Goal: Task Accomplishment & Management: Contribute content

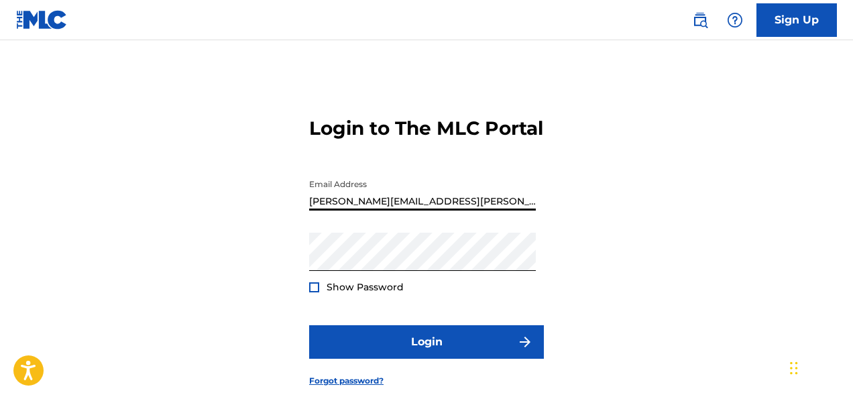
click at [385, 210] on input "[PERSON_NAME][EMAIL_ADDRESS][PERSON_NAME][DOMAIN_NAME]" at bounding box center [422, 191] width 227 height 38
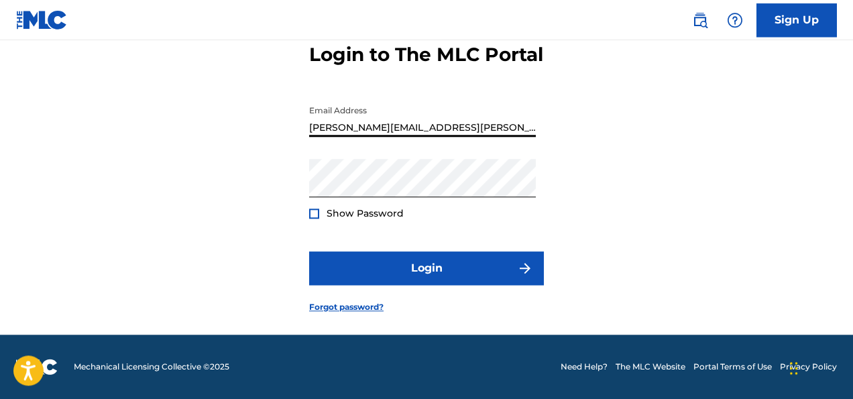
scroll to position [97, 0]
type input "[PERSON_NAME][EMAIL_ADDRESS][PERSON_NAME][DOMAIN_NAME]"
click at [314, 210] on div at bounding box center [314, 213] width 10 height 10
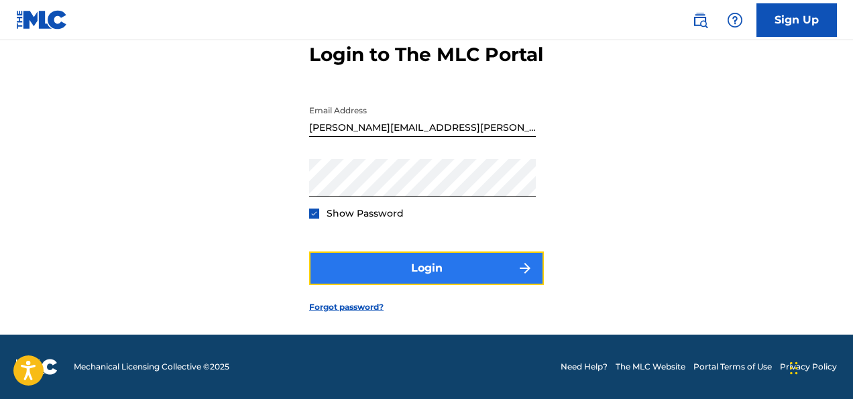
click at [393, 269] on button "Login" at bounding box center [426, 268] width 235 height 34
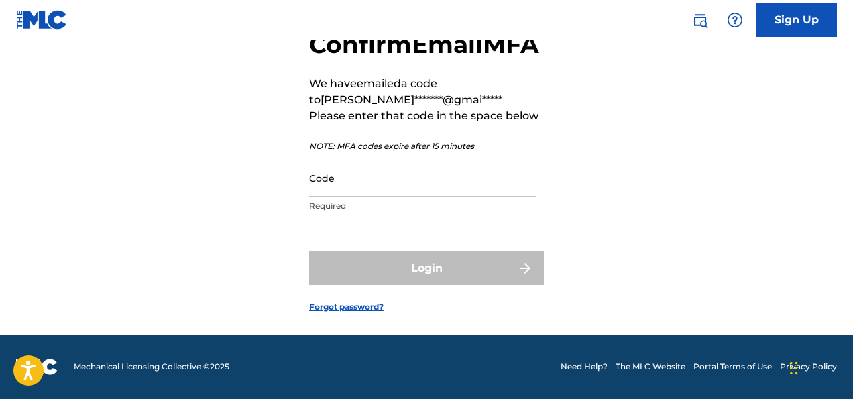
scroll to position [117, 0]
click at [369, 192] on input "Code" at bounding box center [422, 178] width 227 height 38
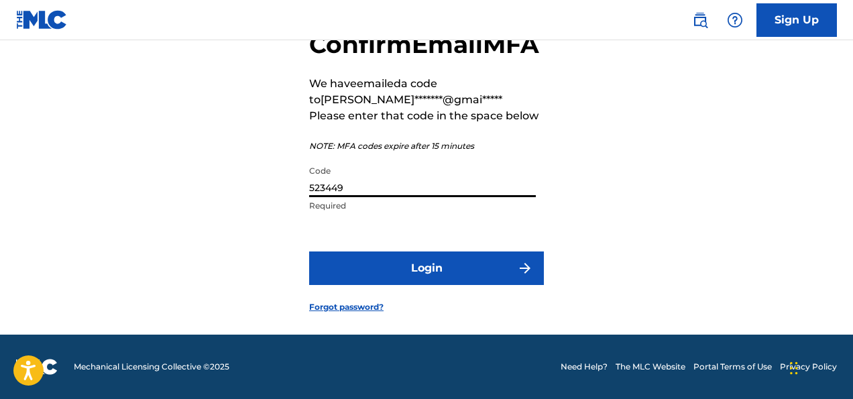
type input "523449"
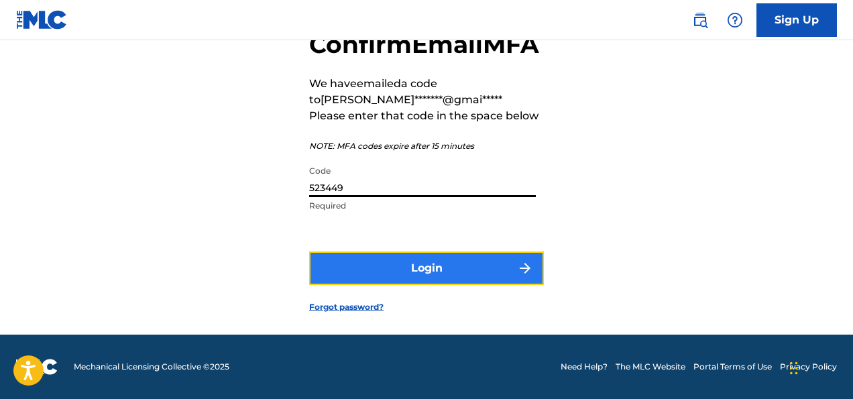
click at [427, 265] on button "Login" at bounding box center [426, 268] width 235 height 34
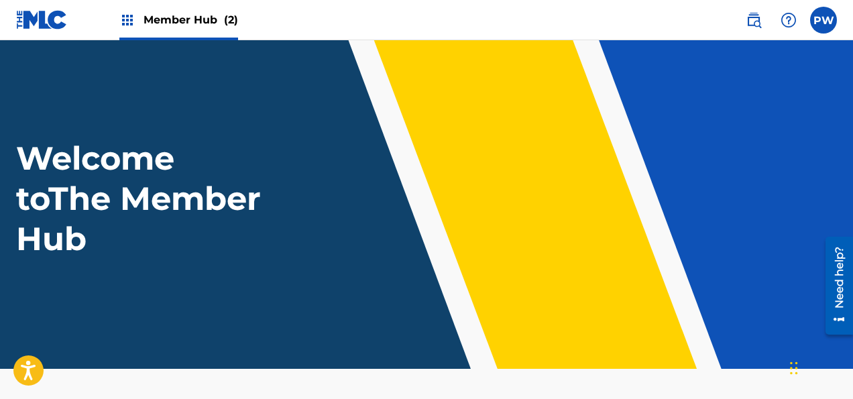
click at [180, 17] on span "Member Hub (2)" at bounding box center [190, 19] width 95 height 15
click at [178, 20] on span "Member Hub (2)" at bounding box center [190, 19] width 95 height 15
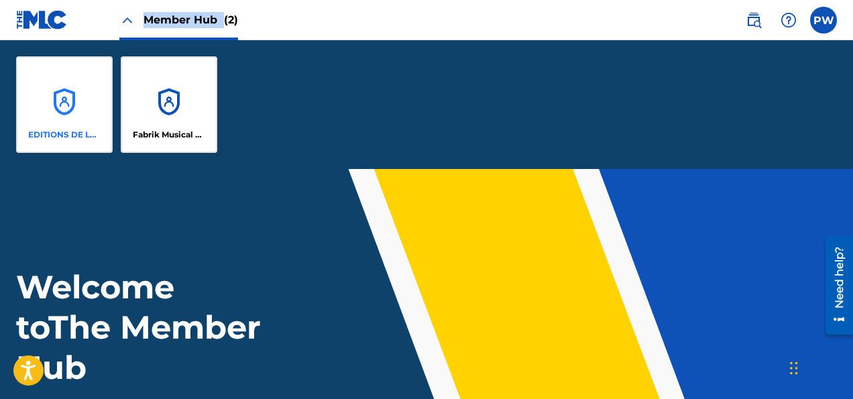
click at [74, 97] on div "EDITIONS DE LA FABRIQUE MUSIQUE" at bounding box center [64, 104] width 97 height 97
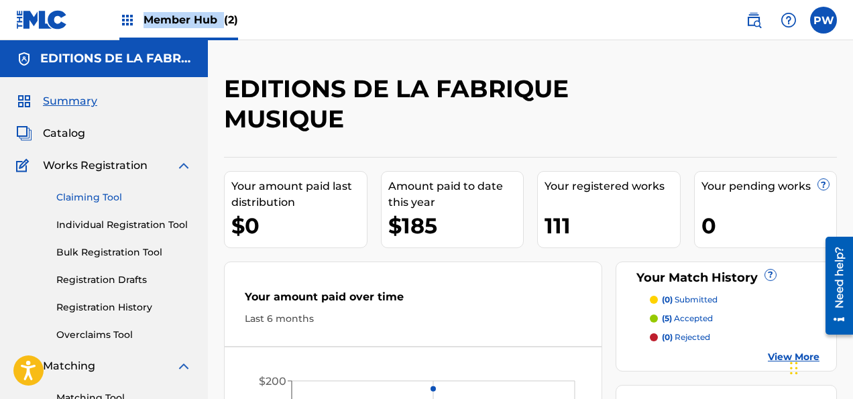
click at [104, 192] on link "Claiming Tool" at bounding box center [123, 197] width 135 height 14
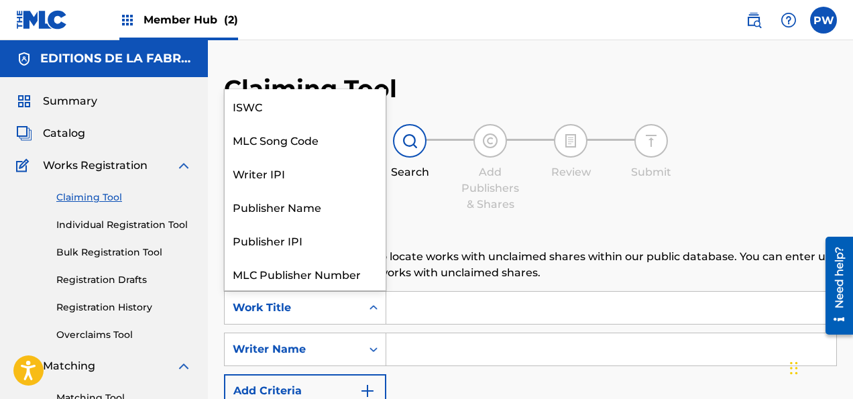
click at [324, 307] on div "Work Title" at bounding box center [293, 308] width 121 height 16
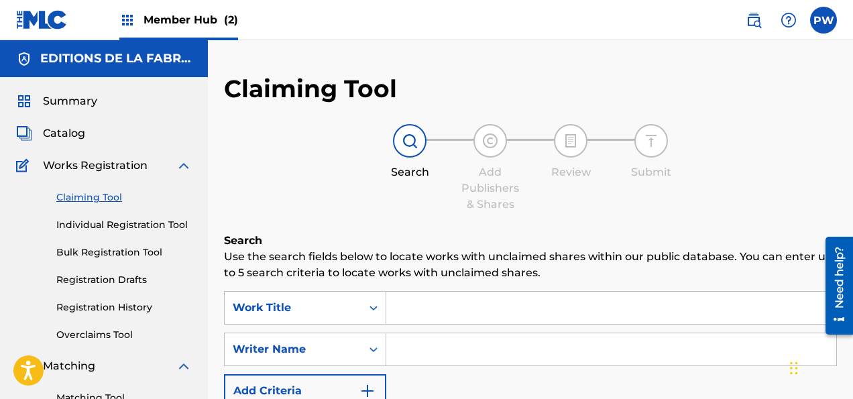
click at [344, 302] on div "Work Title" at bounding box center [293, 308] width 121 height 16
click at [309, 349] on div "Writer Name" at bounding box center [293, 349] width 121 height 16
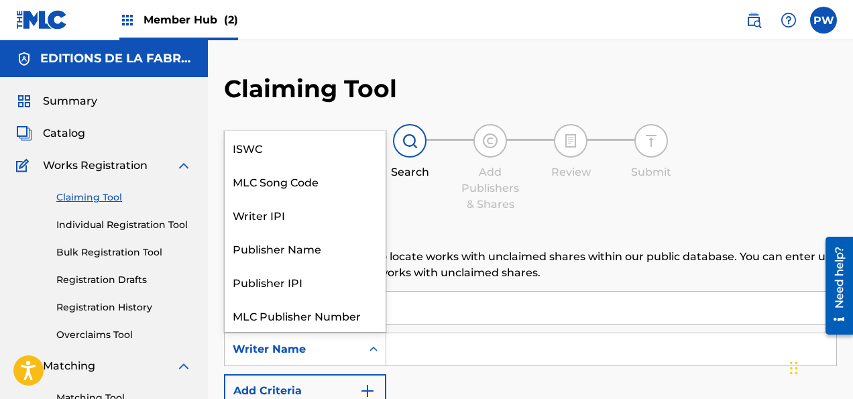
click at [309, 349] on div "Writer Name" at bounding box center [293, 349] width 121 height 16
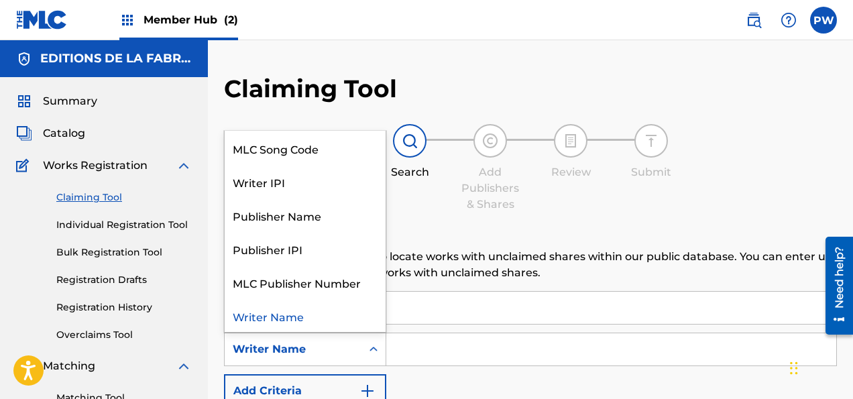
click at [309, 349] on div "Writer Name" at bounding box center [293, 349] width 121 height 16
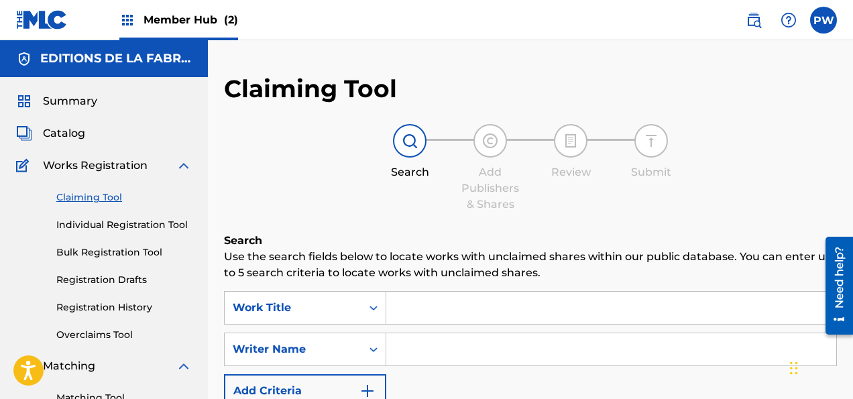
click at [454, 346] on input "Search Form" at bounding box center [611, 349] width 450 height 32
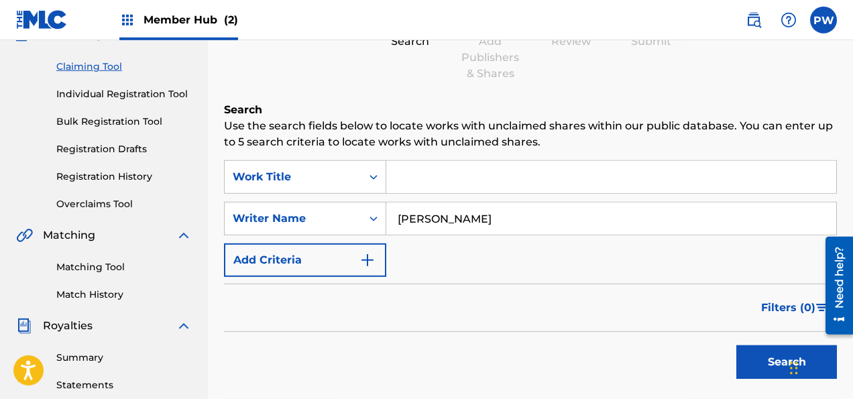
scroll to position [141, 0]
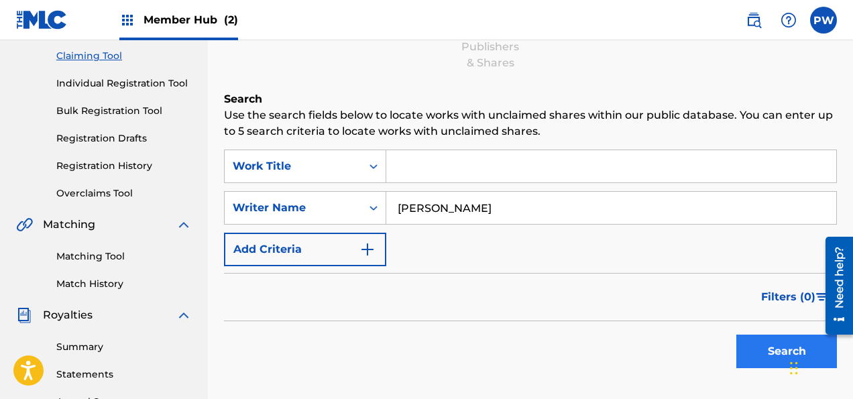
type input "[PERSON_NAME]"
click at [769, 353] on button "Search" at bounding box center [786, 351] width 101 height 34
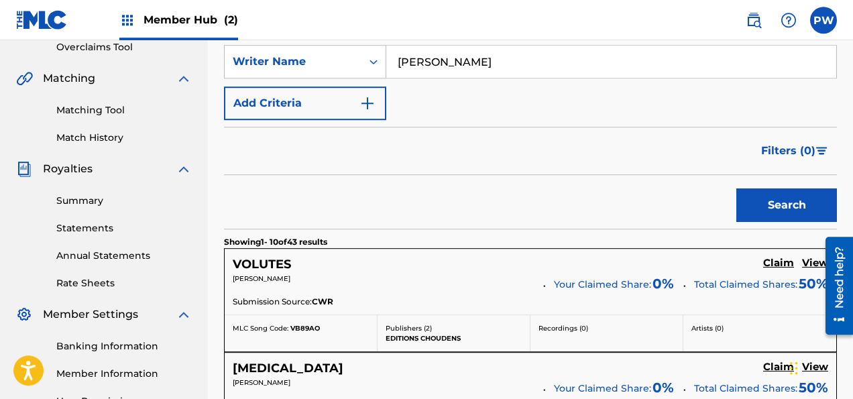
scroll to position [283, 0]
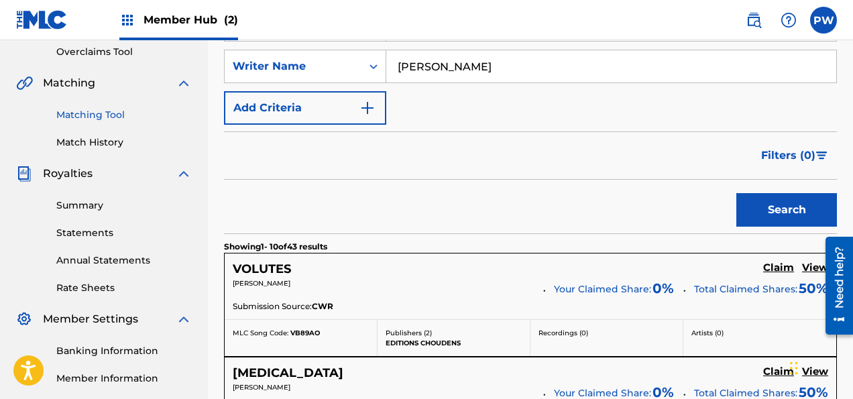
click at [80, 109] on link "Matching Tool" at bounding box center [123, 115] width 135 height 14
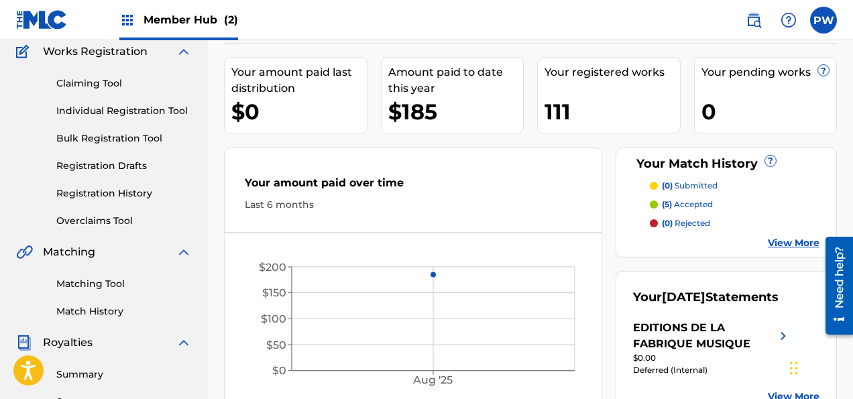
scroll to position [141, 0]
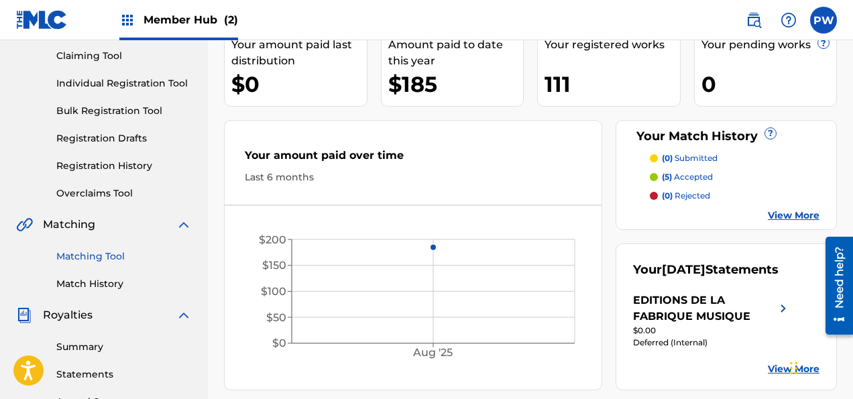
click at [82, 253] on link "Matching Tool" at bounding box center [123, 256] width 135 height 14
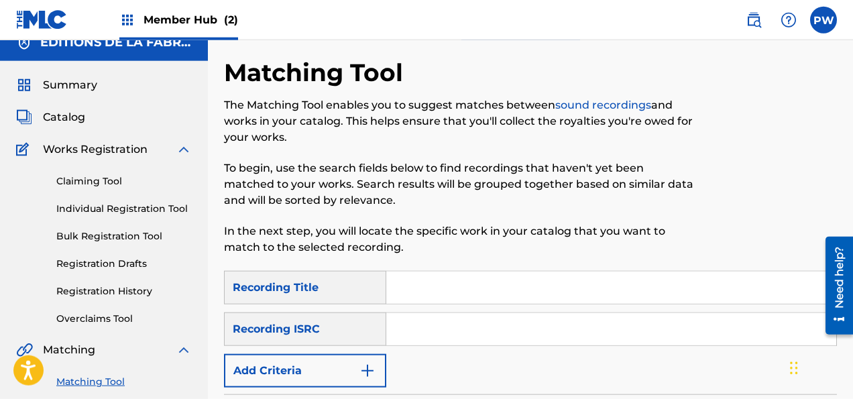
scroll to position [141, 0]
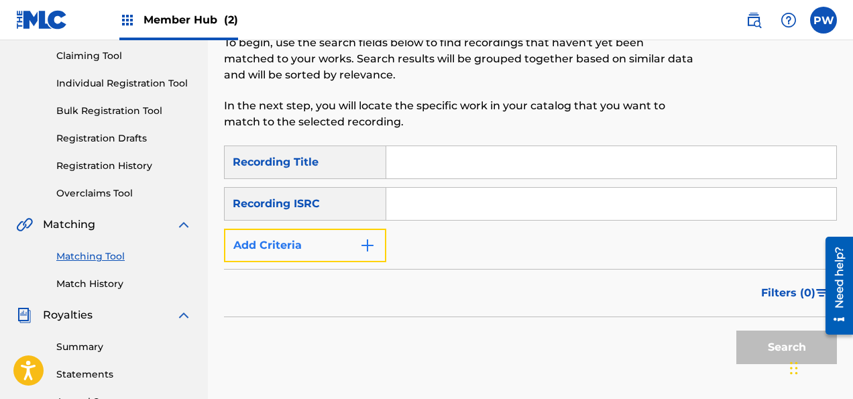
click at [315, 250] on button "Add Criteria" at bounding box center [305, 246] width 162 height 34
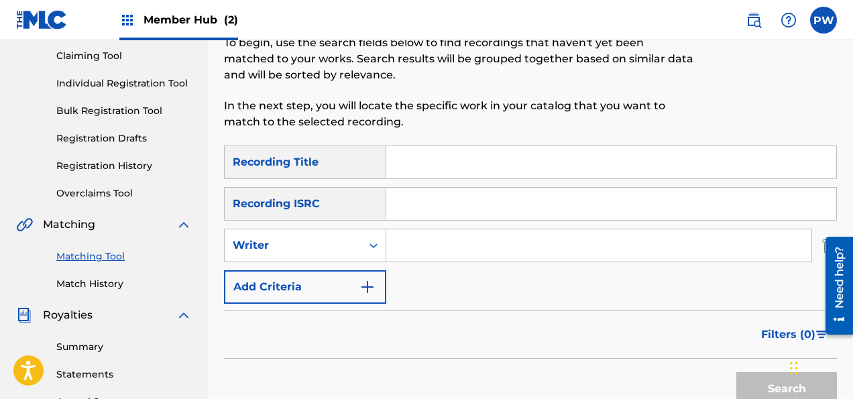
click at [489, 244] on input "Search Form" at bounding box center [598, 245] width 425 height 32
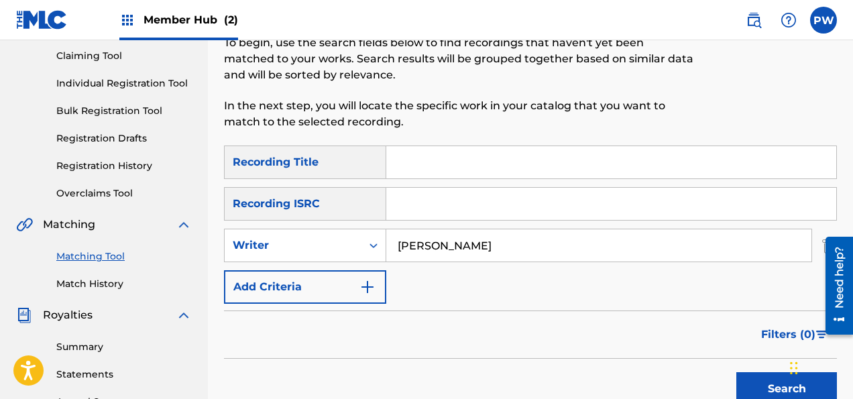
type input "[PERSON_NAME]"
click at [736, 372] on button "Search" at bounding box center [786, 389] width 101 height 34
click at [774, 385] on button "Search" at bounding box center [786, 389] width 101 height 34
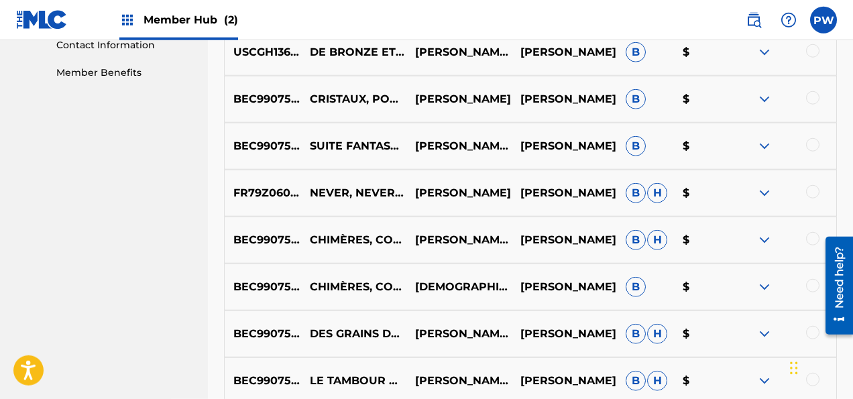
scroll to position [778, 0]
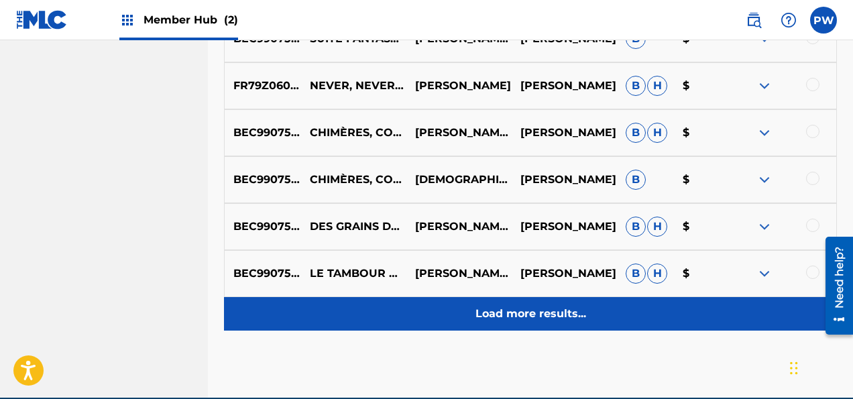
click at [527, 315] on p "Load more results..." at bounding box center [530, 314] width 111 height 16
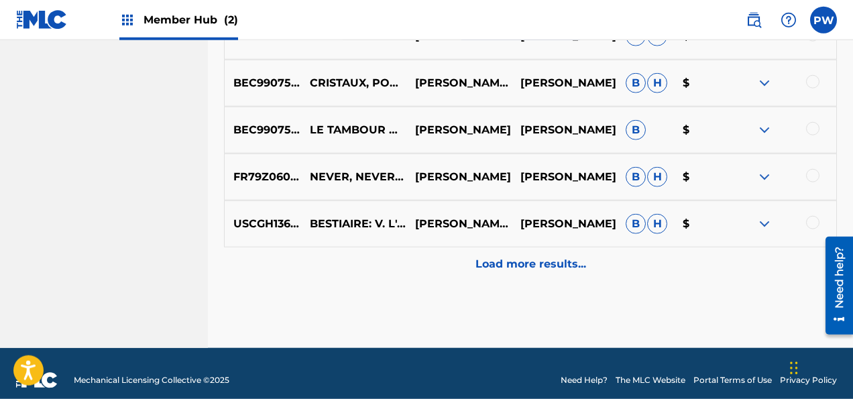
scroll to position [1310, 0]
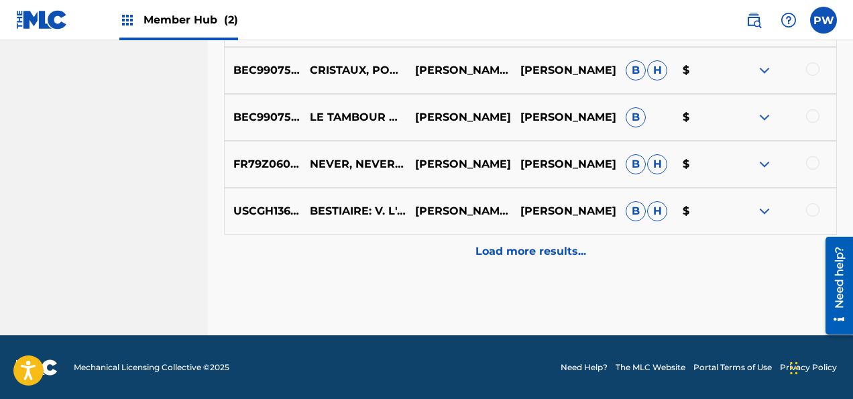
click at [526, 243] on p "Load more results..." at bounding box center [530, 251] width 111 height 16
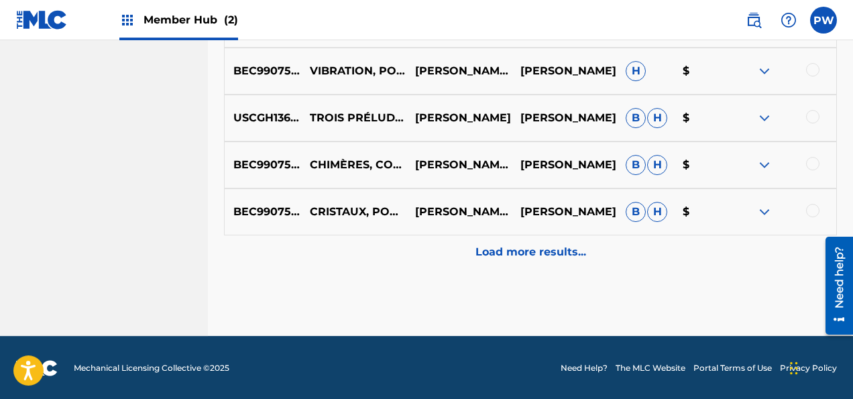
scroll to position [1779, 0]
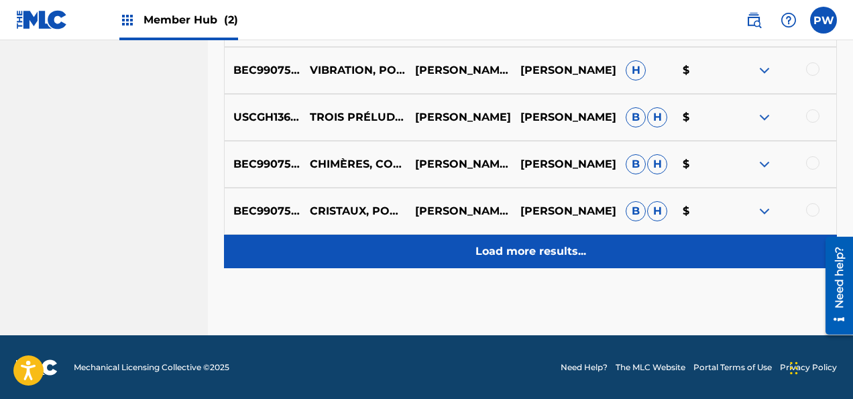
click at [531, 256] on p "Load more results..." at bounding box center [530, 251] width 111 height 16
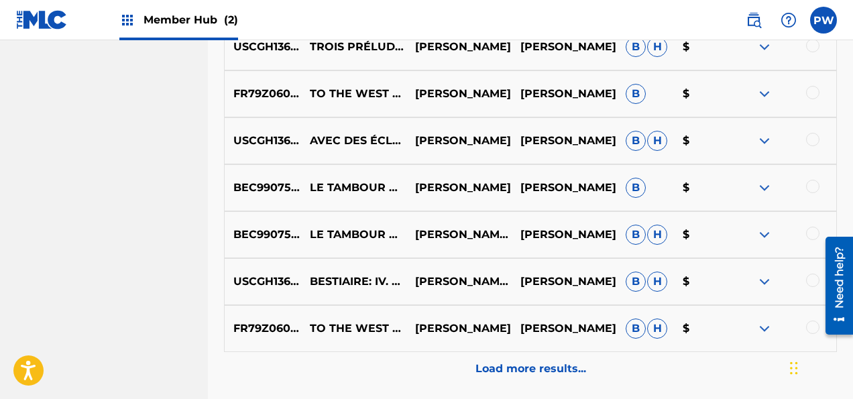
scroll to position [2248, 0]
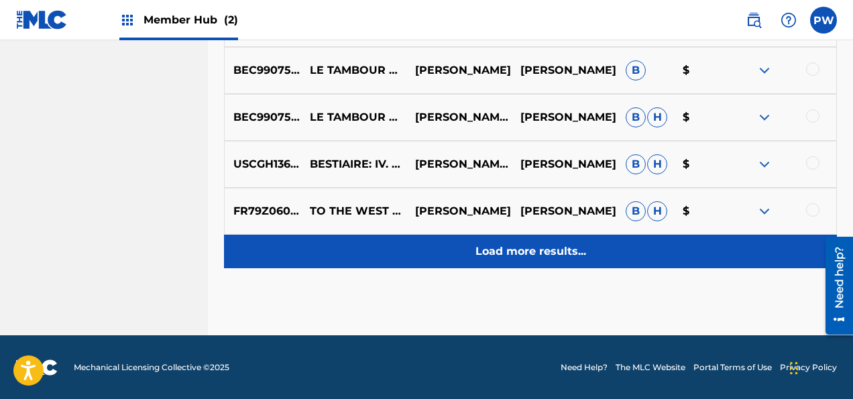
click at [542, 256] on p "Load more results..." at bounding box center [530, 251] width 111 height 16
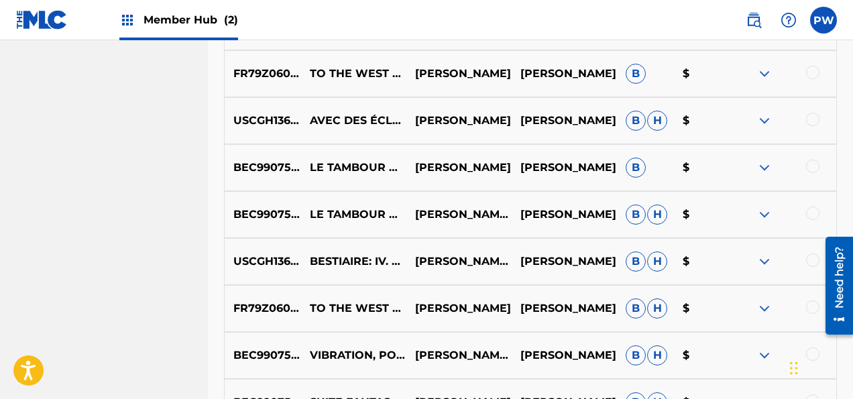
scroll to position [2081, 0]
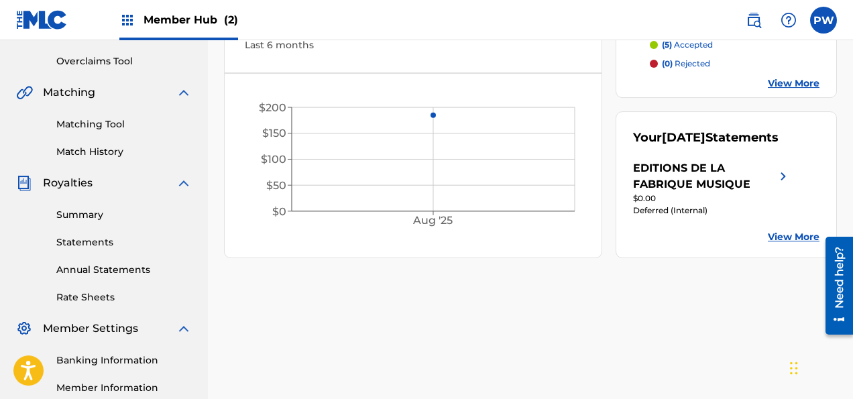
scroll to position [283, 0]
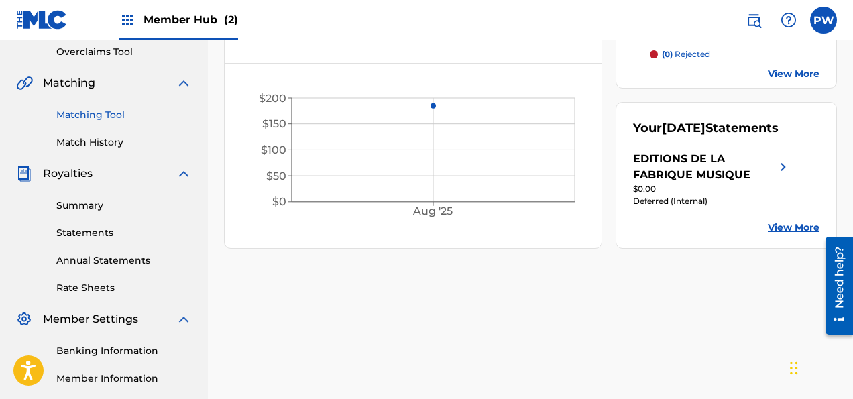
click at [93, 112] on link "Matching Tool" at bounding box center [123, 115] width 135 height 14
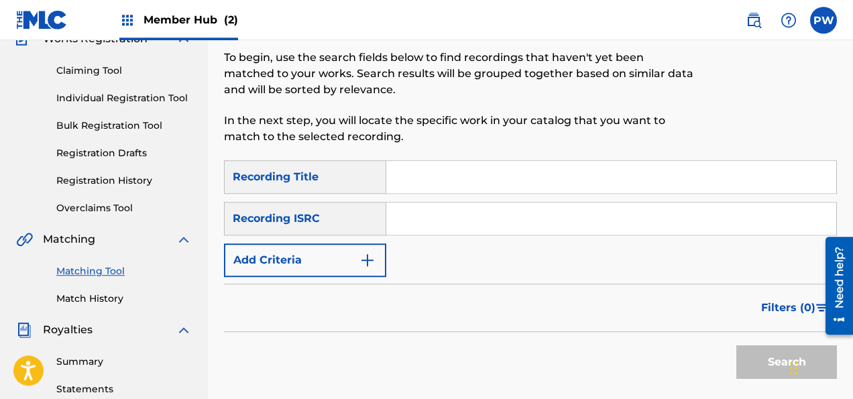
scroll to position [141, 0]
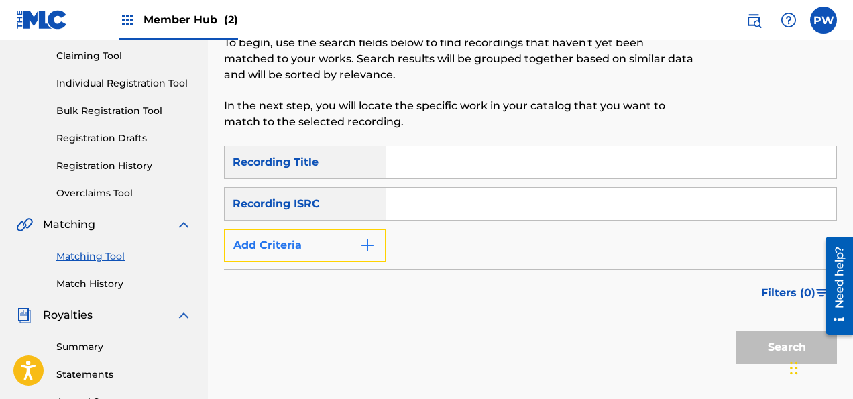
click at [273, 245] on button "Add Criteria" at bounding box center [305, 246] width 162 height 34
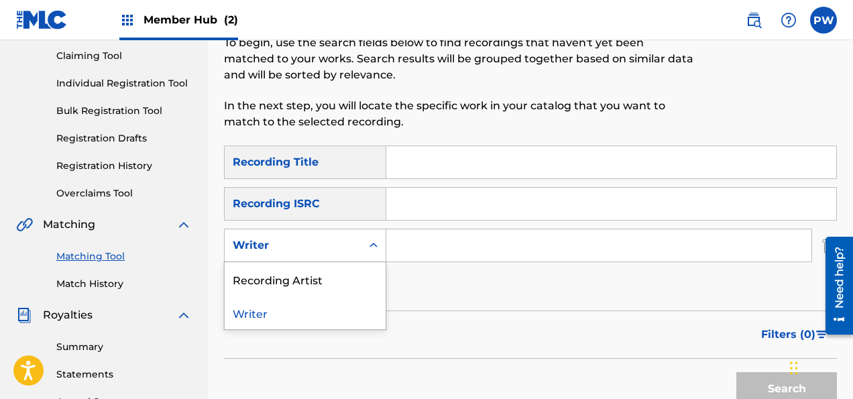
click at [273, 245] on div "Writer" at bounding box center [293, 245] width 121 height 16
click at [302, 278] on div "Recording Artist" at bounding box center [305, 279] width 161 height 34
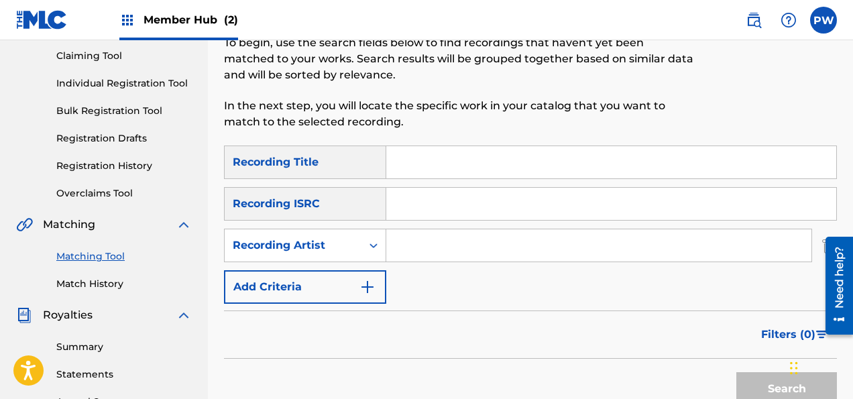
click at [453, 246] on input "Search Form" at bounding box center [598, 245] width 425 height 32
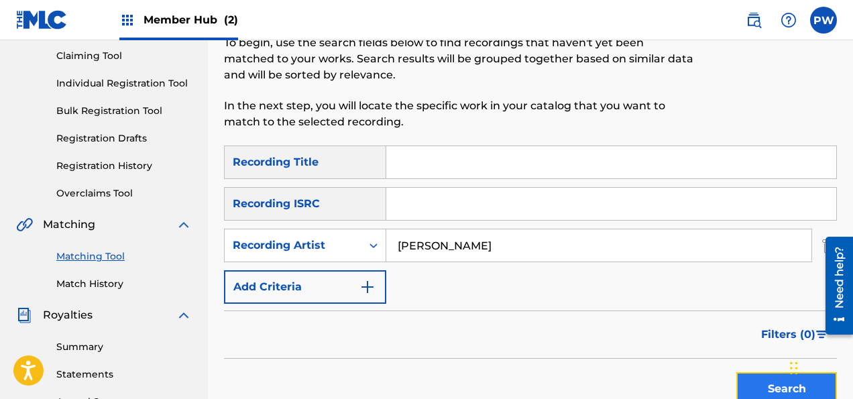
click at [771, 375] on button "Search" at bounding box center [786, 389] width 101 height 34
click at [771, 375] on div "Search" at bounding box center [782, 386] width 107 height 54
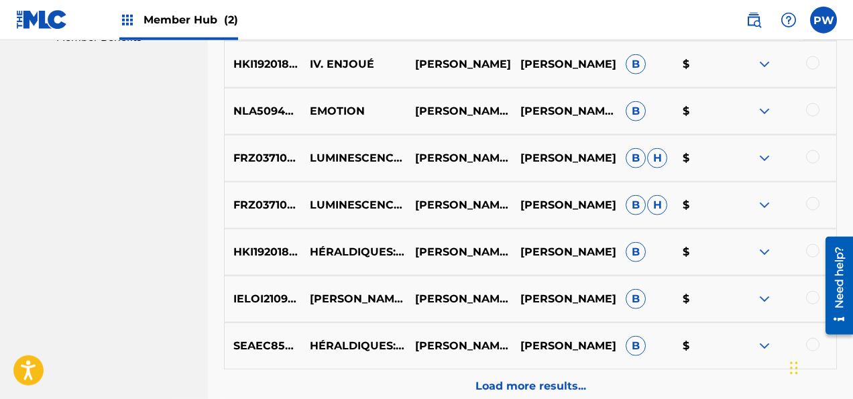
scroll to position [778, 0]
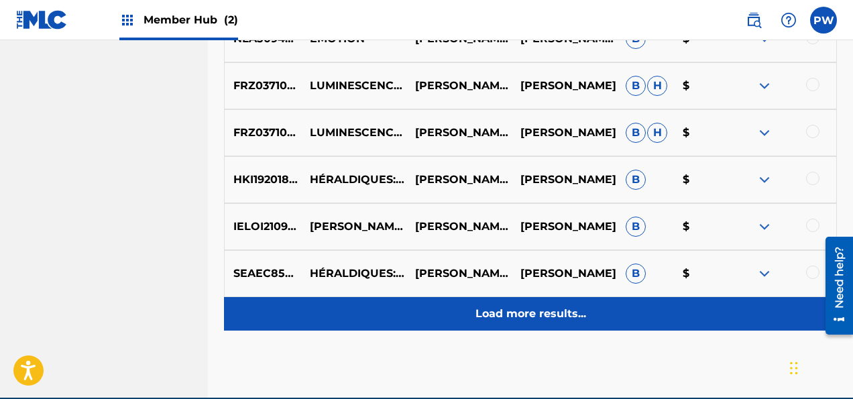
click at [516, 307] on p "Load more results..." at bounding box center [530, 314] width 111 height 16
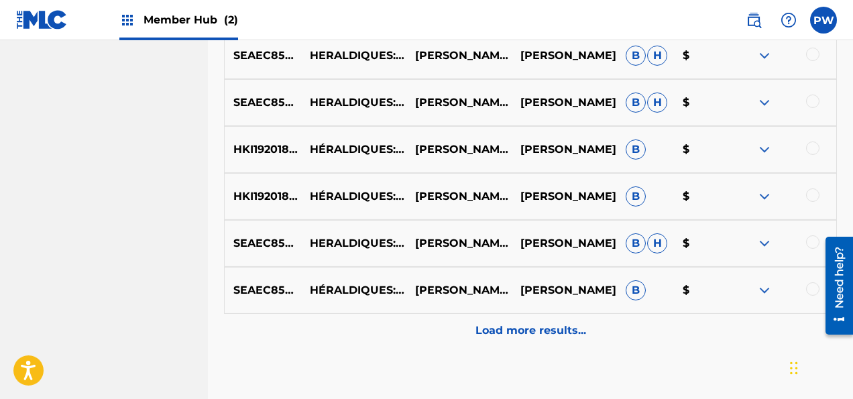
scroll to position [1310, 0]
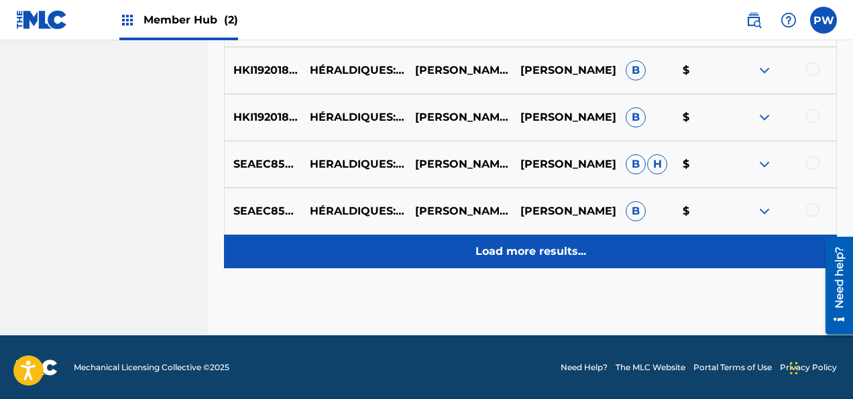
click at [559, 251] on p "Load more results..." at bounding box center [530, 251] width 111 height 16
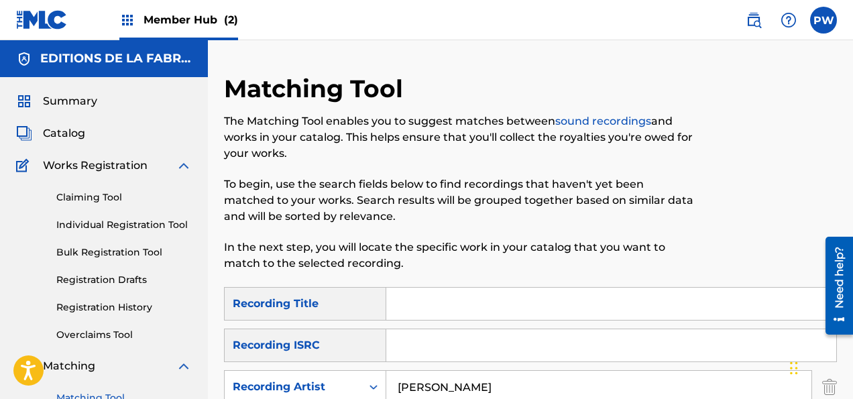
scroll to position [141, 0]
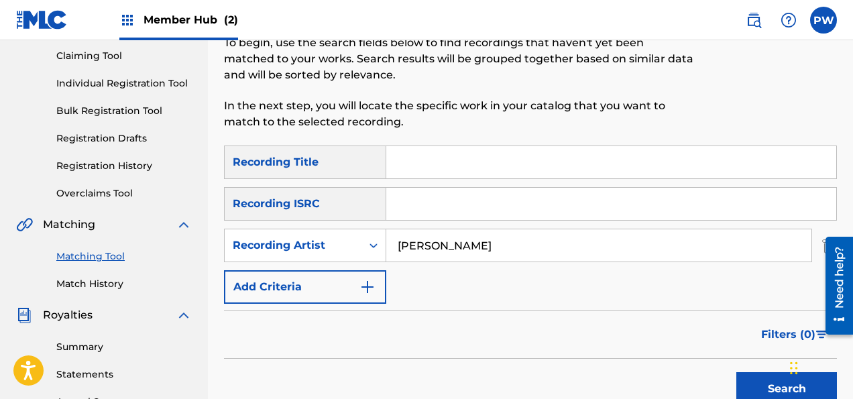
drag, startPoint x: 488, startPoint y: 235, endPoint x: 371, endPoint y: 244, distance: 117.0
click at [386, 244] on input "[PERSON_NAME]" at bounding box center [598, 245] width 425 height 32
type input "[PERSON_NAME]"
click at [736, 372] on button "Search" at bounding box center [786, 389] width 101 height 34
click at [776, 386] on button "Search" at bounding box center [786, 389] width 101 height 34
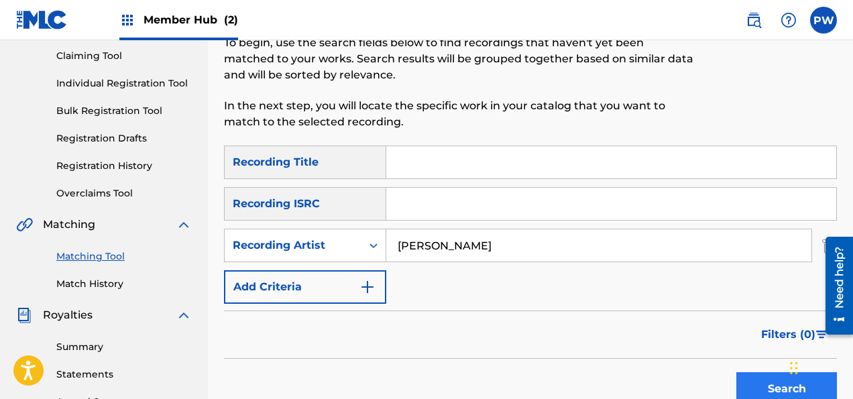
click at [776, 386] on div "Search" at bounding box center [782, 386] width 107 height 54
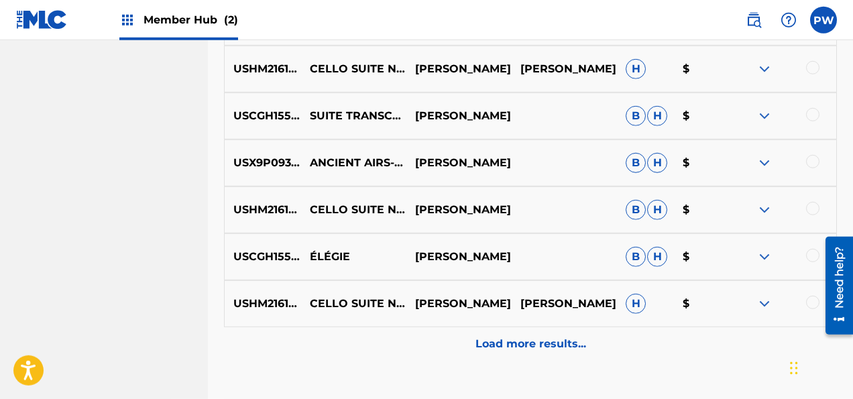
scroll to position [778, 0]
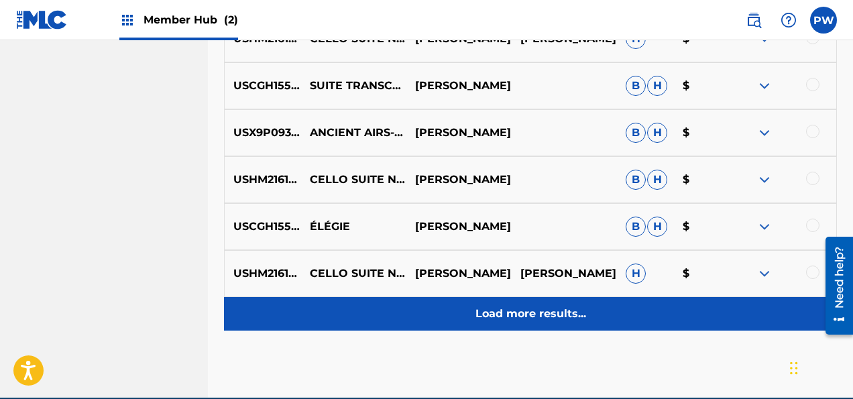
click at [537, 323] on div "Load more results..." at bounding box center [530, 314] width 613 height 34
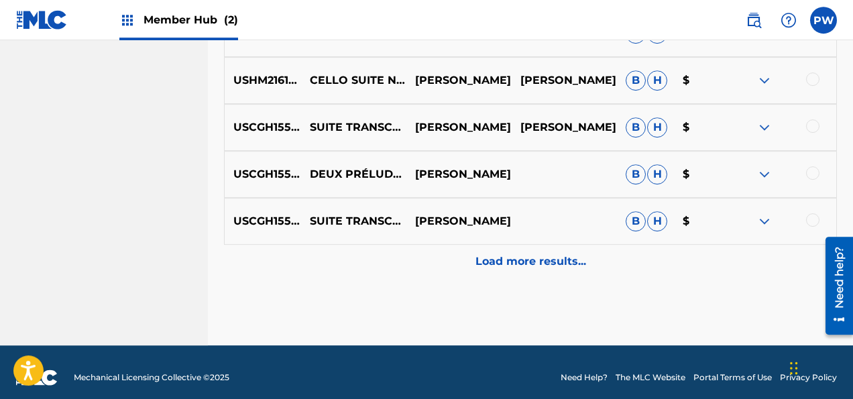
scroll to position [1310, 0]
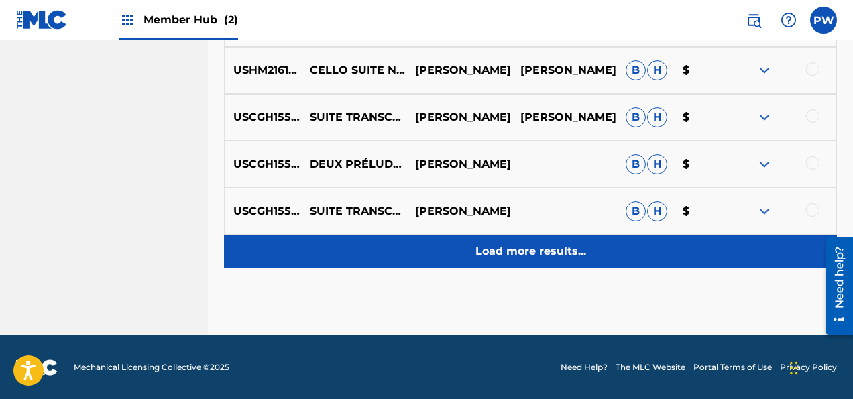
click at [545, 253] on p "Load more results..." at bounding box center [530, 251] width 111 height 16
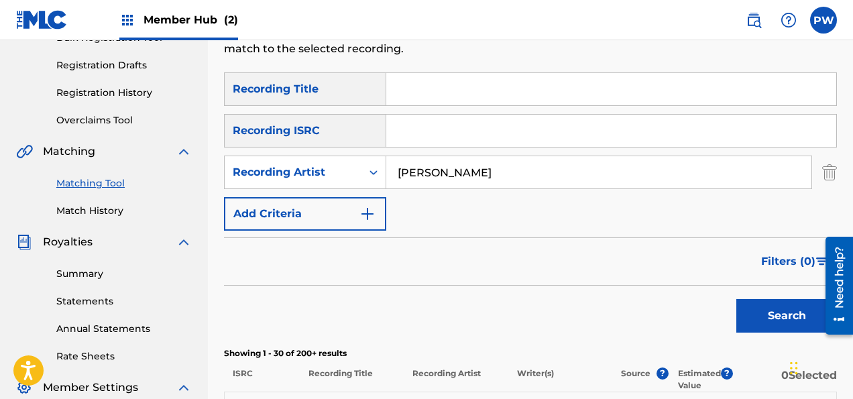
scroll to position [220, 0]
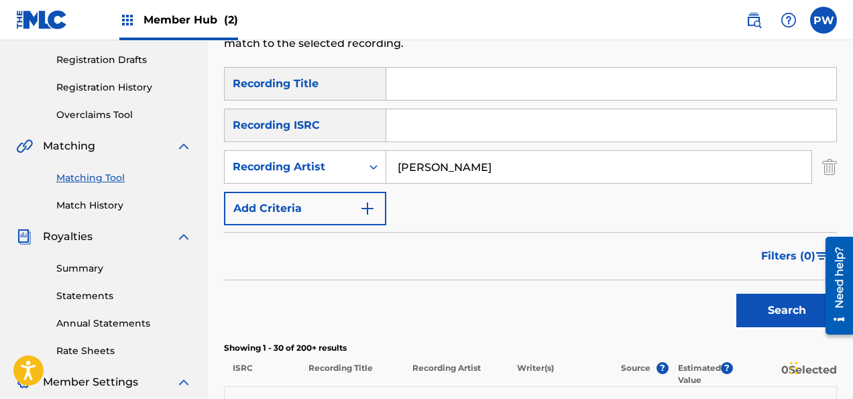
drag, startPoint x: 481, startPoint y: 161, endPoint x: 367, endPoint y: 166, distance: 114.7
click at [386, 166] on input "[PERSON_NAME]" at bounding box center [598, 167] width 425 height 32
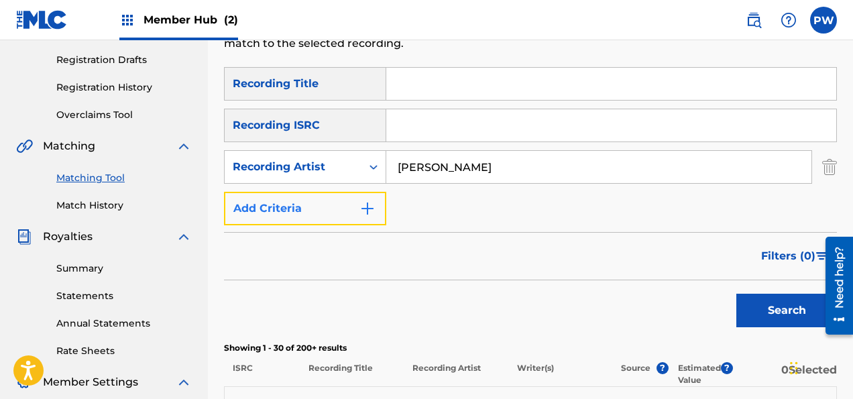
click at [332, 203] on button "Add Criteria" at bounding box center [305, 209] width 162 height 34
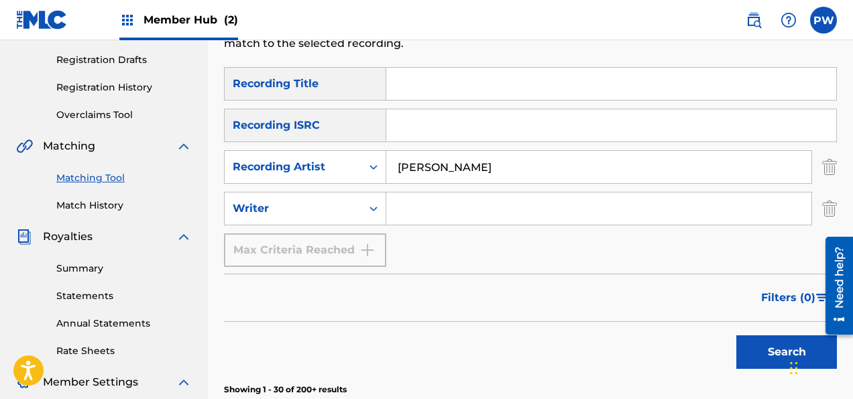
drag, startPoint x: 501, startPoint y: 162, endPoint x: 380, endPoint y: 160, distance: 120.7
click at [386, 160] on input "[PERSON_NAME]" at bounding box center [598, 167] width 425 height 32
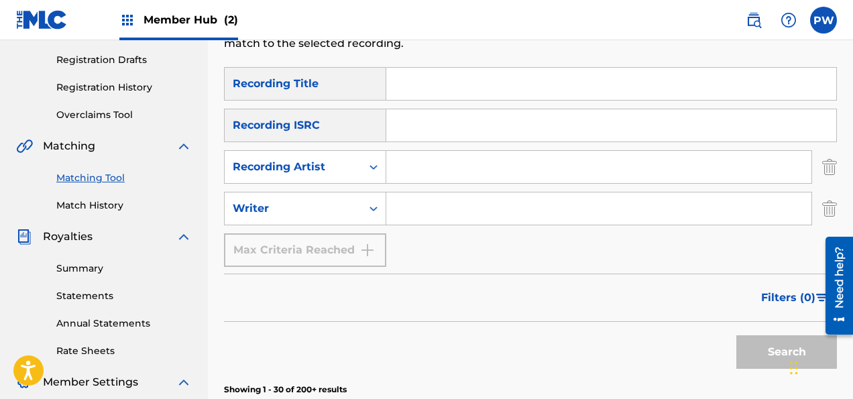
click at [436, 202] on input "Search Form" at bounding box center [598, 208] width 425 height 32
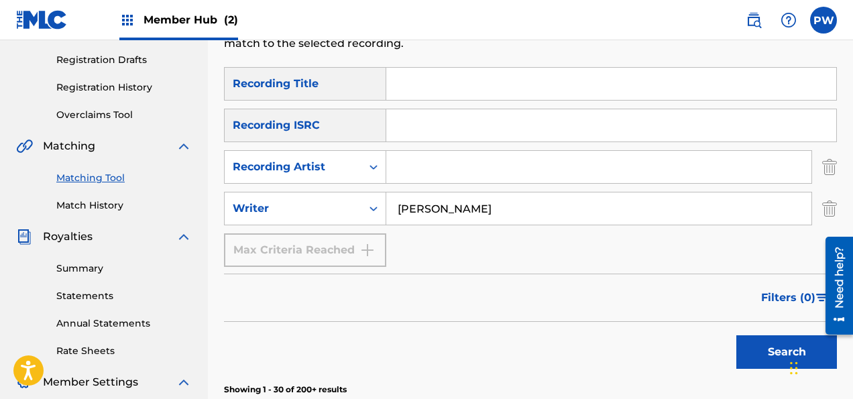
type input "[PERSON_NAME]"
click at [736, 335] on button "Search" at bounding box center [786, 352] width 101 height 34
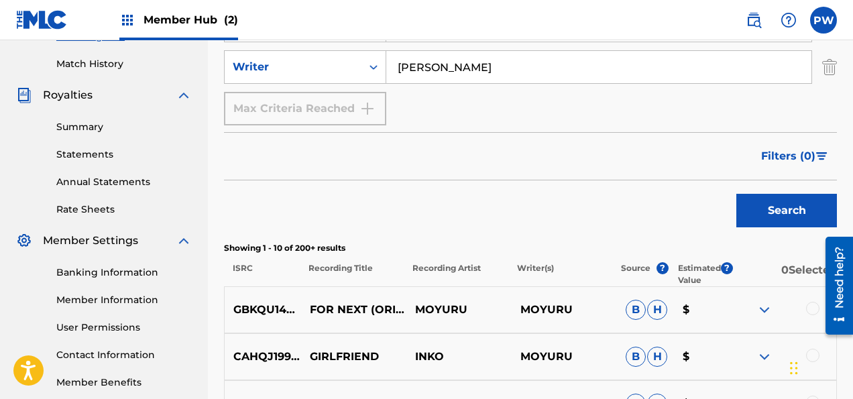
scroll to position [149, 0]
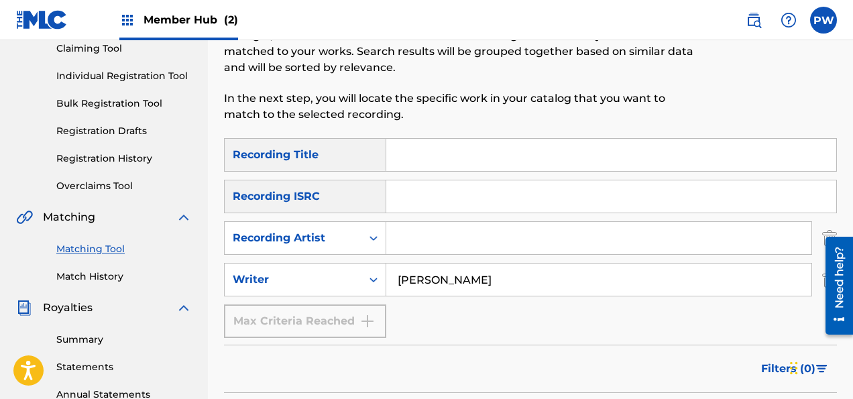
drag, startPoint x: 486, startPoint y: 280, endPoint x: 377, endPoint y: 275, distance: 108.7
click at [386, 275] on input "[PERSON_NAME]" at bounding box center [598, 279] width 425 height 32
click at [416, 271] on input "Search Form" at bounding box center [598, 279] width 425 height 32
type input "[PERSON_NAME]"
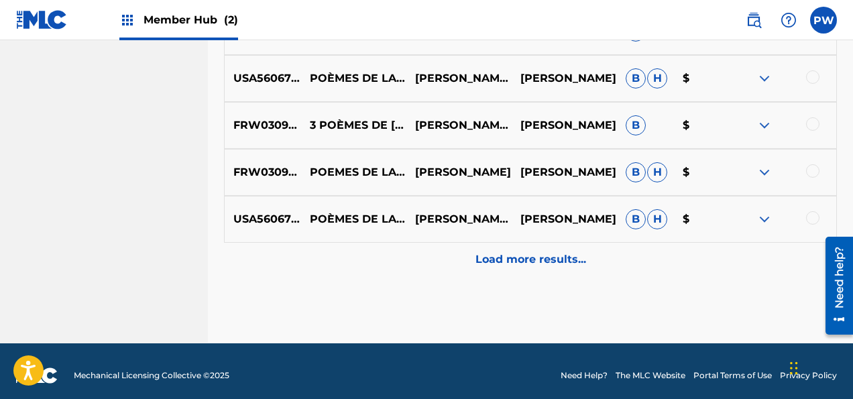
scroll to position [882, 0]
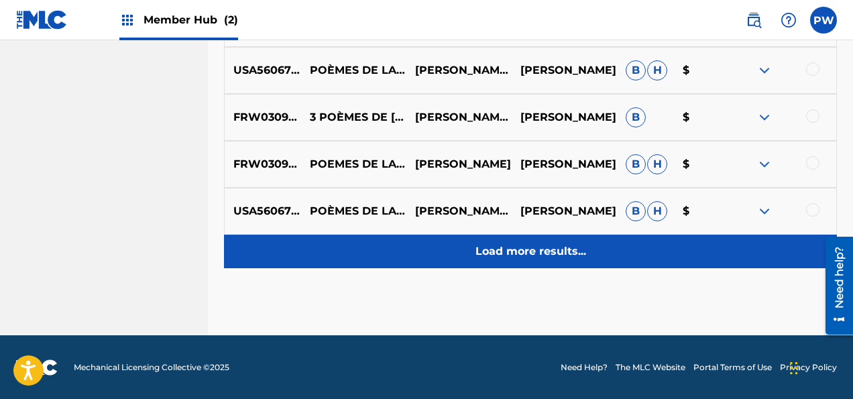
click at [560, 251] on p "Load more results..." at bounding box center [530, 251] width 111 height 16
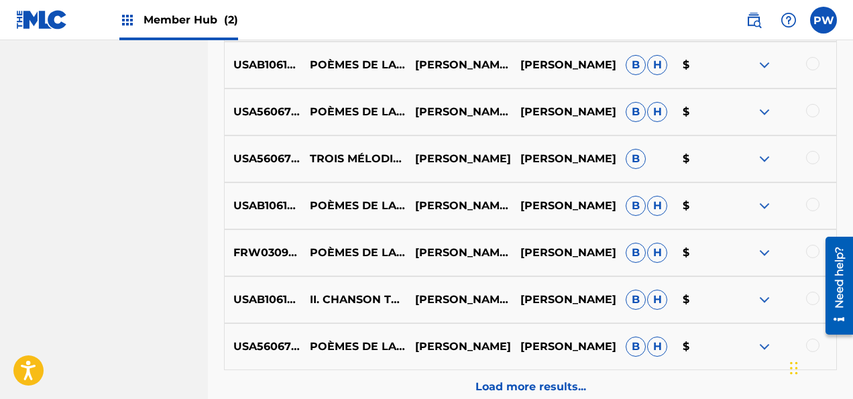
scroll to position [1244, 0]
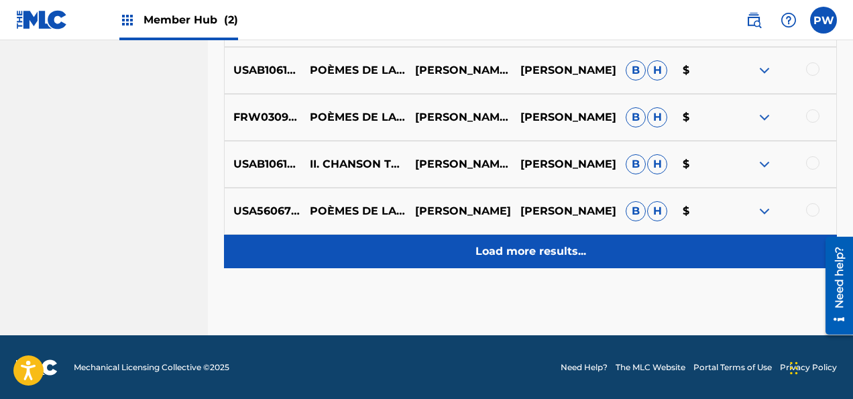
click at [552, 251] on p "Load more results..." at bounding box center [530, 251] width 111 height 16
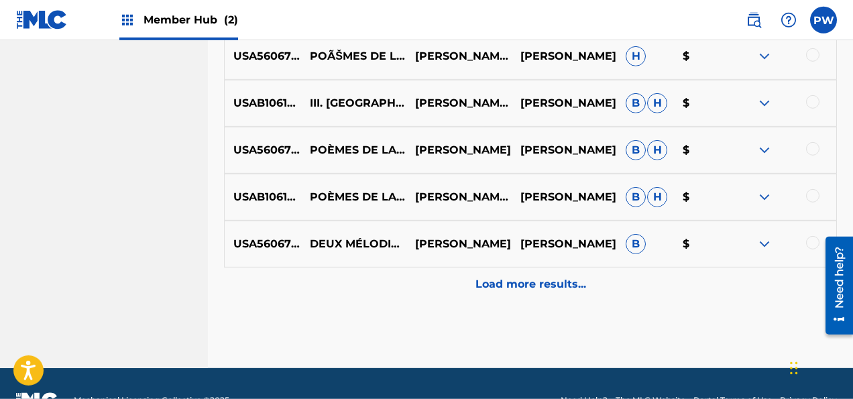
scroll to position [1810, 0]
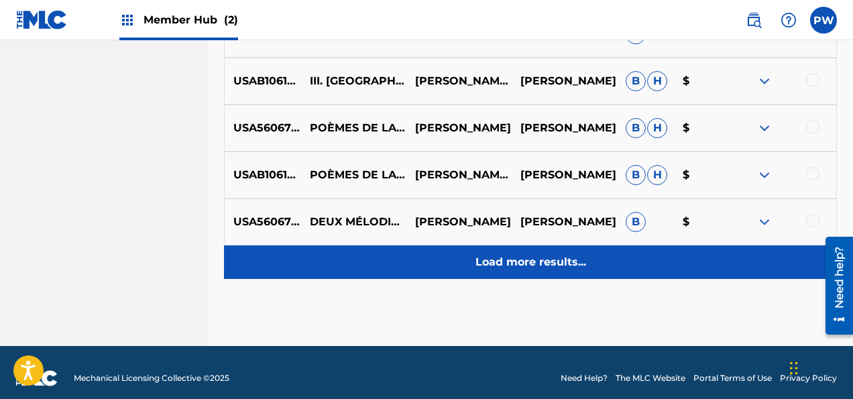
click at [548, 251] on div "Load more results..." at bounding box center [530, 262] width 613 height 34
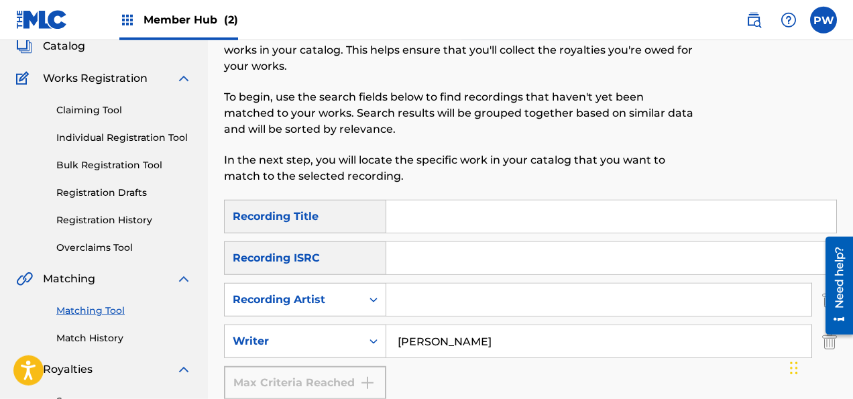
scroll to position [111, 0]
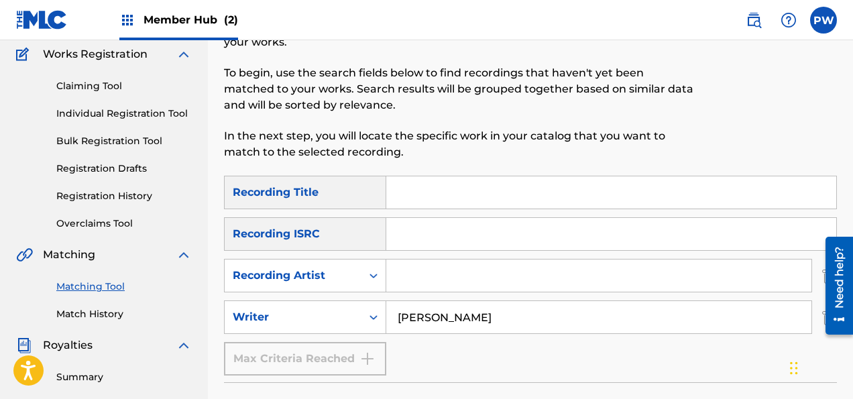
drag, startPoint x: 509, startPoint y: 323, endPoint x: 379, endPoint y: 298, distance: 133.0
click at [386, 301] on input "[PERSON_NAME]" at bounding box center [598, 317] width 425 height 32
type input "[PERSON_NAME]"
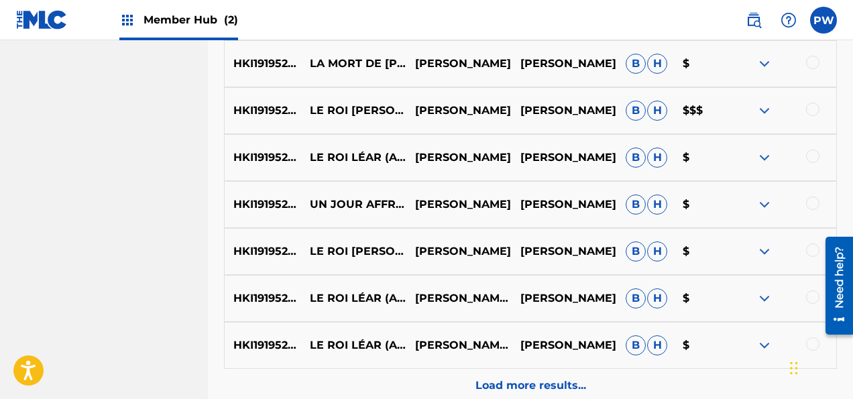
scroll to position [882, 0]
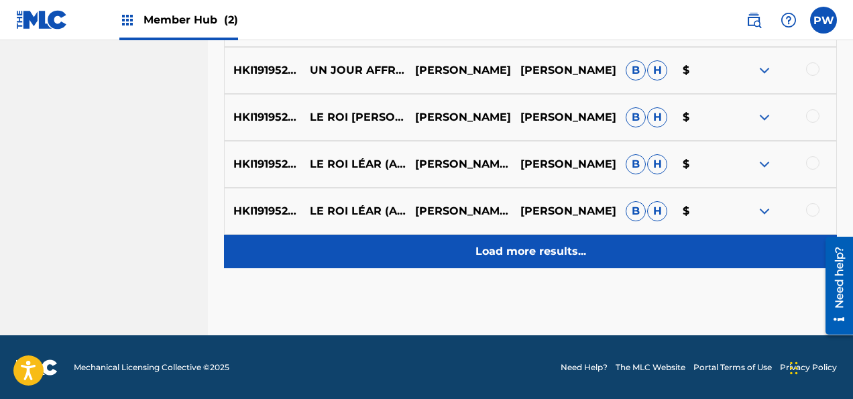
click at [477, 250] on p "Load more results..." at bounding box center [530, 251] width 111 height 16
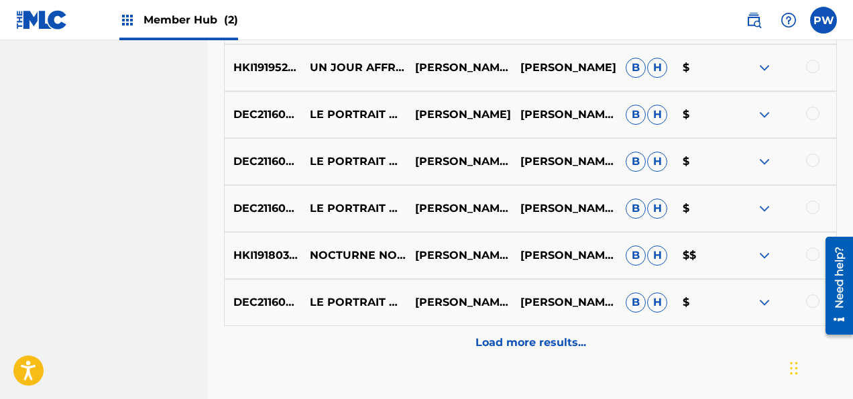
scroll to position [1351, 0]
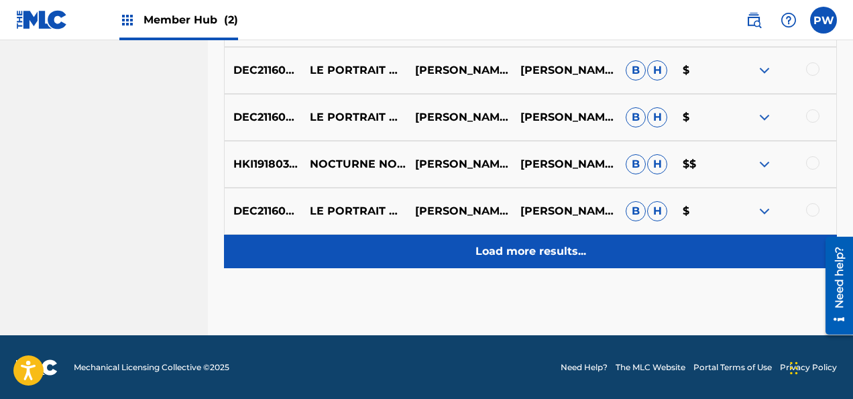
click at [528, 255] on p "Load more results..." at bounding box center [530, 251] width 111 height 16
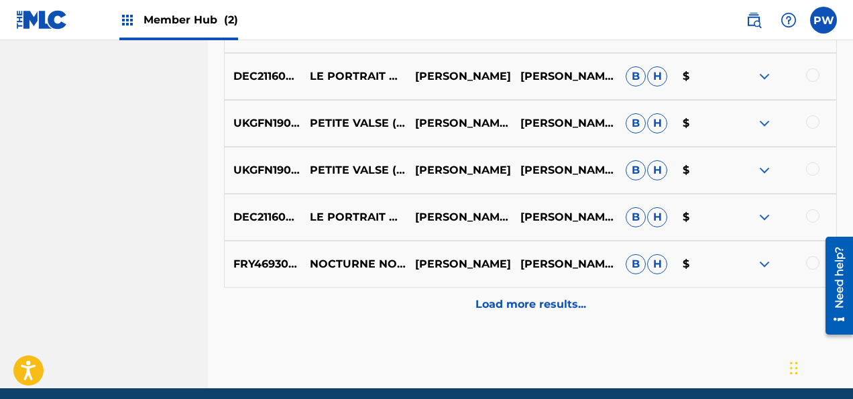
scroll to position [1821, 0]
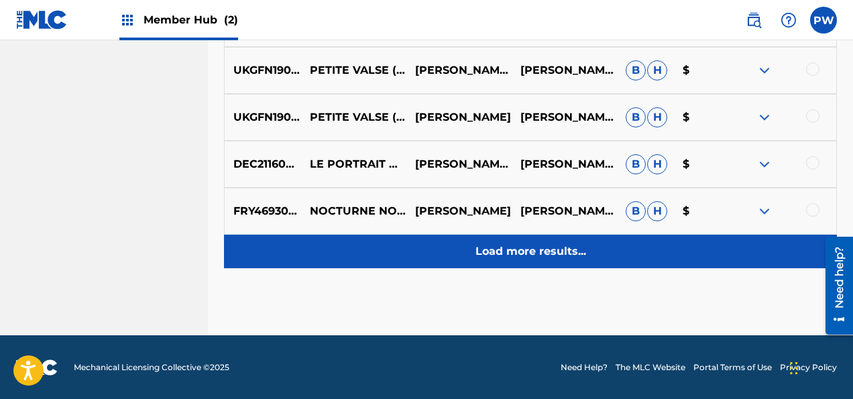
click at [509, 242] on div "Load more results..." at bounding box center [530, 252] width 613 height 34
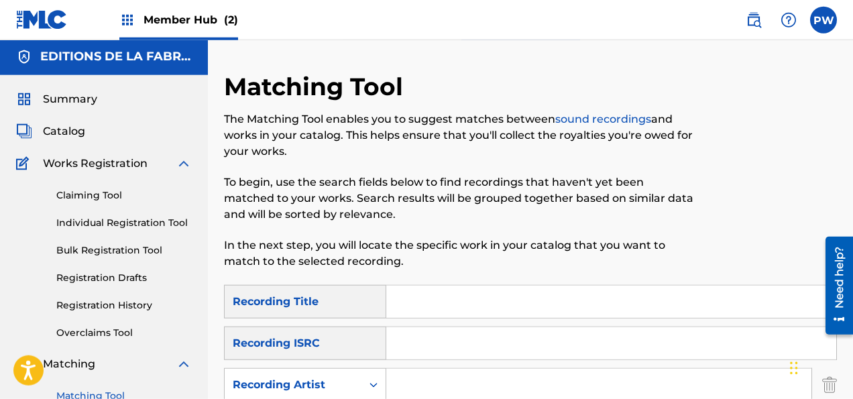
scroll to position [0, 0]
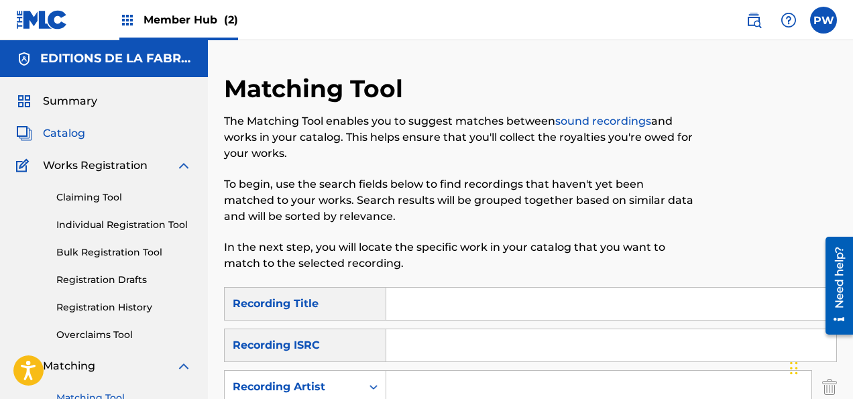
click at [74, 132] on span "Catalog" at bounding box center [64, 133] width 42 height 16
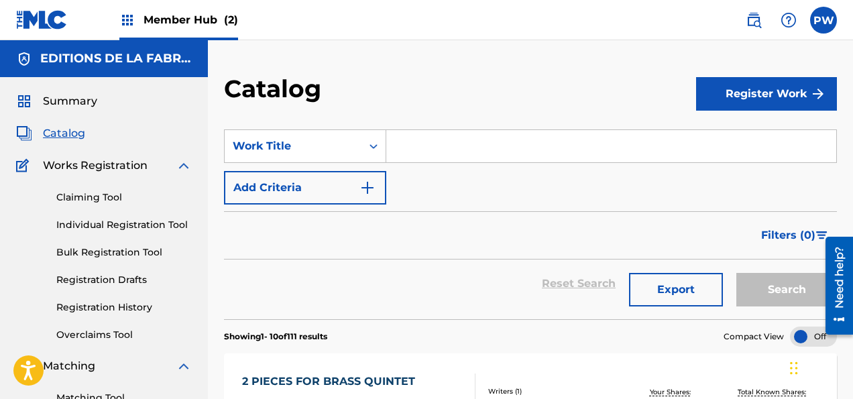
click at [465, 149] on input "Search Form" at bounding box center [611, 146] width 450 height 32
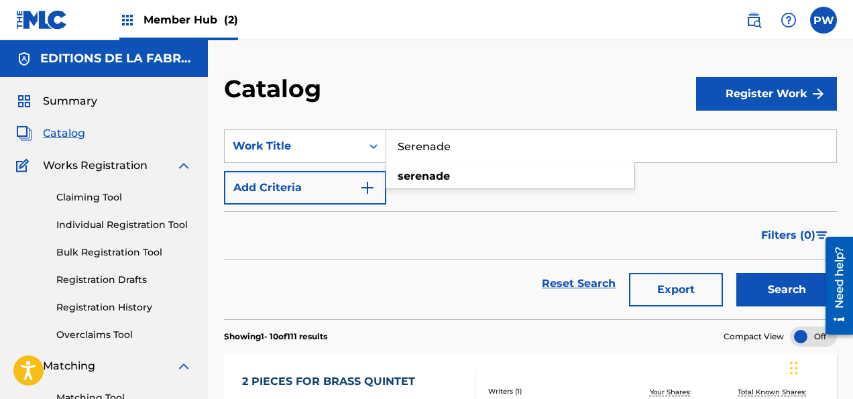
type input "Serenade"
click at [736, 273] on button "Search" at bounding box center [786, 290] width 101 height 34
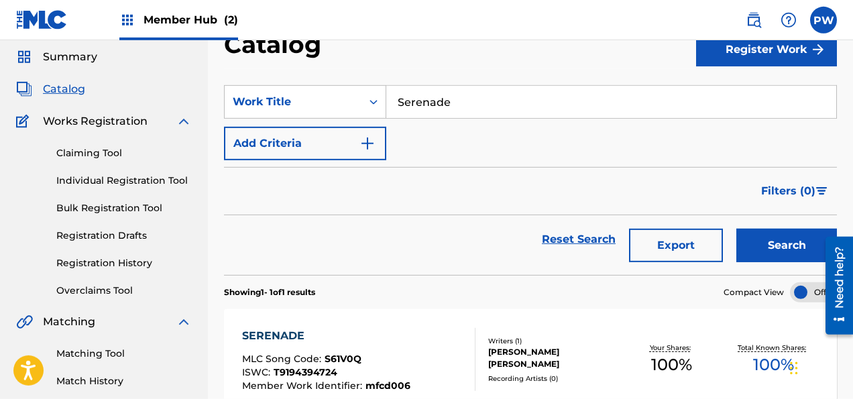
scroll to position [141, 0]
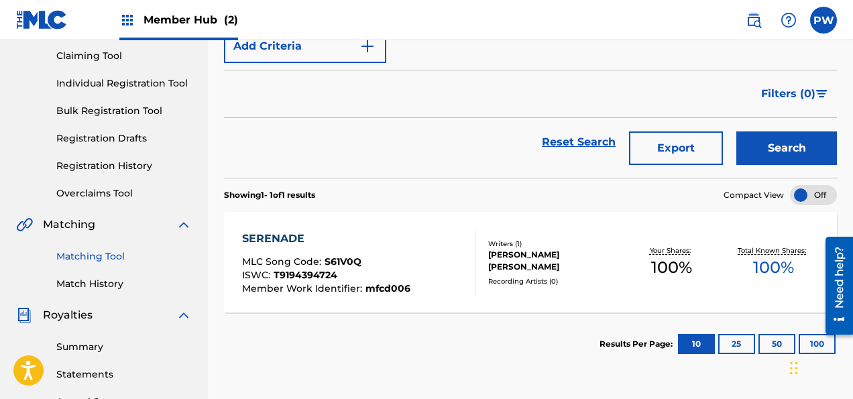
click at [98, 255] on link "Matching Tool" at bounding box center [123, 256] width 135 height 14
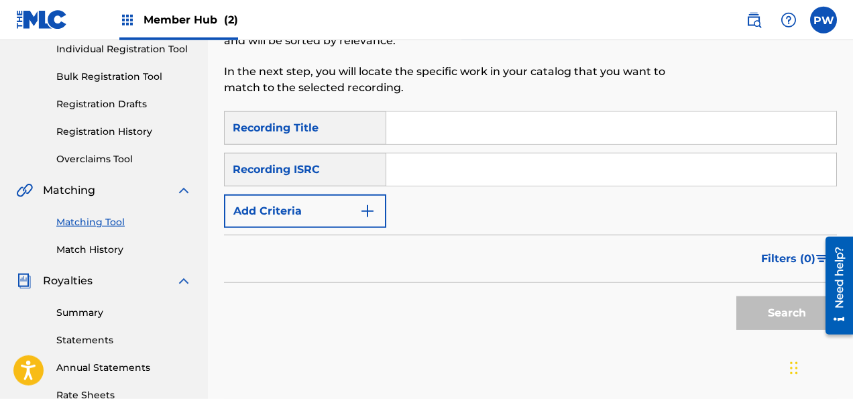
scroll to position [212, 0]
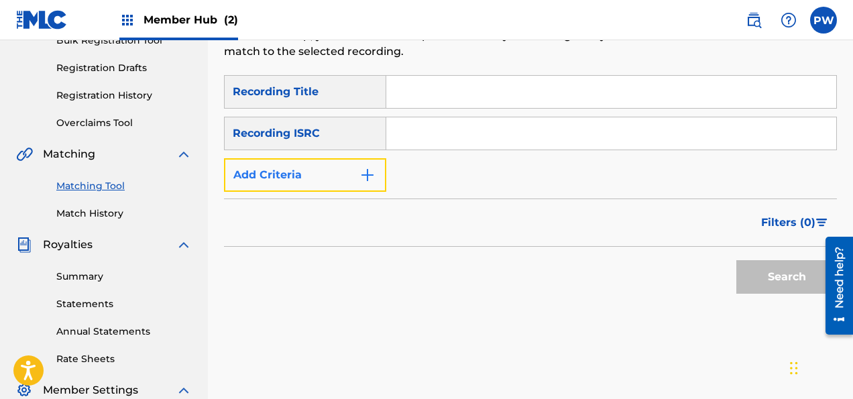
click at [337, 171] on button "Add Criteria" at bounding box center [305, 175] width 162 height 34
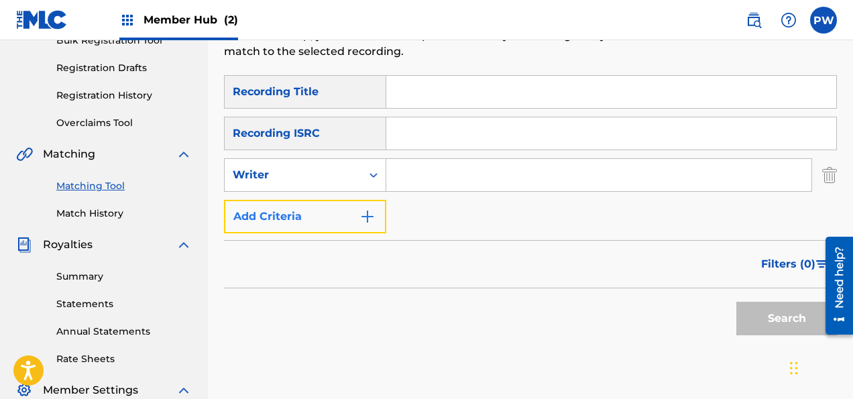
click at [306, 220] on button "Add Criteria" at bounding box center [305, 217] width 162 height 34
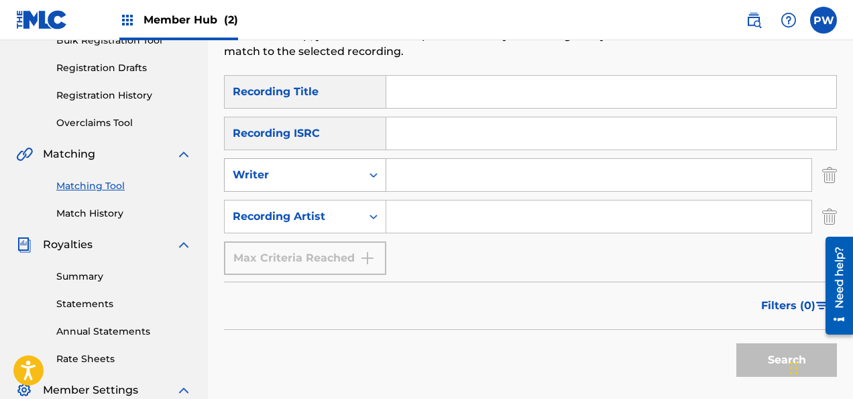
click at [314, 178] on div "Writer" at bounding box center [293, 175] width 121 height 16
click at [465, 170] on input "Search Form" at bounding box center [598, 175] width 425 height 32
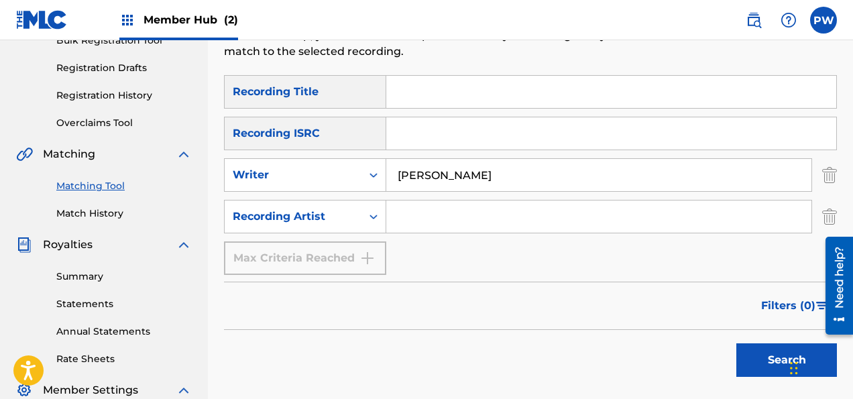
type input "[PERSON_NAME]"
click at [450, 219] on input "Search Form" at bounding box center [598, 216] width 425 height 32
type input "[PERSON_NAME]"
click at [736, 343] on button "Search" at bounding box center [786, 360] width 101 height 34
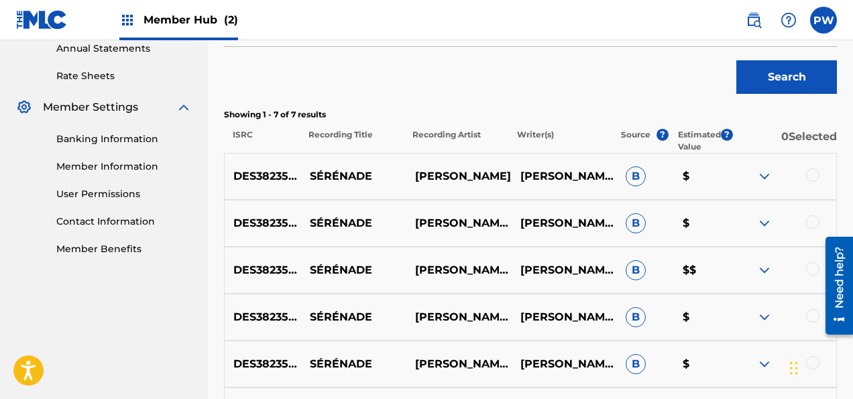
scroll to position [495, 0]
click at [764, 174] on img at bounding box center [764, 176] width 16 height 16
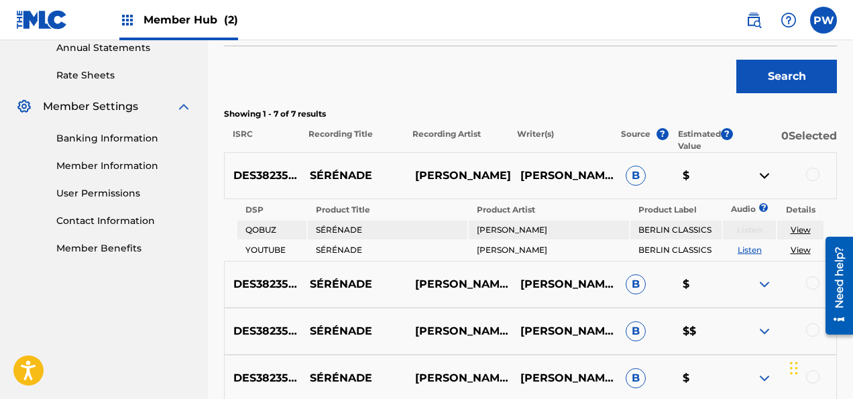
click at [764, 174] on img at bounding box center [764, 176] width 16 height 16
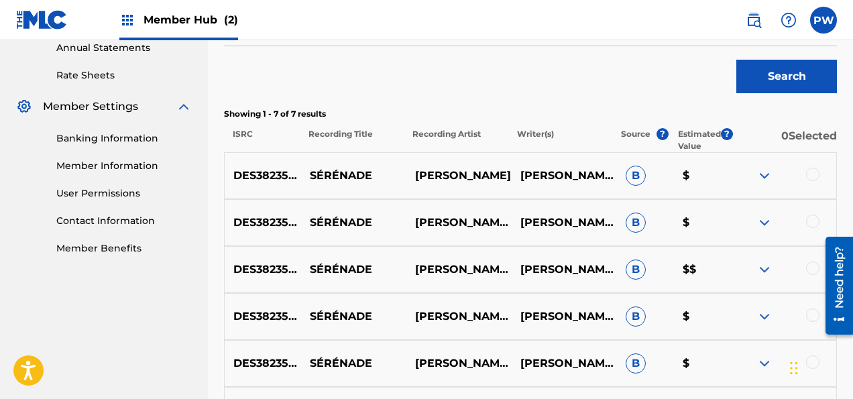
click at [811, 175] on div at bounding box center [812, 174] width 13 height 13
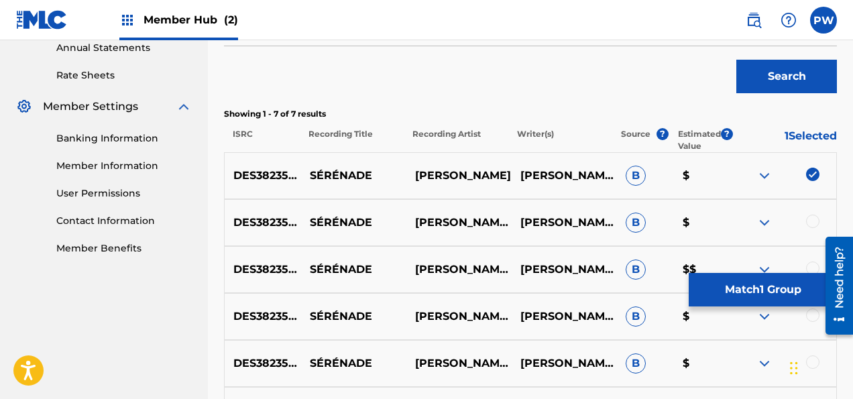
click at [809, 227] on div at bounding box center [783, 223] width 105 height 16
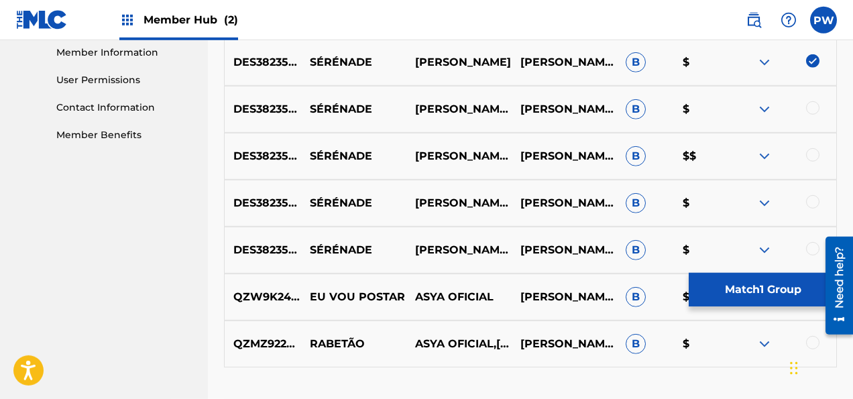
scroll to position [637, 0]
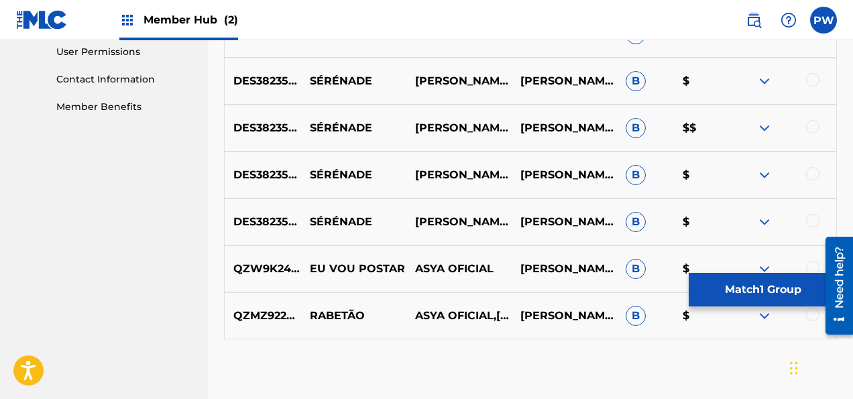
click at [815, 81] on div at bounding box center [812, 79] width 13 height 13
click at [812, 129] on div at bounding box center [812, 126] width 13 height 13
click at [814, 176] on div at bounding box center [812, 173] width 13 height 13
click at [814, 221] on div at bounding box center [812, 220] width 13 height 13
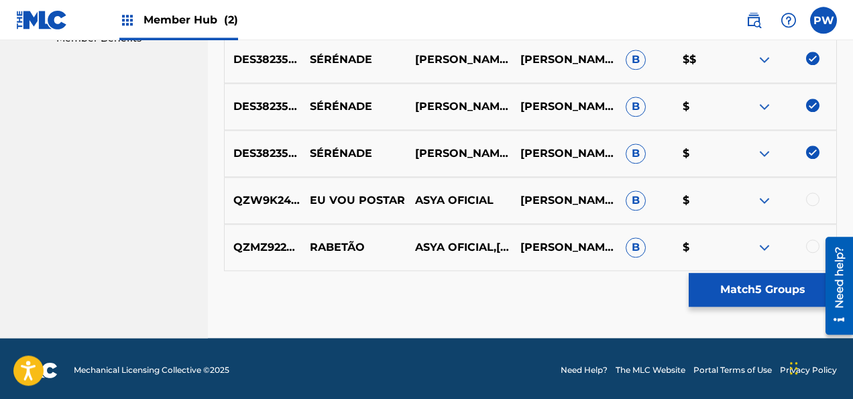
scroll to position [708, 0]
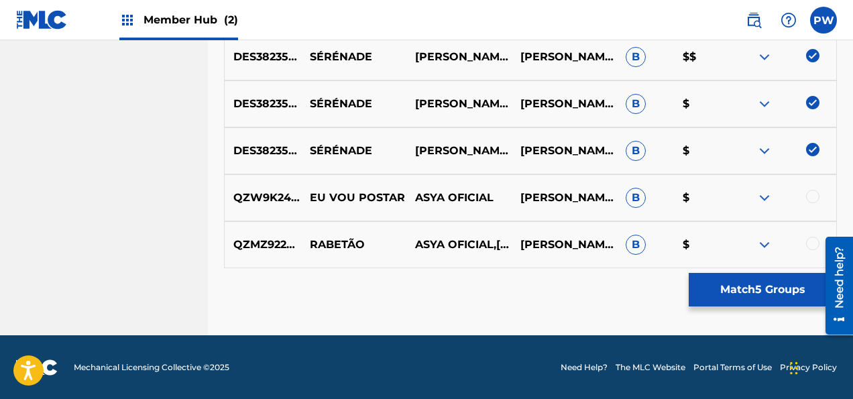
click at [804, 196] on div at bounding box center [783, 198] width 105 height 16
click at [812, 199] on div at bounding box center [812, 196] width 13 height 13
click at [812, 243] on div at bounding box center [812, 243] width 13 height 13
click at [812, 196] on img at bounding box center [812, 196] width 13 height 13
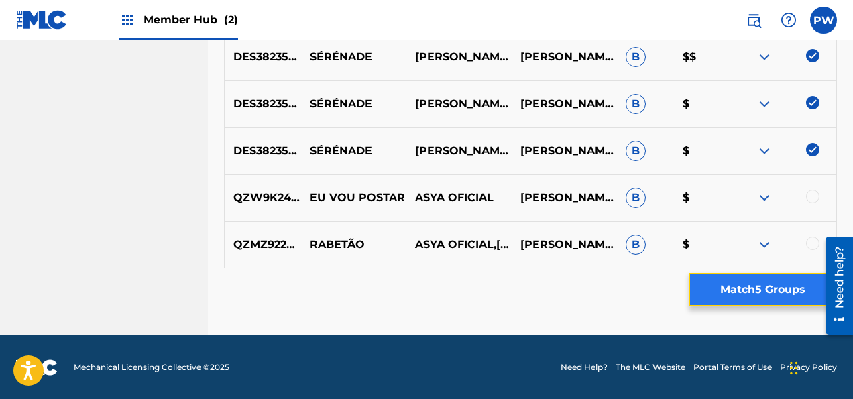
click at [733, 288] on button "Match 5 Groups" at bounding box center [762, 290] width 148 height 34
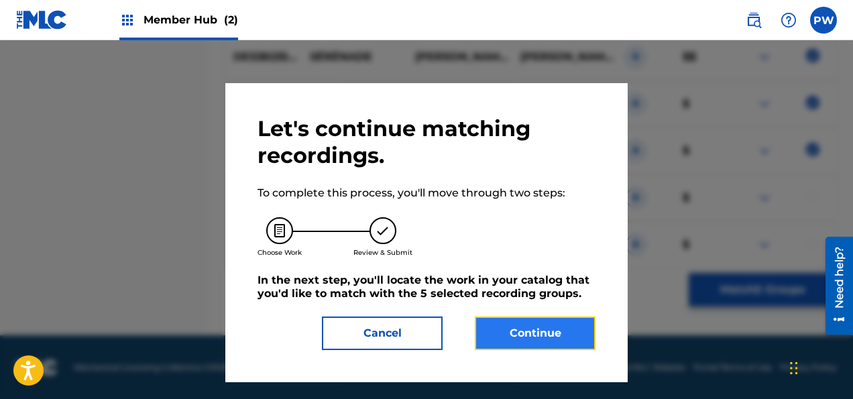
click at [500, 336] on button "Continue" at bounding box center [535, 333] width 121 height 34
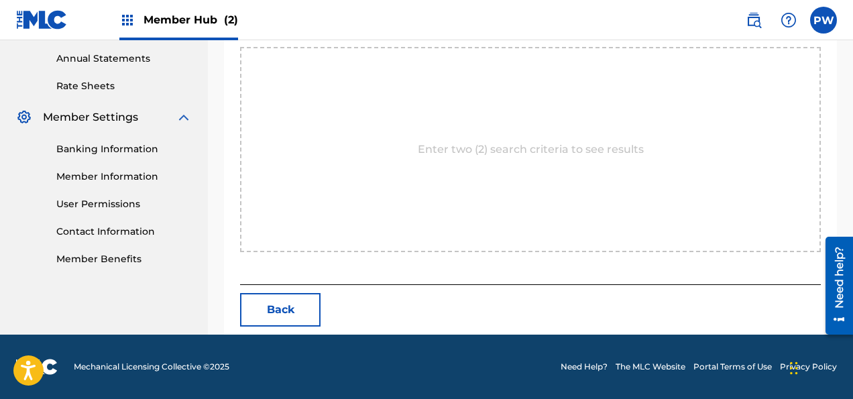
click at [500, 285] on div "Let's search your catalog for a work to match the 5 selected recording groups t…" at bounding box center [530, 102] width 580 height 365
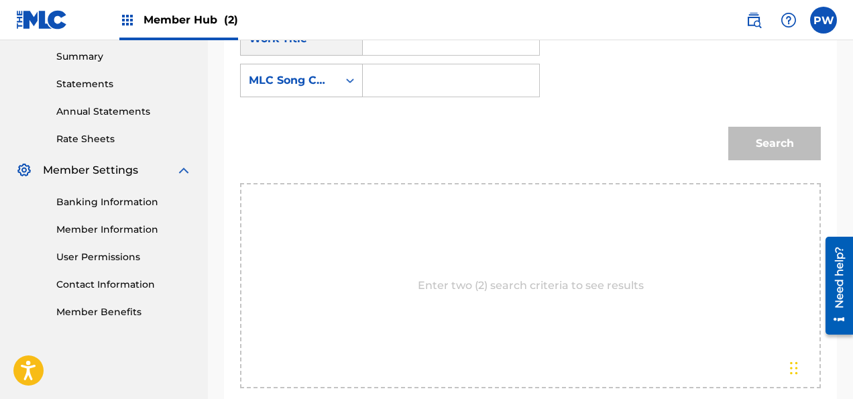
click at [404, 82] on input "Search Form" at bounding box center [451, 80] width 154 height 32
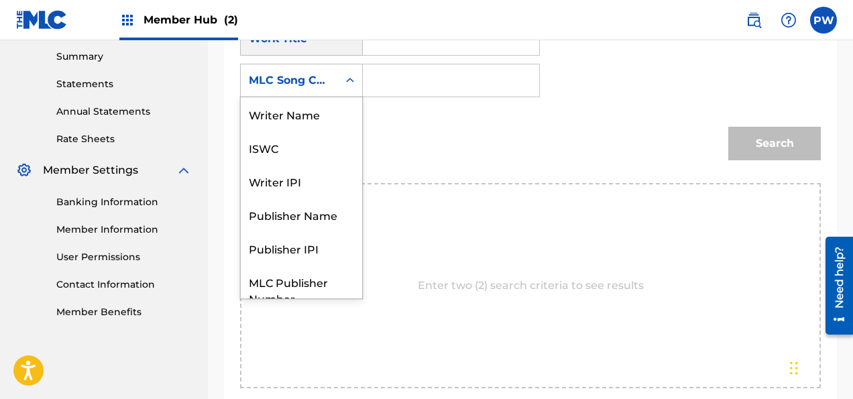
click at [353, 74] on icon "Search Form" at bounding box center [349, 80] width 13 height 13
click at [351, 82] on icon "Search Form" at bounding box center [349, 80] width 13 height 13
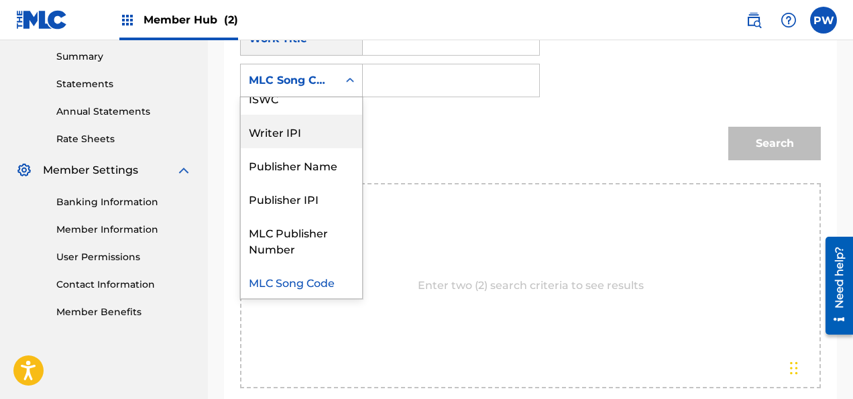
click at [286, 126] on div "Writer IPI" at bounding box center [301, 132] width 121 height 34
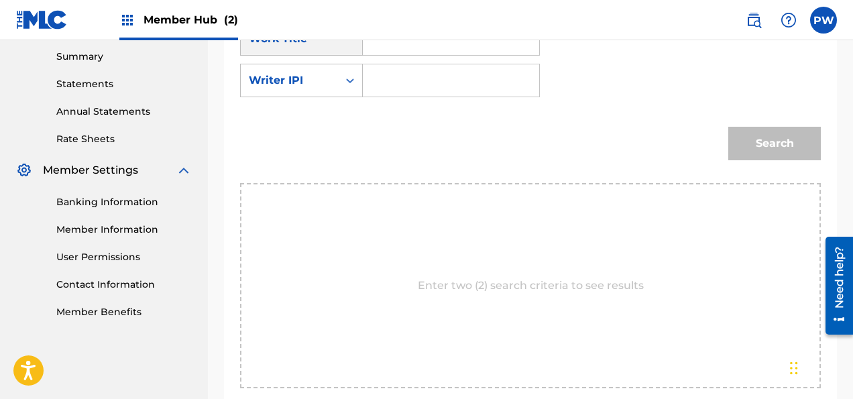
click at [415, 71] on input "Search Form" at bounding box center [451, 80] width 154 height 32
click at [357, 74] on div "Search Form" at bounding box center [350, 80] width 24 height 24
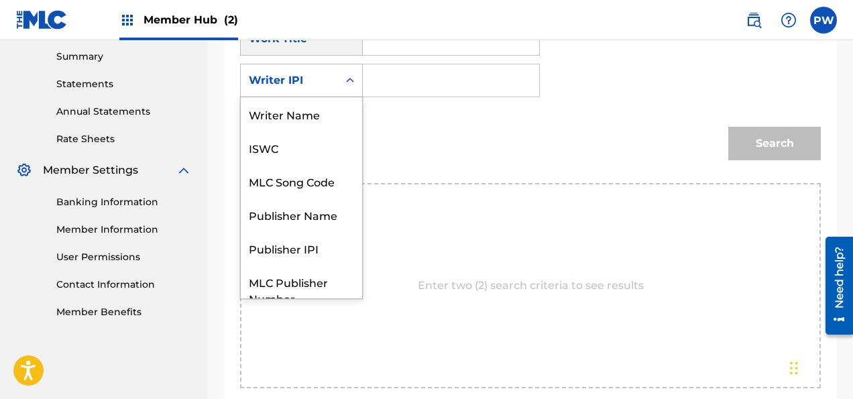
click at [357, 74] on div "Search Form" at bounding box center [350, 80] width 24 height 24
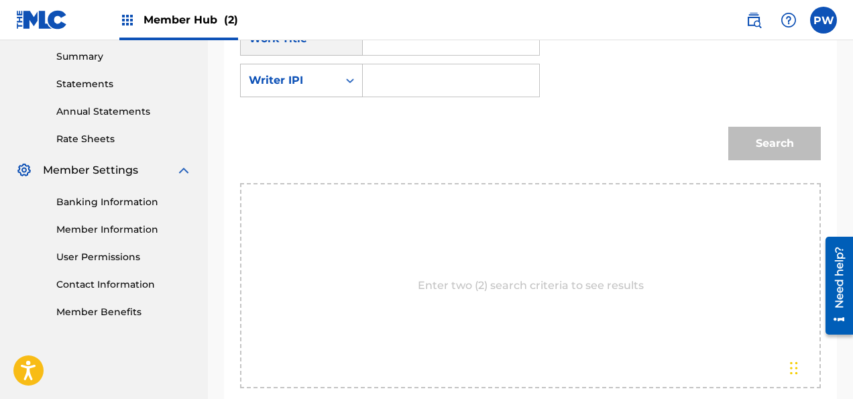
click at [357, 74] on div "Search Form" at bounding box center [350, 80] width 24 height 24
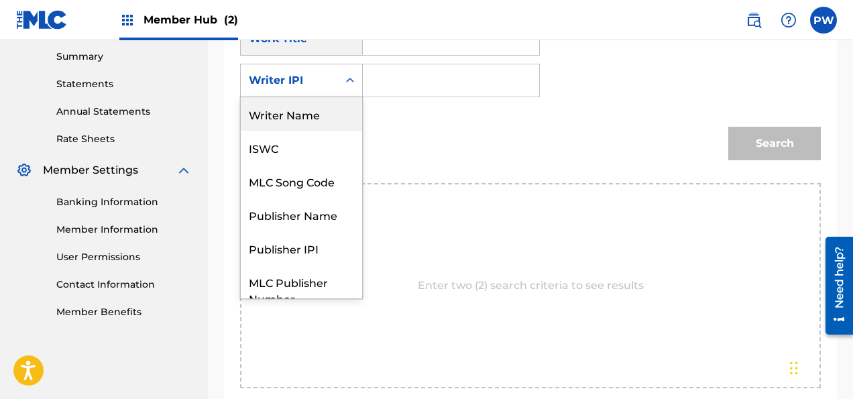
click at [306, 116] on div "Writer Name" at bounding box center [301, 114] width 121 height 34
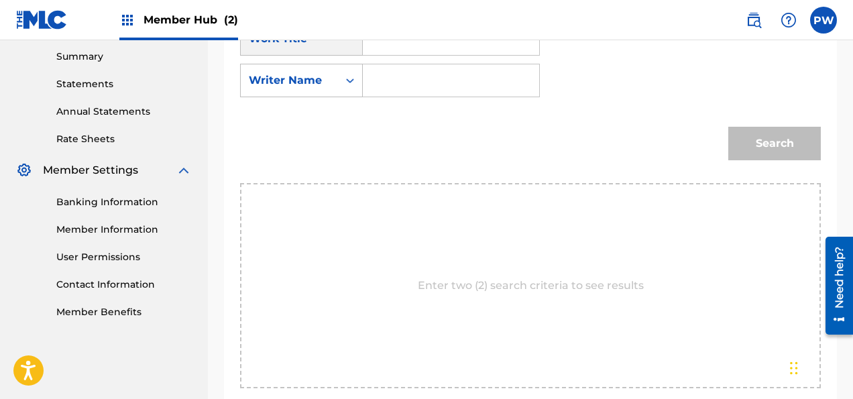
click at [424, 78] on input "Search Form" at bounding box center [451, 80] width 154 height 32
type input "[PERSON_NAME]"
click at [779, 140] on div "Search" at bounding box center [770, 140] width 99 height 54
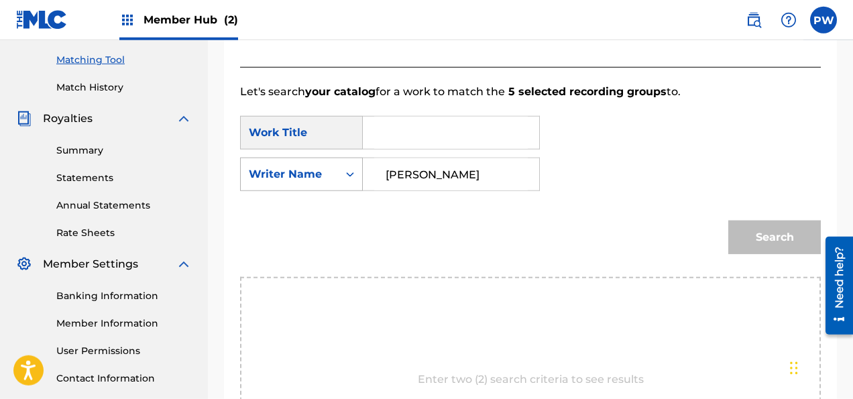
scroll to position [355, 0]
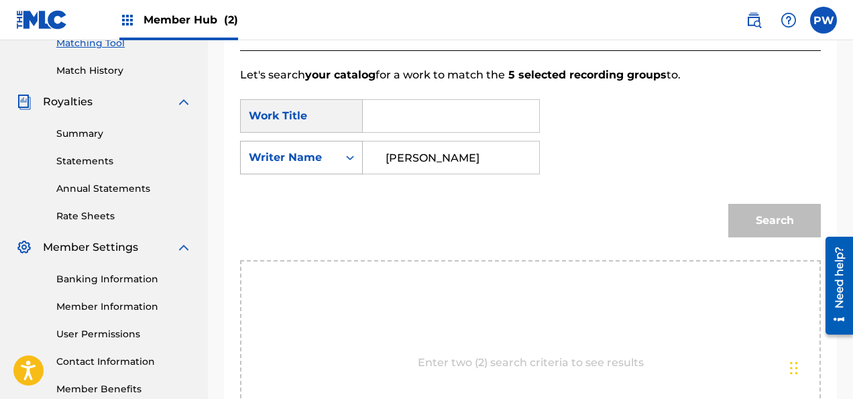
click at [350, 154] on icon "Search Form" at bounding box center [349, 157] width 13 height 13
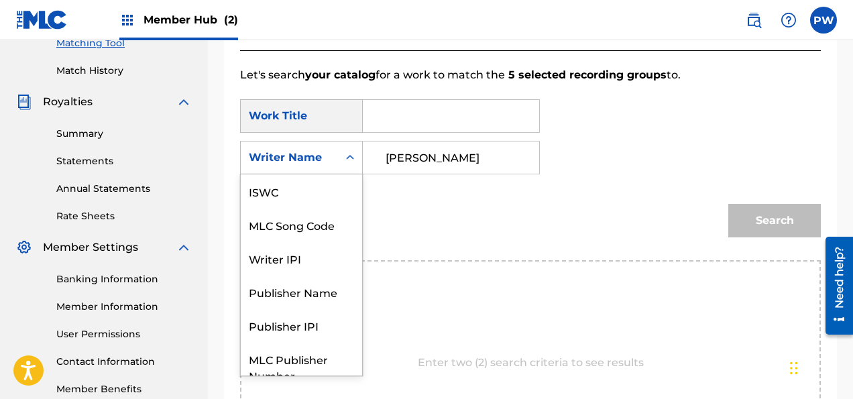
scroll to position [50, 0]
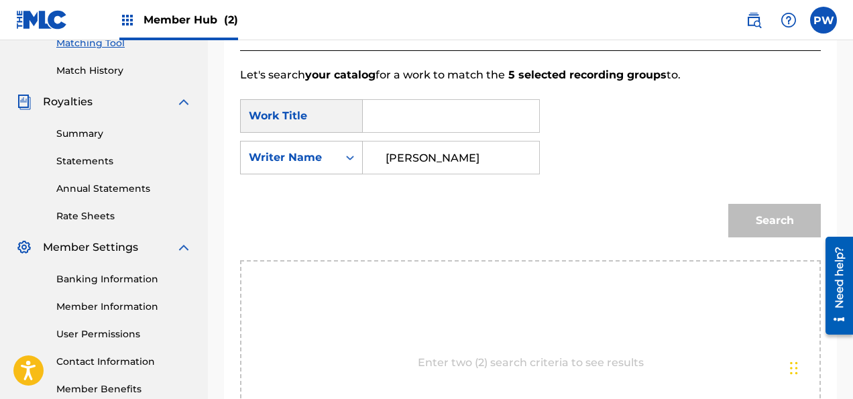
drag, startPoint x: 473, startPoint y: 151, endPoint x: 328, endPoint y: 149, distance: 145.5
click at [374, 149] on input "[PERSON_NAME]" at bounding box center [451, 157] width 154 height 32
click at [389, 111] on input "Search Form" at bounding box center [451, 116] width 154 height 32
click at [424, 146] on strong "serenade" at bounding box center [411, 145] width 52 height 13
type input "serenade"
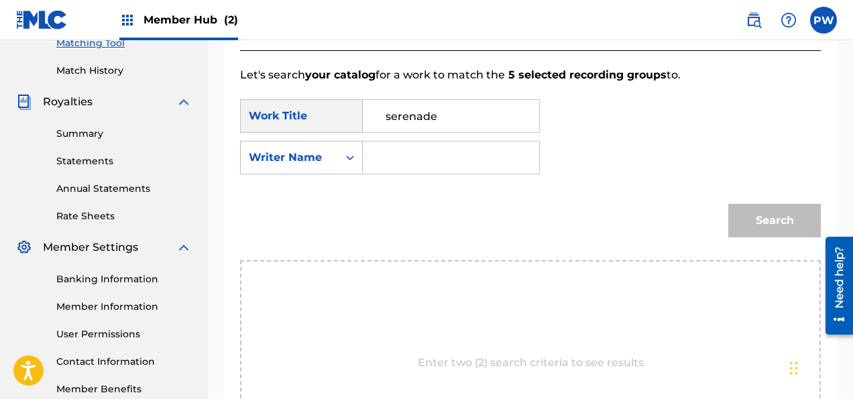
click at [415, 149] on input "Search Form" at bounding box center [451, 157] width 154 height 32
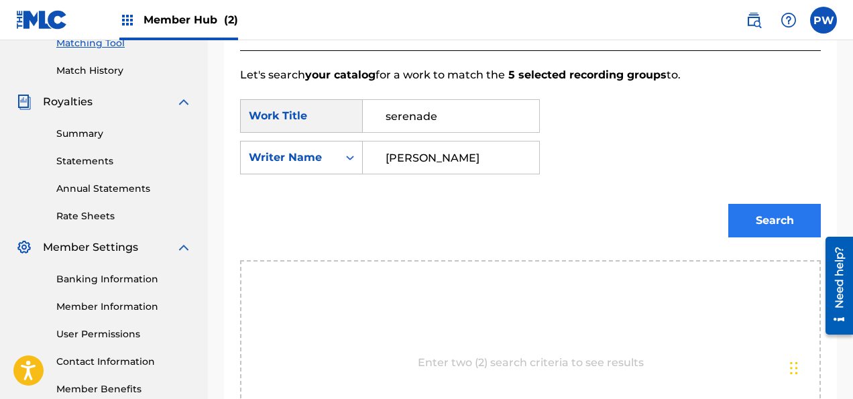
type input "[PERSON_NAME]"
click at [779, 221] on button "Search" at bounding box center [774, 221] width 93 height 34
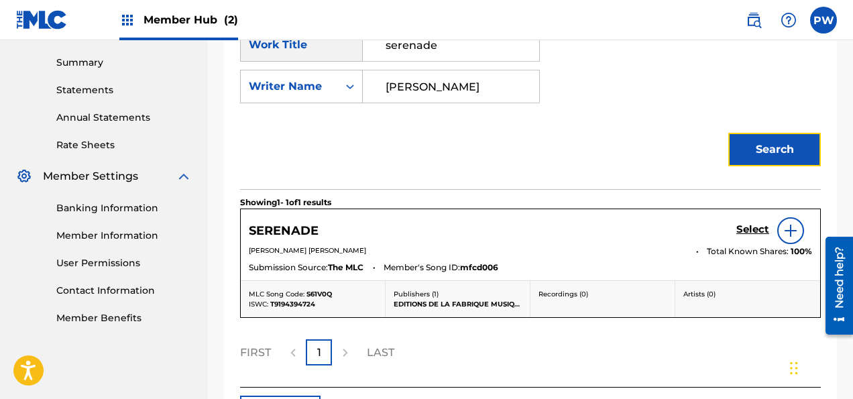
scroll to position [496, 0]
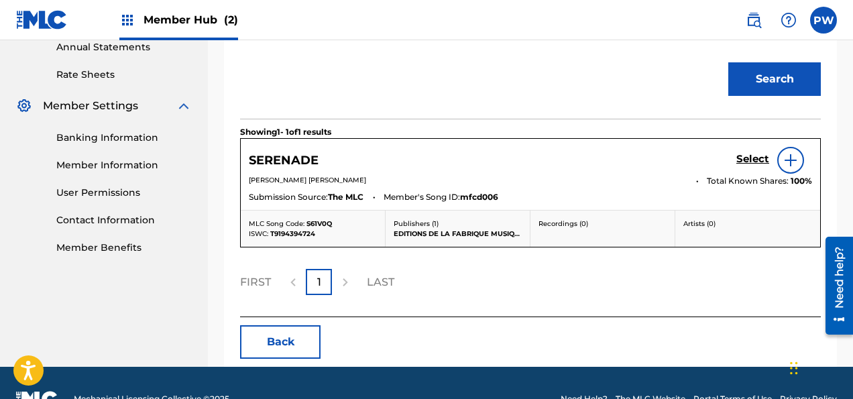
click at [791, 160] on img at bounding box center [790, 160] width 16 height 16
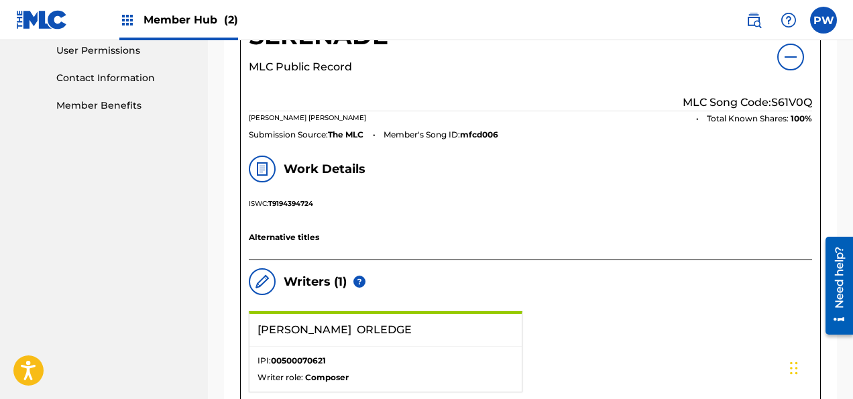
scroll to position [567, 0]
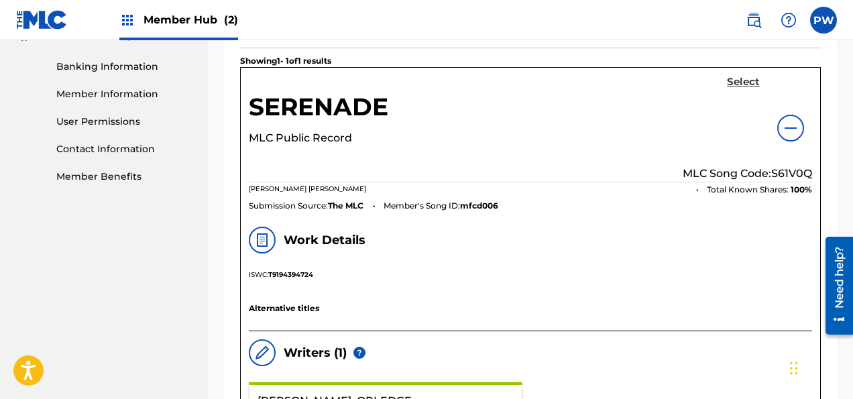
click at [736, 76] on h5 "Select" at bounding box center [743, 82] width 33 height 13
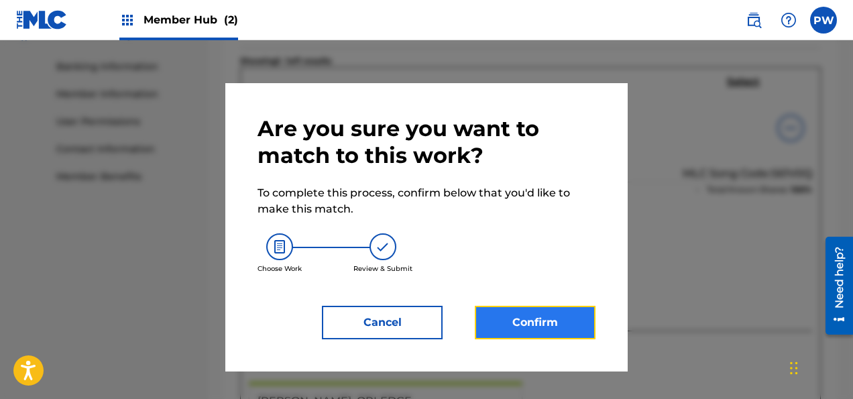
click at [542, 325] on button "Confirm" at bounding box center [535, 323] width 121 height 34
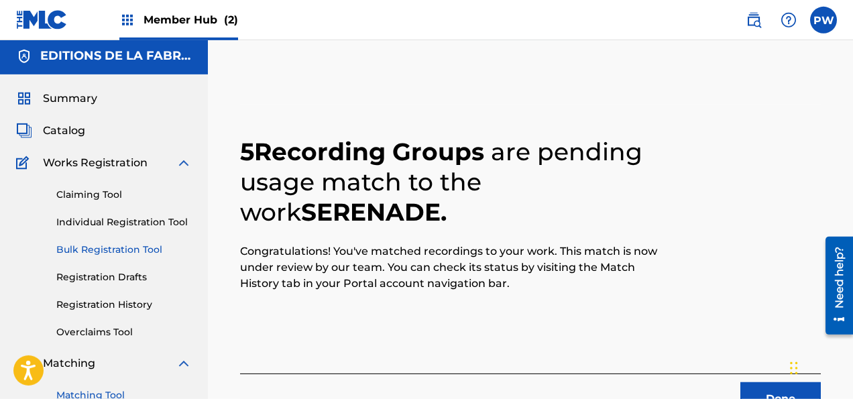
scroll to position [0, 0]
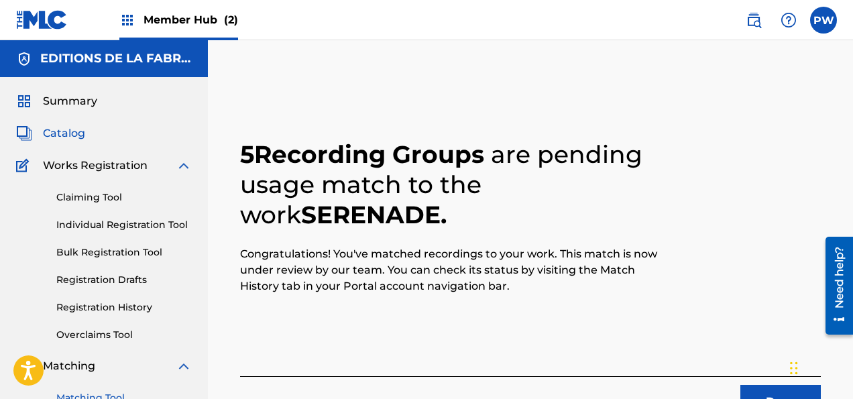
click at [76, 131] on span "Catalog" at bounding box center [64, 133] width 42 height 16
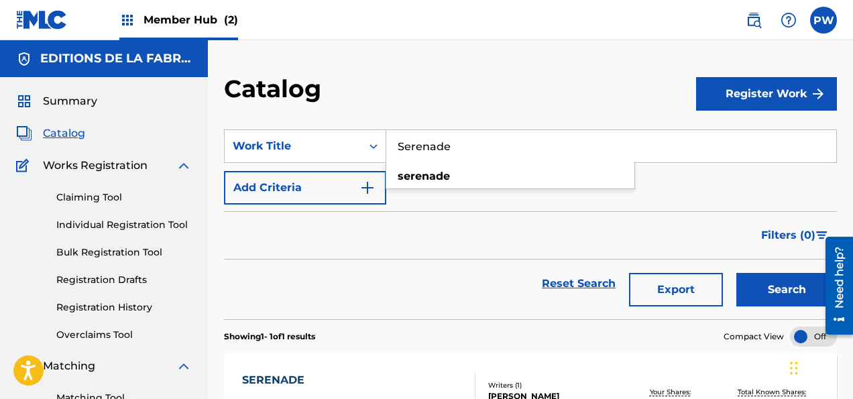
drag, startPoint x: 455, startPoint y: 146, endPoint x: 318, endPoint y: 139, distance: 137.6
click at [386, 139] on input "Serenade" at bounding box center [611, 146] width 450 height 32
type input "L"
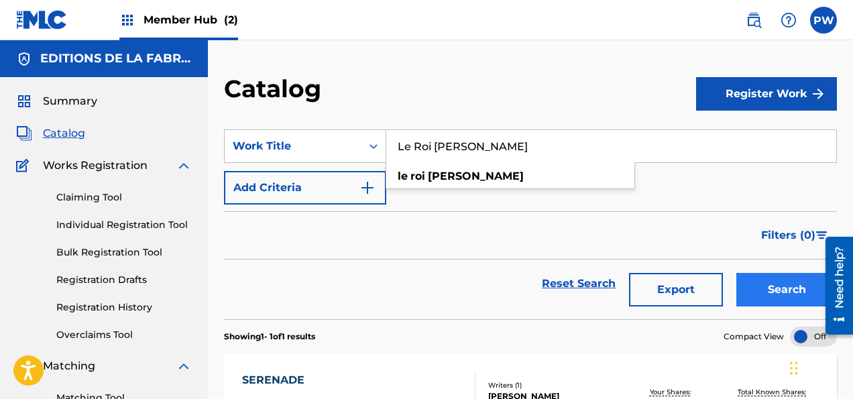
type input "Le Roi [PERSON_NAME]"
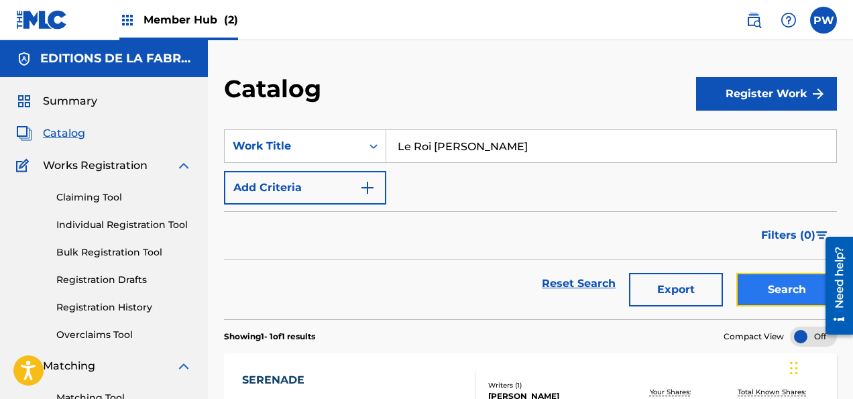
click at [785, 289] on button "Search" at bounding box center [786, 290] width 101 height 34
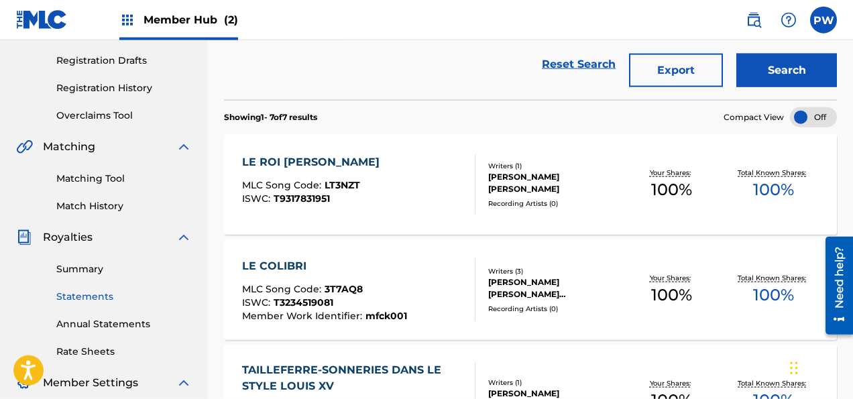
scroll to position [212, 0]
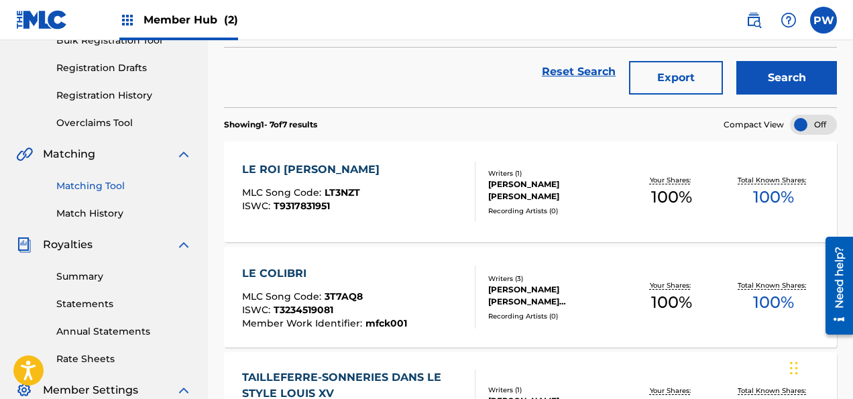
click at [89, 188] on link "Matching Tool" at bounding box center [123, 186] width 135 height 14
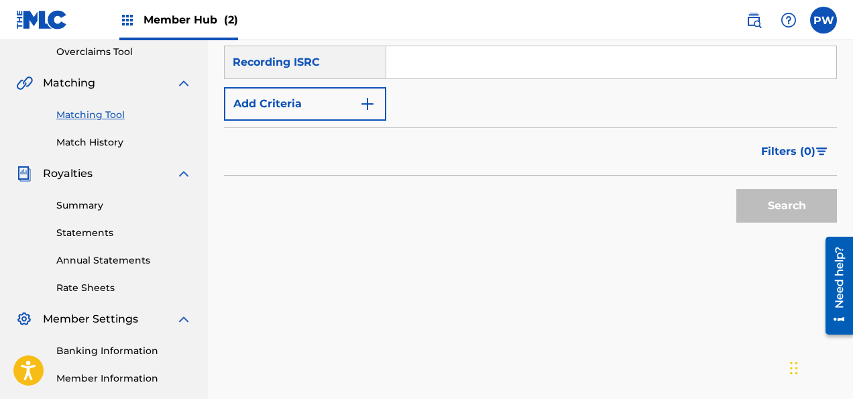
scroll to position [141, 0]
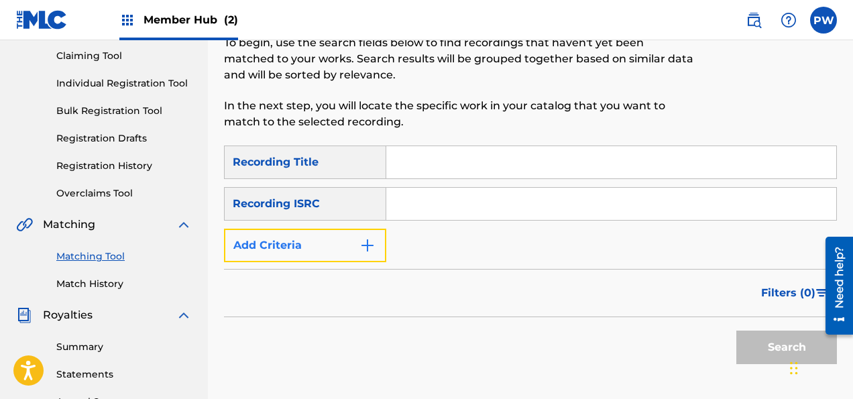
click at [298, 247] on button "Add Criteria" at bounding box center [305, 246] width 162 height 34
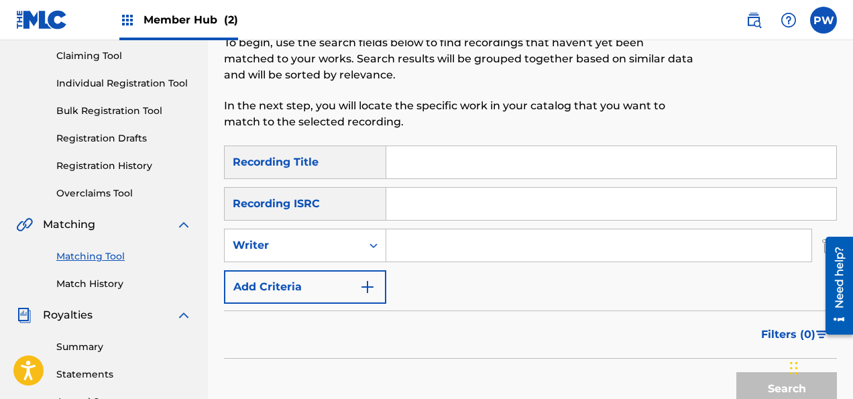
click at [476, 243] on input "Search Form" at bounding box center [598, 245] width 425 height 32
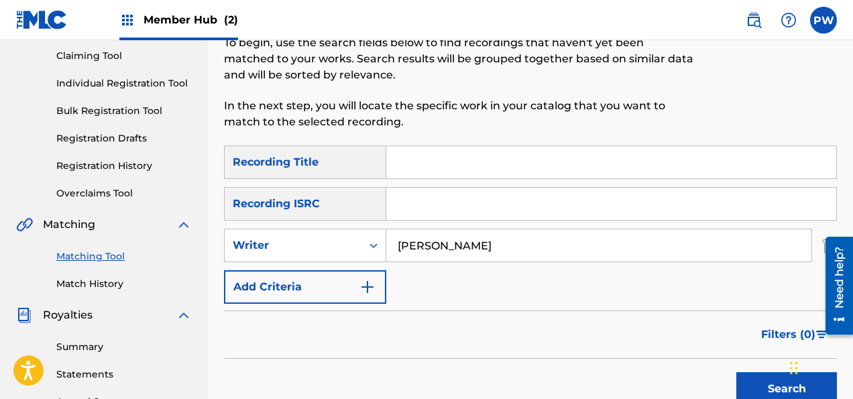
type input "[PERSON_NAME]"
click at [416, 264] on div "SearchWithCriteria2c5747aa-fcc4-4363-ac38-006a8b1072a8 Recording Title SearchWi…" at bounding box center [530, 224] width 613 height 158
click at [412, 158] on input "Search Form" at bounding box center [611, 162] width 450 height 32
type input "Le Roi [PERSON_NAME]"
click at [736, 372] on button "Search" at bounding box center [786, 389] width 101 height 34
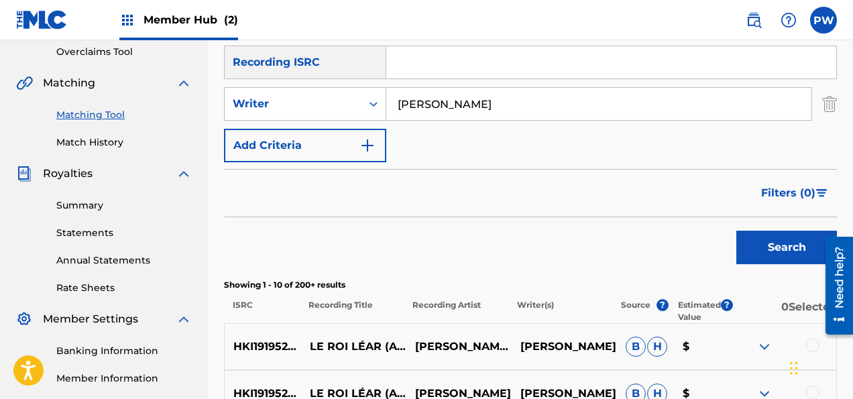
scroll to position [354, 0]
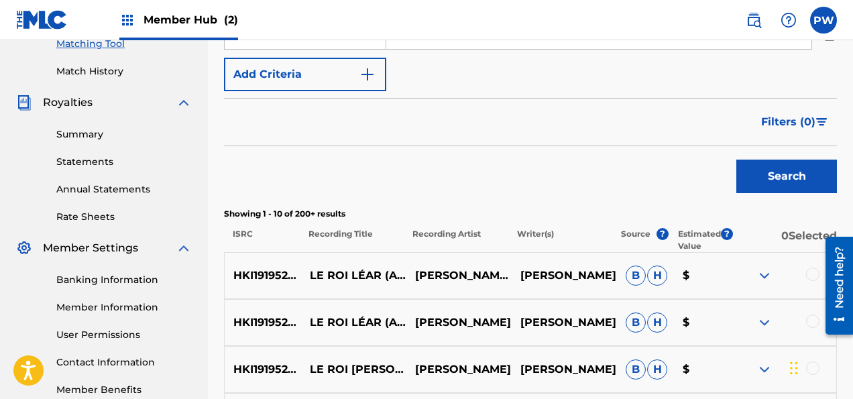
click at [804, 276] on div at bounding box center [783, 275] width 105 height 16
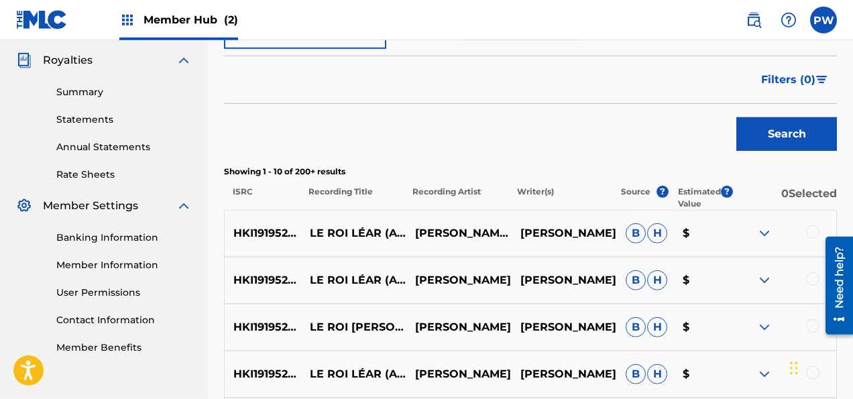
scroll to position [424, 0]
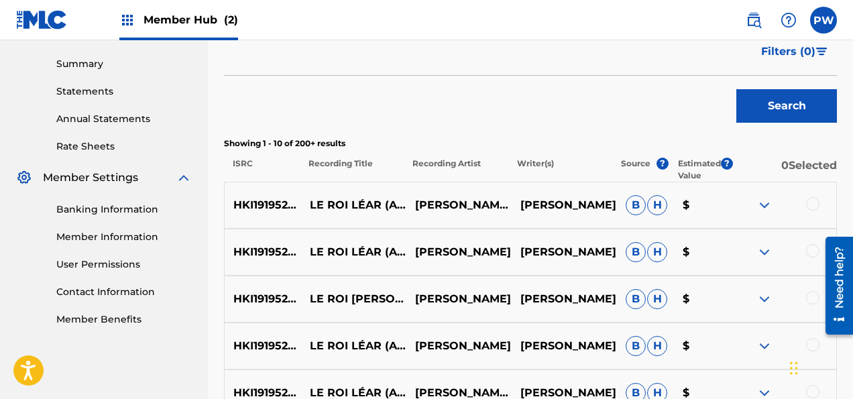
click at [800, 206] on div at bounding box center [783, 205] width 105 height 16
click at [814, 205] on div at bounding box center [812, 203] width 13 height 13
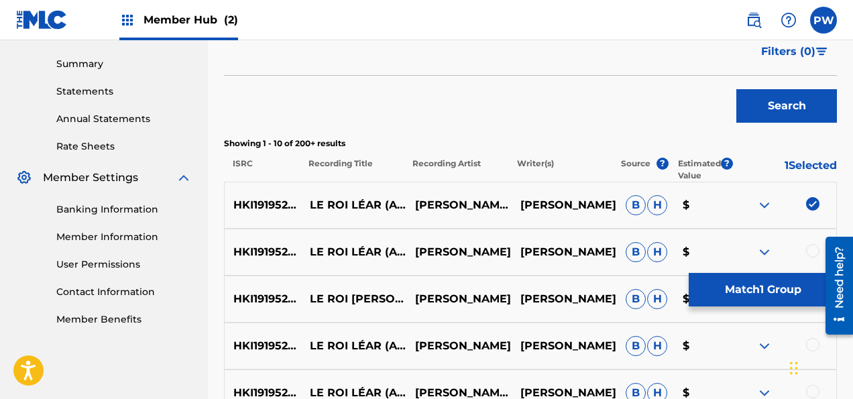
click at [814, 248] on div at bounding box center [812, 250] width 13 height 13
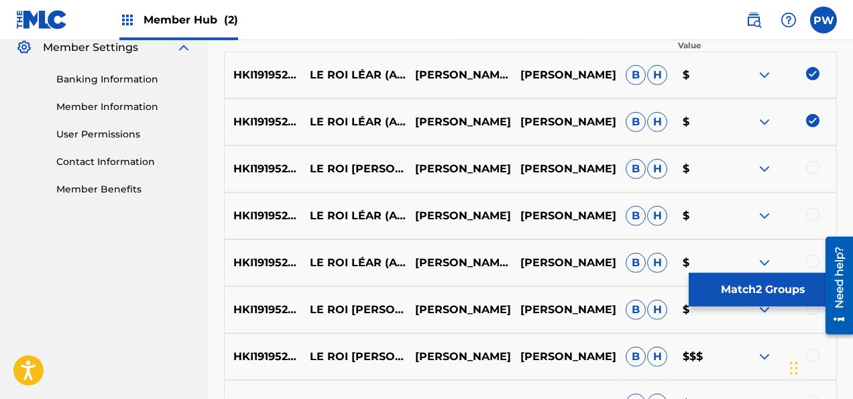
scroll to position [566, 0]
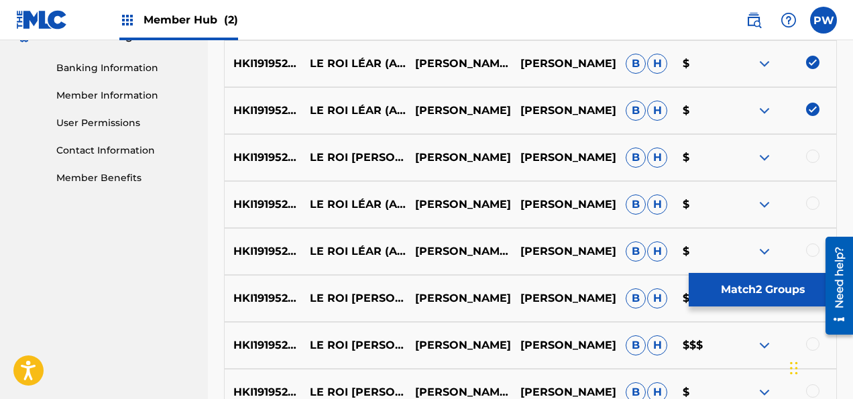
click at [814, 159] on div at bounding box center [812, 155] width 13 height 13
click at [814, 206] on div at bounding box center [812, 202] width 13 height 13
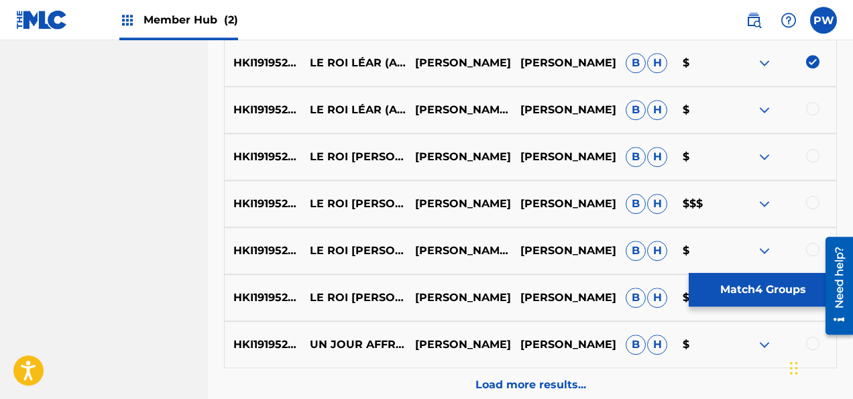
scroll to position [708, 0]
click at [816, 111] on div at bounding box center [812, 107] width 13 height 13
click at [816, 158] on div at bounding box center [812, 154] width 13 height 13
click at [816, 205] on div at bounding box center [812, 201] width 13 height 13
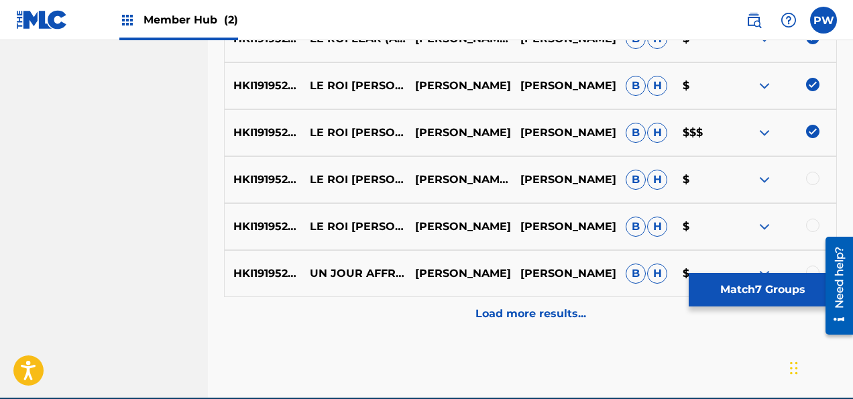
click at [817, 182] on div at bounding box center [812, 178] width 13 height 13
click at [814, 227] on div at bounding box center [812, 225] width 13 height 13
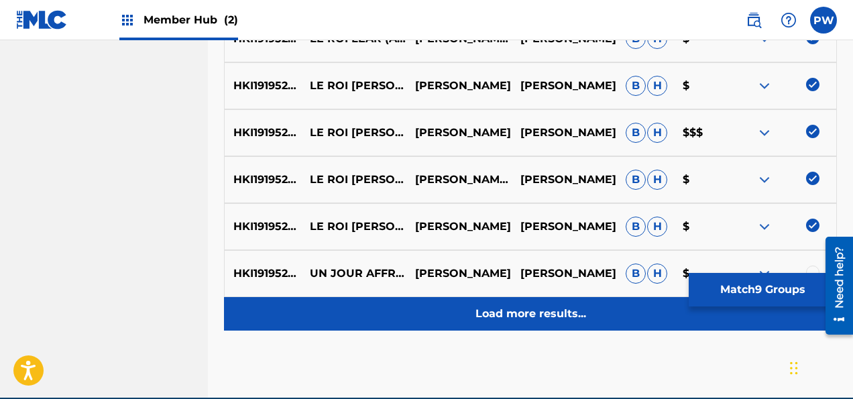
click at [572, 315] on p "Load more results..." at bounding box center [530, 314] width 111 height 16
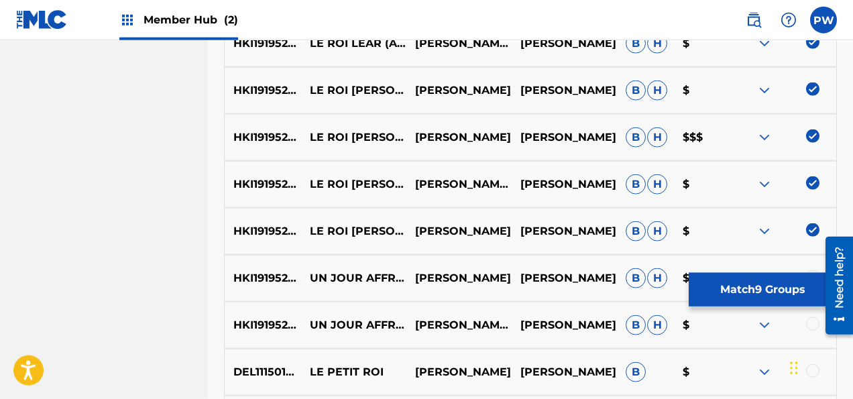
scroll to position [715, 0]
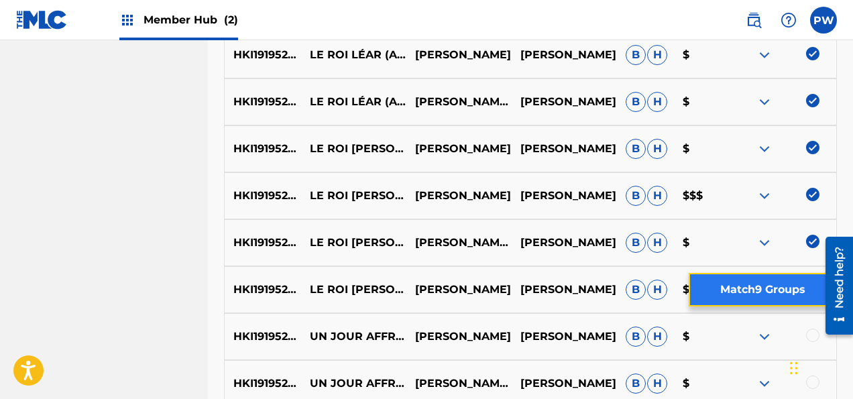
click at [740, 290] on button "Match 9 Groups" at bounding box center [762, 290] width 148 height 34
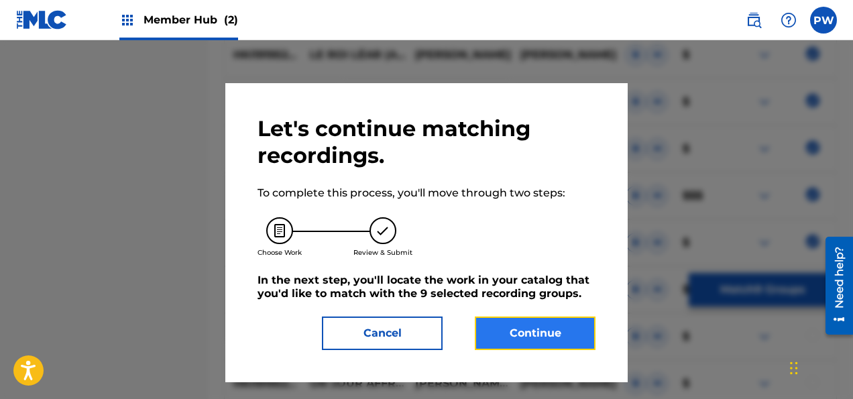
click at [514, 328] on button "Continue" at bounding box center [535, 333] width 121 height 34
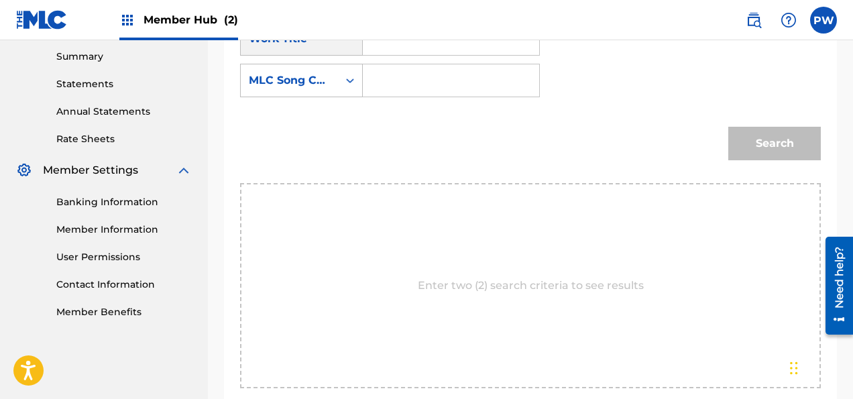
scroll to position [290, 0]
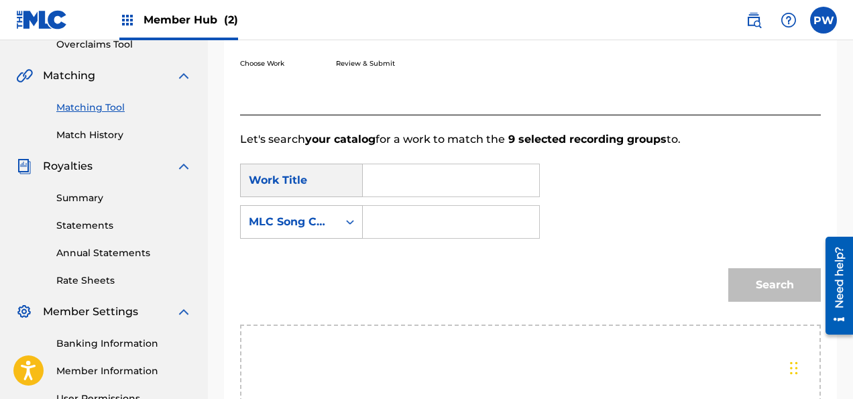
click at [382, 185] on input "Search Form" at bounding box center [451, 180] width 154 height 32
click at [404, 182] on input "Search Form" at bounding box center [451, 180] width 154 height 32
type input "Le Roi [PERSON_NAME]"
click at [784, 275] on div "Search" at bounding box center [770, 282] width 99 height 54
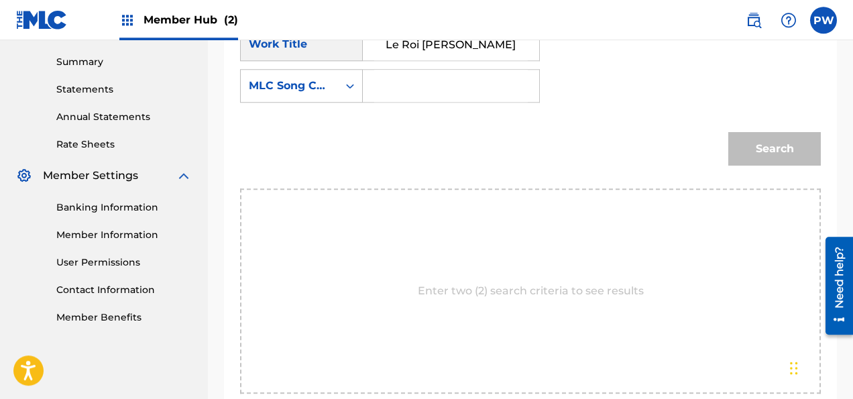
scroll to position [426, 0]
click at [751, 157] on div "Search" at bounding box center [770, 146] width 99 height 54
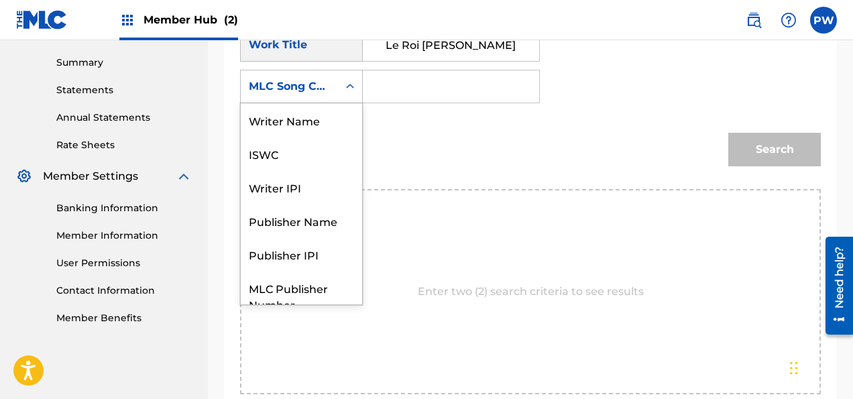
click at [347, 82] on icon "Search Form" at bounding box center [349, 86] width 13 height 13
click at [347, 84] on icon "Search Form" at bounding box center [349, 86] width 13 height 13
click at [310, 122] on div "Writer Name" at bounding box center [301, 120] width 121 height 34
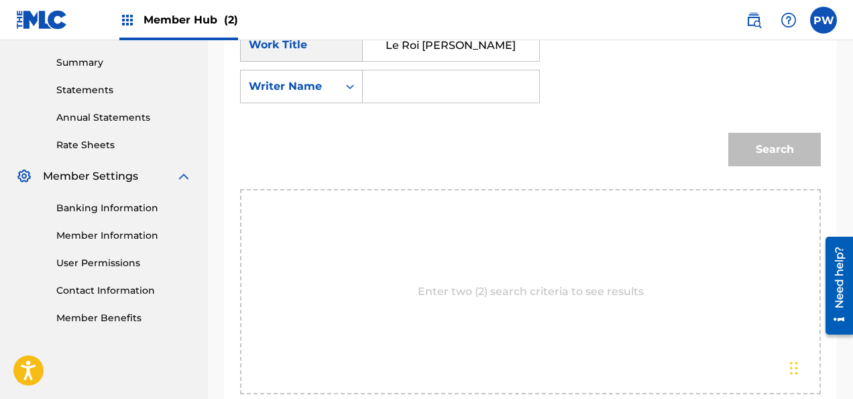
click at [424, 88] on input "Search Form" at bounding box center [451, 86] width 154 height 32
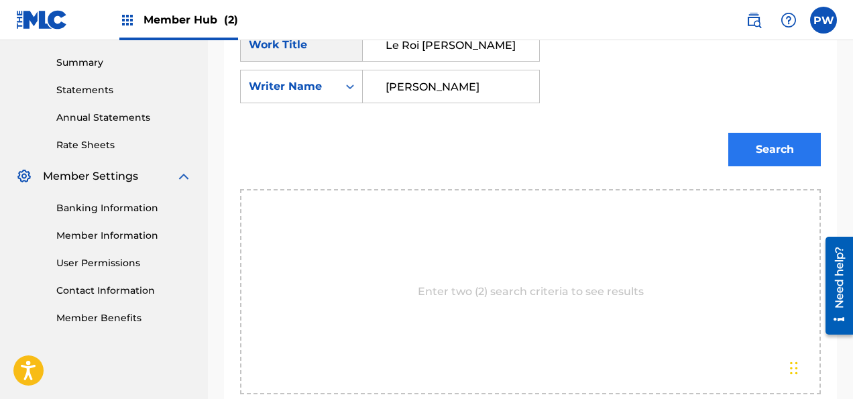
type input "[PERSON_NAME]"
click at [786, 143] on button "Search" at bounding box center [774, 150] width 93 height 34
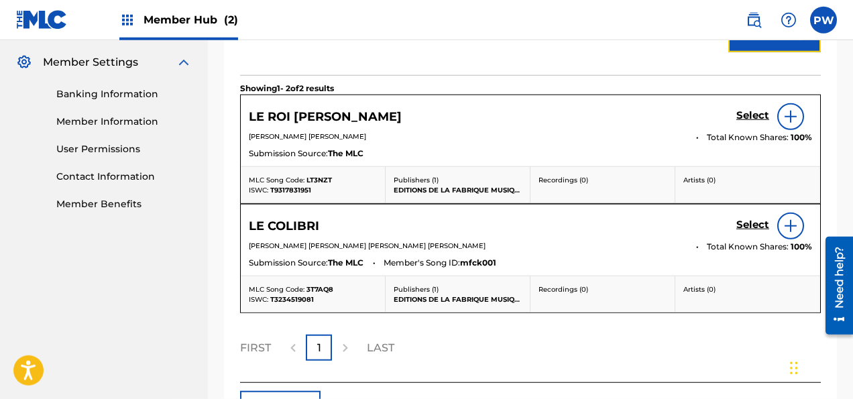
scroll to position [567, 0]
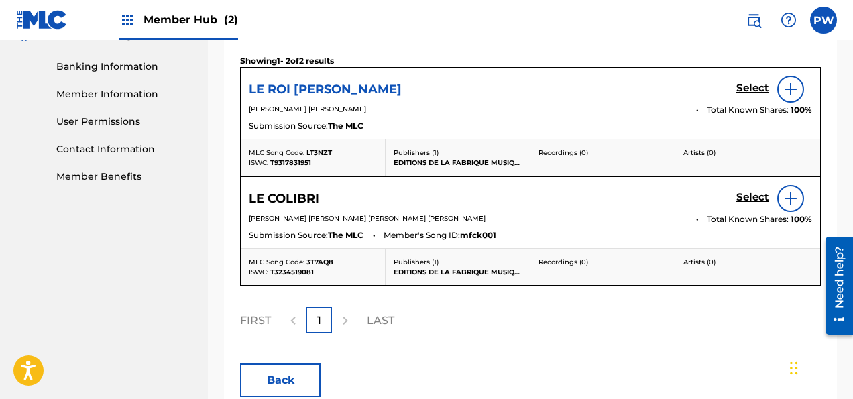
click at [296, 87] on h5 "LE ROI [PERSON_NAME]" at bounding box center [325, 89] width 153 height 15
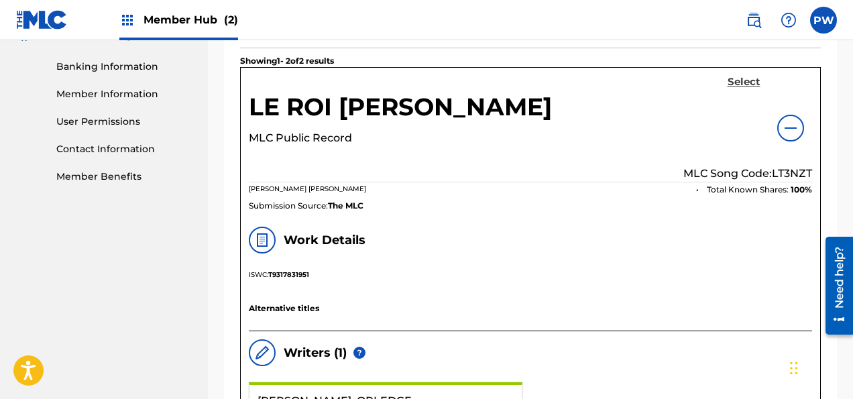
click at [744, 76] on h5 "Select" at bounding box center [743, 82] width 33 height 13
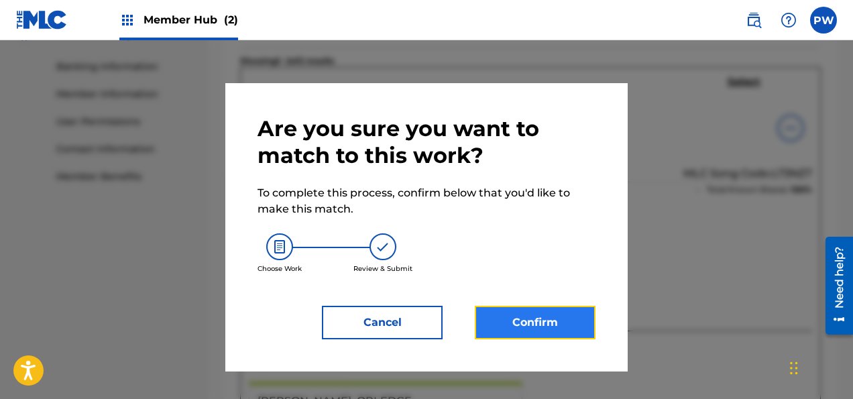
click at [532, 322] on button "Confirm" at bounding box center [535, 323] width 121 height 34
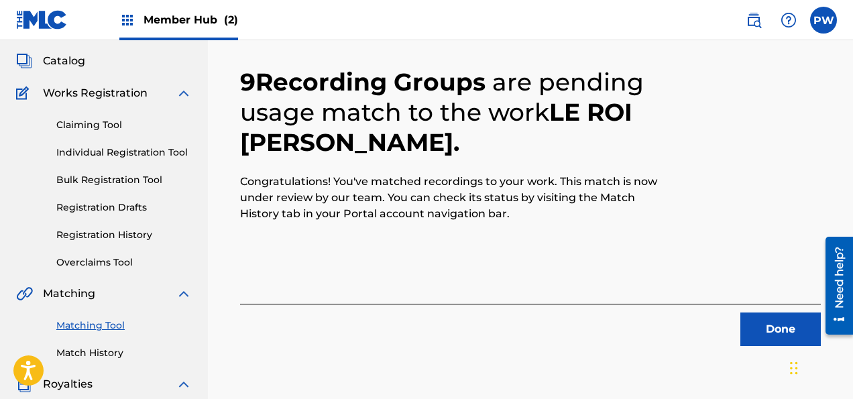
scroll to position [7, 0]
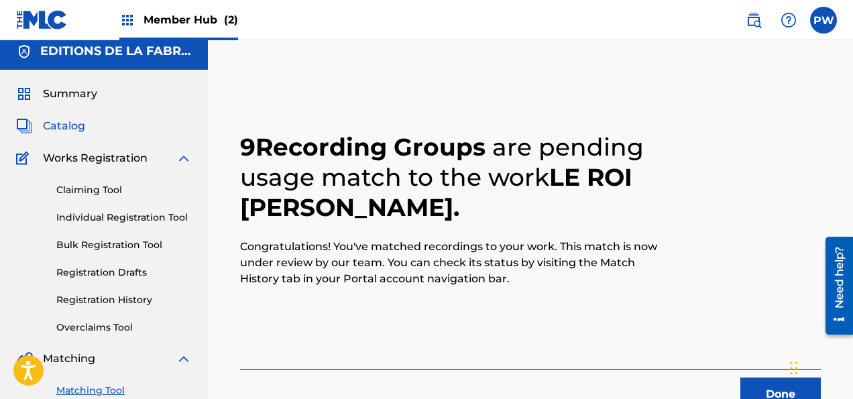
click at [73, 125] on span "Catalog" at bounding box center [64, 126] width 42 height 16
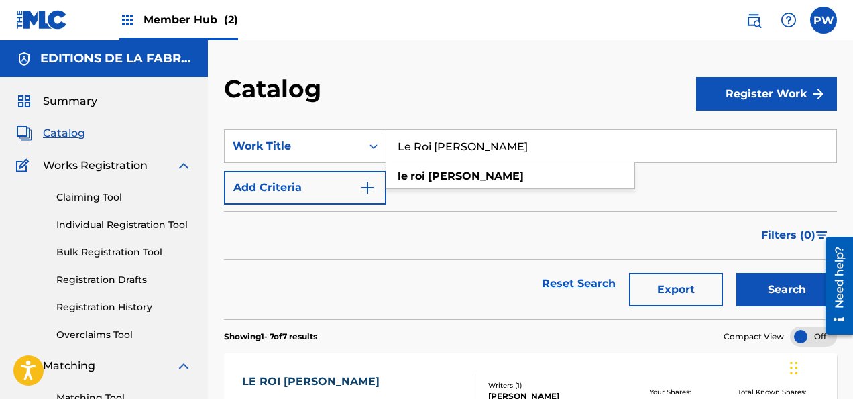
drag, startPoint x: 479, startPoint y: 143, endPoint x: 440, endPoint y: 142, distance: 38.2
click at [440, 142] on input "Le Roi [PERSON_NAME]" at bounding box center [611, 146] width 450 height 32
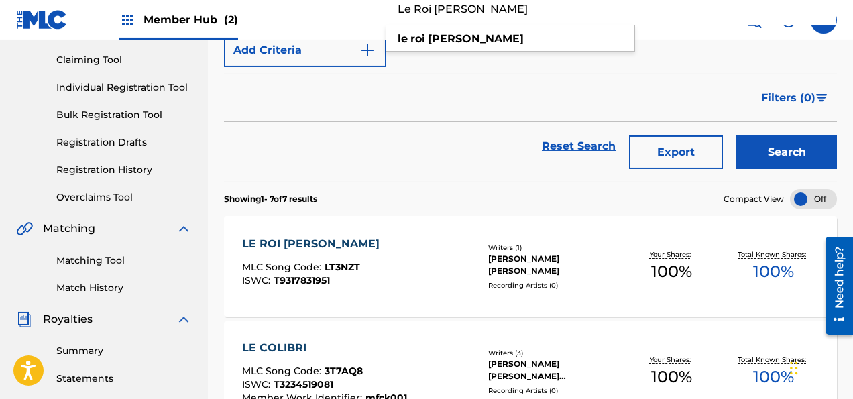
scroll to position [141, 0]
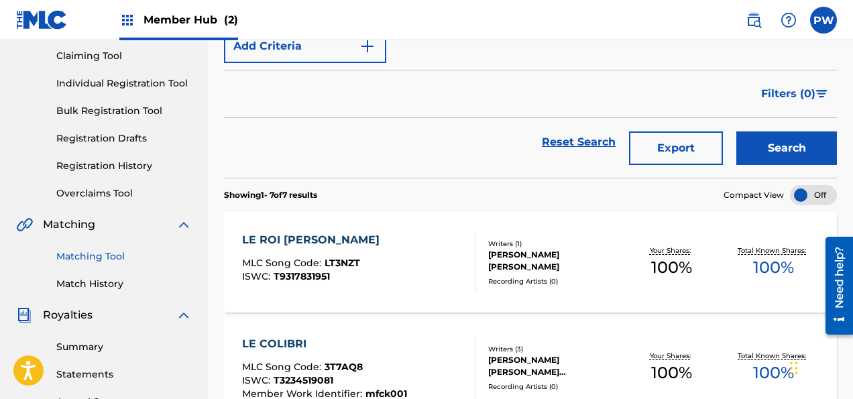
click at [97, 257] on link "Matching Tool" at bounding box center [123, 256] width 135 height 14
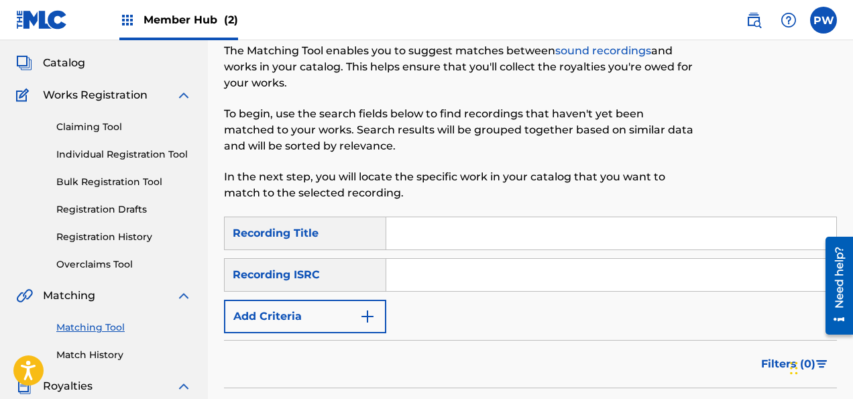
scroll to position [141, 0]
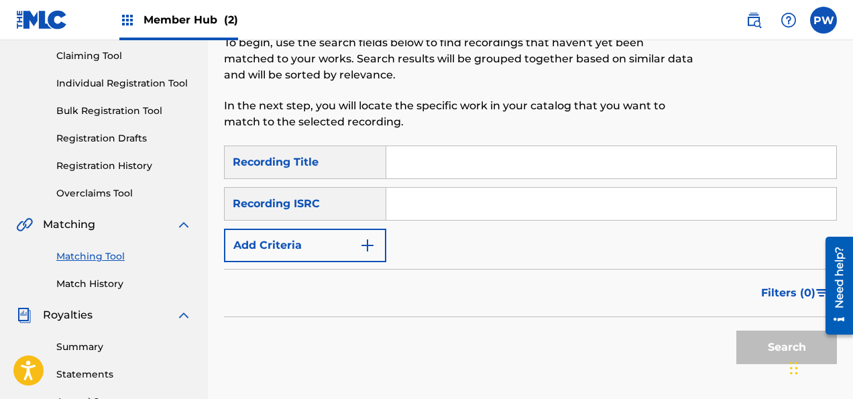
click at [446, 162] on input "Search Form" at bounding box center [611, 162] width 450 height 32
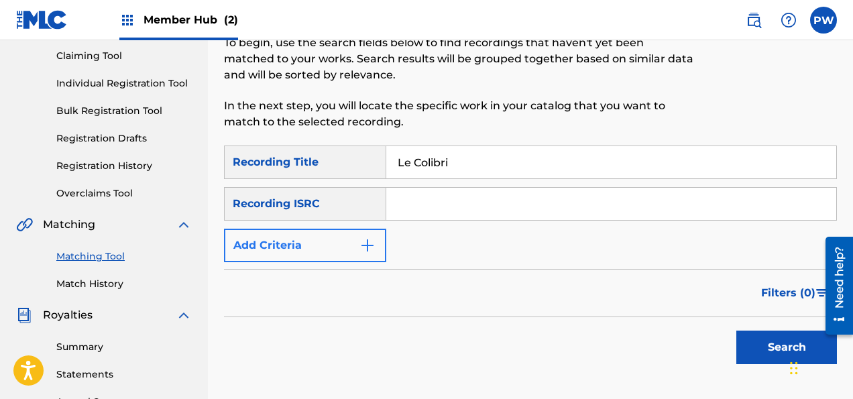
type input "Le Colibri"
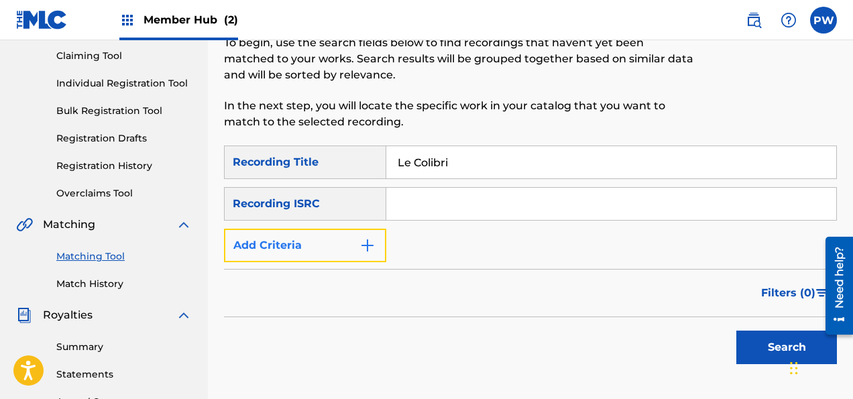
click at [318, 240] on button "Add Criteria" at bounding box center [305, 246] width 162 height 34
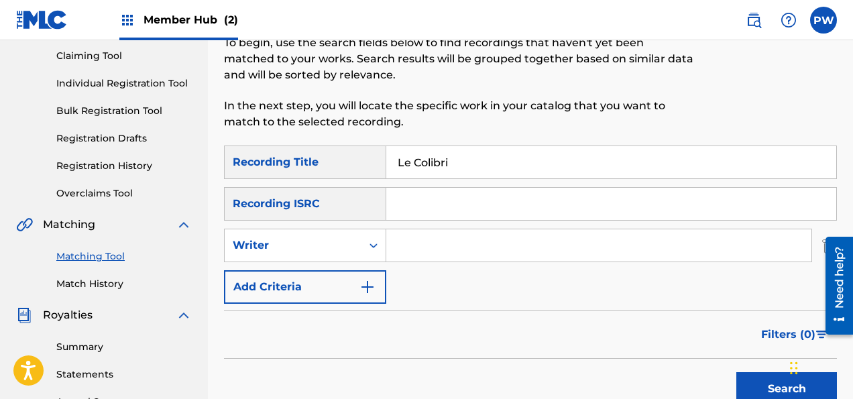
click at [427, 247] on input "Search Form" at bounding box center [598, 245] width 425 height 32
type input "[PERSON_NAME]"
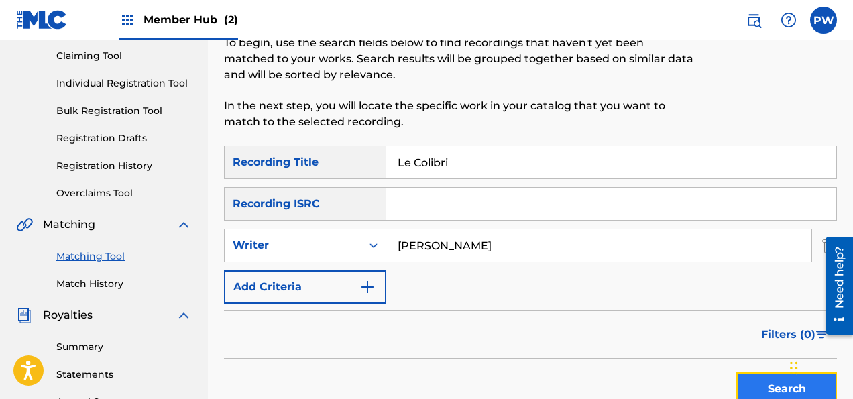
click at [772, 385] on button "Search" at bounding box center [786, 389] width 101 height 34
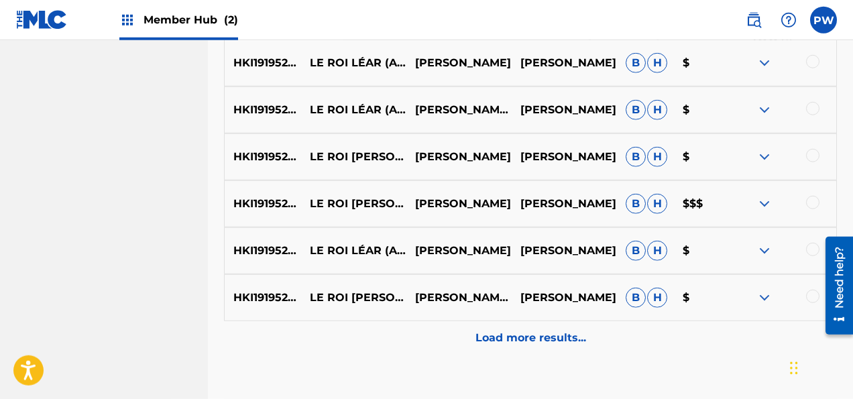
scroll to position [778, 0]
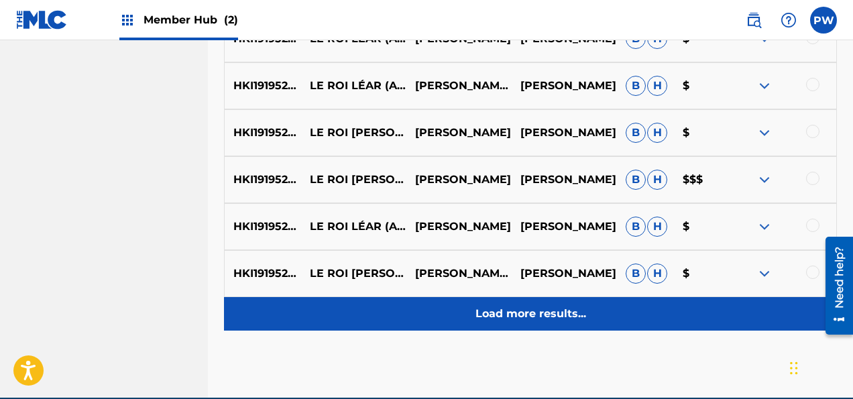
click at [536, 310] on p "Load more results..." at bounding box center [530, 314] width 111 height 16
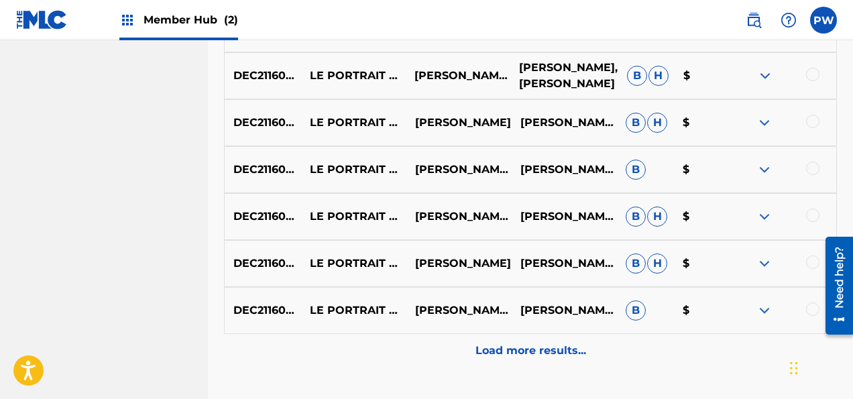
scroll to position [1310, 0]
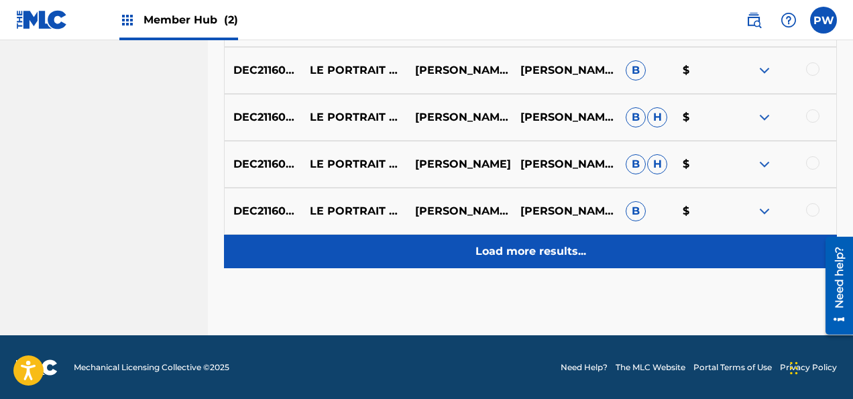
click at [528, 245] on p "Load more results..." at bounding box center [530, 251] width 111 height 16
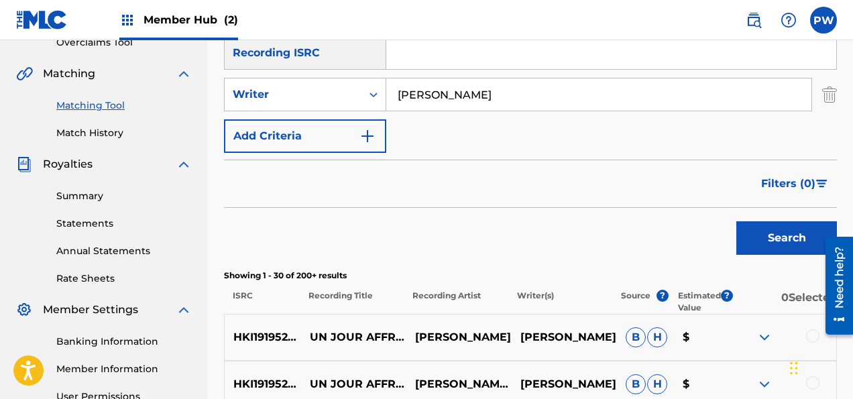
scroll to position [0, 0]
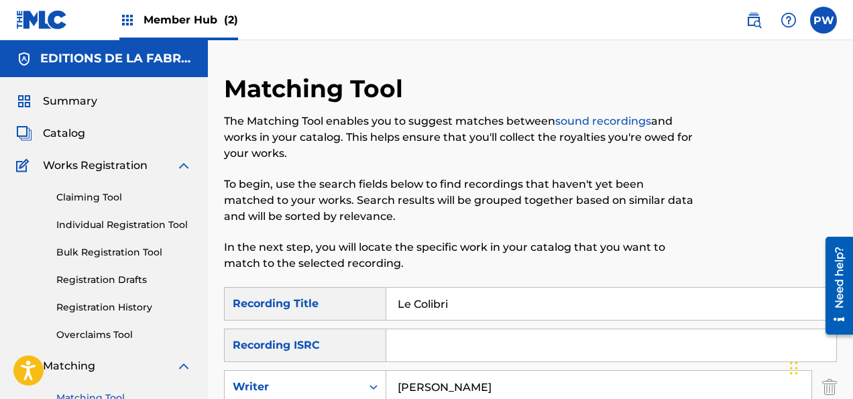
drag, startPoint x: 457, startPoint y: 301, endPoint x: 368, endPoint y: 306, distance: 89.3
click at [386, 306] on input "Le Colibri" at bounding box center [611, 304] width 450 height 32
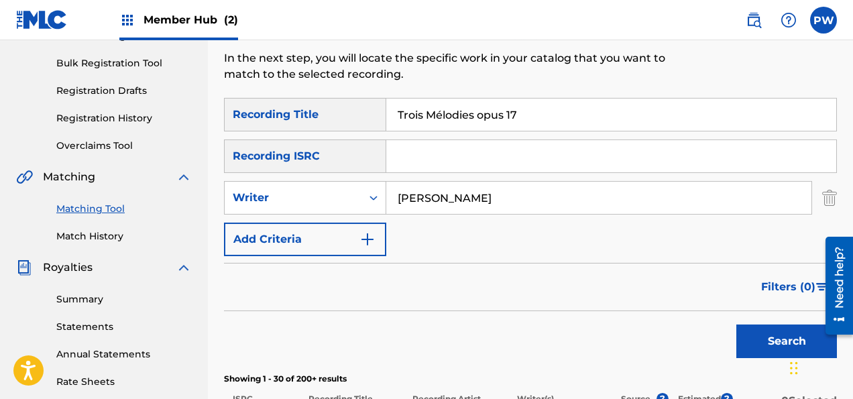
scroll to position [212, 0]
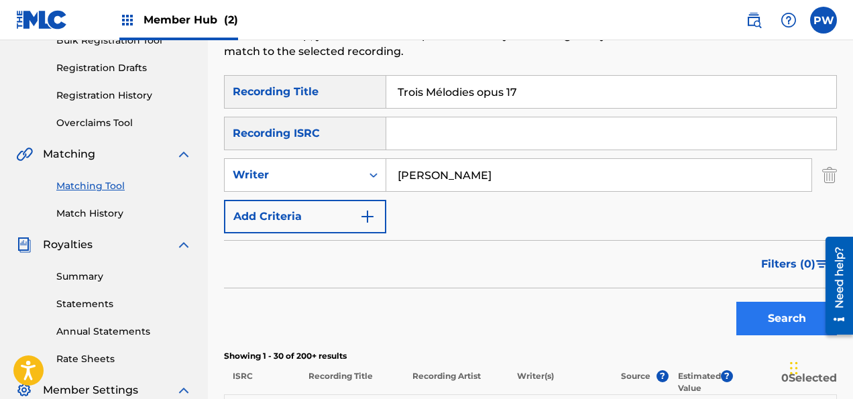
type input "Trois Mélodies opus 17"
click at [784, 322] on button "Search" at bounding box center [786, 319] width 101 height 34
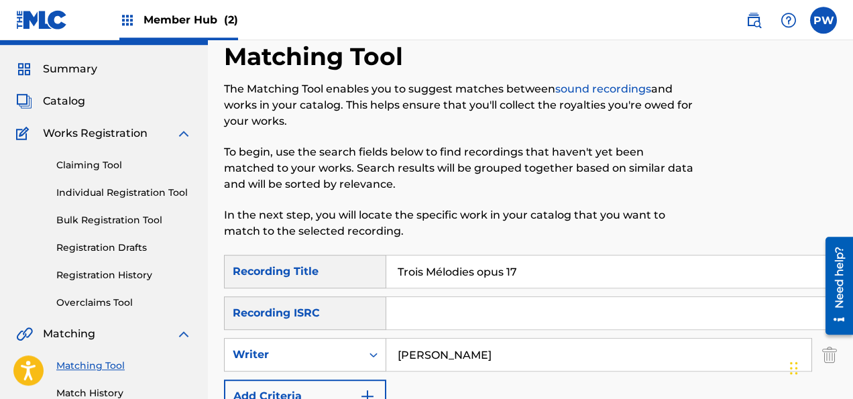
scroll to position [0, 0]
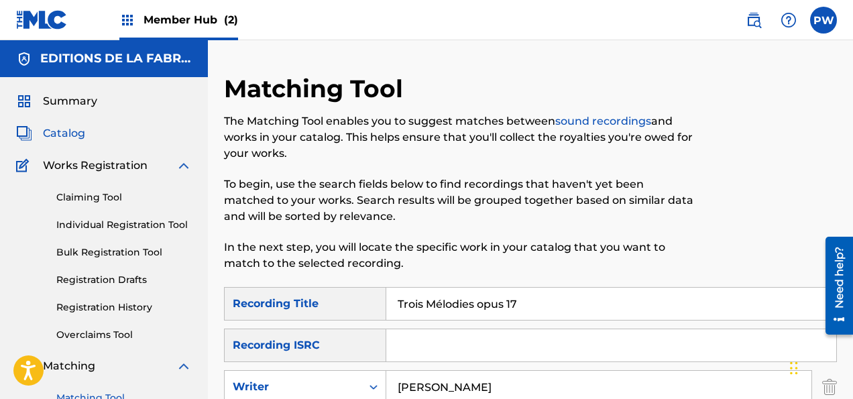
click at [80, 126] on span "Catalog" at bounding box center [64, 133] width 42 height 16
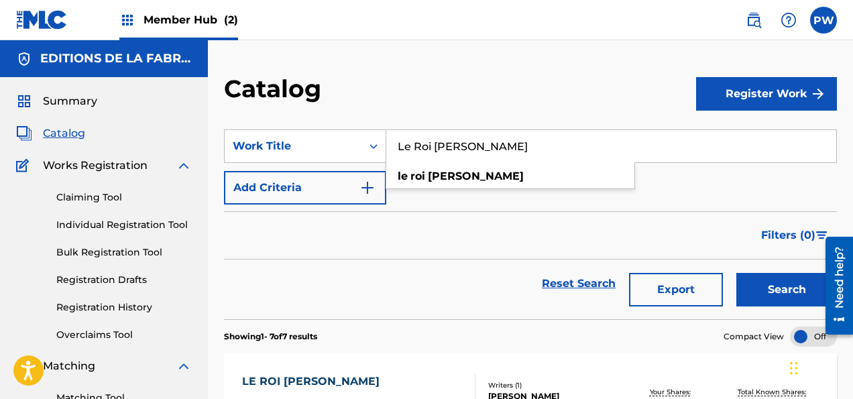
drag, startPoint x: 481, startPoint y: 143, endPoint x: 355, endPoint y: 139, distance: 126.1
click at [386, 139] on input "Le Roi [PERSON_NAME]" at bounding box center [611, 146] width 450 height 32
type input "Un Jour Affreux"
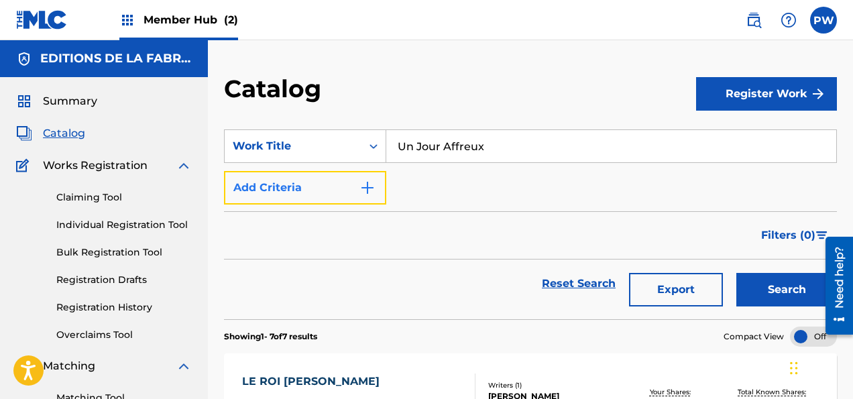
click at [320, 192] on button "Add Criteria" at bounding box center [305, 188] width 162 height 34
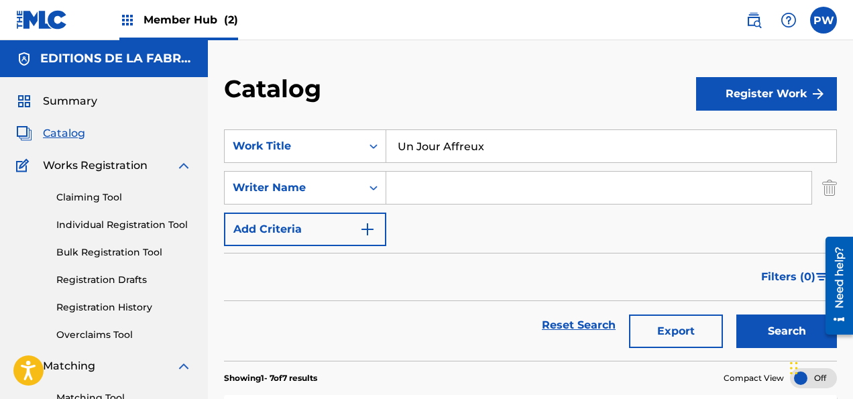
click at [430, 192] on input "Search Form" at bounding box center [598, 188] width 425 height 32
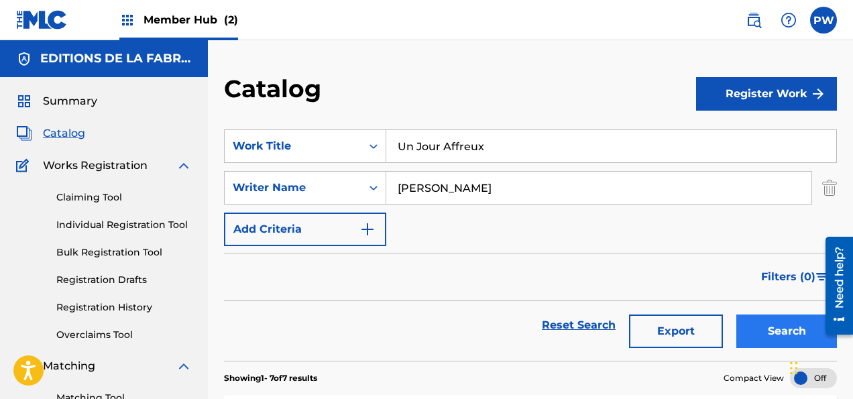
type input "[PERSON_NAME]"
click at [781, 326] on button "Search" at bounding box center [786, 331] width 101 height 34
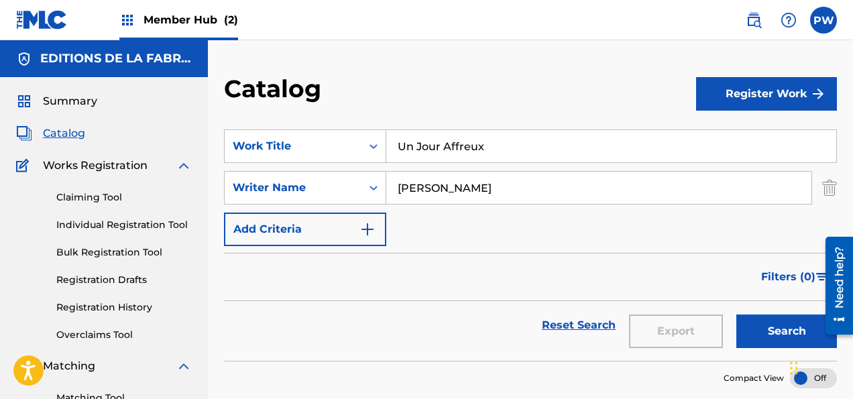
drag, startPoint x: 498, startPoint y: 149, endPoint x: 380, endPoint y: 135, distance: 118.7
click at [386, 135] on input "Un Jour Affreux" at bounding box center [611, 146] width 450 height 32
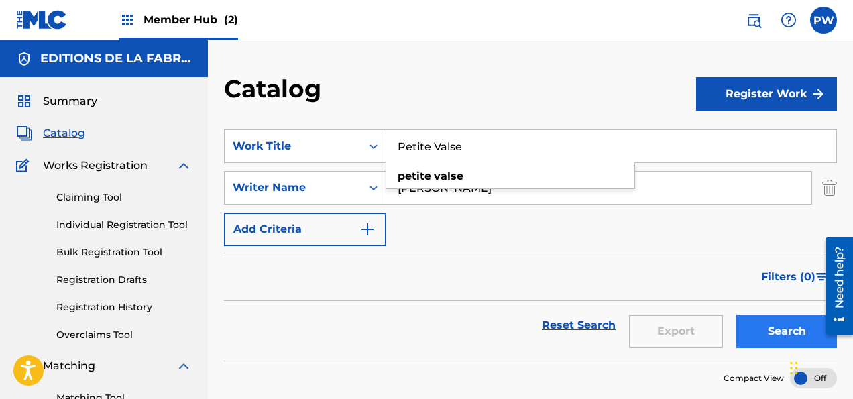
type input "Petite Valse"
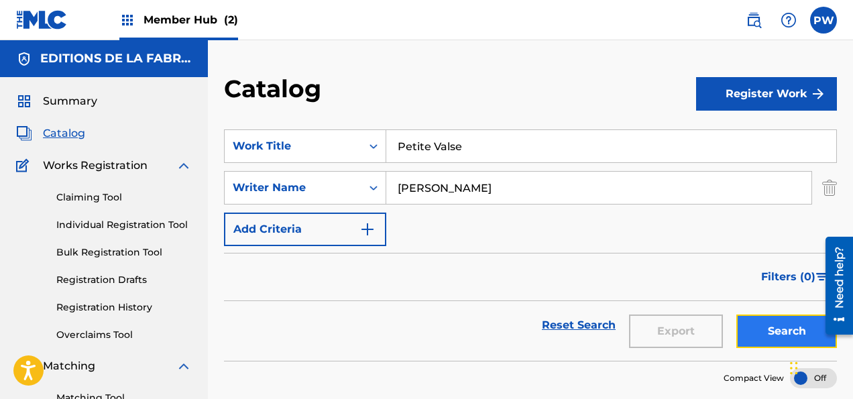
click at [785, 334] on button "Search" at bounding box center [786, 331] width 101 height 34
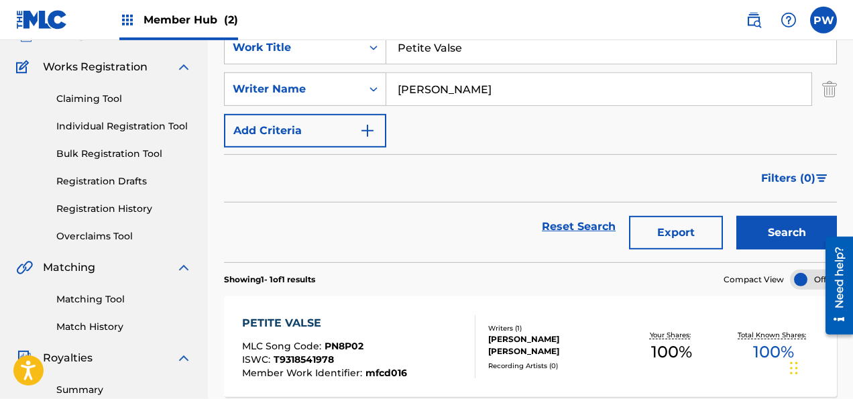
scroll to position [70, 0]
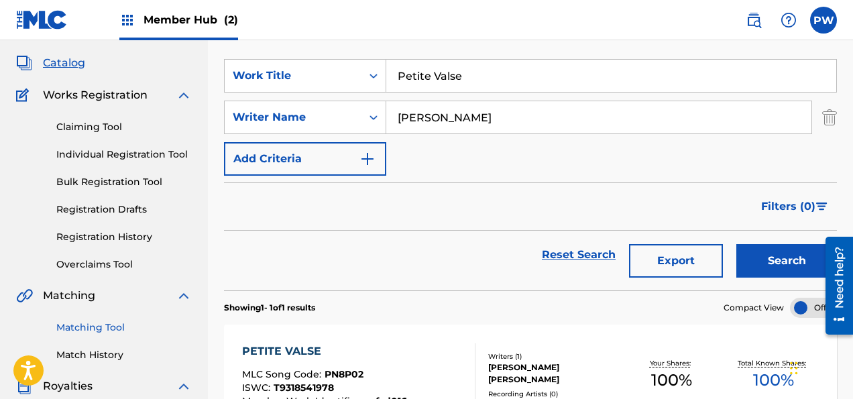
click at [103, 322] on link "Matching Tool" at bounding box center [123, 327] width 135 height 14
click at [103, 271] on div "Claiming Tool Individual Registration Tool Bulk Registration Tool Registration …" at bounding box center [104, 187] width 176 height 168
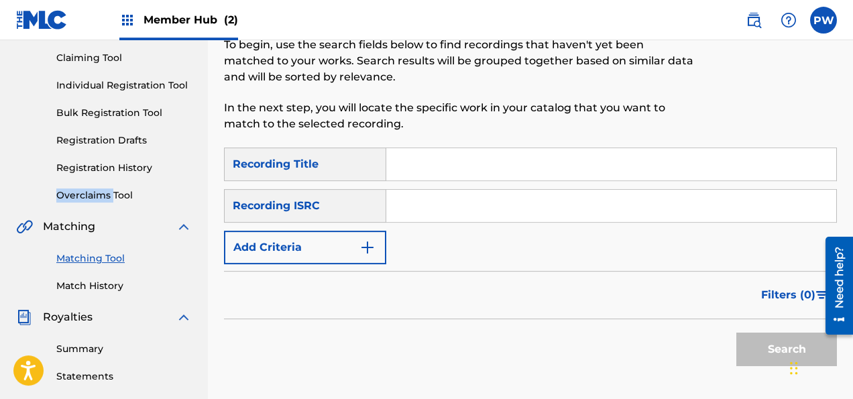
scroll to position [141, 0]
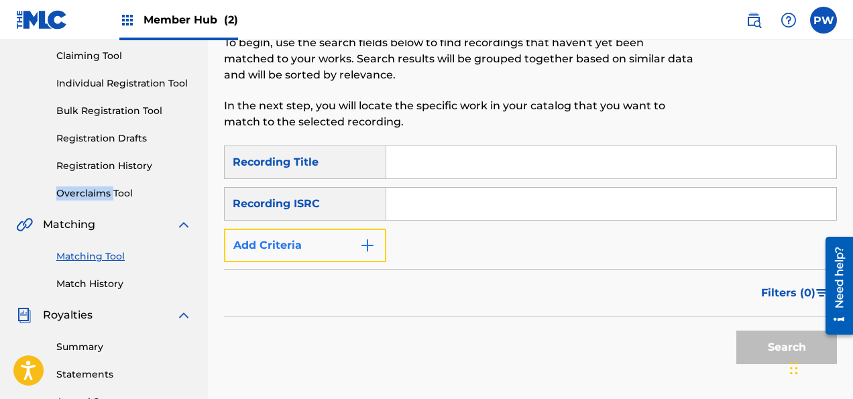
click at [341, 245] on button "Add Criteria" at bounding box center [305, 246] width 162 height 34
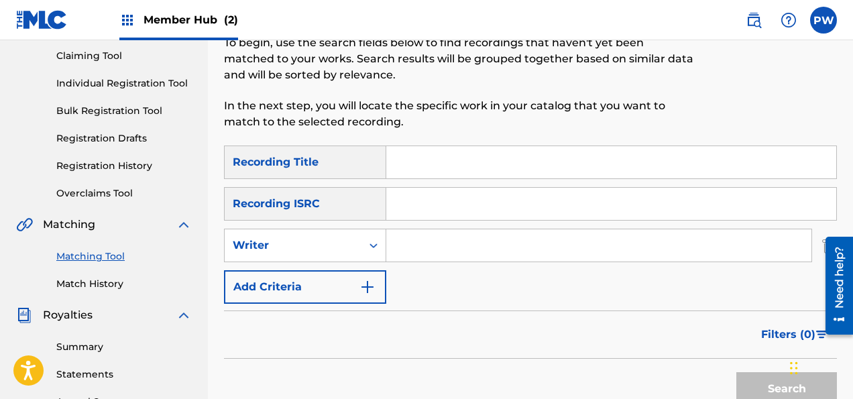
click at [308, 252] on div "Writer" at bounding box center [293, 245] width 121 height 16
click at [440, 245] on input "Search Form" at bounding box center [598, 245] width 425 height 32
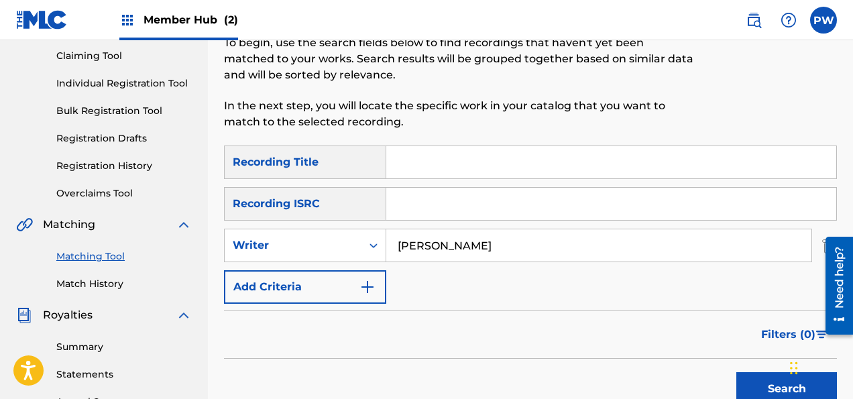
type input "[PERSON_NAME]"
click at [425, 164] on input "Search Form" at bounding box center [611, 162] width 450 height 32
type input "Petite Valse"
click at [773, 385] on button "Search" at bounding box center [786, 389] width 101 height 34
click at [773, 385] on div "Search" at bounding box center [782, 386] width 107 height 54
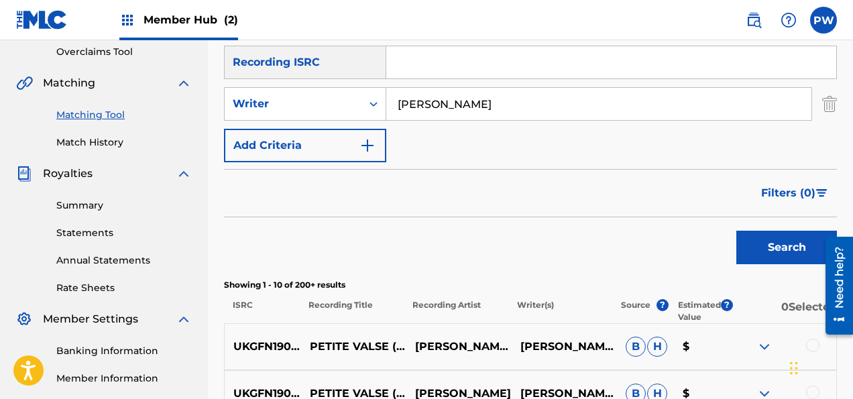
scroll to position [424, 0]
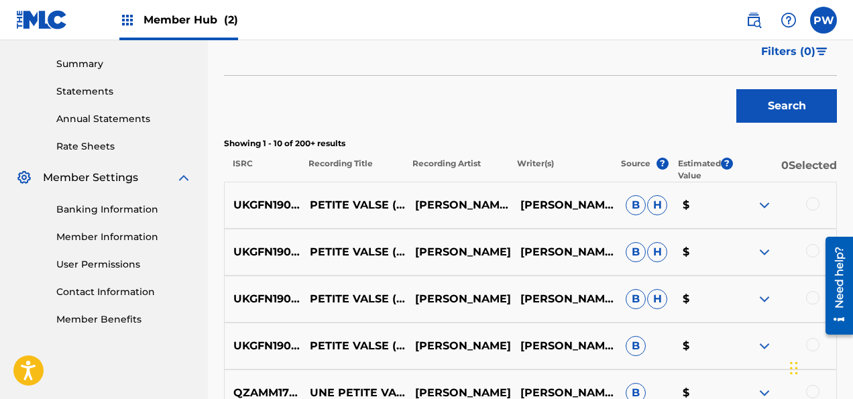
click at [814, 205] on div at bounding box center [812, 203] width 13 height 13
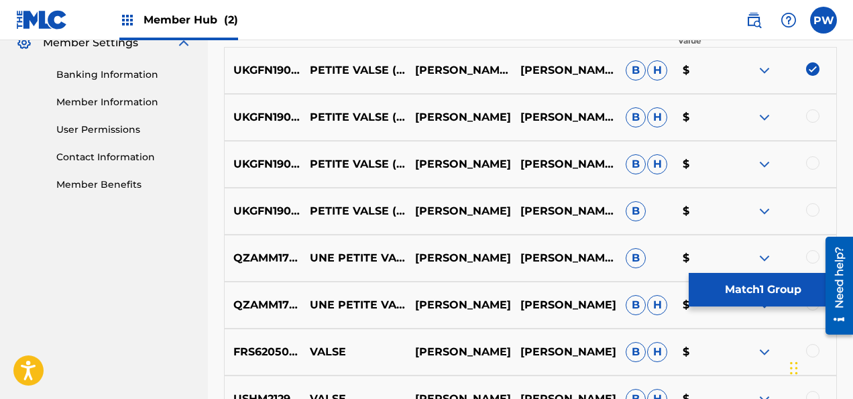
scroll to position [566, 0]
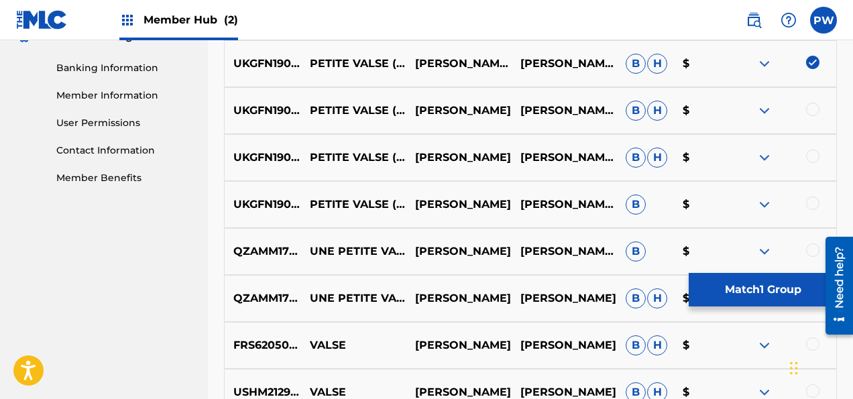
click at [808, 114] on div at bounding box center [783, 111] width 105 height 16
click at [818, 109] on div at bounding box center [812, 109] width 13 height 13
click at [816, 152] on div at bounding box center [812, 155] width 13 height 13
click at [814, 204] on div at bounding box center [812, 202] width 13 height 13
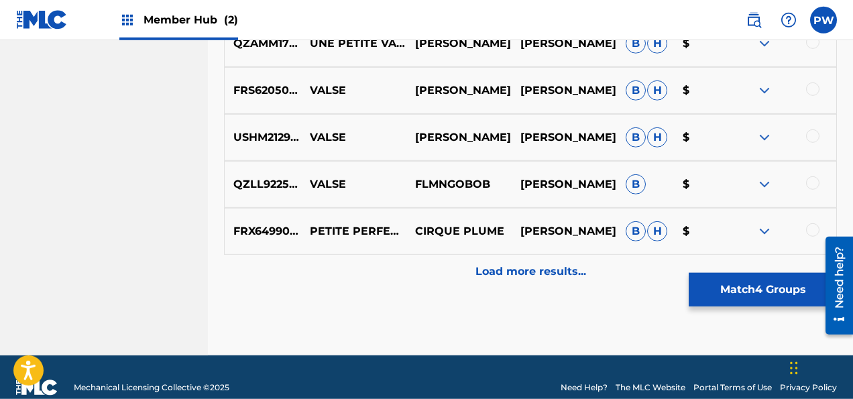
scroll to position [841, 0]
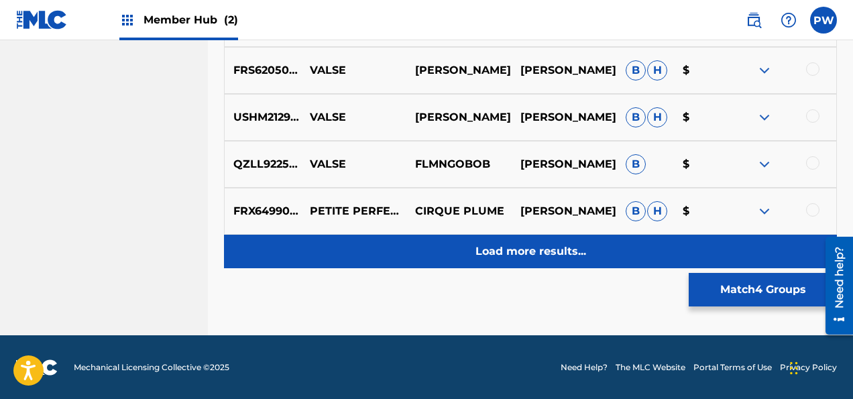
click at [535, 243] on div "Load more results..." at bounding box center [530, 252] width 613 height 34
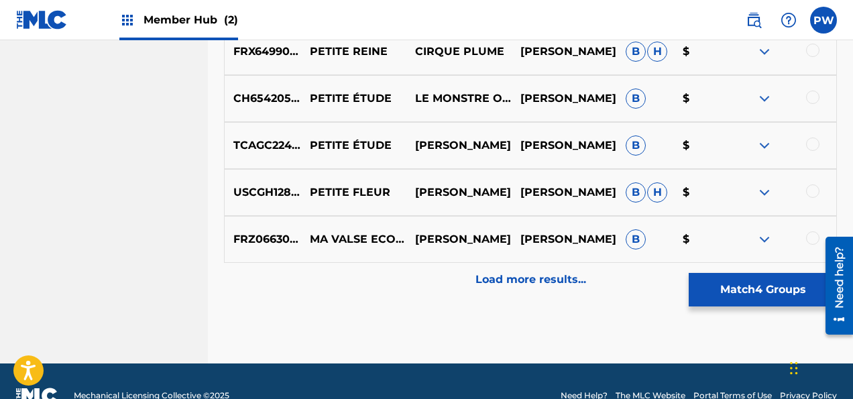
scroll to position [1310, 0]
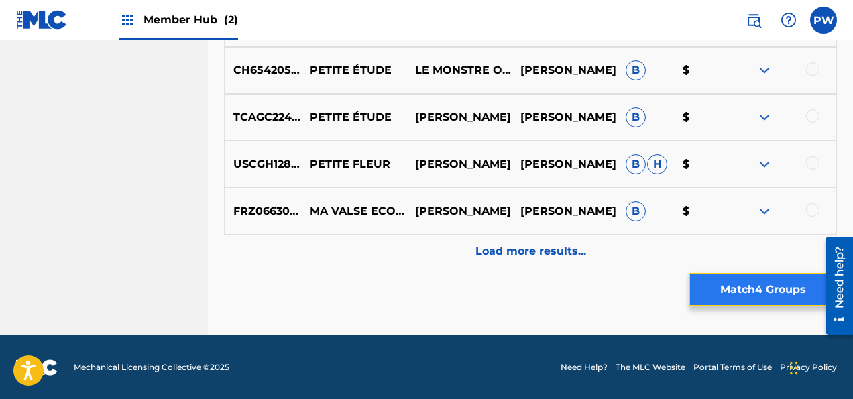
click at [729, 286] on button "Match 4 Groups" at bounding box center [762, 290] width 148 height 34
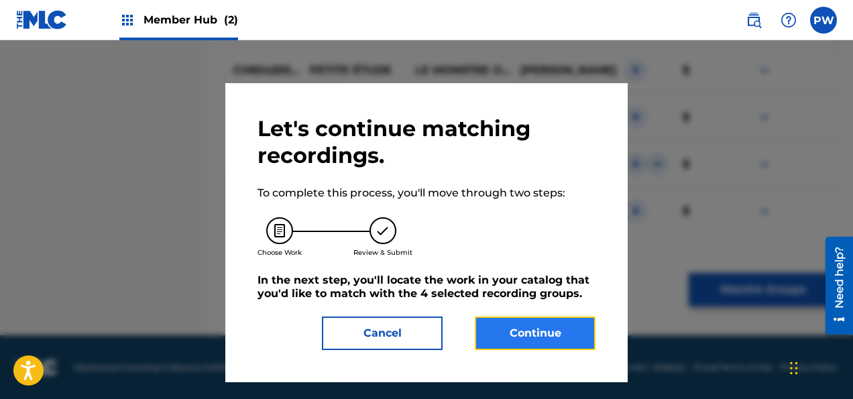
click at [542, 336] on button "Continue" at bounding box center [535, 333] width 121 height 34
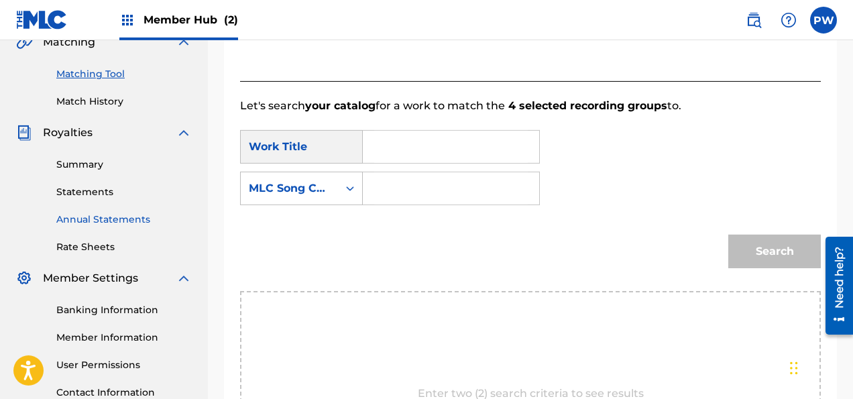
scroll to position [290, 0]
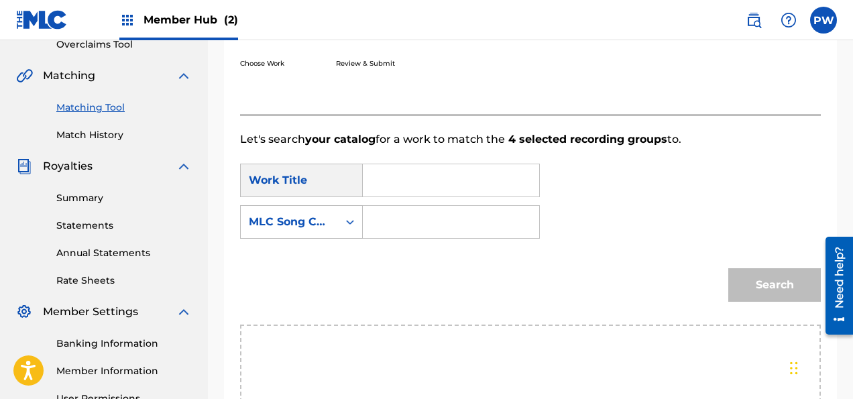
click at [489, 184] on input "Search Form" at bounding box center [451, 180] width 154 height 32
type input "Petite Valse"
click at [425, 219] on input "Search Form" at bounding box center [451, 222] width 154 height 32
click at [748, 290] on div "Search" at bounding box center [770, 282] width 99 height 54
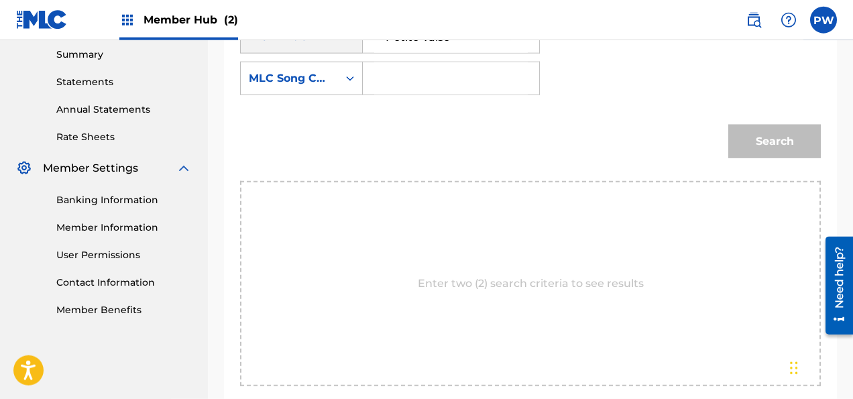
scroll to position [426, 0]
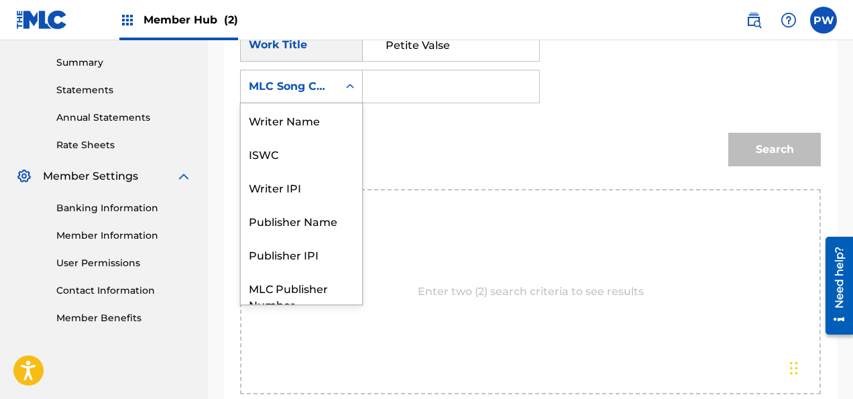
click at [349, 87] on icon "Search Form" at bounding box center [349, 86] width 13 height 13
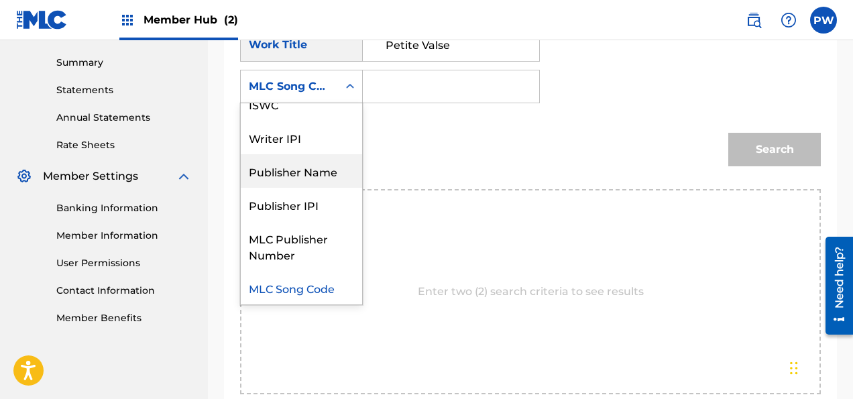
scroll to position [0, 0]
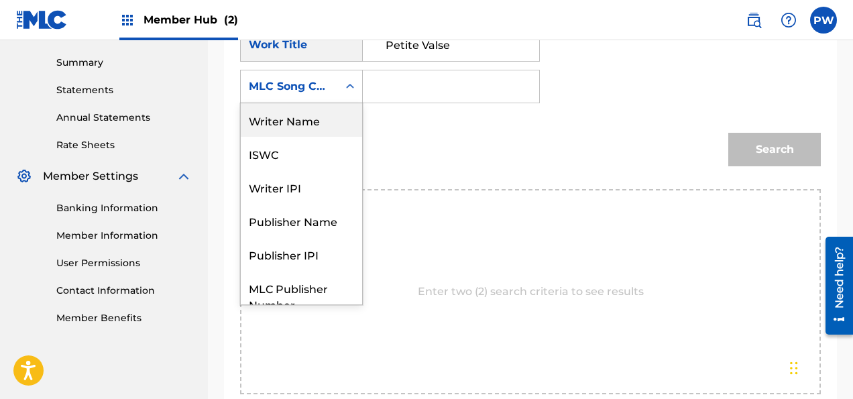
click at [294, 120] on div "Writer Name" at bounding box center [301, 120] width 121 height 34
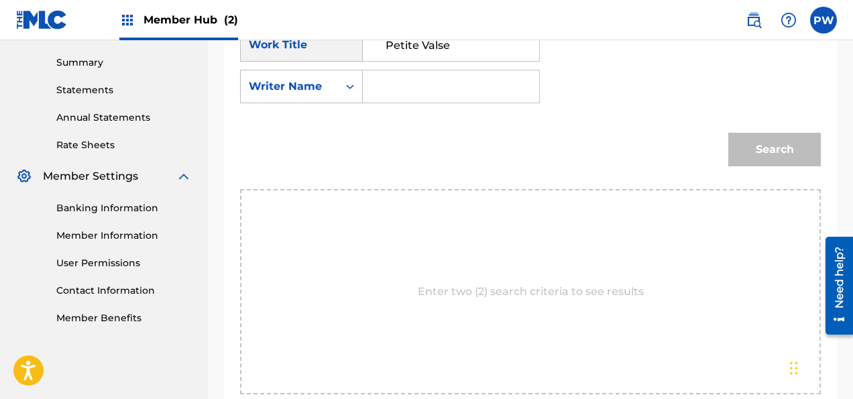
click at [406, 90] on input "Search Form" at bounding box center [451, 86] width 154 height 32
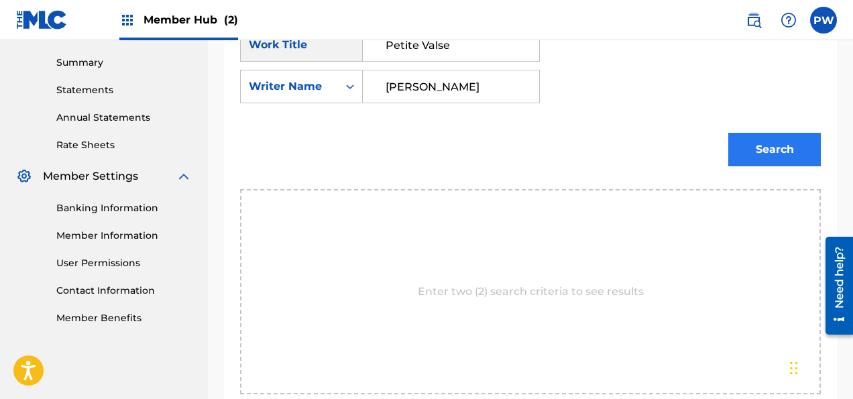
type input "[PERSON_NAME]"
click at [752, 147] on button "Search" at bounding box center [774, 150] width 93 height 34
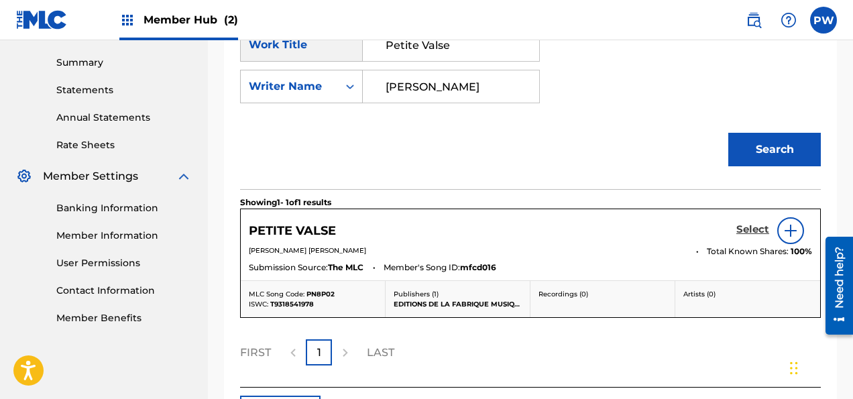
click at [750, 225] on h5 "Select" at bounding box center [752, 229] width 33 height 13
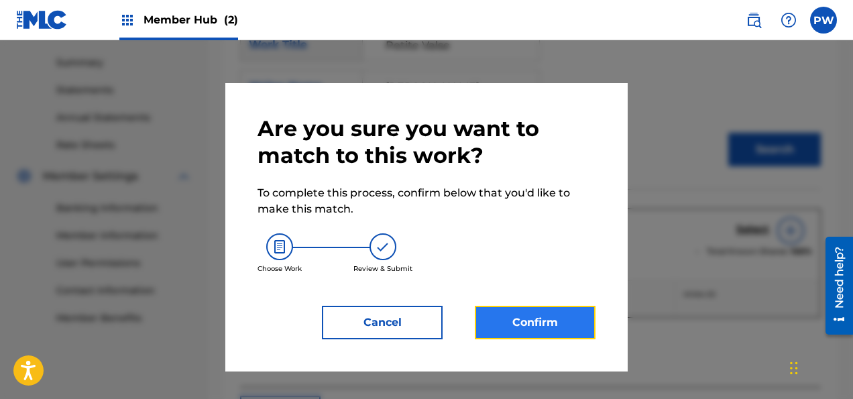
click at [531, 323] on button "Confirm" at bounding box center [535, 323] width 121 height 34
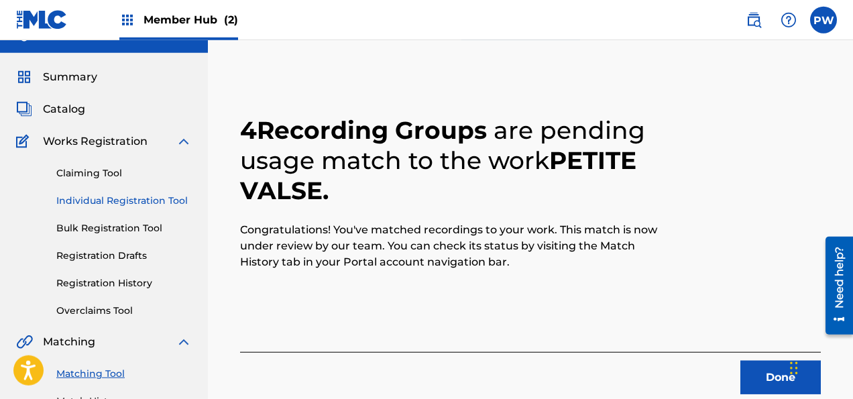
scroll to position [1, 0]
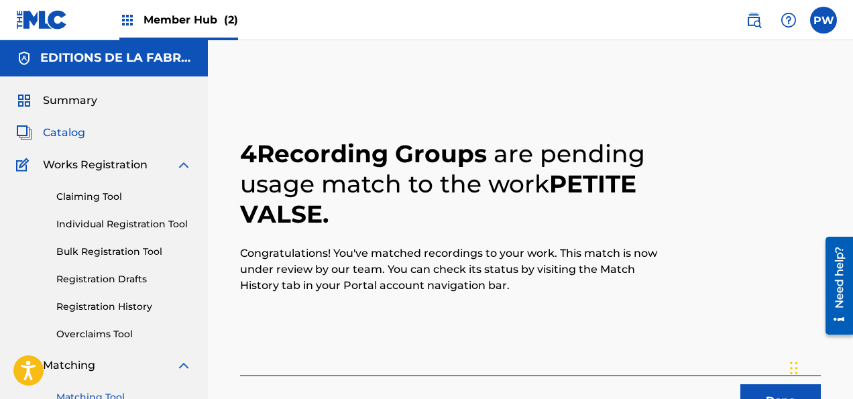
click at [69, 133] on span "Catalog" at bounding box center [64, 133] width 42 height 16
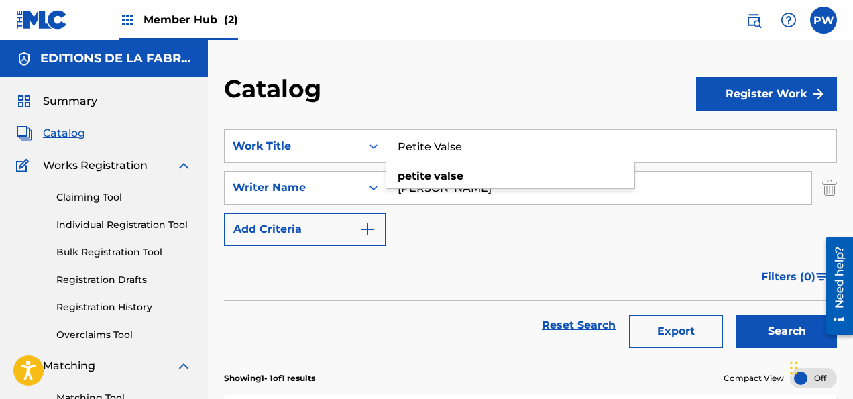
drag, startPoint x: 477, startPoint y: 138, endPoint x: 368, endPoint y: 144, distance: 108.8
click at [386, 144] on input "Petite Valse" at bounding box center [611, 146] width 450 height 32
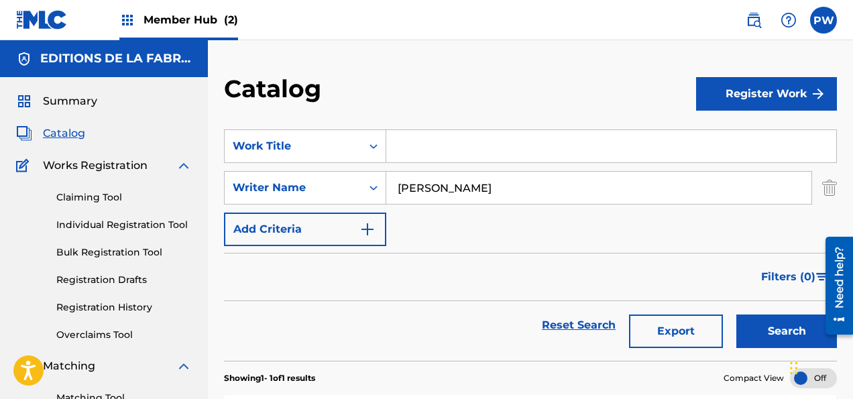
drag, startPoint x: 489, startPoint y: 184, endPoint x: 336, endPoint y: 188, distance: 152.9
click at [386, 188] on input "[PERSON_NAME]" at bounding box center [598, 188] width 425 height 32
type input "[PERSON_NAME]"
click at [736, 314] on button "Search" at bounding box center [786, 331] width 101 height 34
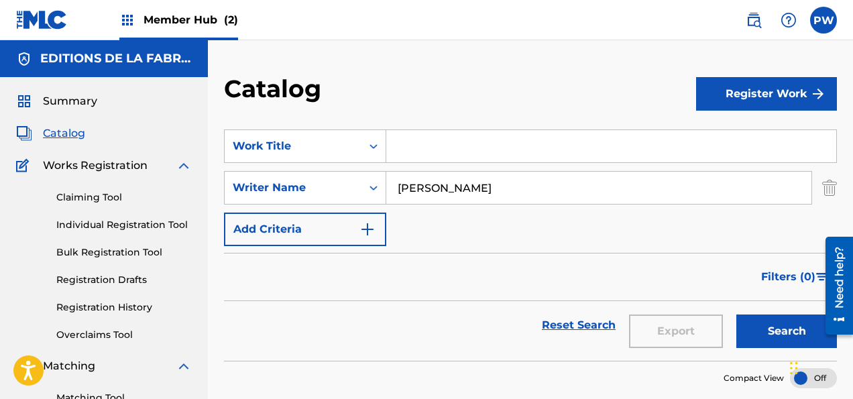
drag, startPoint x: 489, startPoint y: 186, endPoint x: 391, endPoint y: 188, distance: 97.9
click at [391, 188] on input "[PERSON_NAME]" at bounding box center [598, 188] width 425 height 32
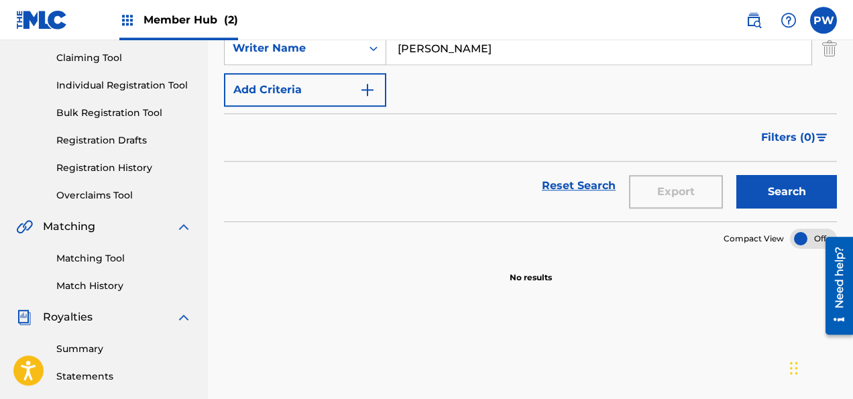
scroll to position [141, 0]
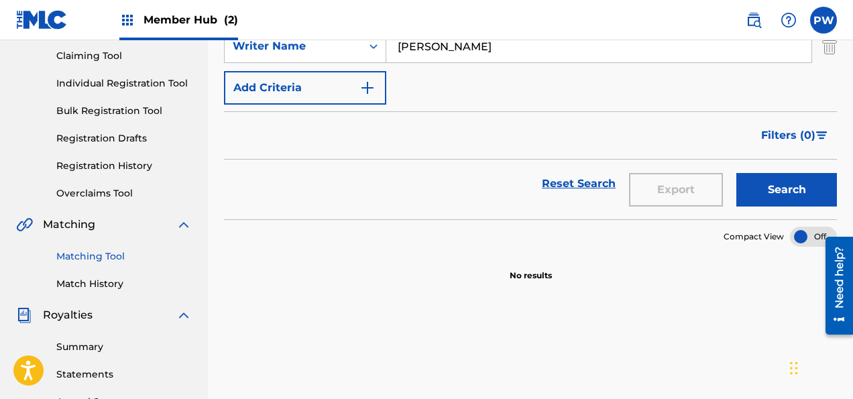
click at [104, 253] on link "Matching Tool" at bounding box center [123, 256] width 135 height 14
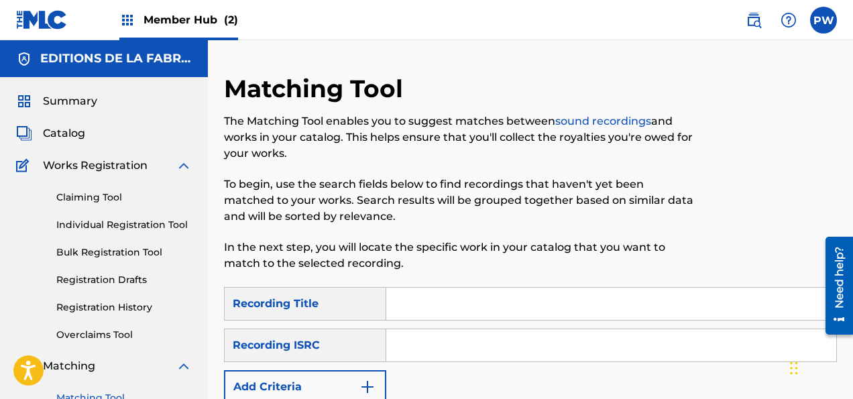
click at [398, 306] on input "Search Form" at bounding box center [611, 304] width 450 height 32
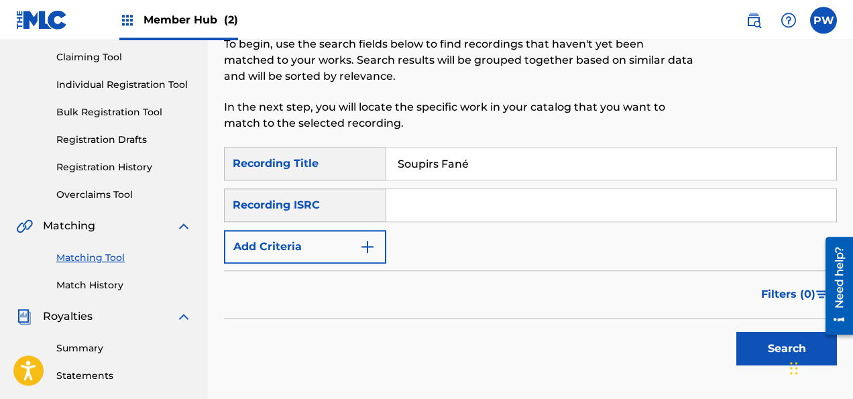
scroll to position [141, 0]
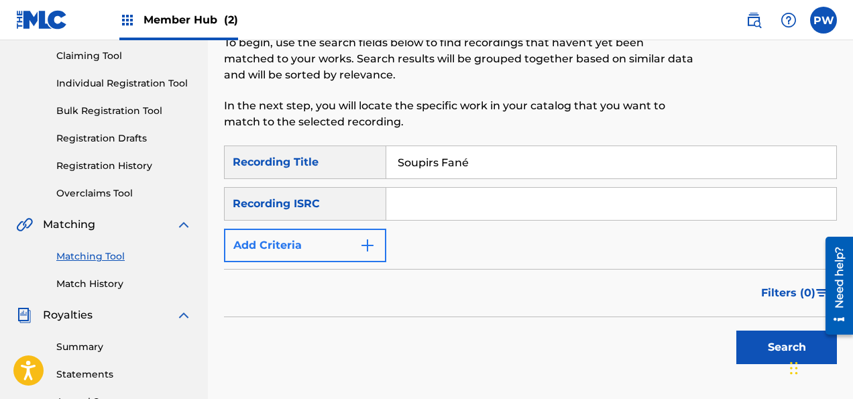
type input "Soupirs Fané"
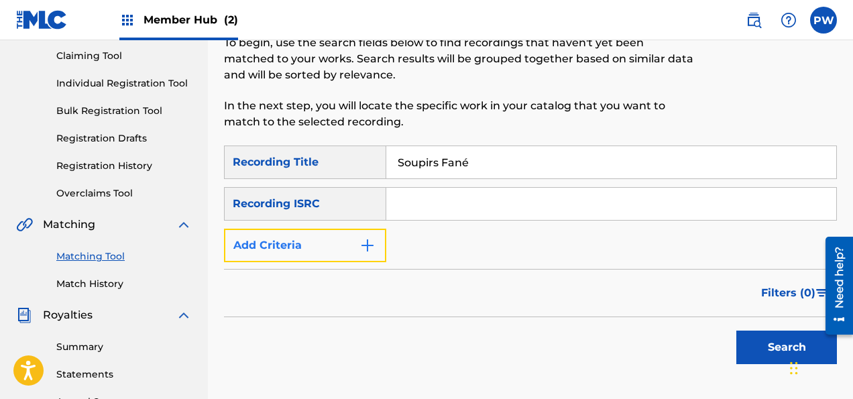
click at [369, 243] on img "Search Form" at bounding box center [367, 245] width 16 height 16
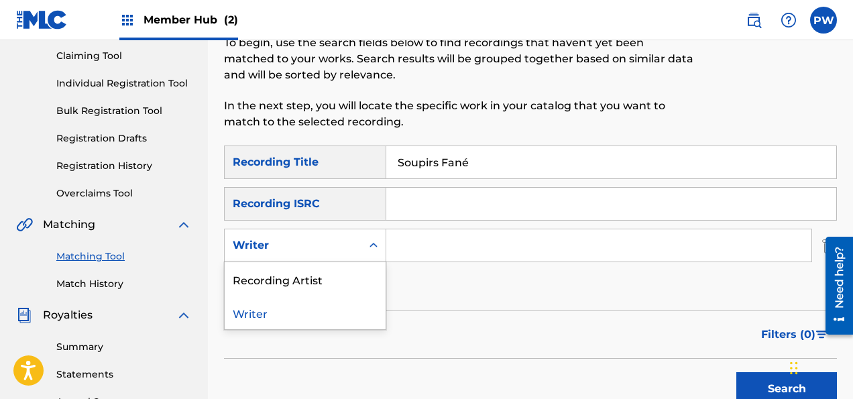
click at [318, 248] on div "Writer" at bounding box center [293, 245] width 121 height 16
click at [300, 278] on div "Recording Artist" at bounding box center [305, 279] width 161 height 34
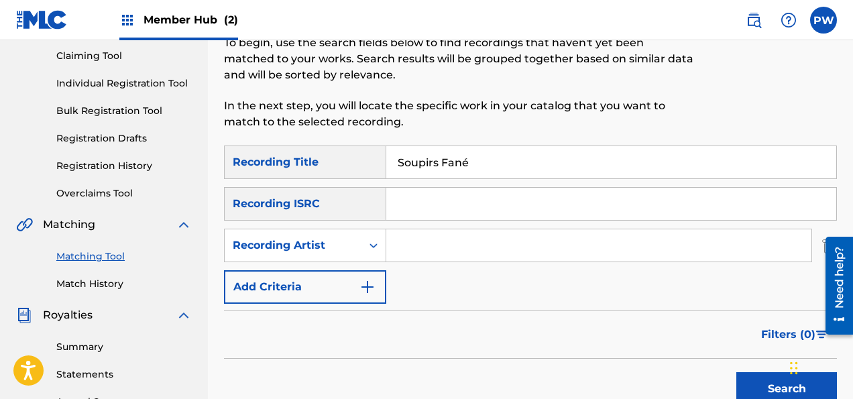
click at [442, 241] on input "Search Form" at bounding box center [598, 245] width 425 height 32
type input "[PERSON_NAME]"
click at [736, 372] on button "Search" at bounding box center [786, 389] width 101 height 34
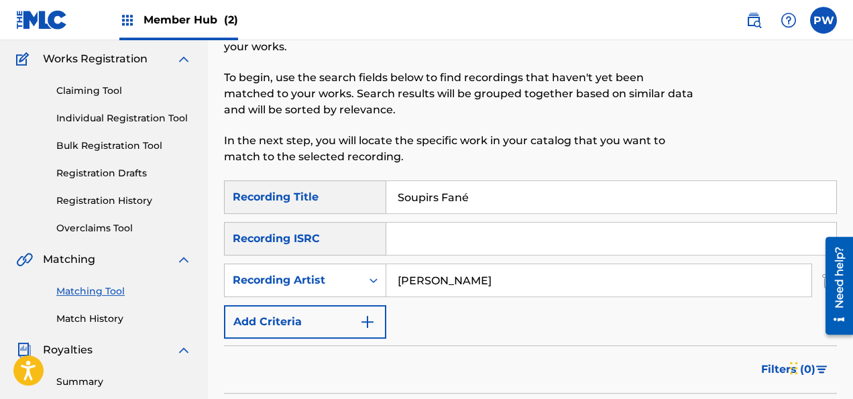
scroll to position [0, 0]
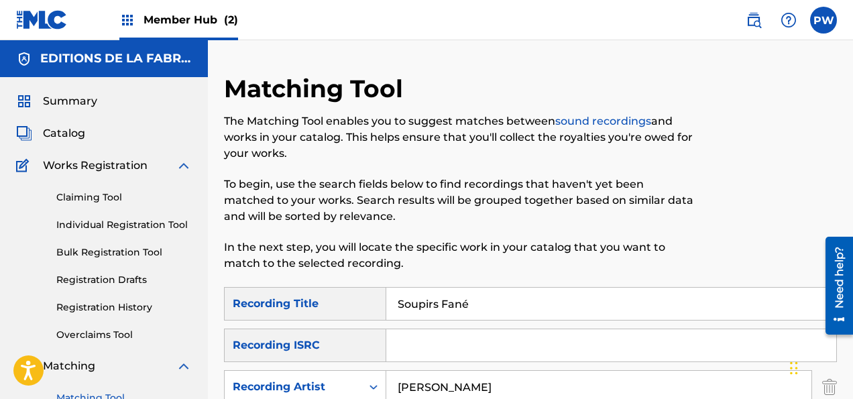
drag, startPoint x: 489, startPoint y: 302, endPoint x: 361, endPoint y: 304, distance: 128.7
click at [386, 304] on input "Soupirs Fané" at bounding box center [611, 304] width 450 height 32
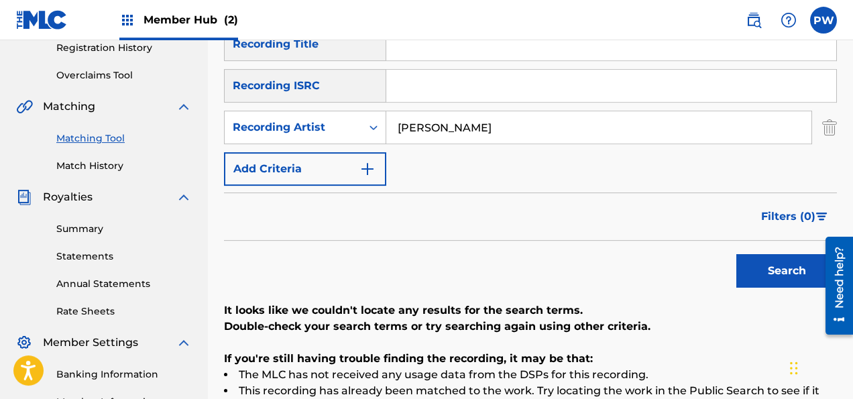
scroll to position [283, 0]
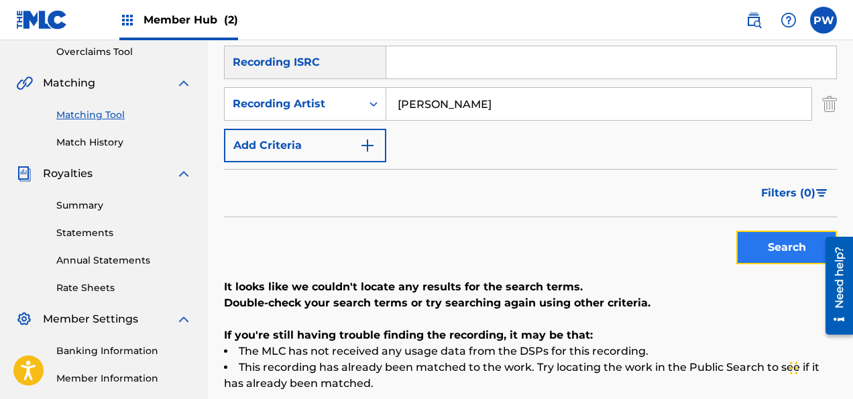
click at [776, 251] on button "Search" at bounding box center [786, 248] width 101 height 34
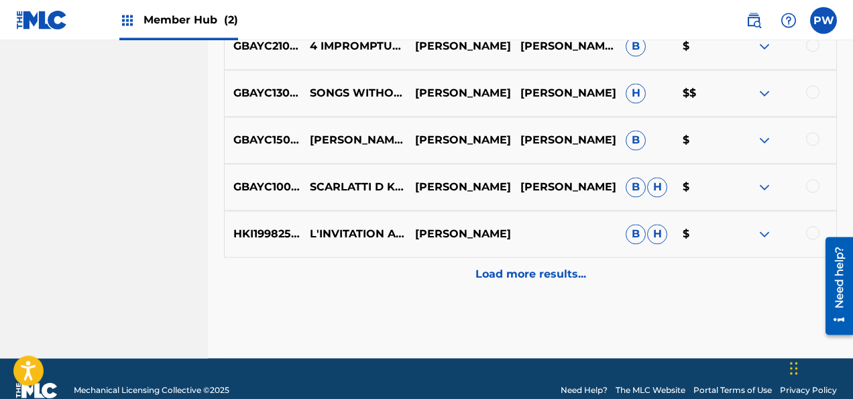
scroll to position [841, 0]
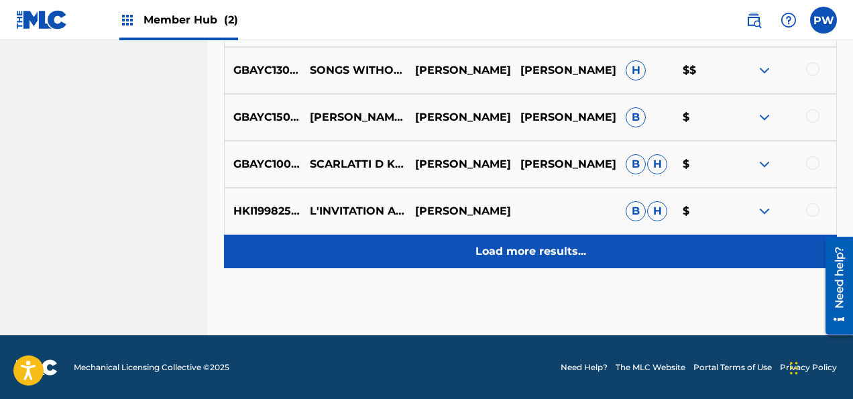
click at [498, 255] on p "Load more results..." at bounding box center [530, 251] width 111 height 16
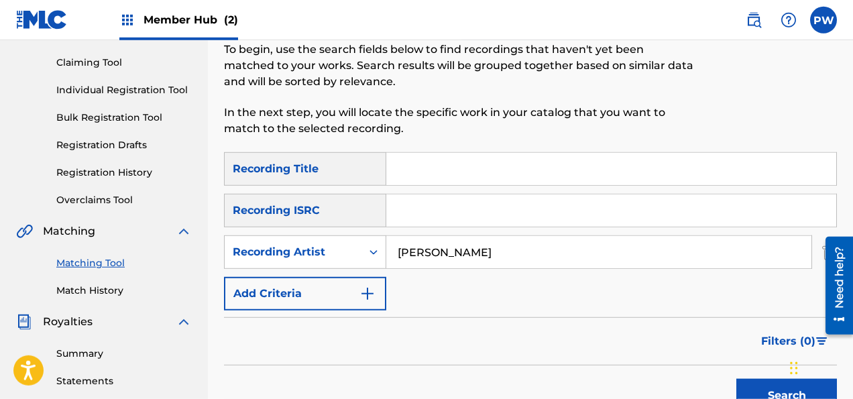
scroll to position [141, 0]
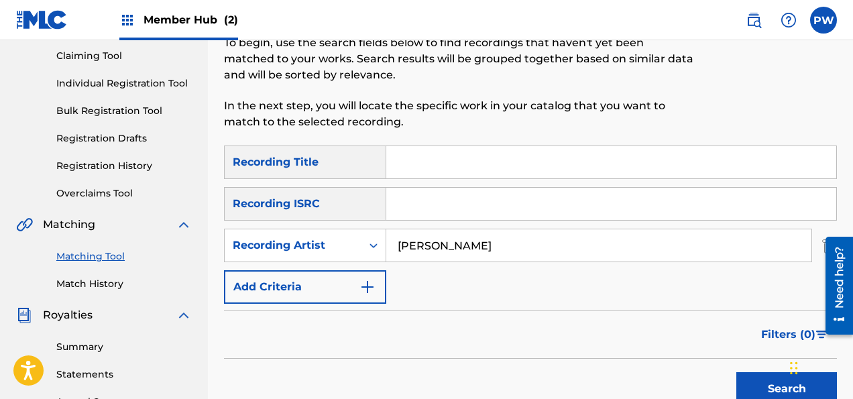
click at [428, 167] on input "Search Form" at bounding box center [611, 162] width 450 height 32
type input "Satie Discoveries"
click at [736, 372] on button "Search" at bounding box center [786, 389] width 101 height 34
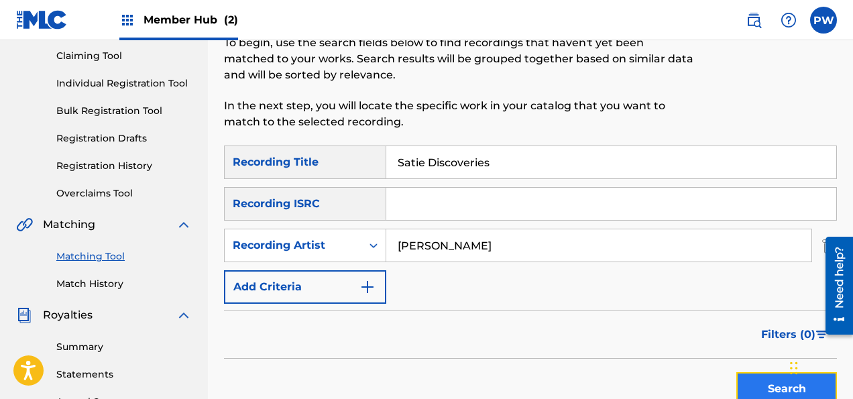
click at [761, 381] on button "Search" at bounding box center [786, 389] width 101 height 34
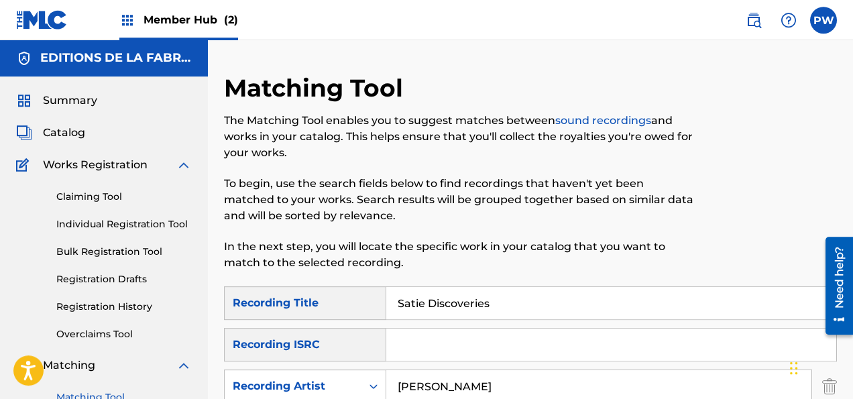
scroll to position [0, 0]
click at [95, 198] on link "Claiming Tool" at bounding box center [123, 197] width 135 height 14
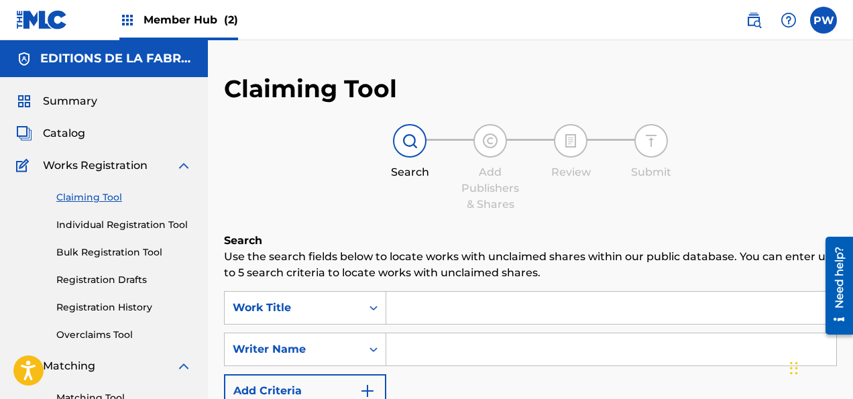
scroll to position [70, 0]
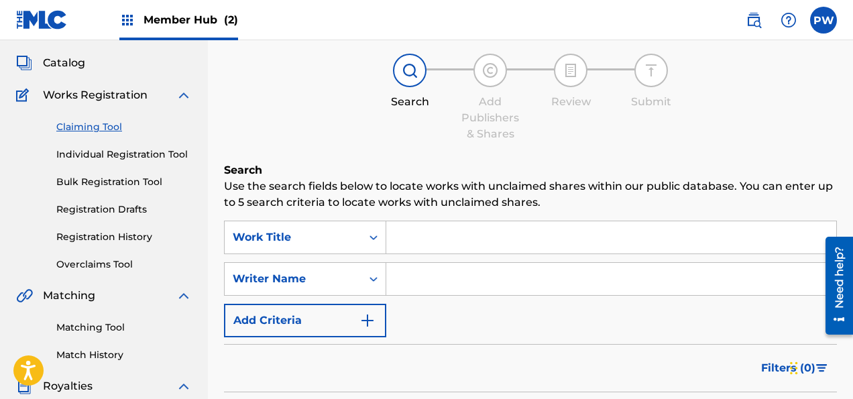
click at [447, 283] on input "Search Form" at bounding box center [611, 279] width 450 height 32
type input "Tailleferre"
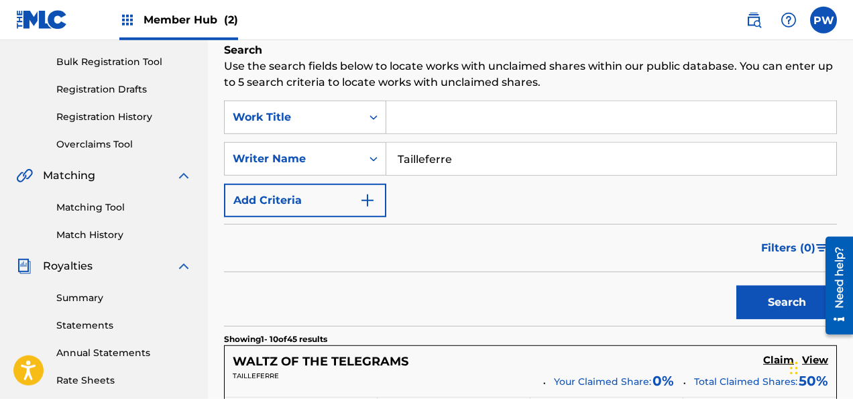
scroll to position [212, 0]
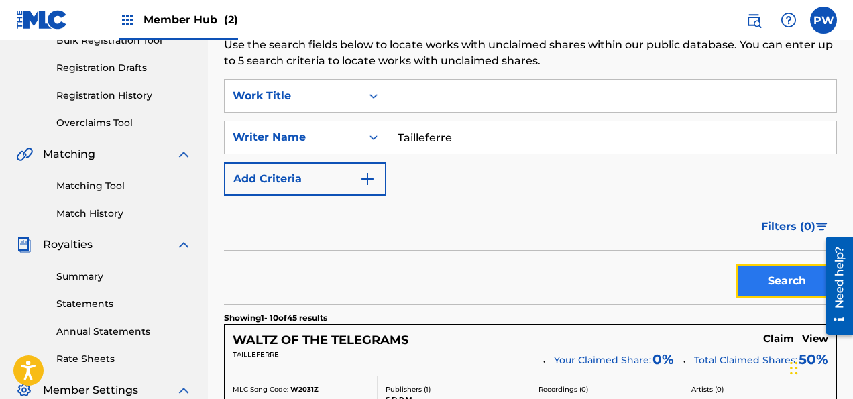
click at [759, 273] on button "Search" at bounding box center [786, 281] width 101 height 34
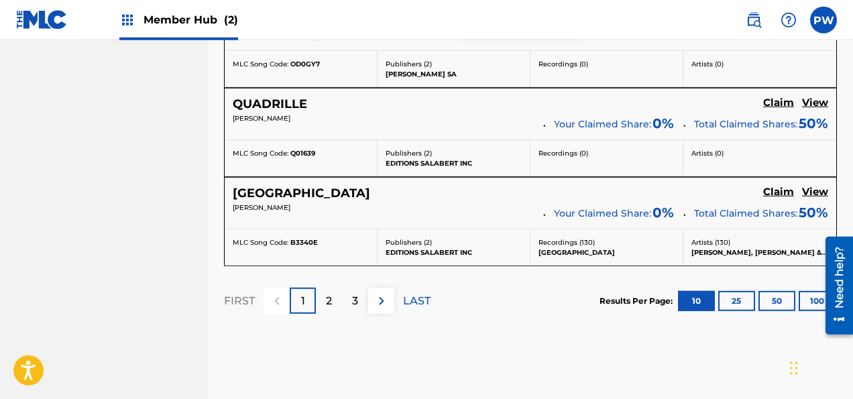
scroll to position [1274, 0]
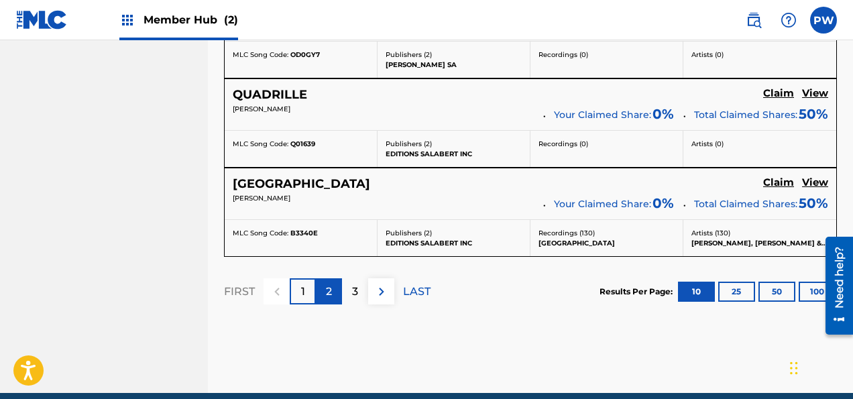
click at [334, 294] on div "2" at bounding box center [329, 291] width 26 height 26
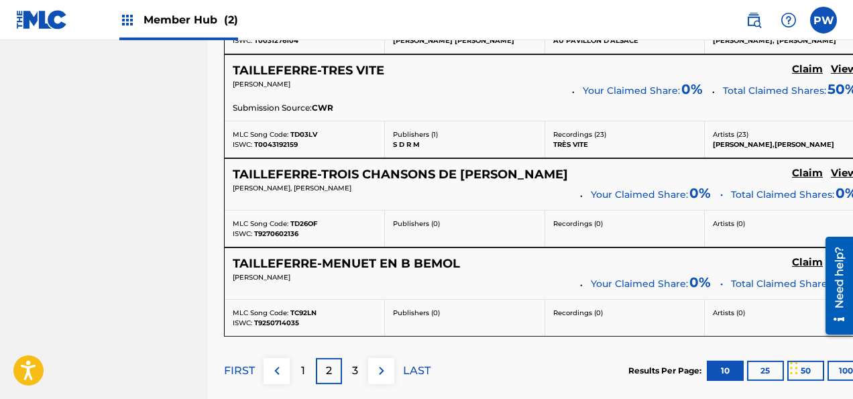
scroll to position [1140, 0]
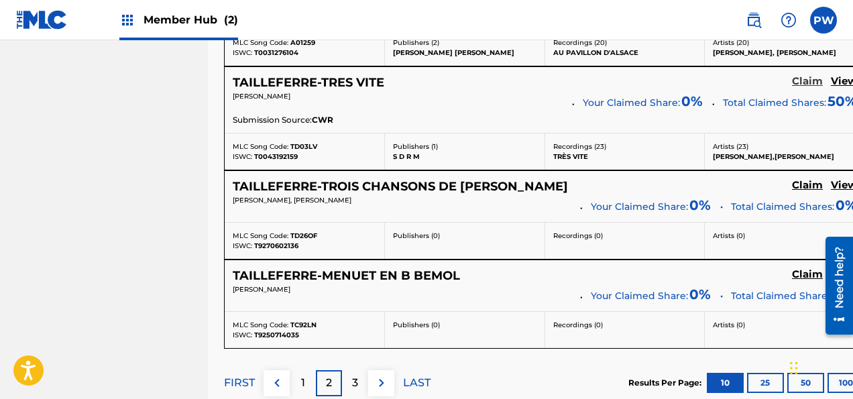
click at [822, 76] on h5 "Claim" at bounding box center [807, 81] width 31 height 13
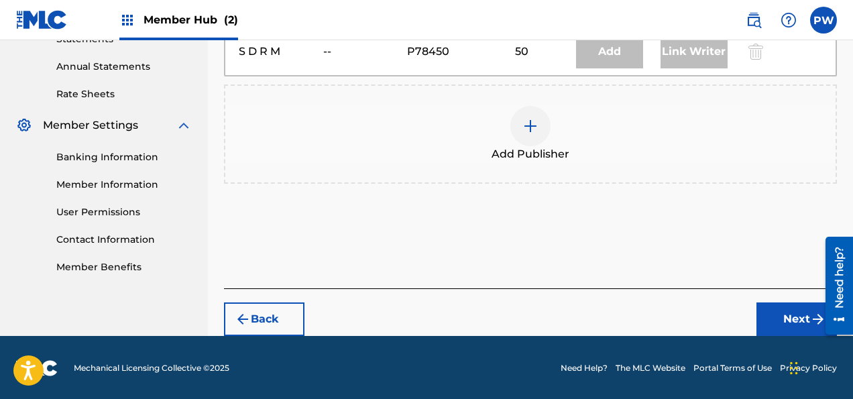
click at [497, 156] on span "Add Publisher" at bounding box center [530, 154] width 78 height 16
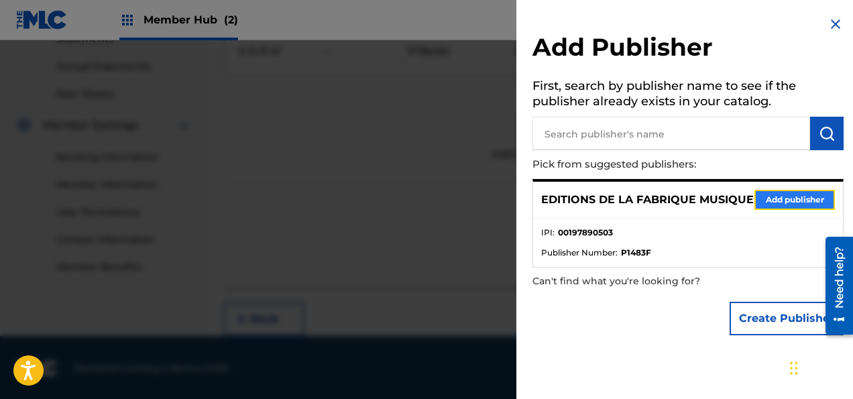
click at [801, 209] on button "Add publisher" at bounding box center [794, 200] width 80 height 20
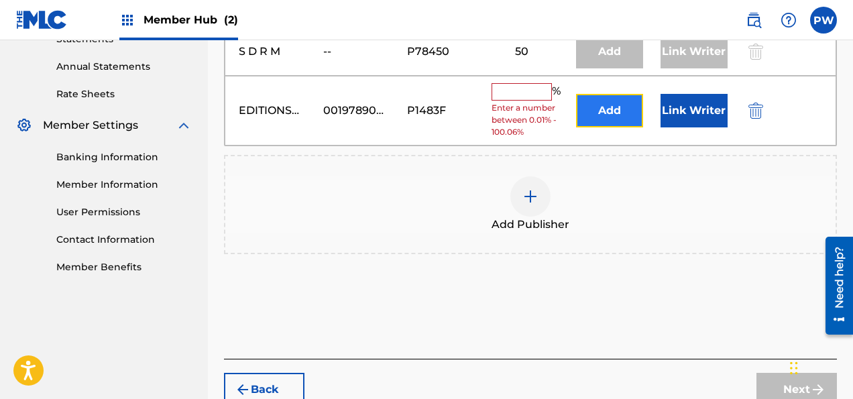
click at [617, 98] on button "Add" at bounding box center [609, 111] width 67 height 34
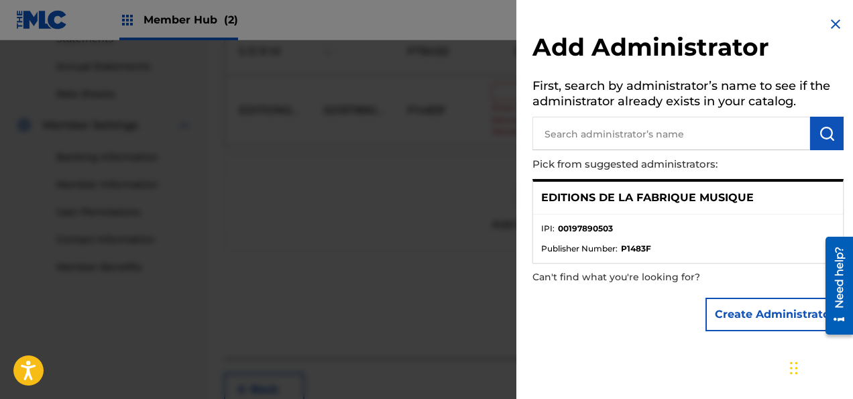
scroll to position [546, 0]
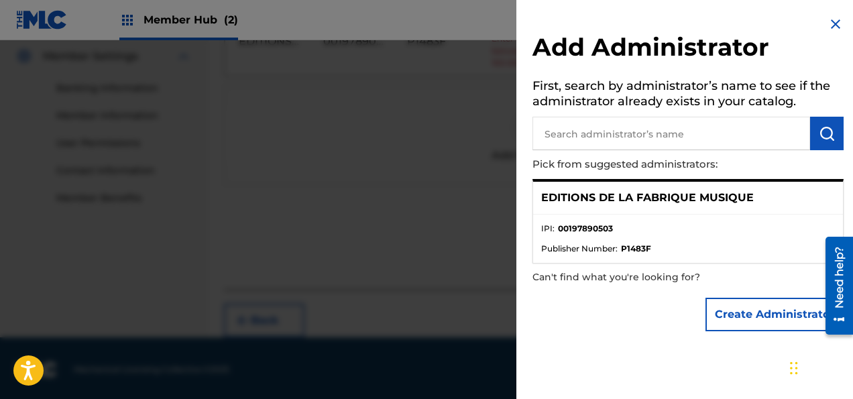
click at [835, 23] on img at bounding box center [835, 24] width 16 height 16
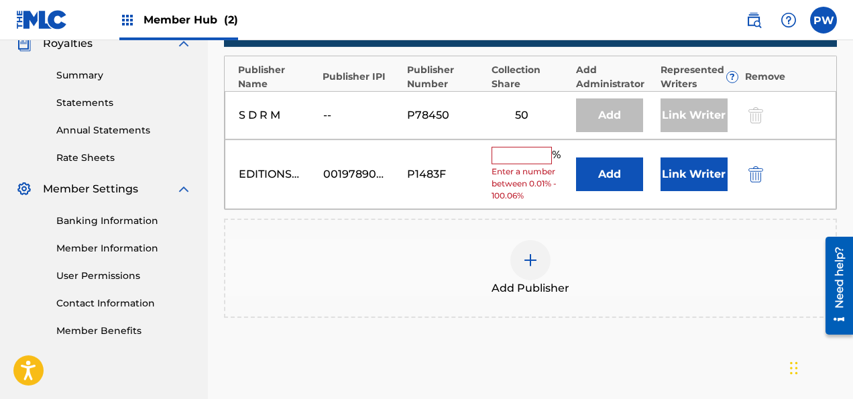
scroll to position [404, 0]
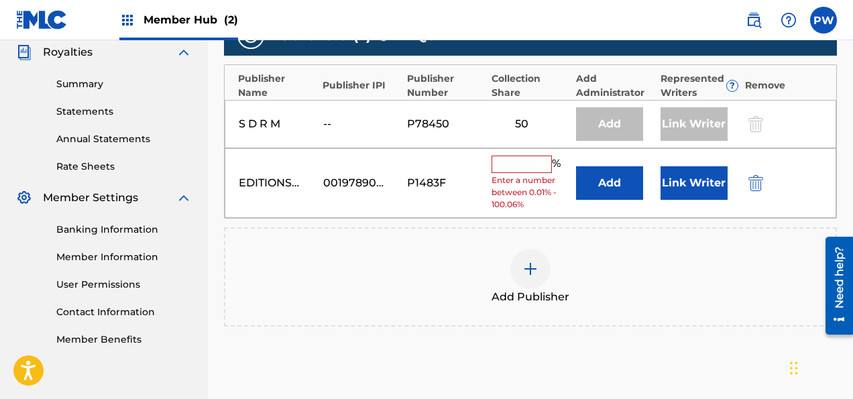
click at [519, 166] on input "text" at bounding box center [521, 164] width 60 height 17
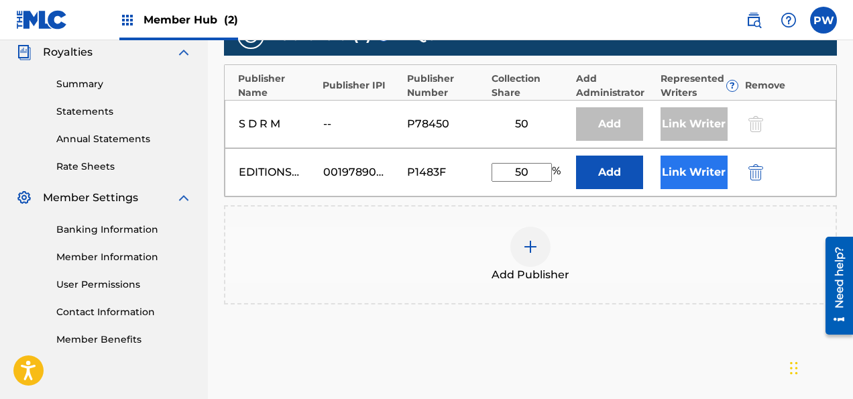
type input "50"
click at [673, 162] on button "Link Writer" at bounding box center [693, 173] width 67 height 34
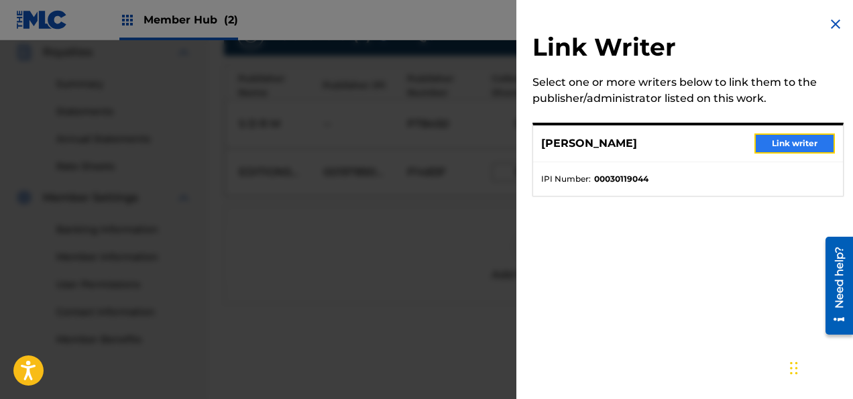
click at [784, 141] on button "Link writer" at bounding box center [794, 143] width 80 height 20
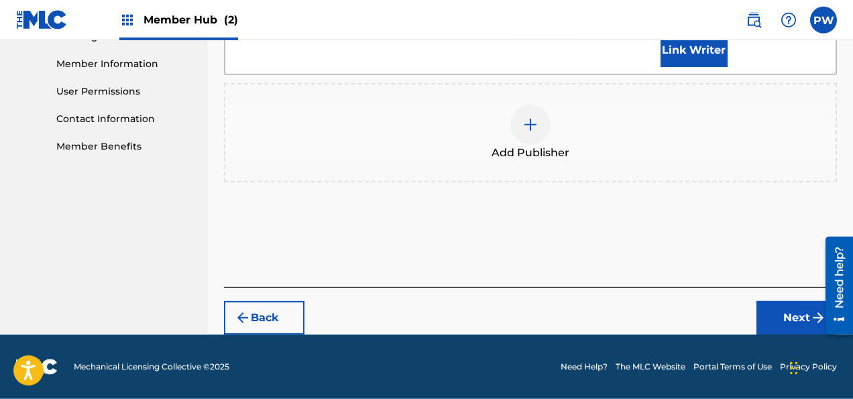
scroll to position [627, 0]
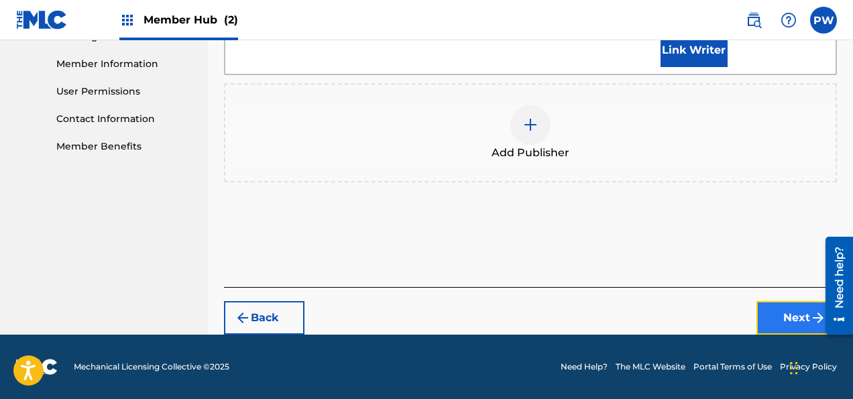
click at [775, 316] on button "Next" at bounding box center [796, 318] width 80 height 34
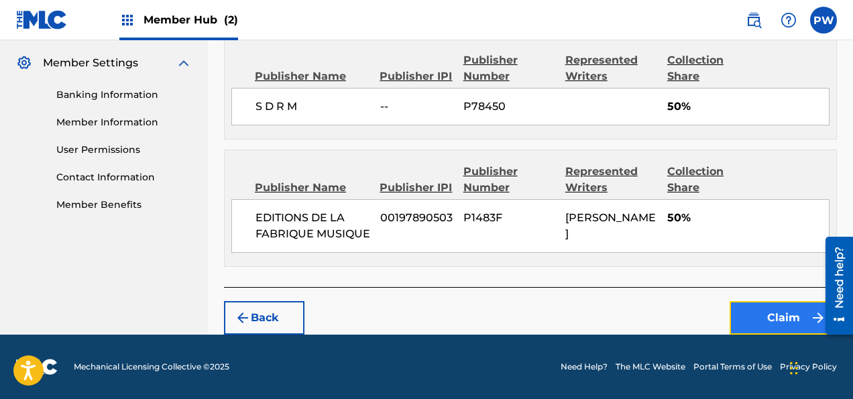
click at [759, 315] on button "Claim" at bounding box center [782, 318] width 107 height 34
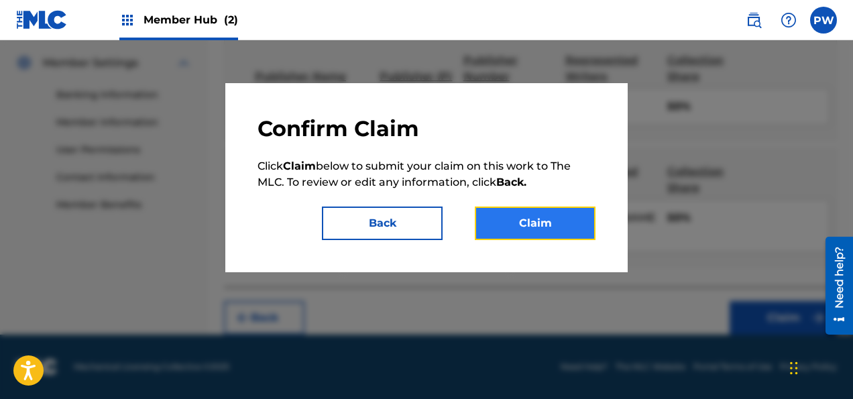
click at [524, 225] on button "Claim" at bounding box center [535, 223] width 121 height 34
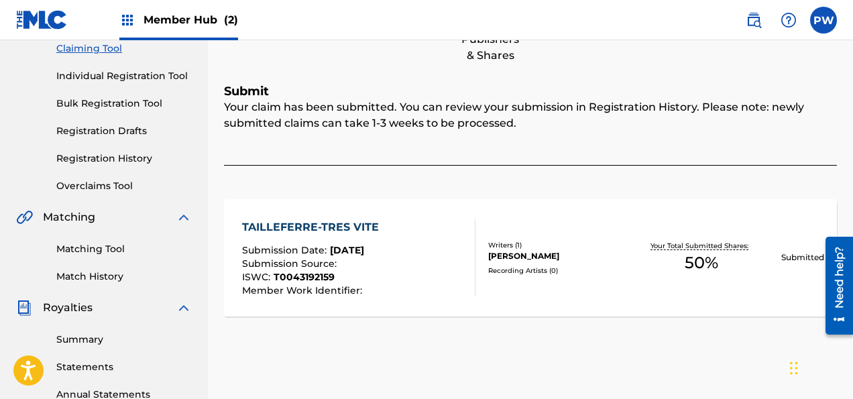
scroll to position [78, 0]
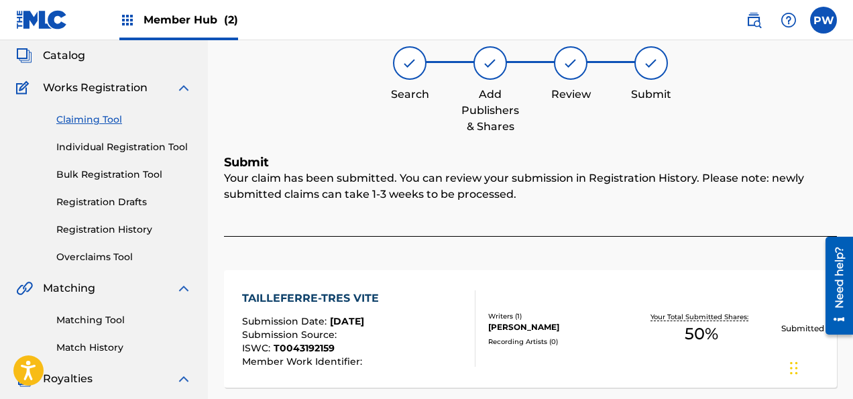
click at [109, 118] on link "Claiming Tool" at bounding box center [123, 120] width 135 height 14
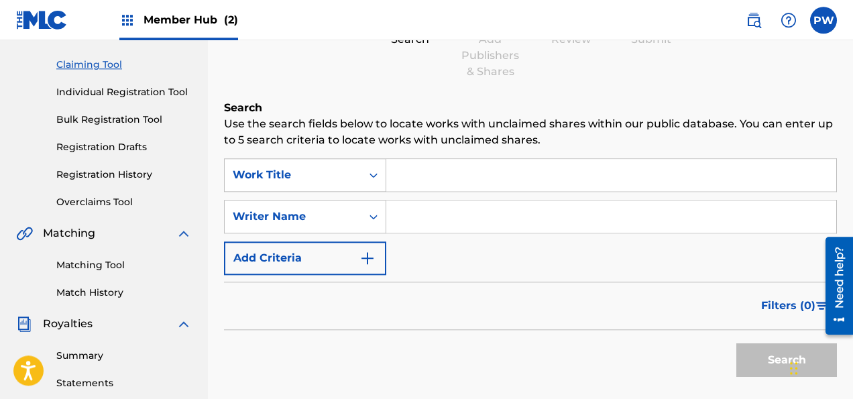
scroll to position [141, 0]
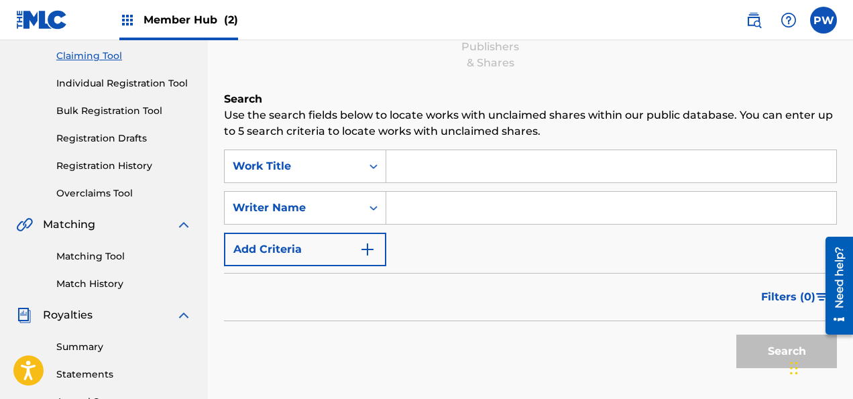
click at [480, 203] on input "Search Form" at bounding box center [611, 208] width 450 height 32
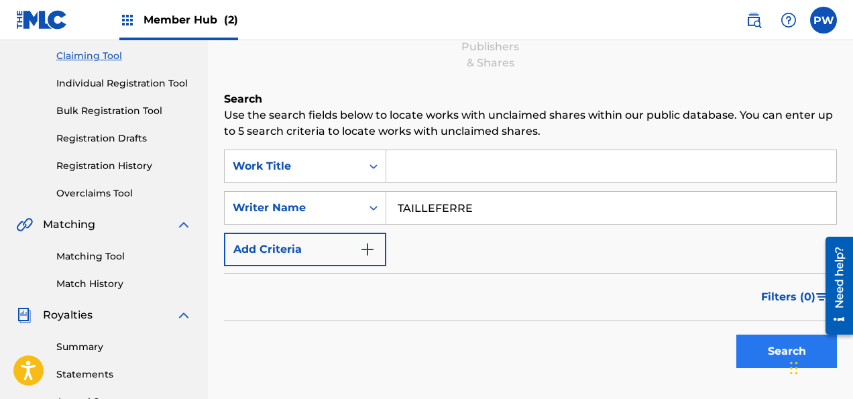
type input "TAILLEFERRE"
click at [785, 347] on button "Search" at bounding box center [786, 351] width 101 height 34
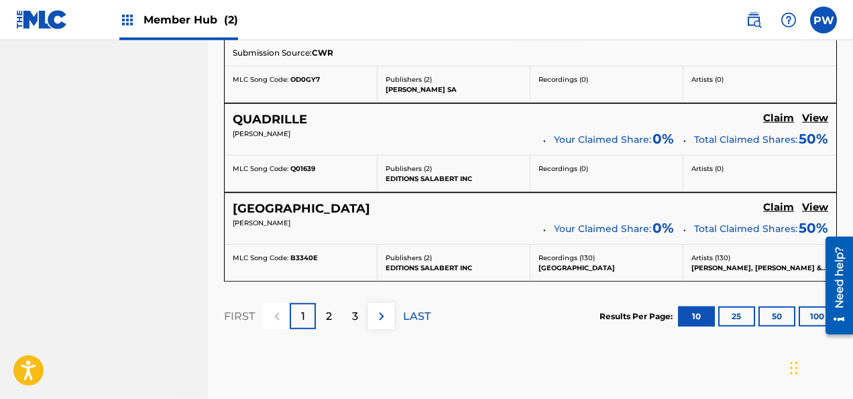
scroll to position [1274, 0]
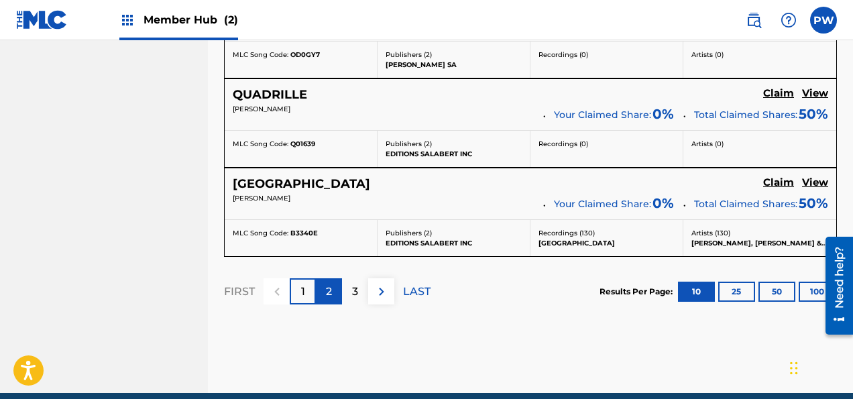
click at [328, 288] on p "2" at bounding box center [329, 292] width 6 height 16
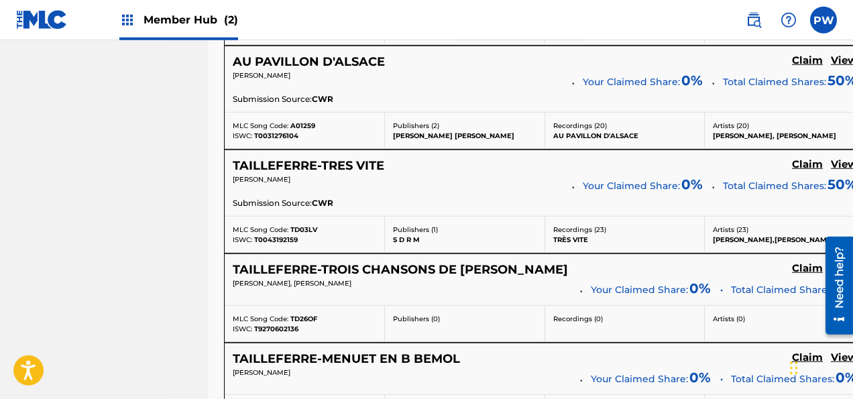
scroll to position [1069, 0]
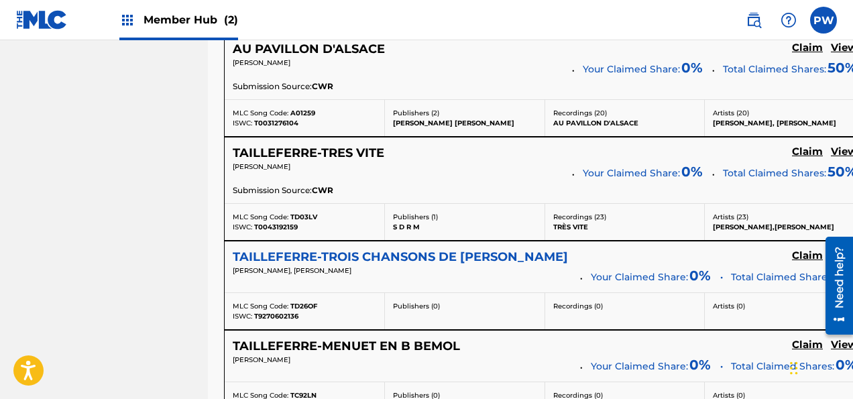
click at [468, 253] on h5 "TAILLEFERRE-TROIS CHANSONS DE [PERSON_NAME]" at bounding box center [400, 256] width 335 height 15
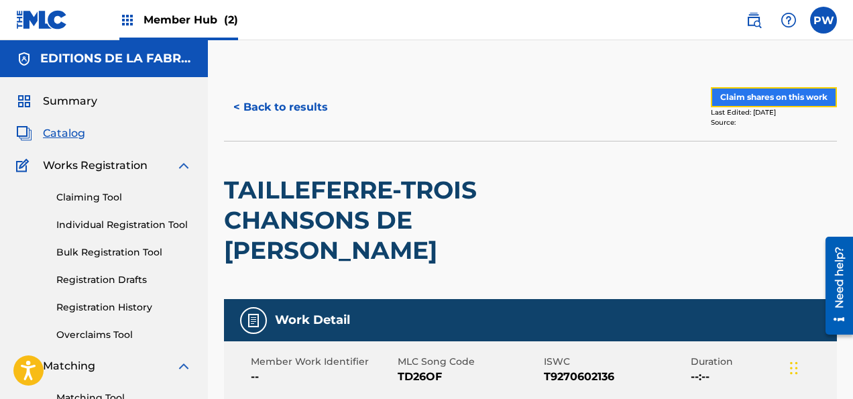
click at [753, 90] on button "Claim shares on this work" at bounding box center [774, 97] width 126 height 20
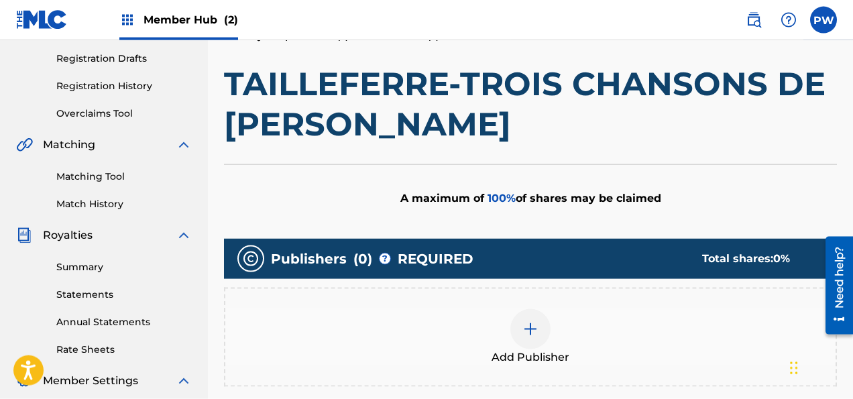
scroll to position [283, 0]
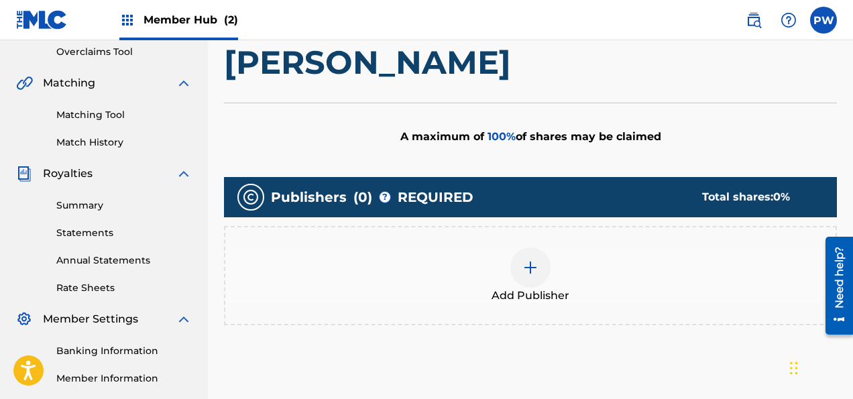
click at [511, 288] on span "Add Publisher" at bounding box center [530, 296] width 78 height 16
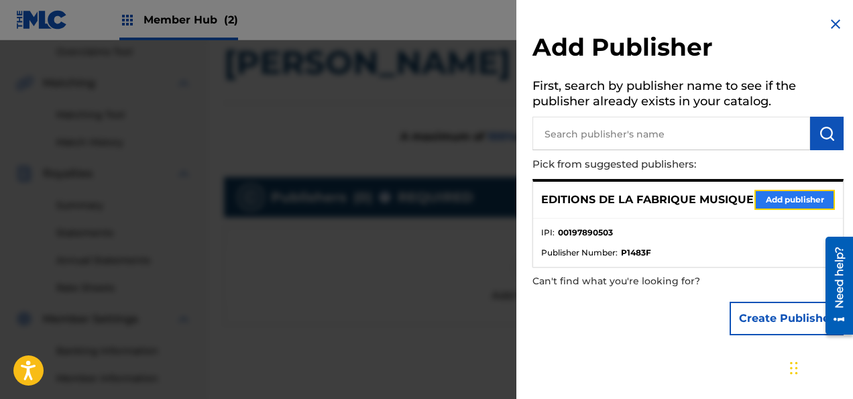
click at [779, 210] on button "Add publisher" at bounding box center [794, 200] width 80 height 20
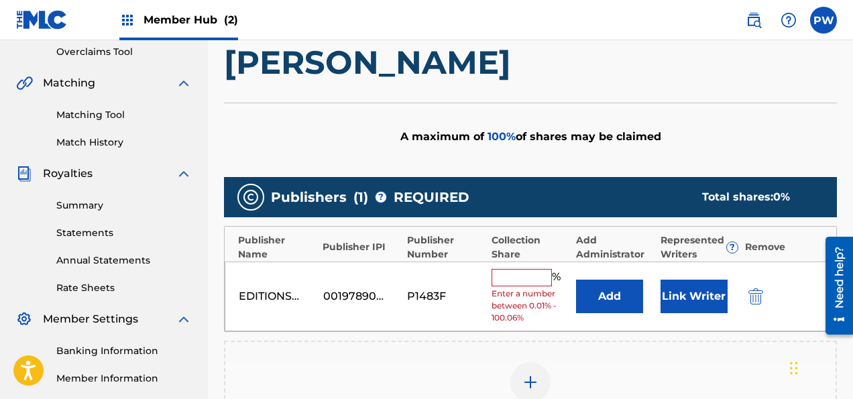
click at [513, 272] on input "text" at bounding box center [521, 277] width 60 height 17
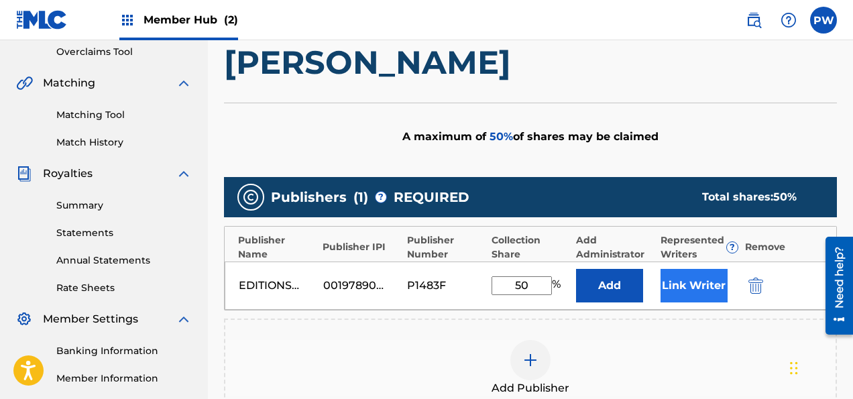
type input "50"
click at [706, 280] on button "Link Writer" at bounding box center [693, 286] width 67 height 34
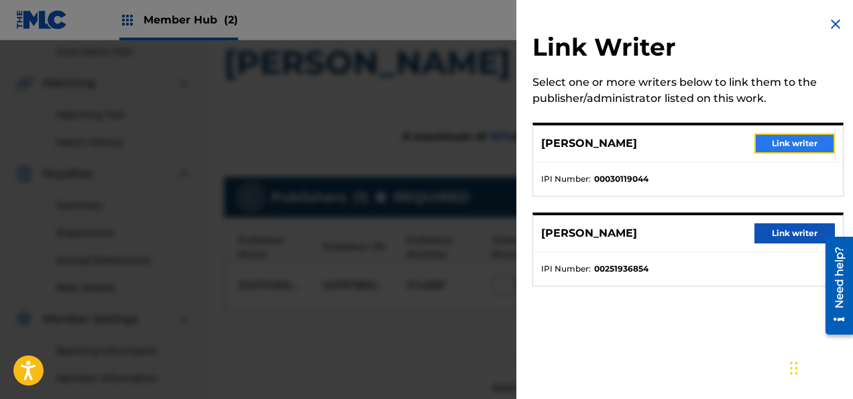
click at [779, 139] on button "Link writer" at bounding box center [794, 143] width 80 height 20
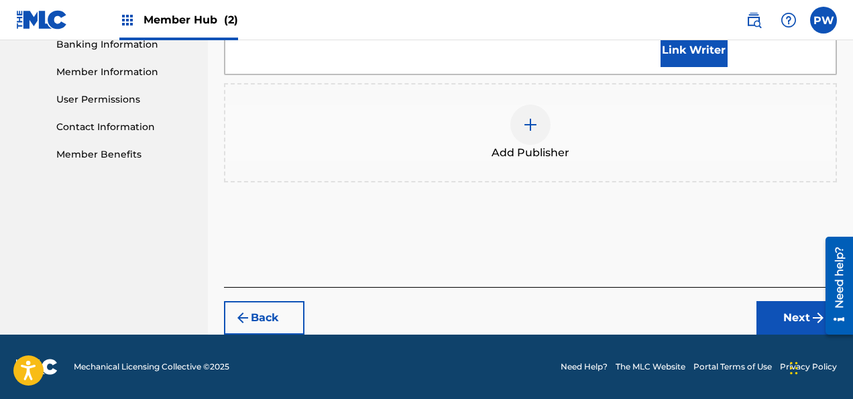
scroll to position [549, 0]
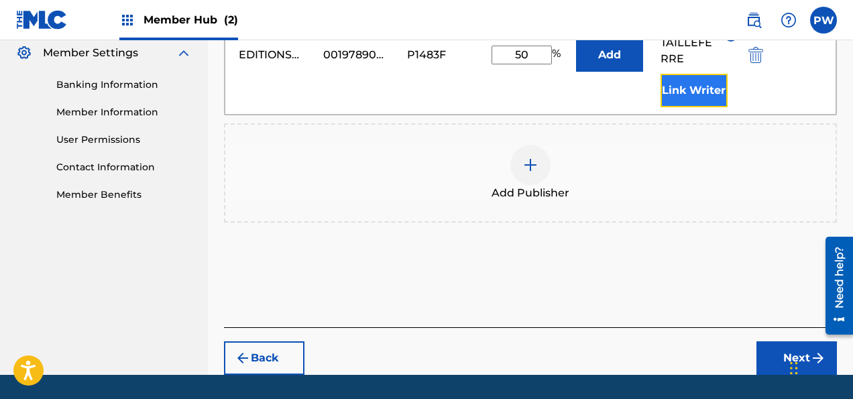
click at [704, 107] on button "Link Writer" at bounding box center [693, 91] width 67 height 34
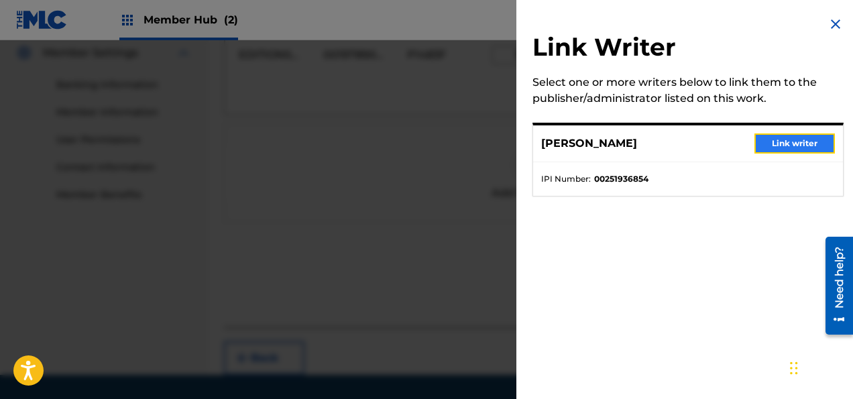
click at [783, 147] on button "Link writer" at bounding box center [794, 143] width 80 height 20
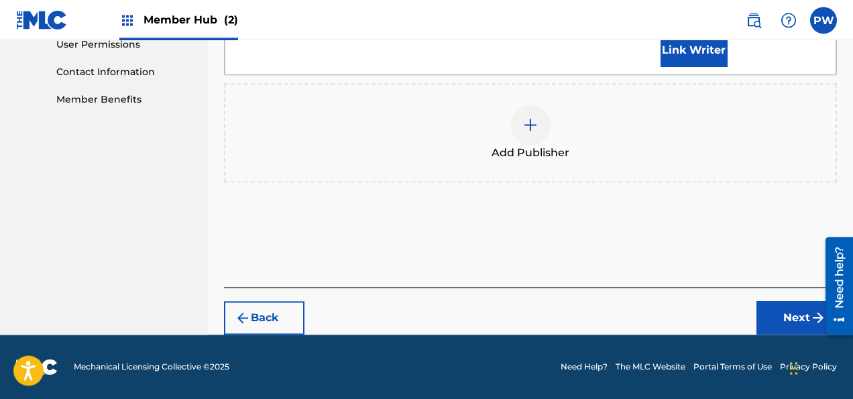
scroll to position [659, 0]
click at [790, 317] on button "Next" at bounding box center [796, 318] width 80 height 34
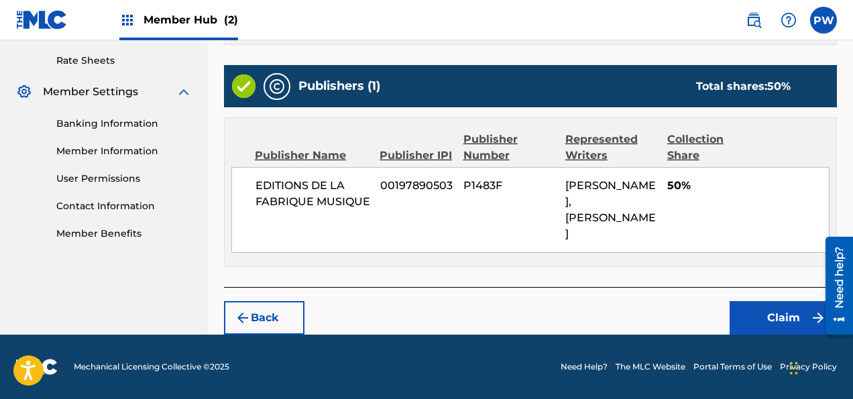
scroll to position [525, 0]
click at [762, 313] on button "Claim" at bounding box center [782, 318] width 107 height 34
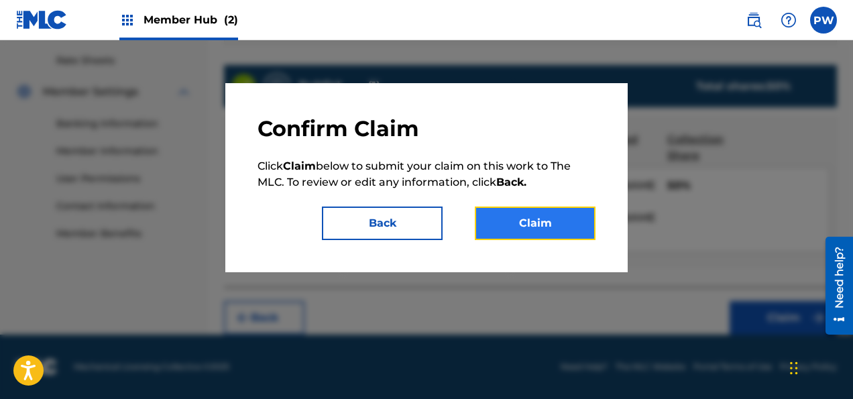
click at [533, 227] on button "Claim" at bounding box center [535, 223] width 121 height 34
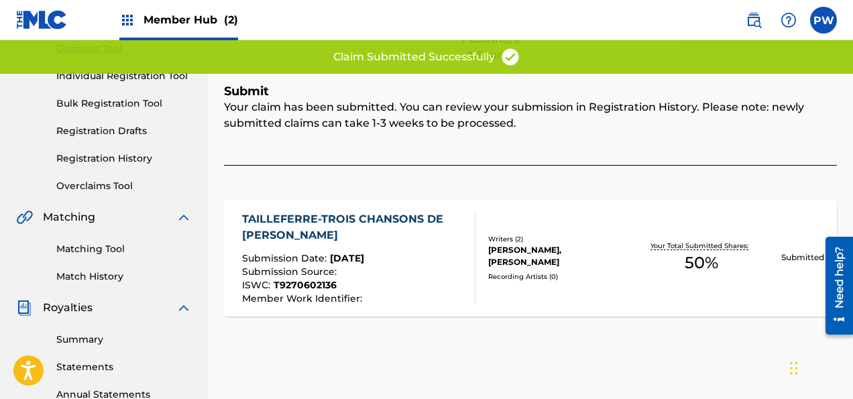
scroll to position [78, 0]
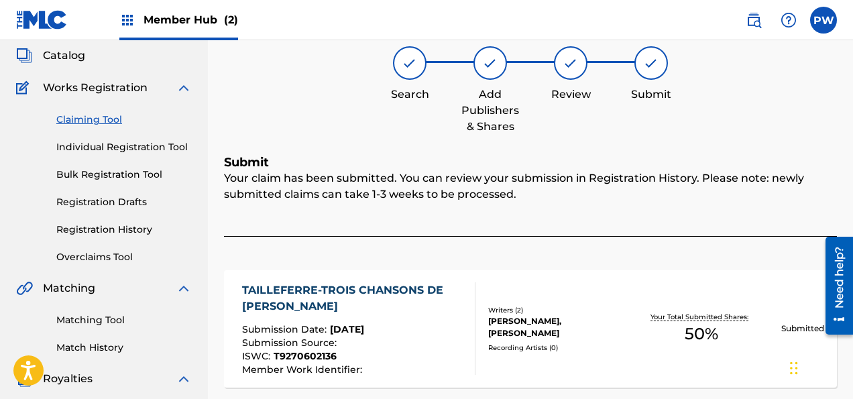
click at [101, 119] on link "Claiming Tool" at bounding box center [123, 120] width 135 height 14
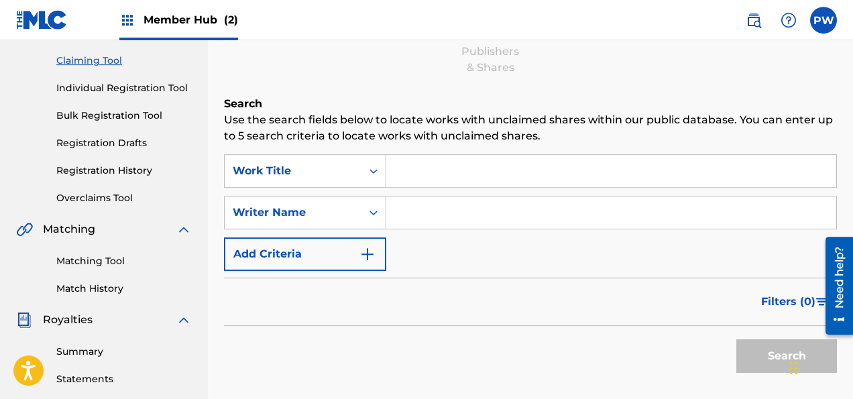
scroll to position [141, 0]
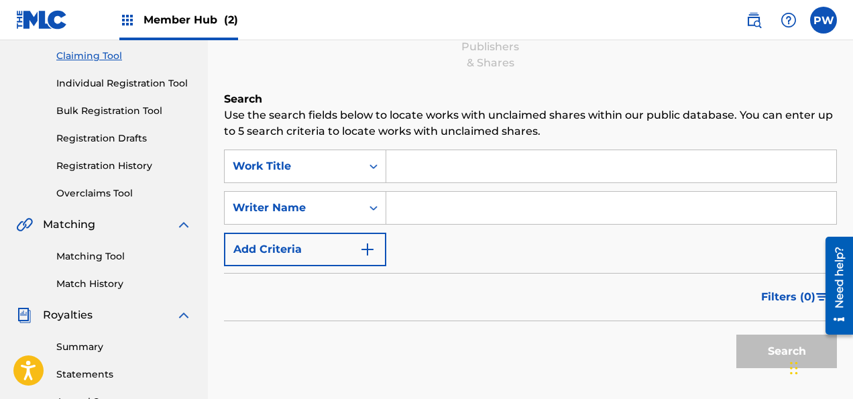
click at [435, 200] on input "Search Form" at bounding box center [611, 208] width 450 height 32
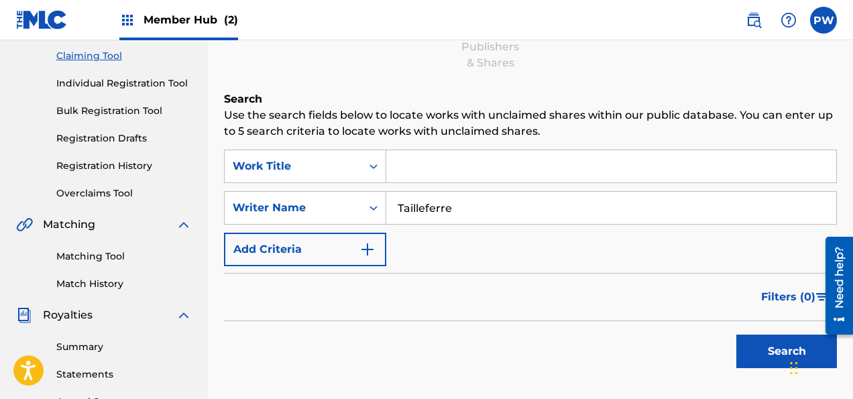
type input "Tailleferre"
click at [791, 349] on div "Widget de chat" at bounding box center [819, 366] width 67 height 64
click at [766, 349] on button "Search" at bounding box center [786, 351] width 101 height 34
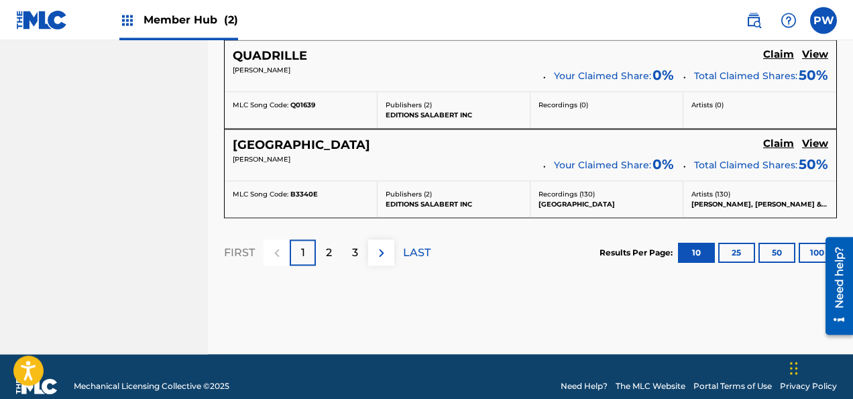
scroll to position [1327, 0]
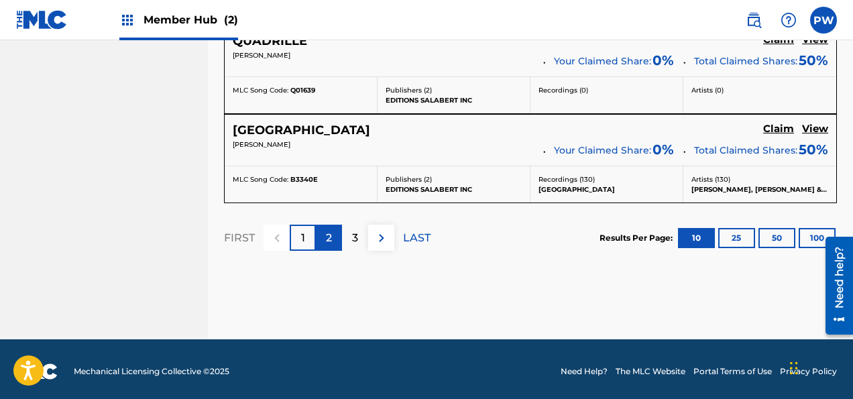
click at [337, 237] on div "2" at bounding box center [329, 238] width 26 height 26
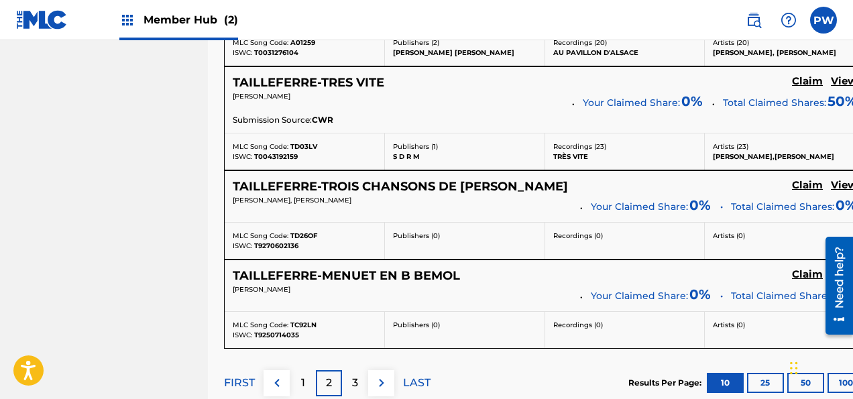
scroll to position [1211, 0]
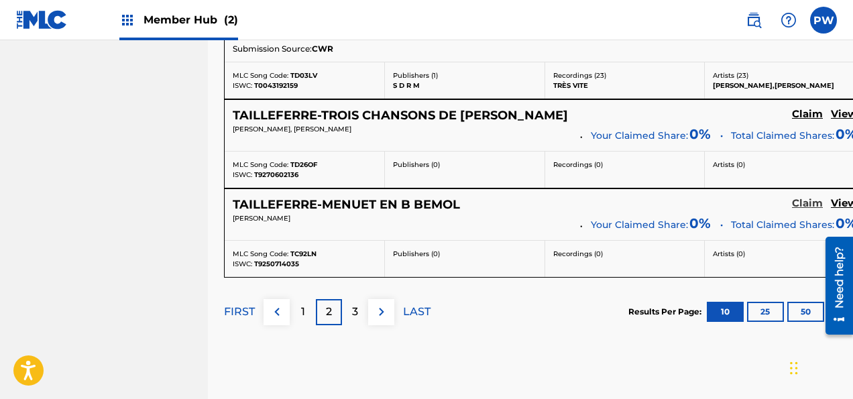
click at [822, 197] on h5 "Claim" at bounding box center [807, 203] width 31 height 13
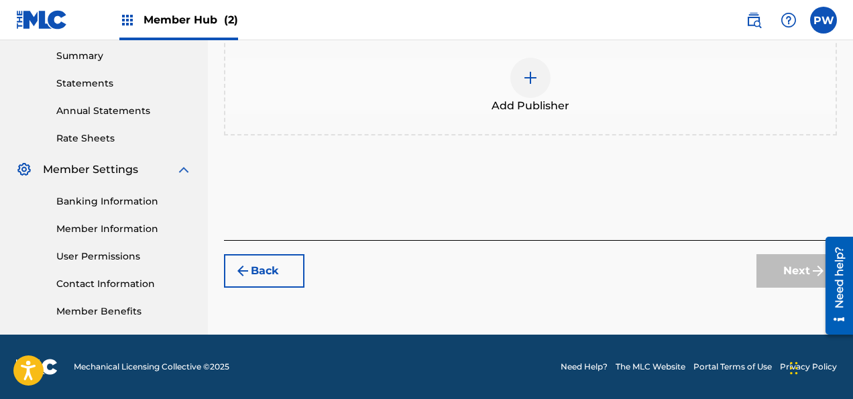
scroll to position [432, 0]
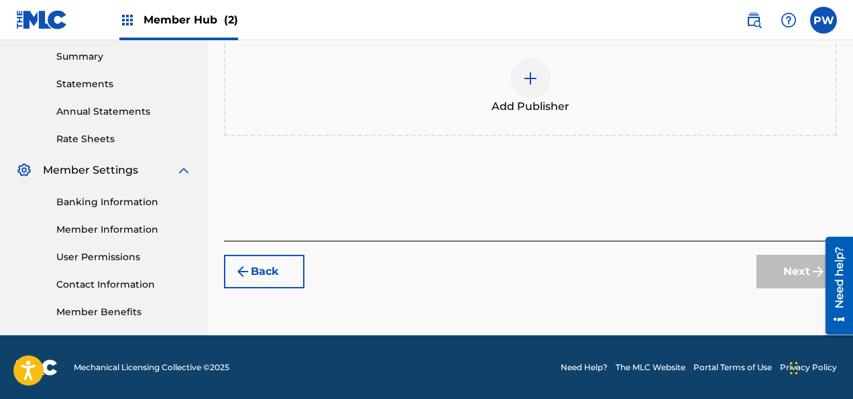
click at [534, 104] on span "Add Publisher" at bounding box center [530, 107] width 78 height 16
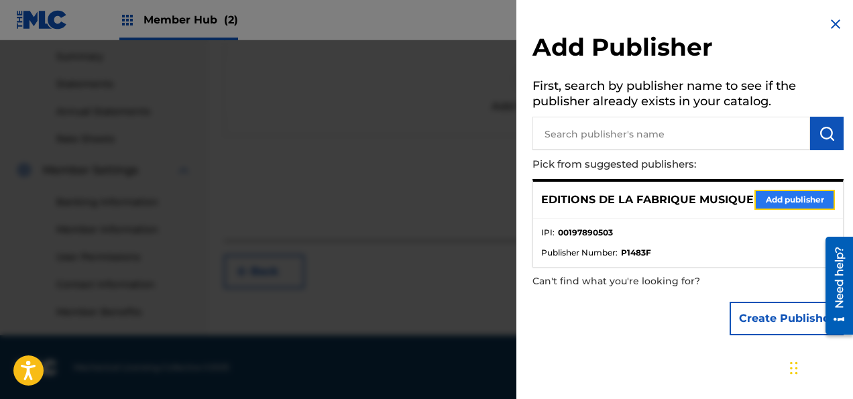
click at [808, 203] on button "Add publisher" at bounding box center [794, 200] width 80 height 20
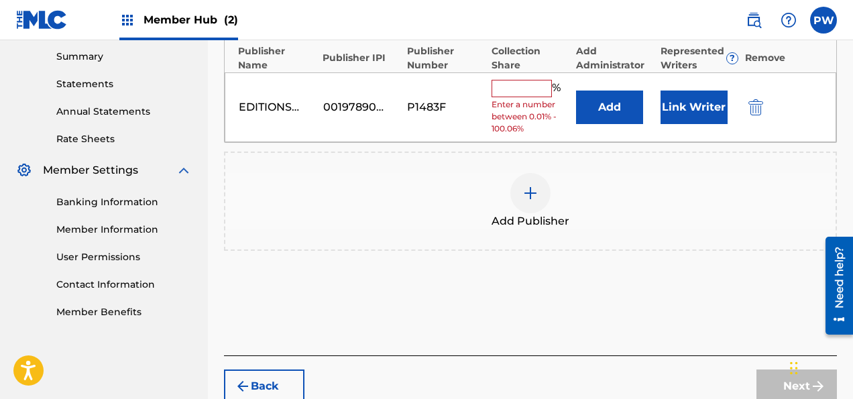
click at [522, 82] on input "text" at bounding box center [521, 88] width 60 height 17
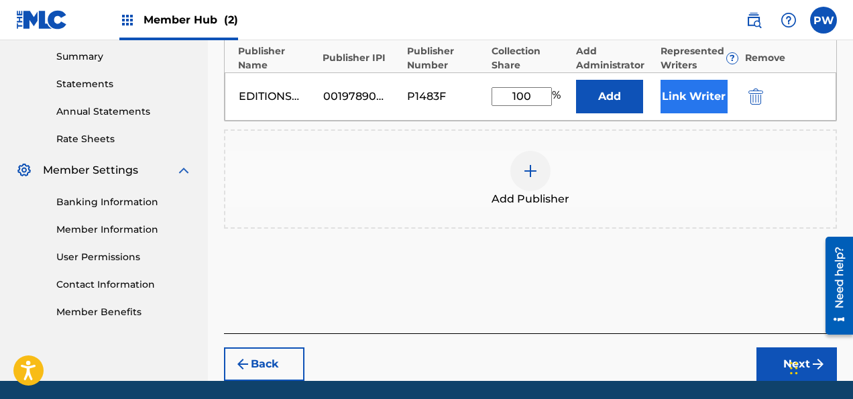
type input "100"
click at [694, 95] on button "Link Writer" at bounding box center [693, 97] width 67 height 34
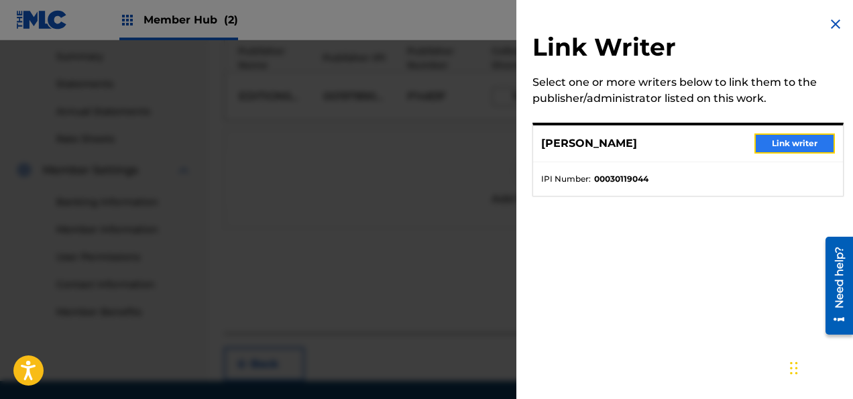
click at [784, 139] on button "Link writer" at bounding box center [794, 143] width 80 height 20
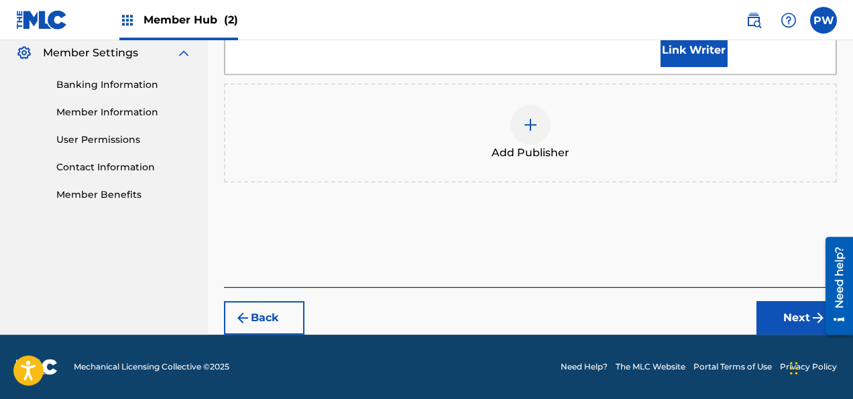
scroll to position [574, 0]
click at [781, 319] on button "Next" at bounding box center [796, 318] width 80 height 34
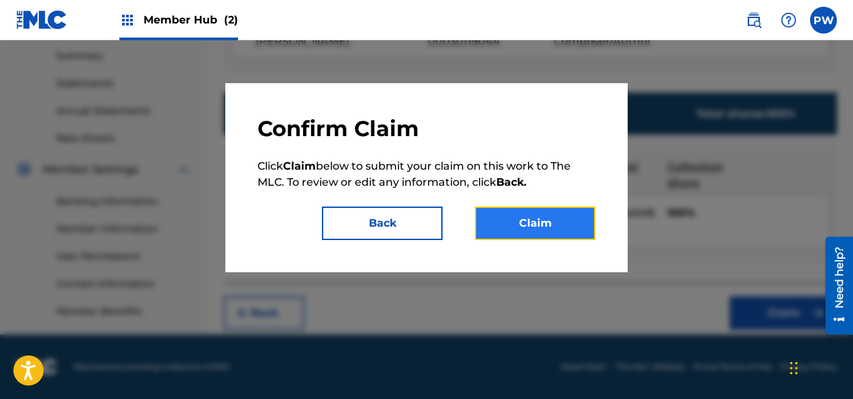
click at [534, 227] on button "Claim" at bounding box center [535, 223] width 121 height 34
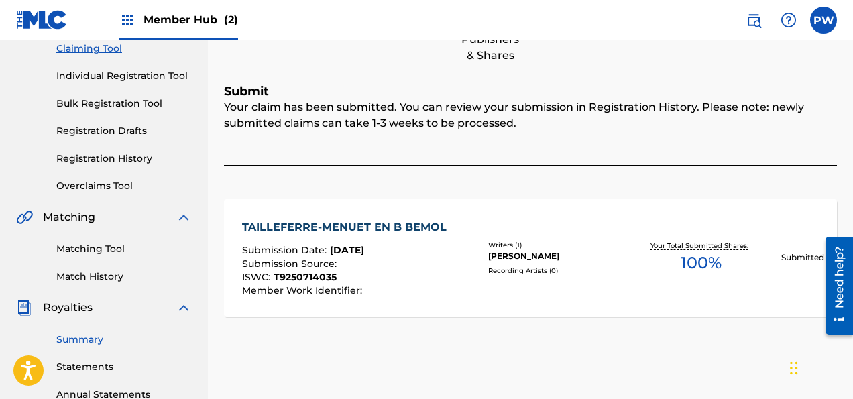
scroll to position [78, 0]
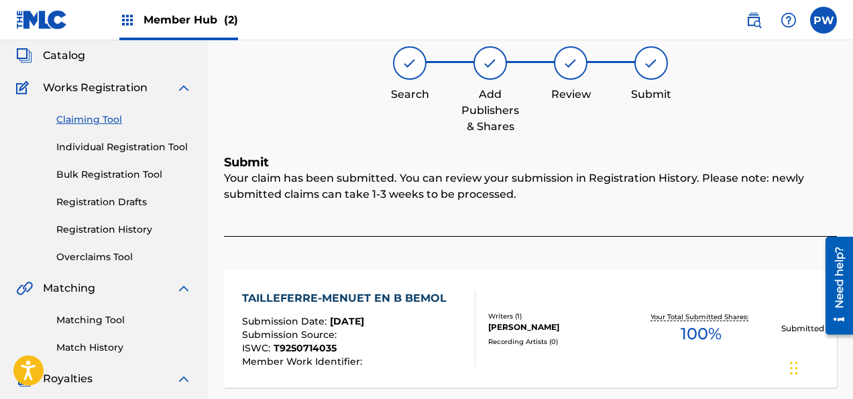
click at [104, 114] on link "Claiming Tool" at bounding box center [123, 120] width 135 height 14
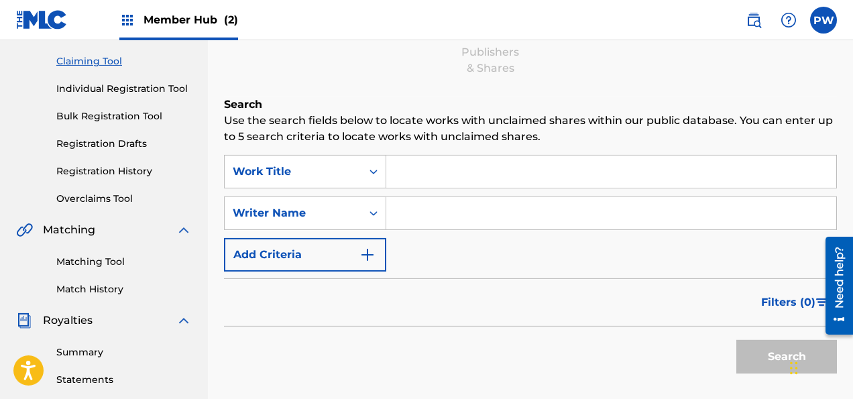
scroll to position [141, 0]
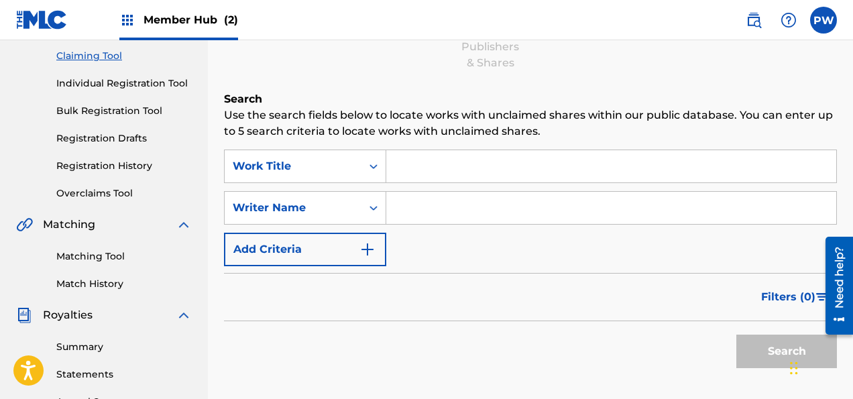
click at [493, 203] on input "Search Form" at bounding box center [611, 208] width 450 height 32
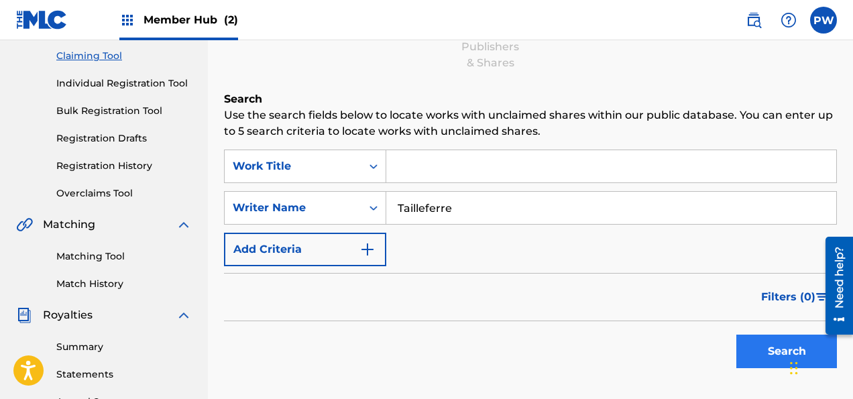
type input "Tailleferre"
click at [784, 349] on button "Search" at bounding box center [786, 351] width 101 height 34
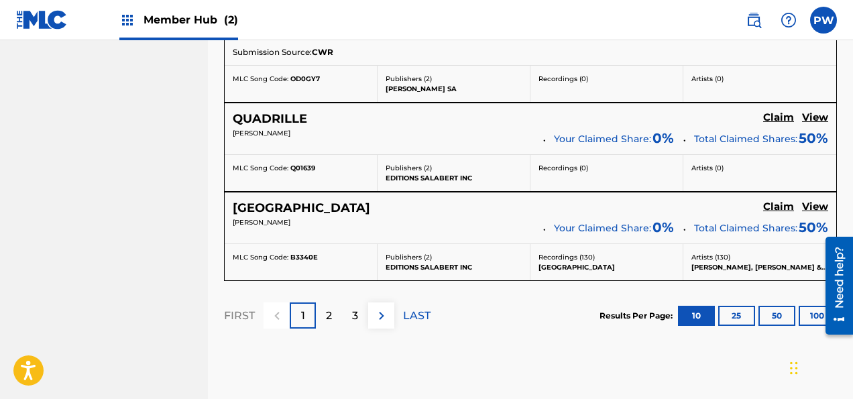
scroll to position [1274, 0]
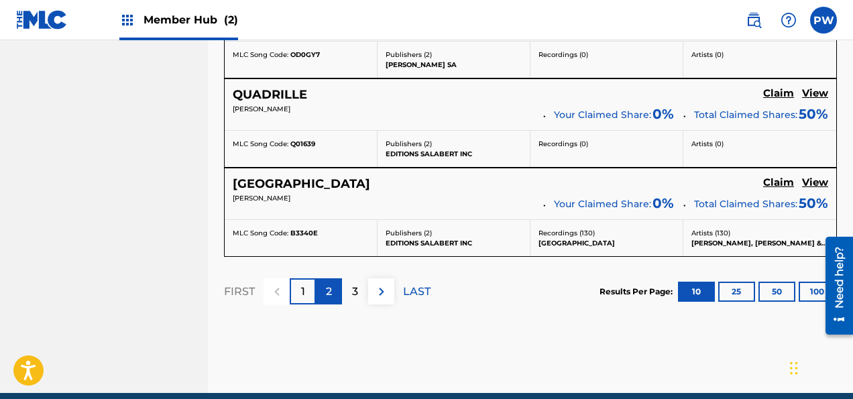
click at [334, 289] on div "2" at bounding box center [329, 291] width 26 height 26
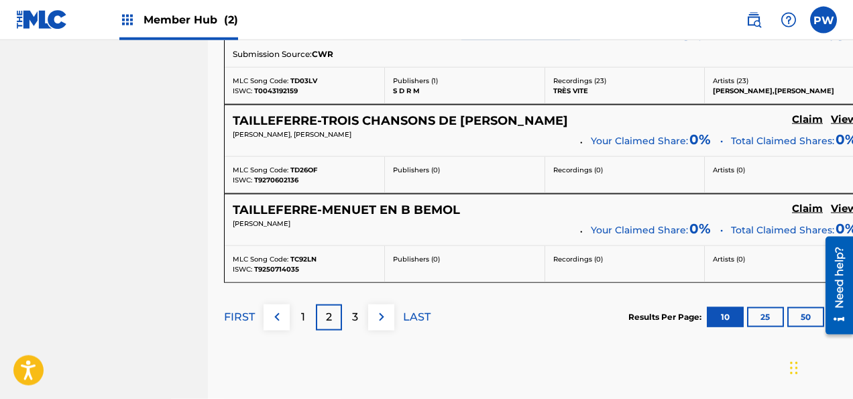
scroll to position [1211, 0]
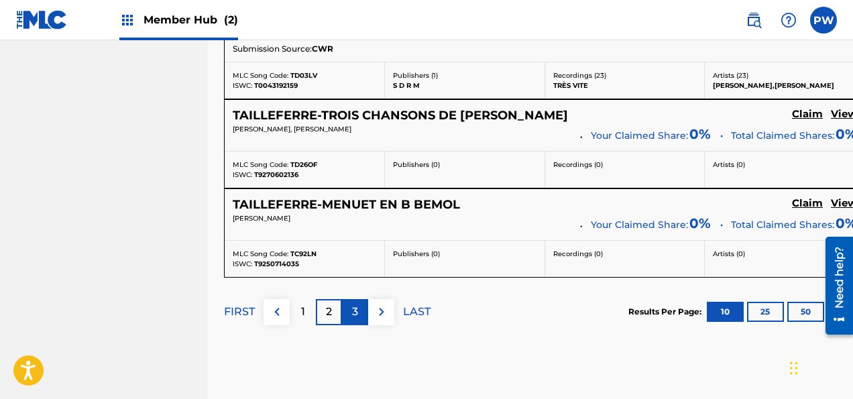
click at [357, 310] on p "3" at bounding box center [355, 312] width 6 height 16
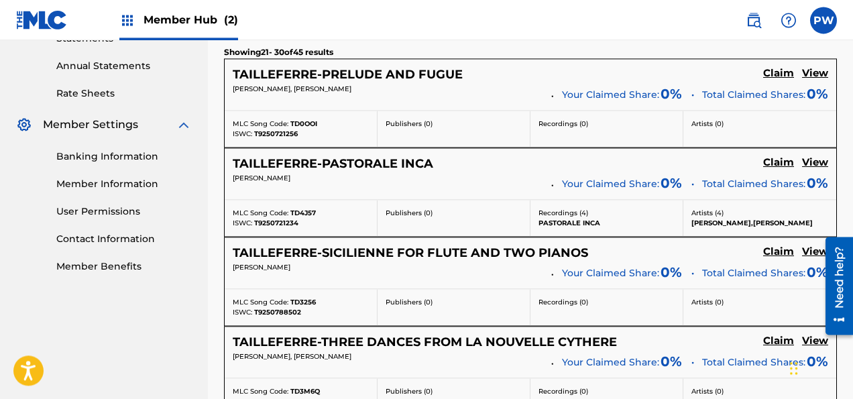
scroll to position [361, 0]
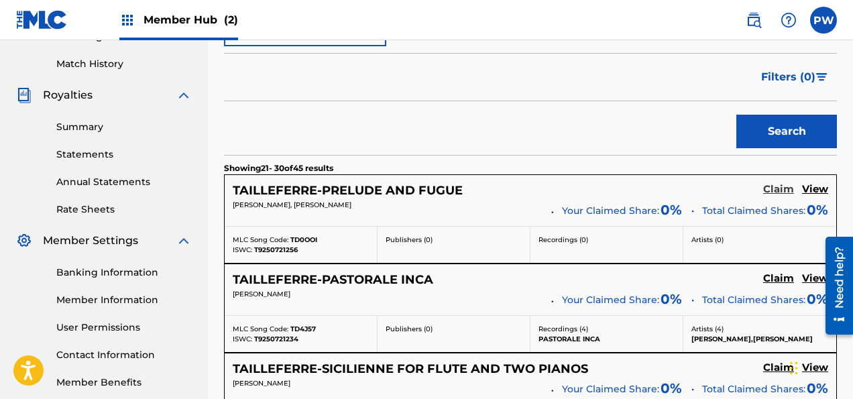
click at [782, 186] on h5 "Claim" at bounding box center [778, 189] width 31 height 13
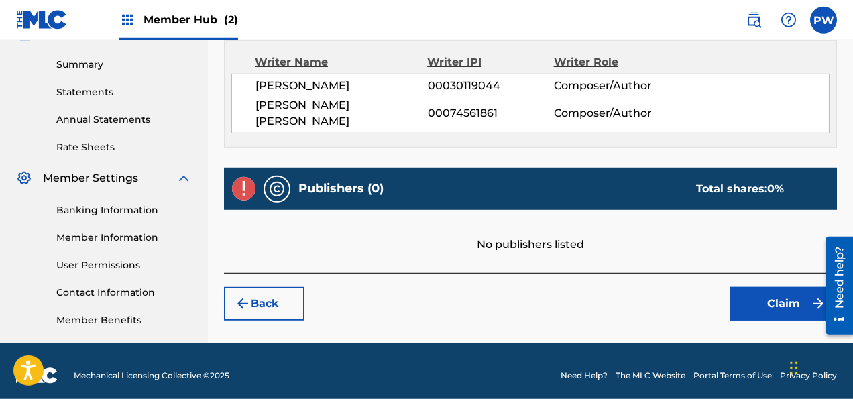
scroll to position [424, 0]
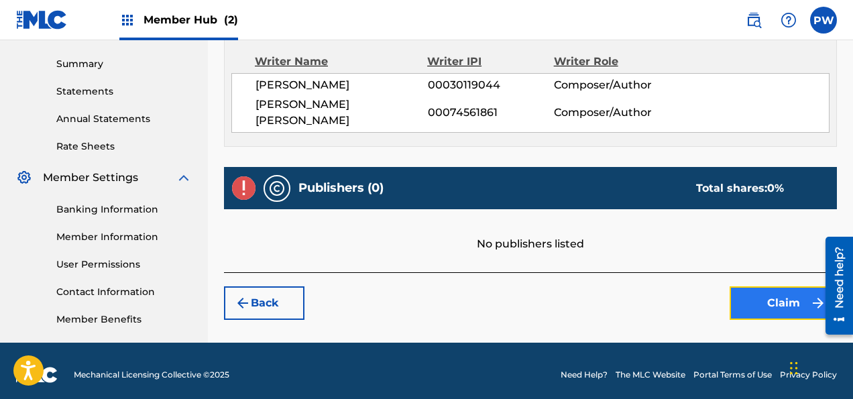
click at [769, 286] on button "Claim" at bounding box center [782, 303] width 107 height 34
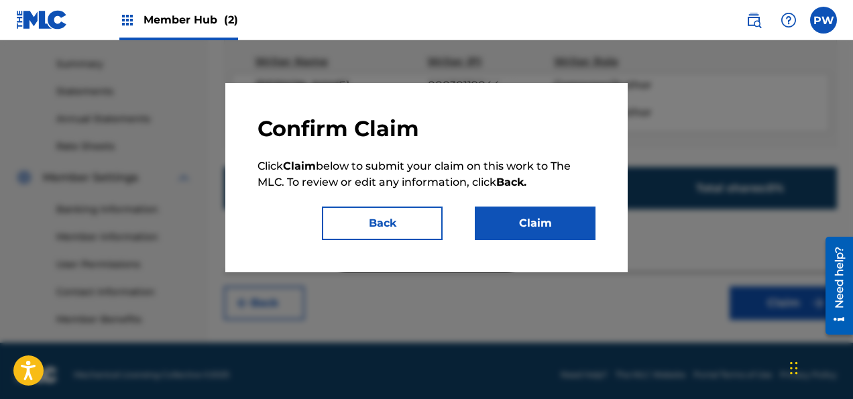
click at [711, 205] on div at bounding box center [426, 239] width 853 height 399
click at [405, 227] on button "Back" at bounding box center [382, 223] width 121 height 34
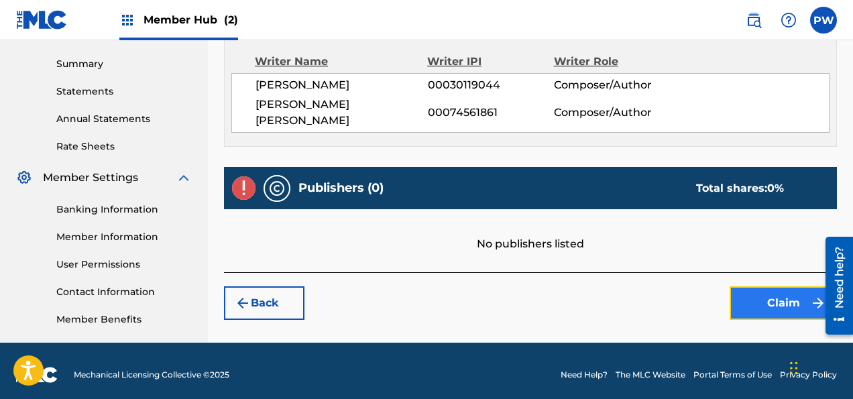
click at [782, 286] on button "Claim" at bounding box center [782, 303] width 107 height 34
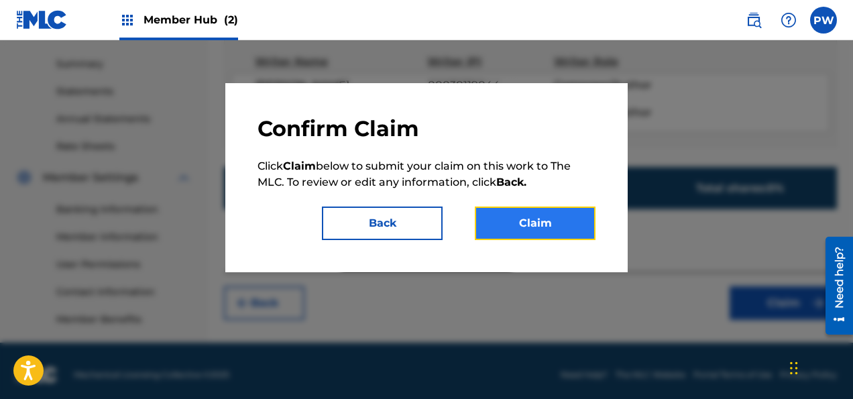
click at [508, 227] on button "Claim" at bounding box center [535, 223] width 121 height 34
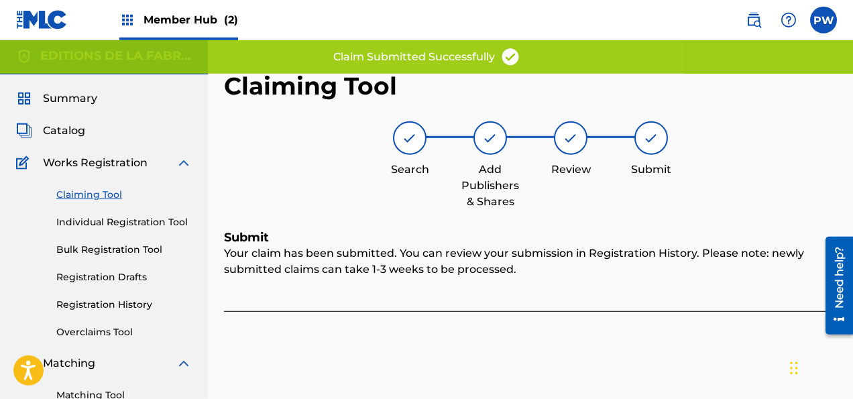
scroll to position [0, 0]
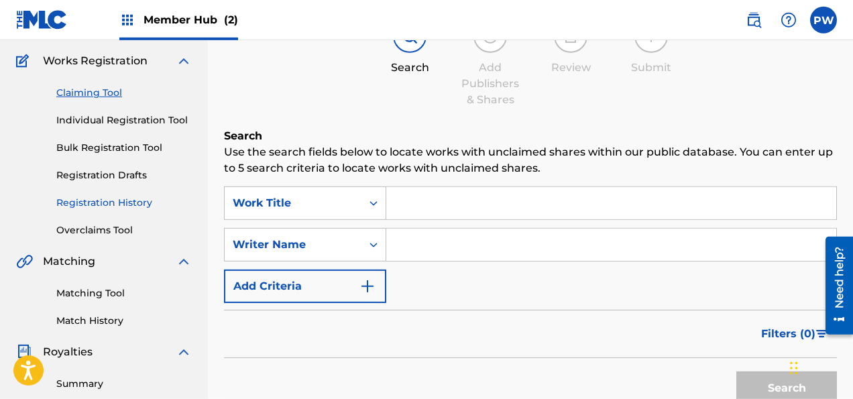
scroll to position [78, 0]
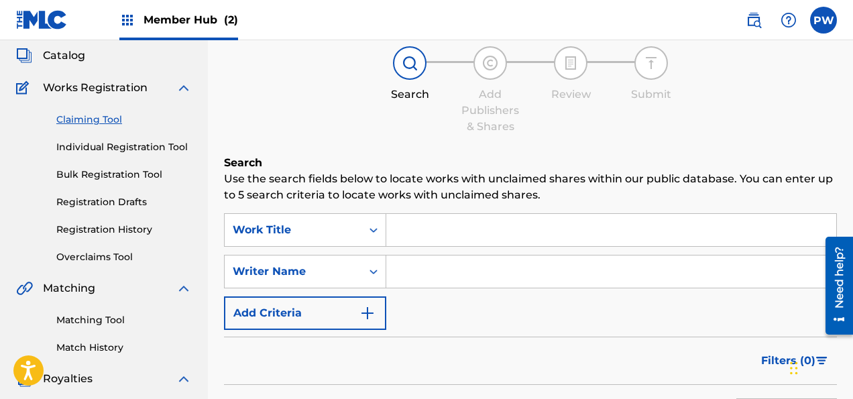
click at [96, 117] on link "Claiming Tool" at bounding box center [123, 120] width 135 height 14
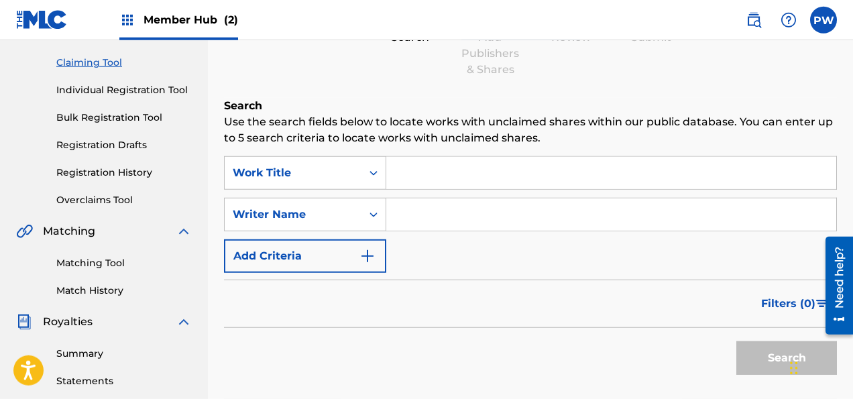
scroll to position [141, 0]
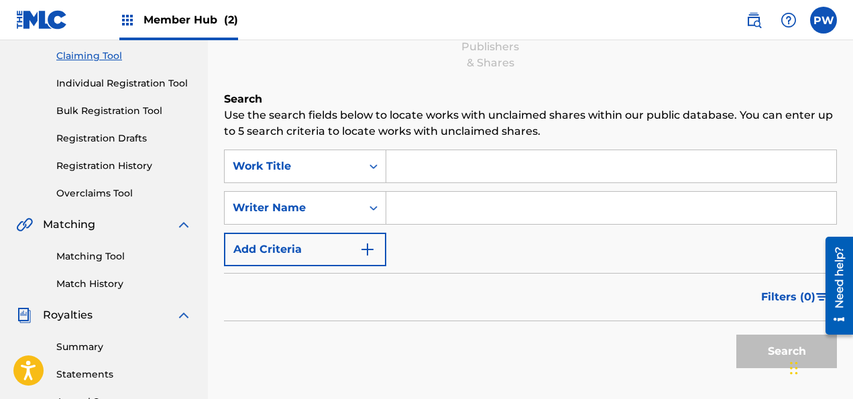
click at [464, 201] on input "Search Form" at bounding box center [611, 208] width 450 height 32
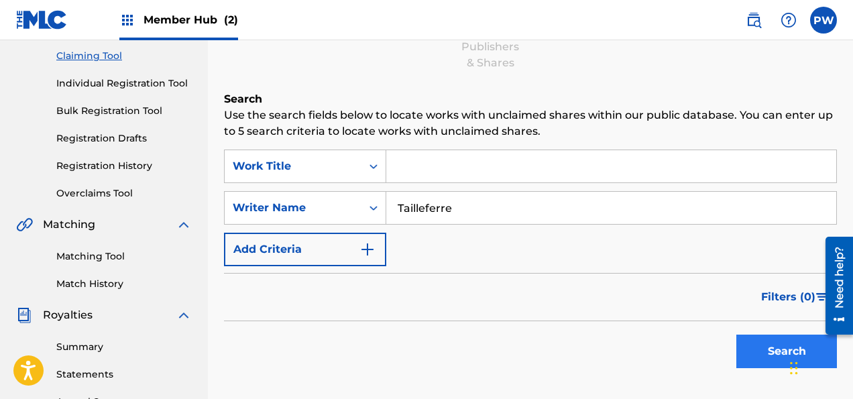
type input "Tailleferre"
click at [766, 352] on button "Search" at bounding box center [786, 351] width 101 height 34
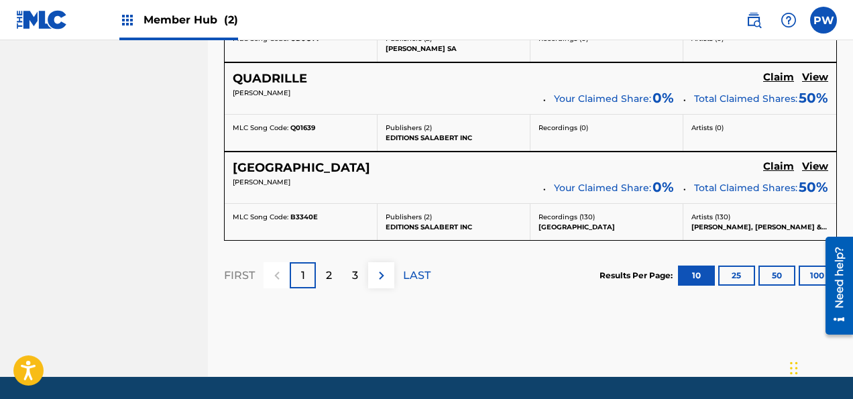
scroll to position [1327, 0]
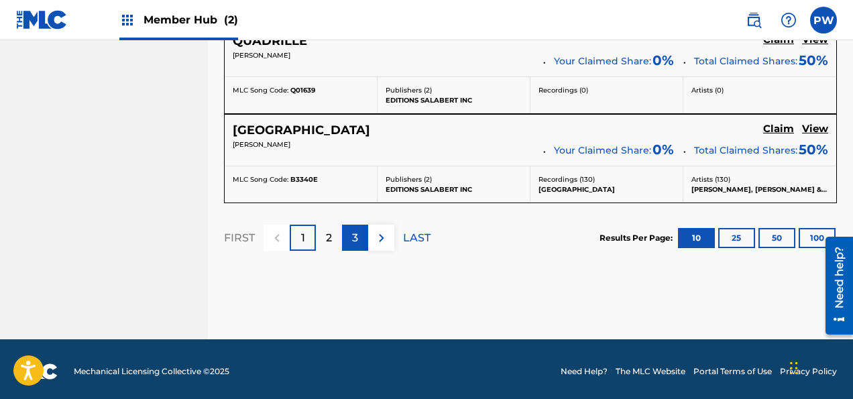
click at [353, 236] on p "3" at bounding box center [355, 238] width 6 height 16
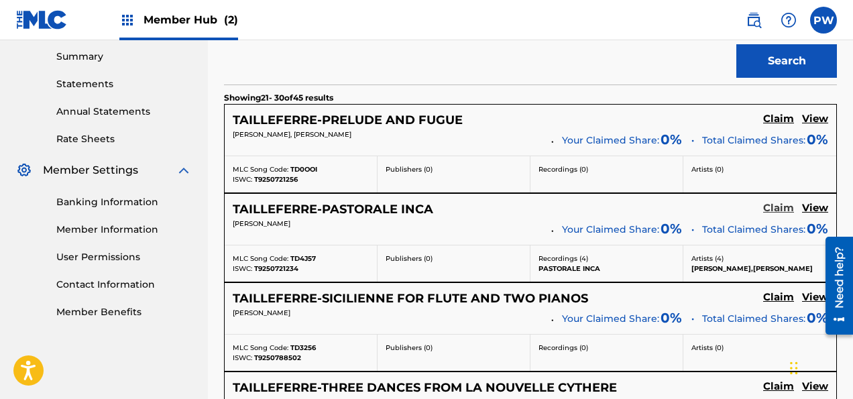
click at [783, 206] on h5 "Claim" at bounding box center [778, 208] width 31 height 13
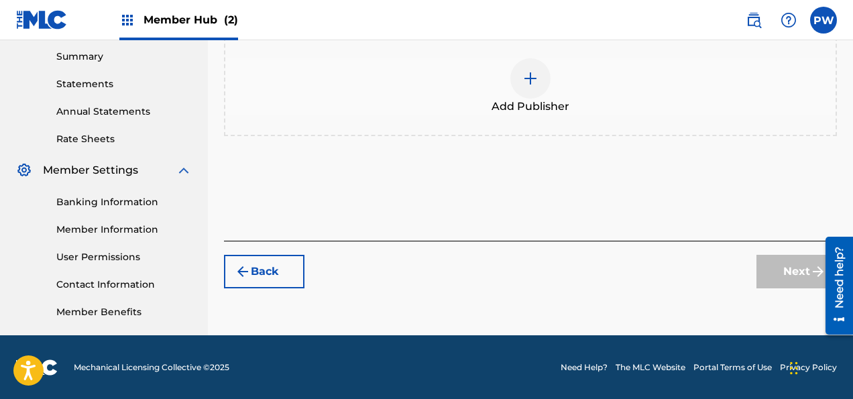
click at [532, 106] on span "Add Publisher" at bounding box center [530, 107] width 78 height 16
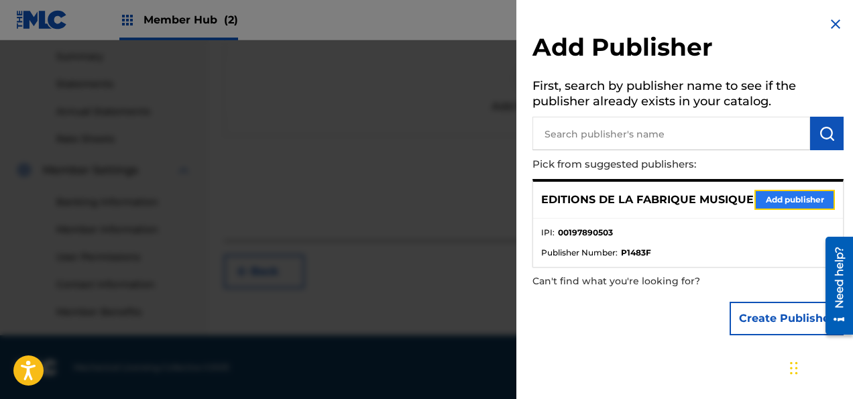
click at [801, 204] on button "Add publisher" at bounding box center [794, 200] width 80 height 20
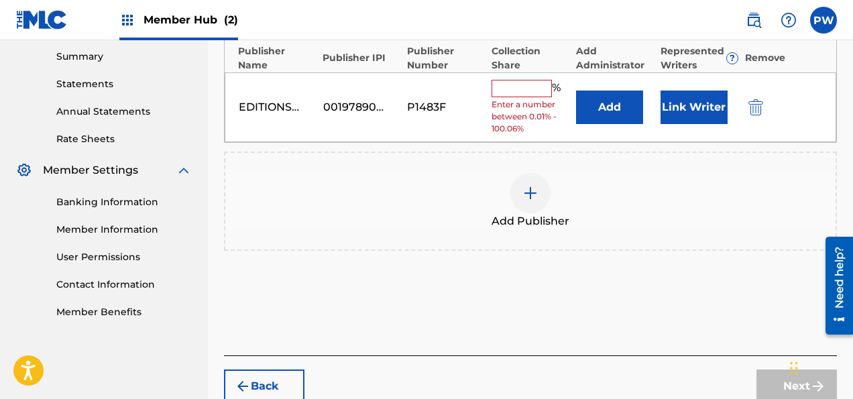
click at [519, 89] on input "text" at bounding box center [521, 88] width 60 height 17
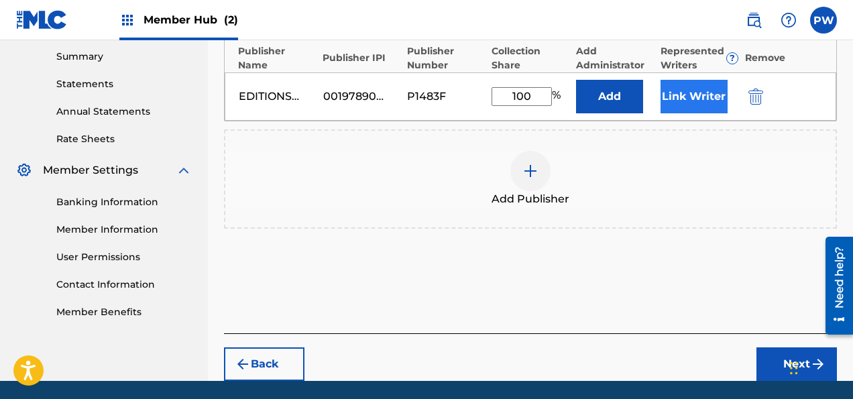
type input "100"
click at [696, 90] on button "Link Writer" at bounding box center [693, 97] width 67 height 34
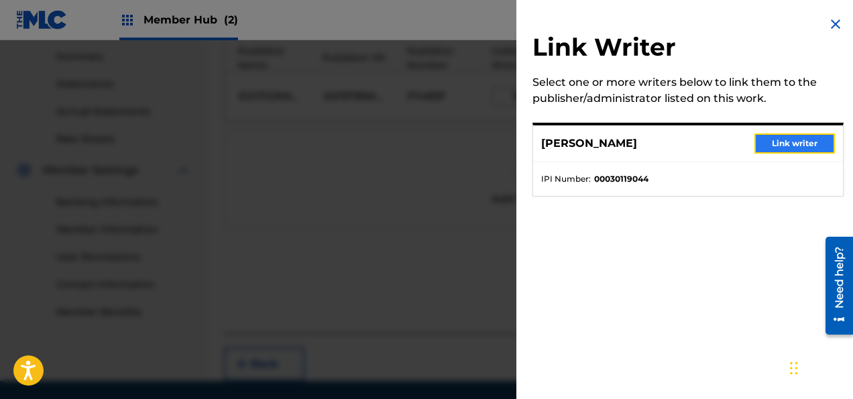
click at [780, 141] on button "Link writer" at bounding box center [794, 143] width 80 height 20
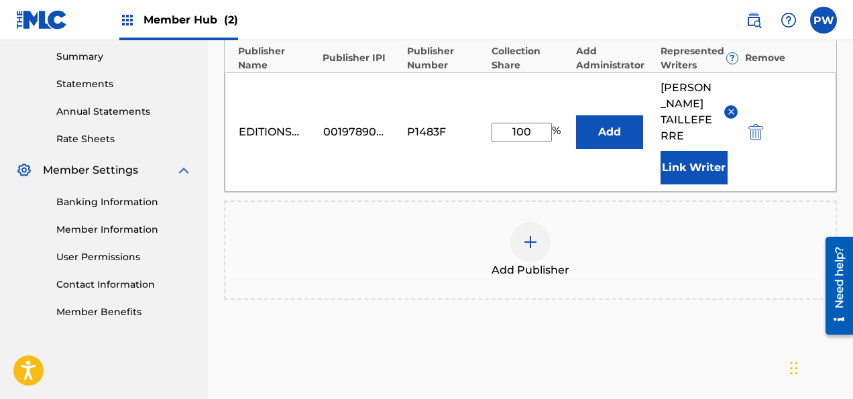
click at [740, 313] on div "Publishers ( 1 ) ? REQUIRED Total shares: 100 % Publisher Name Publisher IPI Pu…" at bounding box center [530, 150] width 613 height 325
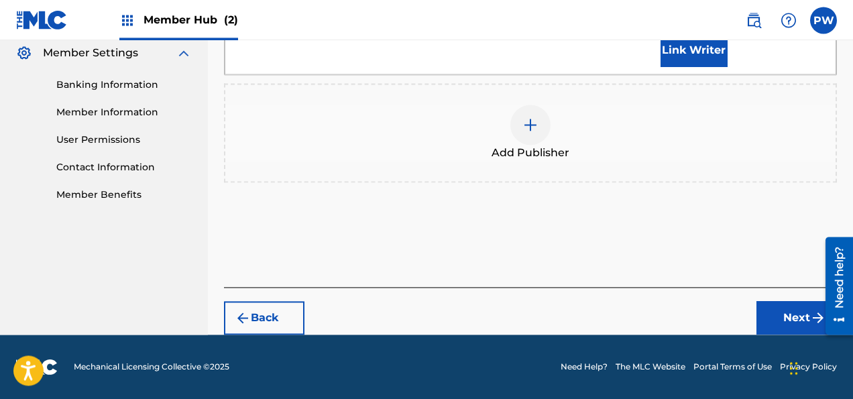
scroll to position [574, 0]
click at [791, 324] on button "Next" at bounding box center [796, 318] width 80 height 34
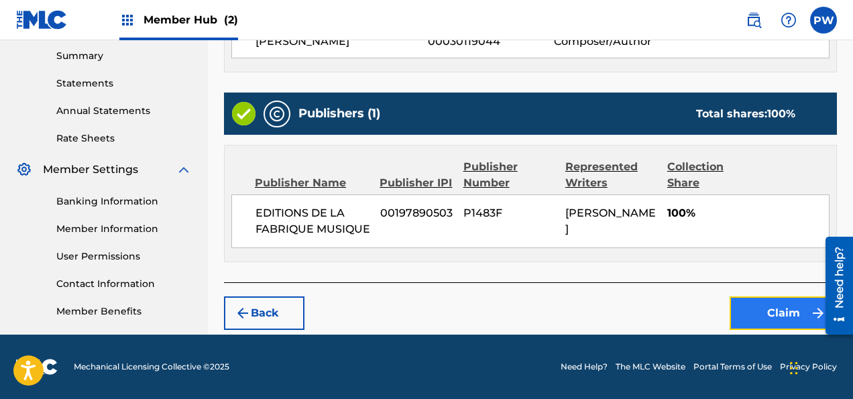
click at [766, 320] on button "Claim" at bounding box center [782, 313] width 107 height 34
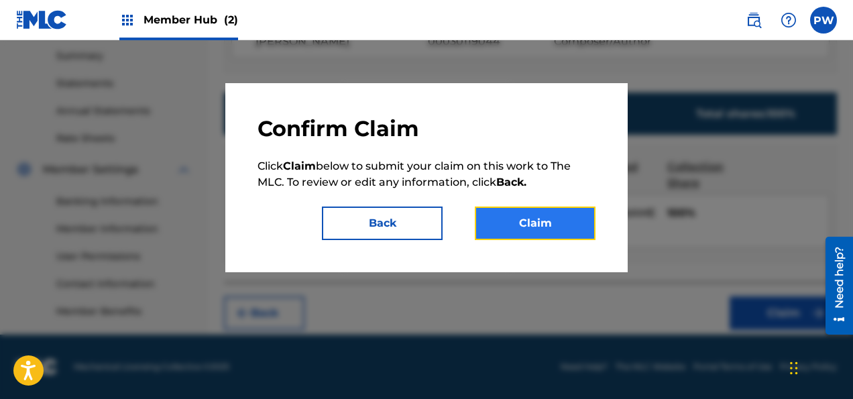
click at [555, 215] on button "Claim" at bounding box center [535, 223] width 121 height 34
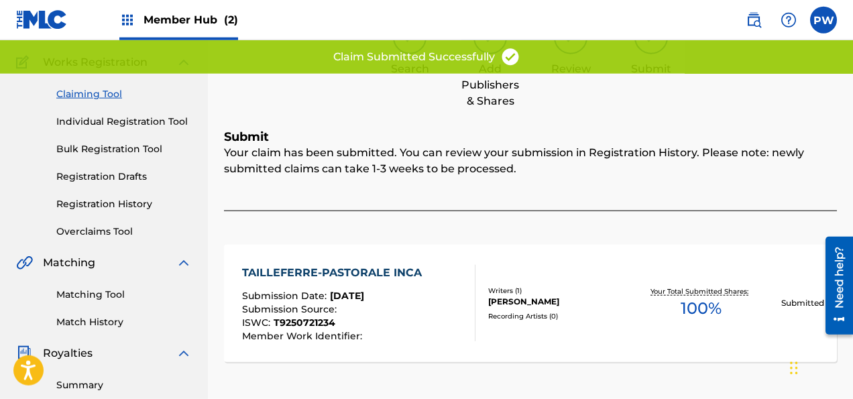
scroll to position [78, 0]
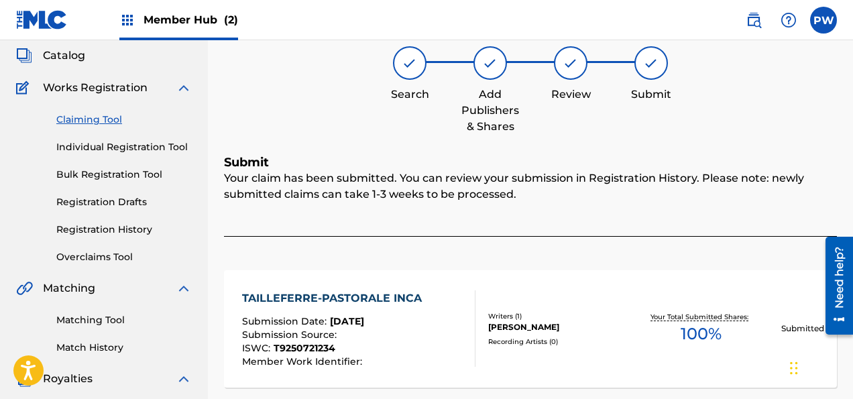
click at [117, 119] on link "Claiming Tool" at bounding box center [123, 120] width 135 height 14
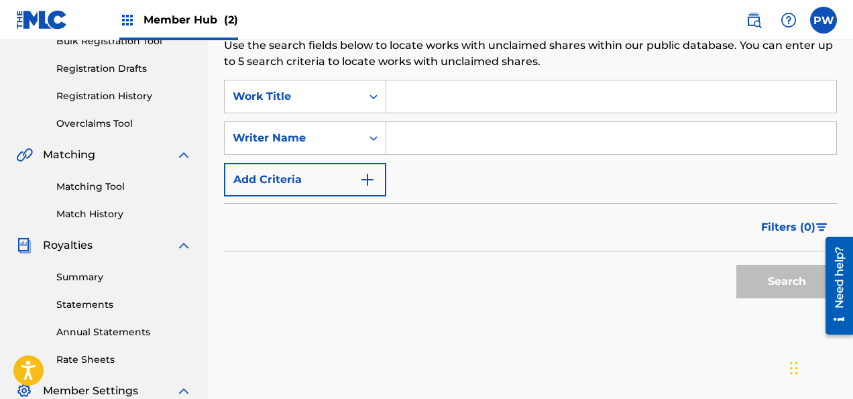
scroll to position [212, 0]
click at [458, 135] on input "Search Form" at bounding box center [611, 137] width 450 height 32
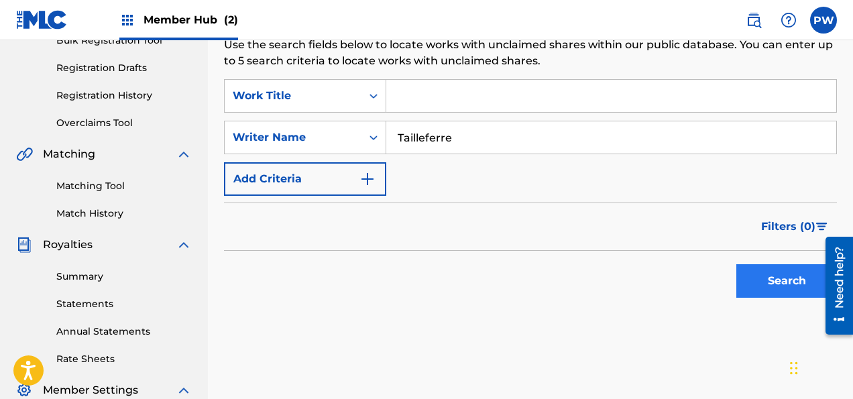
type input "Tailleferre"
click at [803, 276] on button "Search" at bounding box center [786, 281] width 101 height 34
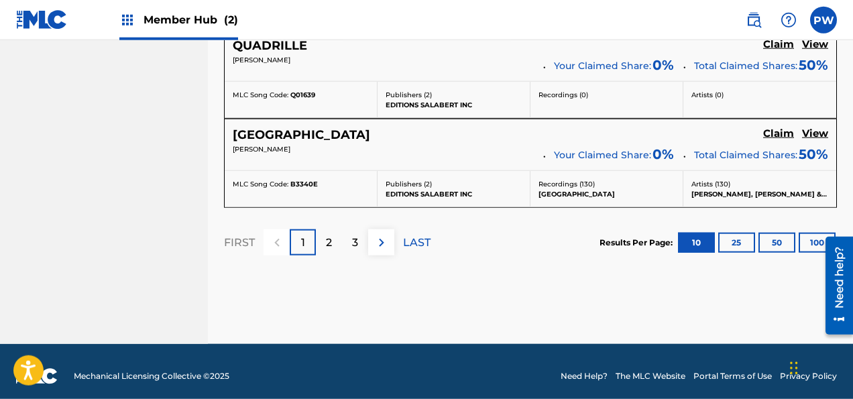
scroll to position [1327, 0]
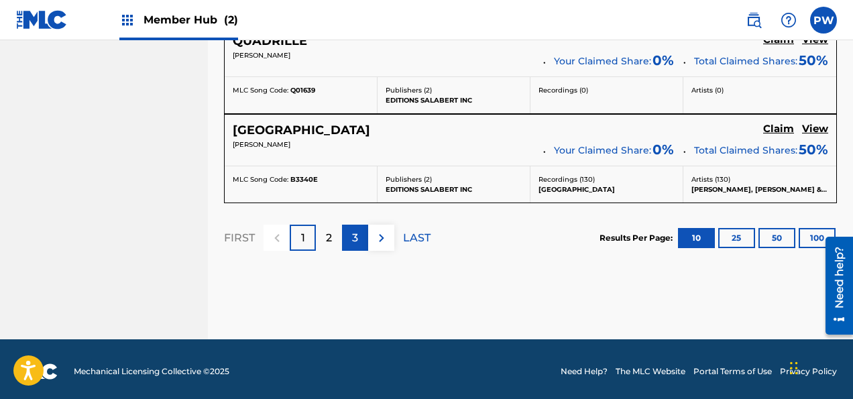
click at [356, 235] on p "3" at bounding box center [355, 238] width 6 height 16
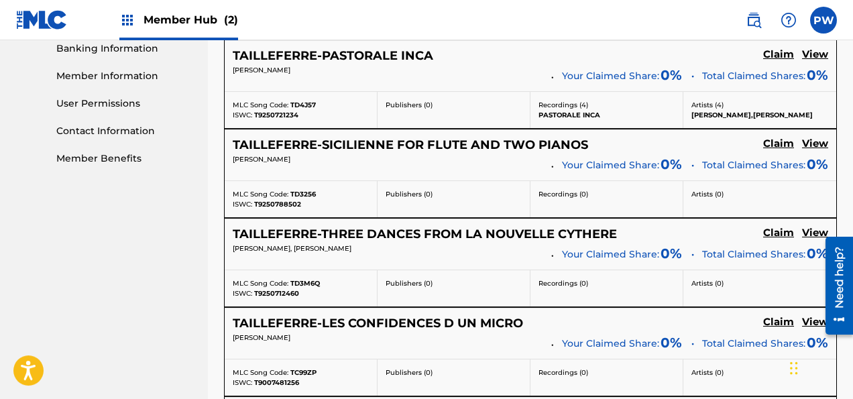
scroll to position [574, 0]
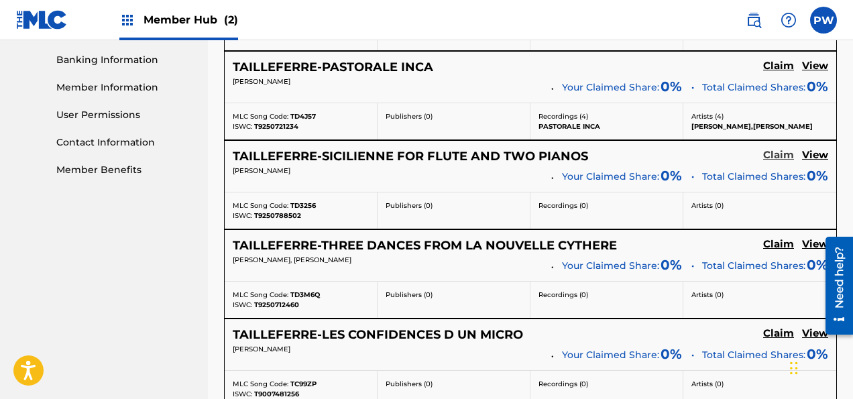
click at [776, 149] on h5 "Claim" at bounding box center [778, 155] width 31 height 13
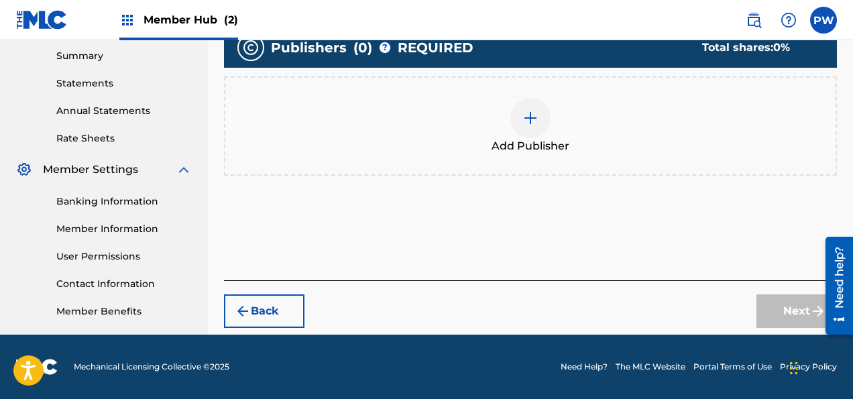
scroll to position [432, 0]
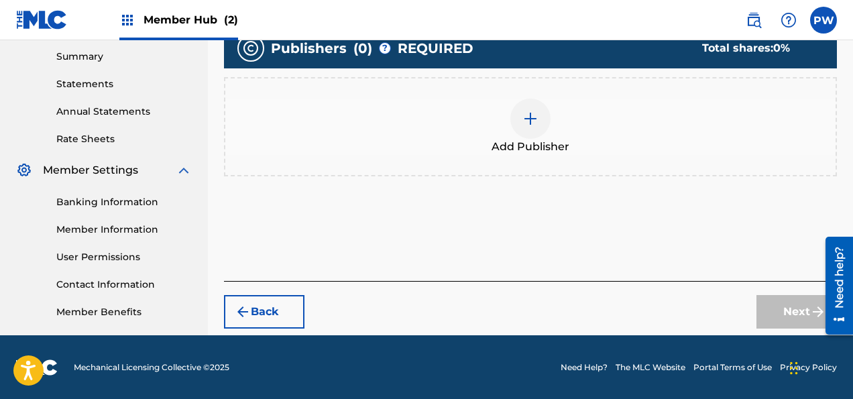
click at [538, 139] on span "Add Publisher" at bounding box center [530, 147] width 78 height 16
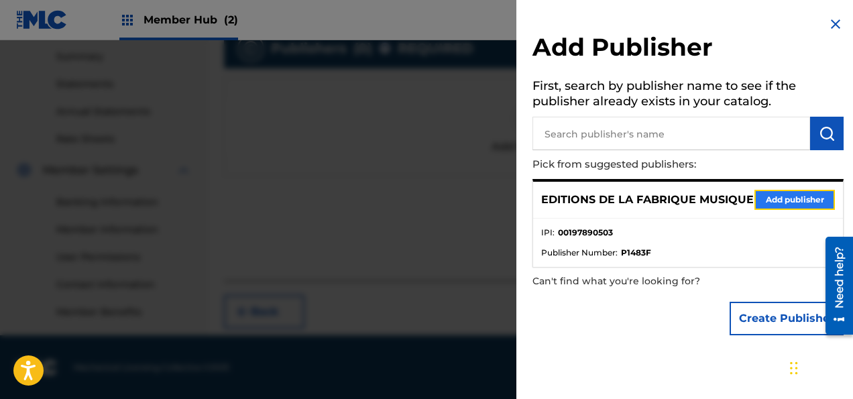
click at [780, 205] on button "Add publisher" at bounding box center [794, 200] width 80 height 20
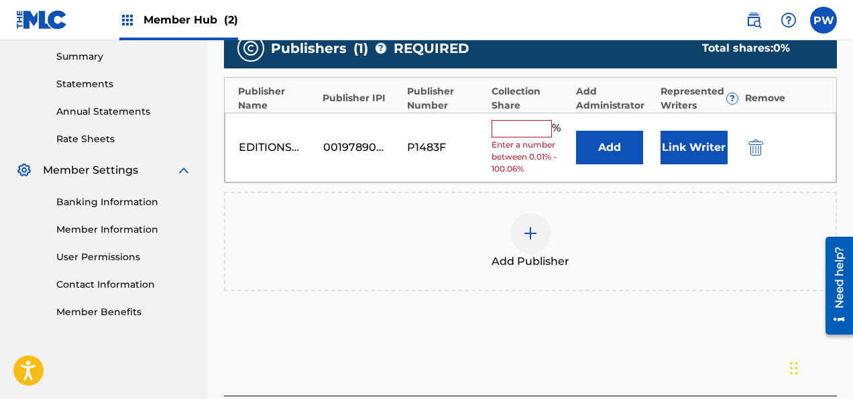
click at [515, 127] on input "text" at bounding box center [521, 128] width 60 height 17
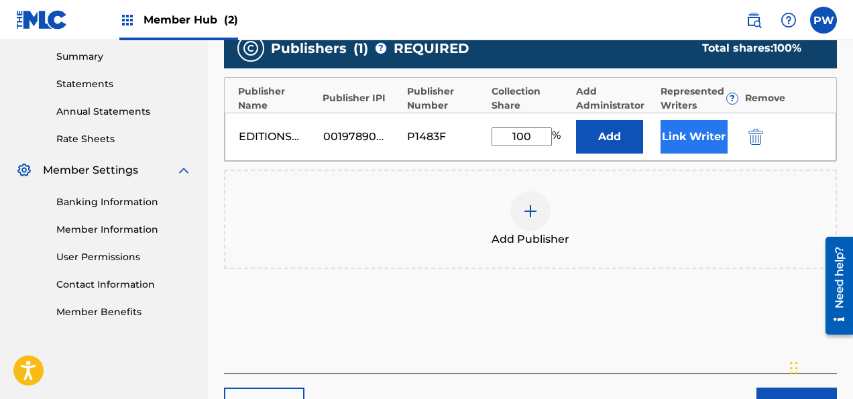
type input "100"
click at [675, 127] on button "Link Writer" at bounding box center [693, 137] width 67 height 34
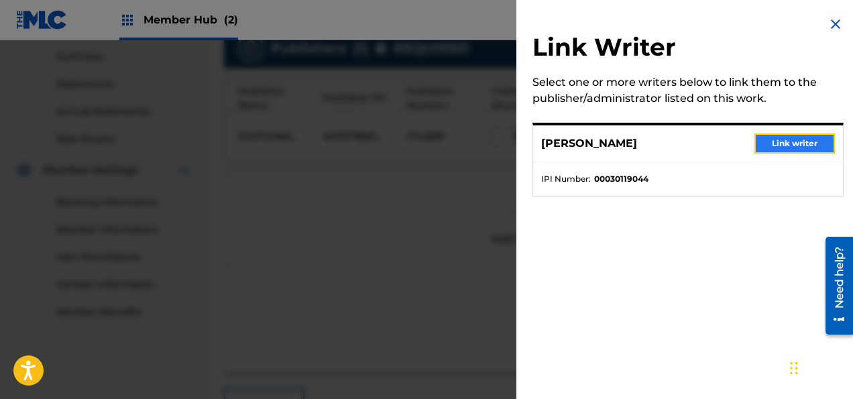
click at [774, 143] on button "Link writer" at bounding box center [794, 143] width 80 height 20
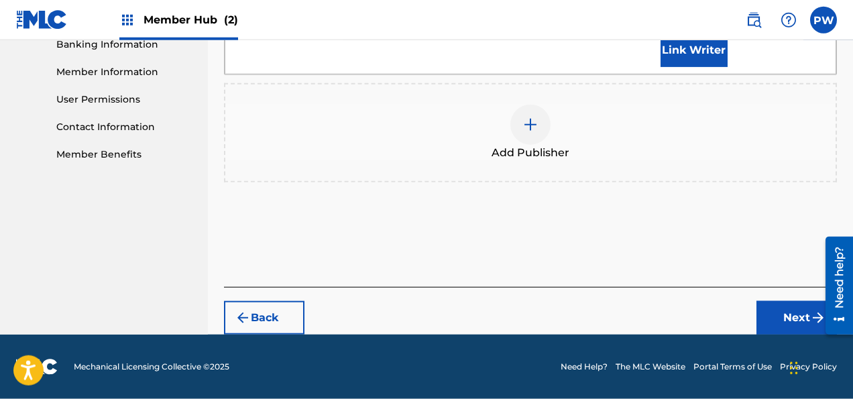
scroll to position [619, 0]
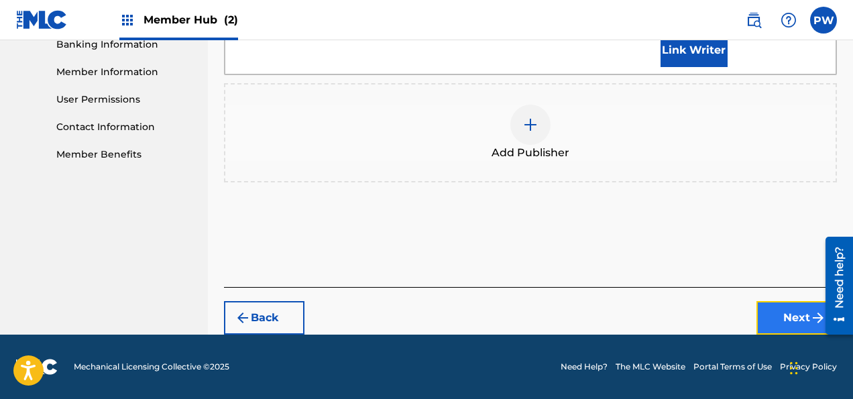
click at [798, 320] on button "Next" at bounding box center [796, 318] width 80 height 34
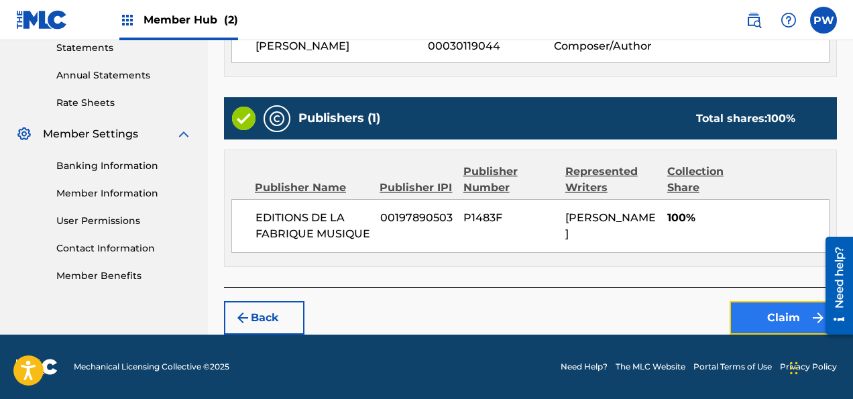
click at [764, 317] on button "Claim" at bounding box center [782, 318] width 107 height 34
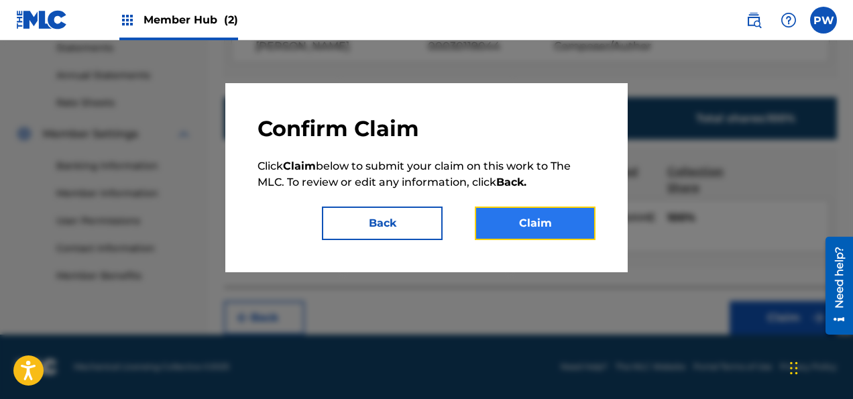
click at [558, 225] on button "Claim" at bounding box center [535, 223] width 121 height 34
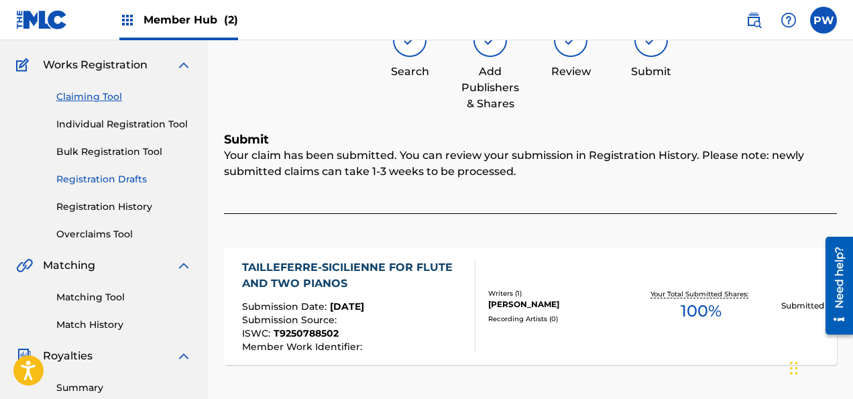
scroll to position [78, 0]
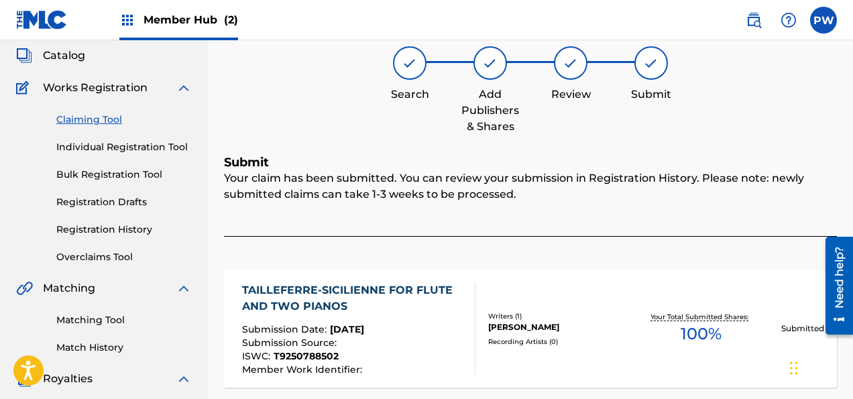
click at [95, 115] on link "Claiming Tool" at bounding box center [123, 120] width 135 height 14
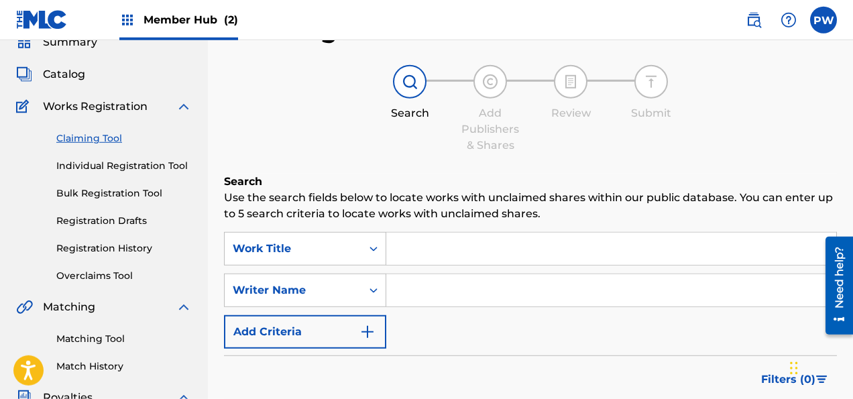
scroll to position [141, 0]
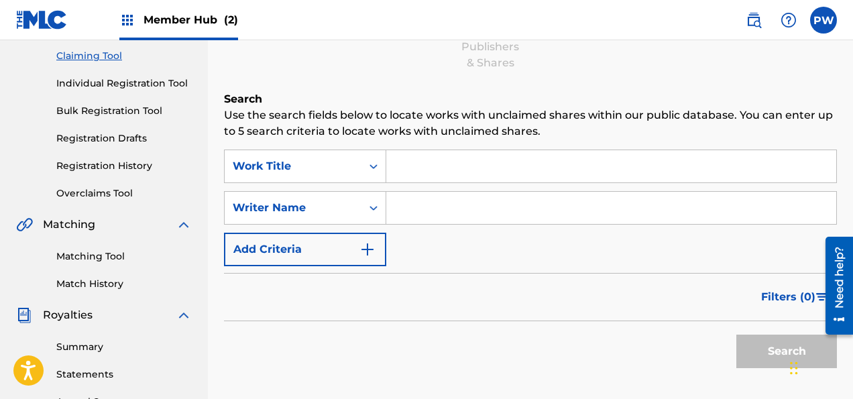
click at [465, 208] on input "Search Form" at bounding box center [611, 208] width 450 height 32
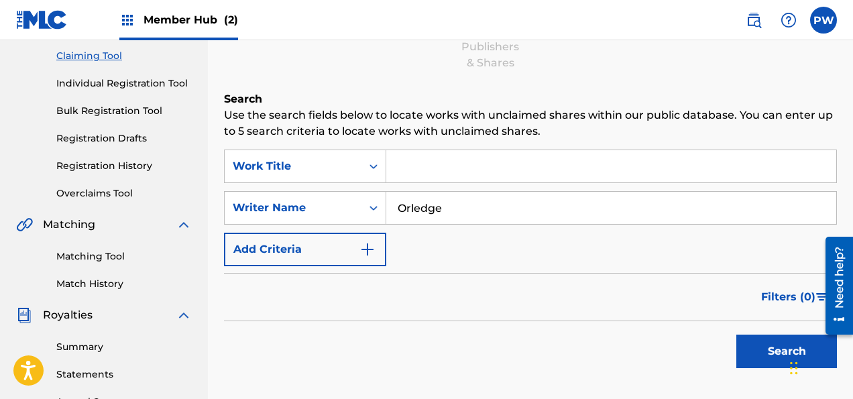
type input "Orledge"
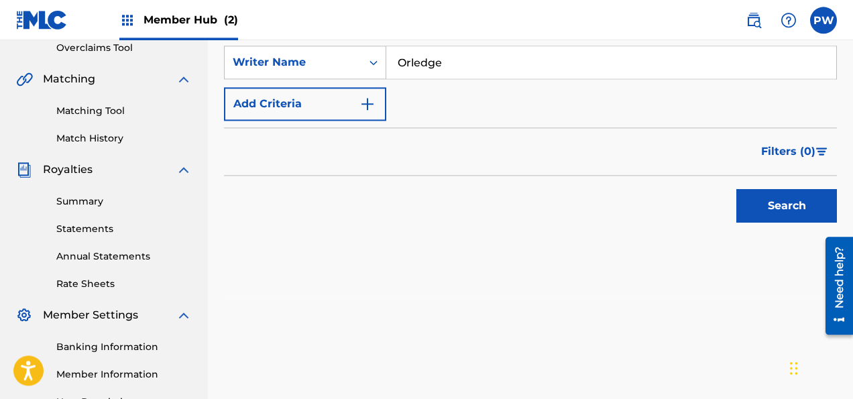
scroll to position [283, 0]
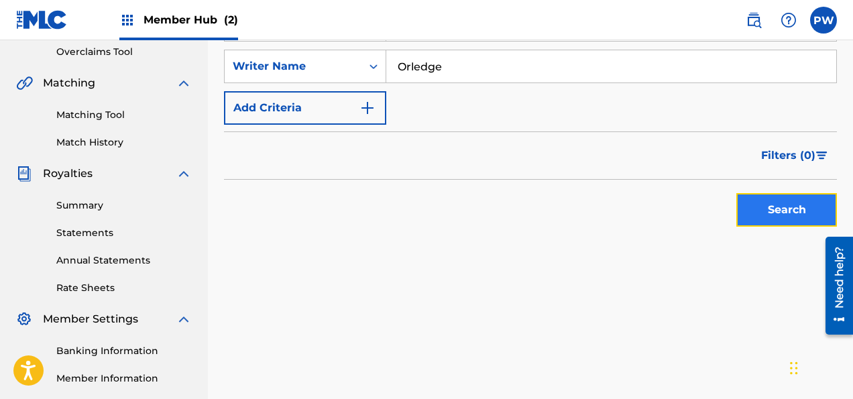
click at [781, 215] on button "Search" at bounding box center [786, 210] width 101 height 34
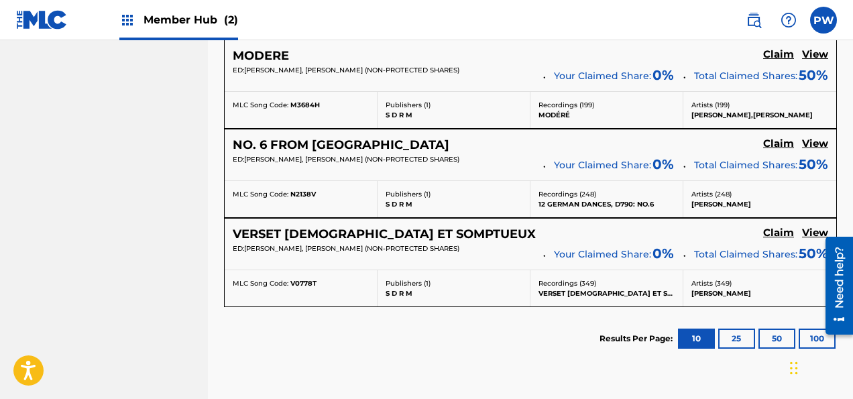
scroll to position [849, 0]
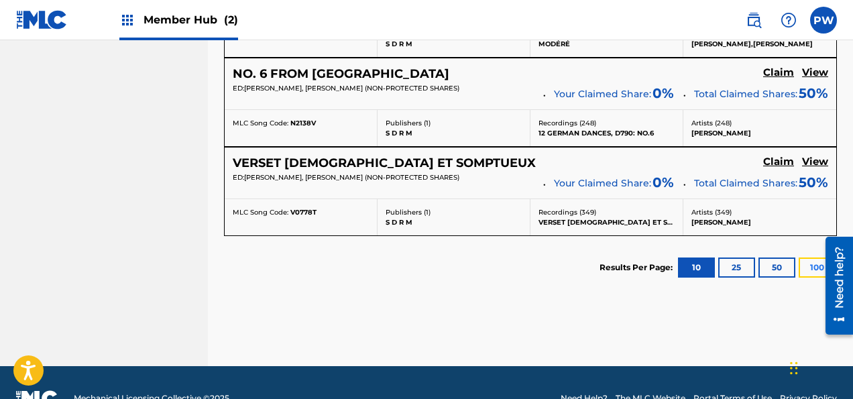
click at [809, 268] on button "100" at bounding box center [816, 267] width 37 height 20
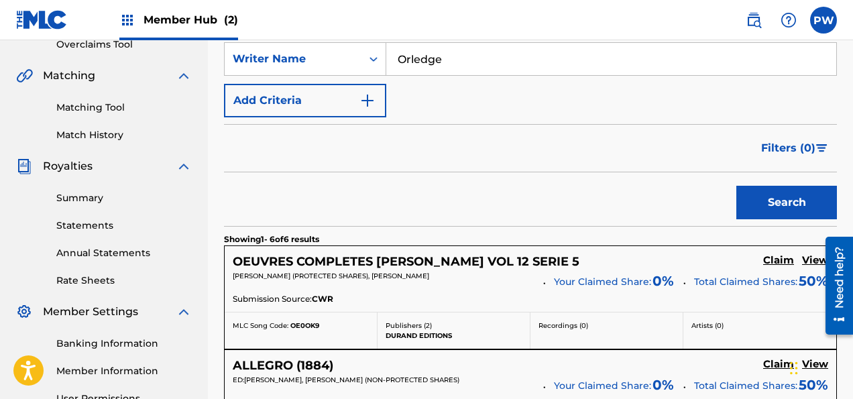
scroll to position [149, 0]
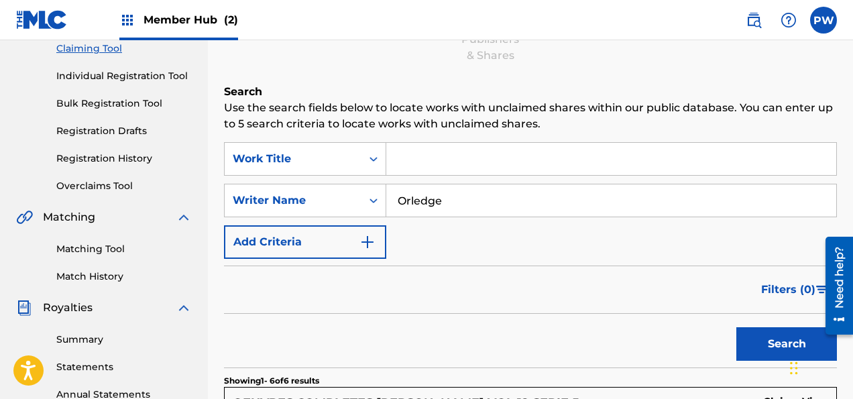
drag, startPoint x: 453, startPoint y: 200, endPoint x: 347, endPoint y: 199, distance: 105.9
click at [386, 199] on input "Orledge" at bounding box center [611, 200] width 450 height 32
type input "T"
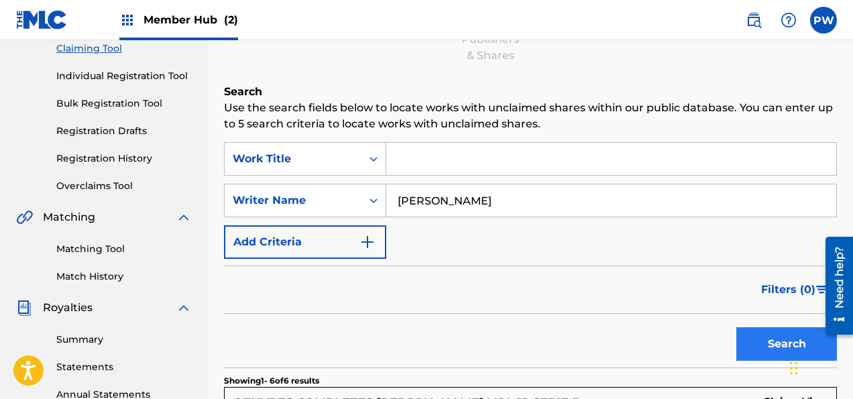
type input "[PERSON_NAME]"
click at [778, 347] on button "Search" at bounding box center [786, 344] width 101 height 34
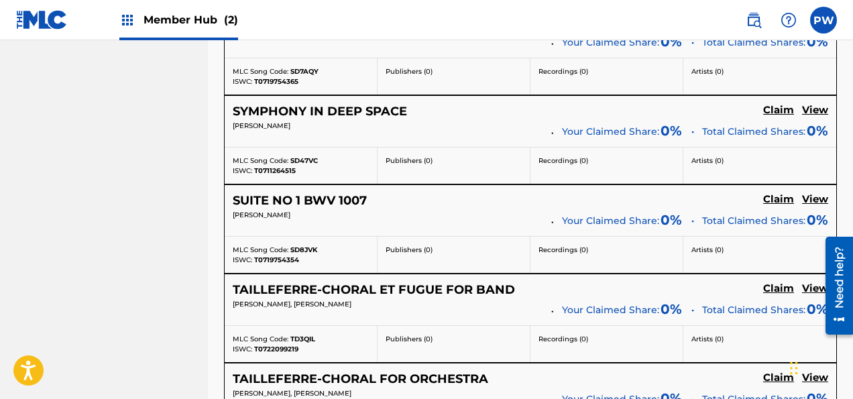
scroll to position [7652, 0]
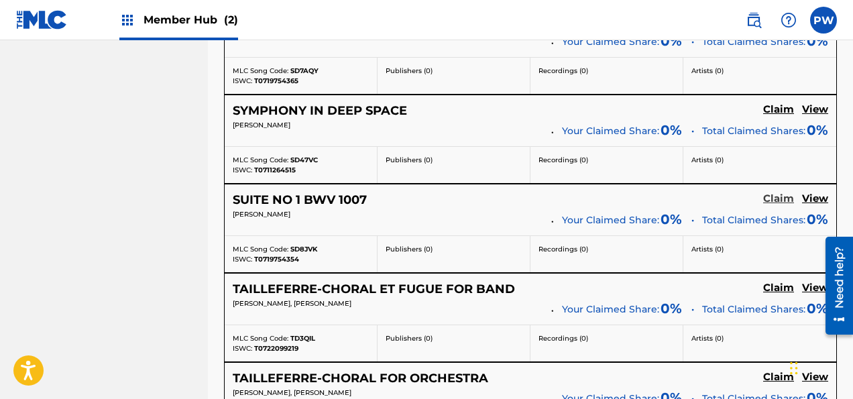
click at [782, 192] on h5 "Claim" at bounding box center [778, 198] width 31 height 13
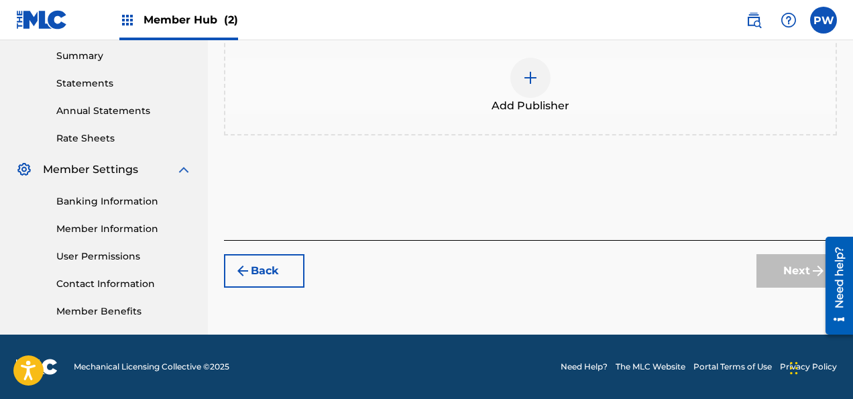
scroll to position [432, 0]
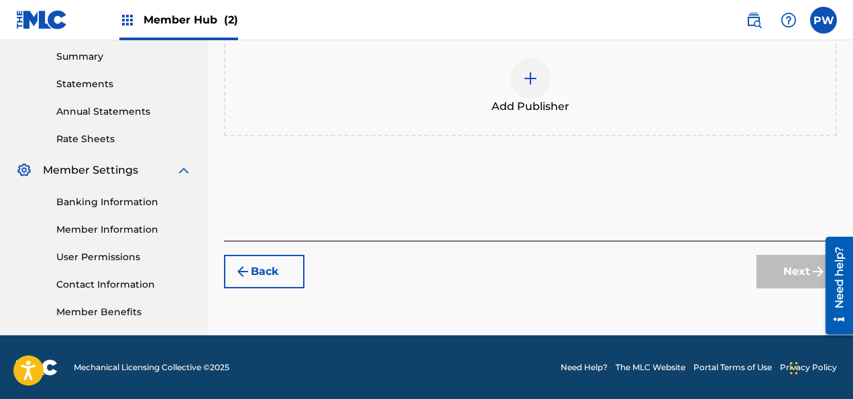
click at [548, 99] on span "Add Publisher" at bounding box center [530, 107] width 78 height 16
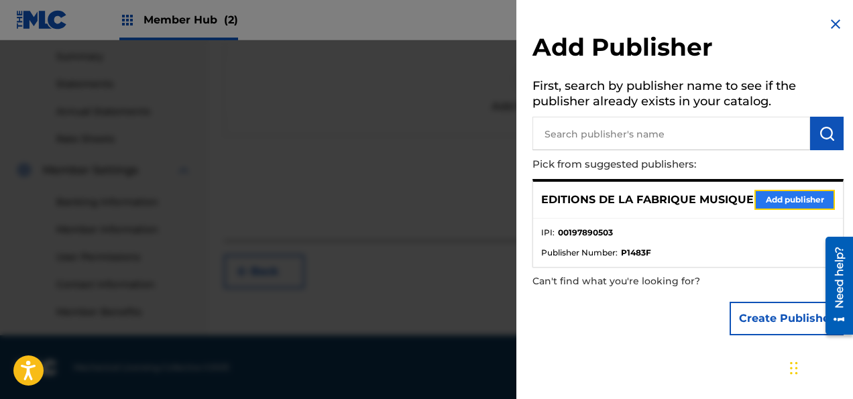
click at [774, 202] on button "Add publisher" at bounding box center [794, 200] width 80 height 20
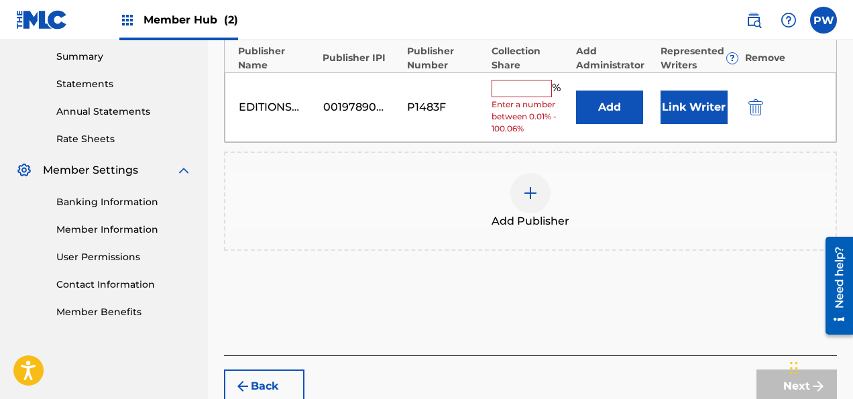
click at [514, 87] on input "text" at bounding box center [521, 88] width 60 height 17
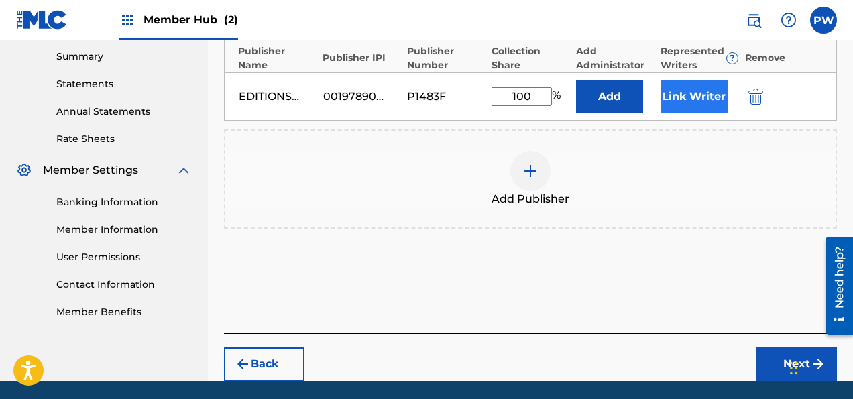
type input "100"
click at [674, 91] on button "Link Writer" at bounding box center [693, 97] width 67 height 34
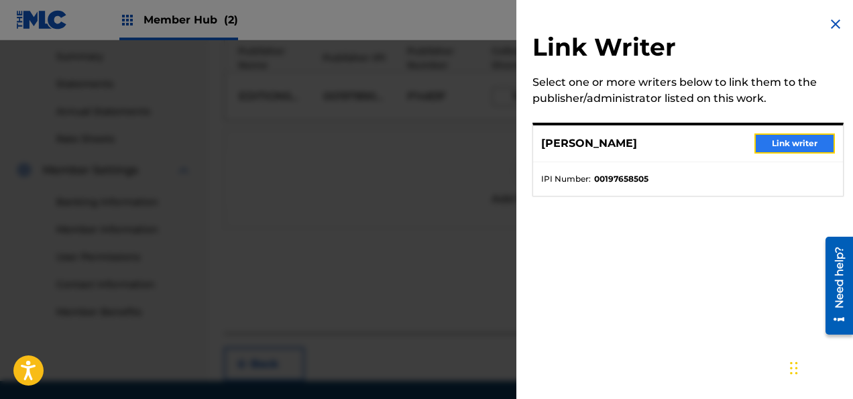
click at [786, 145] on button "Link writer" at bounding box center [794, 143] width 80 height 20
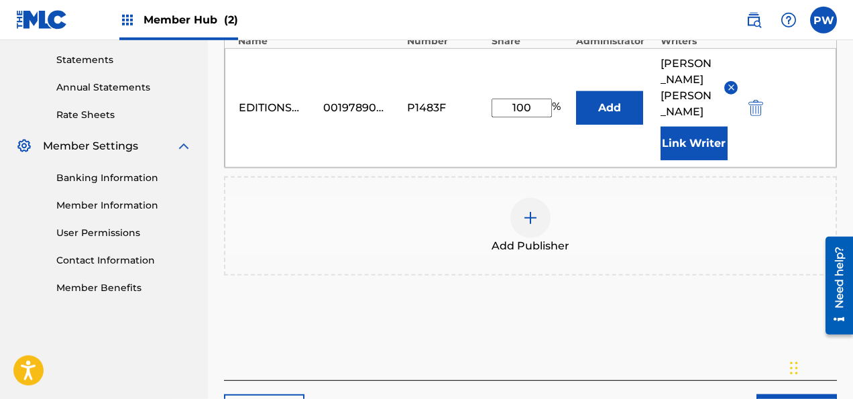
scroll to position [531, 0]
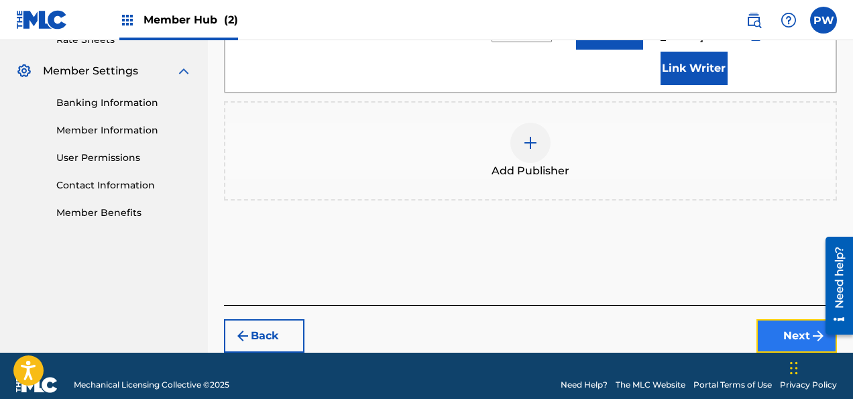
click at [784, 319] on button "Next" at bounding box center [796, 336] width 80 height 34
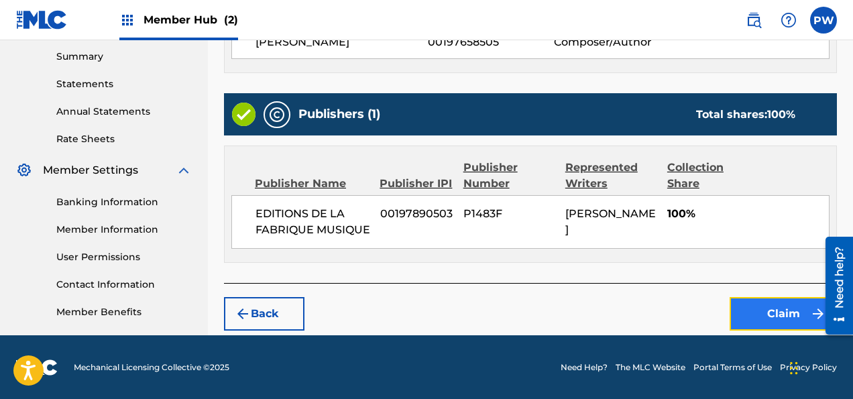
click at [764, 302] on button "Claim" at bounding box center [782, 314] width 107 height 34
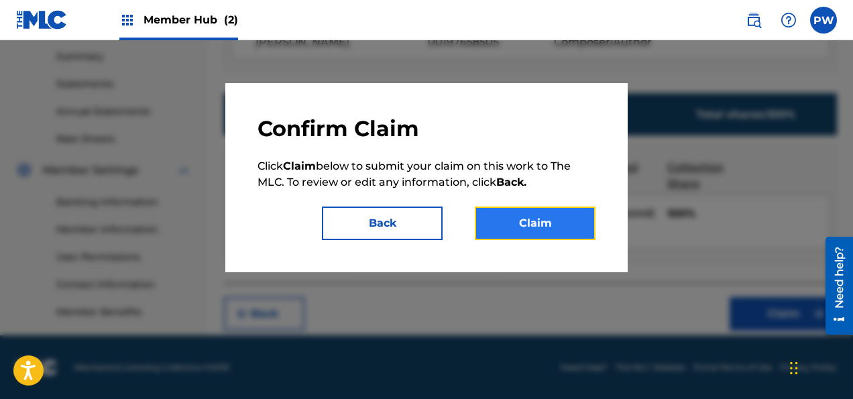
click at [521, 219] on button "Claim" at bounding box center [535, 223] width 121 height 34
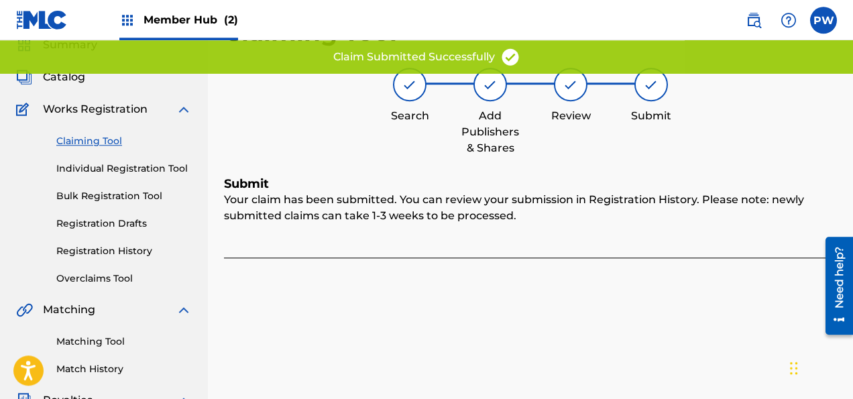
scroll to position [7, 0]
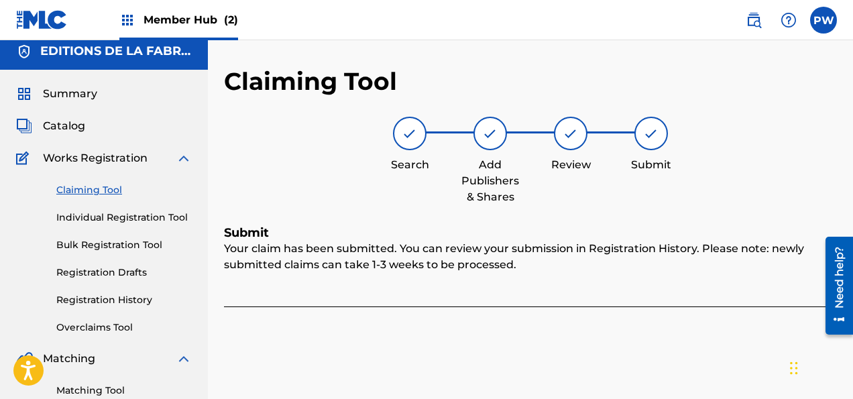
click at [87, 185] on link "Claiming Tool" at bounding box center [123, 190] width 135 height 14
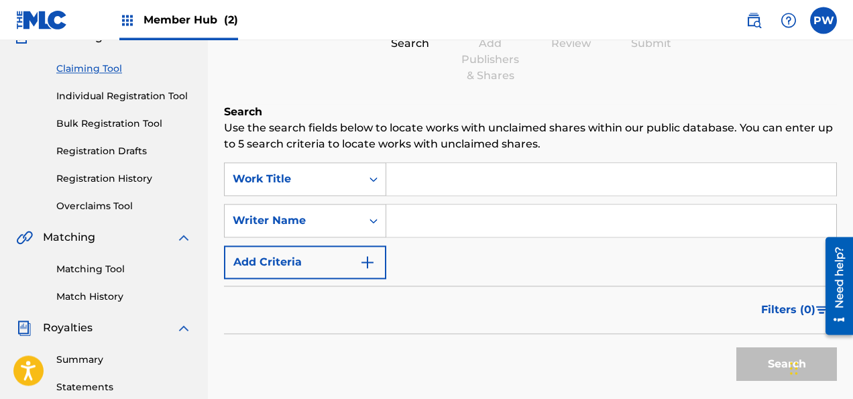
scroll to position [141, 0]
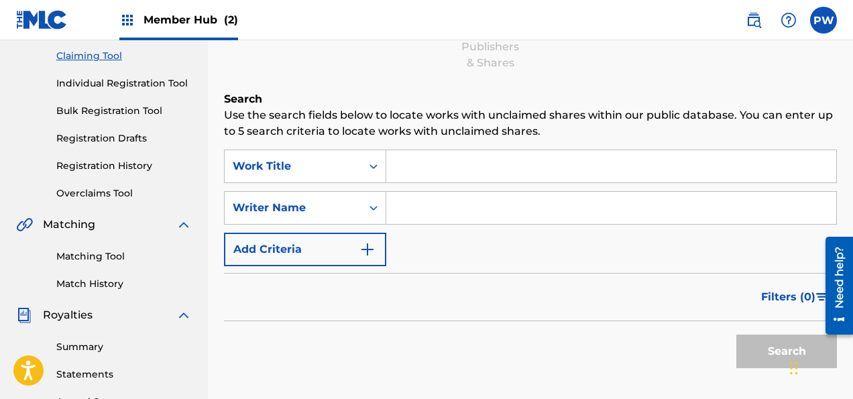
click at [447, 208] on input "Search Form" at bounding box center [611, 208] width 450 height 32
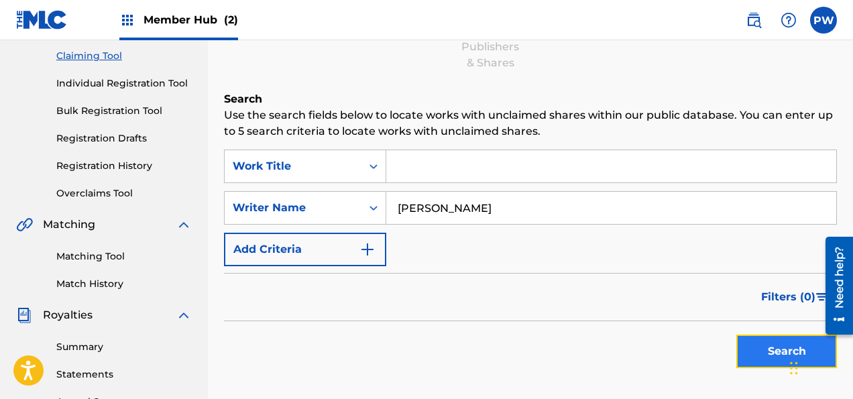
click at [779, 355] on button "Search" at bounding box center [786, 351] width 101 height 34
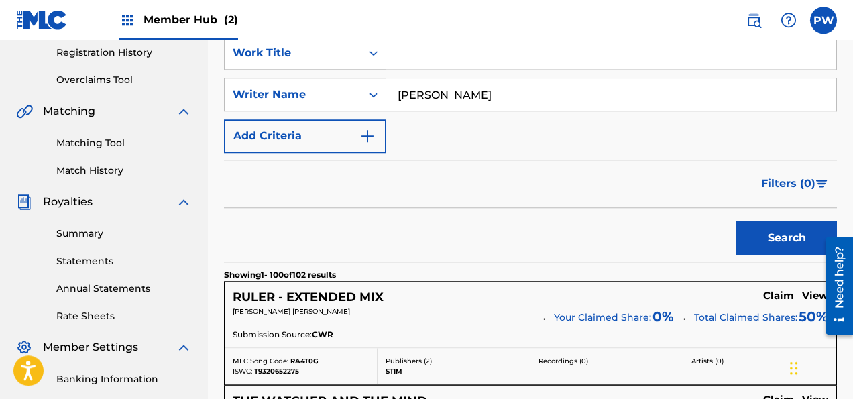
scroll to position [212, 0]
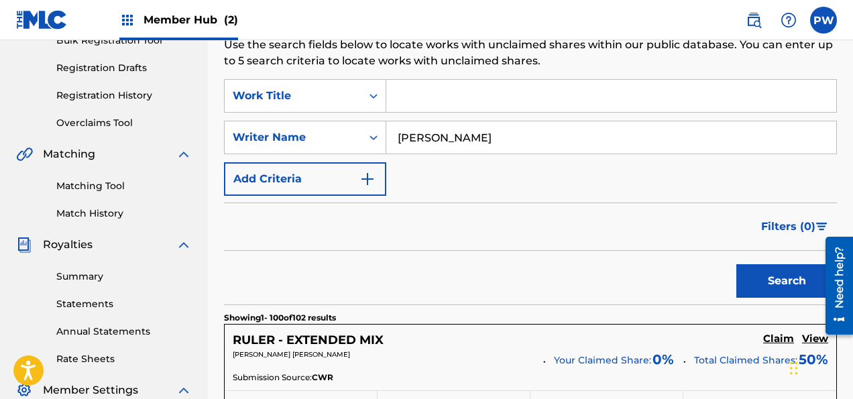
click at [400, 136] on input "[PERSON_NAME]" at bounding box center [611, 137] width 450 height 32
type input "[PERSON_NAME]"
click at [781, 271] on button "Search" at bounding box center [786, 281] width 101 height 34
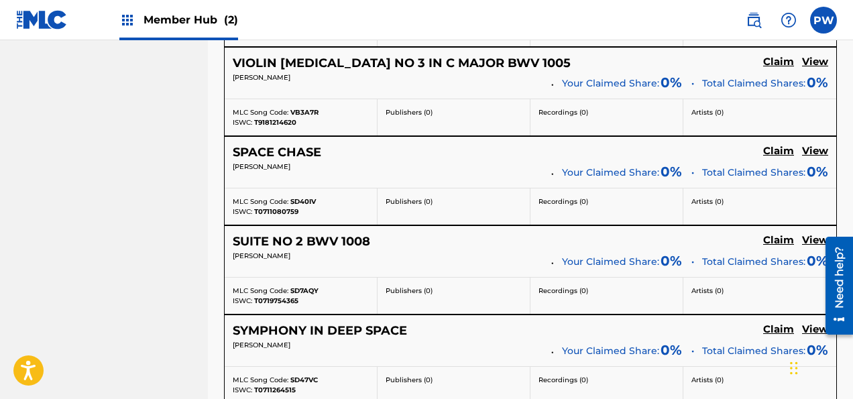
scroll to position [7503, 0]
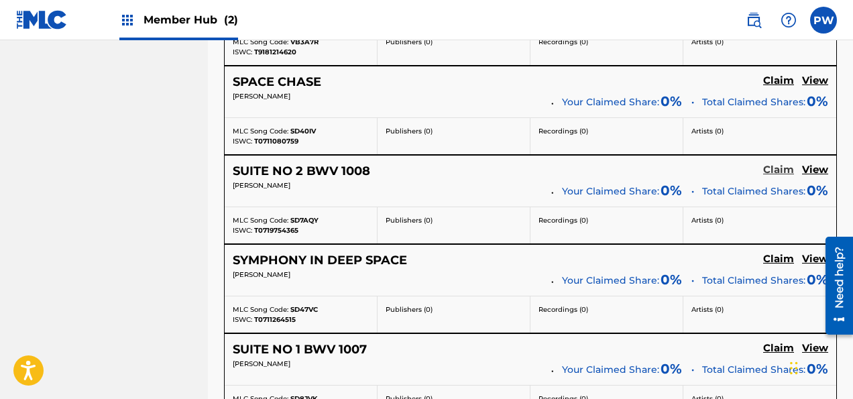
click at [788, 164] on h5 "Claim" at bounding box center [778, 170] width 31 height 13
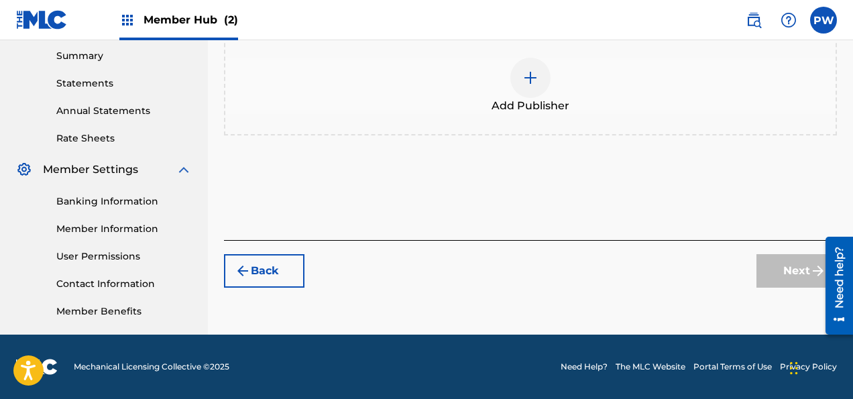
scroll to position [432, 0]
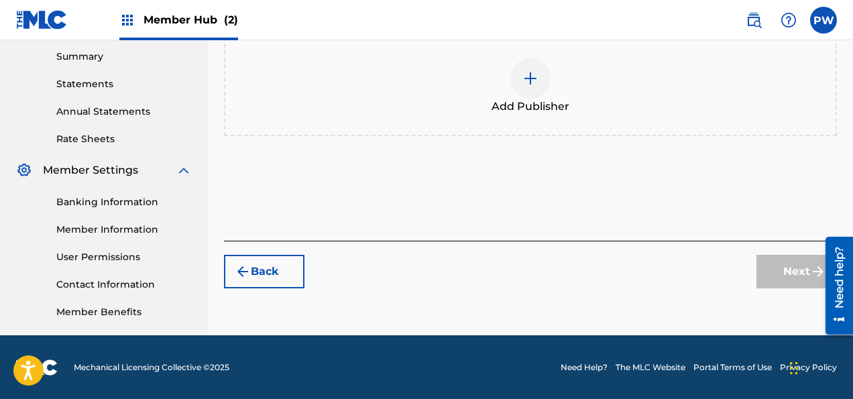
click at [547, 99] on span "Add Publisher" at bounding box center [530, 107] width 78 height 16
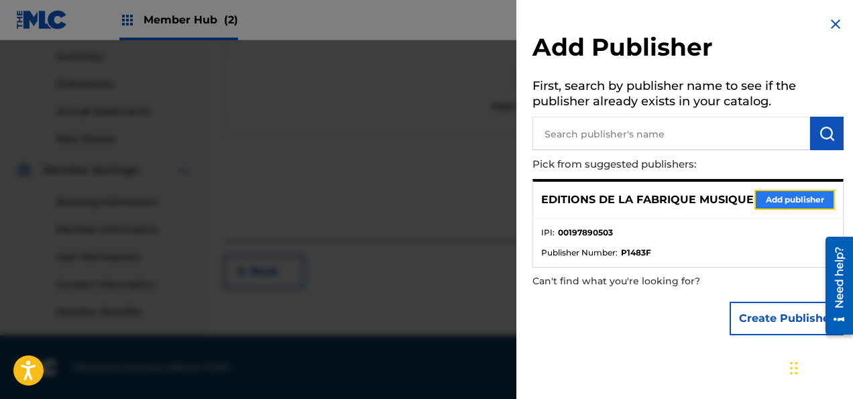
click at [808, 204] on button "Add publisher" at bounding box center [794, 200] width 80 height 20
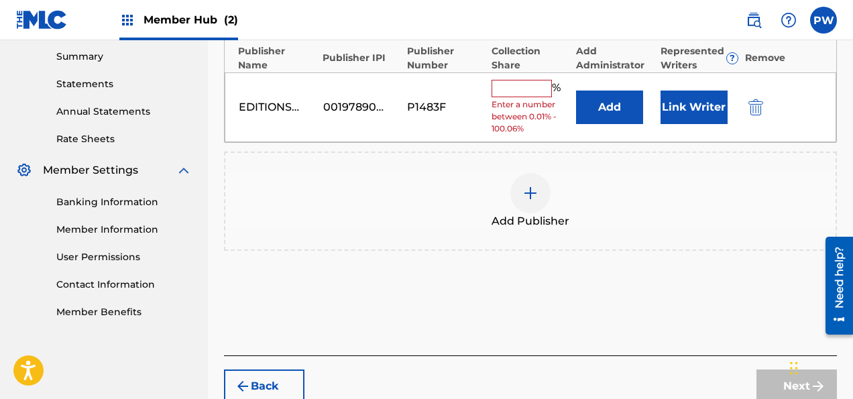
click at [507, 86] on input "text" at bounding box center [521, 88] width 60 height 17
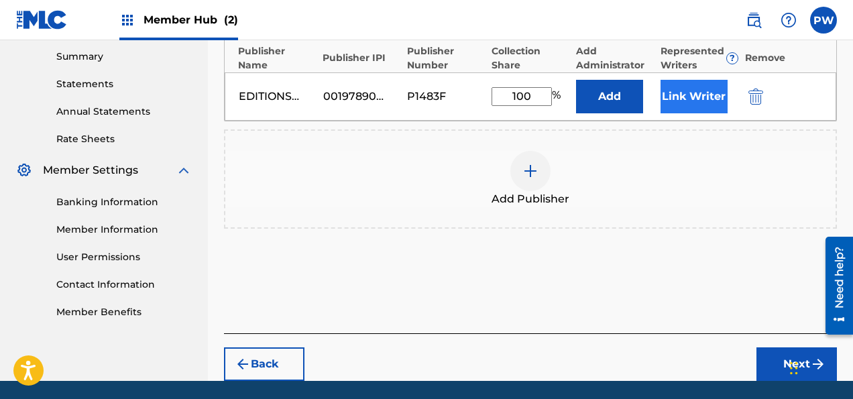
type input "100"
click at [687, 95] on button "Link Writer" at bounding box center [693, 97] width 67 height 34
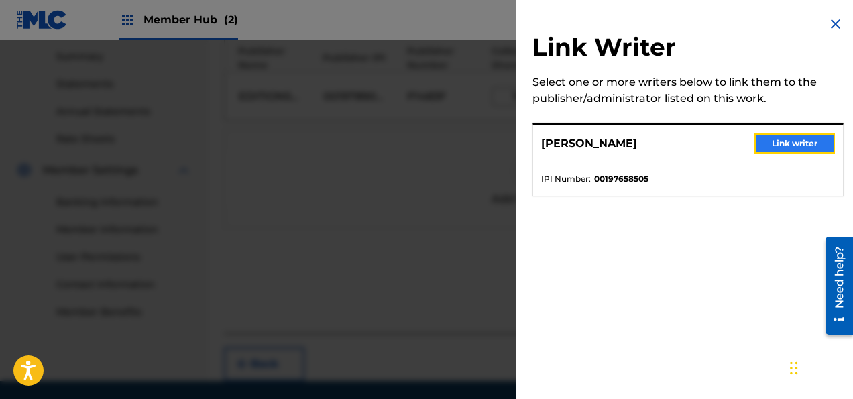
click at [807, 144] on button "Link writer" at bounding box center [794, 143] width 80 height 20
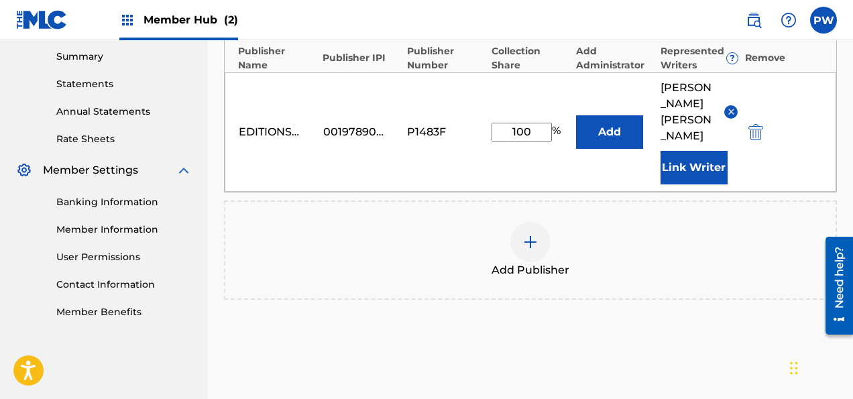
scroll to position [531, 0]
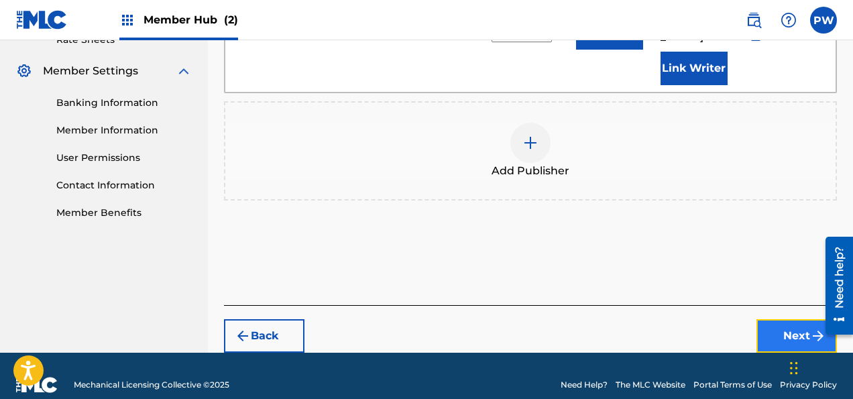
click at [787, 319] on button "Next" at bounding box center [796, 336] width 80 height 34
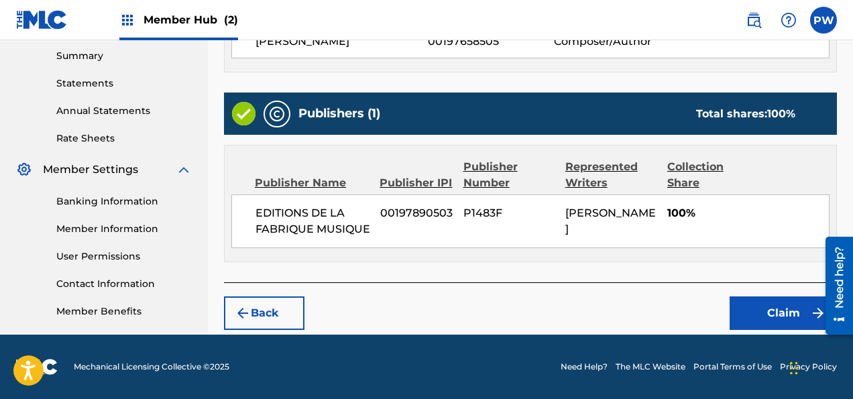
scroll to position [432, 0]
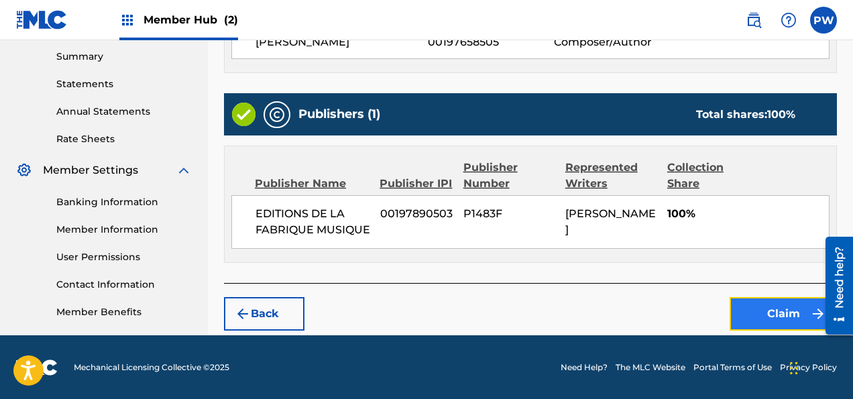
click at [766, 310] on button "Claim" at bounding box center [782, 314] width 107 height 34
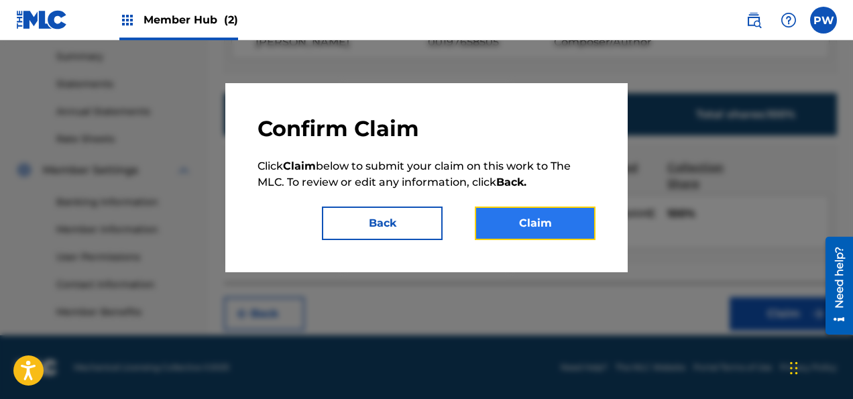
click at [555, 224] on button "Claim" at bounding box center [535, 223] width 121 height 34
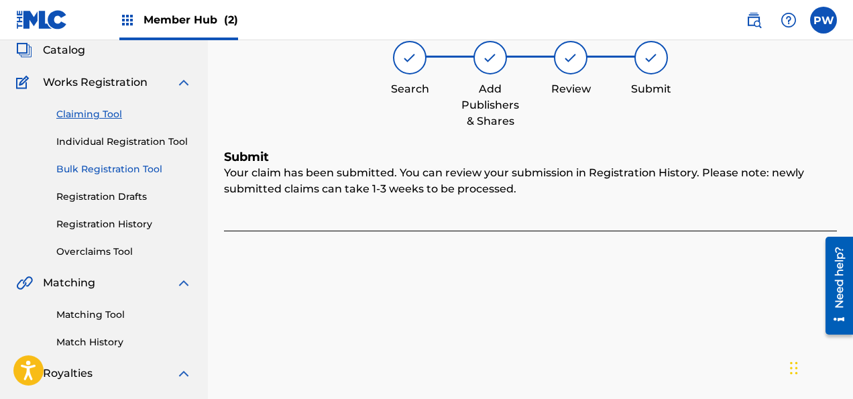
scroll to position [7, 0]
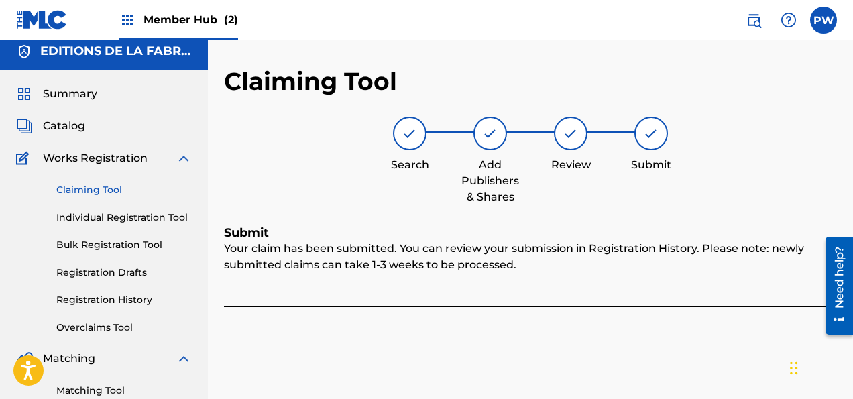
click at [107, 190] on link "Claiming Tool" at bounding box center [123, 190] width 135 height 14
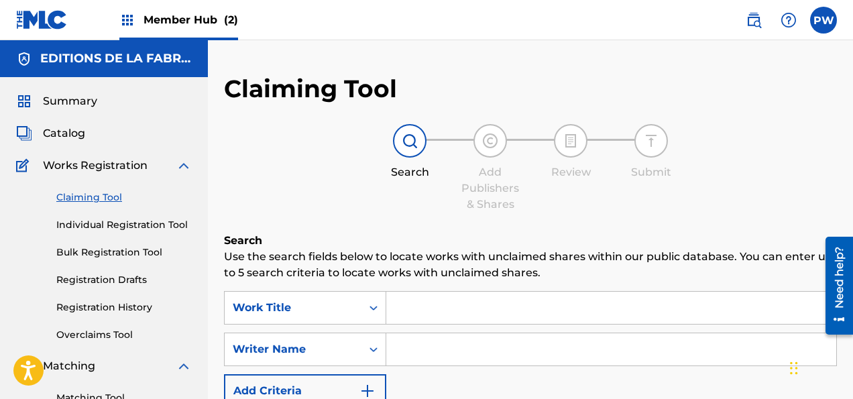
scroll to position [141, 0]
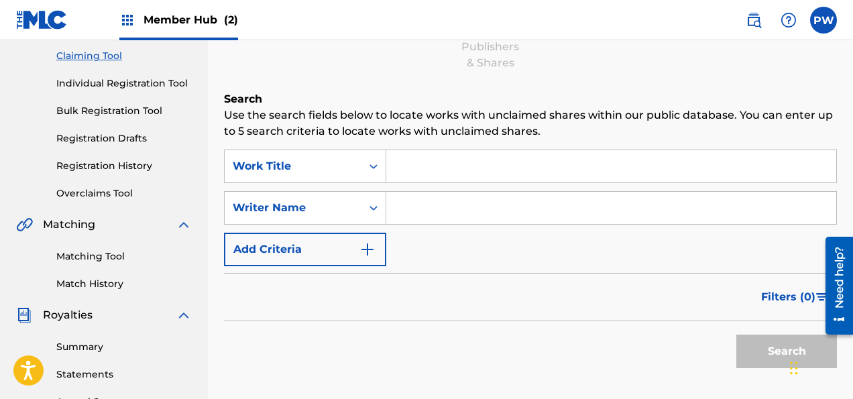
click at [487, 207] on input "Search Form" at bounding box center [611, 208] width 450 height 32
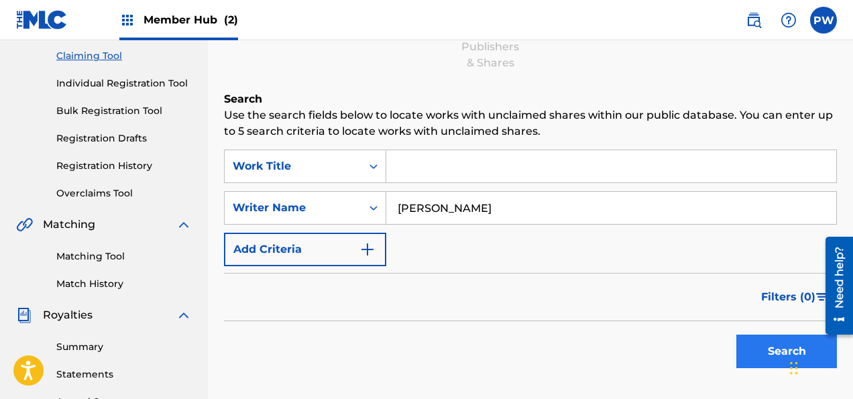
type input "[PERSON_NAME]"
click at [761, 346] on button "Search" at bounding box center [786, 351] width 101 height 34
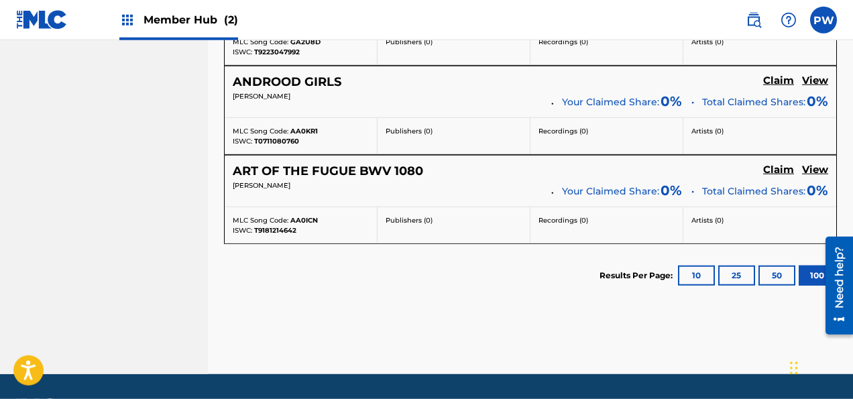
scroll to position [8840, 0]
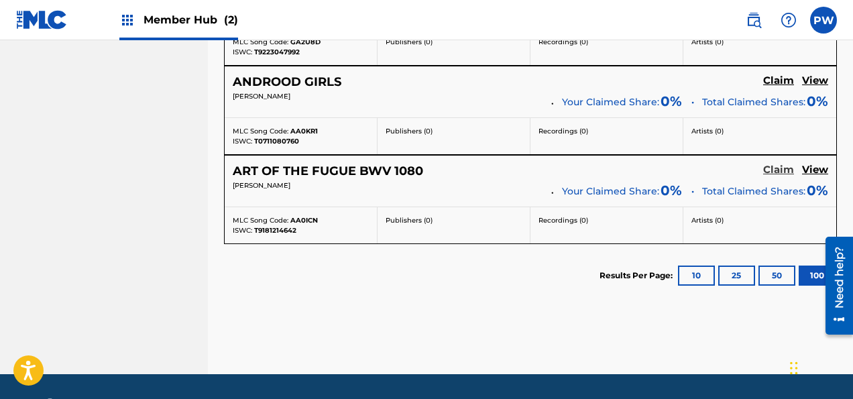
click at [780, 164] on h5 "Claim" at bounding box center [778, 170] width 31 height 13
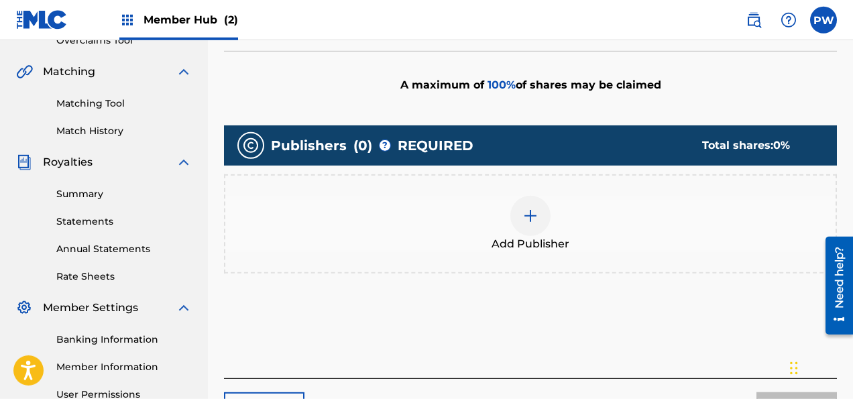
scroll to position [290, 0]
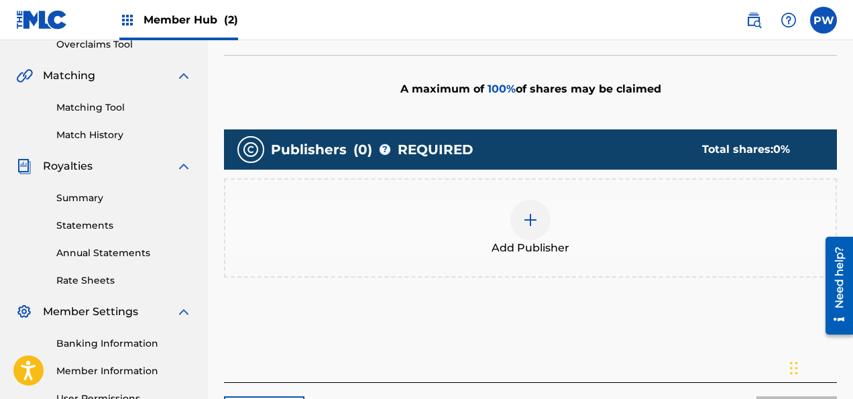
click at [532, 237] on div at bounding box center [530, 220] width 40 height 40
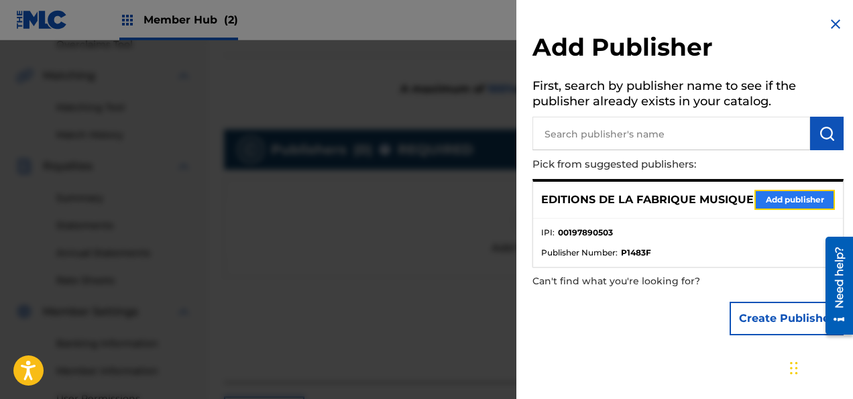
click at [790, 210] on button "Add publisher" at bounding box center [794, 200] width 80 height 20
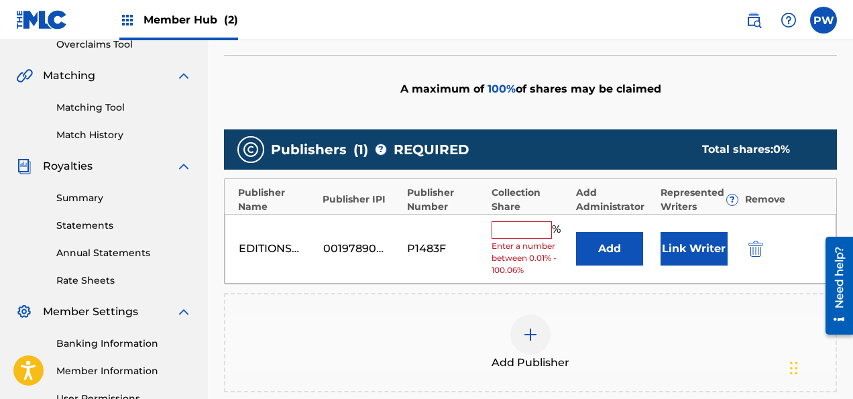
click at [508, 219] on div "EDITIONS DE LA FABRIQUE MUSIQUE 00197890503 P1483F % Enter a number between 0.0…" at bounding box center [530, 249] width 611 height 70
click at [512, 224] on input "text" at bounding box center [521, 229] width 60 height 17
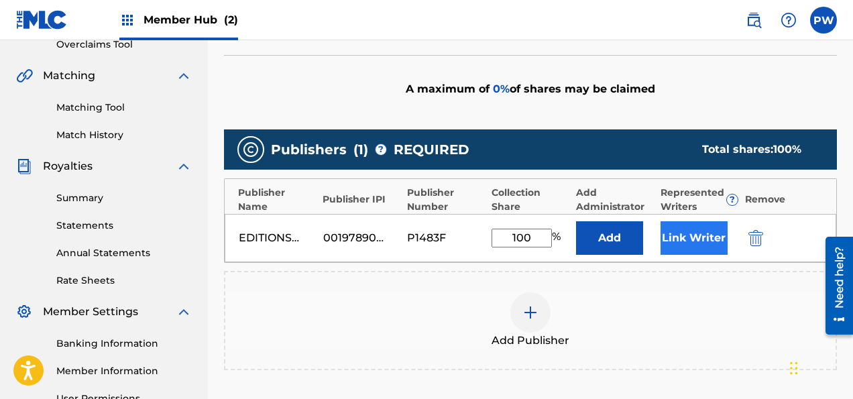
type input "100"
click at [680, 235] on button "Link Writer" at bounding box center [693, 238] width 67 height 34
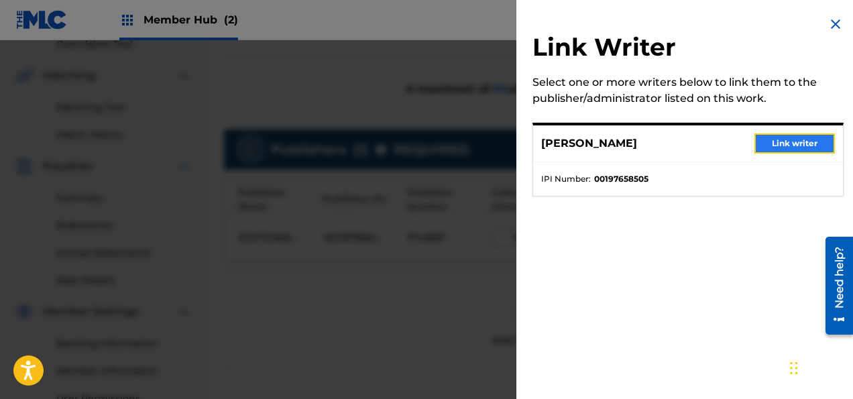
click at [785, 138] on button "Link writer" at bounding box center [794, 143] width 80 height 20
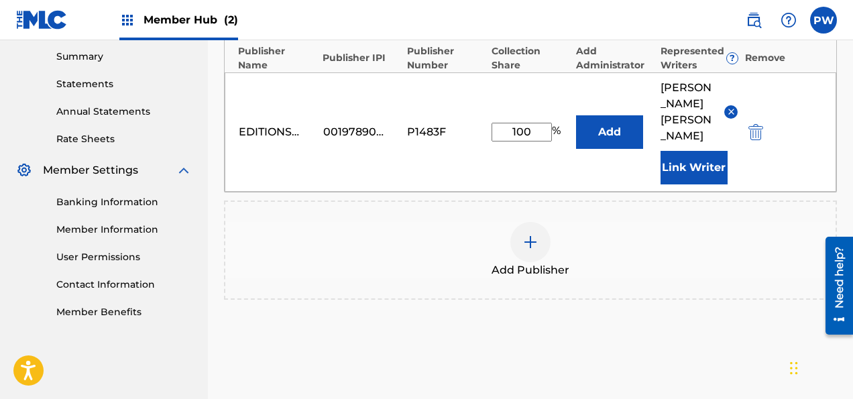
scroll to position [531, 0]
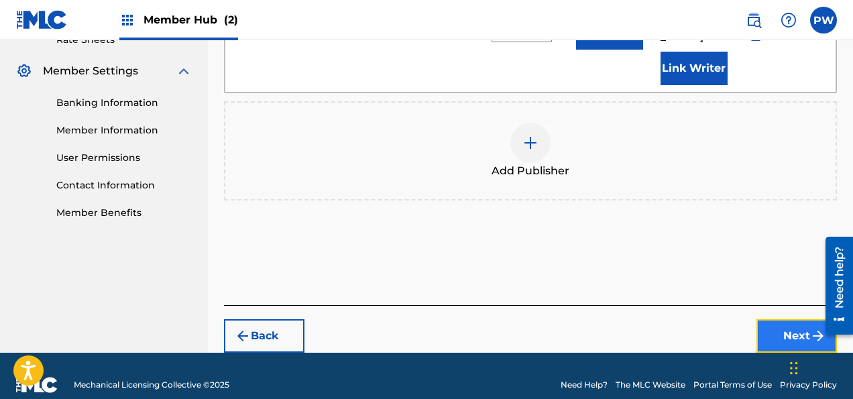
click at [782, 320] on button "Next" at bounding box center [796, 336] width 80 height 34
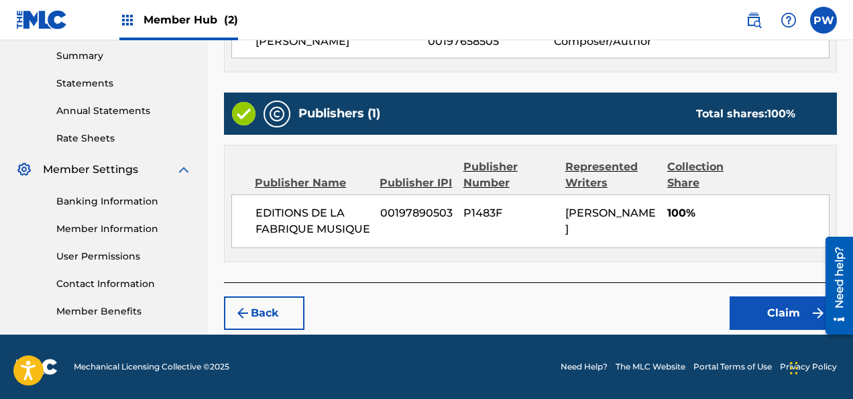
scroll to position [432, 0]
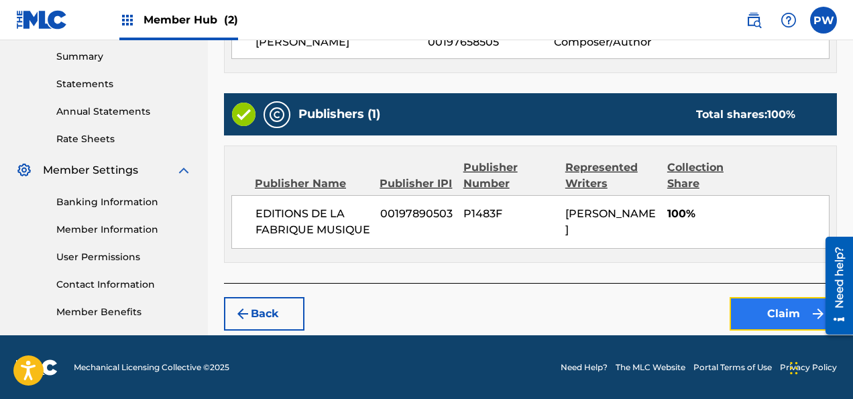
click at [781, 311] on button "Claim" at bounding box center [782, 314] width 107 height 34
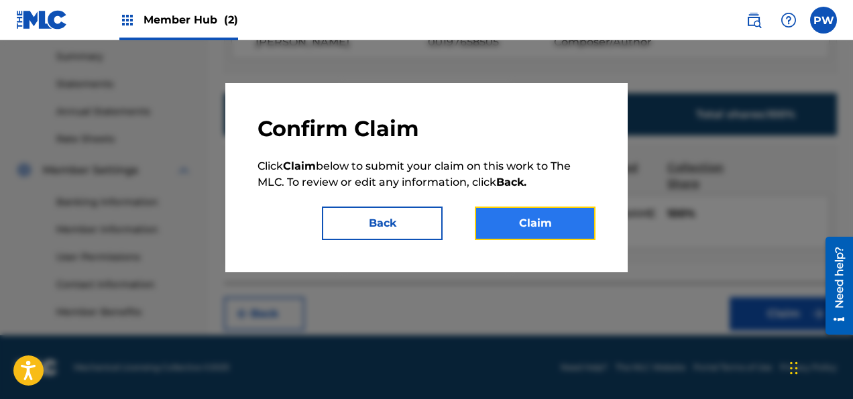
click at [560, 215] on button "Claim" at bounding box center [535, 223] width 121 height 34
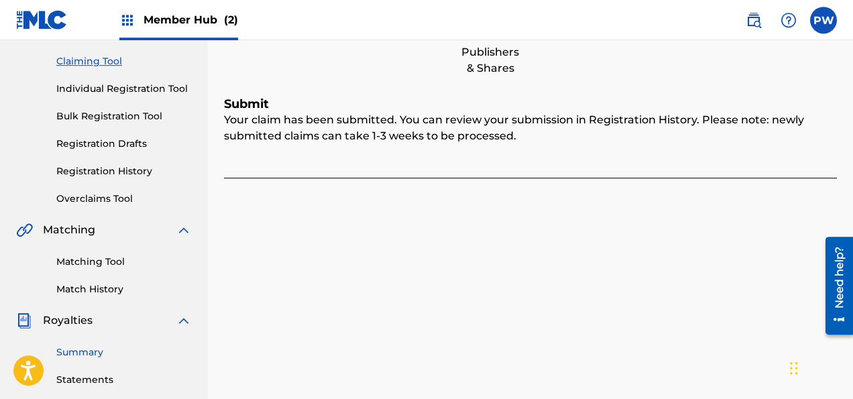
scroll to position [78, 0]
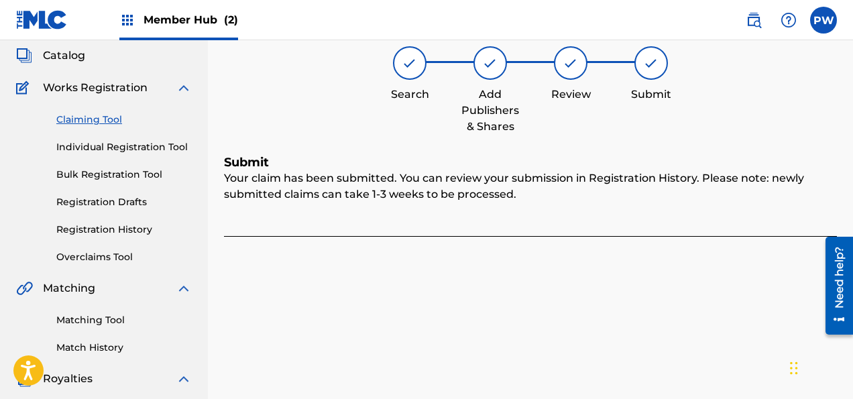
click at [95, 119] on link "Claiming Tool" at bounding box center [123, 120] width 135 height 14
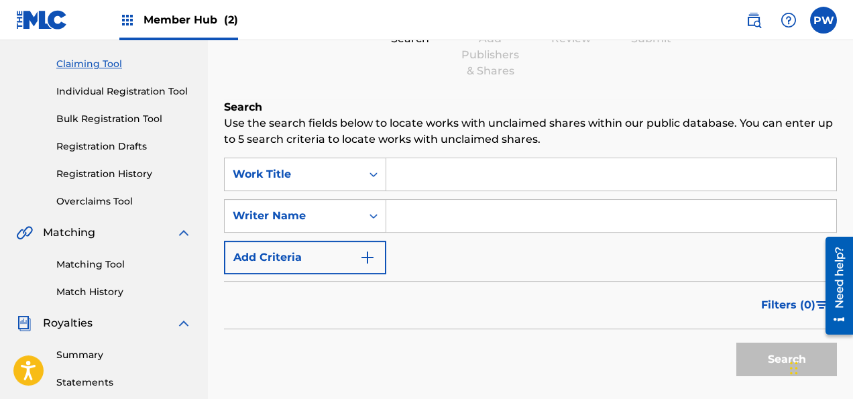
scroll to position [141, 0]
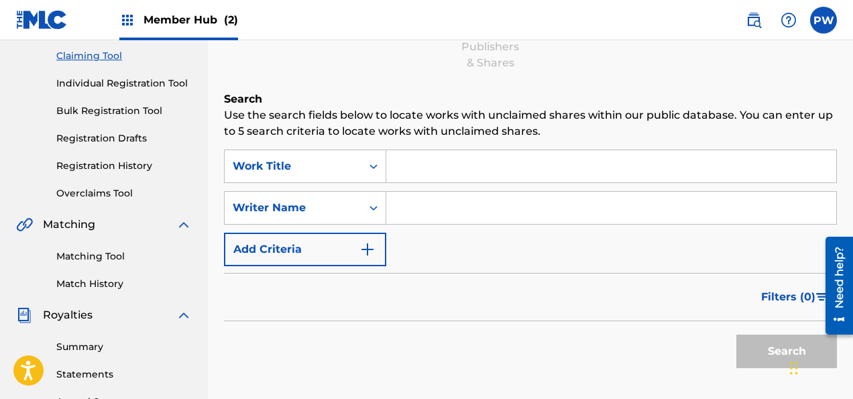
click at [417, 210] on input "Search Form" at bounding box center [611, 208] width 450 height 32
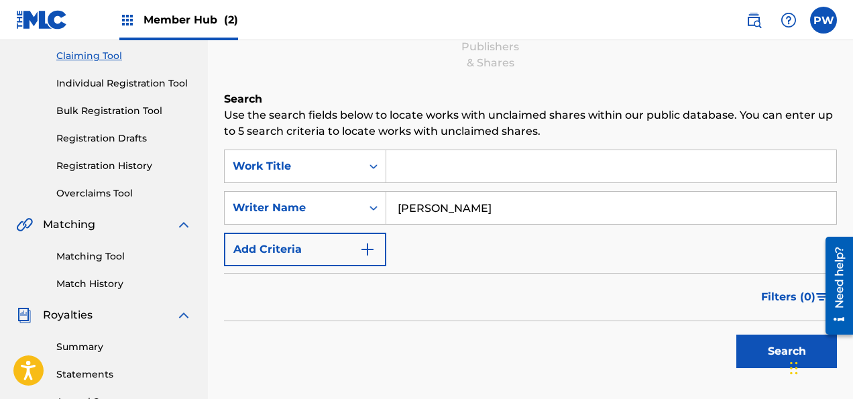
type input "[PERSON_NAME]"
click at [445, 168] on input "Search Form" at bounding box center [611, 166] width 450 height 32
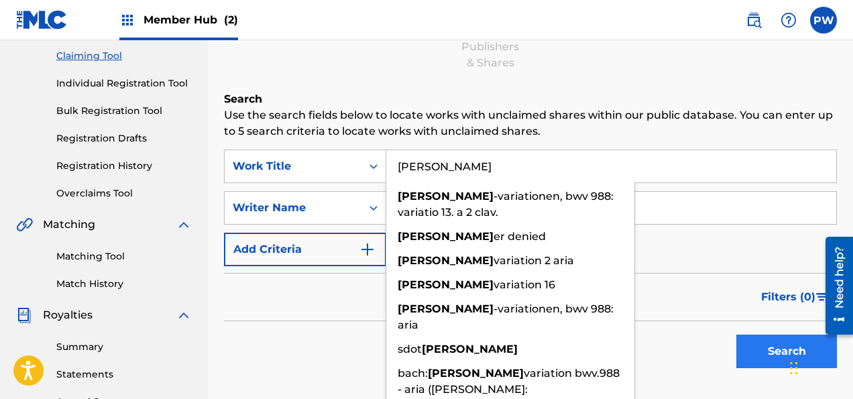
type input "[PERSON_NAME]"
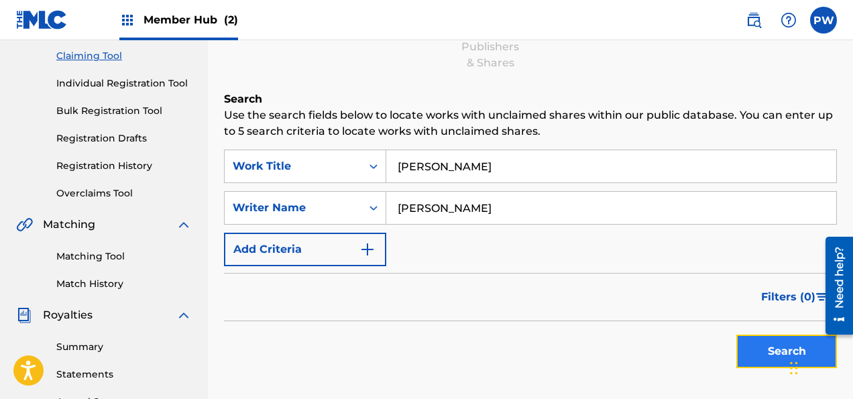
click at [776, 353] on button "Search" at bounding box center [786, 351] width 101 height 34
click at [776, 353] on div "Search" at bounding box center [782, 348] width 107 height 54
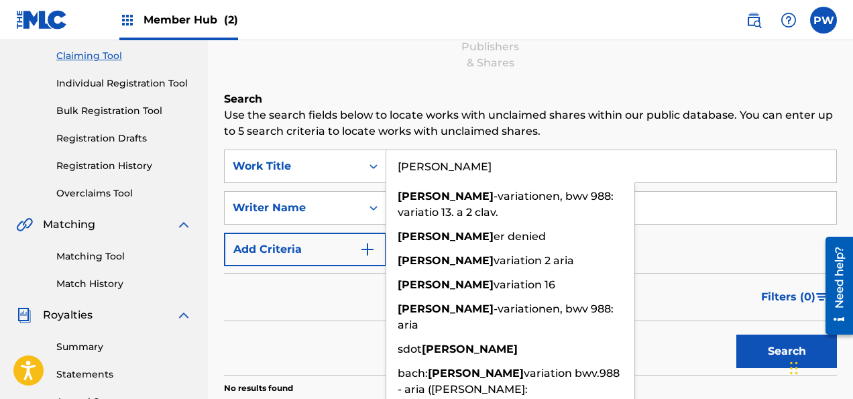
click at [452, 161] on input "[PERSON_NAME]" at bounding box center [611, 166] width 450 height 32
drag, startPoint x: 464, startPoint y: 166, endPoint x: 377, endPoint y: 160, distance: 87.3
click at [386, 160] on input "[PERSON_NAME]" at bounding box center [611, 166] width 450 height 32
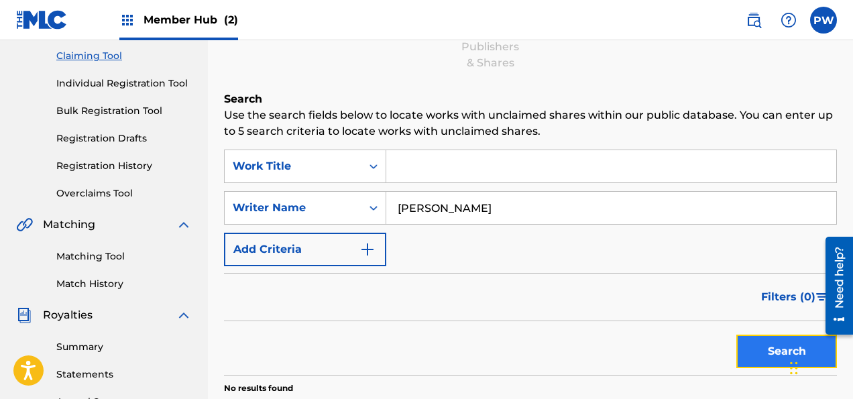
click at [766, 338] on button "Search" at bounding box center [786, 351] width 101 height 34
click at [450, 208] on input "[PERSON_NAME]" at bounding box center [611, 208] width 450 height 32
type input "[PERSON_NAME]"
click at [430, 162] on input "Search Form" at bounding box center [611, 166] width 450 height 32
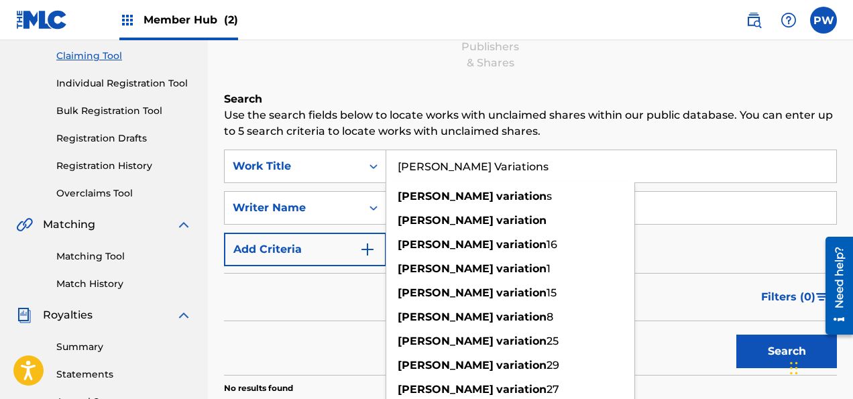
type input "[PERSON_NAME] Variations"
click at [736, 334] on button "Search" at bounding box center [786, 351] width 101 height 34
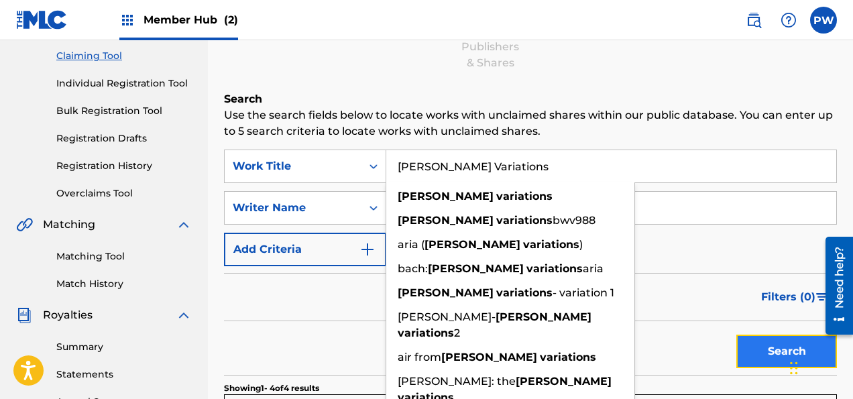
click at [768, 359] on button "Search" at bounding box center [786, 351] width 101 height 34
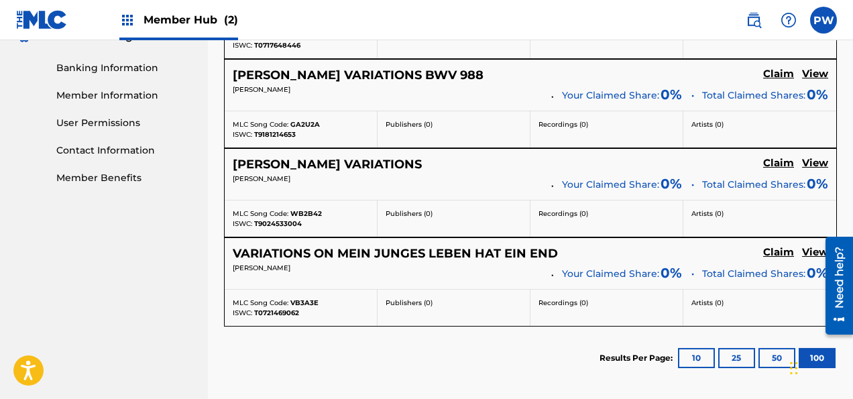
scroll to position [566, 0]
click at [778, 74] on h5 "Claim" at bounding box center [778, 74] width 31 height 13
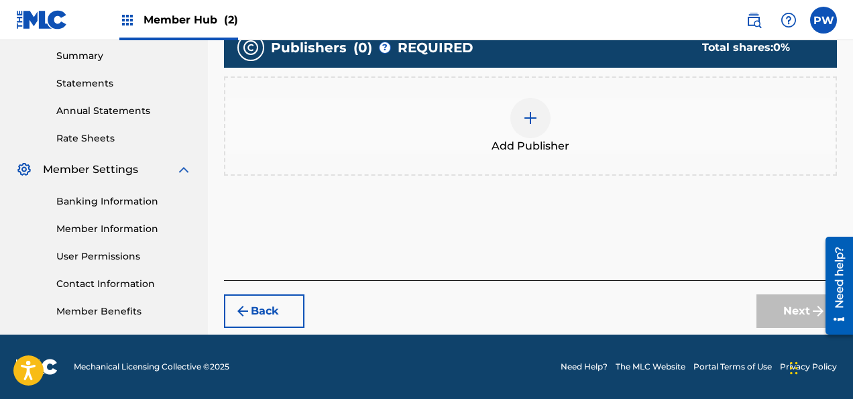
scroll to position [432, 0]
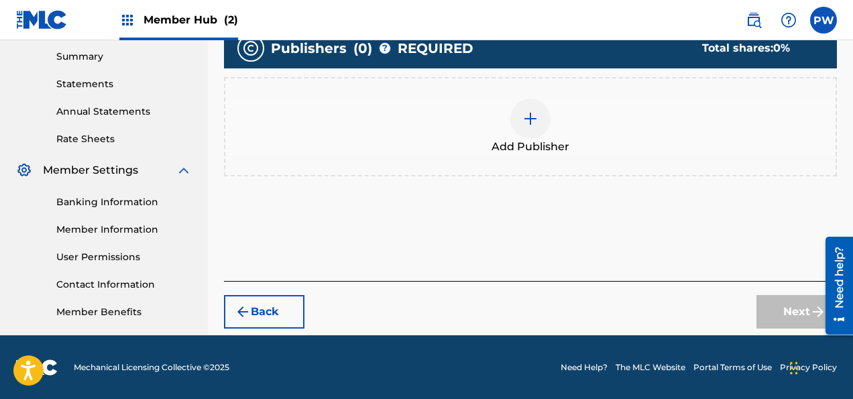
click at [550, 139] on span "Add Publisher" at bounding box center [530, 147] width 78 height 16
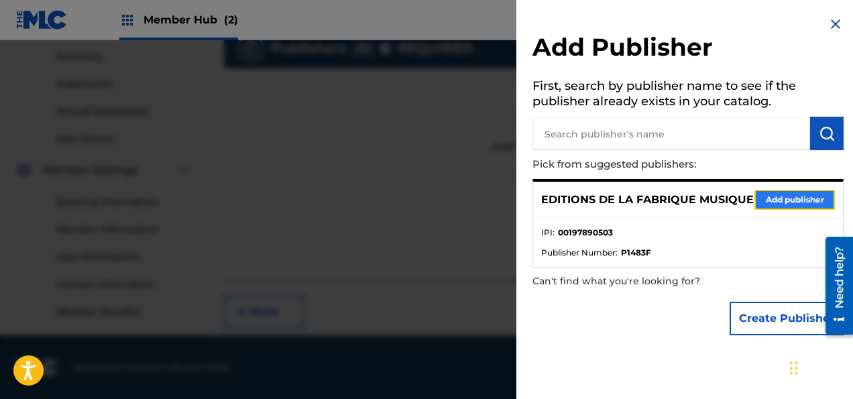
click at [782, 199] on button "Add publisher" at bounding box center [794, 200] width 80 height 20
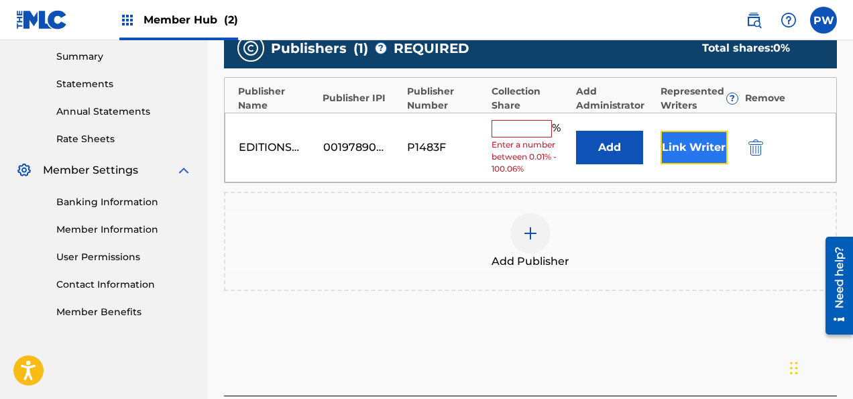
click at [677, 131] on button "Link Writer" at bounding box center [693, 148] width 67 height 34
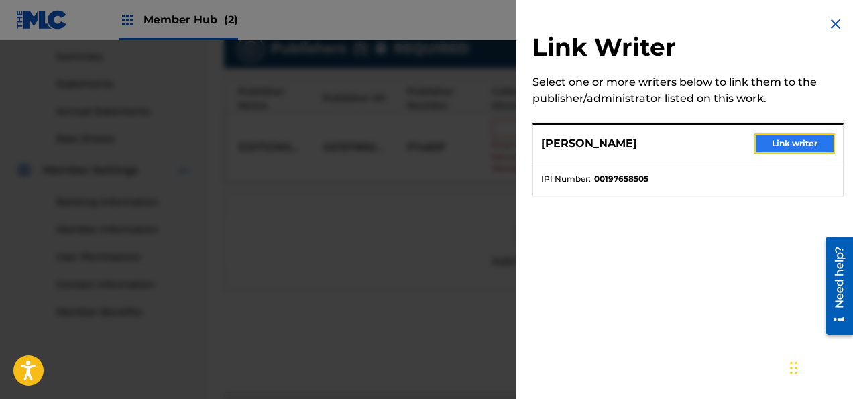
click at [788, 141] on button "Link writer" at bounding box center [794, 143] width 80 height 20
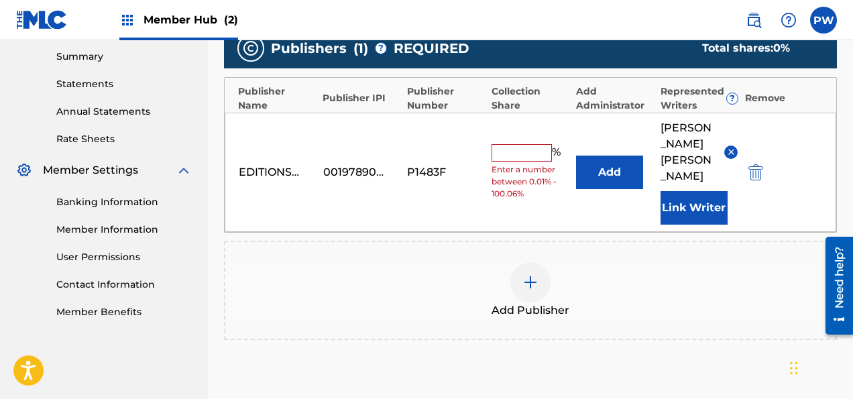
click at [525, 144] on input "text" at bounding box center [521, 152] width 60 height 17
type input "100"
click at [660, 262] on div "Add Publisher" at bounding box center [530, 290] width 610 height 56
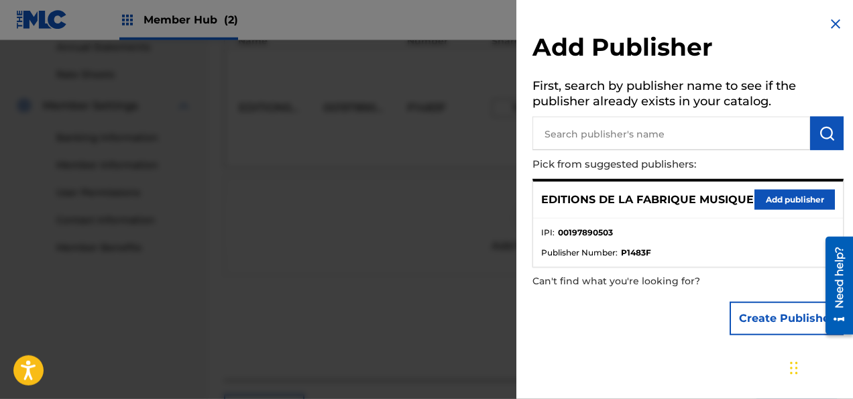
scroll to position [531, 0]
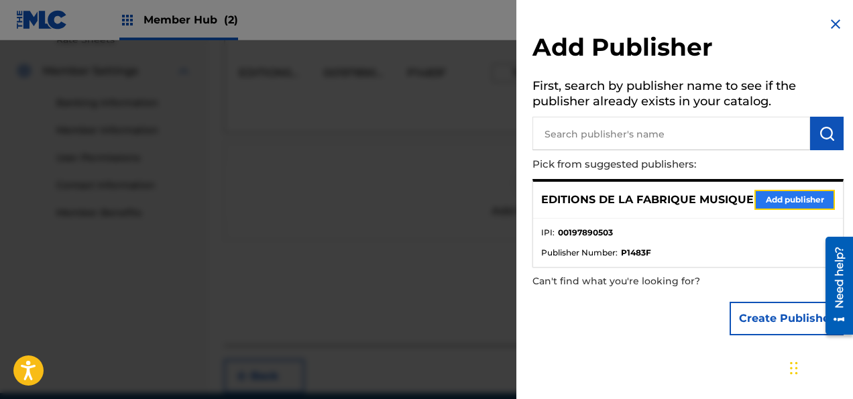
click at [783, 202] on button "Add publisher" at bounding box center [794, 200] width 80 height 20
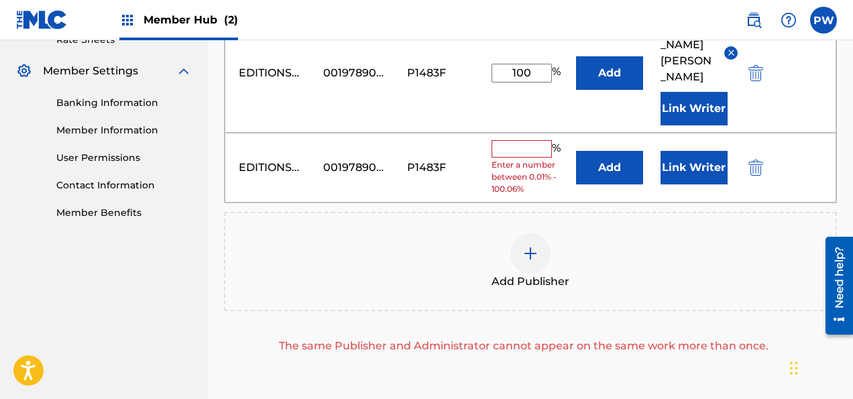
click at [522, 140] on input "text" at bounding box center [521, 148] width 60 height 17
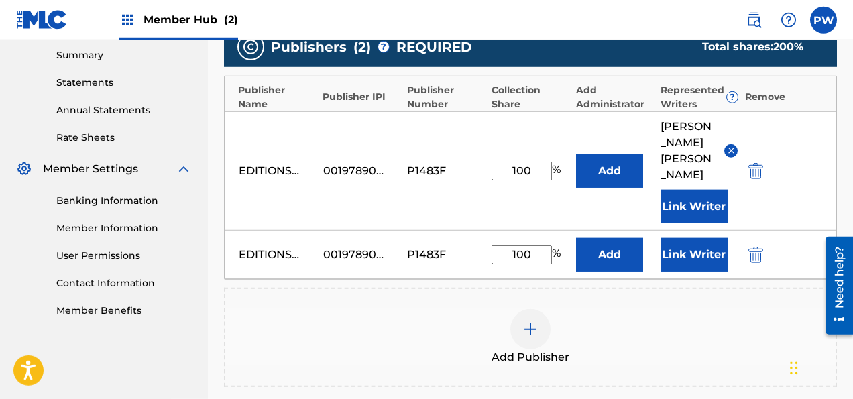
scroll to position [461, 0]
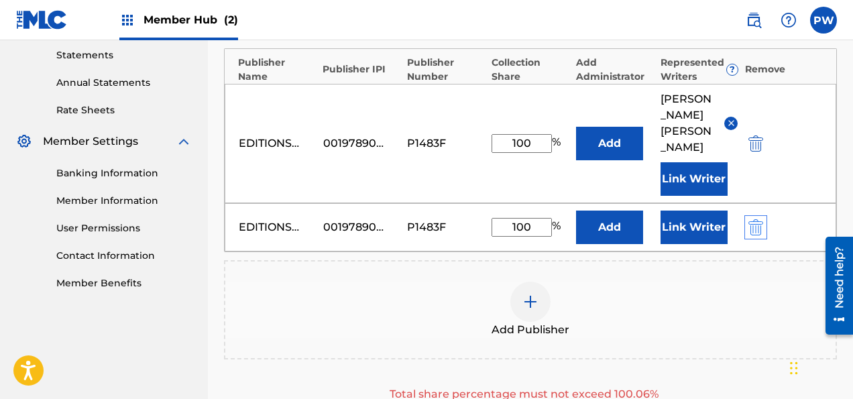
type input "100"
click at [753, 219] on img "submit" at bounding box center [755, 227] width 15 height 16
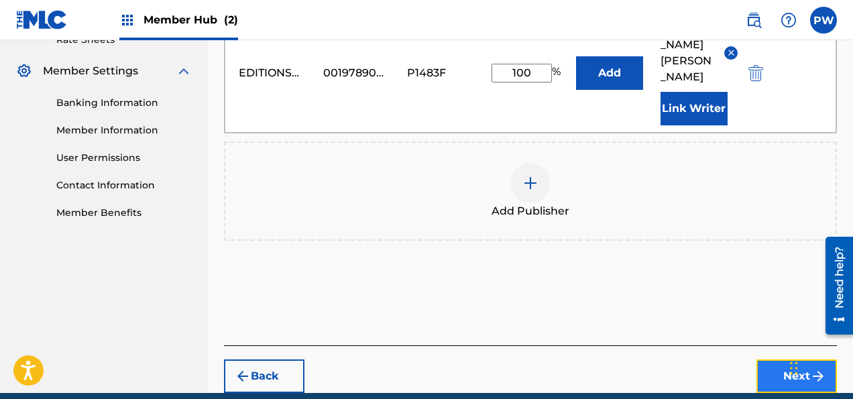
click at [789, 359] on button "Next" at bounding box center [796, 376] width 80 height 34
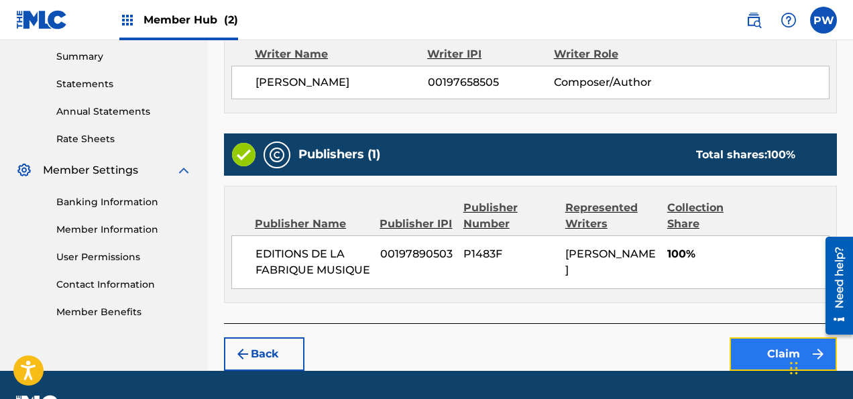
click at [760, 337] on button "Claim" at bounding box center [782, 354] width 107 height 34
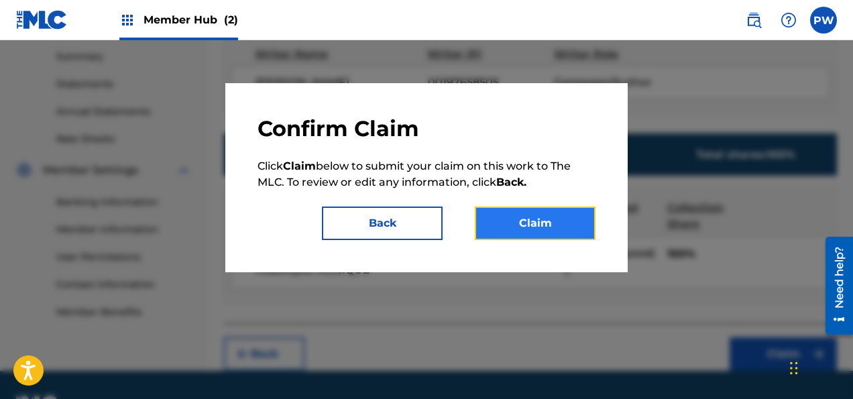
click at [534, 227] on button "Claim" at bounding box center [535, 223] width 121 height 34
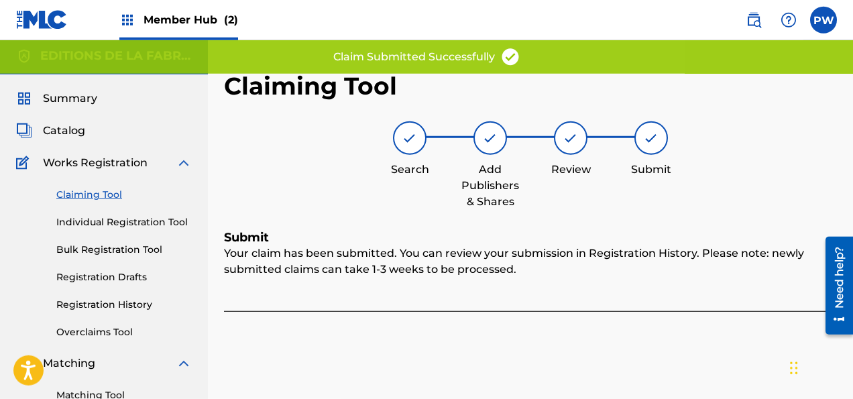
scroll to position [0, 0]
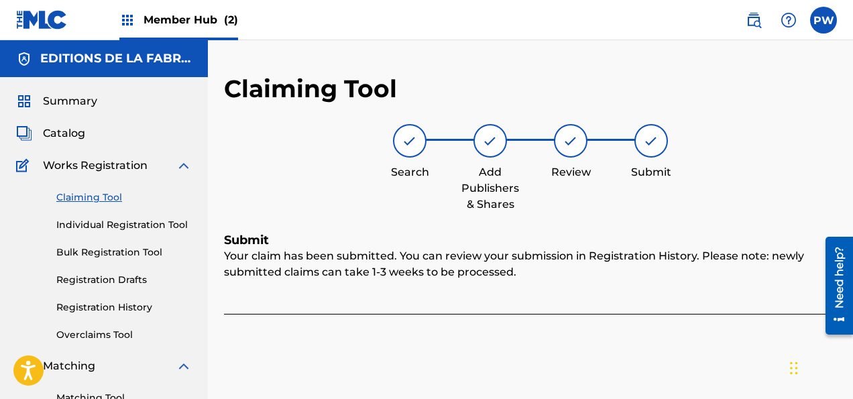
click at [111, 195] on link "Claiming Tool" at bounding box center [123, 197] width 135 height 14
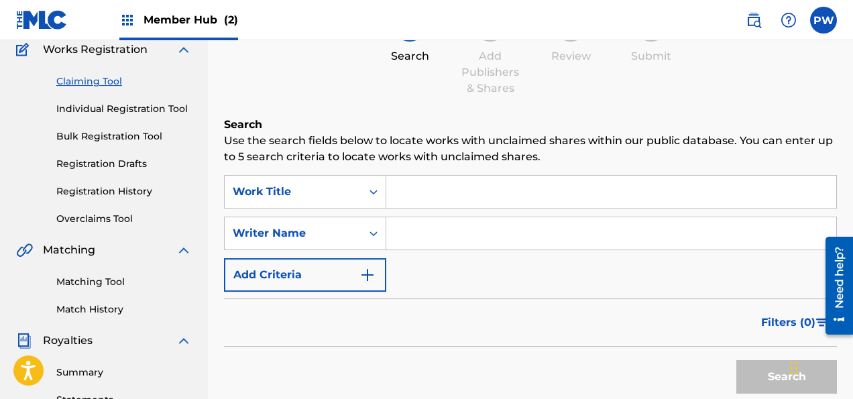
scroll to position [141, 0]
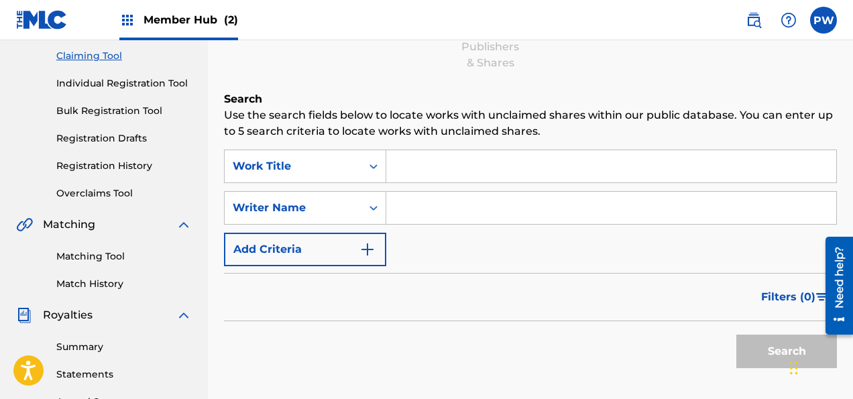
click at [467, 163] on input "Search Form" at bounding box center [611, 166] width 450 height 32
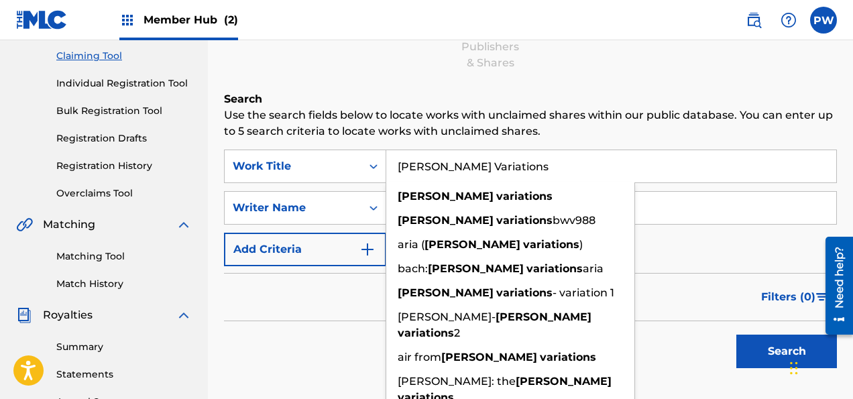
type input "[PERSON_NAME] Variations"
click at [650, 203] on input "Search Form" at bounding box center [611, 208] width 450 height 32
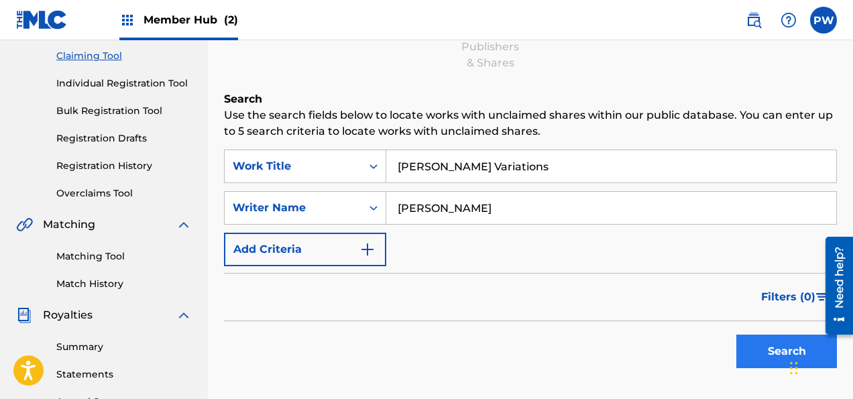
type input "[PERSON_NAME]"
click at [766, 350] on button "Search" at bounding box center [786, 351] width 101 height 34
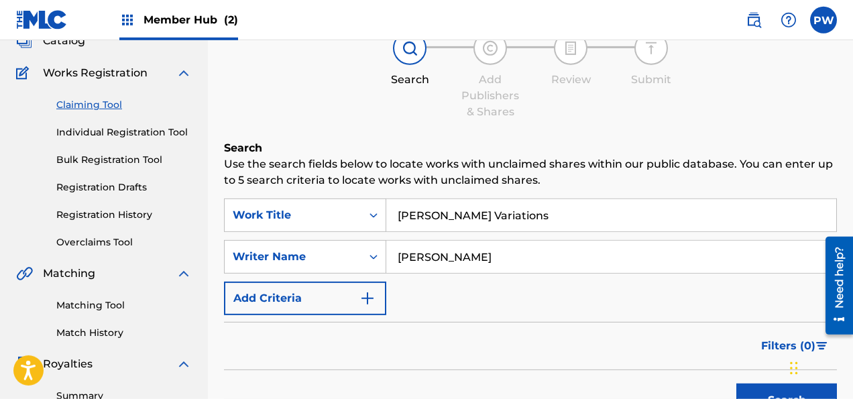
scroll to position [70, 0]
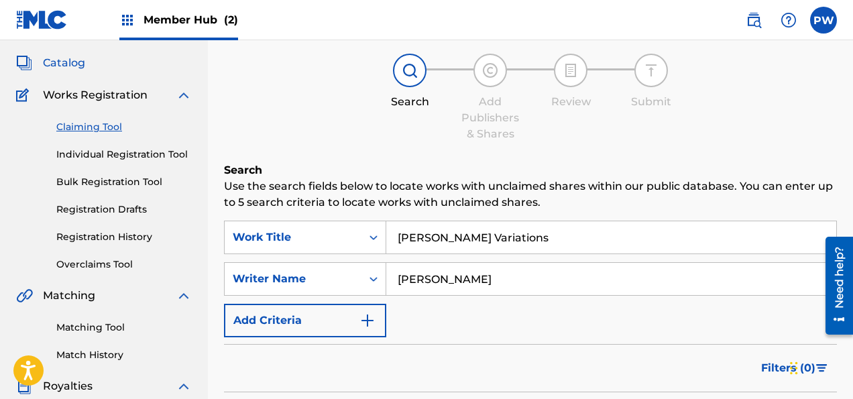
click at [74, 58] on span "Catalog" at bounding box center [64, 63] width 42 height 16
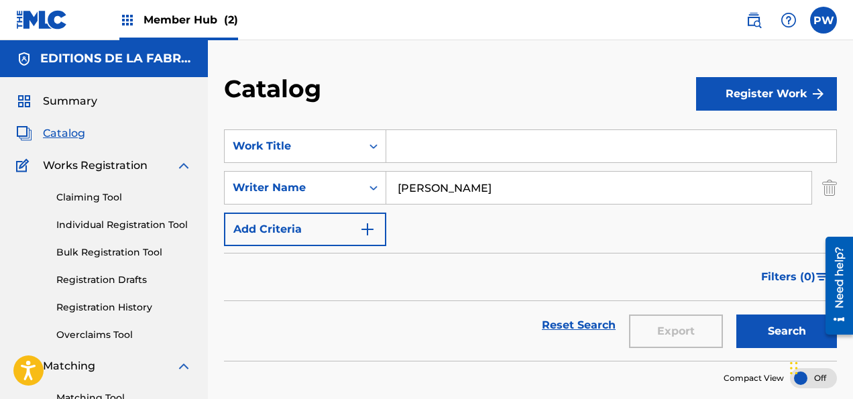
scroll to position [70, 0]
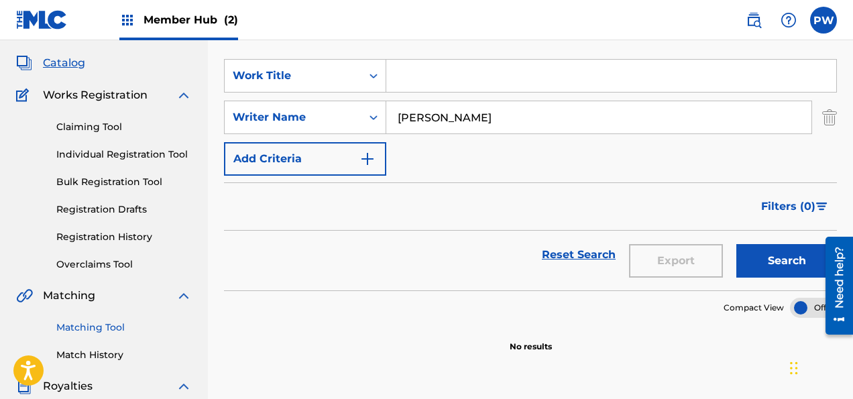
click at [95, 324] on link "Matching Tool" at bounding box center [123, 327] width 135 height 14
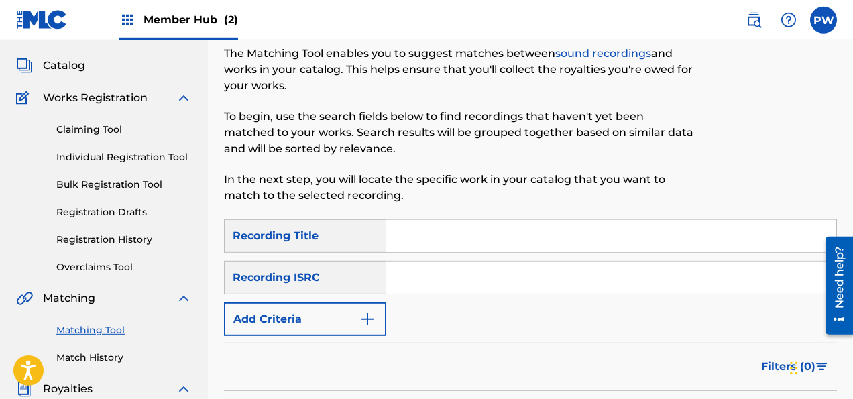
scroll to position [141, 0]
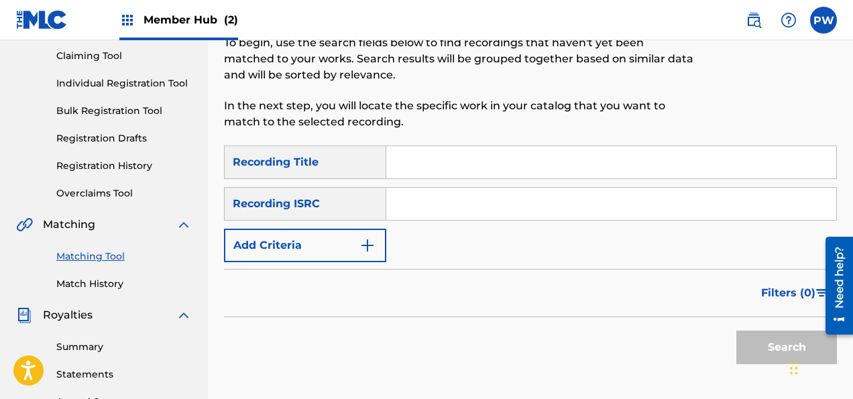
click at [446, 162] on input "Search Form" at bounding box center [611, 162] width 450 height 32
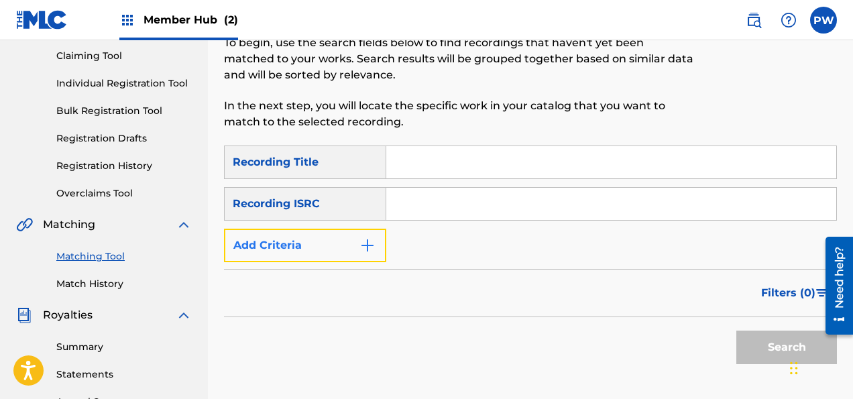
click at [321, 240] on button "Add Criteria" at bounding box center [305, 246] width 162 height 34
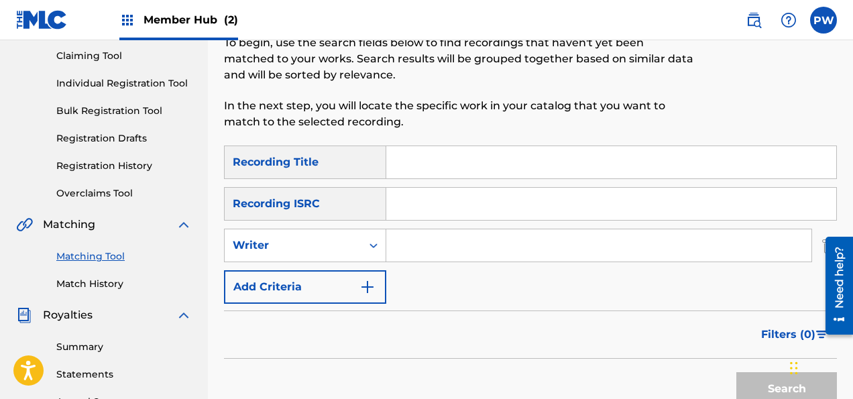
click at [452, 164] on input "Search Form" at bounding box center [611, 162] width 450 height 32
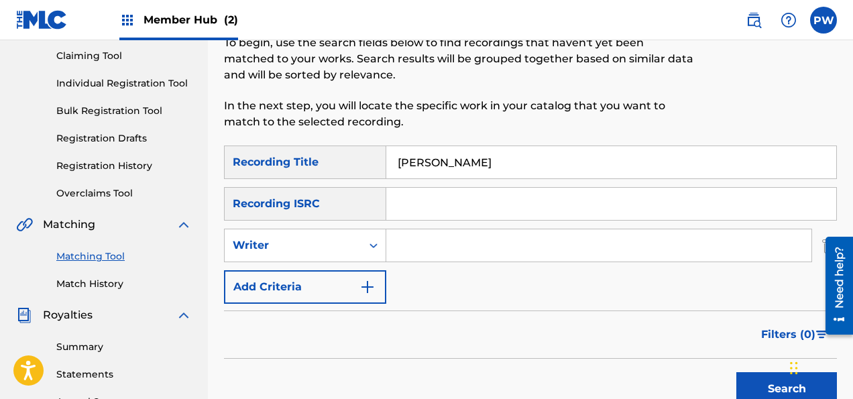
type input "[PERSON_NAME]"
click at [467, 245] on input "Search Form" at bounding box center [598, 245] width 425 height 32
type input "[PERSON_NAME]"
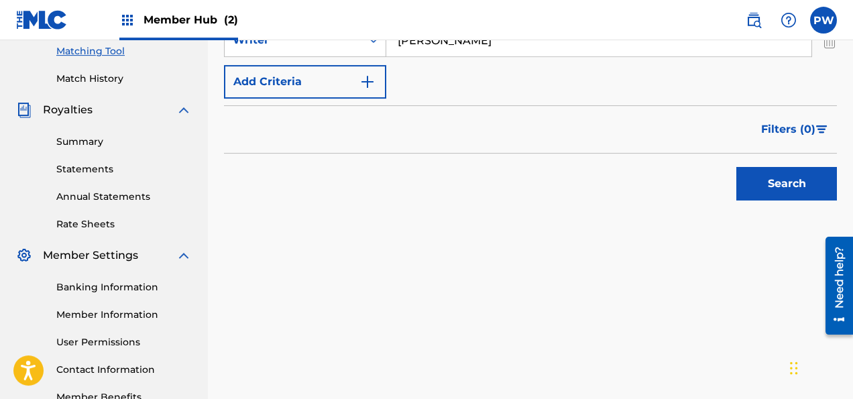
scroll to position [424, 0]
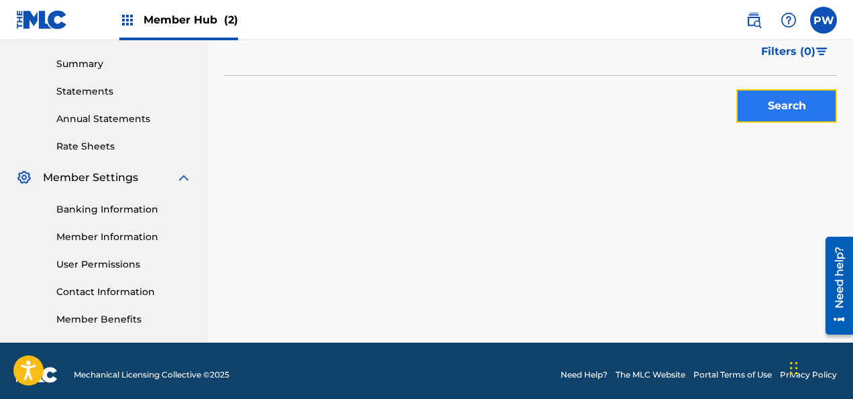
click at [768, 107] on button "Search" at bounding box center [786, 106] width 101 height 34
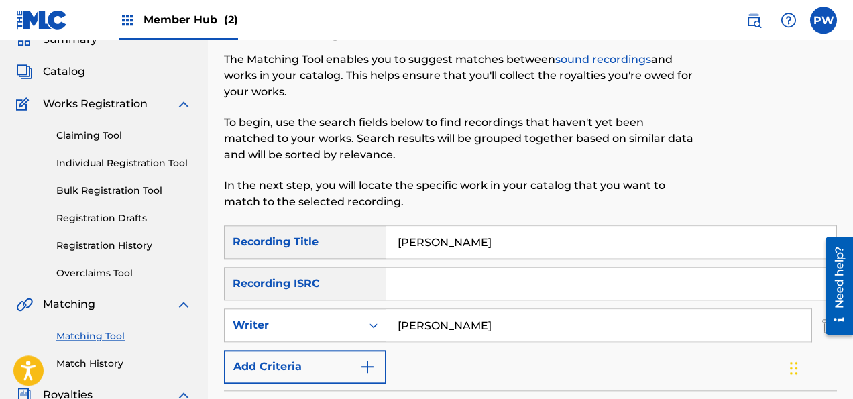
scroll to position [0, 0]
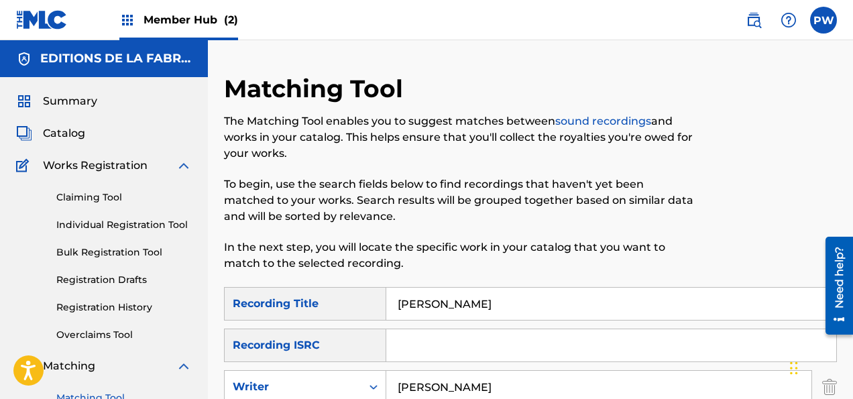
drag, startPoint x: 460, startPoint y: 304, endPoint x: 391, endPoint y: 296, distance: 68.8
click at [391, 296] on input "[PERSON_NAME]" at bounding box center [611, 304] width 450 height 32
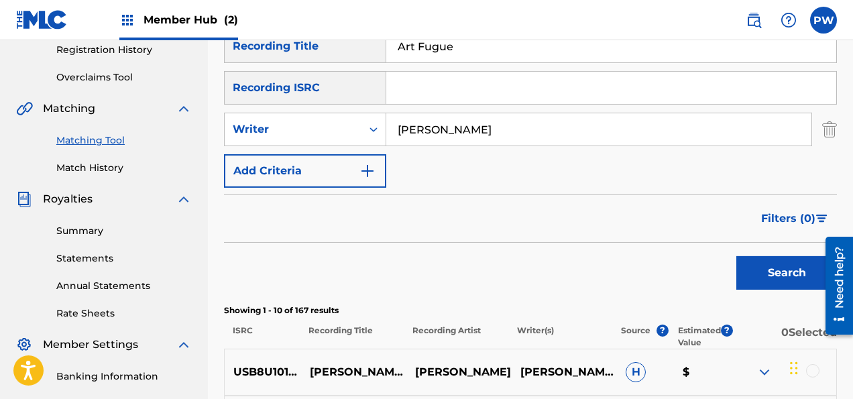
scroll to position [283, 0]
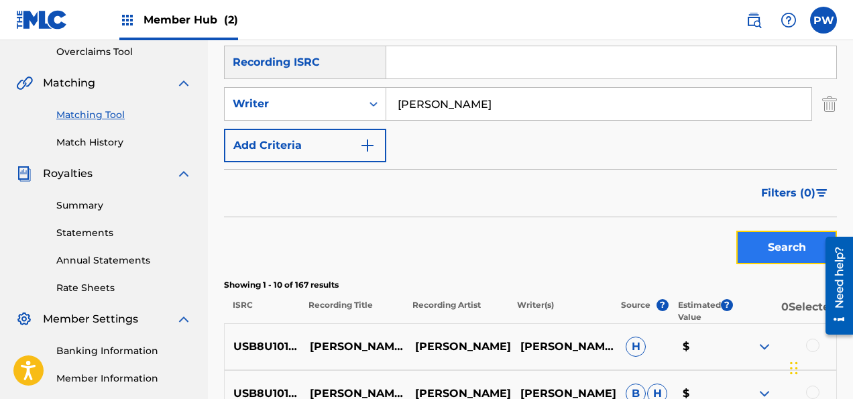
click at [760, 245] on button "Search" at bounding box center [786, 248] width 101 height 34
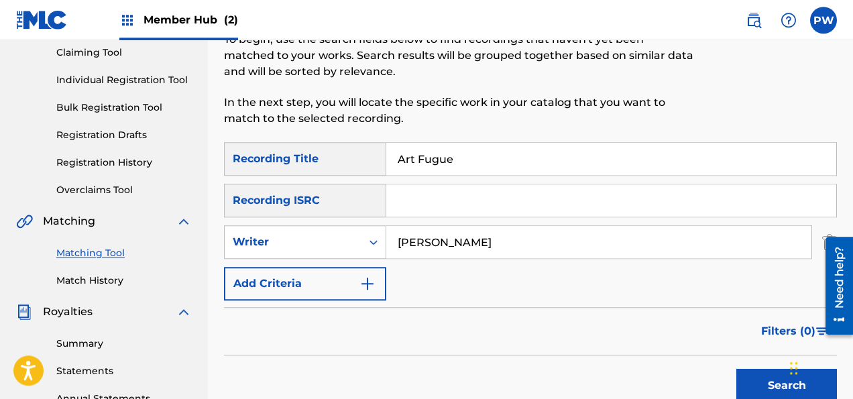
scroll to position [70, 0]
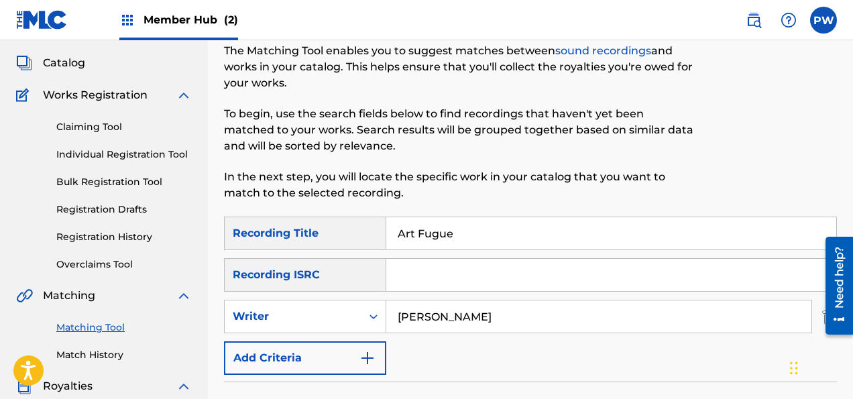
drag, startPoint x: 460, startPoint y: 231, endPoint x: 366, endPoint y: 231, distance: 93.8
click at [386, 231] on input "Art Fugue" at bounding box center [611, 233] width 450 height 32
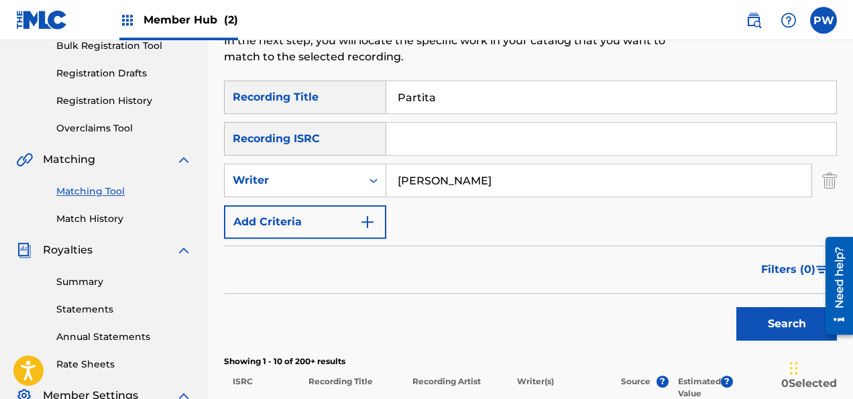
scroll to position [212, 0]
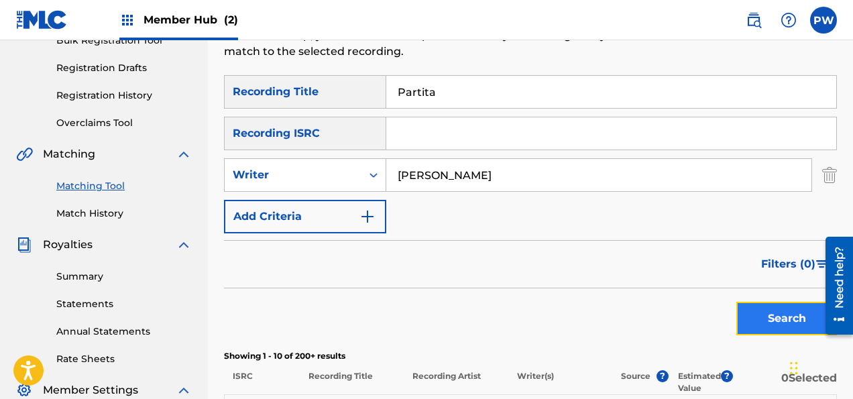
click at [766, 316] on button "Search" at bounding box center [786, 319] width 101 height 34
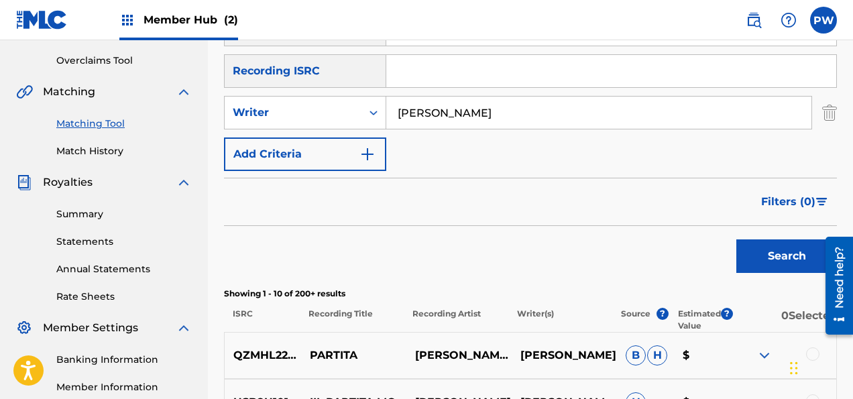
scroll to position [0, 0]
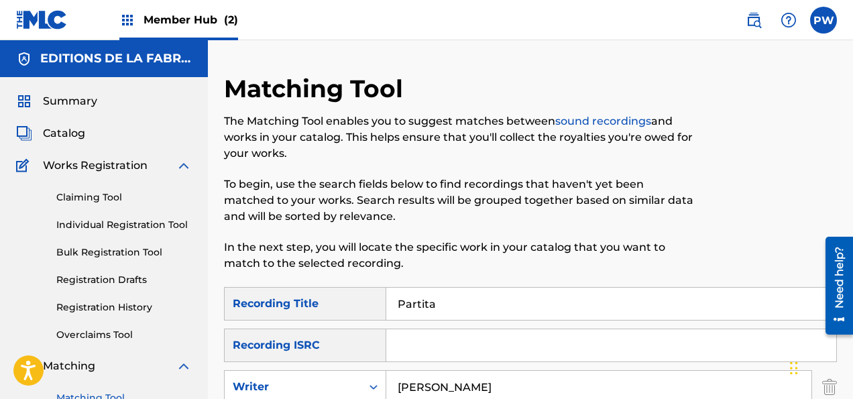
drag, startPoint x: 451, startPoint y: 302, endPoint x: 375, endPoint y: 296, distance: 76.7
click at [386, 296] on input "Partita" at bounding box center [611, 304] width 450 height 32
type input "[MEDICAL_DATA]"
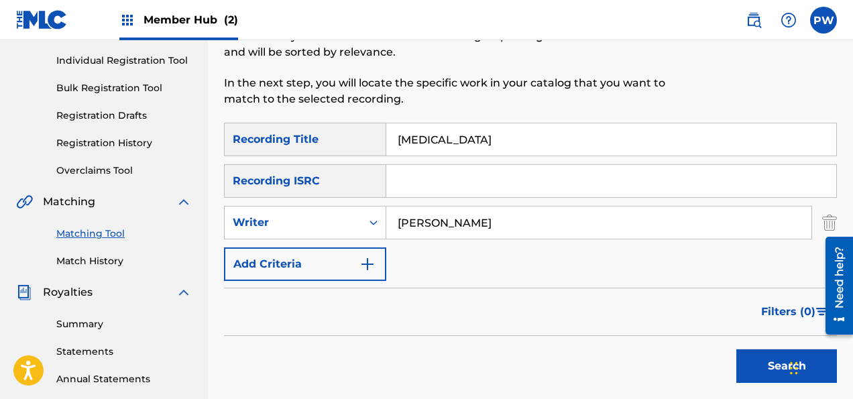
scroll to position [70, 0]
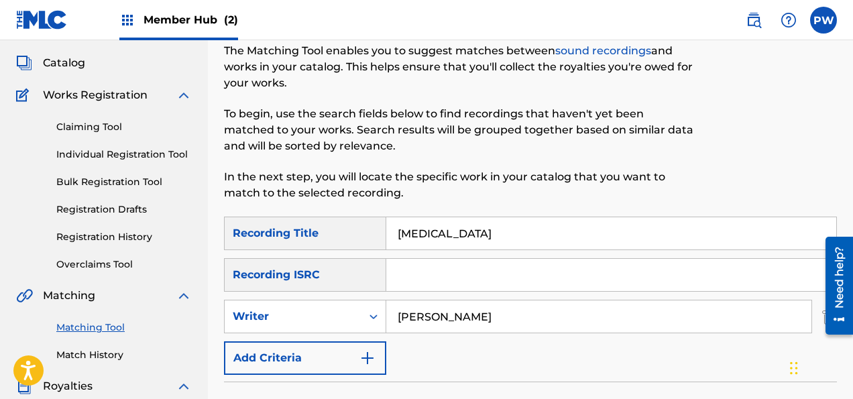
drag, startPoint x: 473, startPoint y: 312, endPoint x: 369, endPoint y: 307, distance: 104.0
click at [386, 307] on input "[PERSON_NAME]" at bounding box center [598, 316] width 425 height 32
type input "Cooman"
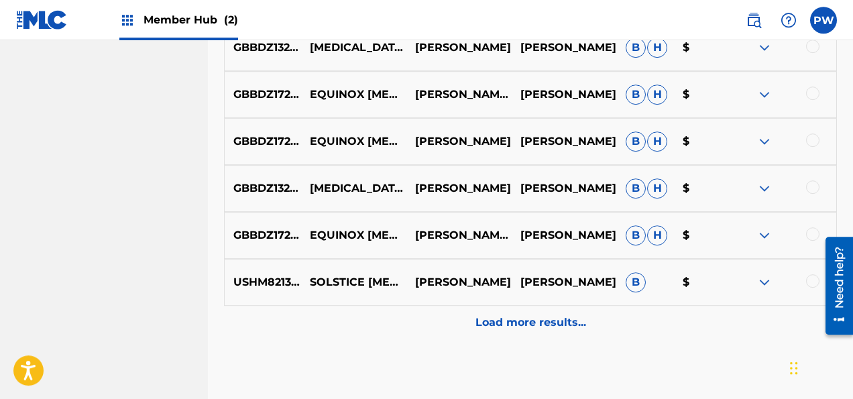
scroll to position [778, 0]
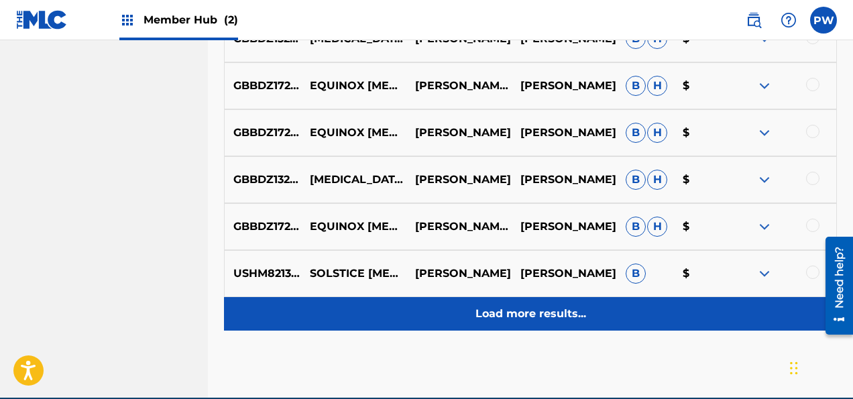
click at [521, 306] on p "Load more results..." at bounding box center [530, 314] width 111 height 16
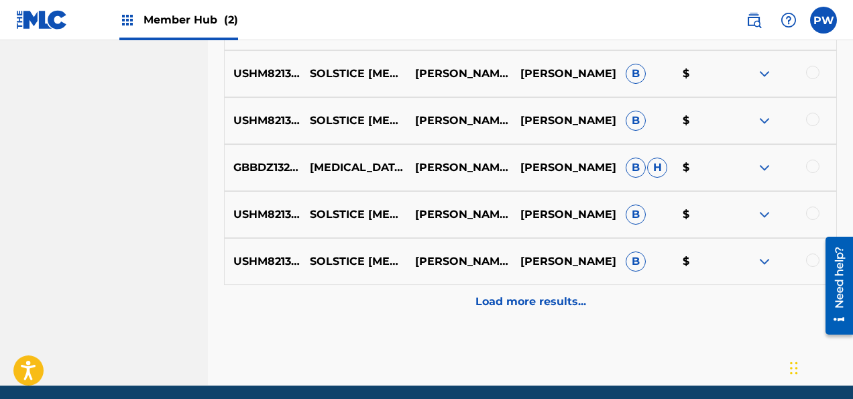
scroll to position [1282, 0]
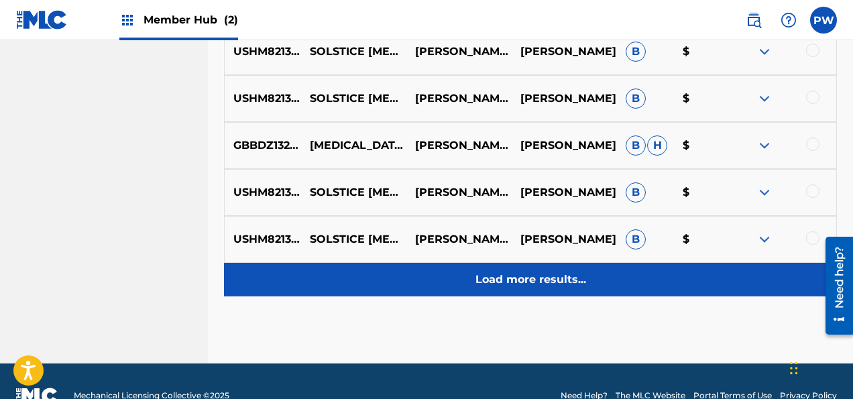
click at [535, 283] on p "Load more results..." at bounding box center [530, 279] width 111 height 16
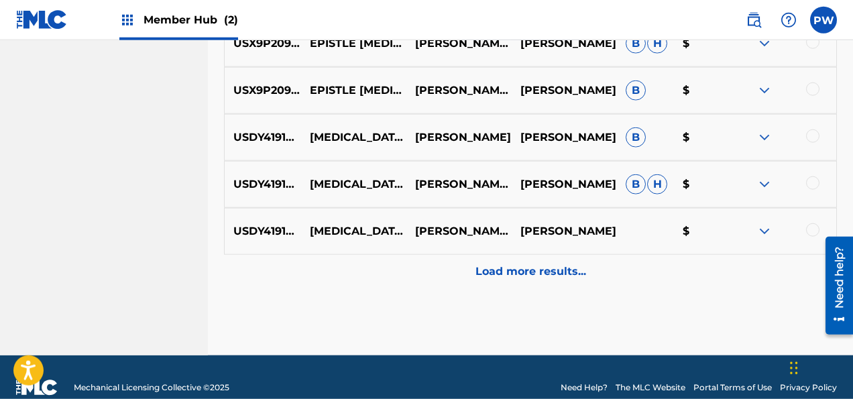
scroll to position [1777, 0]
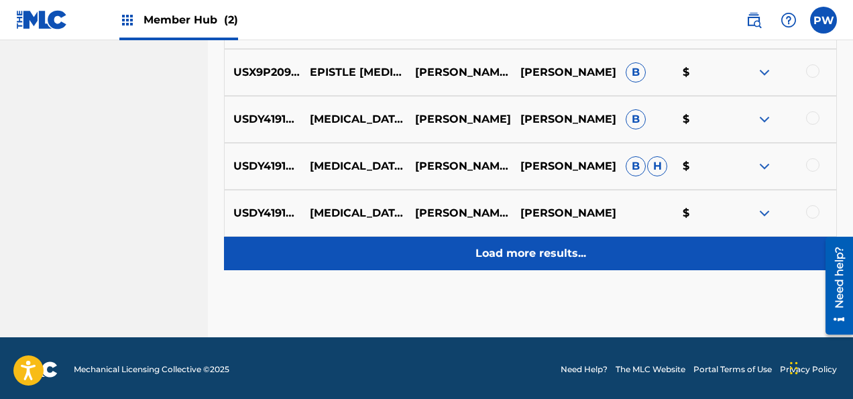
click at [542, 255] on p "Load more results..." at bounding box center [530, 253] width 111 height 16
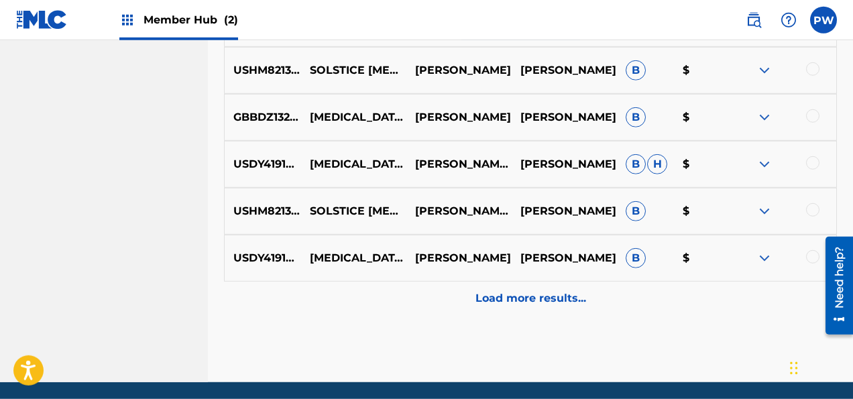
scroll to position [2248, 0]
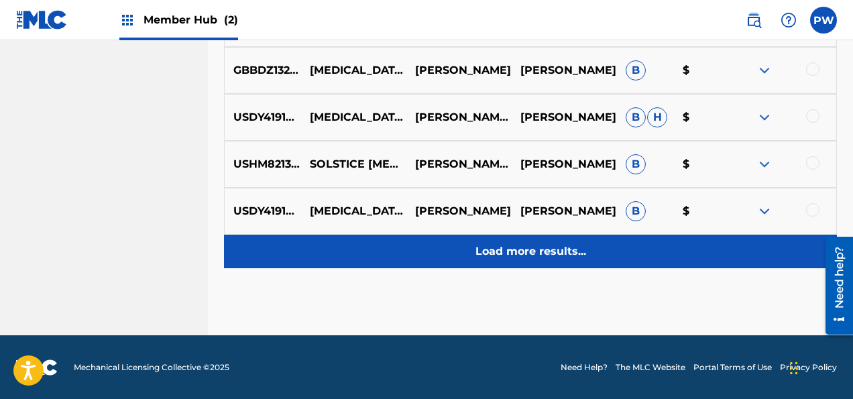
click at [493, 252] on p "Load more results..." at bounding box center [530, 251] width 111 height 16
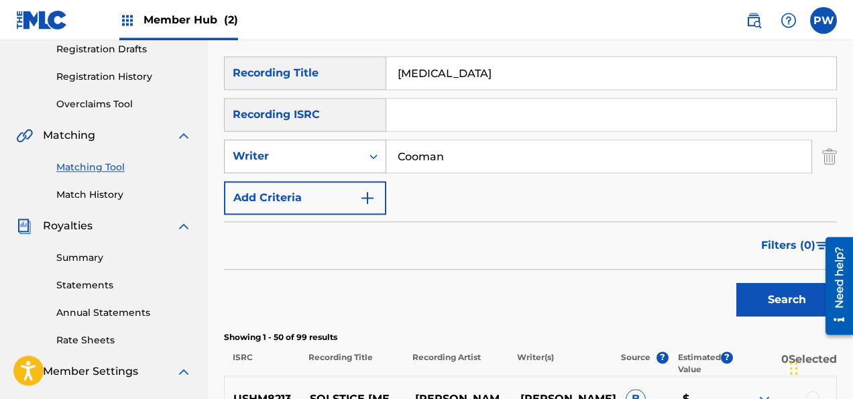
scroll to position [240, 0]
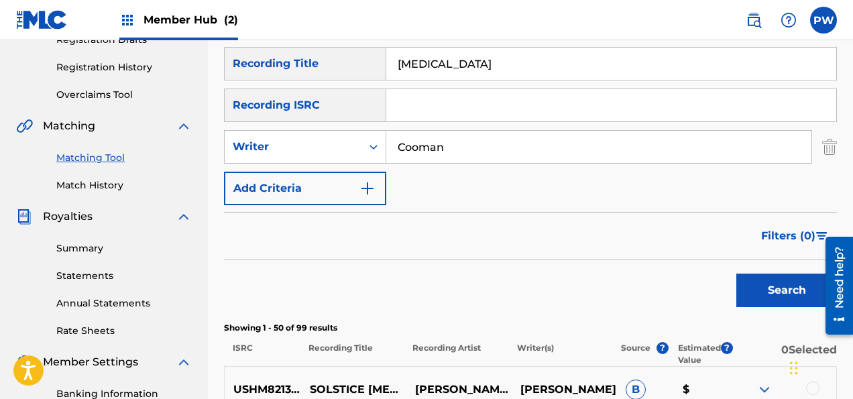
drag, startPoint x: 469, startPoint y: 61, endPoint x: 324, endPoint y: 38, distance: 146.6
click at [386, 48] on input "[MEDICAL_DATA]" at bounding box center [611, 64] width 450 height 32
drag, startPoint x: 457, startPoint y: 147, endPoint x: 385, endPoint y: 141, distance: 72.0
click at [386, 141] on input "Cooman" at bounding box center [598, 147] width 425 height 32
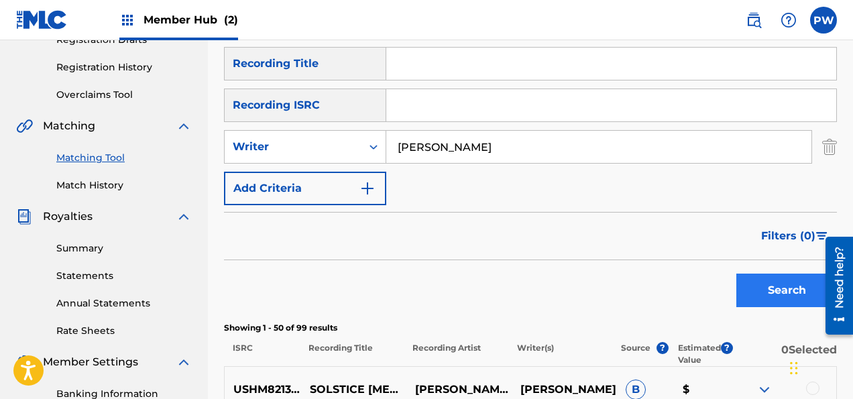
type input "[PERSON_NAME]"
click at [784, 290] on button "Search" at bounding box center [786, 290] width 101 height 34
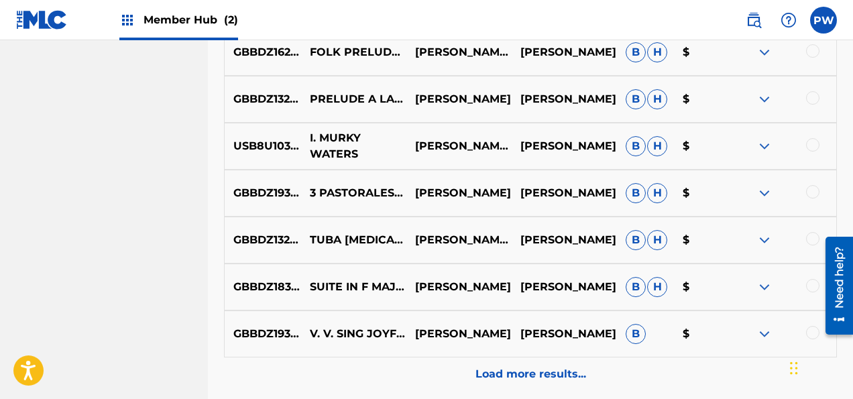
scroll to position [735, 0]
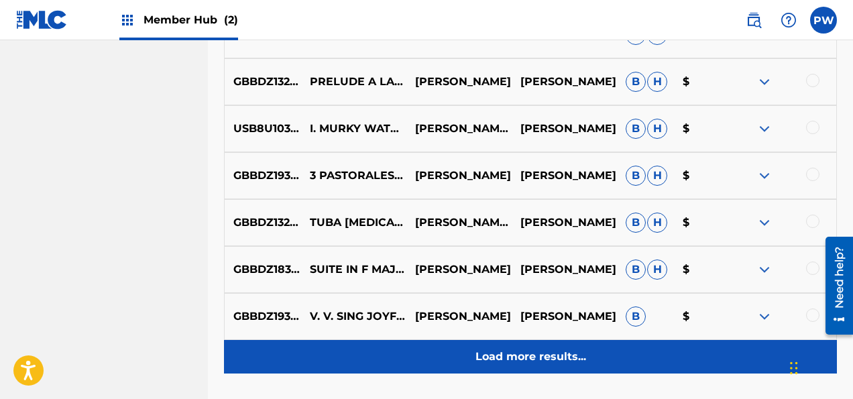
click at [519, 358] on p "Load more results..." at bounding box center [530, 357] width 111 height 16
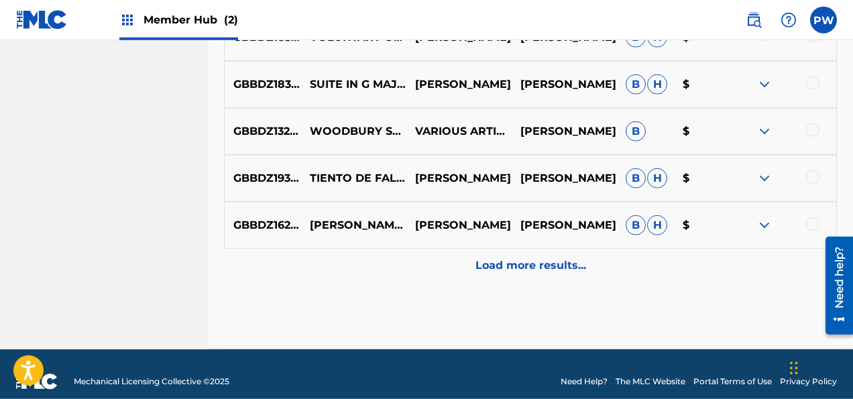
scroll to position [1310, 0]
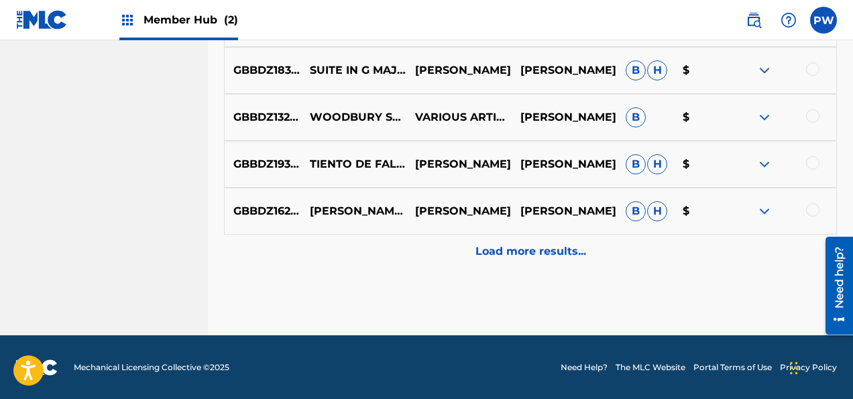
click at [468, 247] on div "Load more results..." at bounding box center [530, 252] width 613 height 34
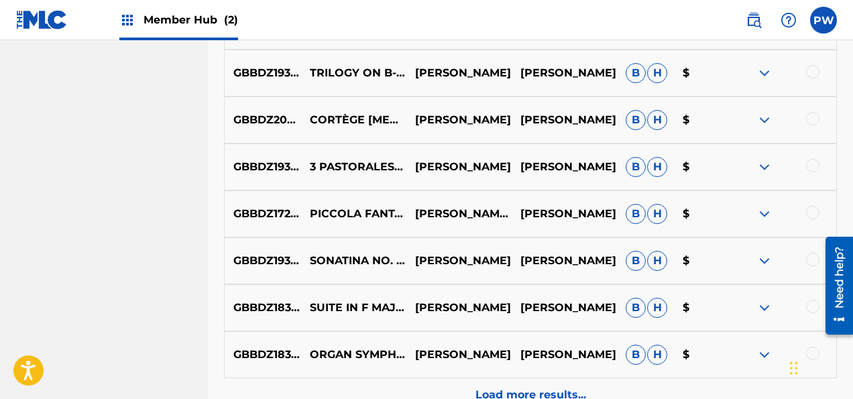
scroll to position [1706, 0]
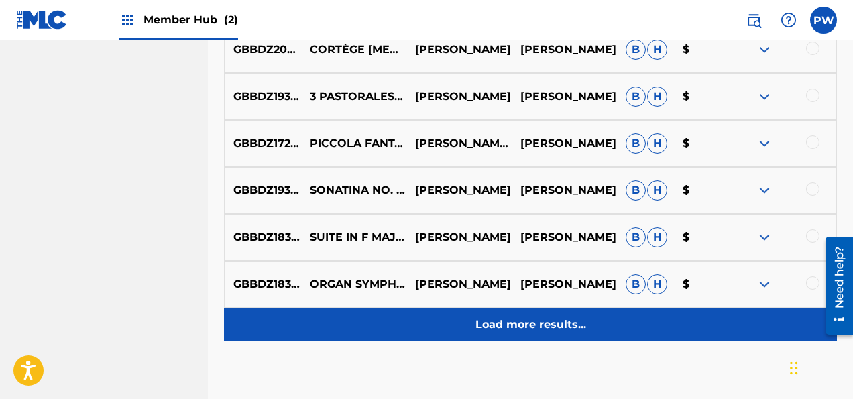
click at [523, 324] on p "Load more results..." at bounding box center [530, 324] width 111 height 16
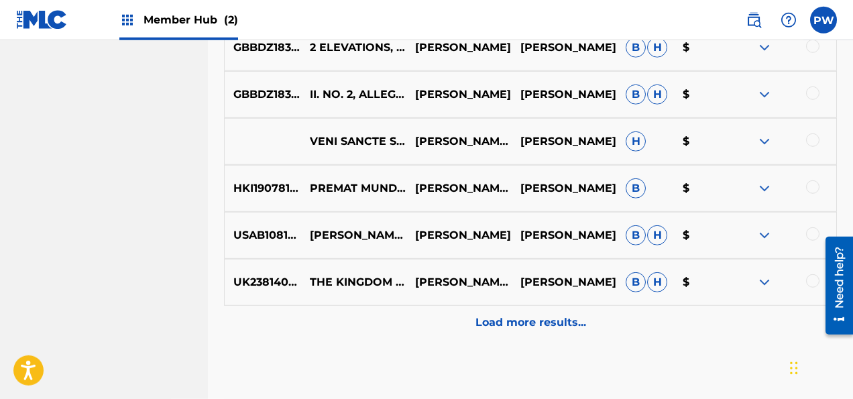
scroll to position [2201, 0]
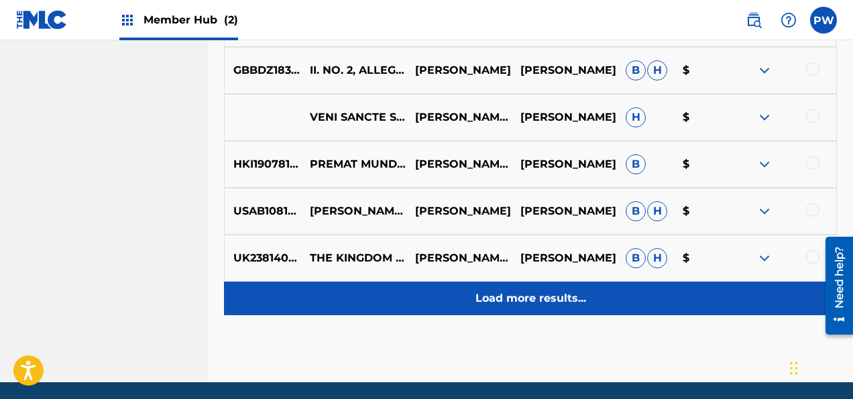
click at [527, 296] on p "Load more results..." at bounding box center [530, 298] width 111 height 16
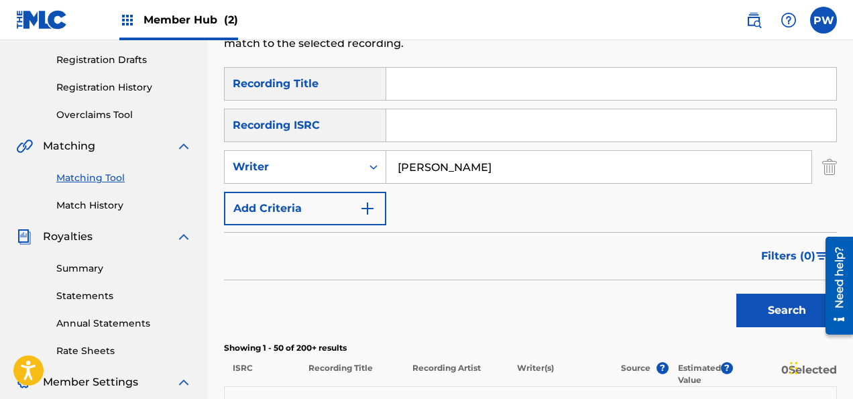
scroll to position [0, 0]
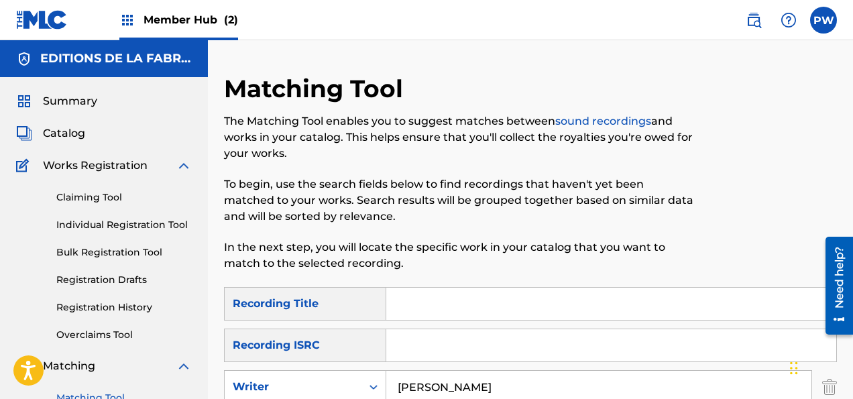
click at [407, 298] on input "Search Form" at bounding box center [611, 304] width 450 height 32
type input "Symphony"
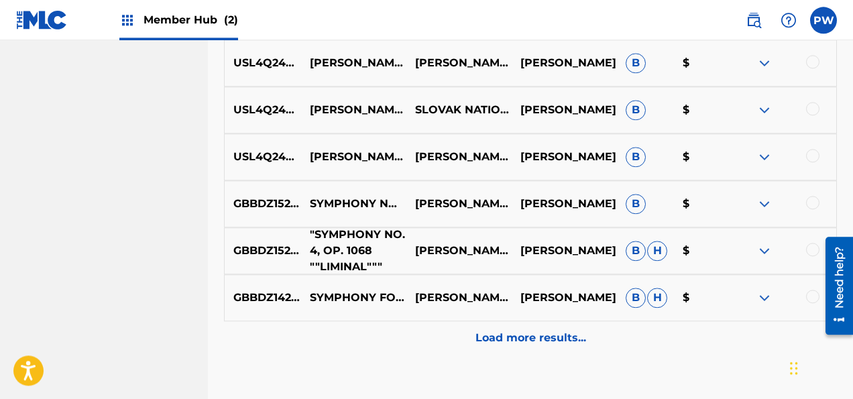
scroll to position [778, 0]
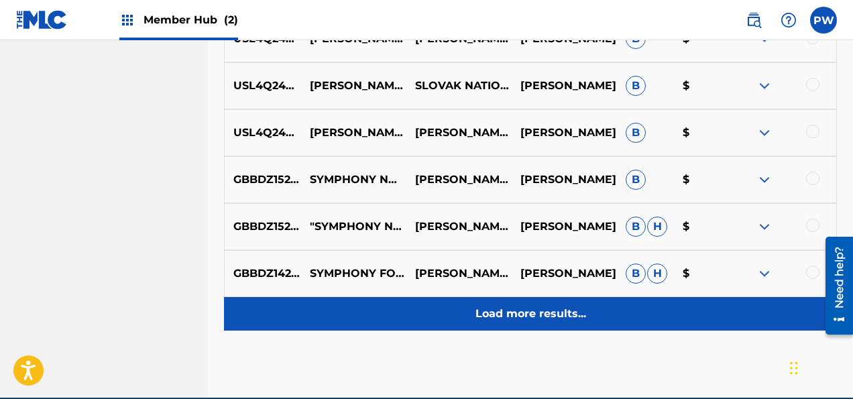
click at [456, 304] on div "Load more results..." at bounding box center [530, 314] width 613 height 34
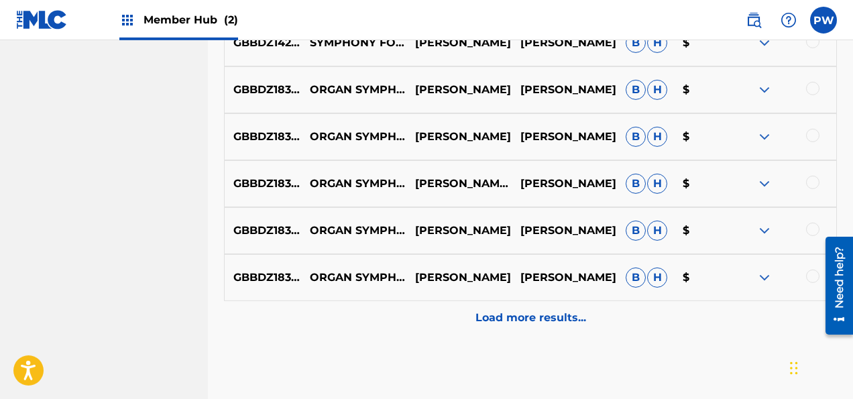
scroll to position [1310, 0]
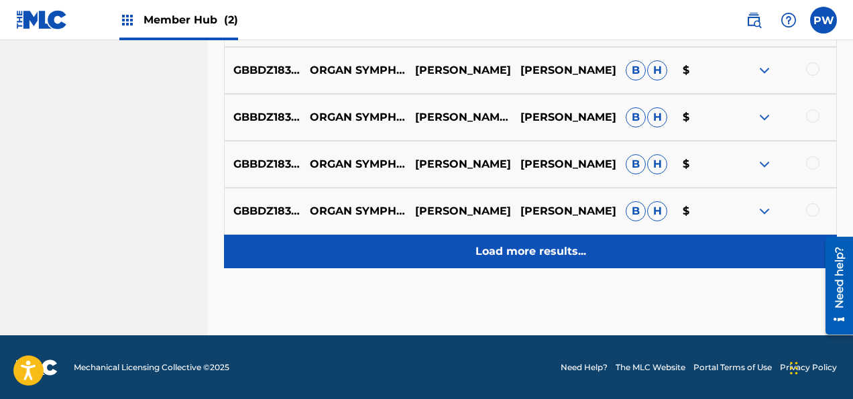
click at [484, 256] on p "Load more results..." at bounding box center [530, 251] width 111 height 16
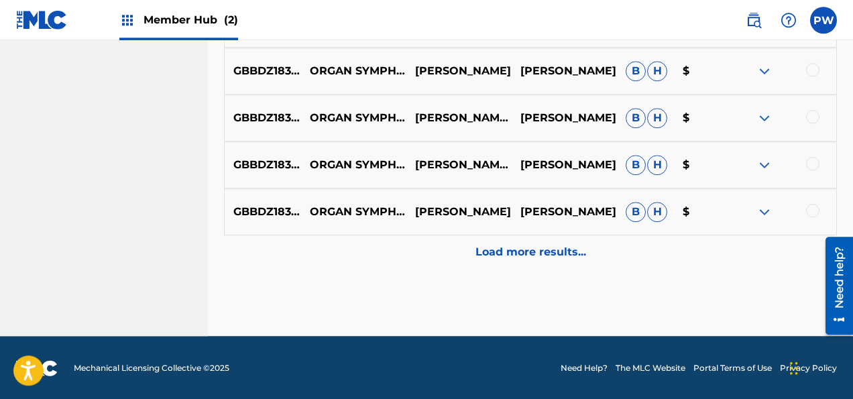
scroll to position [1779, 0]
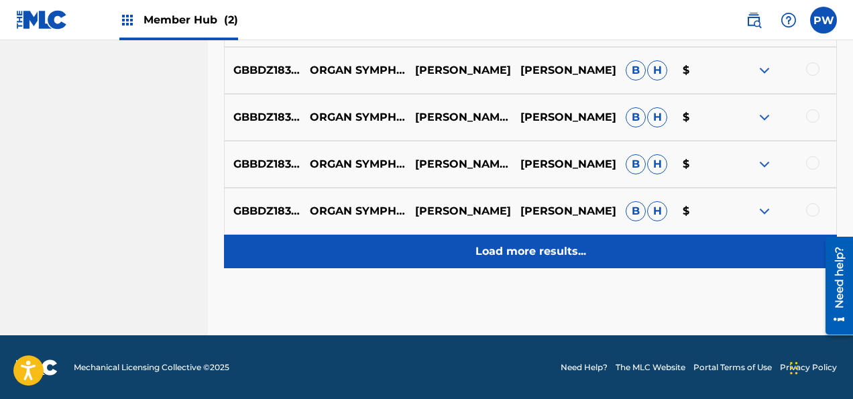
click at [517, 259] on div "Load more results..." at bounding box center [530, 252] width 613 height 34
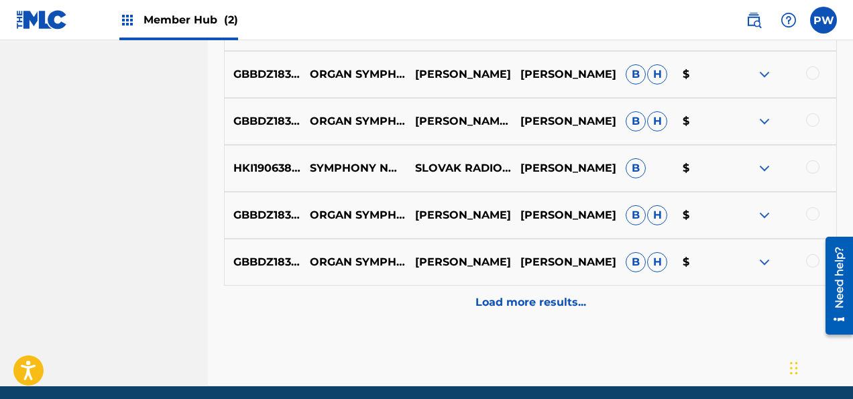
scroll to position [2248, 0]
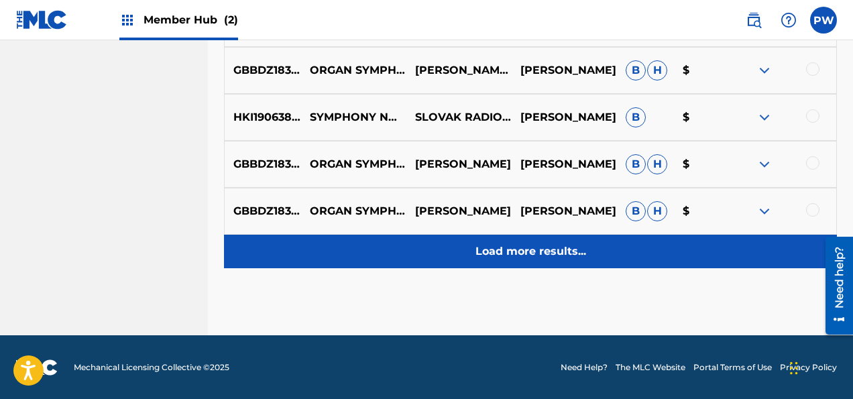
click at [518, 258] on p "Load more results..." at bounding box center [530, 251] width 111 height 16
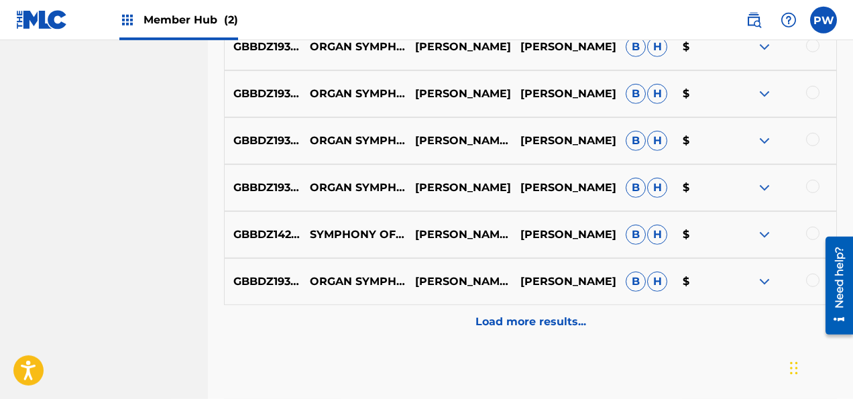
scroll to position [2717, 0]
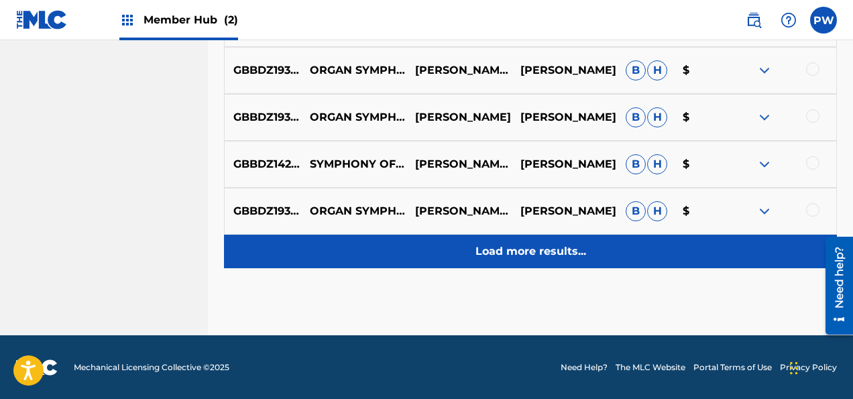
click at [568, 257] on p "Load more results..." at bounding box center [530, 251] width 111 height 16
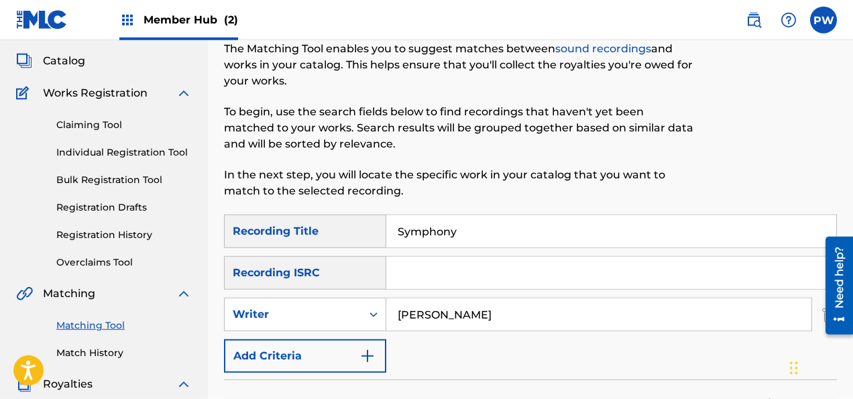
scroll to position [141, 0]
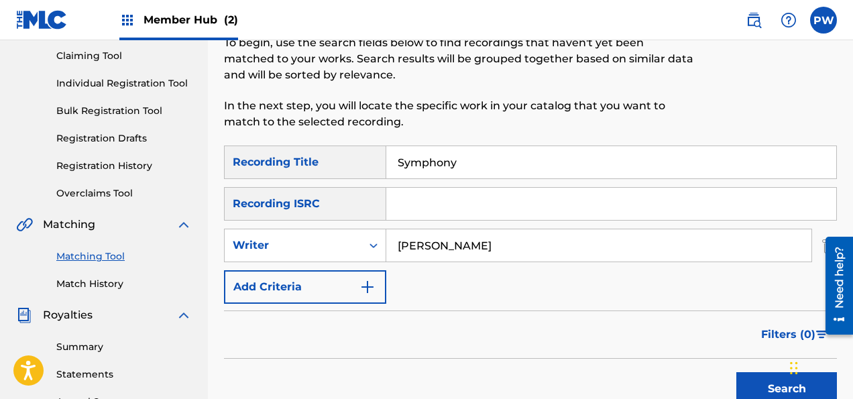
drag, startPoint x: 463, startPoint y: 160, endPoint x: 379, endPoint y: 162, distance: 83.8
click at [386, 162] on input "Symphony" at bounding box center [611, 162] width 450 height 32
drag, startPoint x: 506, startPoint y: 245, endPoint x: 361, endPoint y: 244, distance: 144.8
click at [386, 245] on input "[PERSON_NAME]" at bounding box center [598, 245] width 425 height 32
type input "[PERSON_NAME]"
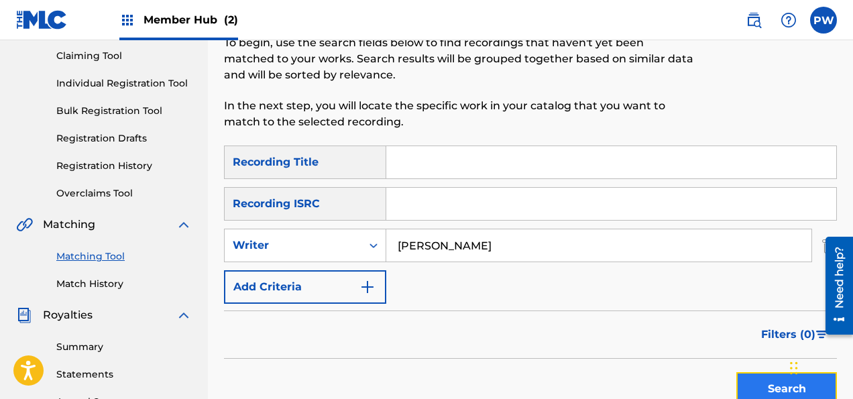
click at [776, 389] on button "Search" at bounding box center [786, 389] width 101 height 34
click at [776, 389] on div "Search" at bounding box center [782, 386] width 107 height 54
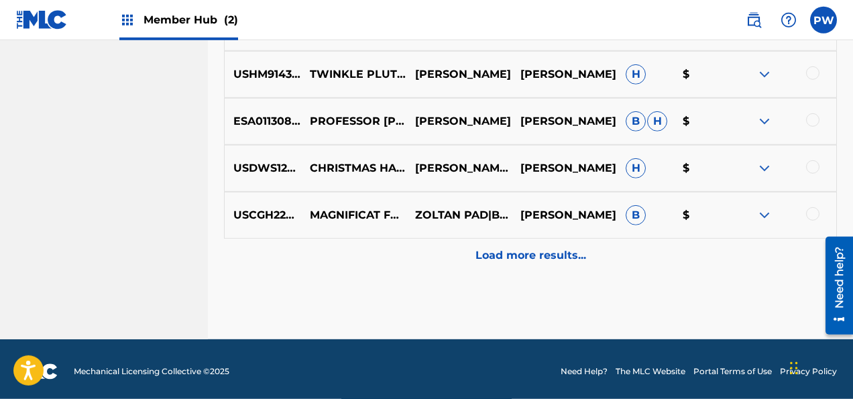
scroll to position [841, 0]
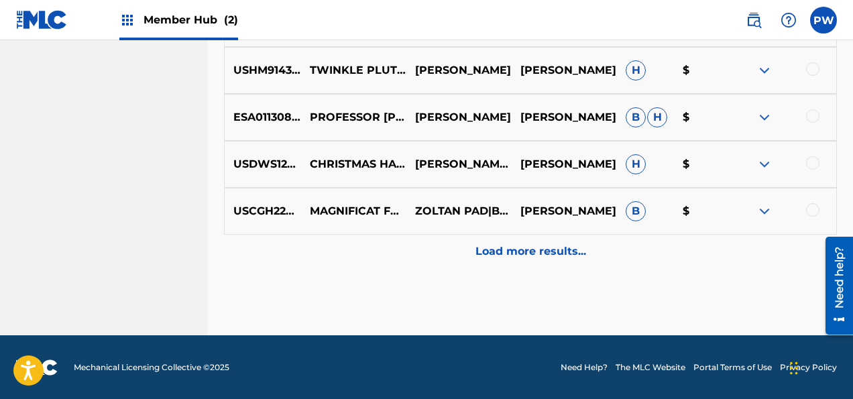
click at [816, 119] on div at bounding box center [812, 115] width 13 height 13
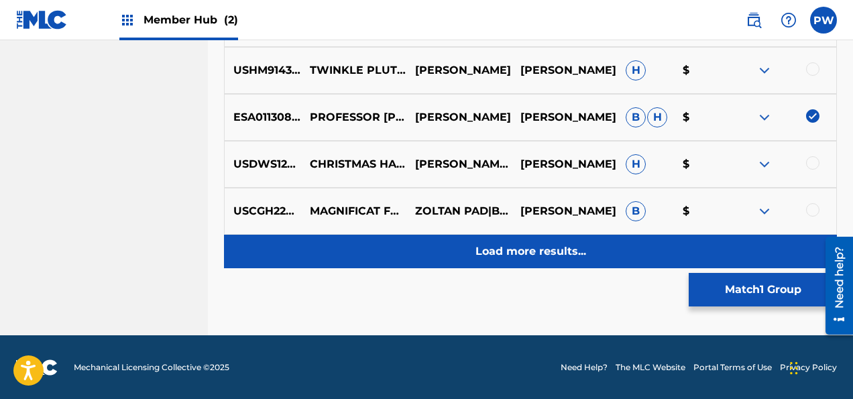
click at [534, 253] on p "Load more results..." at bounding box center [530, 251] width 111 height 16
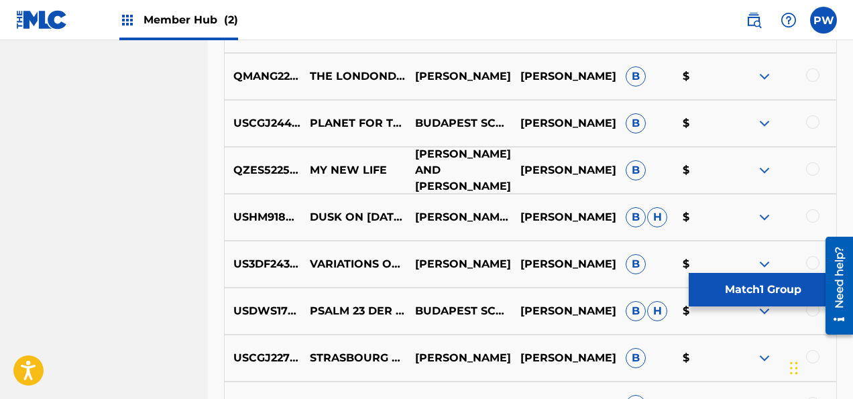
scroll to position [1310, 0]
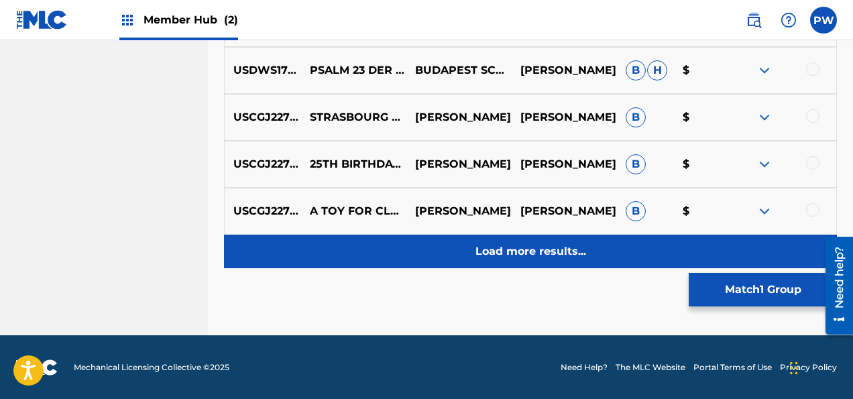
click at [502, 251] on p "Load more results..." at bounding box center [530, 251] width 111 height 16
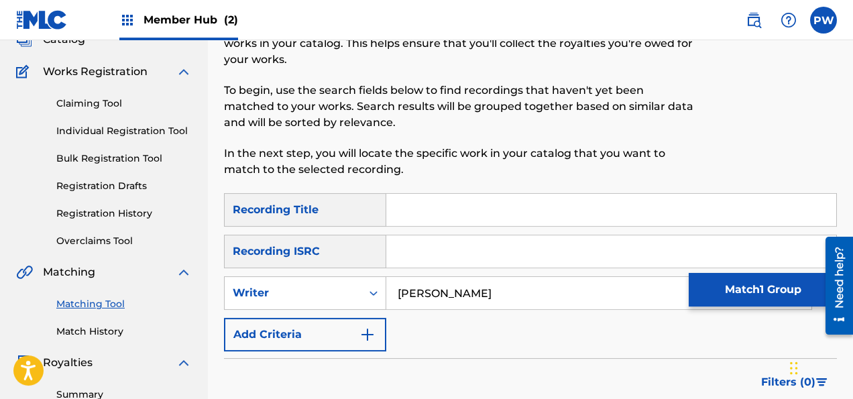
scroll to position [212, 0]
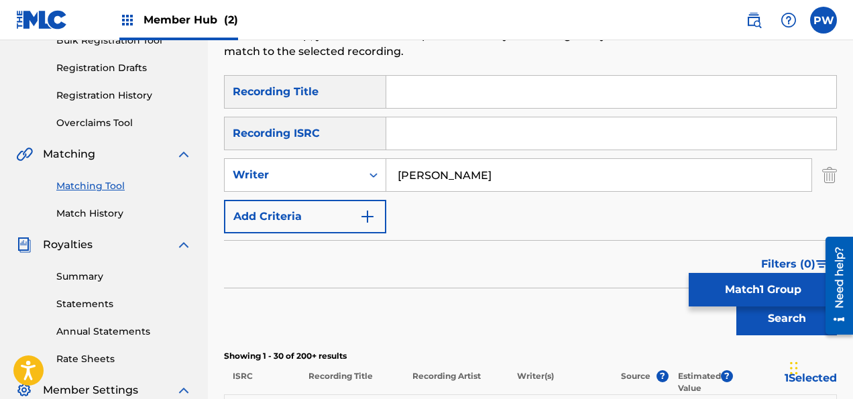
click at [441, 90] on input "Search Form" at bounding box center [611, 92] width 450 height 32
click at [736, 302] on button "Search" at bounding box center [786, 319] width 101 height 34
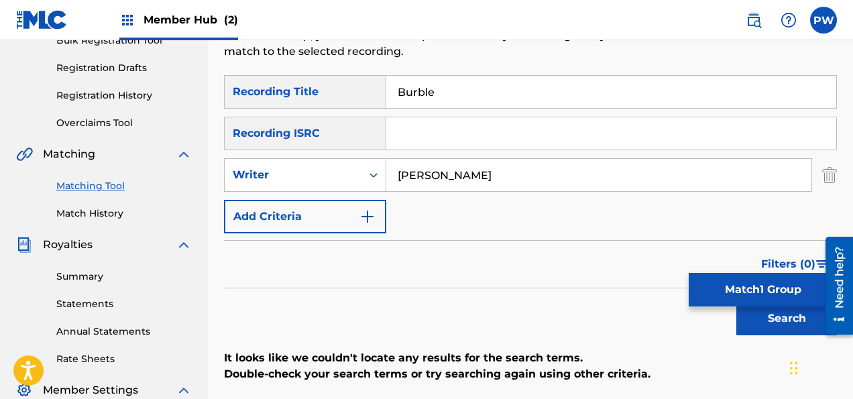
drag, startPoint x: 446, startPoint y: 82, endPoint x: 485, endPoint y: 115, distance: 50.0
click at [446, 84] on input "Burble" at bounding box center [611, 92] width 450 height 32
type input "B"
type input "Professor"
click at [757, 318] on button "Search" at bounding box center [786, 319] width 101 height 34
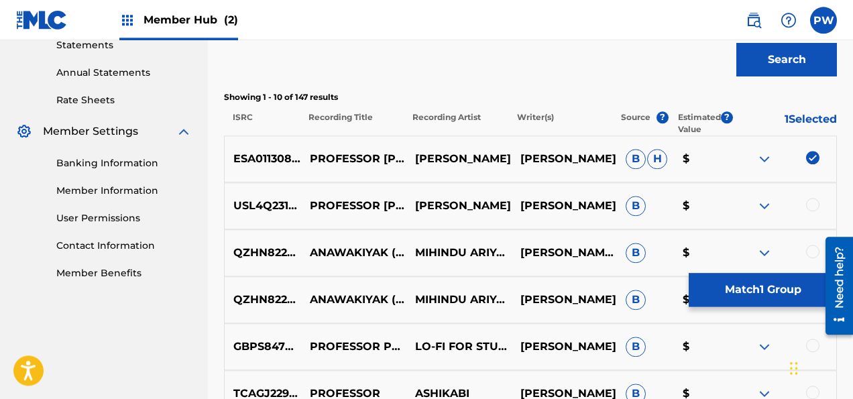
scroll to position [495, 0]
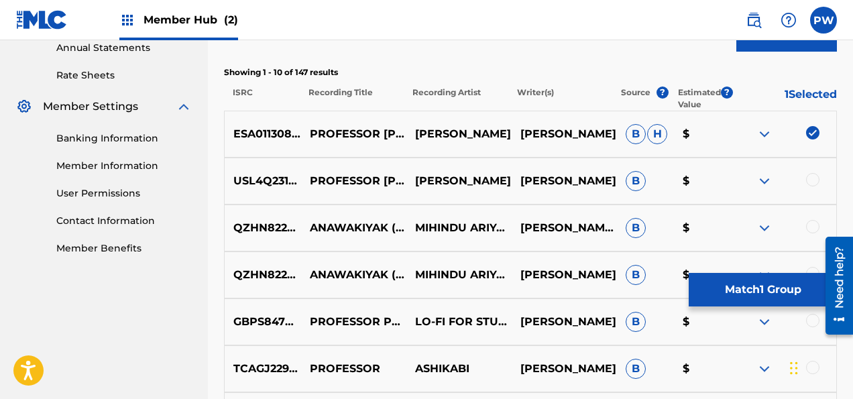
click at [812, 185] on div at bounding box center [812, 179] width 13 height 13
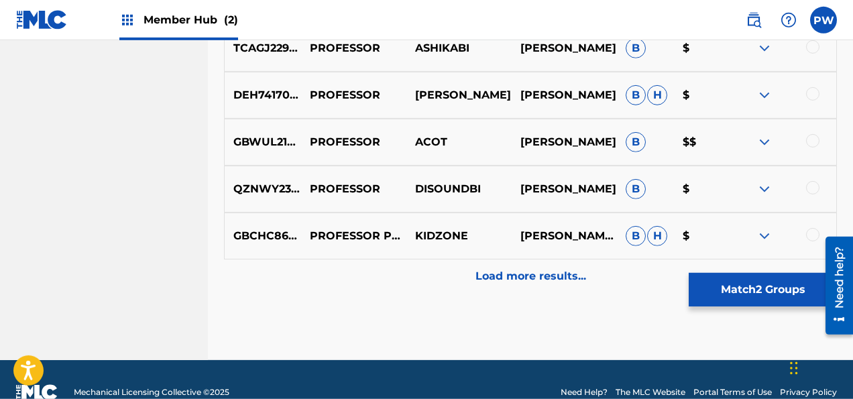
scroll to position [841, 0]
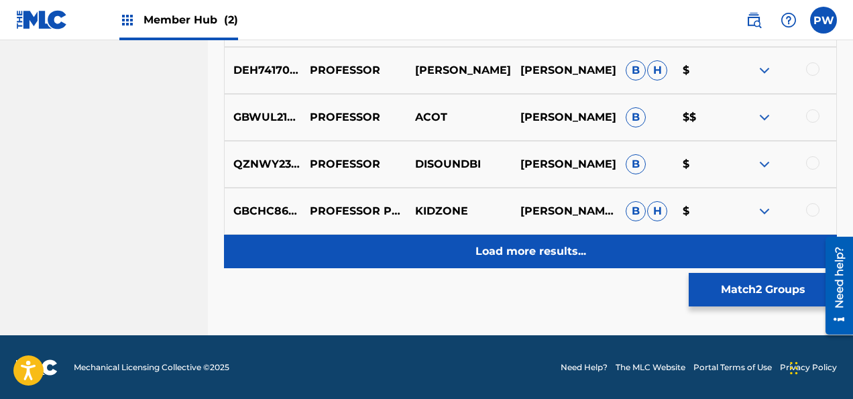
click at [560, 248] on p "Load more results..." at bounding box center [530, 251] width 111 height 16
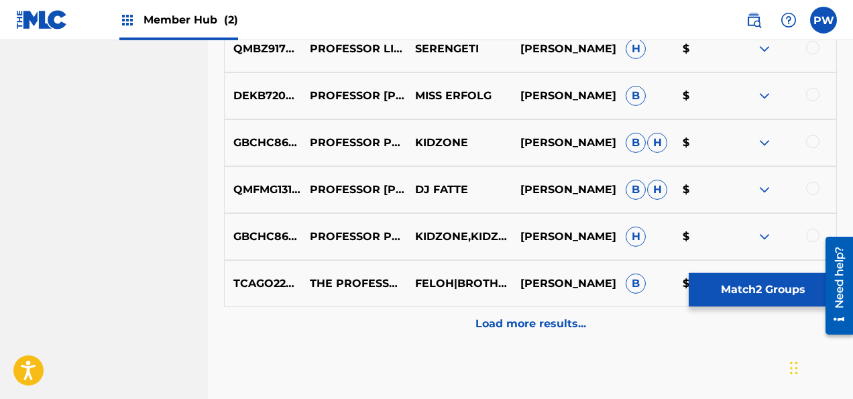
scroll to position [1310, 0]
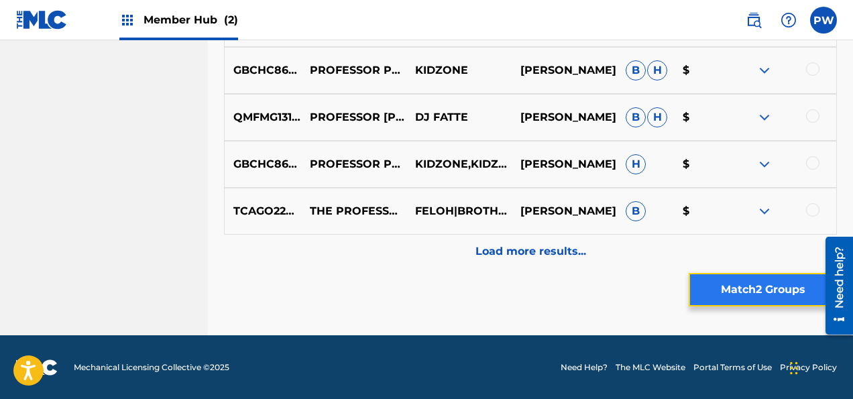
click at [760, 288] on button "Match 2 Groups" at bounding box center [762, 290] width 148 height 34
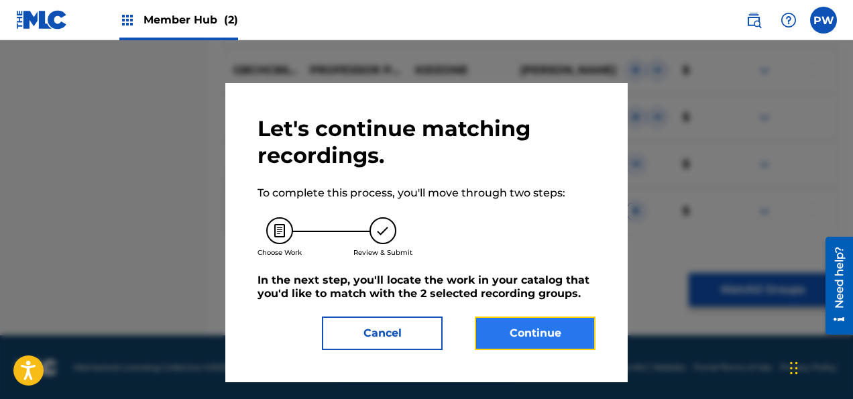
click at [511, 336] on button "Continue" at bounding box center [535, 333] width 121 height 34
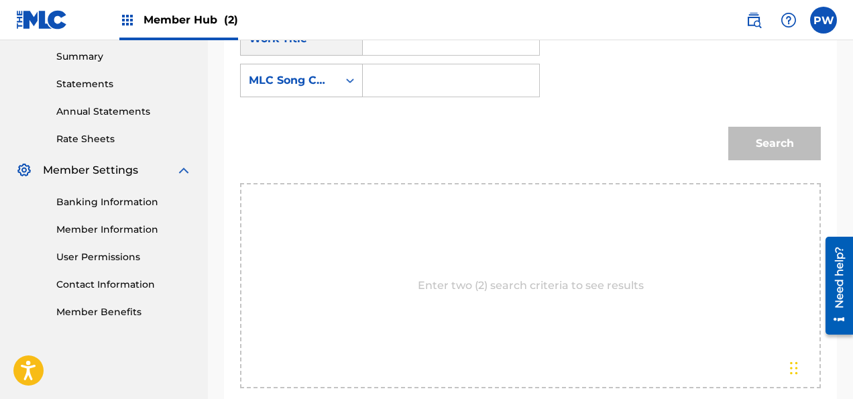
scroll to position [290, 0]
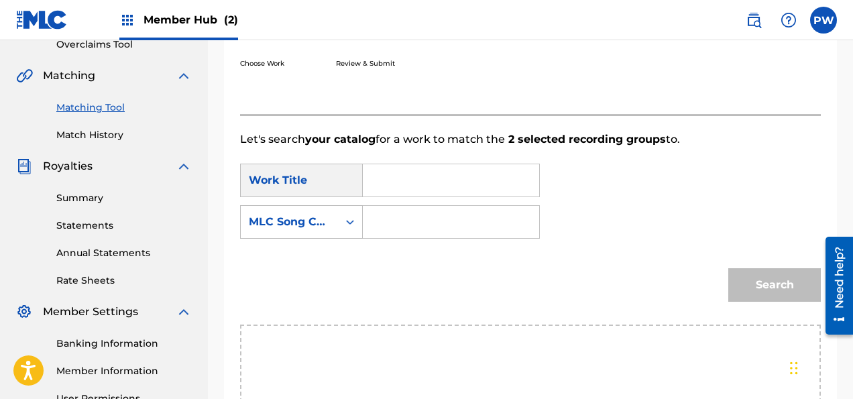
click at [391, 180] on input "Search Form" at bounding box center [451, 180] width 154 height 32
click at [406, 181] on input "Search Form" at bounding box center [451, 180] width 154 height 32
type input "Professor"
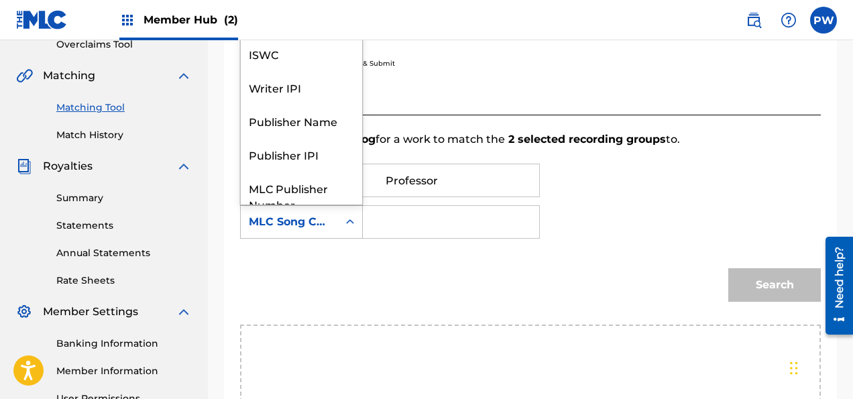
click at [350, 225] on icon "Search Form" at bounding box center [349, 221] width 13 height 13
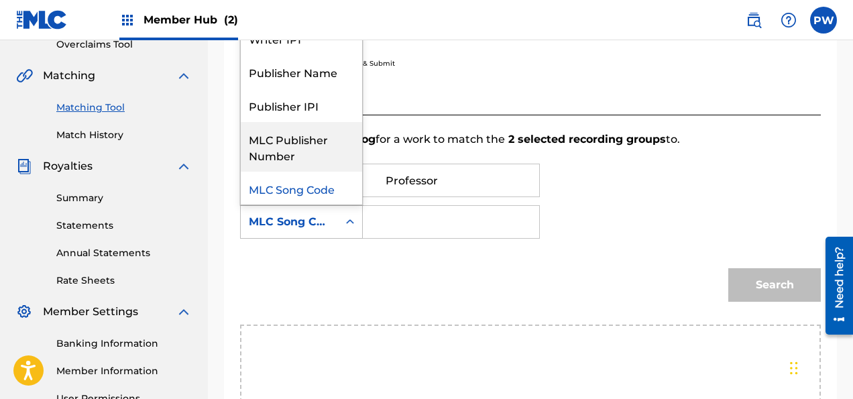
scroll to position [0, 0]
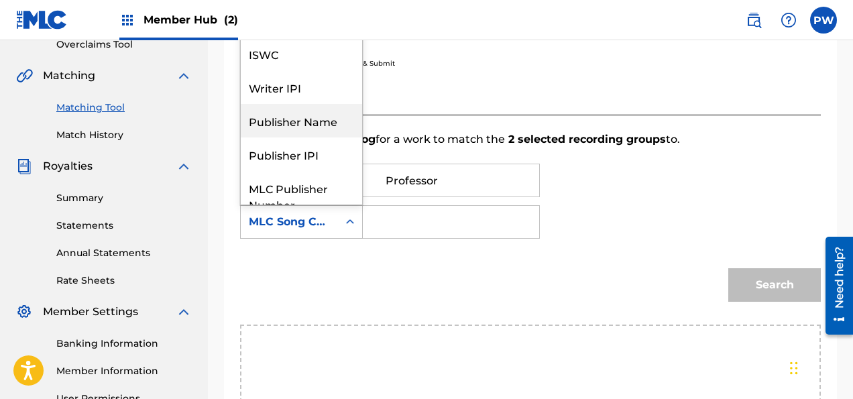
click at [322, 119] on div "Publisher Name" at bounding box center [301, 121] width 121 height 34
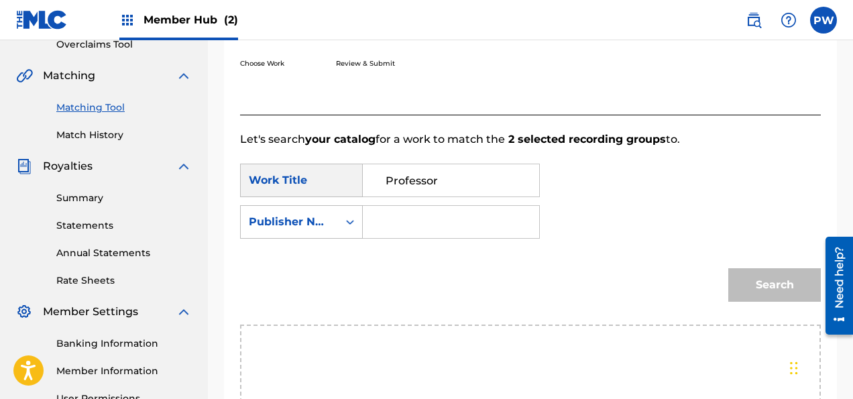
click at [412, 221] on input "Search Form" at bounding box center [451, 222] width 154 height 32
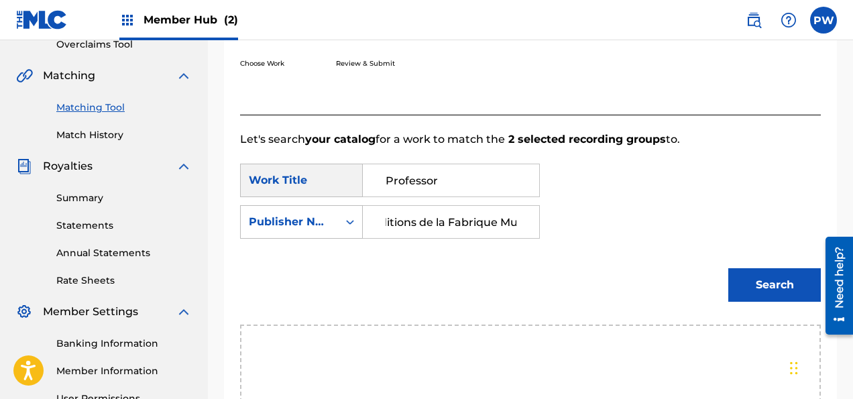
scroll to position [0, 20]
type input "Editions de la Fabrique Musique"
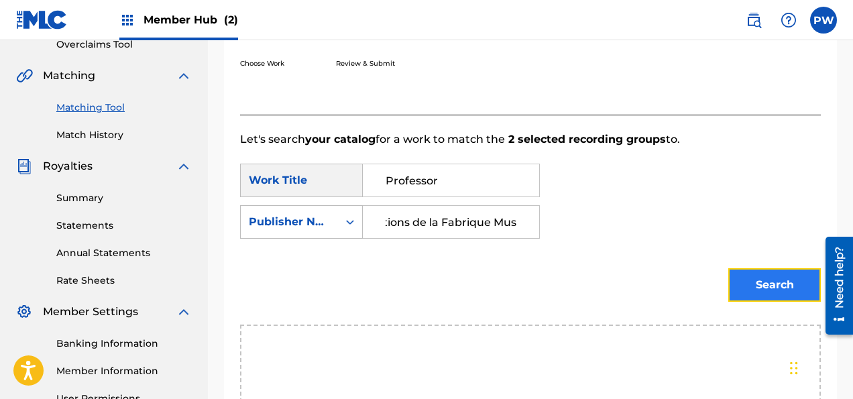
click at [781, 288] on button "Search" at bounding box center [774, 285] width 93 height 34
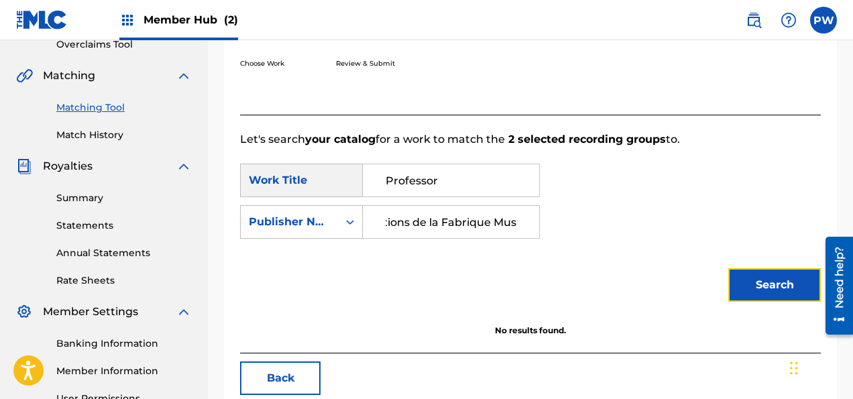
scroll to position [361, 0]
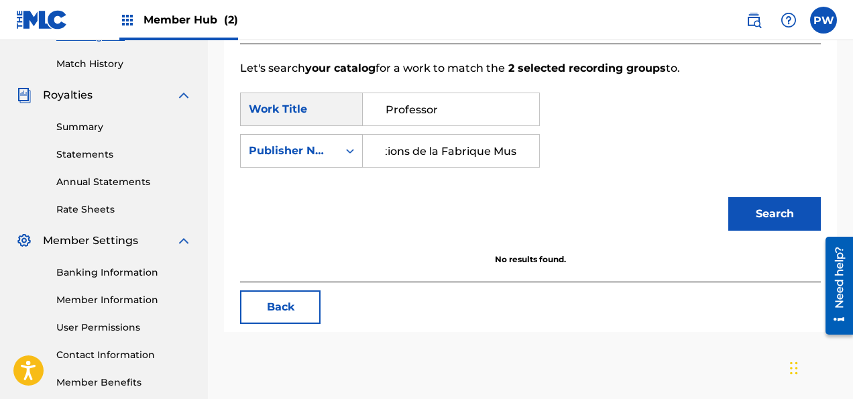
drag, startPoint x: 446, startPoint y: 112, endPoint x: 317, endPoint y: 109, distance: 128.7
click at [374, 109] on input "Professor" at bounding box center [451, 109] width 154 height 32
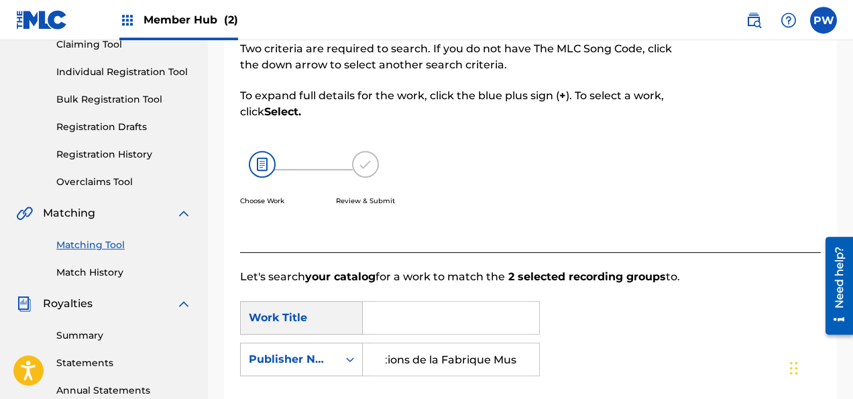
scroll to position [78, 0]
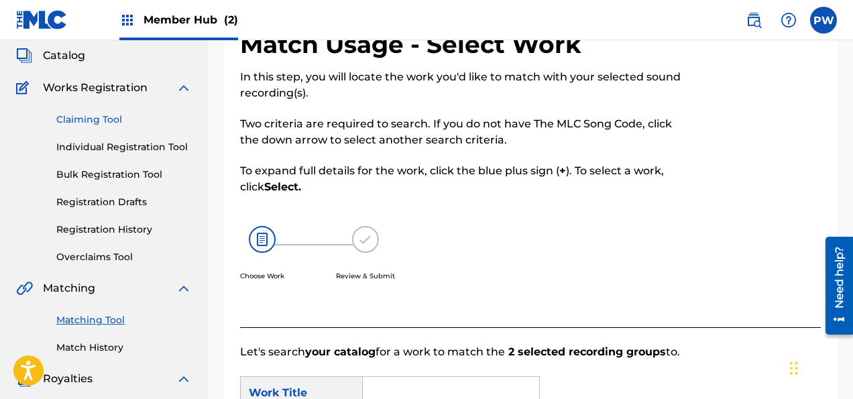
click at [101, 116] on link "Claiming Tool" at bounding box center [123, 120] width 135 height 14
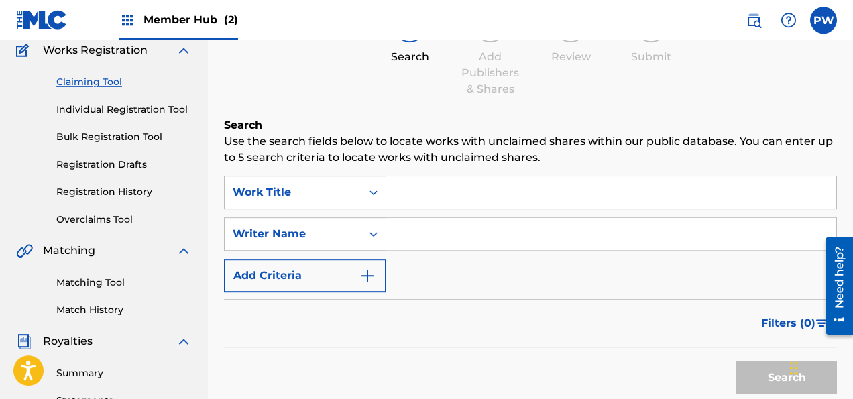
scroll to position [141, 0]
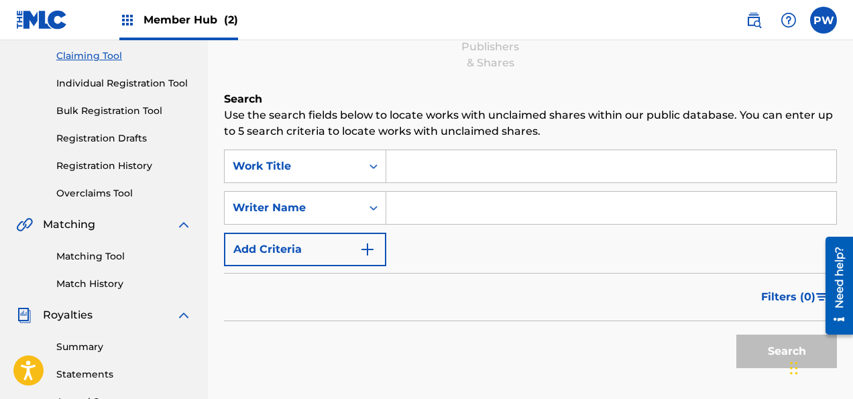
click at [425, 205] on input "Search Form" at bounding box center [611, 208] width 450 height 32
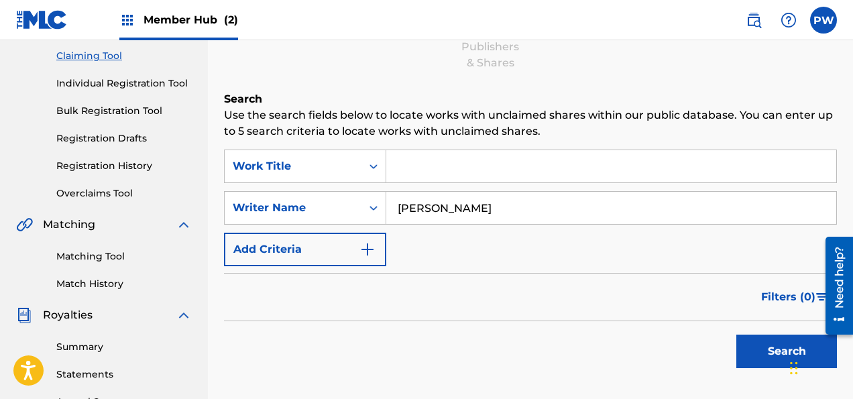
type input "[PERSON_NAME]"
click at [794, 351] on div "Widget de chat" at bounding box center [819, 366] width 67 height 64
click at [774, 360] on button "Search" at bounding box center [786, 351] width 101 height 34
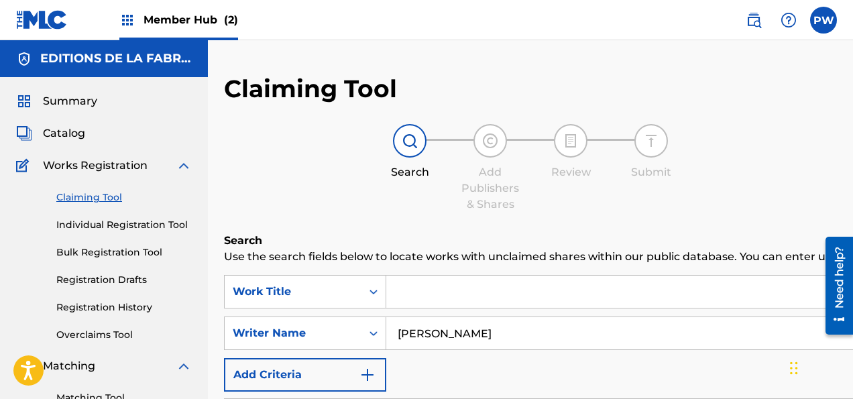
scroll to position [70, 0]
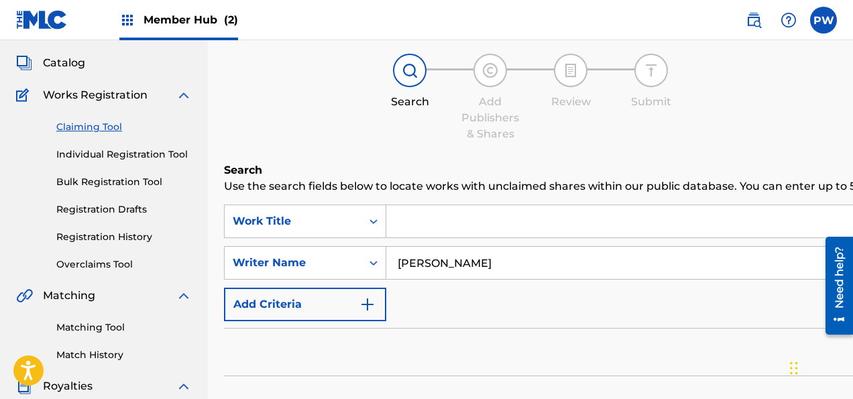
click at [420, 234] on input "Search Form" at bounding box center [786, 221] width 800 height 32
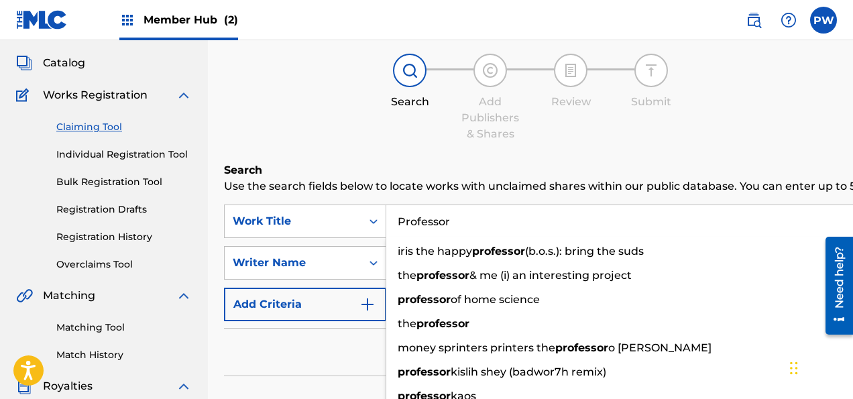
type input "Professor"
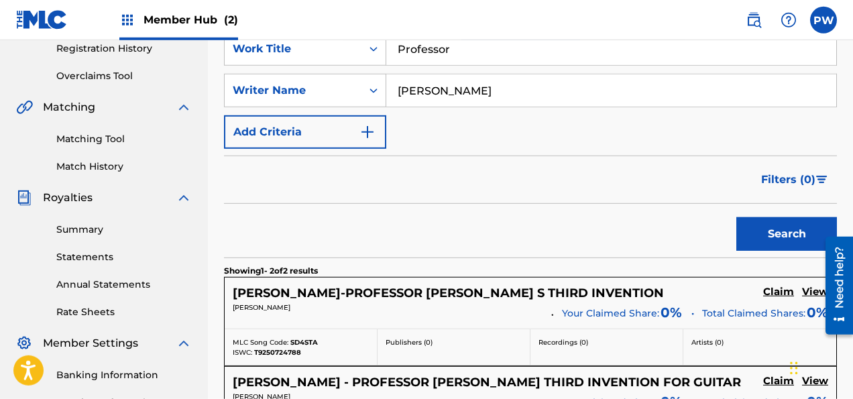
scroll to position [283, 0]
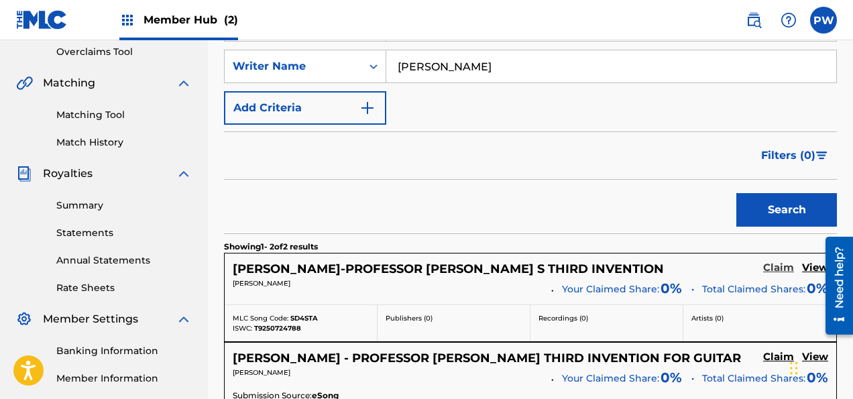
click at [784, 266] on h5 "Claim" at bounding box center [778, 267] width 31 height 13
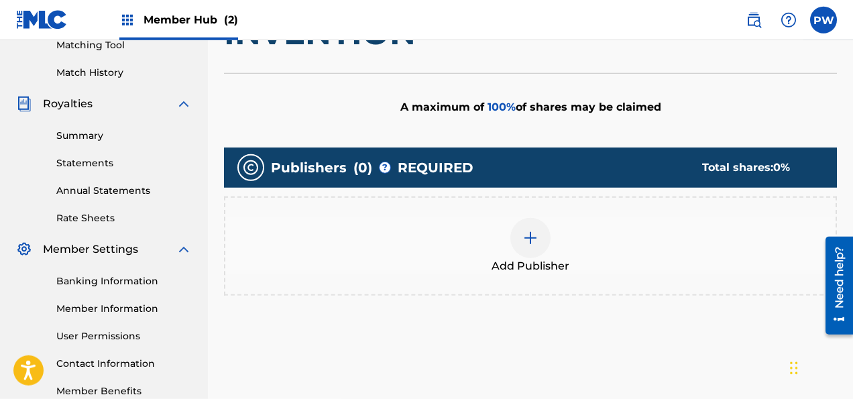
scroll to position [354, 0]
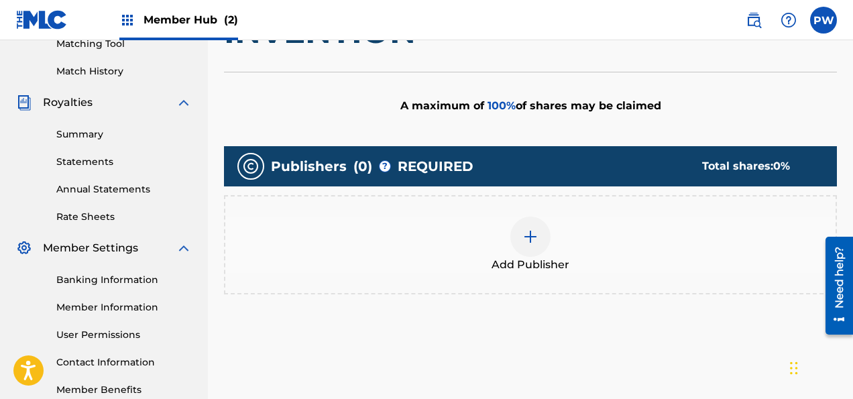
click at [532, 257] on span "Add Publisher" at bounding box center [530, 265] width 78 height 16
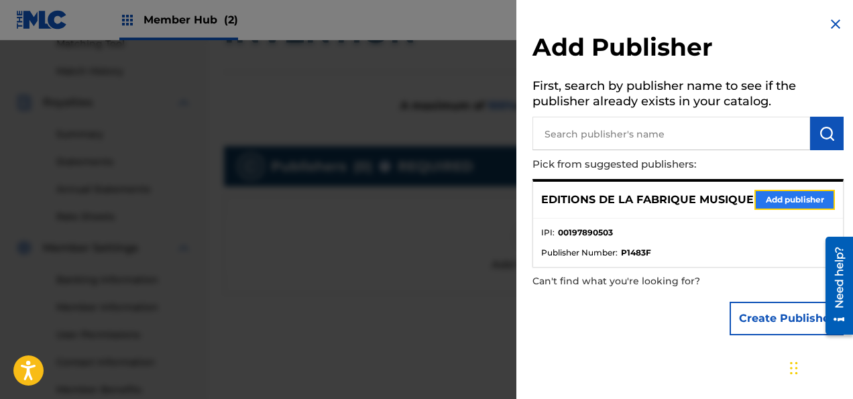
click at [795, 203] on button "Add publisher" at bounding box center [794, 200] width 80 height 20
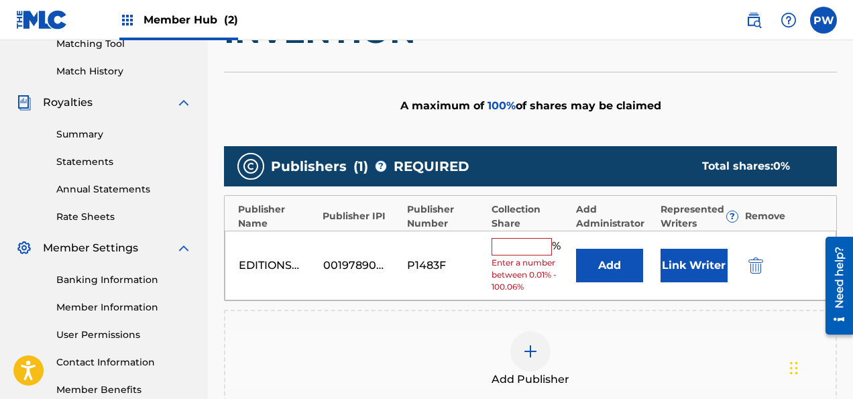
click at [505, 238] on input "text" at bounding box center [521, 246] width 60 height 17
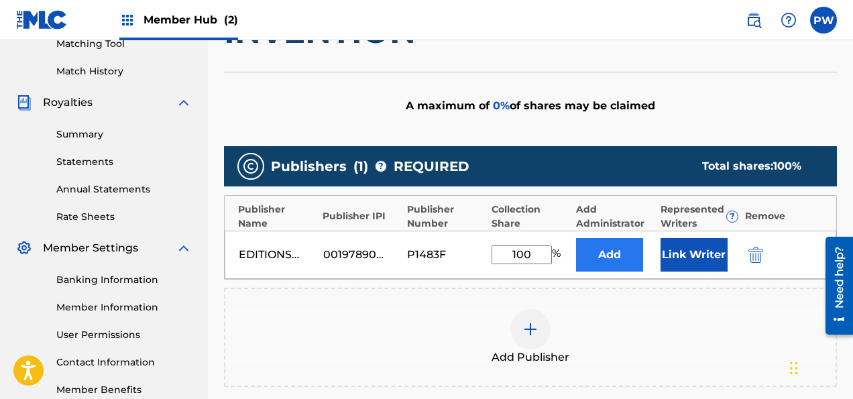
type input "100"
click at [603, 238] on button "Add" at bounding box center [609, 255] width 67 height 34
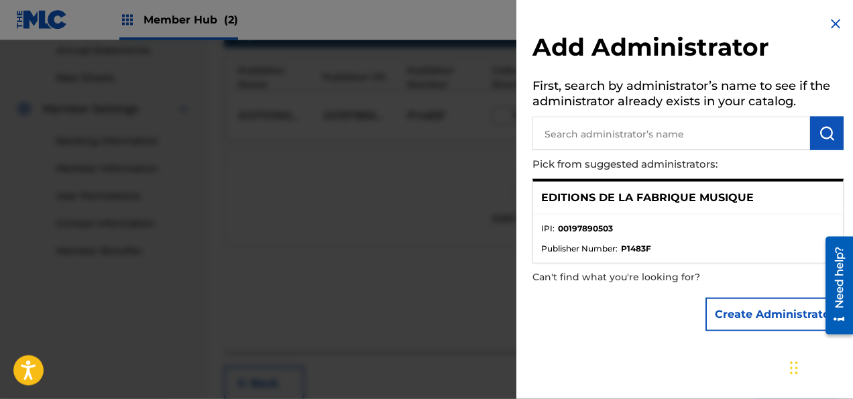
scroll to position [495, 0]
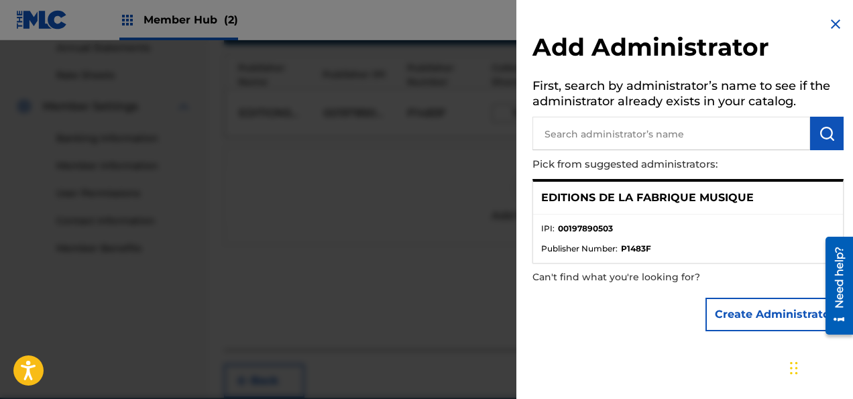
click at [830, 25] on img at bounding box center [835, 24] width 16 height 16
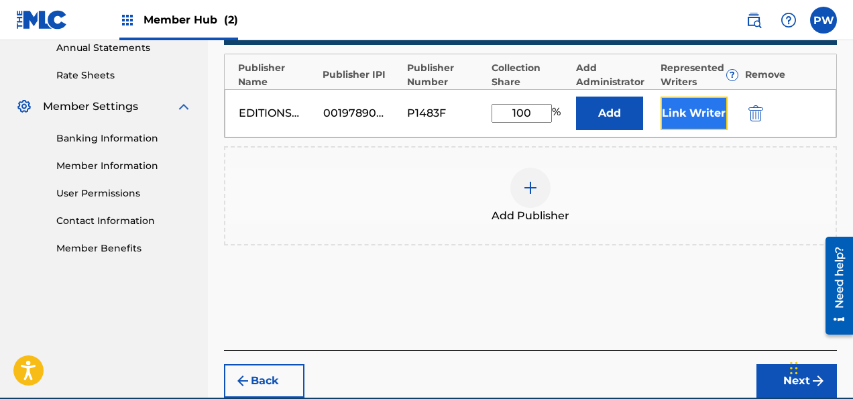
click at [692, 97] on button "Link Writer" at bounding box center [693, 114] width 67 height 34
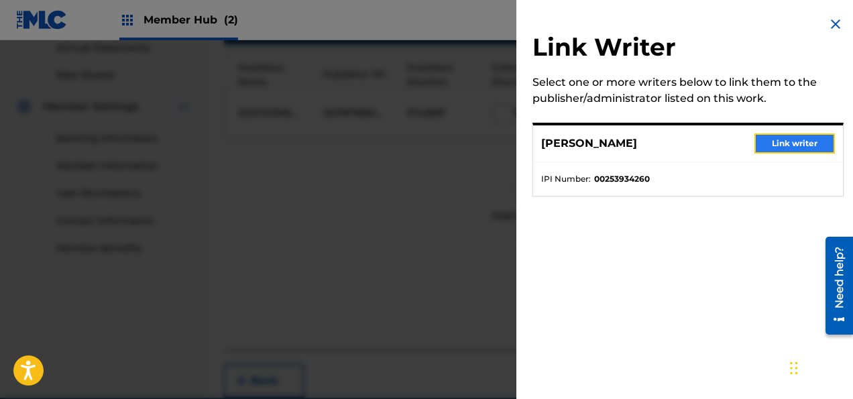
click at [763, 137] on button "Link writer" at bounding box center [794, 143] width 80 height 20
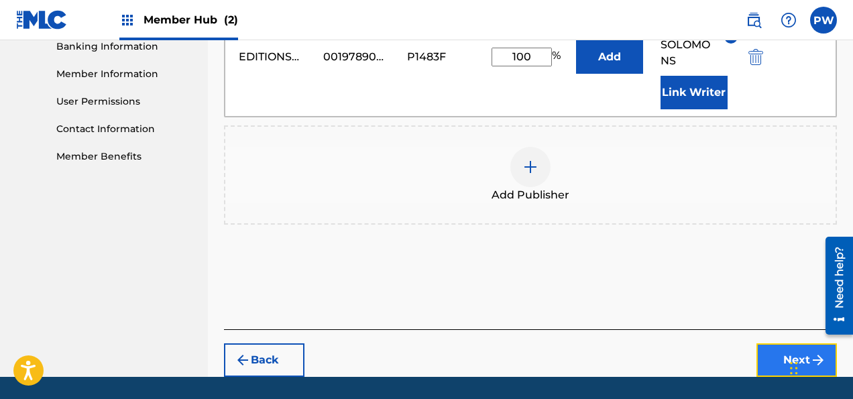
click at [782, 343] on button "Next" at bounding box center [796, 360] width 80 height 34
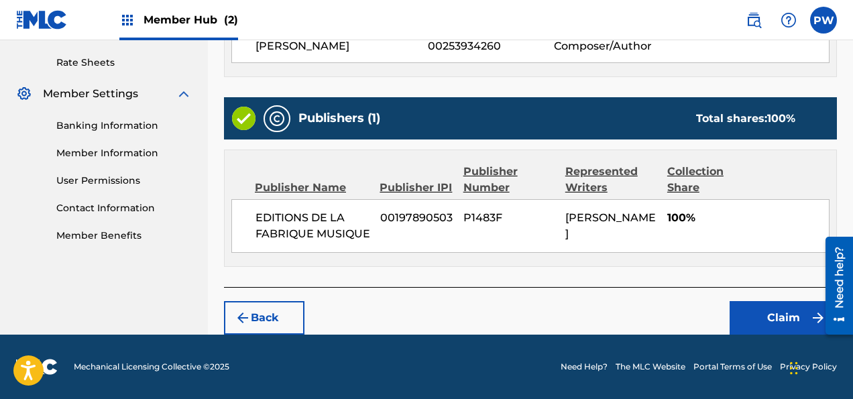
scroll to position [467, 0]
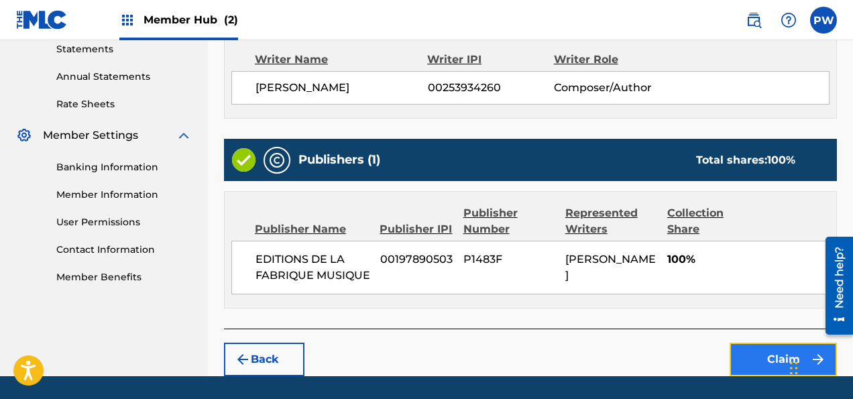
click at [766, 343] on button "Claim" at bounding box center [782, 360] width 107 height 34
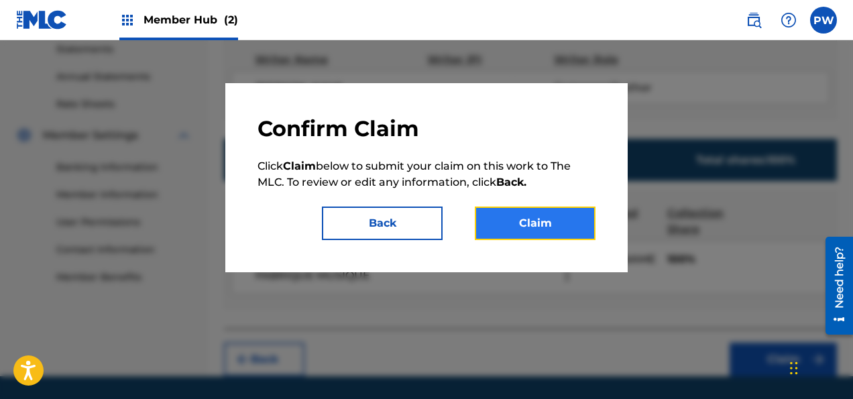
click at [517, 223] on button "Claim" at bounding box center [535, 223] width 121 height 34
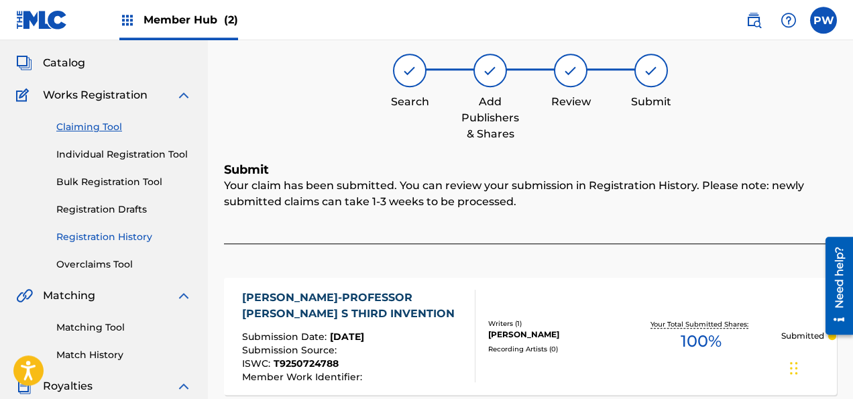
scroll to position [7, 0]
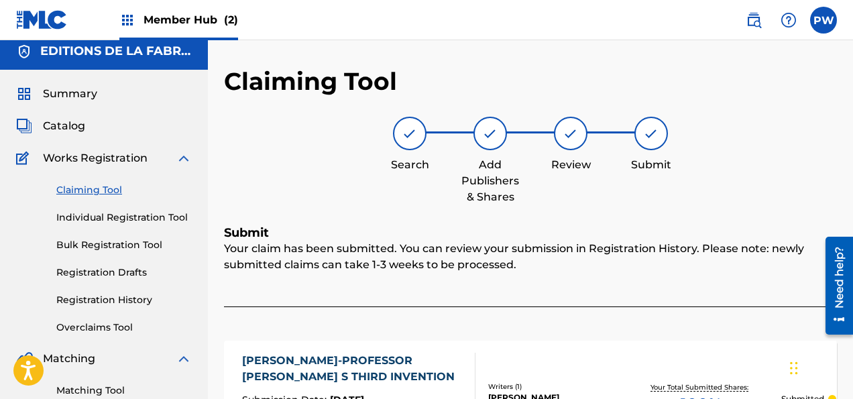
click at [109, 191] on link "Claiming Tool" at bounding box center [123, 190] width 135 height 14
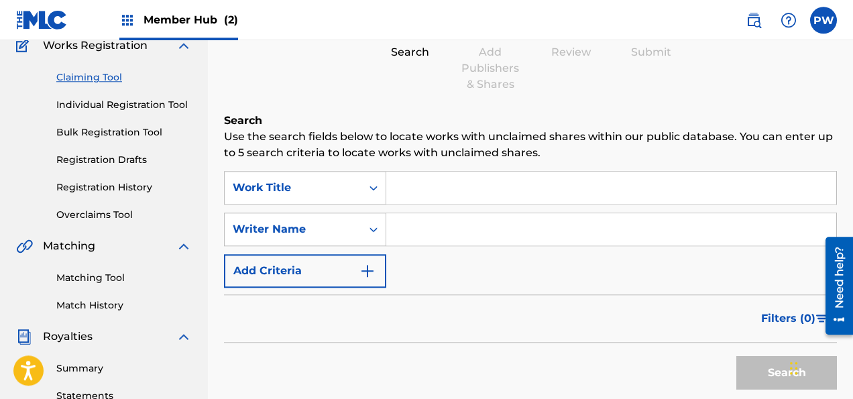
scroll to position [141, 0]
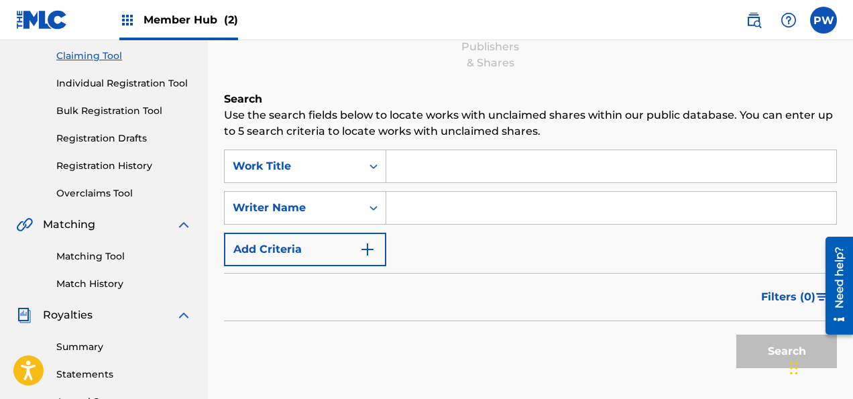
click at [412, 165] on input "Search Form" at bounding box center [611, 166] width 450 height 32
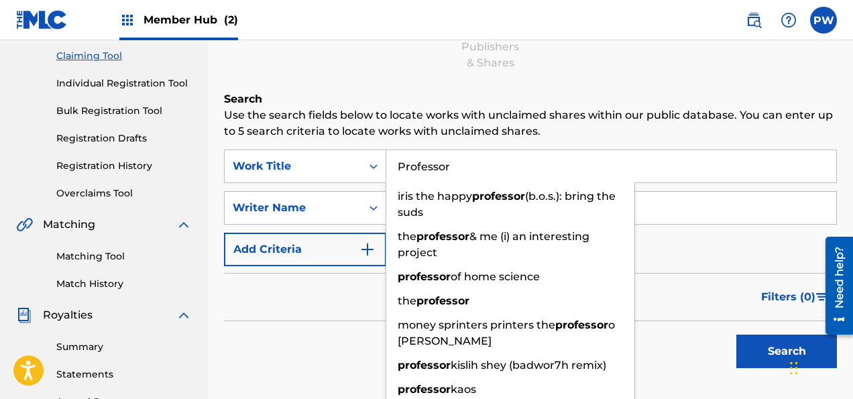
type input "Professor"
click at [719, 213] on input "Search Form" at bounding box center [611, 208] width 450 height 32
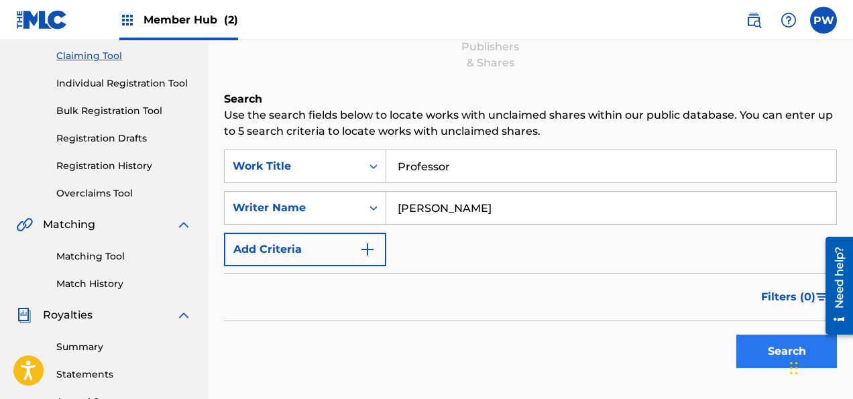
type input "[PERSON_NAME]"
click at [766, 342] on button "Search" at bounding box center [786, 351] width 101 height 34
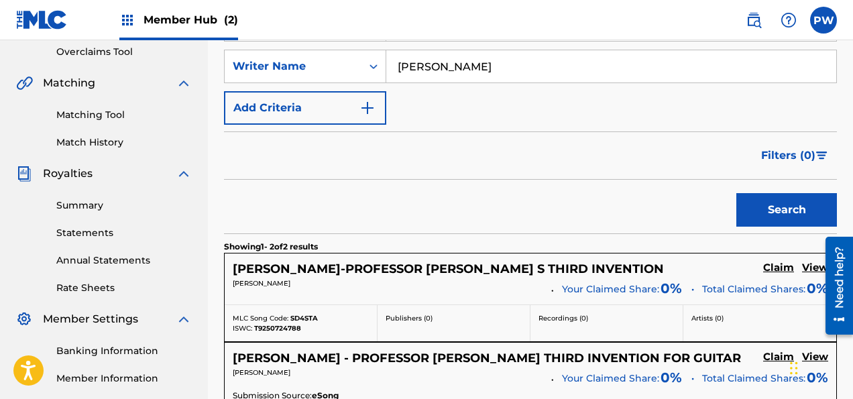
scroll to position [354, 0]
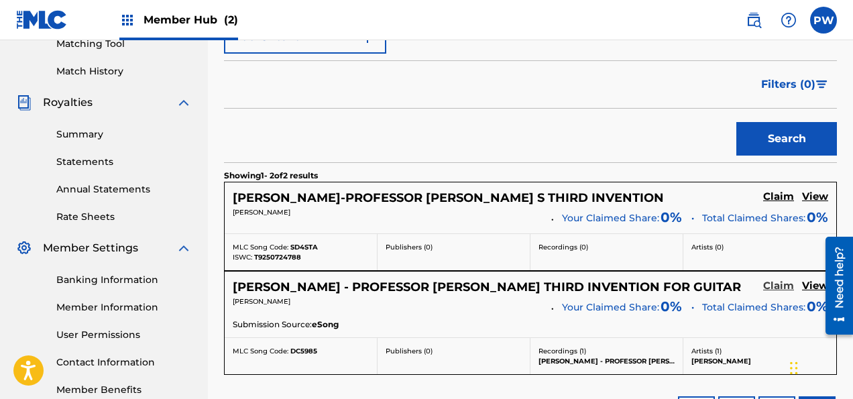
click at [784, 282] on h5 "Claim" at bounding box center [778, 286] width 31 height 13
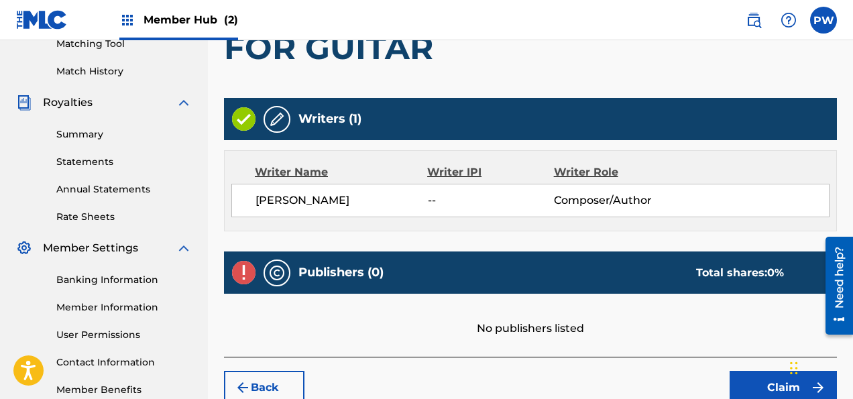
scroll to position [432, 0]
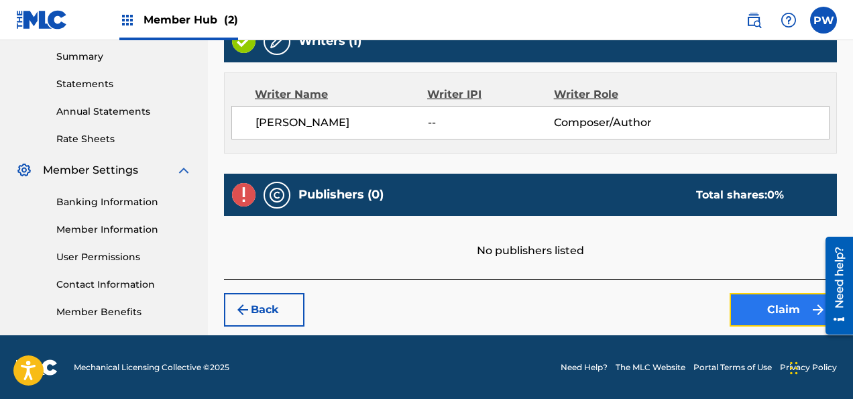
click at [763, 310] on button "Claim" at bounding box center [782, 310] width 107 height 34
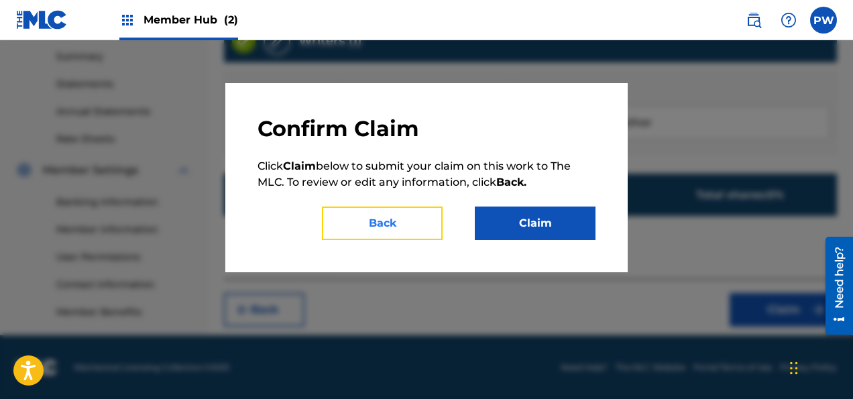
click at [393, 223] on button "Back" at bounding box center [382, 223] width 121 height 34
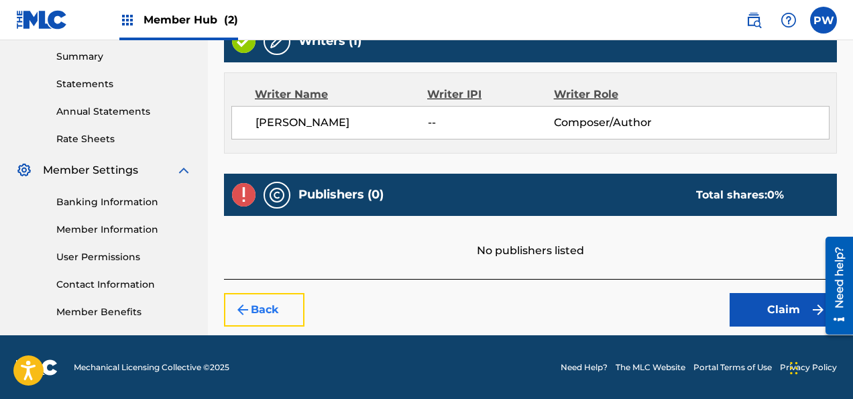
click at [251, 302] on button "Back" at bounding box center [264, 310] width 80 height 34
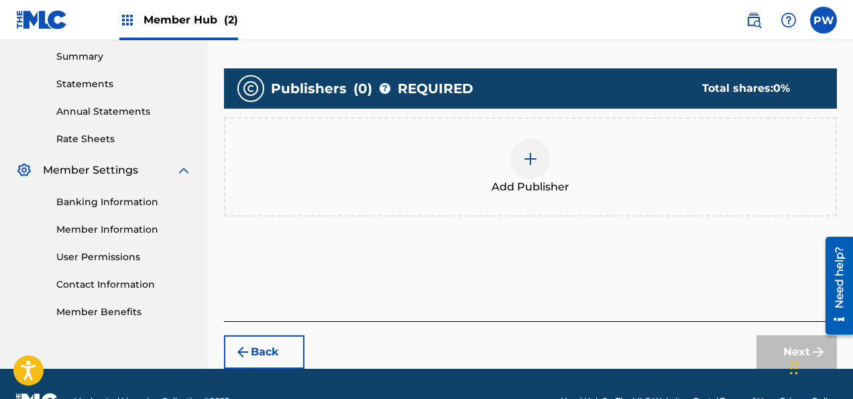
click at [541, 176] on div "Add Publisher" at bounding box center [530, 167] width 610 height 56
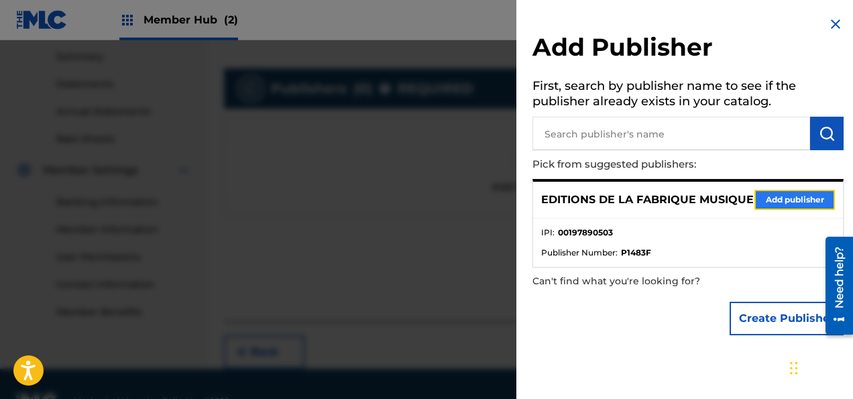
click at [786, 200] on button "Add publisher" at bounding box center [794, 200] width 80 height 20
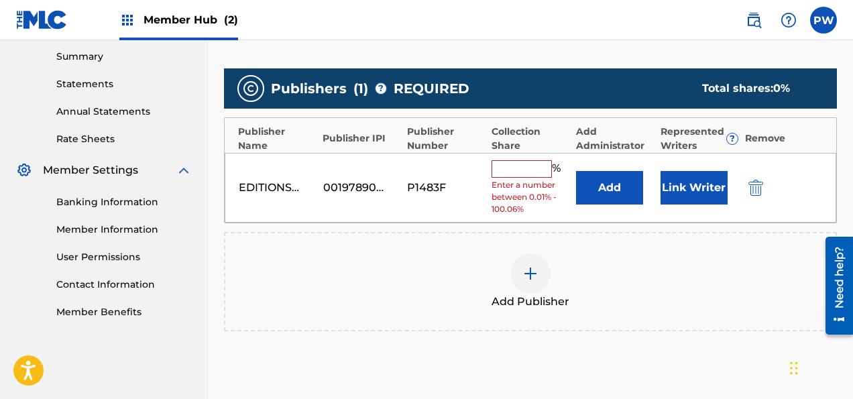
click at [519, 167] on input "text" at bounding box center [521, 168] width 60 height 17
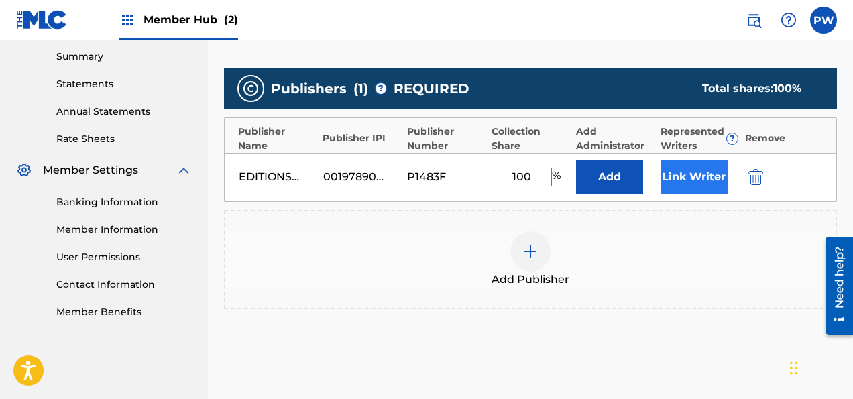
type input "100"
click at [674, 166] on button "Link Writer" at bounding box center [693, 177] width 67 height 34
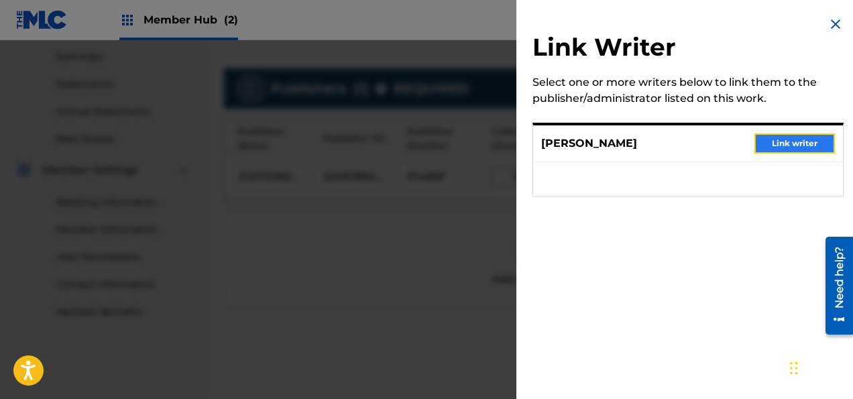
click at [792, 147] on button "Link writer" at bounding box center [794, 143] width 80 height 20
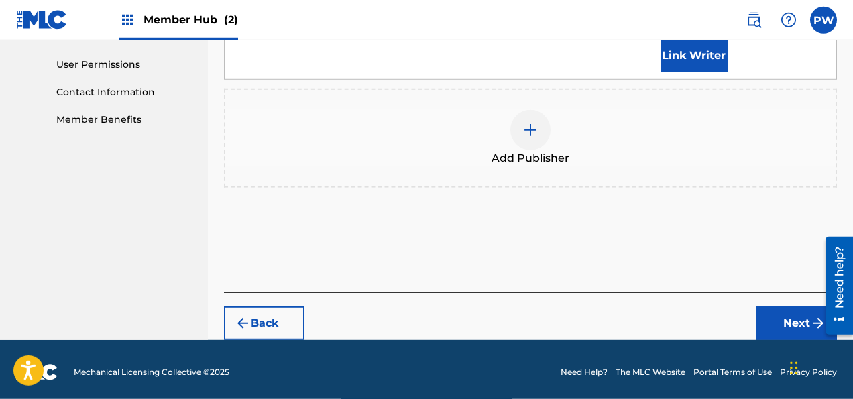
scroll to position [627, 0]
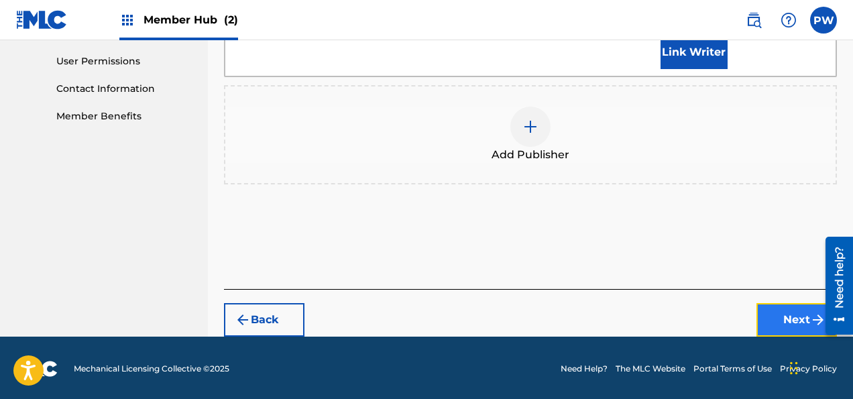
click at [814, 317] on img "submit" at bounding box center [818, 320] width 16 height 16
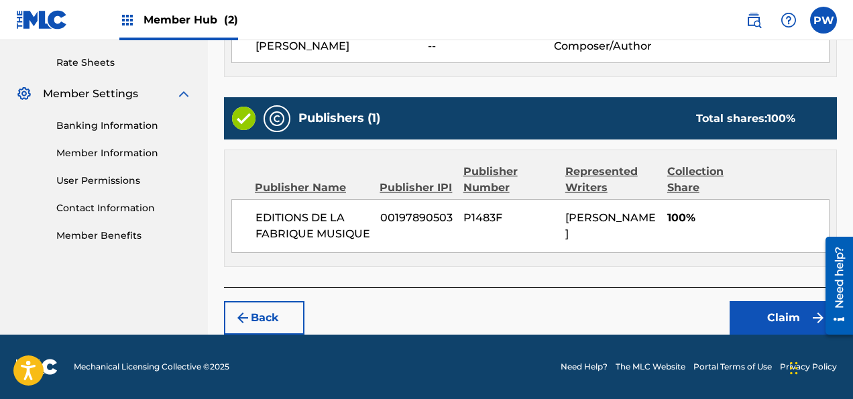
scroll to position [507, 0]
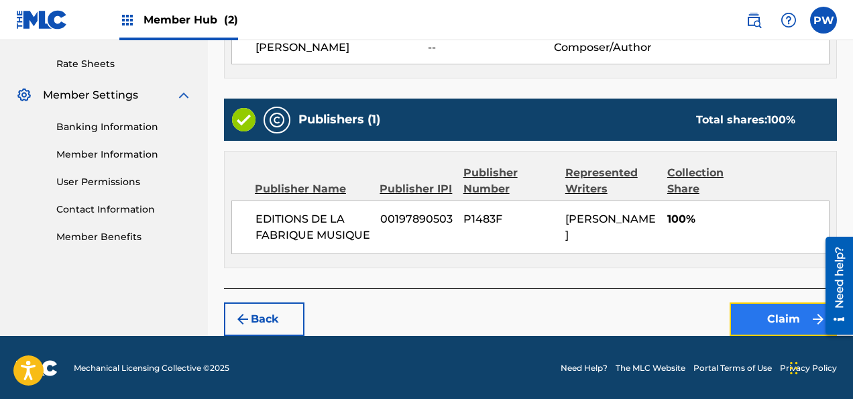
click at [761, 311] on button "Claim" at bounding box center [782, 319] width 107 height 34
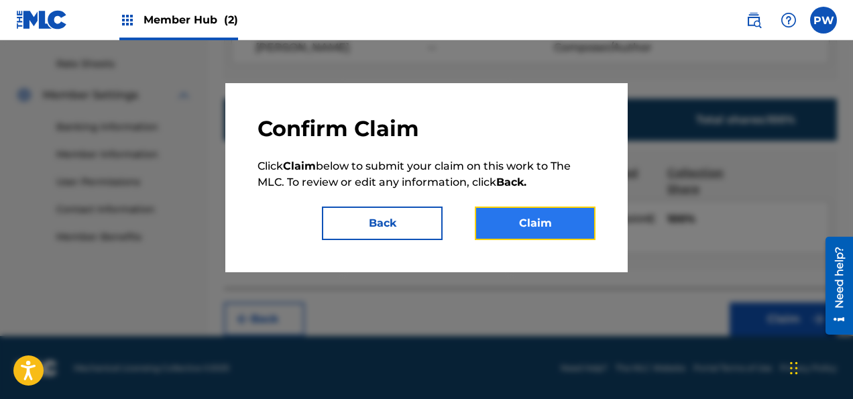
click at [536, 229] on button "Claim" at bounding box center [535, 223] width 121 height 34
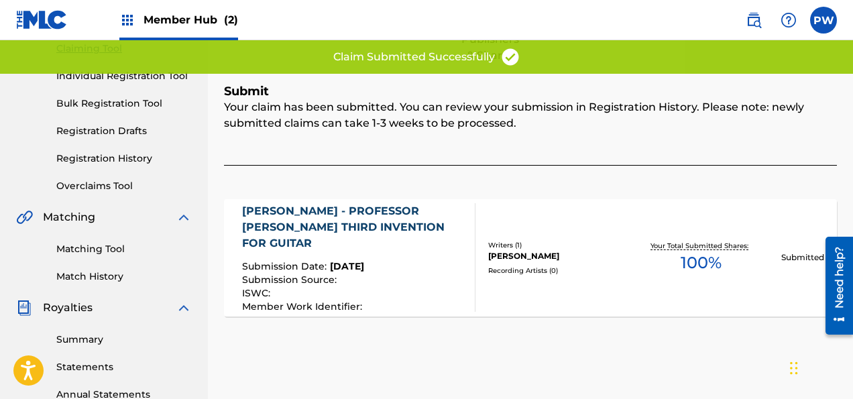
scroll to position [7, 0]
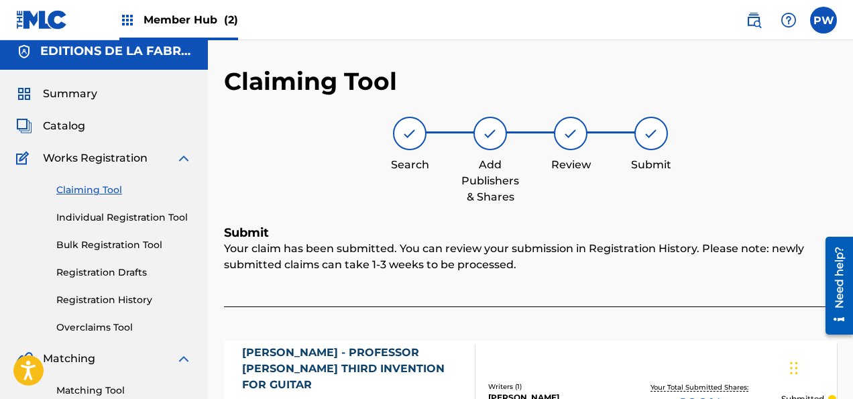
click at [82, 188] on link "Claiming Tool" at bounding box center [123, 190] width 135 height 14
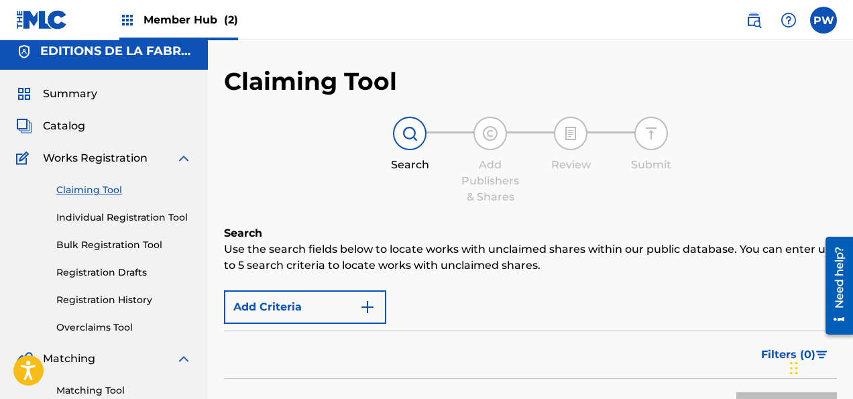
scroll to position [0, 0]
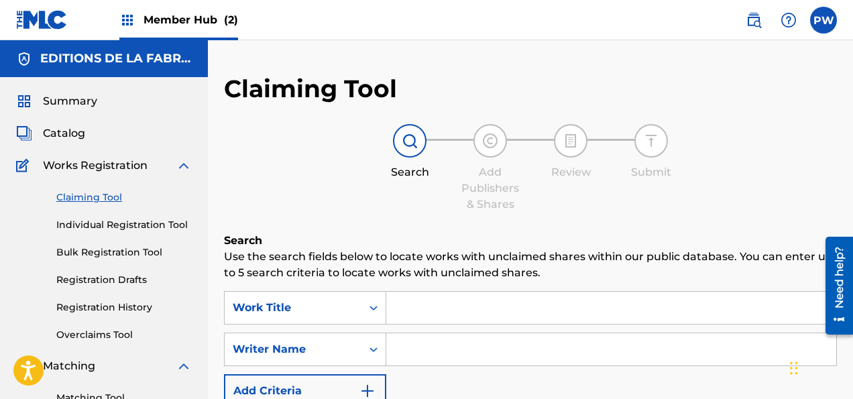
click at [477, 304] on input "Search Form" at bounding box center [611, 308] width 450 height 32
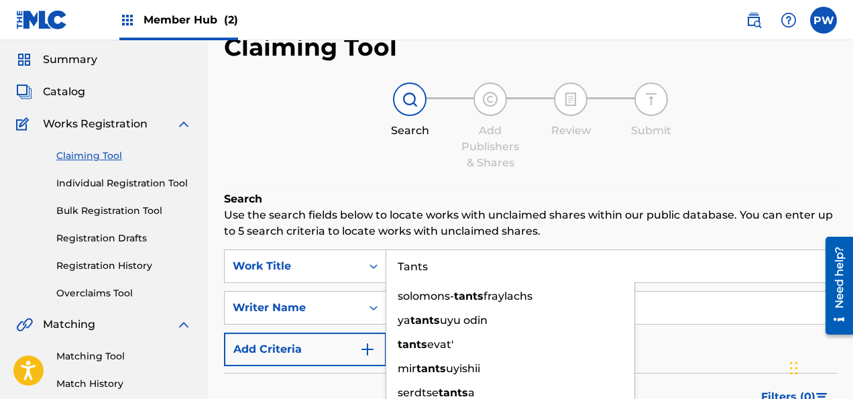
scroll to position [70, 0]
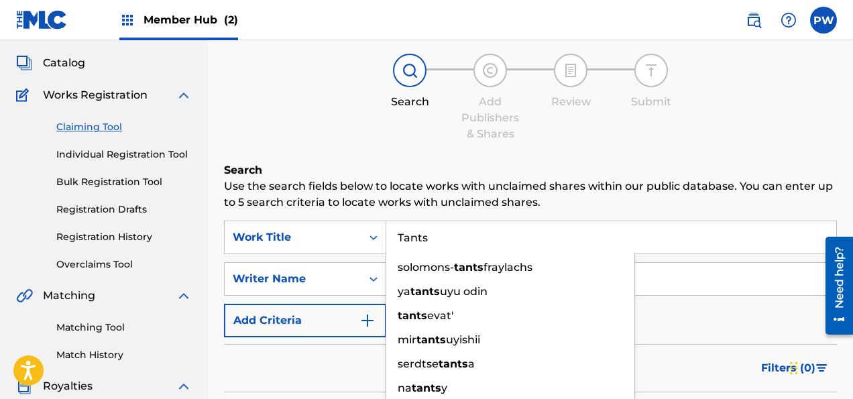
type input "Tants"
click at [490, 170] on h6 "Search" at bounding box center [530, 170] width 613 height 16
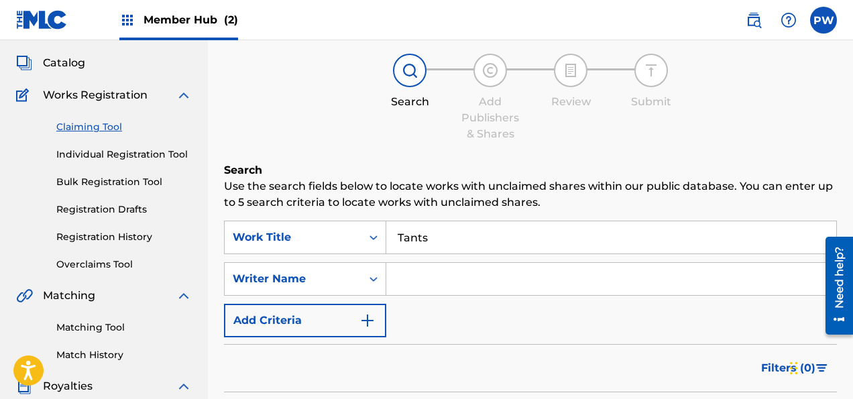
click at [414, 277] on input "Search Form" at bounding box center [611, 279] width 450 height 32
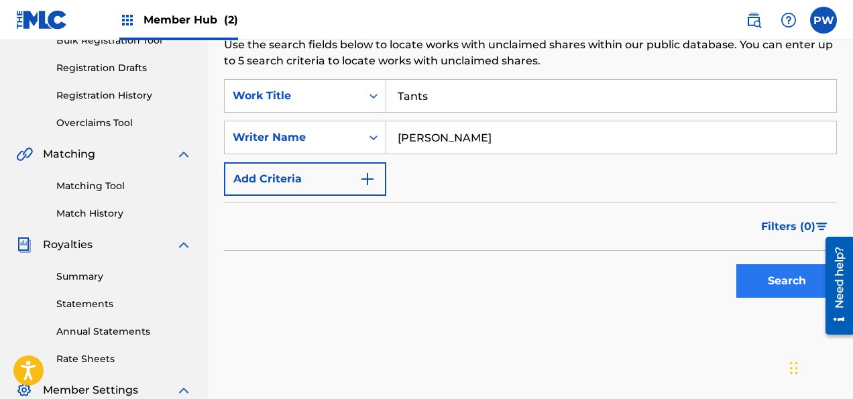
type input "[PERSON_NAME]"
click at [772, 281] on button "Search" at bounding box center [786, 281] width 101 height 34
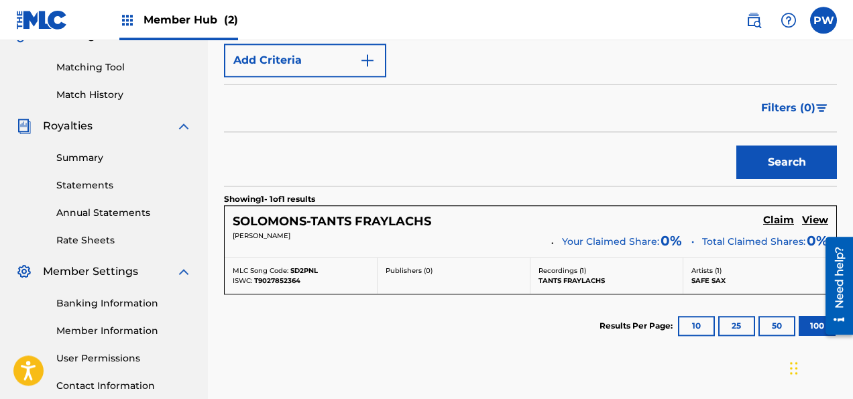
scroll to position [354, 0]
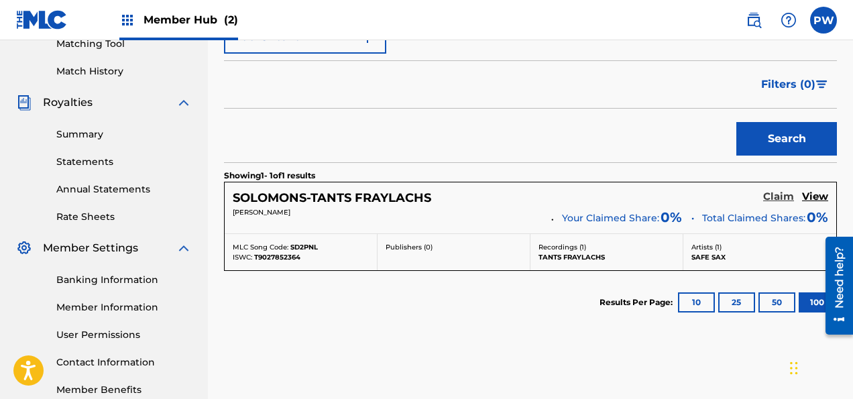
click at [780, 192] on h5 "Claim" at bounding box center [778, 196] width 31 height 13
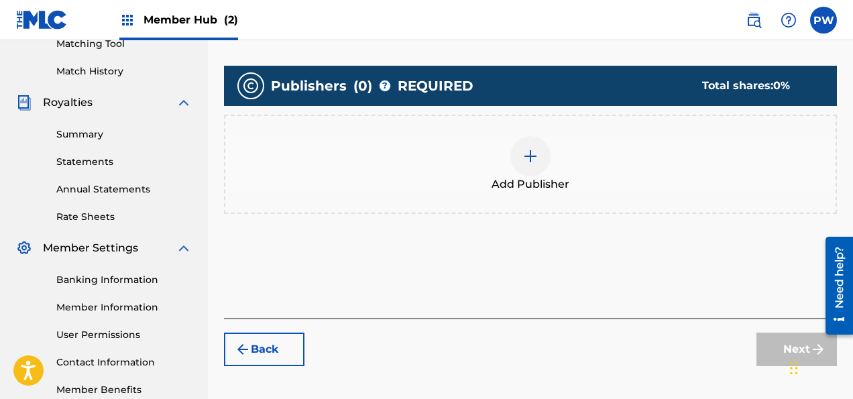
click at [533, 167] on div at bounding box center [530, 156] width 40 height 40
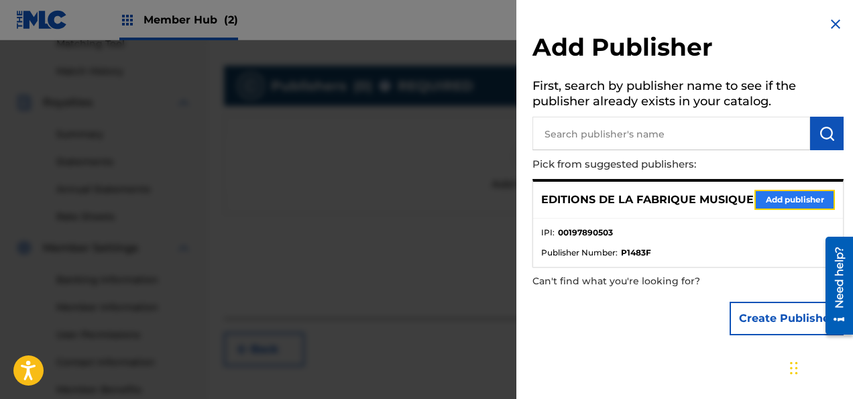
click at [782, 206] on button "Add publisher" at bounding box center [794, 200] width 80 height 20
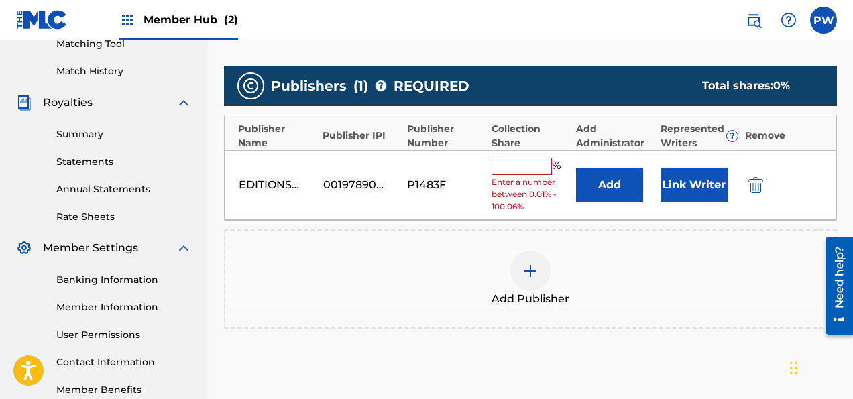
click at [517, 160] on input "text" at bounding box center [521, 166] width 60 height 17
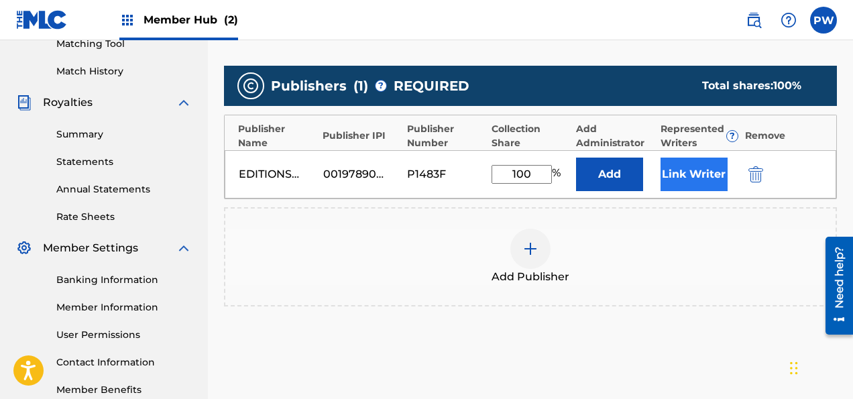
type input "100"
click at [690, 172] on button "Link Writer" at bounding box center [693, 175] width 67 height 34
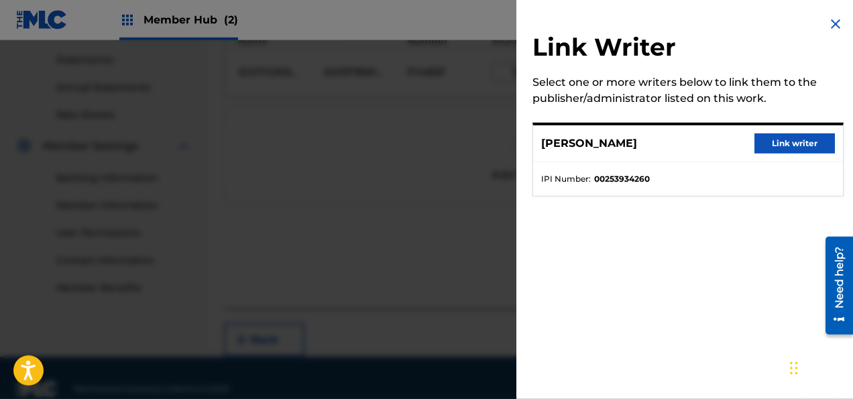
scroll to position [477, 0]
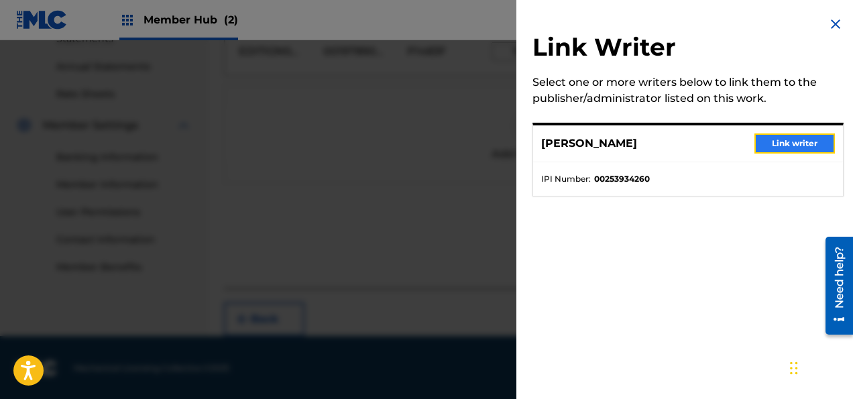
click at [791, 139] on button "Link writer" at bounding box center [794, 143] width 80 height 20
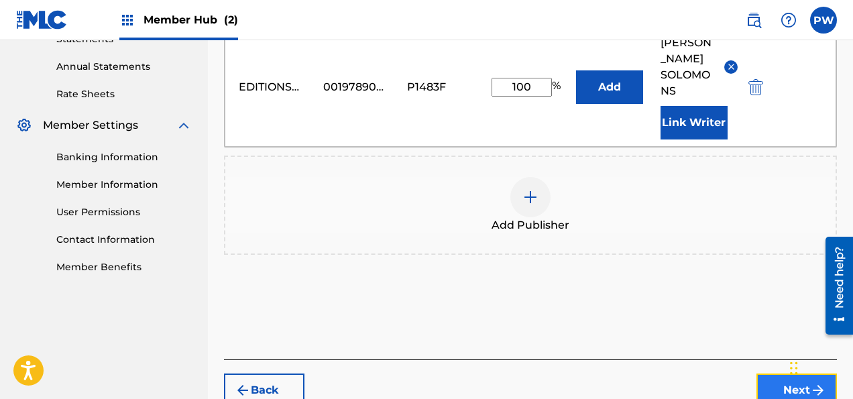
click at [780, 389] on button "Next" at bounding box center [796, 390] width 80 height 34
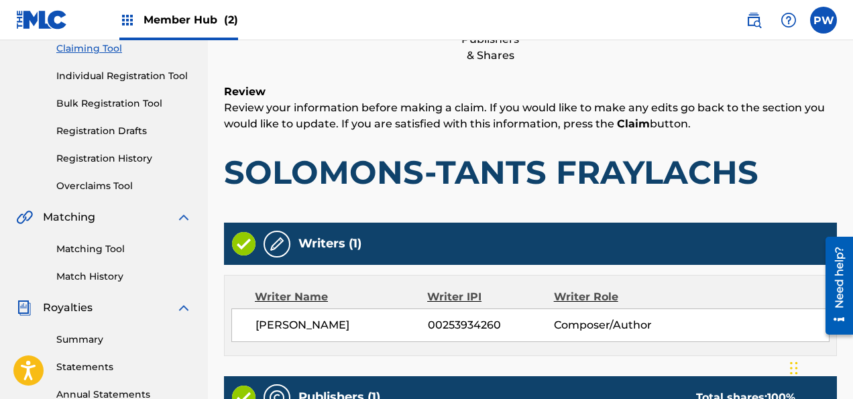
scroll to position [78, 0]
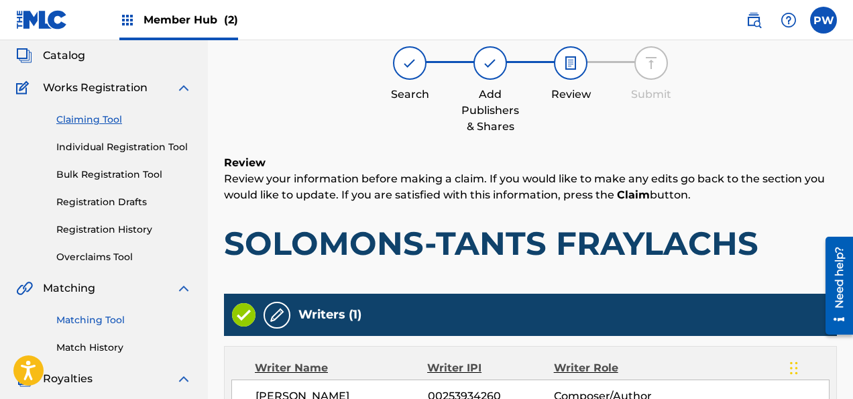
click at [96, 320] on link "Matching Tool" at bounding box center [123, 320] width 135 height 14
click at [96, 264] on div "Claiming Tool Individual Registration Tool Bulk Registration Tool Registration …" at bounding box center [104, 180] width 176 height 168
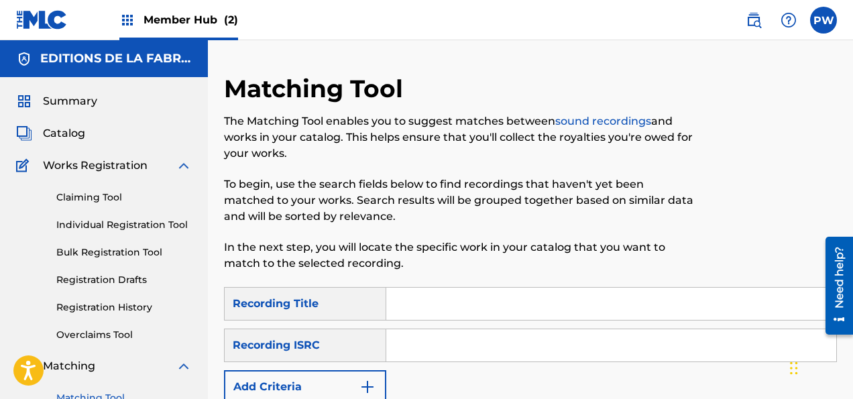
click at [419, 303] on input "Search Form" at bounding box center [611, 304] width 450 height 32
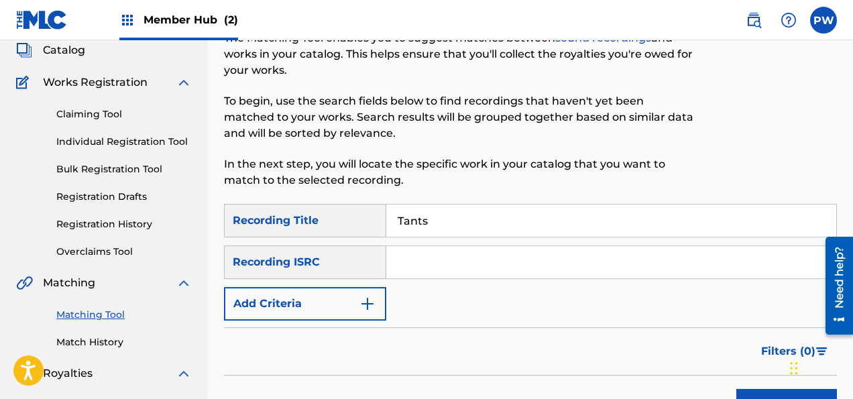
scroll to position [141, 0]
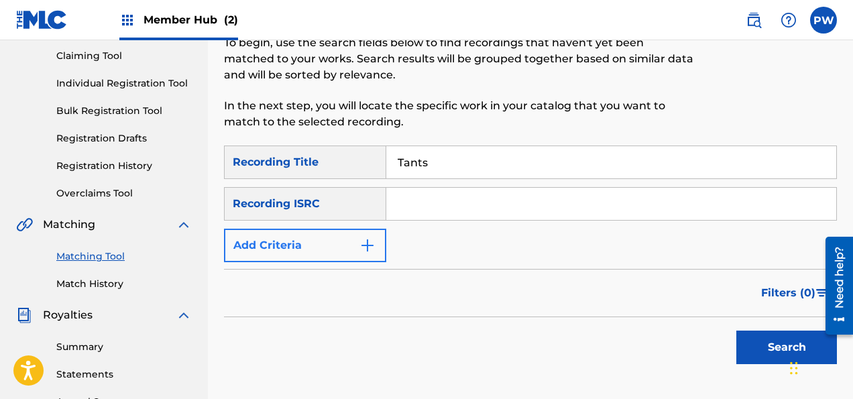
type input "Tants"
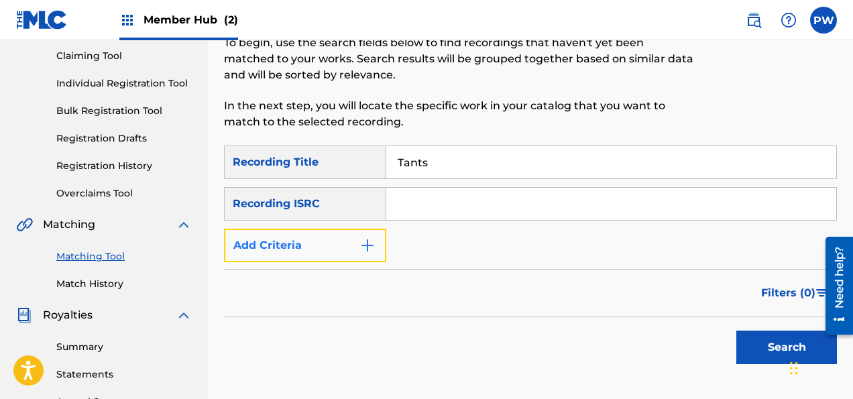
click at [331, 249] on button "Add Criteria" at bounding box center [305, 246] width 162 height 34
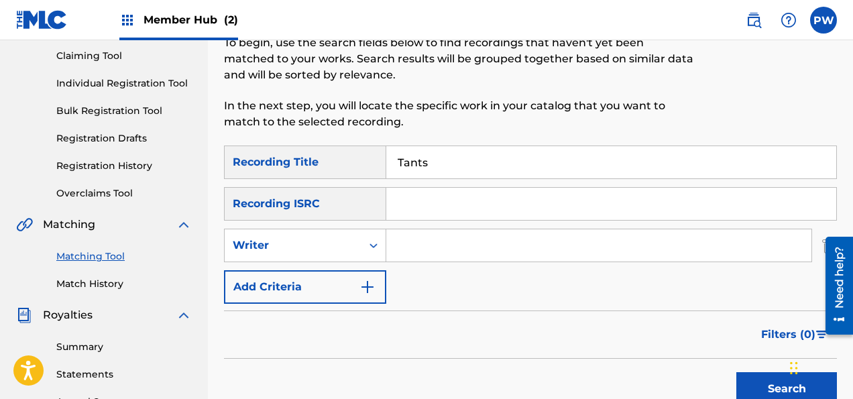
click at [425, 243] on input "Search Form" at bounding box center [598, 245] width 425 height 32
type input "[PERSON_NAME]"
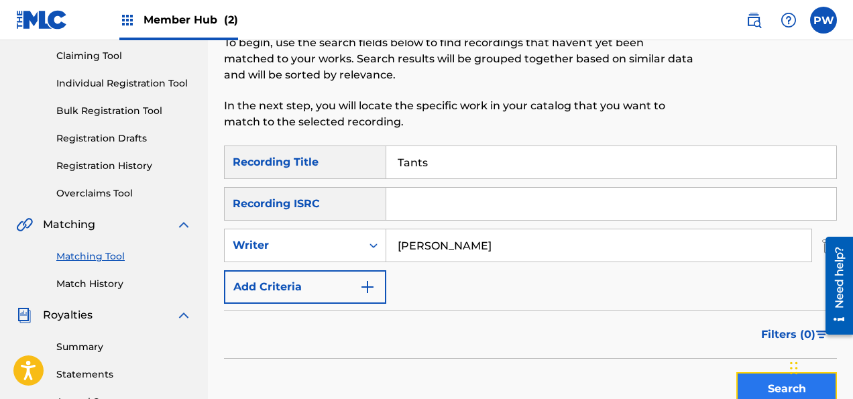
click at [773, 375] on button "Search" at bounding box center [786, 389] width 101 height 34
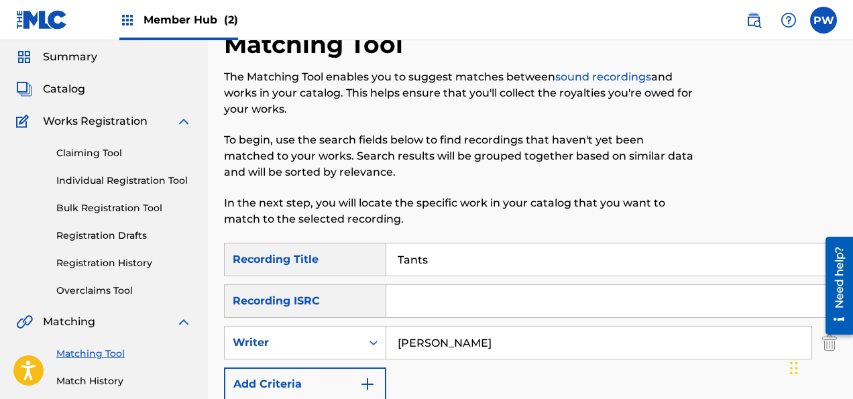
scroll to position [70, 0]
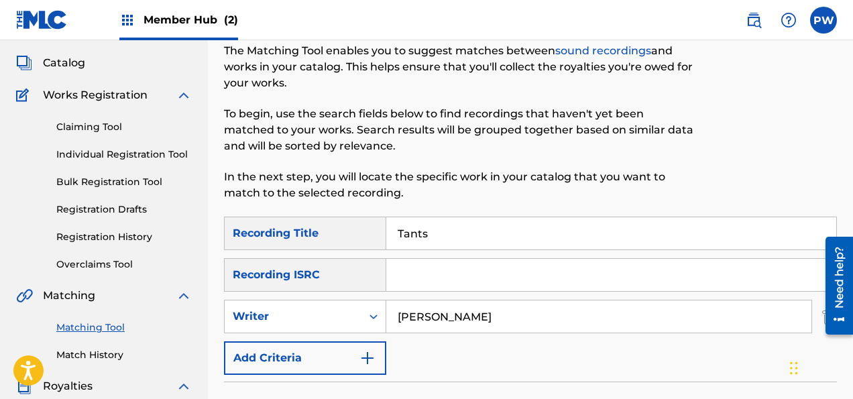
drag, startPoint x: 450, startPoint y: 233, endPoint x: 387, endPoint y: 232, distance: 63.7
click at [387, 232] on input "Tants" at bounding box center [611, 233] width 450 height 32
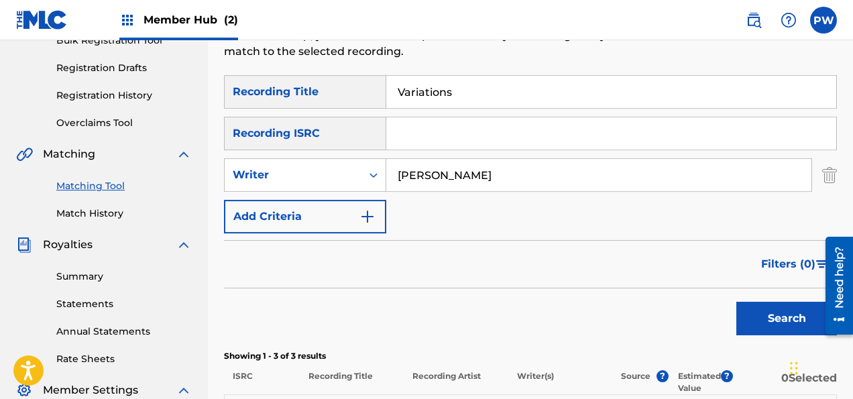
scroll to position [212, 0]
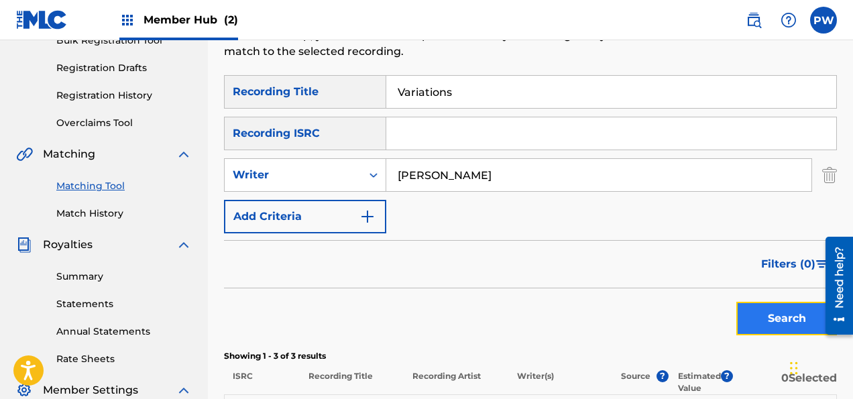
click at [765, 319] on button "Search" at bounding box center [786, 319] width 101 height 34
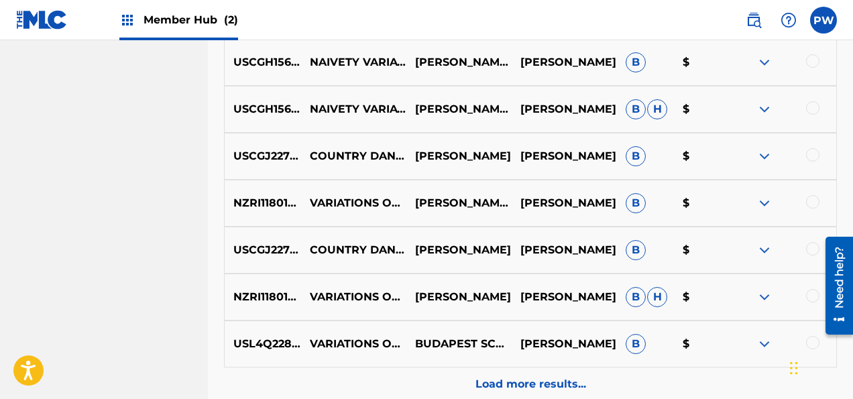
scroll to position [778, 0]
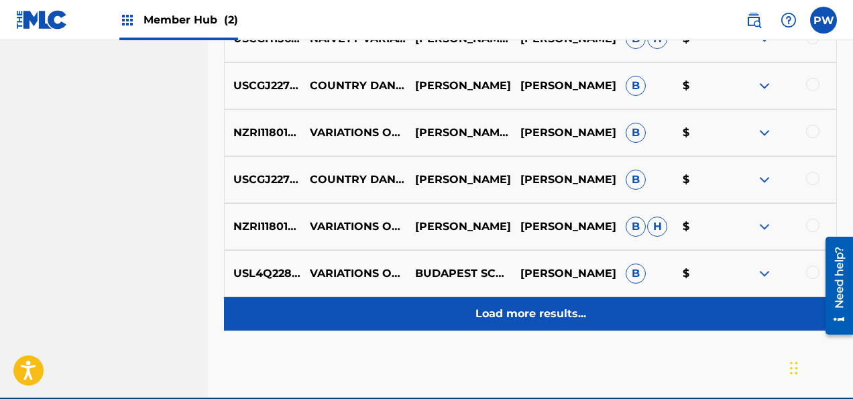
click at [524, 308] on p "Load more results..." at bounding box center [530, 314] width 111 height 16
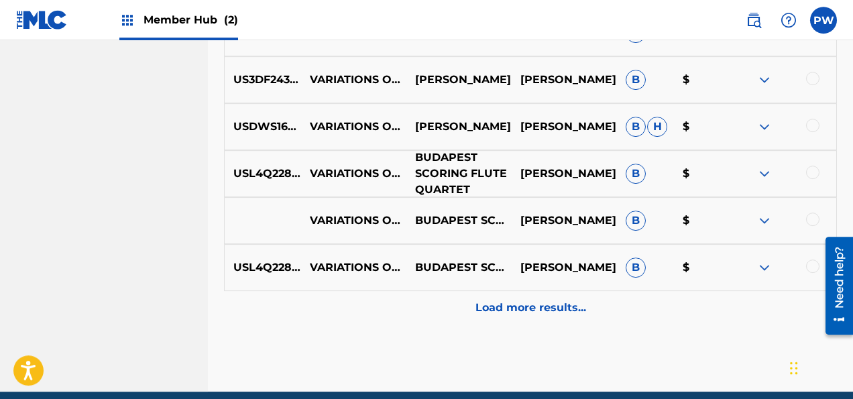
scroll to position [1282, 0]
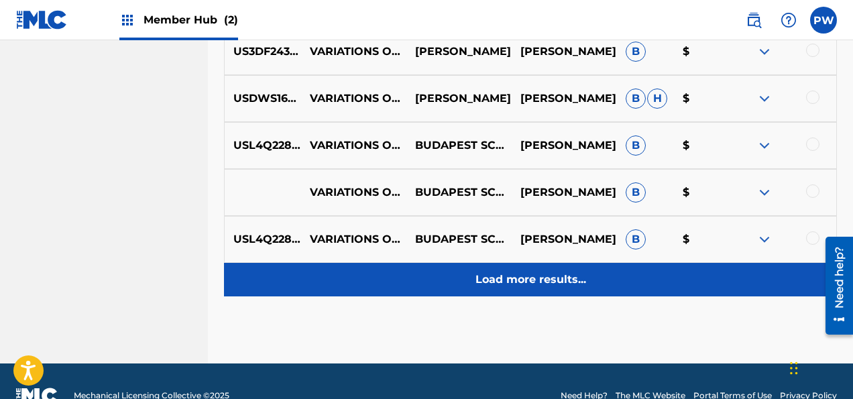
click at [499, 276] on p "Load more results..." at bounding box center [530, 279] width 111 height 16
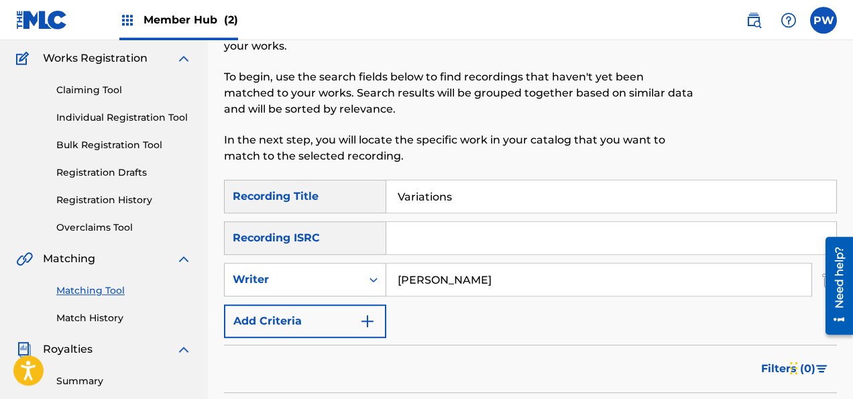
scroll to position [78, 0]
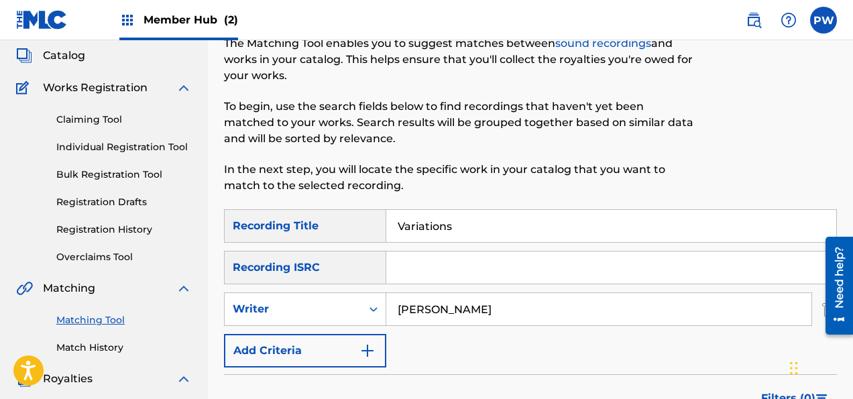
click at [398, 221] on input "Variations" at bounding box center [611, 226] width 450 height 32
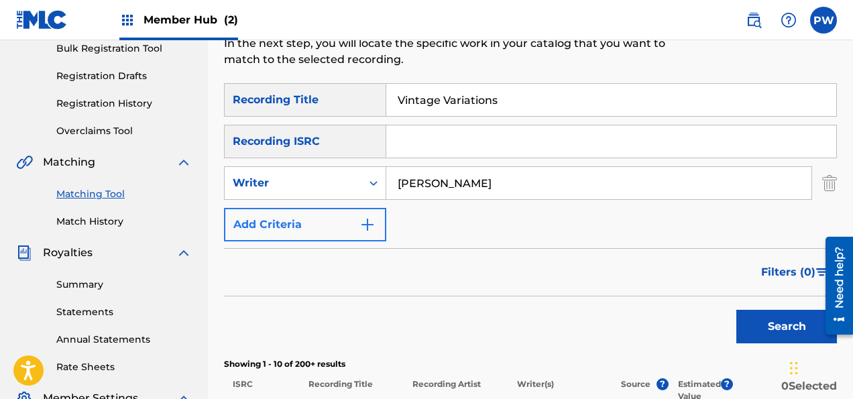
scroll to position [133, 0]
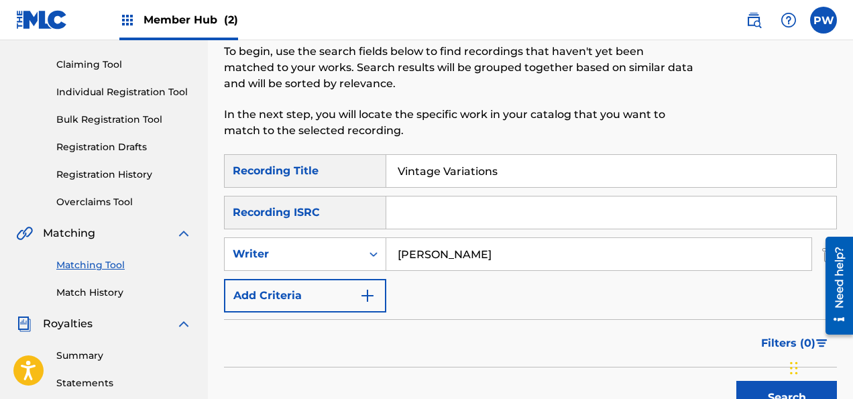
drag, startPoint x: 519, startPoint y: 167, endPoint x: 440, endPoint y: 166, distance: 79.1
click at [440, 166] on input "Vintage Variations" at bounding box center [611, 171] width 450 height 32
click at [736, 381] on button "Search" at bounding box center [786, 398] width 101 height 34
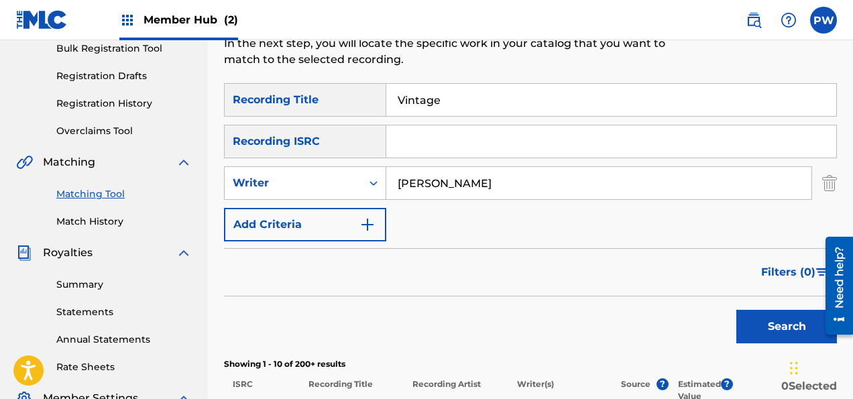
scroll to position [62, 0]
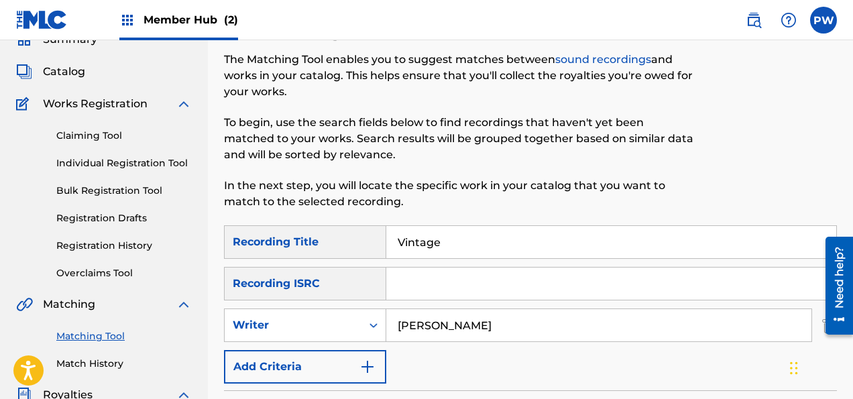
drag, startPoint x: 450, startPoint y: 245, endPoint x: 364, endPoint y: 249, distance: 85.9
click at [386, 249] on input "Vintage" at bounding box center [611, 242] width 450 height 32
type input "Narcisse"
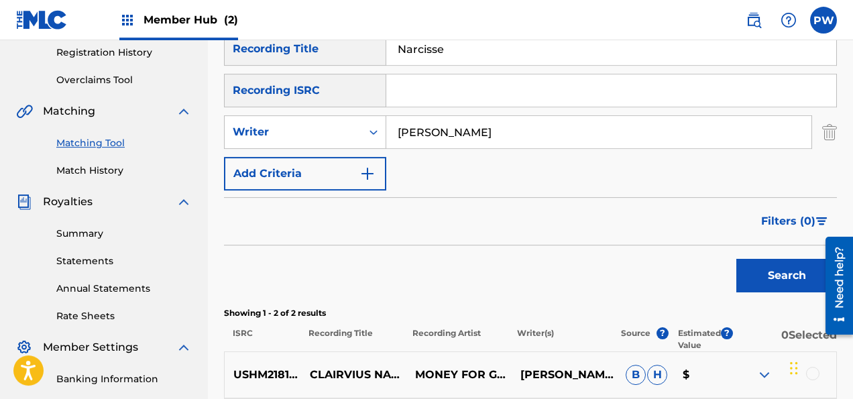
scroll to position [204, 0]
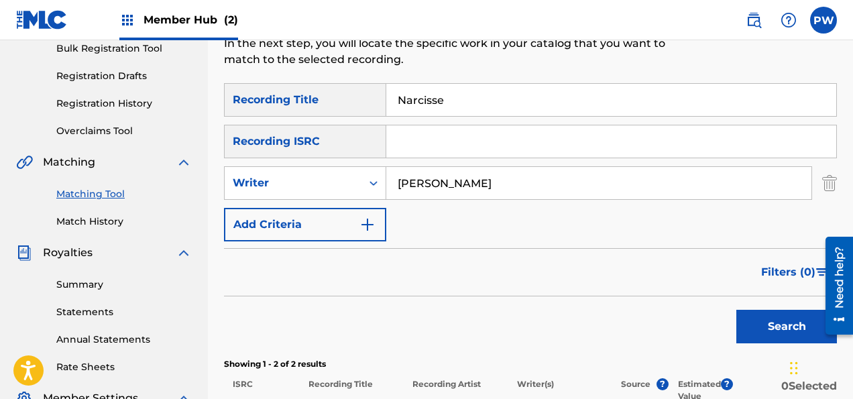
drag, startPoint x: 495, startPoint y: 184, endPoint x: 329, endPoint y: 178, distance: 165.7
click at [386, 178] on input "[PERSON_NAME]" at bounding box center [598, 183] width 425 height 32
type input "Tailleferre"
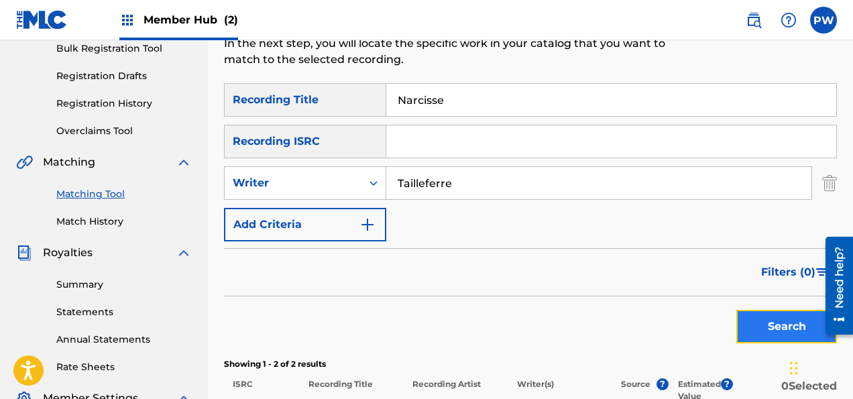
click at [773, 326] on button "Search" at bounding box center [786, 327] width 101 height 34
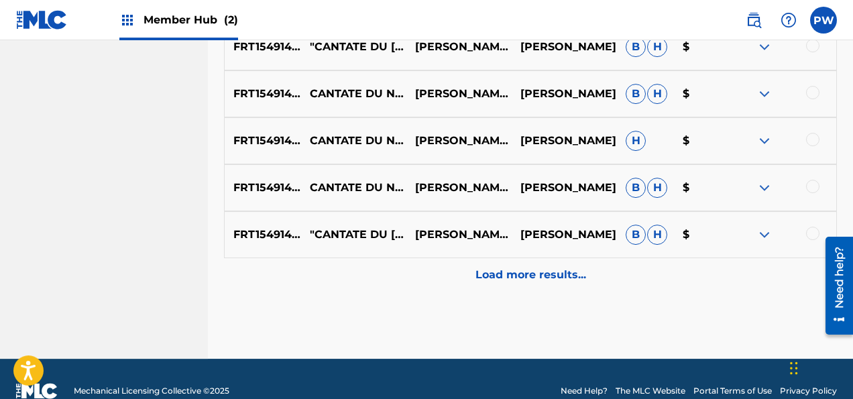
scroll to position [841, 0]
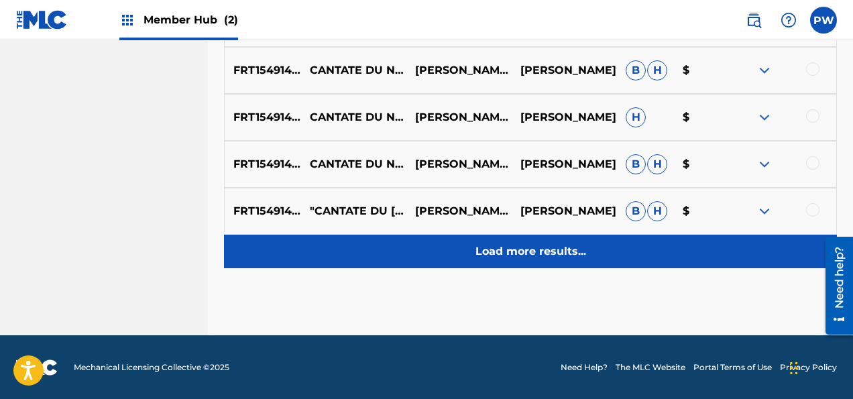
click at [599, 259] on div "Load more results..." at bounding box center [530, 252] width 613 height 34
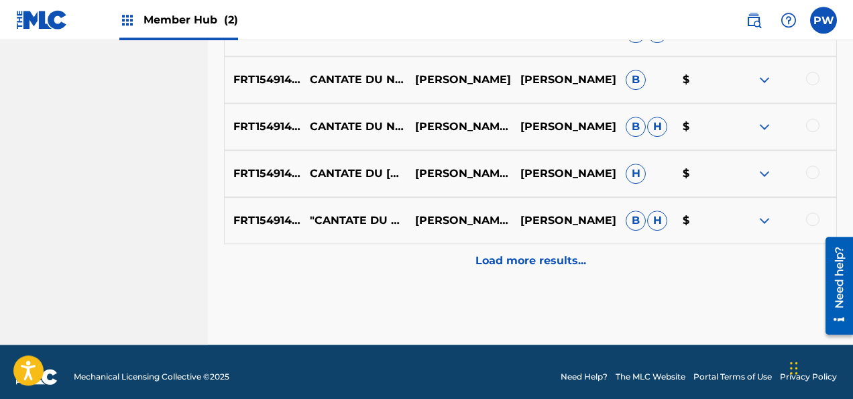
scroll to position [1310, 0]
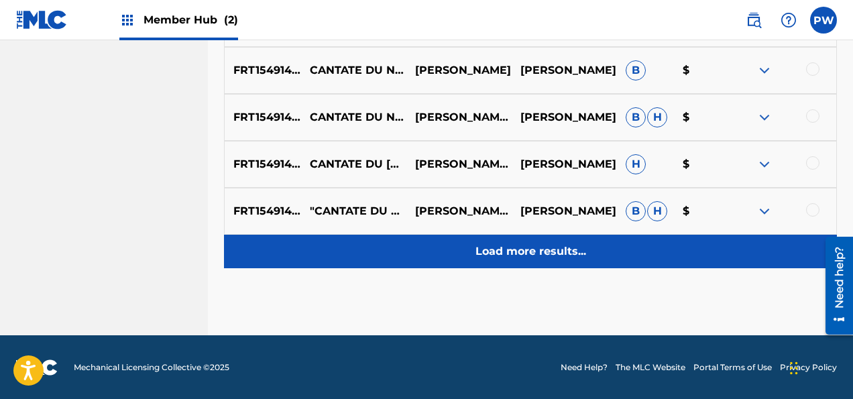
click at [508, 247] on p "Load more results..." at bounding box center [530, 251] width 111 height 16
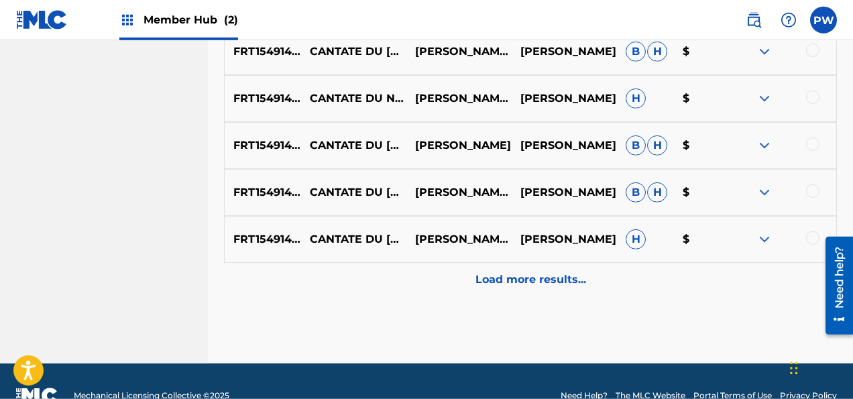
scroll to position [1779, 0]
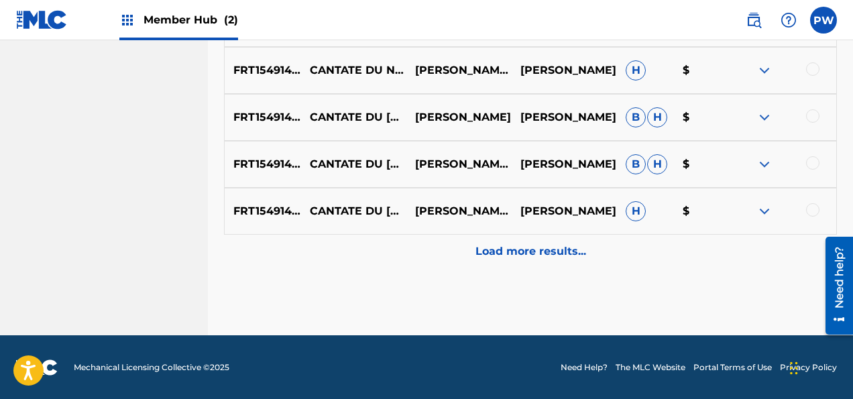
click at [508, 251] on p "Load more results..." at bounding box center [530, 251] width 111 height 16
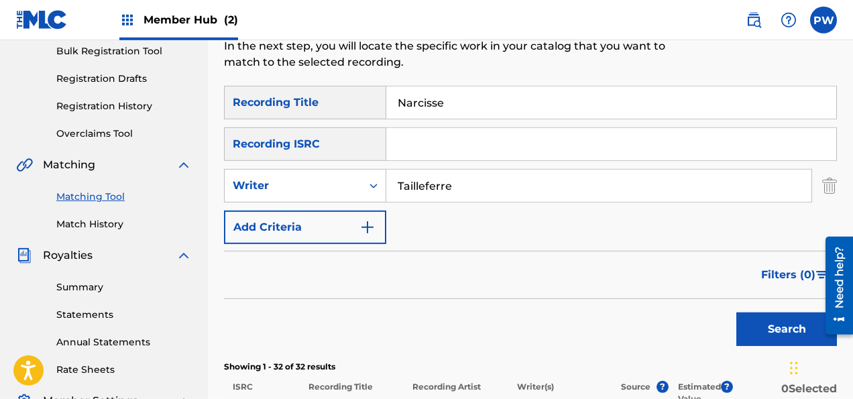
scroll to position [141, 0]
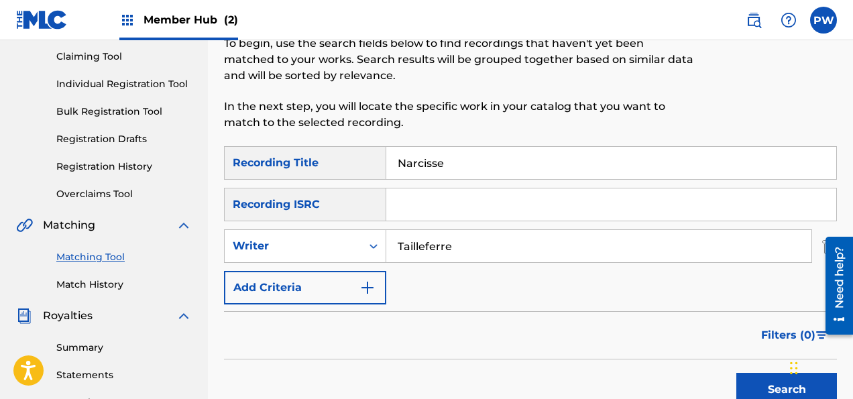
drag, startPoint x: 460, startPoint y: 164, endPoint x: 375, endPoint y: 162, distance: 84.5
click at [386, 162] on input "Narcisse" at bounding box center [611, 163] width 450 height 32
click at [736, 373] on button "Search" at bounding box center [786, 390] width 101 height 34
drag, startPoint x: 444, startPoint y: 165, endPoint x: 363, endPoint y: 163, distance: 81.1
click at [386, 163] on input "Routes" at bounding box center [611, 163] width 450 height 32
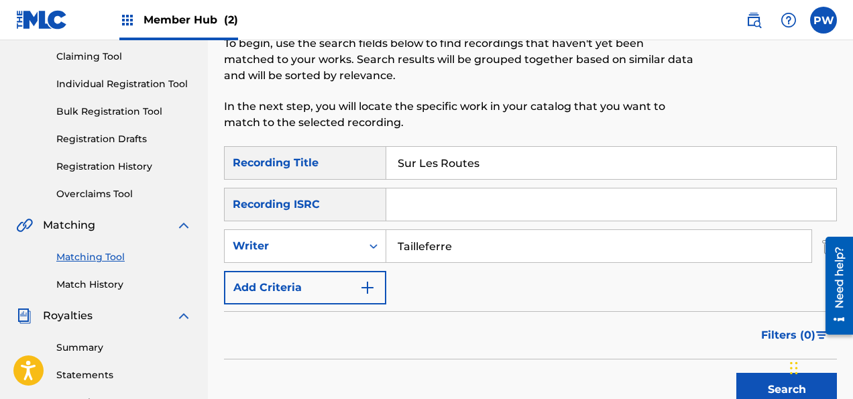
click at [736, 373] on button "Search" at bounding box center [786, 390] width 101 height 34
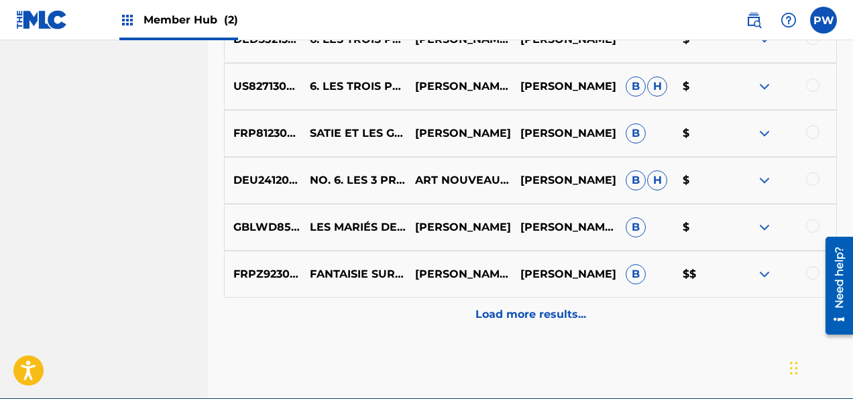
scroll to position [841, 0]
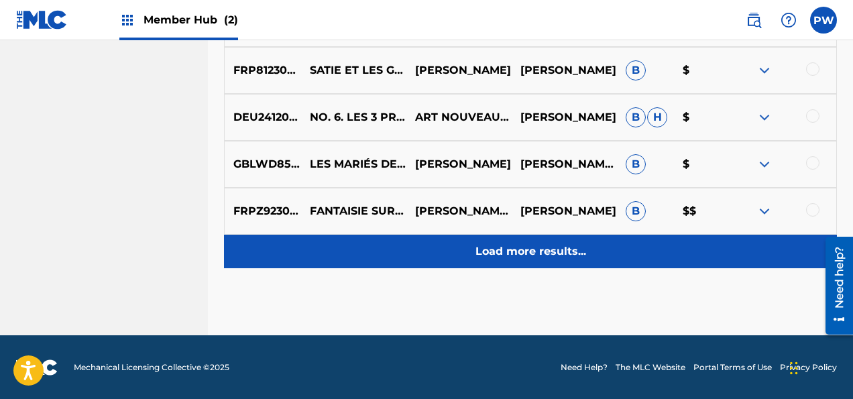
click at [504, 245] on p "Load more results..." at bounding box center [530, 251] width 111 height 16
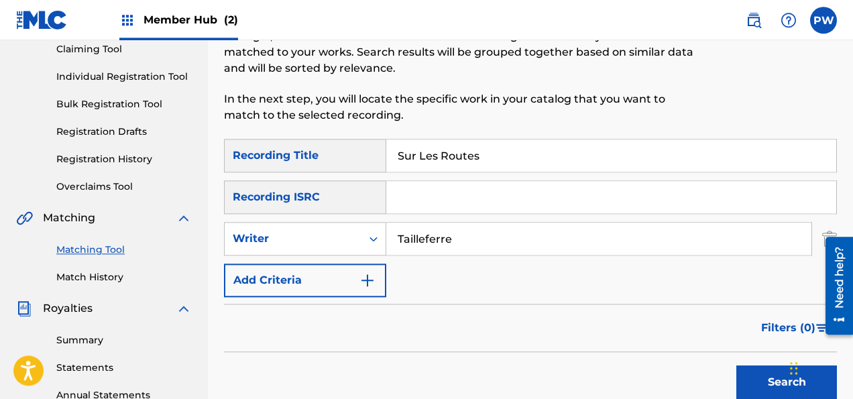
scroll to position [212, 0]
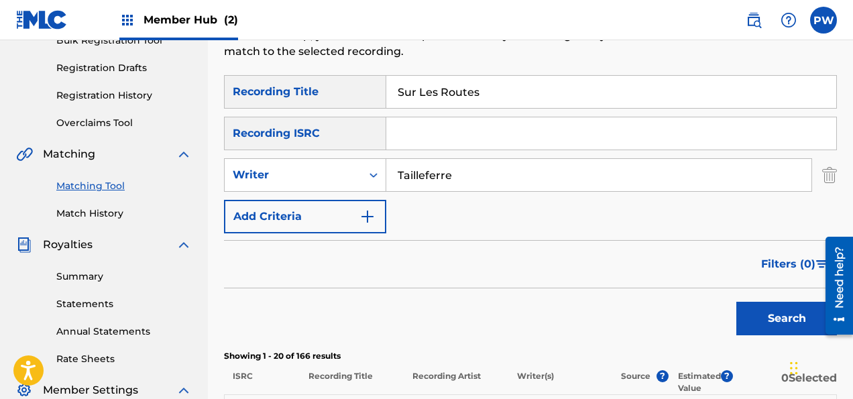
drag, startPoint x: 492, startPoint y: 93, endPoint x: 233, endPoint y: 76, distance: 259.2
click at [386, 76] on input "Sur Les Routes" at bounding box center [611, 92] width 450 height 32
type input "Fantaisie"
click at [736, 302] on button "Search" at bounding box center [786, 319] width 101 height 34
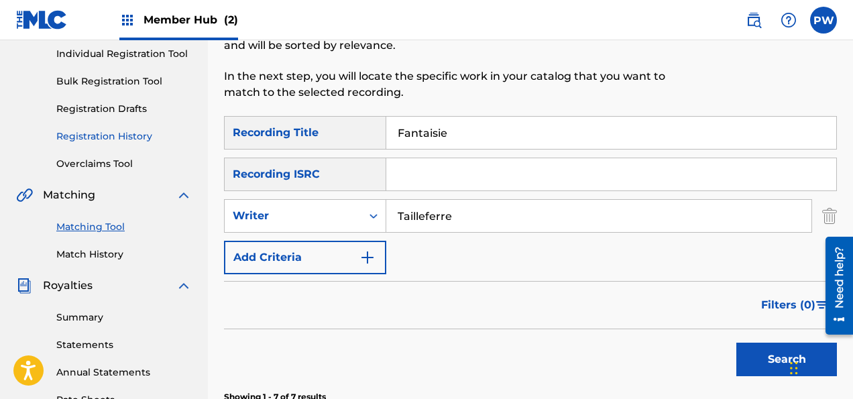
scroll to position [100, 0]
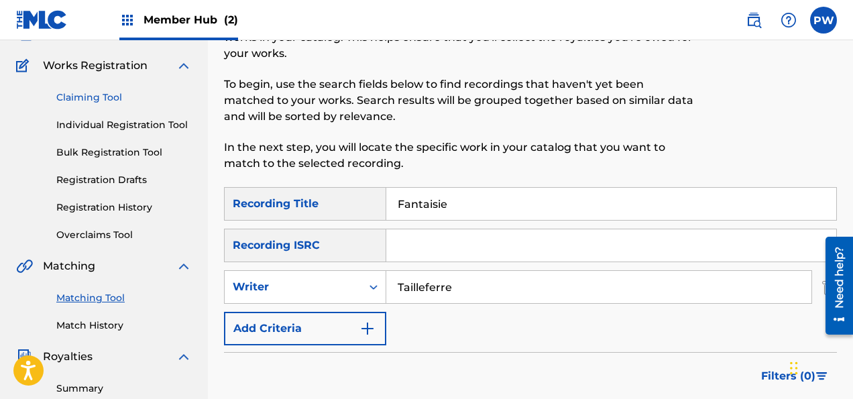
click at [109, 93] on link "Claiming Tool" at bounding box center [123, 97] width 135 height 14
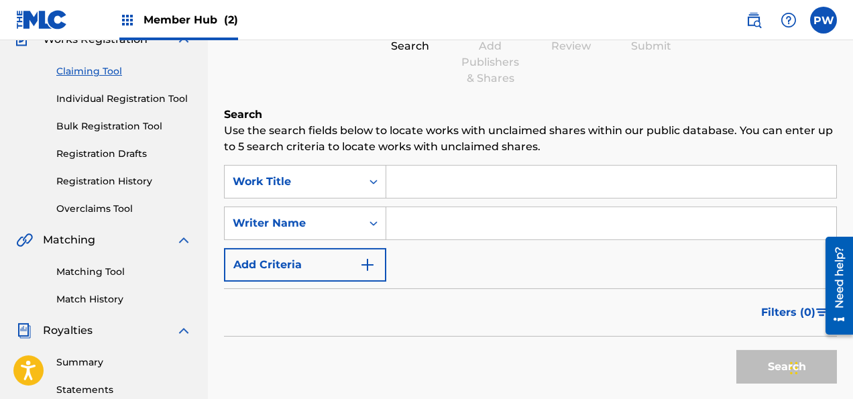
scroll to position [141, 0]
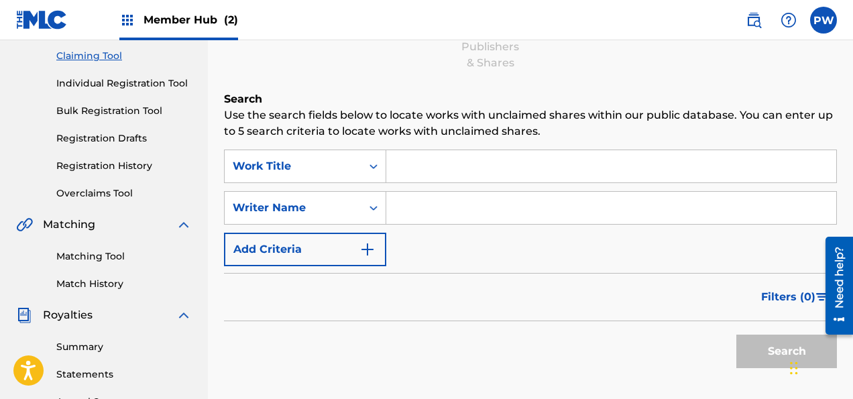
click at [425, 164] on input "Search Form" at bounding box center [611, 166] width 450 height 32
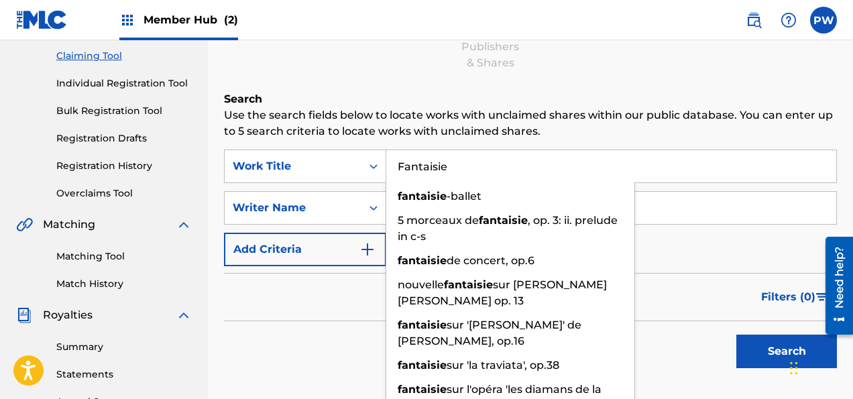
type input "Fantaisie"
click at [243, 314] on div "Filters ( 0 )" at bounding box center [530, 297] width 613 height 48
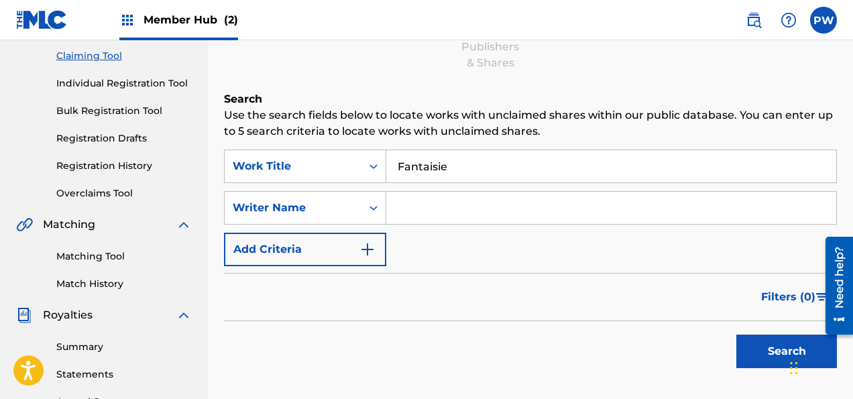
click at [436, 208] on input "Search Form" at bounding box center [611, 208] width 450 height 32
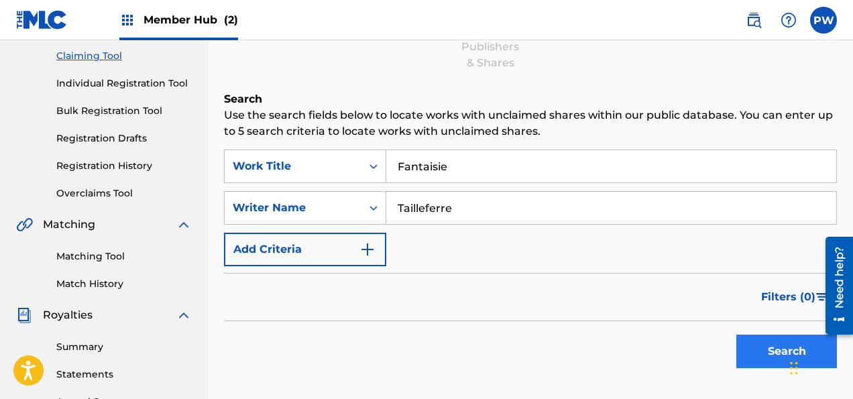
type input "Tailleferre"
click at [768, 358] on button "Search" at bounding box center [786, 351] width 101 height 34
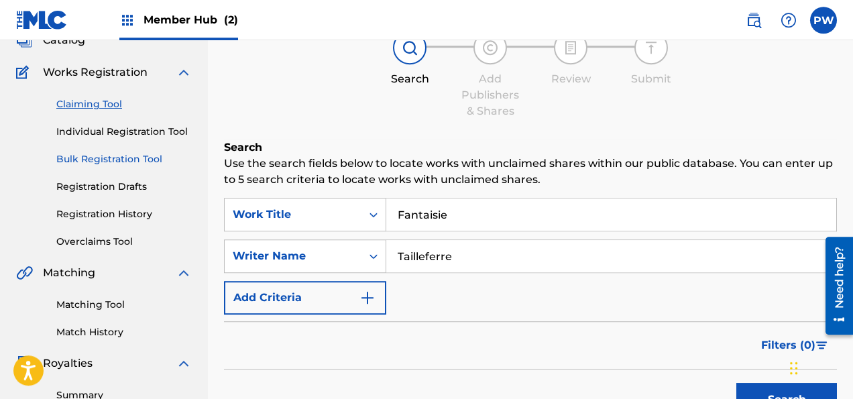
scroll to position [70, 0]
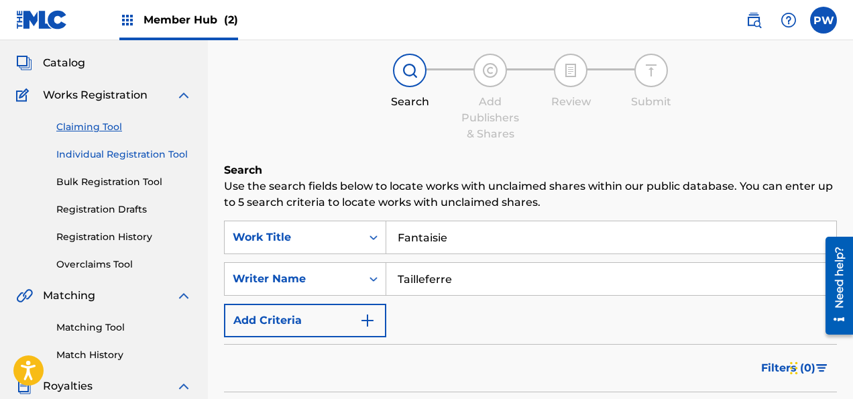
click at [118, 154] on link "Individual Registration Tool" at bounding box center [123, 154] width 135 height 14
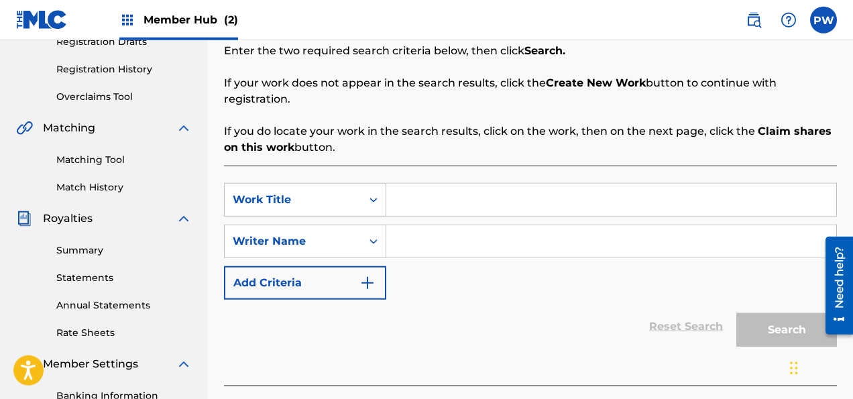
scroll to position [212, 0]
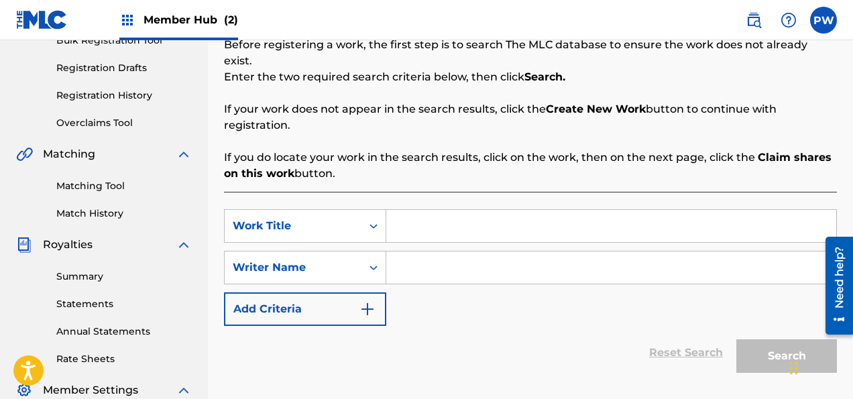
click at [433, 210] on input "Search Form" at bounding box center [611, 226] width 450 height 32
click at [430, 210] on input "Search Form" at bounding box center [611, 226] width 450 height 32
type input "V"
type input "Fantaisie pour quatuor à cordes et piano"
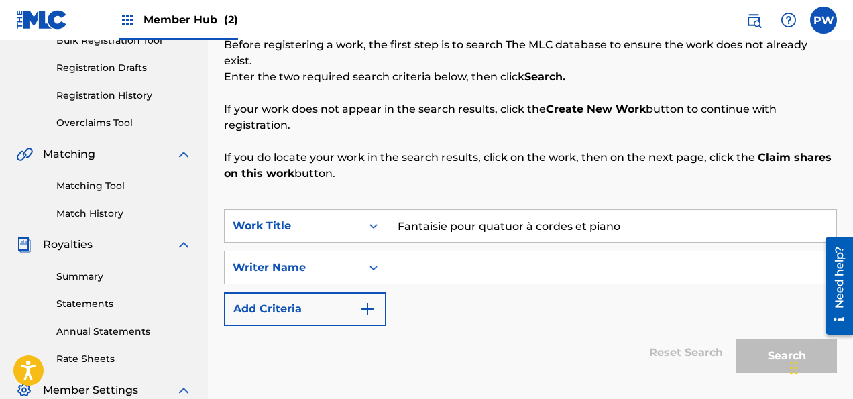
click at [415, 259] on input "Search Form" at bounding box center [611, 267] width 450 height 32
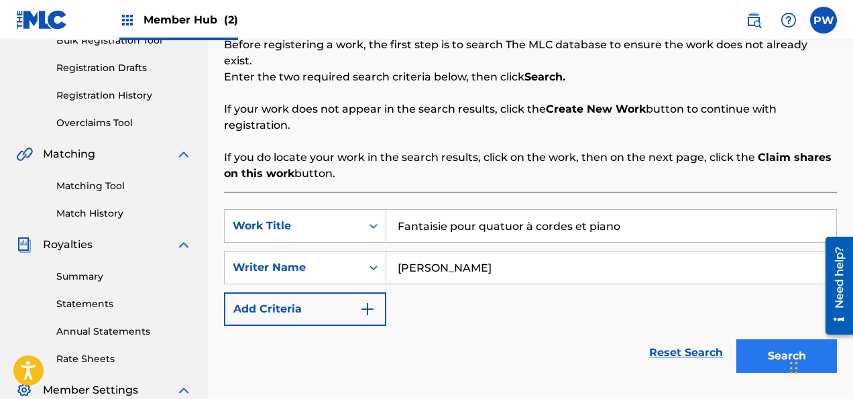
type input "[PERSON_NAME]"
click at [766, 339] on button "Search" at bounding box center [786, 356] width 101 height 34
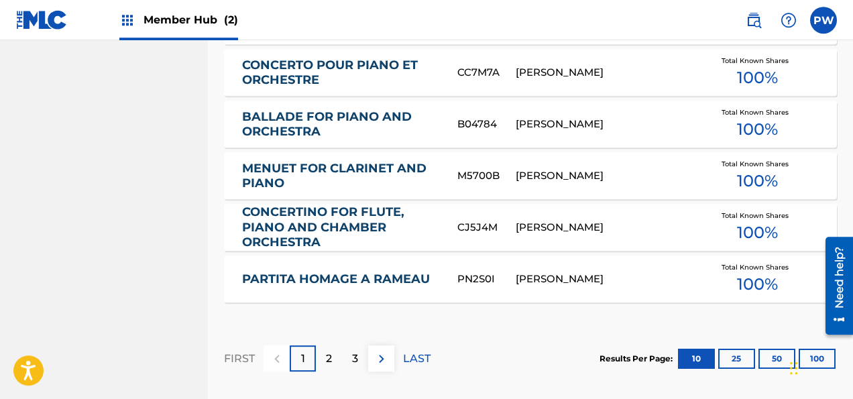
scroll to position [920, 0]
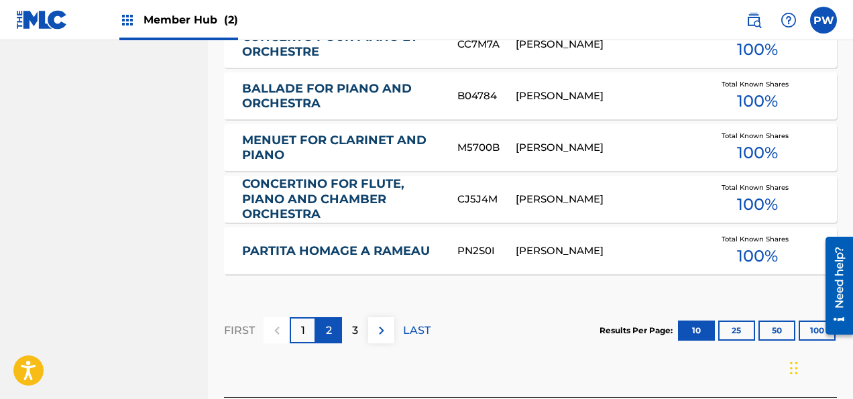
click at [326, 317] on div "2" at bounding box center [329, 330] width 26 height 26
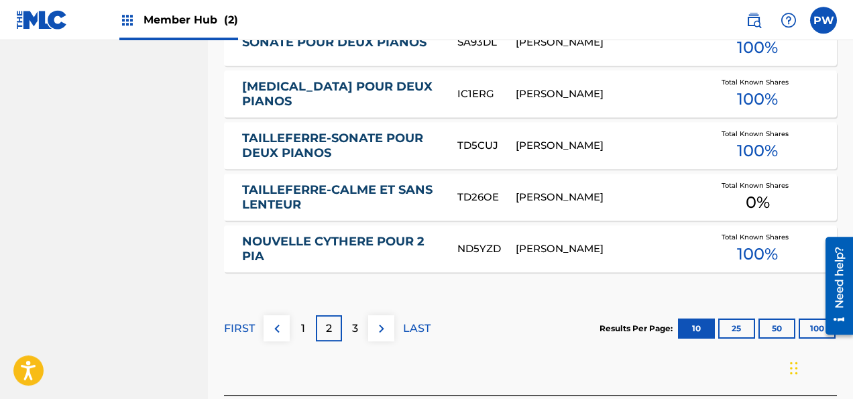
scroll to position [928, 0]
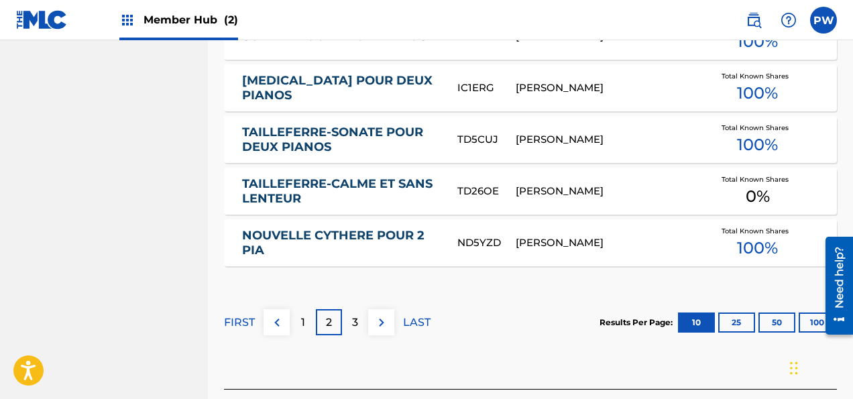
drag, startPoint x: 816, startPoint y: 301, endPoint x: 1605, endPoint y: 521, distance: 818.4
click at [816, 301] on div at bounding box center [834, 285] width 38 height 111
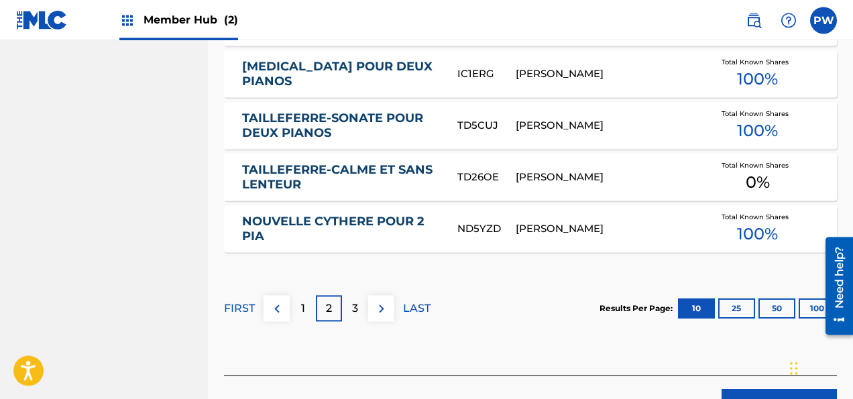
scroll to position [1013, 0]
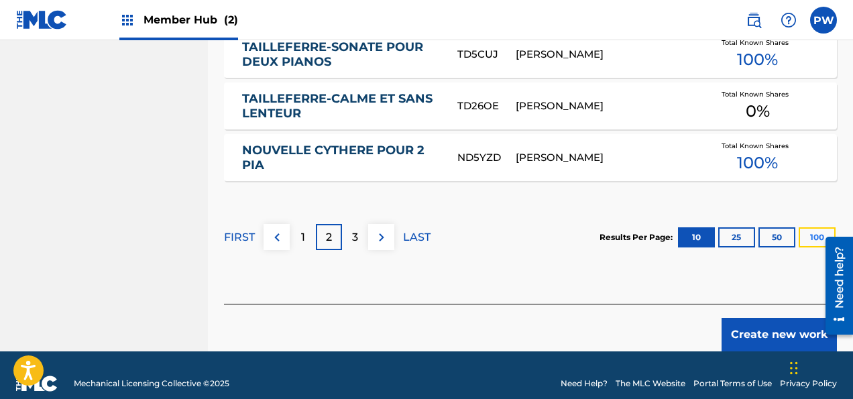
click at [822, 227] on button "100" at bounding box center [816, 237] width 37 height 20
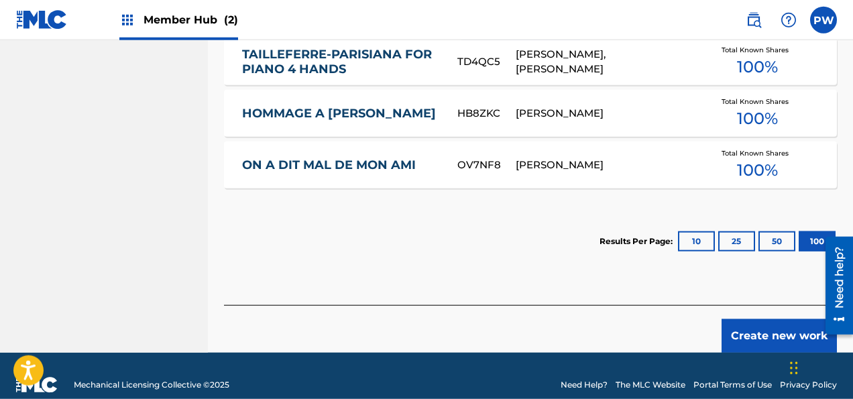
scroll to position [1781, 0]
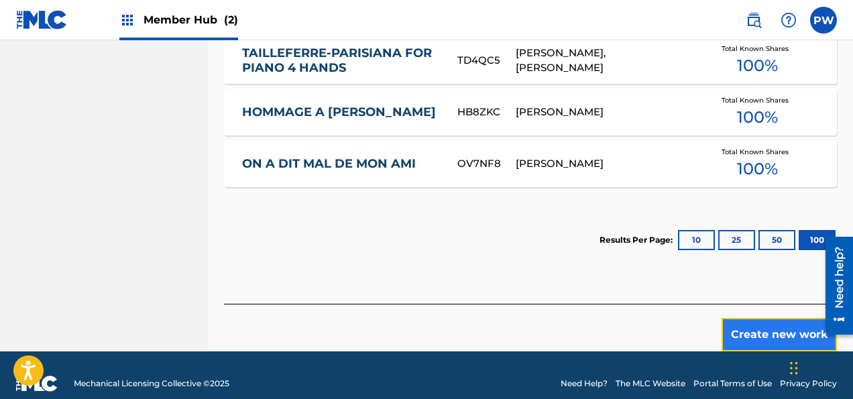
click at [759, 318] on button "Create new work" at bounding box center [778, 335] width 115 height 34
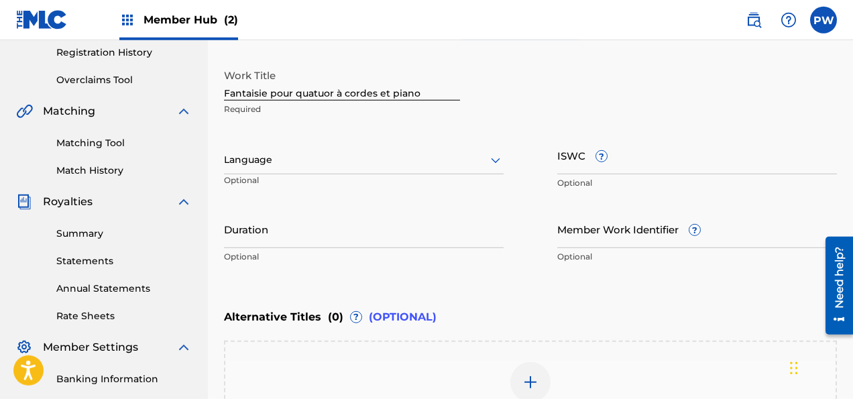
scroll to position [227, 0]
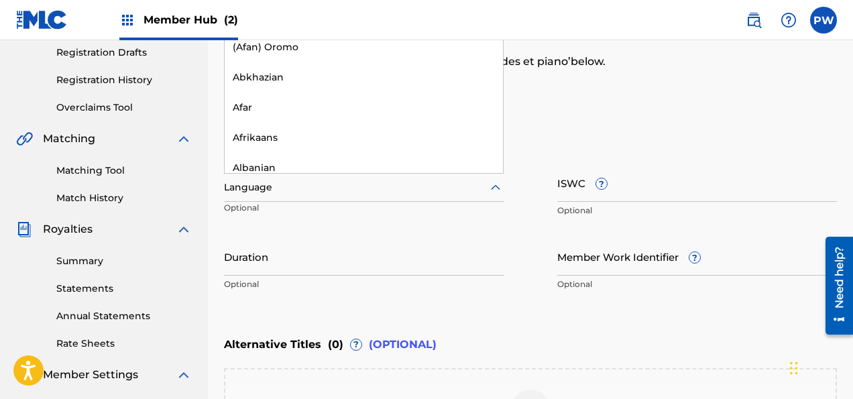
click at [349, 186] on div at bounding box center [364, 187] width 280 height 17
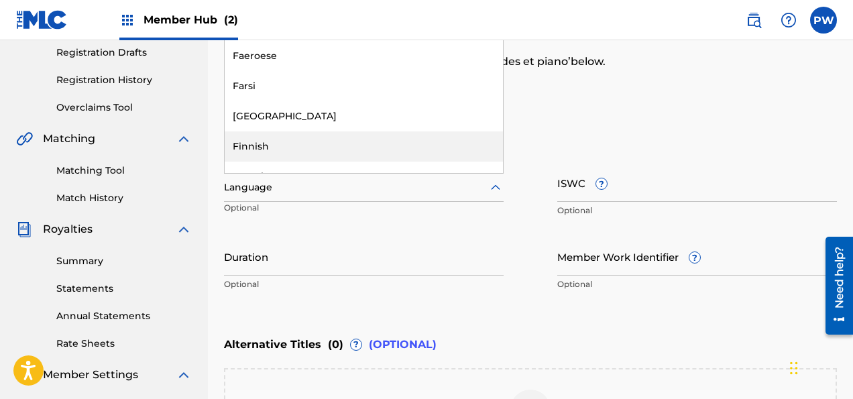
scroll to position [1003, 0]
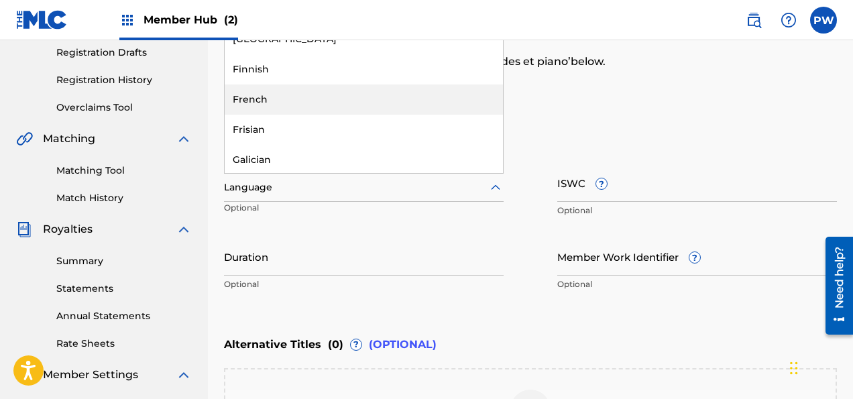
click at [307, 96] on div "French" at bounding box center [364, 99] width 278 height 30
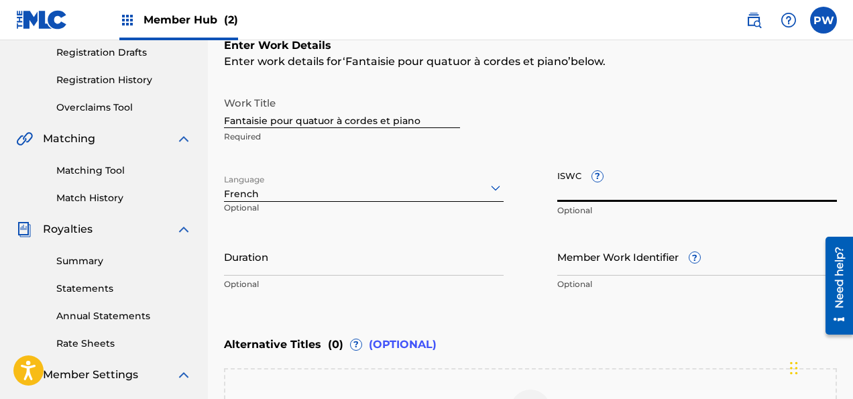
click at [589, 192] on input "ISWC ?" at bounding box center [697, 183] width 280 height 38
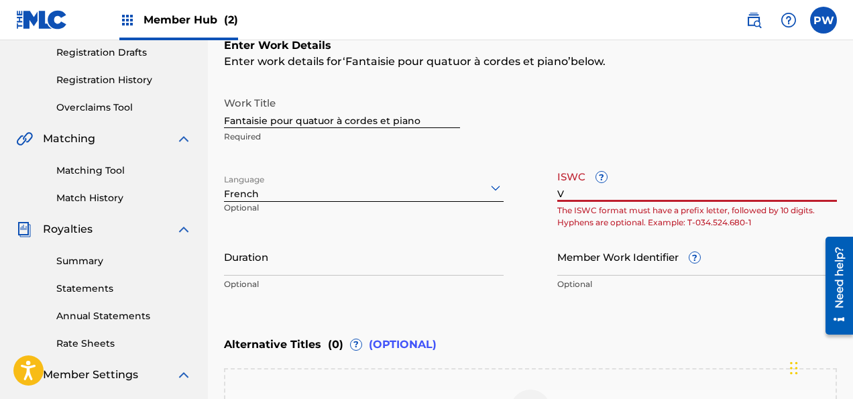
drag, startPoint x: 569, startPoint y: 188, endPoint x: 551, endPoint y: 192, distance: 18.4
click at [557, 192] on input "V" at bounding box center [697, 183] width 280 height 38
paste input "T-306.967.523-2"
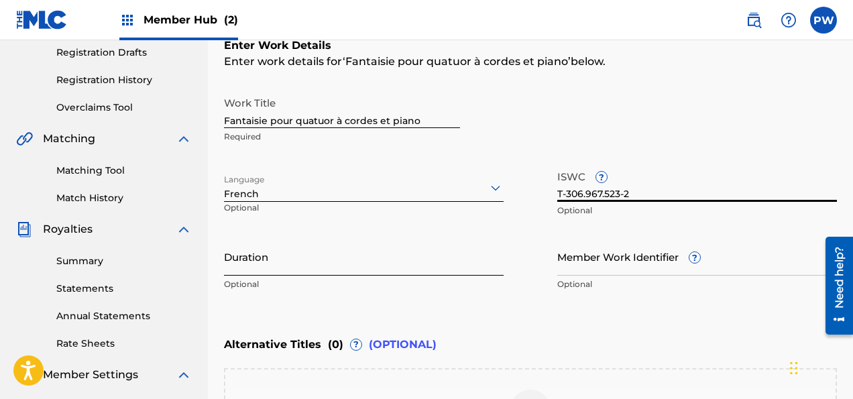
type input "T-306.967.523-2"
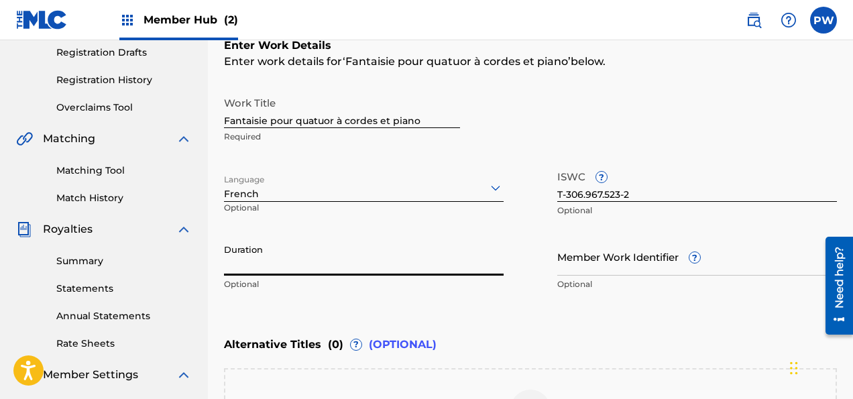
click at [290, 269] on input "Duration" at bounding box center [364, 256] width 280 height 38
type input "5"
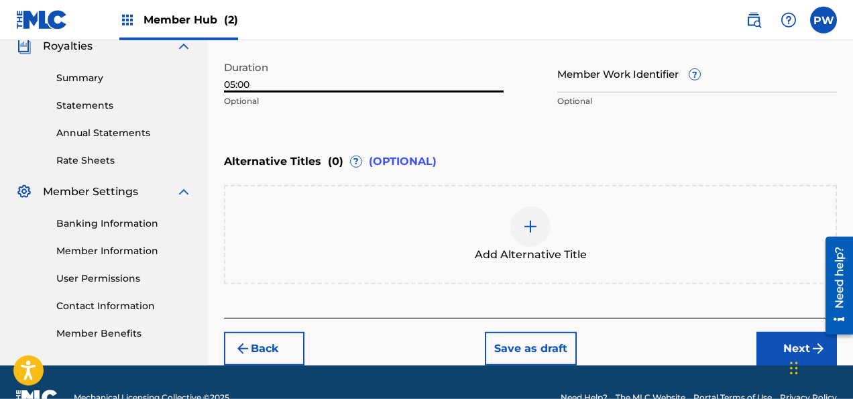
scroll to position [440, 0]
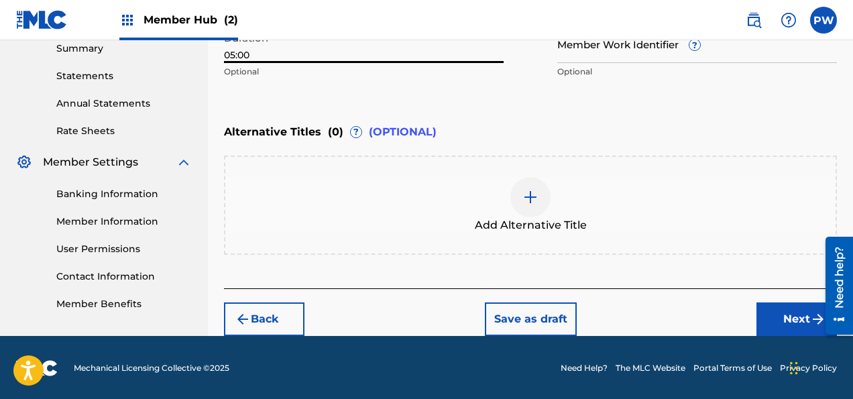
type input "05:00"
click at [312, 151] on div "Alternative Titles ( 0 ) ? (OPTIONAL) Add Alternative Title" at bounding box center [530, 185] width 613 height 137
click at [504, 215] on div "Add Alternative Title" at bounding box center [530, 205] width 610 height 56
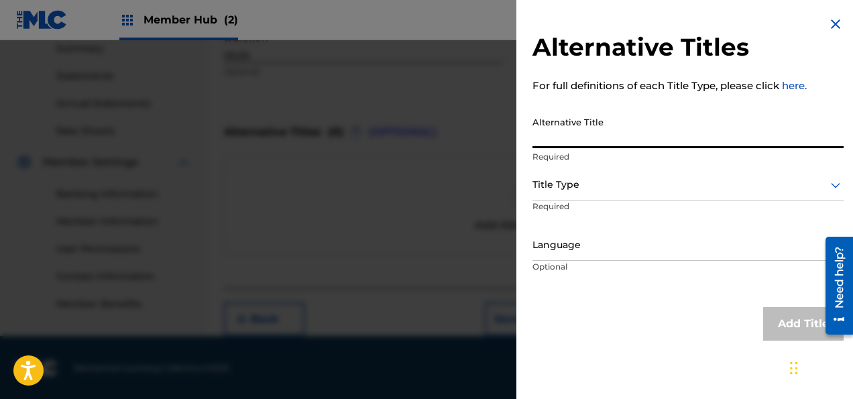
click at [615, 130] on input "Alternative Title" at bounding box center [687, 129] width 311 height 38
paste input "FANTASY FOR STRING QUARTET AND PIANO"
type input "FANTASY FOR STRING QUARTET AND PIANO"
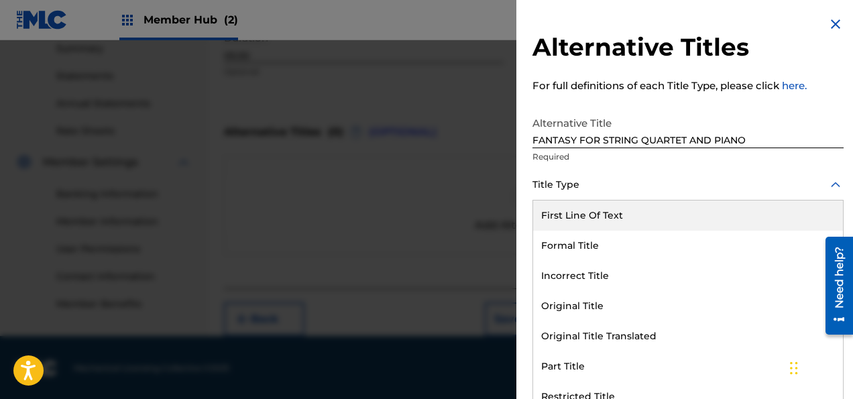
scroll to position [0, 0]
click at [595, 188] on div at bounding box center [687, 184] width 311 height 17
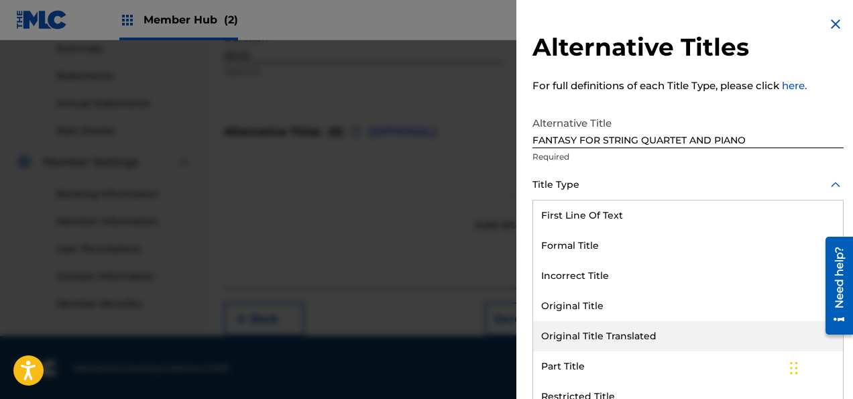
click at [596, 330] on div "Original Title Translated" at bounding box center [688, 336] width 310 height 30
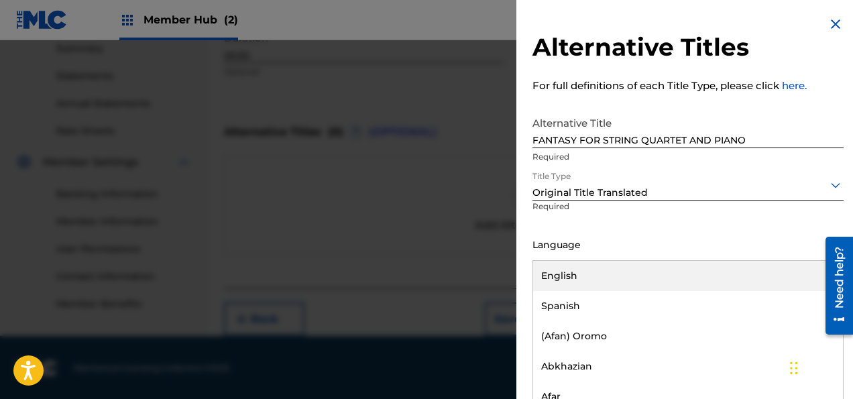
click at [627, 253] on div at bounding box center [687, 245] width 311 height 17
click at [587, 276] on div "English" at bounding box center [688, 276] width 310 height 30
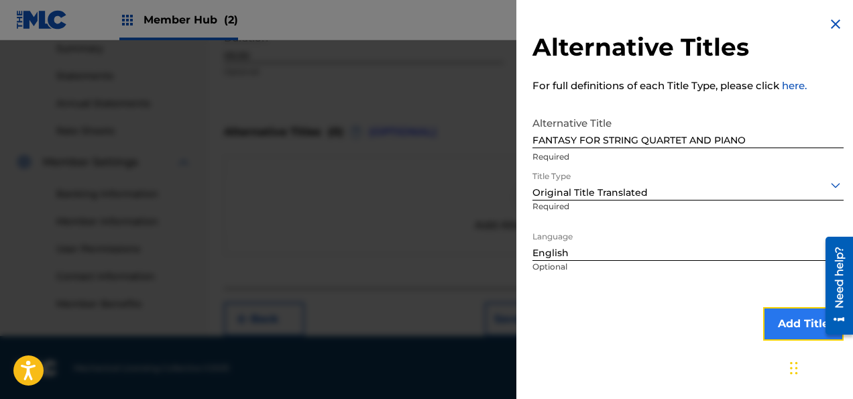
click at [787, 324] on button "Add Title" at bounding box center [803, 324] width 80 height 34
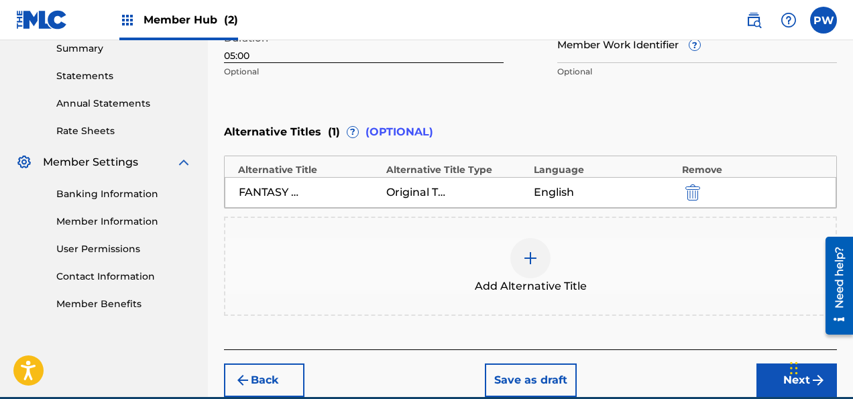
click at [523, 281] on span "Add Alternative Title" at bounding box center [531, 286] width 112 height 16
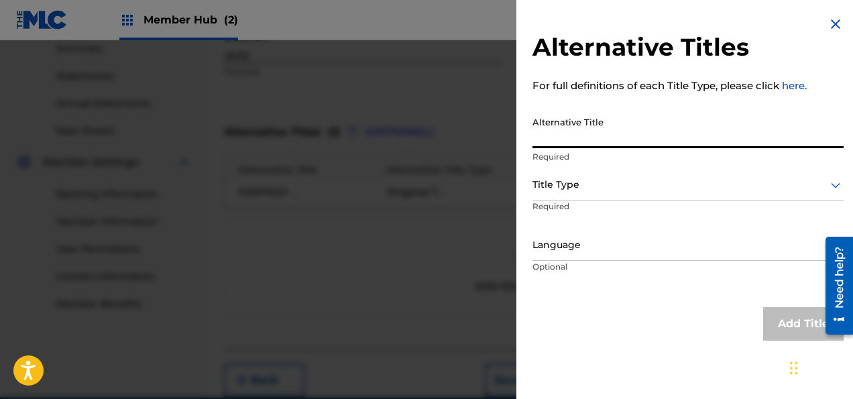
click at [599, 127] on input "Alternative Title" at bounding box center [687, 129] width 311 height 38
paste input "FANTASY FOR PIANO QUINTET"
type input "FANTASY FOR PIANO QUINTET"
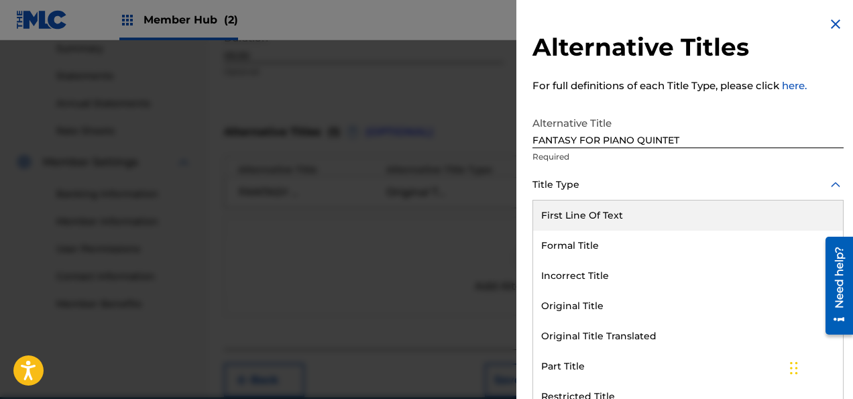
click at [566, 192] on div at bounding box center [687, 184] width 311 height 17
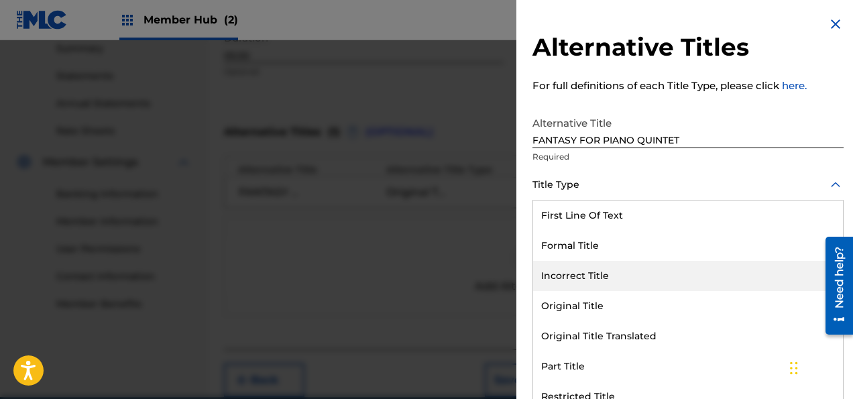
click at [587, 271] on div "Incorrect Title" at bounding box center [688, 276] width 310 height 30
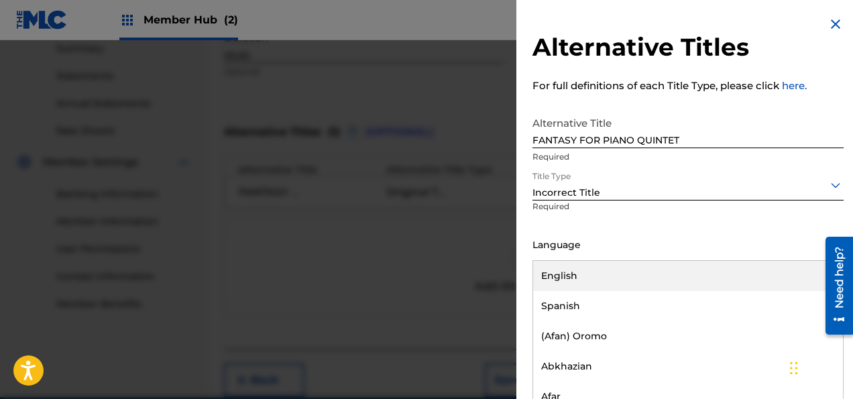
click at [575, 253] on div "Language" at bounding box center [687, 246] width 311 height 30
click at [575, 275] on div "English" at bounding box center [688, 276] width 310 height 30
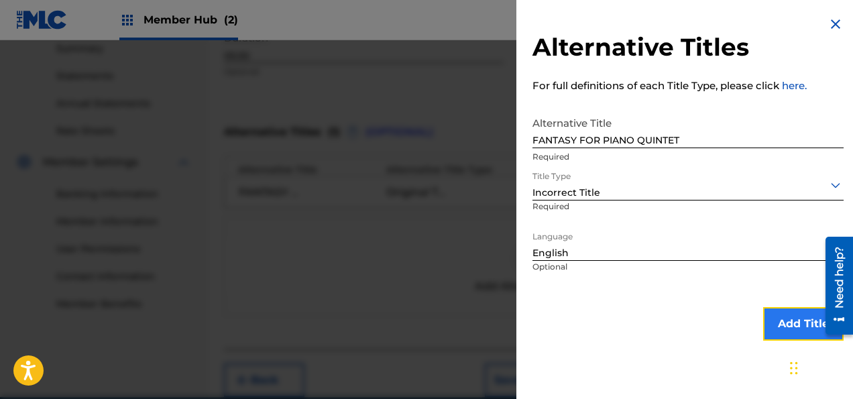
click at [794, 326] on button "Add Title" at bounding box center [803, 324] width 80 height 34
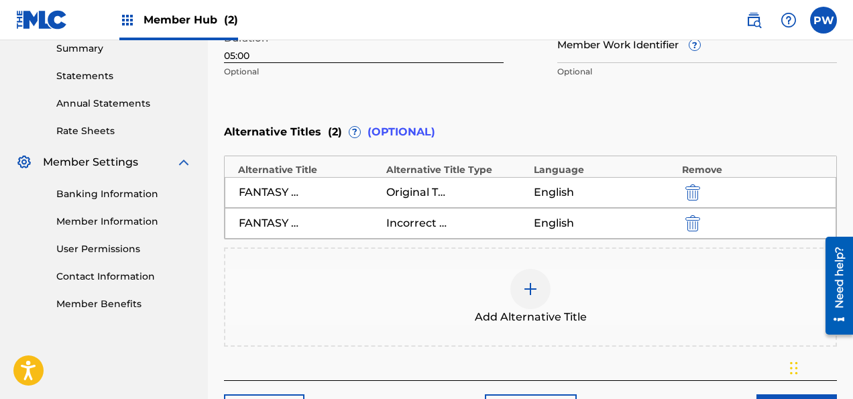
click at [544, 308] on div "Add Alternative Title" at bounding box center [530, 297] width 610 height 56
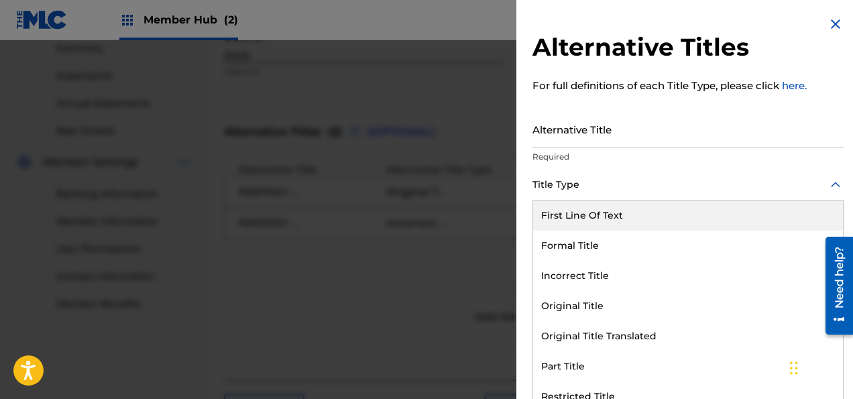
click at [593, 190] on div at bounding box center [687, 184] width 311 height 17
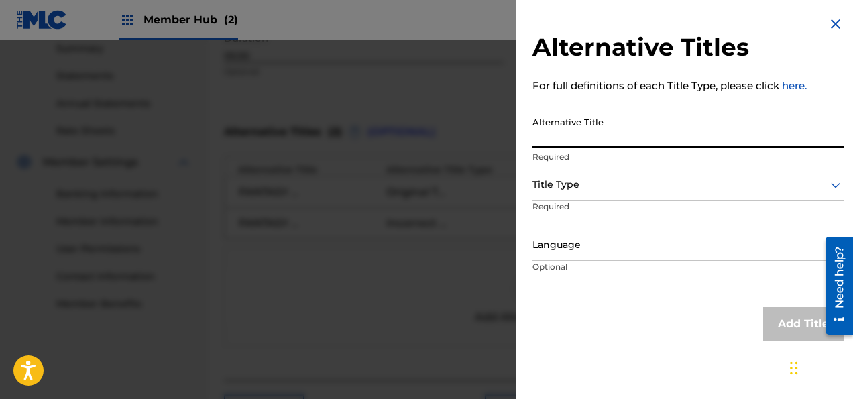
click at [581, 137] on input "Alternative Title" at bounding box center [687, 129] width 311 height 38
paste input "TAILLEFERRE-FANTAISIE POUR QUATUOR A CORDES ET PIANO"
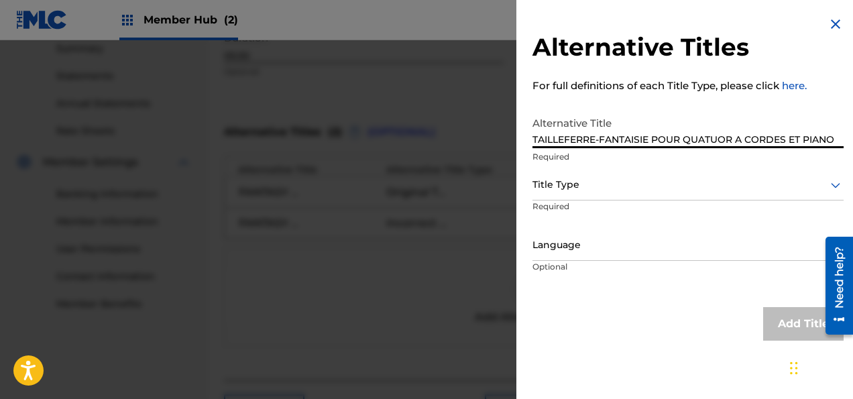
type input "TAILLEFERRE-FANTAISIE POUR QUATUOR A CORDES ET PIANO"
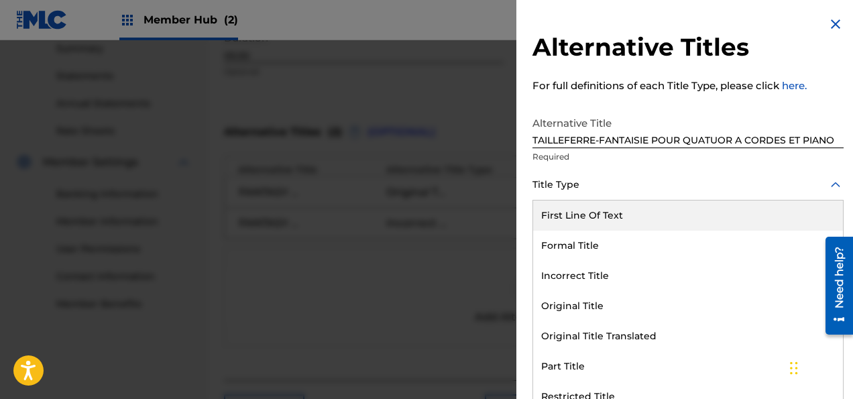
click at [585, 192] on div at bounding box center [687, 184] width 311 height 17
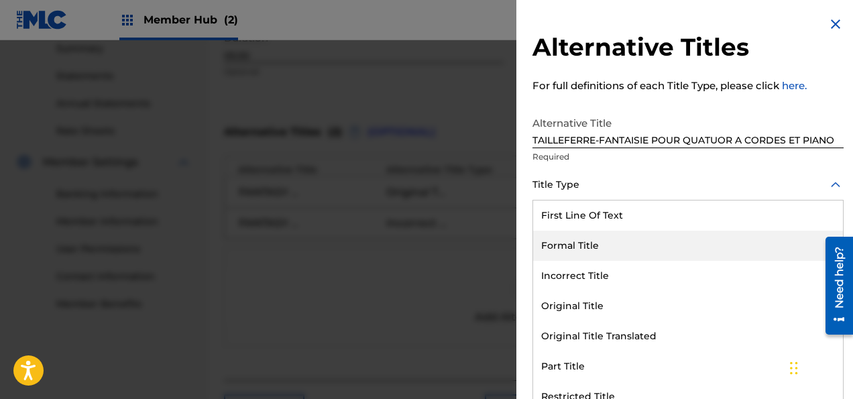
click at [587, 245] on div "Formal Title" at bounding box center [688, 246] width 310 height 30
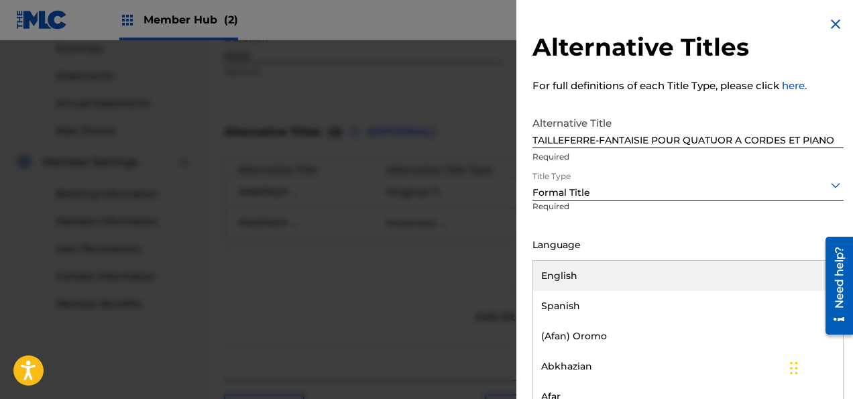
click at [617, 254] on div "Language" at bounding box center [687, 246] width 311 height 30
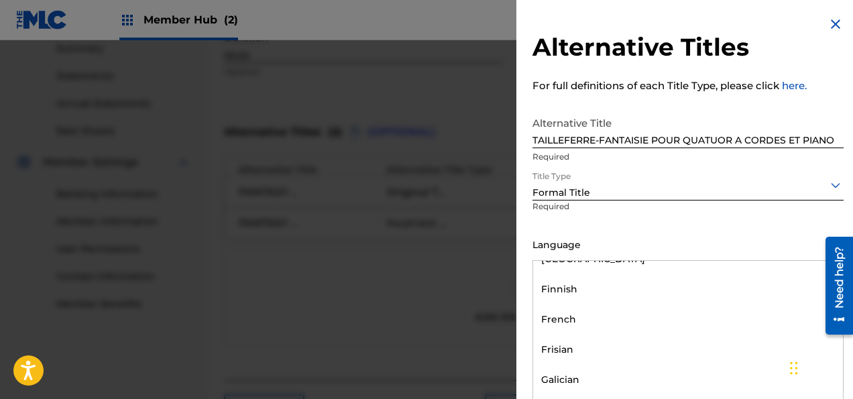
scroll to position [1081, 0]
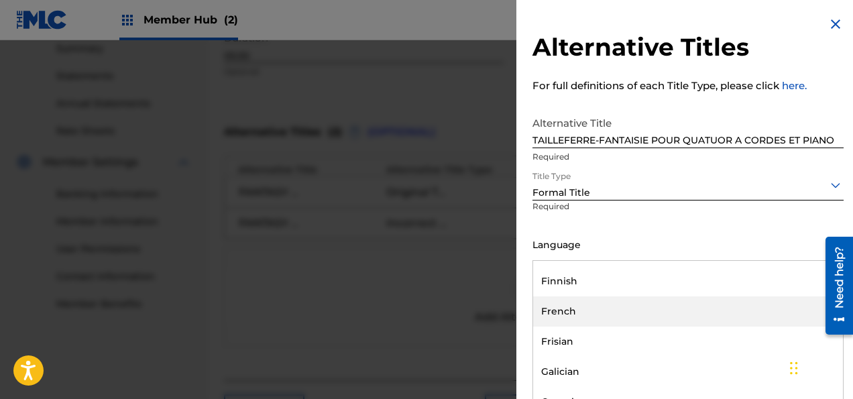
click at [568, 308] on div "French" at bounding box center [688, 311] width 310 height 30
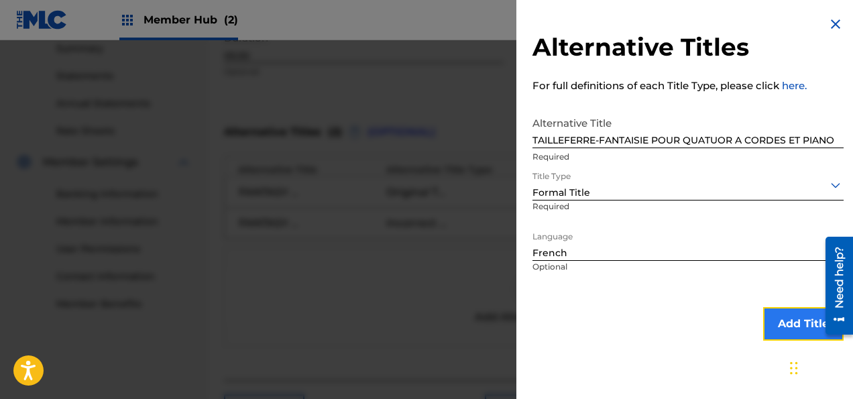
click at [775, 323] on button "Add Title" at bounding box center [803, 324] width 80 height 34
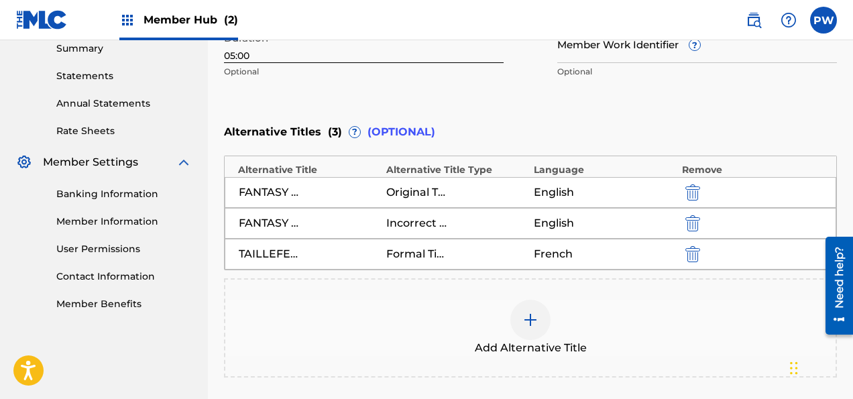
click at [493, 342] on span "Add Alternative Title" at bounding box center [531, 348] width 112 height 16
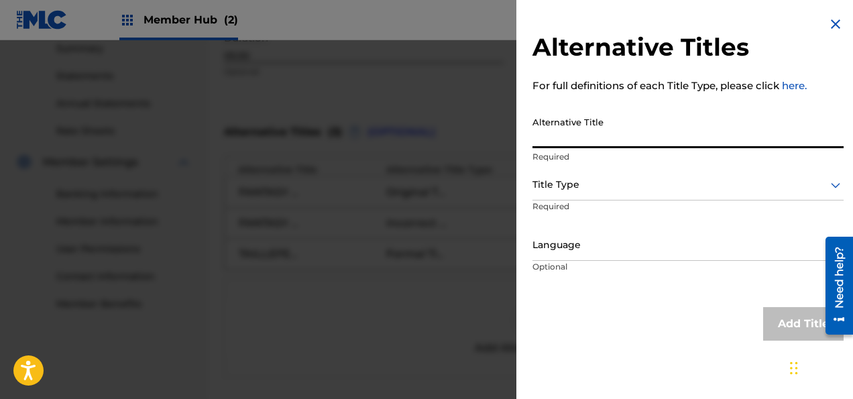
click at [597, 138] on input "Alternative Title" at bounding box center [687, 129] width 311 height 38
type input "Fantaisie sur un theme donné de [PERSON_NAME]"
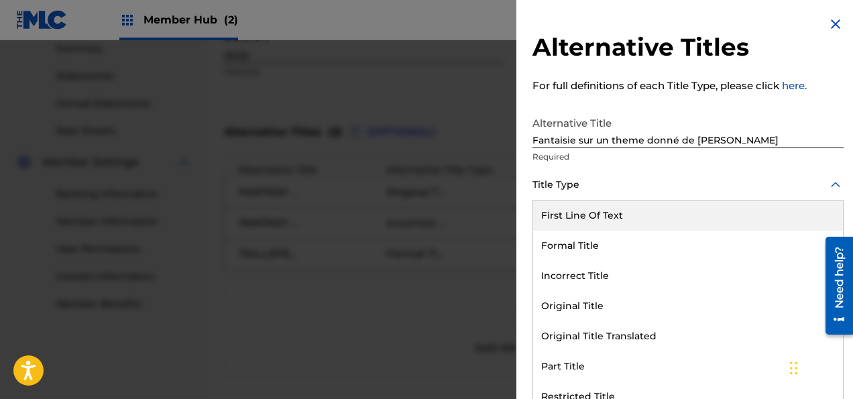
click at [560, 181] on div at bounding box center [687, 184] width 311 height 17
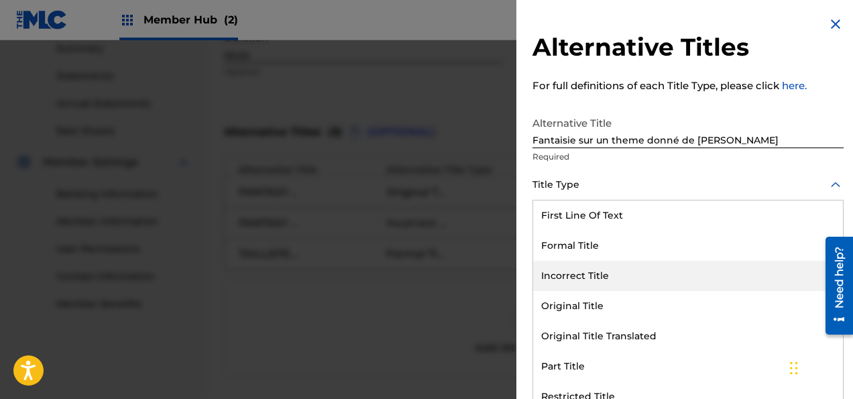
click at [576, 272] on div "Incorrect Title" at bounding box center [688, 276] width 310 height 30
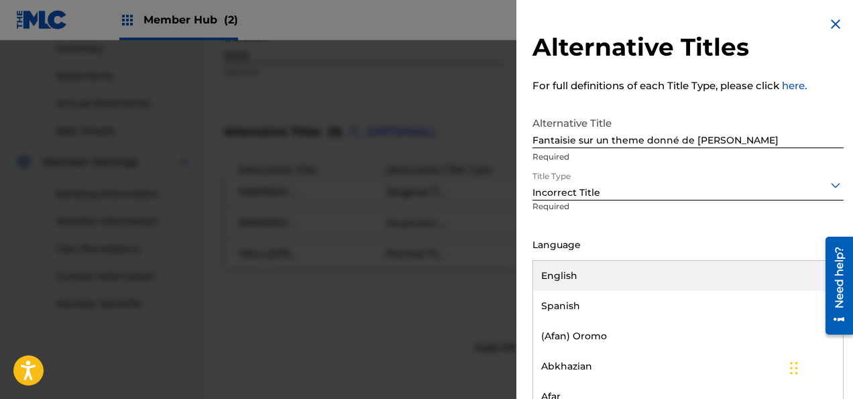
click at [583, 248] on div at bounding box center [687, 245] width 311 height 17
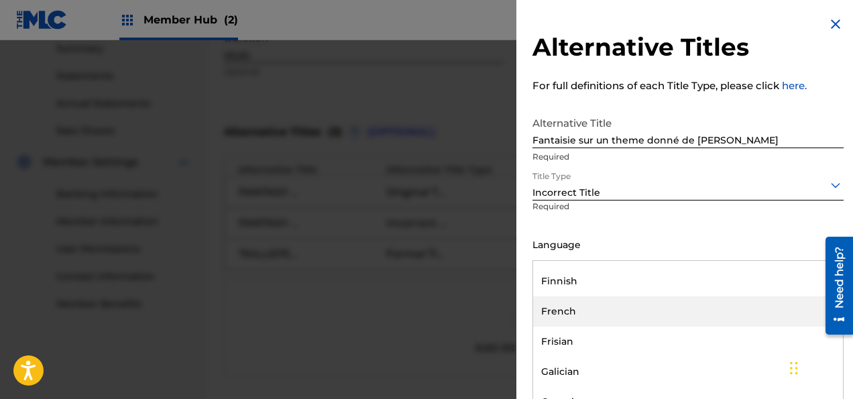
click at [564, 312] on div "French" at bounding box center [688, 311] width 310 height 30
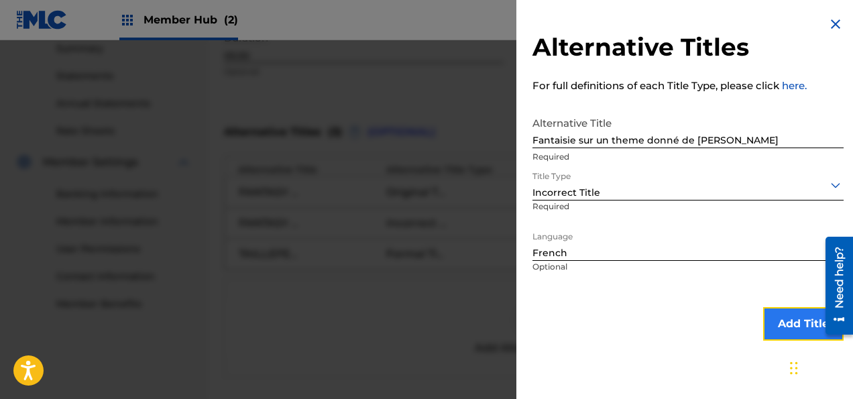
click at [782, 318] on button "Add Title" at bounding box center [803, 324] width 80 height 34
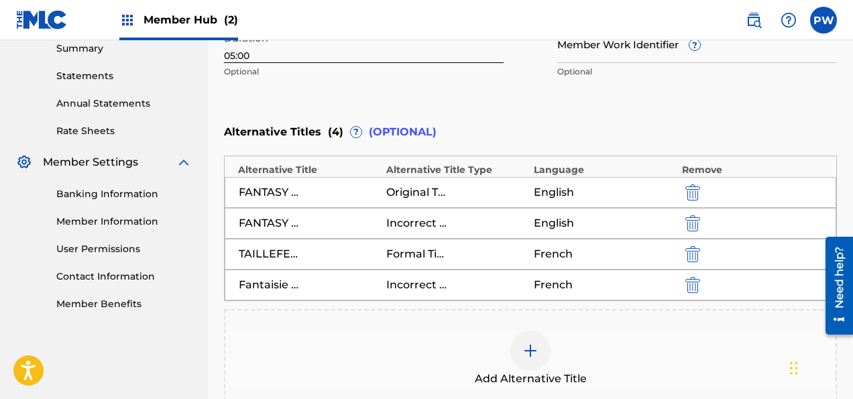
scroll to position [581, 0]
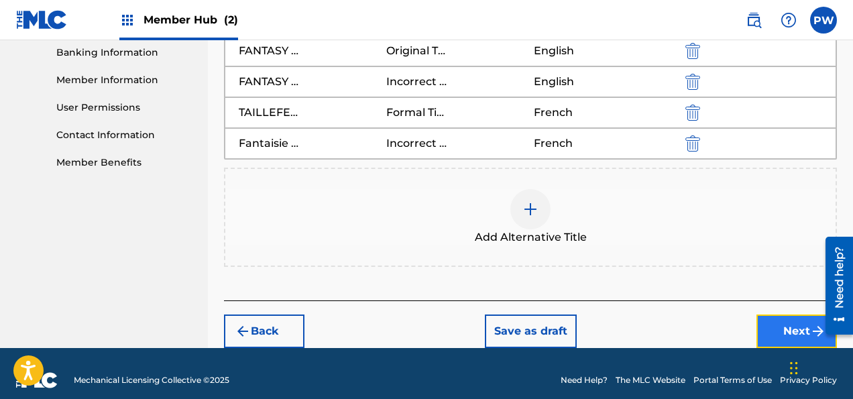
click at [785, 323] on button "Next" at bounding box center [796, 331] width 80 height 34
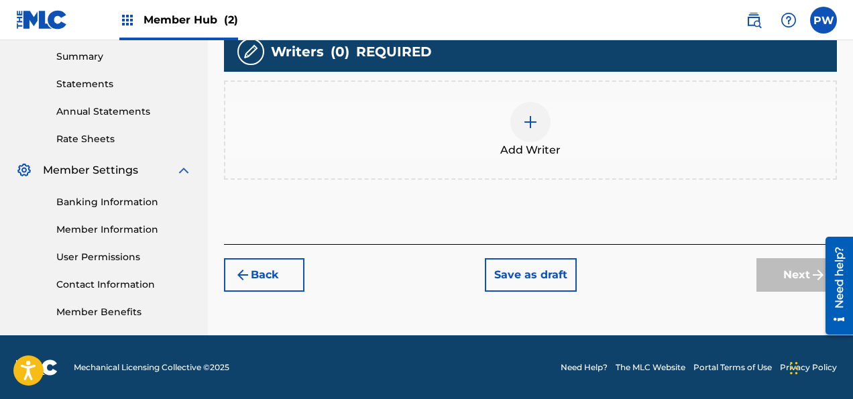
click at [523, 133] on div at bounding box center [530, 122] width 40 height 40
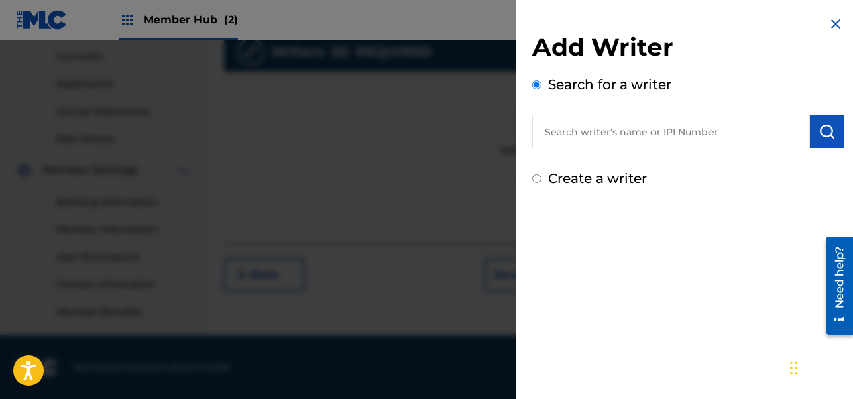
click at [684, 130] on input "text" at bounding box center [671, 132] width 278 height 34
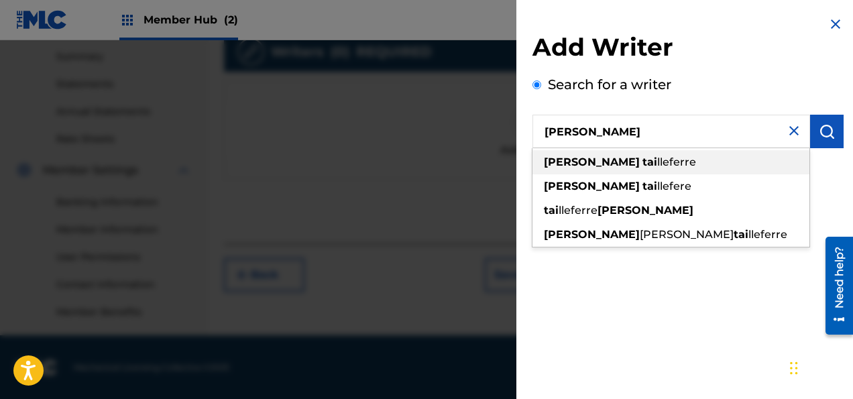
click at [657, 161] on span "lleferre" at bounding box center [676, 162] width 39 height 13
type input "[PERSON_NAME]"
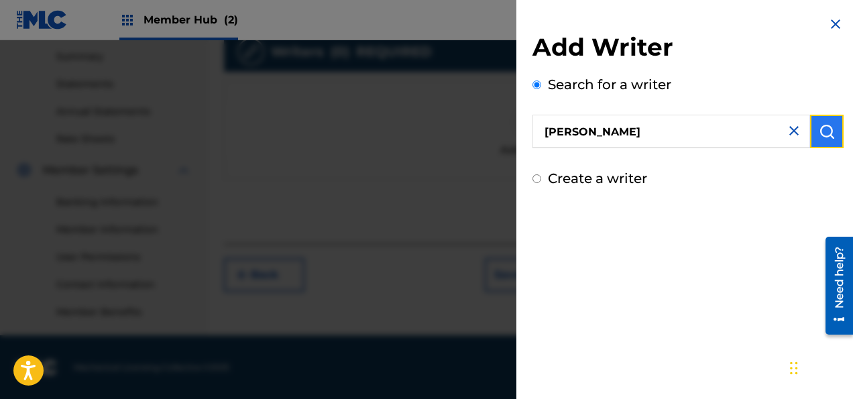
click at [822, 134] on img "submit" at bounding box center [826, 131] width 16 height 16
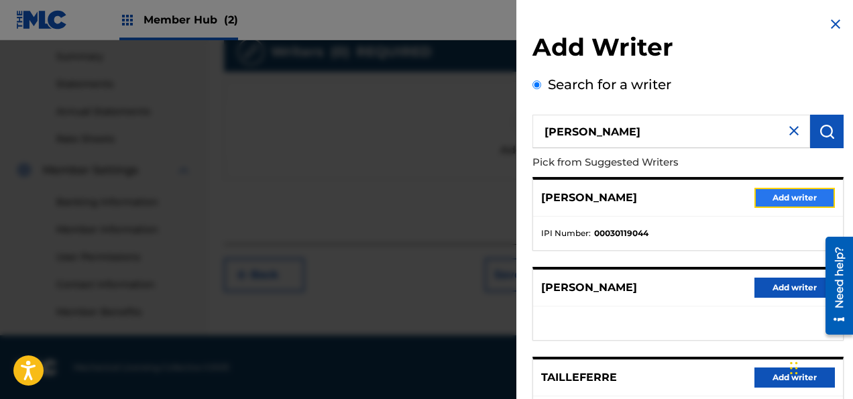
click at [776, 196] on button "Add writer" at bounding box center [794, 198] width 80 height 20
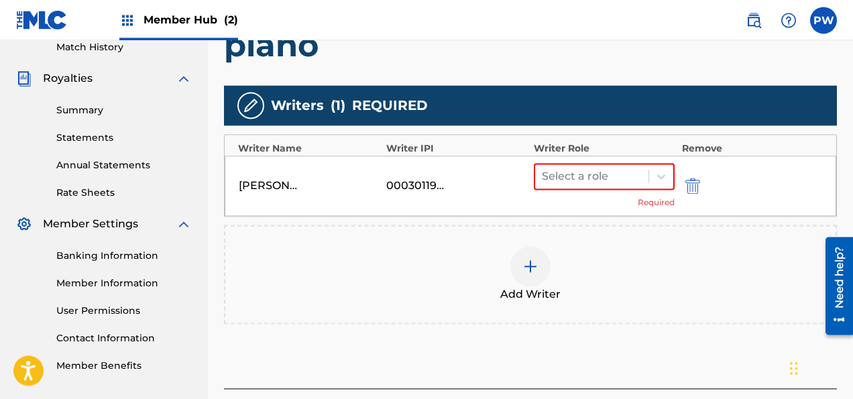
scroll to position [406, 0]
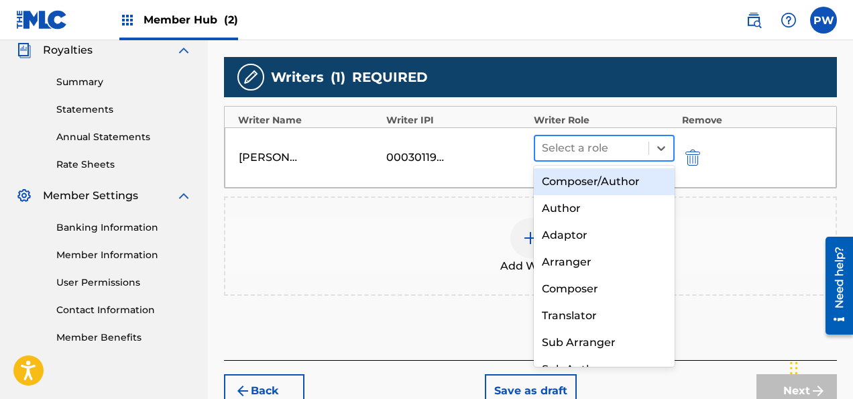
click at [603, 140] on div at bounding box center [592, 148] width 100 height 19
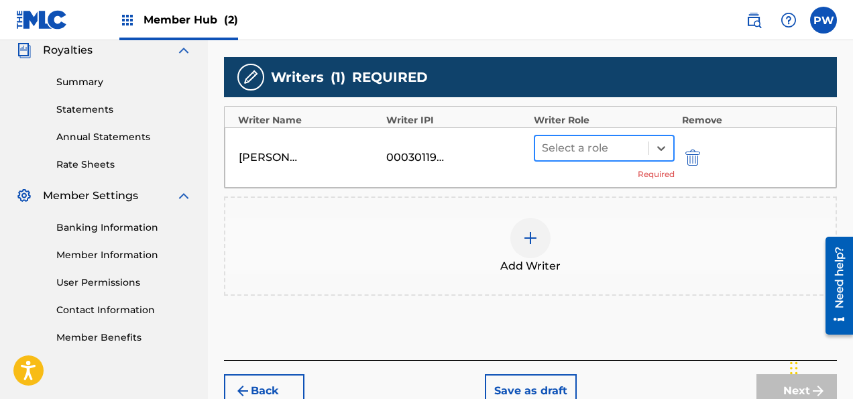
click at [600, 147] on div at bounding box center [592, 148] width 100 height 19
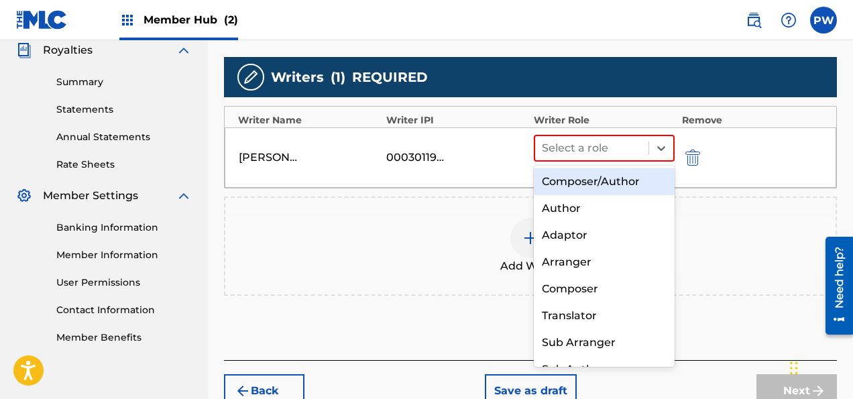
click at [592, 181] on div "Composer/Author" at bounding box center [604, 181] width 141 height 27
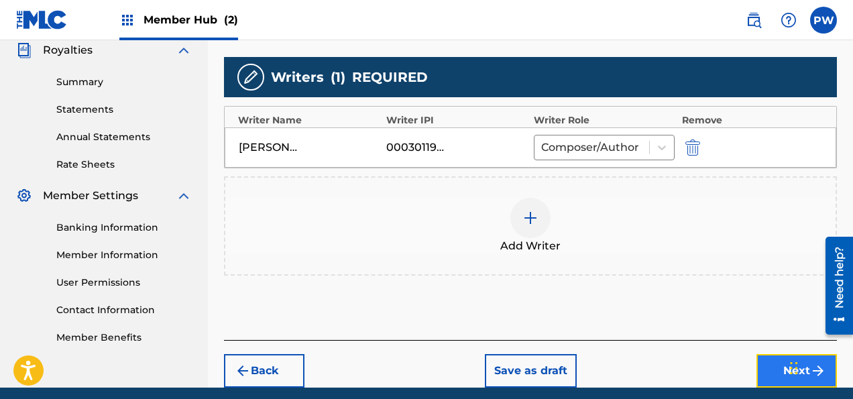
click at [784, 369] on button "Next" at bounding box center [796, 371] width 80 height 34
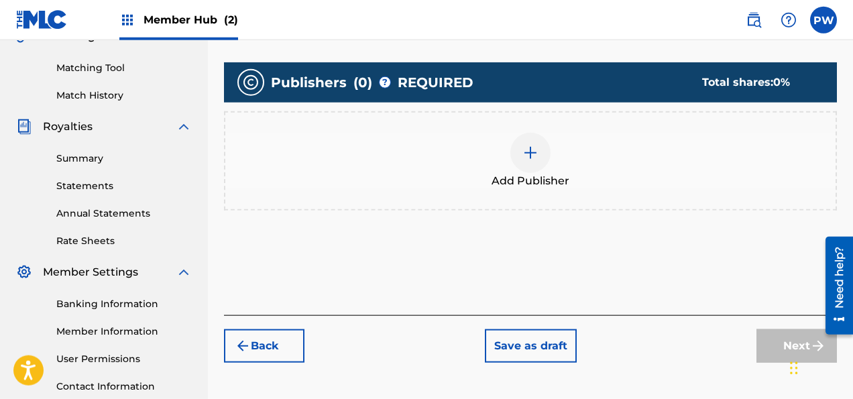
scroll to position [343, 0]
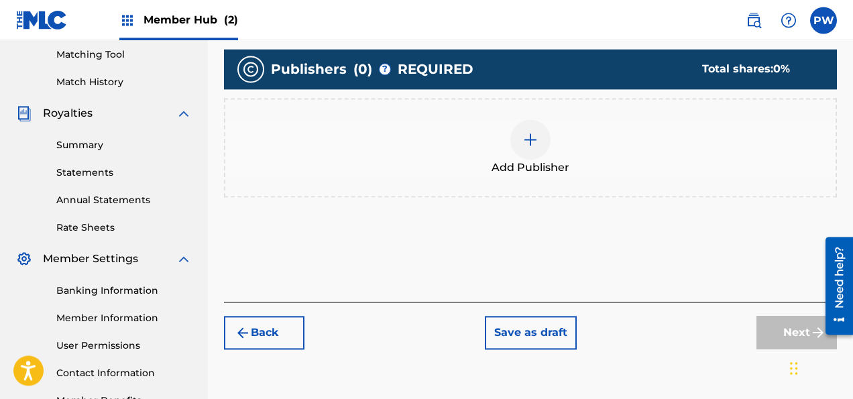
click at [542, 156] on div "Add Publisher" at bounding box center [530, 147] width 610 height 56
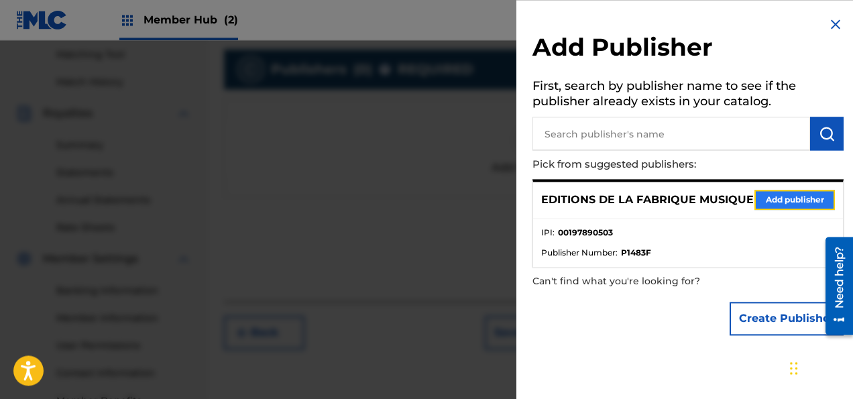
click at [786, 210] on button "Add publisher" at bounding box center [794, 200] width 80 height 20
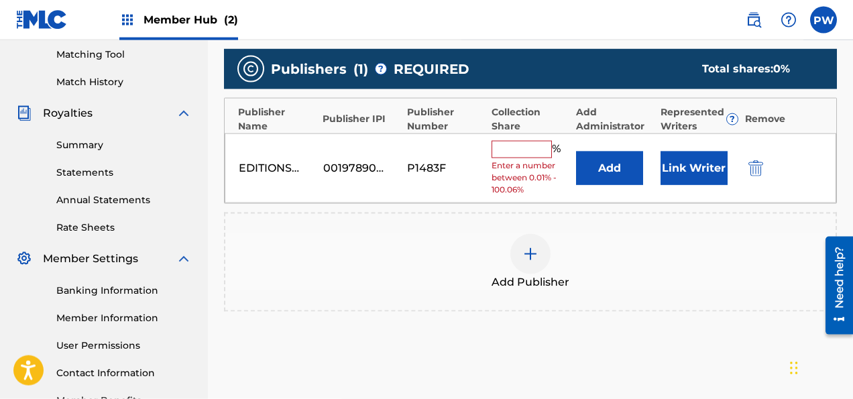
click at [519, 148] on input "text" at bounding box center [521, 149] width 60 height 17
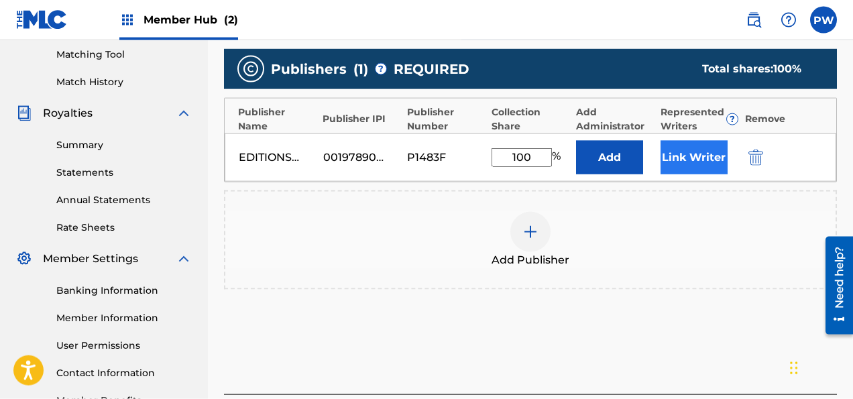
type input "100"
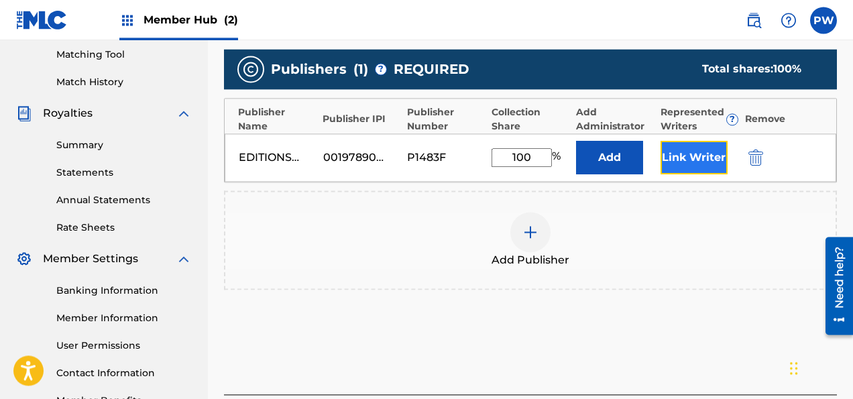
click at [676, 148] on button "Link Writer" at bounding box center [693, 158] width 67 height 34
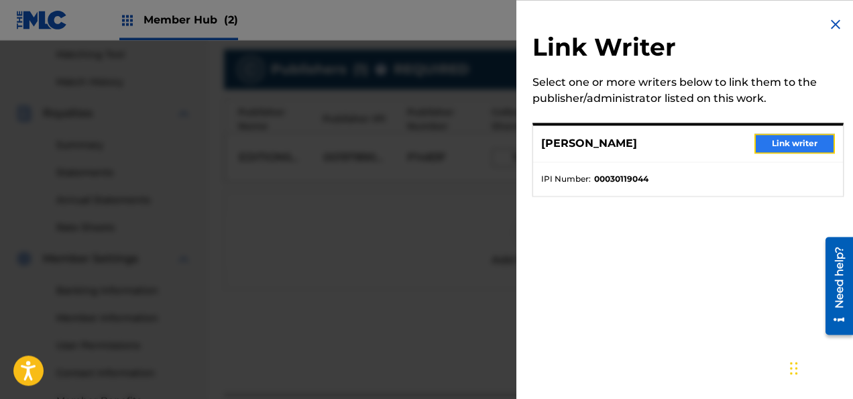
click at [791, 143] on button "Link writer" at bounding box center [794, 143] width 80 height 20
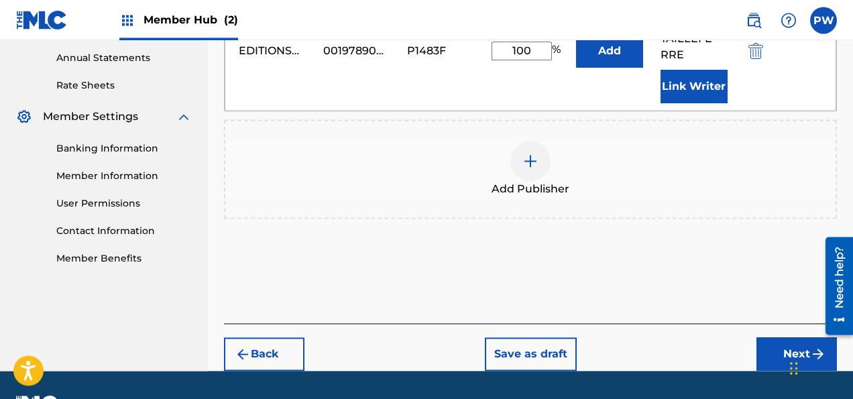
scroll to position [485, 0]
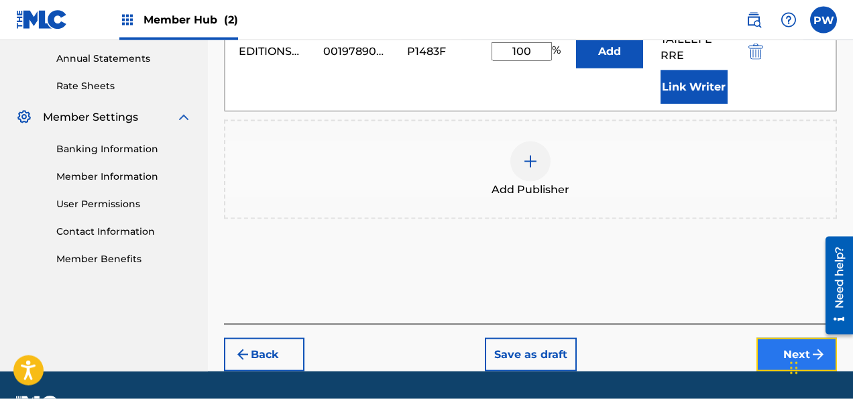
click at [778, 371] on button "Next" at bounding box center [796, 355] width 80 height 34
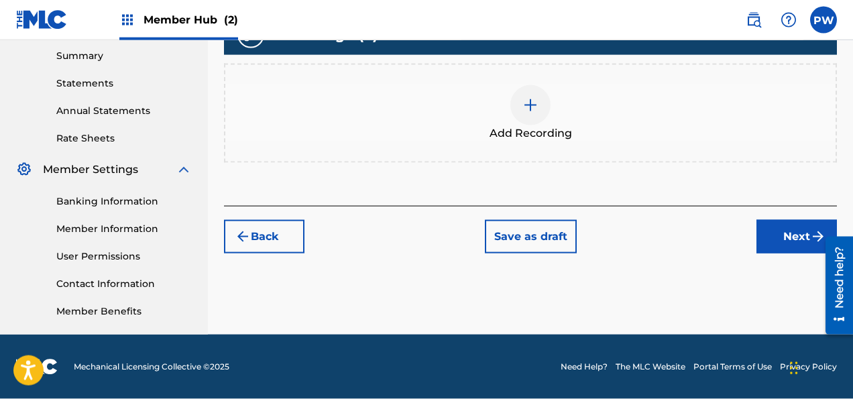
scroll to position [432, 0]
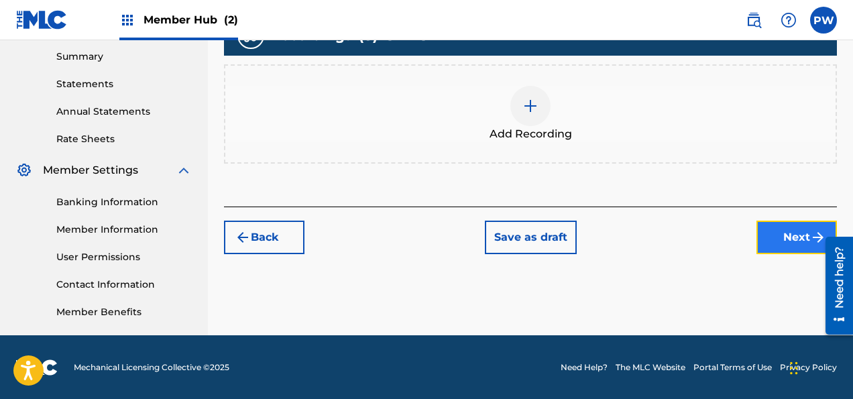
click at [776, 234] on button "Next" at bounding box center [796, 238] width 80 height 34
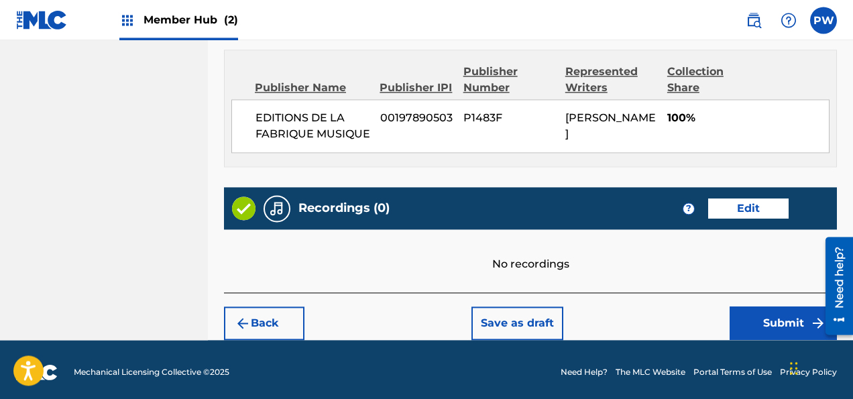
scroll to position [1077, 0]
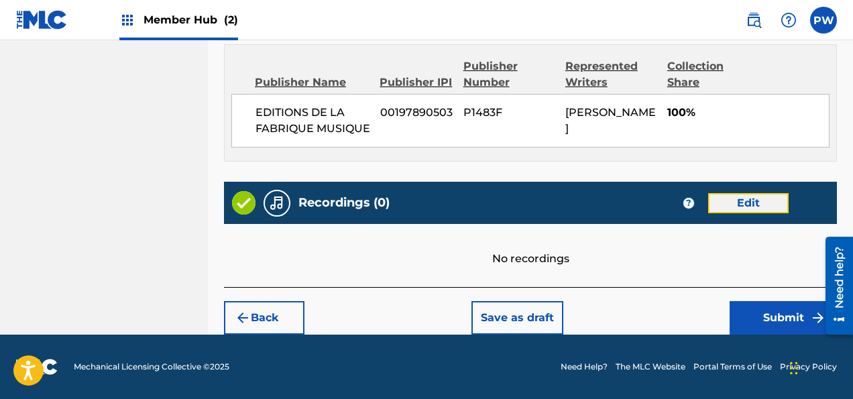
click at [745, 200] on button "Edit" at bounding box center [748, 203] width 80 height 20
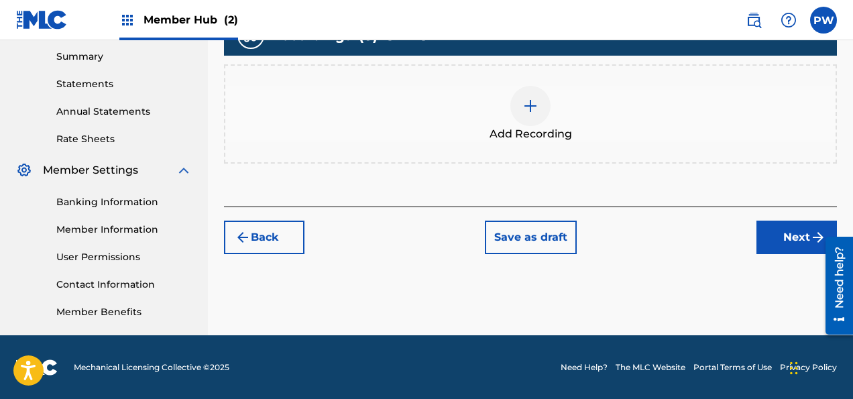
click at [543, 122] on div "Add Recording" at bounding box center [530, 114] width 610 height 56
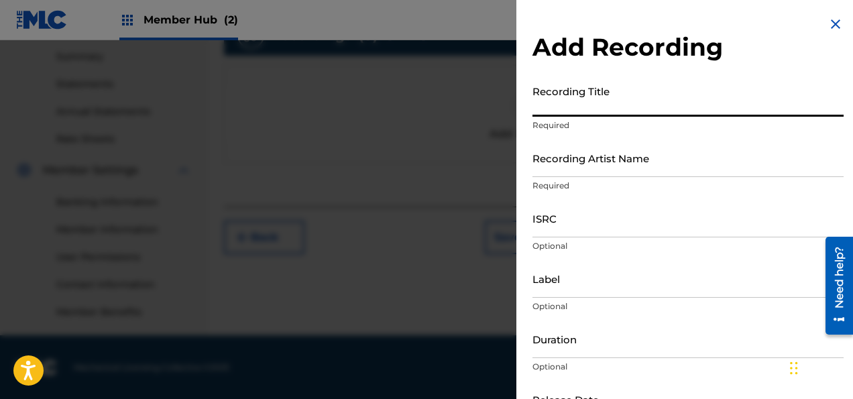
click at [567, 107] on input "Recording Title" at bounding box center [687, 97] width 311 height 38
paste input "[PERSON_NAME], Fantaisie"
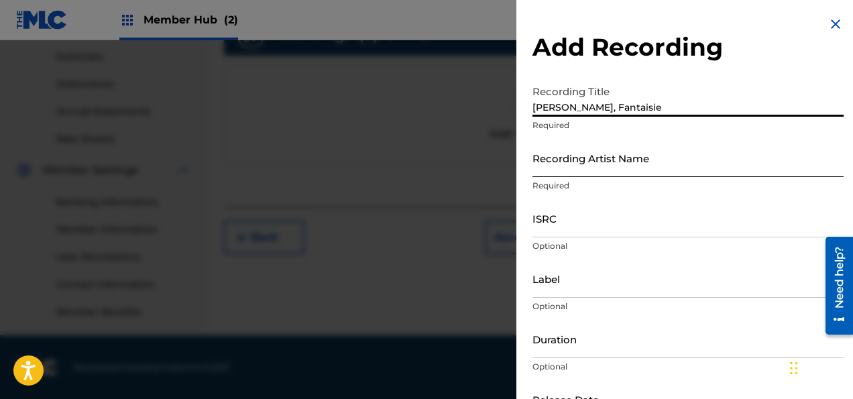
type input "[PERSON_NAME], Fantaisie"
click at [586, 159] on input "Recording Artist Name" at bounding box center [687, 158] width 311 height 38
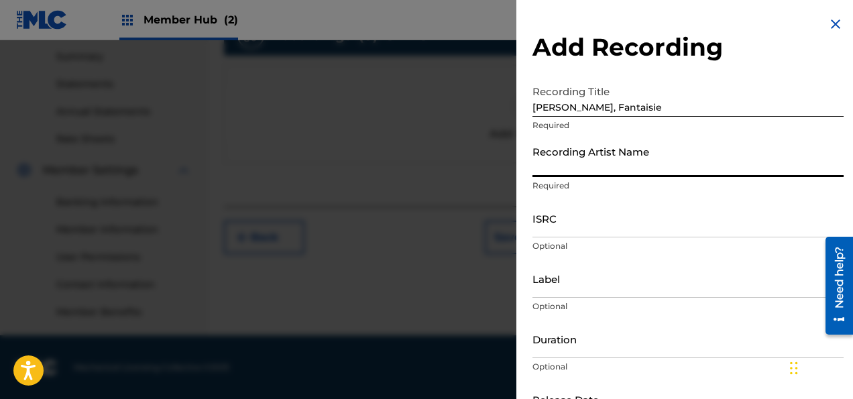
paste input "[PERSON_NAME]"
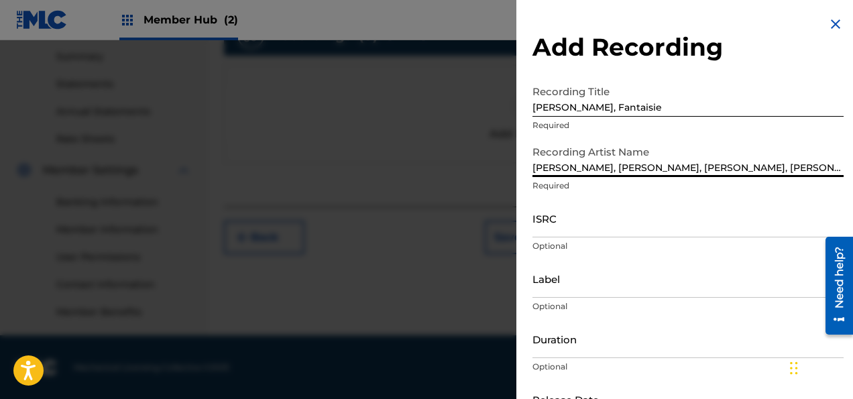
click at [732, 167] on input "[PERSON_NAME], [PERSON_NAME], [PERSON_NAME], [PERSON_NAME]" at bounding box center [687, 158] width 311 height 38
paste input "[PERSON_NAME] [PERSON_NAME]"
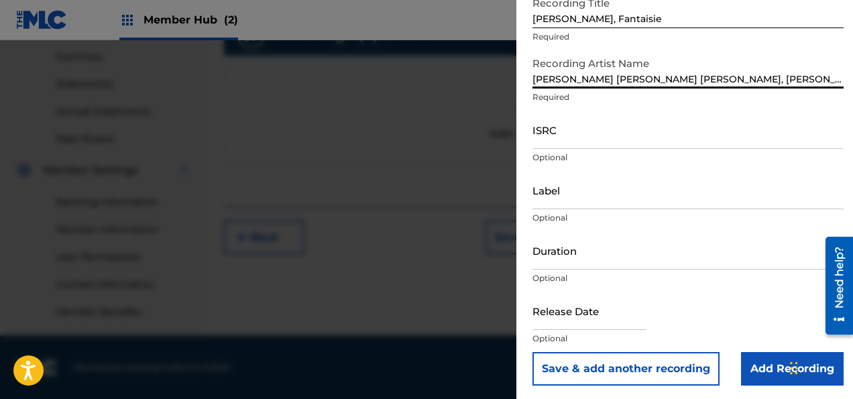
scroll to position [91, 0]
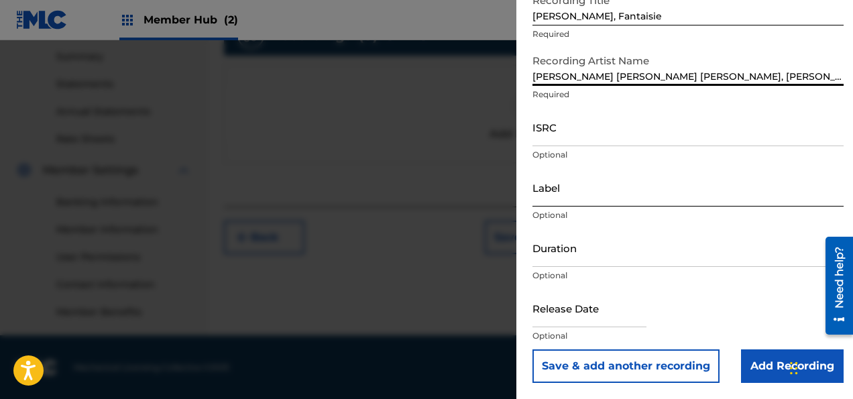
type input "[PERSON_NAME] [PERSON_NAME] [PERSON_NAME], [PERSON_NAME]"
click at [577, 198] on input "Label" at bounding box center [687, 187] width 311 height 38
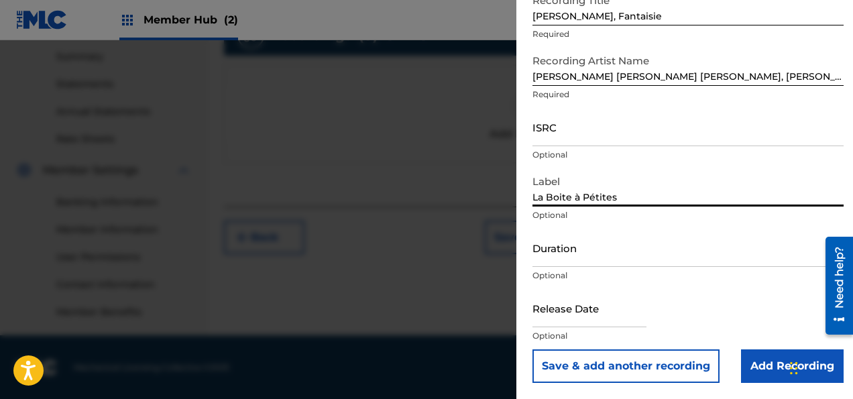
type input "La Boite à Pétites"
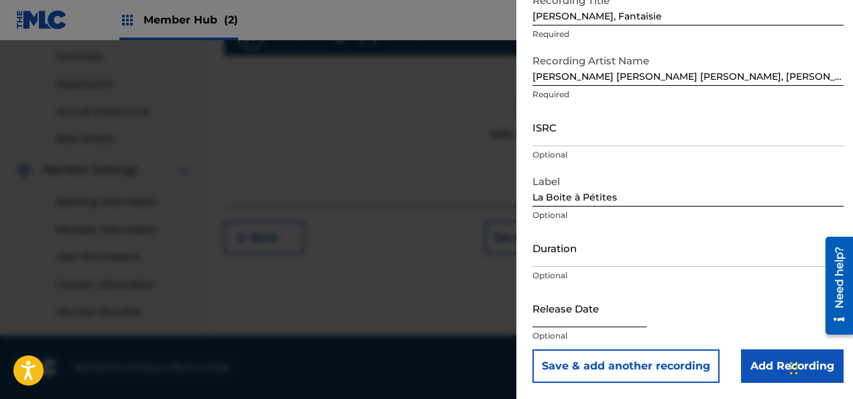
click at [562, 310] on input "text" at bounding box center [589, 308] width 114 height 38
select select "8"
select select "2025"
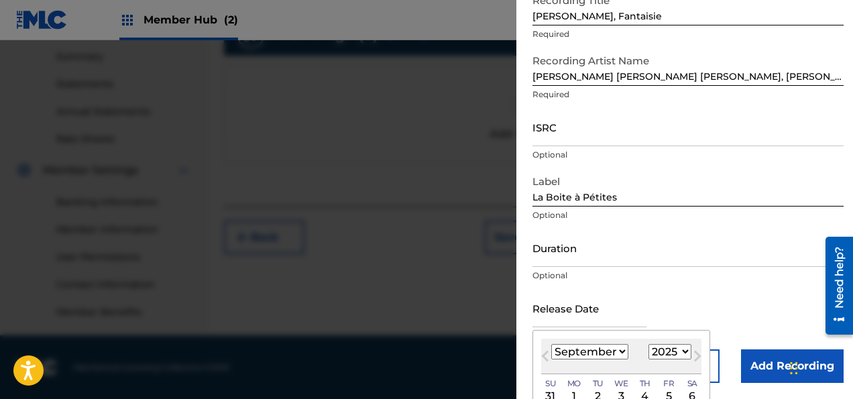
click at [551, 344] on select "January February March April May June July August September October November De…" at bounding box center [589, 351] width 77 height 15
select select "11"
click option "December" at bounding box center [0, 0] width 0 height 0
click at [648, 344] on select "1900 1901 1902 1903 1904 1905 1906 1907 1908 1909 1910 1911 1912 1913 1914 1915…" at bounding box center [669, 351] width 43 height 15
select select "2022"
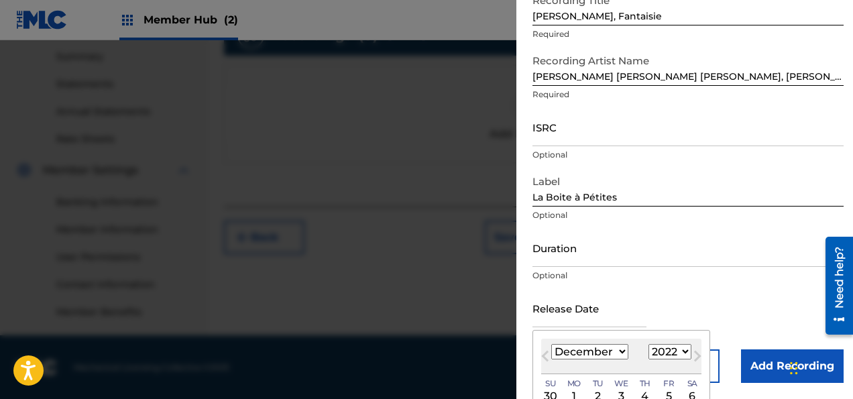
click option "2022" at bounding box center [0, 0] width 0 height 0
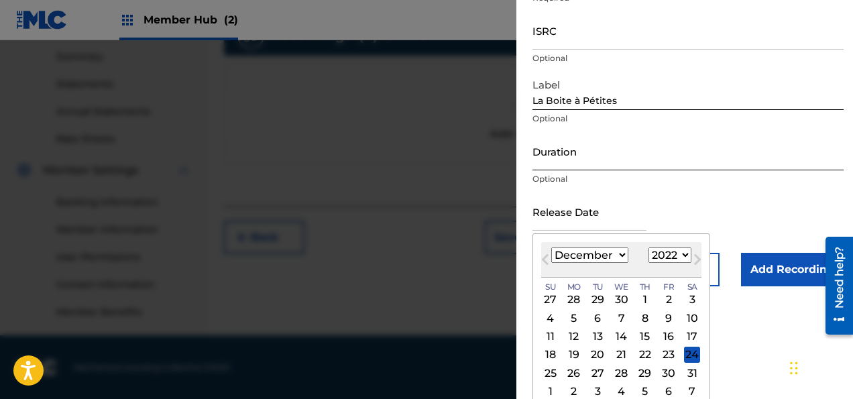
scroll to position [197, 0]
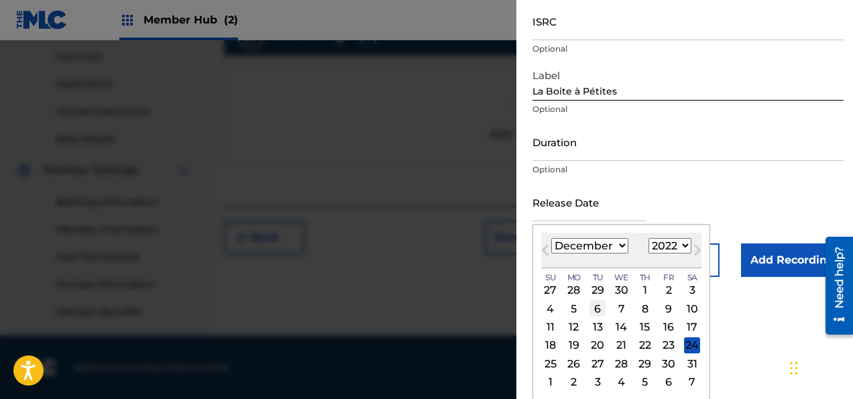
click at [595, 308] on div "6" at bounding box center [597, 308] width 16 height 16
type input "[DATE]"
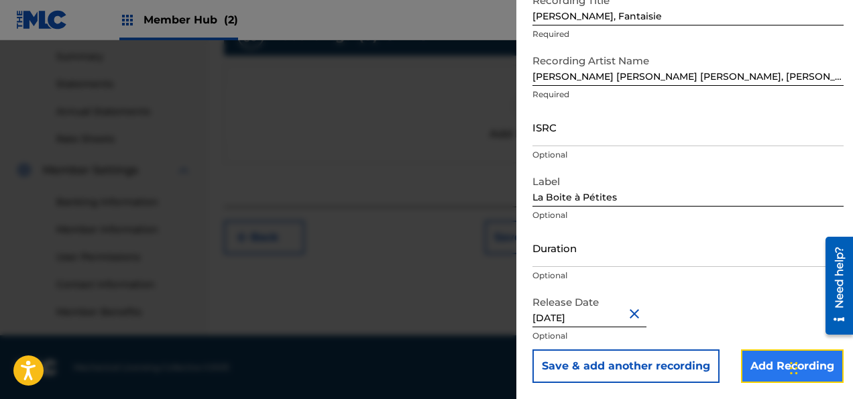
click at [768, 366] on input "Add Recording" at bounding box center [792, 366] width 103 height 34
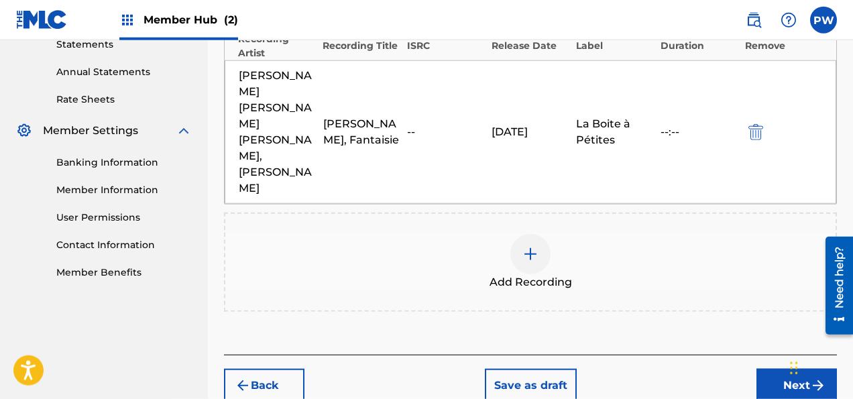
scroll to position [489, 0]
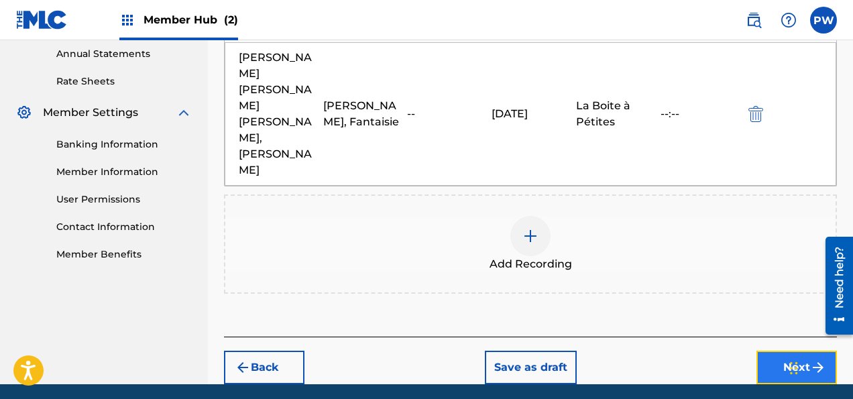
click at [800, 351] on button "Next" at bounding box center [796, 368] width 80 height 34
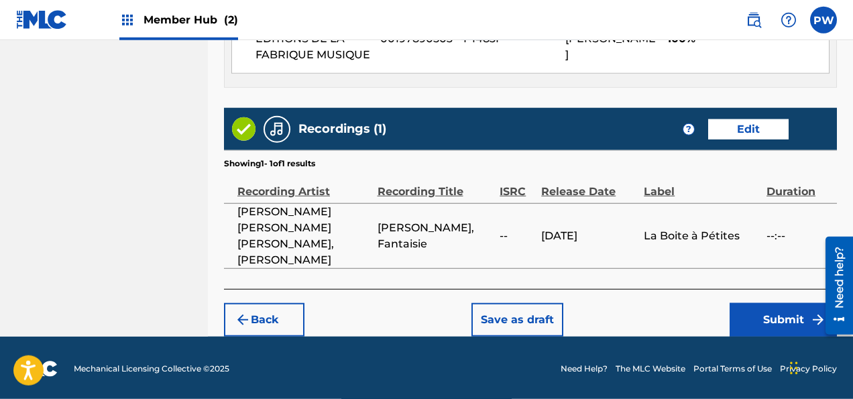
scroll to position [1136, 0]
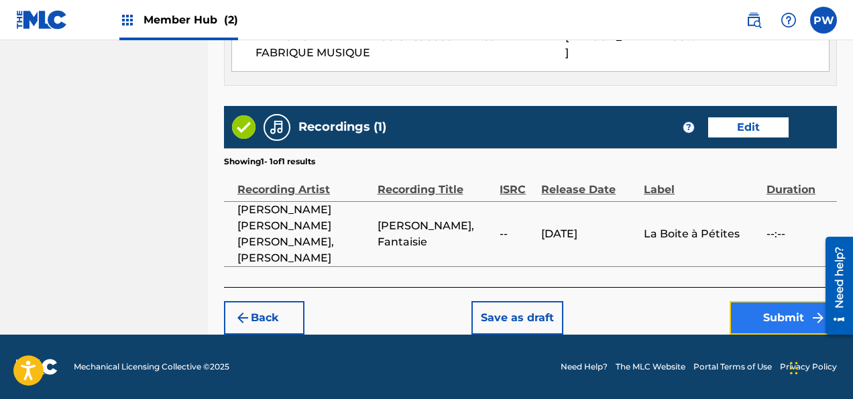
click at [749, 312] on button "Submit" at bounding box center [782, 318] width 107 height 34
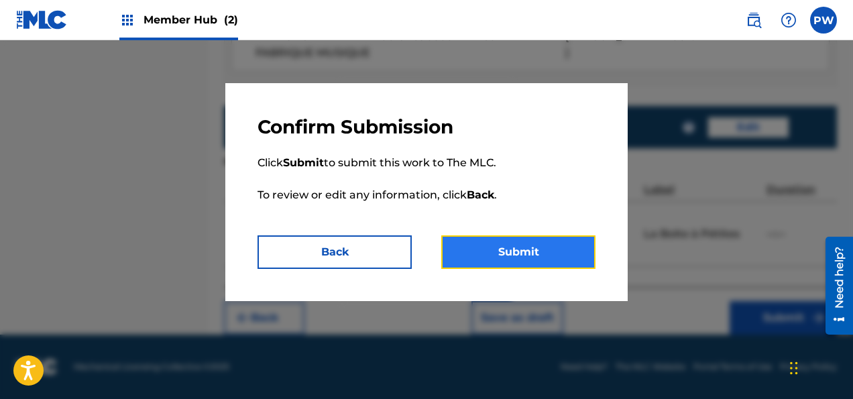
click at [492, 259] on button "Submit" at bounding box center [518, 252] width 154 height 34
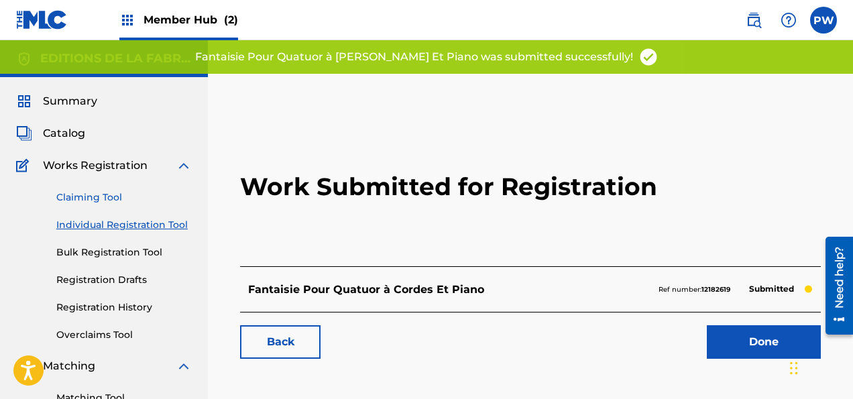
click at [98, 199] on link "Claiming Tool" at bounding box center [123, 197] width 135 height 14
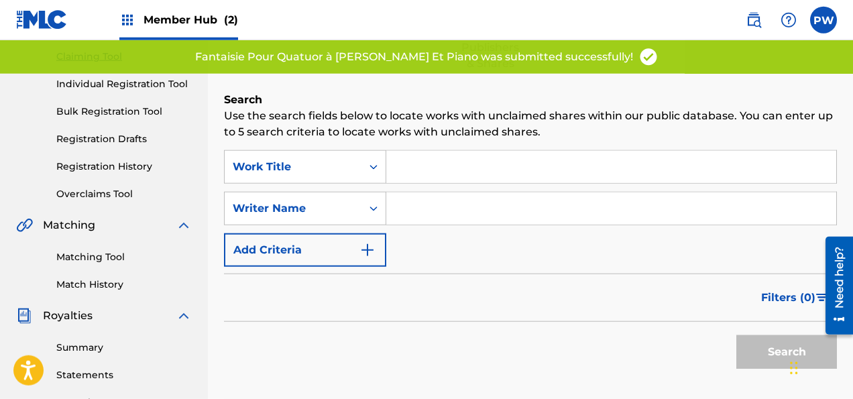
scroll to position [141, 0]
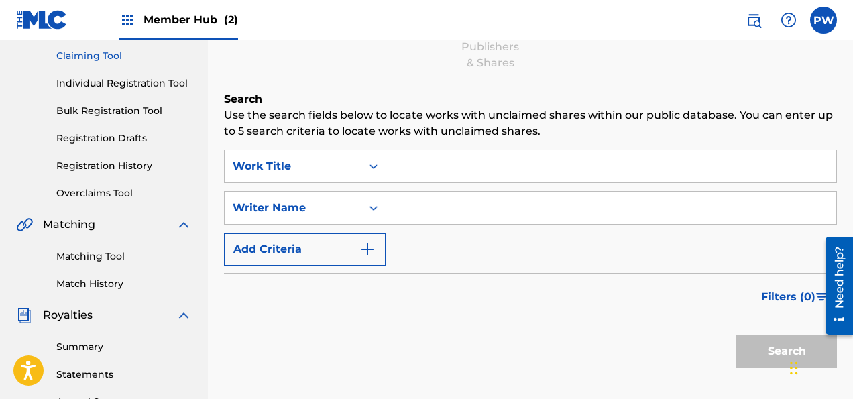
click at [420, 206] on input "Search Form" at bounding box center [611, 208] width 450 height 32
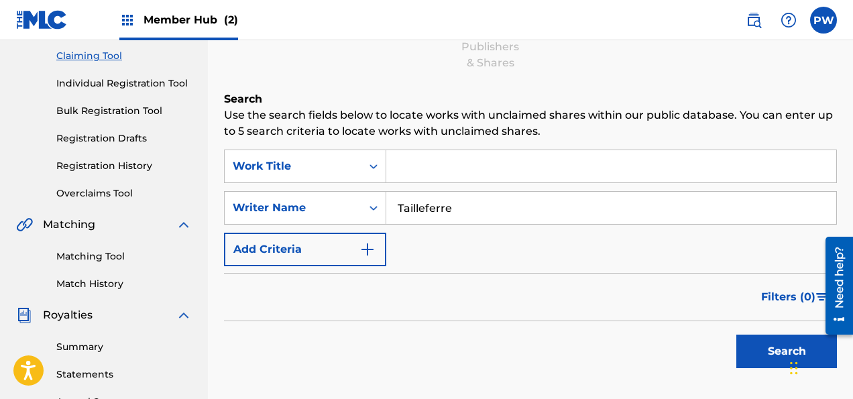
type input "Tailleferre"
click at [736, 334] on button "Search" at bounding box center [786, 351] width 101 height 34
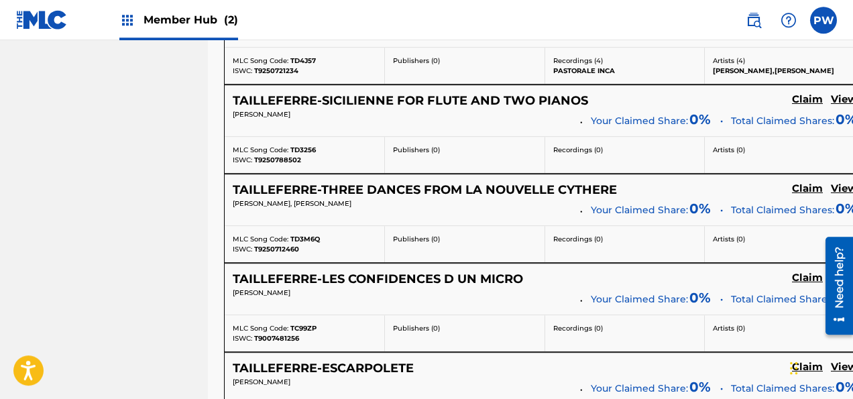
scroll to position [2548, 0]
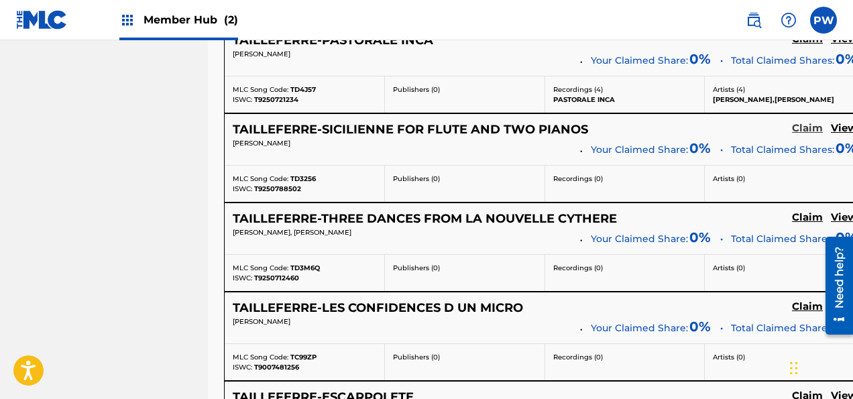
click at [822, 122] on h5 "Claim" at bounding box center [807, 128] width 31 height 13
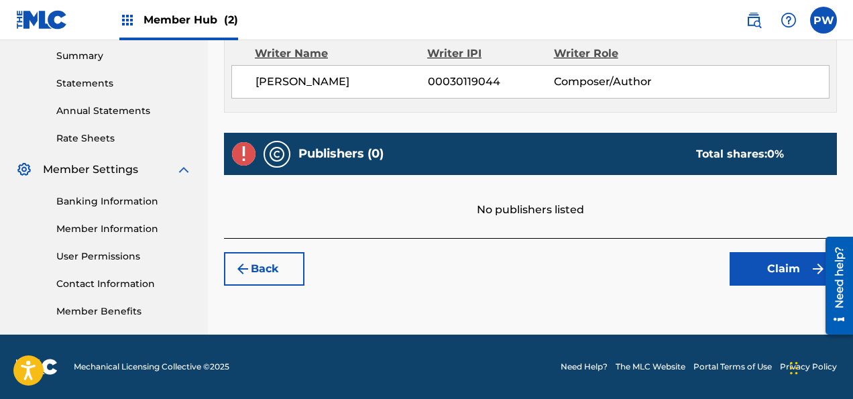
scroll to position [432, 0]
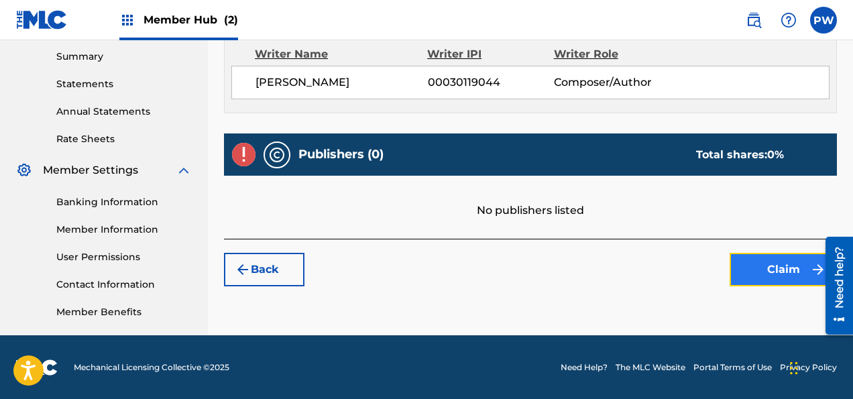
click at [763, 278] on button "Claim" at bounding box center [782, 270] width 107 height 34
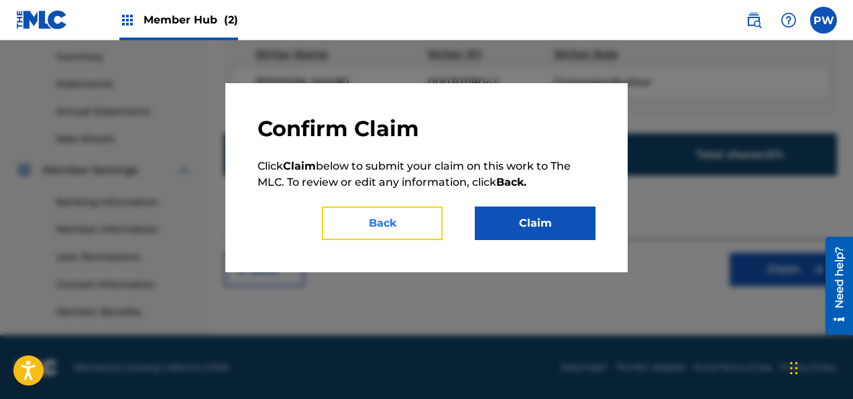
click at [404, 219] on button "Back" at bounding box center [382, 223] width 121 height 34
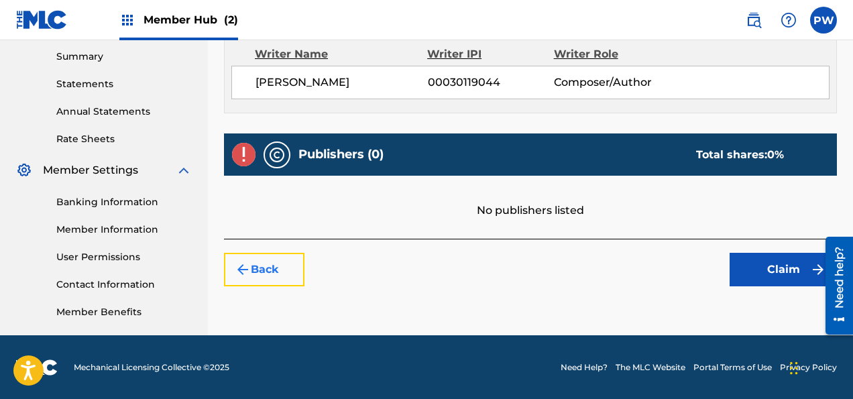
click at [272, 271] on button "Back" at bounding box center [264, 270] width 80 height 34
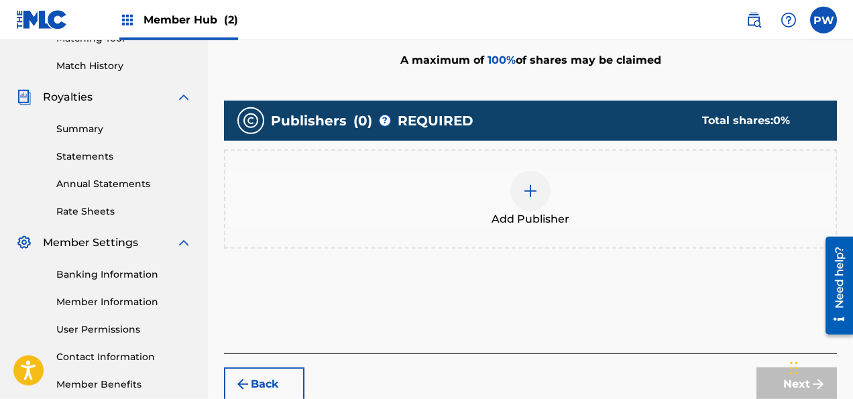
scroll to position [361, 0]
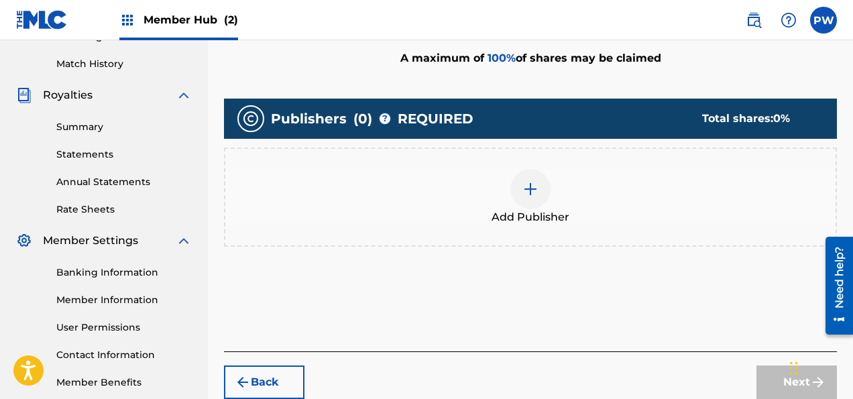
click at [526, 197] on div at bounding box center [530, 189] width 40 height 40
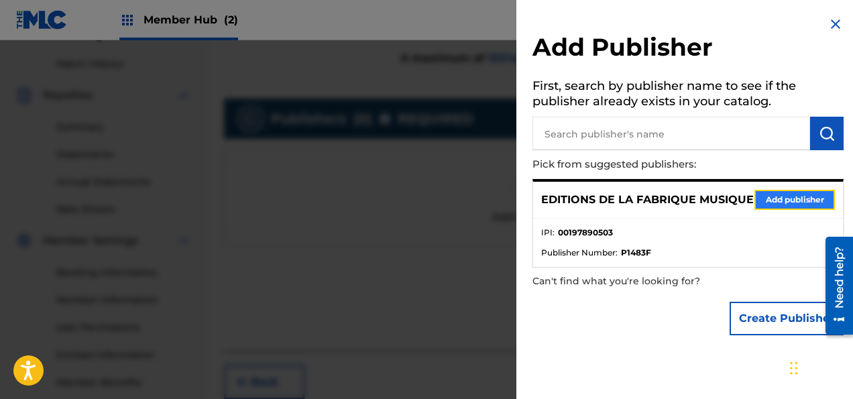
click at [770, 205] on button "Add publisher" at bounding box center [794, 200] width 80 height 20
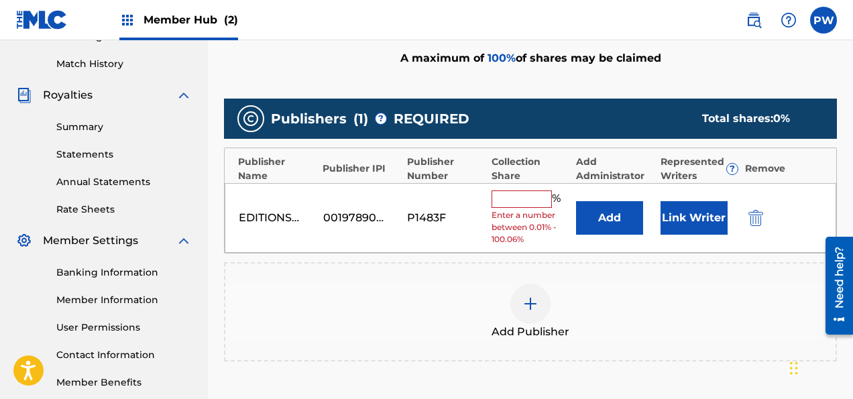
click at [524, 199] on input "text" at bounding box center [521, 198] width 60 height 17
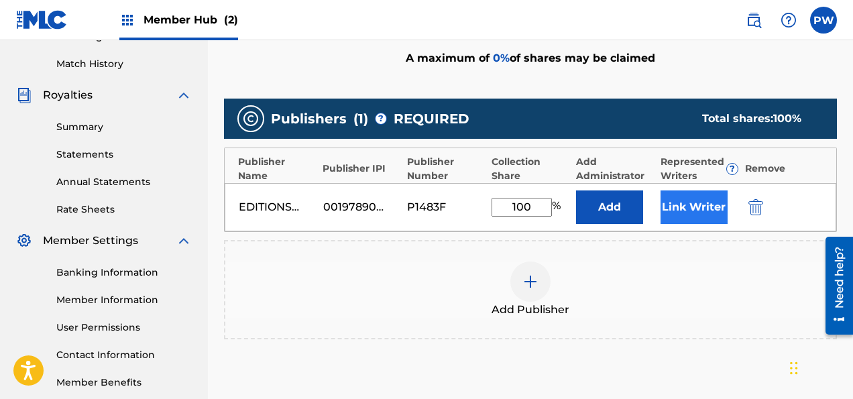
type input "100"
click at [685, 200] on button "Link Writer" at bounding box center [693, 207] width 67 height 34
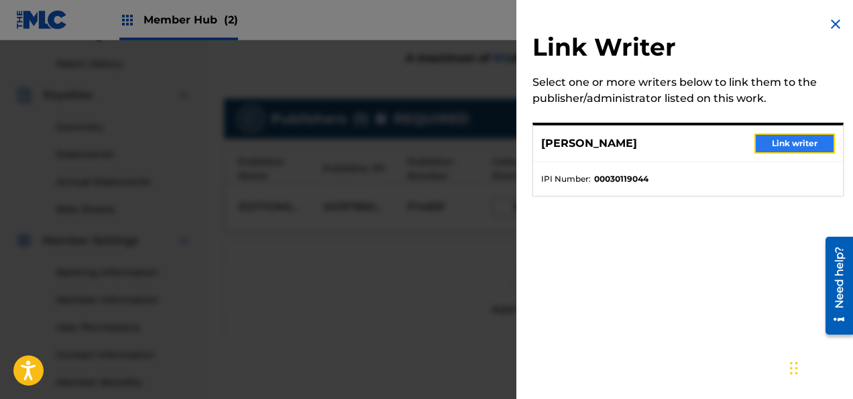
click at [804, 137] on button "Link writer" at bounding box center [794, 143] width 80 height 20
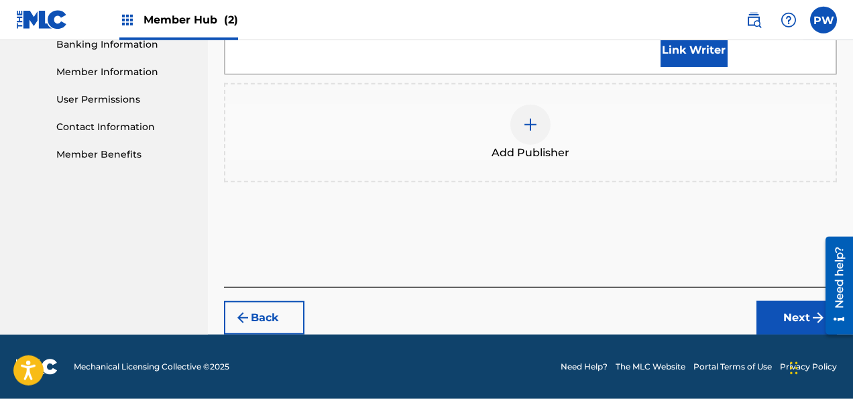
scroll to position [619, 0]
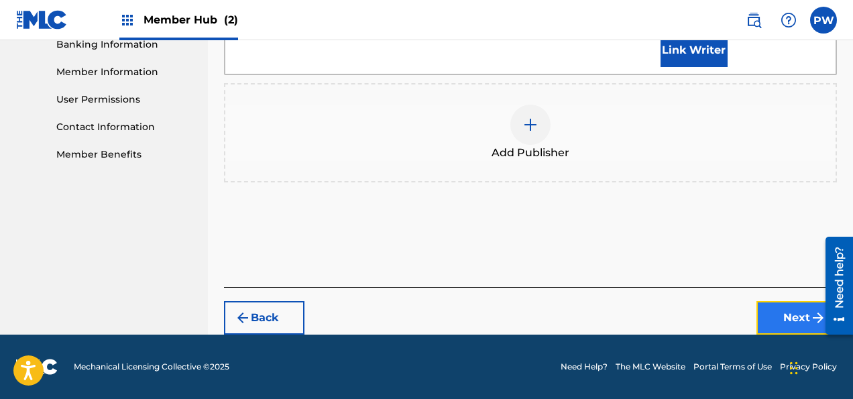
click at [799, 311] on button "Next" at bounding box center [796, 318] width 80 height 34
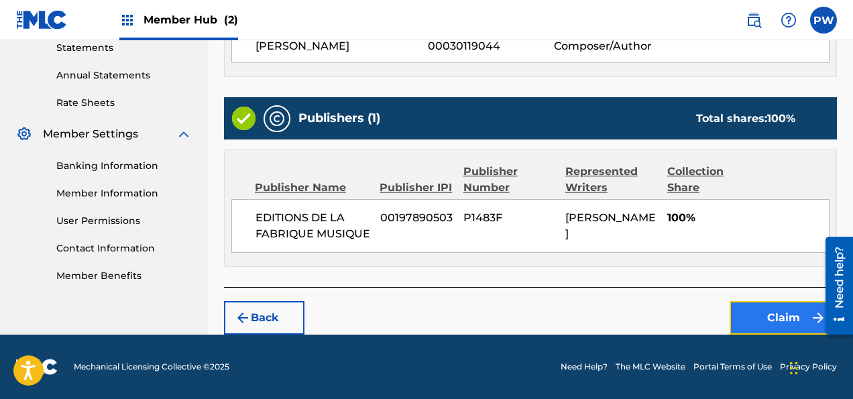
click at [778, 323] on button "Claim" at bounding box center [782, 318] width 107 height 34
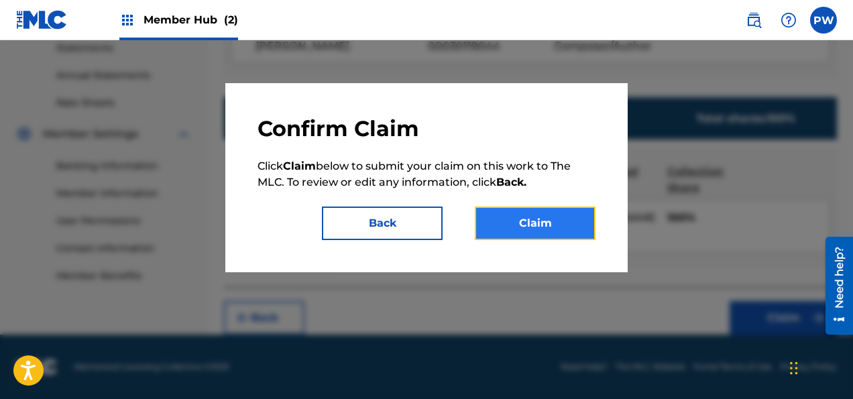
click at [550, 233] on button "Claim" at bounding box center [535, 223] width 121 height 34
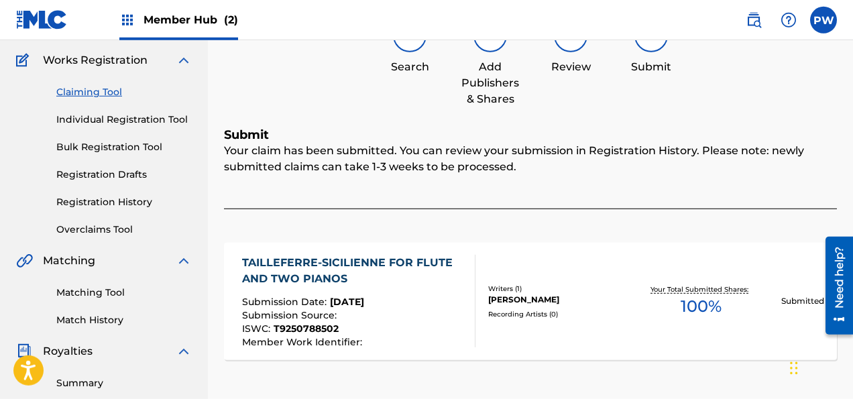
scroll to position [78, 0]
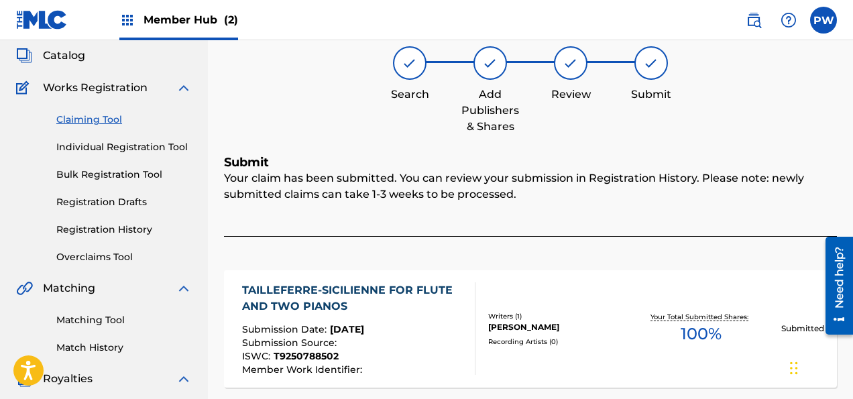
click at [86, 119] on link "Claiming Tool" at bounding box center [123, 120] width 135 height 14
click at [86, 119] on div "Summary Catalog Works Registration Claiming Tool Individual Registration Tool B…" at bounding box center [104, 344] width 208 height 690
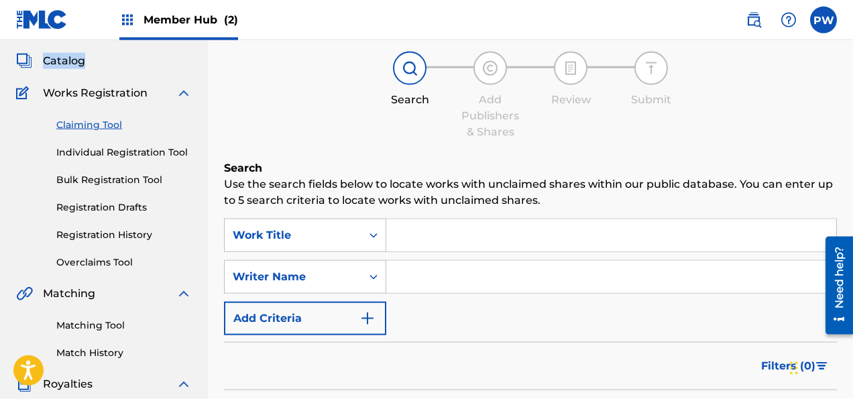
scroll to position [141, 0]
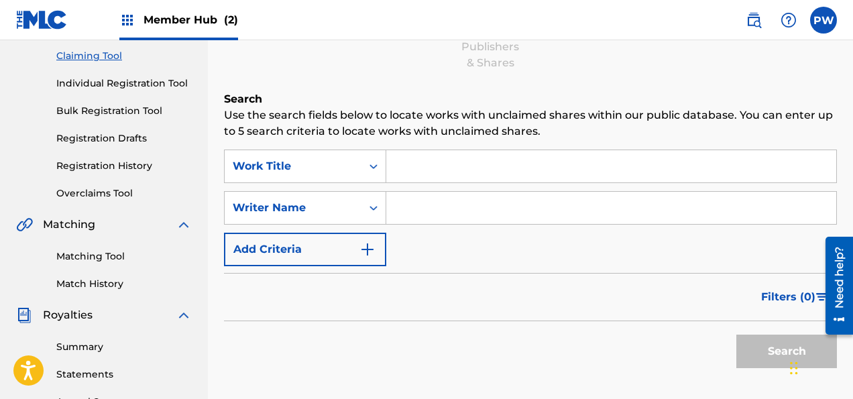
click at [448, 198] on input "Search Form" at bounding box center [611, 208] width 450 height 32
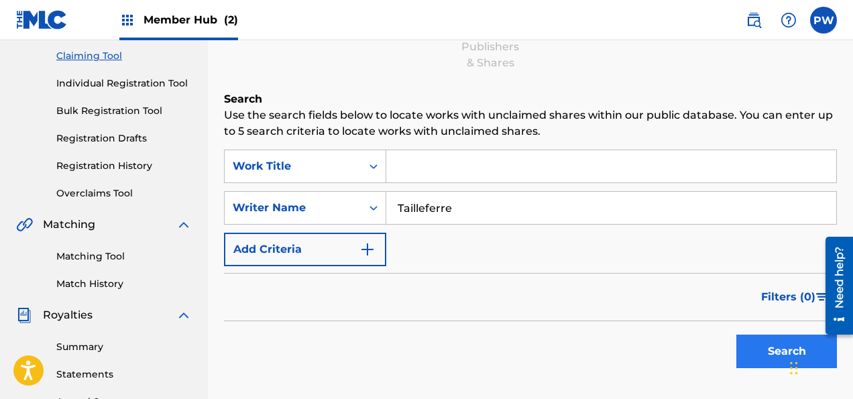
type input "Tailleferre"
click at [763, 352] on button "Search" at bounding box center [786, 351] width 101 height 34
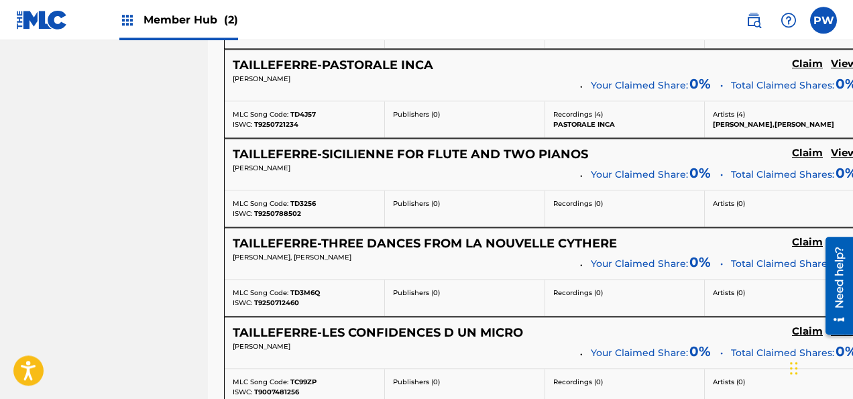
scroll to position [2548, 0]
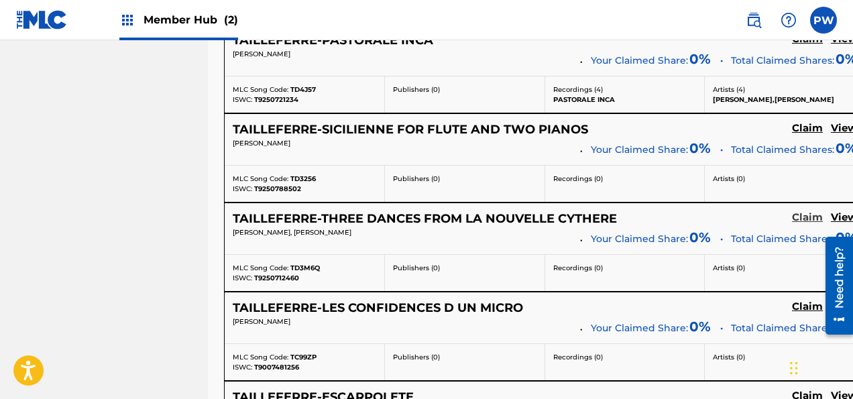
click at [822, 211] on h5 "Claim" at bounding box center [807, 217] width 31 height 13
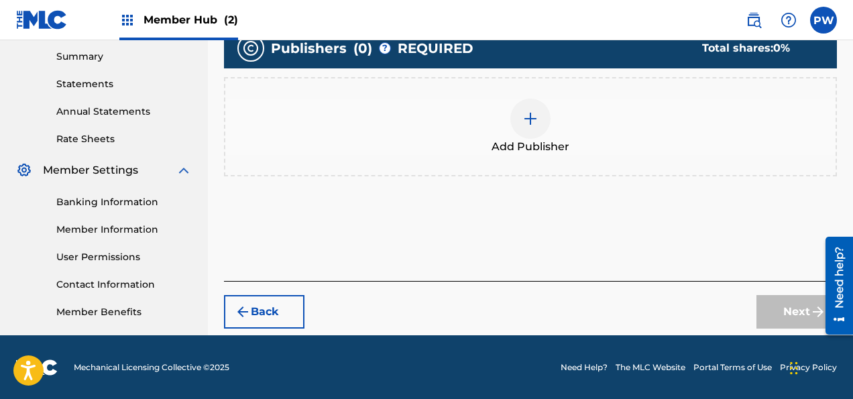
click at [530, 137] on div at bounding box center [530, 119] width 40 height 40
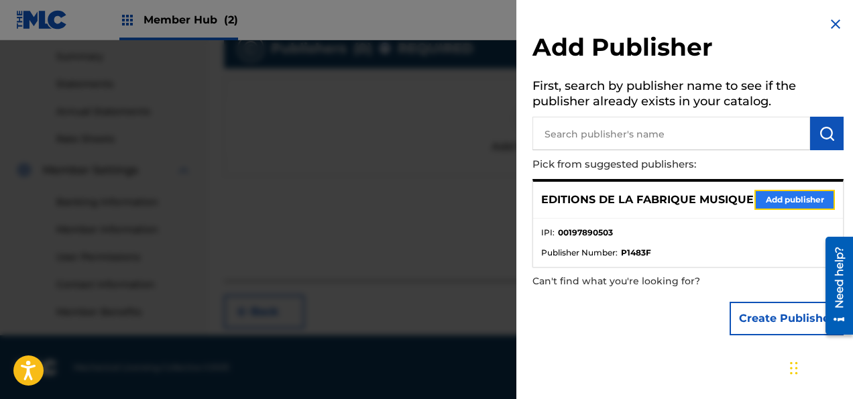
click at [770, 201] on button "Add publisher" at bounding box center [794, 200] width 80 height 20
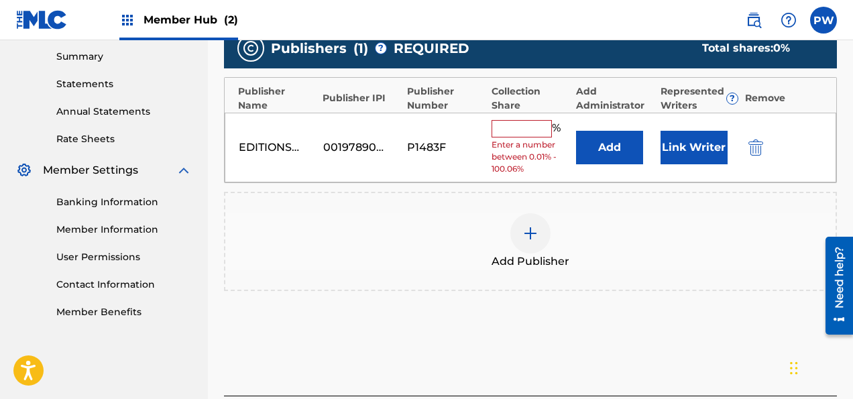
click at [511, 124] on input "text" at bounding box center [521, 128] width 60 height 17
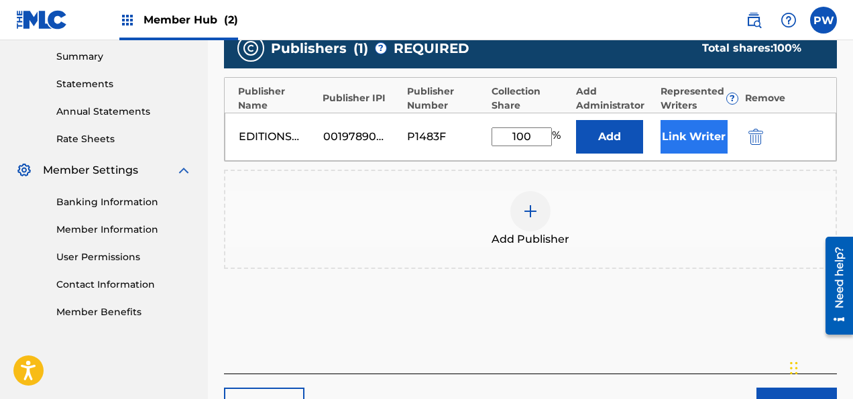
type input "100"
click at [706, 134] on button "Link Writer" at bounding box center [693, 137] width 67 height 34
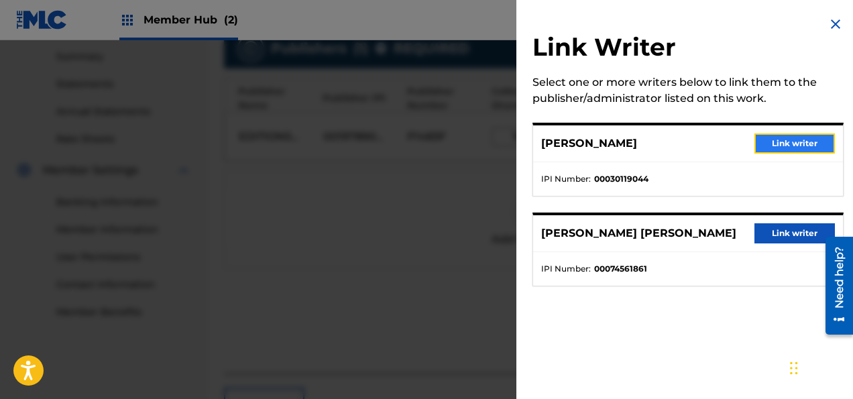
click at [785, 148] on button "Link writer" at bounding box center [794, 143] width 80 height 20
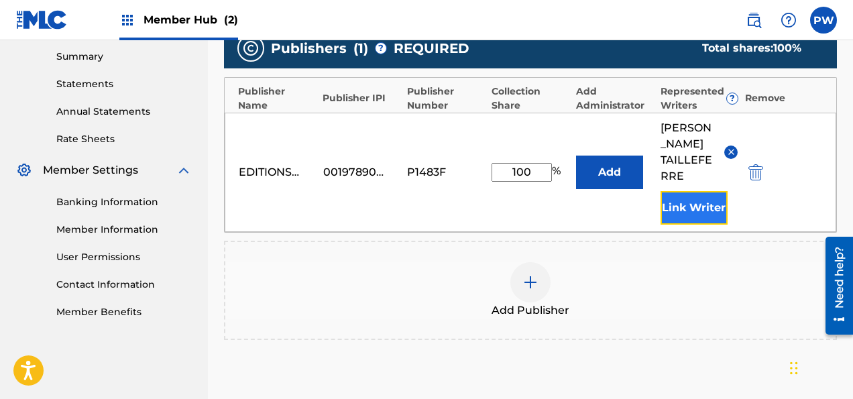
click at [707, 225] on button "Link Writer" at bounding box center [693, 208] width 67 height 34
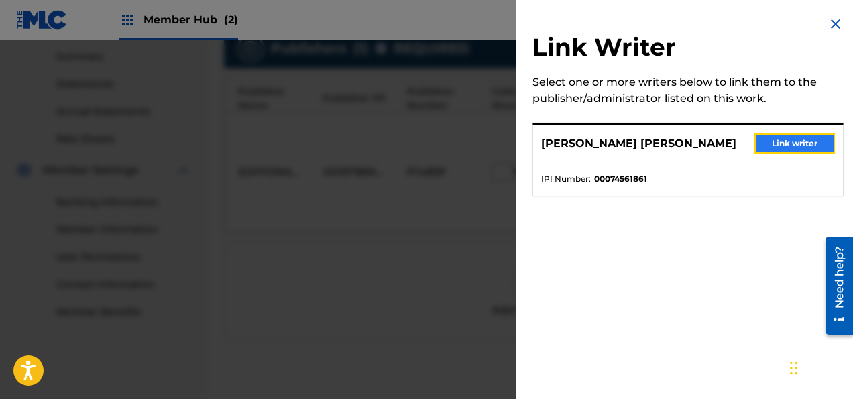
click at [783, 145] on button "Link writer" at bounding box center [794, 143] width 80 height 20
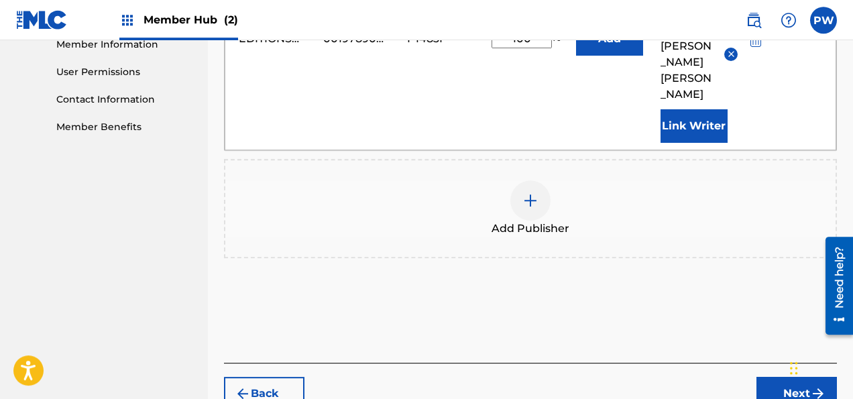
scroll to position [644, 0]
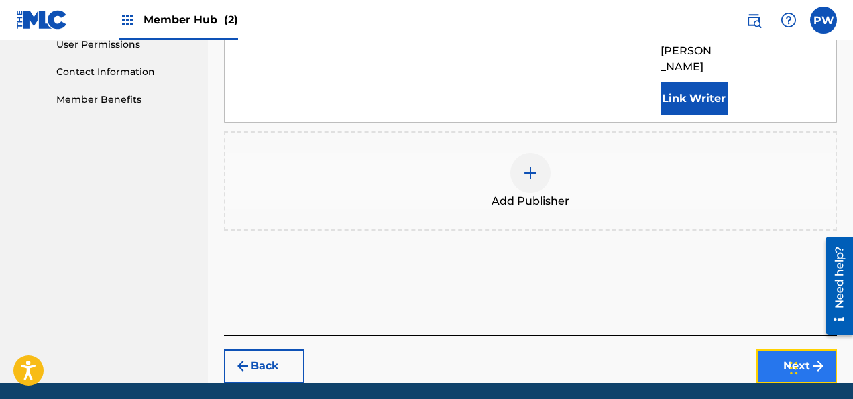
click at [783, 382] on button "Next" at bounding box center [796, 366] width 80 height 34
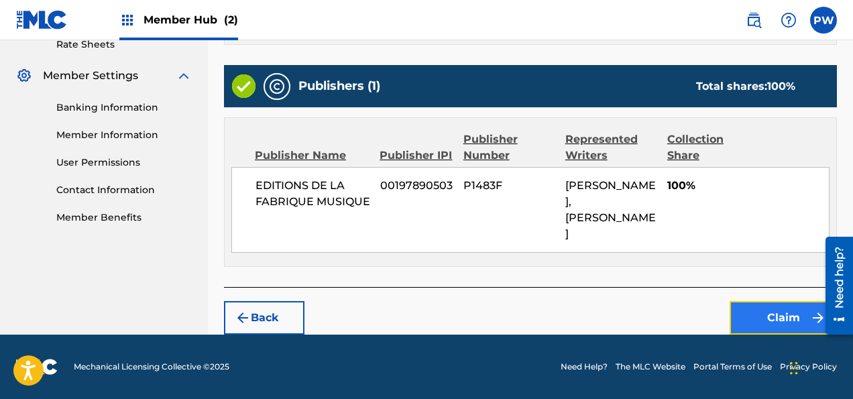
click at [779, 314] on button "Claim" at bounding box center [782, 318] width 107 height 34
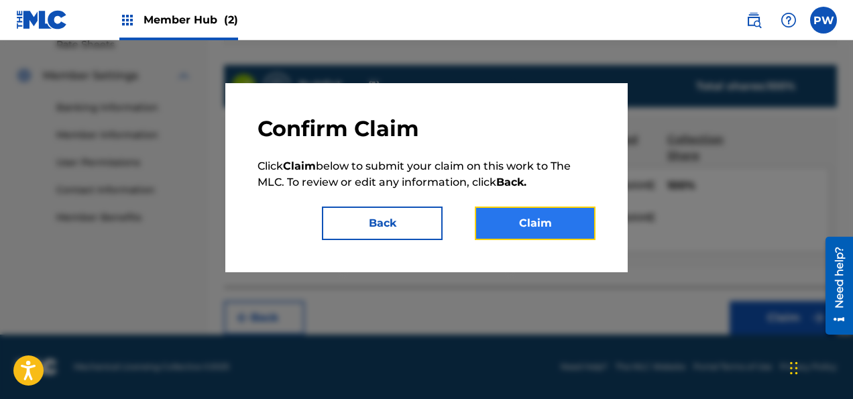
click at [552, 210] on button "Claim" at bounding box center [535, 223] width 121 height 34
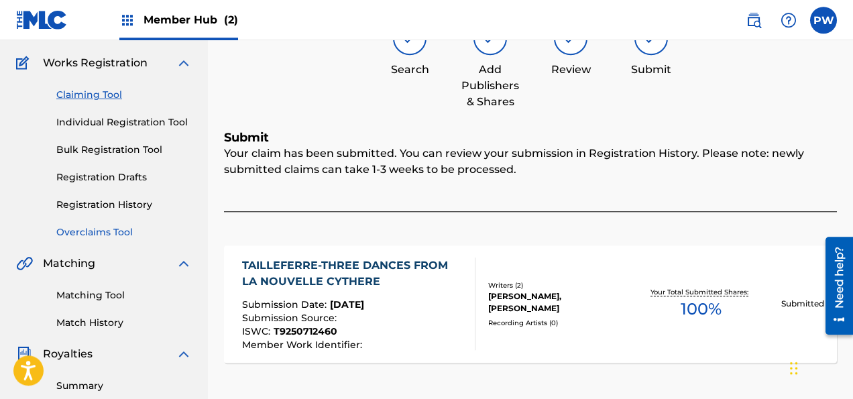
scroll to position [78, 0]
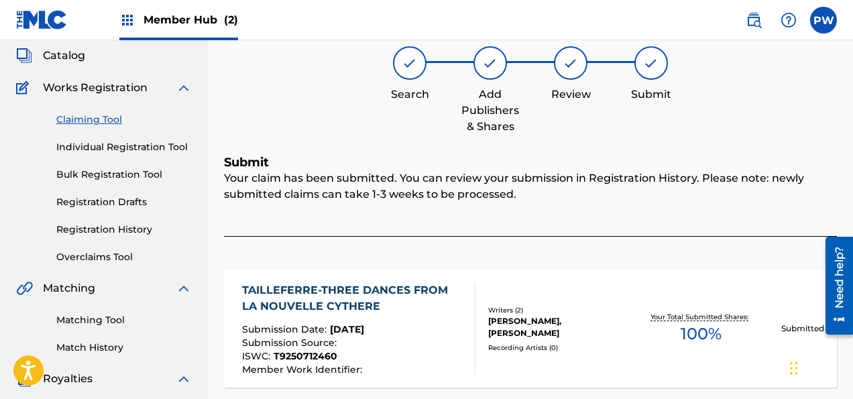
click at [117, 113] on link "Claiming Tool" at bounding box center [123, 120] width 135 height 14
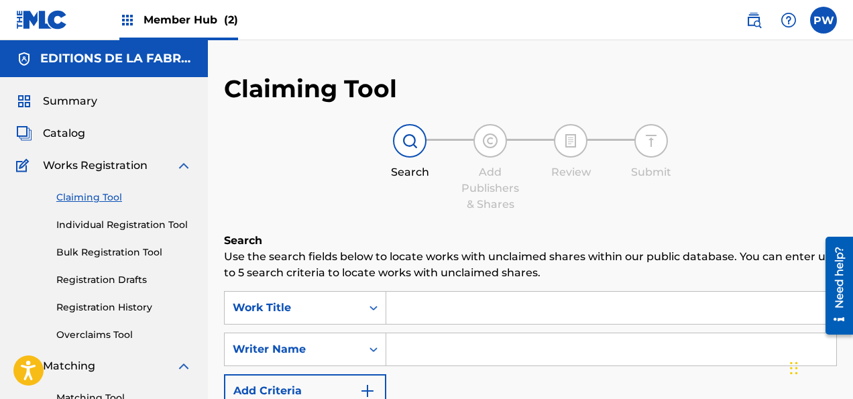
scroll to position [70, 0]
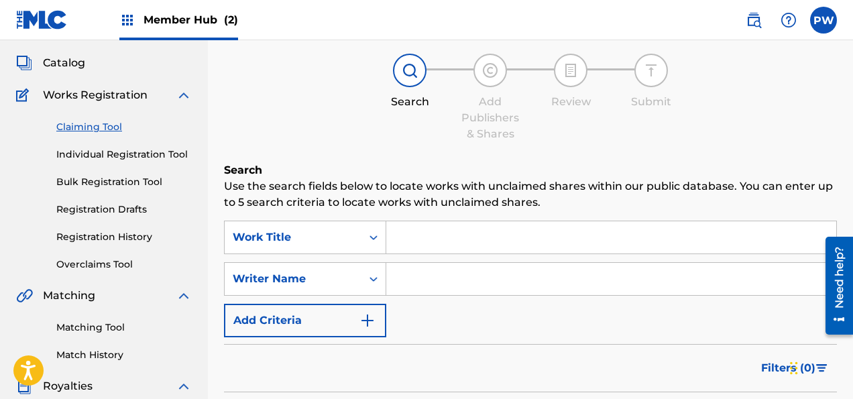
click at [452, 272] on input "Search Form" at bounding box center [611, 279] width 450 height 32
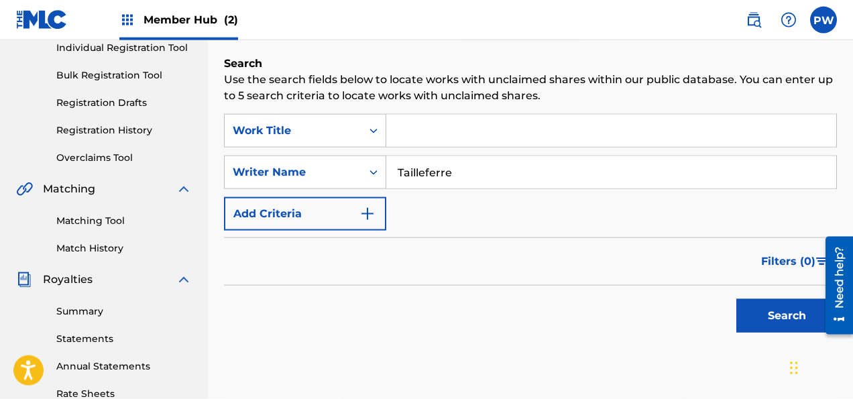
scroll to position [212, 0]
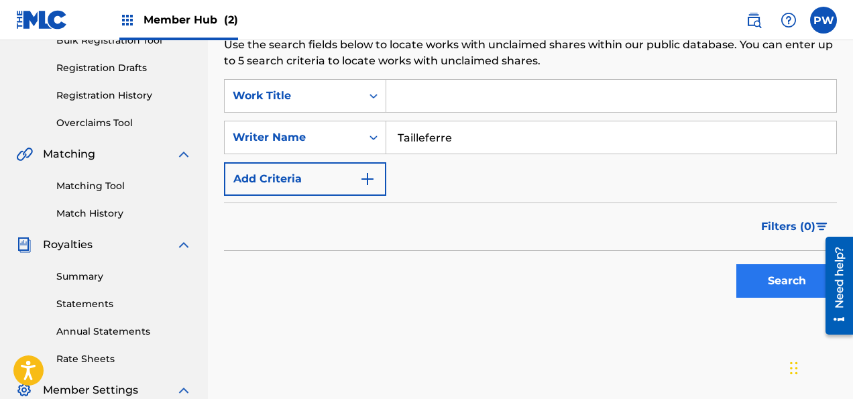
type input "Tailleferre"
click at [782, 280] on button "Search" at bounding box center [786, 281] width 101 height 34
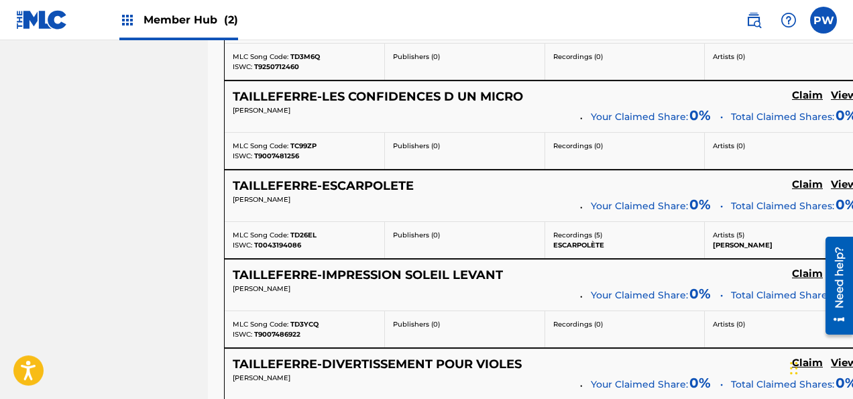
scroll to position [2760, 0]
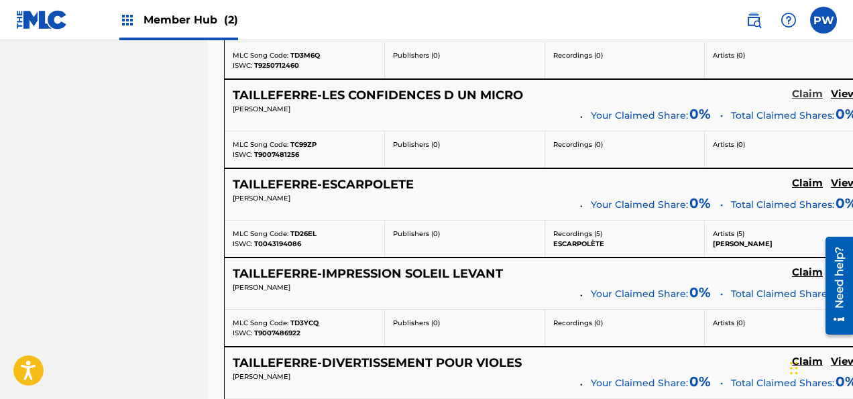
click at [822, 88] on h5 "Claim" at bounding box center [807, 94] width 31 height 13
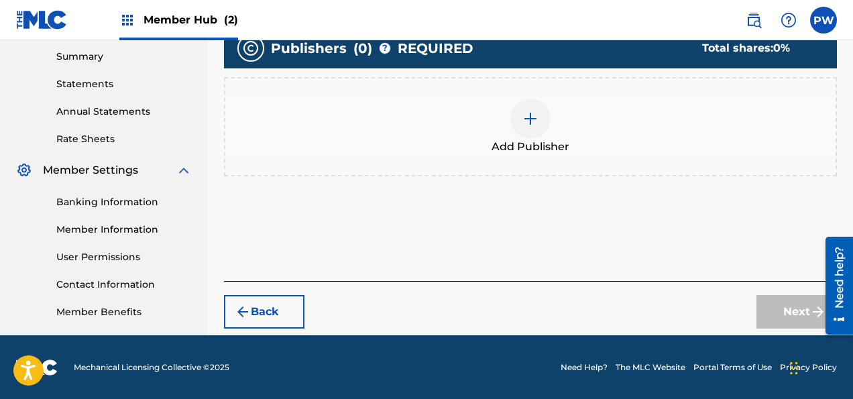
click at [540, 141] on span "Add Publisher" at bounding box center [530, 147] width 78 height 16
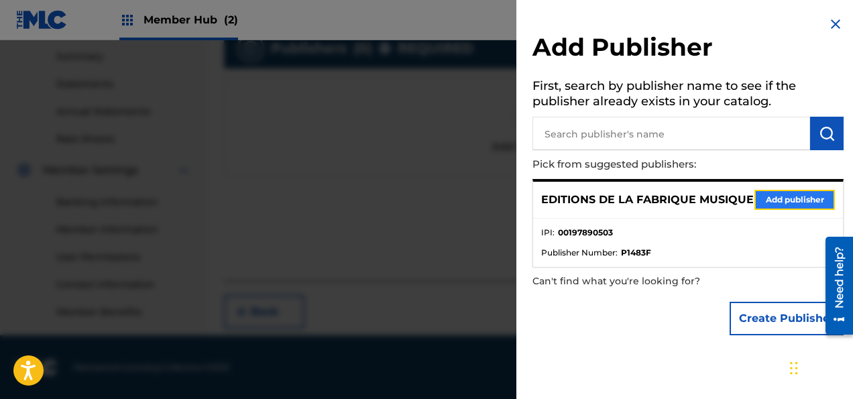
click at [798, 206] on button "Add publisher" at bounding box center [794, 200] width 80 height 20
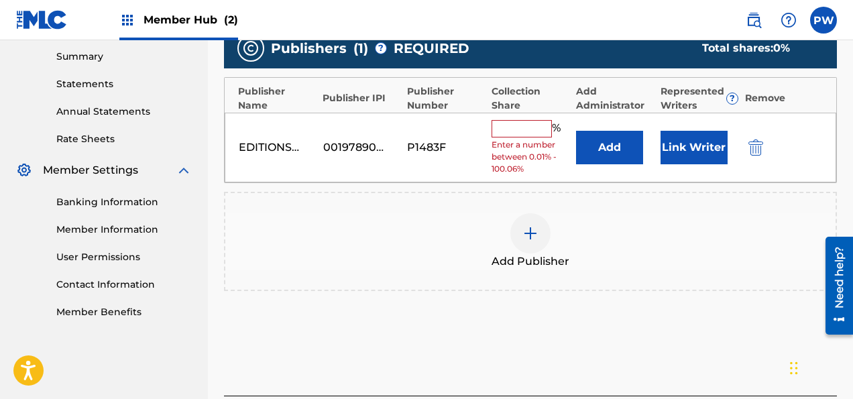
click at [513, 125] on input "text" at bounding box center [521, 128] width 60 height 17
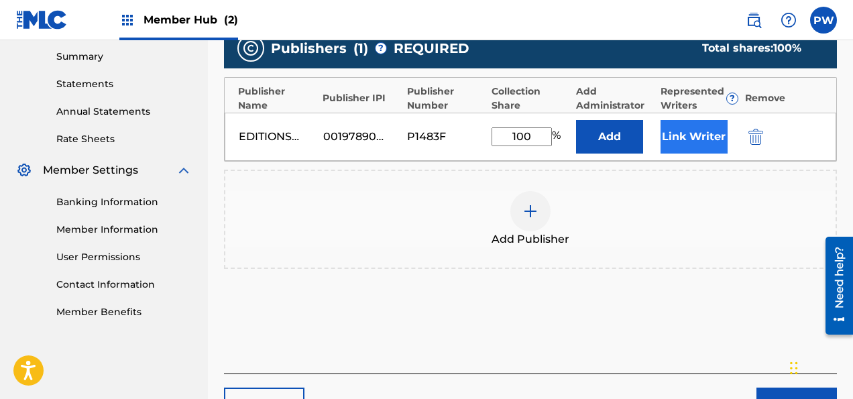
type input "100"
click at [710, 136] on button "Link Writer" at bounding box center [693, 137] width 67 height 34
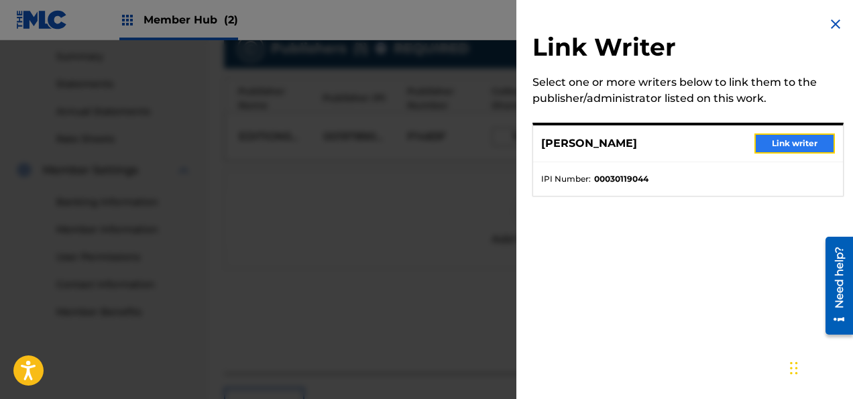
click at [777, 142] on button "Link writer" at bounding box center [794, 143] width 80 height 20
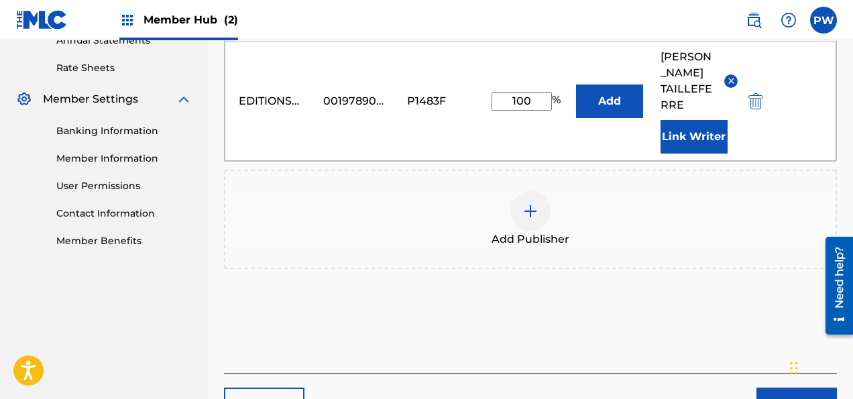
scroll to position [619, 0]
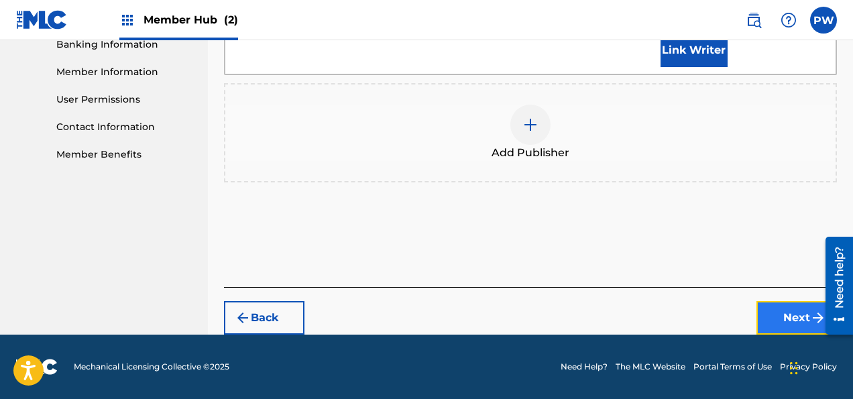
click at [790, 326] on button "Next" at bounding box center [796, 318] width 80 height 34
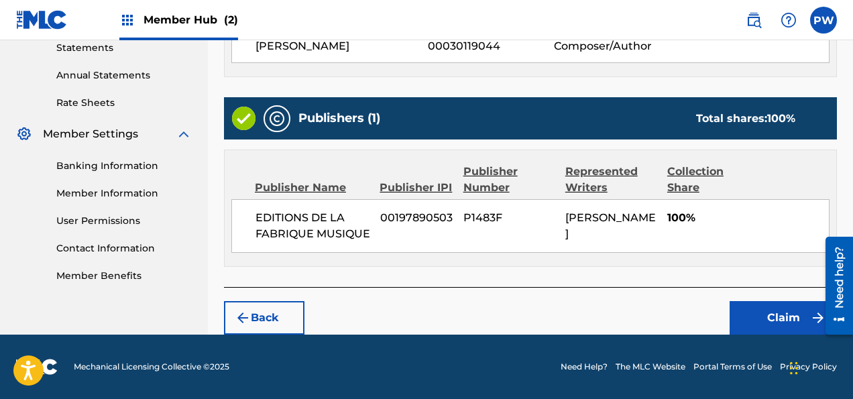
scroll to position [489, 0]
click at [787, 318] on button "Claim" at bounding box center [782, 318] width 107 height 34
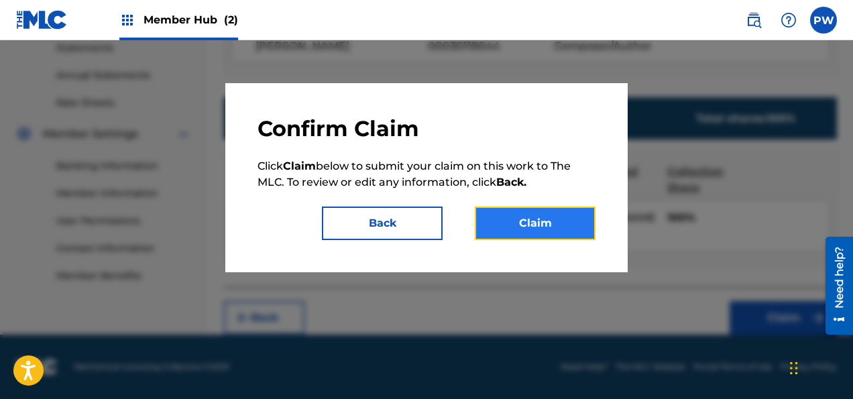
click at [552, 222] on button "Claim" at bounding box center [535, 223] width 121 height 34
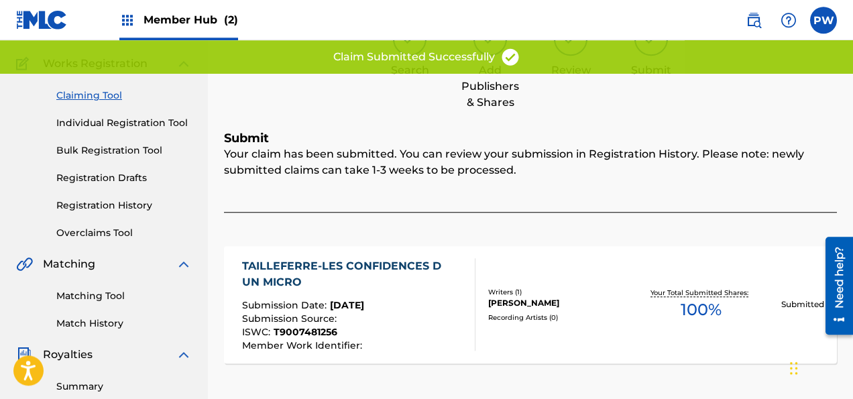
scroll to position [78, 0]
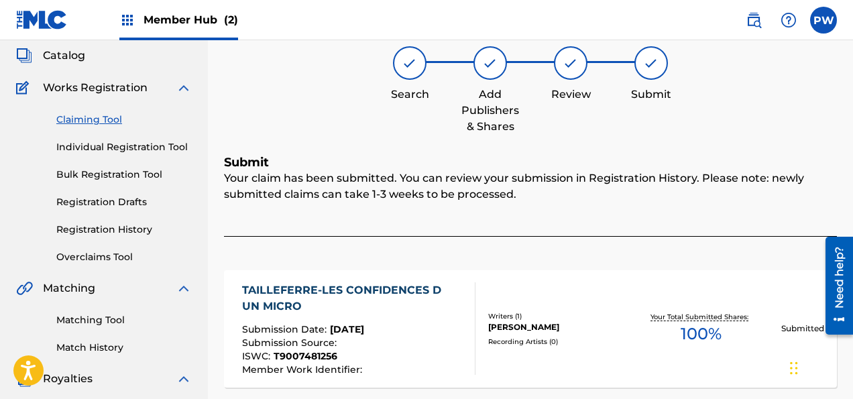
click at [109, 119] on link "Claiming Tool" at bounding box center [123, 120] width 135 height 14
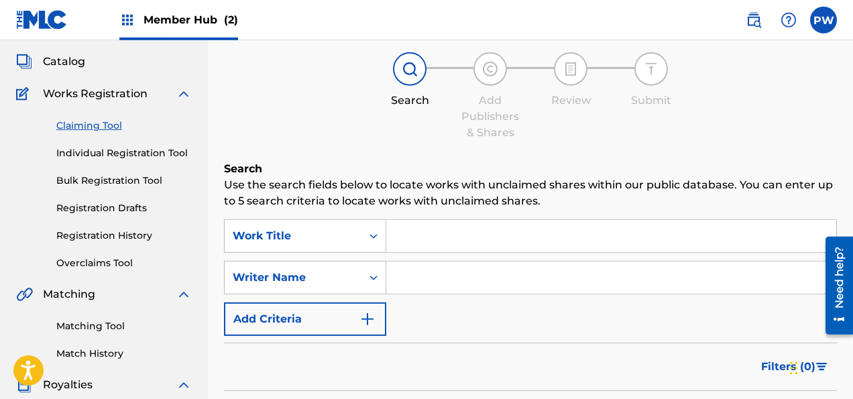
scroll to position [141, 0]
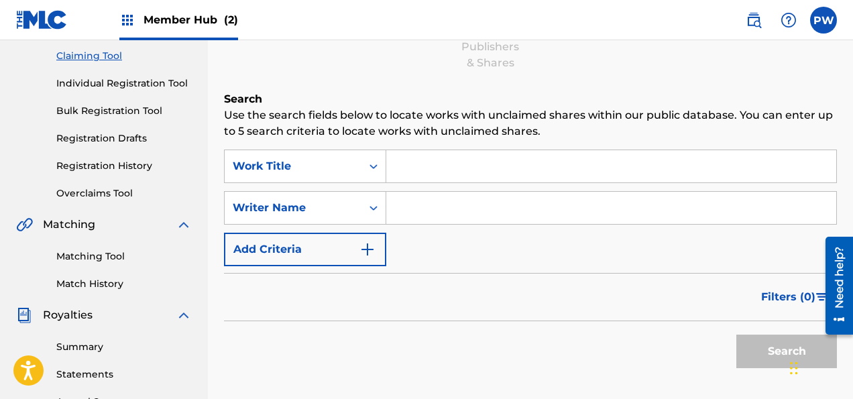
click at [493, 204] on input "Search Form" at bounding box center [611, 208] width 450 height 32
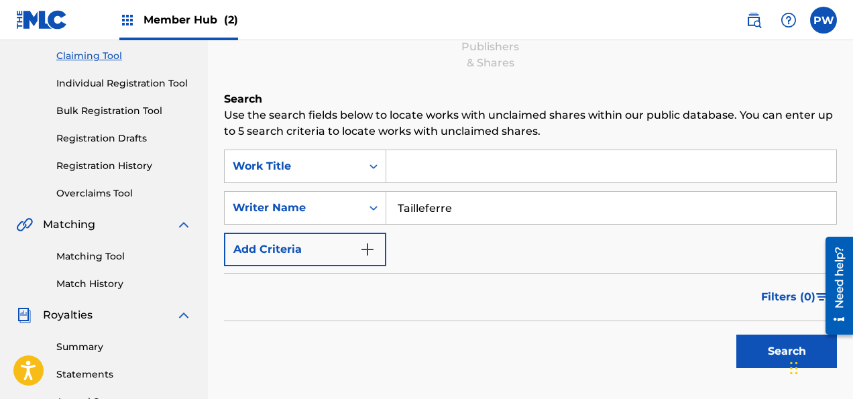
type input "Tailleferre"
click at [736, 334] on button "Search" at bounding box center [786, 351] width 101 height 34
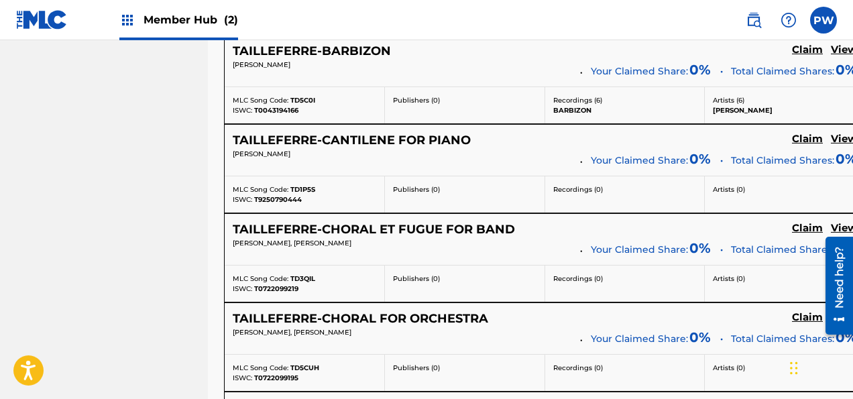
scroll to position [4105, 0]
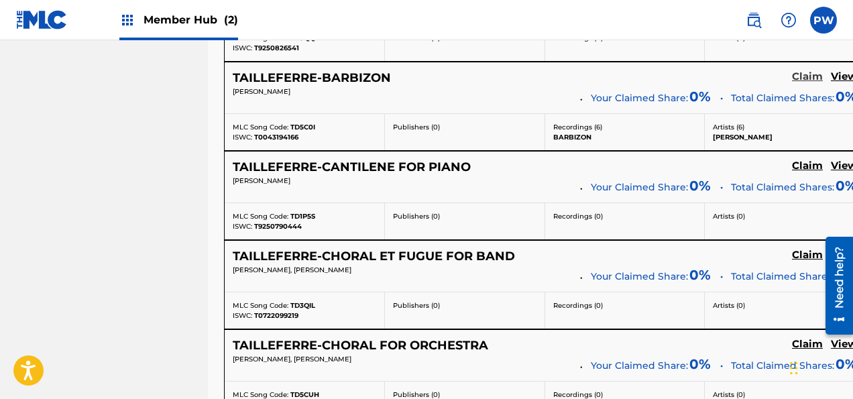
click at [822, 70] on h5 "Claim" at bounding box center [807, 76] width 31 height 13
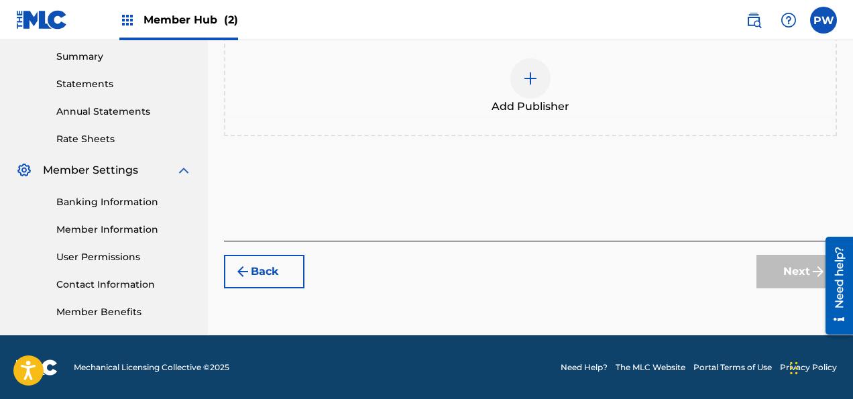
click at [546, 105] on span "Add Publisher" at bounding box center [530, 107] width 78 height 16
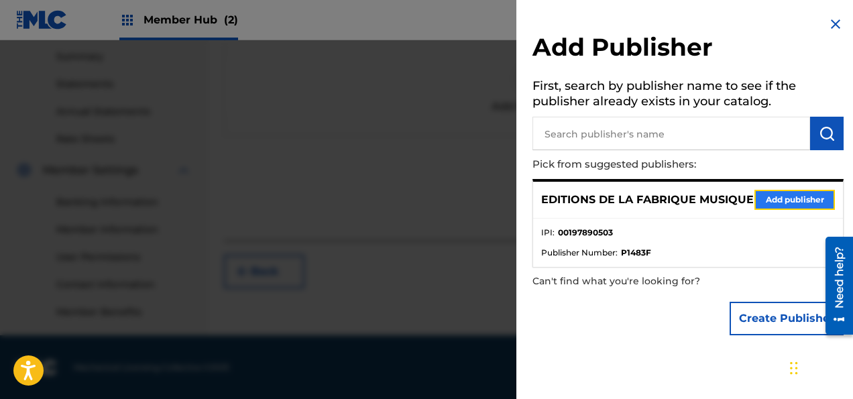
click at [780, 204] on button "Add publisher" at bounding box center [794, 200] width 80 height 20
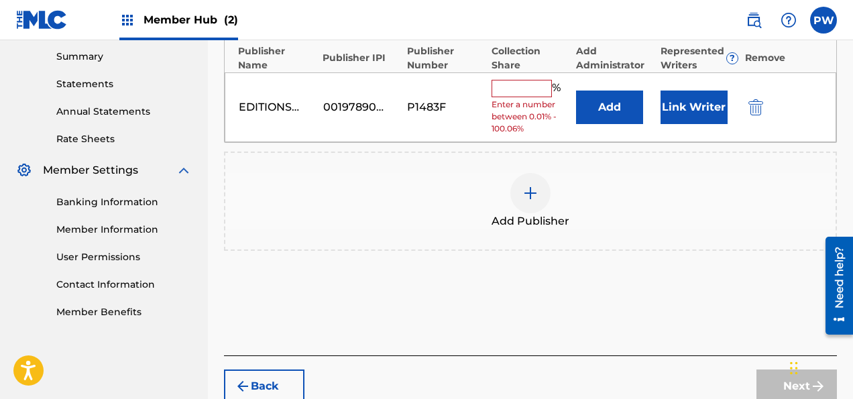
click at [516, 88] on input "text" at bounding box center [521, 88] width 60 height 17
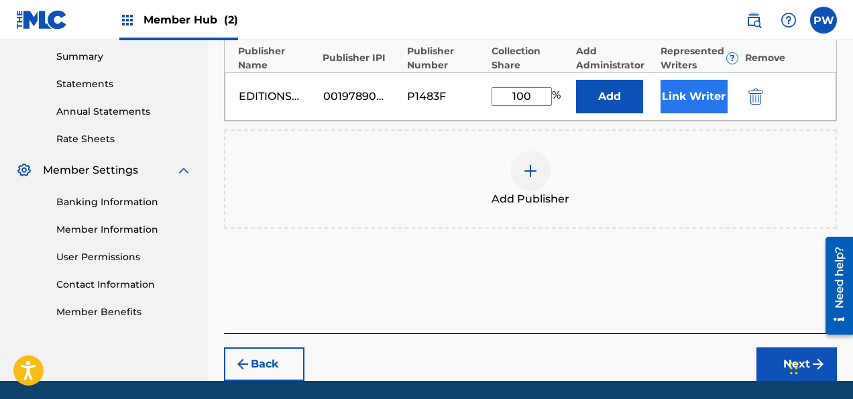
type input "100"
click at [688, 90] on button "Link Writer" at bounding box center [693, 97] width 67 height 34
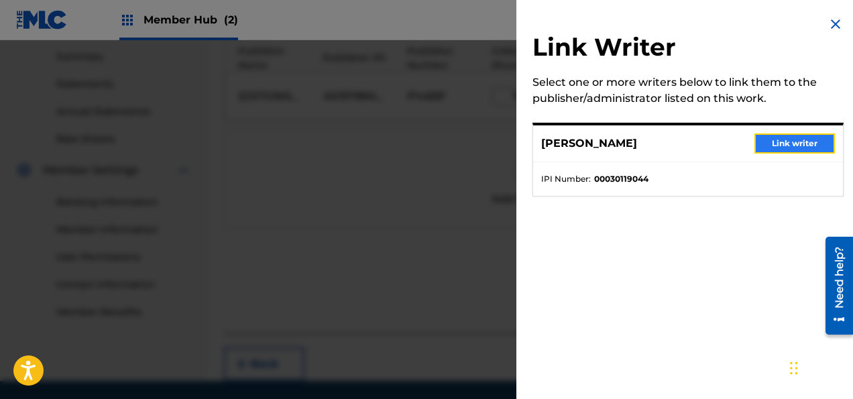
click at [787, 141] on button "Link writer" at bounding box center [794, 143] width 80 height 20
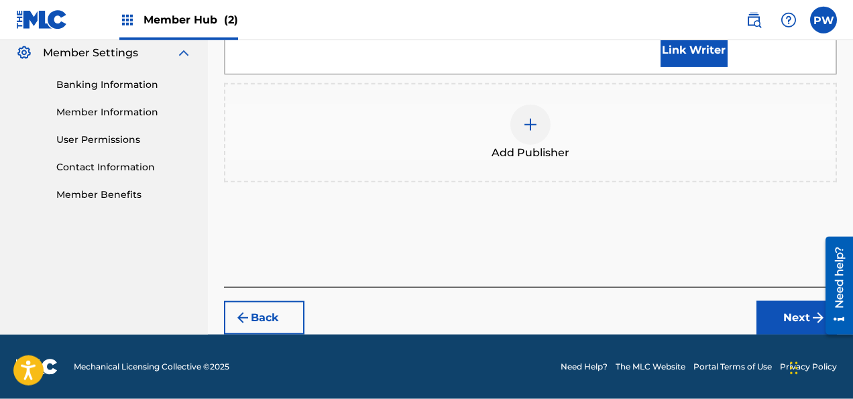
scroll to position [574, 0]
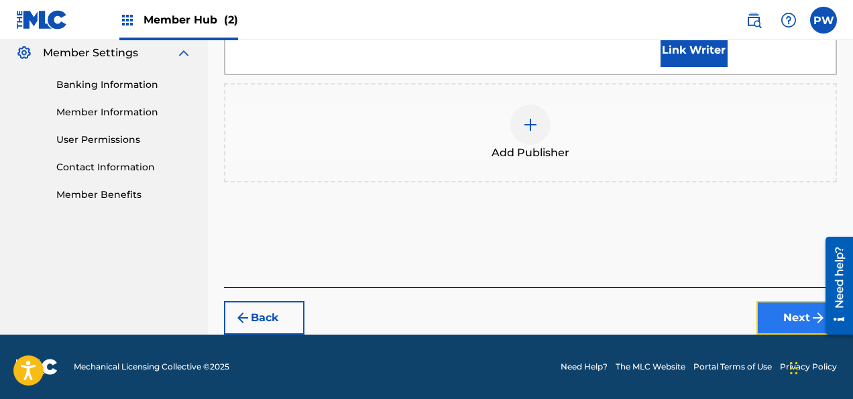
click at [790, 324] on button "Next" at bounding box center [796, 318] width 80 height 34
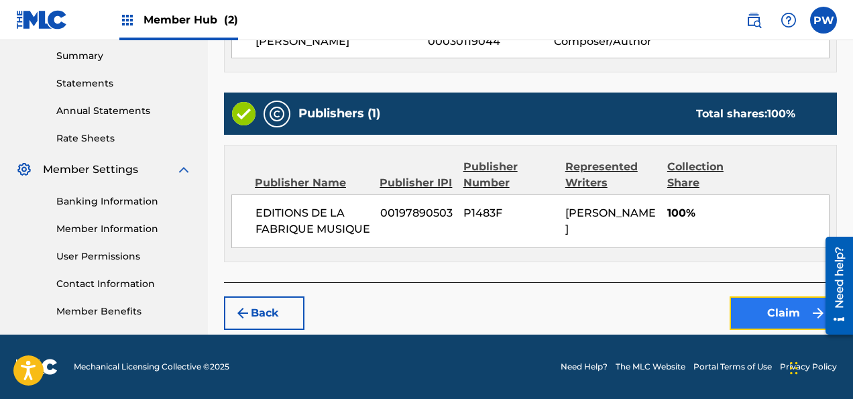
click at [774, 316] on button "Claim" at bounding box center [782, 313] width 107 height 34
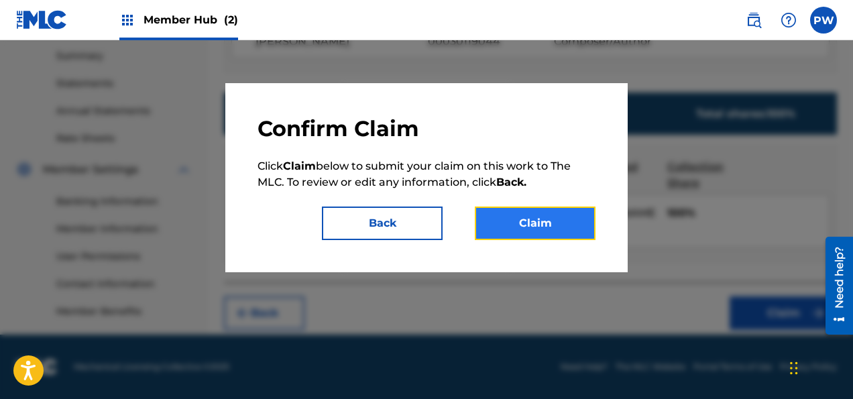
click at [536, 229] on button "Claim" at bounding box center [535, 223] width 121 height 34
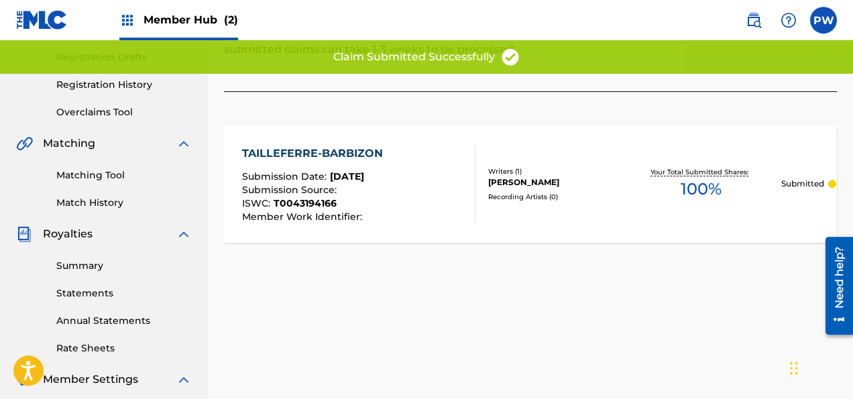
scroll to position [220, 0]
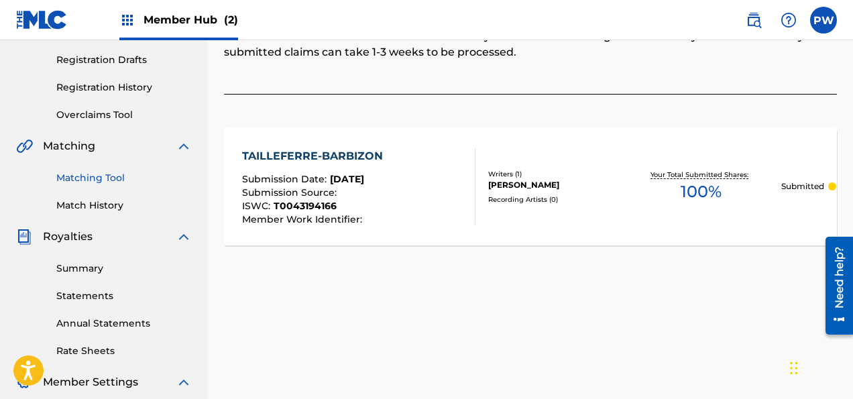
click at [105, 179] on link "Matching Tool" at bounding box center [123, 178] width 135 height 14
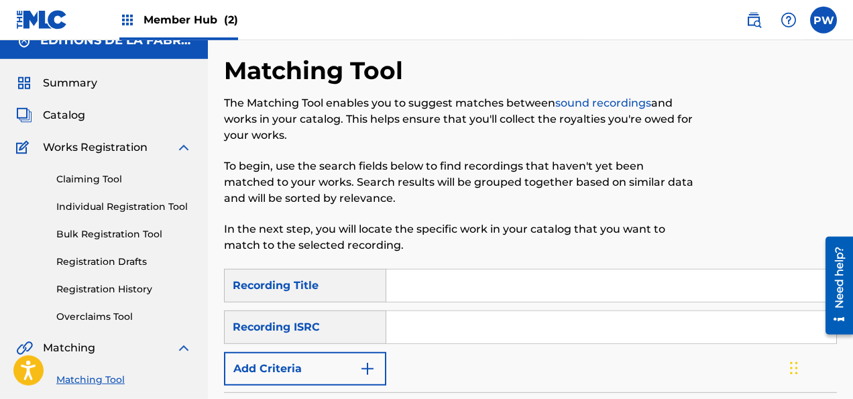
scroll to position [70, 0]
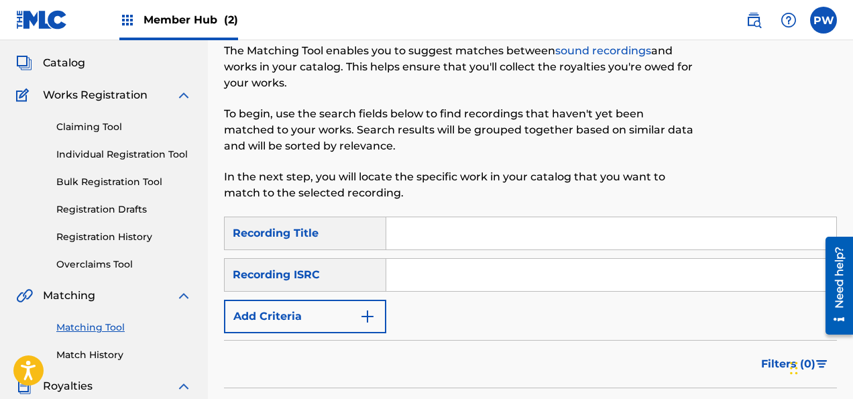
click at [440, 235] on input "Search Form" at bounding box center [611, 233] width 450 height 32
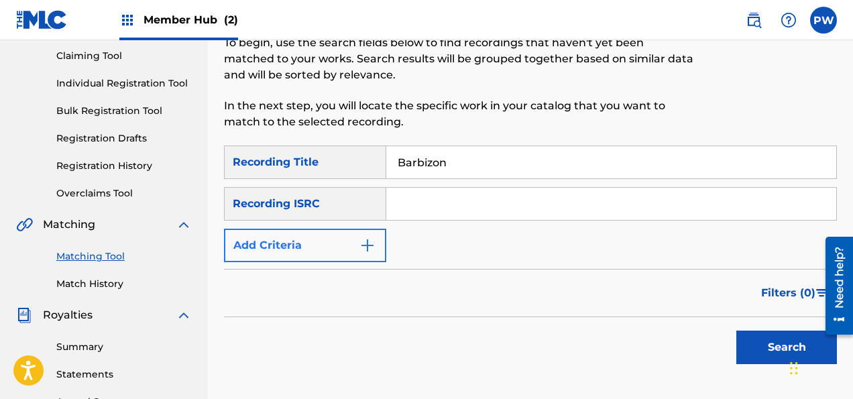
type input "Barbizon"
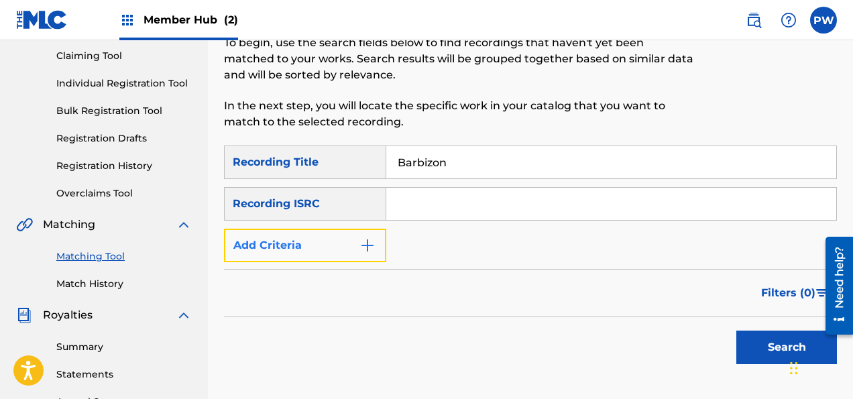
click at [336, 251] on button "Add Criteria" at bounding box center [305, 246] width 162 height 34
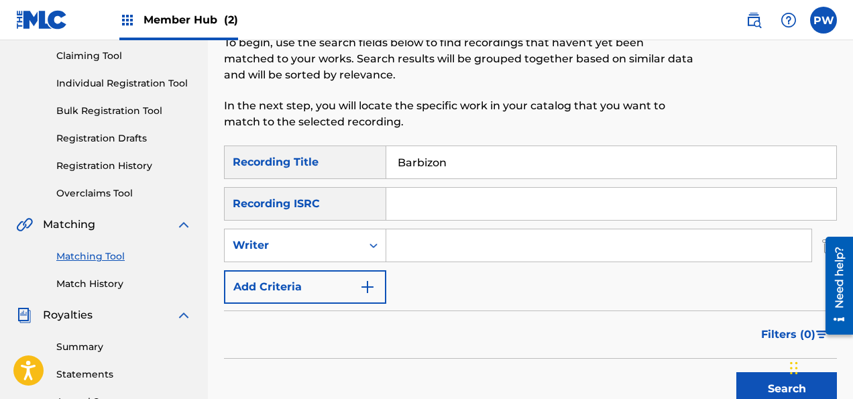
click at [444, 249] on input "Search Form" at bounding box center [598, 245] width 425 height 32
type input "Tailleferre"
click at [790, 387] on div "Widget de chat" at bounding box center [819, 366] width 67 height 64
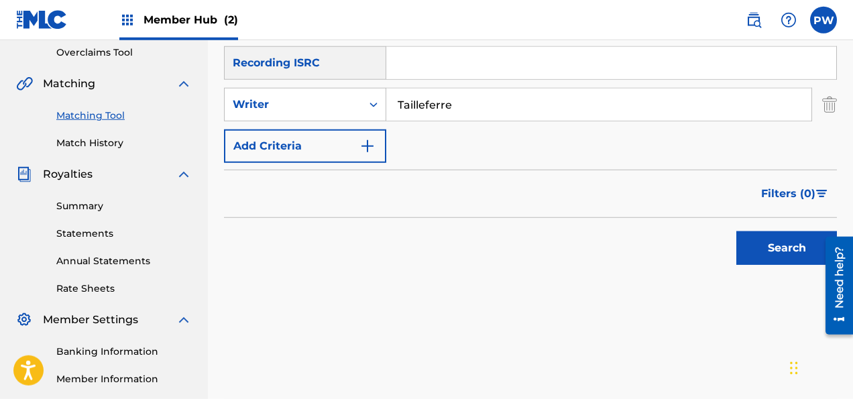
scroll to position [283, 0]
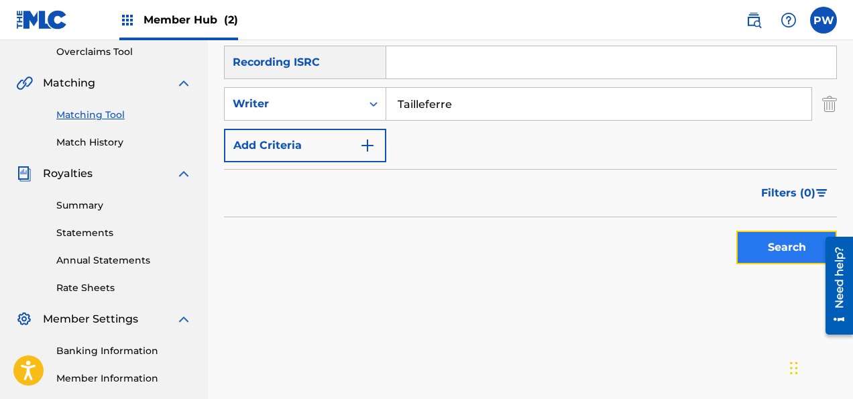
click at [774, 243] on button "Search" at bounding box center [786, 248] width 101 height 34
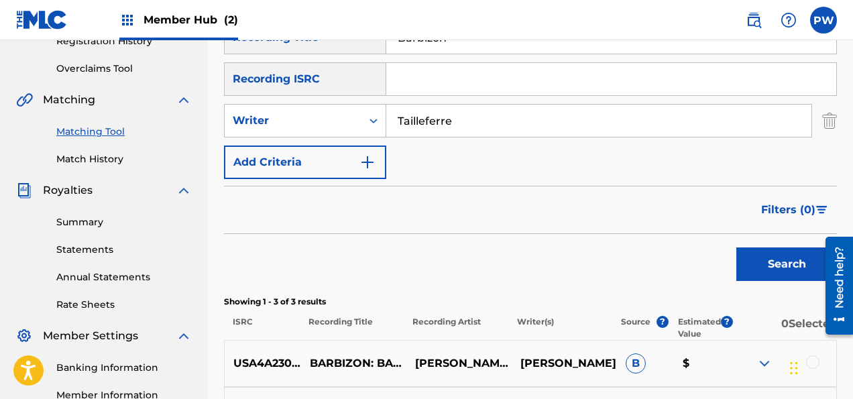
scroll to position [196, 0]
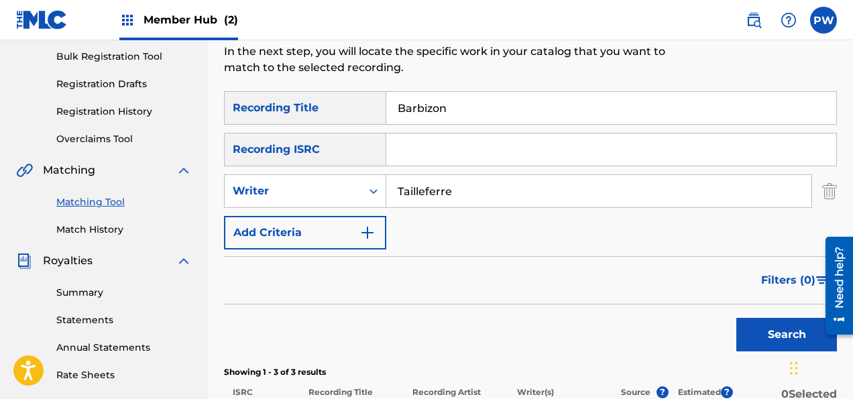
drag, startPoint x: 460, startPoint y: 107, endPoint x: 370, endPoint y: 106, distance: 89.8
click at [386, 106] on input "Barbizon" at bounding box center [611, 108] width 450 height 32
click at [736, 318] on button "Search" at bounding box center [786, 335] width 101 height 34
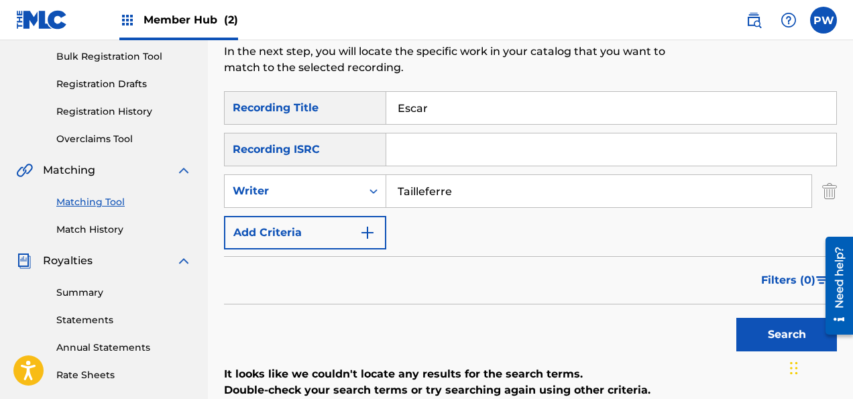
type input "Escar"
click at [736, 318] on button "Search" at bounding box center [786, 335] width 101 height 34
drag, startPoint x: 430, startPoint y: 102, endPoint x: 385, endPoint y: 107, distance: 45.9
click at [386, 107] on input "Escar" at bounding box center [611, 108] width 450 height 32
click at [349, 143] on div "Recording ISRC" at bounding box center [305, 150] width 162 height 34
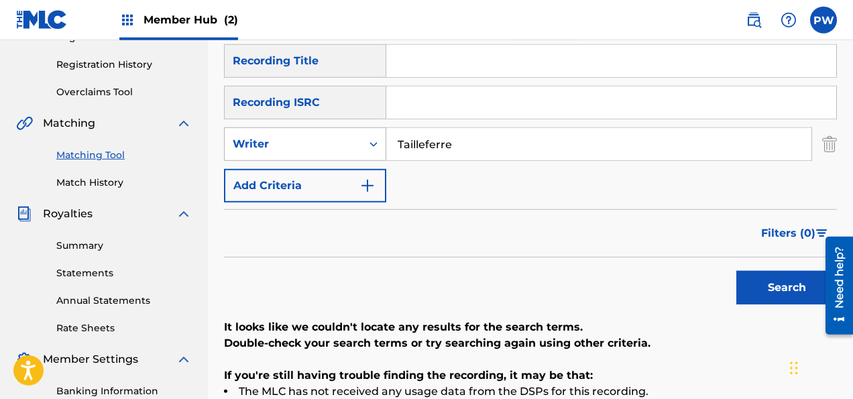
scroll to position [266, 0]
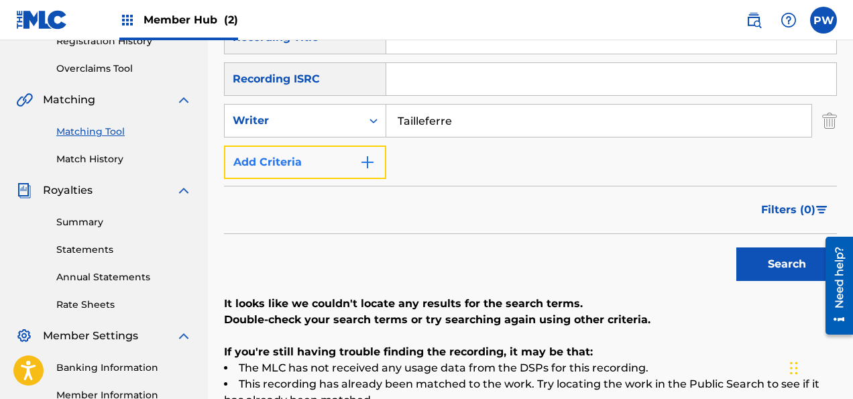
click at [332, 162] on button "Add Criteria" at bounding box center [305, 162] width 162 height 34
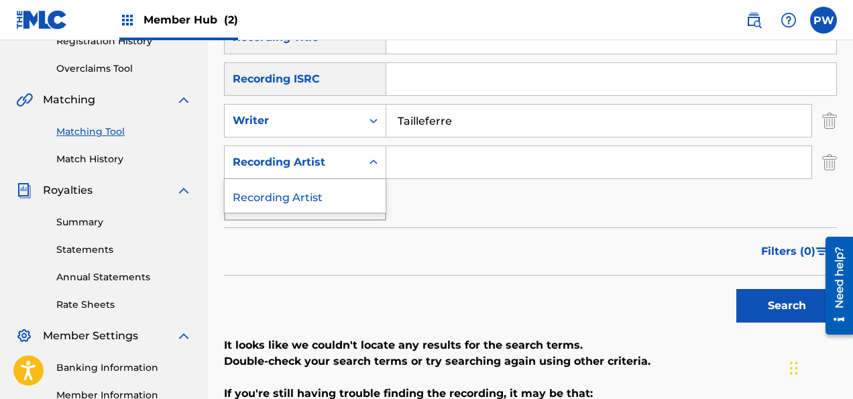
click at [332, 162] on div "Recording Artist" at bounding box center [293, 162] width 121 height 16
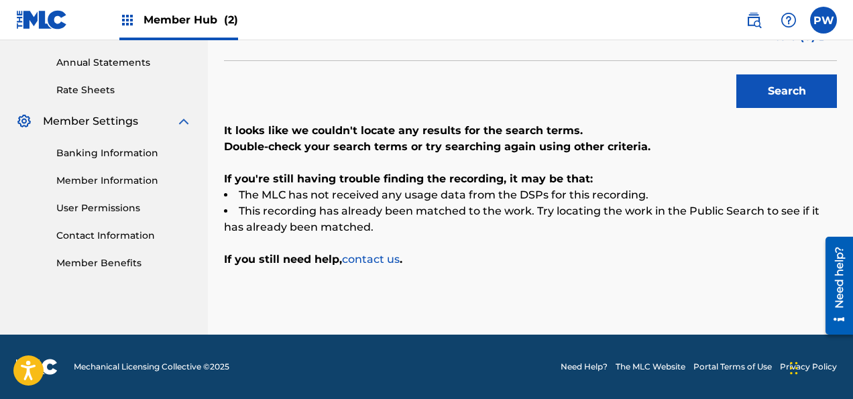
scroll to position [268, 0]
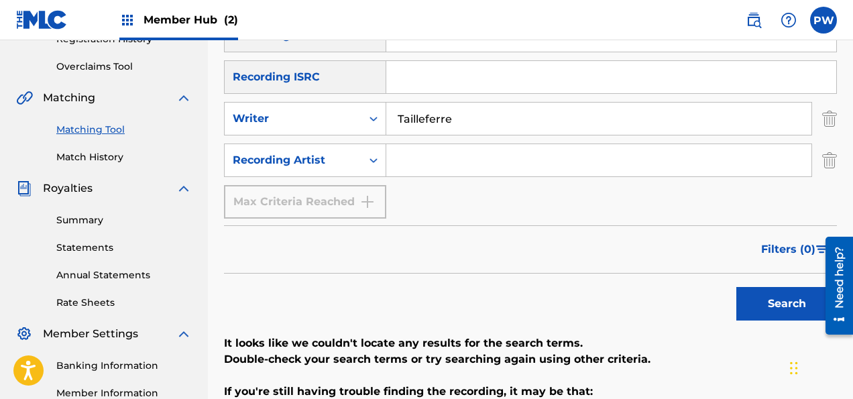
click at [443, 160] on input "Search Form" at bounding box center [598, 160] width 425 height 32
click at [736, 287] on button "Search" at bounding box center [786, 304] width 101 height 34
drag, startPoint x: 513, startPoint y: 162, endPoint x: 363, endPoint y: 168, distance: 150.9
click at [386, 168] on input "Quyhn N'Guyen" at bounding box center [598, 160] width 425 height 32
type input "N'Guyen"
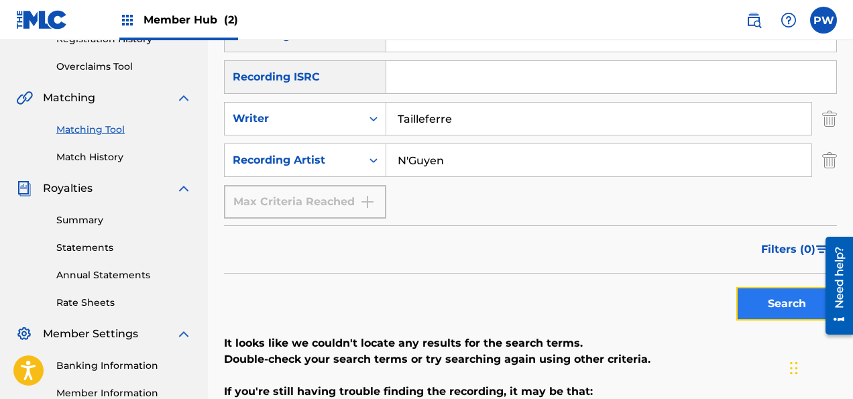
click at [776, 299] on button "Search" at bounding box center [786, 304] width 101 height 34
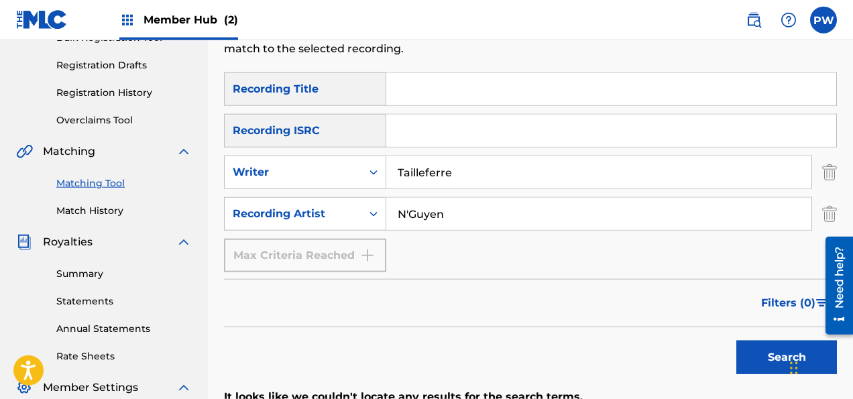
scroll to position [198, 0]
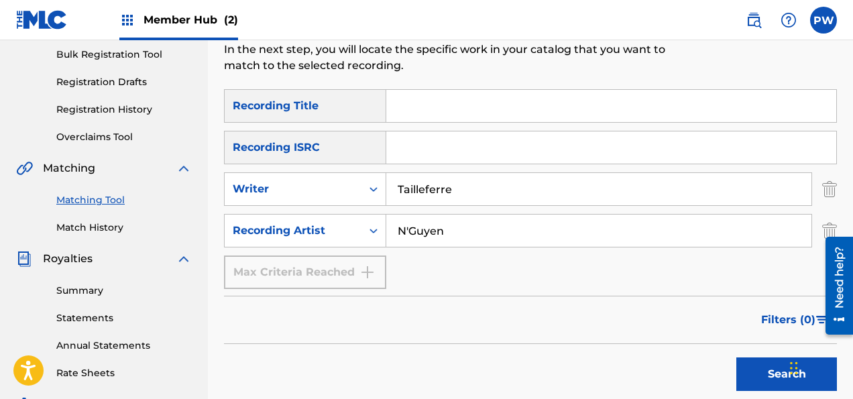
click at [430, 101] on input "Search Form" at bounding box center [611, 106] width 450 height 32
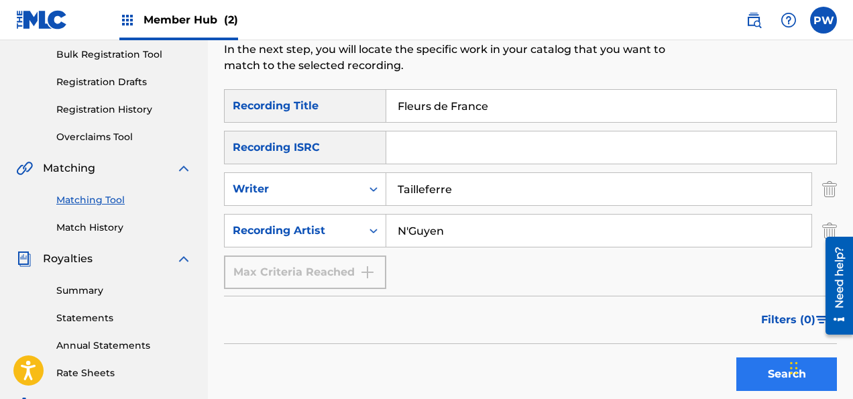
type input "Fleurs de France"
click at [777, 366] on button "Search" at bounding box center [786, 374] width 101 height 34
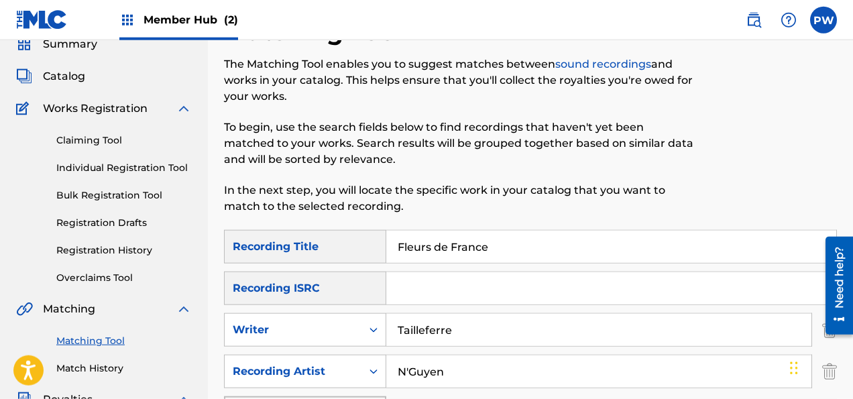
scroll to position [56, 0]
drag, startPoint x: 450, startPoint y: 369, endPoint x: 367, endPoint y: 373, distance: 83.2
click at [386, 371] on input "N'Guyen" at bounding box center [598, 372] width 425 height 32
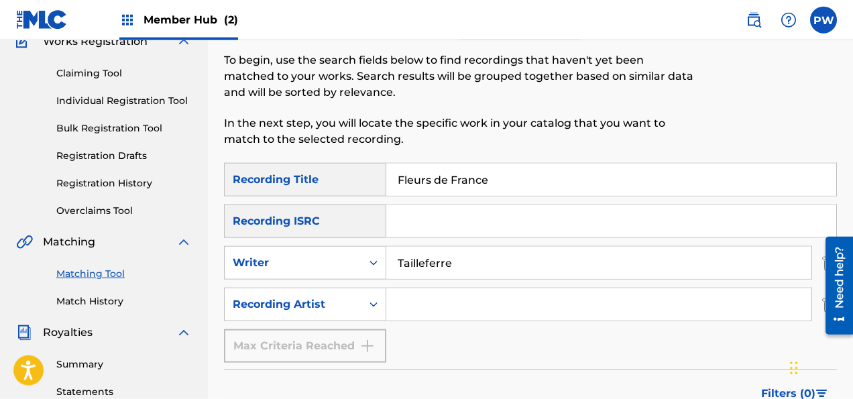
scroll to position [198, 0]
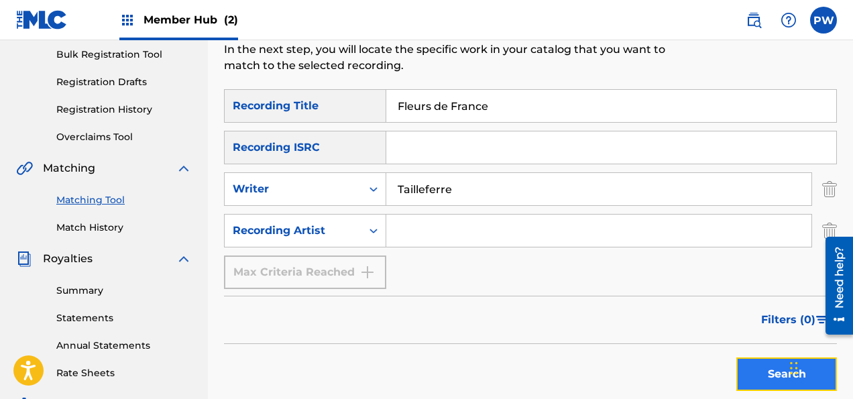
click at [760, 374] on button "Search" at bounding box center [786, 374] width 101 height 34
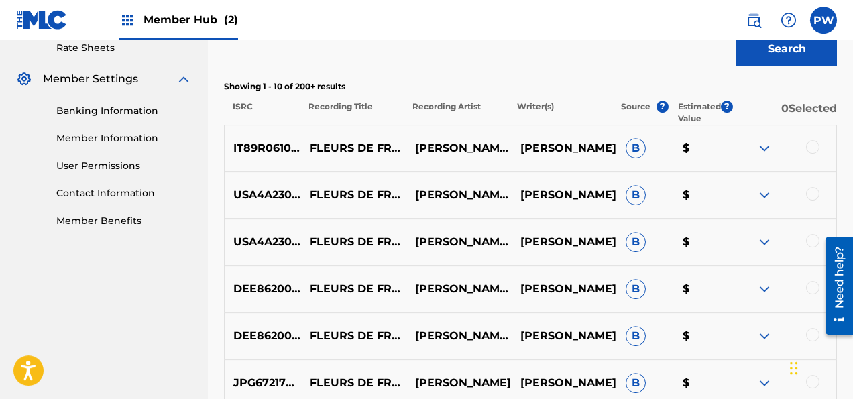
scroll to position [552, 0]
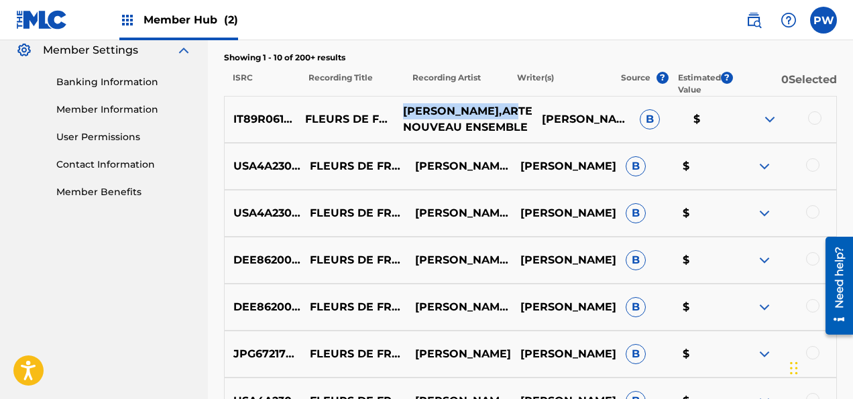
drag, startPoint x: 469, startPoint y: 109, endPoint x: 419, endPoint y: 100, distance: 51.0
click at [419, 103] on p "[PERSON_NAME],ARTE NOUVEAU ENSEMBLE" at bounding box center [463, 119] width 138 height 32
copy p "[PERSON_NAME]"
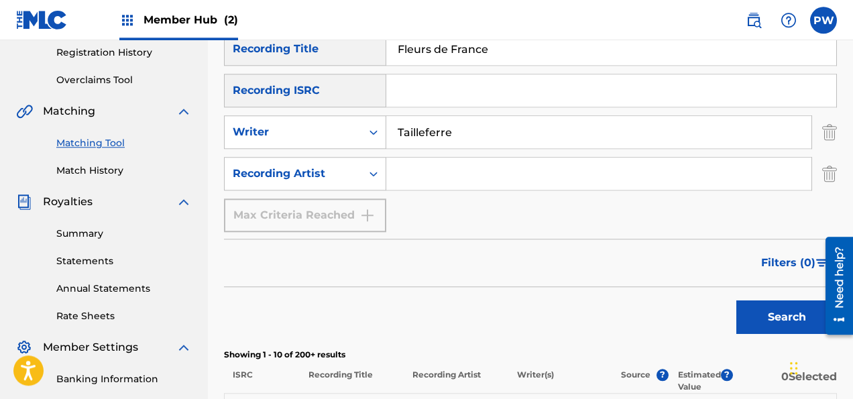
scroll to position [198, 0]
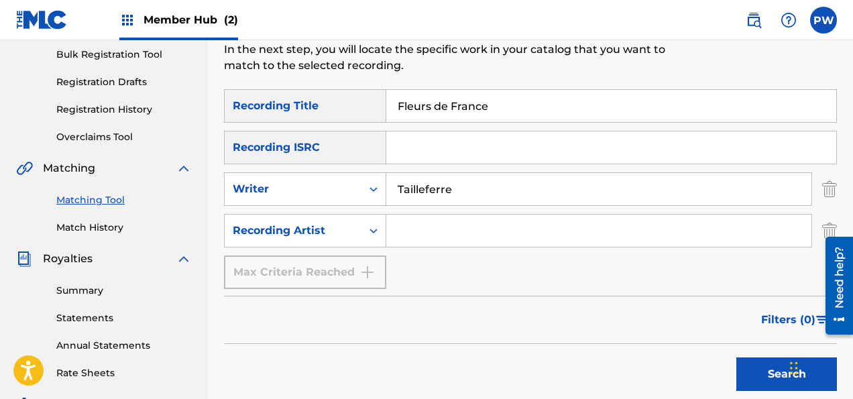
drag, startPoint x: 511, startPoint y: 105, endPoint x: 302, endPoint y: 101, distance: 209.2
click at [386, 101] on input "Fleurs de France" at bounding box center [611, 106] width 450 height 32
click at [420, 235] on input "Search Form" at bounding box center [598, 231] width 425 height 32
paste input "[PERSON_NAME]"
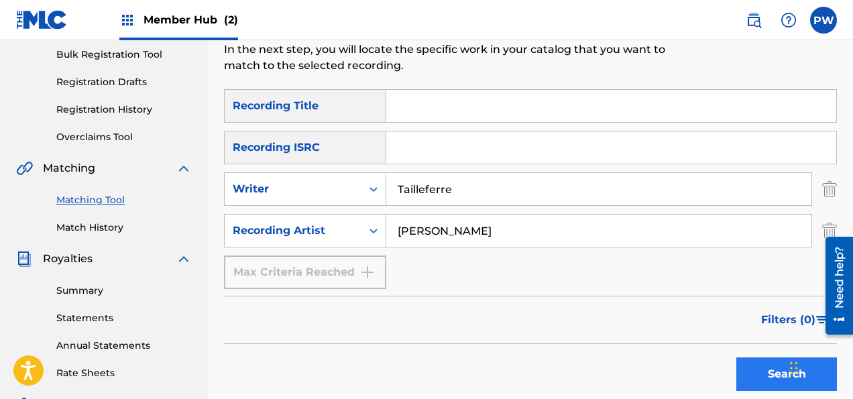
type input "[PERSON_NAME]"
click at [760, 376] on button "Search" at bounding box center [786, 374] width 101 height 34
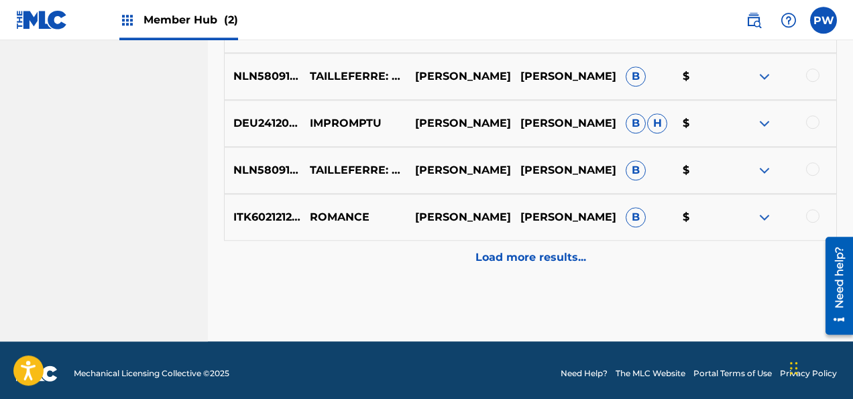
scroll to position [882, 0]
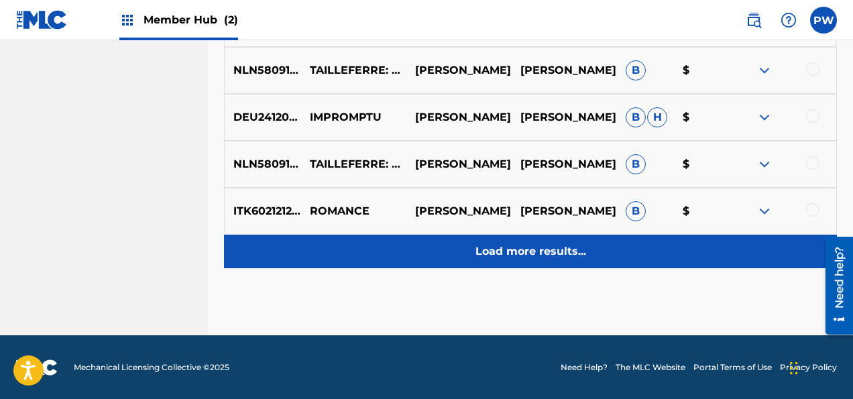
click at [538, 253] on p "Load more results..." at bounding box center [530, 251] width 111 height 16
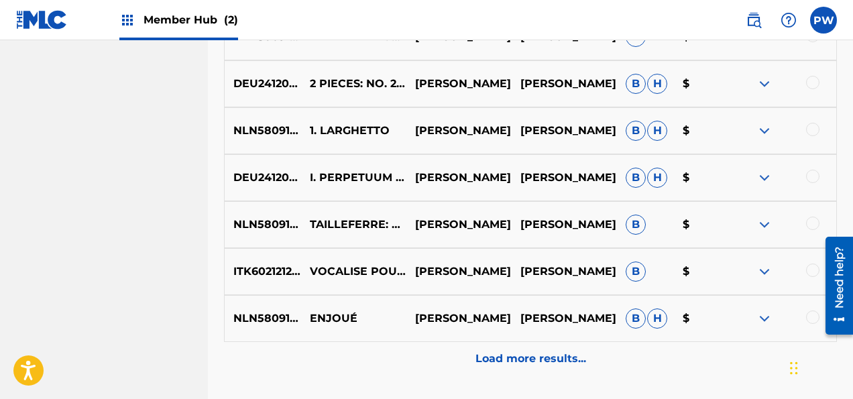
scroll to position [1314, 0]
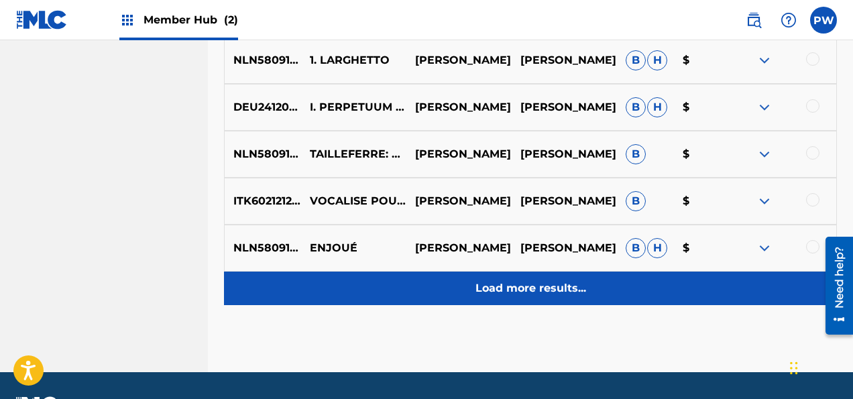
click at [550, 279] on div "Load more results..." at bounding box center [530, 288] width 613 height 34
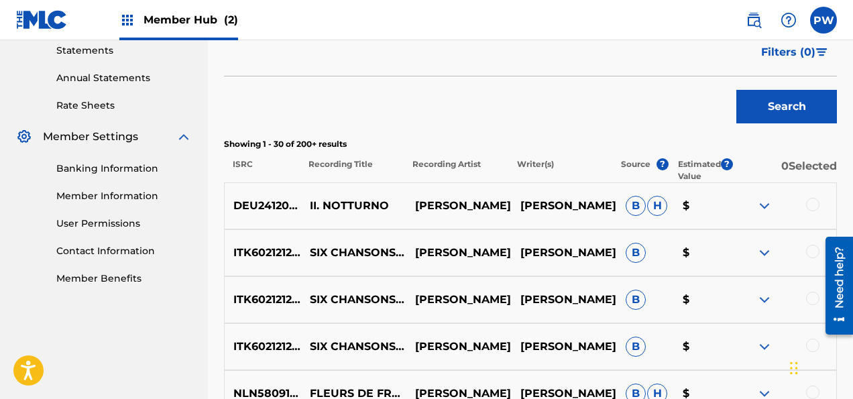
scroll to position [182, 0]
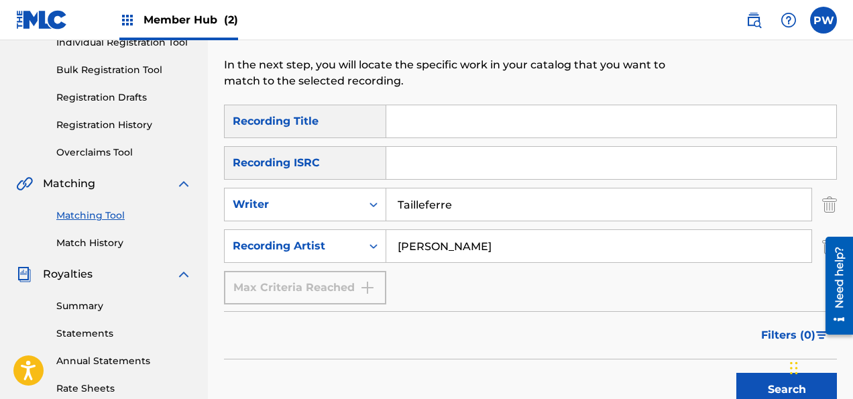
click at [433, 119] on input "Search Form" at bounding box center [611, 121] width 450 height 32
type input "Tres Vite"
click at [736, 373] on button "Search" at bounding box center [786, 390] width 101 height 34
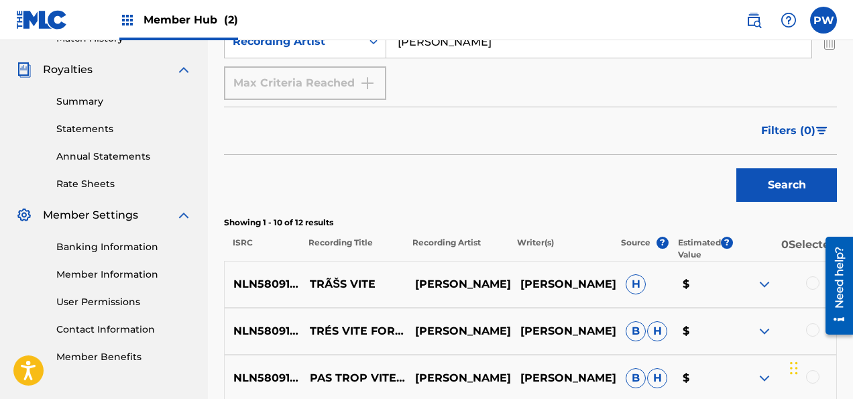
scroll to position [465, 0]
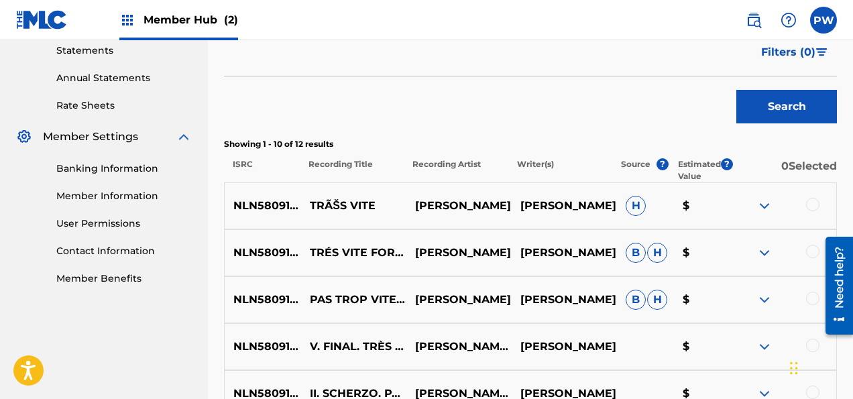
click at [803, 204] on div at bounding box center [783, 206] width 105 height 16
click at [816, 207] on div at bounding box center [812, 204] width 13 height 13
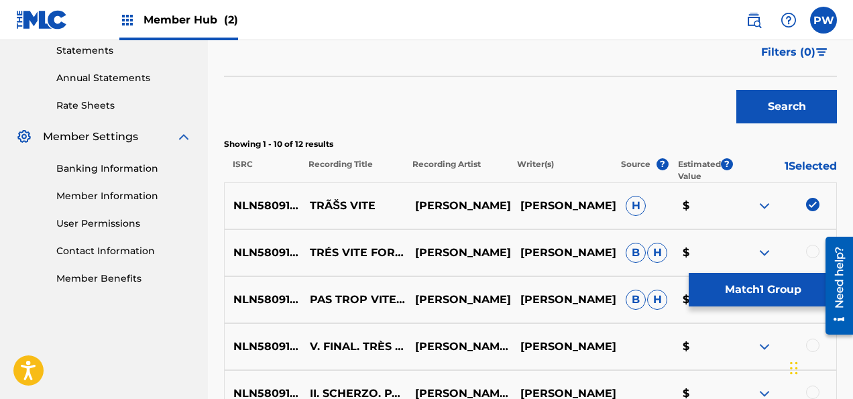
click at [812, 255] on div at bounding box center [812, 251] width 13 height 13
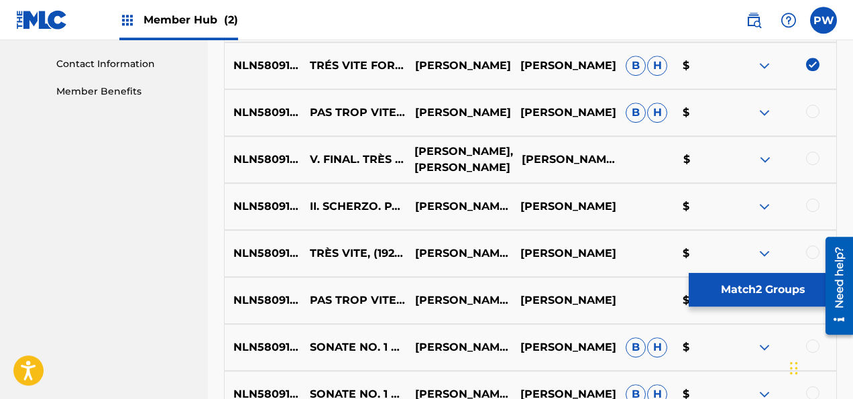
scroll to position [678, 0]
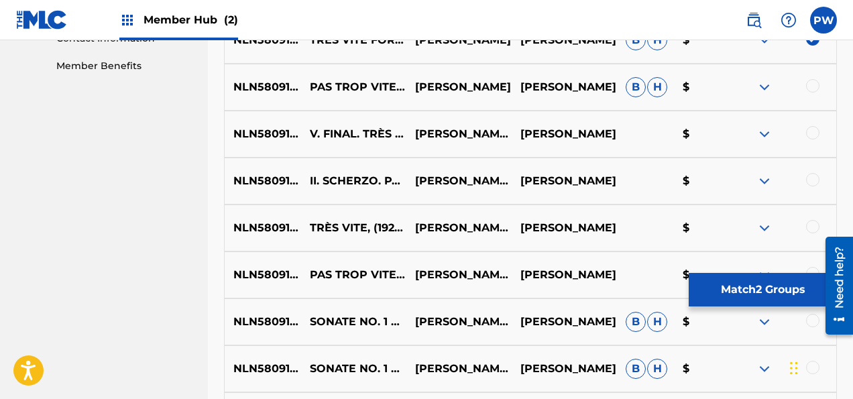
click at [812, 231] on div at bounding box center [812, 226] width 13 height 13
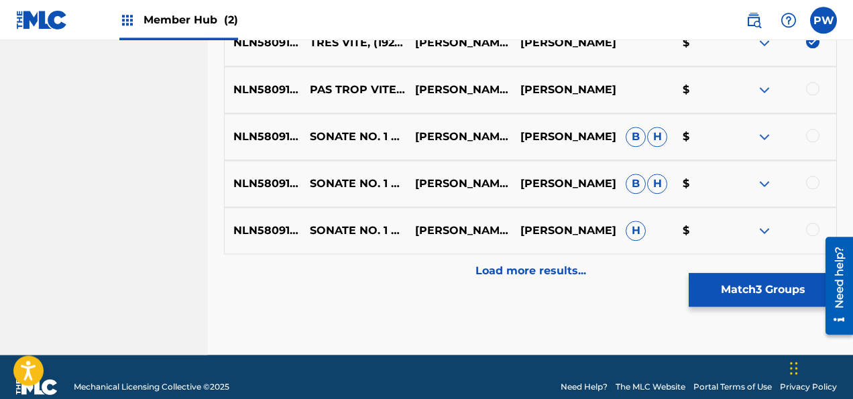
scroll to position [882, 0]
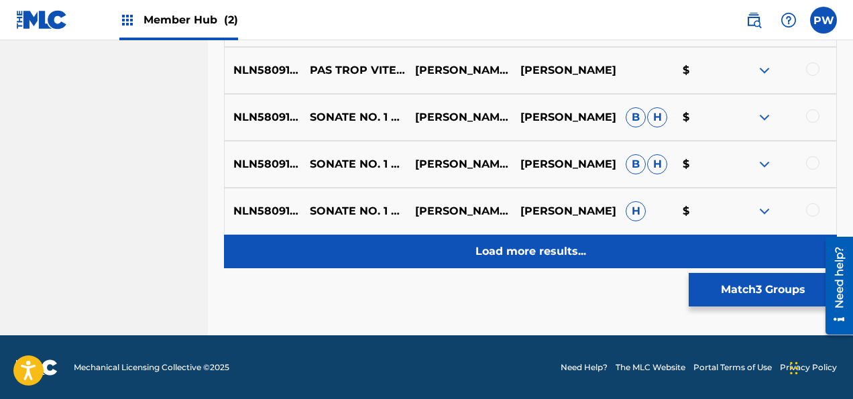
click at [546, 251] on p "Load more results..." at bounding box center [530, 251] width 111 height 16
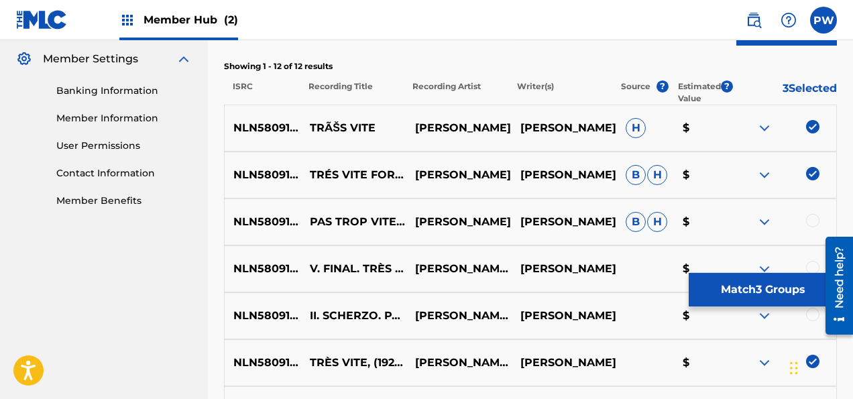
scroll to position [517, 0]
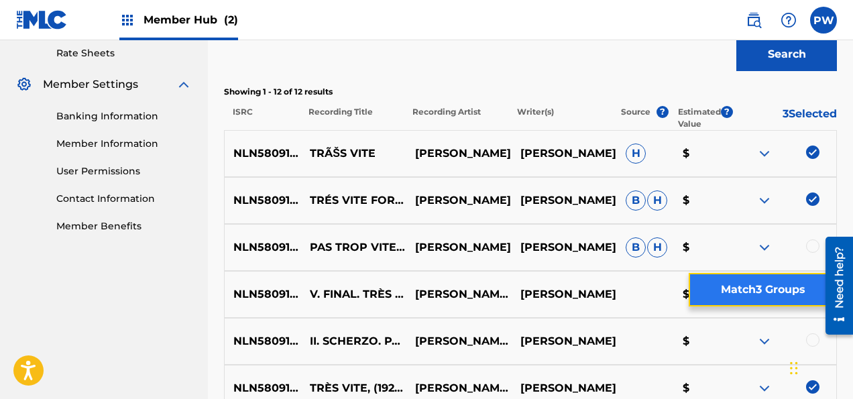
click at [766, 291] on button "Match 3 Groups" at bounding box center [762, 290] width 148 height 34
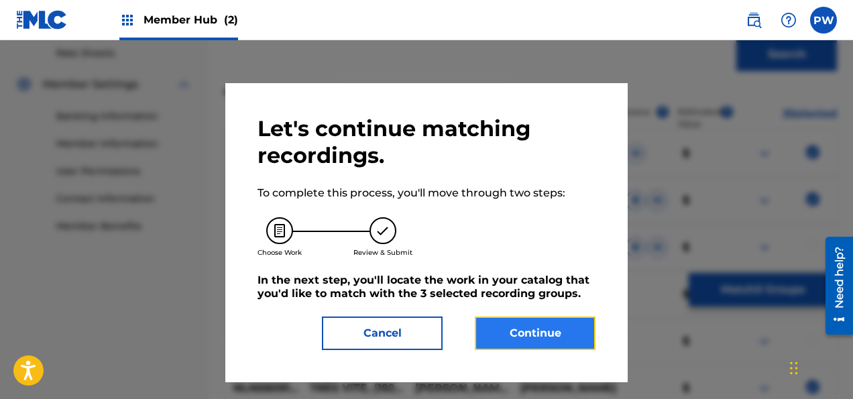
click at [553, 329] on button "Continue" at bounding box center [535, 333] width 121 height 34
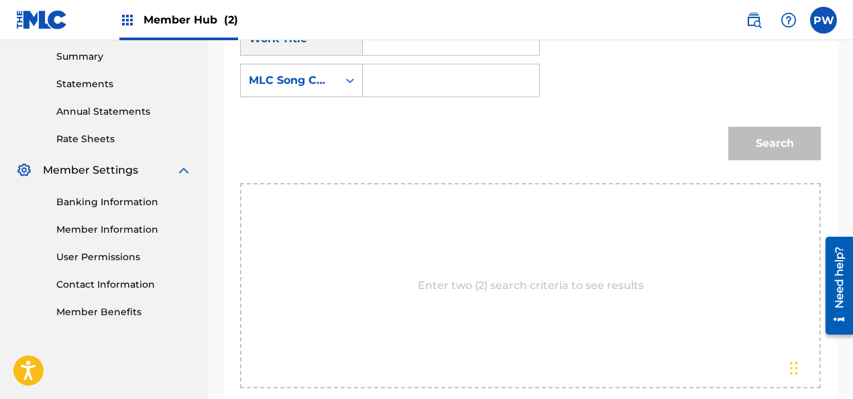
scroll to position [361, 0]
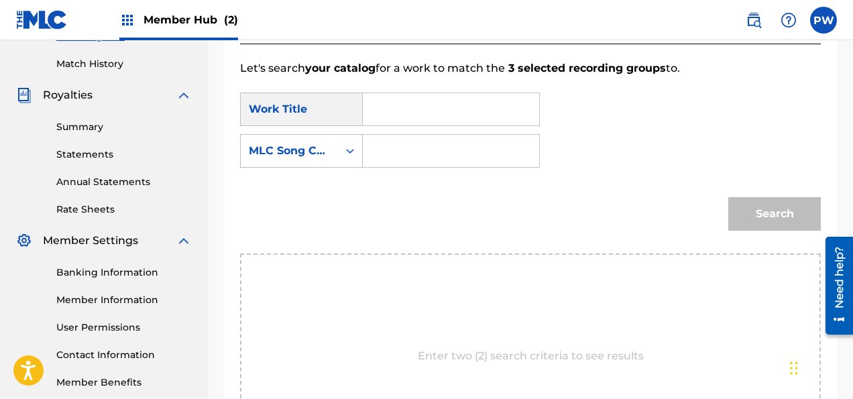
click at [439, 113] on input "Search Form" at bounding box center [451, 109] width 154 height 32
type input "Tres Vite"
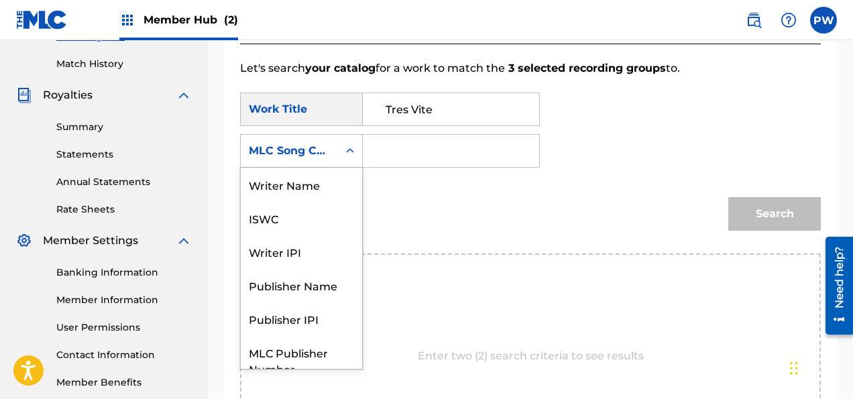
click at [349, 153] on icon "Search Form" at bounding box center [349, 150] width 13 height 13
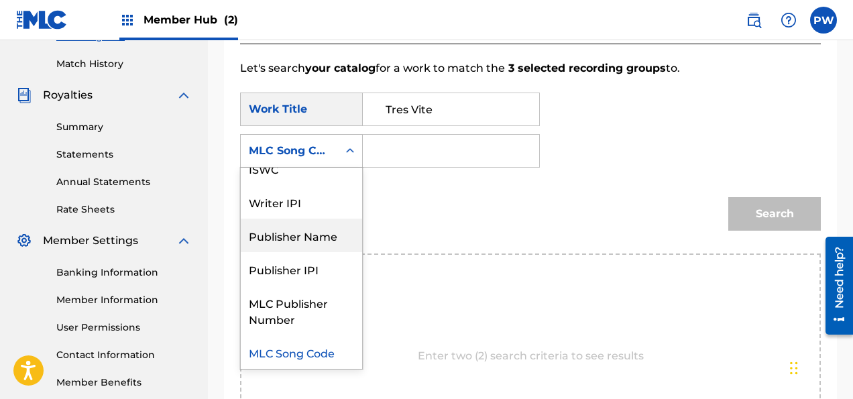
scroll to position [0, 0]
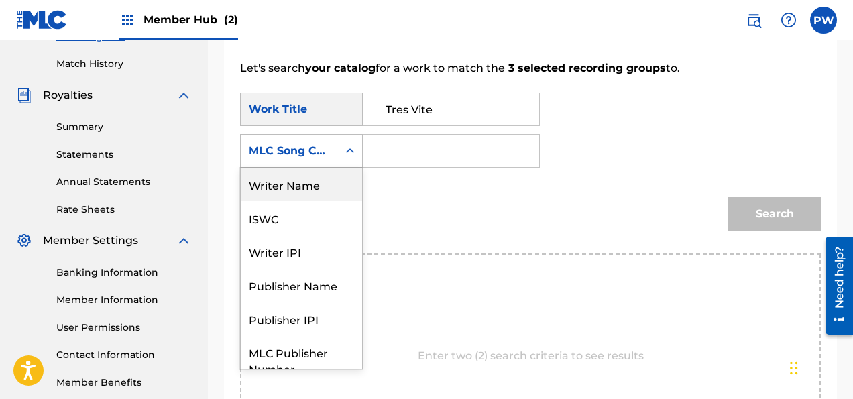
click at [315, 186] on div "Writer Name" at bounding box center [301, 185] width 121 height 34
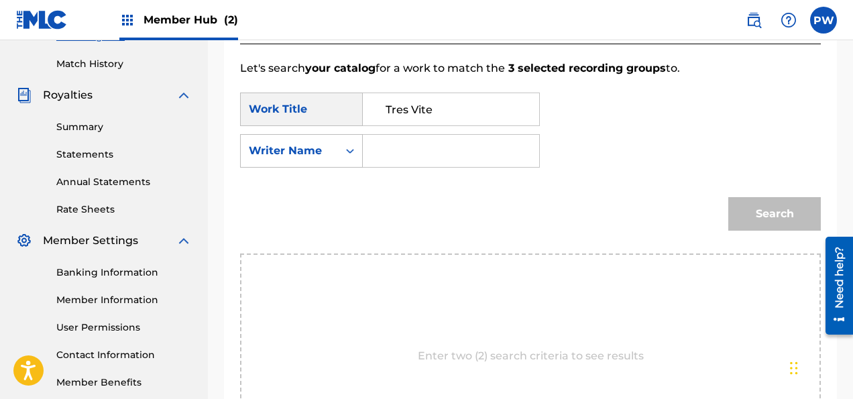
click at [430, 149] on input "Search Form" at bounding box center [451, 151] width 154 height 32
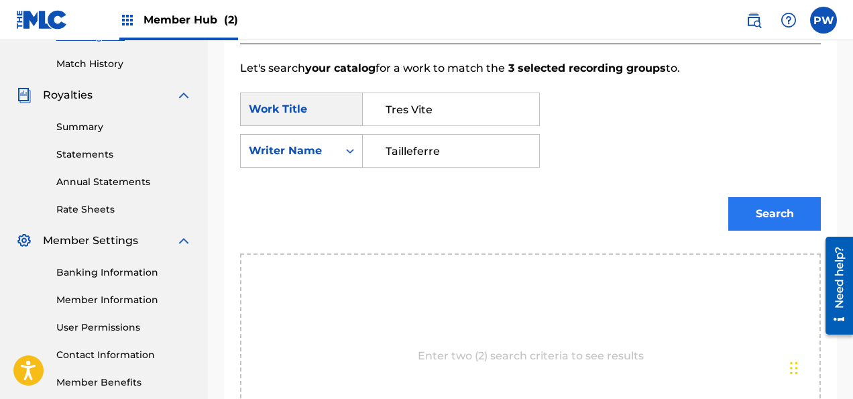
type input "Tailleferre"
click at [765, 208] on button "Search" at bounding box center [774, 214] width 93 height 34
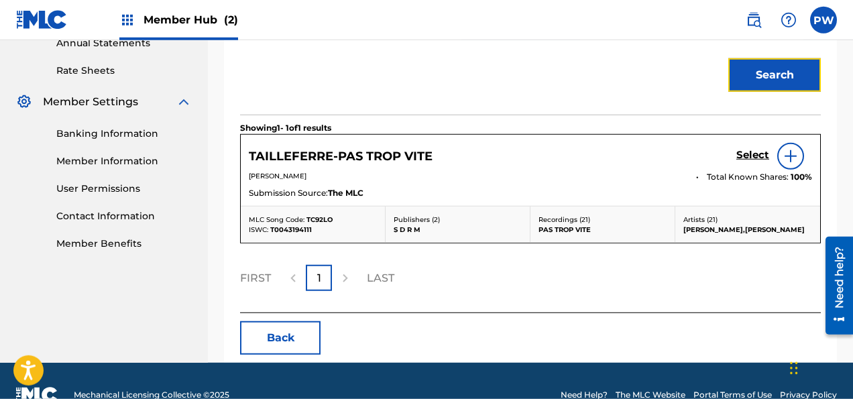
scroll to position [503, 0]
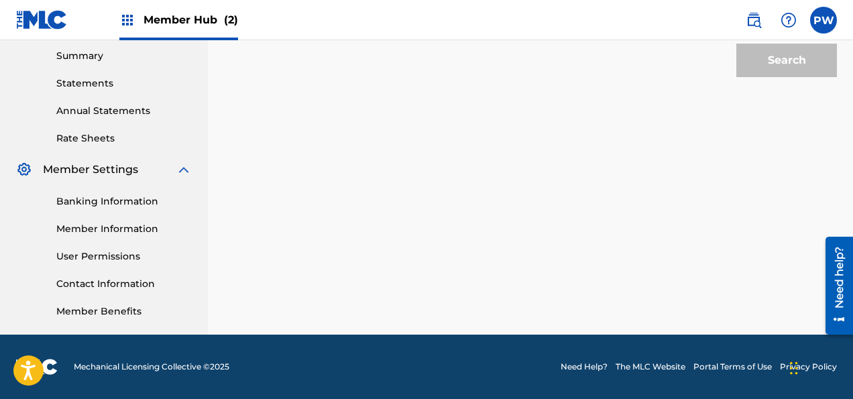
scroll to position [220, 0]
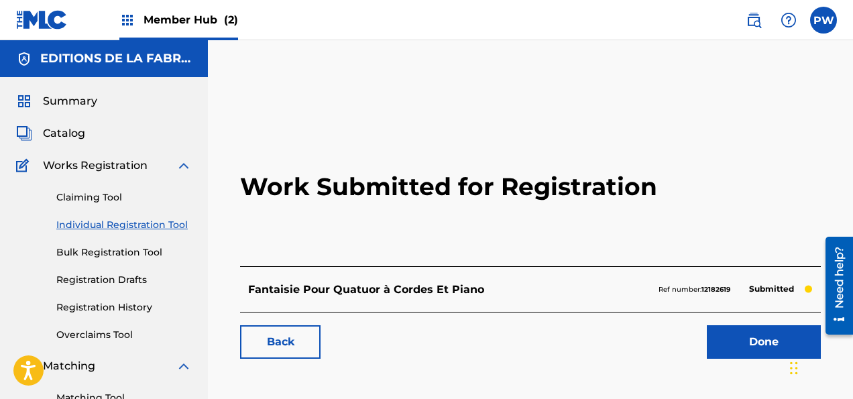
scroll to position [70, 0]
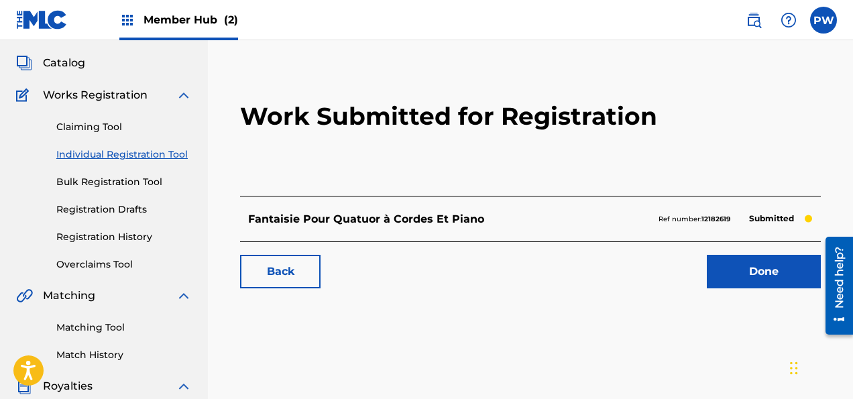
click at [135, 154] on link "Individual Registration Tool" at bounding box center [123, 154] width 135 height 14
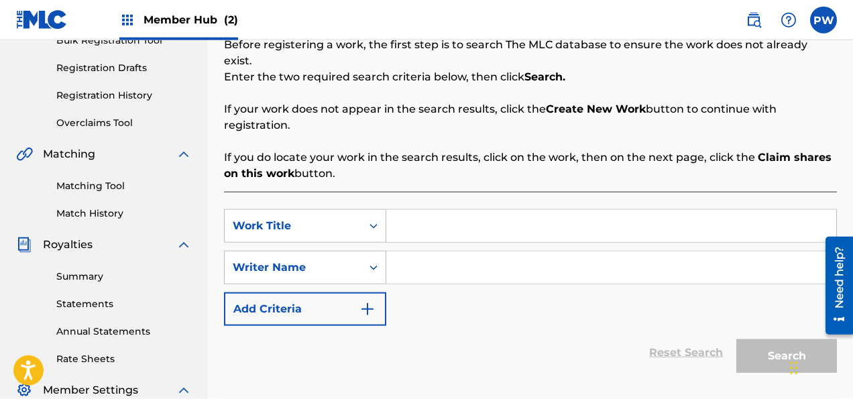
scroll to position [212, 0]
click at [414, 210] on input "Search Form" at bounding box center [611, 226] width 450 height 32
type input "Tres Vite"
click at [461, 255] on input "Search Form" at bounding box center [611, 267] width 450 height 32
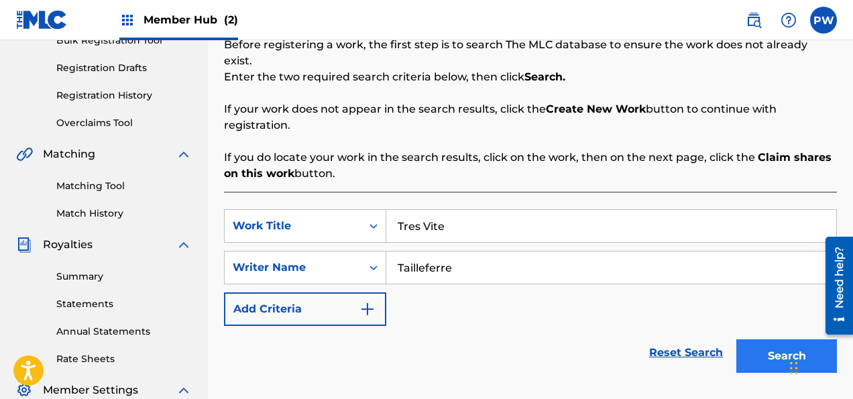
type input "Tailleferre"
click at [748, 339] on button "Search" at bounding box center [786, 356] width 101 height 34
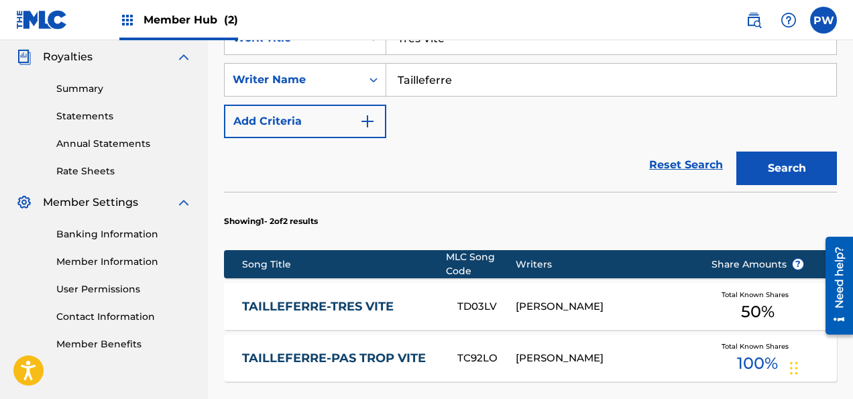
scroll to position [424, 0]
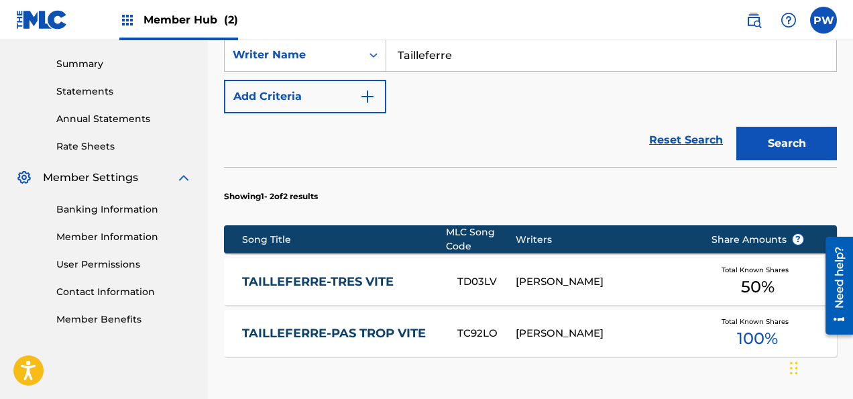
click at [294, 274] on link "TAILLEFERRE-TRES VITE" at bounding box center [340, 281] width 197 height 15
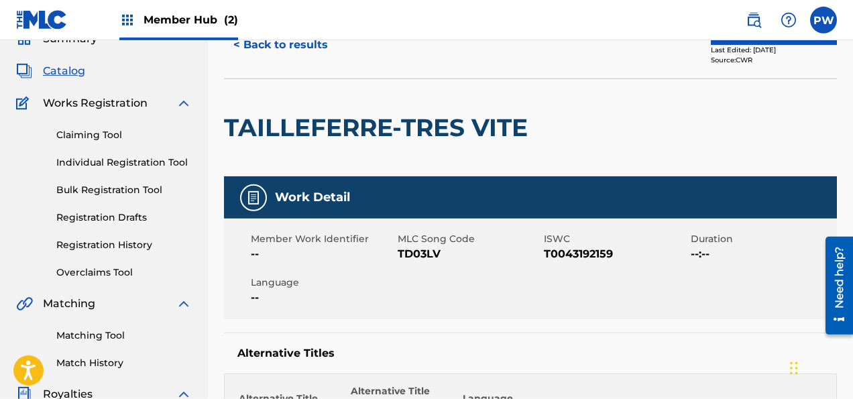
scroll to position [19, 0]
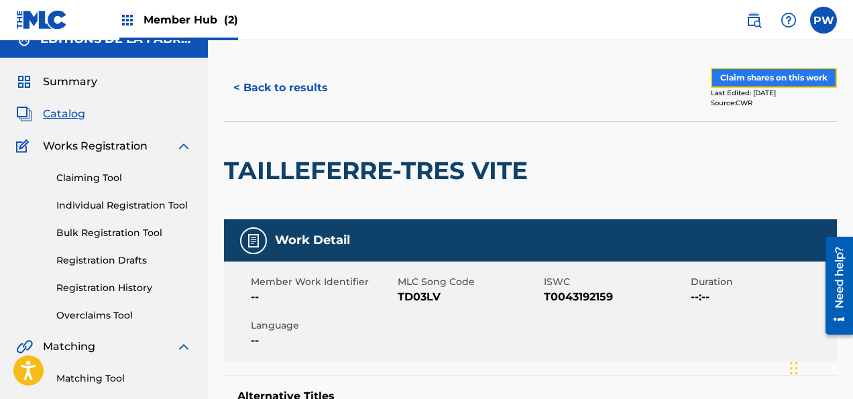
click at [792, 82] on button "Claim shares on this work" at bounding box center [774, 78] width 126 height 20
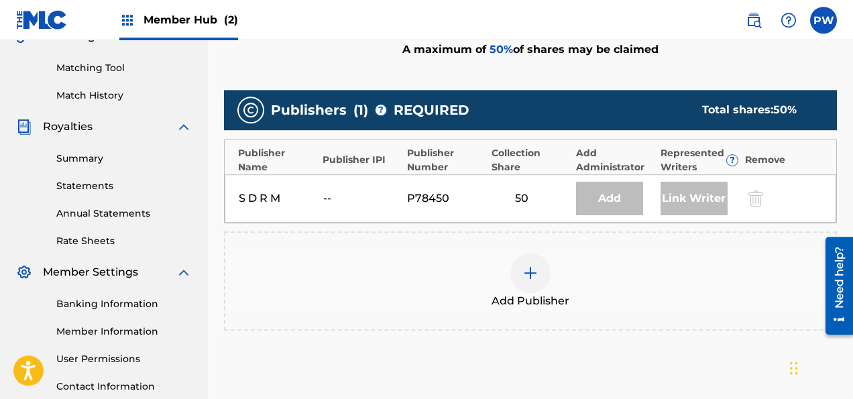
scroll to position [354, 0]
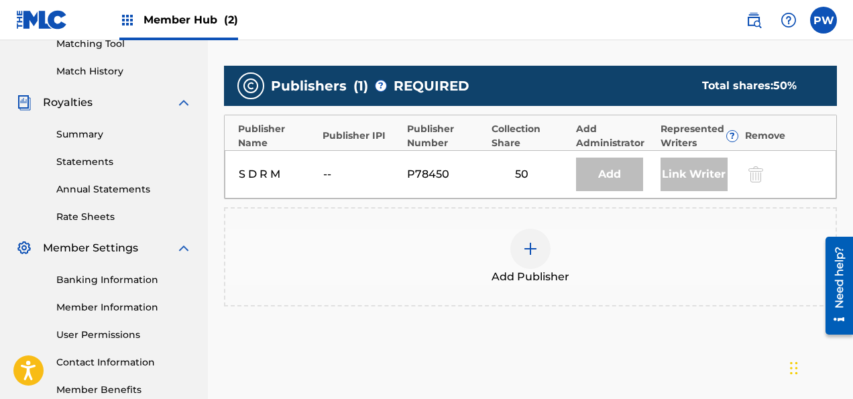
click at [533, 262] on div at bounding box center [530, 249] width 40 height 40
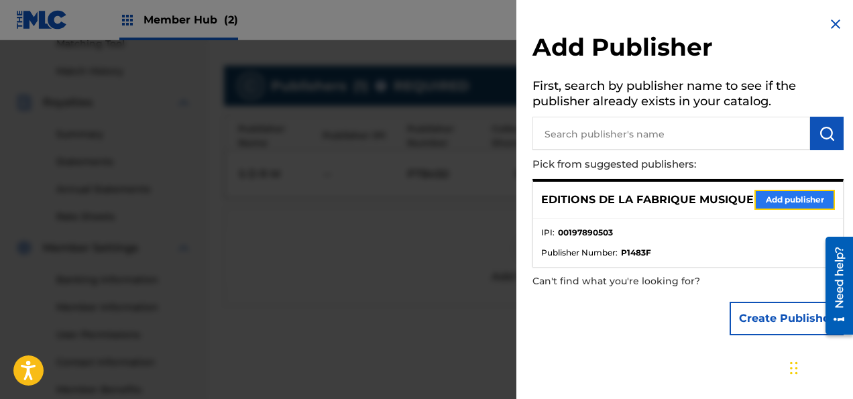
click at [784, 200] on button "Add publisher" at bounding box center [794, 200] width 80 height 20
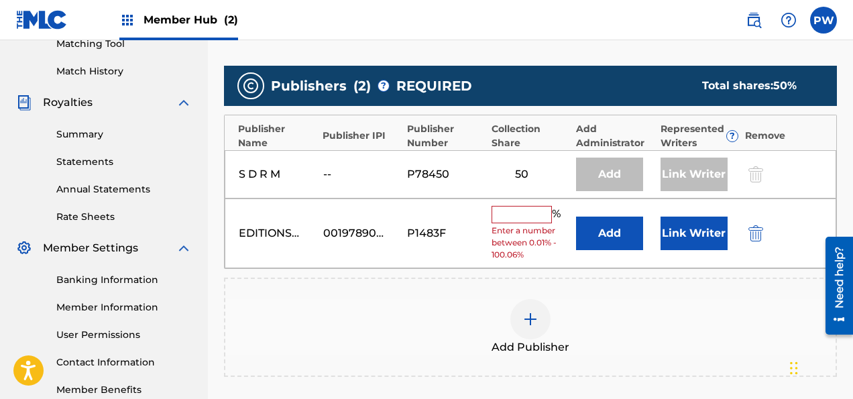
click at [517, 212] on input "text" at bounding box center [521, 214] width 60 height 17
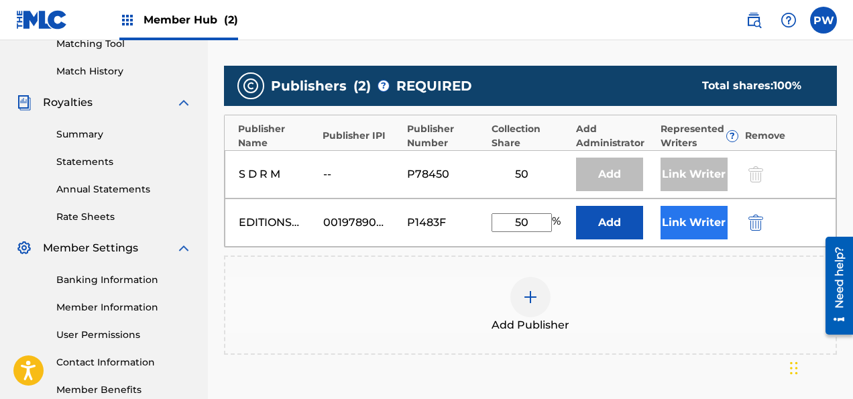
type input "50"
click at [681, 216] on button "Link Writer" at bounding box center [693, 223] width 67 height 34
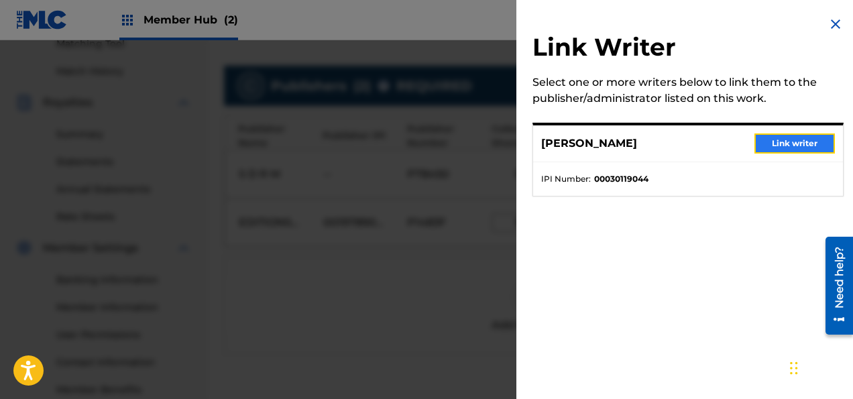
click at [792, 144] on button "Link writer" at bounding box center [794, 143] width 80 height 20
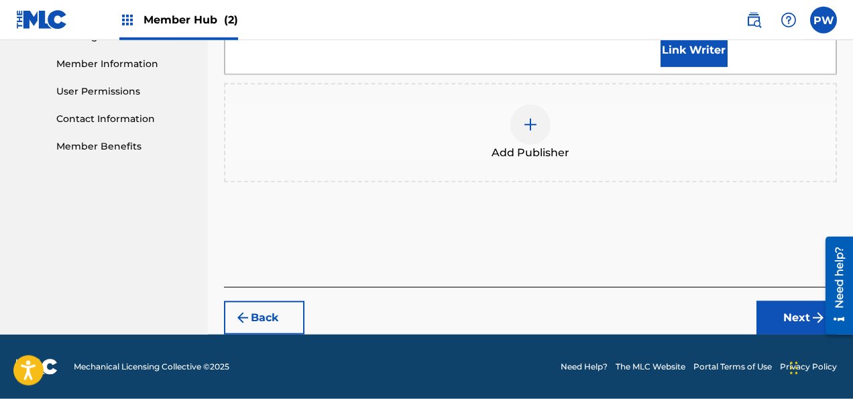
scroll to position [627, 0]
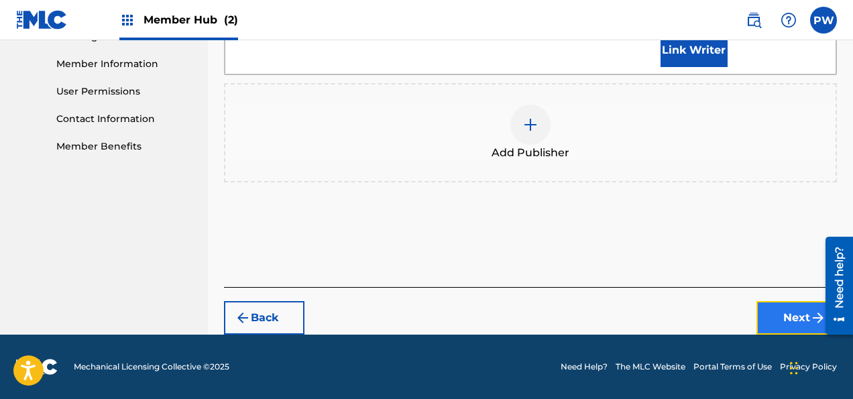
click at [780, 318] on button "Next" at bounding box center [796, 318] width 80 height 34
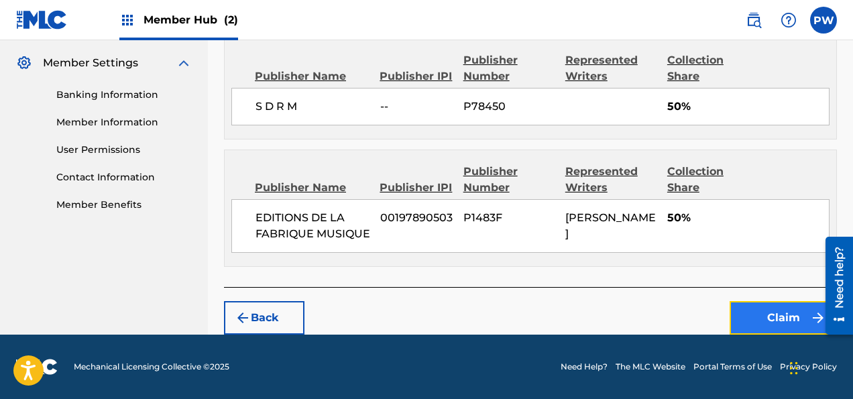
click at [792, 318] on button "Claim" at bounding box center [782, 318] width 107 height 34
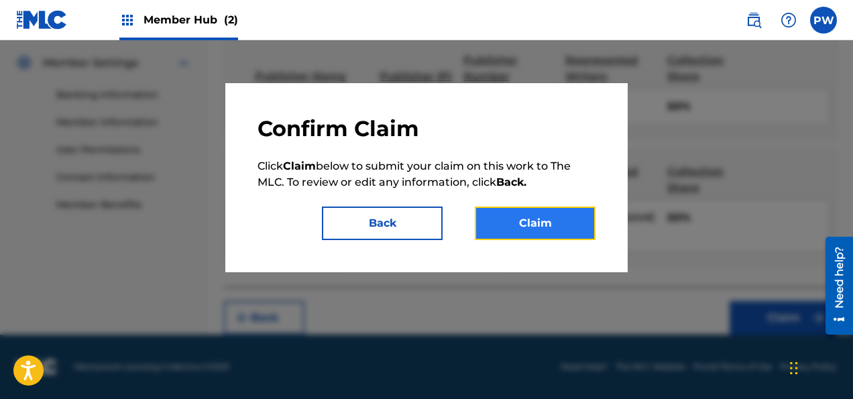
click at [538, 226] on button "Claim" at bounding box center [535, 223] width 121 height 34
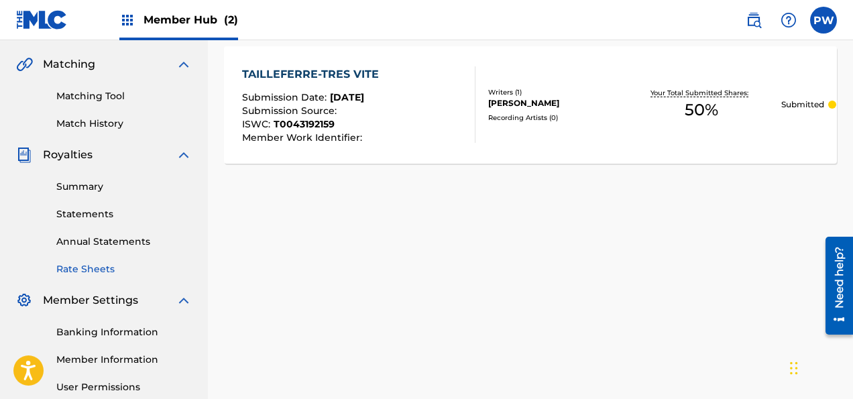
scroll to position [290, 0]
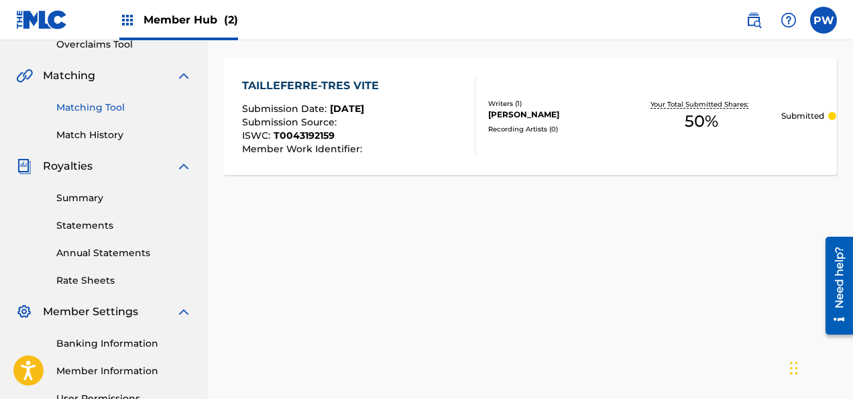
click at [115, 103] on link "Matching Tool" at bounding box center [123, 108] width 135 height 14
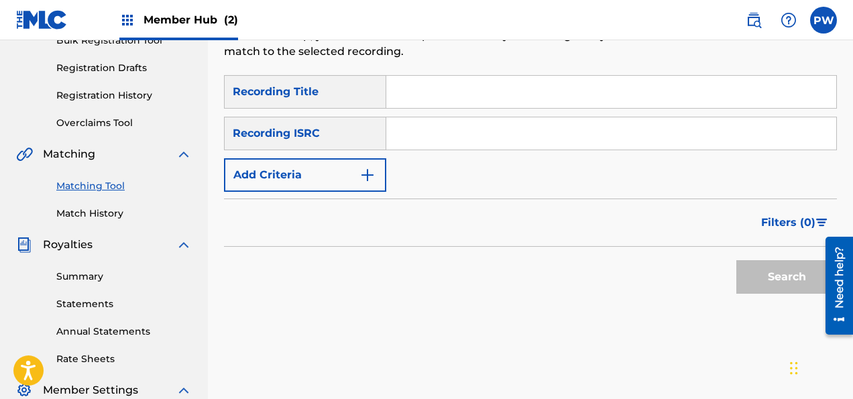
scroll to position [212, 0]
click at [487, 97] on input "Search Form" at bounding box center [611, 92] width 450 height 32
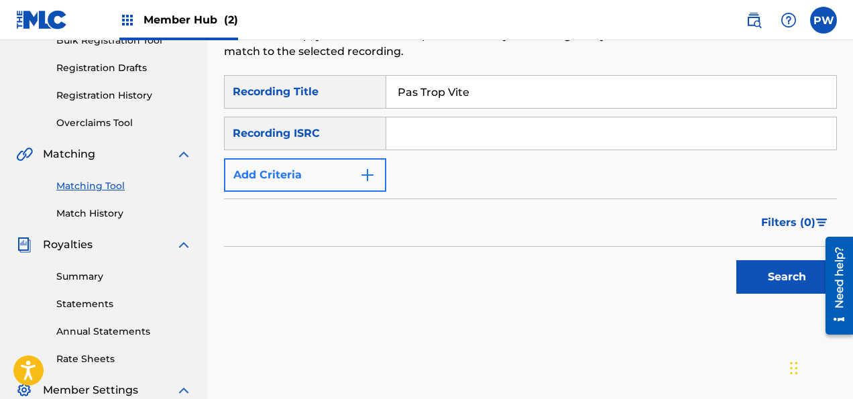
type input "Pas Trop Vite"
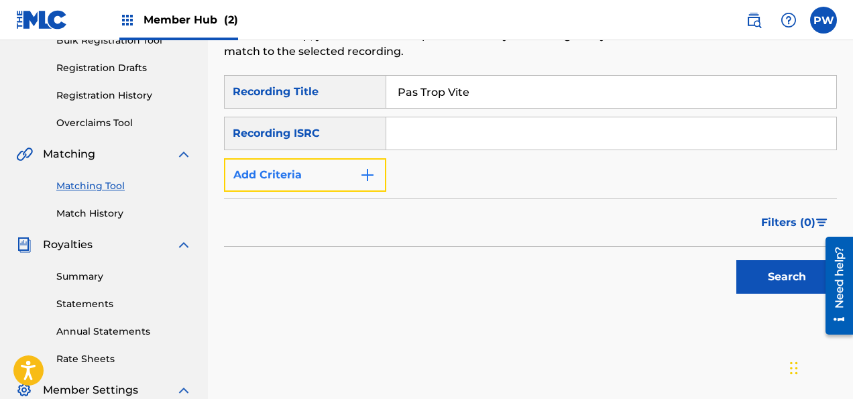
click at [326, 181] on button "Add Criteria" at bounding box center [305, 175] width 162 height 34
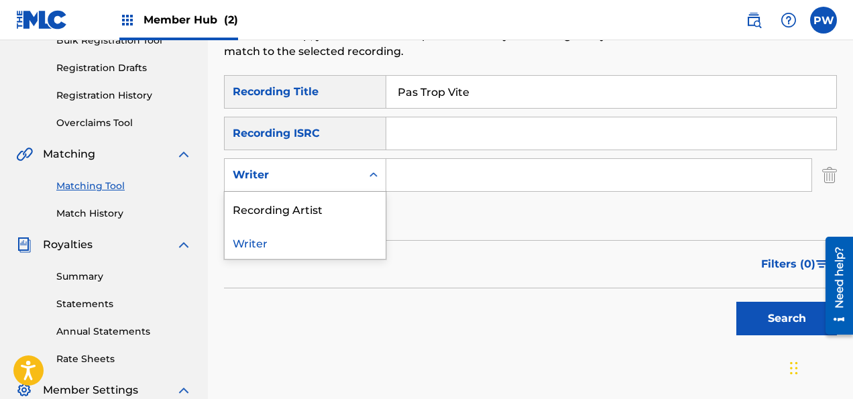
click at [304, 181] on div "Writer" at bounding box center [293, 175] width 121 height 16
click at [433, 173] on input "Search Form" at bounding box center [598, 175] width 425 height 32
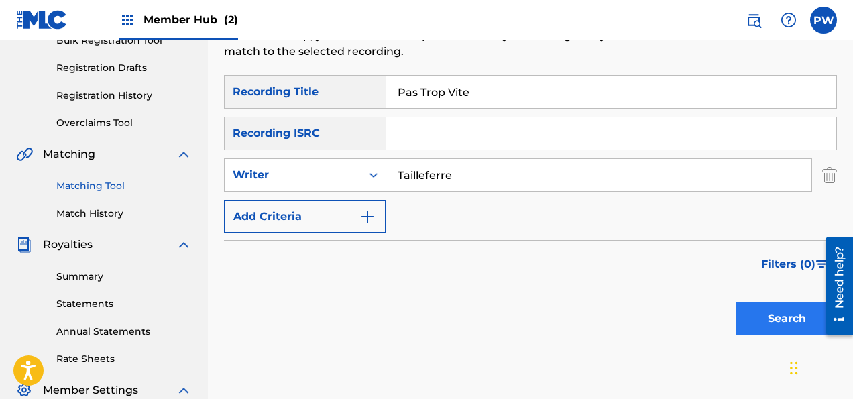
type input "Tailleferre"
click at [799, 315] on button "Search" at bounding box center [786, 319] width 101 height 34
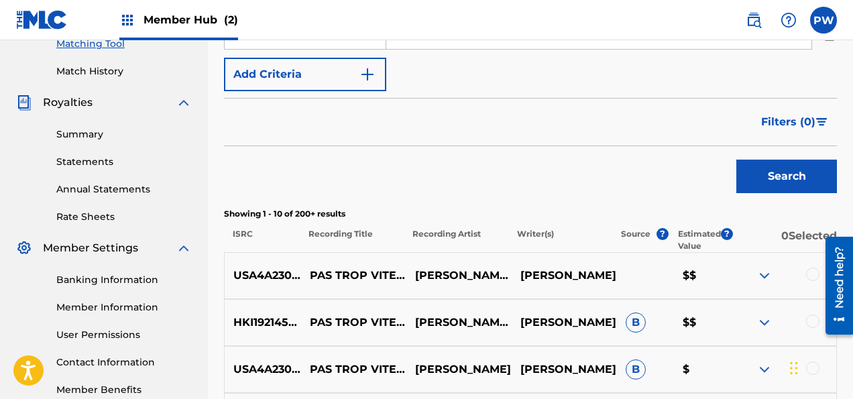
scroll to position [424, 0]
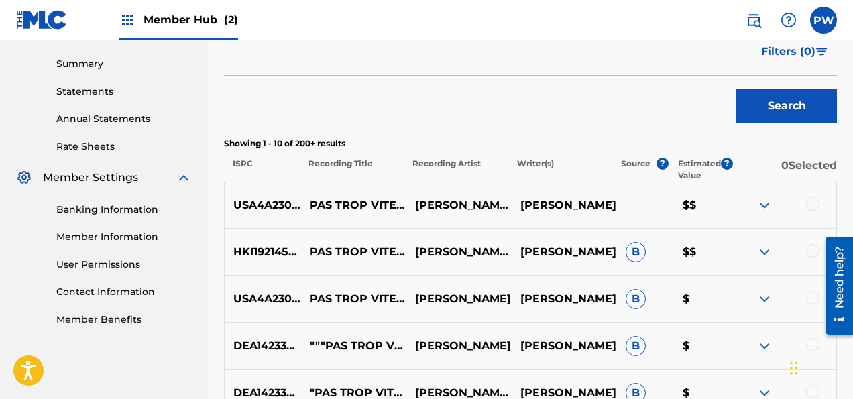
click at [816, 201] on div at bounding box center [812, 203] width 13 height 13
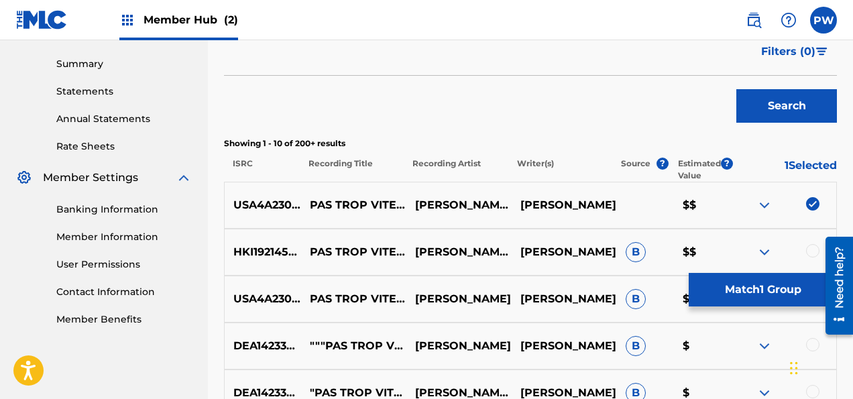
scroll to position [495, 0]
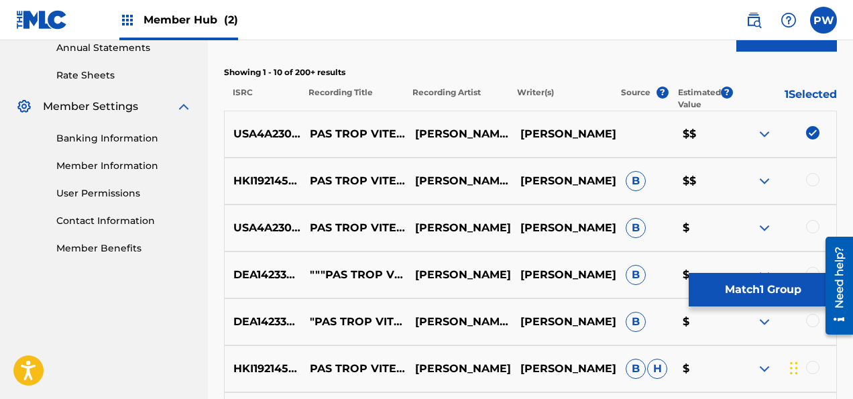
click at [812, 181] on div at bounding box center [812, 179] width 13 height 13
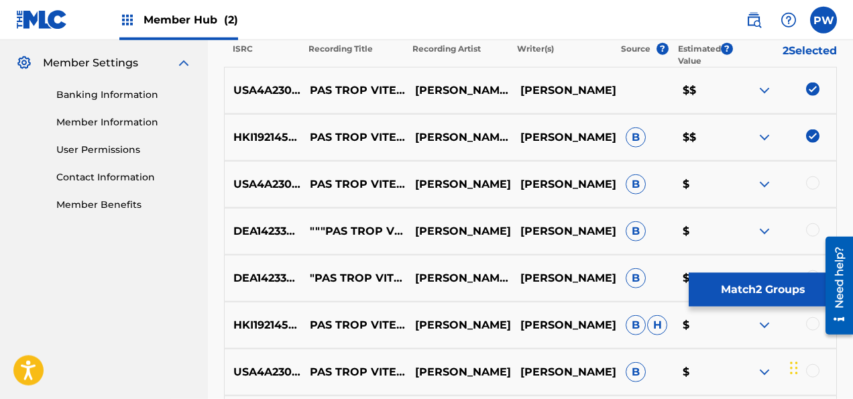
scroll to position [566, 0]
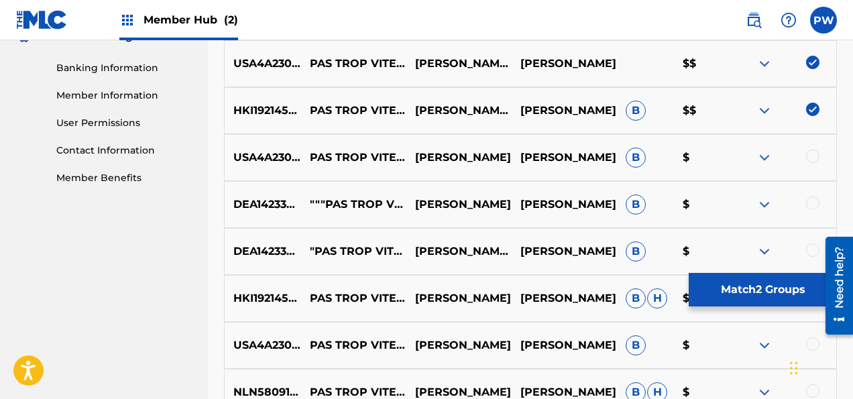
click at [810, 158] on div at bounding box center [812, 155] width 13 height 13
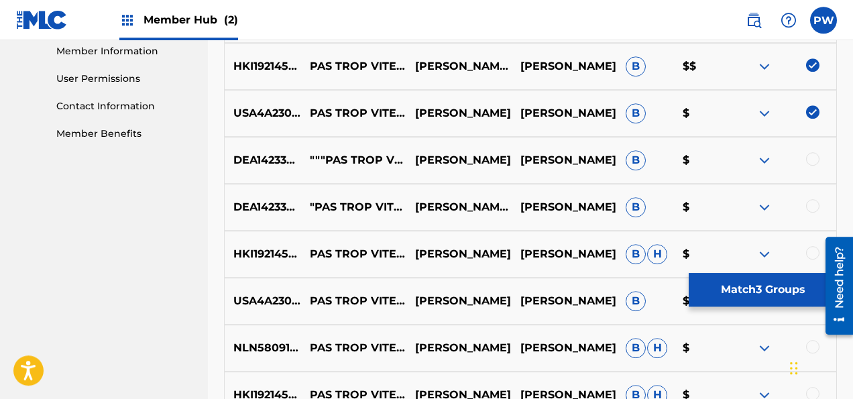
scroll to position [637, 0]
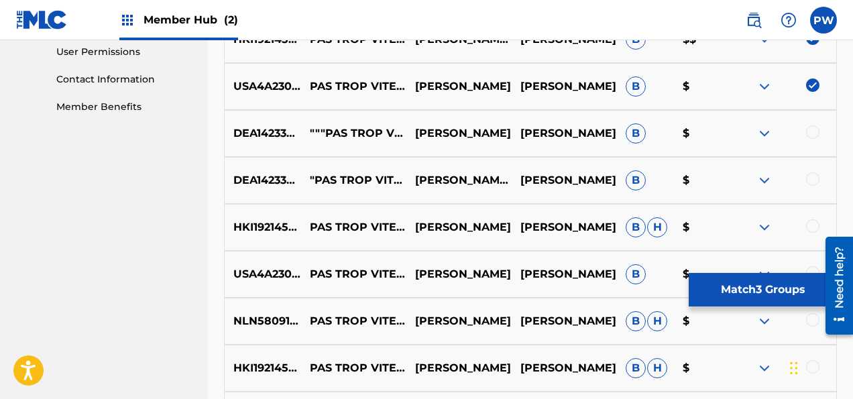
click at [812, 136] on div at bounding box center [812, 131] width 13 height 13
click at [808, 184] on div at bounding box center [783, 180] width 105 height 16
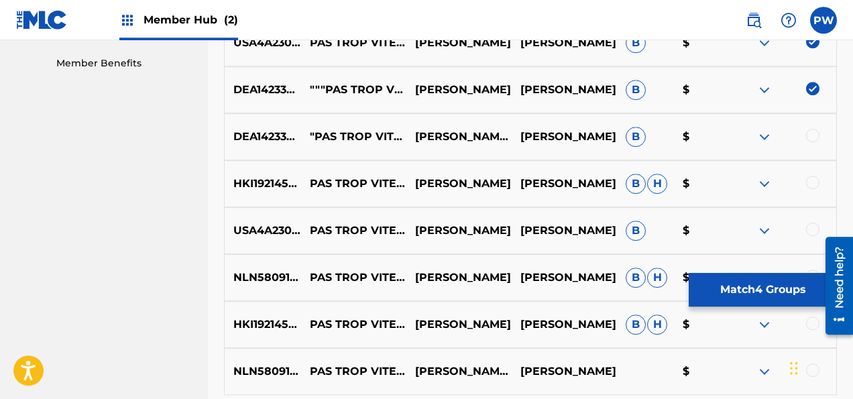
scroll to position [708, 0]
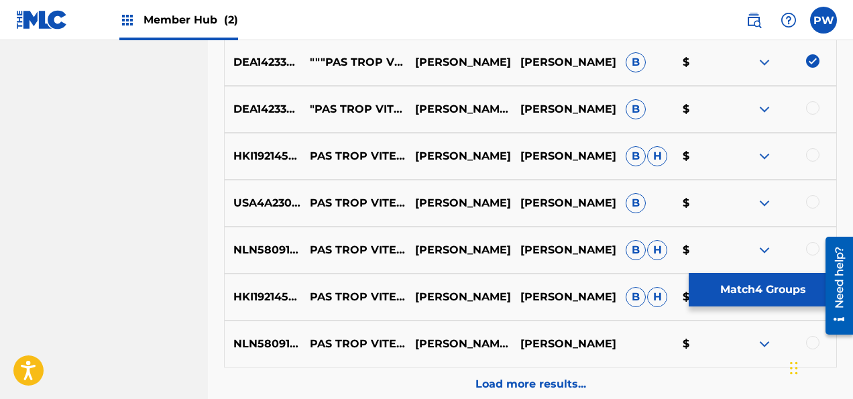
click at [814, 158] on div at bounding box center [812, 154] width 13 height 13
click at [816, 111] on div at bounding box center [812, 107] width 13 height 13
click at [807, 202] on div at bounding box center [812, 201] width 13 height 13
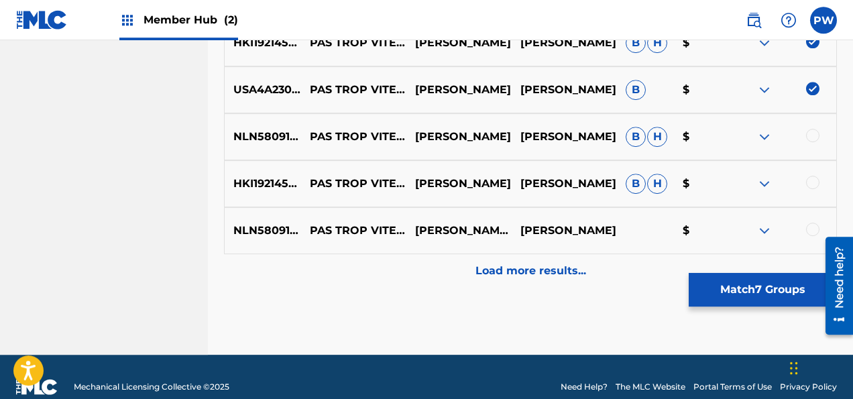
scroll to position [841, 0]
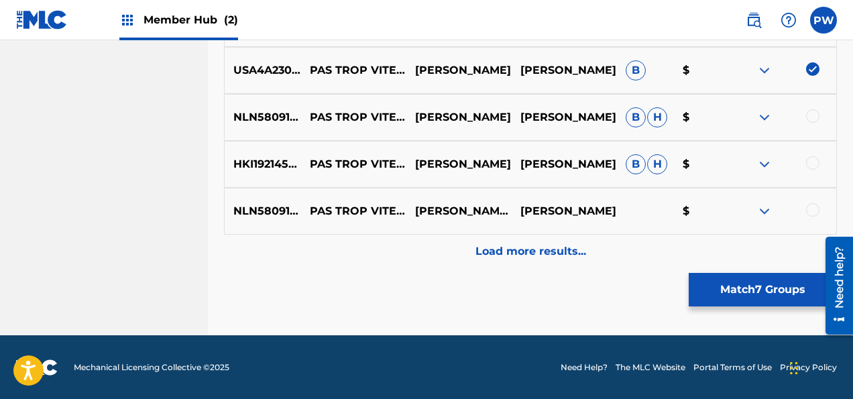
click at [811, 122] on div at bounding box center [812, 115] width 13 height 13
click at [818, 165] on div at bounding box center [812, 162] width 13 height 13
click at [810, 213] on div at bounding box center [812, 209] width 13 height 13
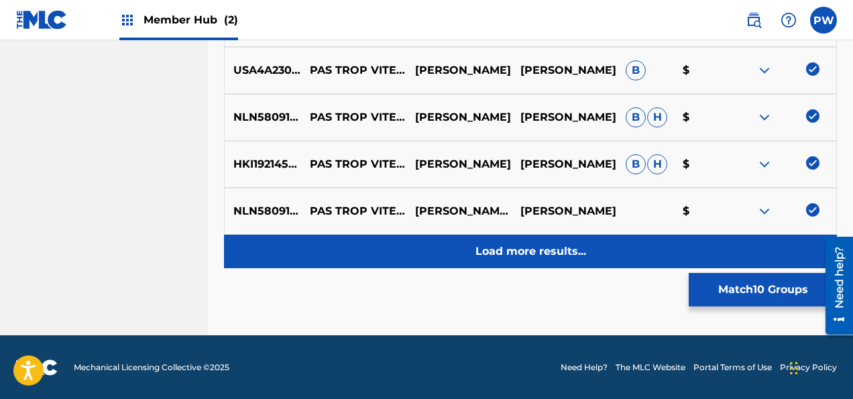
click at [560, 250] on p "Load more results..." at bounding box center [530, 251] width 111 height 16
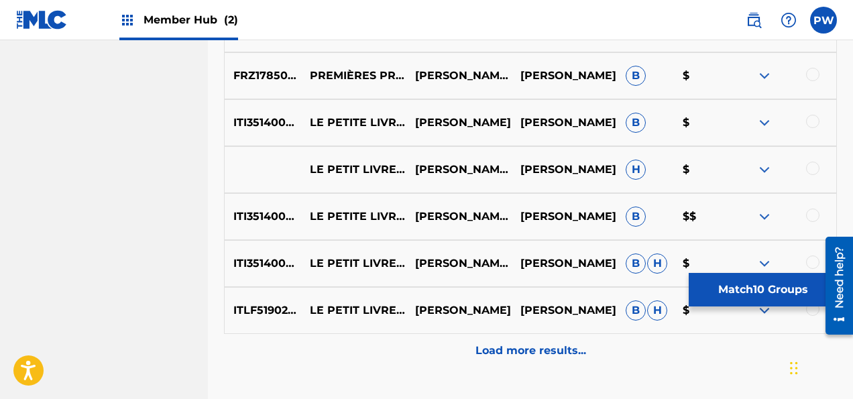
scroll to position [1282, 0]
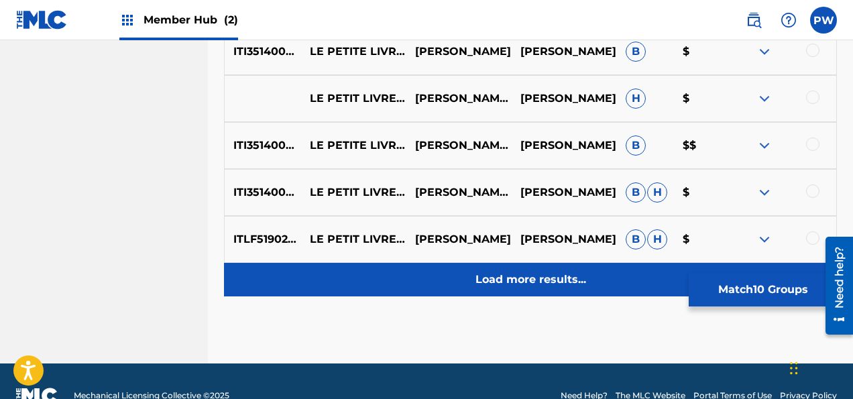
click at [521, 269] on div "Load more results..." at bounding box center [530, 280] width 613 height 34
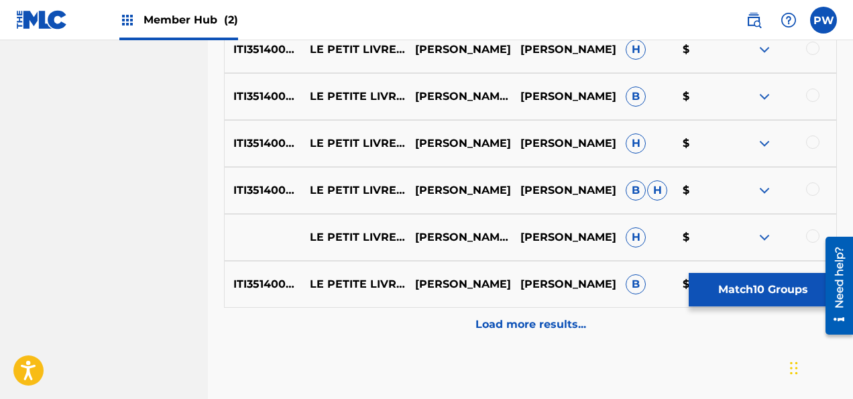
scroll to position [1777, 0]
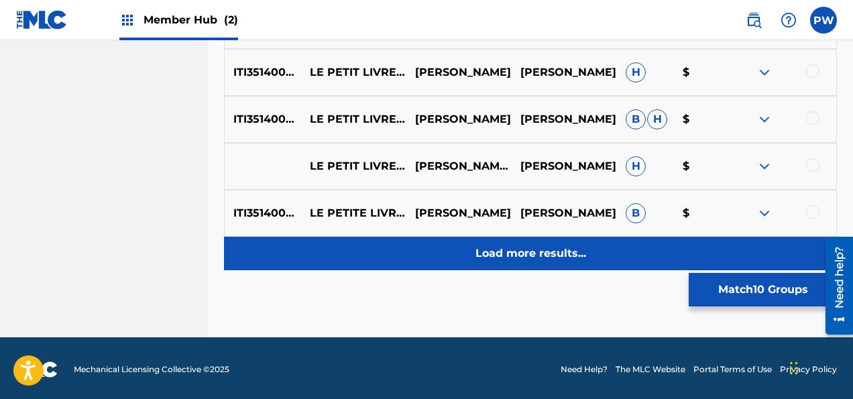
click at [556, 245] on p "Load more results..." at bounding box center [530, 253] width 111 height 16
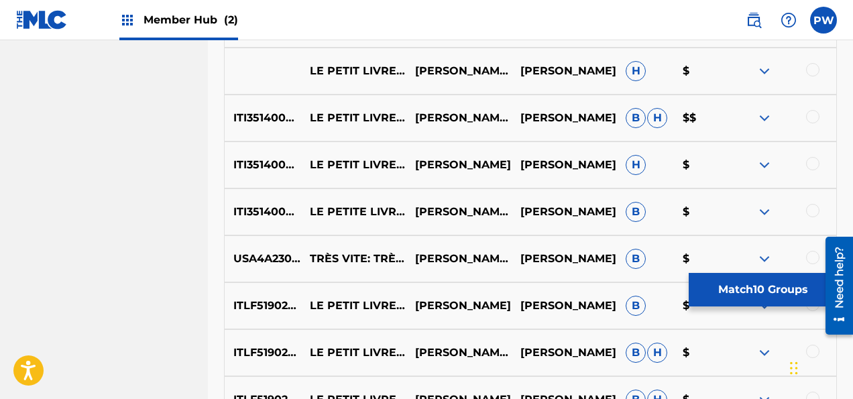
scroll to position [2201, 0]
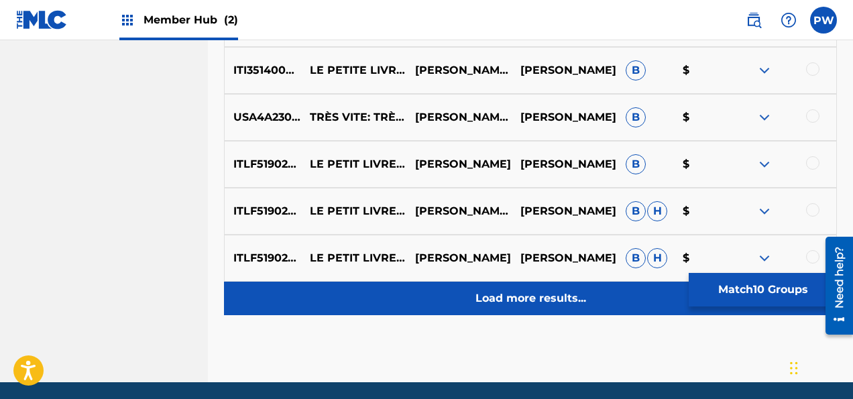
click at [524, 296] on p "Load more results..." at bounding box center [530, 298] width 111 height 16
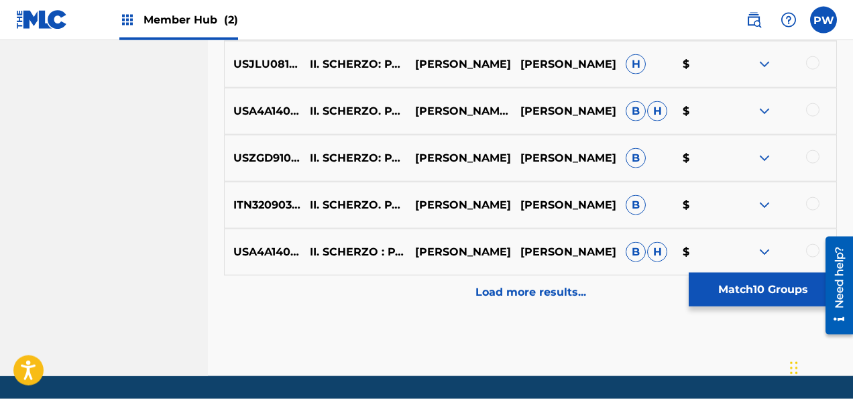
scroll to position [2697, 0]
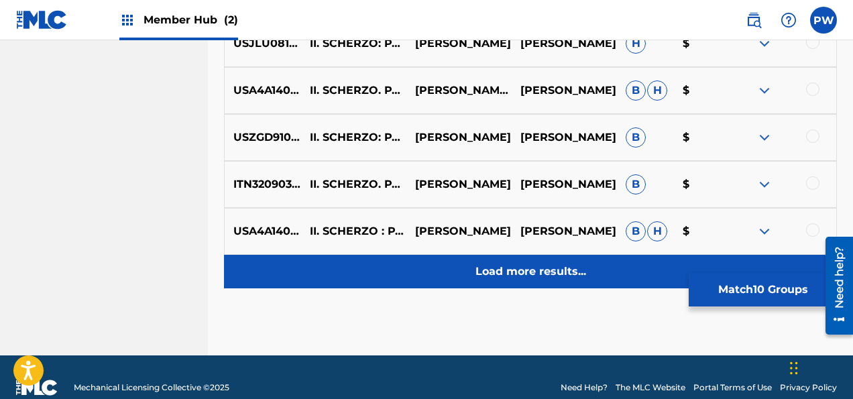
click at [527, 264] on p "Load more results..." at bounding box center [530, 271] width 111 height 16
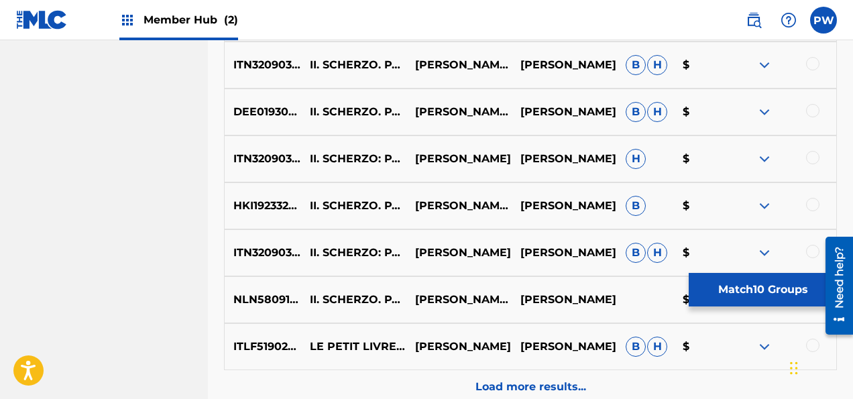
scroll to position [3187, 0]
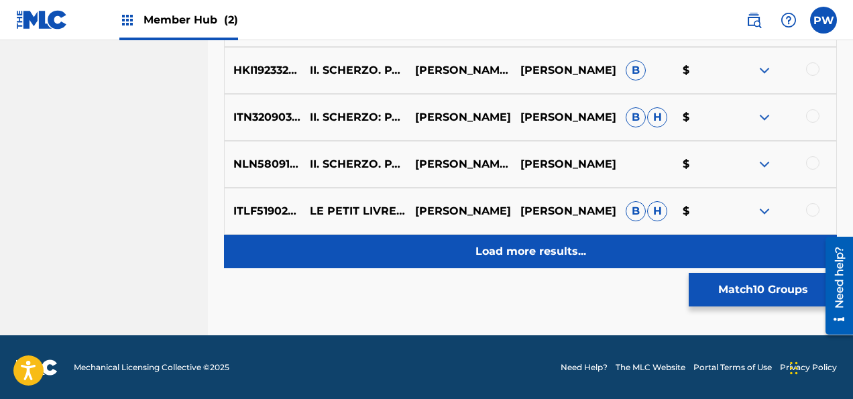
click at [539, 241] on div "Load more results..." at bounding box center [530, 252] width 613 height 34
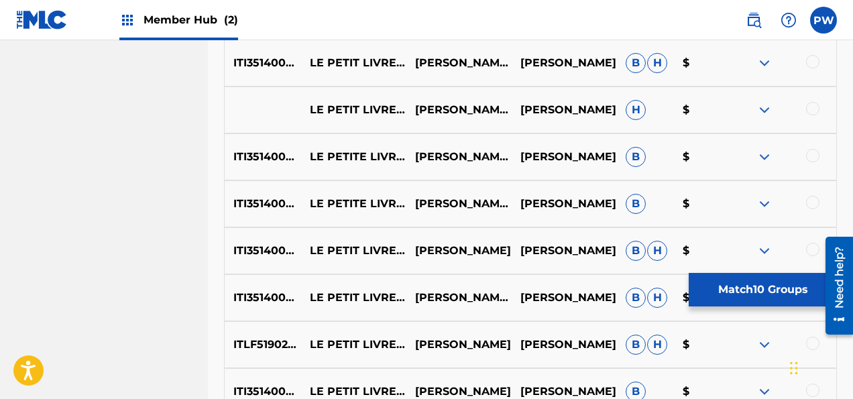
scroll to position [3656, 0]
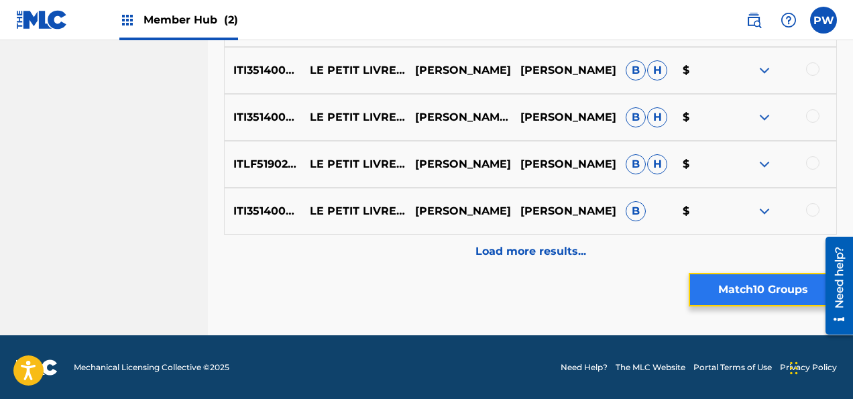
click at [763, 286] on button "Match 10 Groups" at bounding box center [762, 290] width 148 height 34
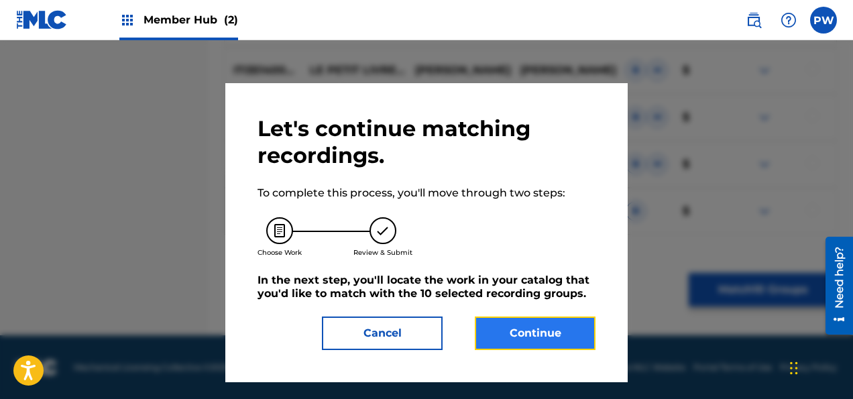
click at [543, 330] on button "Continue" at bounding box center [535, 333] width 121 height 34
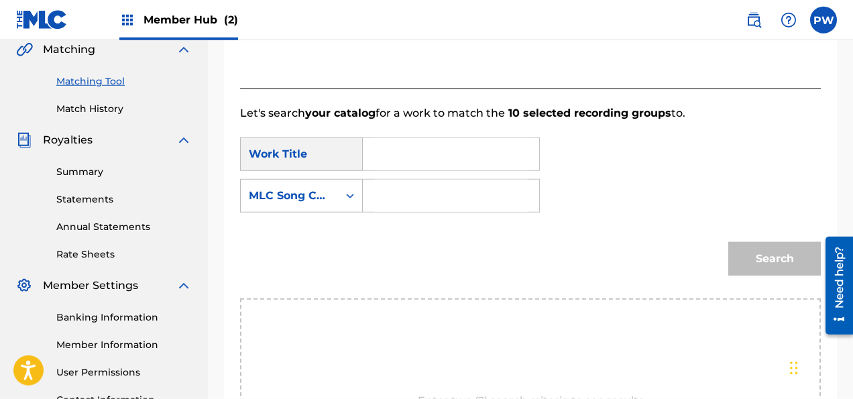
scroll to position [290, 0]
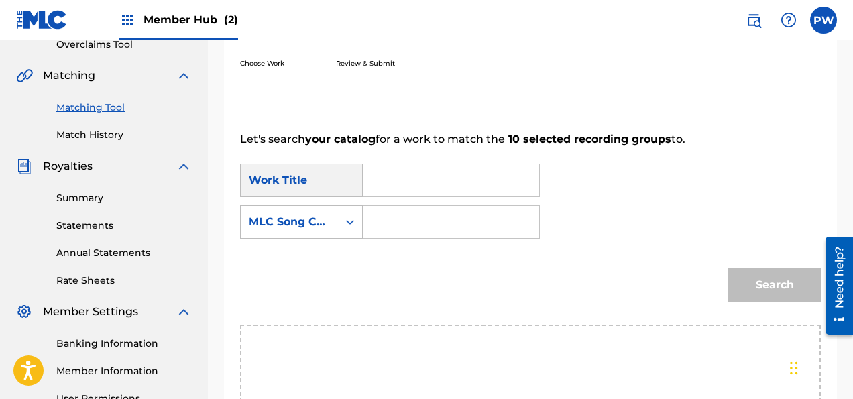
click at [438, 186] on input "Search Form" at bounding box center [451, 180] width 154 height 32
type input "Pas Trop Vite"
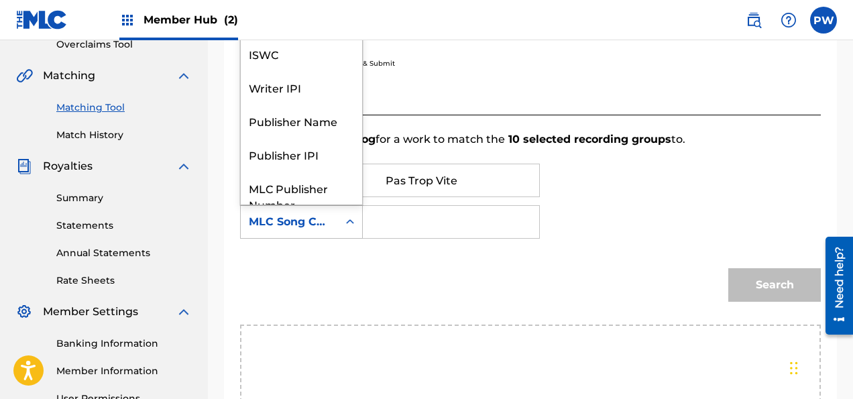
click at [350, 226] on icon "Search Form" at bounding box center [349, 221] width 13 height 13
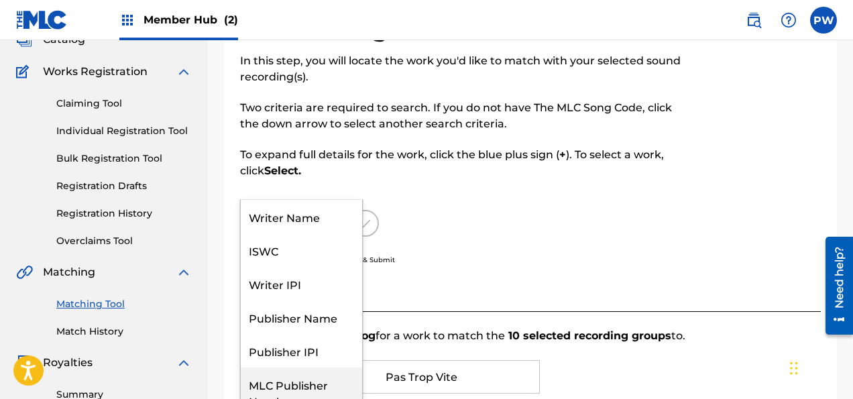
scroll to position [78, 0]
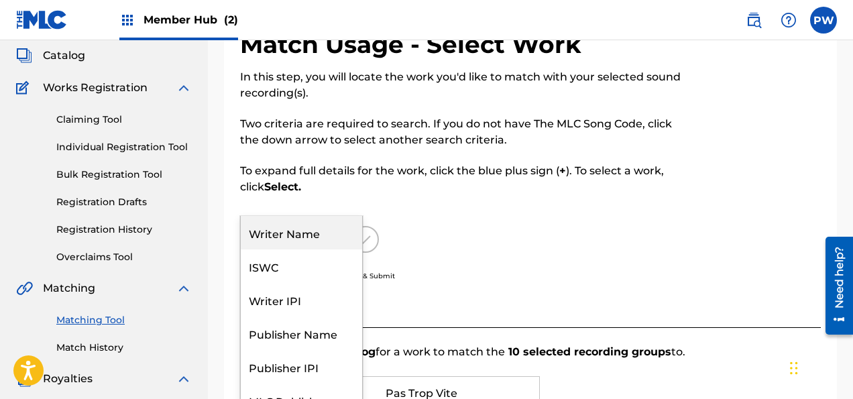
click at [284, 230] on div "Writer Name" at bounding box center [301, 233] width 121 height 34
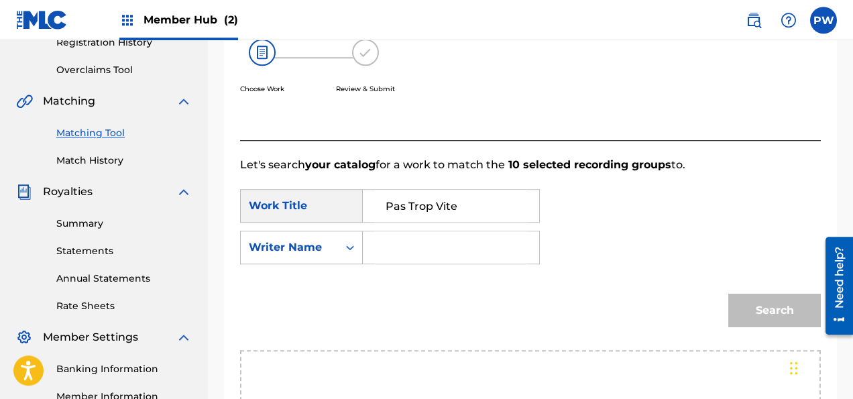
scroll to position [290, 0]
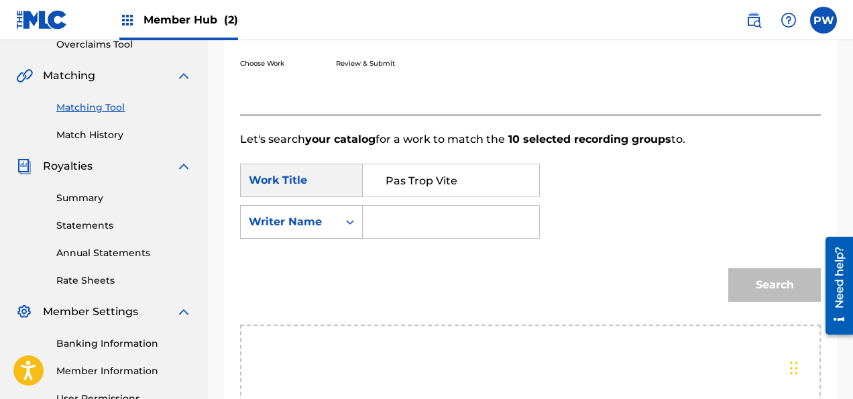
click at [409, 222] on input "Search Form" at bounding box center [451, 222] width 154 height 32
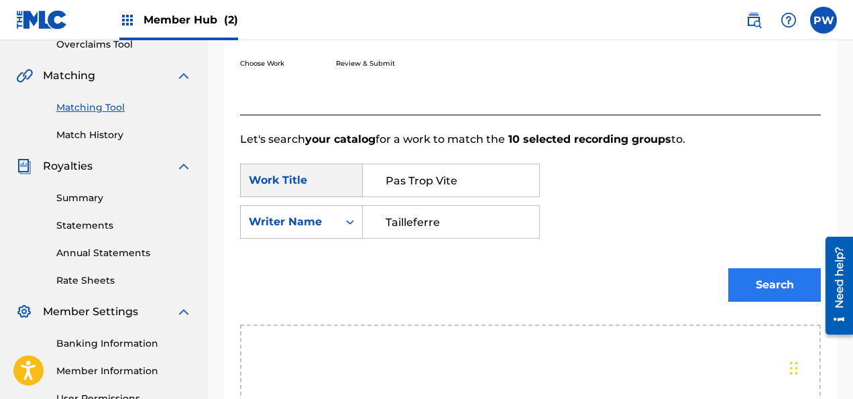
type input "Tailleferre"
click at [751, 286] on button "Search" at bounding box center [774, 285] width 93 height 34
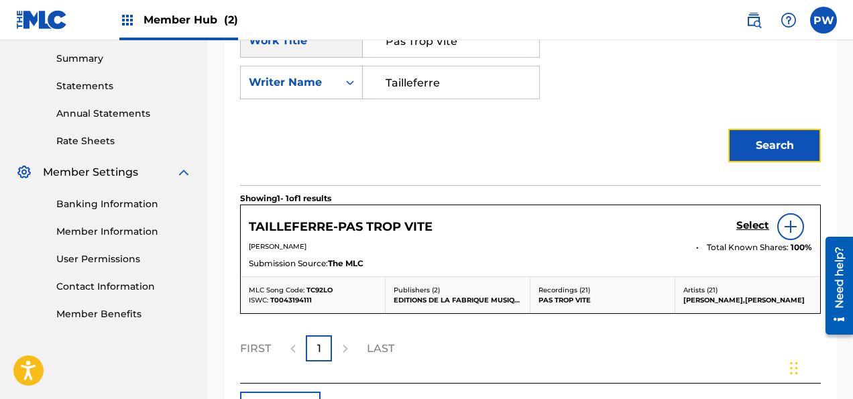
scroll to position [432, 0]
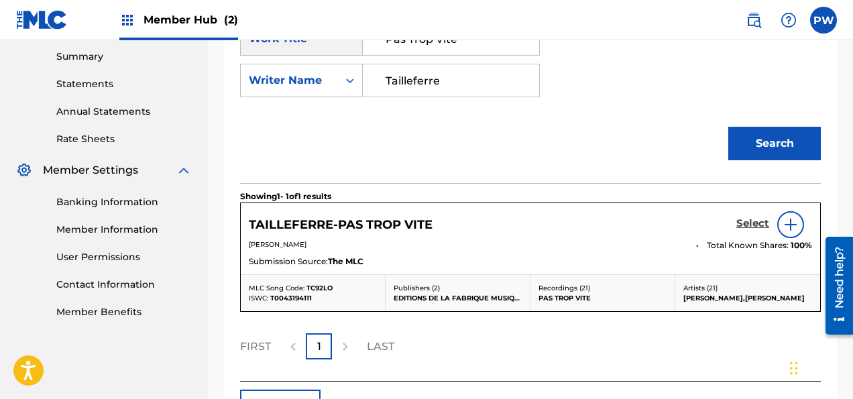
click at [761, 219] on h5 "Select" at bounding box center [752, 223] width 33 height 13
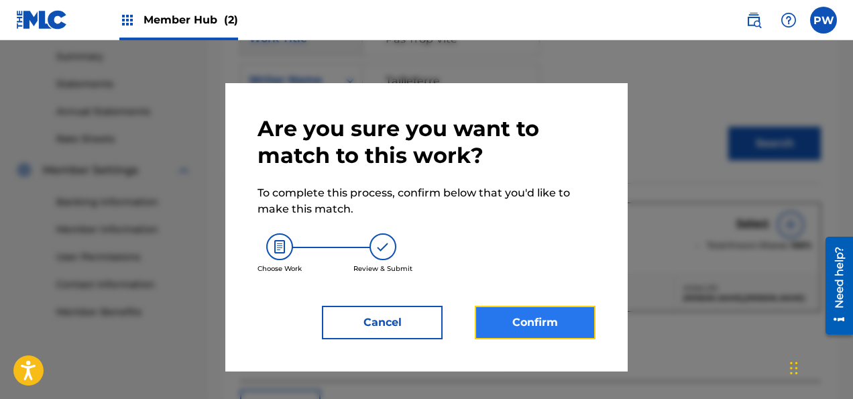
click at [528, 318] on button "Confirm" at bounding box center [535, 323] width 121 height 34
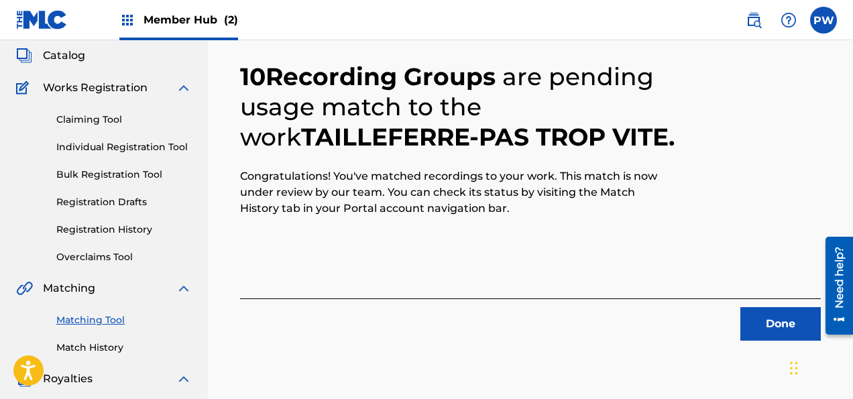
scroll to position [7, 0]
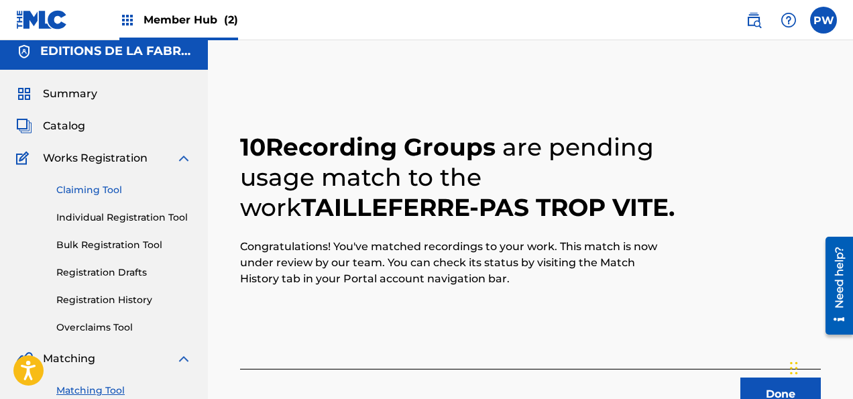
click at [95, 192] on link "Claiming Tool" at bounding box center [123, 190] width 135 height 14
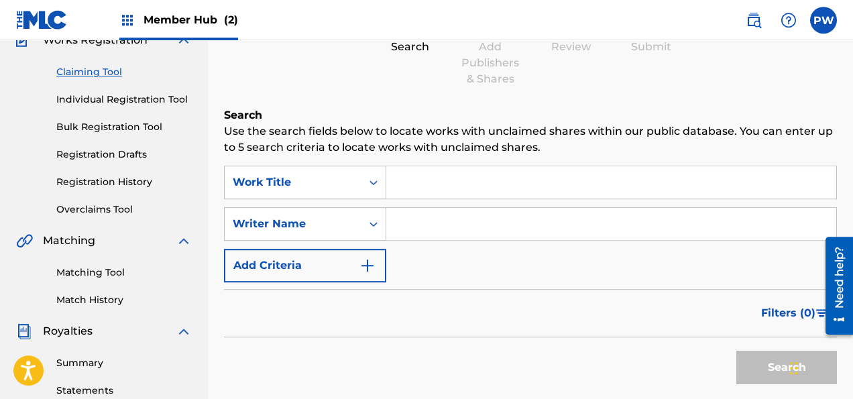
scroll to position [141, 0]
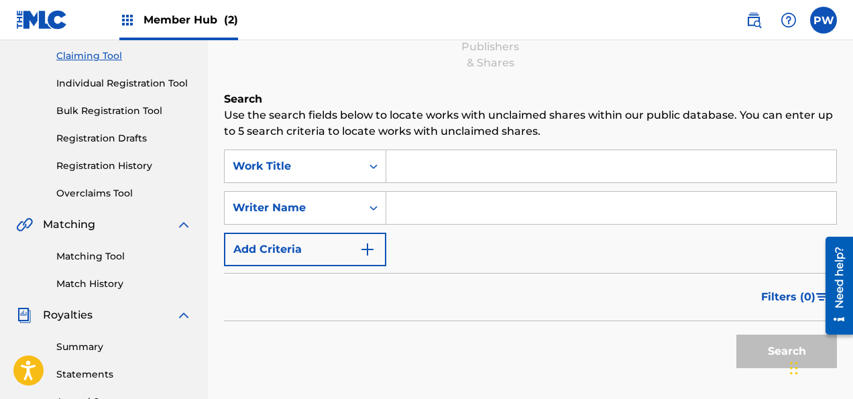
click at [452, 164] on input "Search Form" at bounding box center [611, 166] width 450 height 32
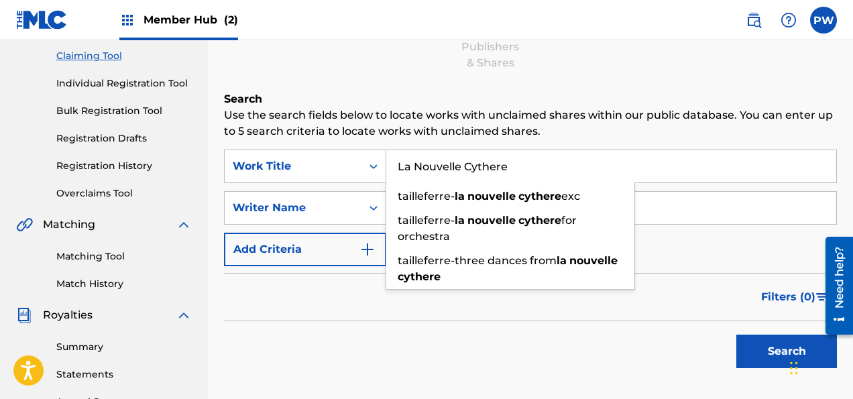
click at [736, 334] on button "Search" at bounding box center [786, 351] width 101 height 34
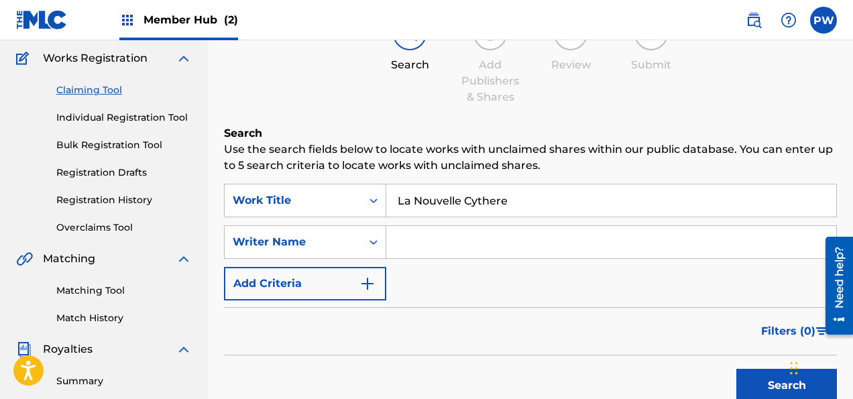
scroll to position [70, 0]
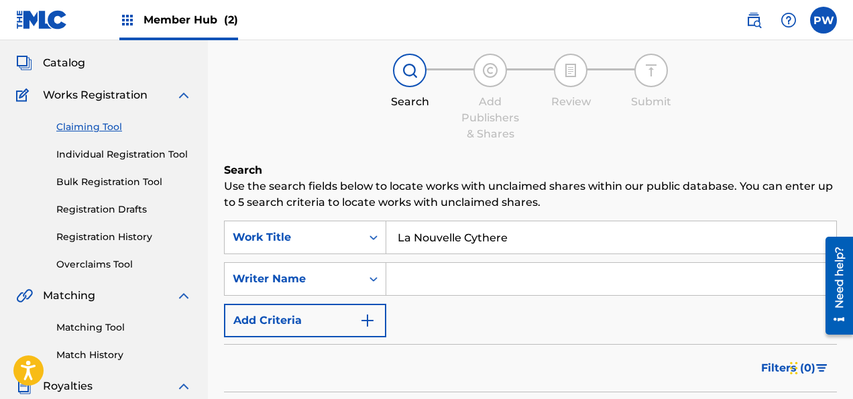
drag, startPoint x: 518, startPoint y: 233, endPoint x: 385, endPoint y: 225, distance: 133.0
click at [386, 225] on input "La Nouvelle Cythere" at bounding box center [611, 237] width 450 height 32
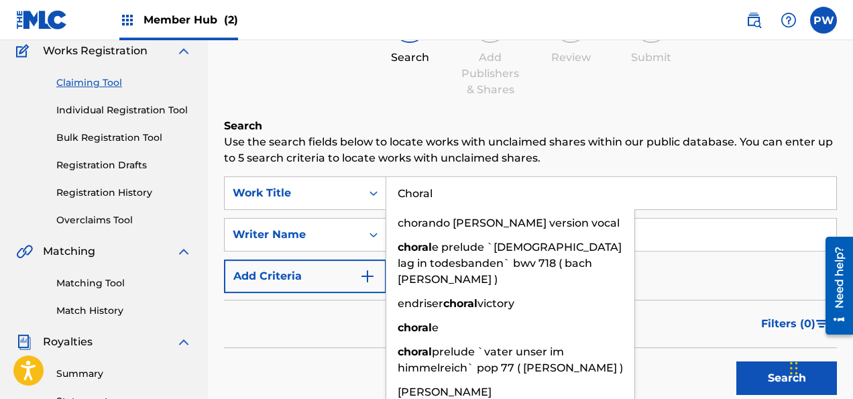
scroll to position [212, 0]
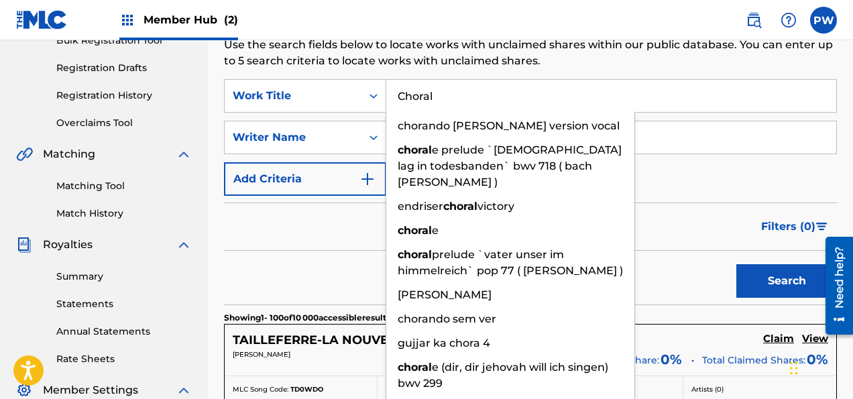
type input "Choral"
click at [338, 272] on div "Search" at bounding box center [530, 278] width 613 height 54
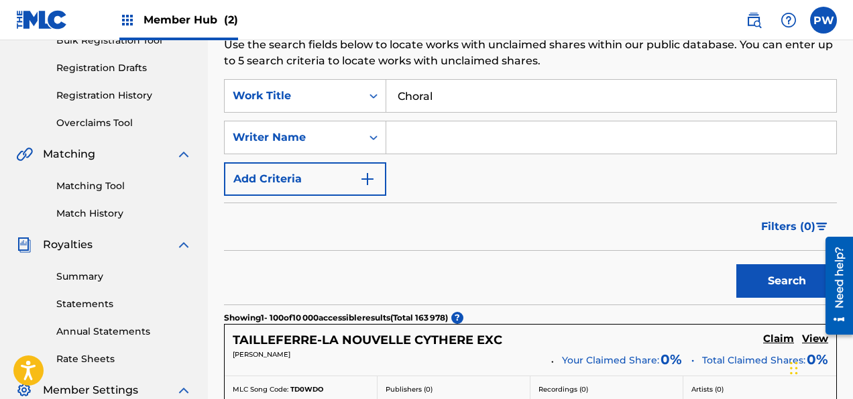
click at [422, 138] on input "Search Form" at bounding box center [611, 137] width 450 height 32
type input "Tailleferre"
click at [736, 264] on button "Search" at bounding box center [786, 281] width 101 height 34
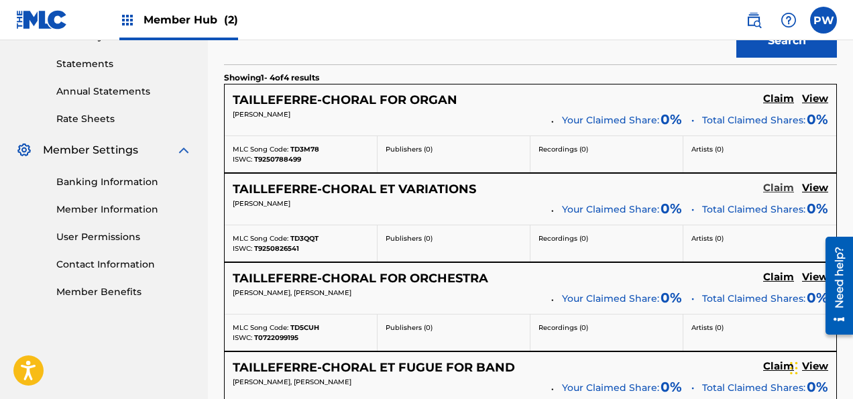
scroll to position [424, 0]
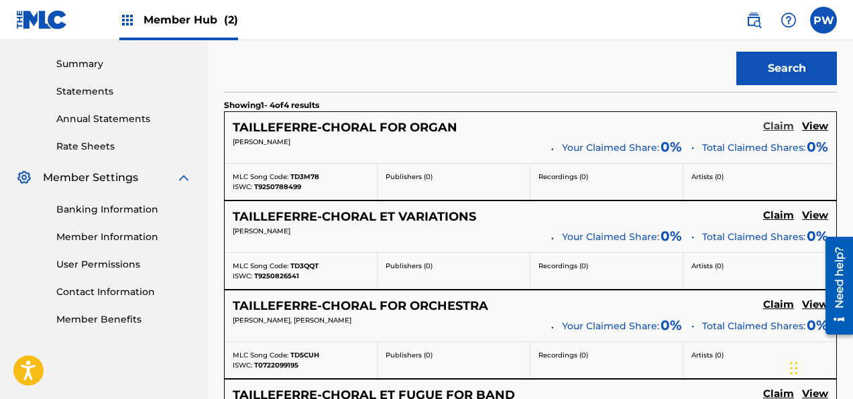
click at [774, 125] on h5 "Claim" at bounding box center [778, 126] width 31 height 13
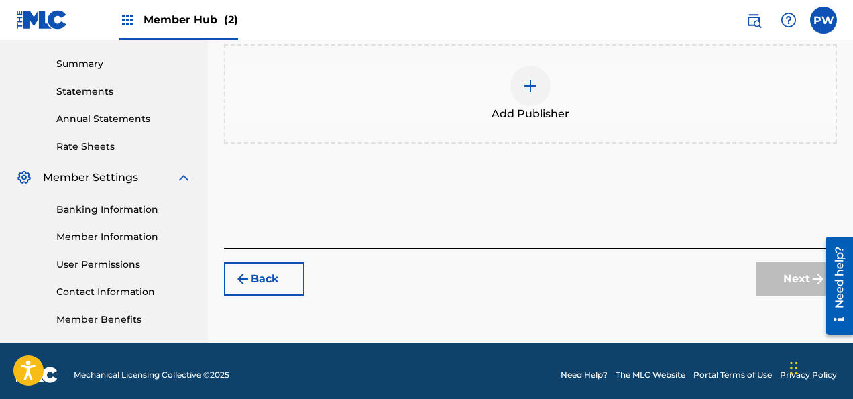
click at [534, 111] on span "Add Publisher" at bounding box center [530, 114] width 78 height 16
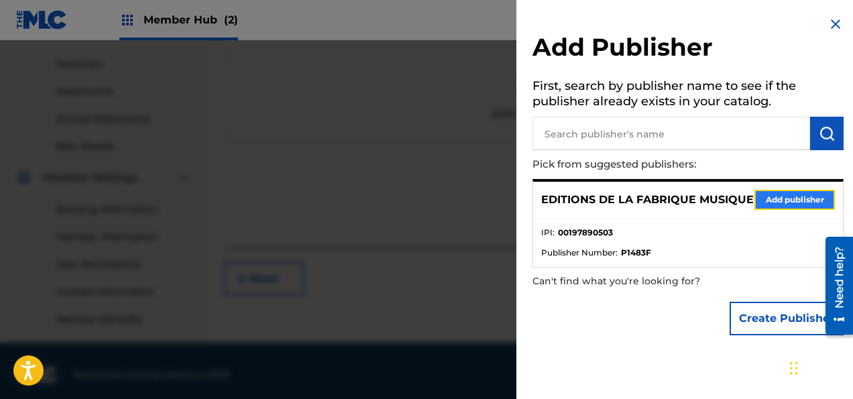
click at [771, 204] on button "Add publisher" at bounding box center [794, 200] width 80 height 20
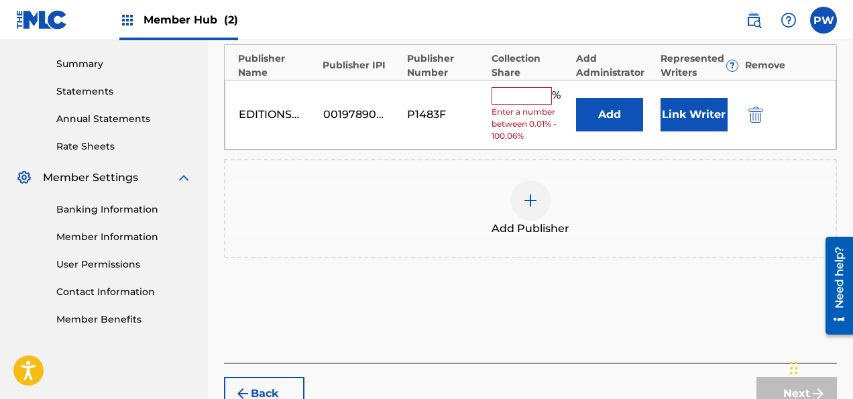
drag, startPoint x: 501, startPoint y: 89, endPoint x: 511, endPoint y: 98, distance: 13.3
click at [507, 94] on input "text" at bounding box center [521, 95] width 60 height 17
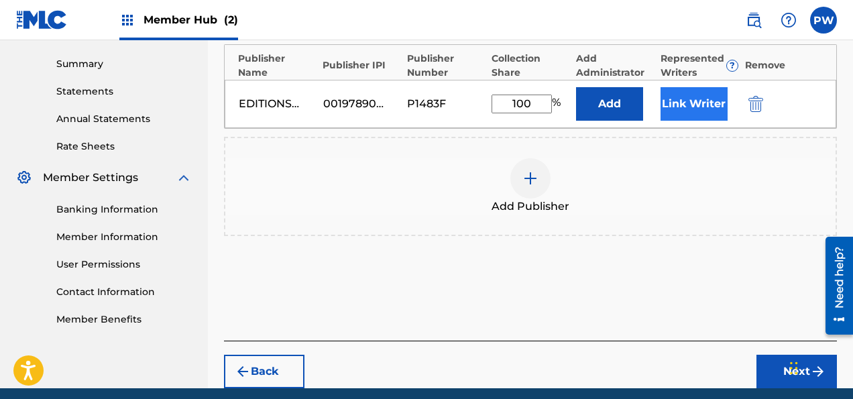
type input "100"
click at [692, 103] on button "Link Writer" at bounding box center [693, 104] width 67 height 34
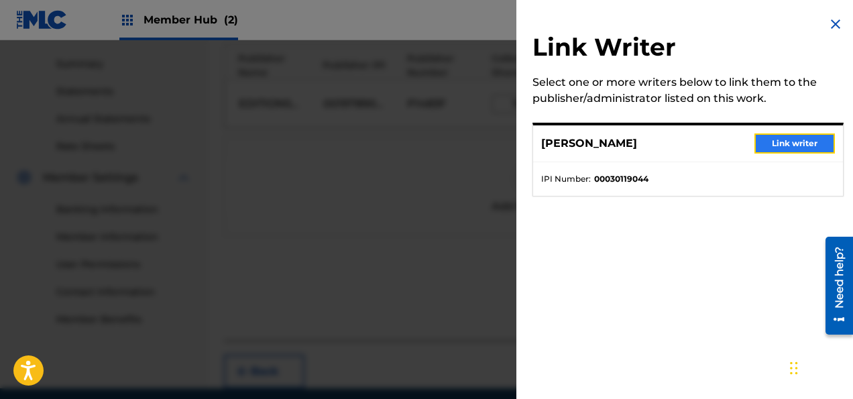
click at [776, 146] on button "Link writer" at bounding box center [794, 143] width 80 height 20
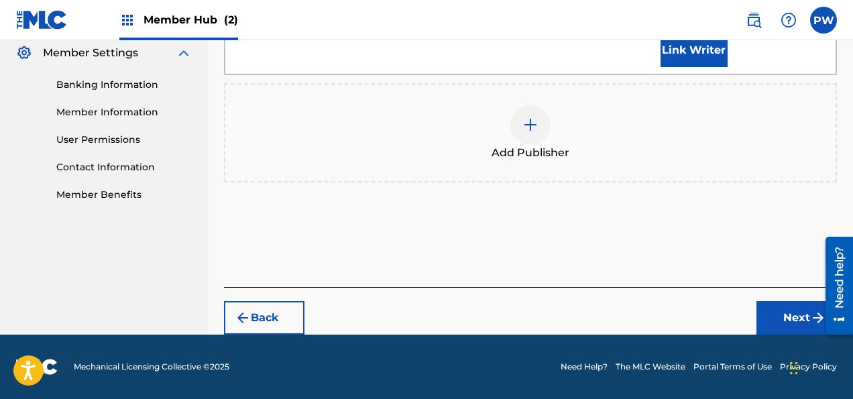
scroll to position [566, 0]
click at [797, 331] on button "Next" at bounding box center [796, 318] width 80 height 34
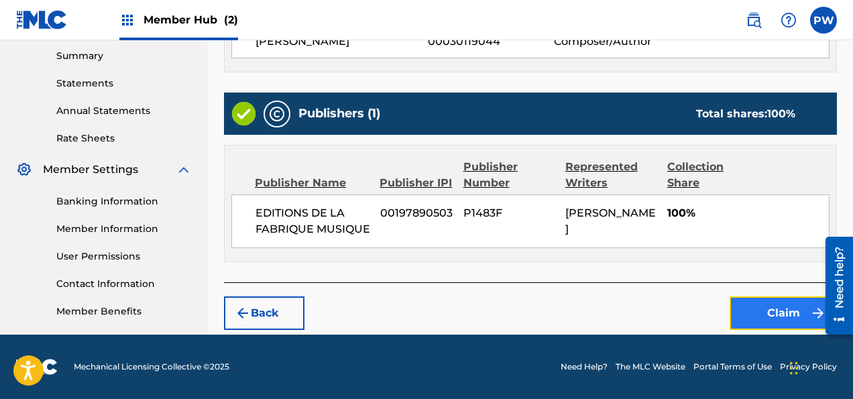
click at [764, 320] on button "Claim" at bounding box center [782, 313] width 107 height 34
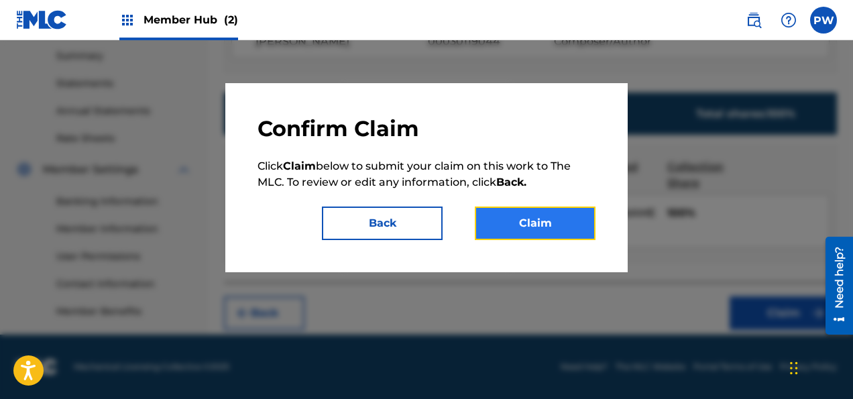
click at [538, 223] on button "Claim" at bounding box center [535, 223] width 121 height 34
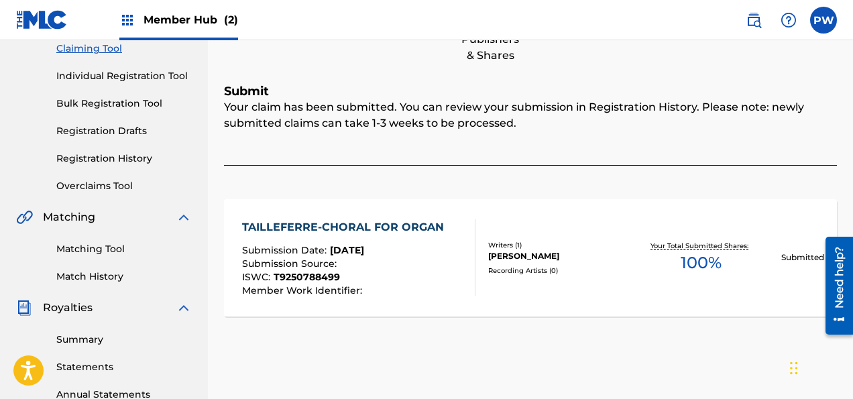
scroll to position [78, 0]
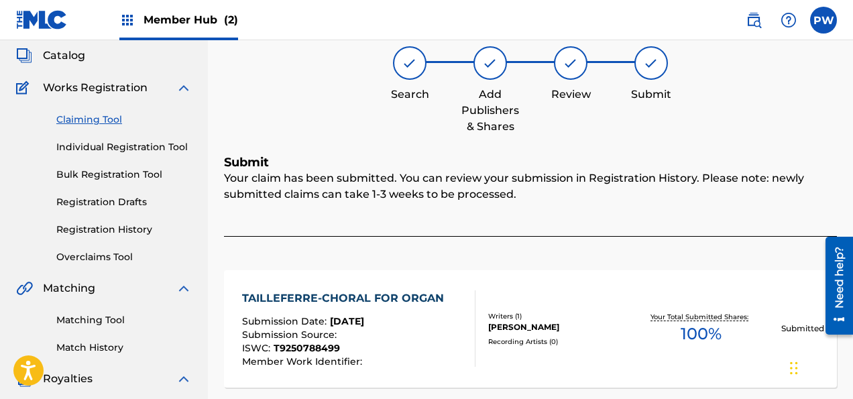
click at [111, 119] on link "Claiming Tool" at bounding box center [123, 120] width 135 height 14
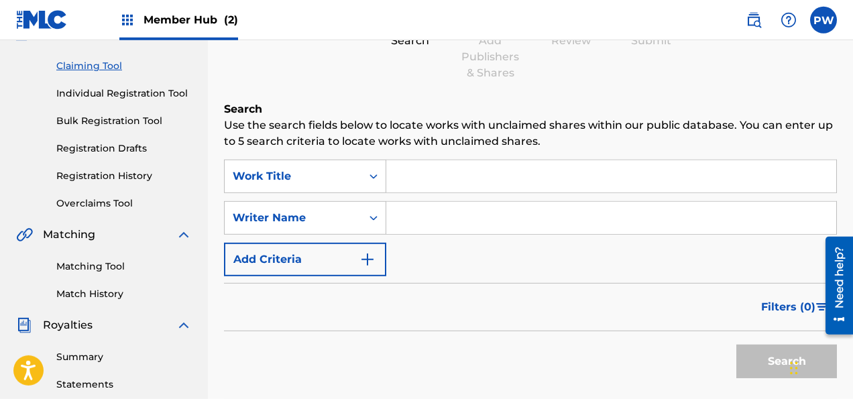
scroll to position [141, 0]
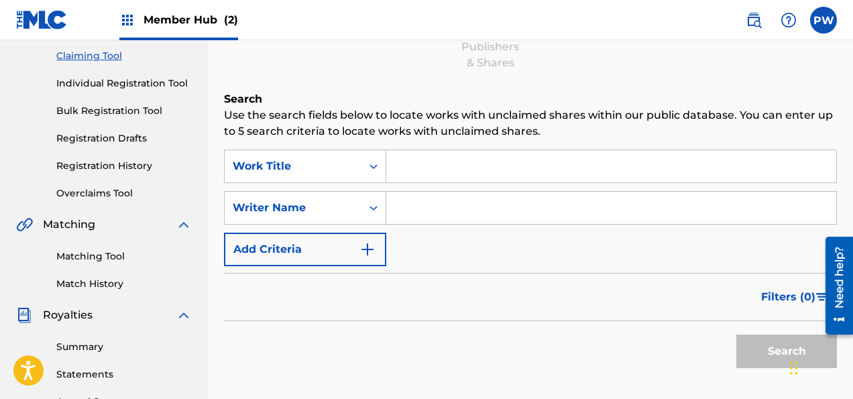
click at [448, 165] on input "Search Form" at bounding box center [611, 166] width 450 height 32
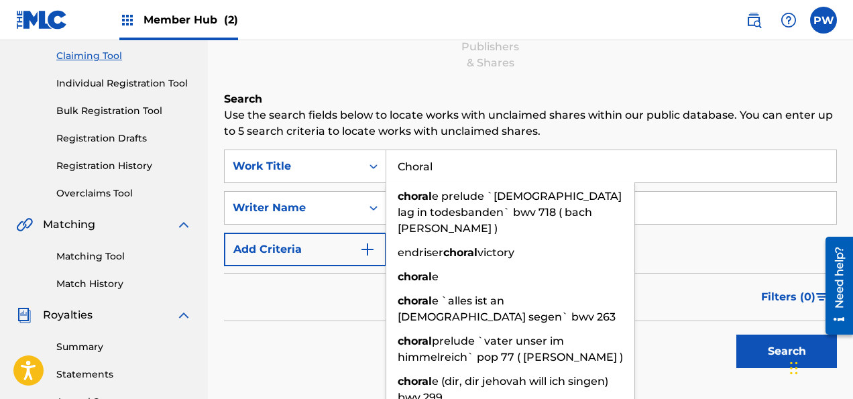
type input "Choral"
click at [546, 91] on h6 "Search" at bounding box center [530, 99] width 613 height 16
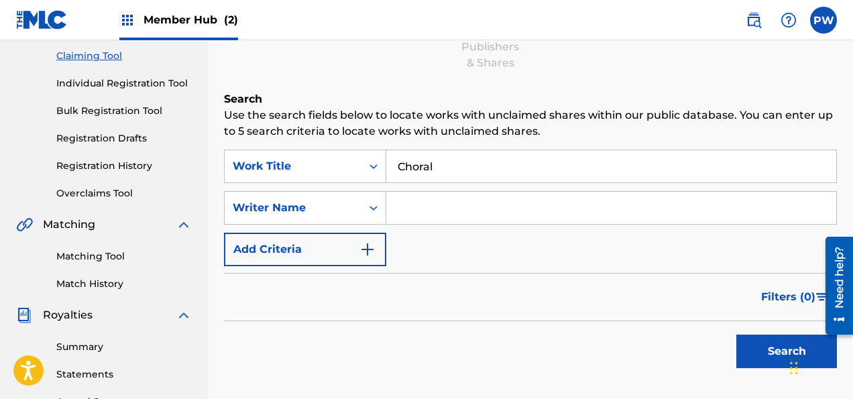
click at [459, 216] on input "Search Form" at bounding box center [611, 208] width 450 height 32
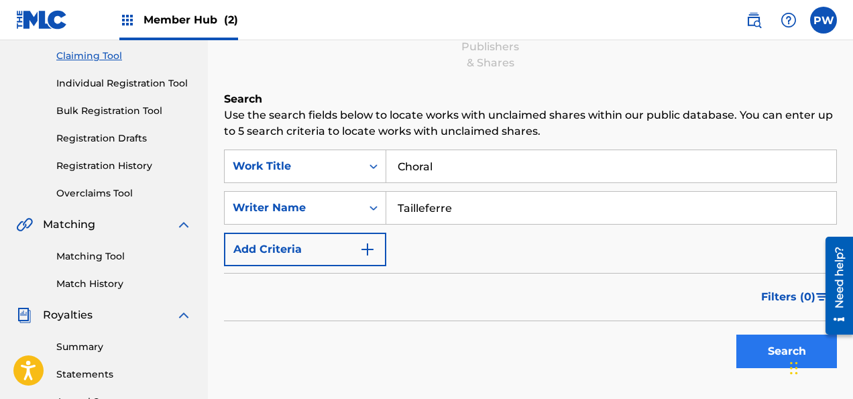
type input "Tailleferre"
click at [776, 350] on button "Search" at bounding box center [786, 351] width 101 height 34
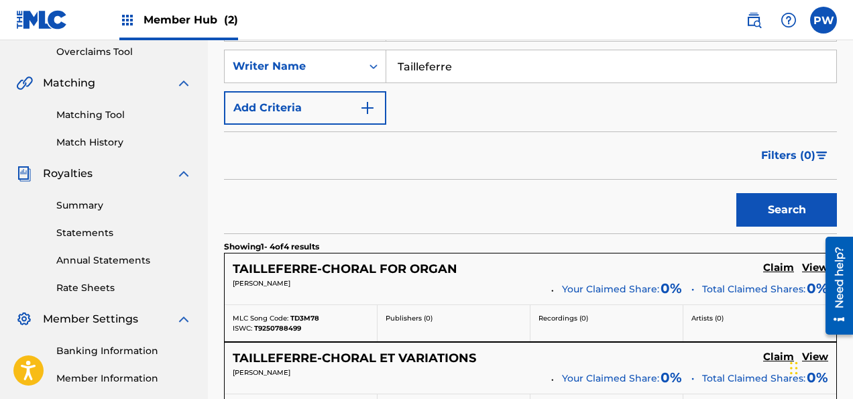
scroll to position [354, 0]
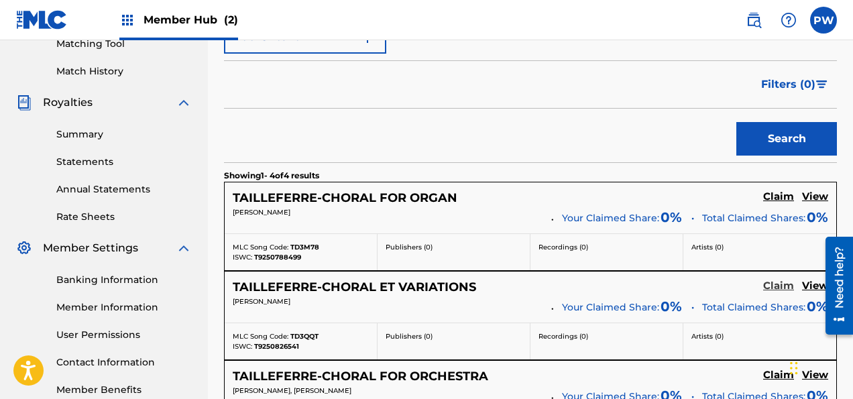
click at [778, 288] on h5 "Claim" at bounding box center [778, 286] width 31 height 13
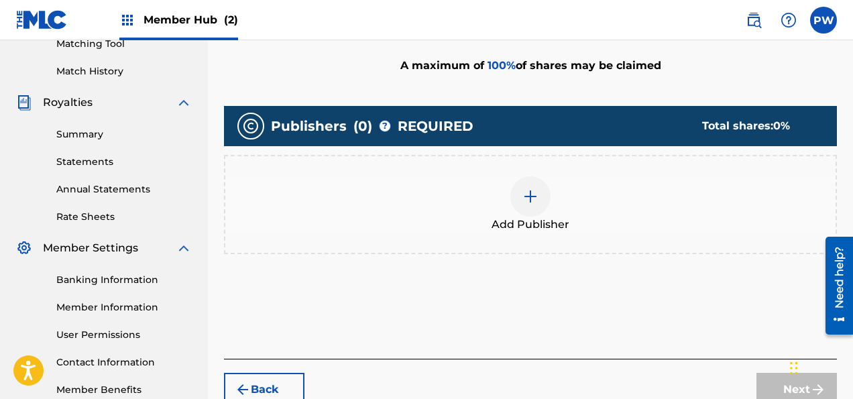
click at [530, 207] on div at bounding box center [530, 196] width 40 height 40
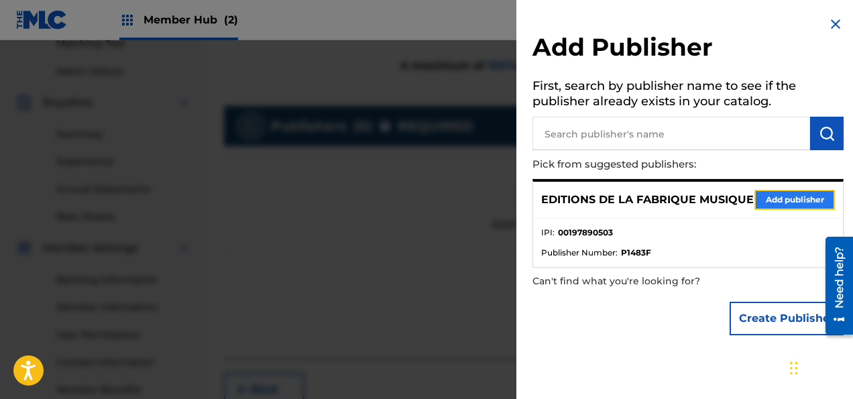
click at [777, 206] on button "Add publisher" at bounding box center [794, 200] width 80 height 20
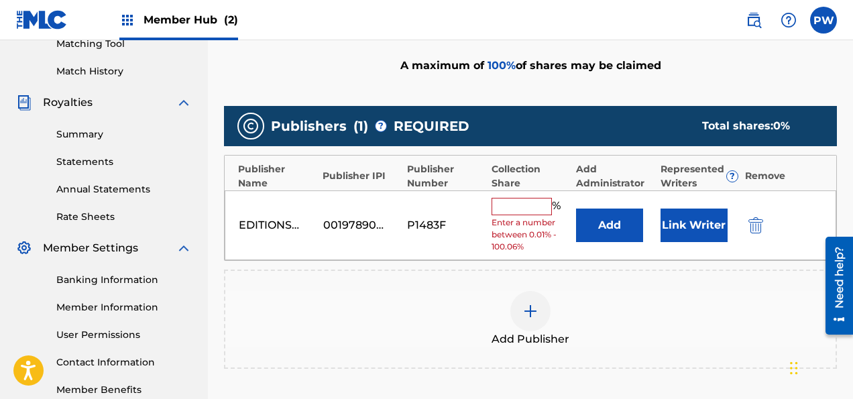
click at [523, 205] on input "text" at bounding box center [521, 206] width 60 height 17
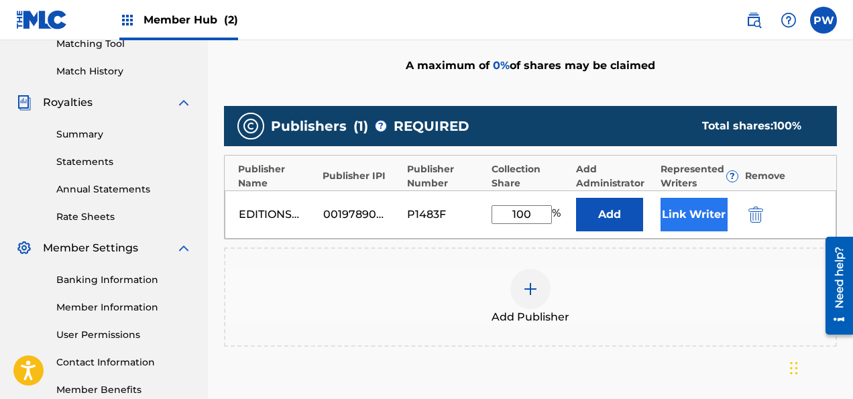
type input "100"
click at [698, 212] on button "Link Writer" at bounding box center [693, 215] width 67 height 34
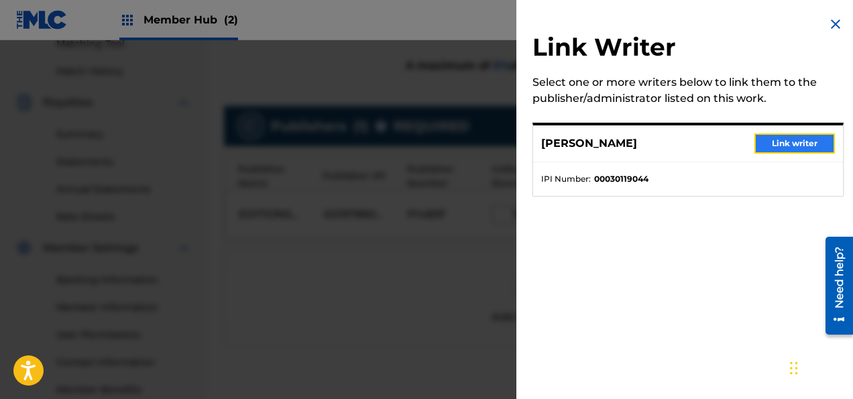
click at [771, 140] on button "Link writer" at bounding box center [794, 143] width 80 height 20
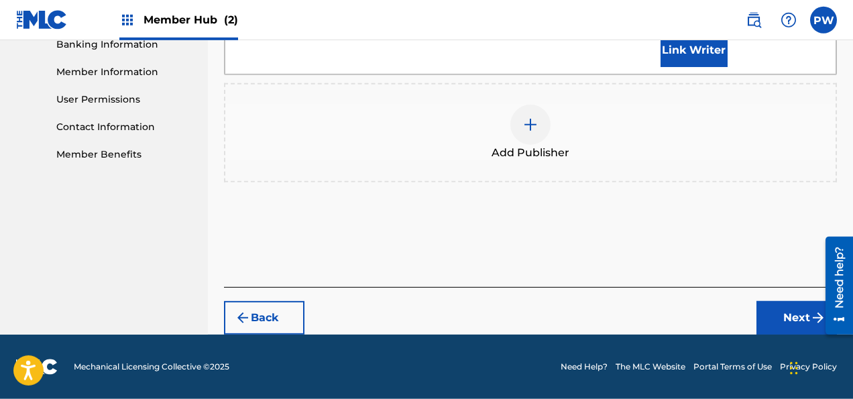
scroll to position [619, 0]
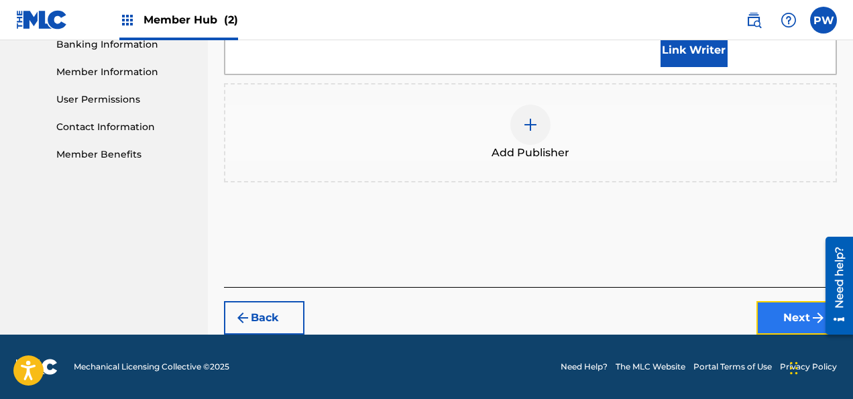
click at [798, 319] on button "Next" at bounding box center [796, 318] width 80 height 34
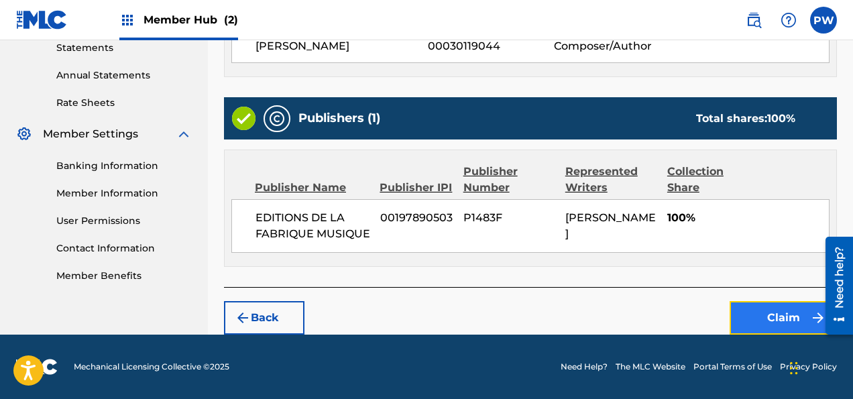
click at [784, 320] on button "Claim" at bounding box center [782, 318] width 107 height 34
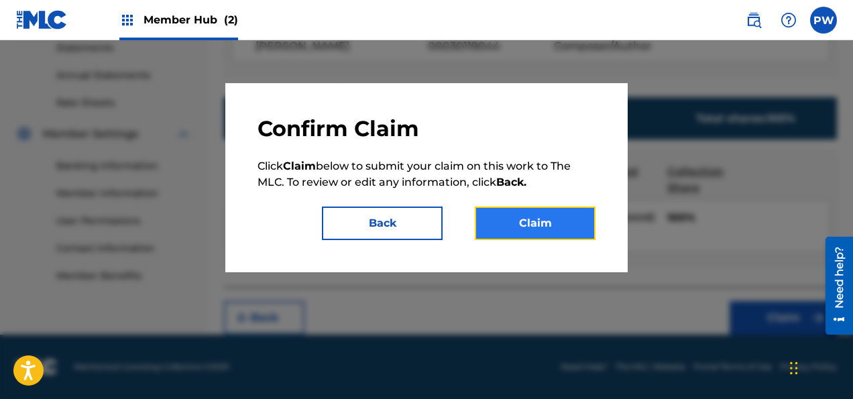
click at [555, 210] on button "Claim" at bounding box center [535, 223] width 121 height 34
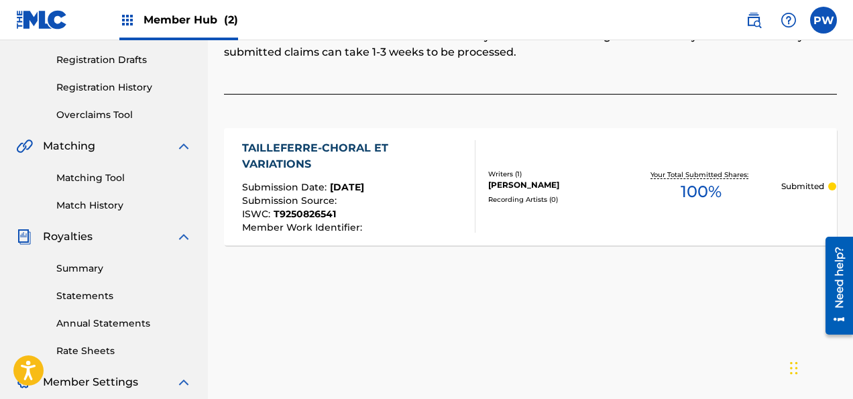
scroll to position [78, 0]
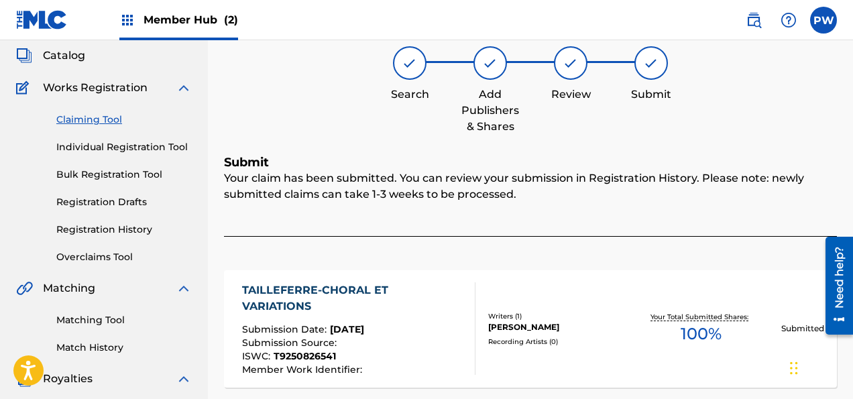
click at [106, 118] on link "Claiming Tool" at bounding box center [123, 120] width 135 height 14
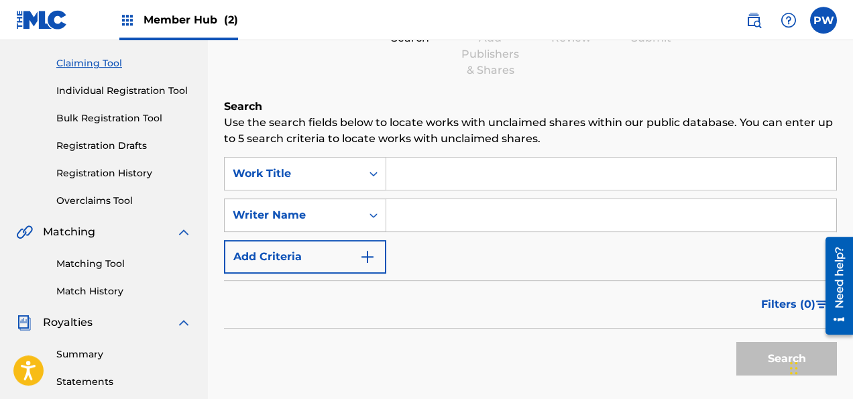
scroll to position [141, 0]
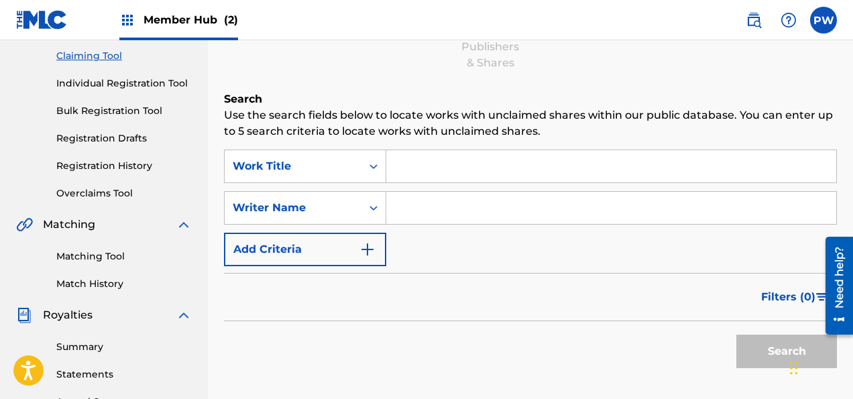
click at [448, 170] on input "Search Form" at bounding box center [611, 166] width 450 height 32
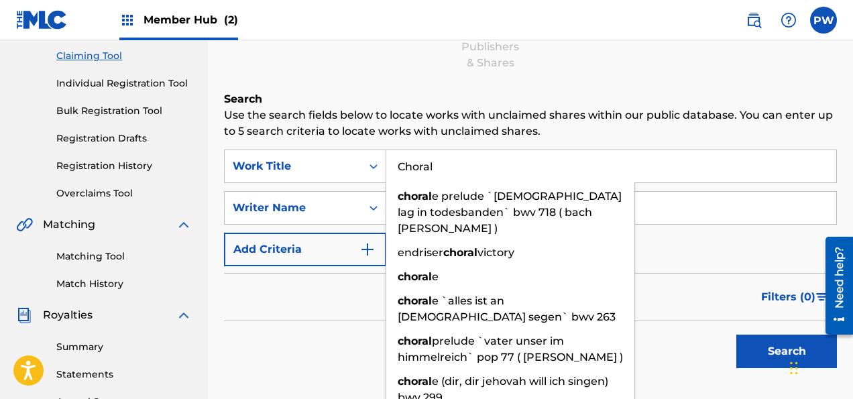
type input "Choral"
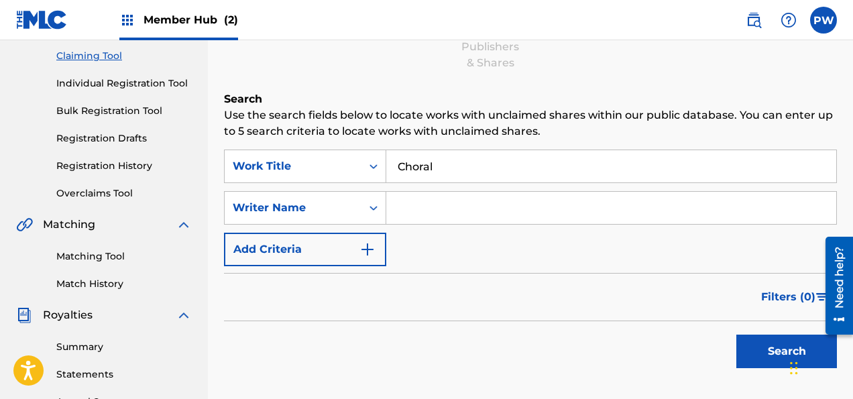
click at [497, 103] on h6 "Search" at bounding box center [530, 99] width 613 height 16
click at [449, 208] on input "Search Form" at bounding box center [611, 208] width 450 height 32
type input "Tailleferre"
click at [795, 361] on div "Widget de chat" at bounding box center [819, 366] width 67 height 64
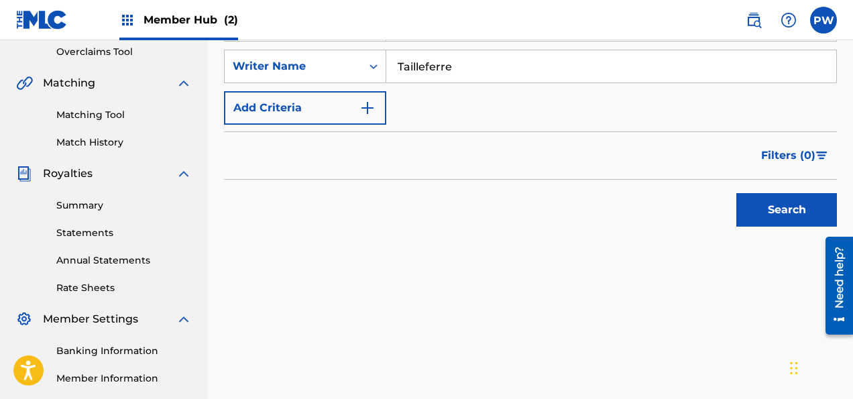
scroll to position [354, 0]
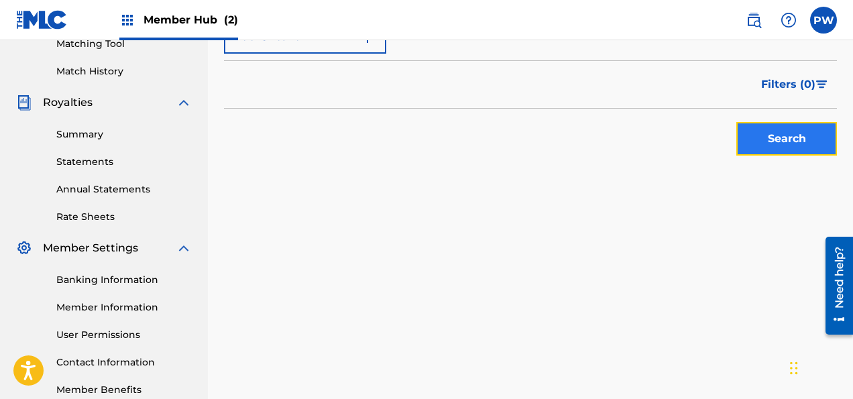
click at [753, 135] on button "Search" at bounding box center [786, 139] width 101 height 34
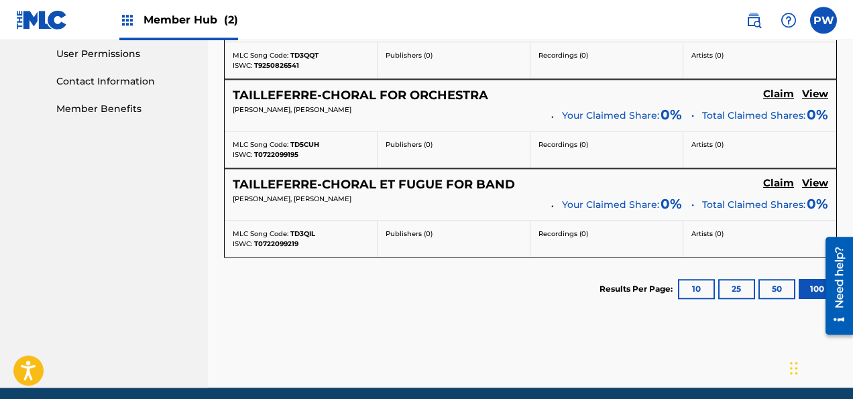
scroll to position [637, 0]
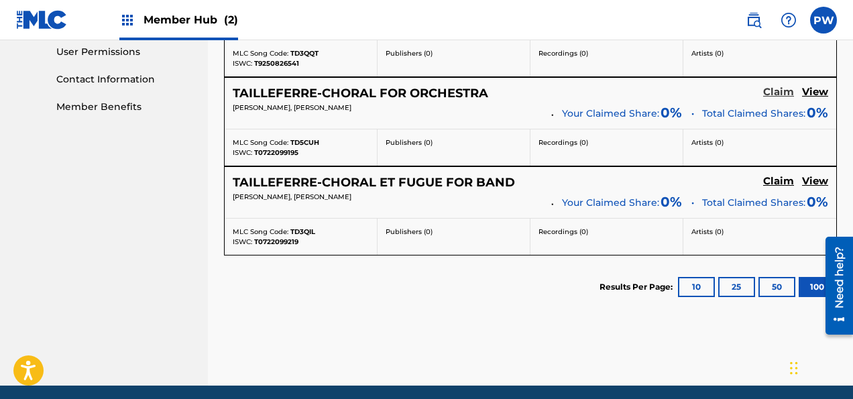
click at [776, 93] on h5 "Claim" at bounding box center [778, 92] width 31 height 13
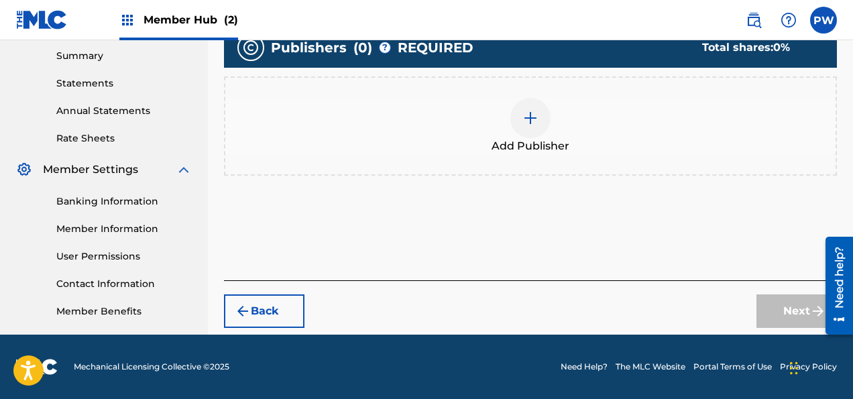
scroll to position [432, 0]
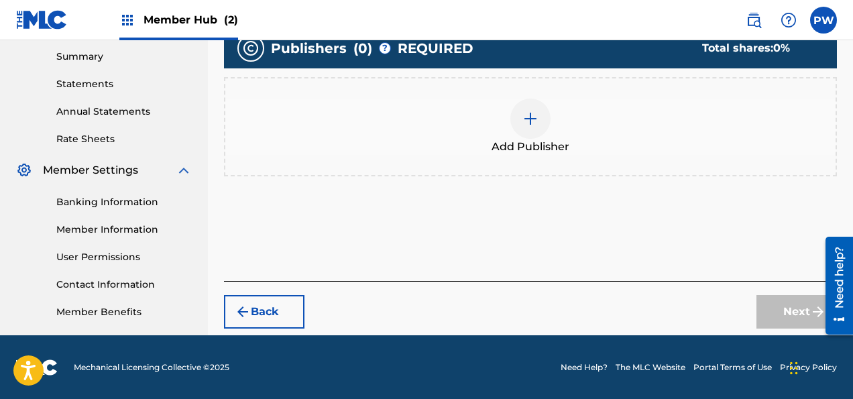
click at [535, 135] on div at bounding box center [530, 119] width 40 height 40
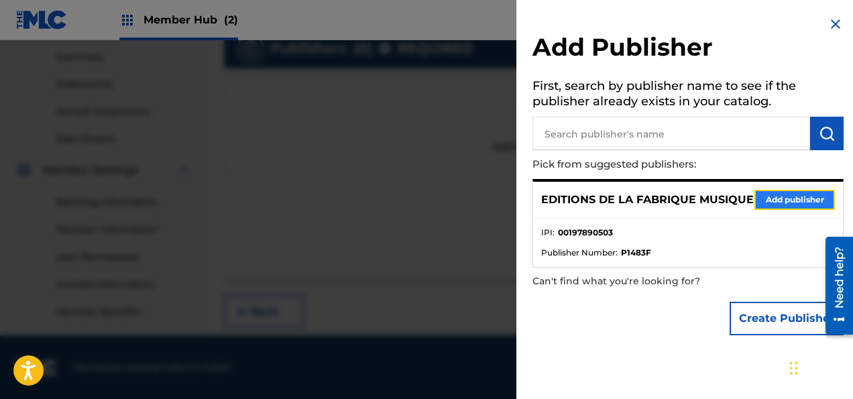
click at [777, 204] on button "Add publisher" at bounding box center [794, 200] width 80 height 20
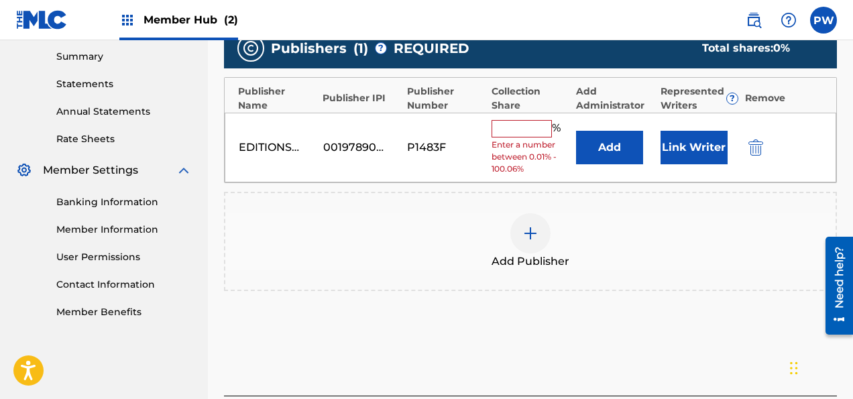
click at [522, 128] on input "text" at bounding box center [521, 128] width 60 height 17
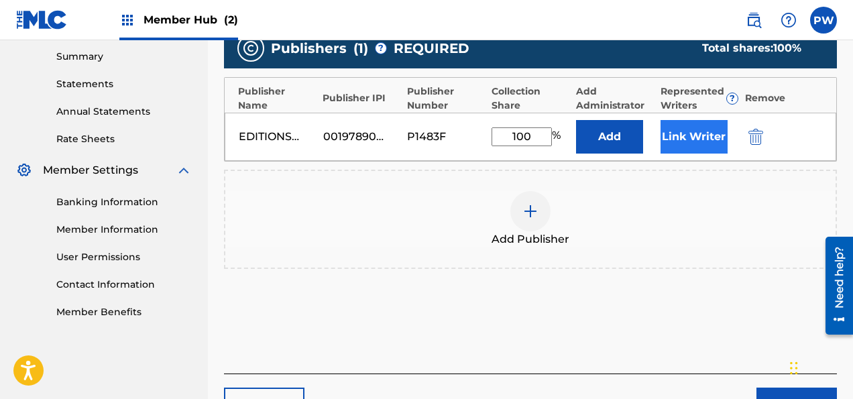
type input "100"
click at [696, 133] on button "Link Writer" at bounding box center [693, 137] width 67 height 34
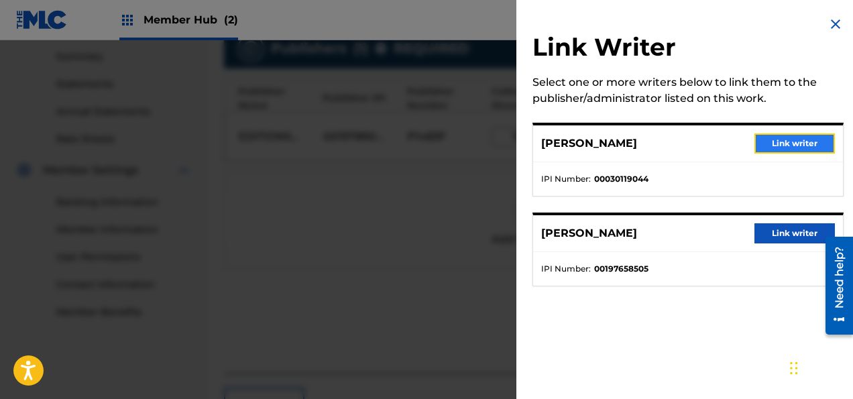
click at [777, 145] on button "Link writer" at bounding box center [794, 143] width 80 height 20
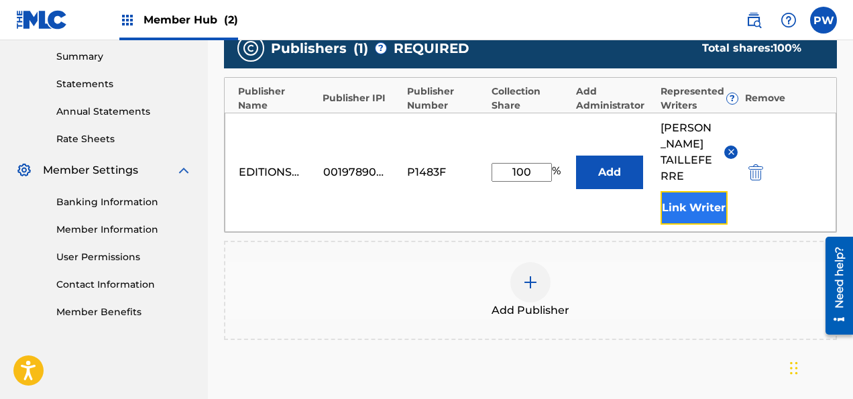
click at [700, 225] on button "Link Writer" at bounding box center [693, 208] width 67 height 34
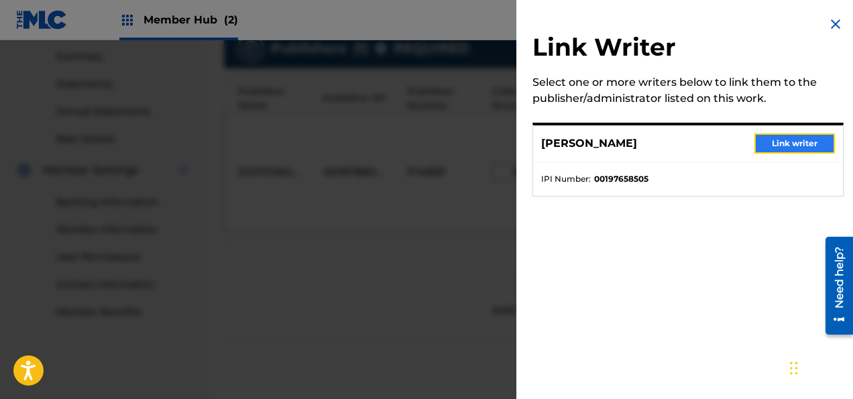
click at [786, 143] on button "Link writer" at bounding box center [794, 143] width 80 height 20
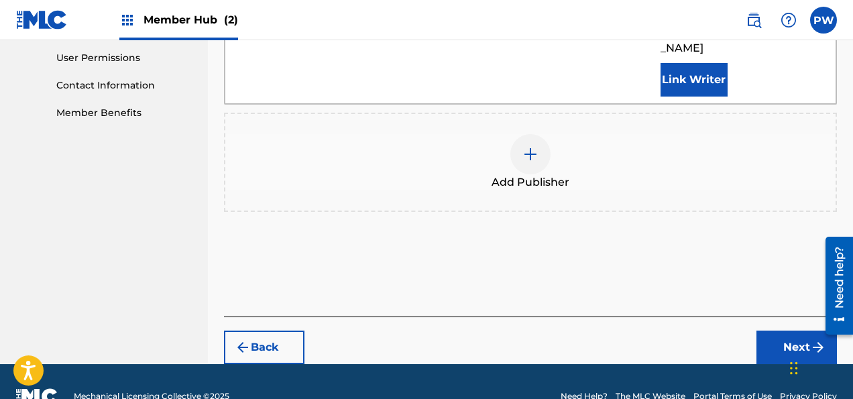
scroll to position [675, 0]
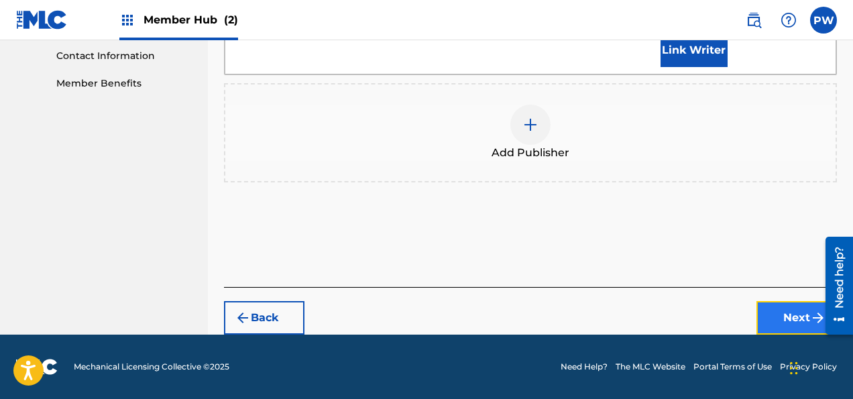
click at [795, 322] on button "Next" at bounding box center [796, 318] width 80 height 34
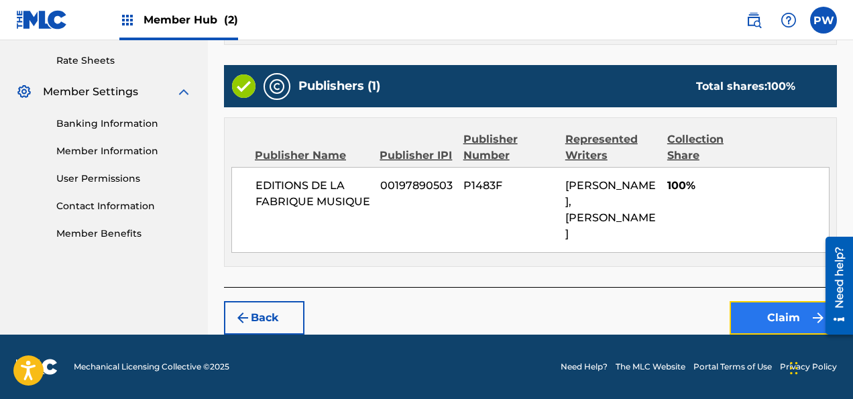
click at [779, 320] on button "Claim" at bounding box center [782, 318] width 107 height 34
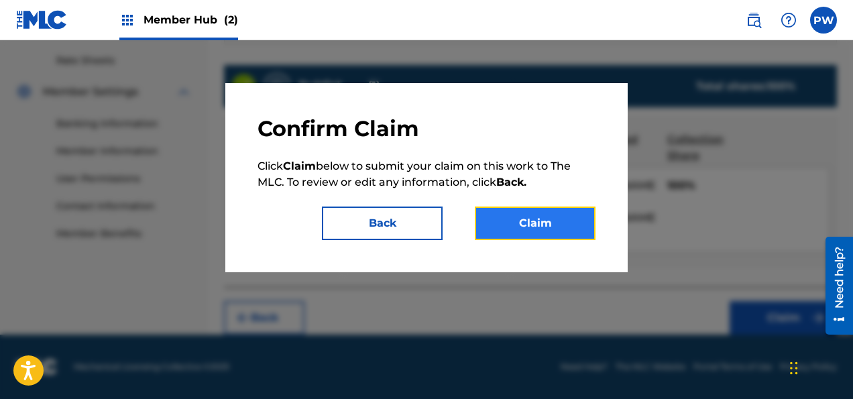
click at [552, 232] on button "Claim" at bounding box center [535, 223] width 121 height 34
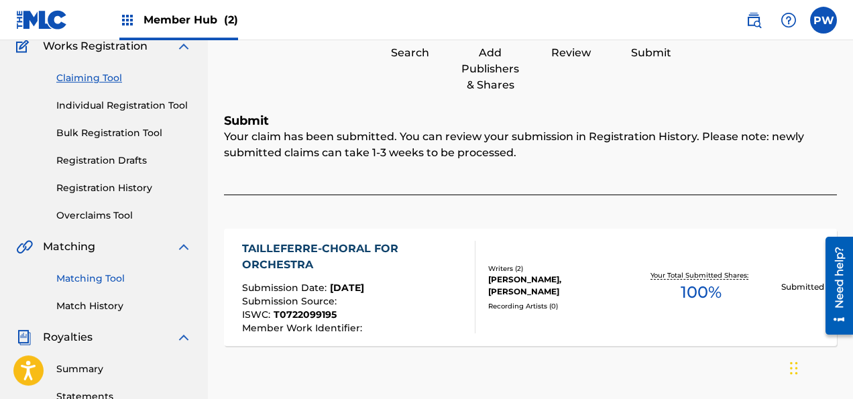
scroll to position [78, 0]
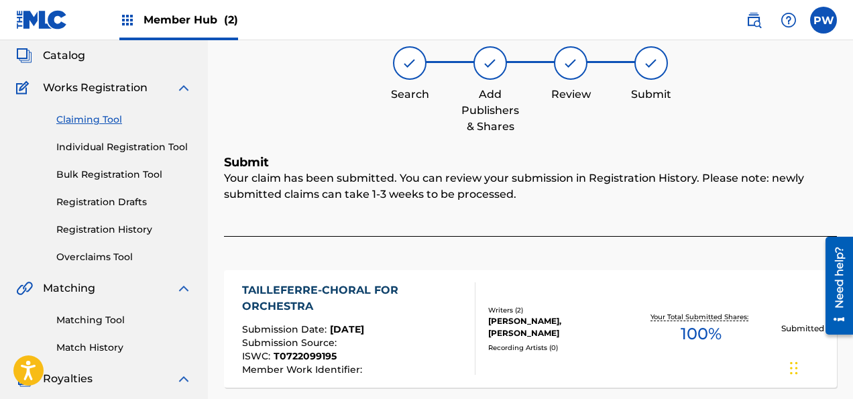
click at [115, 119] on link "Claiming Tool" at bounding box center [123, 120] width 135 height 14
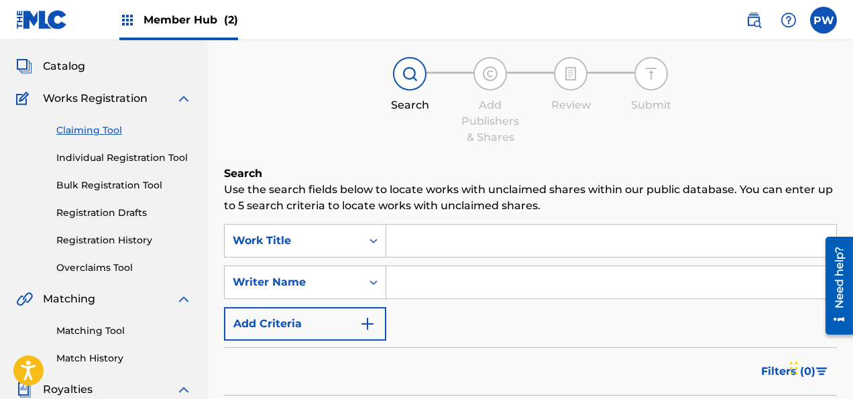
scroll to position [141, 0]
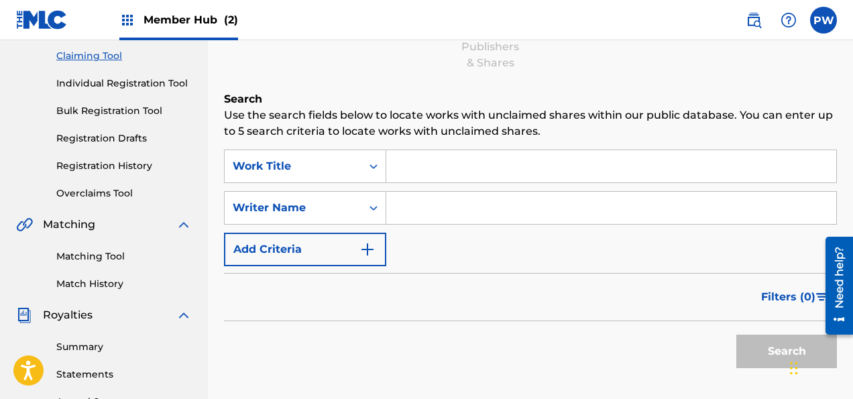
click at [521, 166] on input "Search Form" at bounding box center [611, 166] width 450 height 32
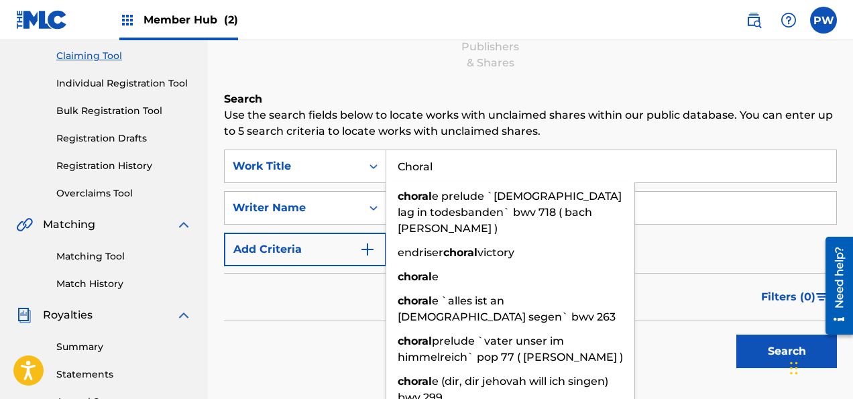
type input "Choral"
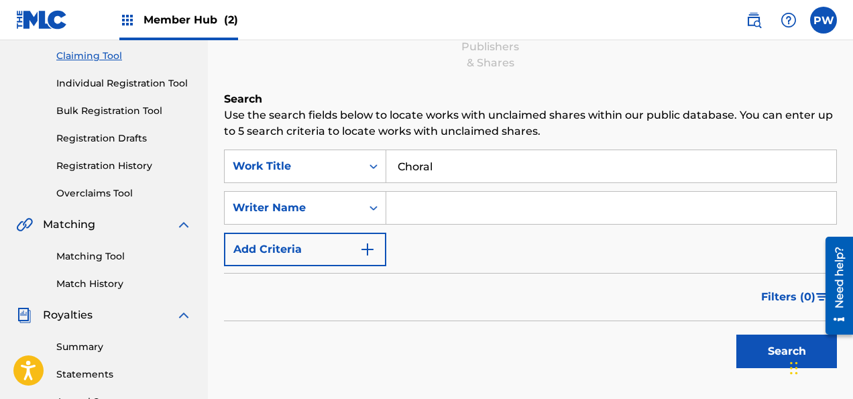
click at [589, 127] on p "Use the search fields below to locate works with unclaimed shares within our pu…" at bounding box center [530, 123] width 613 height 32
click at [476, 205] on input "Search Form" at bounding box center [611, 208] width 450 height 32
type input "Tailleferre"
click at [736, 334] on button "Search" at bounding box center [786, 351] width 101 height 34
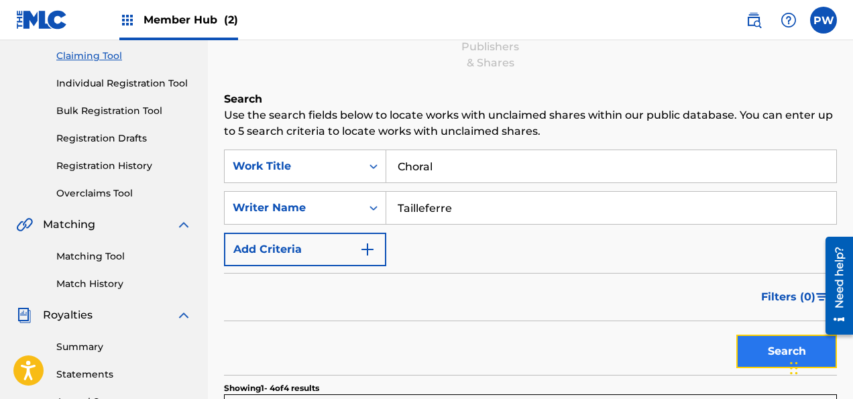
click at [768, 355] on button "Search" at bounding box center [786, 351] width 101 height 34
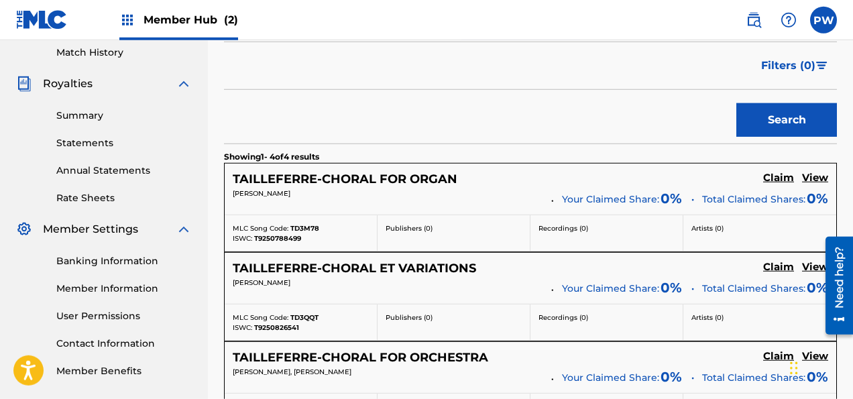
scroll to position [495, 0]
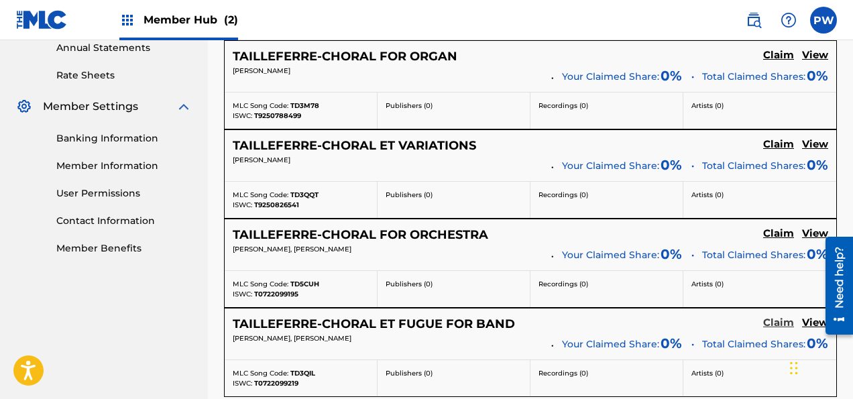
click at [784, 322] on h5 "Claim" at bounding box center [778, 322] width 31 height 13
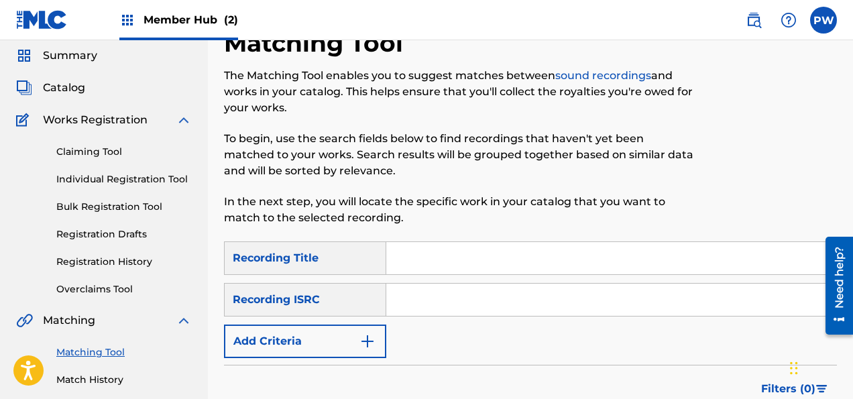
scroll to position [70, 0]
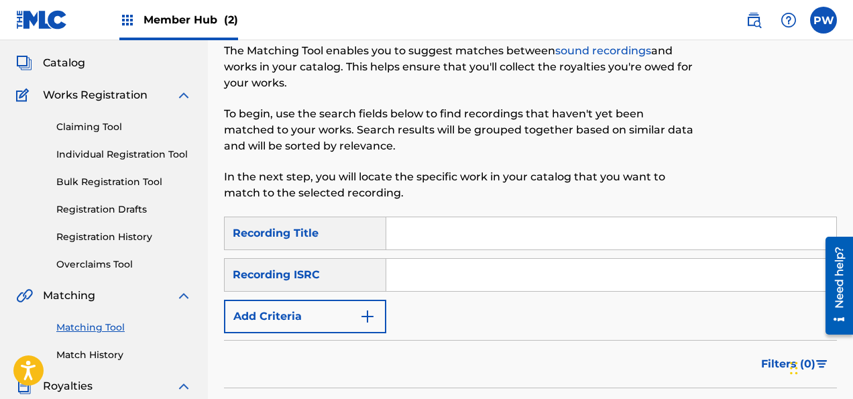
click at [448, 232] on input "Search Form" at bounding box center [611, 233] width 450 height 32
type input "Choral"
click at [530, 202] on div "Matching Tool The Matching Tool enables you to suggest matches between sound re…" at bounding box center [460, 109] width 472 height 213
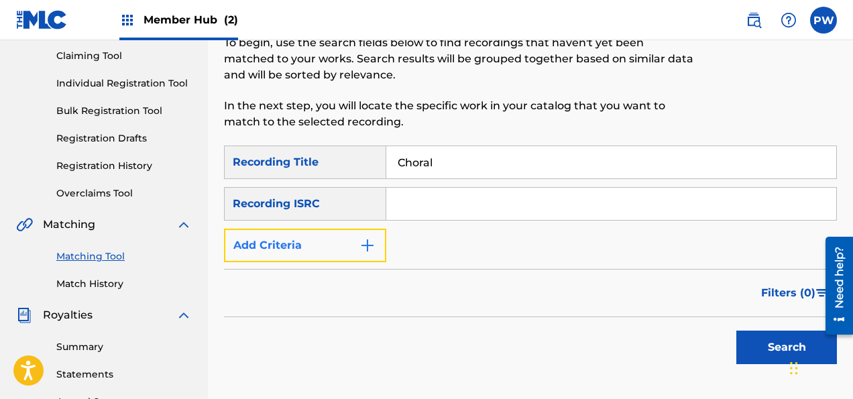
click at [347, 237] on button "Add Criteria" at bounding box center [305, 246] width 162 height 34
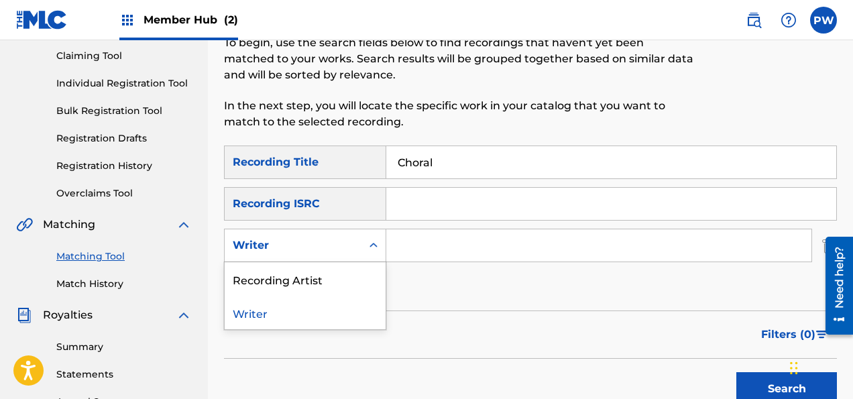
click at [341, 245] on div "Writer" at bounding box center [293, 245] width 121 height 16
click at [437, 251] on input "Search Form" at bounding box center [598, 245] width 425 height 32
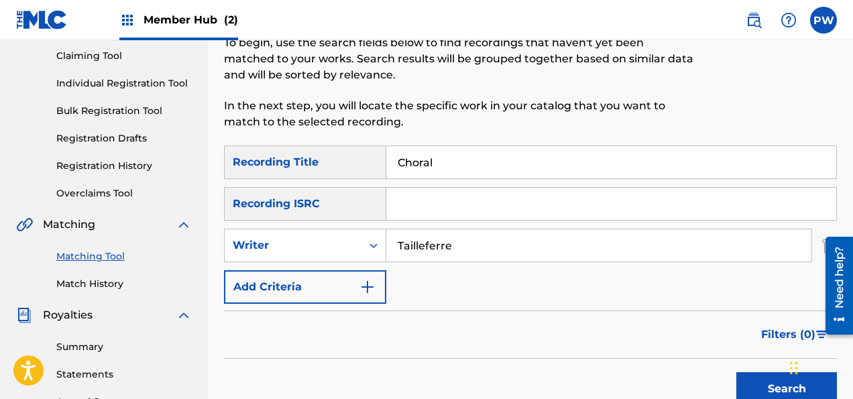
type input "Tailleferre"
click at [736, 372] on button "Search" at bounding box center [786, 389] width 101 height 34
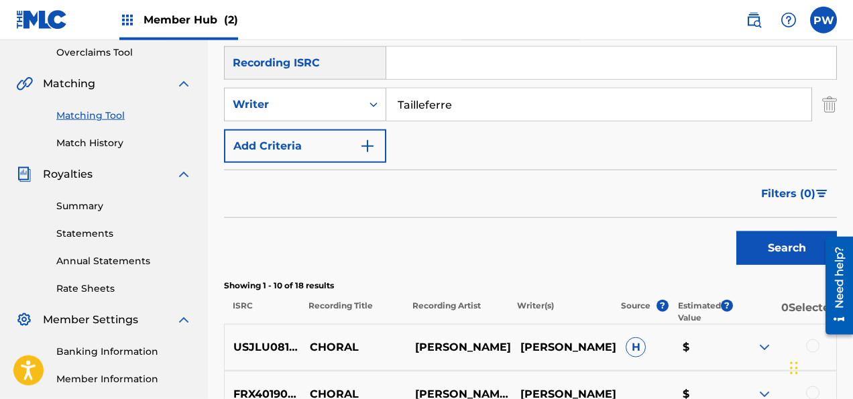
scroll to position [283, 0]
click at [776, 268] on div "Search" at bounding box center [782, 244] width 107 height 54
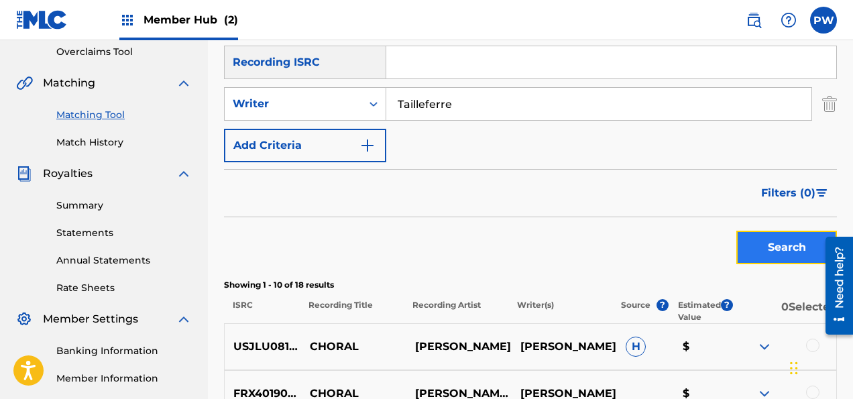
click at [769, 249] on button "Search" at bounding box center [786, 248] width 101 height 34
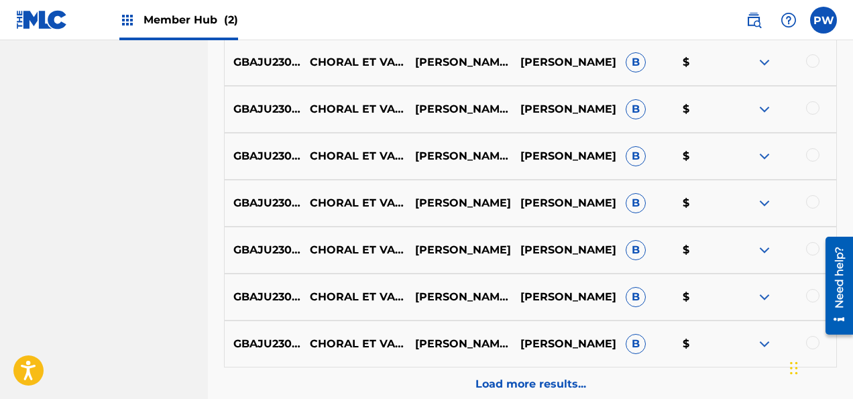
scroll to position [778, 0]
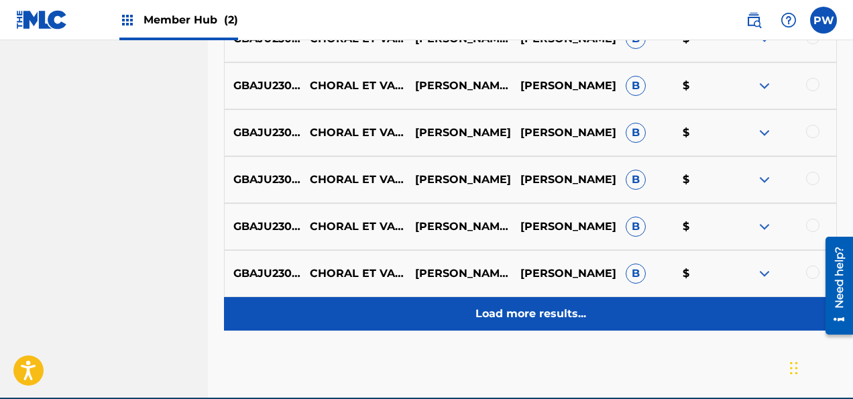
click at [507, 310] on p "Load more results..." at bounding box center [530, 314] width 111 height 16
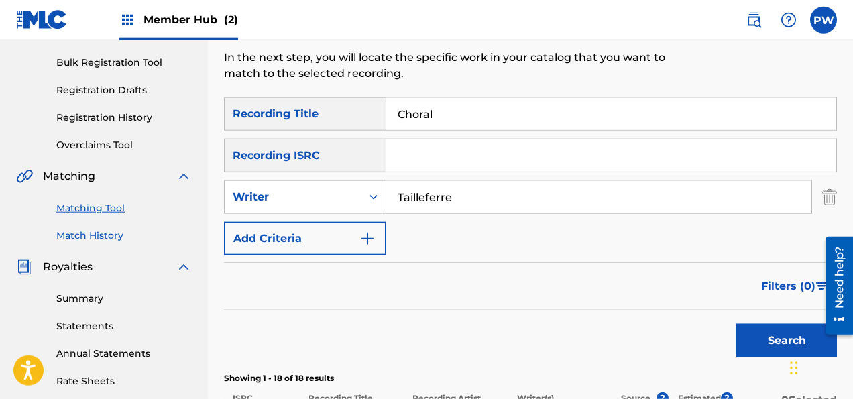
scroll to position [192, 0]
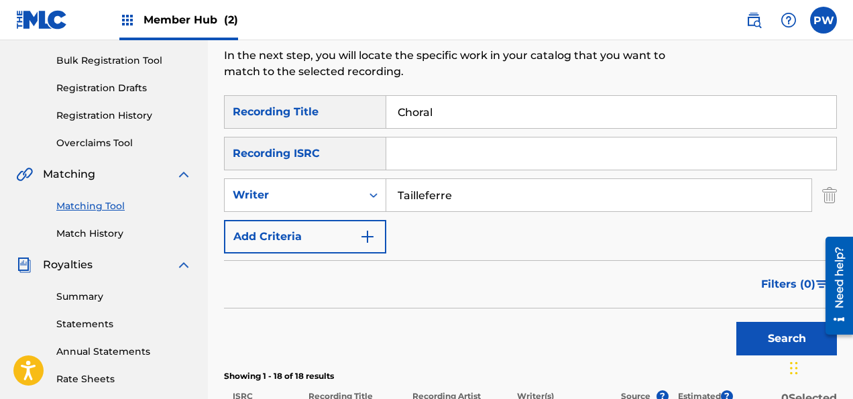
click at [118, 200] on link "Matching Tool" at bounding box center [123, 206] width 135 height 14
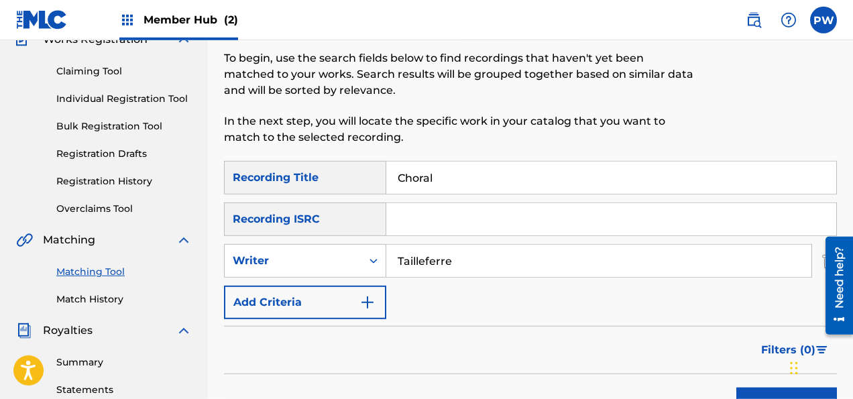
scroll to position [141, 0]
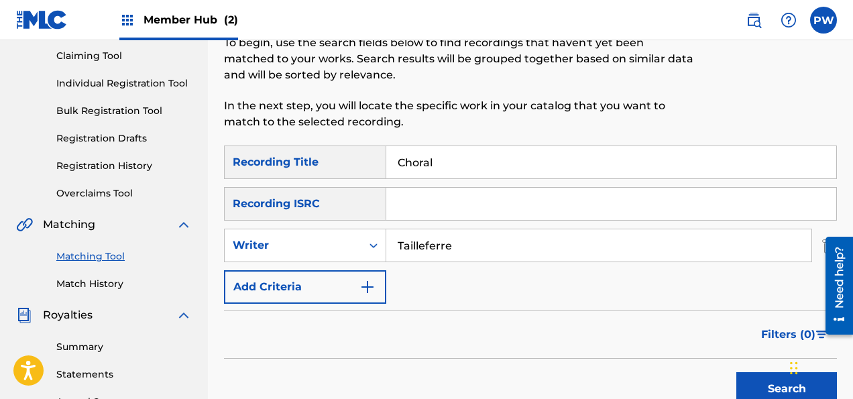
drag, startPoint x: 444, startPoint y: 162, endPoint x: 385, endPoint y: 161, distance: 59.0
click at [386, 161] on input "Choral" at bounding box center [611, 162] width 450 height 32
type input "[MEDICAL_DATA]"
click at [736, 372] on button "Search" at bounding box center [786, 389] width 101 height 34
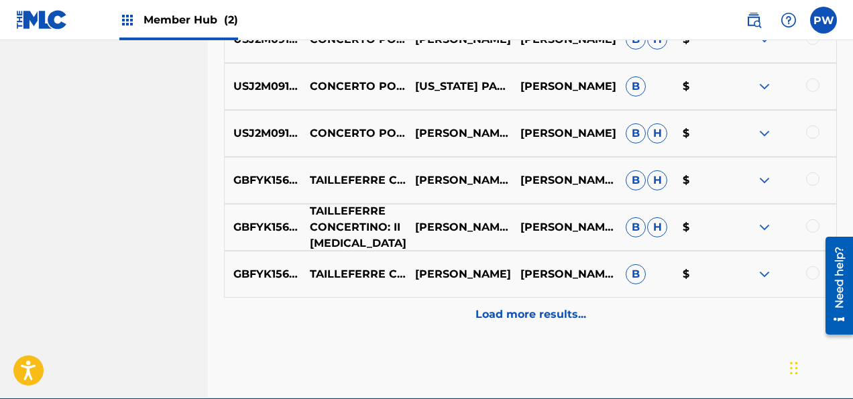
scroll to position [778, 0]
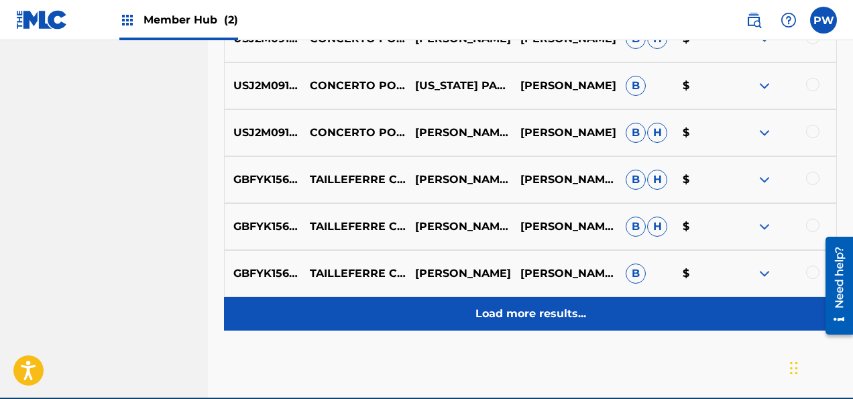
click at [522, 310] on p "Load more results..." at bounding box center [530, 314] width 111 height 16
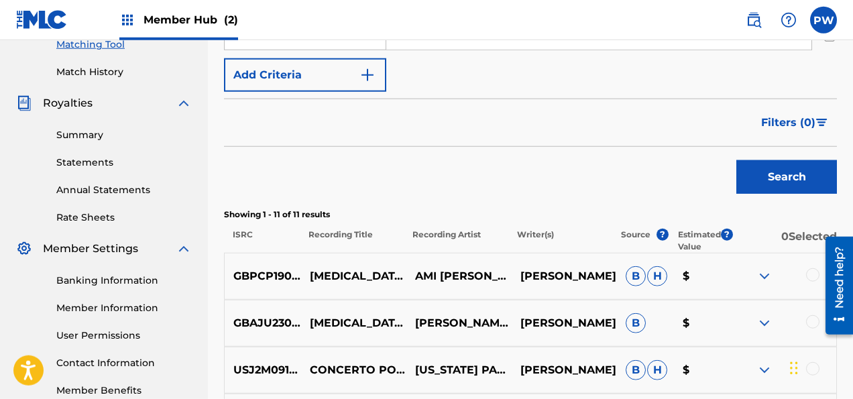
scroll to position [359, 0]
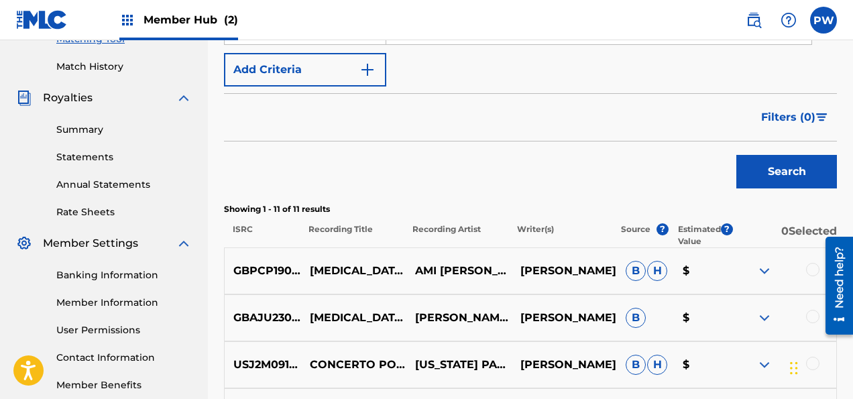
click at [810, 269] on div at bounding box center [812, 269] width 13 height 13
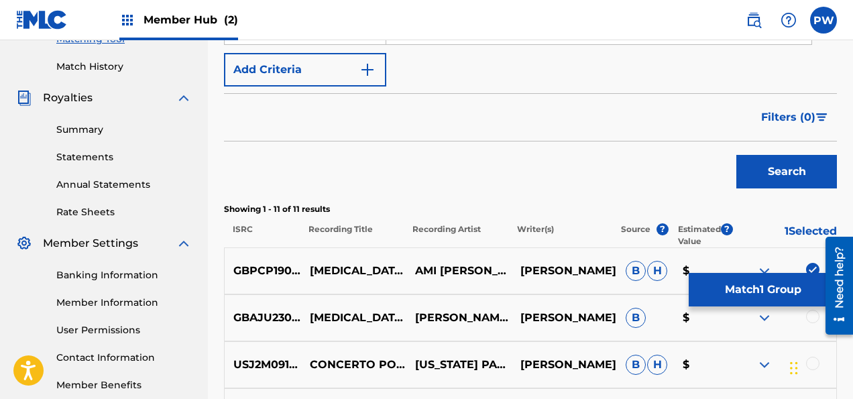
click at [813, 315] on div at bounding box center [812, 316] width 13 height 13
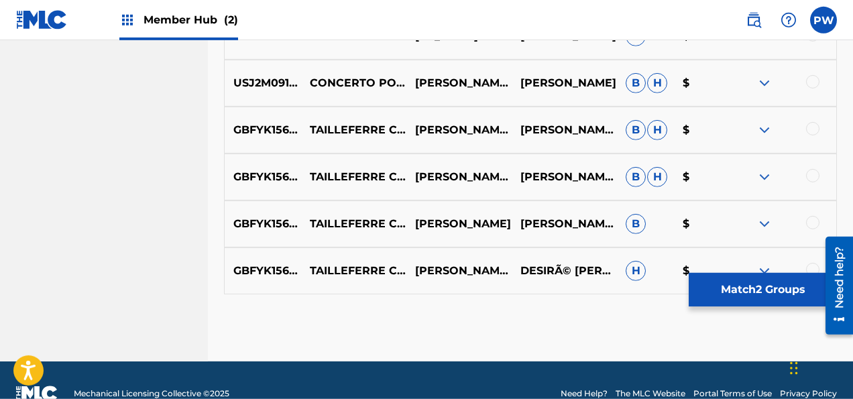
scroll to position [854, 0]
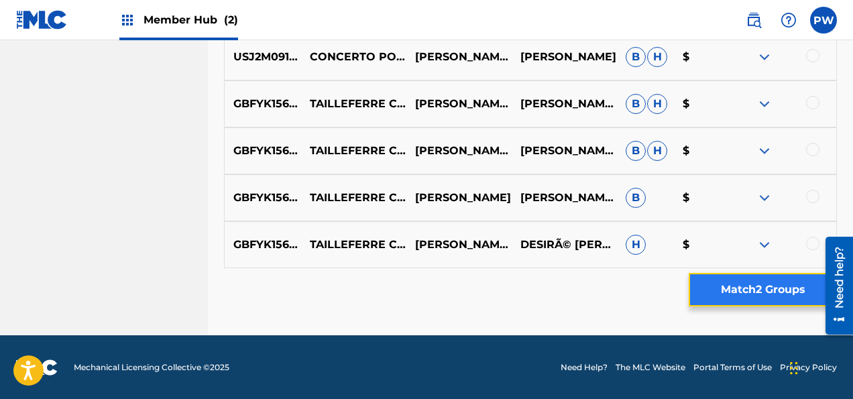
click at [749, 287] on button "Match 2 Groups" at bounding box center [762, 290] width 148 height 34
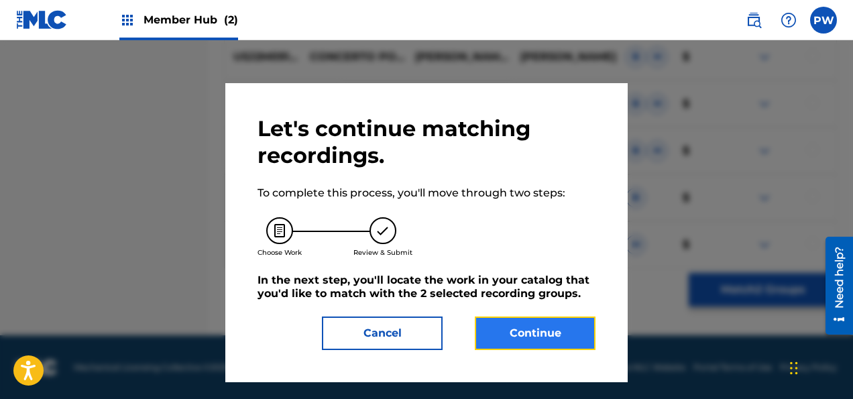
click at [511, 332] on button "Continue" at bounding box center [535, 333] width 121 height 34
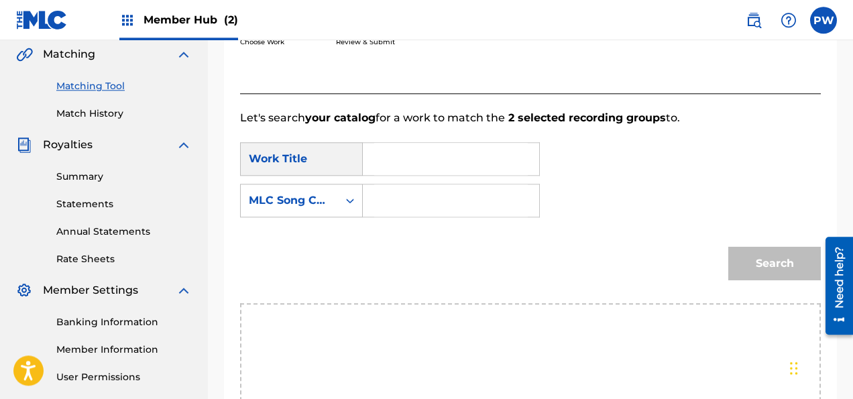
scroll to position [220, 0]
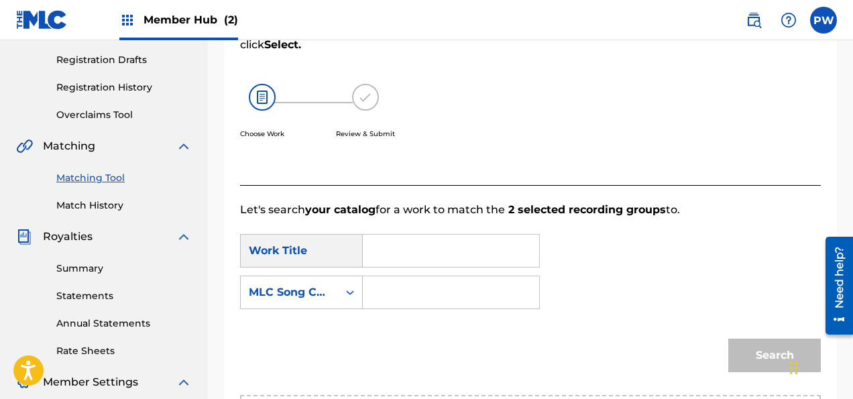
click at [390, 253] on input "Search Form" at bounding box center [451, 251] width 154 height 32
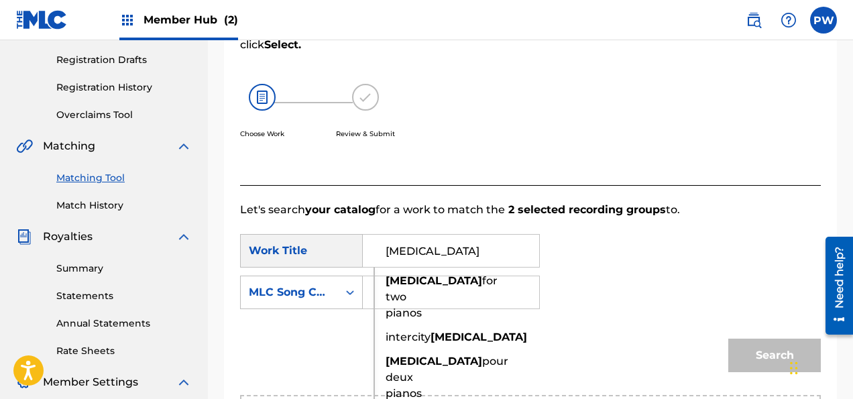
type input "[MEDICAL_DATA]"
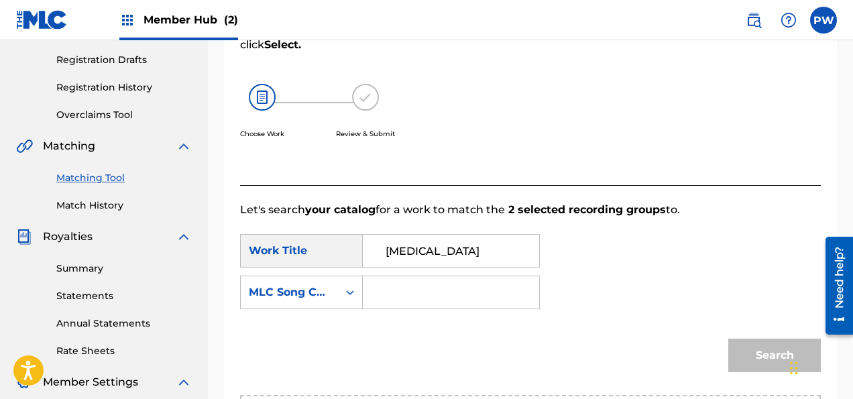
click at [407, 313] on div "SearchWithCriteria7ed524cf-7c33-43f8-bb59-7ebdd162c290 Work Title [MEDICAL_DATA…" at bounding box center [530, 275] width 580 height 83
click at [353, 290] on icon "Search Form" at bounding box center [349, 292] width 13 height 13
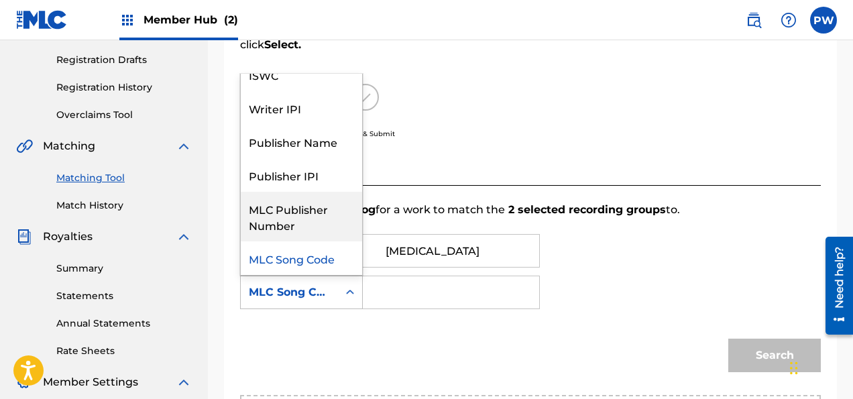
scroll to position [0, 0]
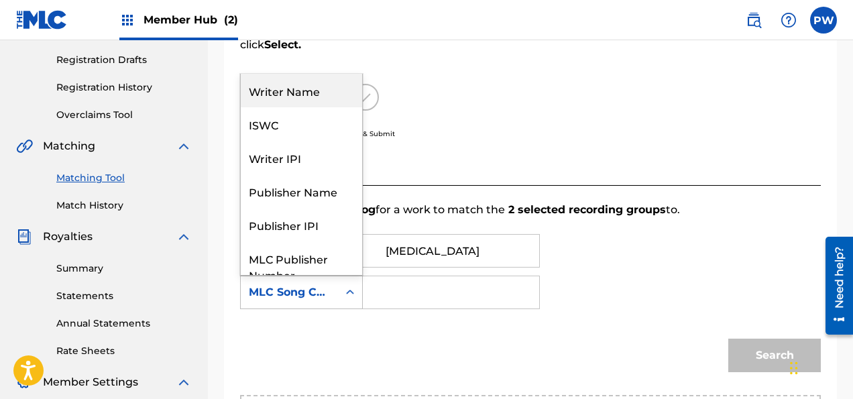
click at [314, 92] on div "Writer Name" at bounding box center [301, 91] width 121 height 34
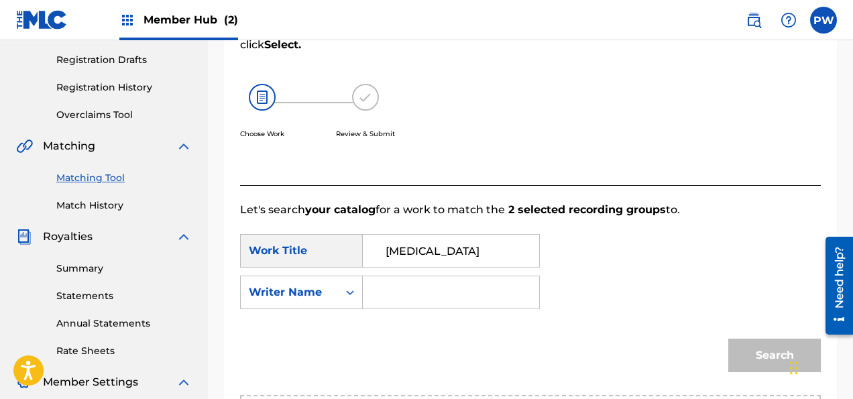
click at [420, 292] on input "Search Form" at bounding box center [451, 292] width 154 height 32
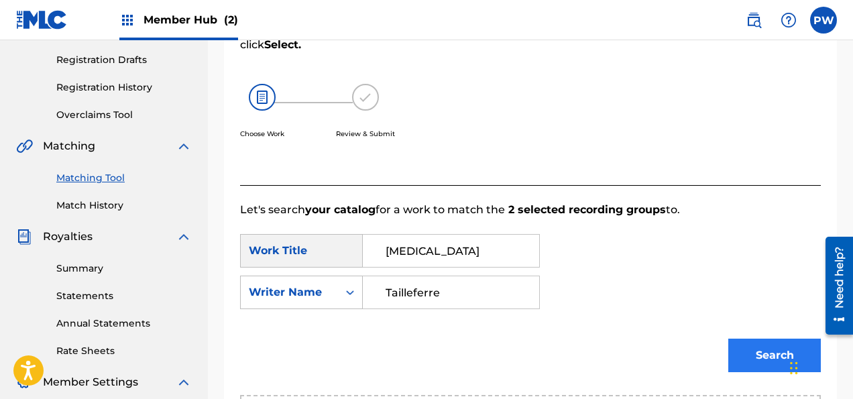
type input "Tailleferre"
click at [755, 353] on button "Search" at bounding box center [774, 356] width 93 height 34
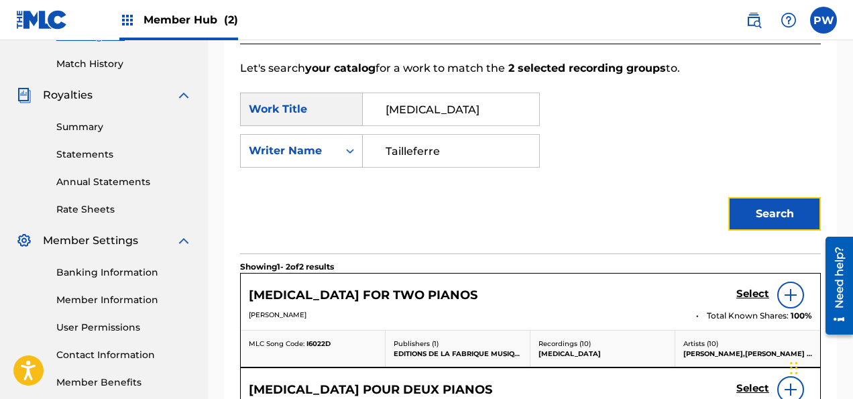
scroll to position [503, 0]
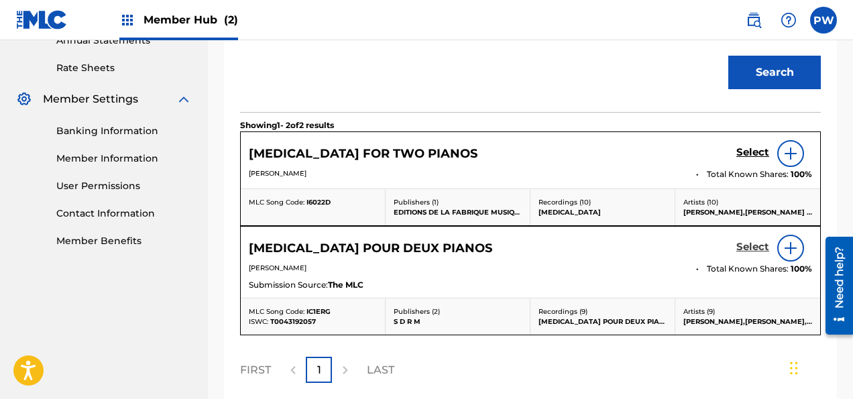
click at [753, 244] on h5 "Select" at bounding box center [752, 247] width 33 height 13
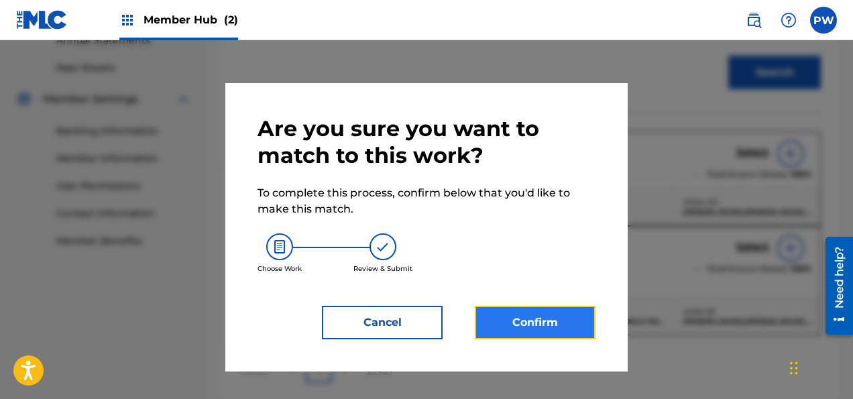
click at [551, 316] on button "Confirm" at bounding box center [535, 323] width 121 height 34
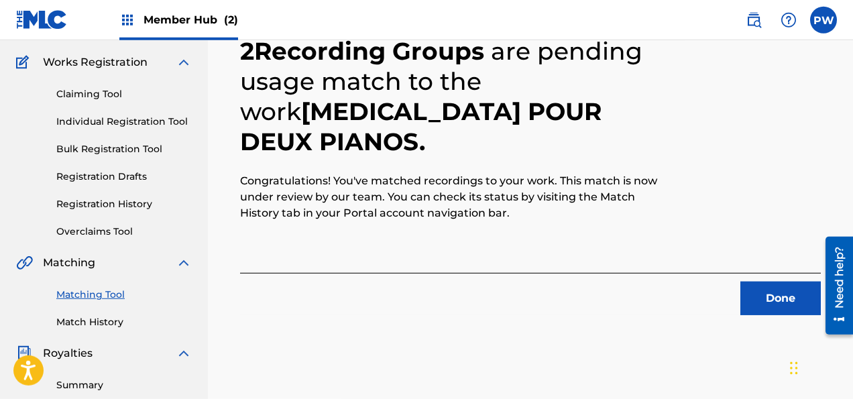
scroll to position [78, 0]
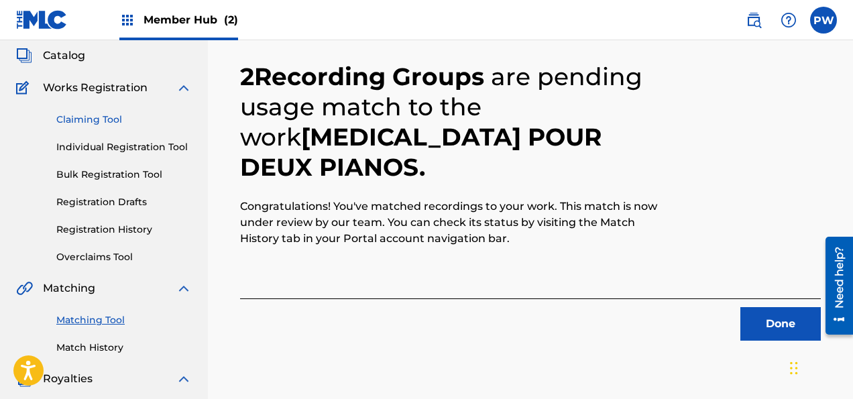
click at [109, 117] on link "Claiming Tool" at bounding box center [123, 120] width 135 height 14
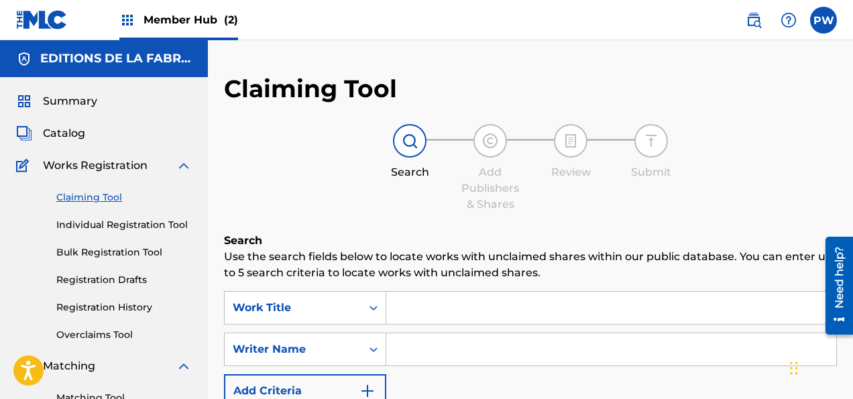
scroll to position [70, 0]
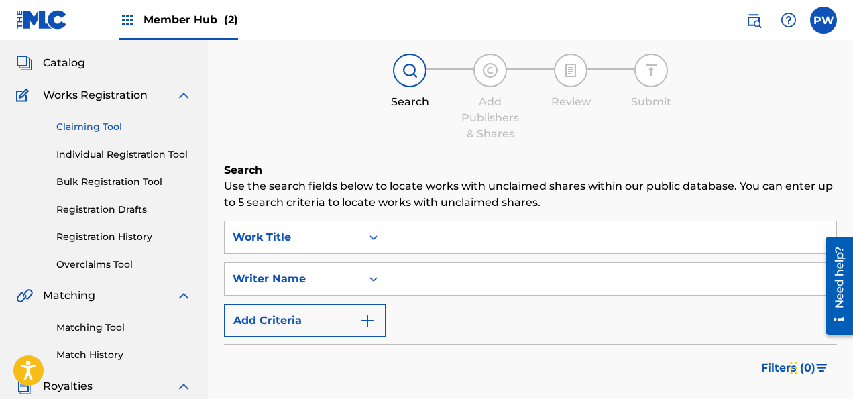
click at [405, 233] on input "Search Form" at bounding box center [611, 237] width 450 height 32
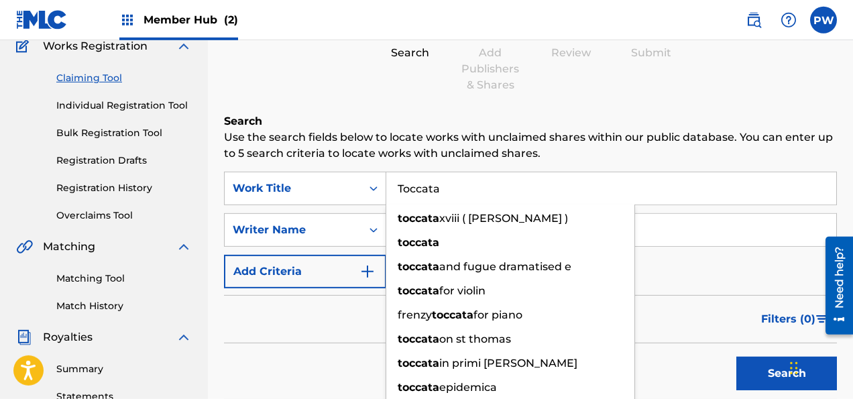
scroll to position [141, 0]
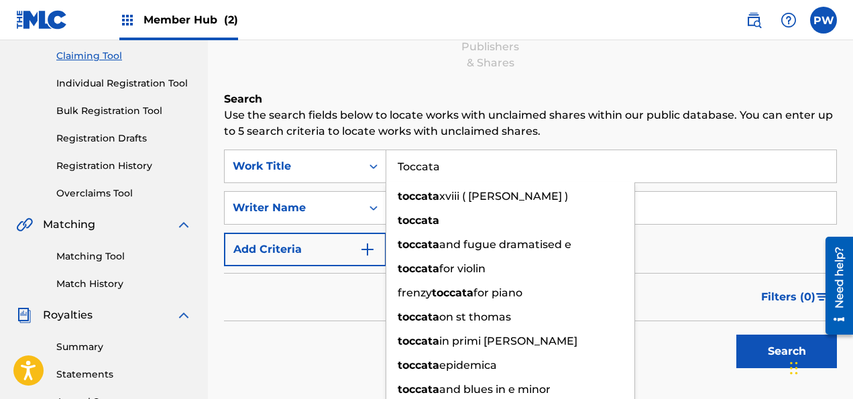
type input "Toccata"
click at [547, 68] on div "Search Add Publishers & Shares Review Submit" at bounding box center [530, 27] width 613 height 88
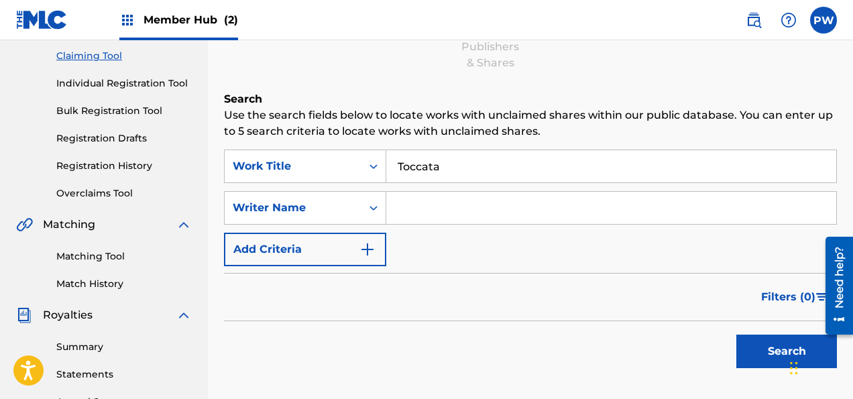
click at [425, 206] on input "Search Form" at bounding box center [611, 208] width 450 height 32
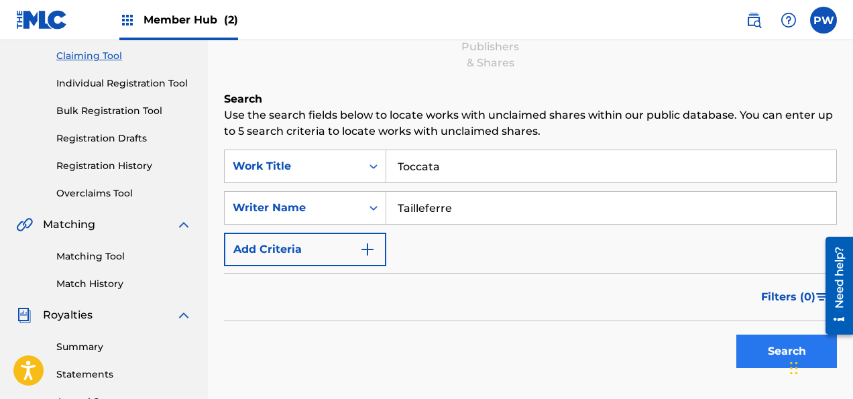
type input "Tailleferre"
click at [770, 347] on button "Search" at bounding box center [786, 351] width 101 height 34
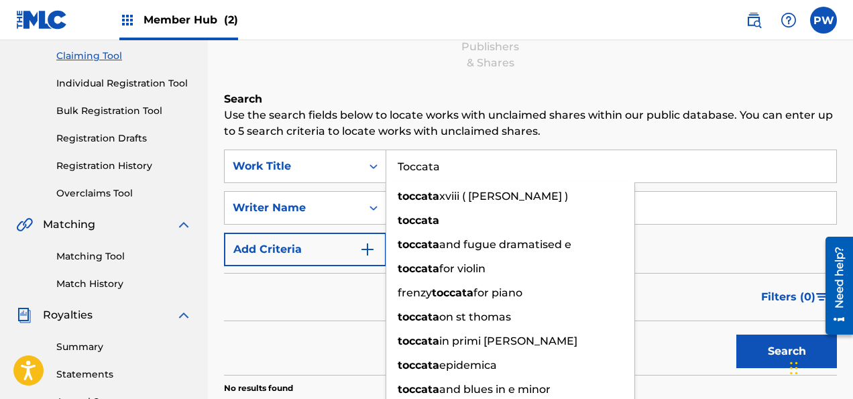
drag, startPoint x: 445, startPoint y: 165, endPoint x: 334, endPoint y: 162, distance: 111.3
click at [386, 162] on input "Toccata" at bounding box center [611, 166] width 450 height 32
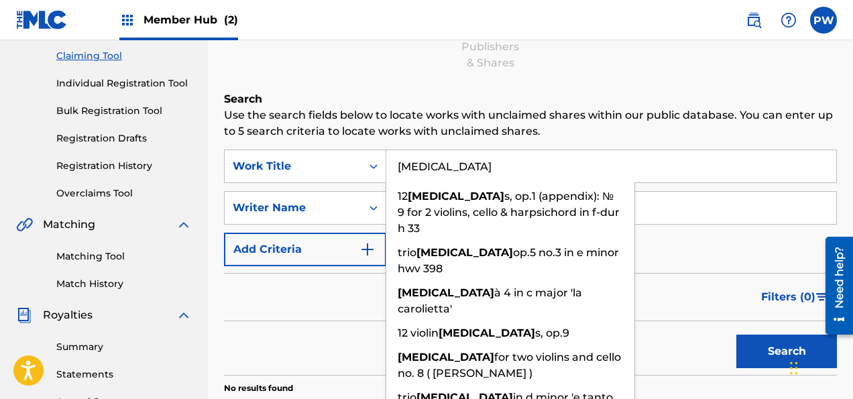
click at [736, 334] on button "Search" at bounding box center [786, 351] width 101 height 34
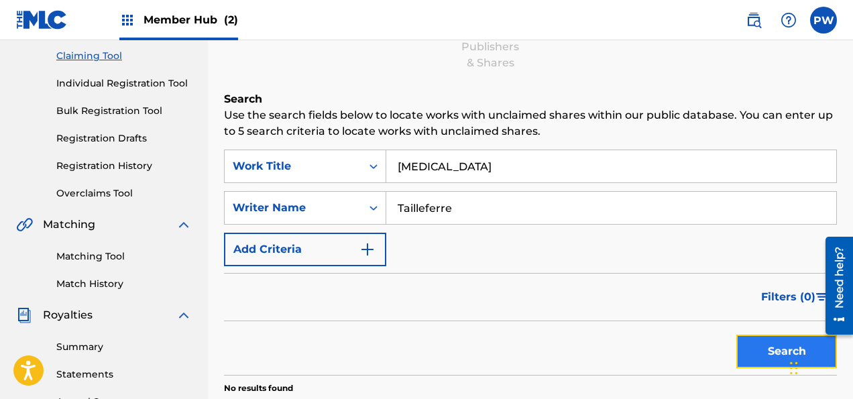
click at [774, 359] on button "Search" at bounding box center [786, 351] width 101 height 34
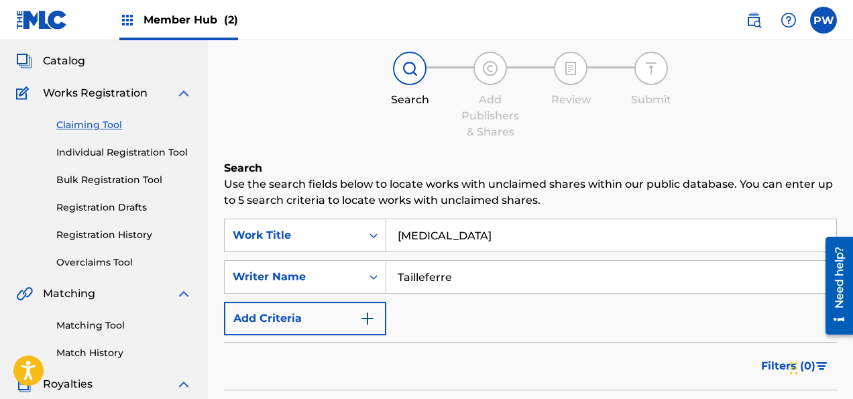
scroll to position [0, 0]
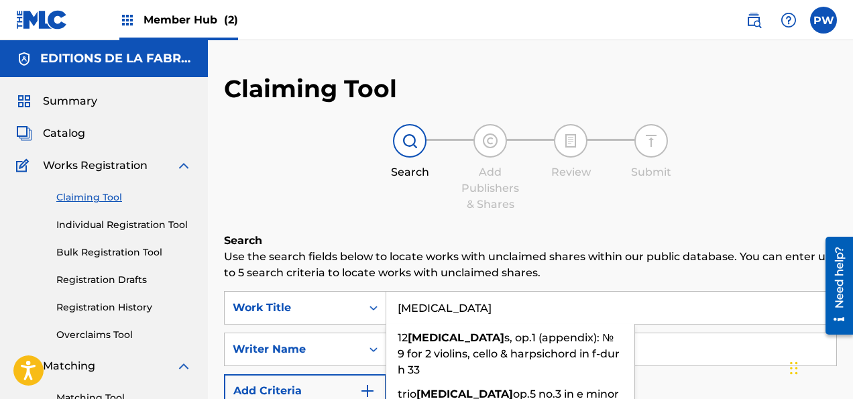
drag, startPoint x: 442, startPoint y: 304, endPoint x: 383, endPoint y: 302, distance: 59.7
click at [386, 302] on input "[MEDICAL_DATA]" at bounding box center [611, 308] width 450 height 32
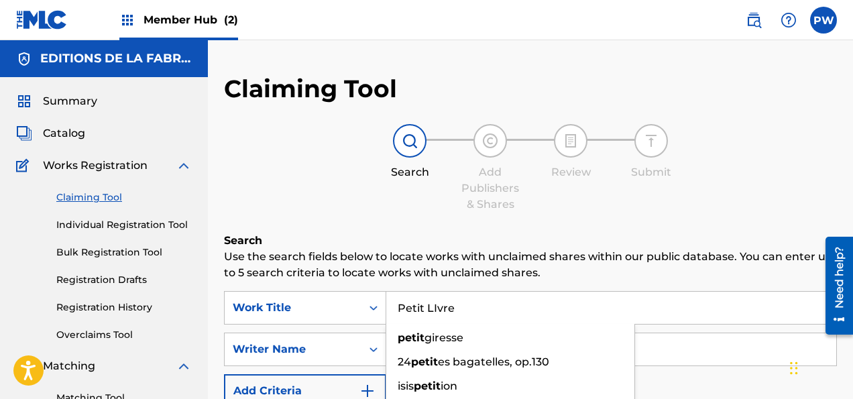
type input "Petit LIvre"
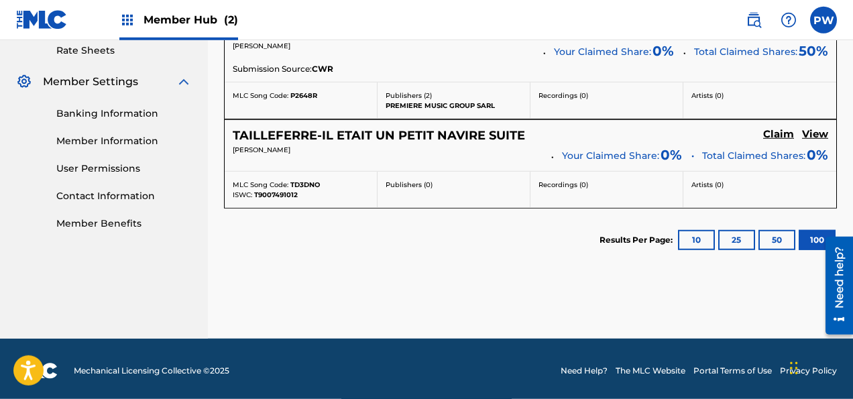
scroll to position [523, 0]
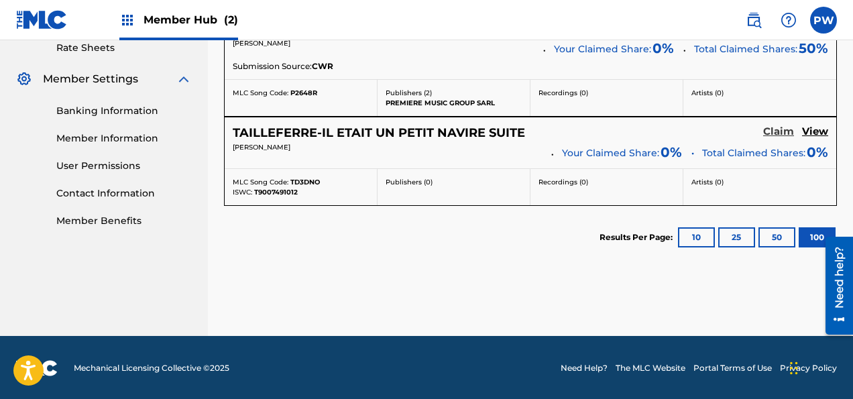
click at [783, 129] on h5 "Claim" at bounding box center [778, 131] width 31 height 13
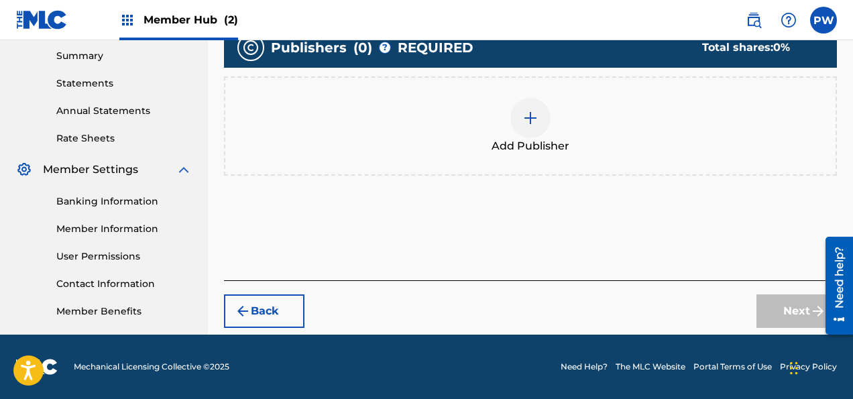
scroll to position [432, 0]
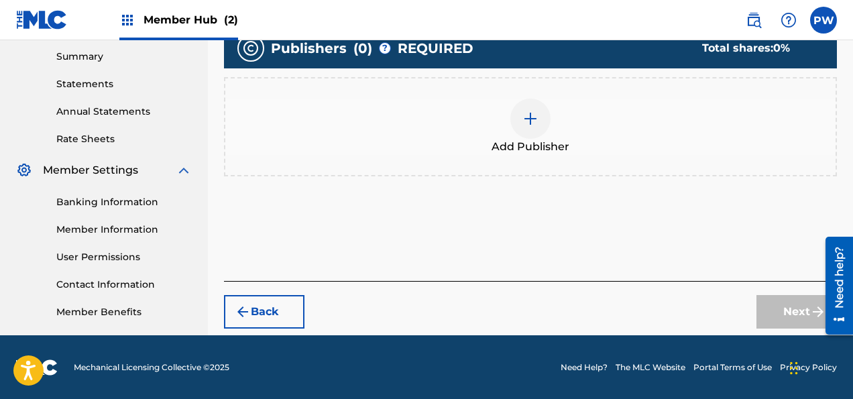
click at [527, 135] on div at bounding box center [530, 119] width 40 height 40
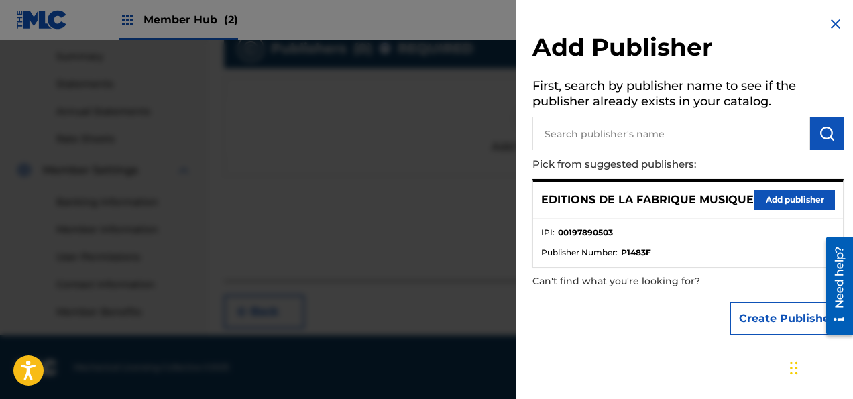
click at [779, 194] on div "EDITIONS DE LA FABRIQUE MUSIQUE Add publisher" at bounding box center [688, 200] width 310 height 37
click at [778, 204] on button "Add publisher" at bounding box center [794, 200] width 80 height 20
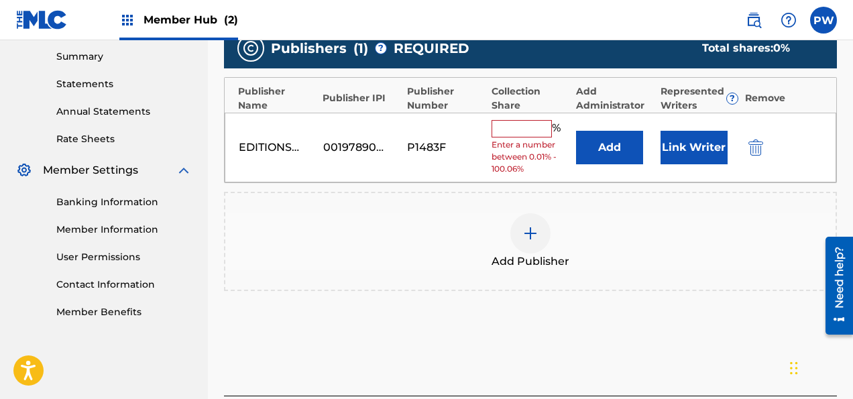
click at [522, 128] on input "text" at bounding box center [521, 128] width 60 height 17
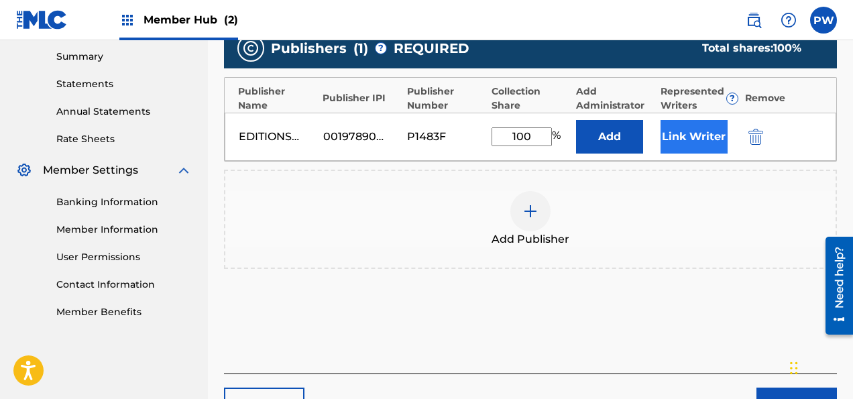
type input "100"
click at [685, 133] on button "Link Writer" at bounding box center [693, 137] width 67 height 34
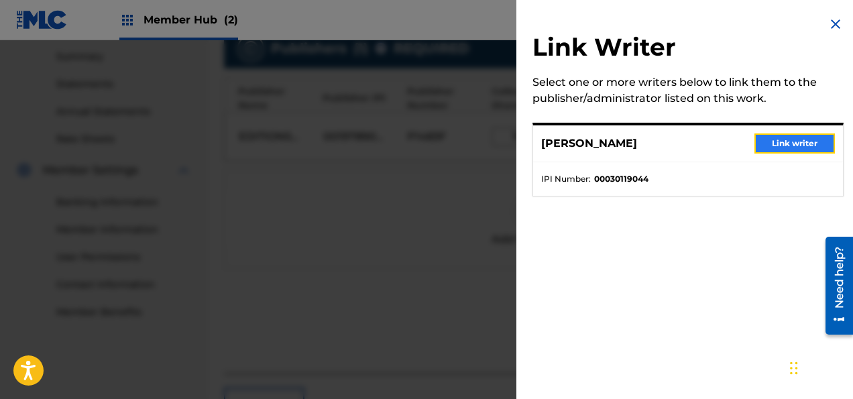
click at [775, 143] on button "Link writer" at bounding box center [794, 143] width 80 height 20
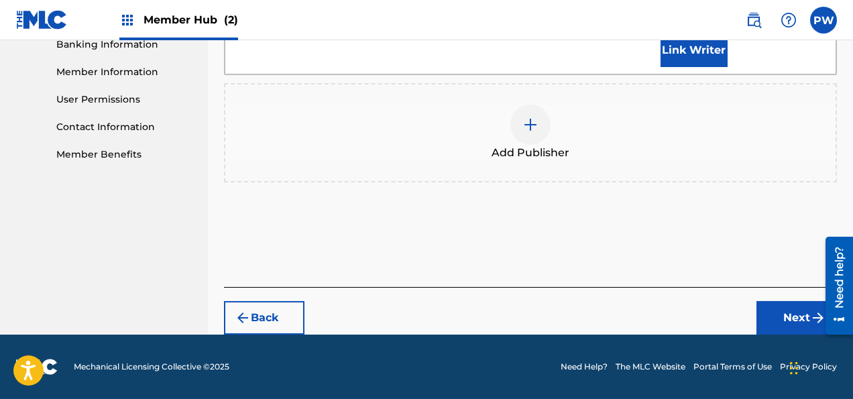
scroll to position [619, 0]
click at [796, 314] on button "Next" at bounding box center [796, 318] width 80 height 34
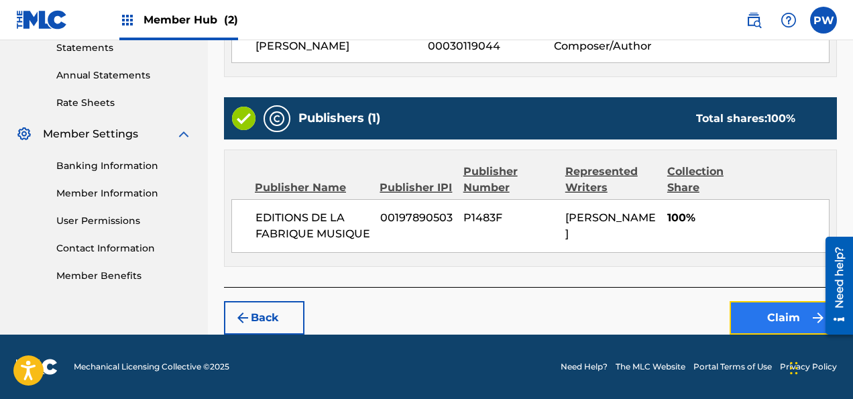
click at [779, 320] on button "Claim" at bounding box center [782, 318] width 107 height 34
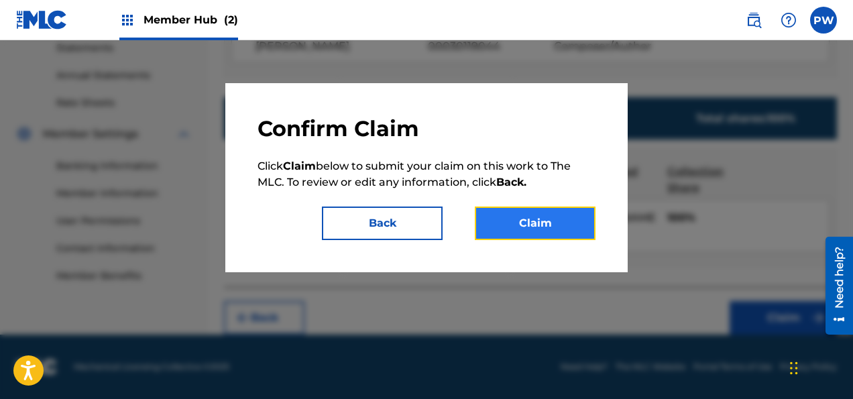
click at [521, 222] on button "Claim" at bounding box center [535, 223] width 121 height 34
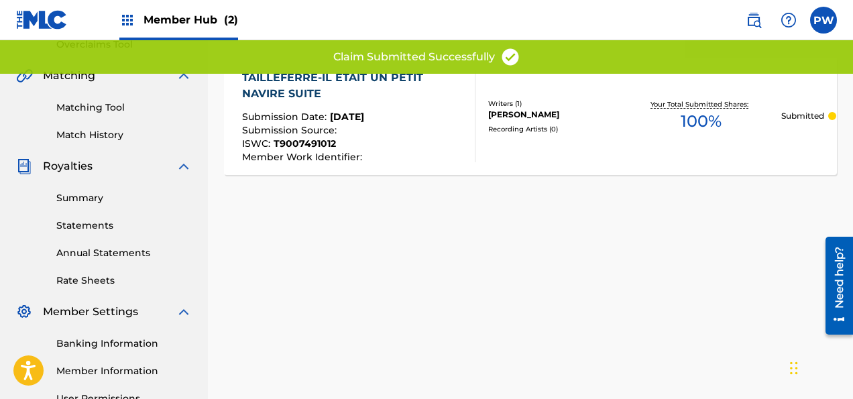
scroll to position [220, 0]
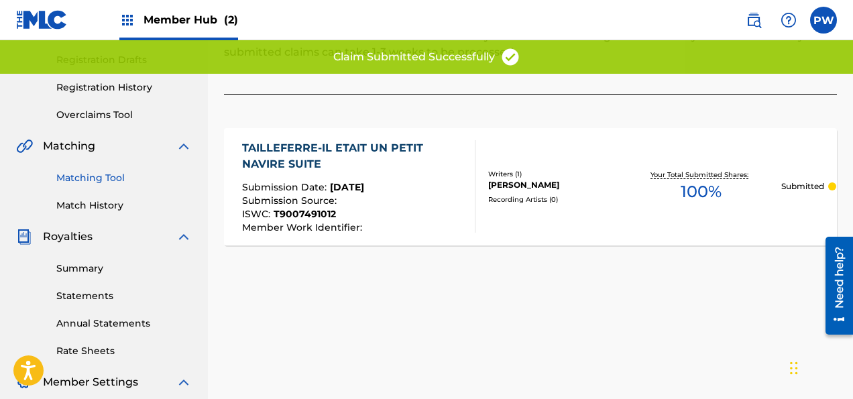
click at [87, 176] on link "Matching Tool" at bounding box center [123, 178] width 135 height 14
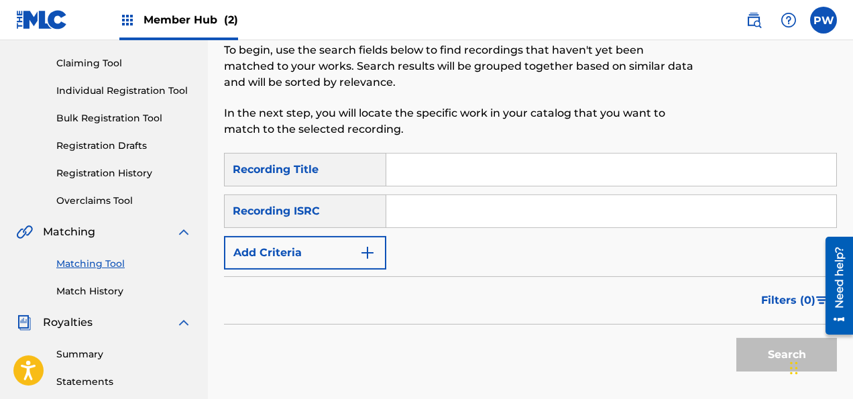
scroll to position [141, 0]
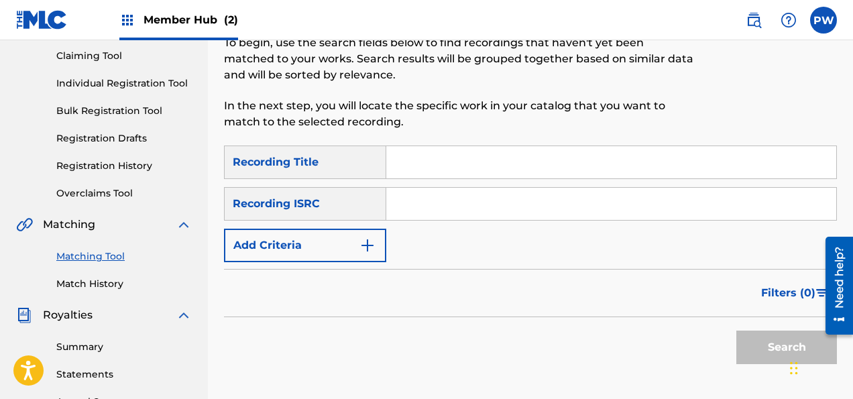
click at [430, 162] on input "Search Form" at bounding box center [611, 162] width 450 height 32
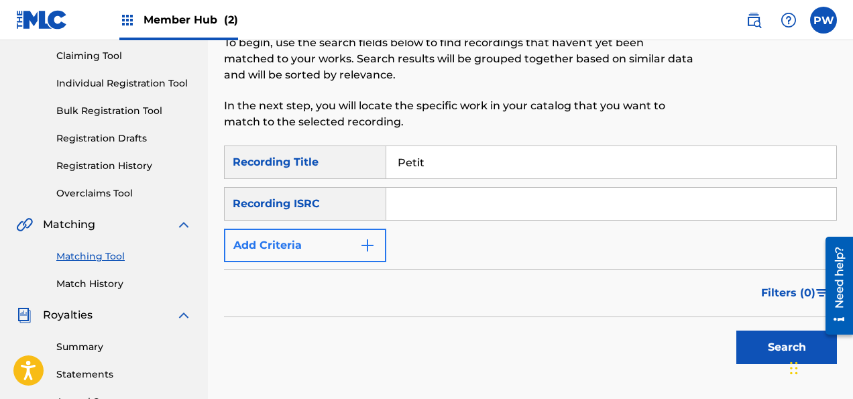
type input "Petit"
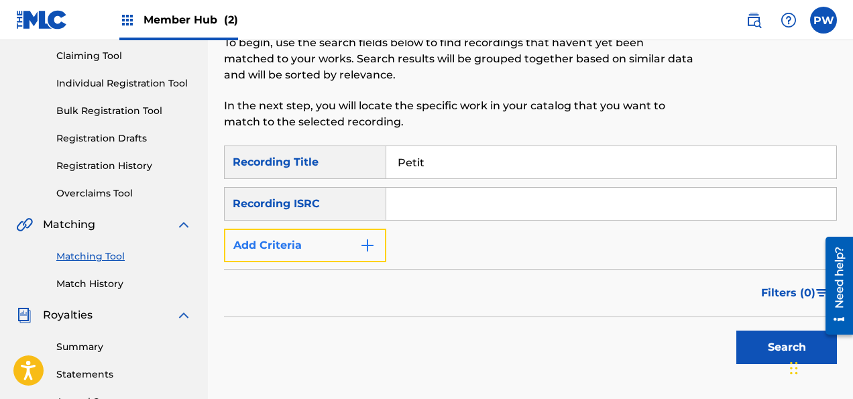
click at [325, 243] on button "Add Criteria" at bounding box center [305, 246] width 162 height 34
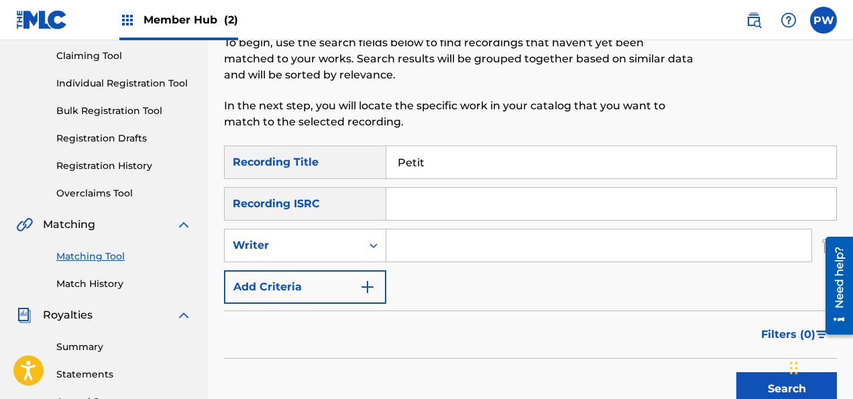
click at [438, 246] on input "Search Form" at bounding box center [598, 245] width 425 height 32
type input "Tailleferre"
click at [736, 372] on button "Search" at bounding box center [786, 389] width 101 height 34
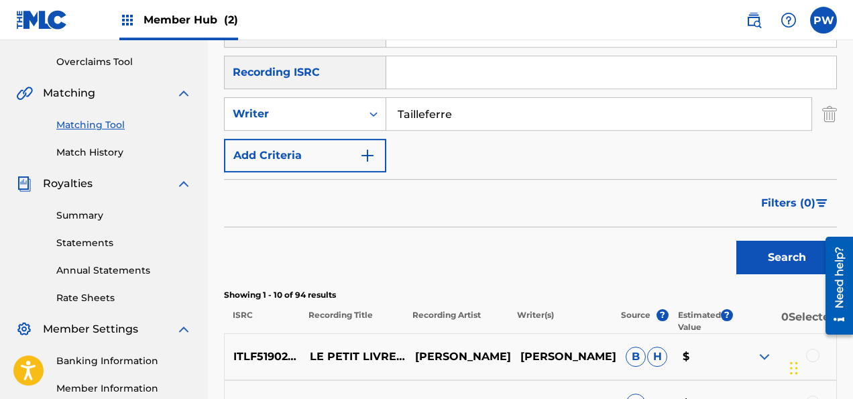
scroll to position [354, 0]
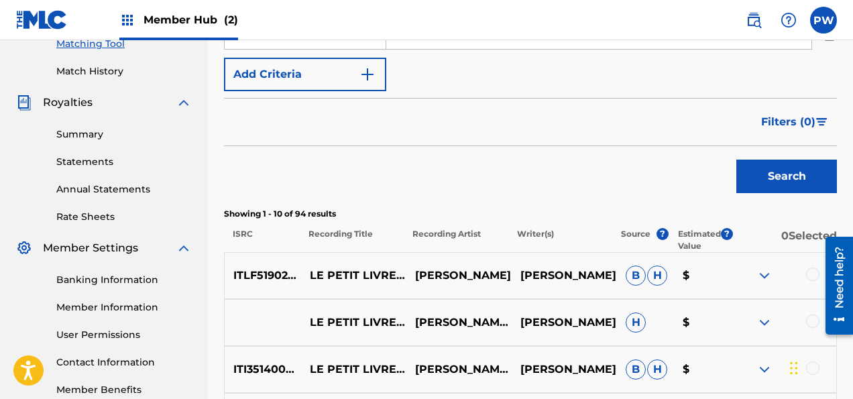
click at [802, 276] on div at bounding box center [783, 275] width 105 height 16
click at [810, 272] on div at bounding box center [812, 273] width 13 height 13
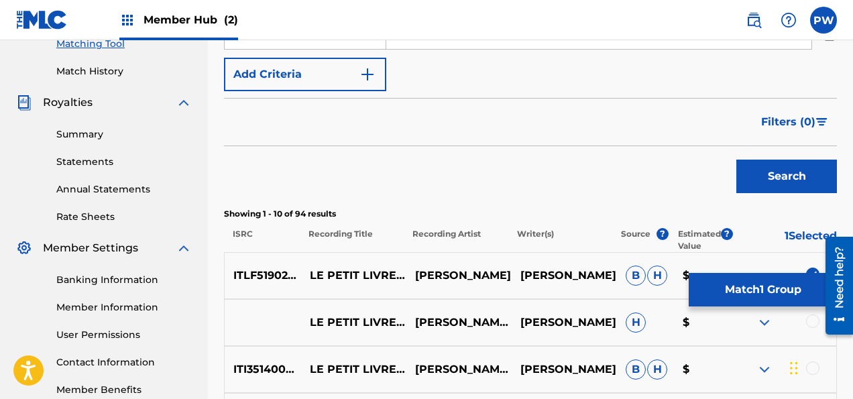
click at [806, 318] on div at bounding box center [812, 320] width 13 height 13
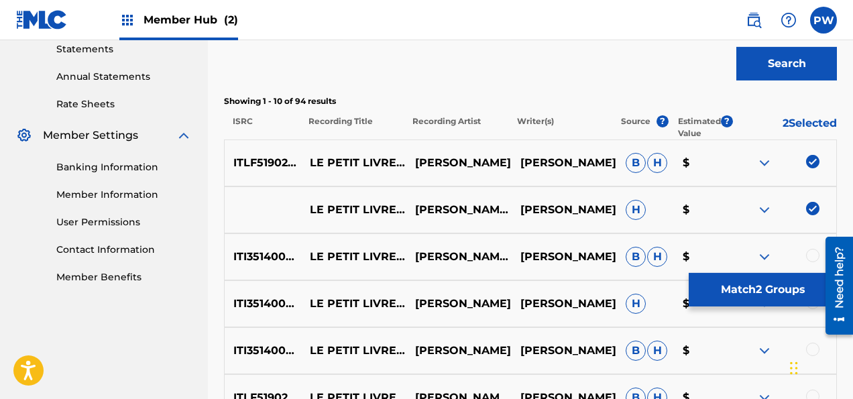
scroll to position [495, 0]
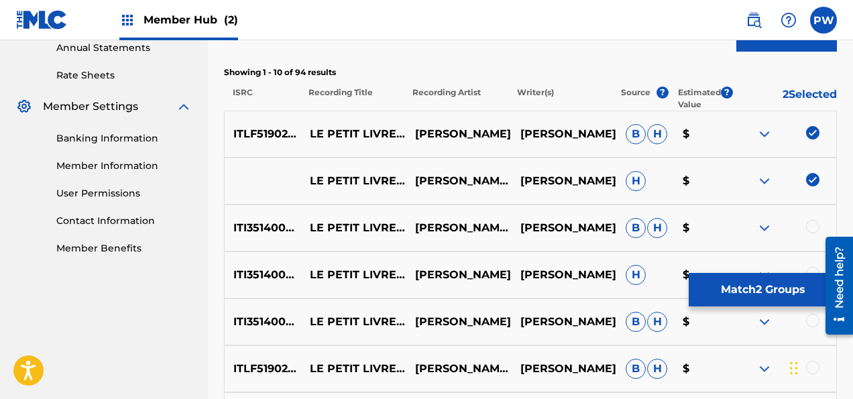
click at [808, 227] on div at bounding box center [812, 226] width 13 height 13
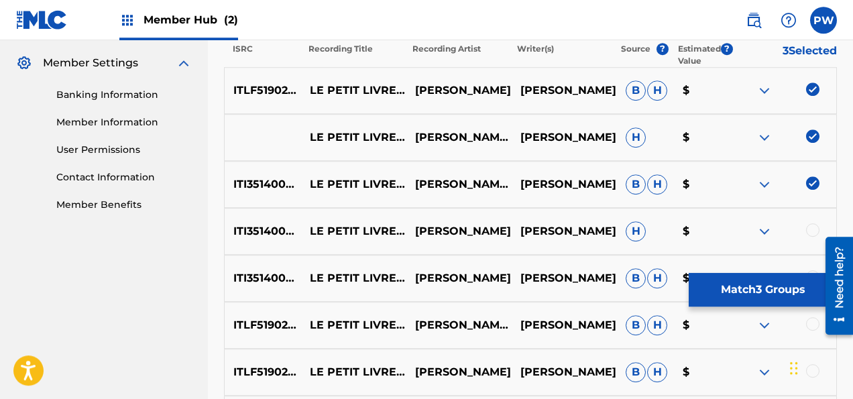
scroll to position [566, 0]
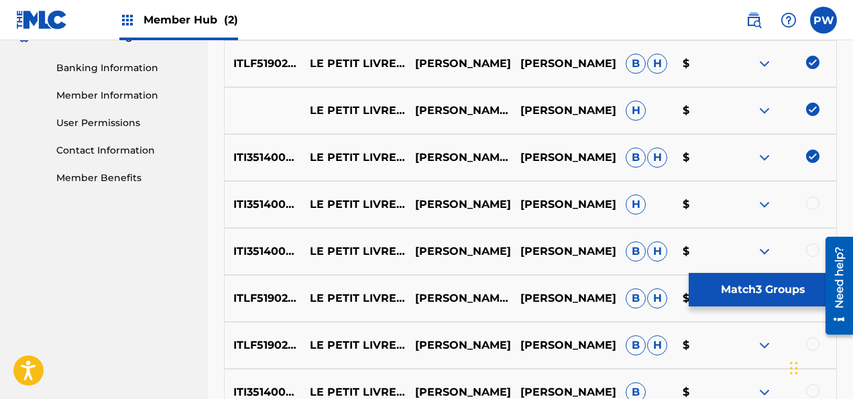
click at [814, 202] on div at bounding box center [812, 202] width 13 height 13
click at [810, 246] on div at bounding box center [812, 249] width 13 height 13
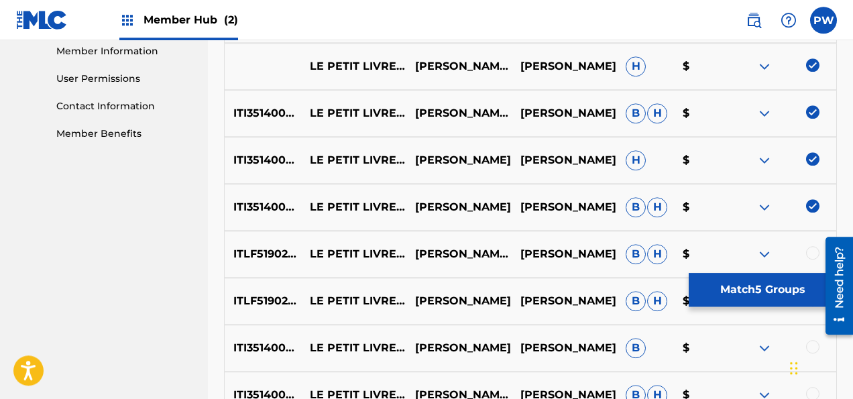
scroll to position [637, 0]
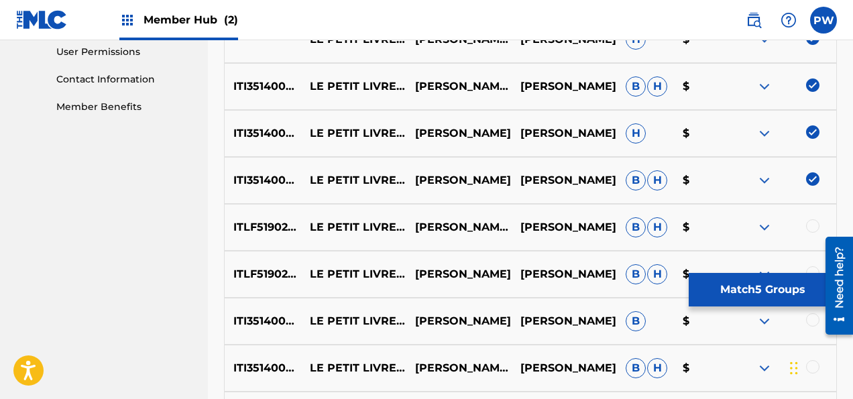
click at [808, 220] on div at bounding box center [783, 227] width 105 height 16
click at [808, 224] on div at bounding box center [812, 225] width 13 height 13
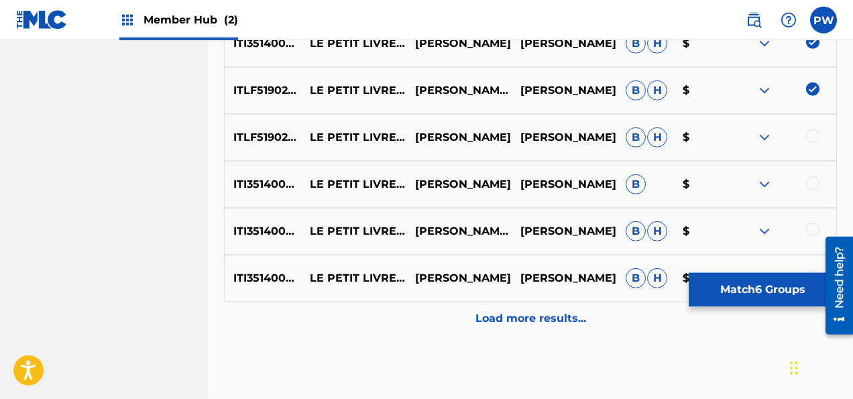
scroll to position [778, 0]
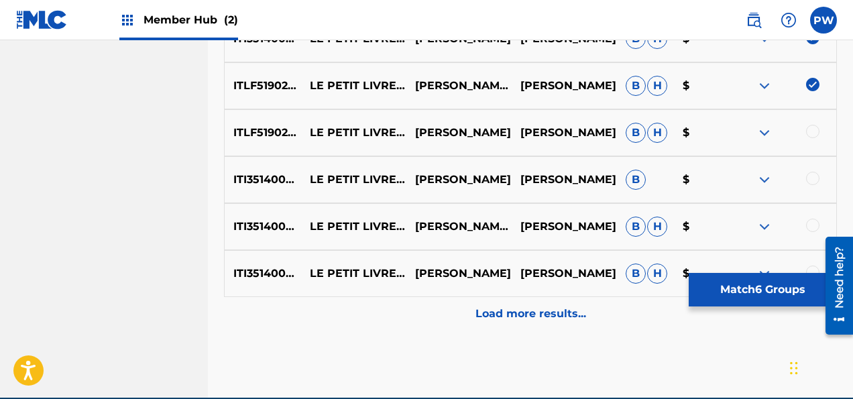
click at [809, 130] on div at bounding box center [812, 131] width 13 height 13
click at [812, 184] on div at bounding box center [812, 178] width 13 height 13
click at [808, 219] on div at bounding box center [783, 227] width 105 height 16
click at [812, 233] on div at bounding box center [783, 227] width 105 height 16
click at [811, 224] on div at bounding box center [812, 225] width 13 height 13
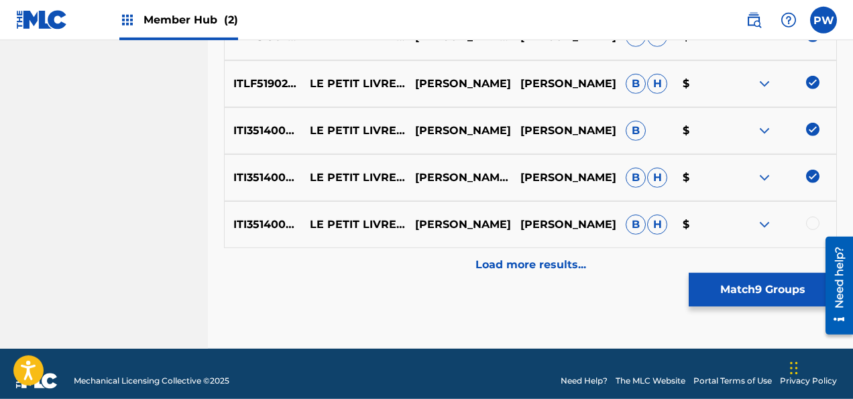
scroll to position [841, 0]
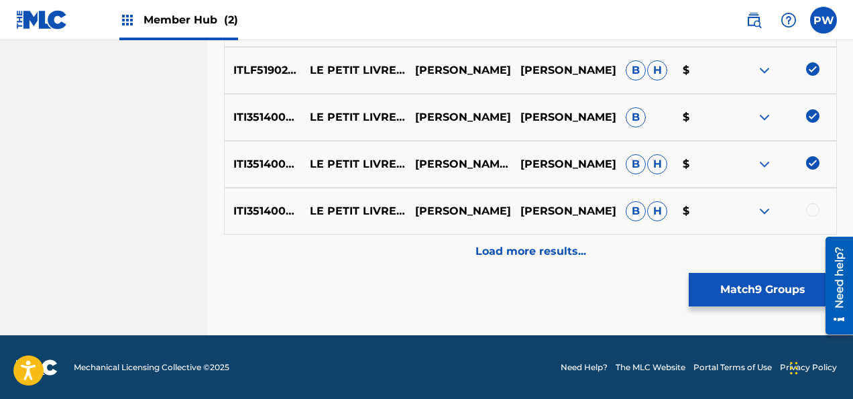
click at [816, 210] on div at bounding box center [812, 209] width 13 height 13
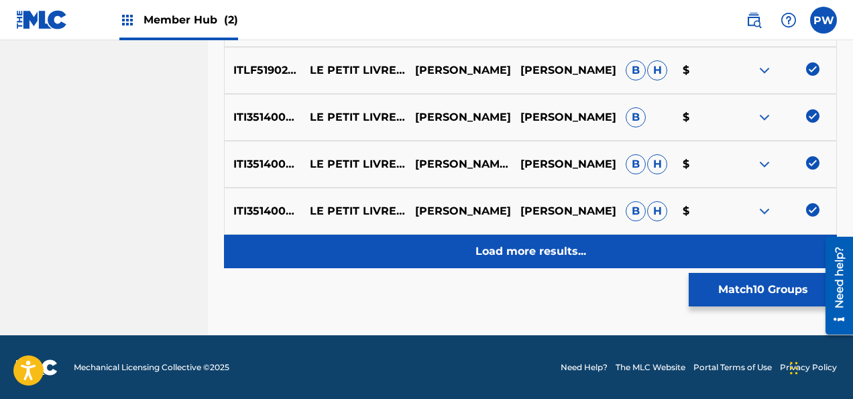
click at [539, 254] on p "Load more results..." at bounding box center [530, 251] width 111 height 16
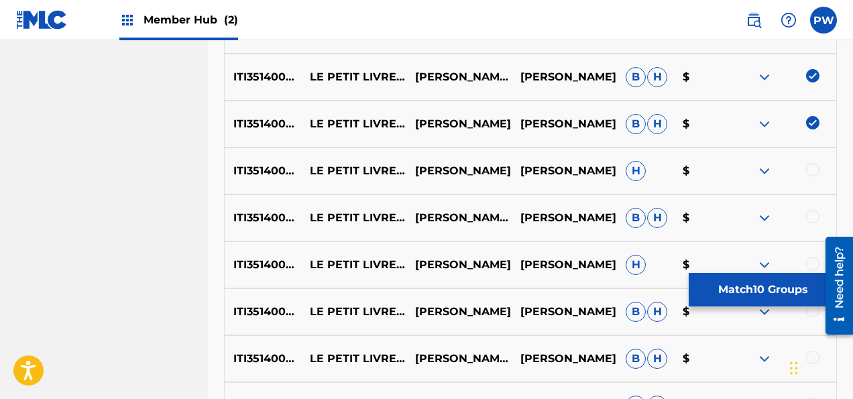
scroll to position [998, 0]
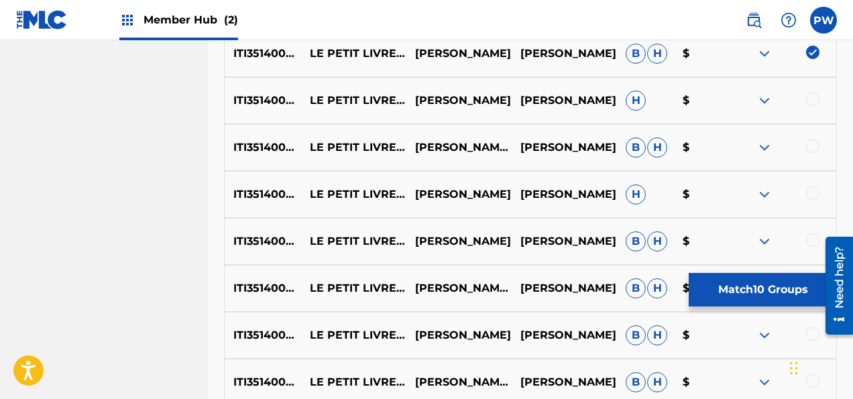
click at [814, 99] on div at bounding box center [812, 99] width 13 height 13
click at [814, 138] on div "ITI351400075 LE PETIT LIVRE [PERSON_NAME] DE MADAME [PERSON_NAME]: XI. LENT [PE…" at bounding box center [530, 147] width 613 height 47
click at [808, 141] on div at bounding box center [812, 145] width 13 height 13
click at [809, 202] on div at bounding box center [783, 194] width 105 height 16
click at [811, 197] on div at bounding box center [812, 192] width 13 height 13
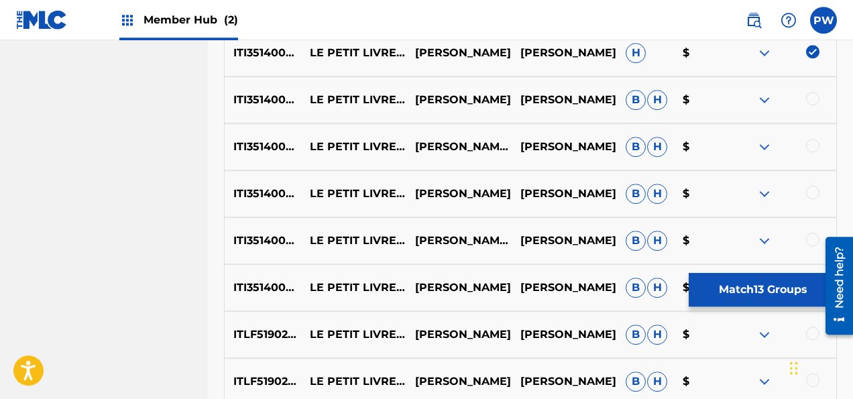
scroll to position [1140, 0]
click at [814, 101] on div at bounding box center [812, 98] width 13 height 13
click at [811, 149] on div at bounding box center [812, 145] width 13 height 13
click at [812, 192] on div at bounding box center [812, 192] width 13 height 13
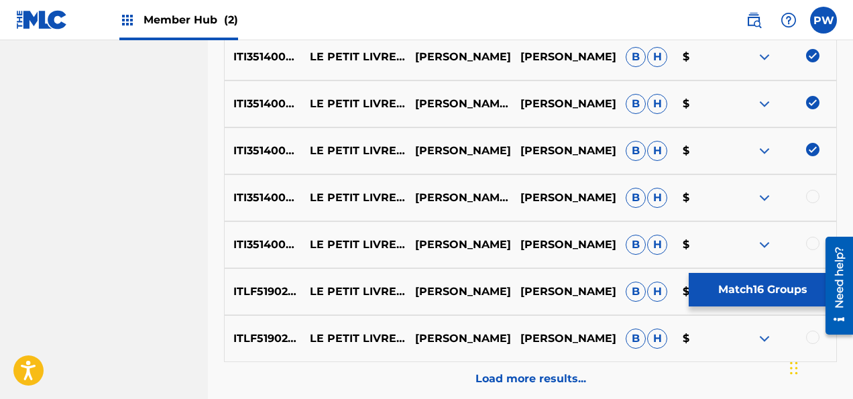
scroll to position [1211, 0]
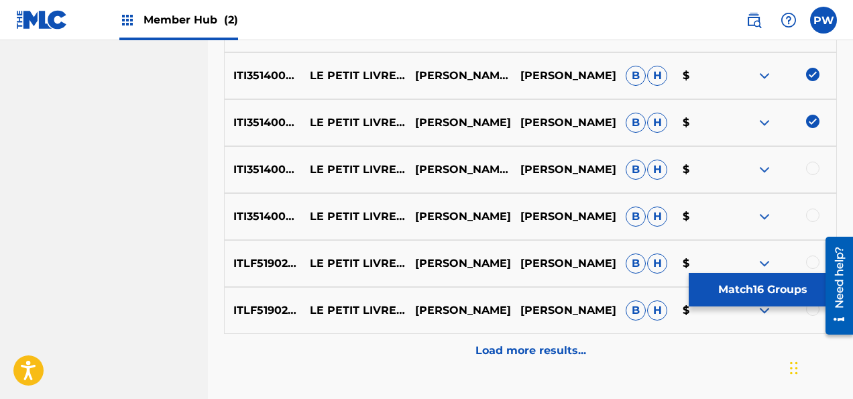
click at [818, 165] on div at bounding box center [812, 168] width 13 height 13
click at [817, 216] on div at bounding box center [812, 214] width 13 height 13
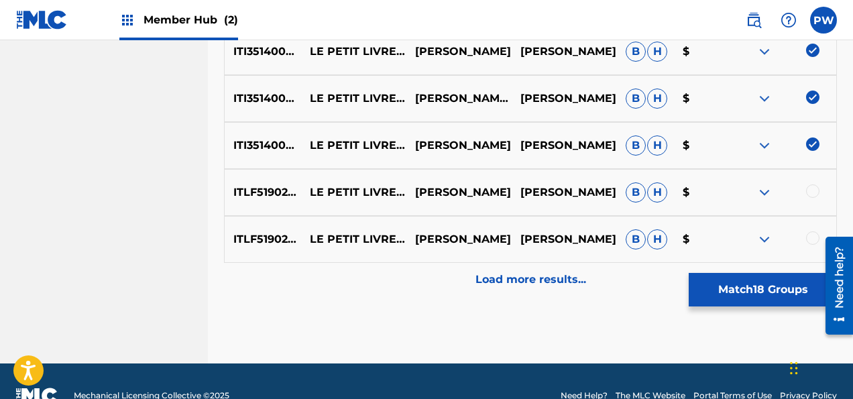
click at [810, 192] on div at bounding box center [812, 190] width 13 height 13
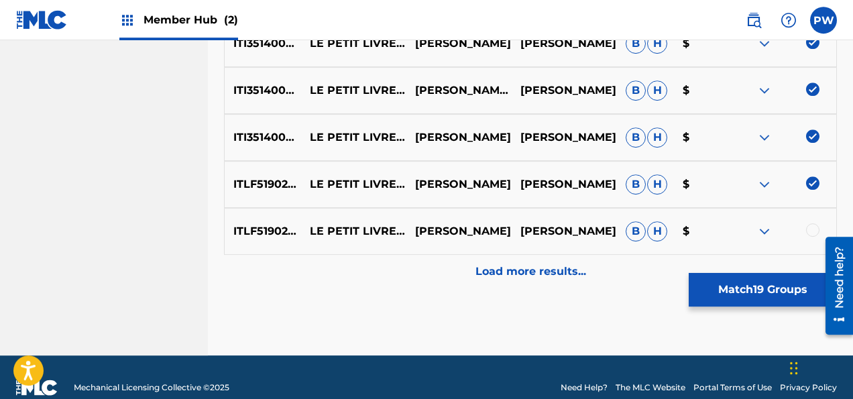
scroll to position [1310, 0]
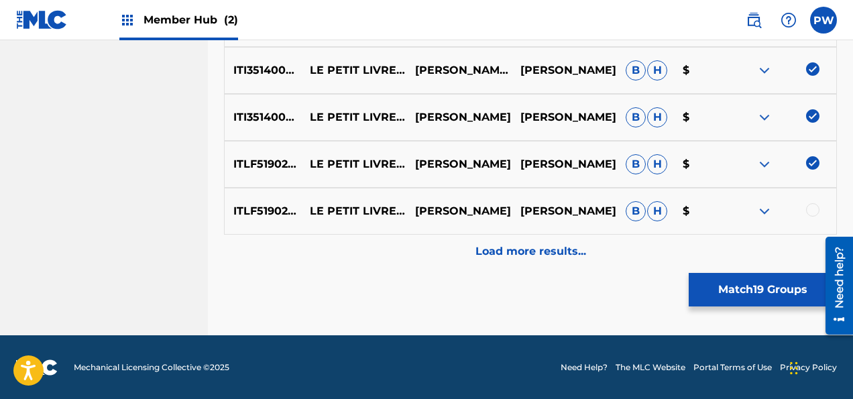
click at [812, 208] on div at bounding box center [812, 209] width 13 height 13
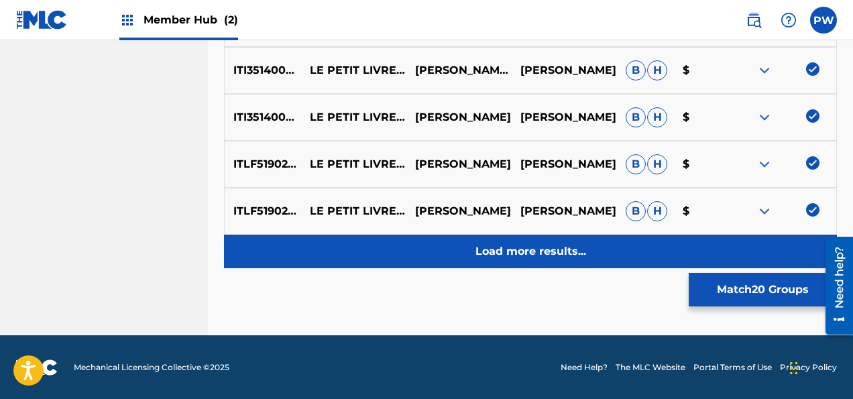
click at [574, 248] on p "Load more results..." at bounding box center [530, 251] width 111 height 16
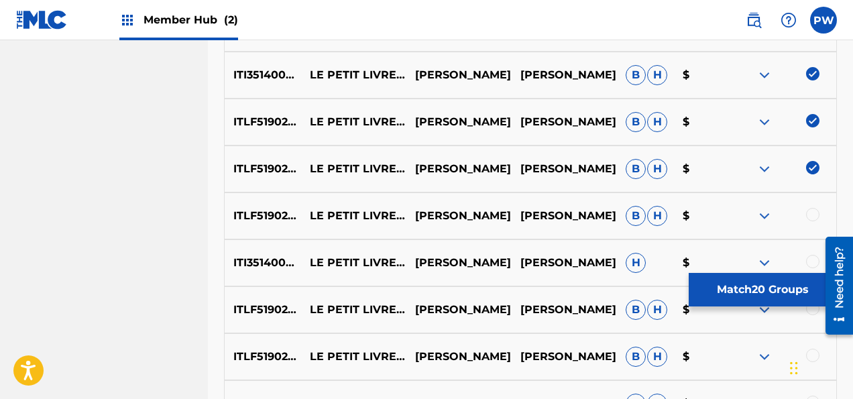
scroll to position [1423, 0]
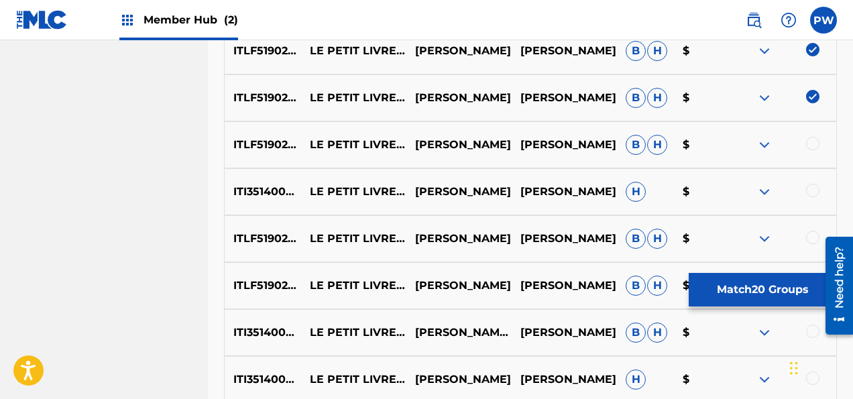
click at [809, 148] on div at bounding box center [812, 143] width 13 height 13
click at [810, 186] on div at bounding box center [812, 190] width 13 height 13
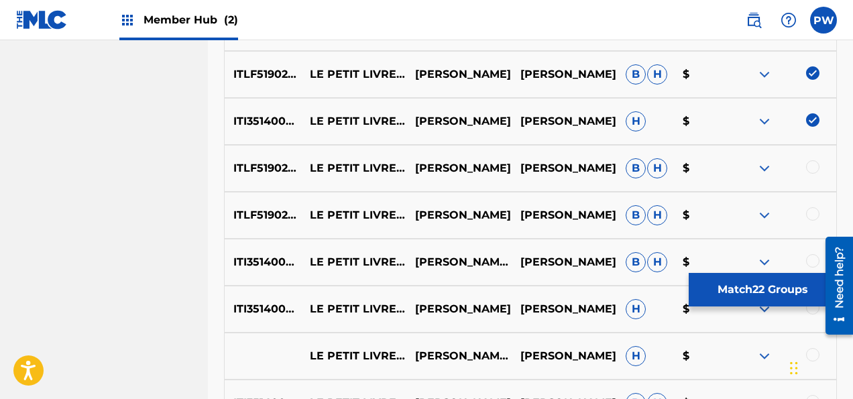
click at [816, 164] on div at bounding box center [812, 166] width 13 height 13
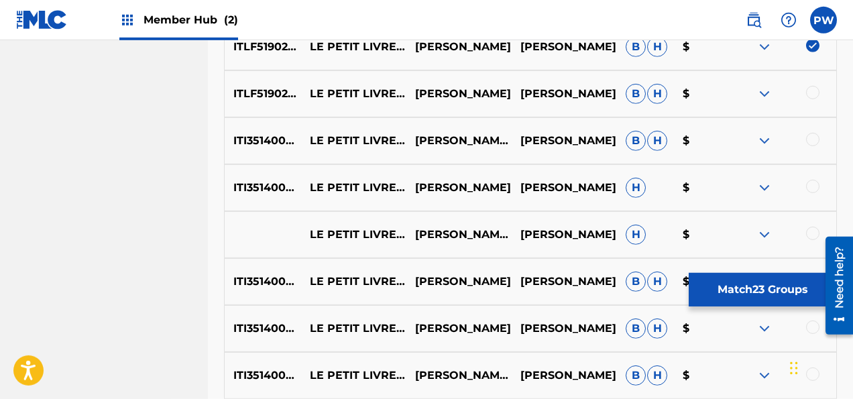
scroll to position [1636, 0]
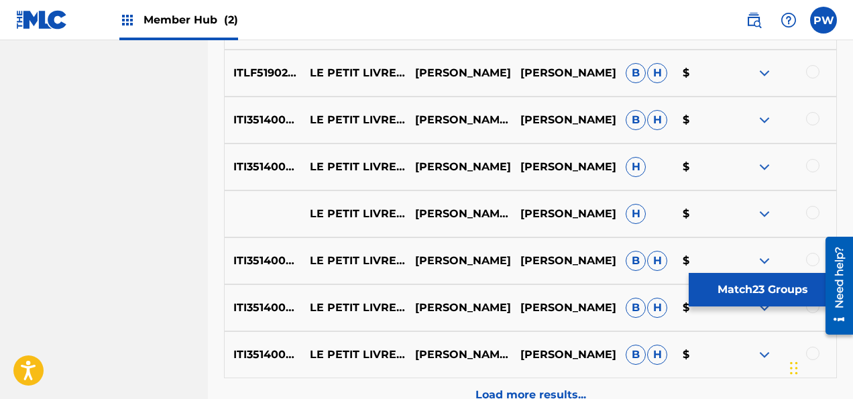
click at [814, 79] on div at bounding box center [783, 73] width 105 height 16
click at [814, 76] on div at bounding box center [812, 71] width 13 height 13
click at [814, 115] on div at bounding box center [812, 118] width 13 height 13
click at [805, 168] on div at bounding box center [783, 167] width 105 height 16
click at [808, 157] on div "ITI351400068 LE PETIT LIVRE [PERSON_NAME] DE MADAME [PERSON_NAME]: IV. PAS TROP…" at bounding box center [530, 166] width 613 height 47
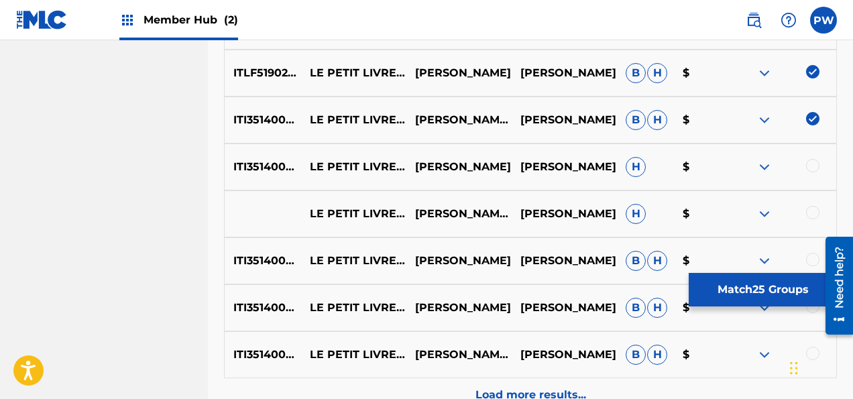
click at [809, 163] on div at bounding box center [812, 165] width 13 height 13
click at [812, 213] on div at bounding box center [812, 212] width 13 height 13
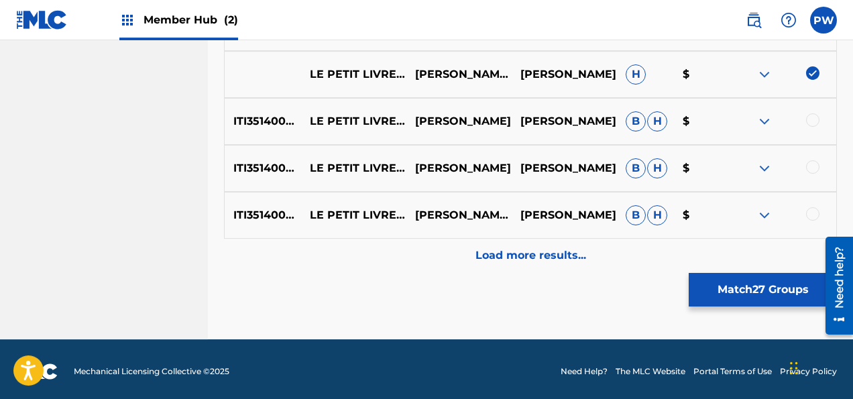
scroll to position [1777, 0]
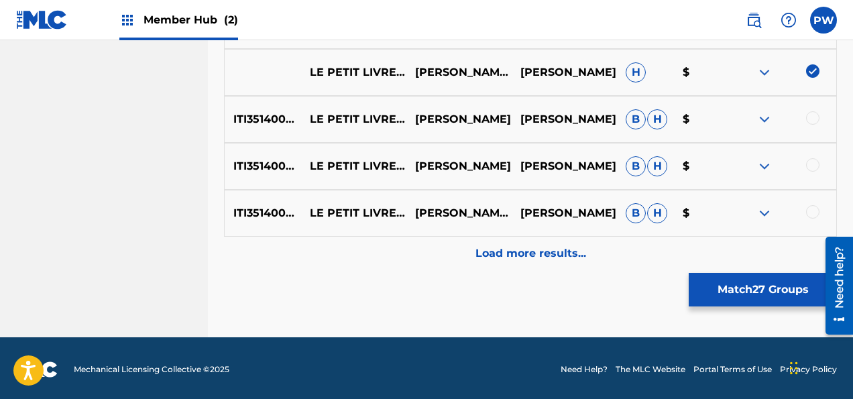
click at [816, 123] on div at bounding box center [812, 117] width 13 height 13
click at [807, 164] on div at bounding box center [812, 164] width 13 height 13
click at [816, 210] on div at bounding box center [812, 211] width 13 height 13
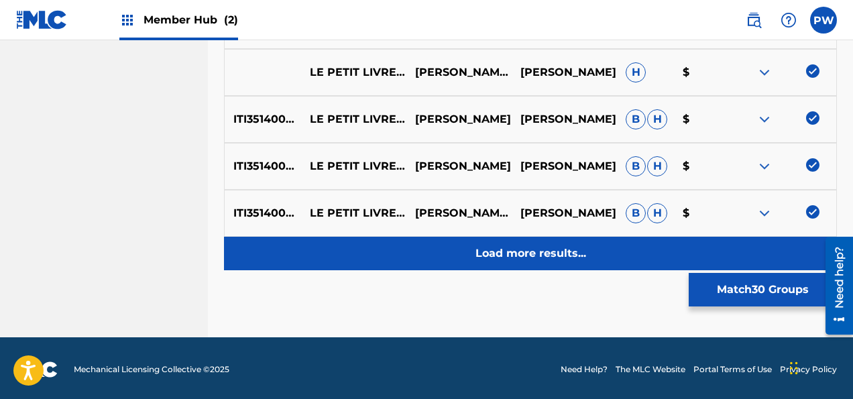
click at [526, 253] on p "Load more results..." at bounding box center [530, 253] width 111 height 16
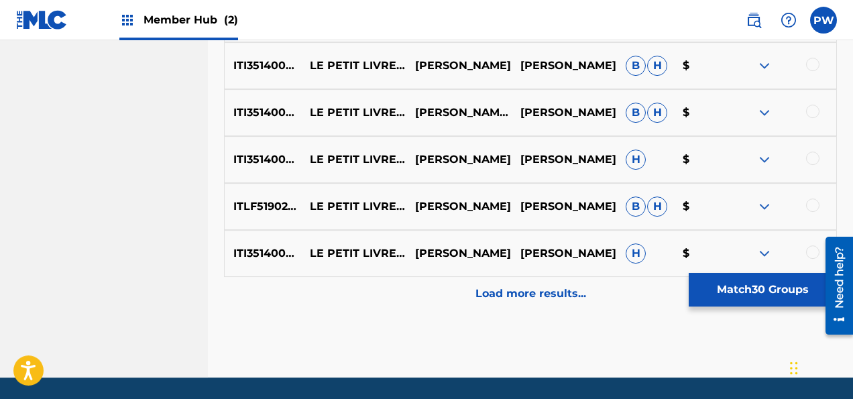
scroll to position [2248, 0]
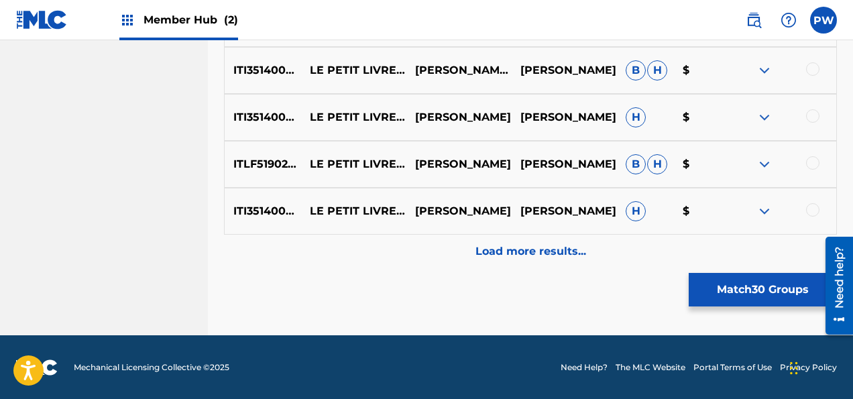
click at [812, 208] on div at bounding box center [812, 209] width 13 height 13
click at [812, 176] on div "ITLF51902215 LE PETIT LIVRE [PERSON_NAME] DE MADAME [PERSON_NAME] - 7.PAS TROP …" at bounding box center [530, 164] width 613 height 47
click at [806, 165] on div at bounding box center [812, 162] width 13 height 13
click at [811, 117] on div at bounding box center [812, 115] width 13 height 13
click at [810, 74] on div at bounding box center [812, 68] width 13 height 13
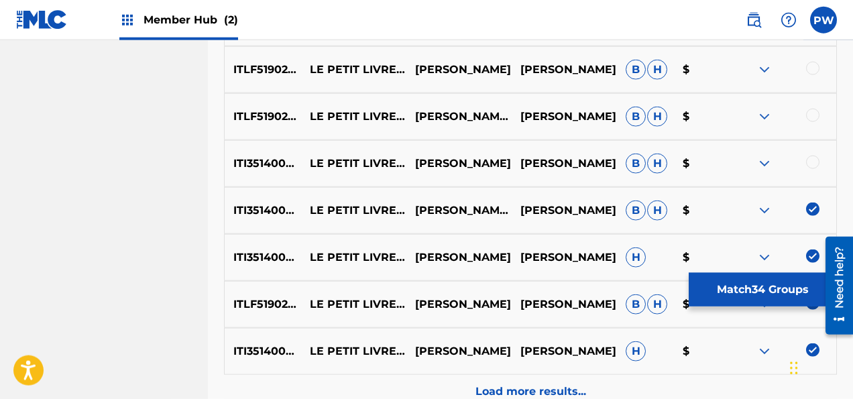
scroll to position [2107, 0]
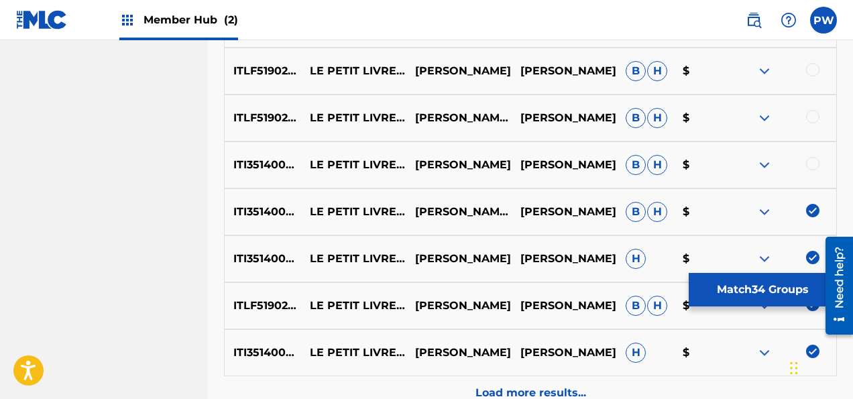
click at [812, 164] on div at bounding box center [812, 163] width 13 height 13
click at [814, 119] on div at bounding box center [812, 116] width 13 height 13
click at [811, 70] on div at bounding box center [812, 69] width 13 height 13
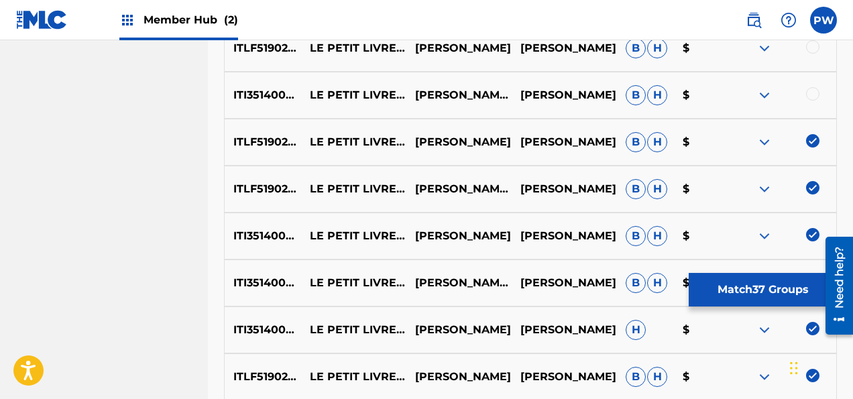
click at [816, 95] on div at bounding box center [812, 93] width 13 height 13
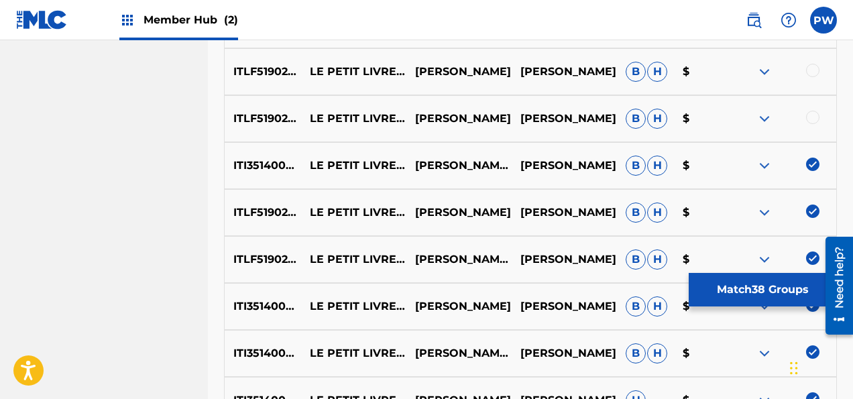
click at [819, 117] on div at bounding box center [812, 117] width 13 height 13
click at [816, 71] on div at bounding box center [812, 70] width 13 height 13
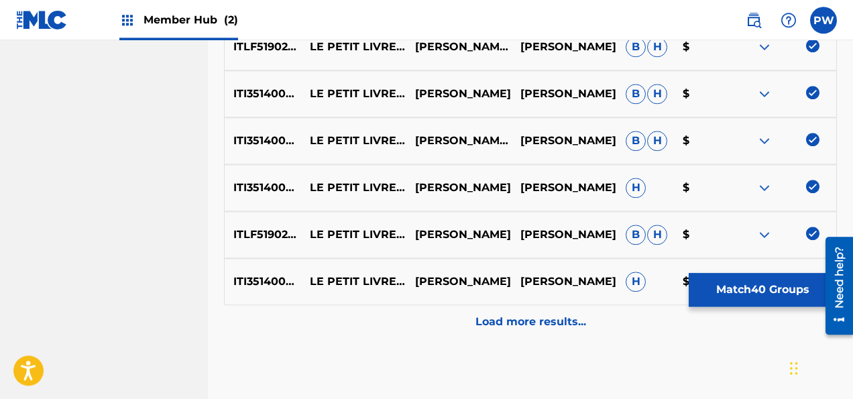
scroll to position [2248, 0]
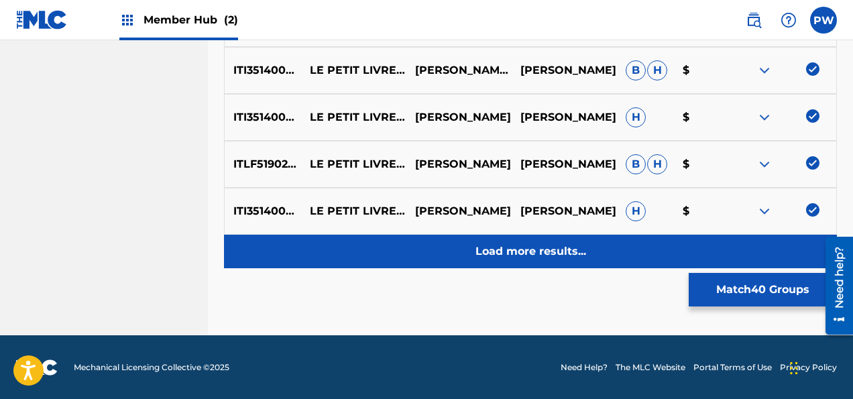
click at [559, 239] on div "Load more results..." at bounding box center [530, 252] width 613 height 34
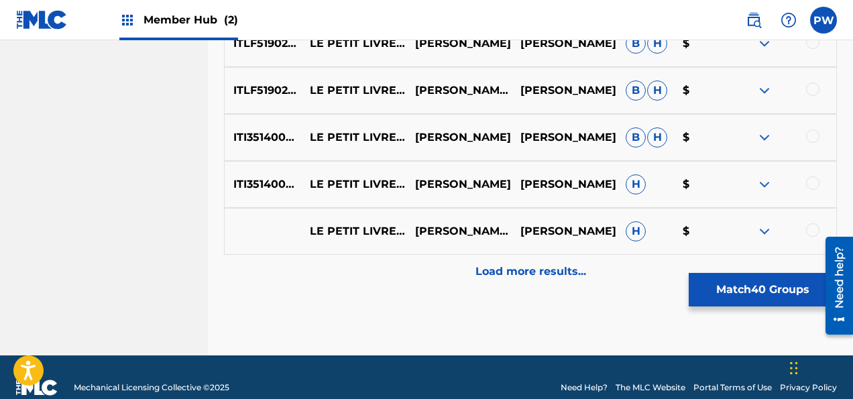
scroll to position [2717, 0]
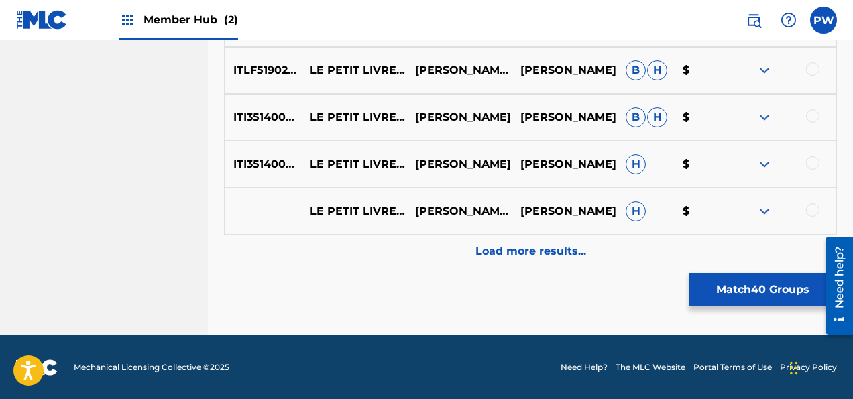
click at [819, 212] on div at bounding box center [783, 211] width 105 height 16
drag, startPoint x: 820, startPoint y: 224, endPoint x: 824, endPoint y: 213, distance: 11.7
click at [820, 224] on div "LE PETIT LIVRE DE HARPE DE MADAME [PERSON_NAME]: III. PAS TROP VITE [PERSON_NAM…" at bounding box center [530, 211] width 613 height 47
click at [831, 207] on div at bounding box center [783, 211] width 105 height 16
click at [814, 212] on div at bounding box center [812, 209] width 13 height 13
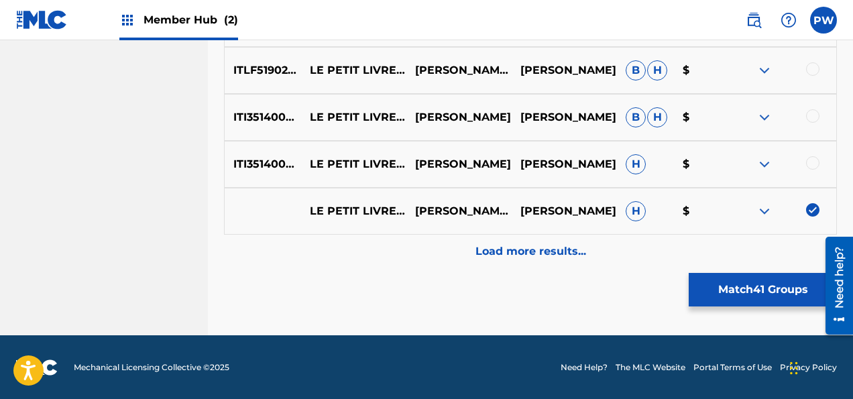
click at [809, 170] on div at bounding box center [783, 164] width 105 height 16
click at [806, 164] on div at bounding box center [812, 162] width 13 height 13
click at [810, 122] on div at bounding box center [783, 117] width 105 height 16
click at [810, 117] on div at bounding box center [812, 115] width 13 height 13
click at [808, 71] on div at bounding box center [812, 68] width 13 height 13
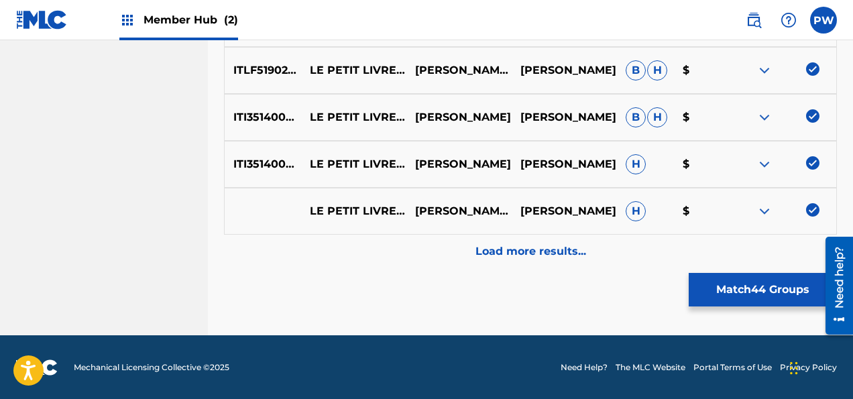
scroll to position [2576, 0]
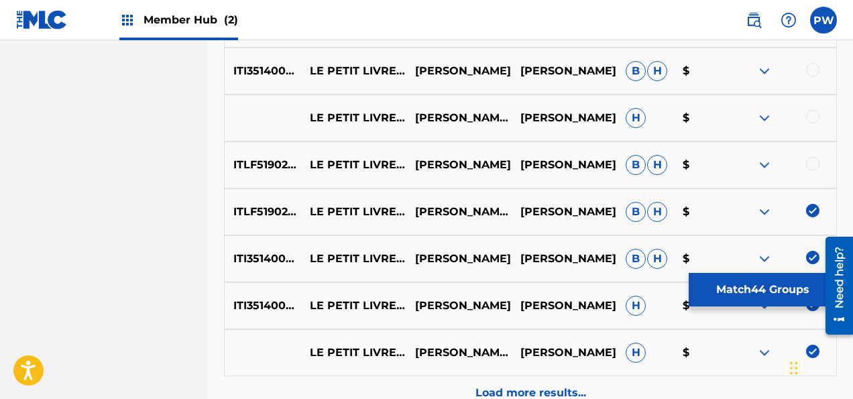
click at [805, 165] on div at bounding box center [783, 165] width 105 height 16
click at [795, 166] on div at bounding box center [783, 165] width 105 height 16
click at [812, 162] on div at bounding box center [812, 163] width 13 height 13
click at [812, 114] on div at bounding box center [812, 116] width 13 height 13
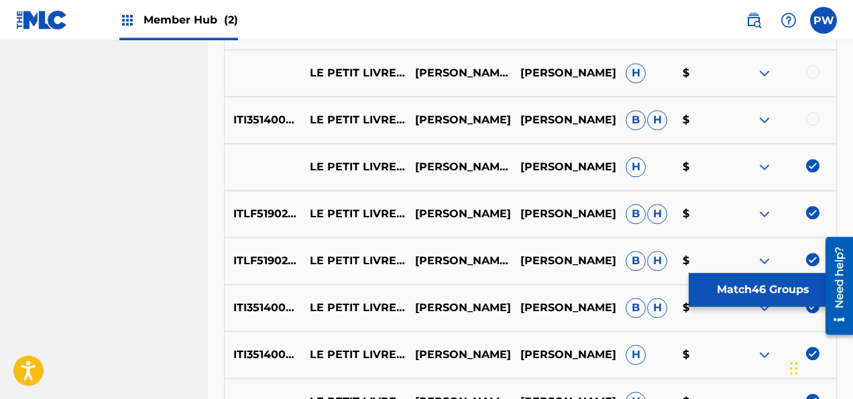
scroll to position [2505, 0]
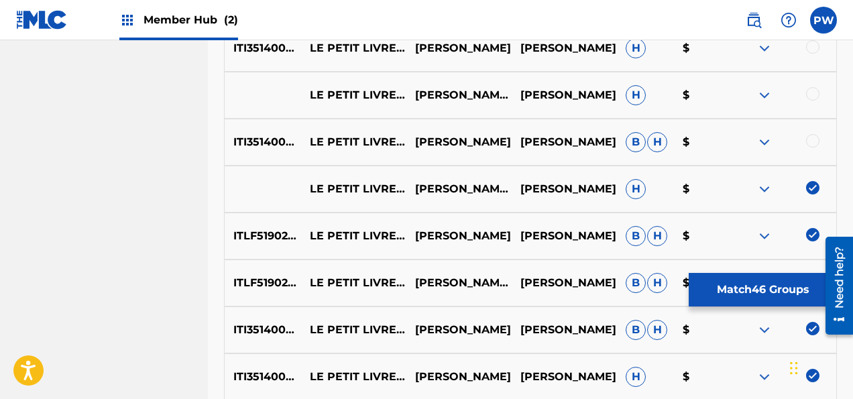
click at [808, 142] on div at bounding box center [812, 140] width 13 height 13
click at [812, 95] on div at bounding box center [812, 93] width 13 height 13
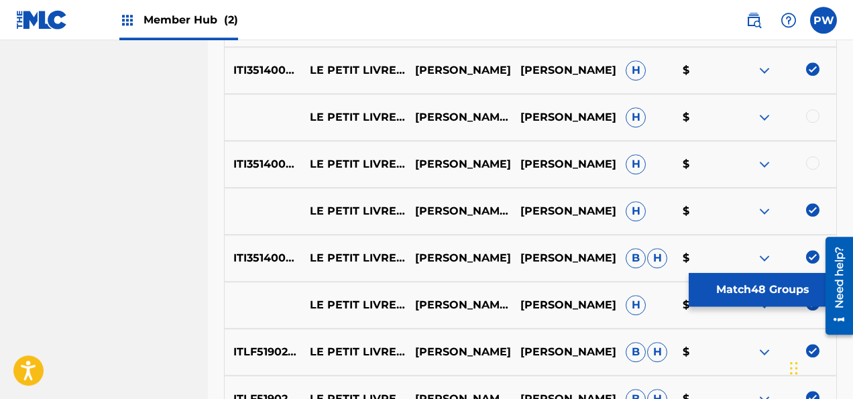
scroll to position [2364, 0]
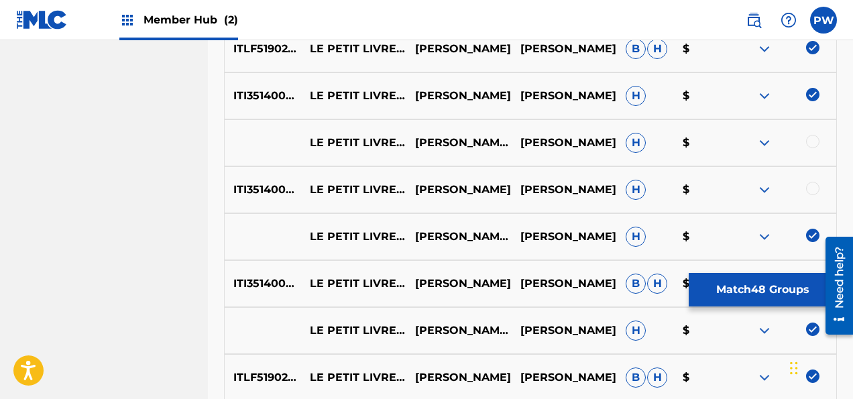
click at [814, 181] on div "ITI351400067 LE PETIT LIVRE [PERSON_NAME] DE MADAME [PERSON_NAME]: III. PAS TRO…" at bounding box center [530, 189] width 613 height 47
click at [814, 185] on div at bounding box center [812, 188] width 13 height 13
click at [812, 142] on div at bounding box center [812, 141] width 13 height 13
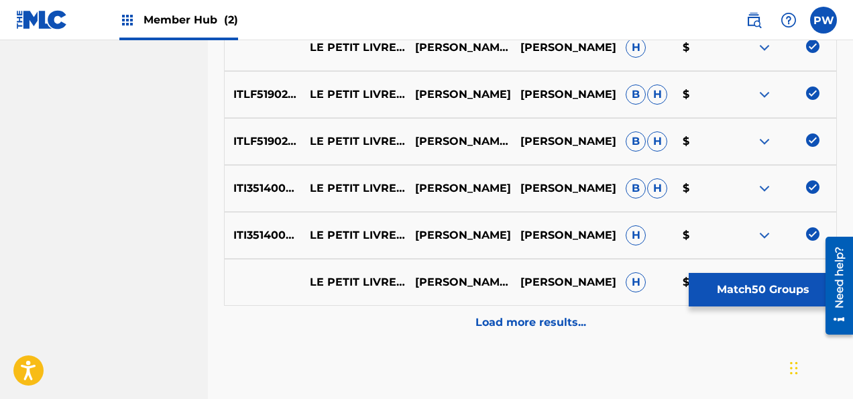
scroll to position [2717, 0]
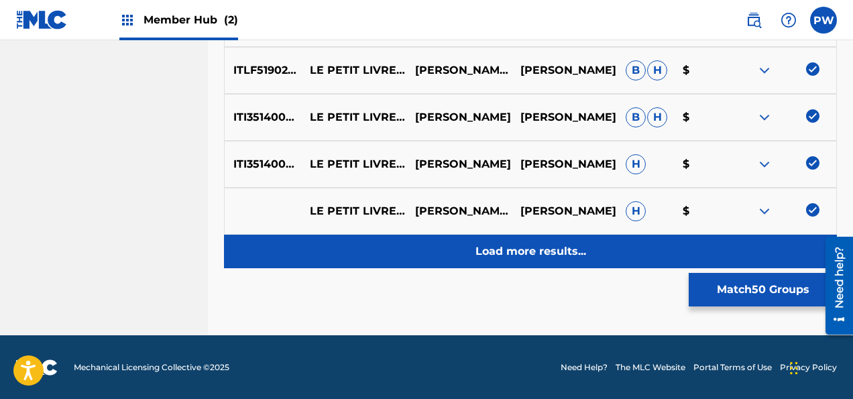
click at [540, 249] on p "Load more results..." at bounding box center [530, 251] width 111 height 16
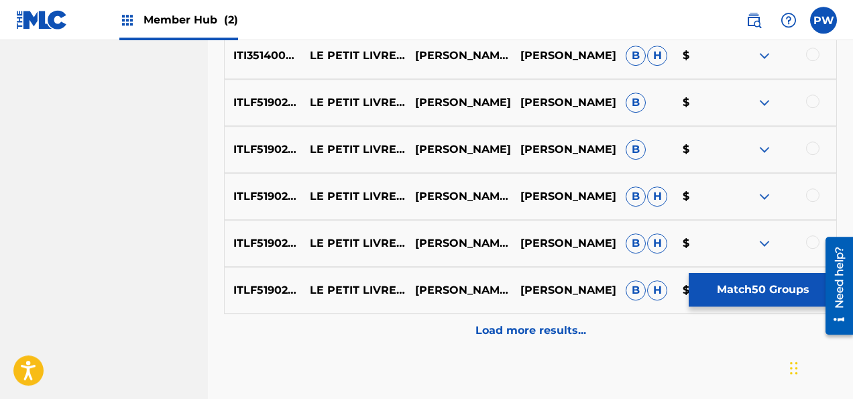
scroll to position [3187, 0]
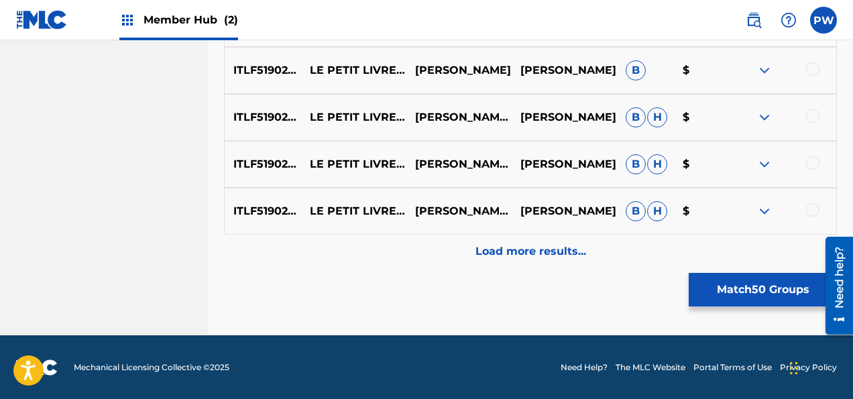
click at [816, 209] on div at bounding box center [812, 209] width 13 height 13
click at [815, 160] on div at bounding box center [812, 162] width 13 height 13
click at [816, 123] on div at bounding box center [783, 117] width 105 height 16
click at [813, 111] on div at bounding box center [812, 115] width 13 height 13
click at [810, 66] on div at bounding box center [812, 68] width 13 height 13
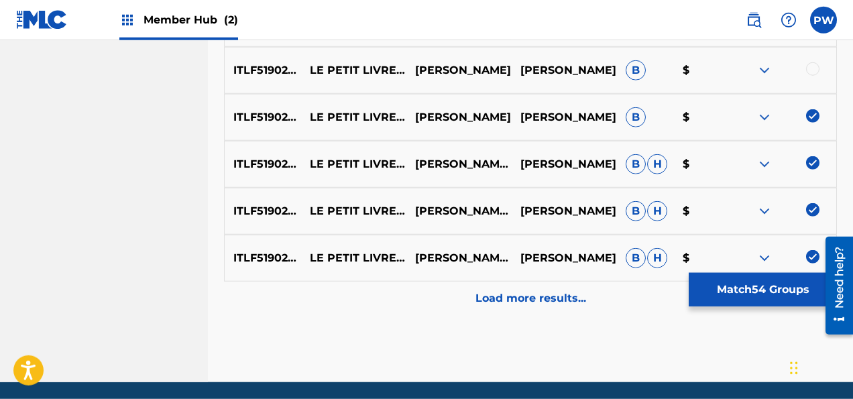
scroll to position [3116, 0]
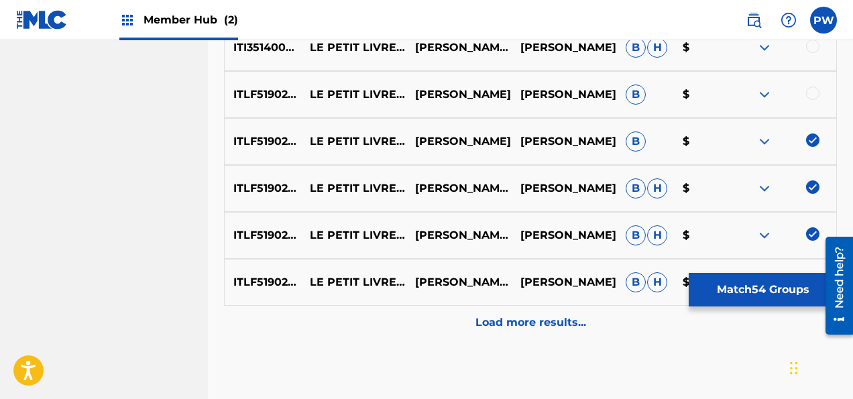
click at [812, 87] on div at bounding box center [812, 92] width 13 height 13
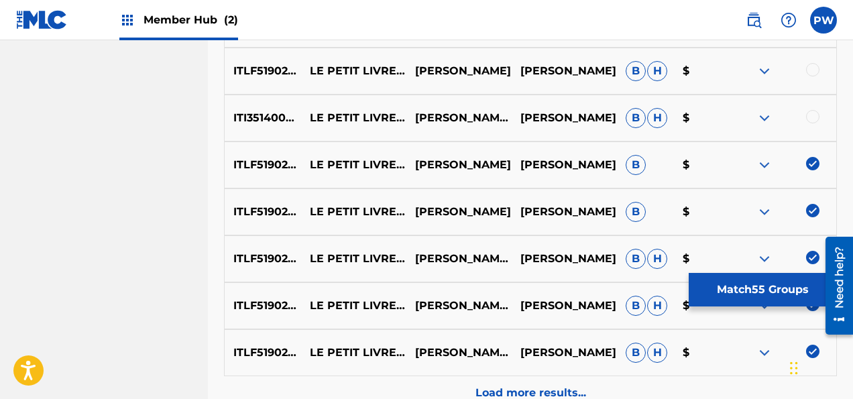
click at [806, 110] on div at bounding box center [783, 118] width 105 height 16
click at [814, 111] on div at bounding box center [812, 116] width 13 height 13
click at [816, 65] on div at bounding box center [812, 69] width 13 height 13
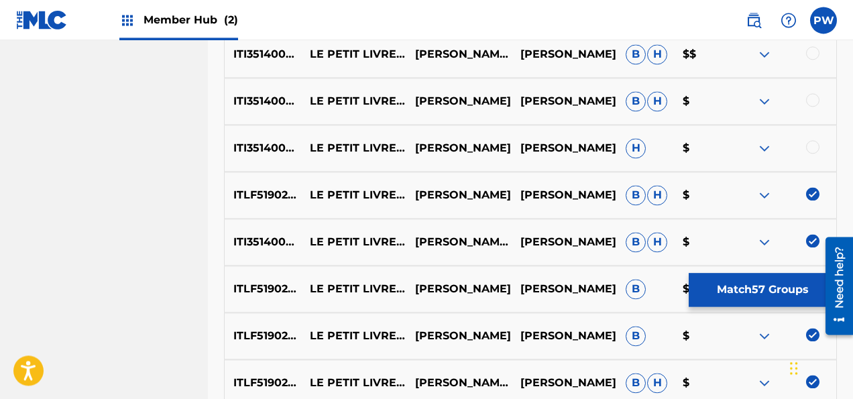
scroll to position [2904, 0]
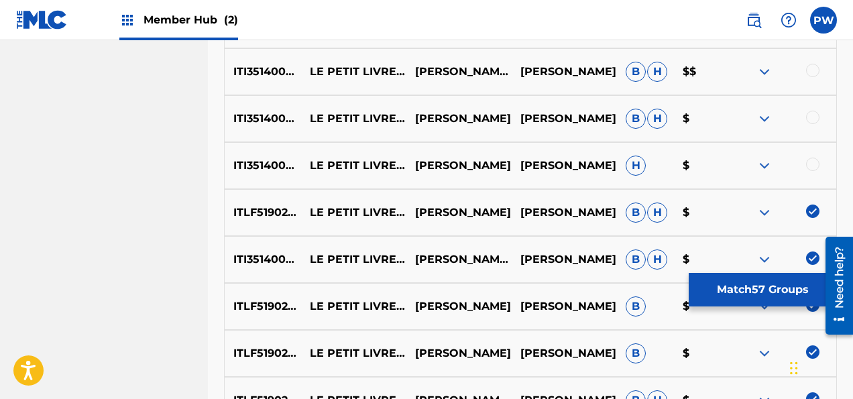
click at [814, 166] on div at bounding box center [812, 164] width 13 height 13
click at [813, 117] on div at bounding box center [812, 117] width 13 height 13
click at [813, 74] on div at bounding box center [812, 70] width 13 height 13
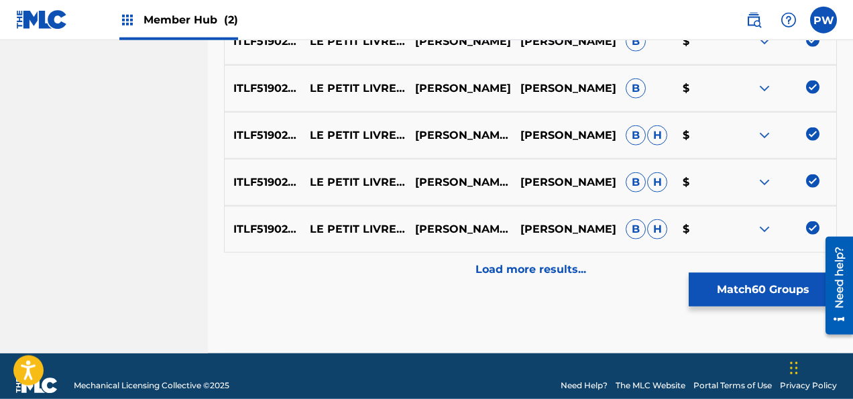
scroll to position [3187, 0]
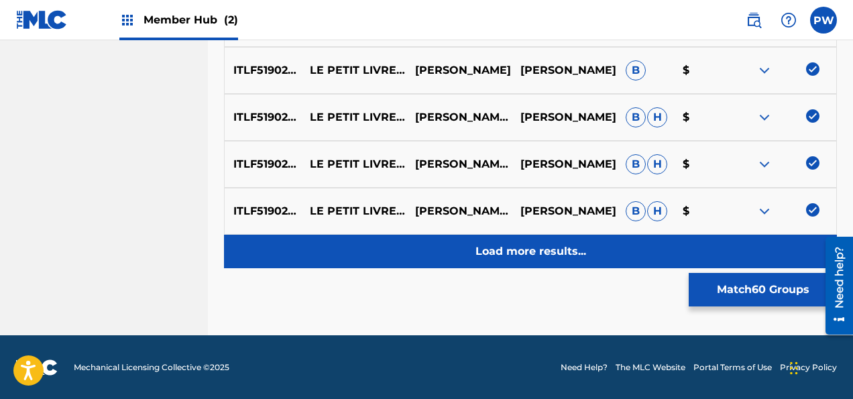
click at [538, 257] on p "Load more results..." at bounding box center [530, 251] width 111 height 16
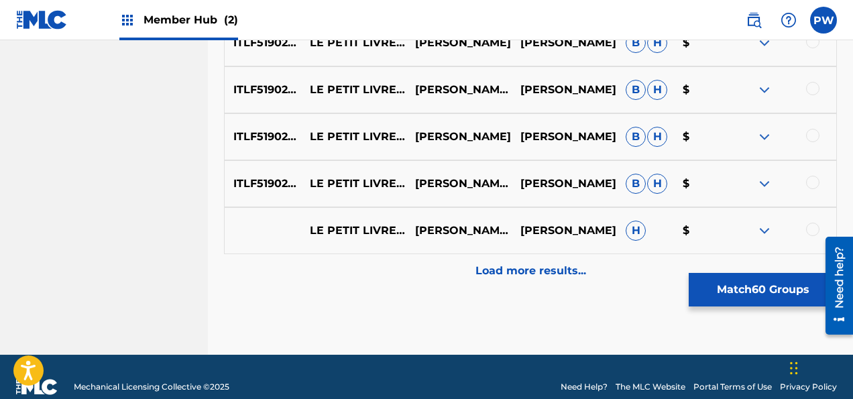
scroll to position [3656, 0]
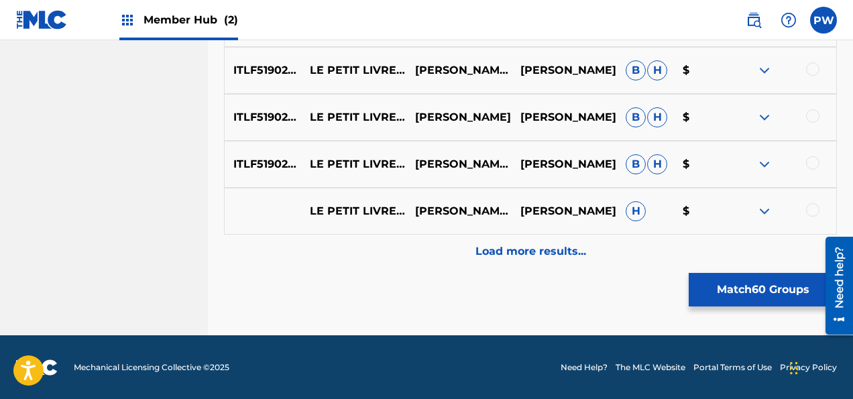
click at [811, 215] on div at bounding box center [812, 209] width 13 height 13
click at [806, 162] on div at bounding box center [812, 162] width 13 height 13
click at [808, 125] on div "ITLF51902215 LE PETIT LIVRE [PERSON_NAME] DE MADAME [PERSON_NAME]: NO. 7, PAS T…" at bounding box center [530, 117] width 613 height 47
click at [806, 111] on div at bounding box center [783, 117] width 105 height 16
click at [806, 116] on div at bounding box center [812, 115] width 13 height 13
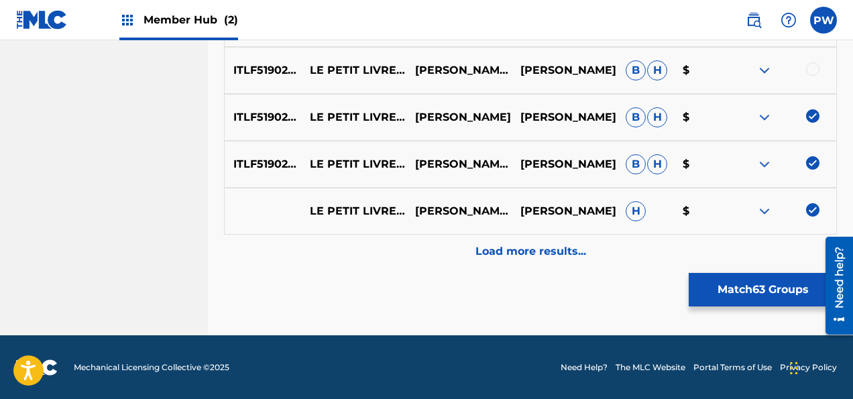
click at [816, 71] on div at bounding box center [812, 68] width 13 height 13
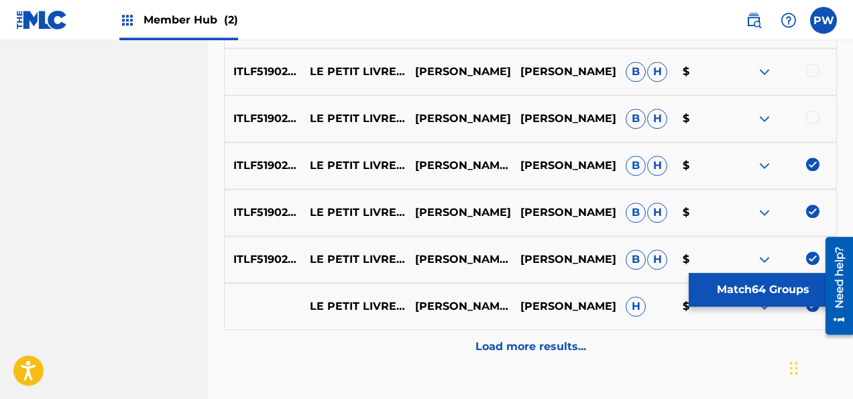
scroll to position [3514, 0]
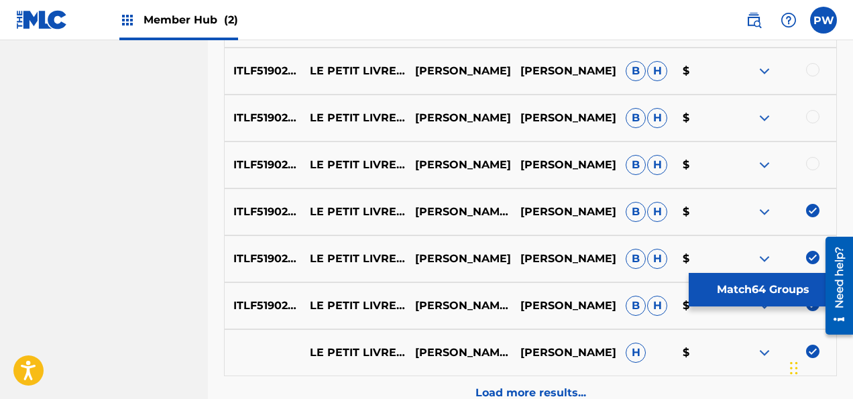
click at [811, 162] on div at bounding box center [812, 163] width 13 height 13
click at [812, 115] on div at bounding box center [812, 116] width 13 height 13
click at [814, 69] on div at bounding box center [812, 69] width 13 height 13
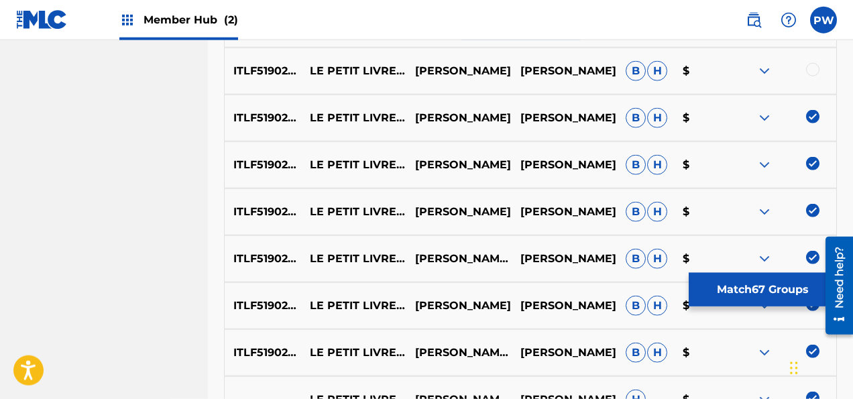
scroll to position [3443, 0]
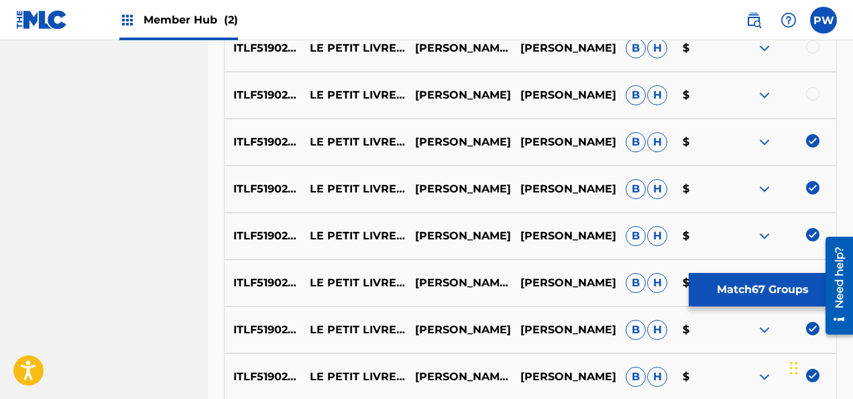
click at [817, 93] on div at bounding box center [812, 93] width 13 height 13
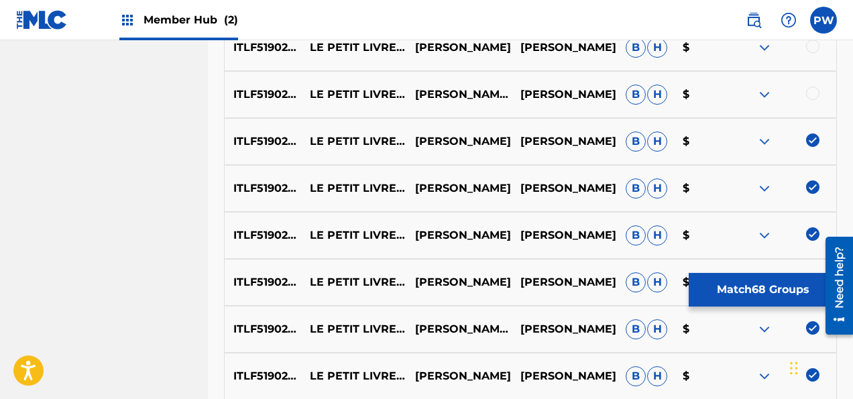
scroll to position [3373, 0]
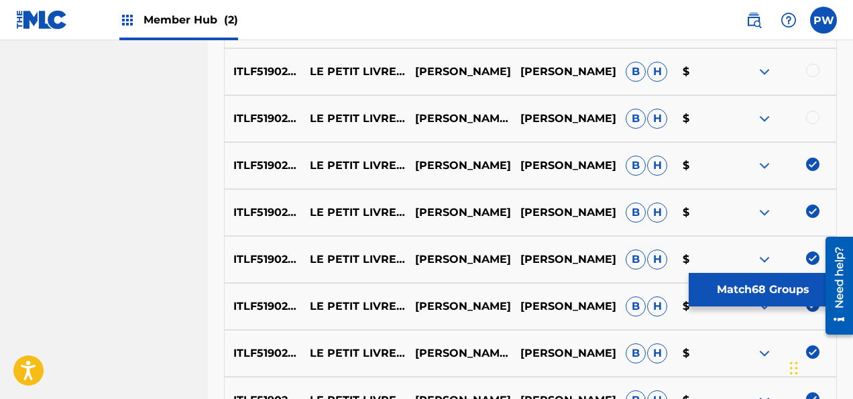
click at [808, 114] on div at bounding box center [812, 117] width 13 height 13
click at [812, 68] on div at bounding box center [812, 70] width 13 height 13
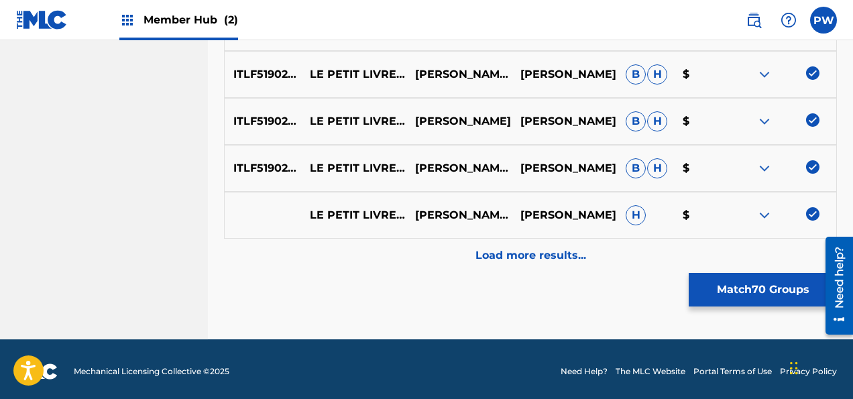
scroll to position [3656, 0]
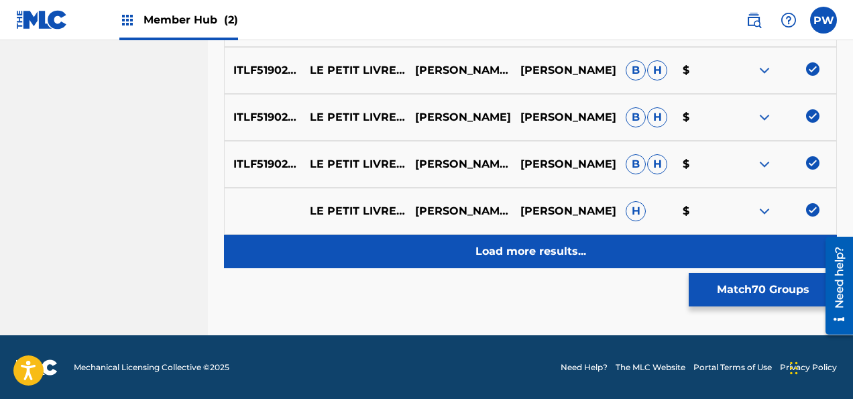
click at [505, 248] on p "Load more results..." at bounding box center [530, 251] width 111 height 16
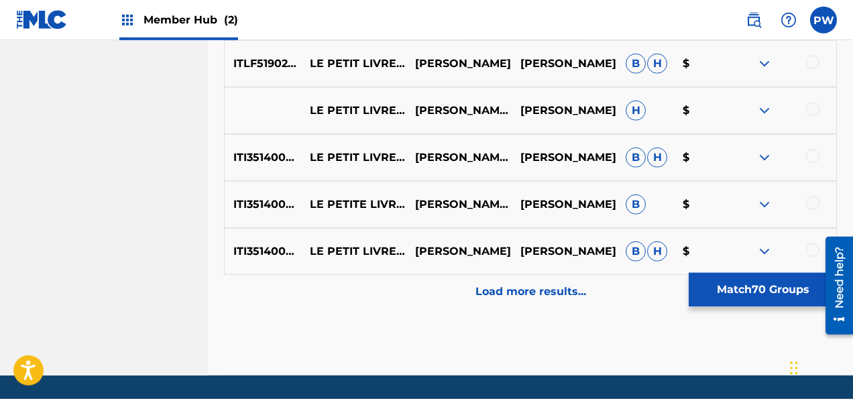
scroll to position [4113, 0]
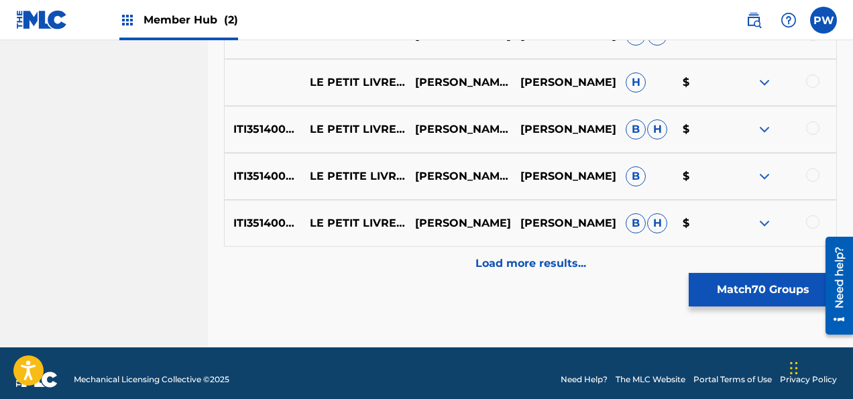
click at [816, 224] on div at bounding box center [812, 221] width 13 height 13
click at [816, 224] on img at bounding box center [812, 221] width 13 height 13
click at [811, 222] on div at bounding box center [812, 221] width 13 height 13
click at [813, 178] on div at bounding box center [812, 174] width 13 height 13
click at [810, 131] on div at bounding box center [812, 127] width 13 height 13
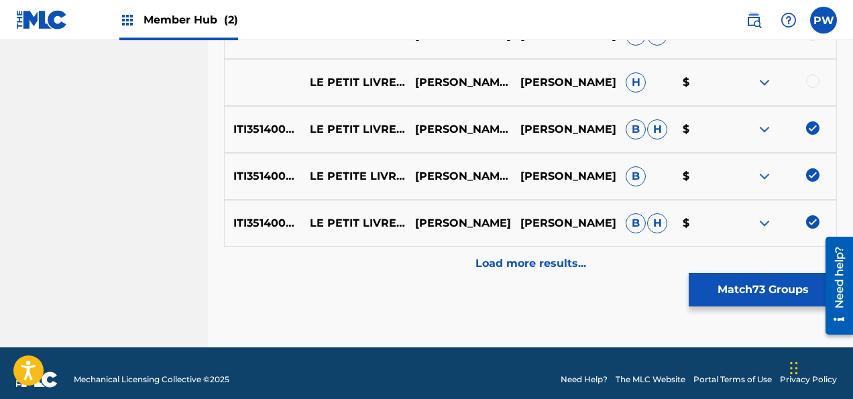
click at [808, 82] on div at bounding box center [812, 80] width 13 height 13
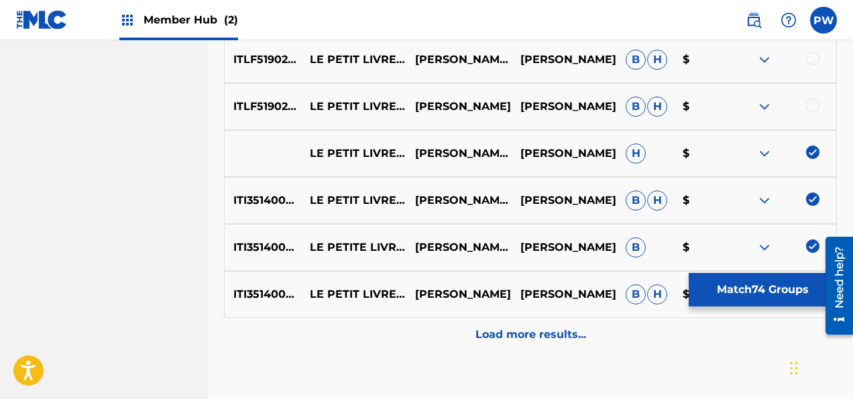
click at [804, 104] on div at bounding box center [783, 107] width 105 height 16
click at [814, 103] on div at bounding box center [812, 105] width 13 height 13
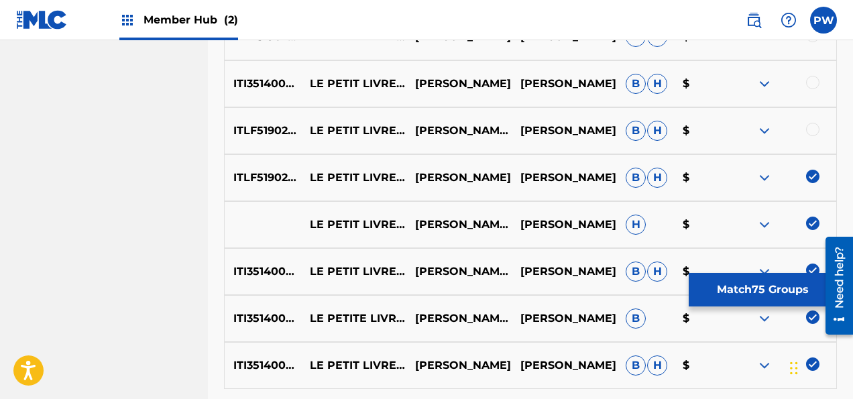
click at [813, 129] on div at bounding box center [812, 129] width 13 height 13
click at [812, 80] on div at bounding box center [812, 82] width 13 height 13
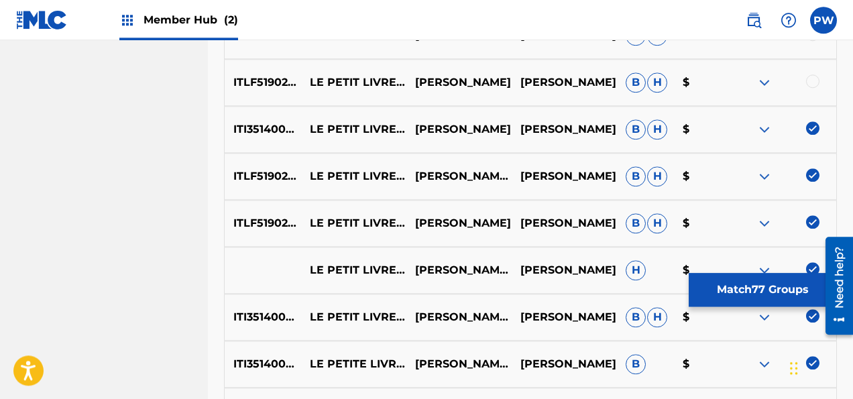
scroll to position [3901, 0]
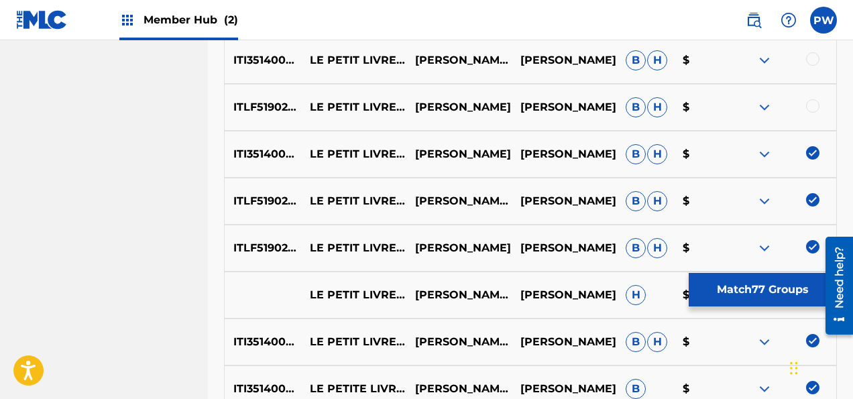
click at [812, 107] on div at bounding box center [812, 105] width 13 height 13
click at [811, 62] on div at bounding box center [812, 58] width 13 height 13
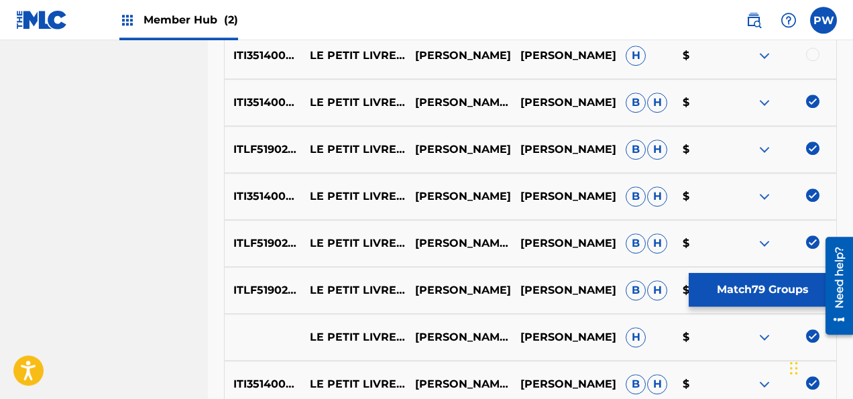
scroll to position [3830, 0]
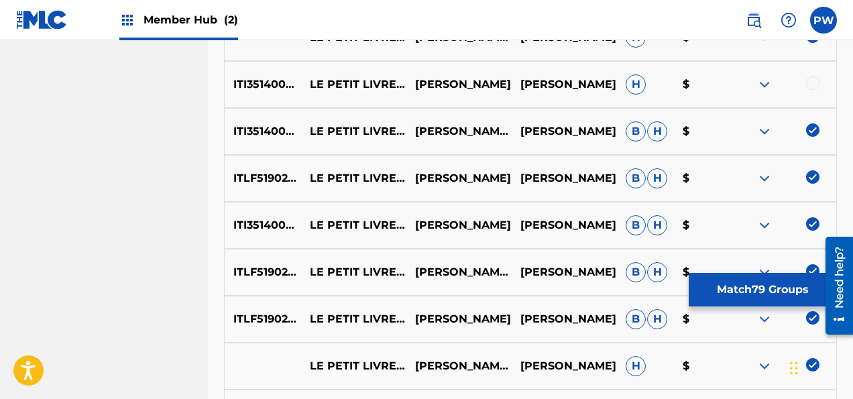
click at [814, 84] on div at bounding box center [812, 82] width 13 height 13
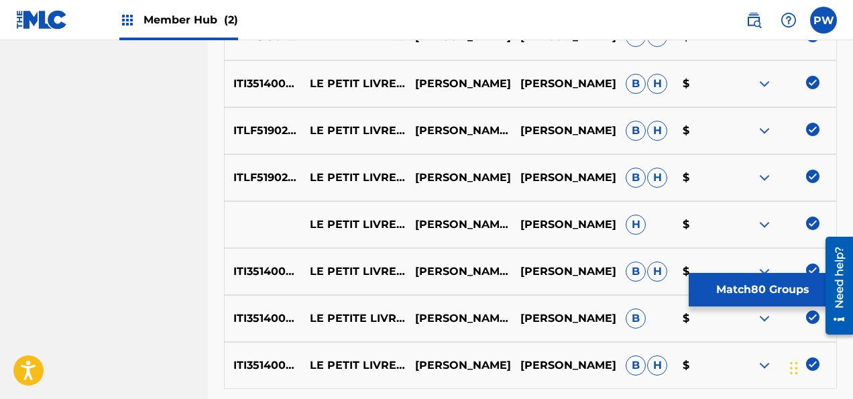
scroll to position [4125, 0]
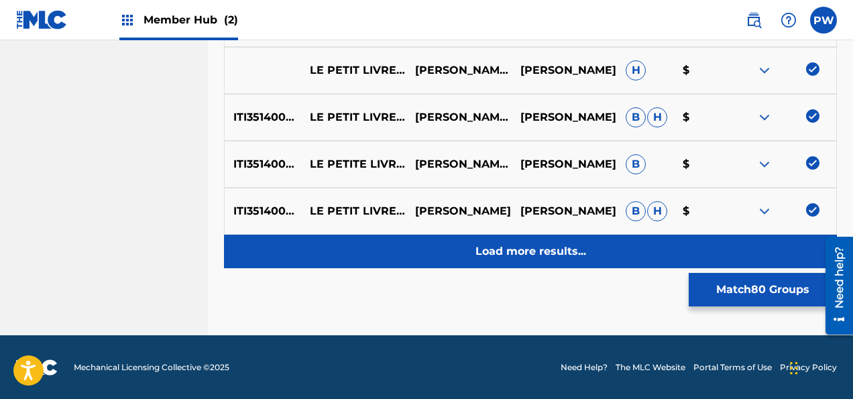
click at [522, 241] on div "Load more results..." at bounding box center [530, 252] width 613 height 34
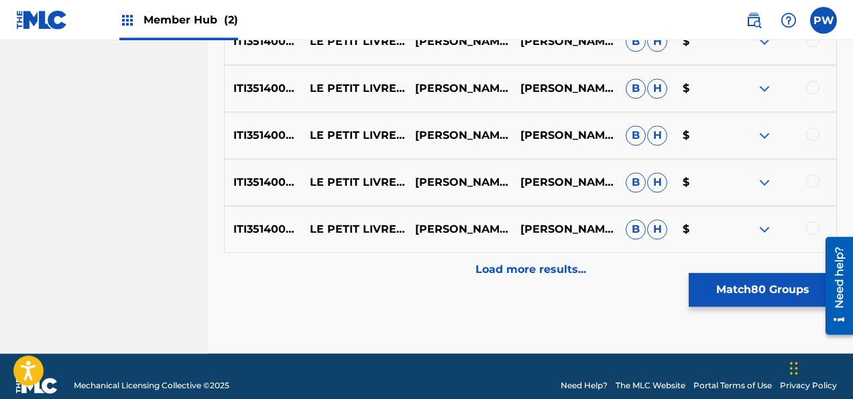
scroll to position [4594, 0]
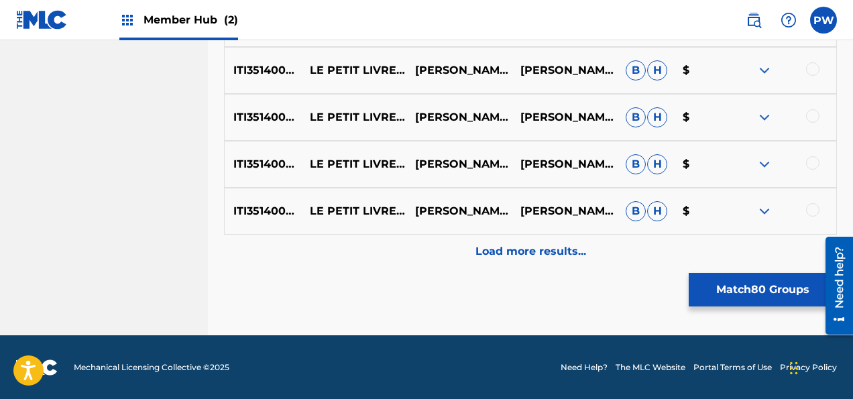
click at [809, 213] on div at bounding box center [812, 209] width 13 height 13
click at [811, 168] on div at bounding box center [812, 162] width 13 height 13
click at [814, 127] on div "ITI351400082 LE PETIT LIVRE DE HARPE DE MADAME [PERSON_NAME] XVIII PAS TROP VIT…" at bounding box center [530, 117] width 613 height 47
click at [814, 122] on div at bounding box center [783, 117] width 105 height 16
click at [812, 117] on div at bounding box center [812, 115] width 13 height 13
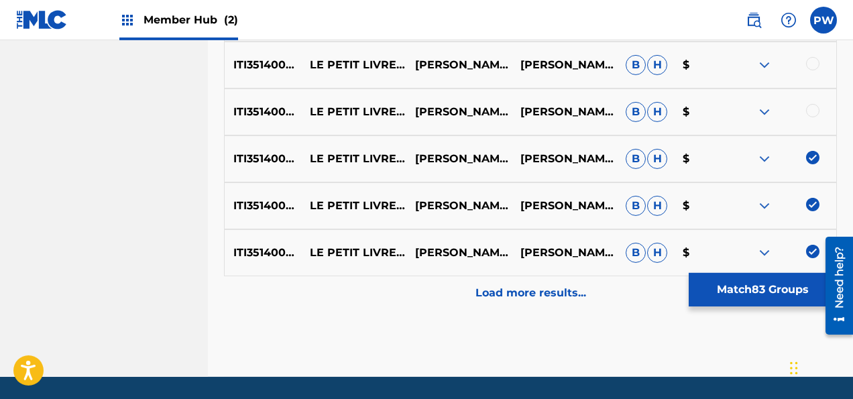
scroll to position [4523, 0]
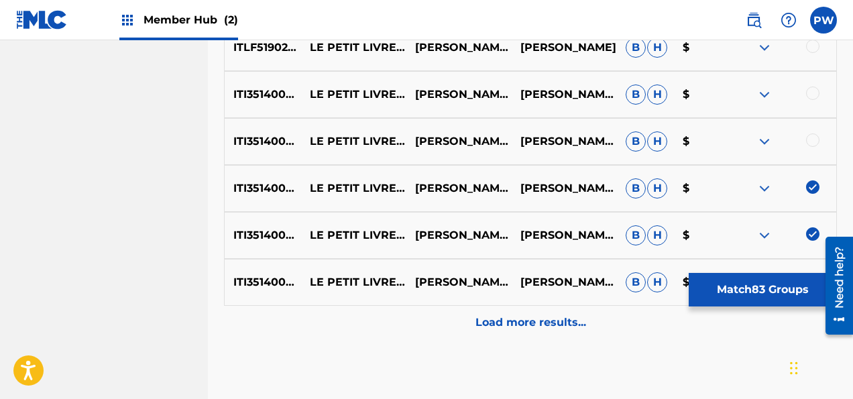
click at [806, 142] on div at bounding box center [783, 141] width 105 height 16
click at [811, 137] on div at bounding box center [812, 139] width 13 height 13
click at [808, 95] on div at bounding box center [812, 92] width 13 height 13
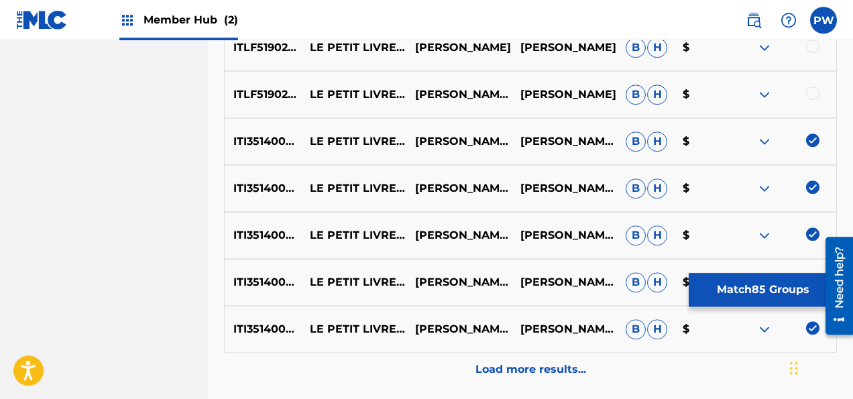
scroll to position [4453, 0]
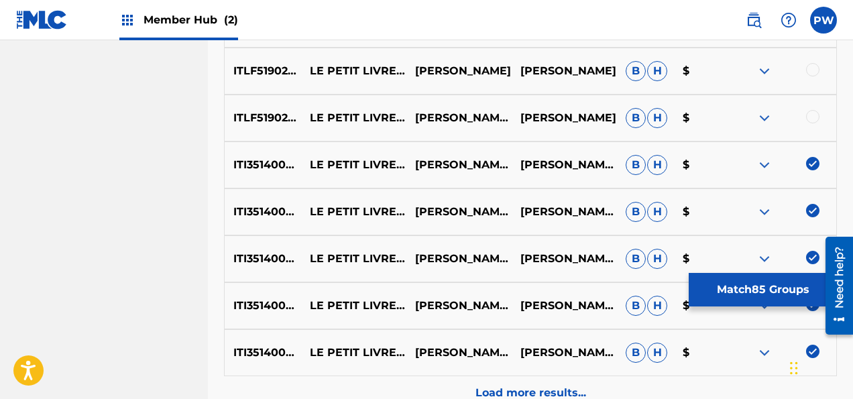
click at [810, 117] on div at bounding box center [812, 116] width 13 height 13
click at [813, 71] on div at bounding box center [812, 69] width 13 height 13
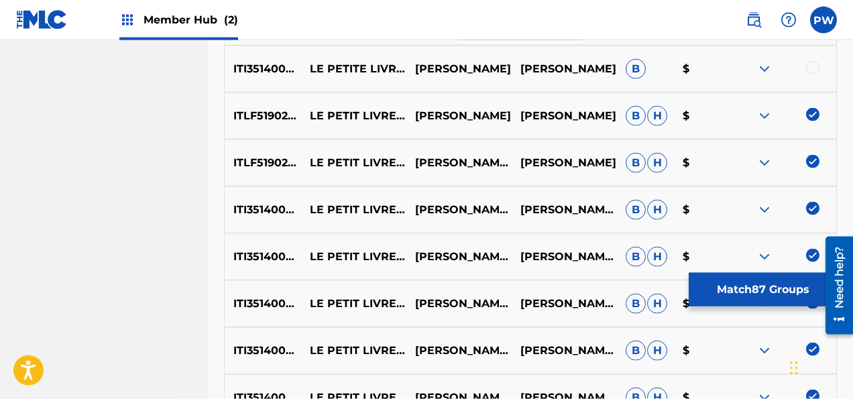
scroll to position [4382, 0]
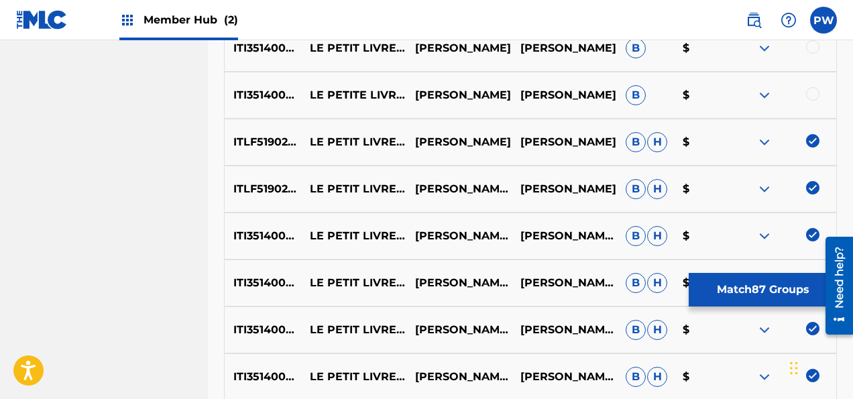
click at [813, 98] on div at bounding box center [812, 93] width 13 height 13
click at [809, 57] on div "ITI351400079 LE PETIT LIVRE [PERSON_NAME] DE MADAME [PERSON_NAME]: XV. PAS TROP…" at bounding box center [530, 48] width 613 height 47
click at [812, 53] on div at bounding box center [783, 48] width 105 height 16
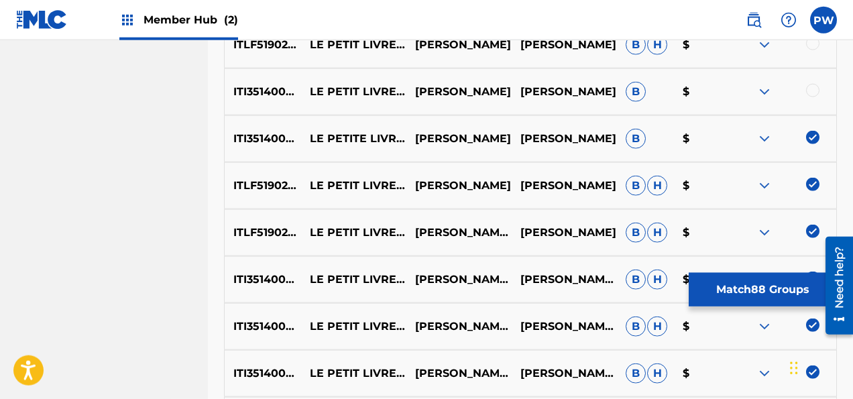
scroll to position [4311, 0]
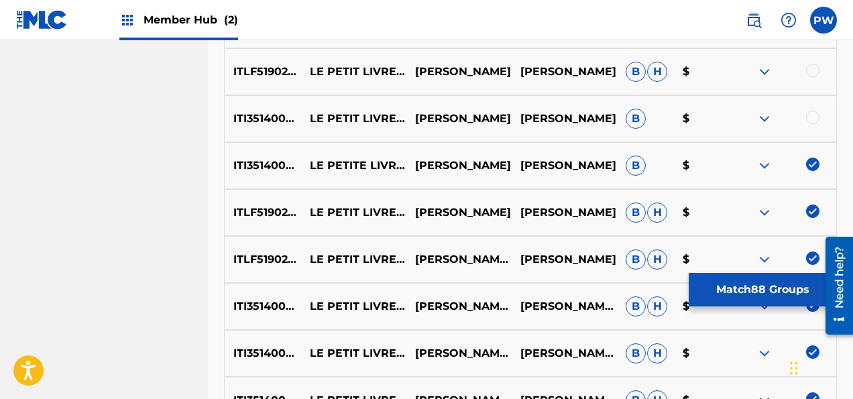
click at [811, 115] on div at bounding box center [812, 117] width 13 height 13
click at [811, 72] on div at bounding box center [812, 70] width 13 height 13
click at [811, 76] on div at bounding box center [812, 70] width 13 height 13
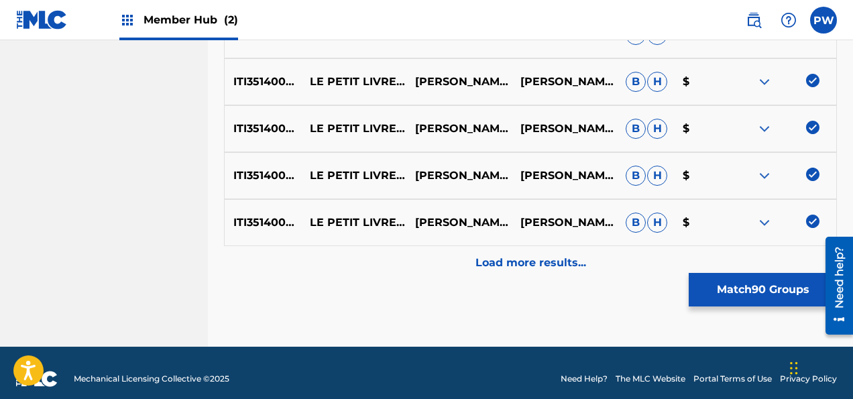
scroll to position [4594, 0]
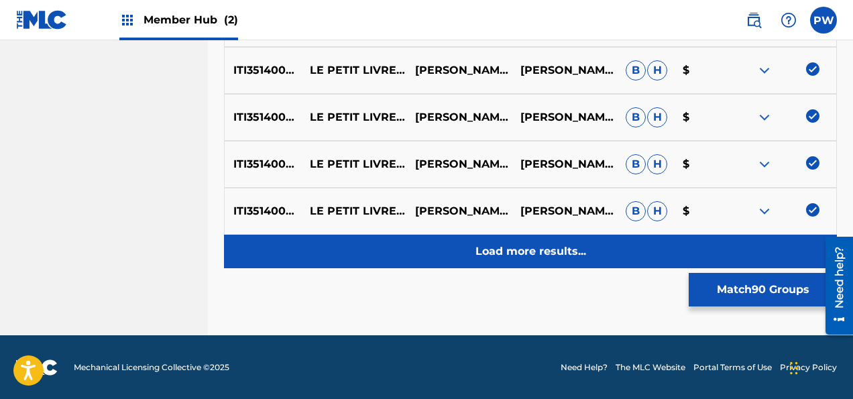
click at [557, 250] on p "Load more results..." at bounding box center [530, 251] width 111 height 16
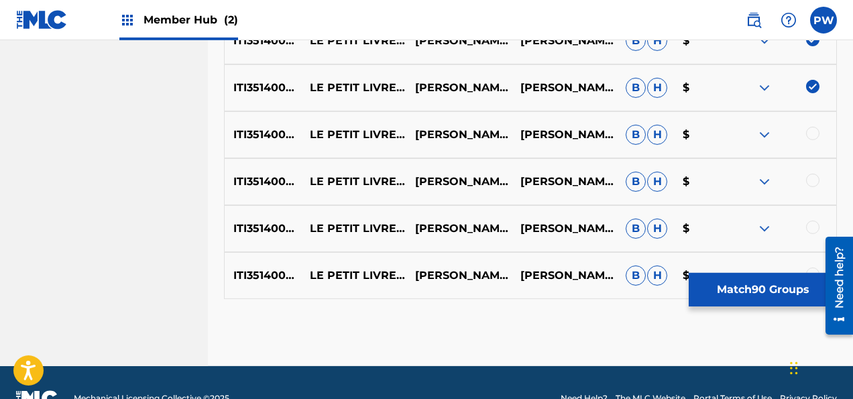
scroll to position [4749, 0]
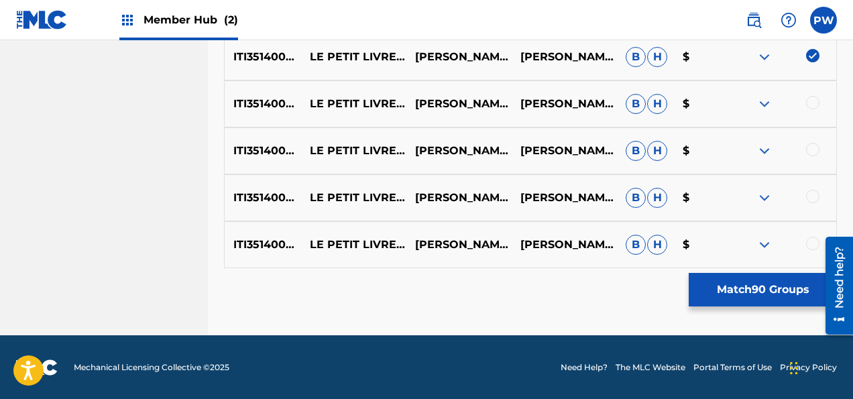
click at [811, 243] on div at bounding box center [812, 243] width 13 height 13
click at [814, 251] on div at bounding box center [783, 245] width 105 height 16
click at [810, 247] on div at bounding box center [812, 243] width 13 height 13
click at [811, 197] on div at bounding box center [812, 196] width 13 height 13
click at [808, 149] on div at bounding box center [812, 149] width 13 height 13
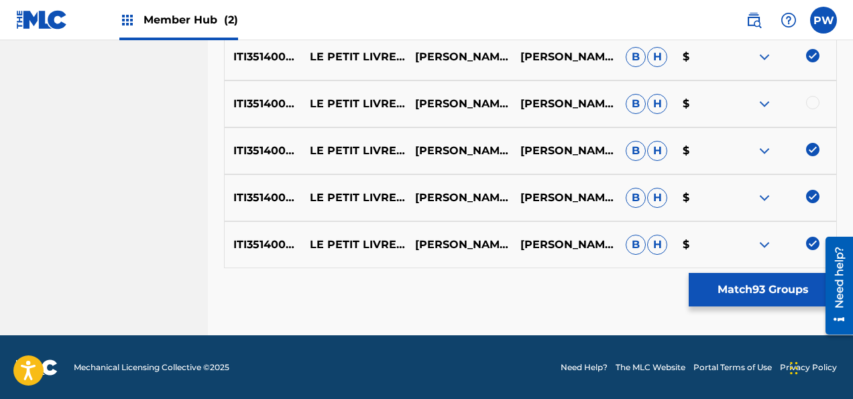
click at [815, 104] on div at bounding box center [812, 102] width 13 height 13
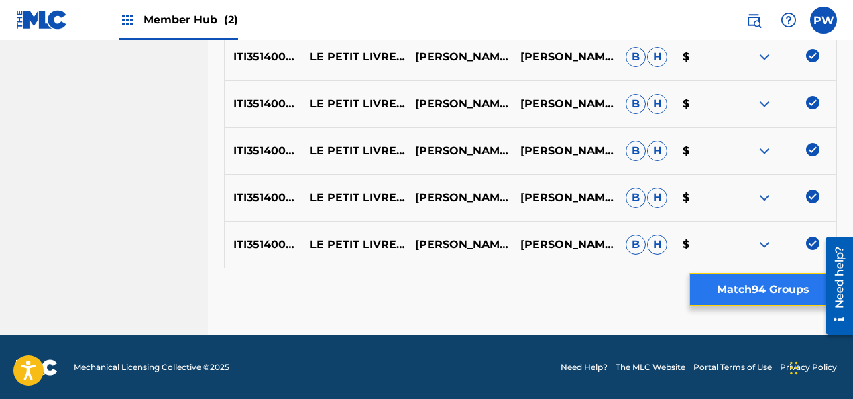
click at [732, 287] on button "Match 94 Groups" at bounding box center [762, 290] width 148 height 34
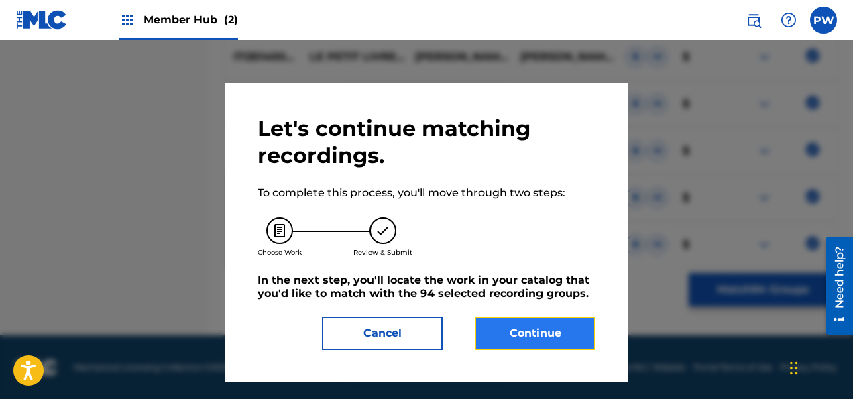
click at [531, 328] on button "Continue" at bounding box center [535, 333] width 121 height 34
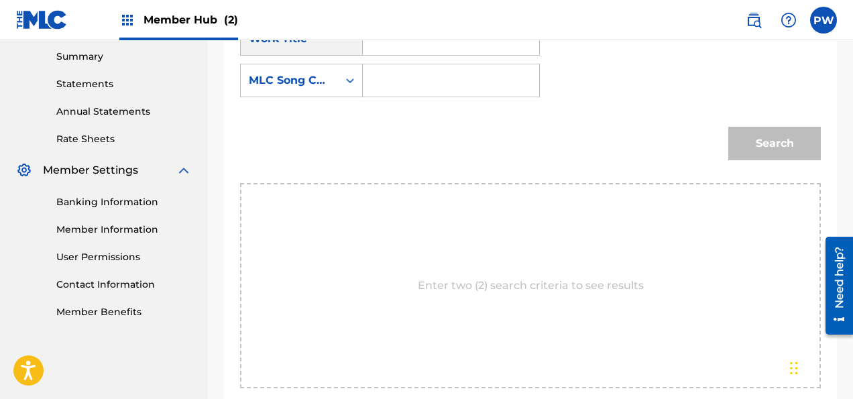
scroll to position [361, 0]
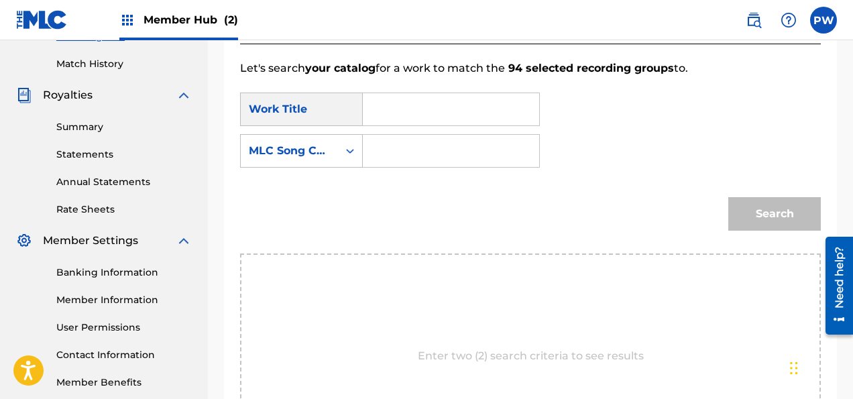
click at [410, 102] on input "Search Form" at bounding box center [451, 109] width 154 height 32
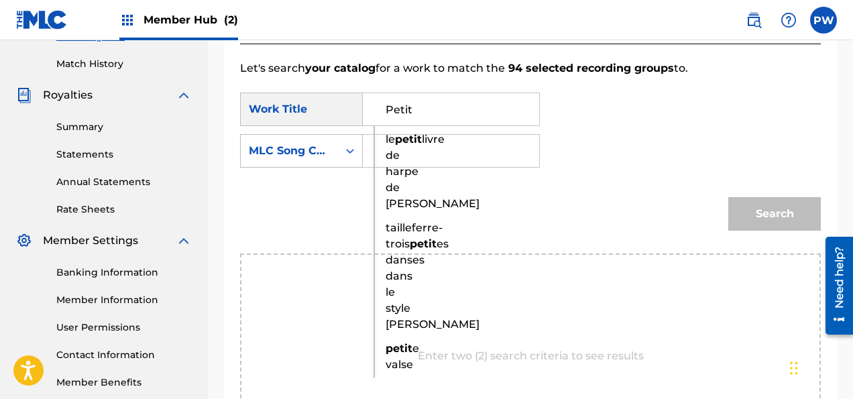
click at [397, 206] on span "livre de harpe de [PERSON_NAME]" at bounding box center [432, 171] width 94 height 77
type input "le petit livre de harpe de [PERSON_NAME]"
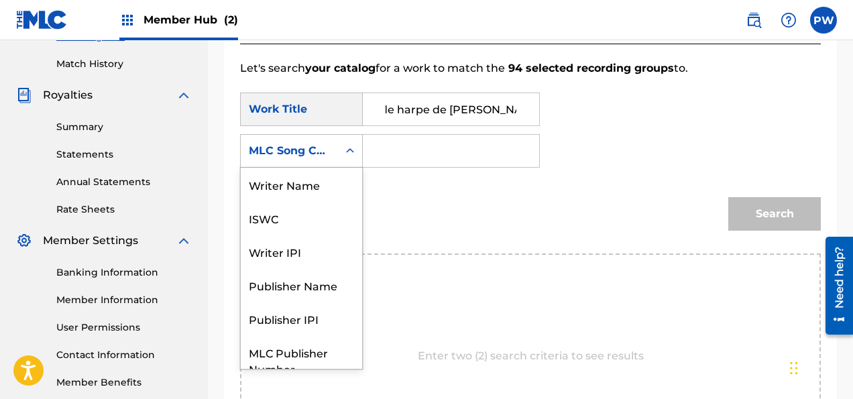
scroll to position [50, 0]
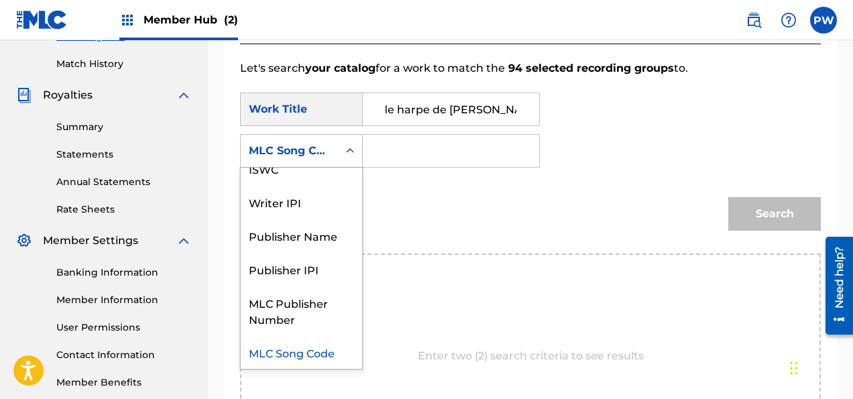
click at [333, 152] on div "MLC Song Code" at bounding box center [289, 150] width 97 height 25
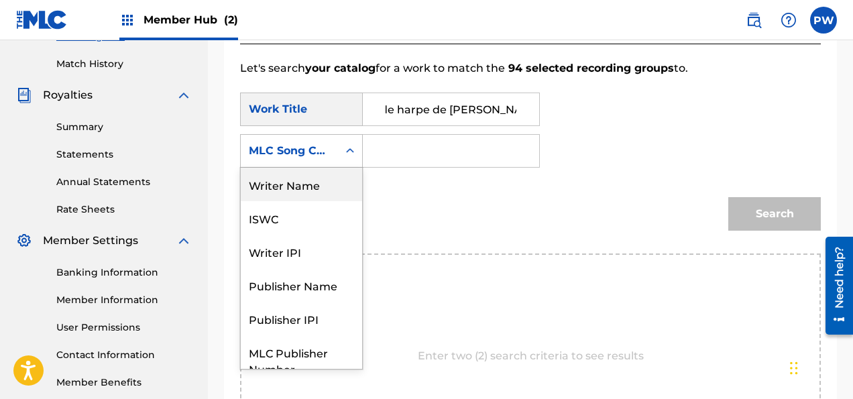
click at [301, 190] on div "Writer Name" at bounding box center [301, 185] width 121 height 34
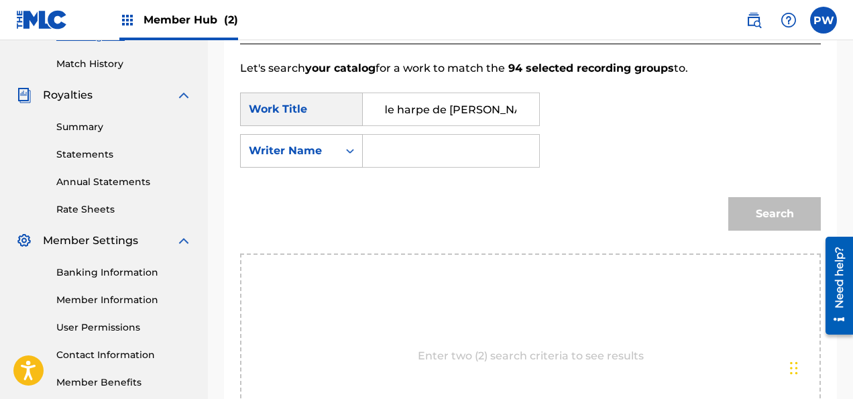
click at [442, 152] on input "Search Form" at bounding box center [451, 151] width 154 height 32
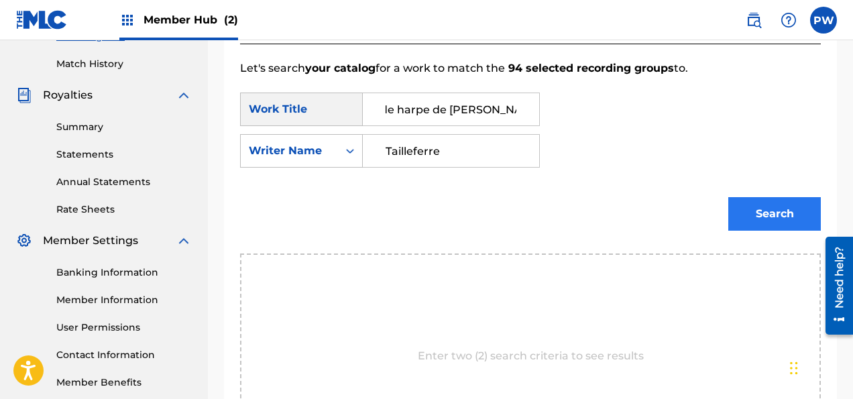
type input "Tailleferre"
click at [768, 215] on button "Search" at bounding box center [774, 214] width 93 height 34
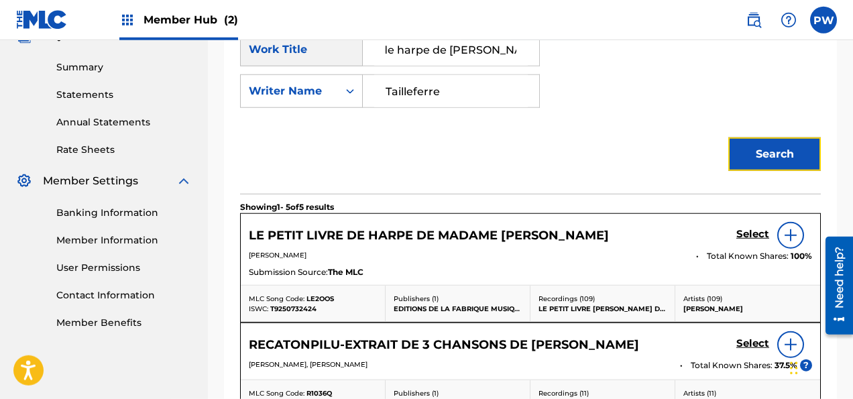
scroll to position [503, 0]
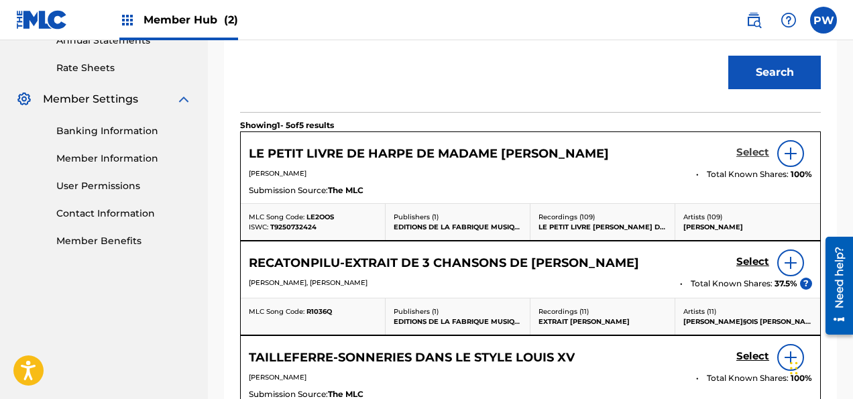
click at [756, 151] on h5 "Select" at bounding box center [752, 152] width 33 height 13
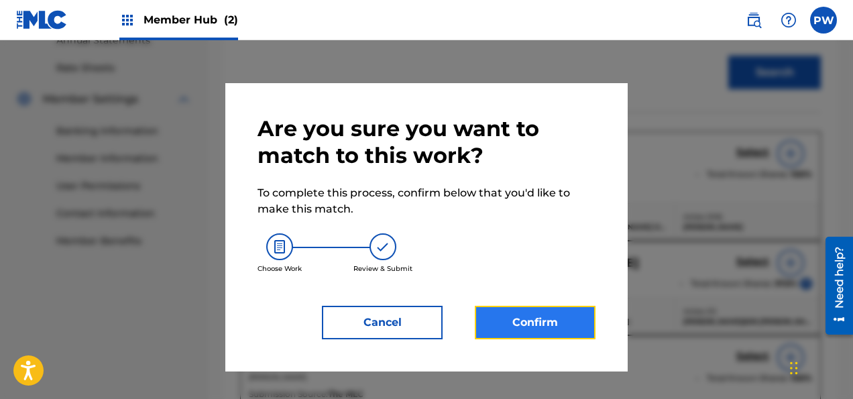
click at [524, 315] on button "Confirm" at bounding box center [535, 323] width 121 height 34
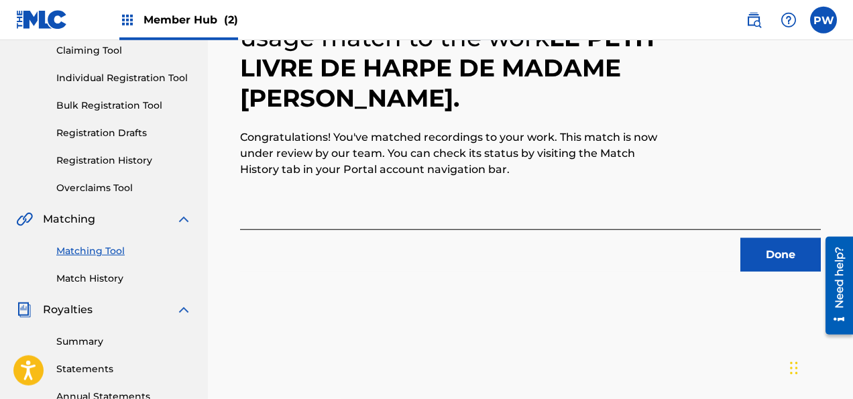
scroll to position [149, 0]
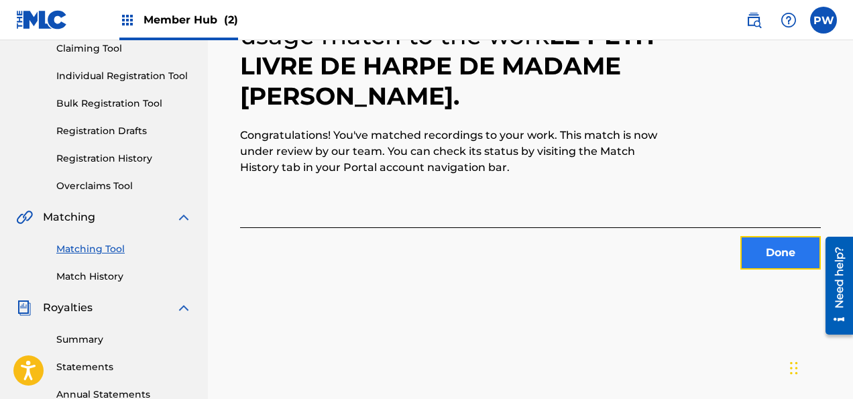
click at [790, 258] on button "Done" at bounding box center [780, 253] width 80 height 34
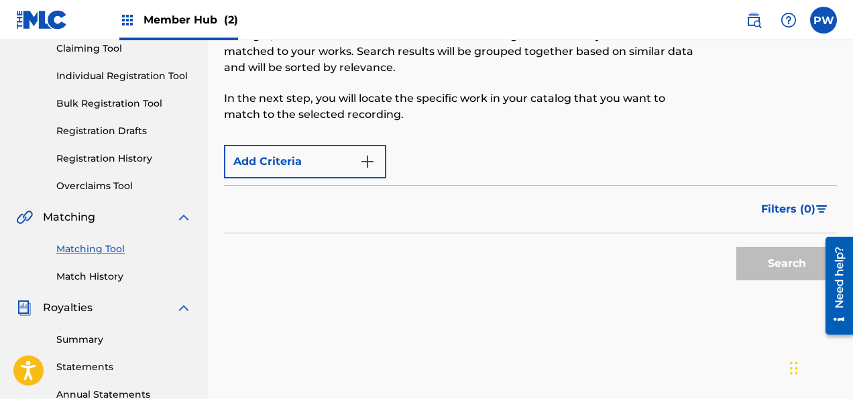
click at [790, 258] on form "Add Criteria Filter Estimated Value All $$$$$ $$$$ $$$ $$ $ Source All Blanket …" at bounding box center [530, 212] width 613 height 149
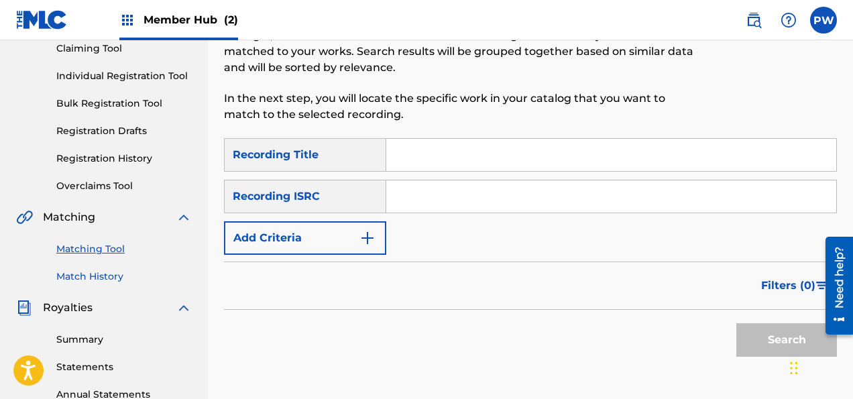
click at [90, 275] on link "Match History" at bounding box center [123, 276] width 135 height 14
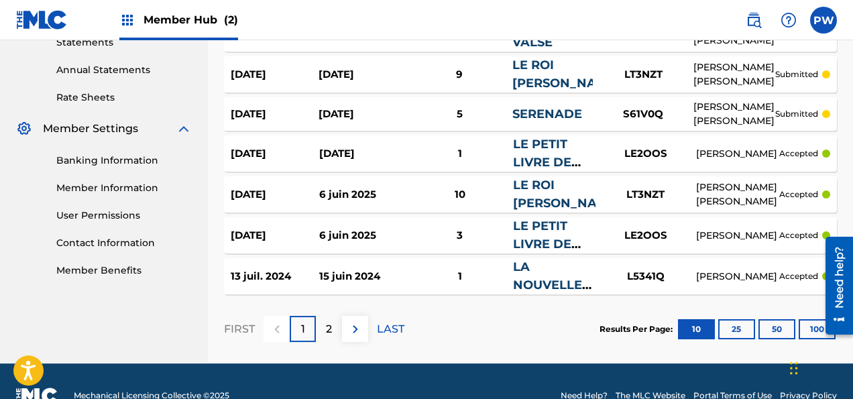
scroll to position [495, 0]
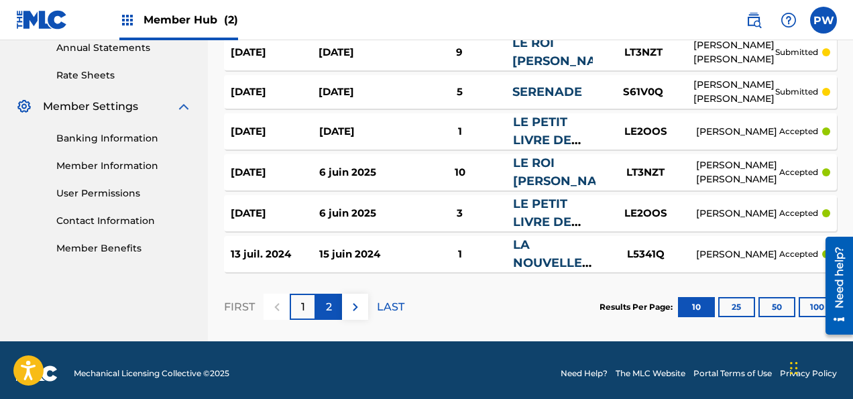
click at [324, 304] on div "2" at bounding box center [329, 307] width 26 height 26
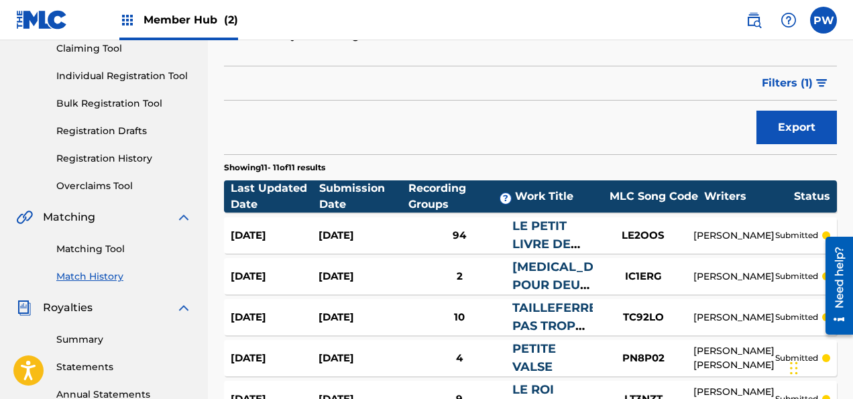
scroll to position [78, 0]
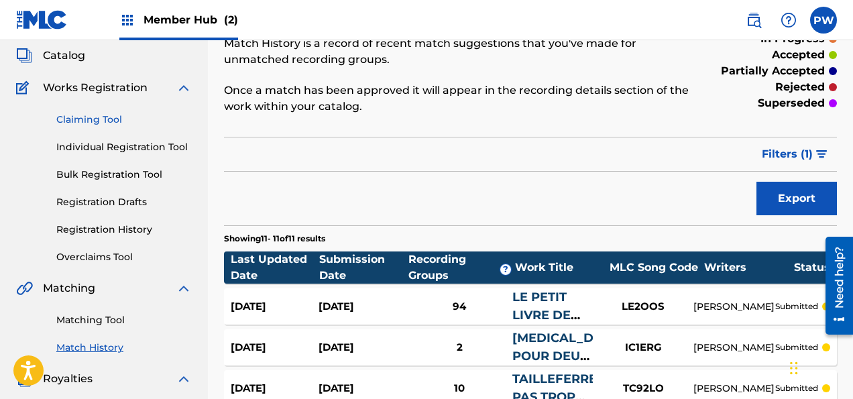
click at [101, 115] on link "Claiming Tool" at bounding box center [123, 120] width 135 height 14
click at [101, 115] on div "Summary Catalog Works Registration Claiming Tool Individual Registration Tool B…" at bounding box center [104, 344] width 208 height 690
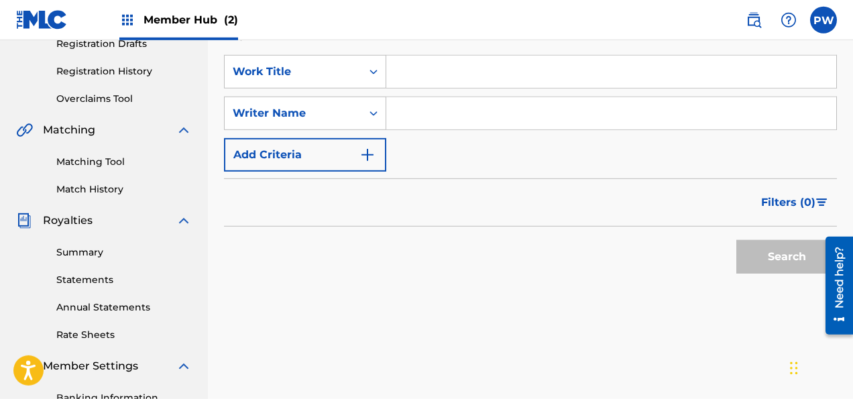
scroll to position [212, 0]
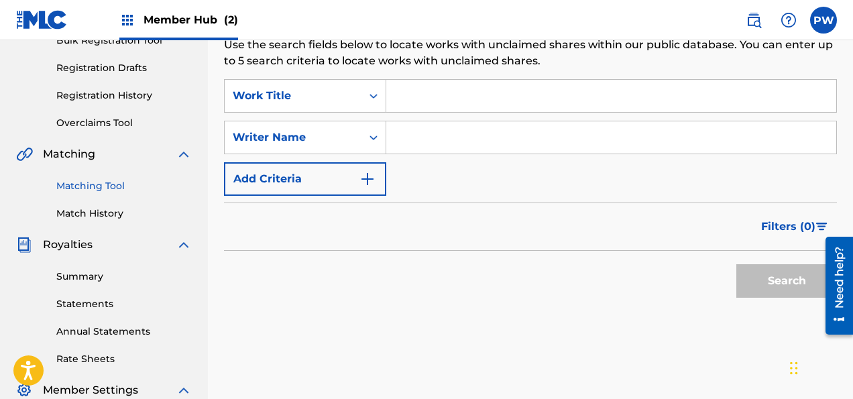
click at [117, 181] on link "Matching Tool" at bounding box center [123, 186] width 135 height 14
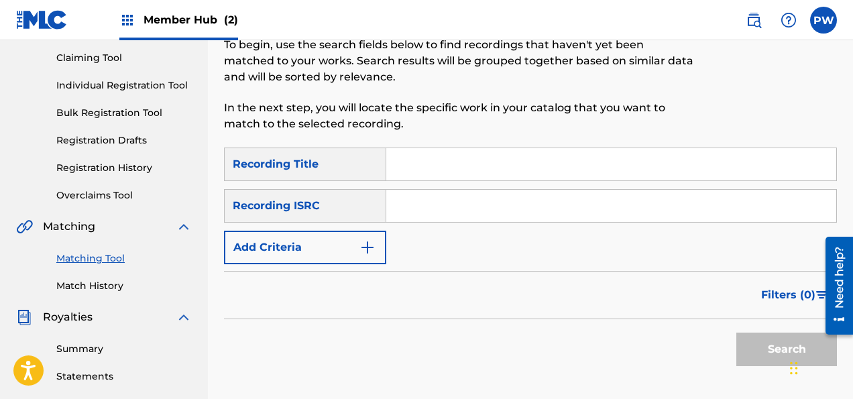
scroll to position [141, 0]
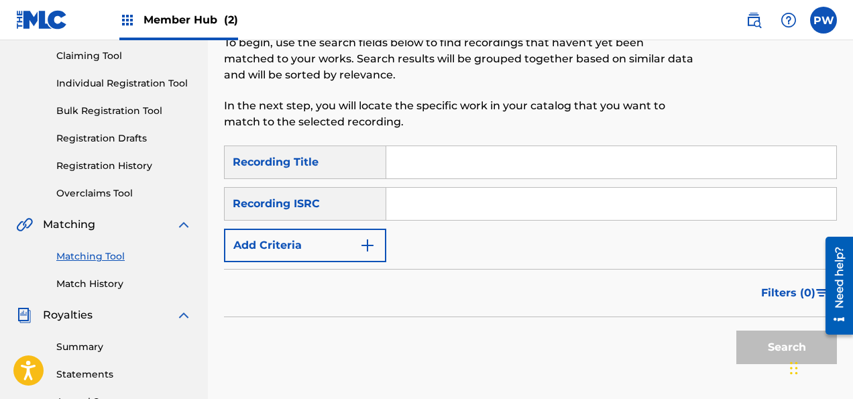
click at [422, 162] on input "Search Form" at bounding box center [611, 162] width 450 height 32
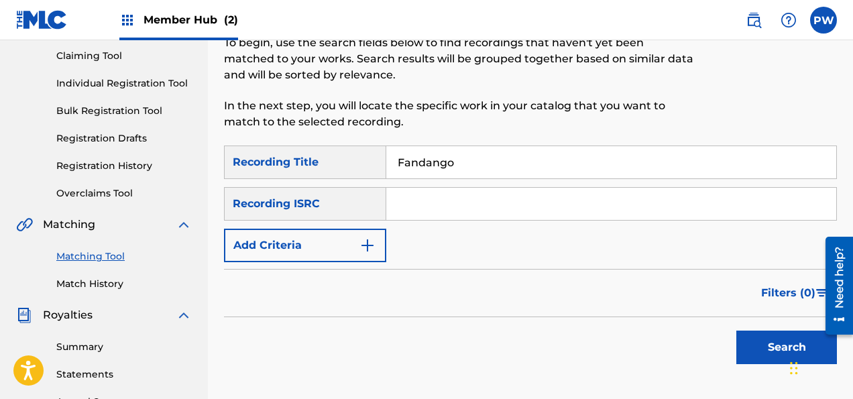
type input "Fandango"
click at [736, 330] on button "Search" at bounding box center [786, 347] width 101 height 34
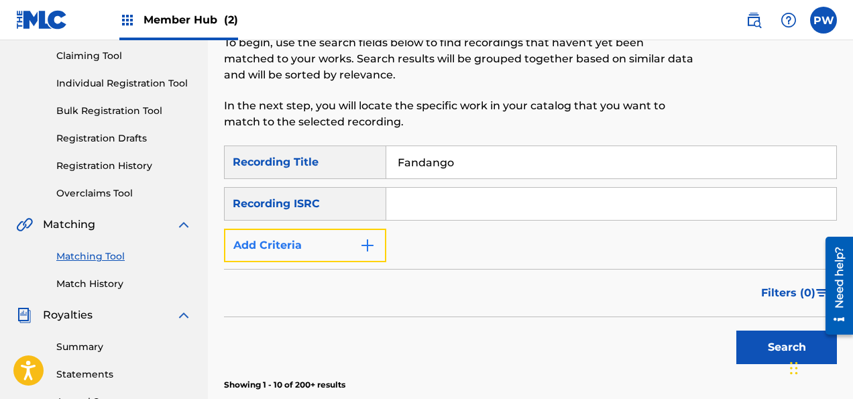
click at [284, 249] on button "Add Criteria" at bounding box center [305, 246] width 162 height 34
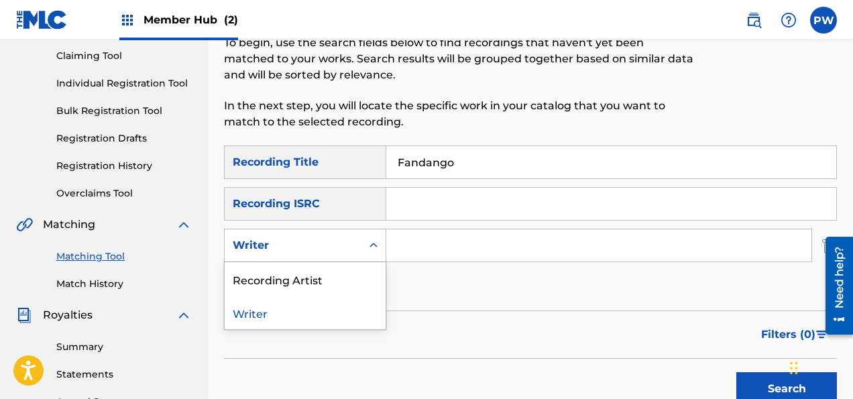
click at [284, 249] on div "Writer" at bounding box center [293, 245] width 121 height 16
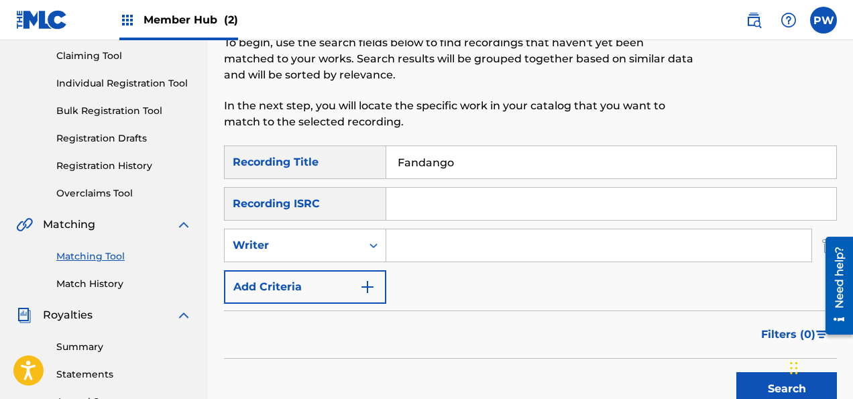
click at [433, 247] on input "Search Form" at bounding box center [598, 245] width 425 height 32
type input "Tailleferre"
click at [763, 381] on button "Search" at bounding box center [786, 389] width 101 height 34
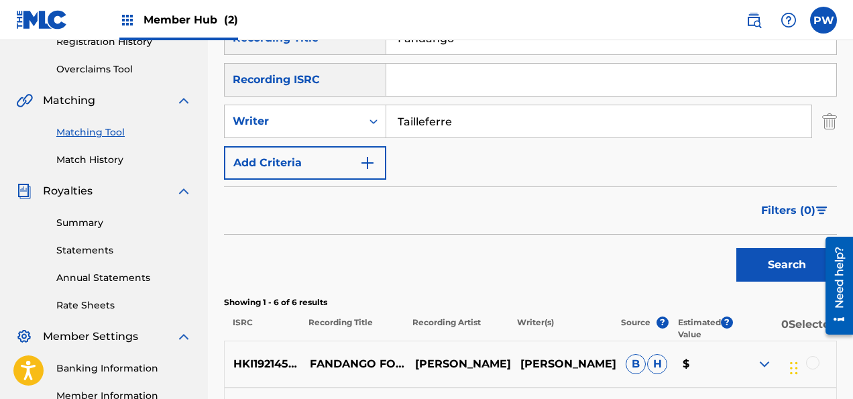
scroll to position [124, 0]
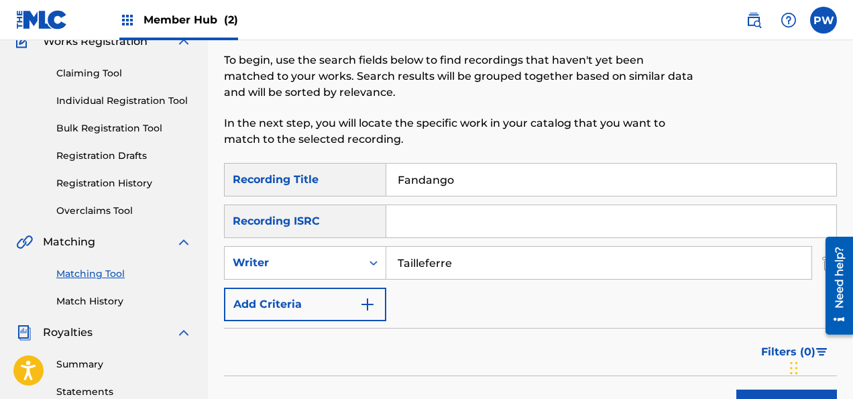
drag, startPoint x: 459, startPoint y: 180, endPoint x: 377, endPoint y: 173, distance: 82.1
click at [386, 173] on input "Fandango" at bounding box center [611, 180] width 450 height 32
type input "Menuet"
click at [736, 389] on button "Search" at bounding box center [786, 406] width 101 height 34
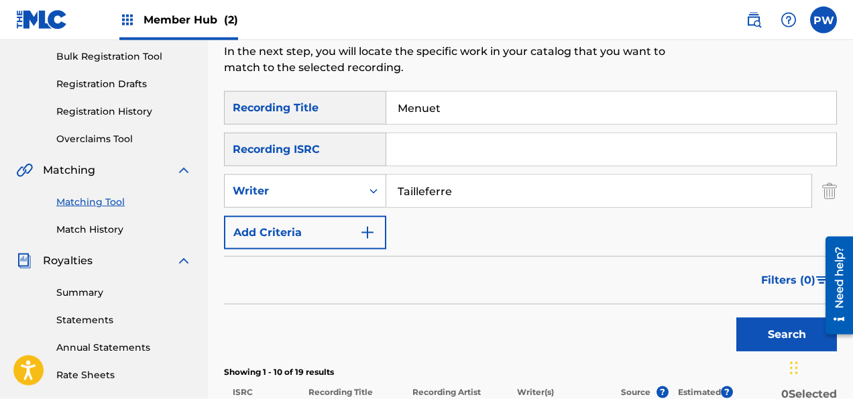
scroll to position [195, 0]
drag, startPoint x: 473, startPoint y: 106, endPoint x: 377, endPoint y: 97, distance: 96.9
click at [386, 97] on input "Menuet" at bounding box center [611, 109] width 450 height 32
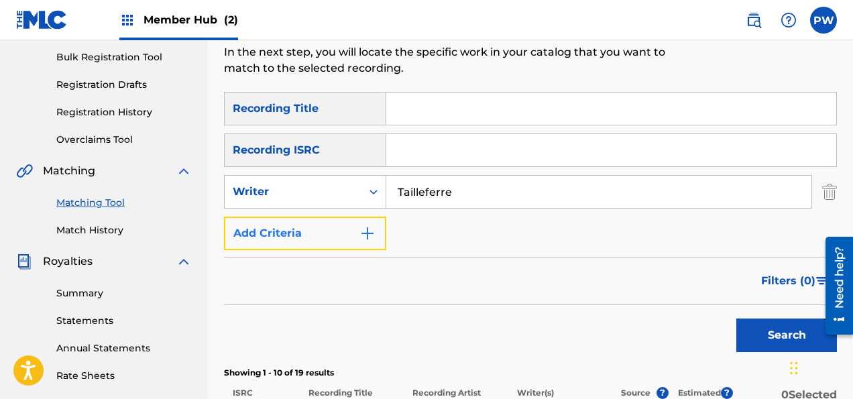
click at [308, 230] on button "Add Criteria" at bounding box center [305, 234] width 162 height 34
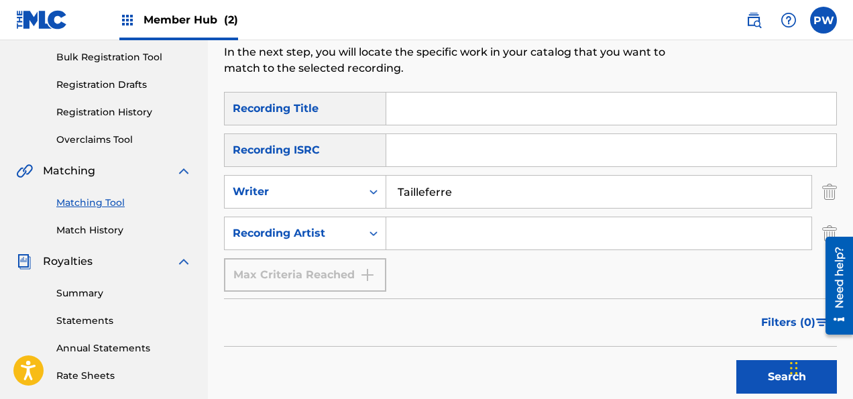
click at [437, 228] on input "Search Form" at bounding box center [598, 233] width 425 height 32
type input "[PERSON_NAME]"
click at [736, 360] on button "Search" at bounding box center [786, 377] width 101 height 34
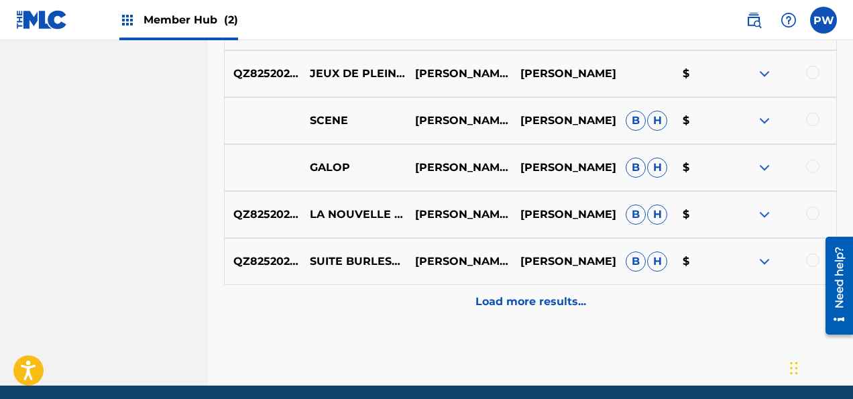
scroll to position [882, 0]
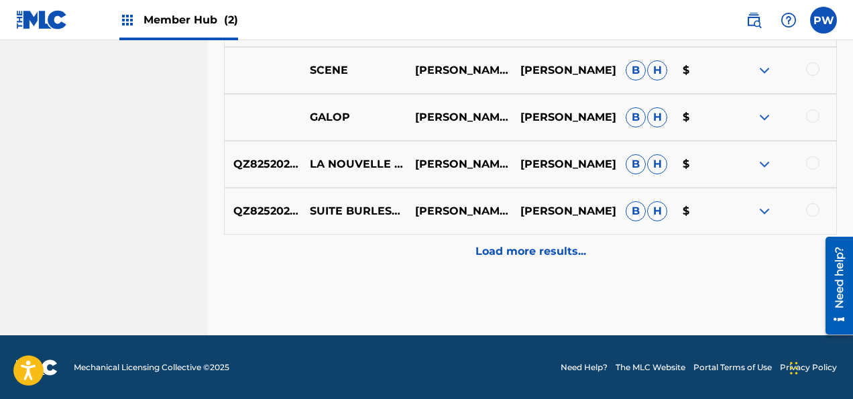
click at [817, 168] on div at bounding box center [783, 164] width 105 height 16
click at [813, 162] on div at bounding box center [812, 162] width 13 height 13
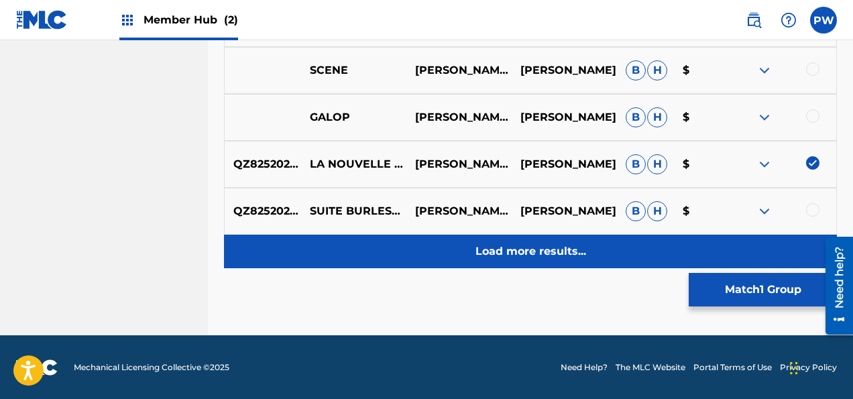
click at [519, 247] on p "Load more results..." at bounding box center [530, 251] width 111 height 16
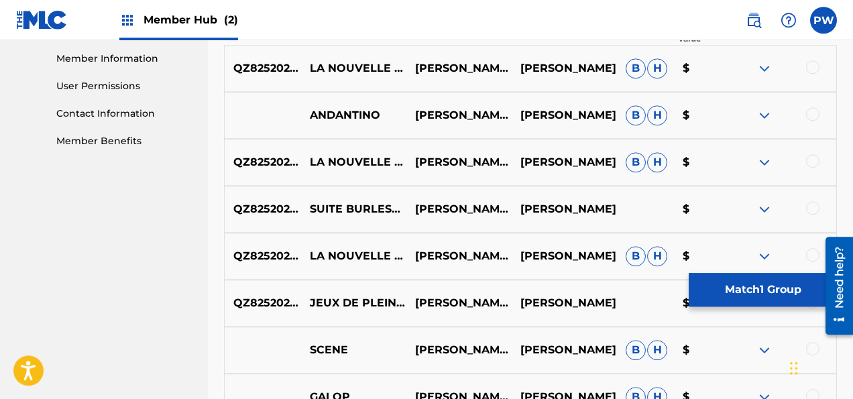
scroll to position [536, 0]
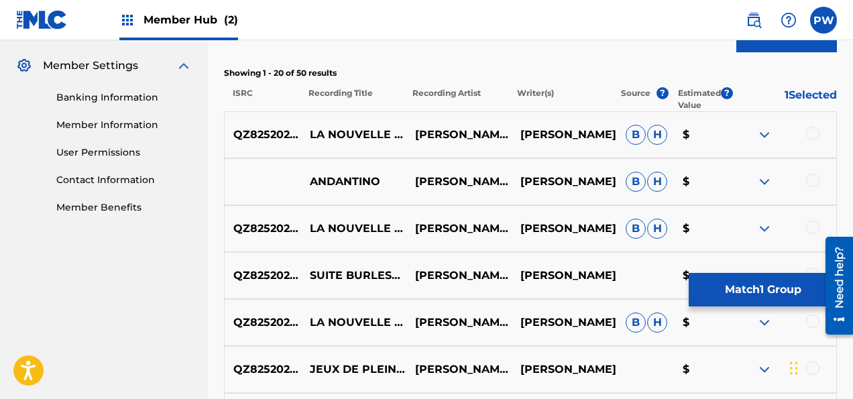
click at [812, 136] on div at bounding box center [812, 133] width 13 height 13
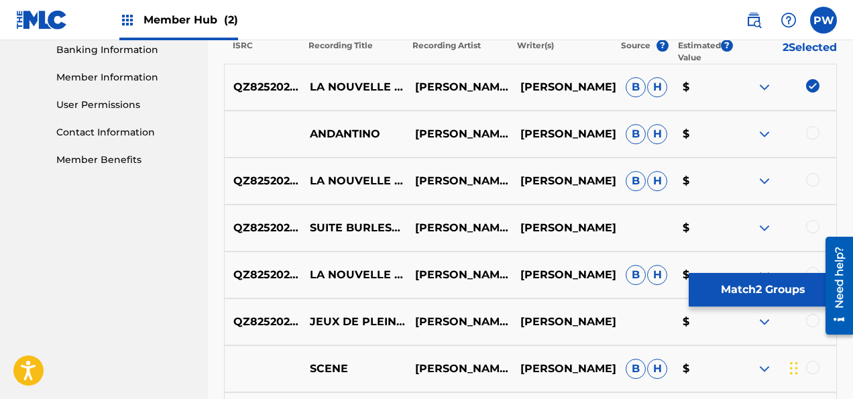
scroll to position [607, 0]
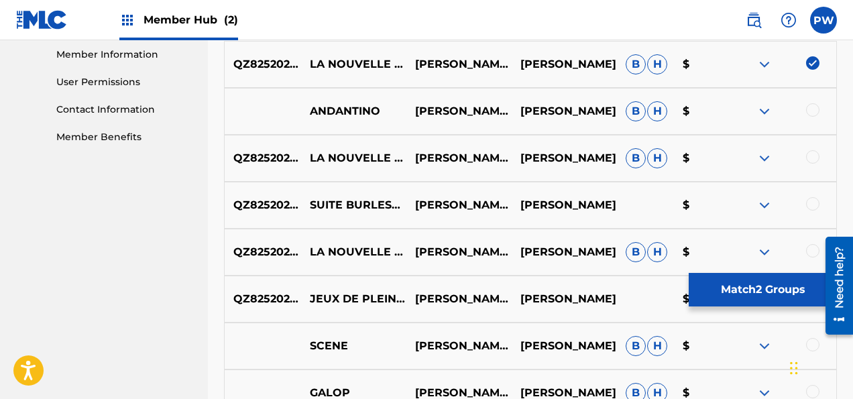
click at [811, 160] on div at bounding box center [812, 156] width 13 height 13
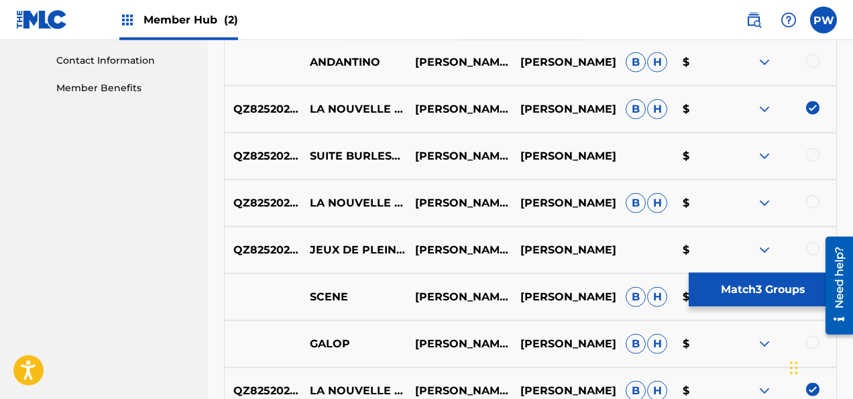
scroll to position [678, 0]
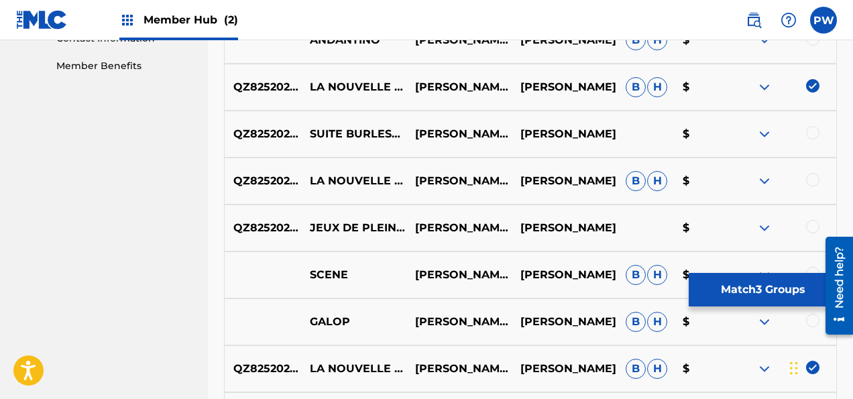
click at [810, 186] on div at bounding box center [783, 181] width 105 height 16
click at [810, 175] on div at bounding box center [812, 179] width 13 height 13
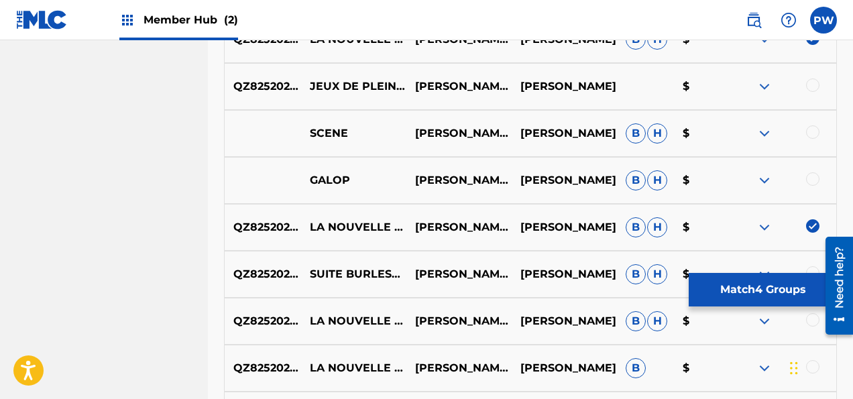
click at [812, 131] on div at bounding box center [812, 131] width 13 height 13
click at [813, 178] on div at bounding box center [812, 178] width 13 height 13
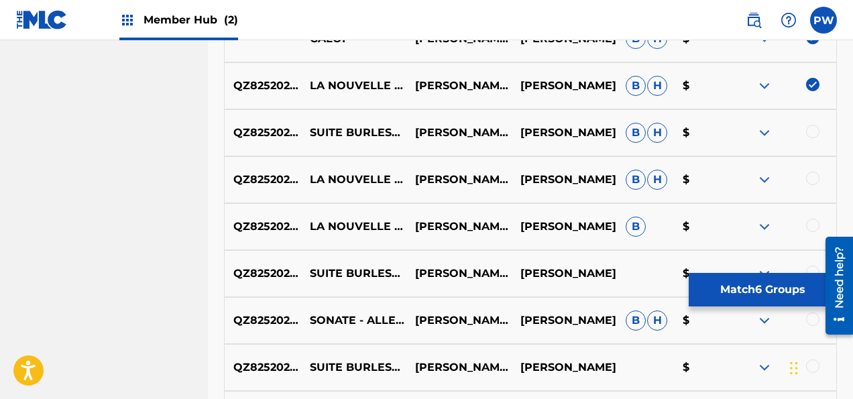
scroll to position [1032, 0]
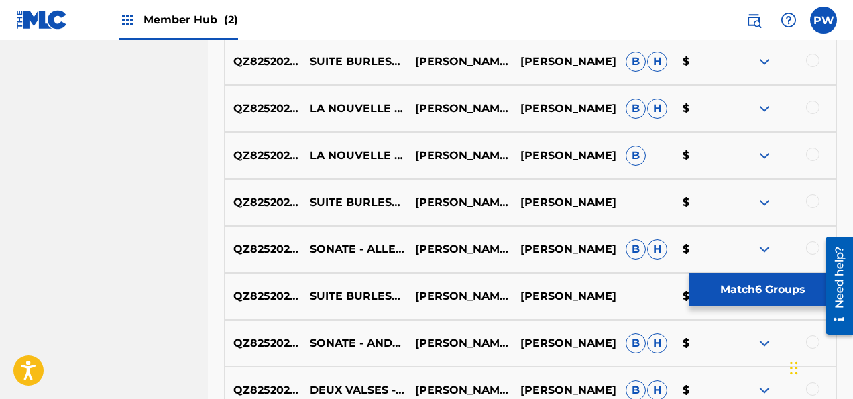
click at [806, 111] on div at bounding box center [783, 109] width 105 height 16
click at [814, 113] on div at bounding box center [812, 107] width 13 height 13
click at [816, 156] on div at bounding box center [812, 153] width 13 height 13
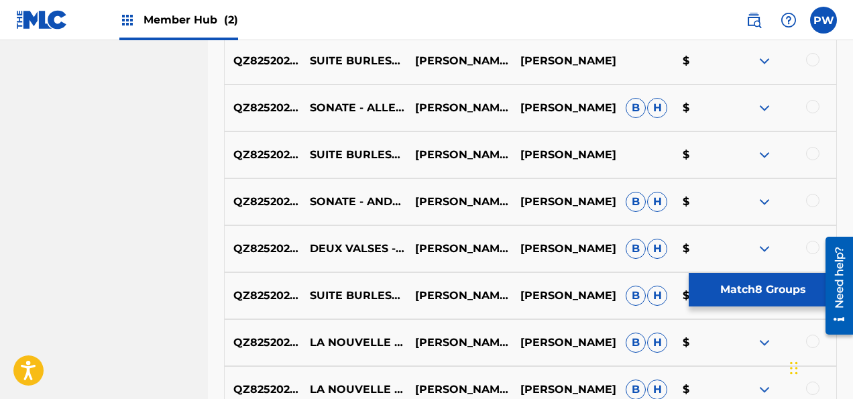
scroll to position [1244, 0]
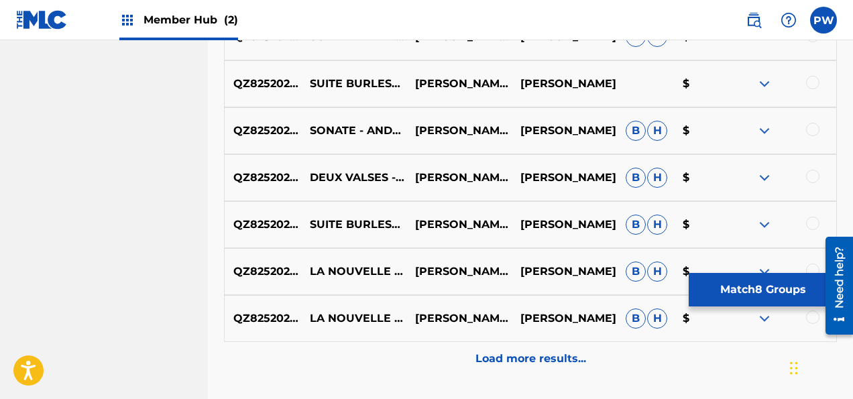
click at [802, 261] on div "QZ8252029646 LA NOUVELLE CYTHÈRE - SCÈNE [PERSON_NAME]-NARBONI DUO [PERSON_NAME…" at bounding box center [530, 271] width 613 height 47
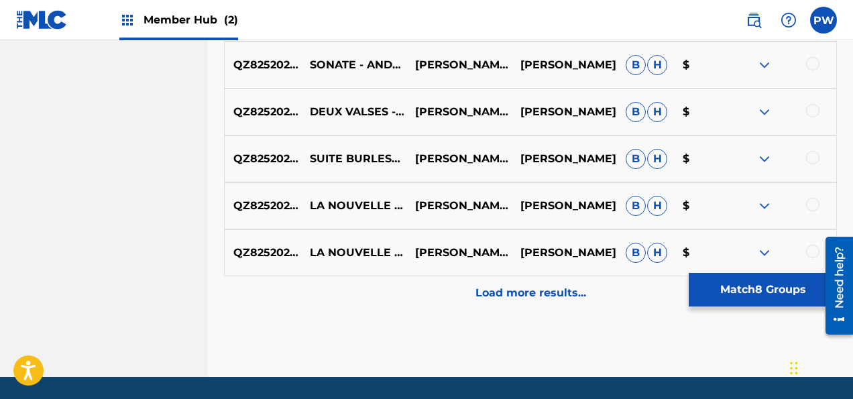
scroll to position [1351, 0]
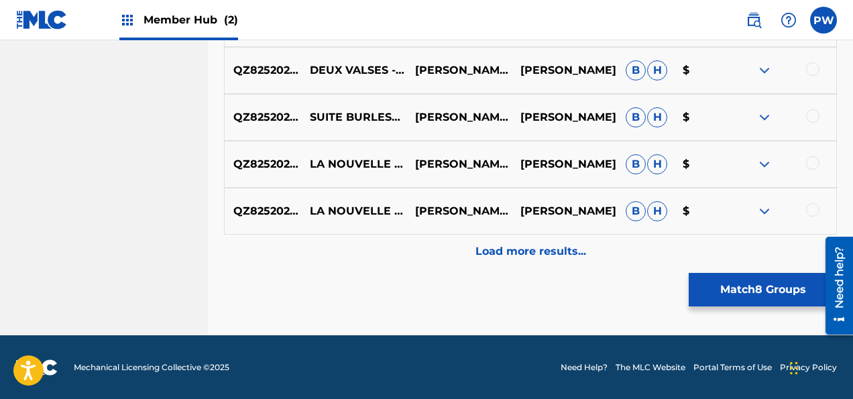
click at [812, 172] on div "QZ8252029646 LA NOUVELLE CYTHÈRE - SCÈNE [PERSON_NAME]-NARBONI DUO [PERSON_NAME…" at bounding box center [530, 164] width 613 height 47
click at [817, 165] on div at bounding box center [812, 162] width 13 height 13
click at [815, 203] on div at bounding box center [783, 211] width 105 height 16
click at [814, 208] on div at bounding box center [812, 209] width 13 height 13
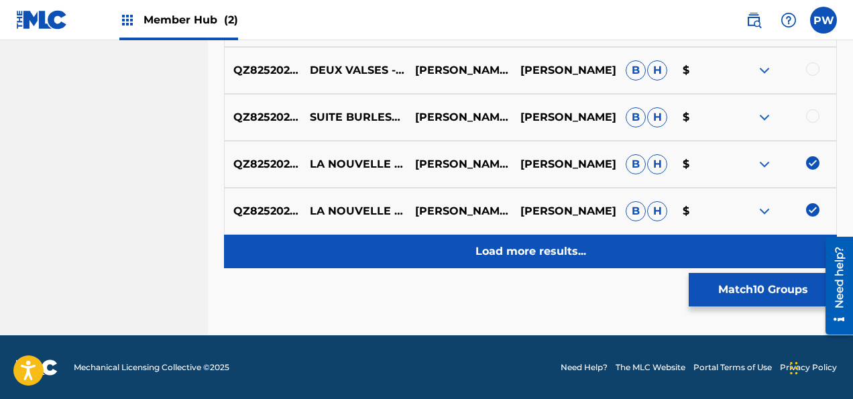
click at [502, 242] on div "Load more results..." at bounding box center [530, 252] width 613 height 34
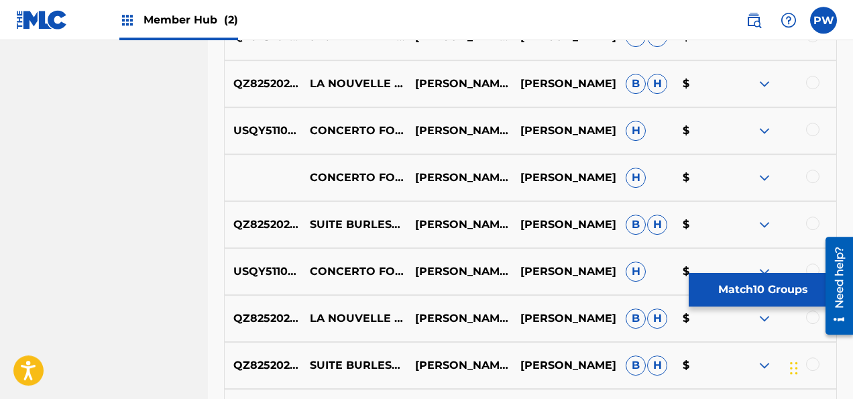
scroll to position [1598, 0]
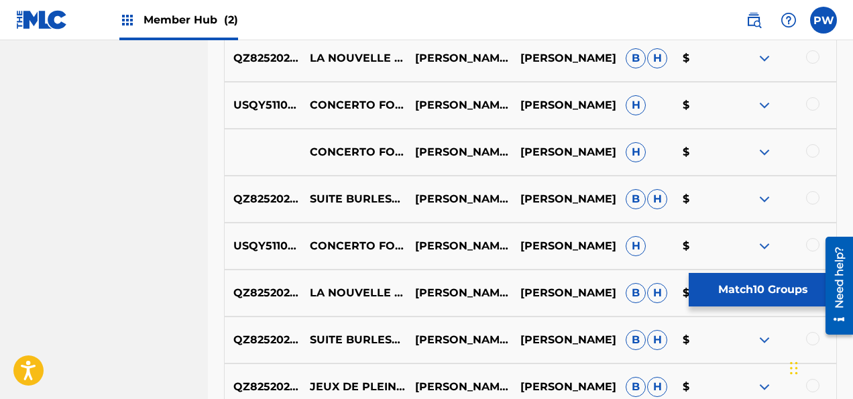
click at [828, 67] on div "QZ8252029651 LA NOUVELLE CYTHÈRE - ALLA [PERSON_NAME] DUO [PERSON_NAME] B H $" at bounding box center [530, 58] width 613 height 47
click at [816, 66] on div at bounding box center [783, 58] width 105 height 16
click at [808, 58] on div at bounding box center [812, 56] width 13 height 13
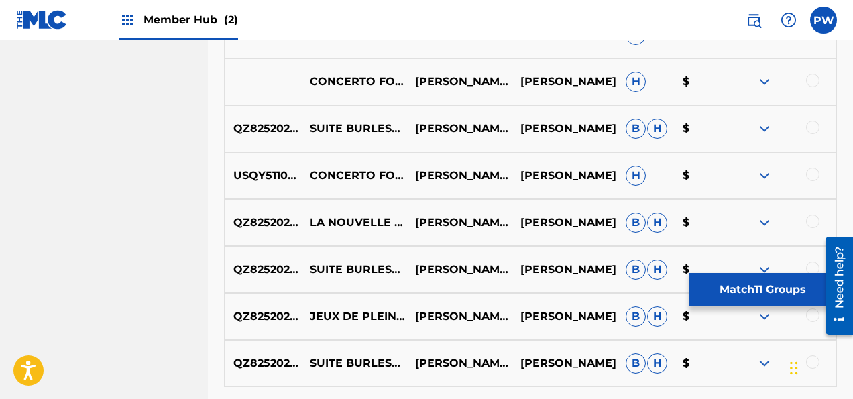
click at [802, 223] on div at bounding box center [783, 223] width 105 height 16
click at [795, 219] on div at bounding box center [783, 223] width 105 height 16
click at [804, 221] on div at bounding box center [783, 223] width 105 height 16
click at [809, 221] on div at bounding box center [812, 221] width 13 height 13
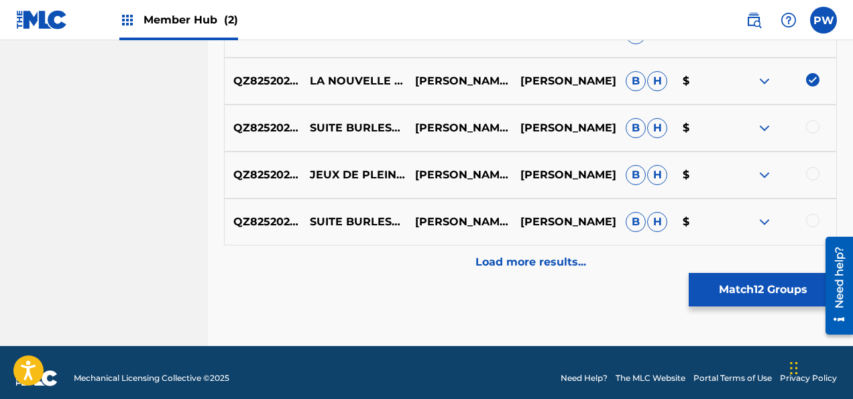
scroll to position [1821, 0]
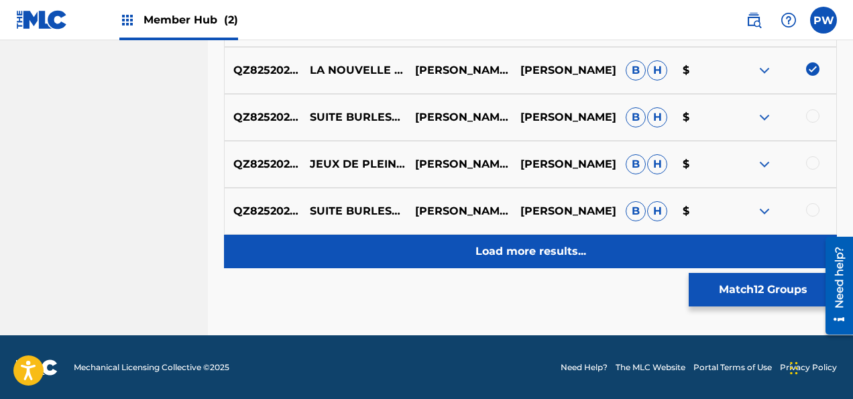
click at [550, 248] on p "Load more results..." at bounding box center [530, 251] width 111 height 16
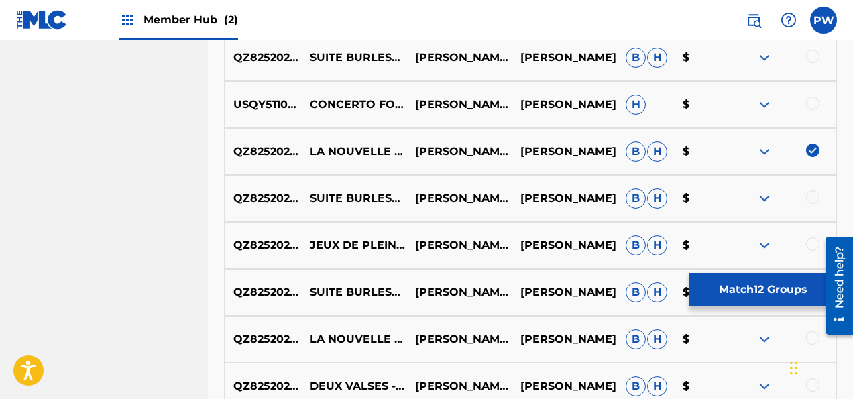
scroll to position [1881, 0]
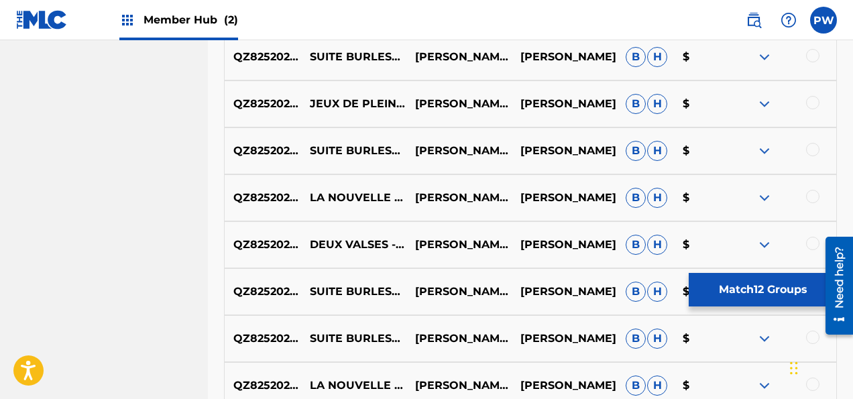
click at [814, 194] on div at bounding box center [812, 196] width 13 height 13
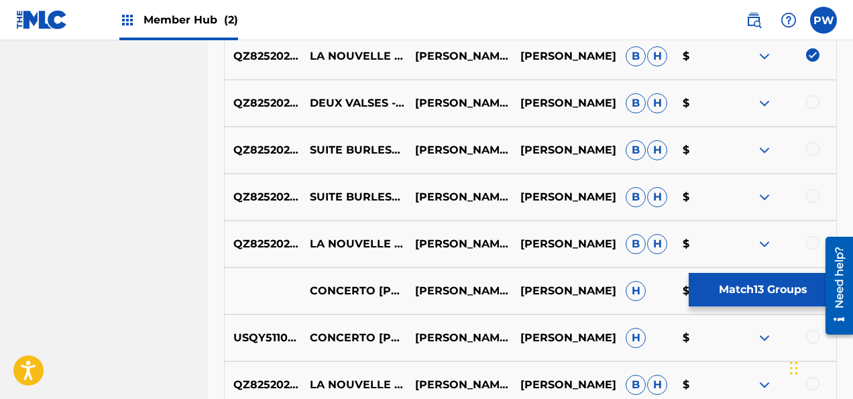
scroll to position [2093, 0]
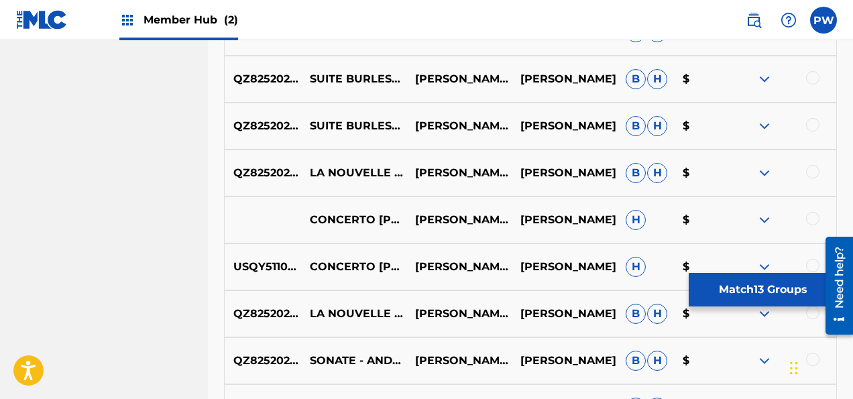
click at [818, 173] on div at bounding box center [812, 171] width 13 height 13
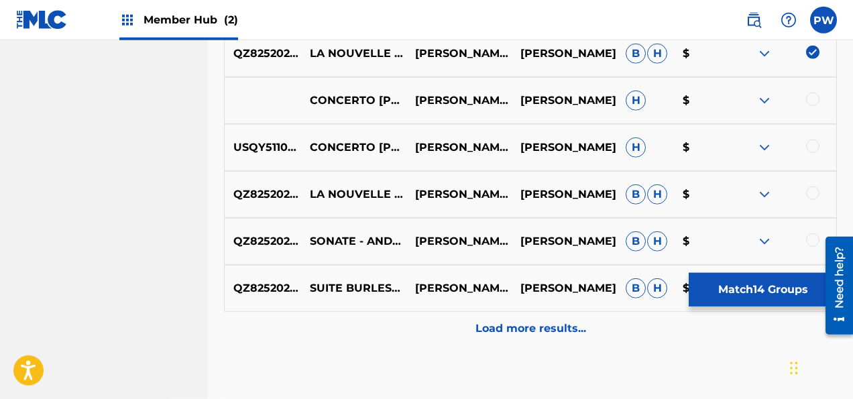
scroll to position [2235, 0]
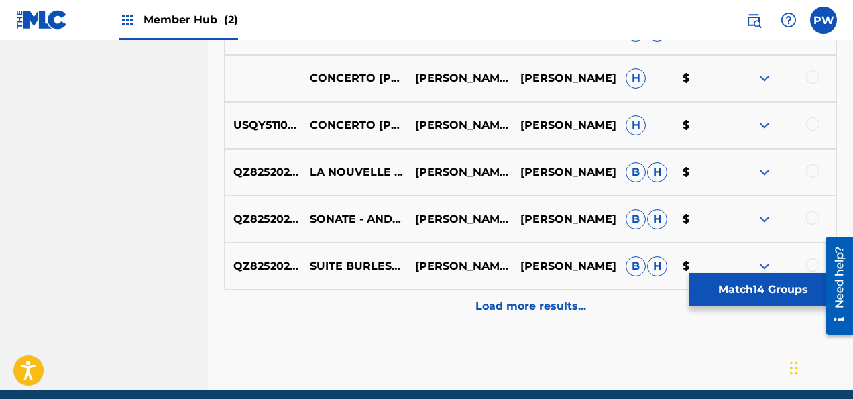
click at [814, 170] on div at bounding box center [812, 170] width 13 height 13
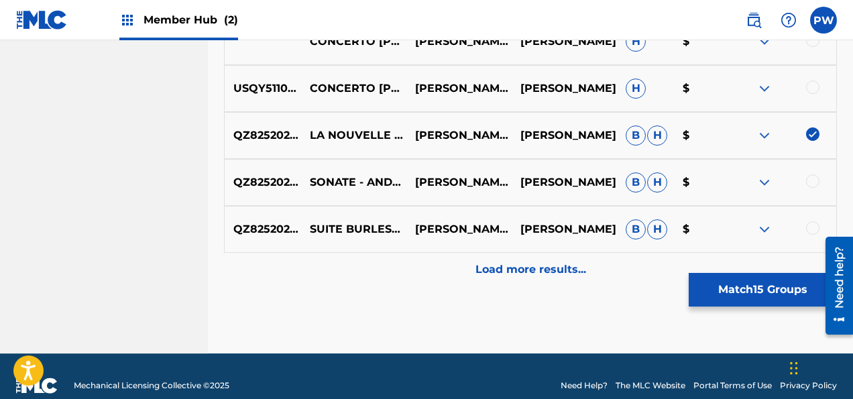
scroll to position [2290, 0]
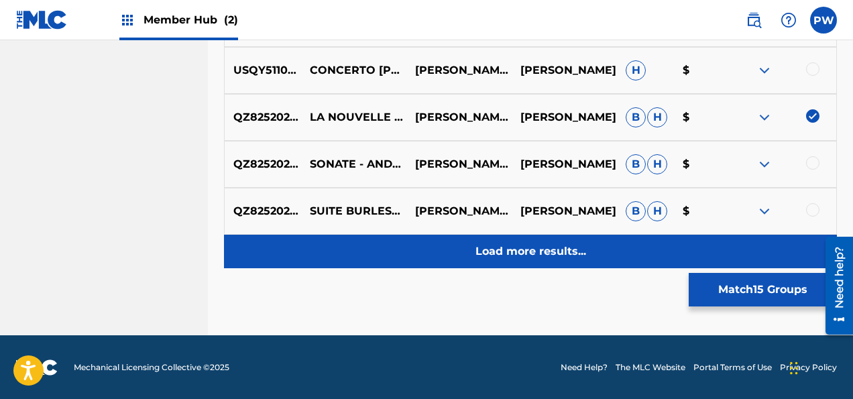
click at [576, 247] on p "Load more results..." at bounding box center [530, 251] width 111 height 16
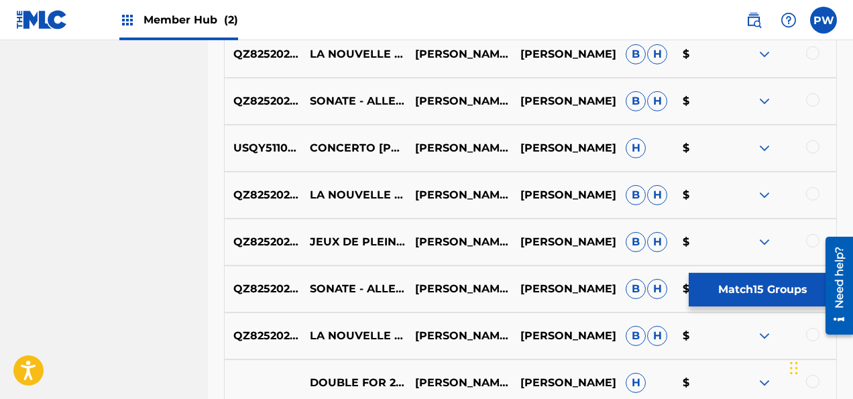
scroll to position [2518, 0]
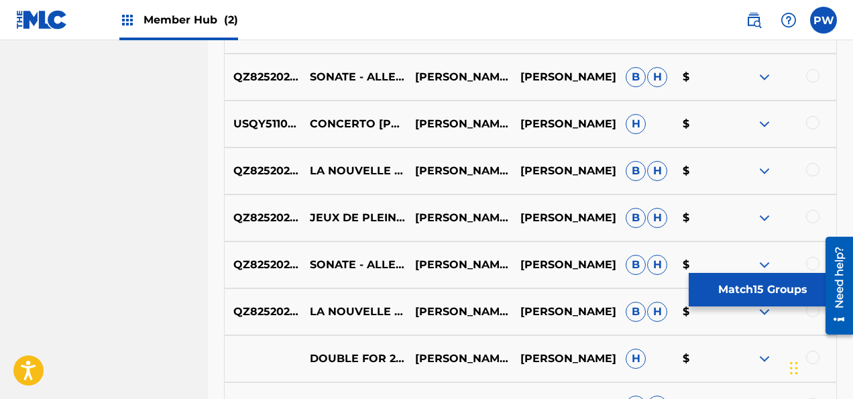
click at [814, 173] on div at bounding box center [812, 169] width 13 height 13
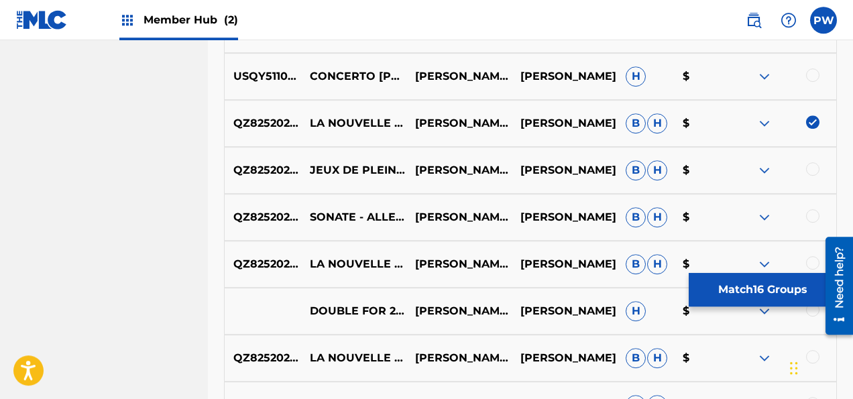
scroll to position [2589, 0]
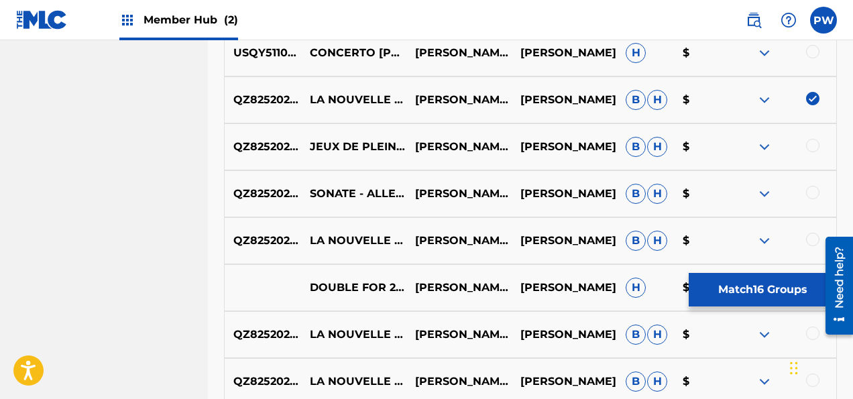
click at [804, 239] on div at bounding box center [783, 241] width 105 height 16
click at [810, 237] on div at bounding box center [812, 239] width 13 height 13
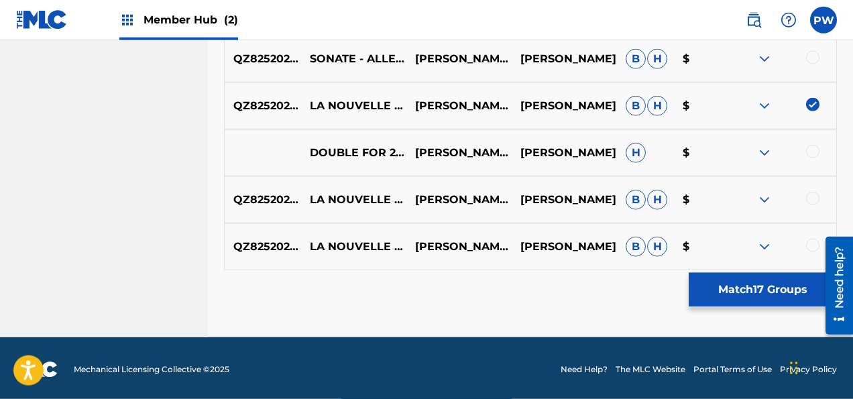
scroll to position [2726, 0]
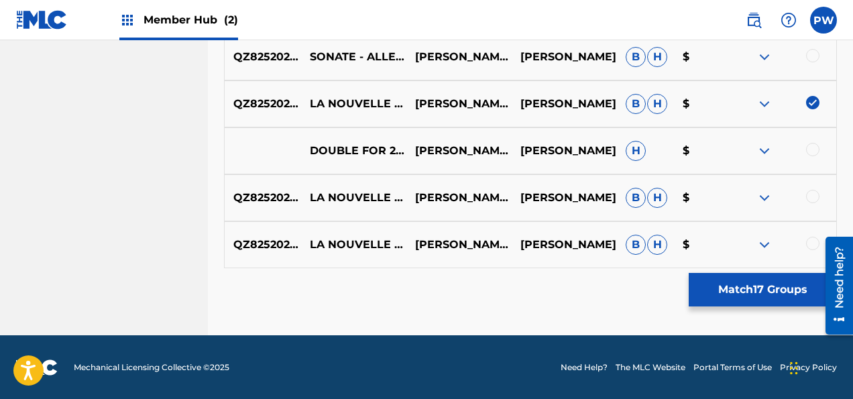
click at [810, 192] on div at bounding box center [812, 196] width 13 height 13
click at [802, 242] on div at bounding box center [783, 245] width 105 height 16
click at [804, 240] on div at bounding box center [783, 245] width 105 height 16
click at [811, 243] on div at bounding box center [812, 243] width 13 height 13
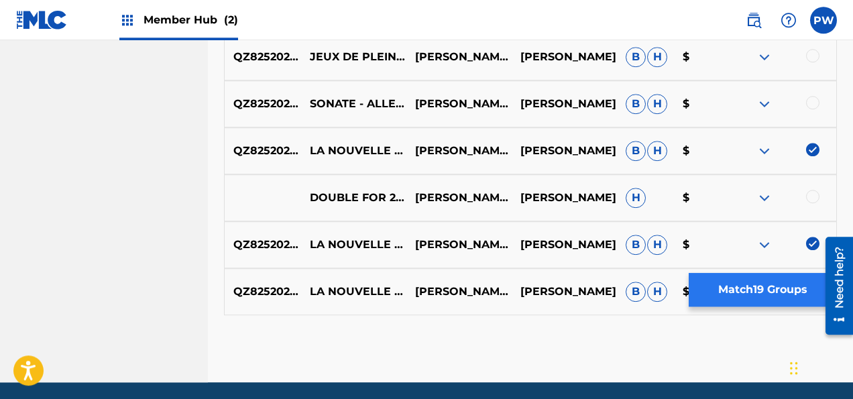
scroll to position [2654, 0]
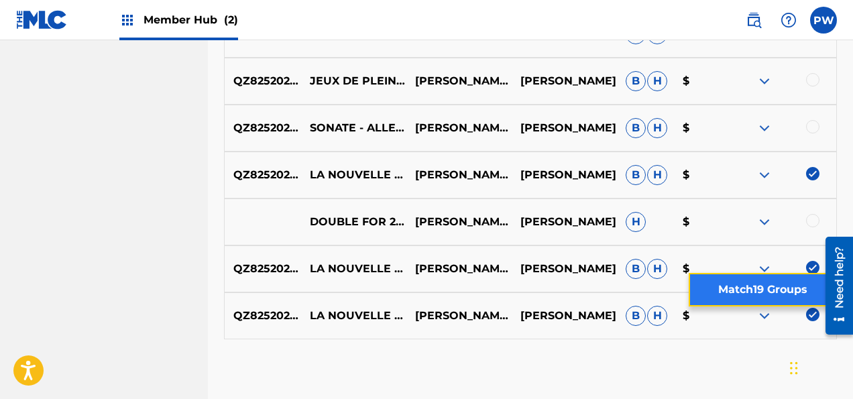
click at [763, 288] on button "Match 19 Groups" at bounding box center [762, 290] width 148 height 34
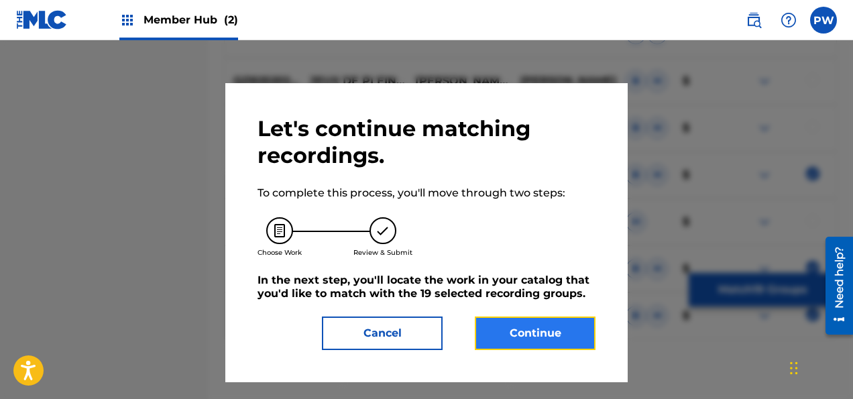
click at [519, 335] on button "Continue" at bounding box center [535, 333] width 121 height 34
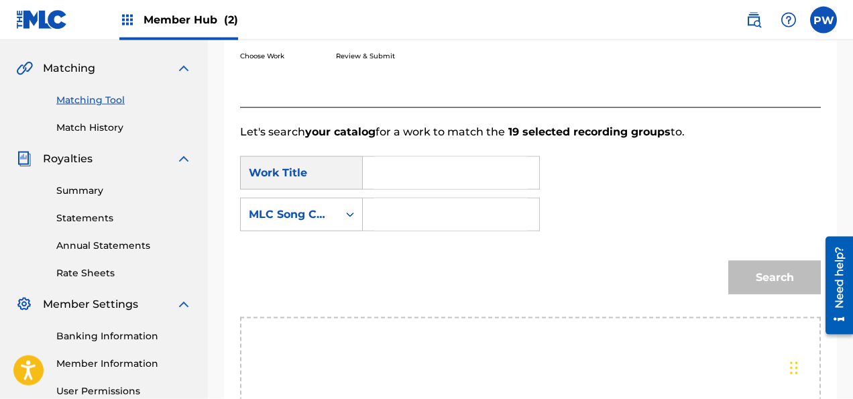
scroll to position [290, 0]
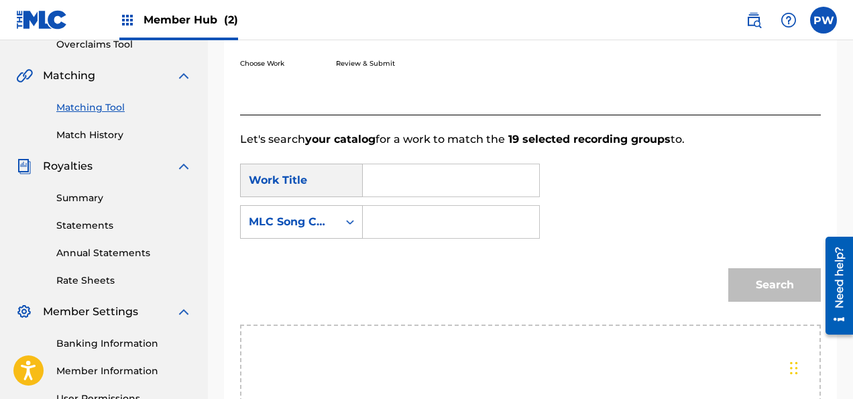
click at [409, 182] on input "Search Form" at bounding box center [451, 180] width 154 height 32
click at [415, 229] on strong "nouvel" at bounding box center [404, 226] width 38 height 13
type input "la nouvelle cythere"
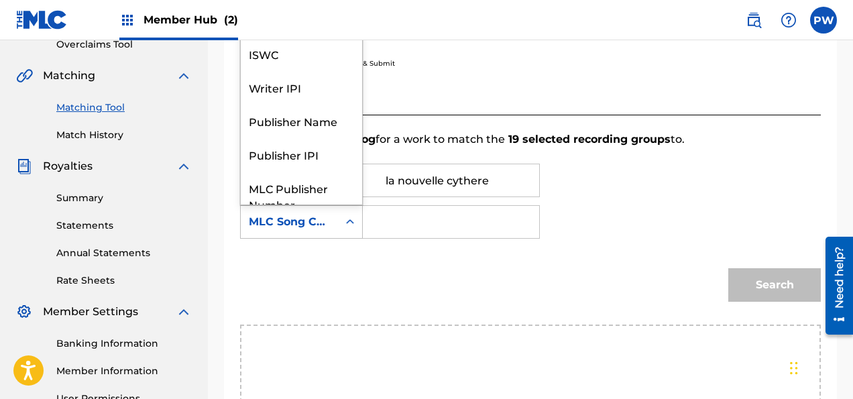
click at [343, 221] on div "Search Form" at bounding box center [350, 222] width 24 height 24
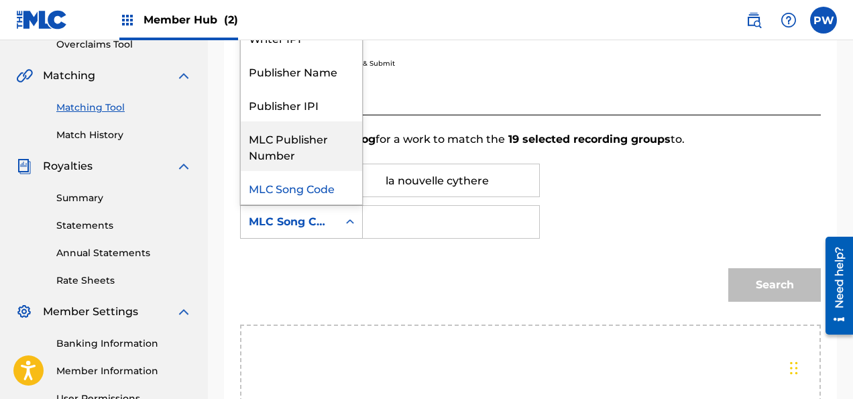
scroll to position [0, 0]
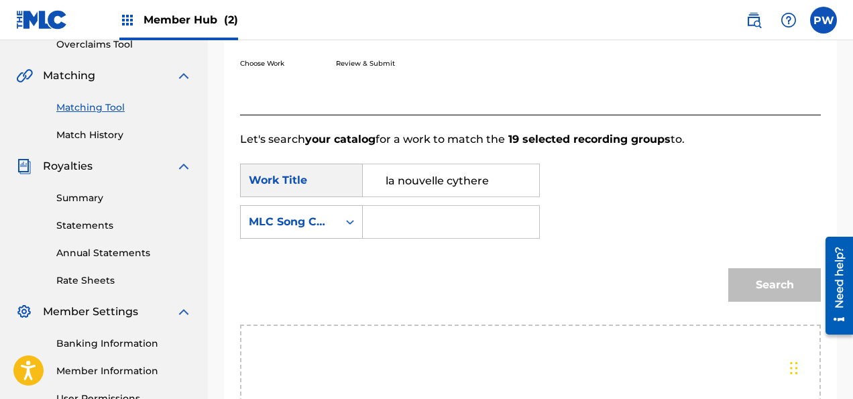
click at [295, 38] on nav "Member Hub (2) PW [PERSON_NAME] Wehage [EMAIL_ADDRESS][PERSON_NAME][DOMAIN_NAME…" at bounding box center [426, 20] width 853 height 40
click at [347, 226] on icon "Search Form" at bounding box center [349, 221] width 13 height 13
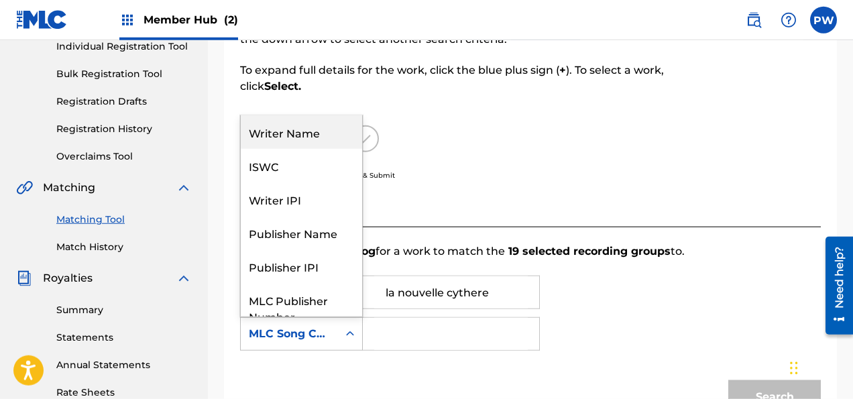
scroll to position [78, 0]
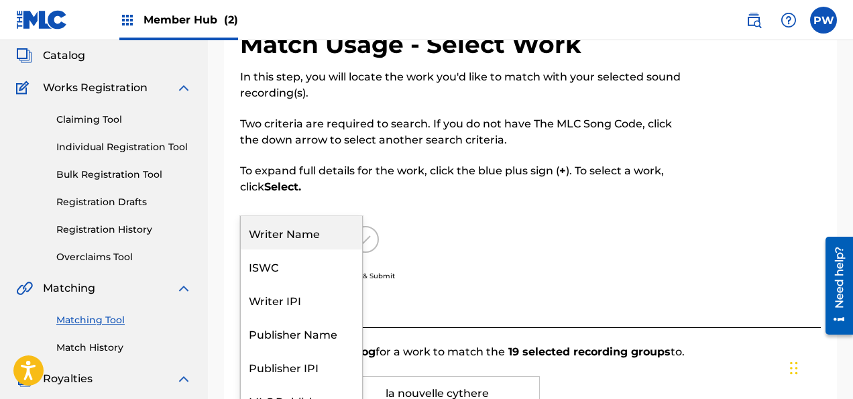
click at [307, 235] on div "Writer Name" at bounding box center [301, 233] width 121 height 34
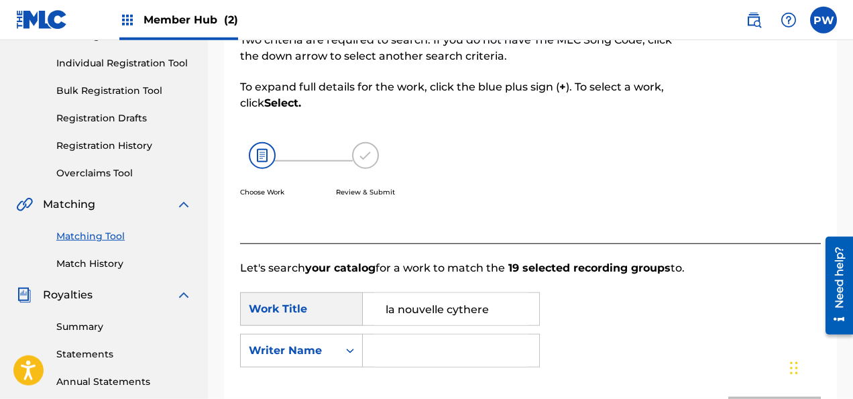
scroll to position [220, 0]
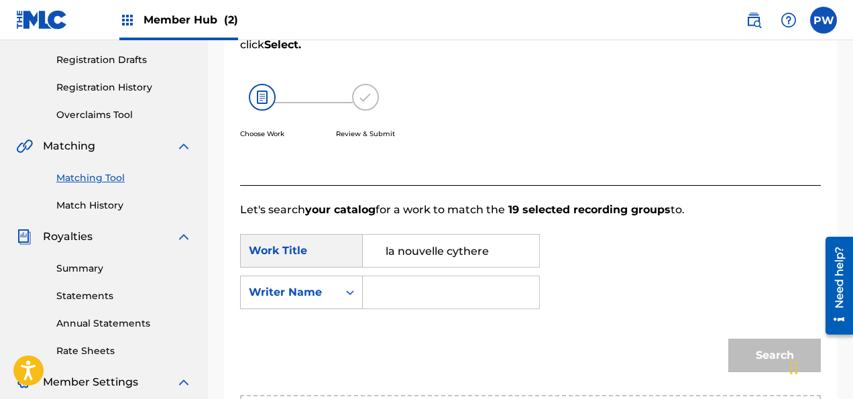
click at [426, 295] on input "Search Form" at bounding box center [451, 292] width 154 height 32
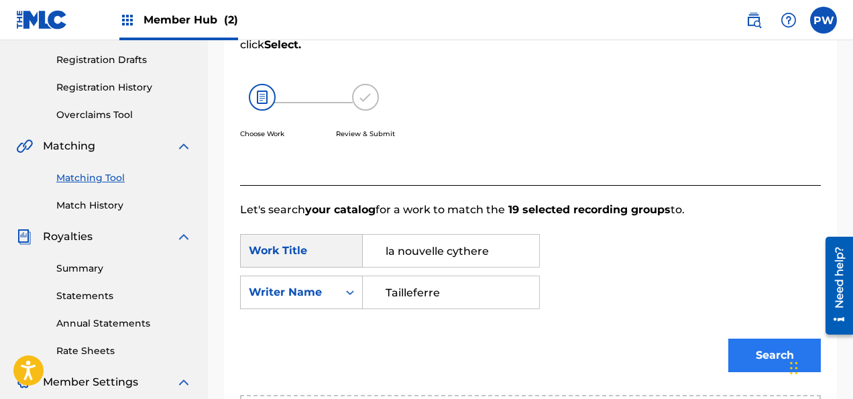
type input "Tailleferre"
click at [755, 349] on button "Search" at bounding box center [774, 356] width 93 height 34
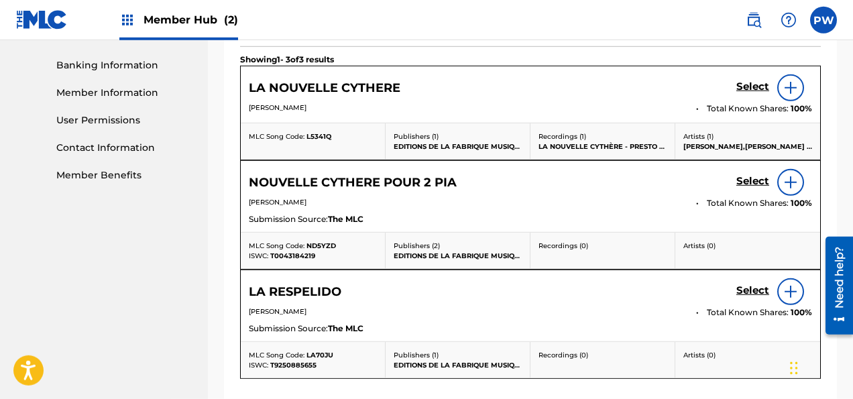
scroll to position [574, 0]
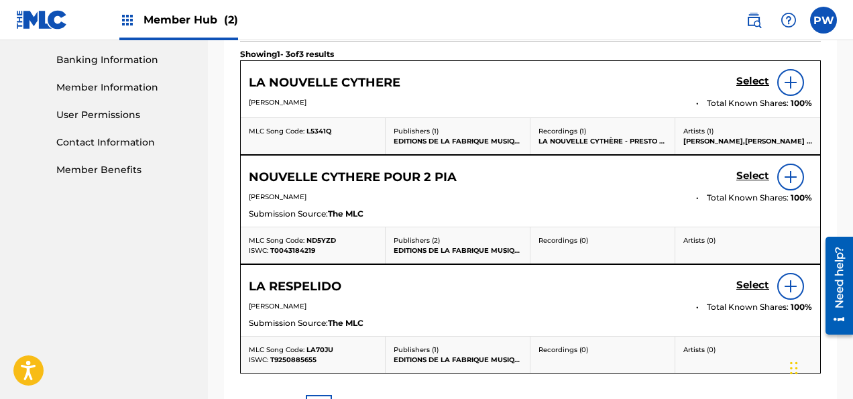
click at [793, 178] on img at bounding box center [790, 177] width 16 height 16
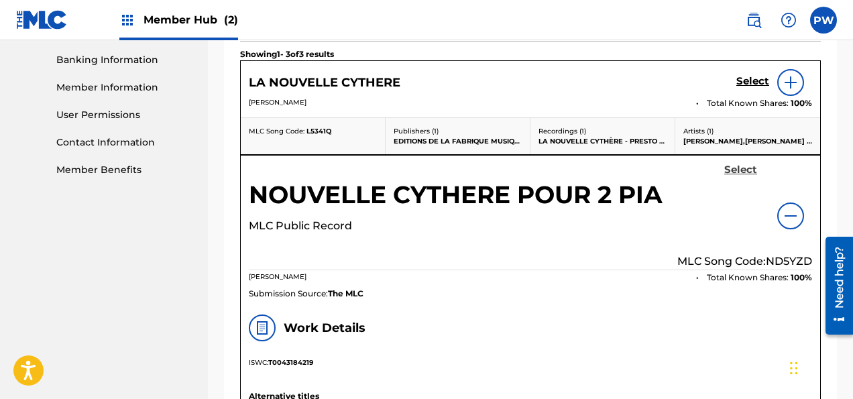
click at [747, 168] on h5 "Select" at bounding box center [740, 170] width 33 height 13
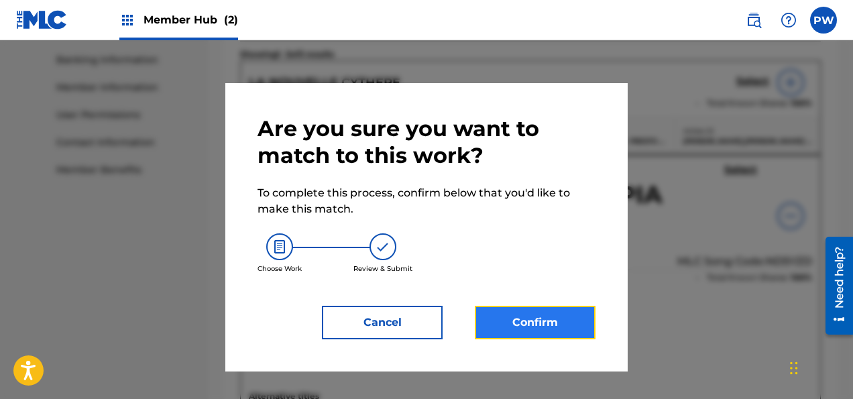
click at [526, 319] on button "Confirm" at bounding box center [535, 323] width 121 height 34
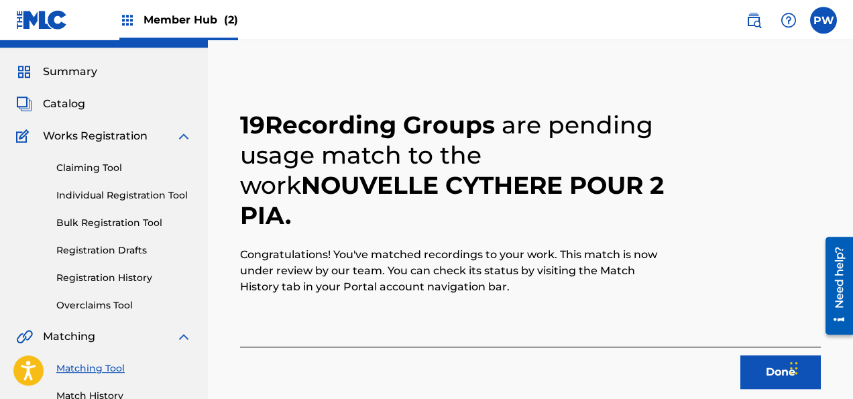
scroll to position [7, 0]
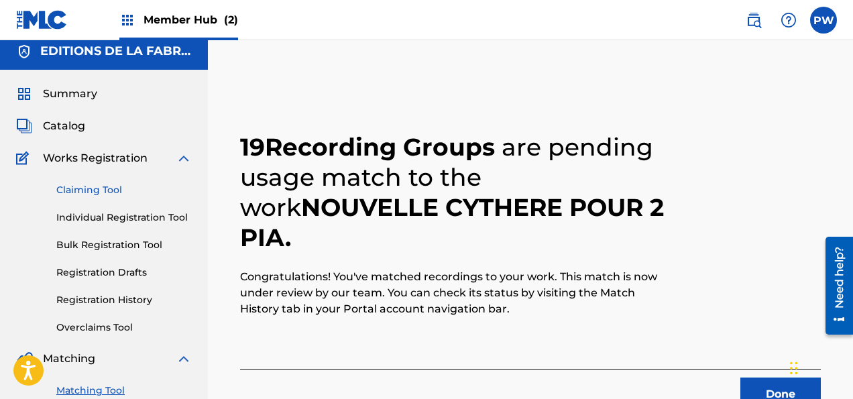
click at [97, 188] on link "Claiming Tool" at bounding box center [123, 190] width 135 height 14
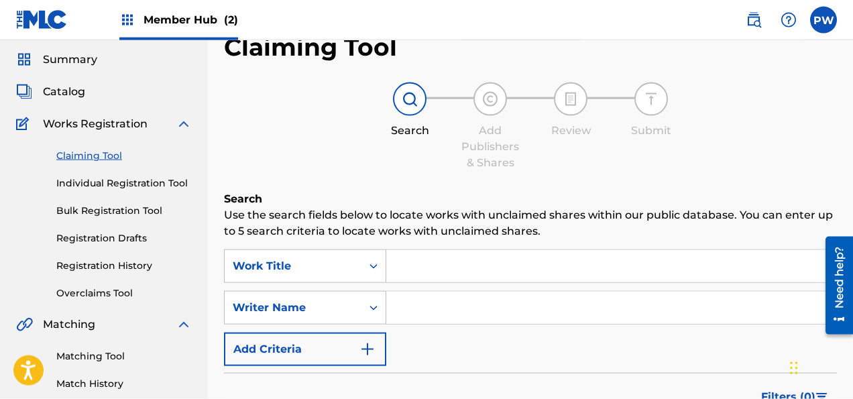
scroll to position [70, 0]
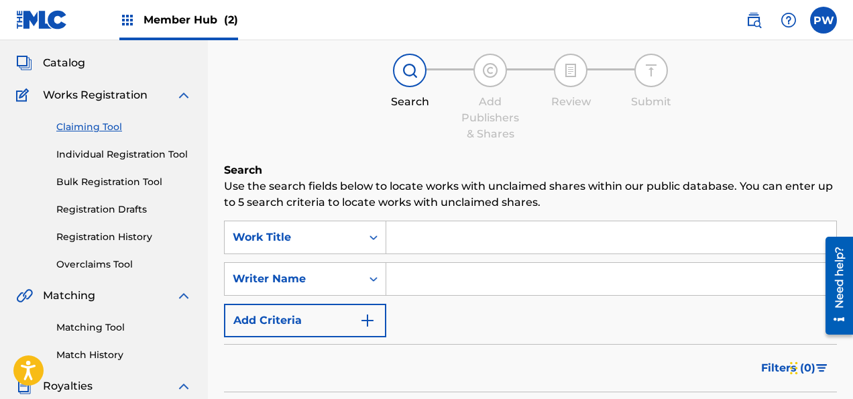
click at [417, 231] on input "Search Form" at bounding box center [611, 237] width 450 height 32
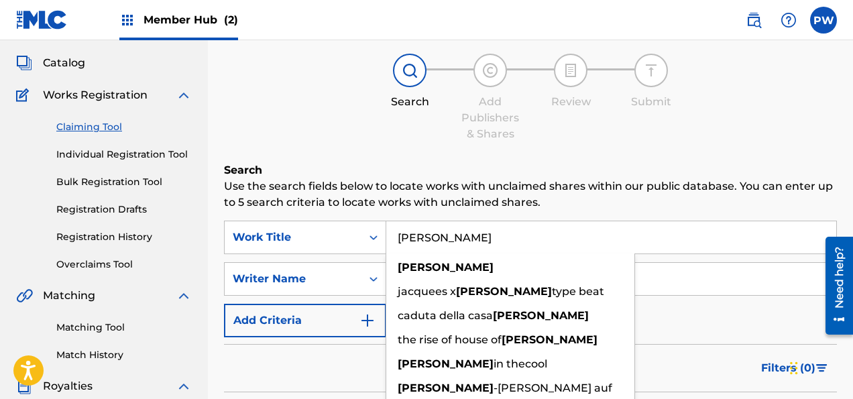
type input "[PERSON_NAME]"
click at [505, 127] on div "Add Publishers & Shares" at bounding box center [489, 118] width 67 height 48
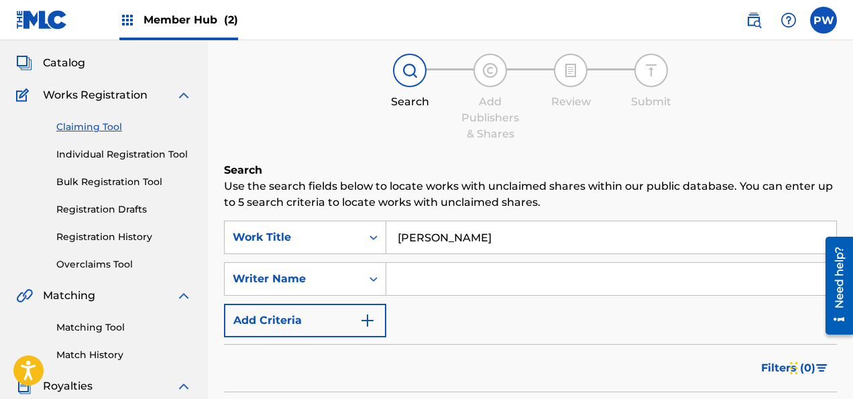
click at [435, 275] on input "Search Form" at bounding box center [611, 279] width 450 height 32
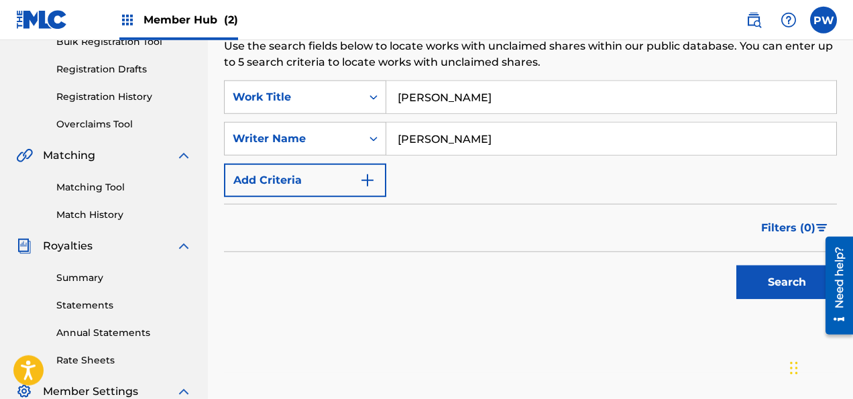
scroll to position [212, 0]
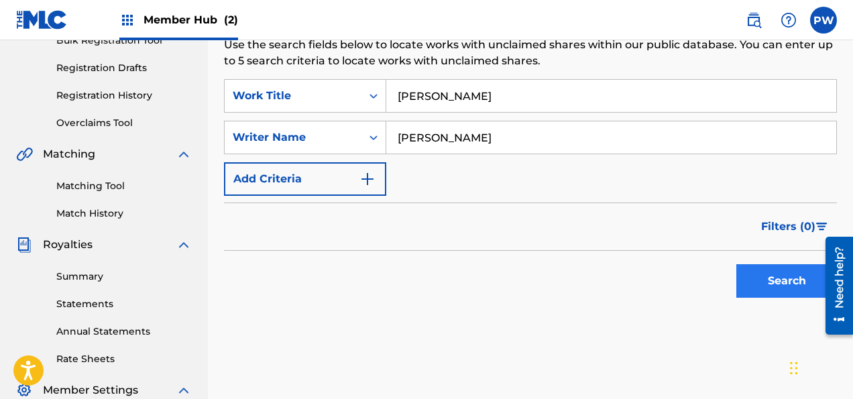
type input "[PERSON_NAME]"
click at [771, 279] on button "Search" at bounding box center [786, 281] width 101 height 34
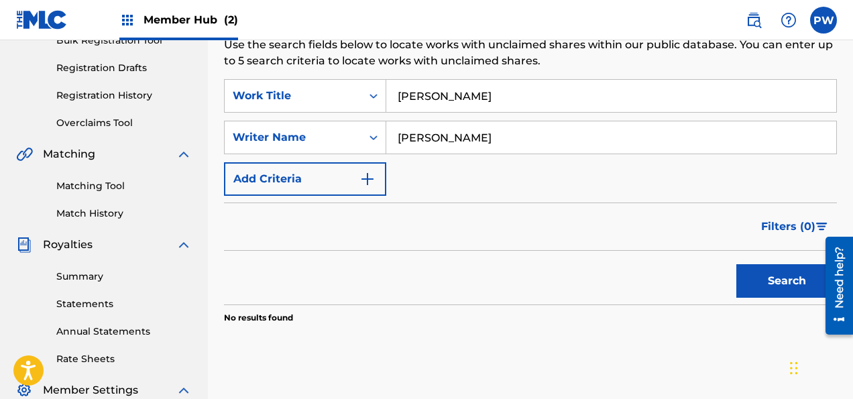
drag, startPoint x: 436, startPoint y: 98, endPoint x: 410, endPoint y: 111, distance: 29.7
click at [386, 86] on input "[PERSON_NAME]" at bounding box center [611, 96] width 450 height 32
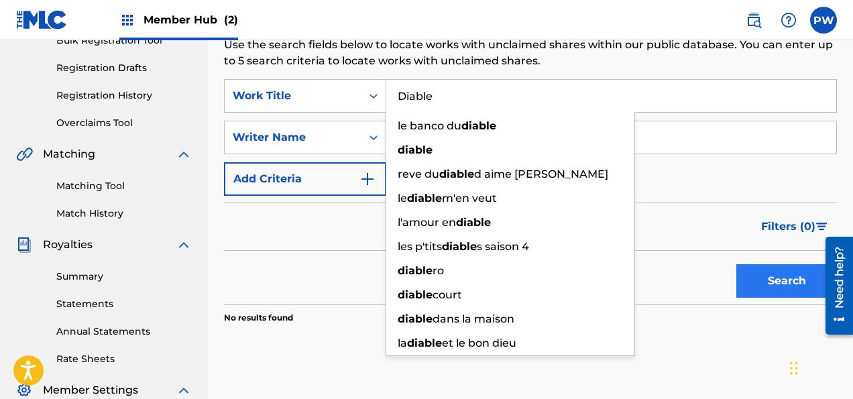
type input "Diable"
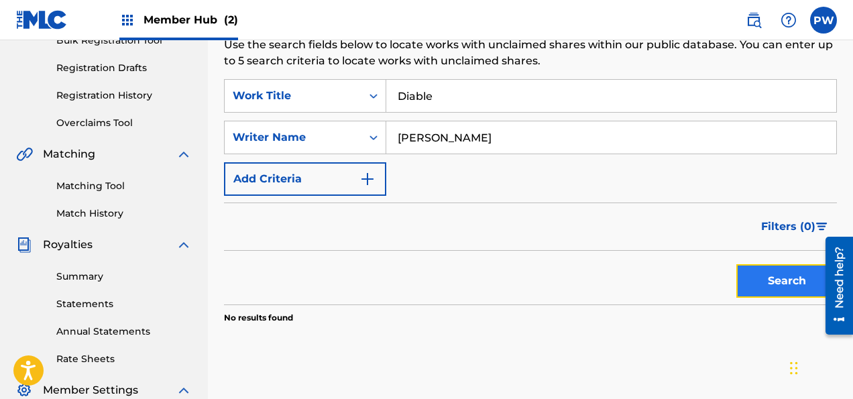
click at [791, 272] on button "Search" at bounding box center [786, 281] width 101 height 34
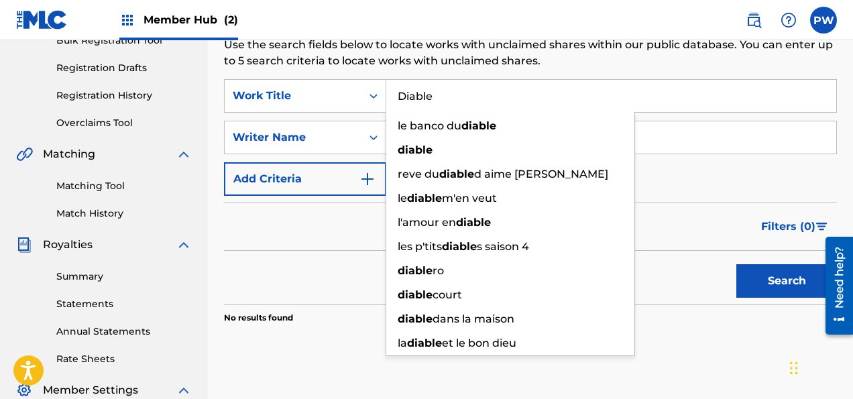
drag, startPoint x: 436, startPoint y: 90, endPoint x: 391, endPoint y: 90, distance: 44.9
click at [391, 90] on input "Diable" at bounding box center [611, 96] width 450 height 32
click at [572, 88] on input "Diable" at bounding box center [611, 96] width 450 height 32
click at [582, 62] on p "Use the search fields below to locate works with unclaimed shares within our pu…" at bounding box center [530, 53] width 613 height 32
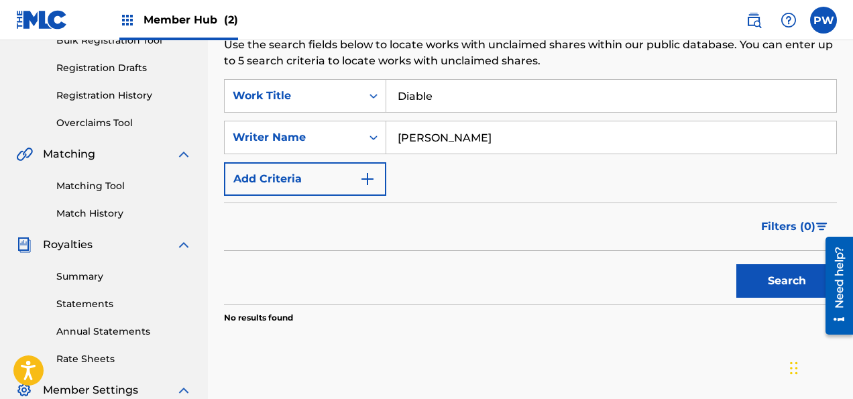
drag, startPoint x: 489, startPoint y: 137, endPoint x: 312, endPoint y: 136, distance: 177.0
click at [386, 136] on input "[PERSON_NAME]" at bounding box center [611, 137] width 450 height 32
type input "Debussy"
click at [736, 264] on button "Search" at bounding box center [786, 281] width 101 height 34
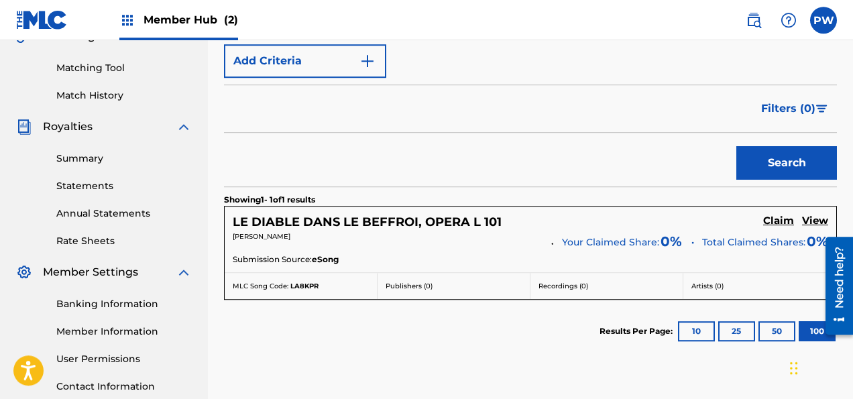
scroll to position [354, 0]
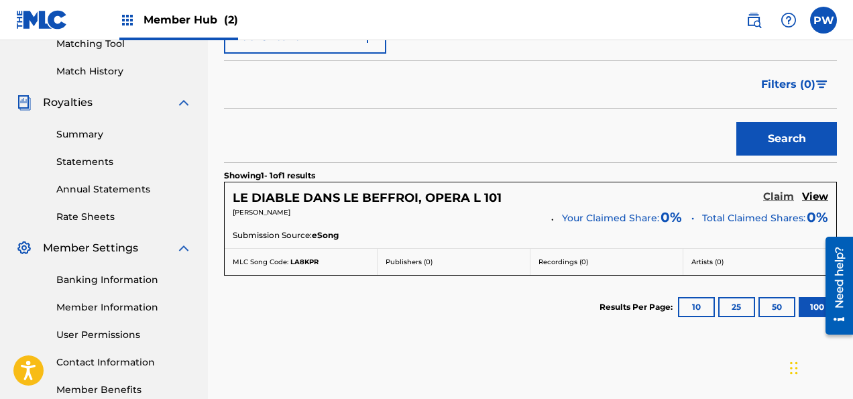
click at [774, 195] on h5 "Claim" at bounding box center [778, 196] width 31 height 13
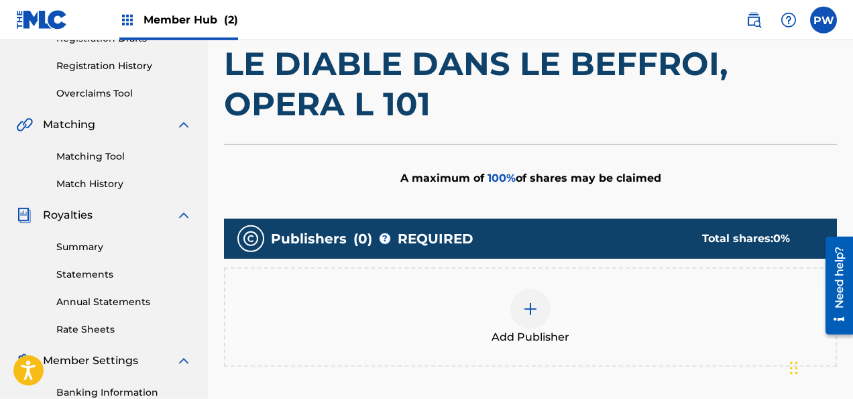
scroll to position [220, 0]
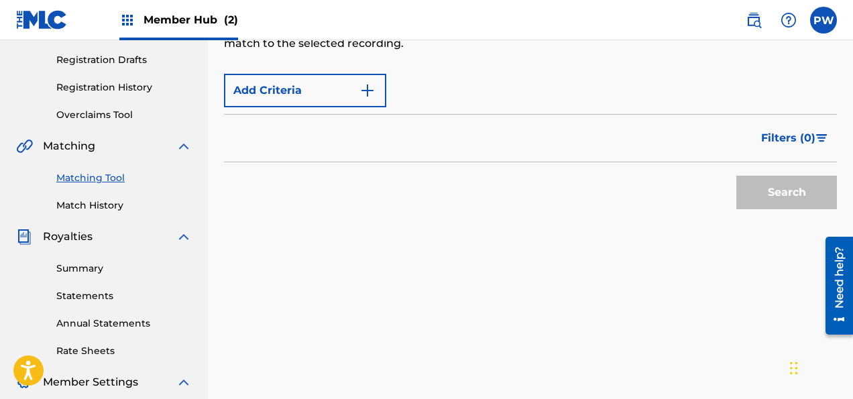
scroll to position [7, 0]
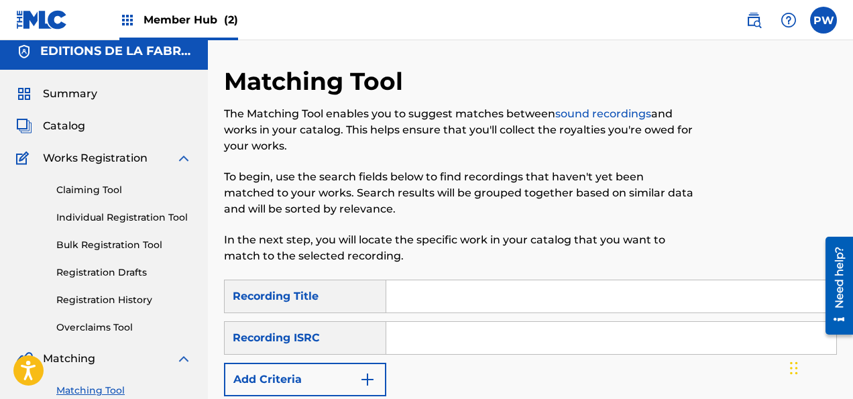
click at [462, 294] on input "Search Form" at bounding box center [611, 296] width 450 height 32
type input "[PERSON_NAME]"
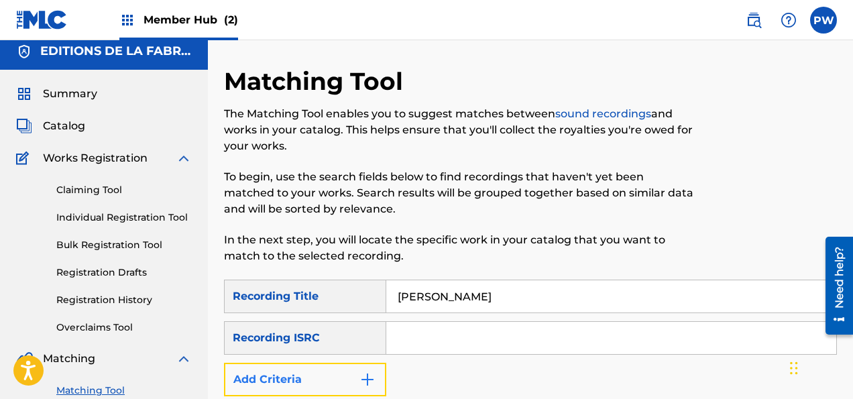
click at [326, 371] on button "Add Criteria" at bounding box center [305, 380] width 162 height 34
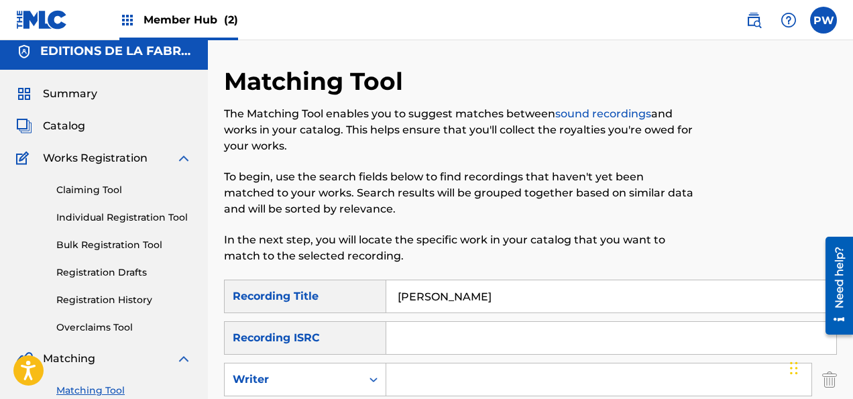
click at [446, 373] on input "Search Form" at bounding box center [598, 379] width 425 height 32
type input "Debussy"
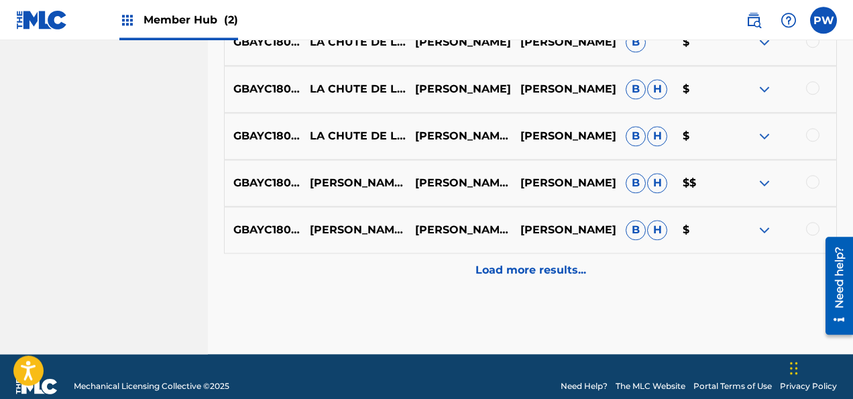
scroll to position [841, 0]
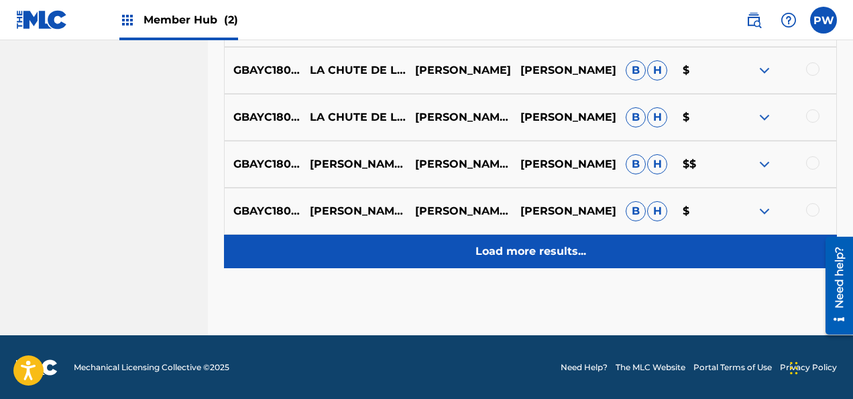
click at [517, 251] on p "Load more results..." at bounding box center [530, 251] width 111 height 16
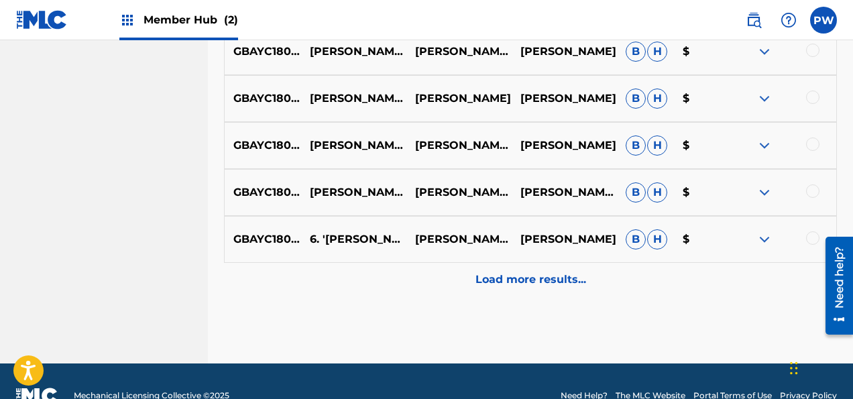
scroll to position [1310, 0]
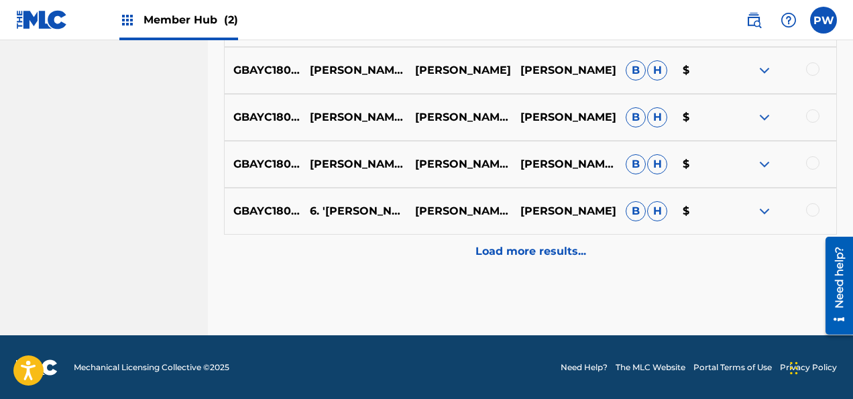
click at [517, 251] on p "Load more results..." at bounding box center [530, 251] width 111 height 16
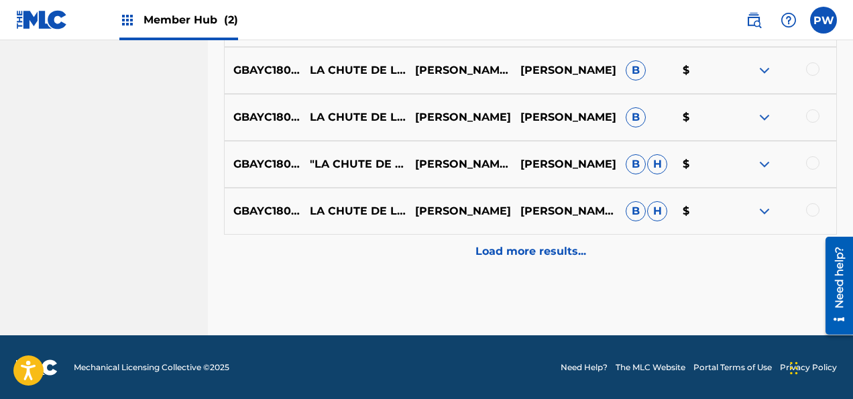
click at [517, 251] on p "Load more results..." at bounding box center [530, 251] width 111 height 16
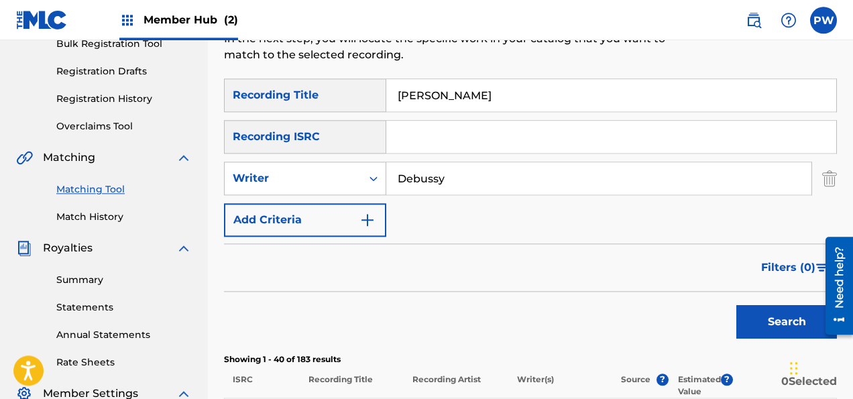
scroll to position [196, 0]
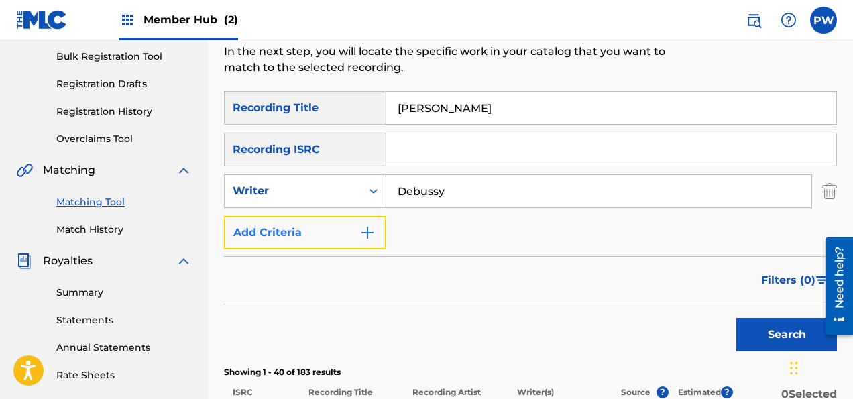
click at [309, 229] on button "Add Criteria" at bounding box center [305, 233] width 162 height 34
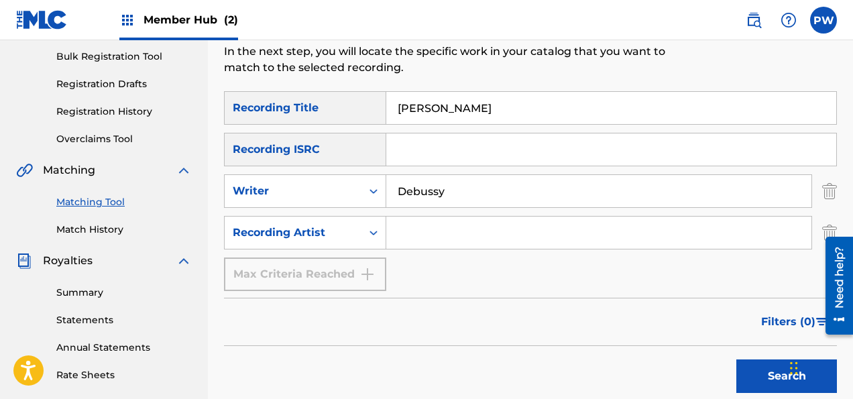
click at [456, 231] on input "Search Form" at bounding box center [598, 233] width 425 height 32
type input "[PERSON_NAME]"
click at [736, 359] on button "Search" at bounding box center [786, 376] width 101 height 34
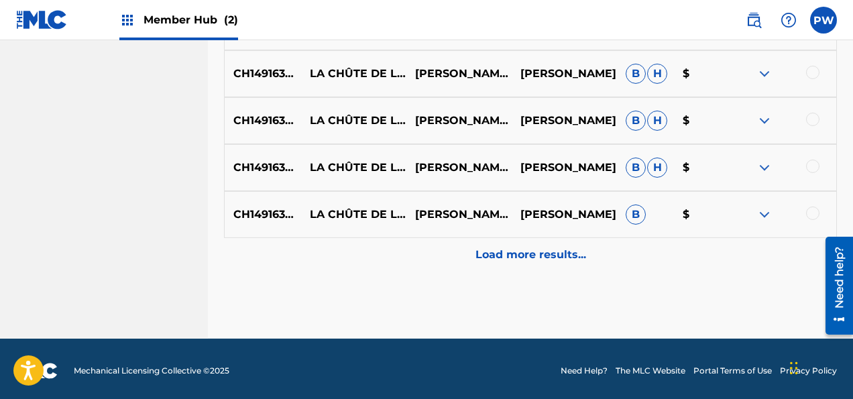
scroll to position [882, 0]
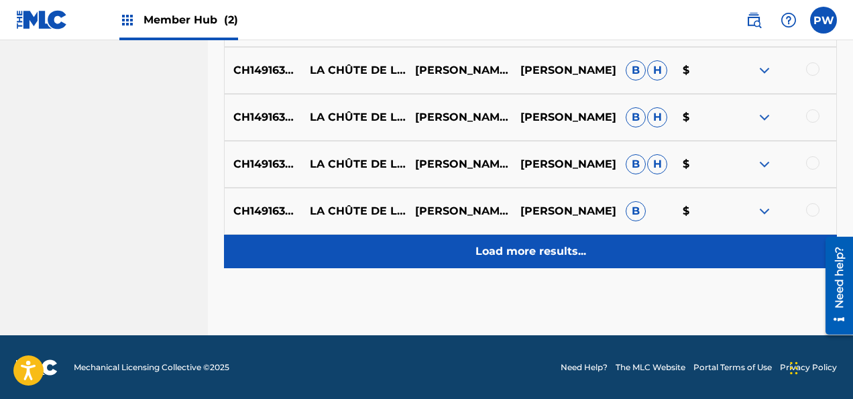
click at [504, 247] on p "Load more results..." at bounding box center [530, 251] width 111 height 16
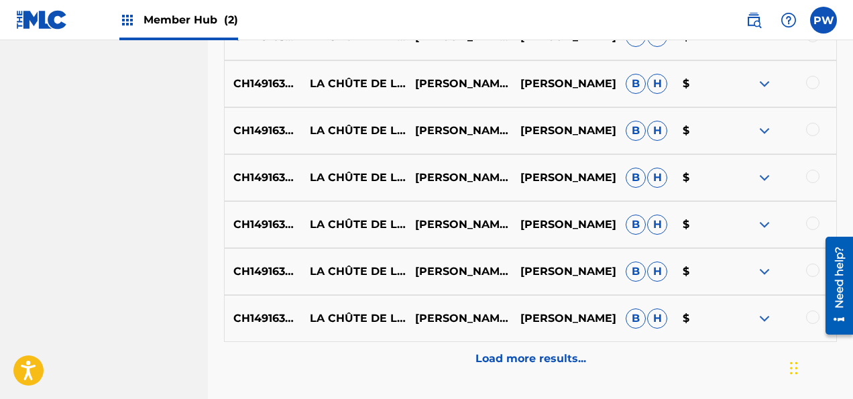
scroll to position [1351, 0]
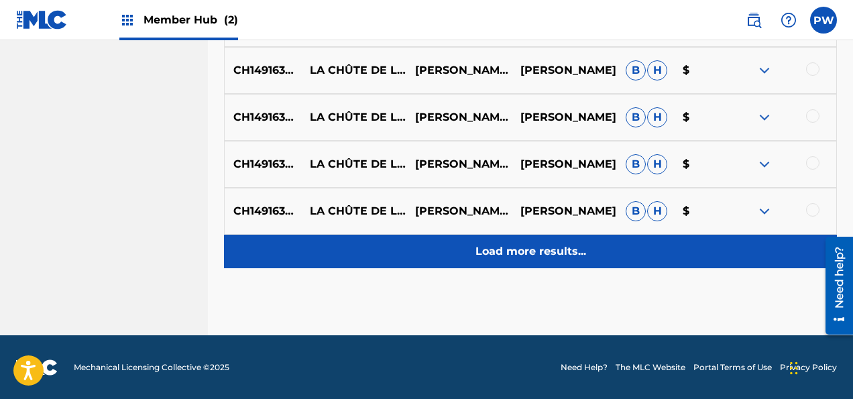
click at [571, 248] on p "Load more results..." at bounding box center [530, 251] width 111 height 16
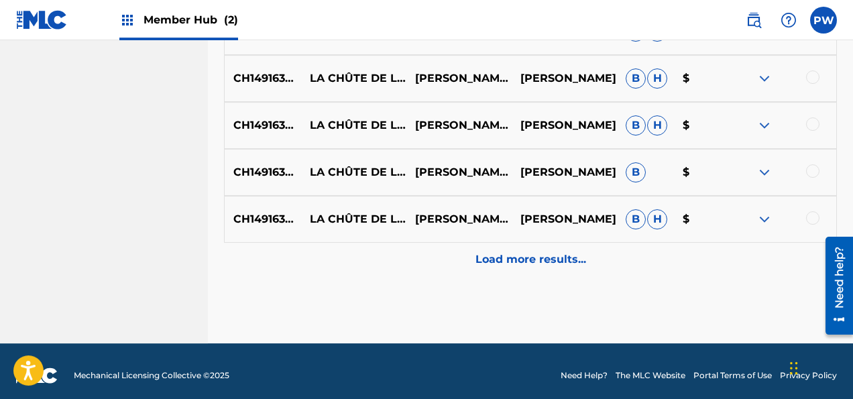
scroll to position [1821, 0]
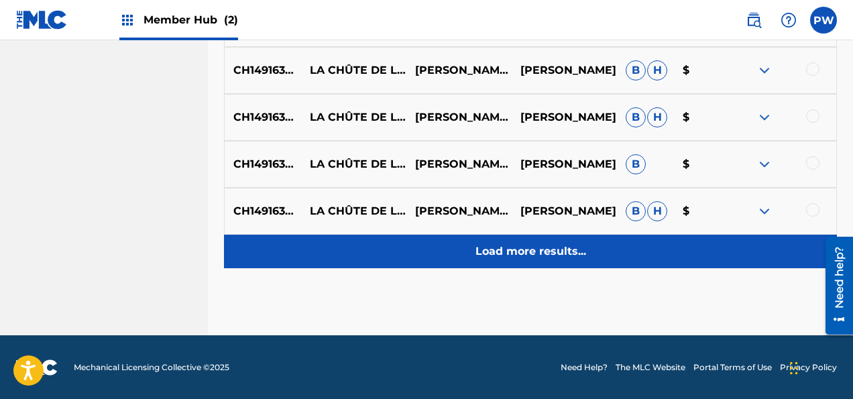
click at [559, 248] on p "Load more results..." at bounding box center [530, 251] width 111 height 16
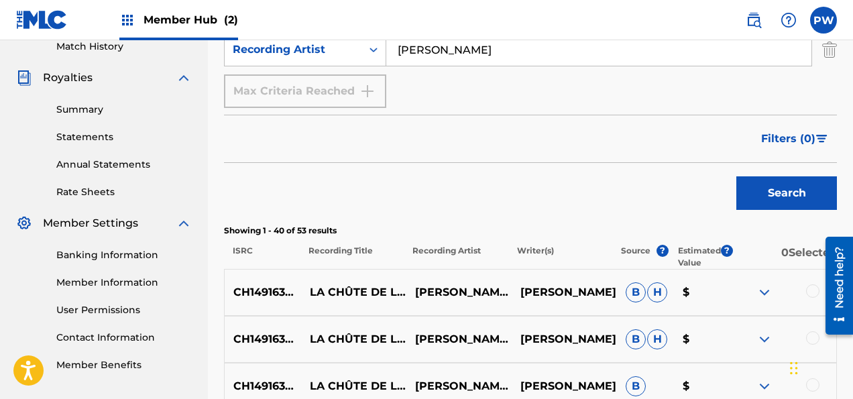
scroll to position [96, 0]
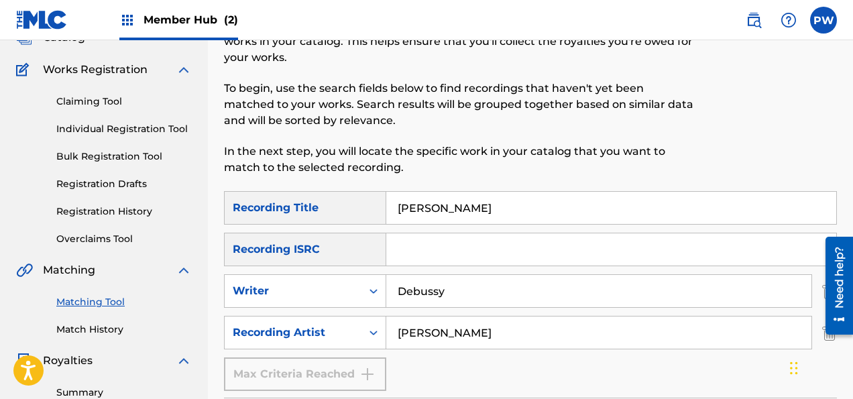
drag, startPoint x: 449, startPoint y: 202, endPoint x: 385, endPoint y: 203, distance: 64.4
click at [386, 203] on input "[PERSON_NAME]" at bounding box center [611, 208] width 450 height 32
type input "Diable"
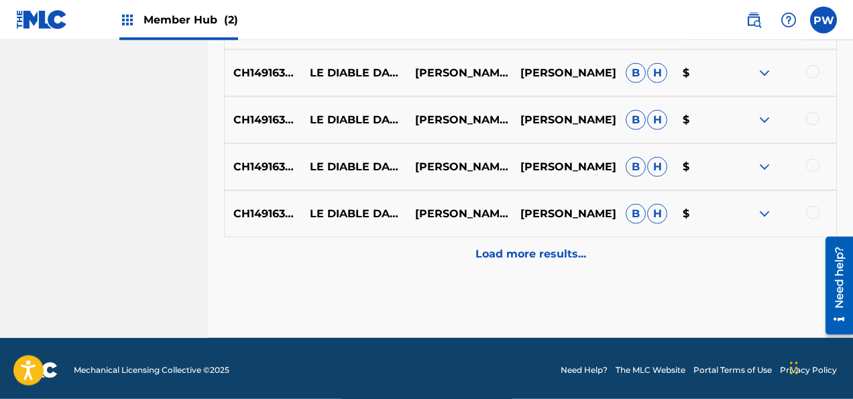
scroll to position [882, 0]
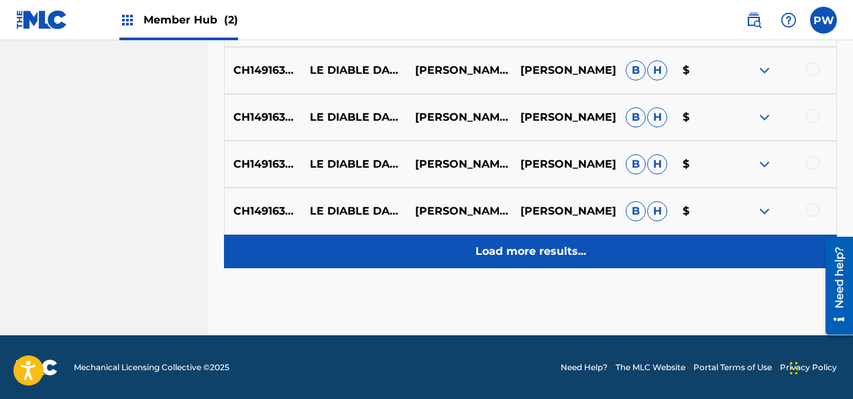
click at [531, 256] on p "Load more results..." at bounding box center [530, 251] width 111 height 16
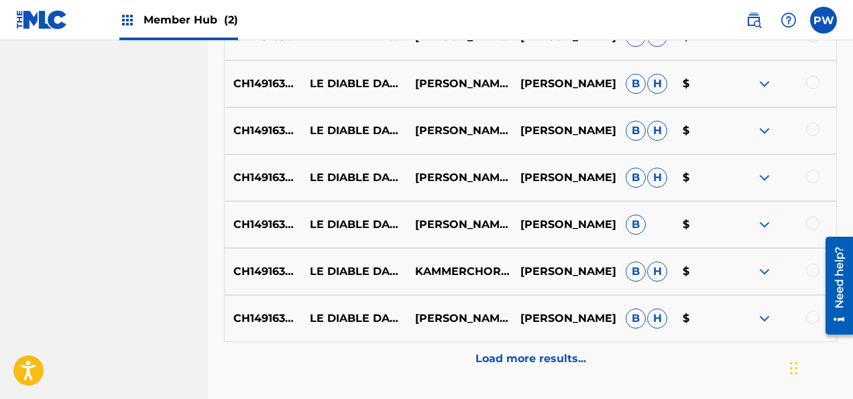
scroll to position [1351, 0]
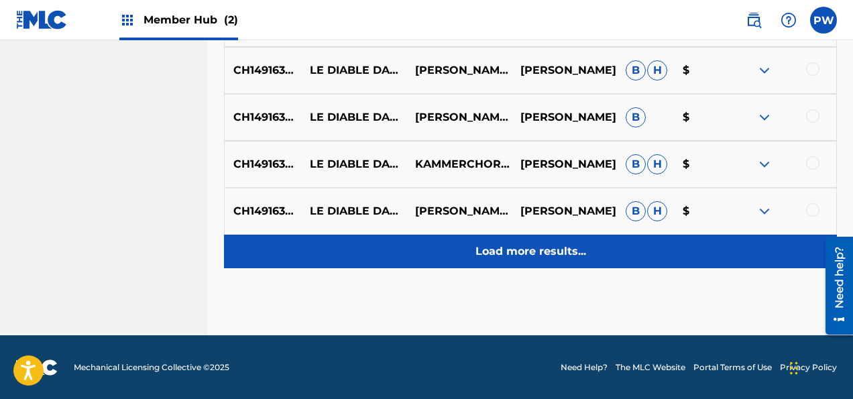
click at [558, 255] on p "Load more results..." at bounding box center [530, 251] width 111 height 16
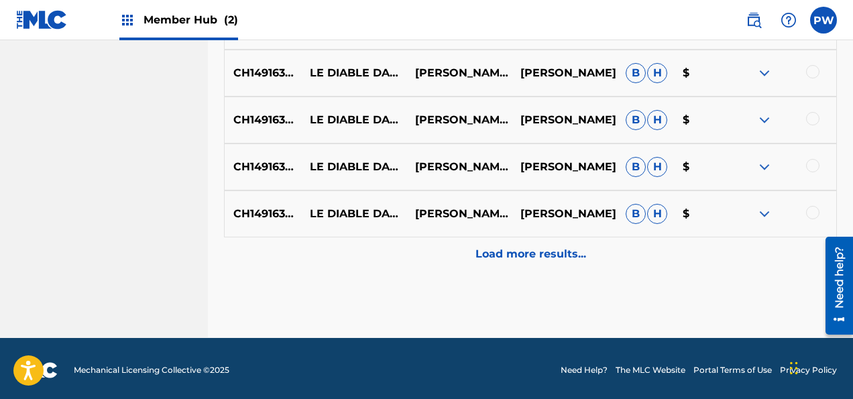
scroll to position [1821, 0]
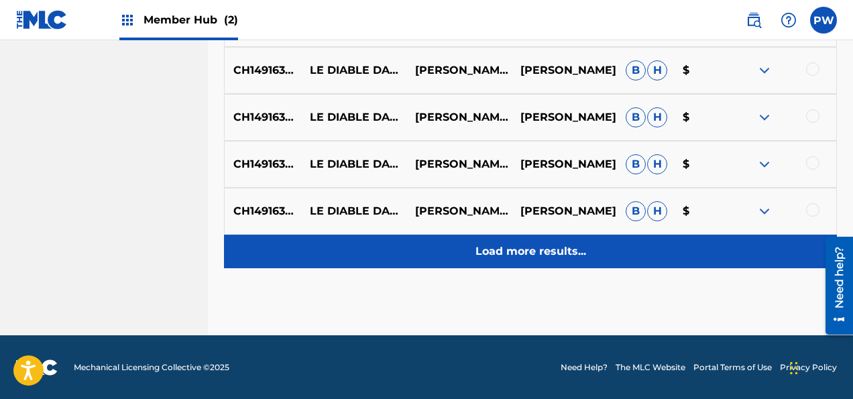
click at [540, 241] on div "Load more results..." at bounding box center [530, 252] width 613 height 34
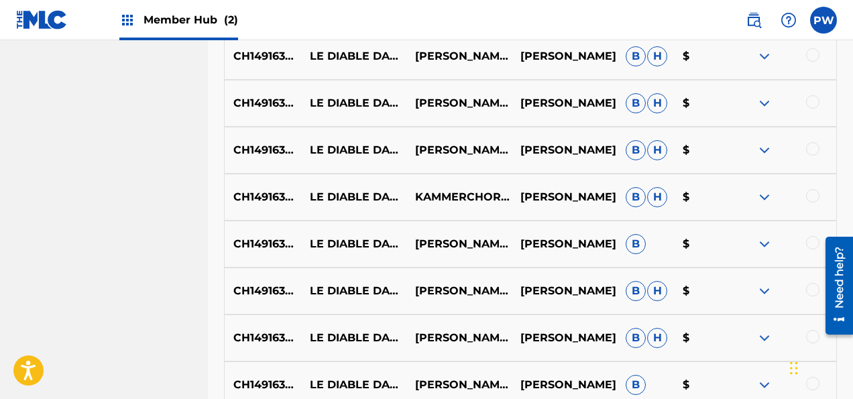
scroll to position [2290, 0]
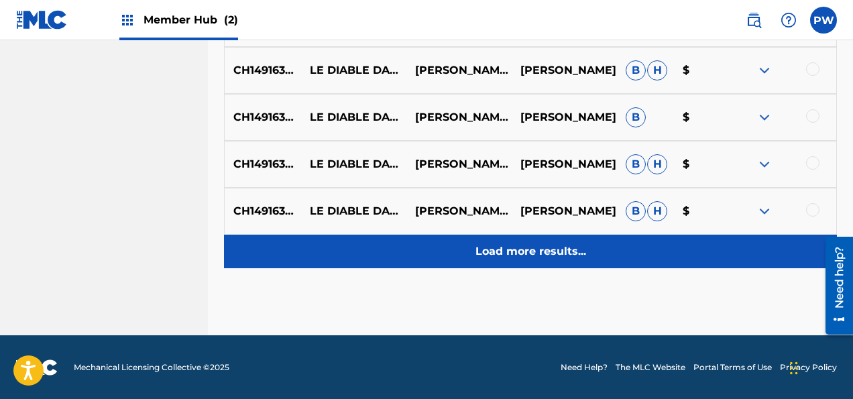
click at [626, 245] on div "Load more results..." at bounding box center [530, 252] width 613 height 34
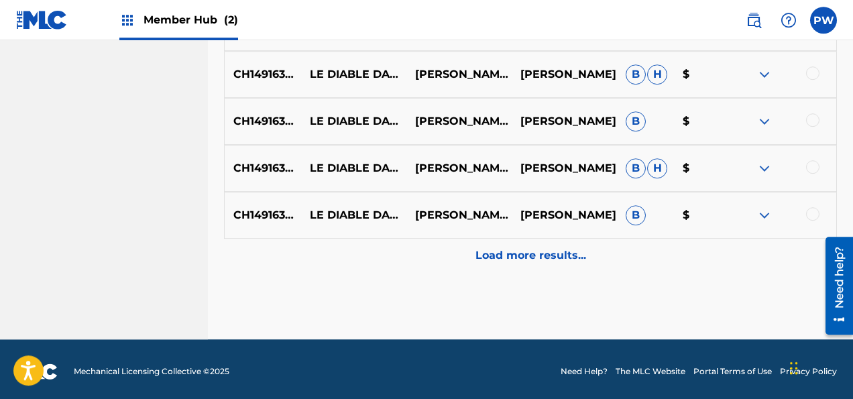
scroll to position [2759, 0]
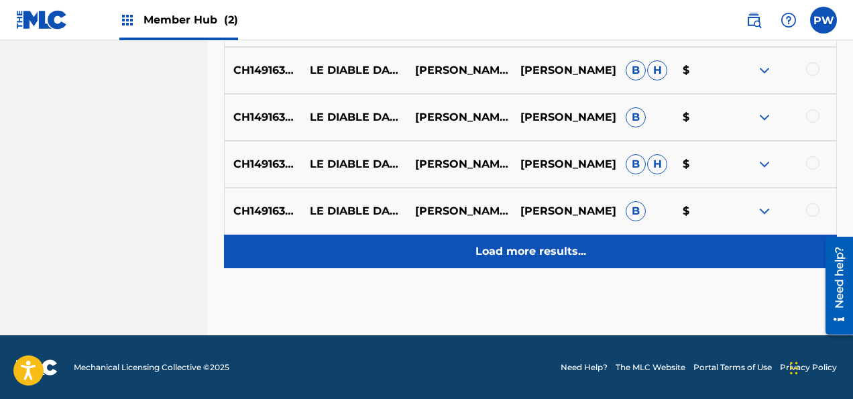
click at [556, 247] on p "Load more results..." at bounding box center [530, 251] width 111 height 16
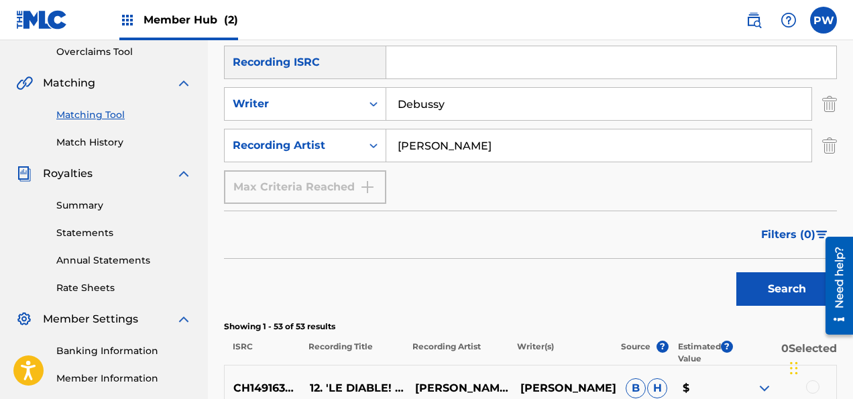
scroll to position [212, 0]
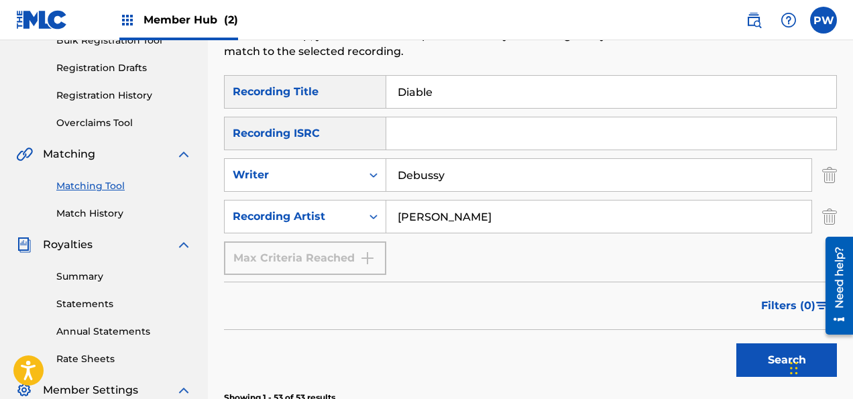
drag, startPoint x: 441, startPoint y: 216, endPoint x: 385, endPoint y: 216, distance: 56.3
click at [386, 216] on input "[PERSON_NAME]" at bounding box center [598, 216] width 425 height 32
drag, startPoint x: 440, startPoint y: 85, endPoint x: 335, endPoint y: 85, distance: 104.6
click at [386, 85] on input "Diable" at bounding box center [611, 92] width 450 height 32
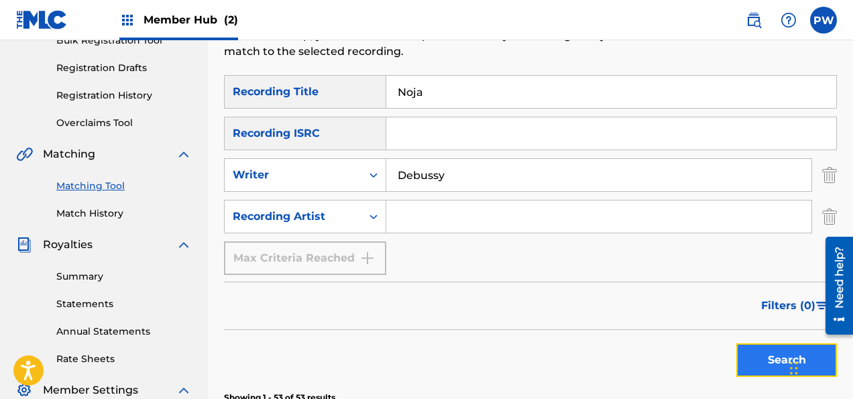
click at [779, 356] on button "Search" at bounding box center [786, 360] width 101 height 34
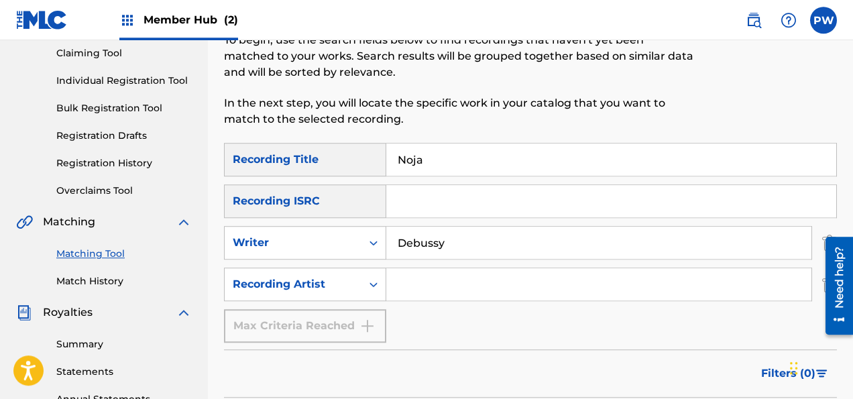
scroll to position [141, 0]
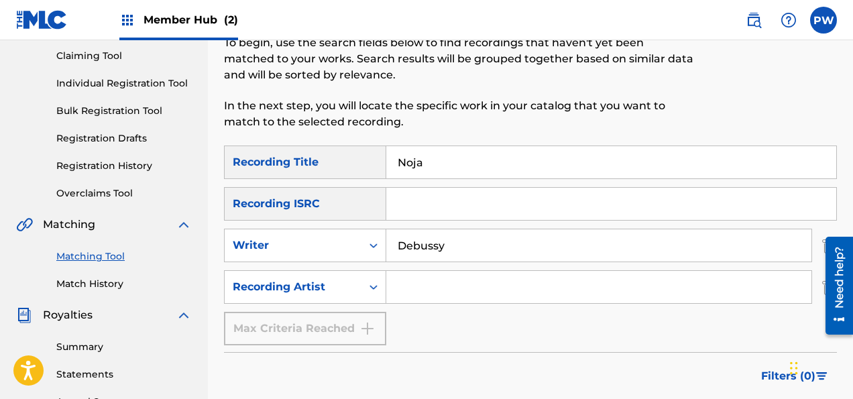
drag, startPoint x: 428, startPoint y: 163, endPoint x: 359, endPoint y: 160, distance: 69.1
click at [386, 160] on input "Noja" at bounding box center [611, 162] width 450 height 32
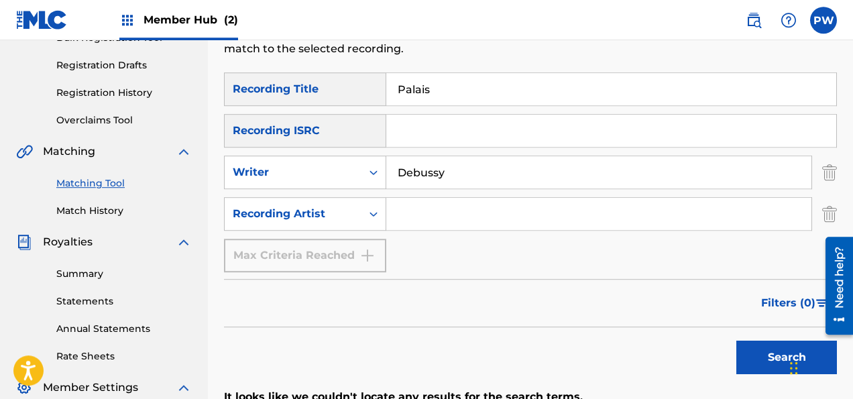
scroll to position [283, 0]
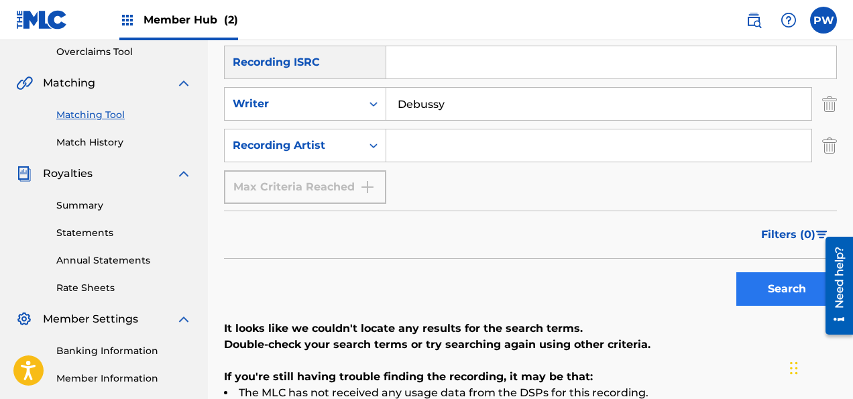
type input "Palais"
click at [782, 280] on button "Search" at bounding box center [786, 289] width 101 height 34
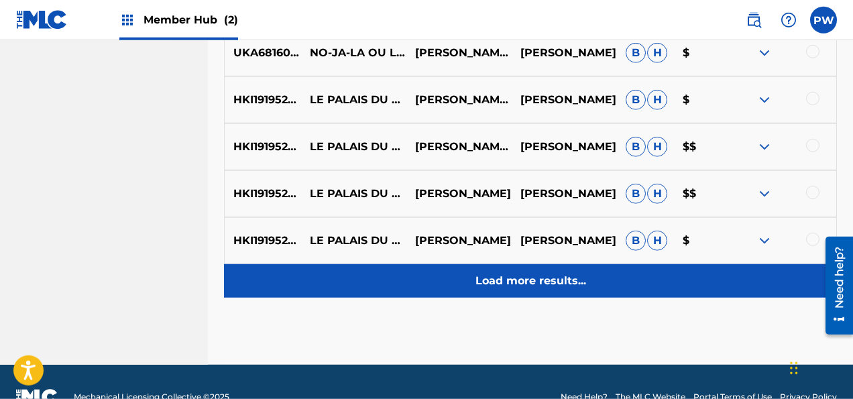
scroll to position [882, 0]
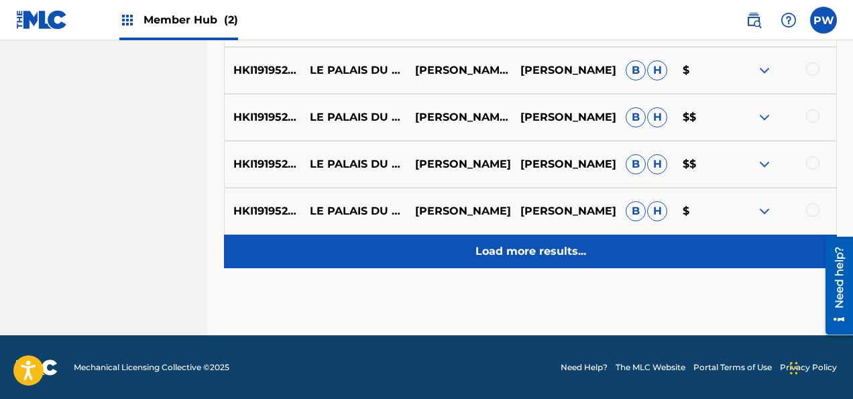
click at [564, 248] on p "Load more results..." at bounding box center [530, 251] width 111 height 16
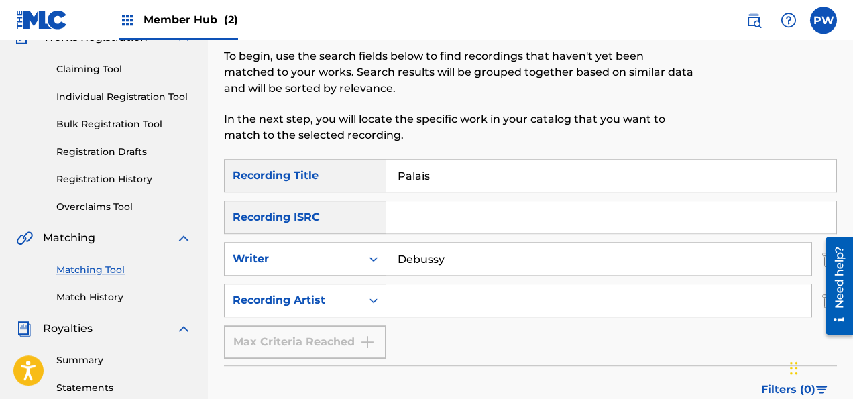
scroll to position [117, 0]
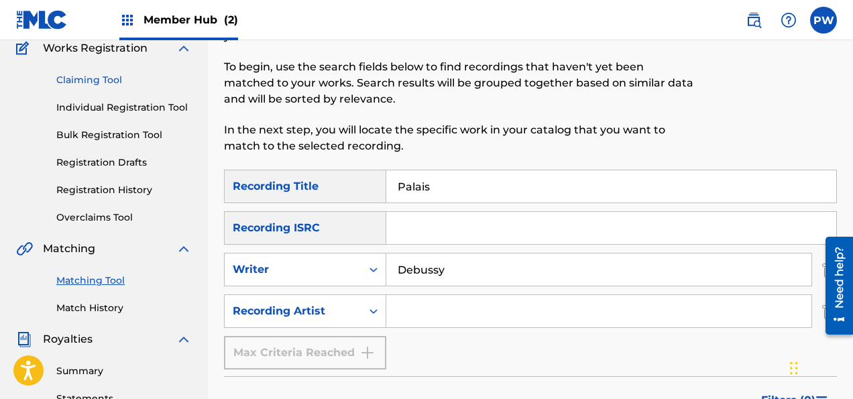
click at [115, 79] on link "Claiming Tool" at bounding box center [123, 80] width 135 height 14
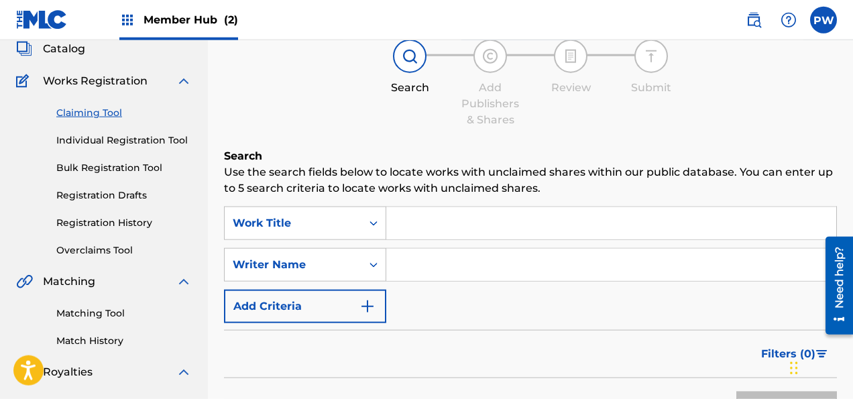
scroll to position [141, 0]
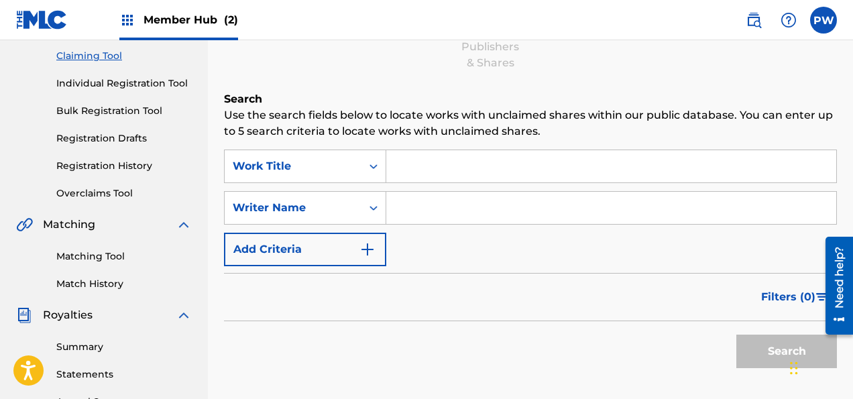
click at [397, 168] on input "Search Form" at bounding box center [611, 166] width 450 height 32
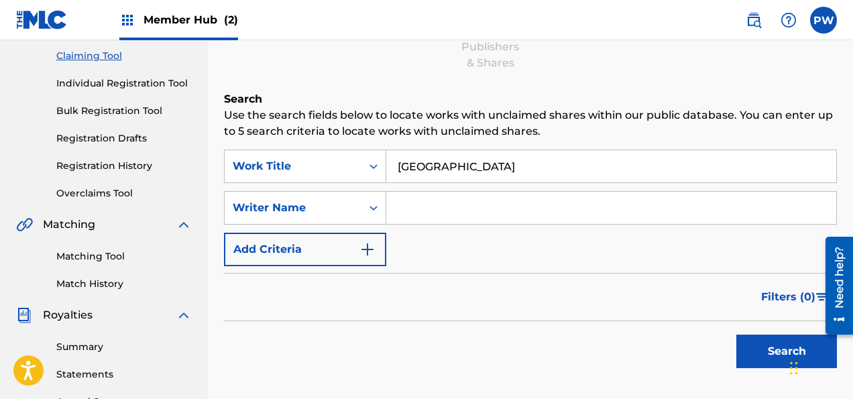
type input "[GEOGRAPHIC_DATA]"
click at [423, 208] on input "Search Form" at bounding box center [611, 208] width 450 height 32
type input "Debussy"
click at [736, 334] on button "Search" at bounding box center [786, 351] width 101 height 34
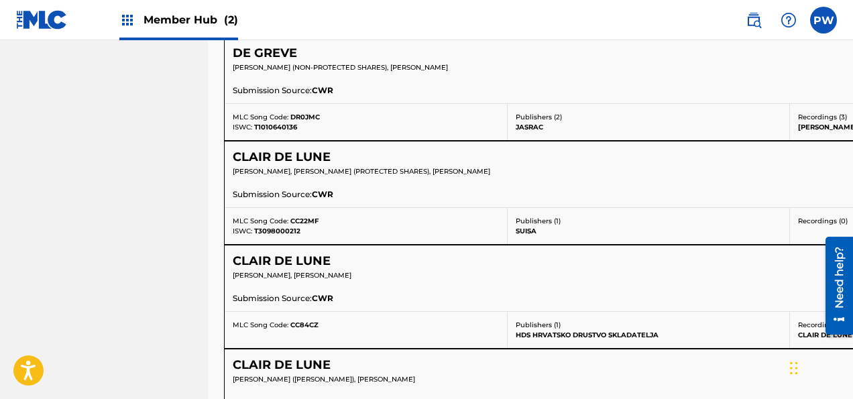
scroll to position [1274, 0]
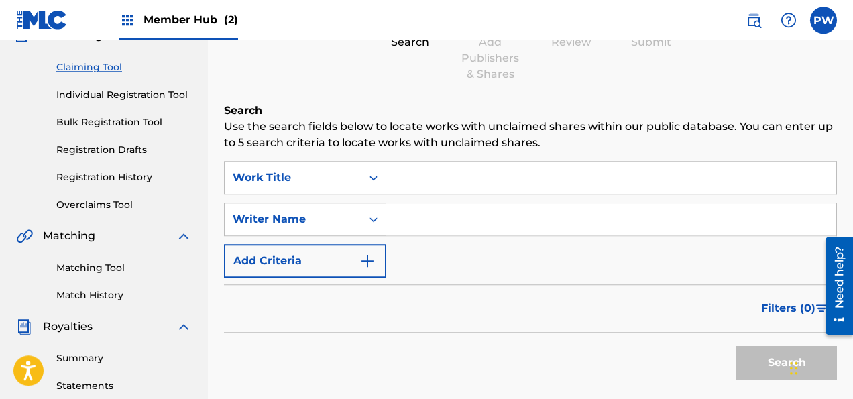
scroll to position [212, 0]
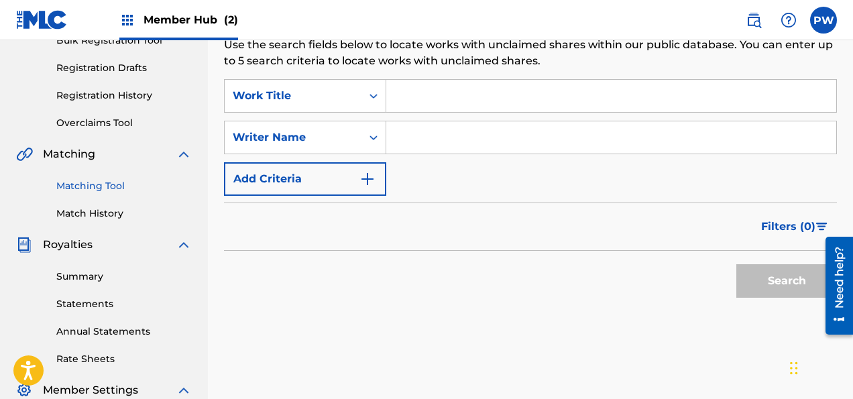
click at [107, 184] on link "Matching Tool" at bounding box center [123, 186] width 135 height 14
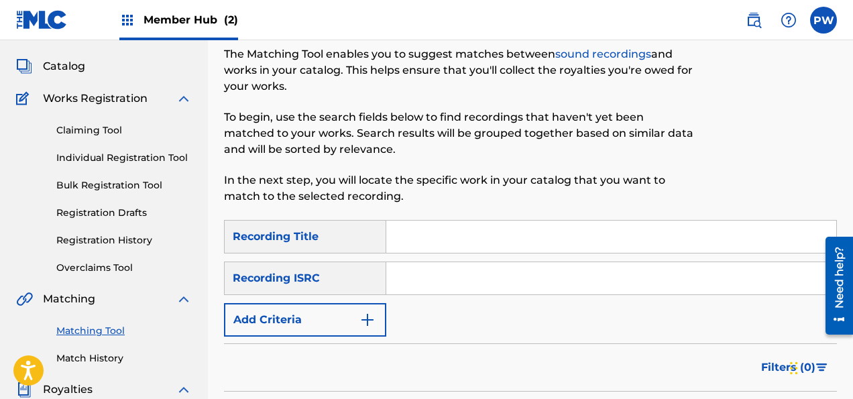
scroll to position [141, 0]
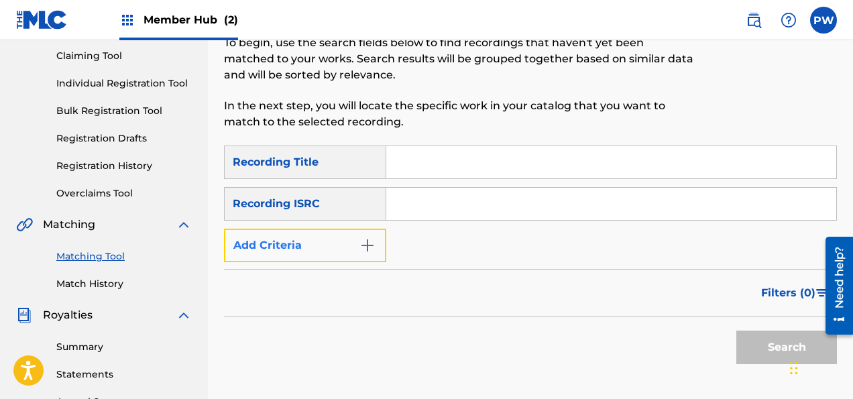
click at [346, 246] on button "Add Criteria" at bounding box center [305, 246] width 162 height 34
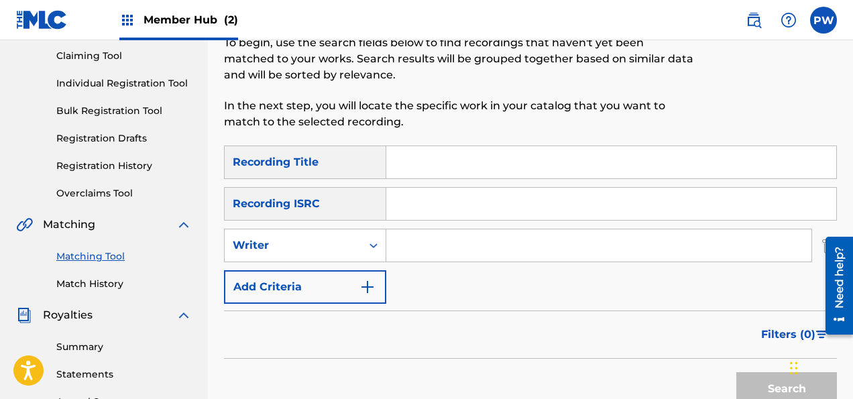
click at [424, 246] on input "Search Form" at bounding box center [598, 245] width 425 height 32
type input "Debussy"
click at [426, 162] on input "Search Form" at bounding box center [611, 162] width 450 height 32
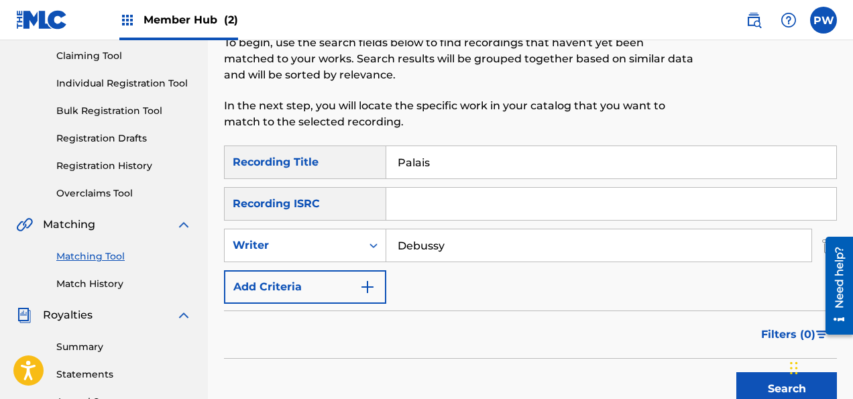
type input "Palais"
click at [736, 372] on button "Search" at bounding box center [786, 389] width 101 height 34
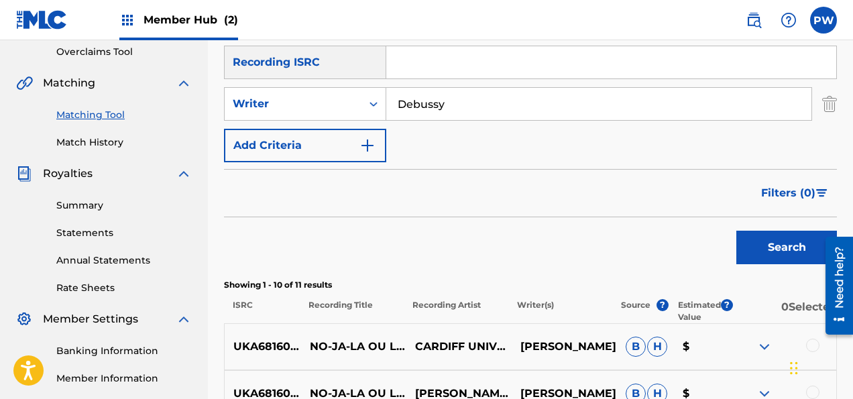
scroll to position [354, 0]
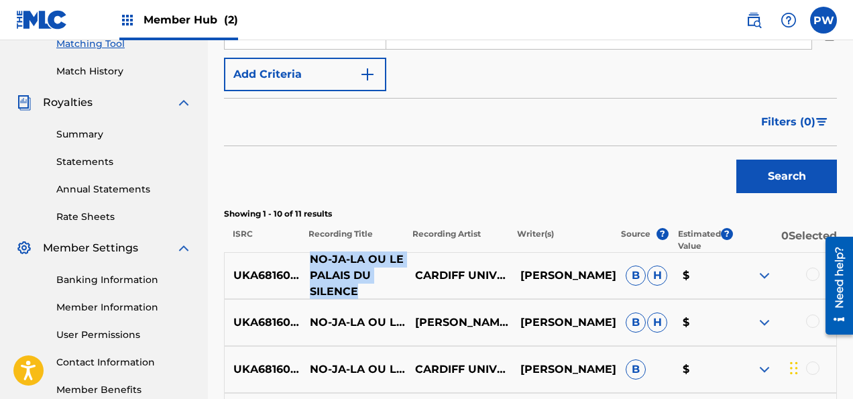
drag, startPoint x: 367, startPoint y: 290, endPoint x: 312, endPoint y: 260, distance: 62.1
click at [312, 260] on p "NO-JA-LA OU LE PALAIS DU SILENCE" at bounding box center [353, 275] width 105 height 48
copy p "NO-JA-LA OU LE PALAIS DU SILENCE"
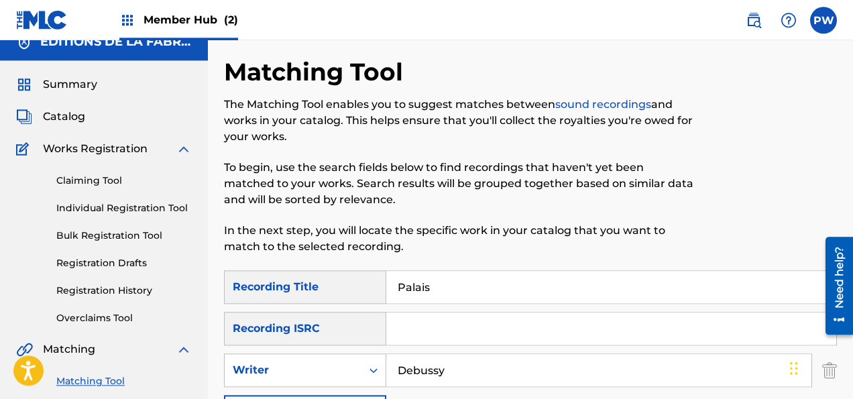
scroll to position [0, 0]
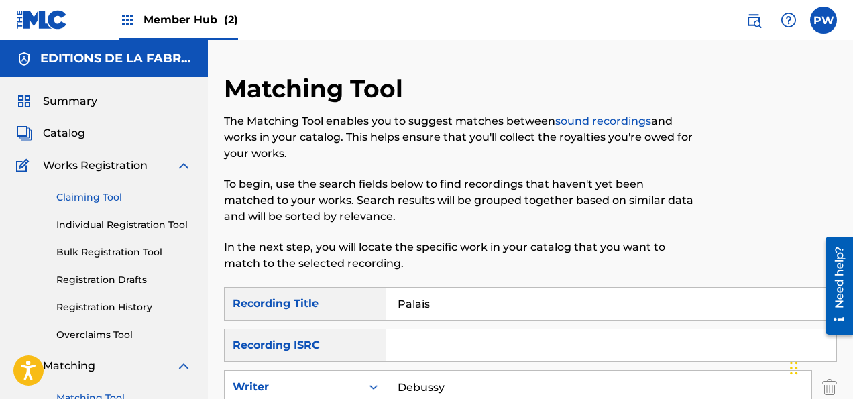
click at [79, 196] on link "Claiming Tool" at bounding box center [123, 197] width 135 height 14
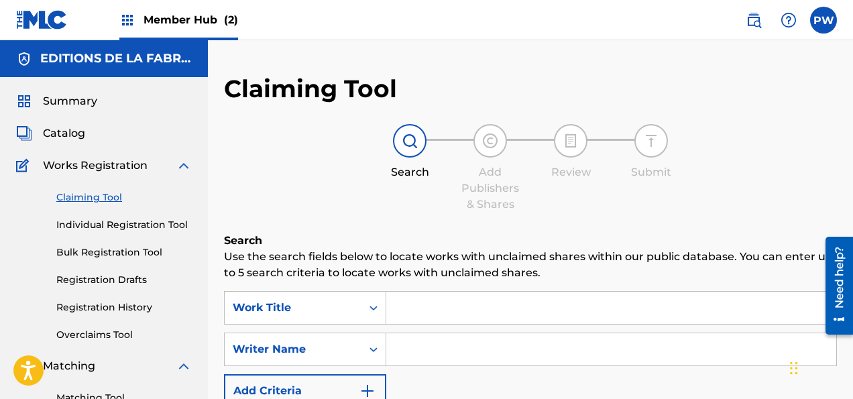
scroll to position [70, 0]
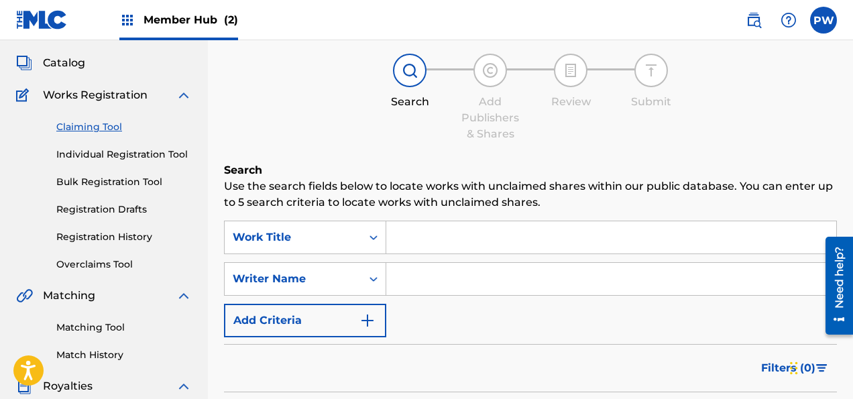
click at [436, 241] on input "Search Form" at bounding box center [611, 237] width 450 height 32
paste input "NO-JA-LA OU LE PALAIS DU SILENCE"
type input "NO-JA-LA OU LE PALAIS DU SILENCE"
click at [425, 280] on input "Search Form" at bounding box center [611, 279] width 450 height 32
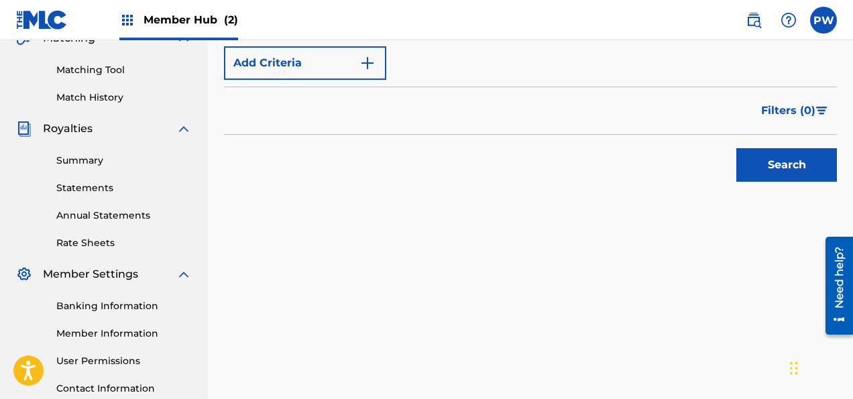
scroll to position [354, 0]
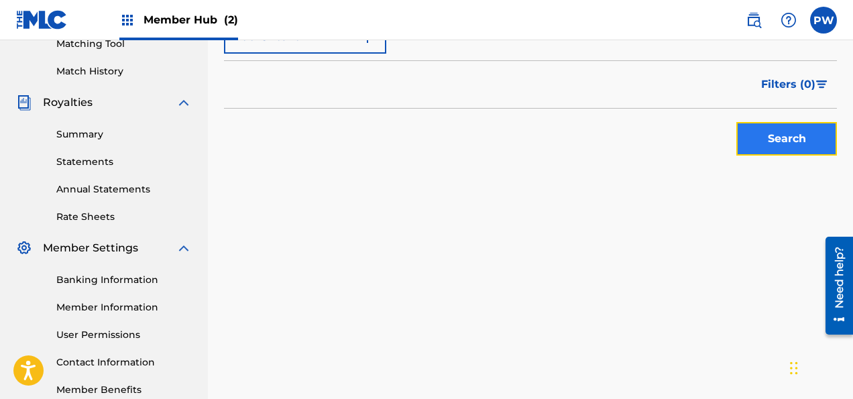
click at [770, 137] on button "Search" at bounding box center [786, 139] width 101 height 34
click at [770, 137] on div "Search" at bounding box center [782, 136] width 107 height 54
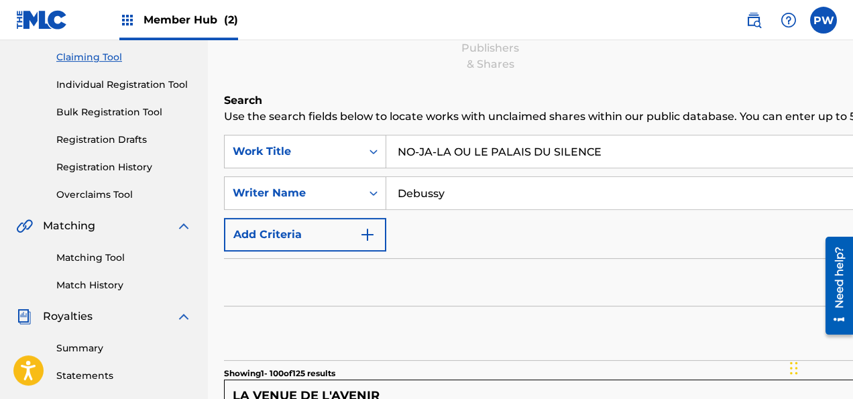
scroll to position [141, 0]
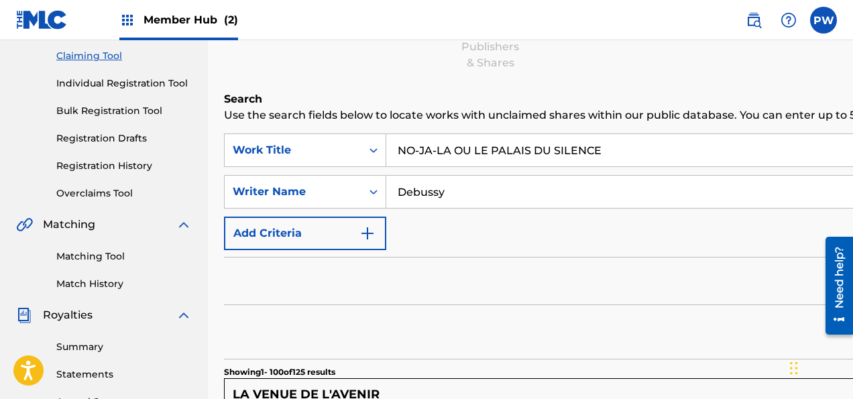
click at [463, 191] on input "Debussy" at bounding box center [870, 192] width 969 height 32
type input "Debussy [PERSON_NAME]"
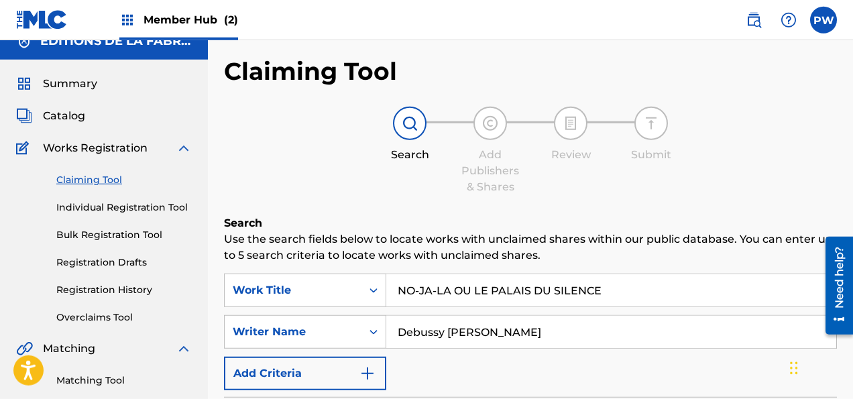
scroll to position [0, 0]
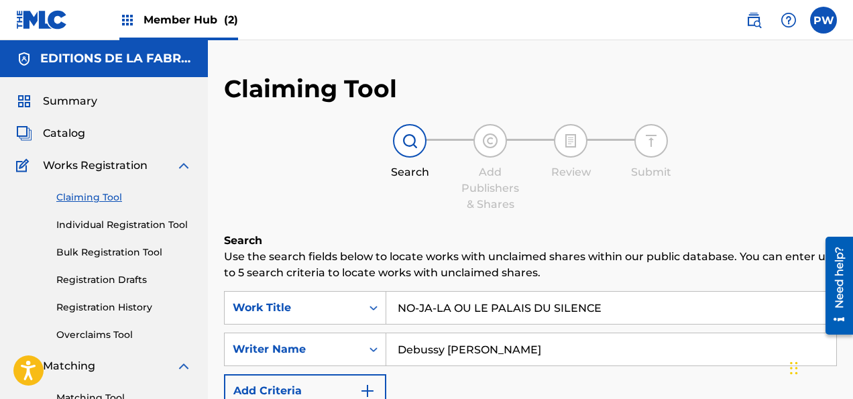
click at [117, 198] on link "Claiming Tool" at bounding box center [123, 197] width 135 height 14
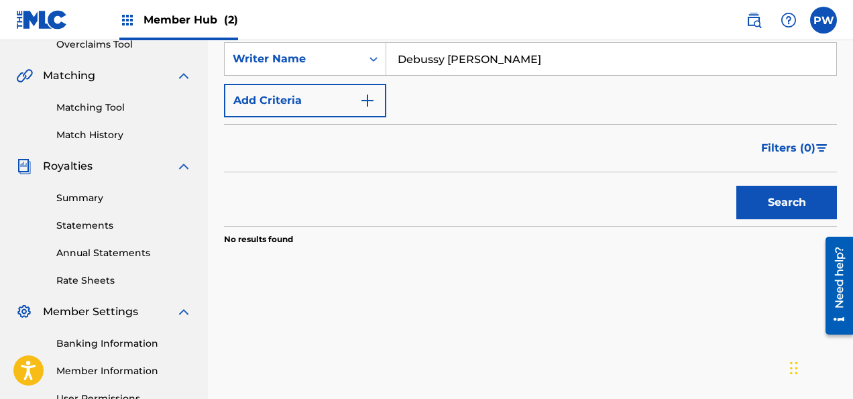
scroll to position [149, 0]
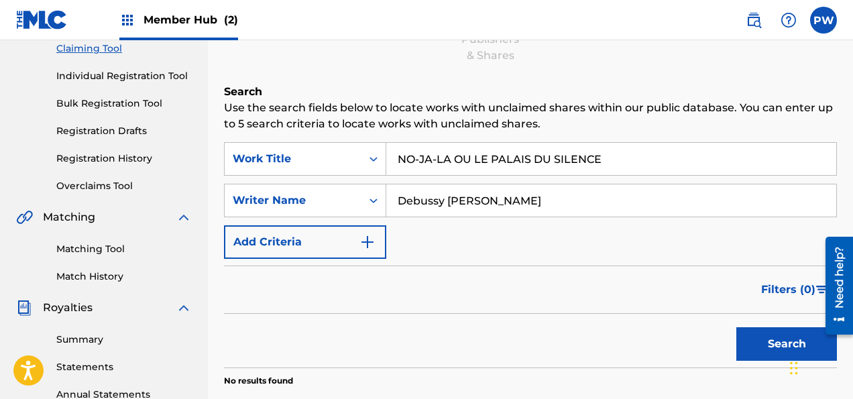
click at [606, 158] on input "NO-JA-LA OU LE PALAIS DU SILENCE" at bounding box center [611, 159] width 450 height 32
click at [76, 249] on link "Matching Tool" at bounding box center [123, 249] width 135 height 14
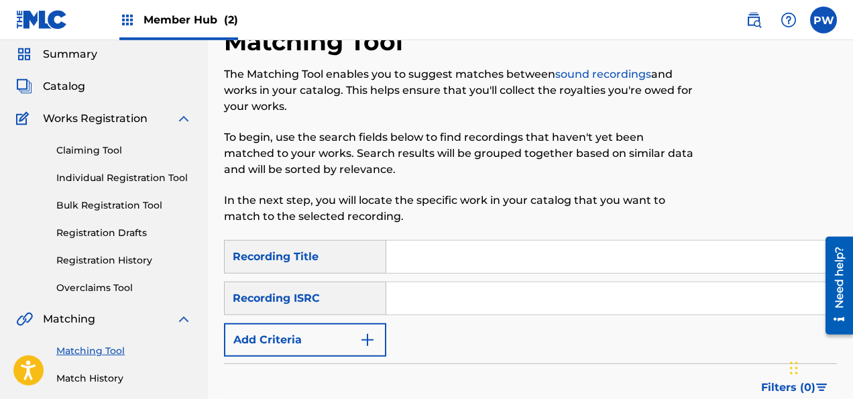
scroll to position [70, 0]
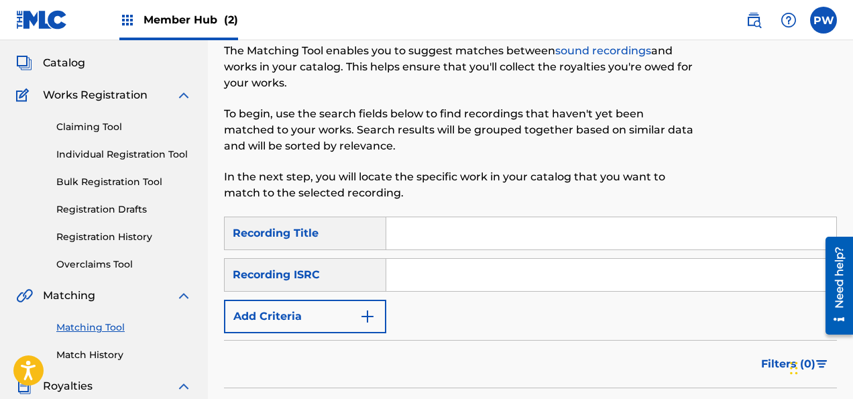
click at [417, 229] on input "Search Form" at bounding box center [611, 233] width 450 height 32
type input "PRELUDE A L HSTOIRE DE [PERSON_NAME]"
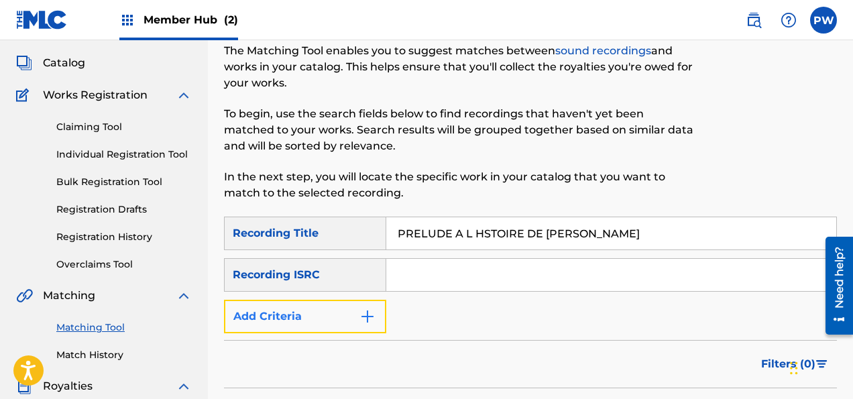
click at [342, 315] on button "Add Criteria" at bounding box center [305, 317] width 162 height 34
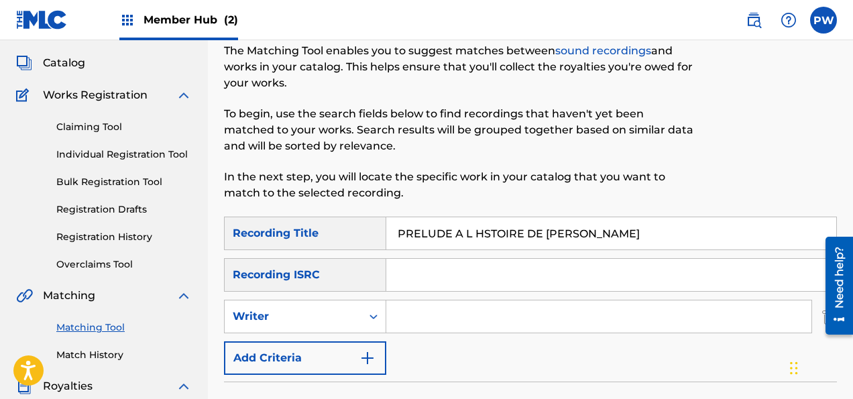
click at [442, 312] on input "Search Form" at bounding box center [598, 316] width 425 height 32
type input "Debussy"
click at [476, 229] on input "PRELUDE A L HSTOIRE DE [PERSON_NAME]" at bounding box center [611, 233] width 450 height 32
click at [521, 234] on input "PRELUDE A L HSTOIRE DE [PERSON_NAME]" at bounding box center [611, 233] width 450 height 32
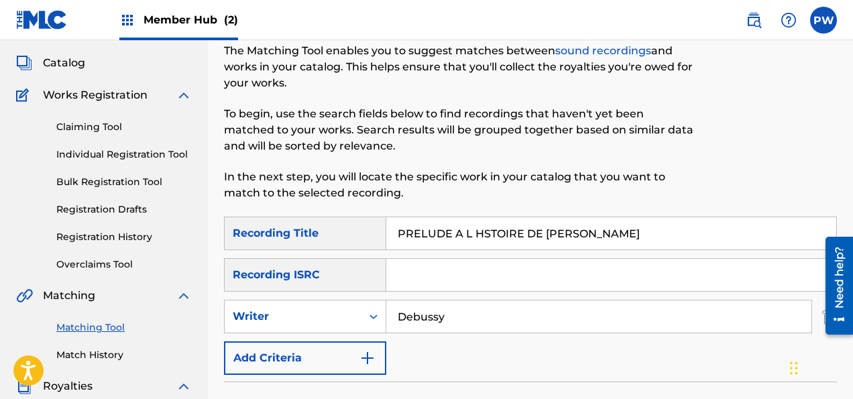
click at [526, 232] on input "PRELUDE A L HSTOIRE DE [PERSON_NAME]" at bounding box center [611, 233] width 450 height 32
drag, startPoint x: 546, startPoint y: 233, endPoint x: 280, endPoint y: 237, distance: 265.5
click at [386, 237] on input "PRELUDE A L HSTOIRE DE [PERSON_NAME]" at bounding box center [611, 233] width 450 height 32
type input "TRISTAN"
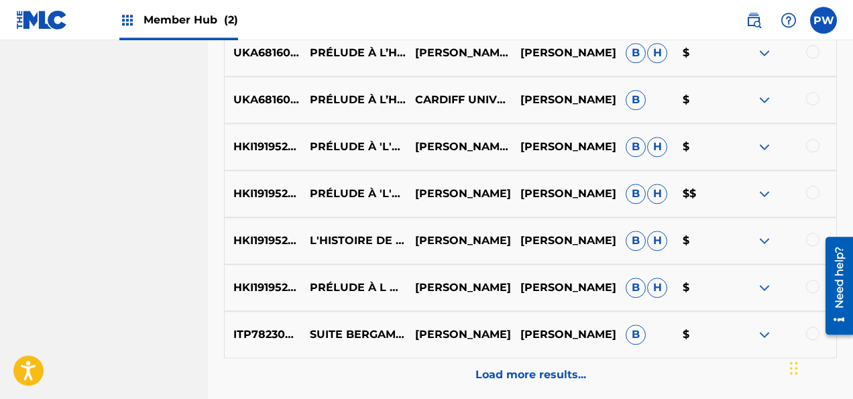
scroll to position [778, 0]
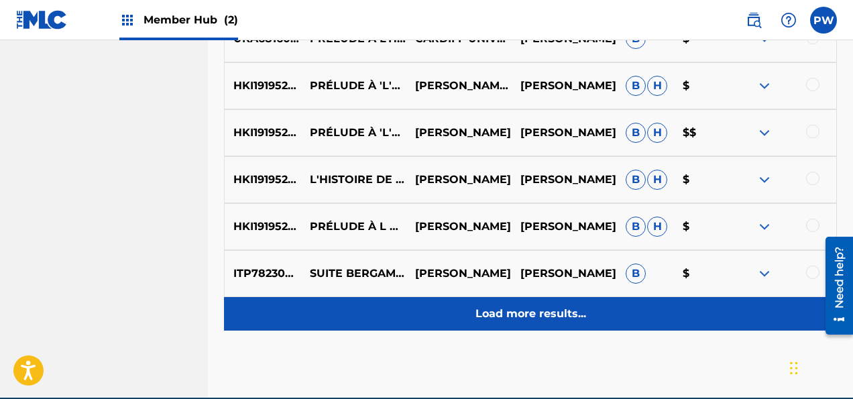
click at [522, 316] on p "Load more results..." at bounding box center [530, 314] width 111 height 16
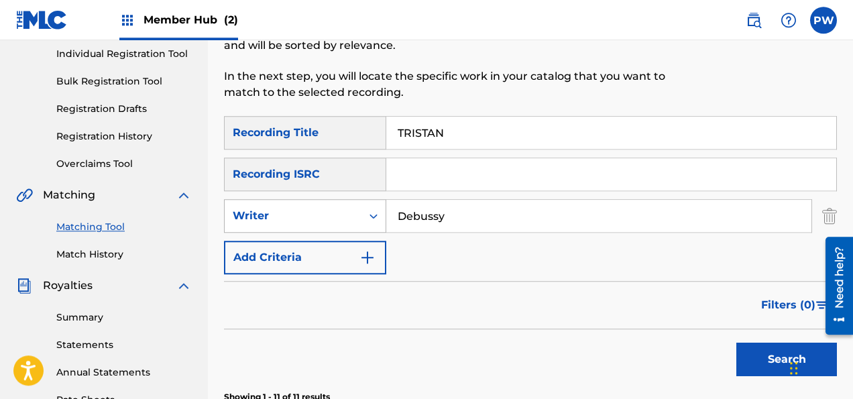
scroll to position [146, 0]
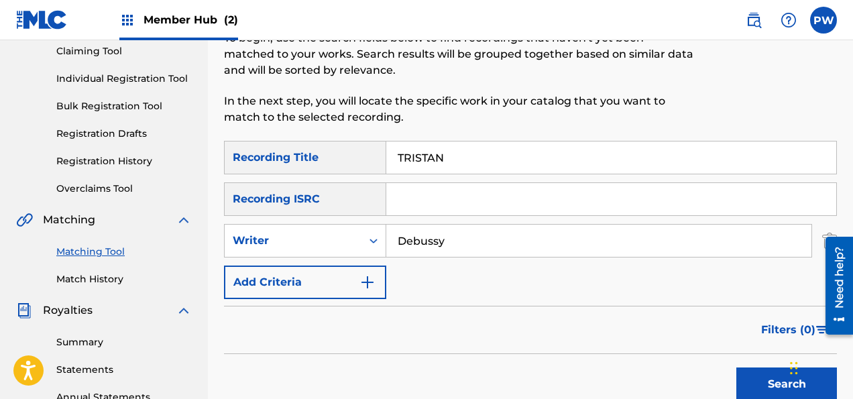
drag, startPoint x: 457, startPoint y: 158, endPoint x: 355, endPoint y: 162, distance: 102.0
click at [386, 162] on input "TRISTAN" at bounding box center [611, 157] width 450 height 32
drag, startPoint x: 452, startPoint y: 241, endPoint x: 363, endPoint y: 233, distance: 89.5
click at [386, 233] on input "Debussy" at bounding box center [598, 241] width 425 height 32
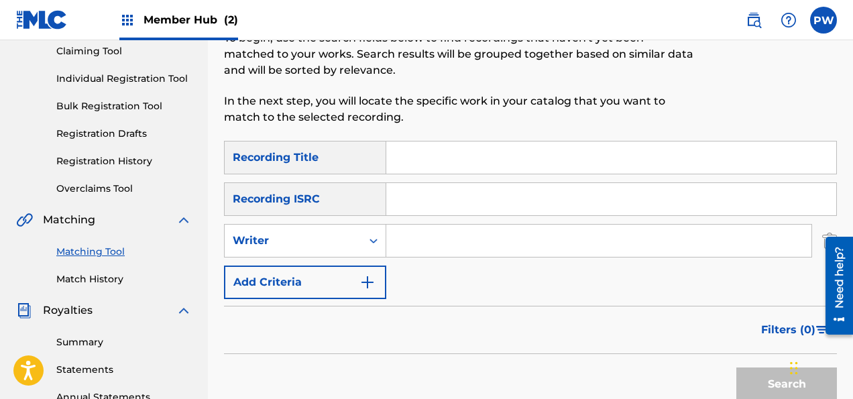
click at [414, 151] on input "Search Form" at bounding box center [611, 157] width 450 height 32
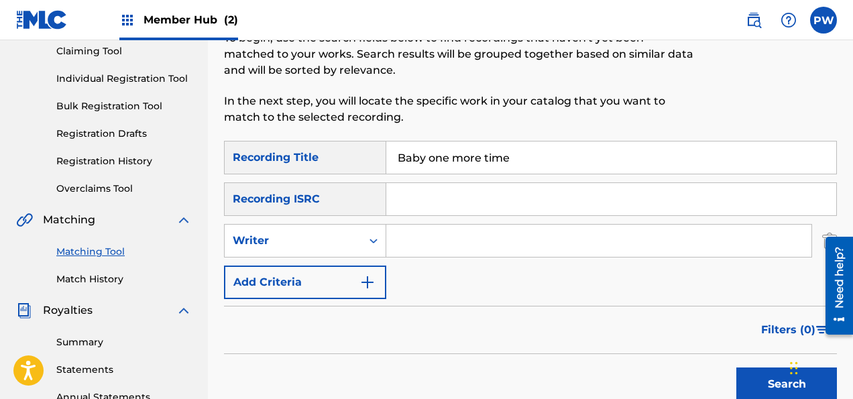
type input "Baby one more time"
click at [736, 367] on button "Search" at bounding box center [786, 384] width 101 height 34
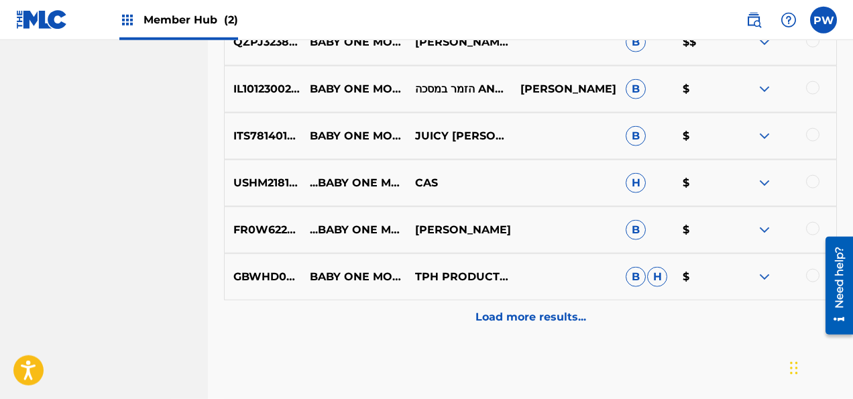
scroll to position [841, 0]
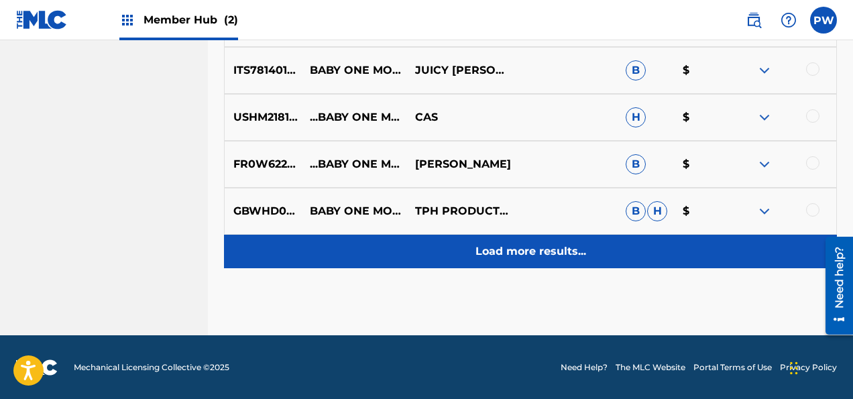
click at [507, 248] on p "Load more results..." at bounding box center [530, 251] width 111 height 16
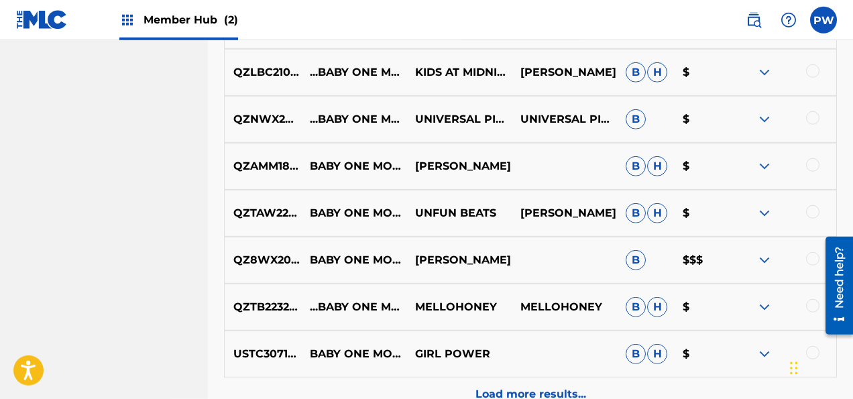
scroll to position [1211, 0]
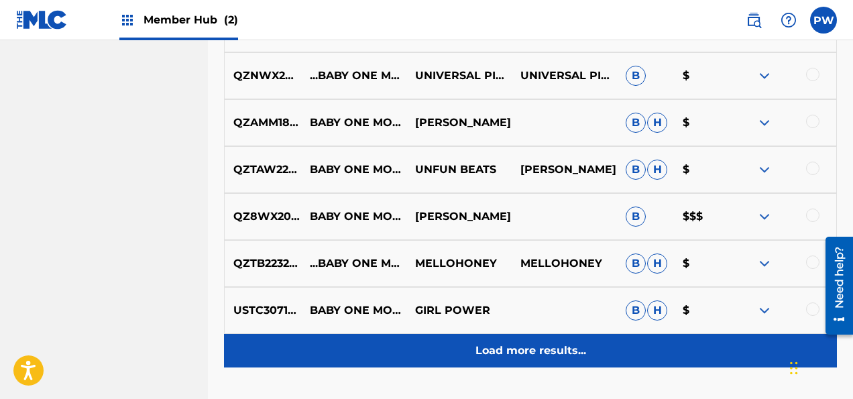
click at [532, 355] on p "Load more results..." at bounding box center [530, 351] width 111 height 16
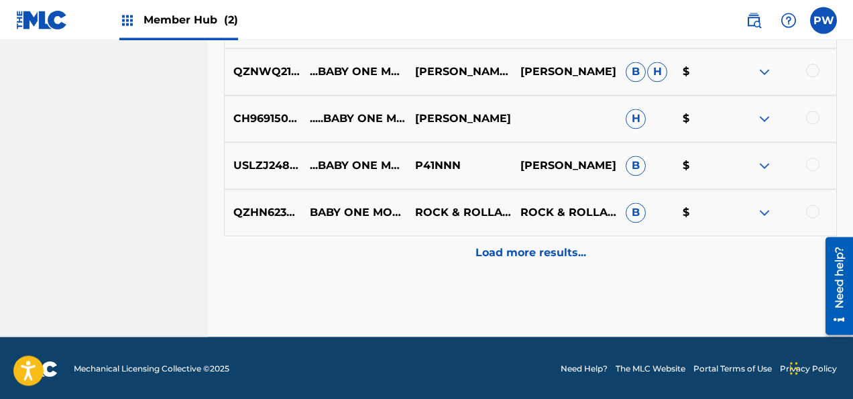
scroll to position [1779, 0]
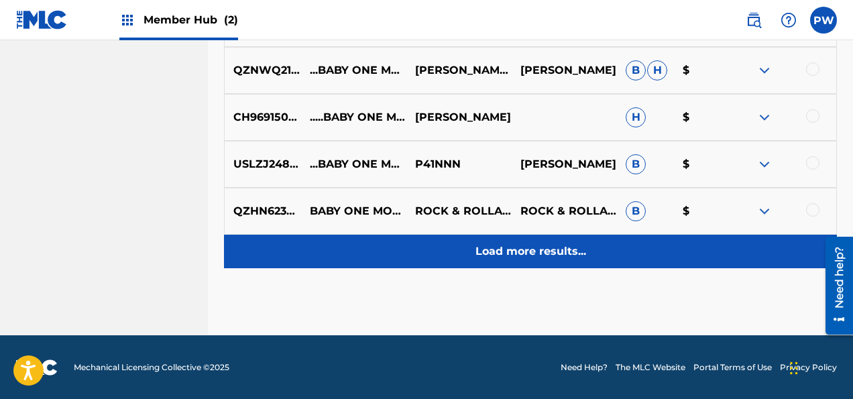
click at [557, 253] on p "Load more results..." at bounding box center [530, 251] width 111 height 16
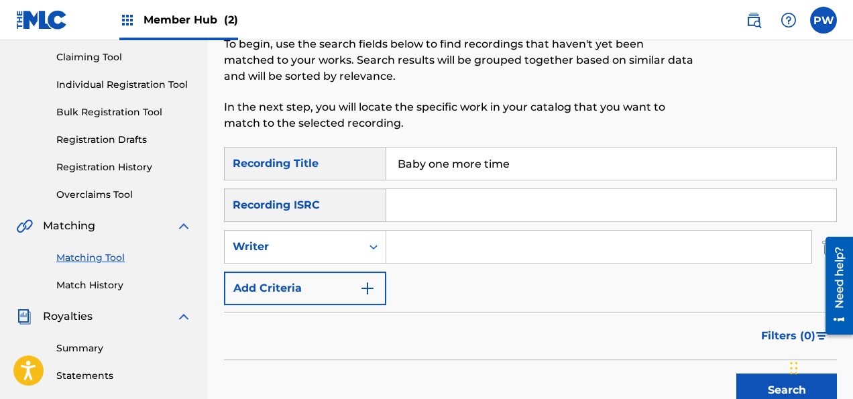
scroll to position [141, 0]
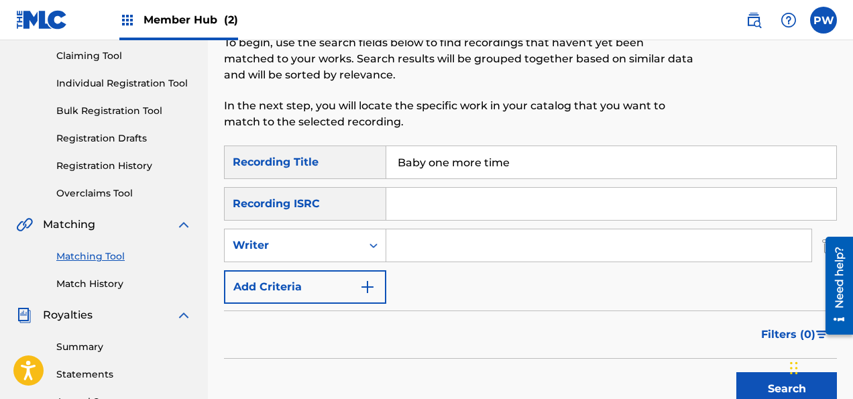
drag, startPoint x: 512, startPoint y: 157, endPoint x: 391, endPoint y: 164, distance: 121.6
click at [391, 164] on input "Baby one more time" at bounding box center [611, 162] width 450 height 32
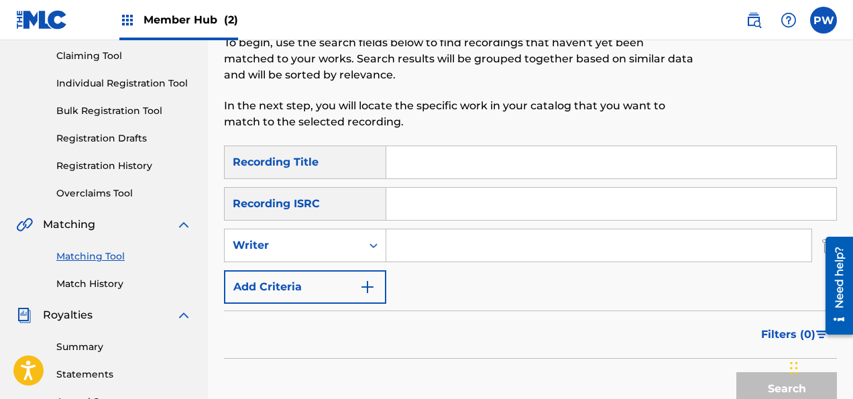
click at [436, 249] on input "Search Form" at bounding box center [598, 245] width 425 height 32
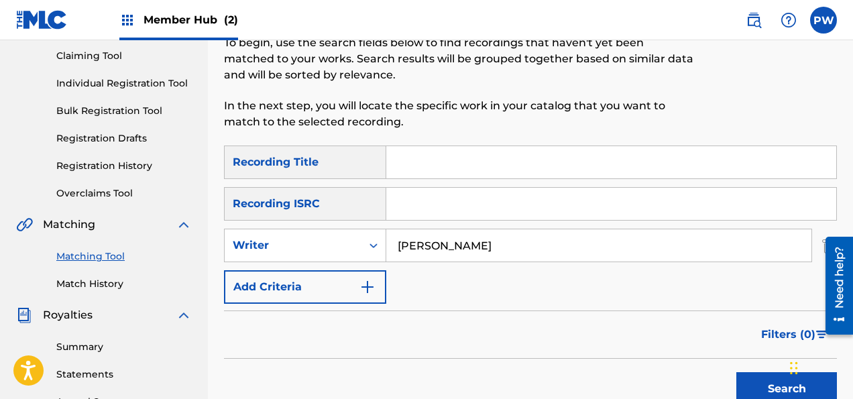
type input "[PERSON_NAME]"
click at [736, 372] on button "Search" at bounding box center [786, 389] width 101 height 34
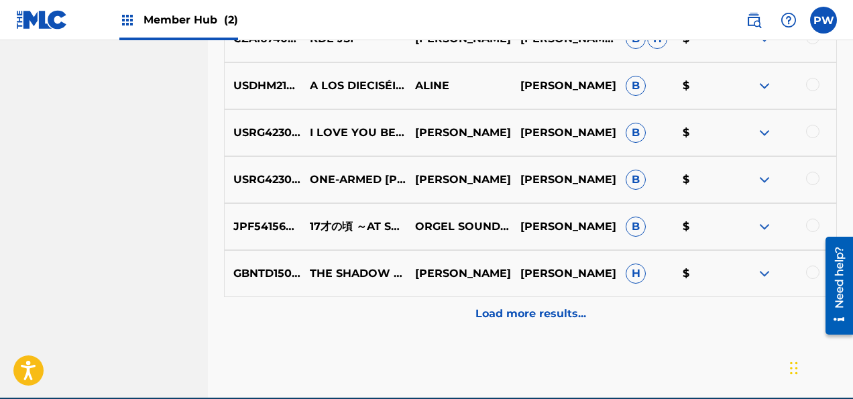
scroll to position [841, 0]
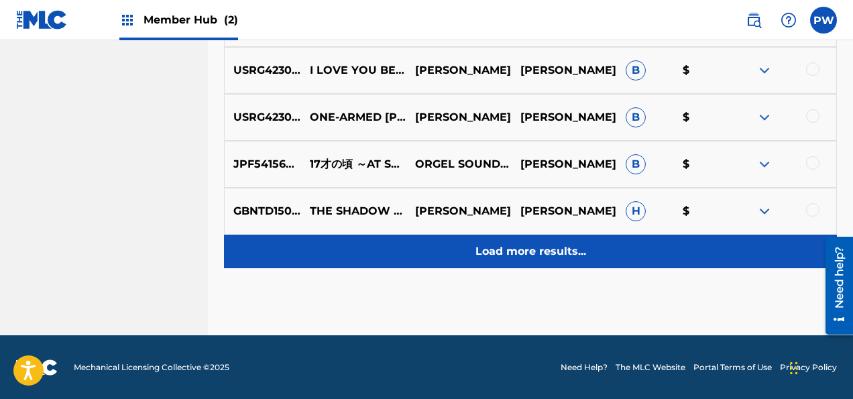
click at [536, 260] on div "Load more results..." at bounding box center [530, 252] width 613 height 34
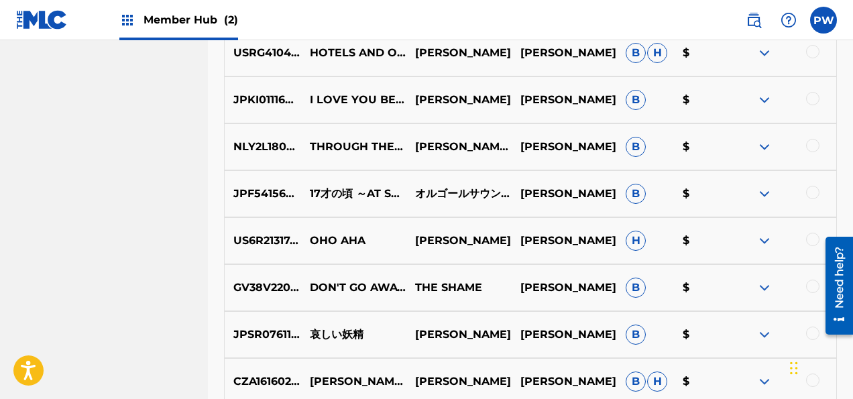
scroll to position [1211, 0]
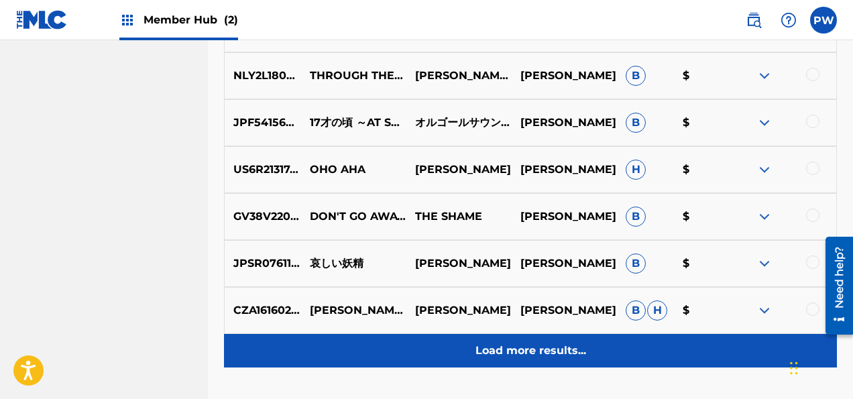
click at [499, 349] on p "Load more results..." at bounding box center [530, 351] width 111 height 16
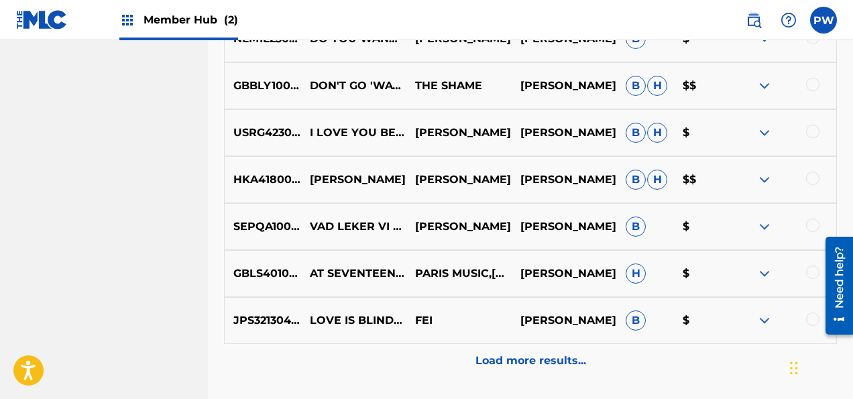
scroll to position [1706, 0]
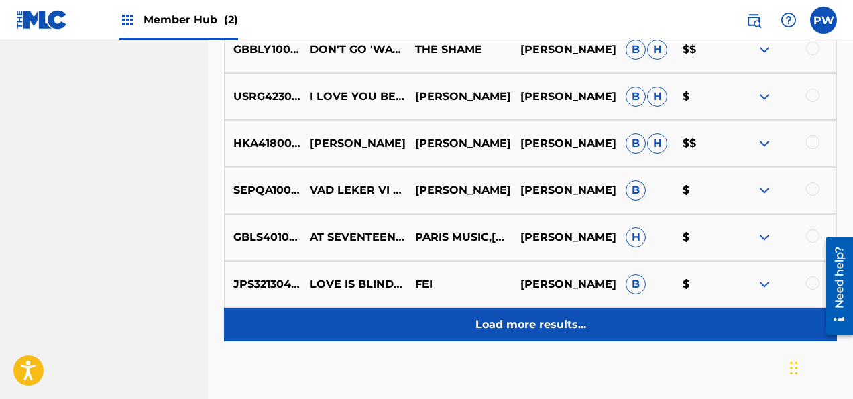
click at [530, 321] on p "Load more results..." at bounding box center [530, 324] width 111 height 16
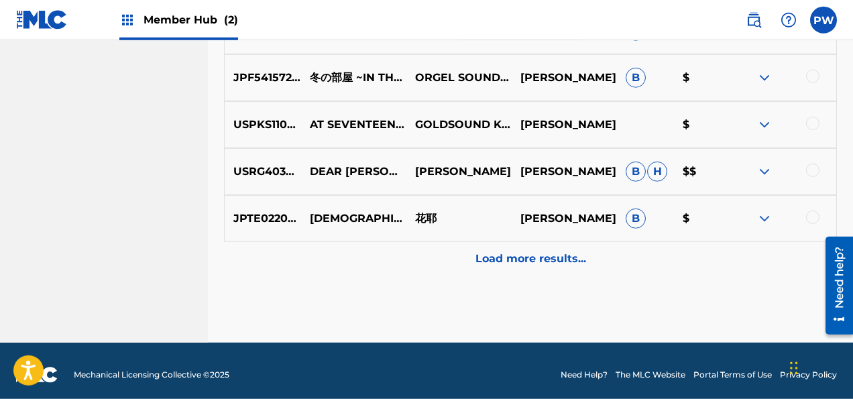
scroll to position [2248, 0]
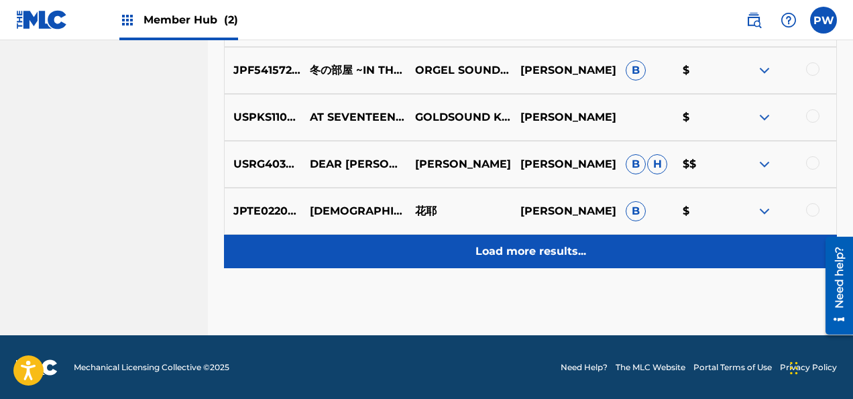
click at [536, 251] on p "Load more results..." at bounding box center [530, 251] width 111 height 16
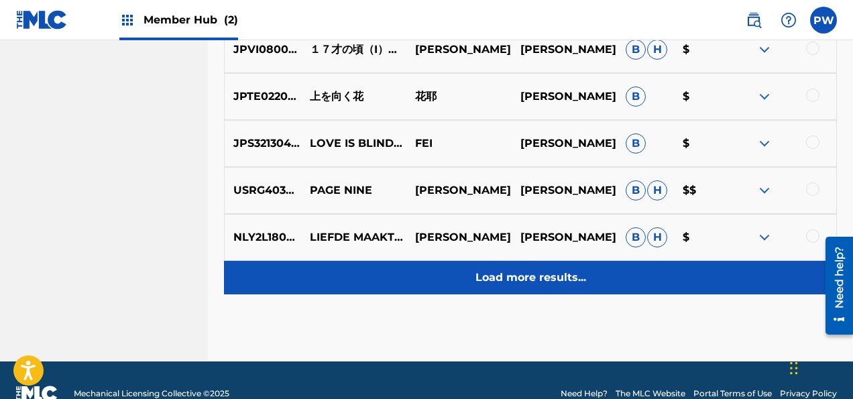
scroll to position [2717, 0]
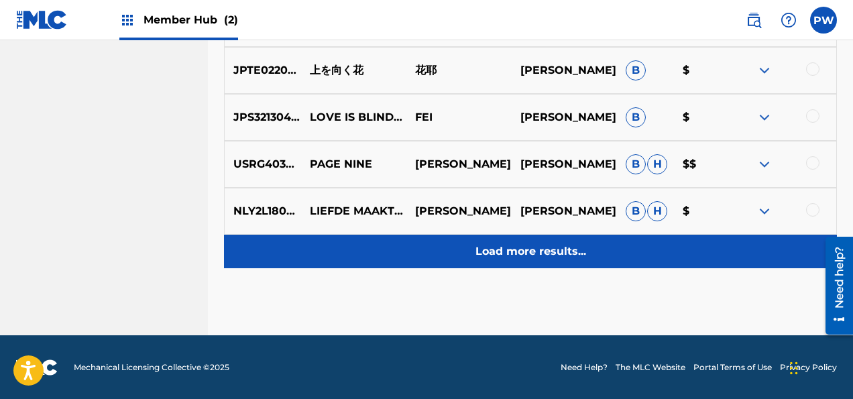
click at [553, 257] on p "Load more results..." at bounding box center [530, 251] width 111 height 16
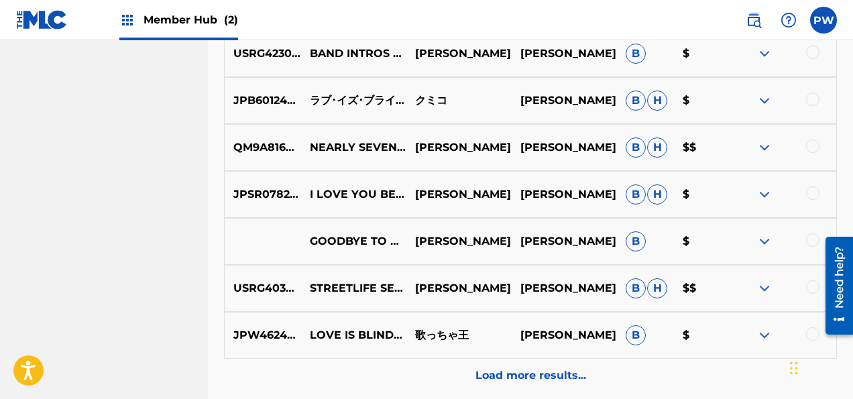
scroll to position [3187, 0]
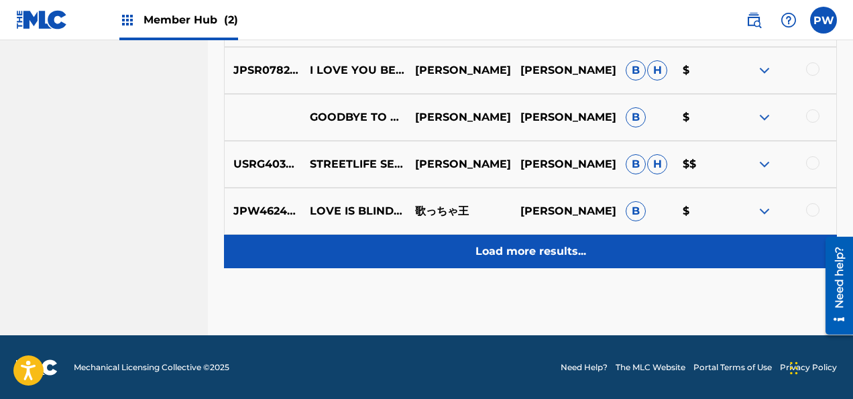
click at [556, 251] on p "Load more results..." at bounding box center [530, 251] width 111 height 16
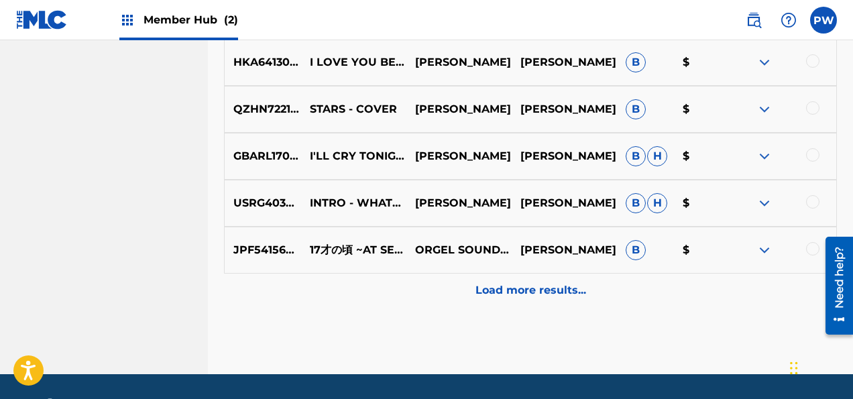
scroll to position [3656, 0]
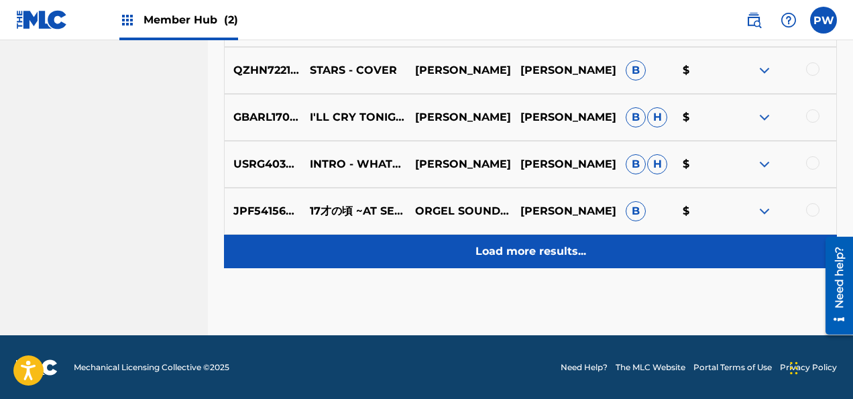
click at [522, 257] on p "Load more results..." at bounding box center [530, 251] width 111 height 16
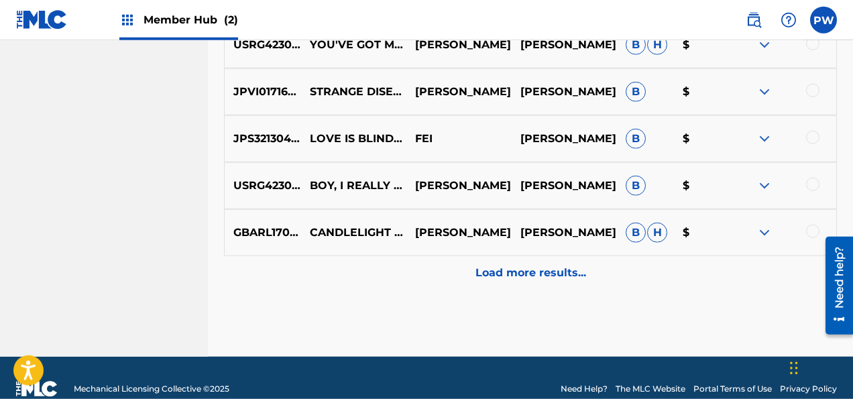
scroll to position [4125, 0]
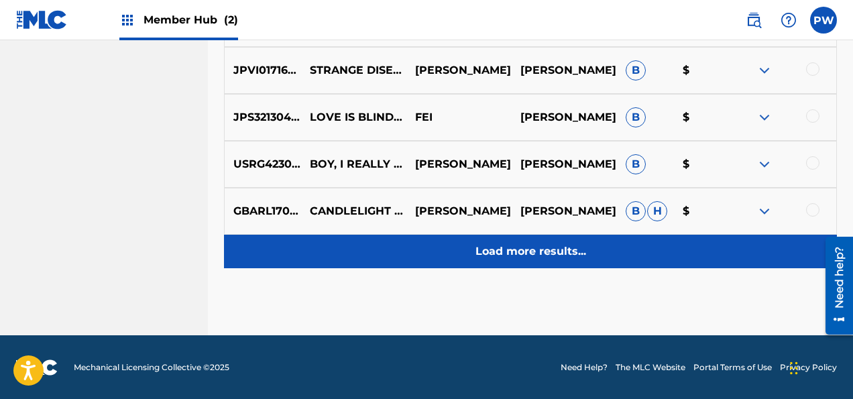
click at [565, 250] on p "Load more results..." at bounding box center [530, 251] width 111 height 16
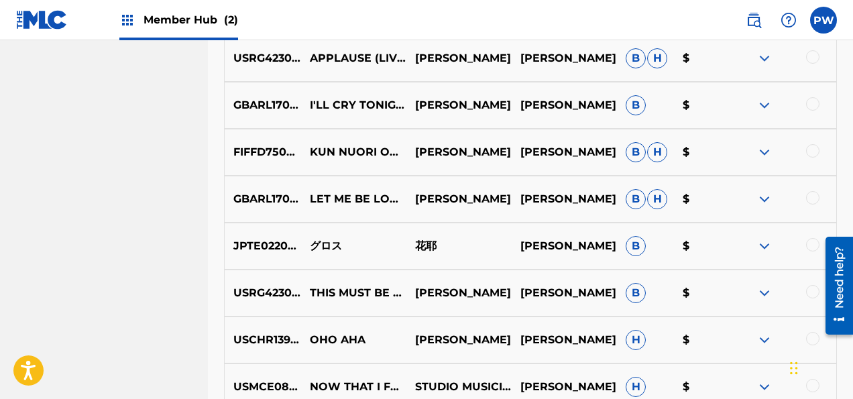
scroll to position [4594, 0]
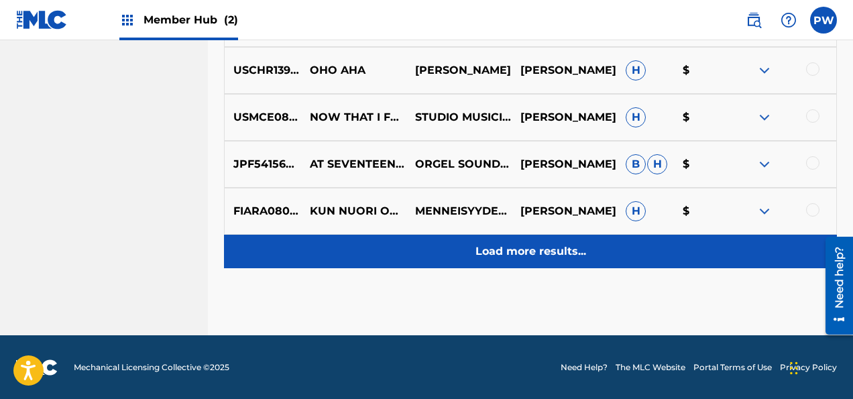
click at [537, 251] on p "Load more results..." at bounding box center [530, 251] width 111 height 16
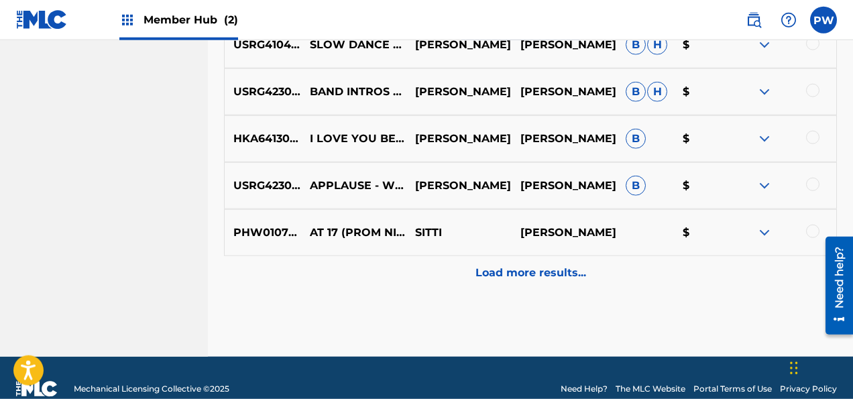
scroll to position [5064, 0]
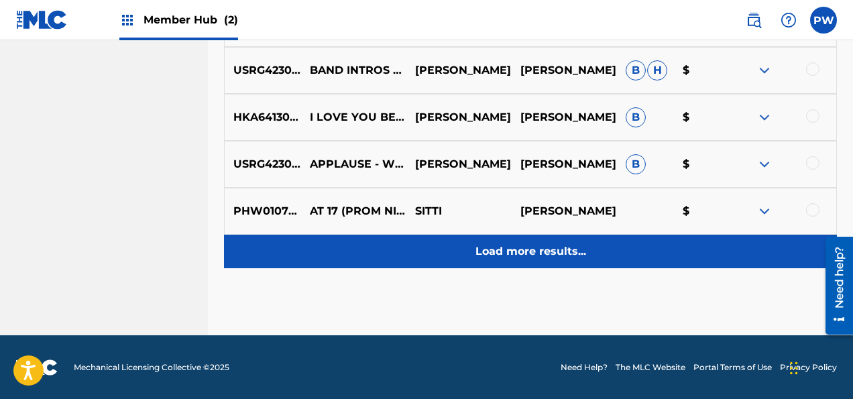
click at [539, 253] on p "Load more results..." at bounding box center [530, 251] width 111 height 16
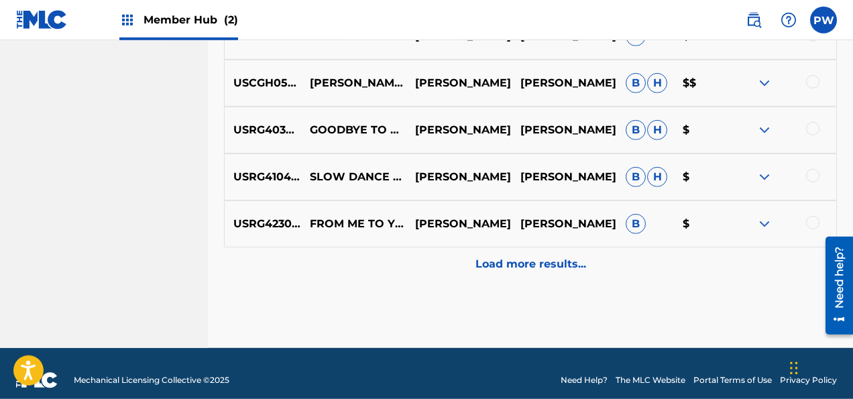
scroll to position [5533, 0]
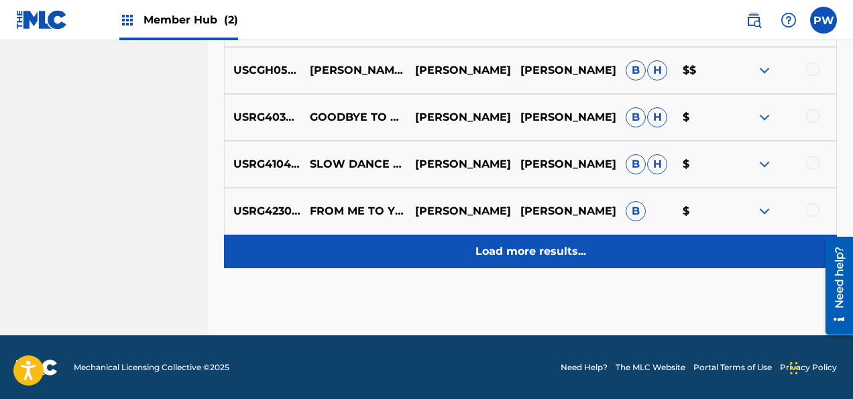
click at [528, 256] on p "Load more results..." at bounding box center [530, 251] width 111 height 16
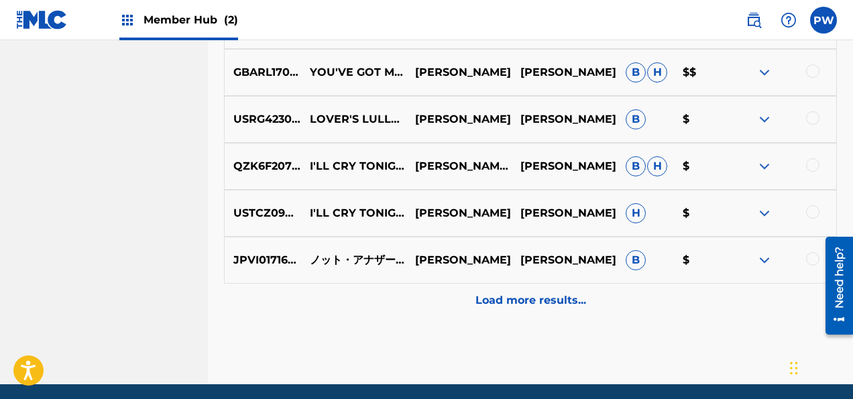
scroll to position [6002, 0]
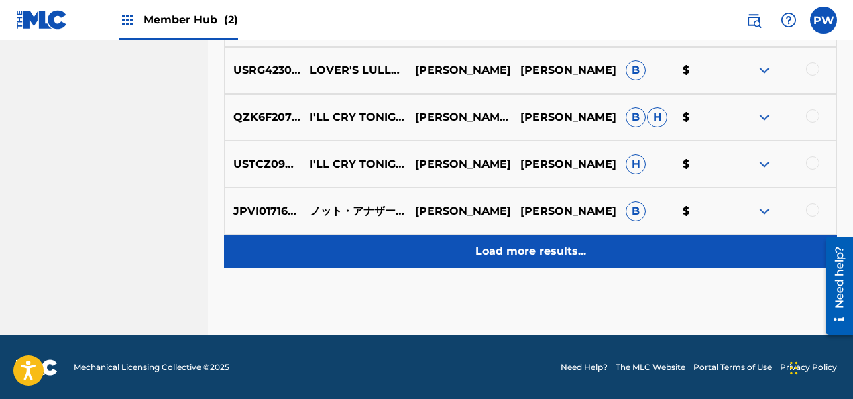
click at [551, 249] on p "Load more results..." at bounding box center [530, 251] width 111 height 16
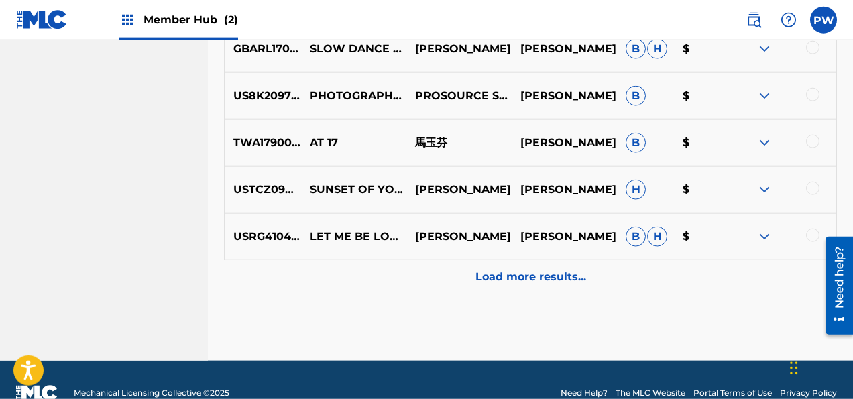
scroll to position [6471, 0]
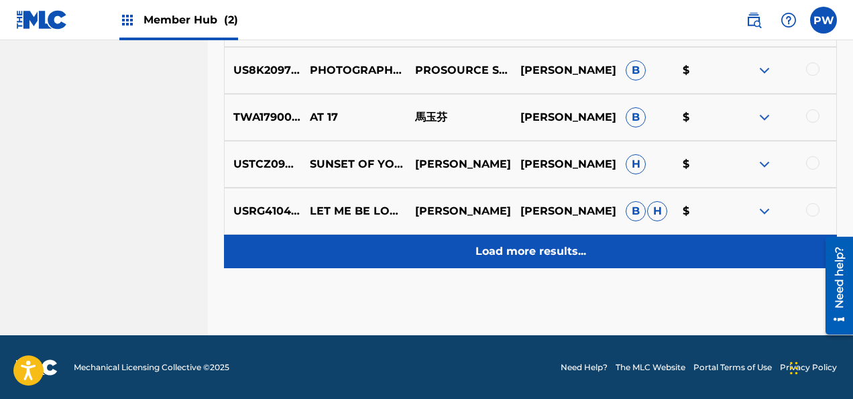
click at [535, 253] on p "Load more results..." at bounding box center [530, 251] width 111 height 16
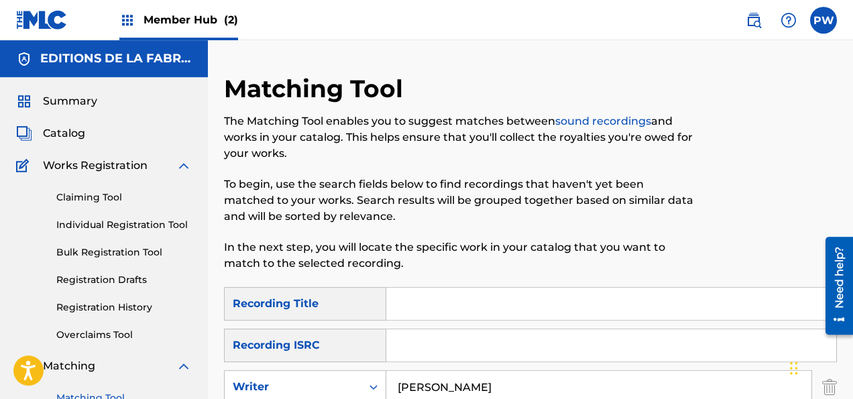
scroll to position [0, 0]
click at [172, 23] on span "Member Hub (2)" at bounding box center [190, 19] width 95 height 15
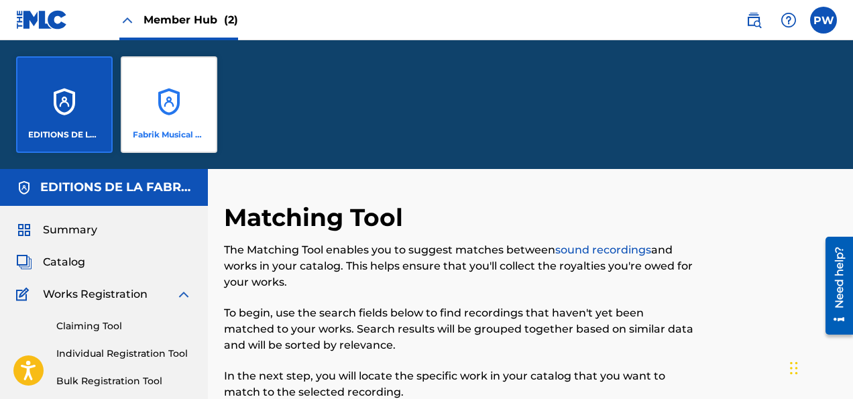
click at [178, 93] on div "Fabrik Musical Publications" at bounding box center [169, 104] width 97 height 97
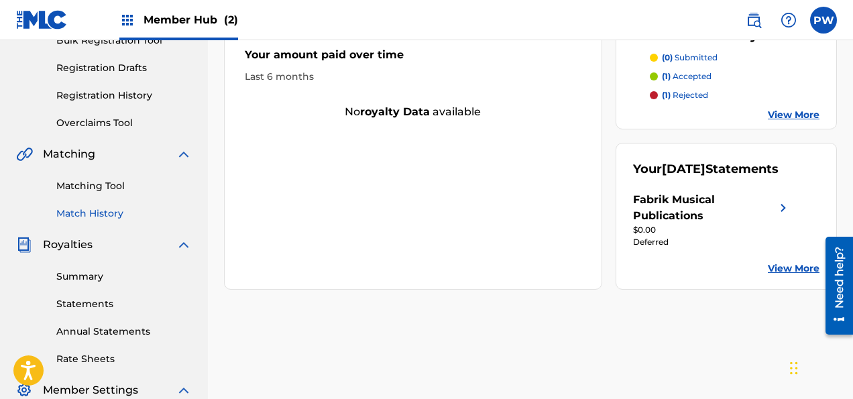
scroll to position [212, 0]
click at [105, 184] on link "Matching Tool" at bounding box center [123, 186] width 135 height 14
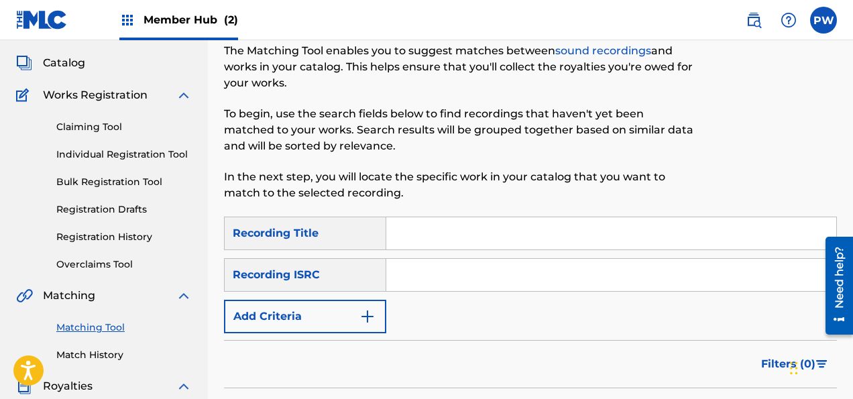
scroll to position [141, 0]
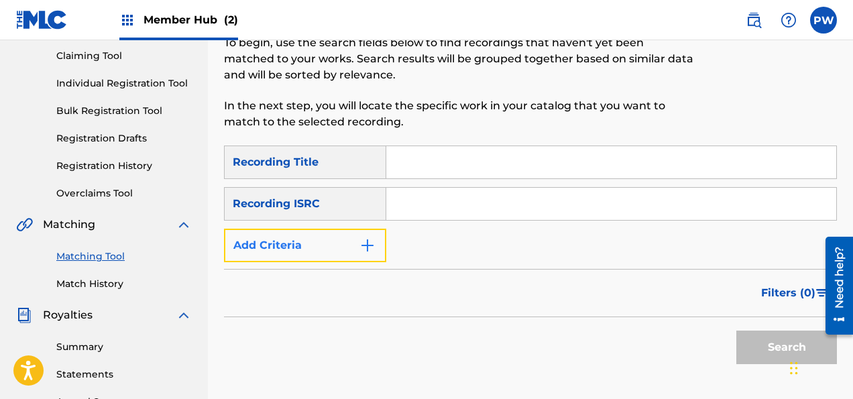
click at [326, 249] on button "Add Criteria" at bounding box center [305, 246] width 162 height 34
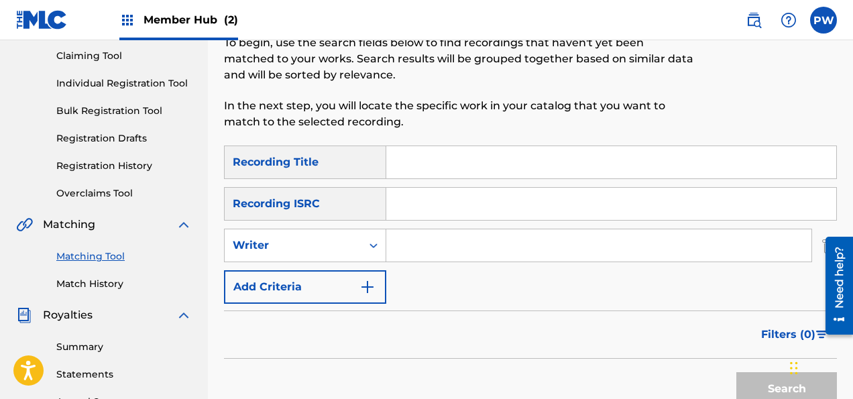
click at [498, 244] on input "Search Form" at bounding box center [598, 245] width 425 height 32
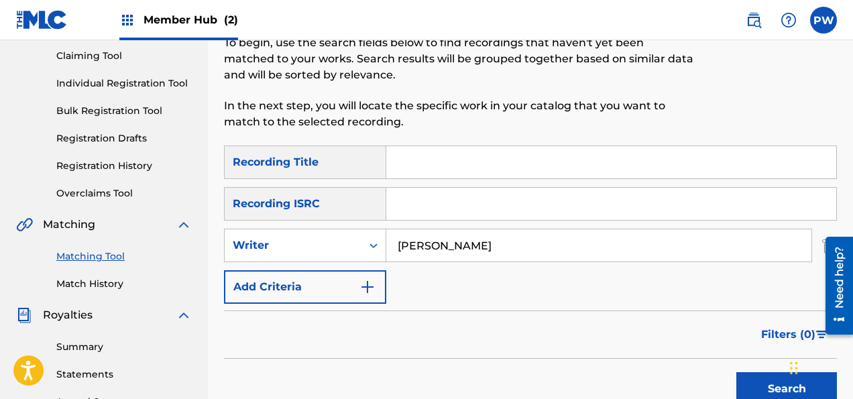
type input "[PERSON_NAME]"
click at [736, 372] on button "Search" at bounding box center [786, 389] width 101 height 34
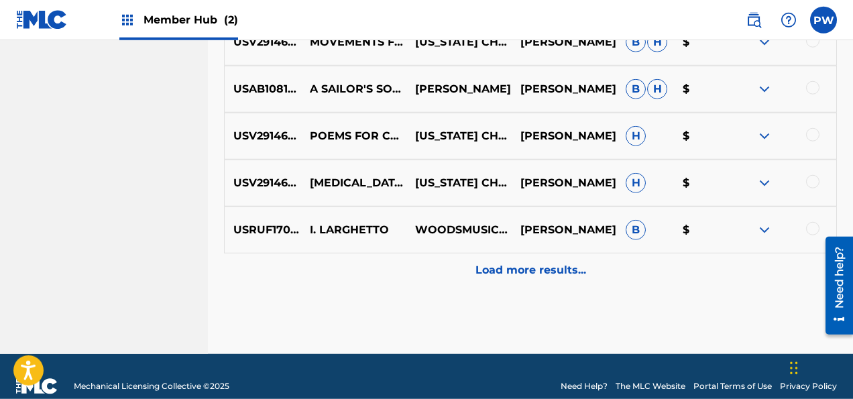
scroll to position [841, 0]
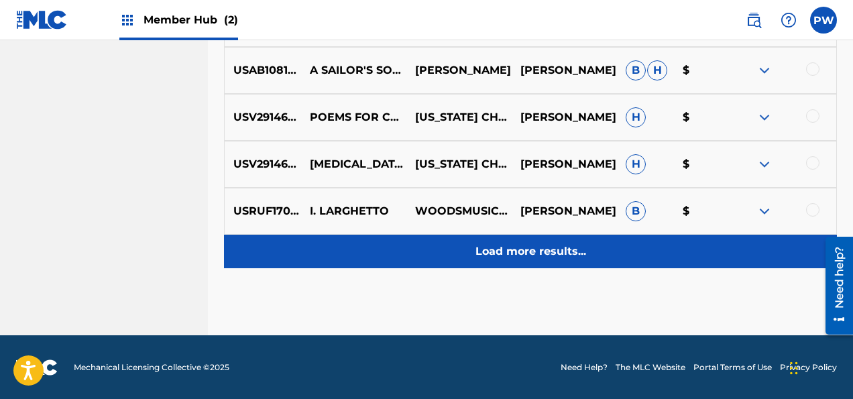
click at [552, 251] on p "Load more results..." at bounding box center [530, 251] width 111 height 16
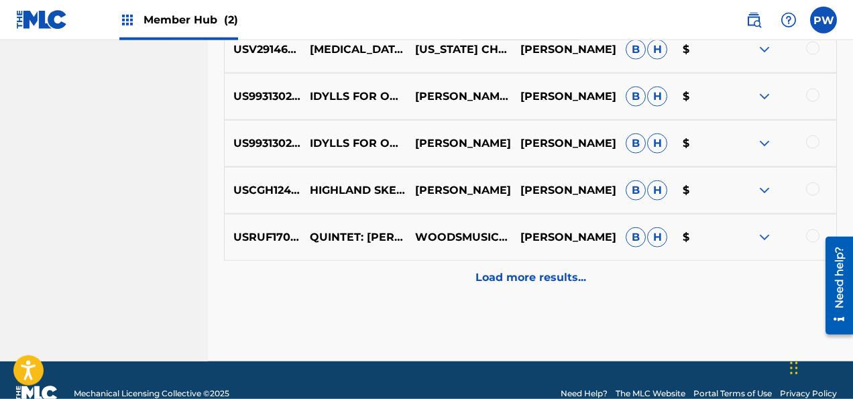
scroll to position [1310, 0]
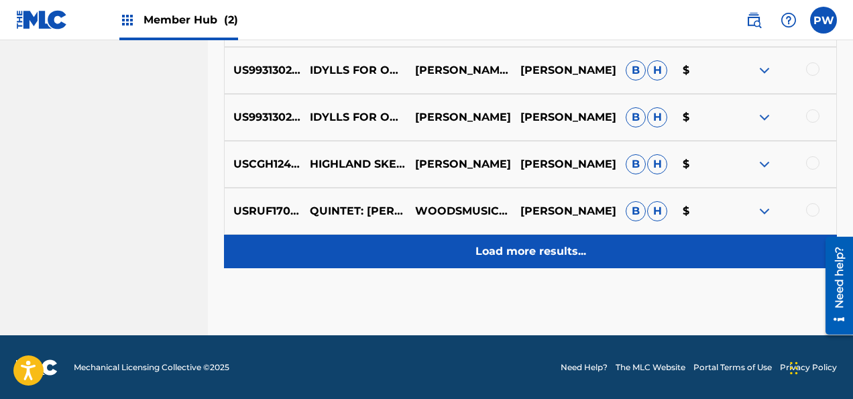
click at [541, 248] on p "Load more results..." at bounding box center [530, 251] width 111 height 16
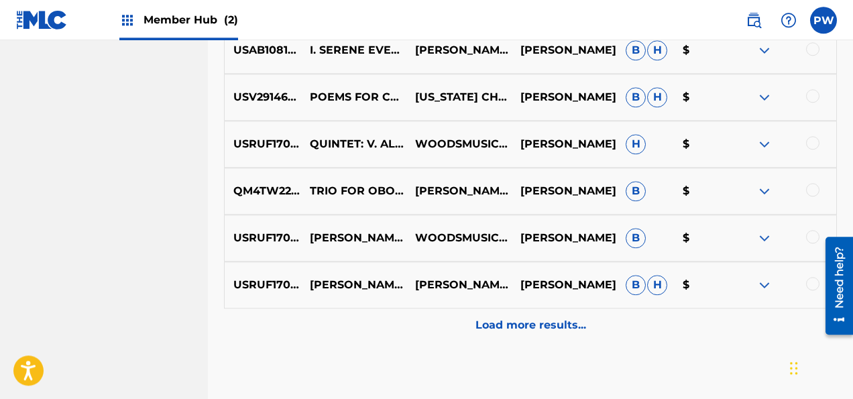
scroll to position [1706, 0]
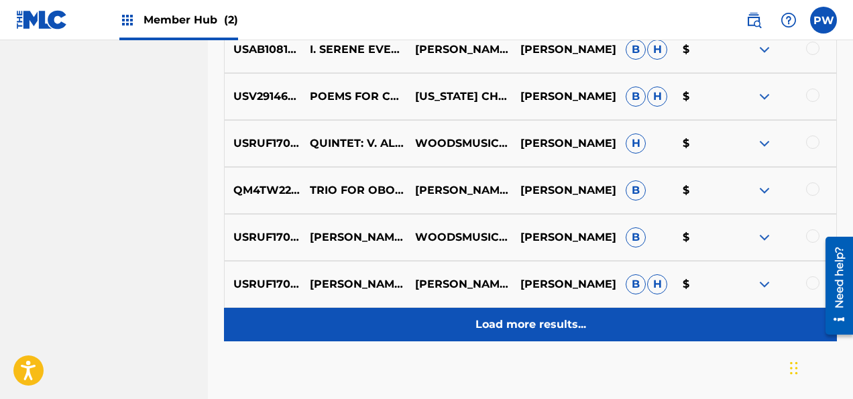
click at [518, 323] on p "Load more results..." at bounding box center [530, 324] width 111 height 16
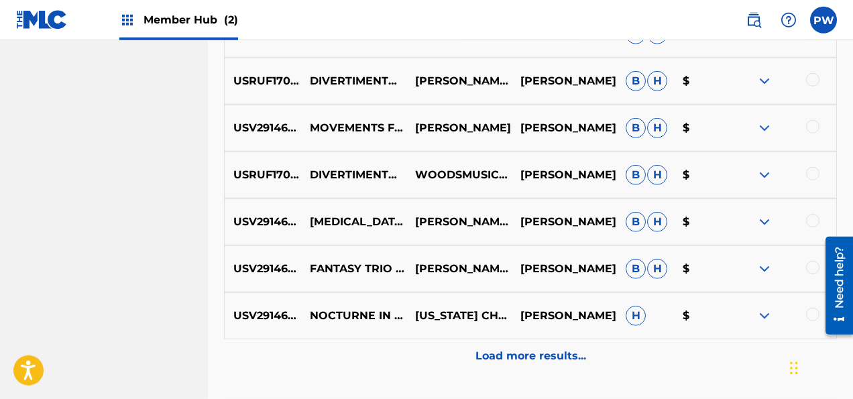
scroll to position [2248, 0]
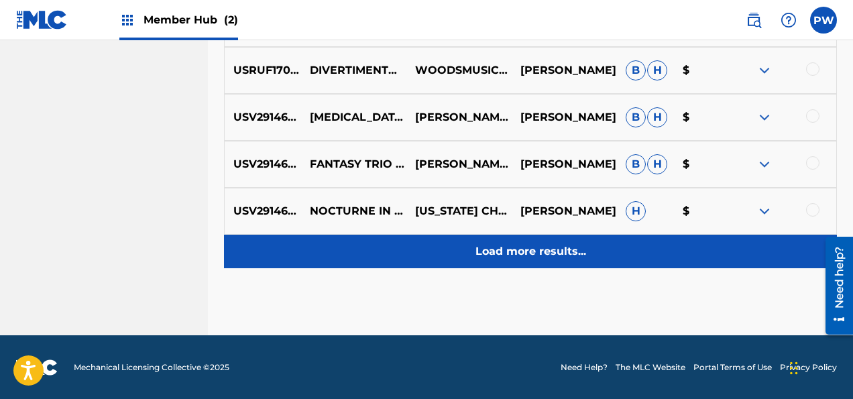
click at [514, 251] on p "Load more results..." at bounding box center [530, 251] width 111 height 16
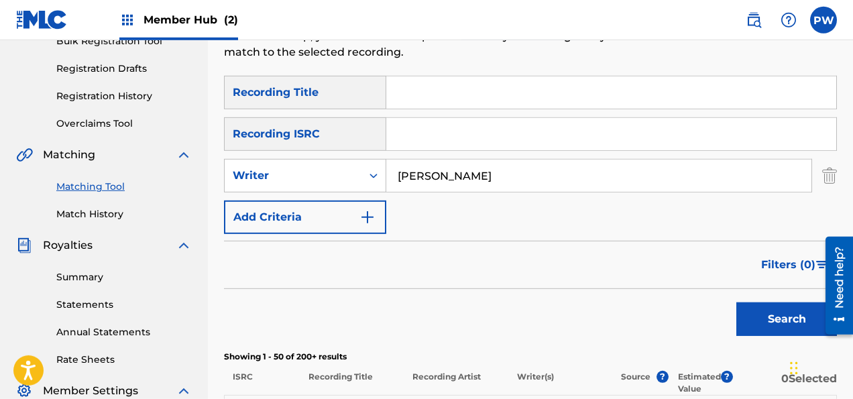
scroll to position [27, 0]
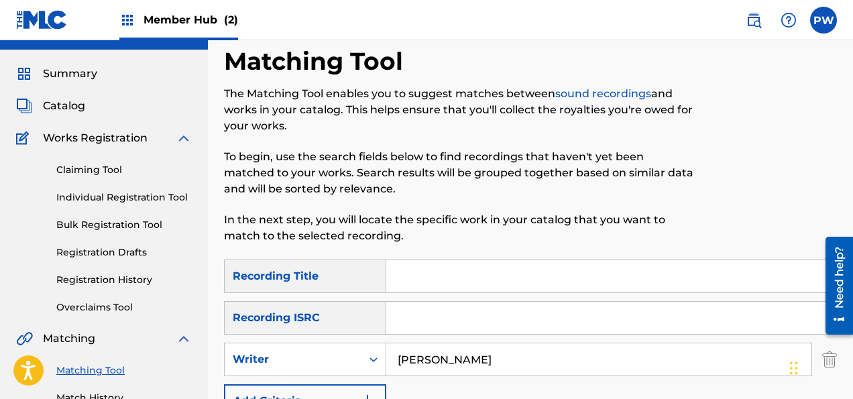
click at [441, 267] on input "Search Form" at bounding box center [611, 276] width 450 height 32
type input "Fantasy Trio"
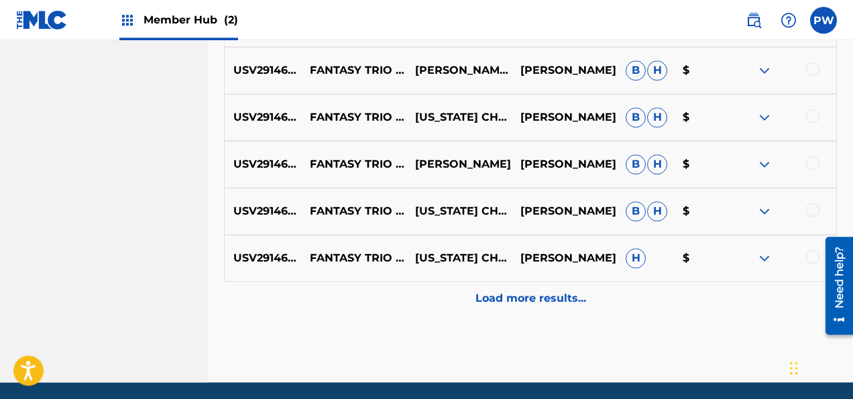
scroll to position [806, 0]
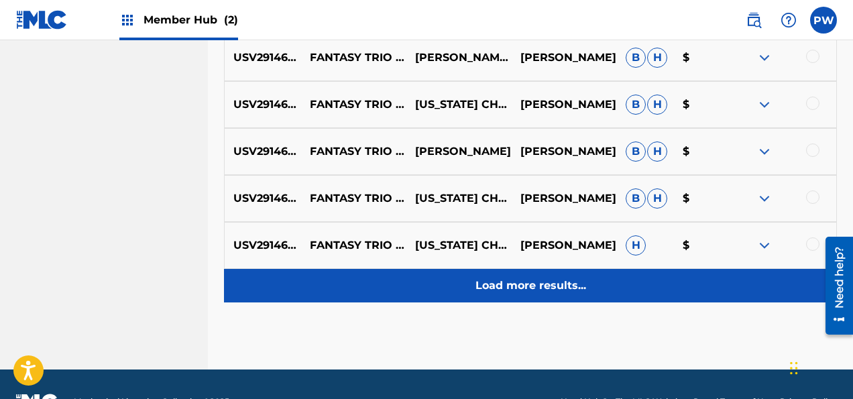
click at [542, 294] on div "Load more results..." at bounding box center [530, 286] width 613 height 34
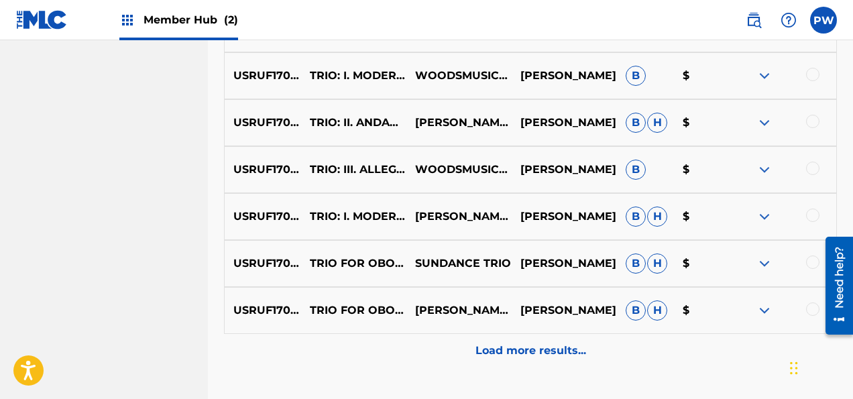
scroll to position [1310, 0]
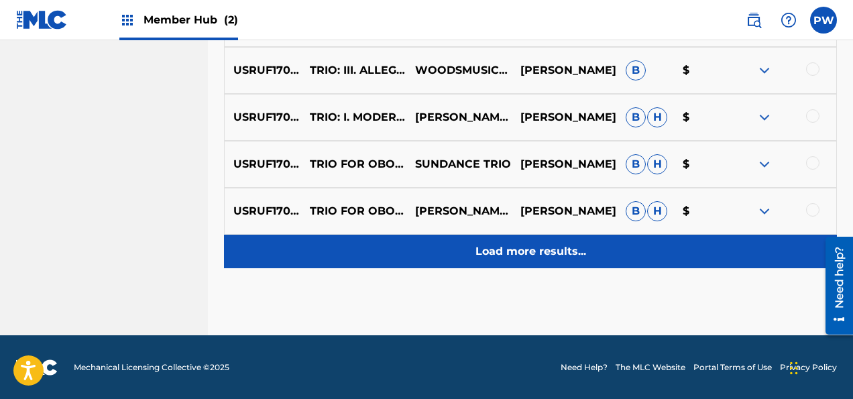
click at [553, 245] on p "Load more results..." at bounding box center [530, 251] width 111 height 16
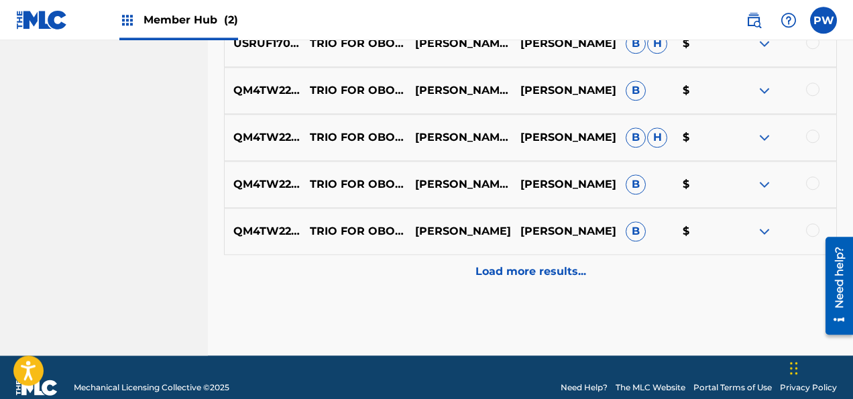
scroll to position [1777, 0]
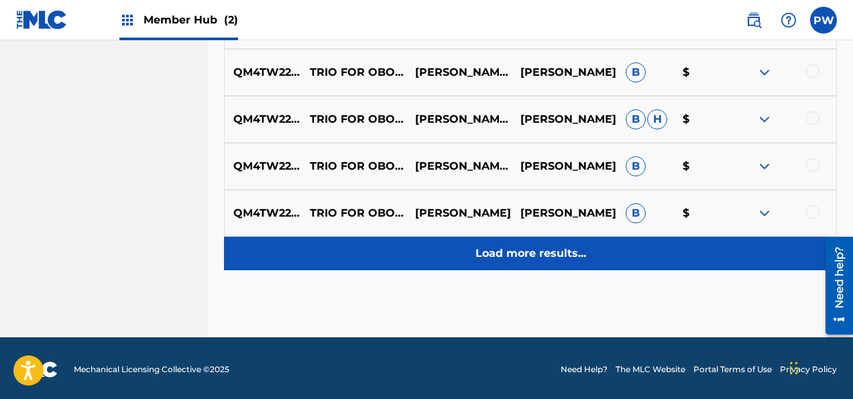
click at [495, 251] on p "Load more results..." at bounding box center [530, 253] width 111 height 16
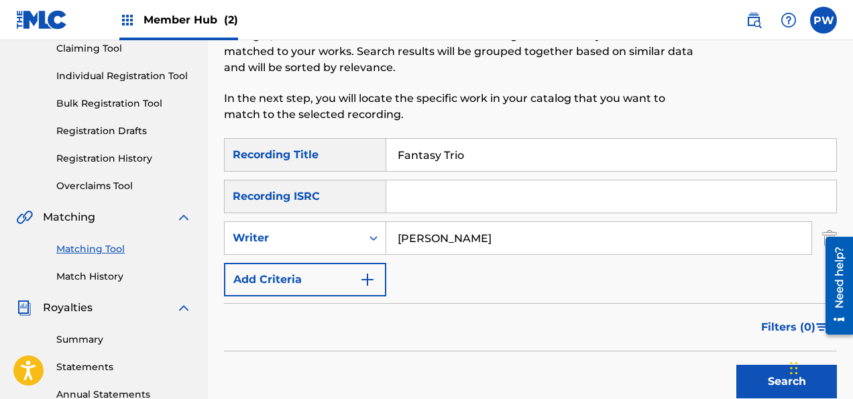
scroll to position [7, 0]
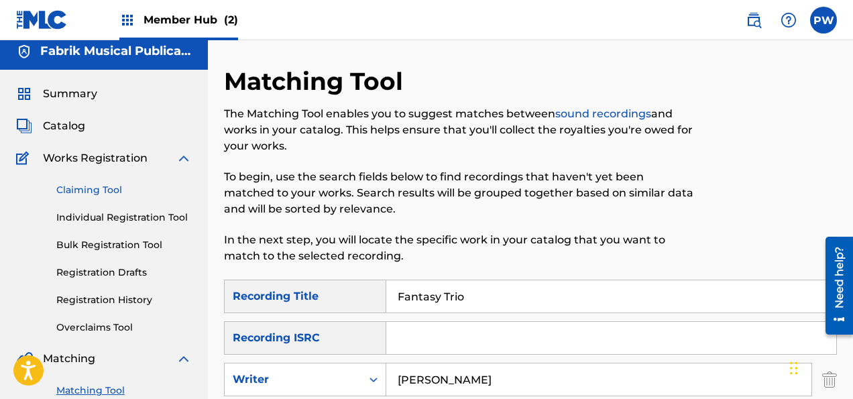
click at [101, 187] on link "Claiming Tool" at bounding box center [123, 190] width 135 height 14
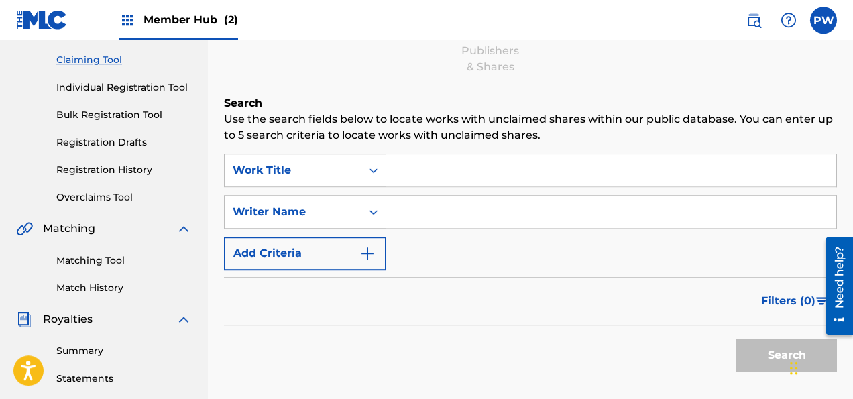
scroll to position [141, 0]
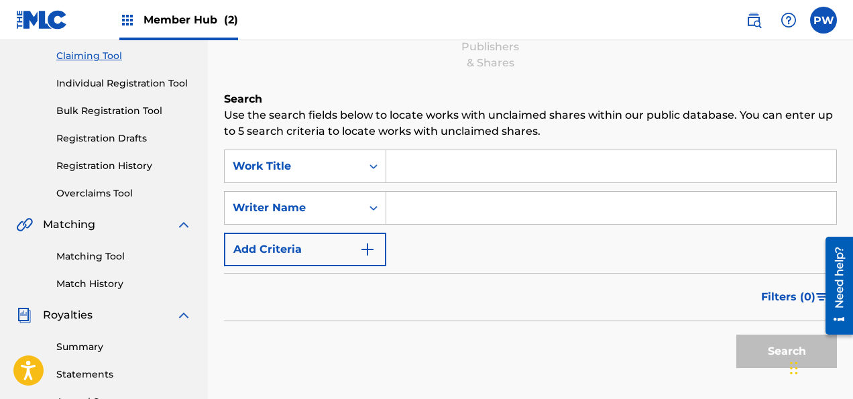
click at [433, 168] on input "Search Form" at bounding box center [611, 166] width 450 height 32
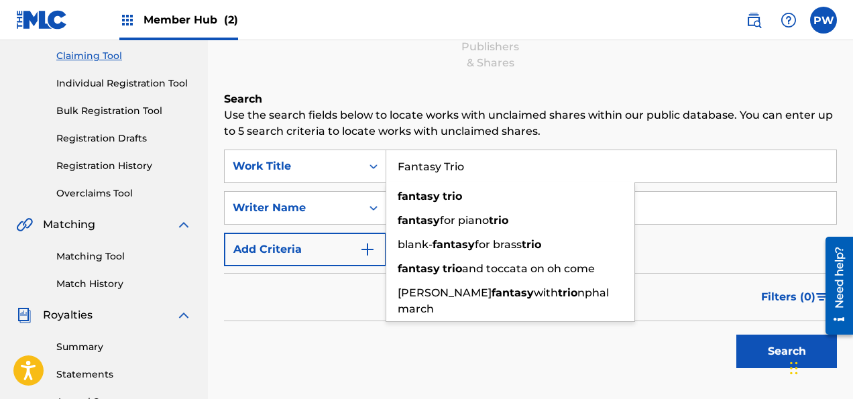
drag, startPoint x: 474, startPoint y: 164, endPoint x: 334, endPoint y: 157, distance: 140.3
click at [386, 157] on input "Fantasy Trio" at bounding box center [611, 166] width 450 height 32
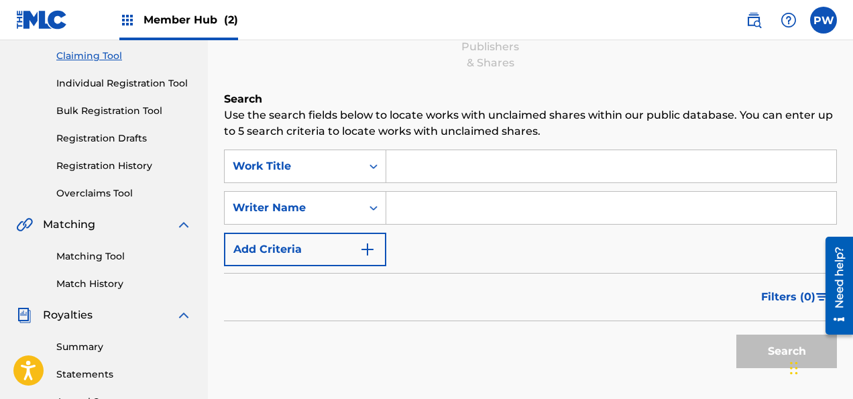
click at [422, 208] on input "Search Form" at bounding box center [611, 208] width 450 height 32
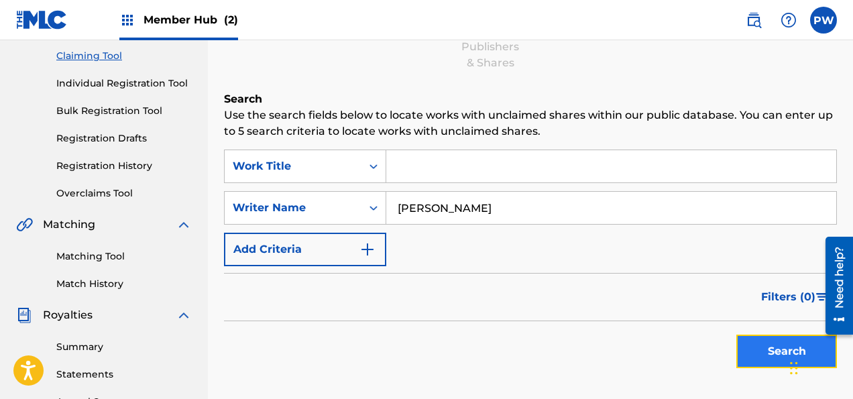
click at [784, 344] on button "Search" at bounding box center [786, 351] width 101 height 34
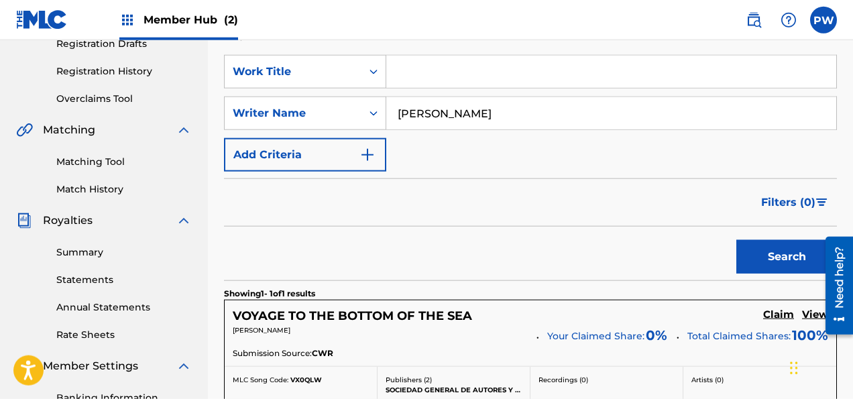
scroll to position [212, 0]
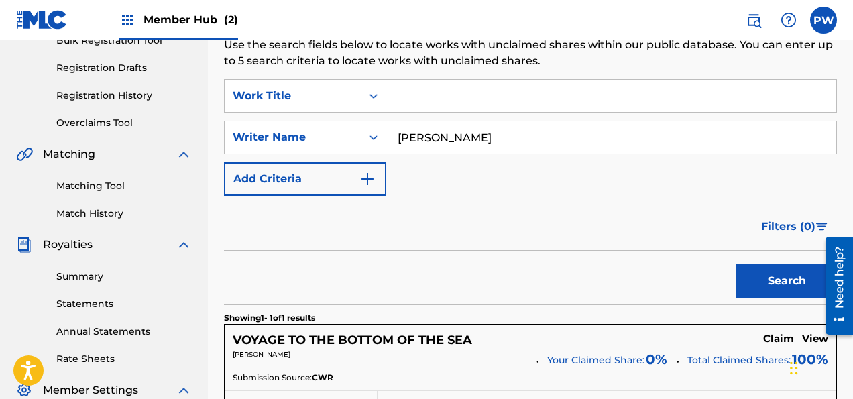
click at [412, 89] on input "Search Form" at bounding box center [611, 96] width 450 height 32
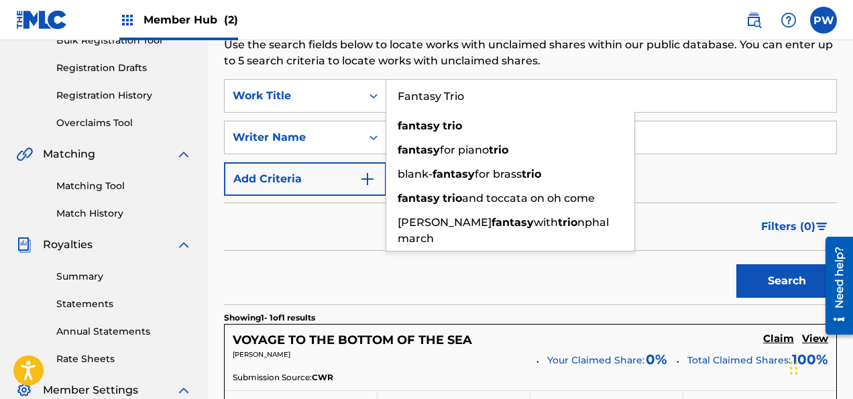
click at [736, 264] on button "Search" at bounding box center [786, 281] width 101 height 34
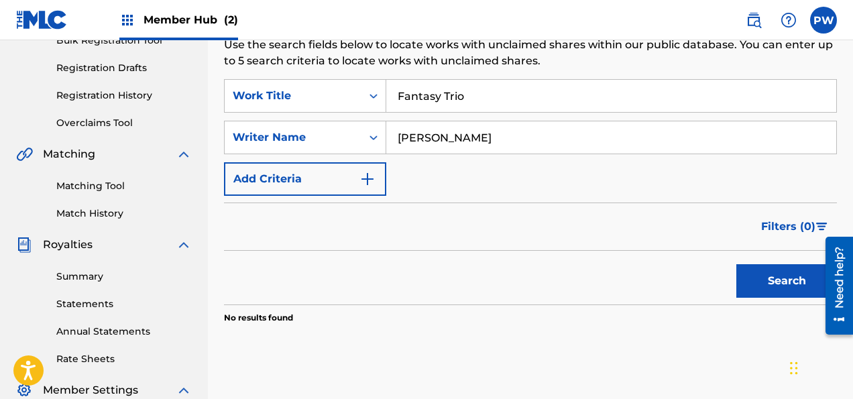
drag, startPoint x: 479, startPoint y: 90, endPoint x: 336, endPoint y: 86, distance: 142.8
click at [386, 86] on input "Fantasy Trio" at bounding box center [611, 96] width 450 height 32
drag, startPoint x: 487, startPoint y: 133, endPoint x: 310, endPoint y: 113, distance: 178.0
click at [386, 121] on input "[PERSON_NAME]" at bounding box center [611, 137] width 450 height 32
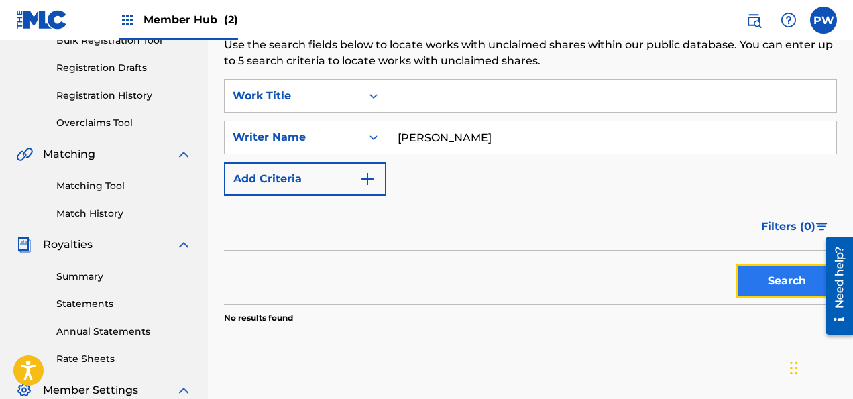
click at [774, 271] on button "Search" at bounding box center [786, 281] width 101 height 34
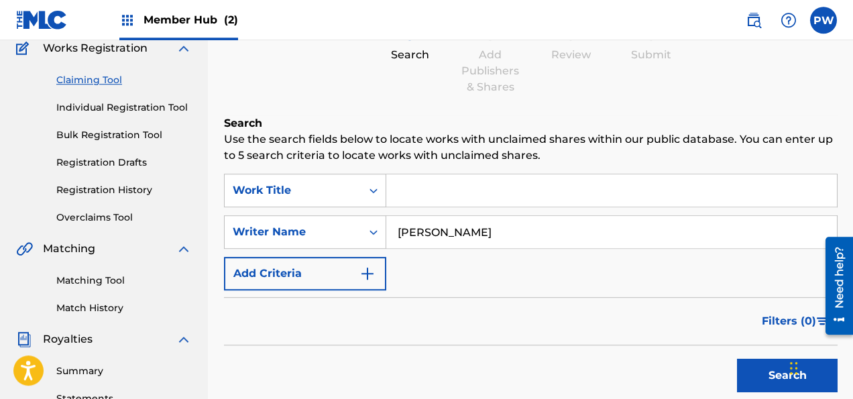
scroll to position [8, 0]
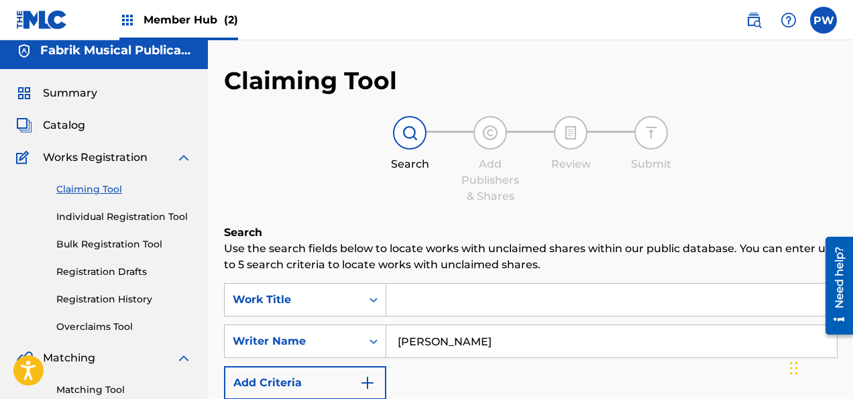
drag, startPoint x: 497, startPoint y: 336, endPoint x: 375, endPoint y: 339, distance: 121.4
click at [386, 339] on input "[PERSON_NAME]" at bounding box center [611, 341] width 450 height 32
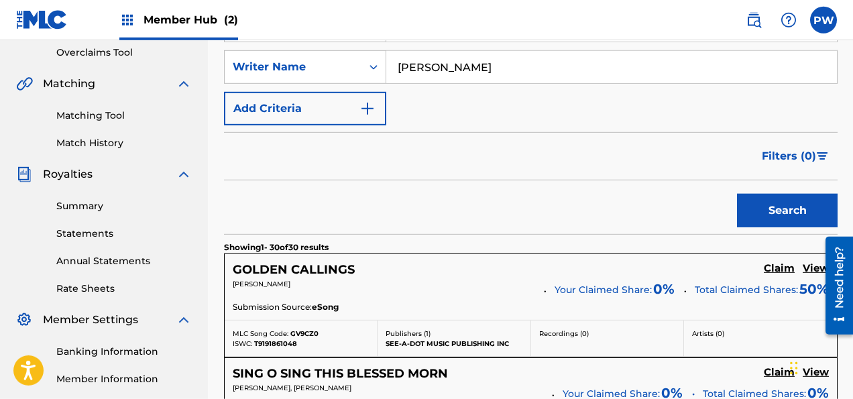
scroll to position [292, 0]
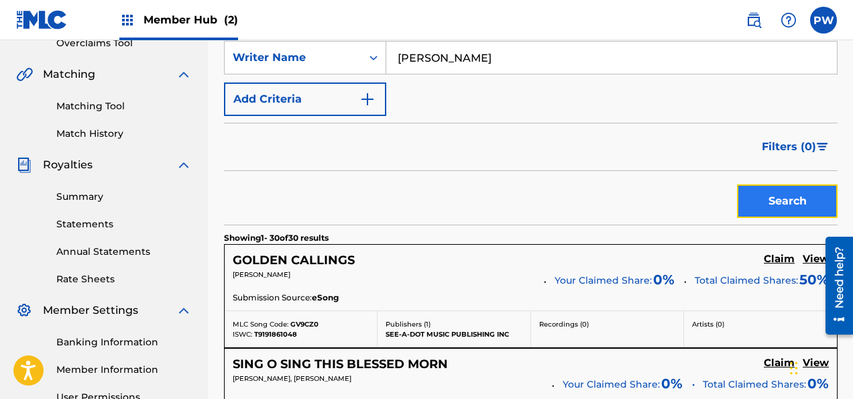
click at [792, 205] on button "Search" at bounding box center [787, 201] width 101 height 34
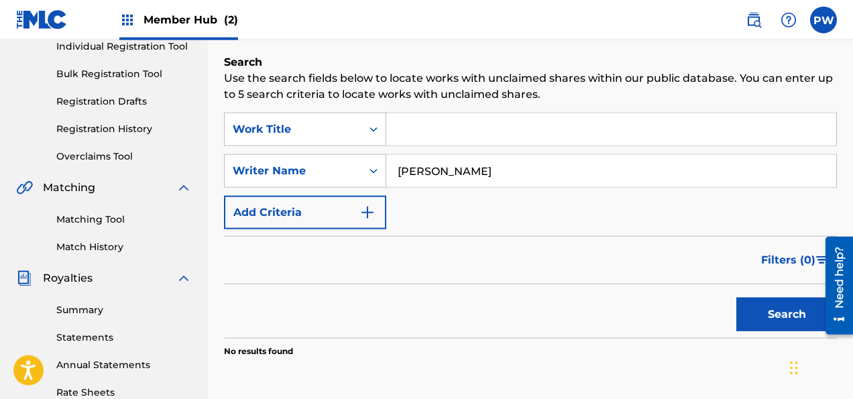
scroll to position [150, 0]
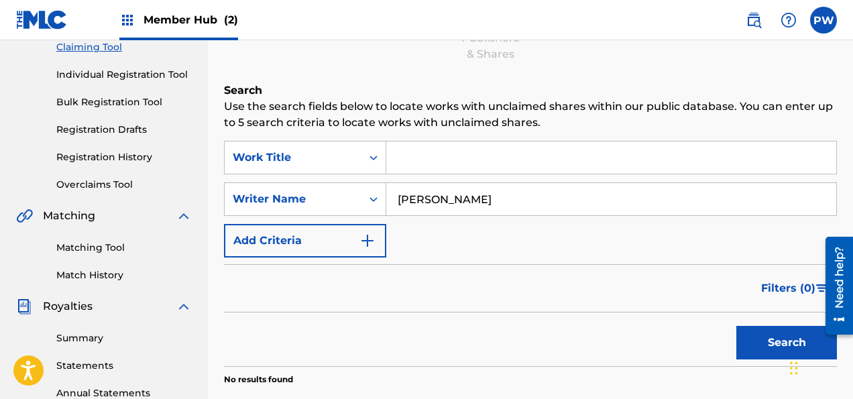
drag, startPoint x: 539, startPoint y: 194, endPoint x: 385, endPoint y: 194, distance: 154.2
click at [386, 194] on input "[PERSON_NAME]" at bounding box center [611, 199] width 450 height 32
click at [736, 326] on button "Search" at bounding box center [786, 343] width 101 height 34
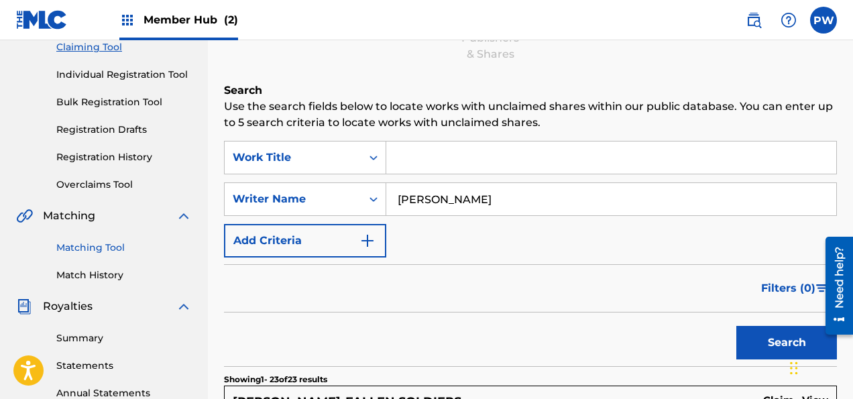
click at [95, 250] on link "Matching Tool" at bounding box center [123, 248] width 135 height 14
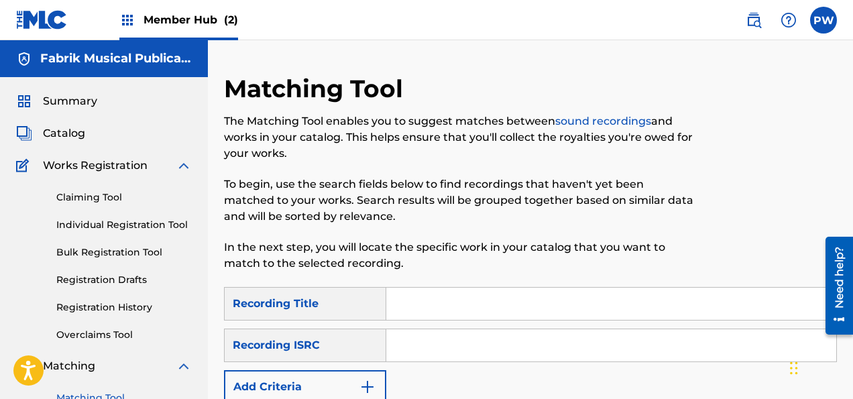
click at [414, 301] on input "Search Form" at bounding box center [611, 304] width 450 height 32
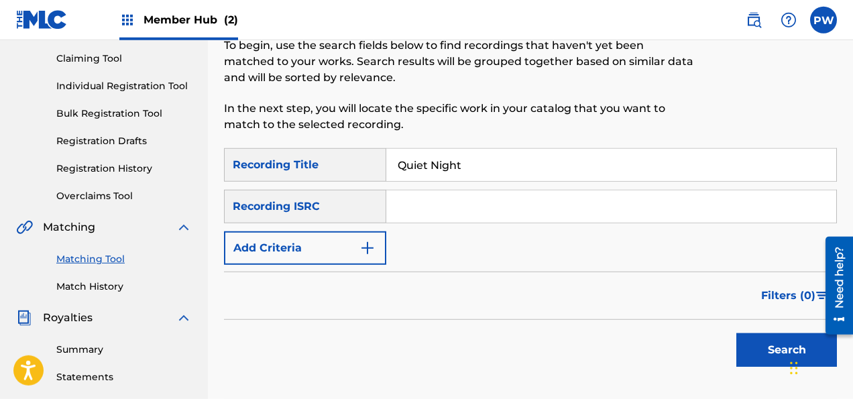
scroll to position [141, 0]
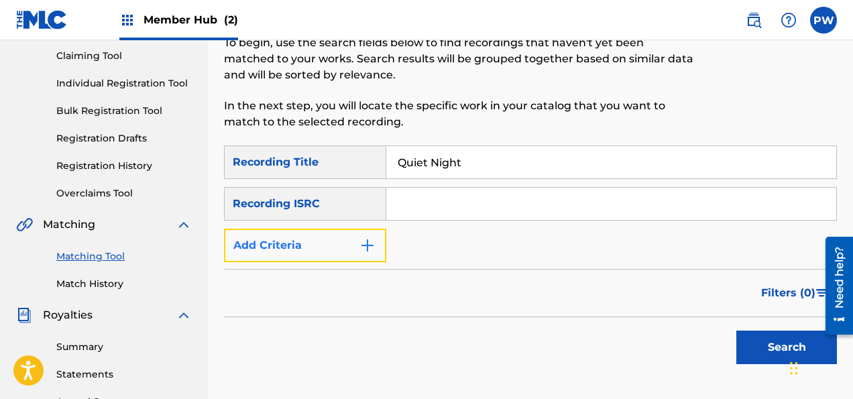
click at [288, 251] on button "Add Criteria" at bounding box center [305, 246] width 162 height 34
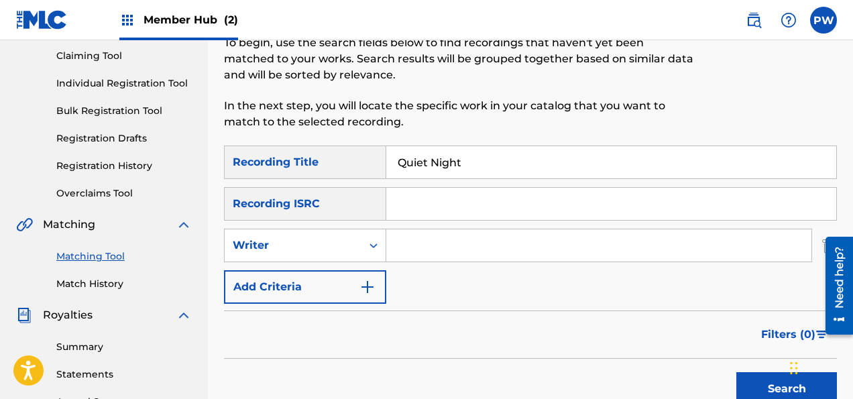
click at [448, 249] on input "Search Form" at bounding box center [598, 245] width 425 height 32
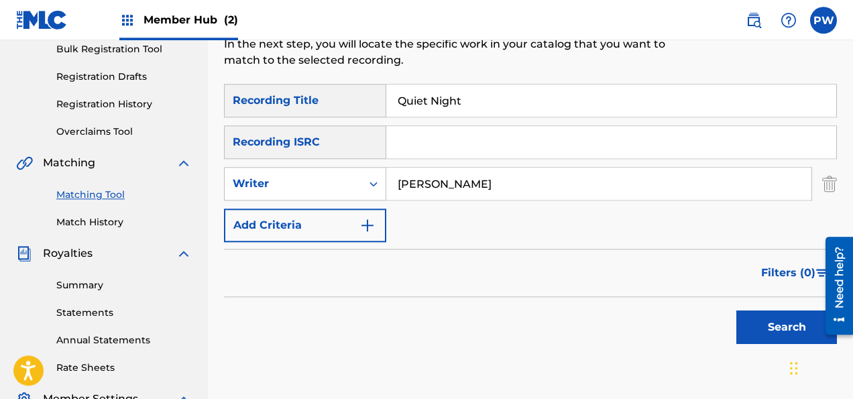
scroll to position [283, 0]
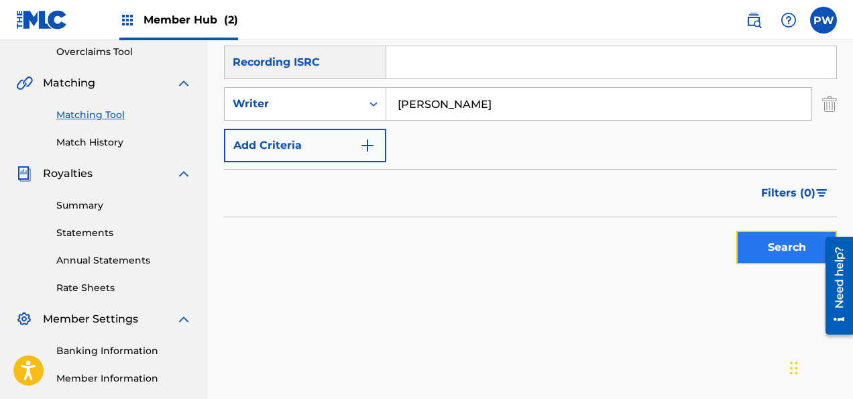
click at [772, 237] on button "Search" at bounding box center [786, 248] width 101 height 34
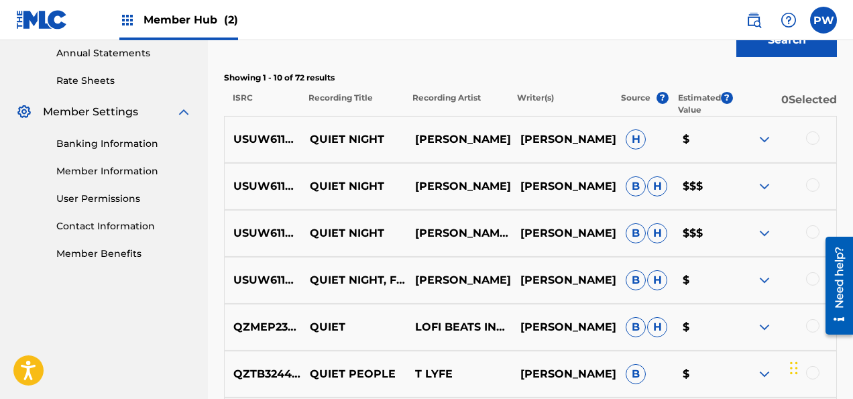
scroll to position [495, 0]
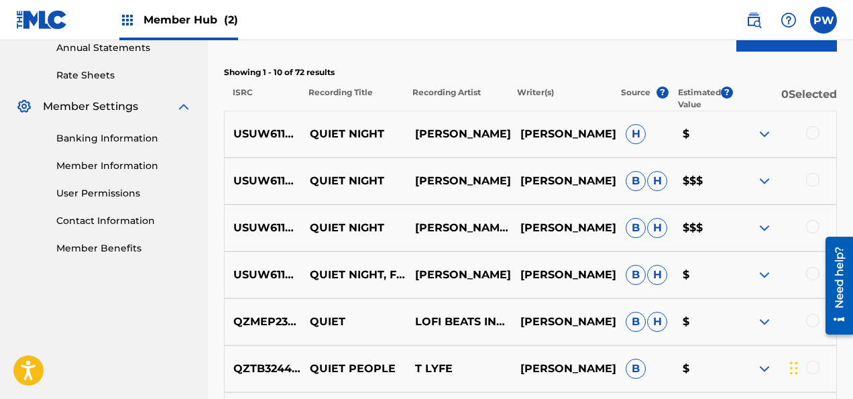
click at [809, 278] on div at bounding box center [812, 273] width 13 height 13
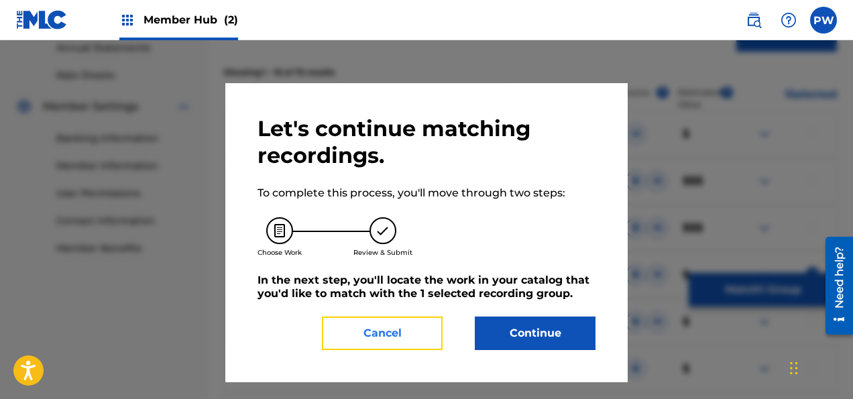
click at [418, 336] on button "Cancel" at bounding box center [382, 333] width 121 height 34
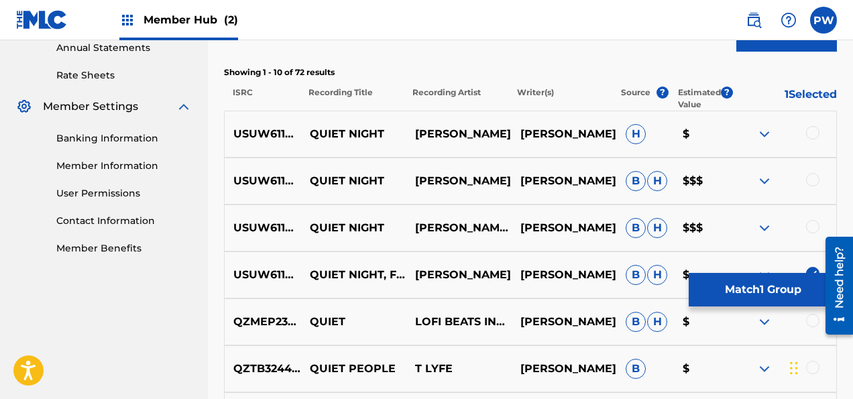
click at [808, 133] on div at bounding box center [812, 132] width 13 height 13
click at [814, 178] on div at bounding box center [812, 179] width 13 height 13
click at [814, 229] on div at bounding box center [812, 226] width 13 height 13
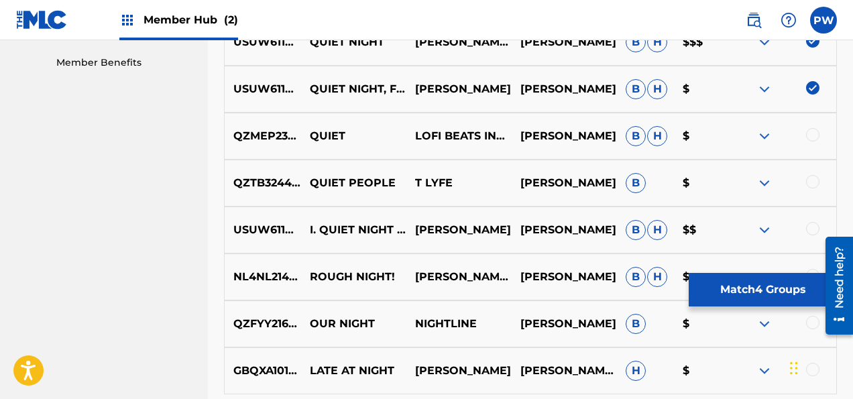
scroll to position [708, 0]
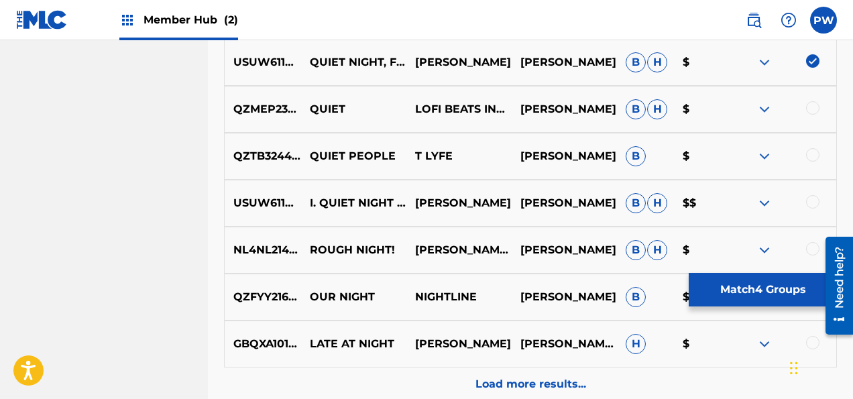
click at [816, 202] on div at bounding box center [812, 201] width 13 height 13
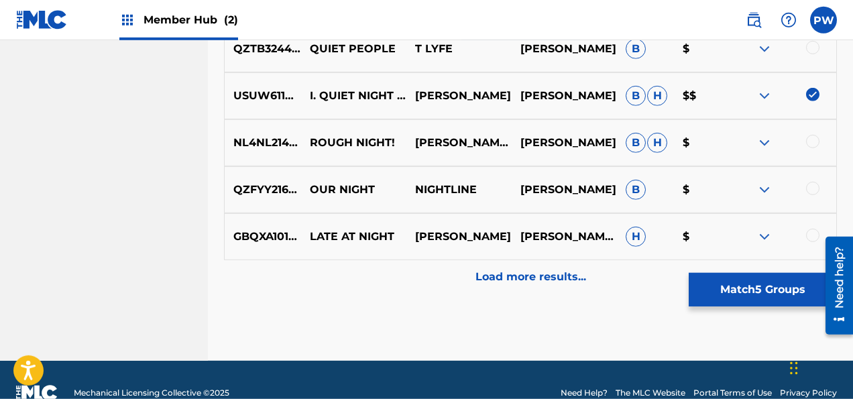
scroll to position [841, 0]
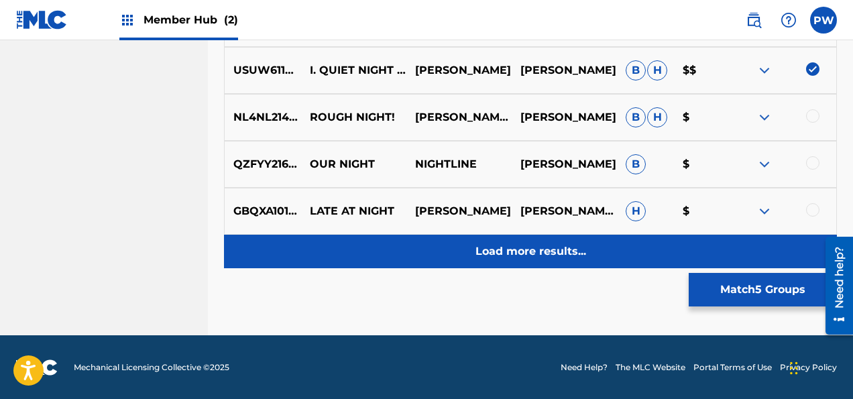
click at [562, 252] on p "Load more results..." at bounding box center [530, 251] width 111 height 16
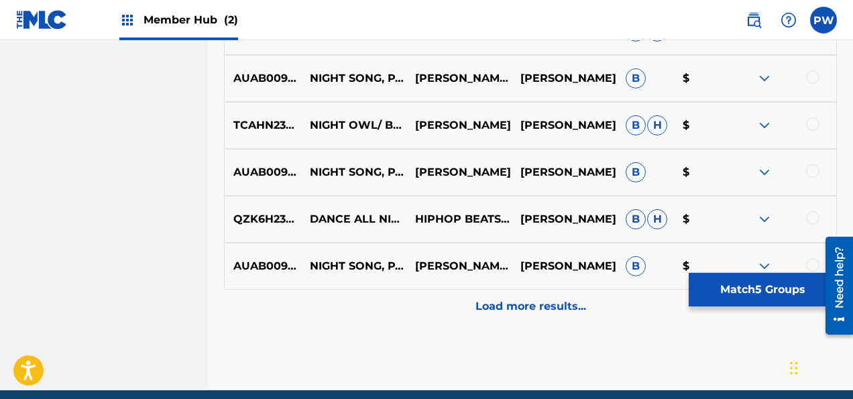
scroll to position [1282, 0]
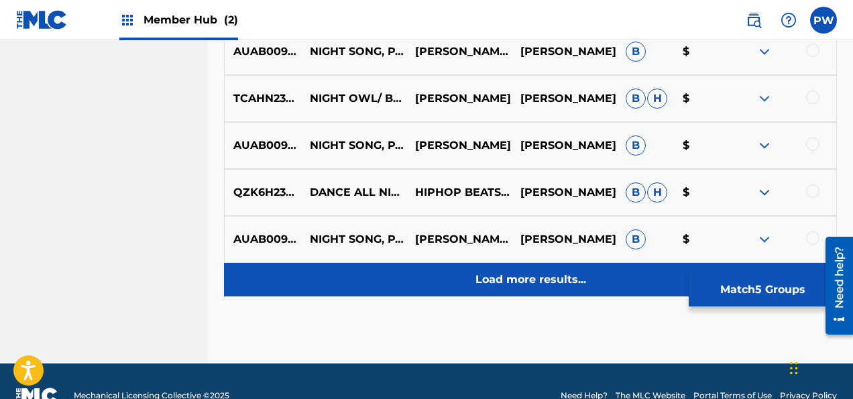
click at [532, 280] on p "Load more results..." at bounding box center [530, 279] width 111 height 16
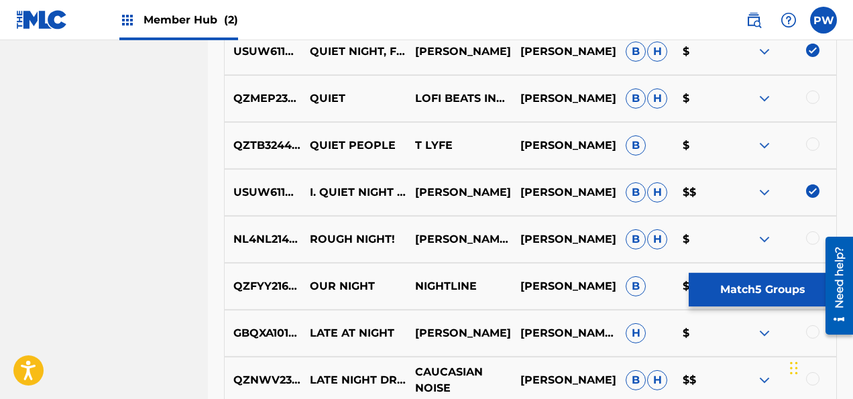
scroll to position [715, 0]
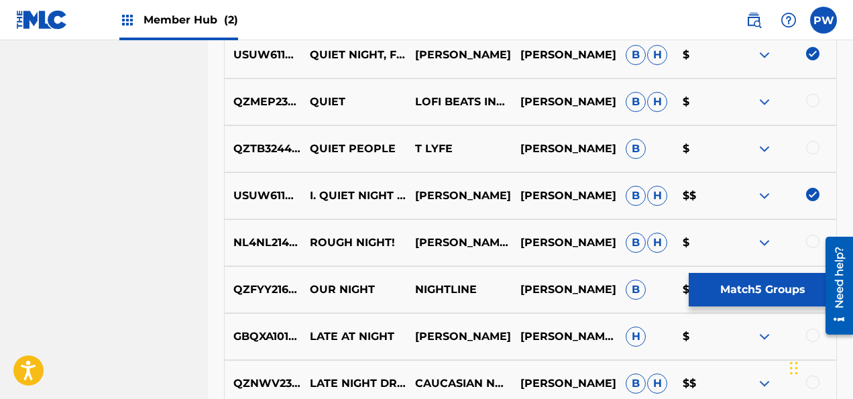
drag, startPoint x: 509, startPoint y: 194, endPoint x: 414, endPoint y: 189, distance: 94.7
click at [414, 189] on p "[PERSON_NAME]" at bounding box center [458, 196] width 105 height 16
copy p "[PERSON_NAME]"
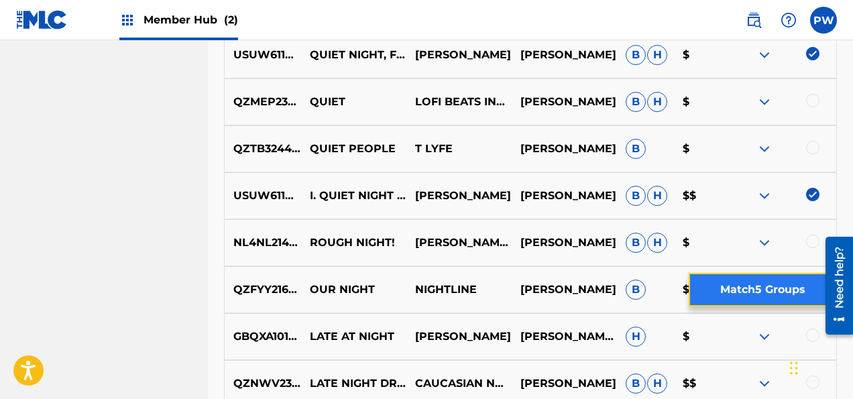
click at [755, 278] on button "Match 5 Groups" at bounding box center [762, 290] width 148 height 34
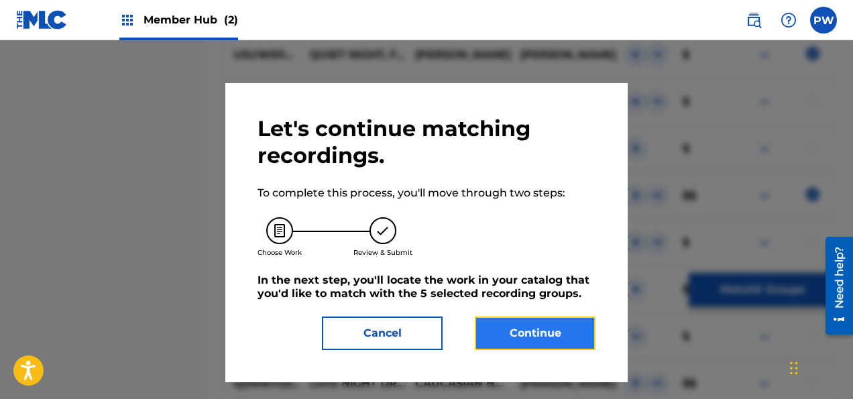
click at [539, 332] on button "Continue" at bounding box center [535, 333] width 121 height 34
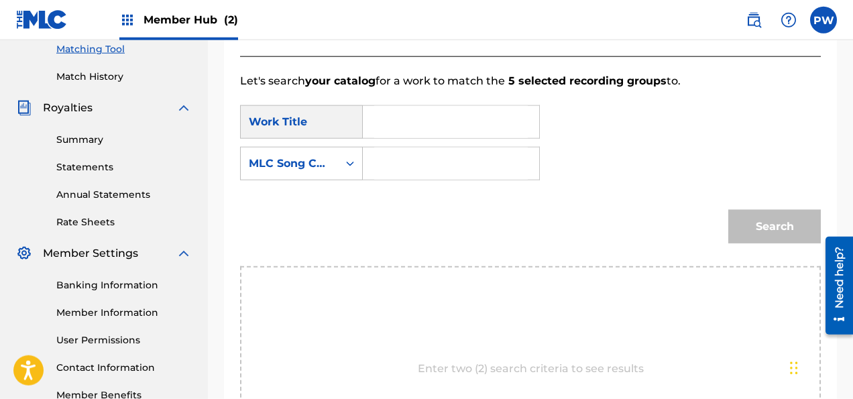
scroll to position [290, 0]
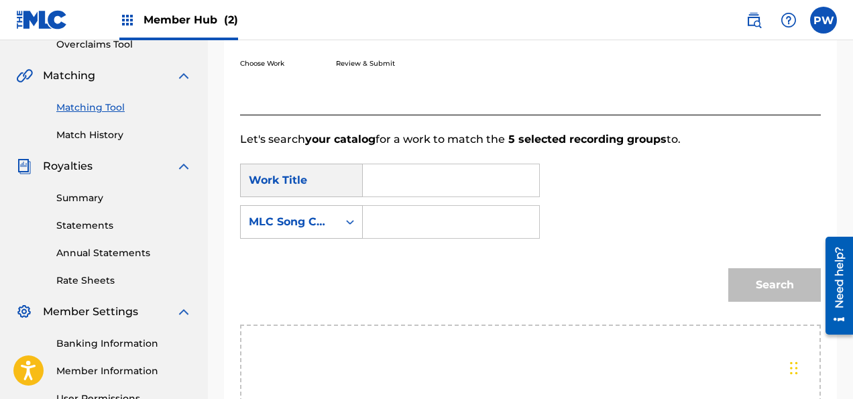
click at [397, 176] on input "Search Form" at bounding box center [451, 180] width 154 height 32
click at [294, 217] on div "MLC Song Code" at bounding box center [289, 222] width 81 height 16
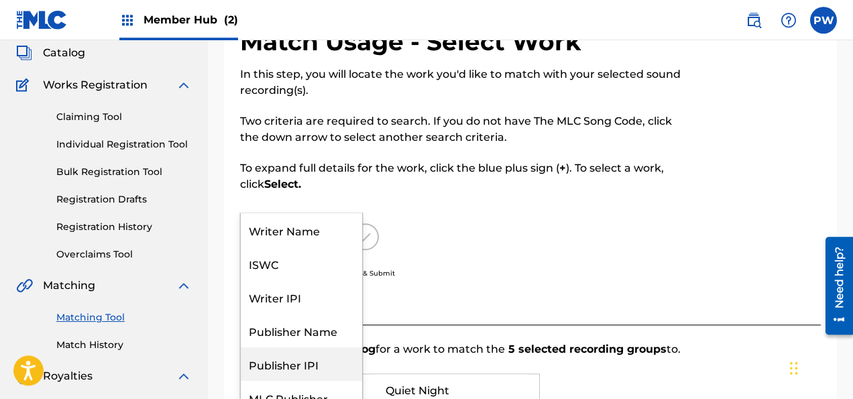
scroll to position [78, 0]
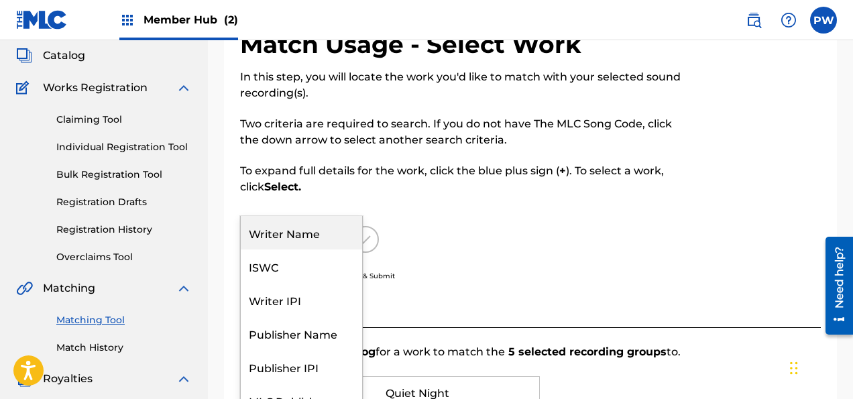
click at [292, 234] on div "Writer Name" at bounding box center [301, 233] width 121 height 34
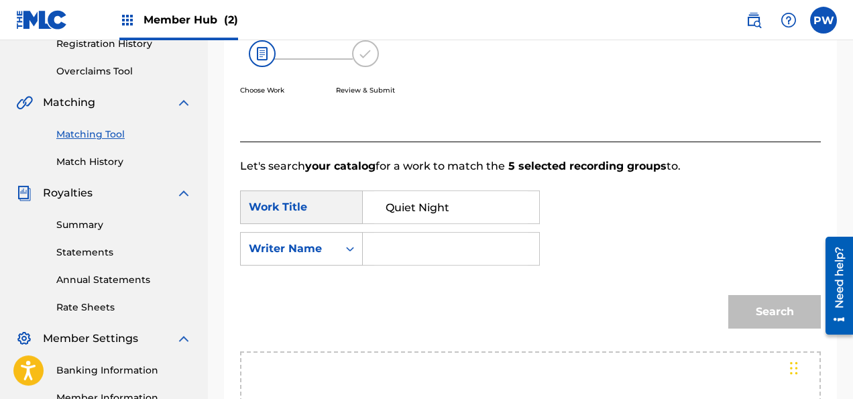
scroll to position [290, 0]
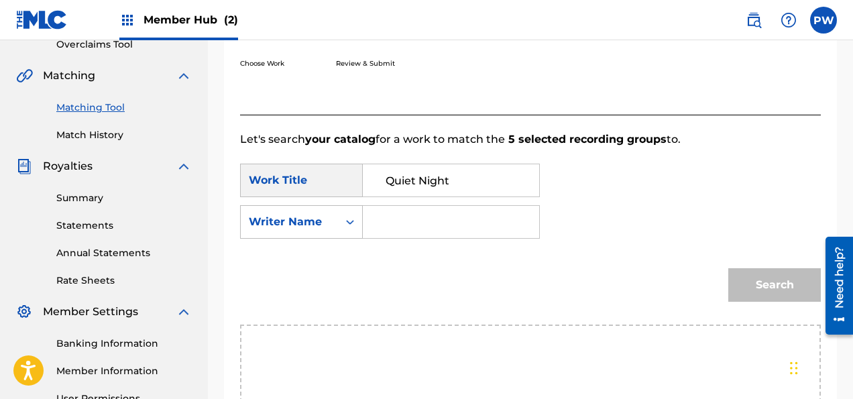
click at [434, 215] on input "Search Form" at bounding box center [451, 222] width 154 height 32
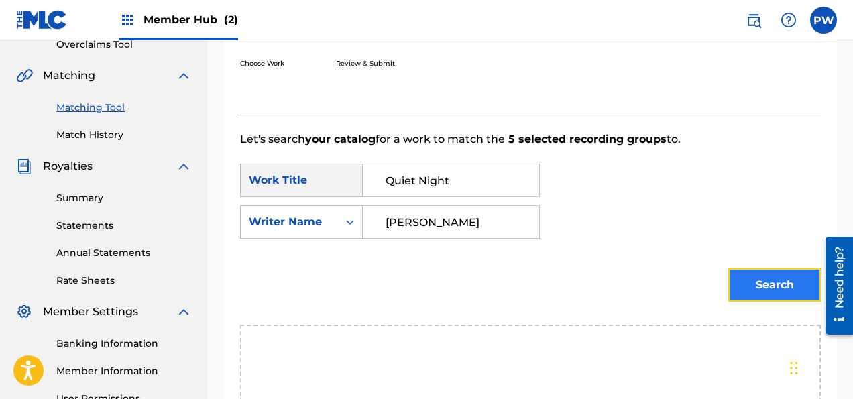
click at [749, 288] on button "Search" at bounding box center [774, 285] width 93 height 34
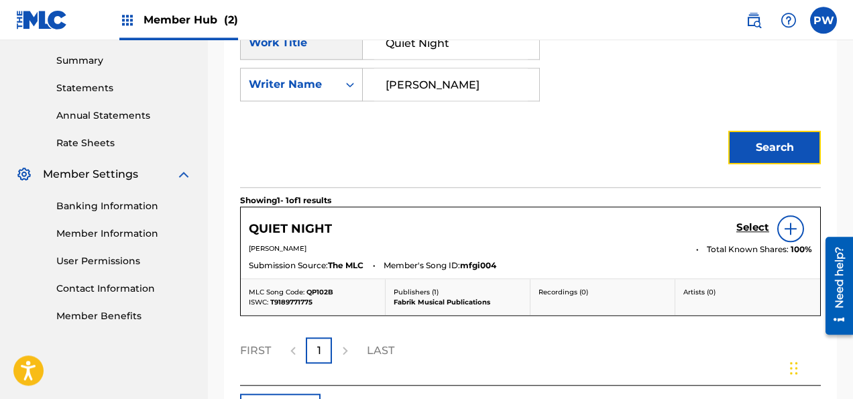
scroll to position [432, 0]
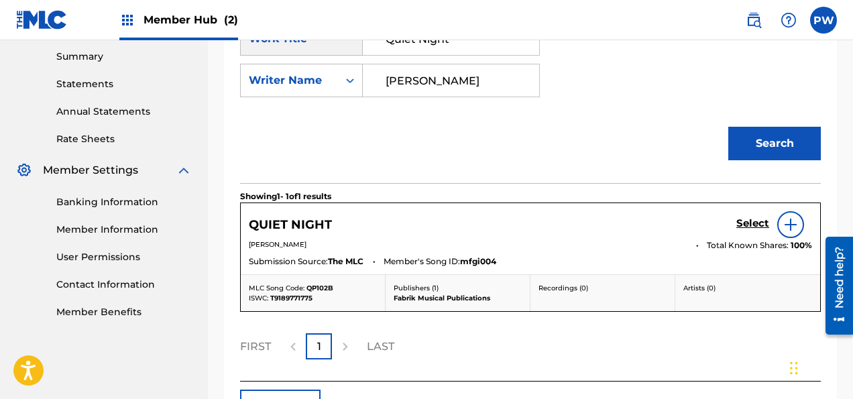
click at [790, 217] on img at bounding box center [790, 225] width 16 height 16
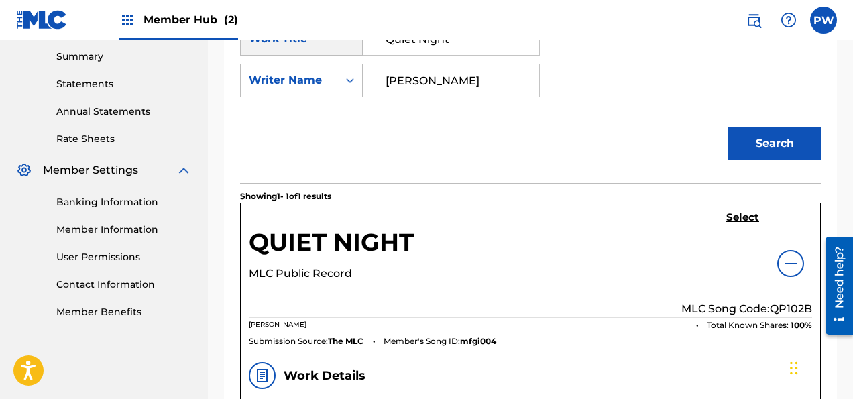
scroll to position [503, 0]
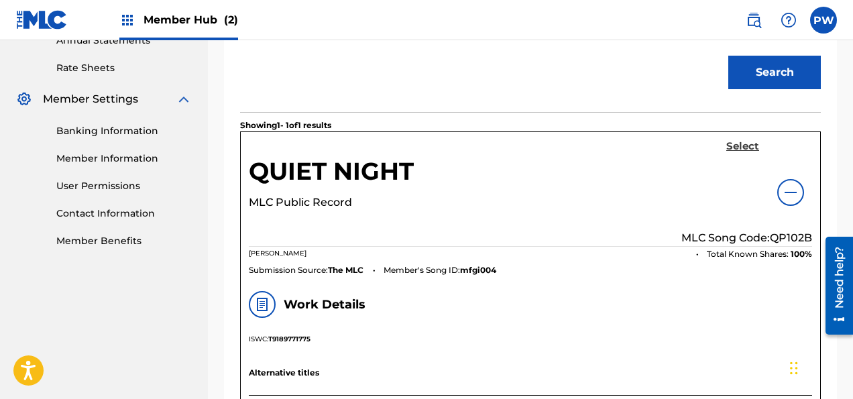
click at [741, 141] on h5 "Select" at bounding box center [742, 146] width 33 height 13
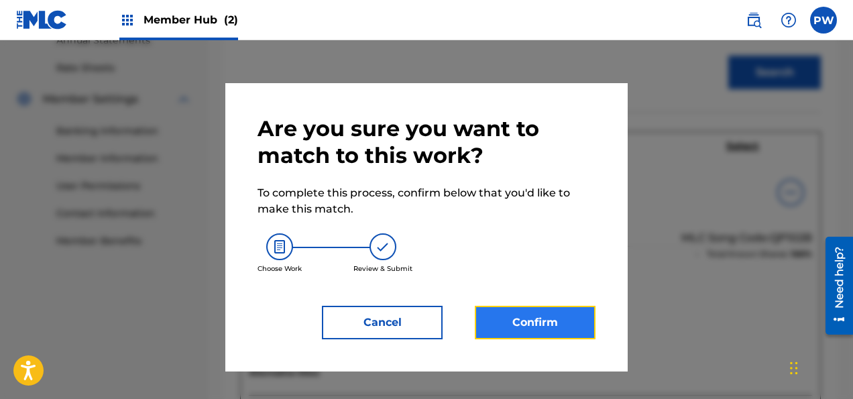
click at [532, 330] on button "Confirm" at bounding box center [535, 323] width 121 height 34
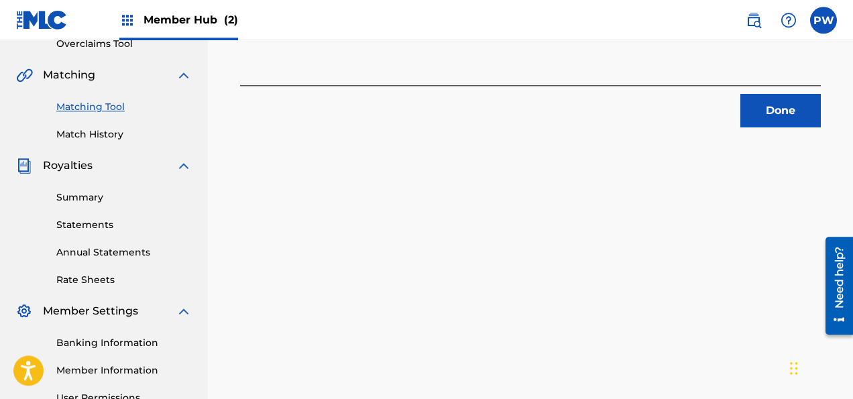
scroll to position [290, 0]
click at [766, 115] on button "Done" at bounding box center [780, 112] width 80 height 34
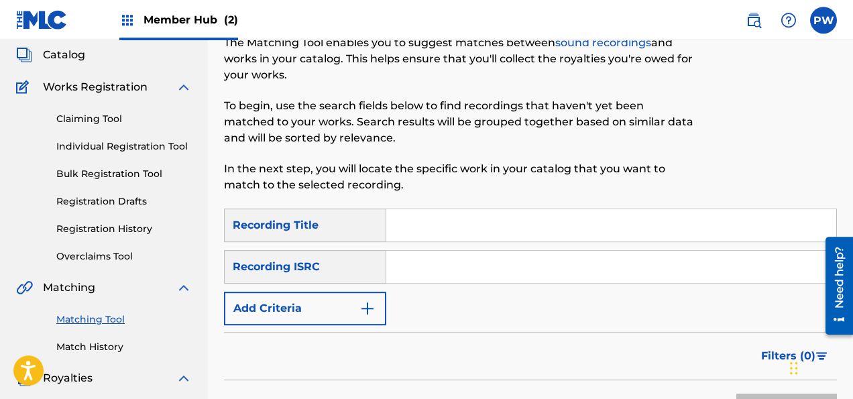
scroll to position [78, 0]
click at [454, 225] on input "Search Form" at bounding box center [611, 226] width 450 height 32
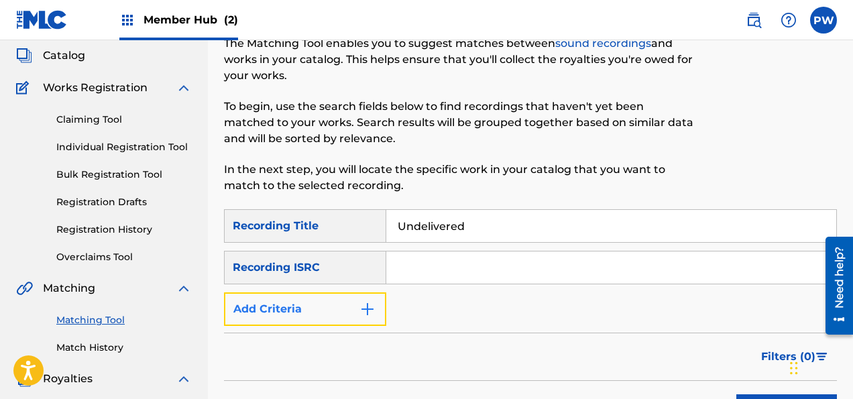
click at [320, 302] on button "Add Criteria" at bounding box center [305, 309] width 162 height 34
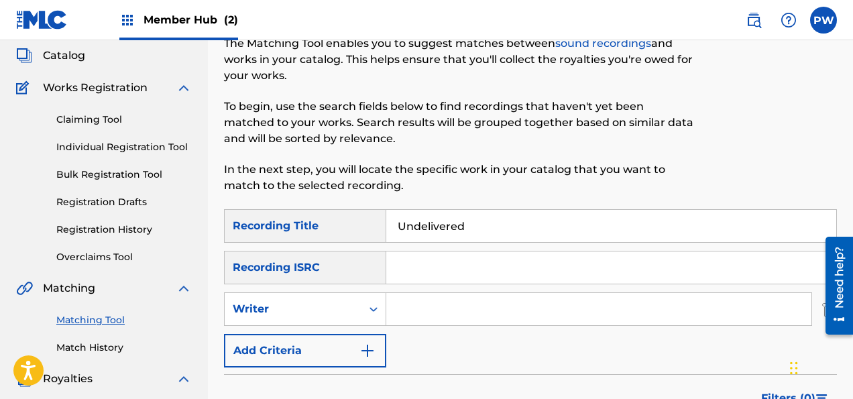
click at [454, 308] on input "Search Form" at bounding box center [598, 309] width 425 height 32
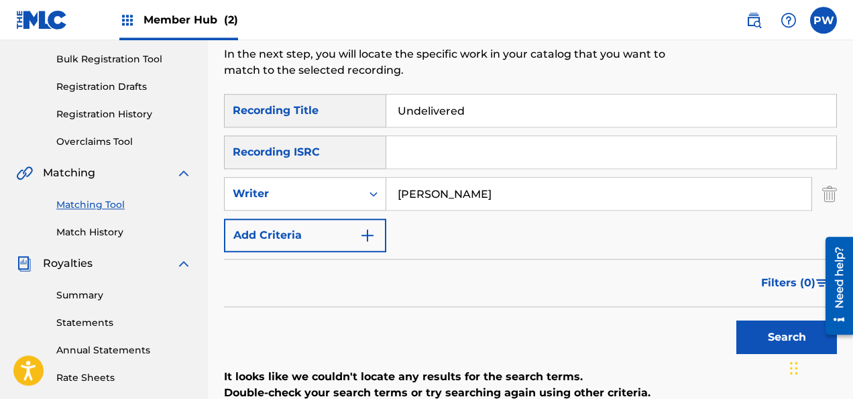
scroll to position [220, 0]
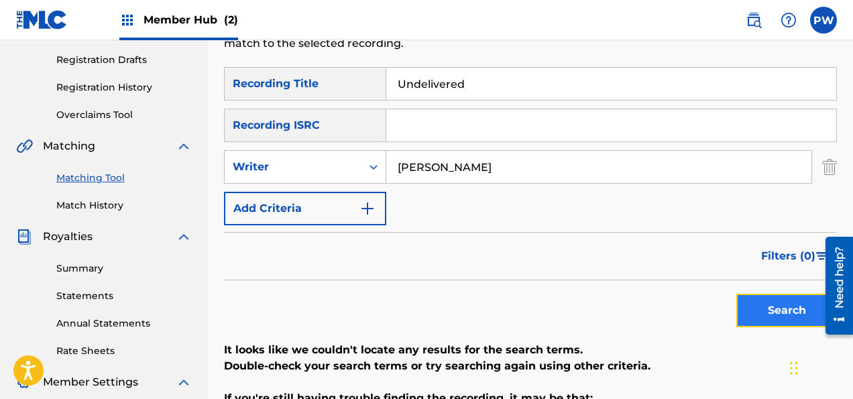
click at [749, 320] on button "Search" at bounding box center [786, 311] width 101 height 34
drag, startPoint x: 527, startPoint y: 166, endPoint x: 371, endPoint y: 167, distance: 155.5
click at [386, 167] on input "[PERSON_NAME]" at bounding box center [598, 167] width 425 height 32
drag, startPoint x: 484, startPoint y: 87, endPoint x: 377, endPoint y: 80, distance: 106.8
click at [386, 80] on input "Undelivered" at bounding box center [611, 84] width 450 height 32
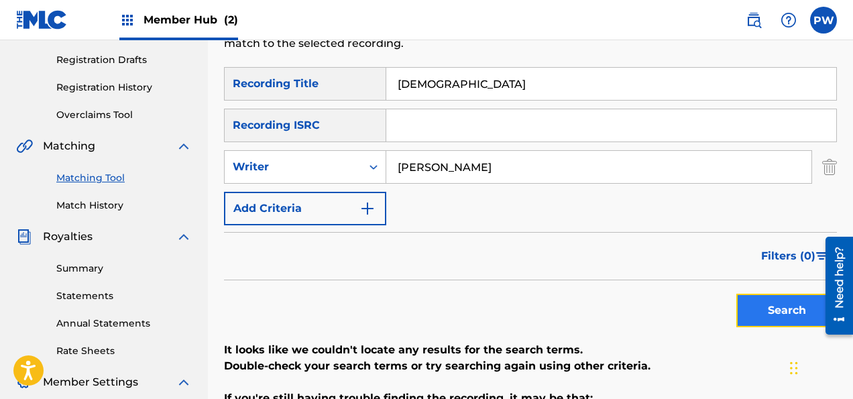
click at [776, 311] on button "Search" at bounding box center [786, 311] width 101 height 34
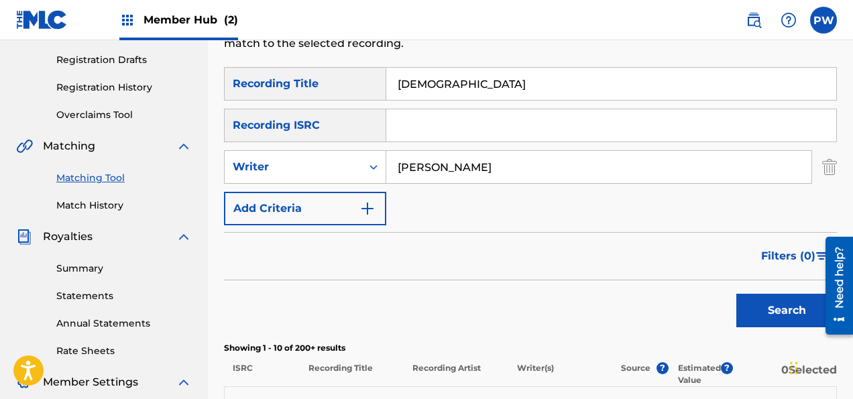
drag, startPoint x: 444, startPoint y: 78, endPoint x: 330, endPoint y: 74, distance: 114.0
click at [386, 74] on input "[DEMOGRAPHIC_DATA]" at bounding box center [611, 84] width 450 height 32
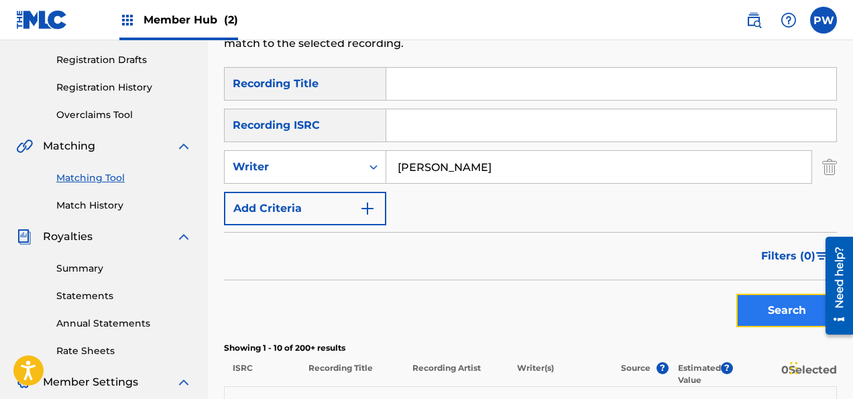
click at [772, 306] on button "Search" at bounding box center [786, 311] width 101 height 34
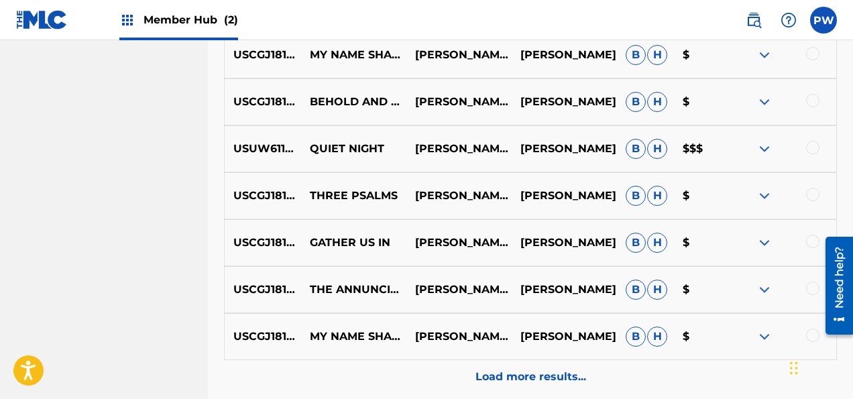
scroll to position [786, 0]
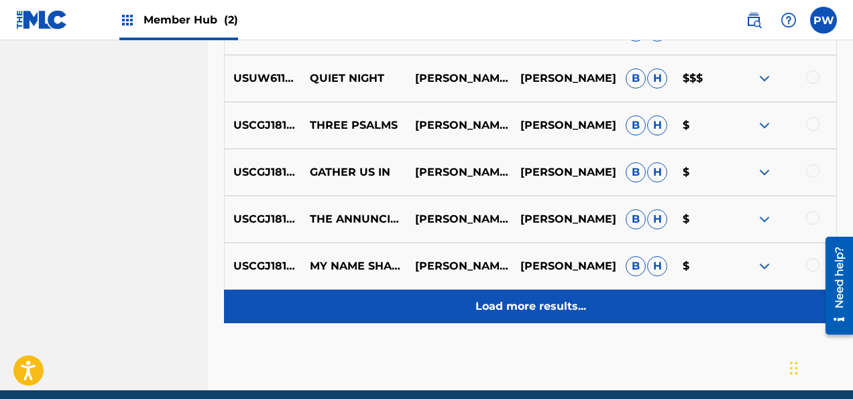
click at [562, 307] on p "Load more results..." at bounding box center [530, 306] width 111 height 16
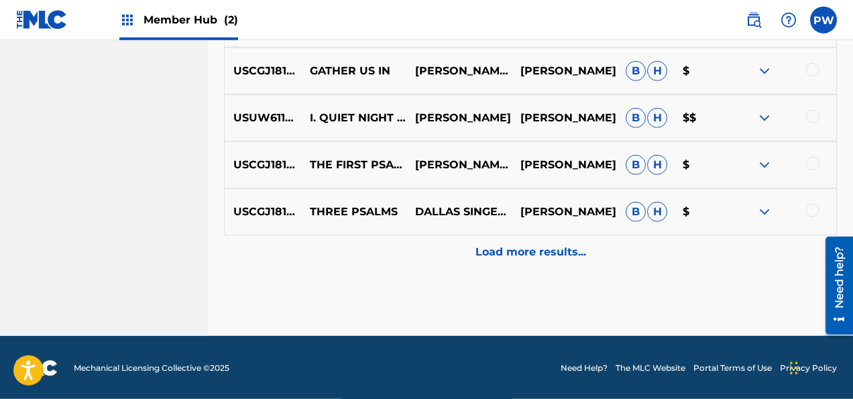
scroll to position [1310, 0]
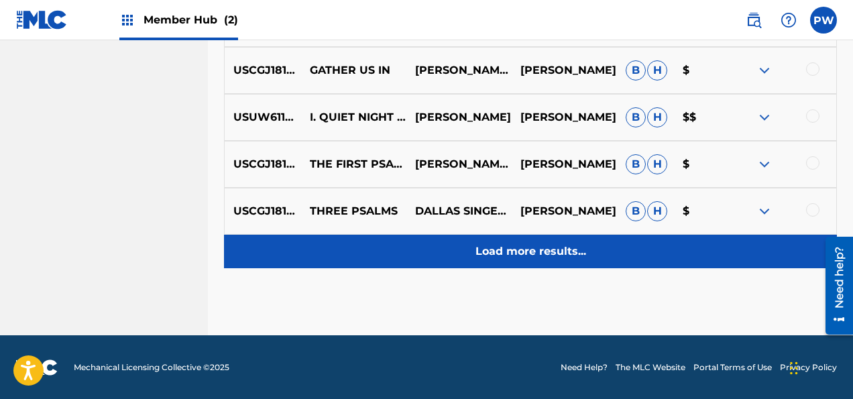
click at [540, 249] on p "Load more results..." at bounding box center [530, 251] width 111 height 16
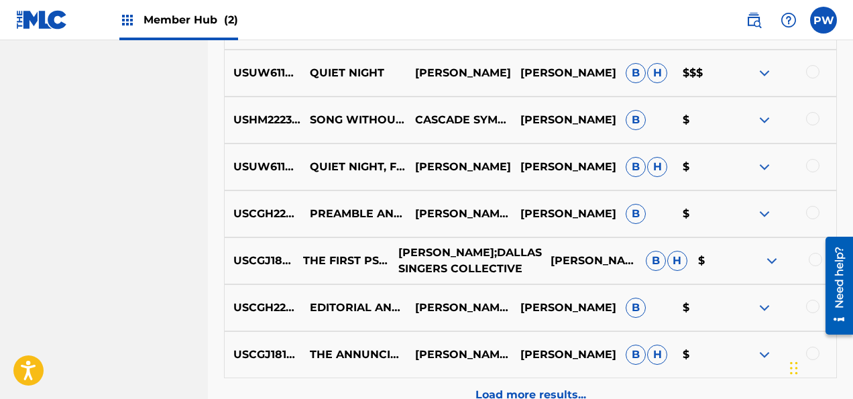
scroll to position [1706, 0]
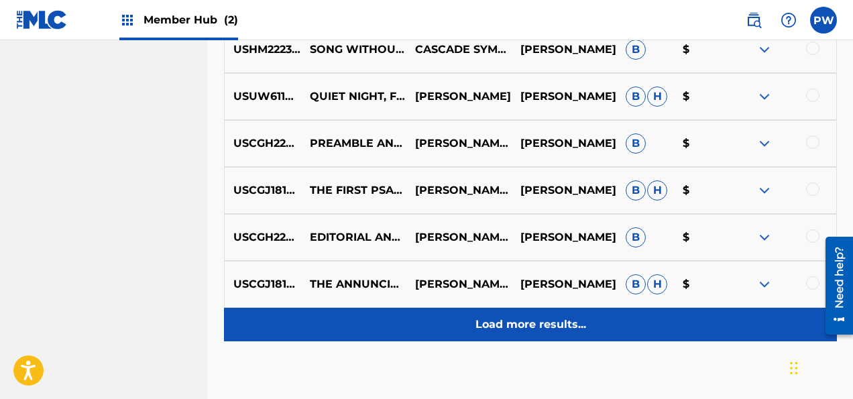
click at [506, 322] on p "Load more results..." at bounding box center [530, 324] width 111 height 16
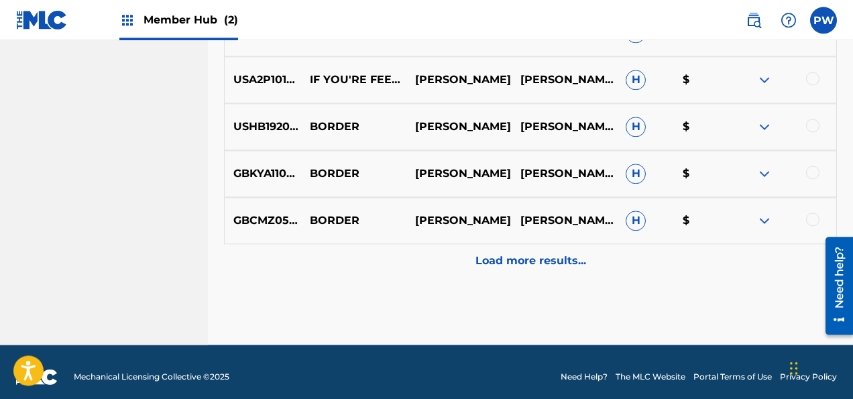
scroll to position [2248, 0]
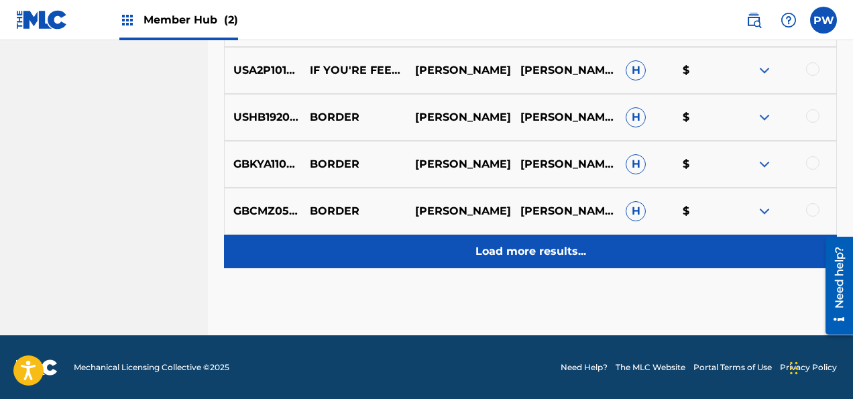
click at [490, 251] on p "Load more results..." at bounding box center [530, 251] width 111 height 16
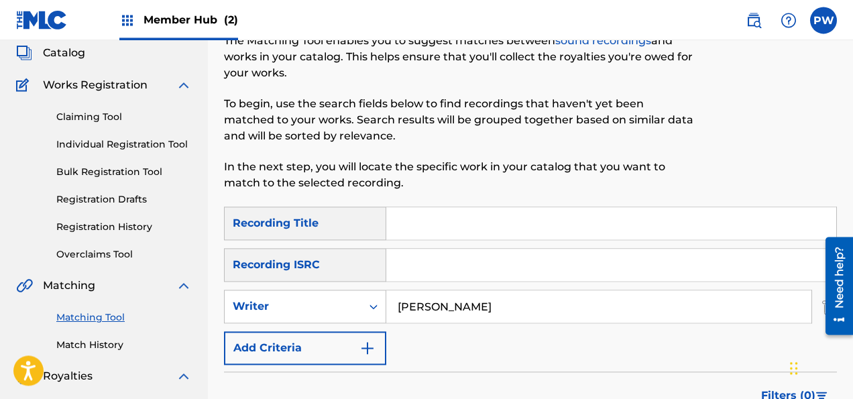
scroll to position [141, 0]
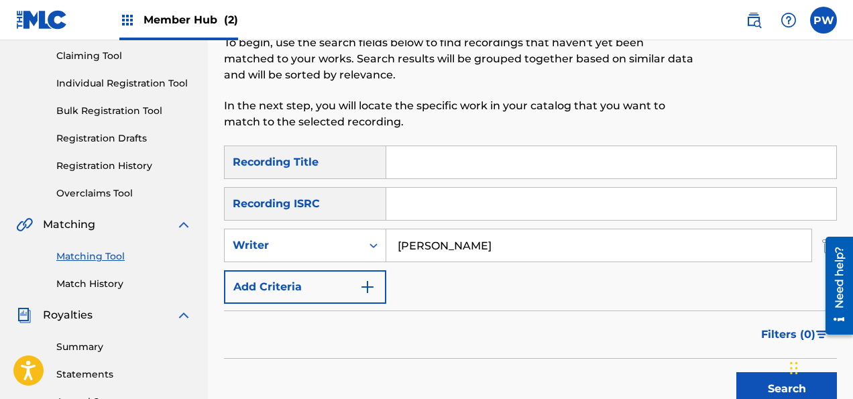
drag, startPoint x: 543, startPoint y: 245, endPoint x: 358, endPoint y: 248, distance: 185.0
click at [386, 248] on input "[PERSON_NAME]" at bounding box center [598, 245] width 425 height 32
click at [736, 372] on button "Search" at bounding box center [786, 389] width 101 height 34
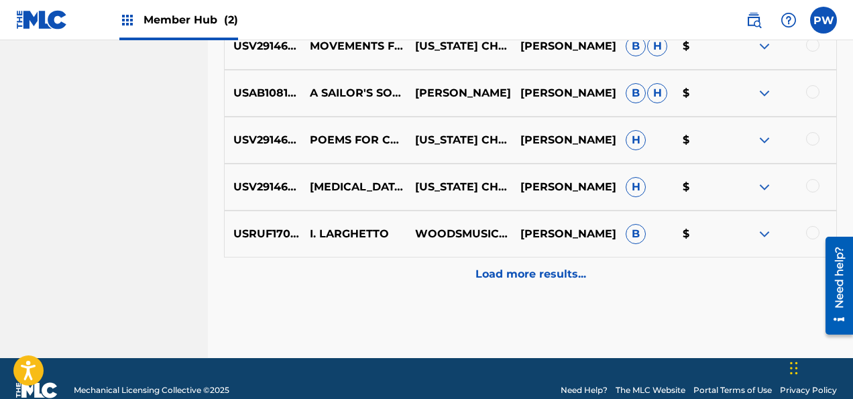
scroll to position [841, 0]
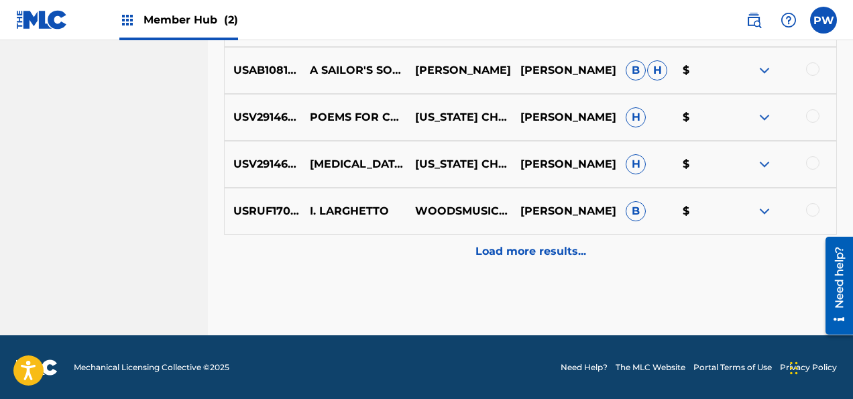
click at [521, 257] on p "Load more results..." at bounding box center [530, 251] width 111 height 16
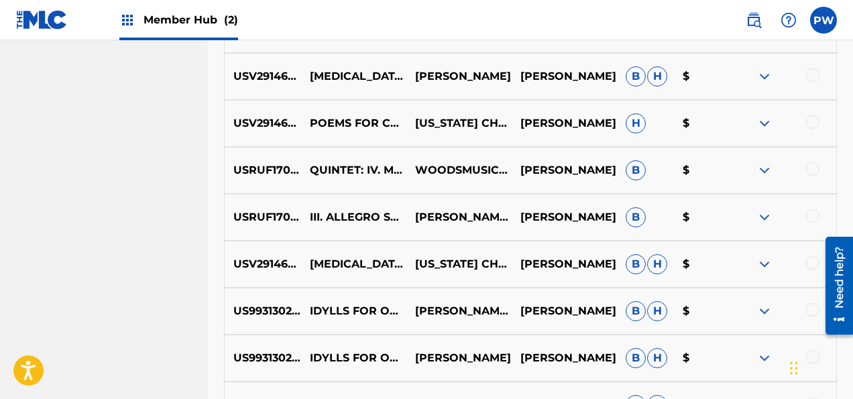
scroll to position [1310, 0]
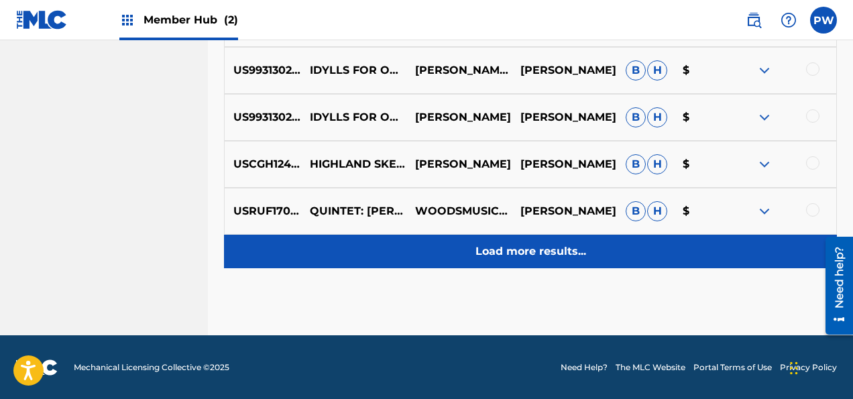
click at [583, 251] on p "Load more results..." at bounding box center [530, 251] width 111 height 16
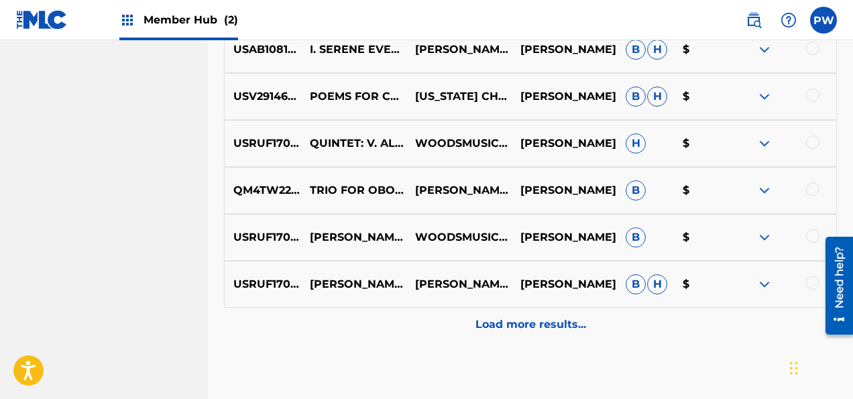
scroll to position [1777, 0]
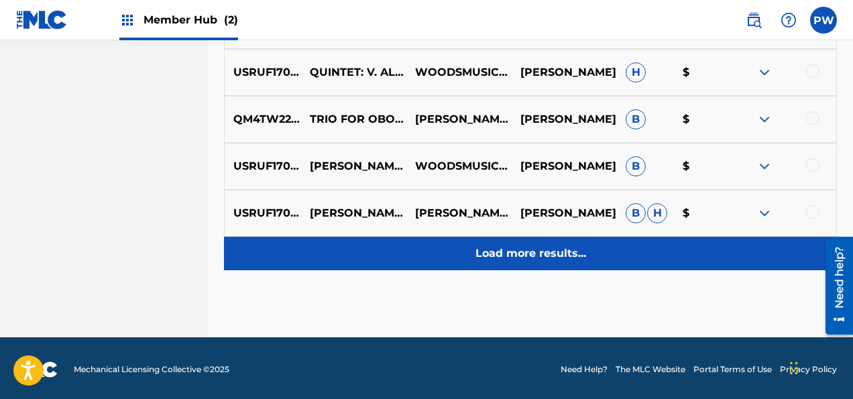
click at [546, 253] on p "Load more results..." at bounding box center [530, 253] width 111 height 16
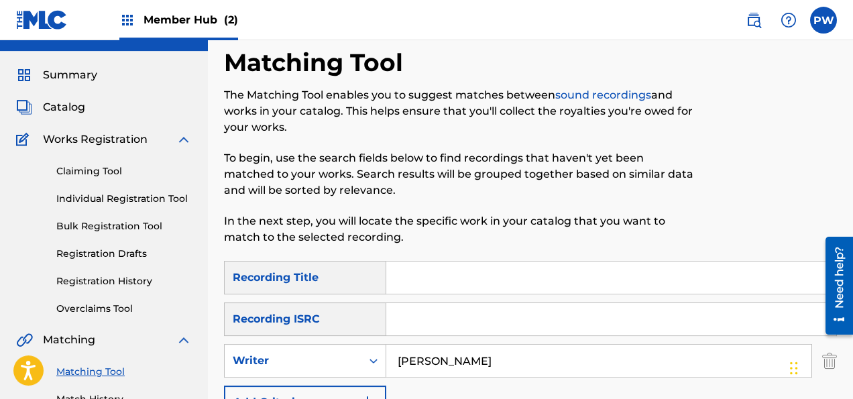
scroll to position [0, 0]
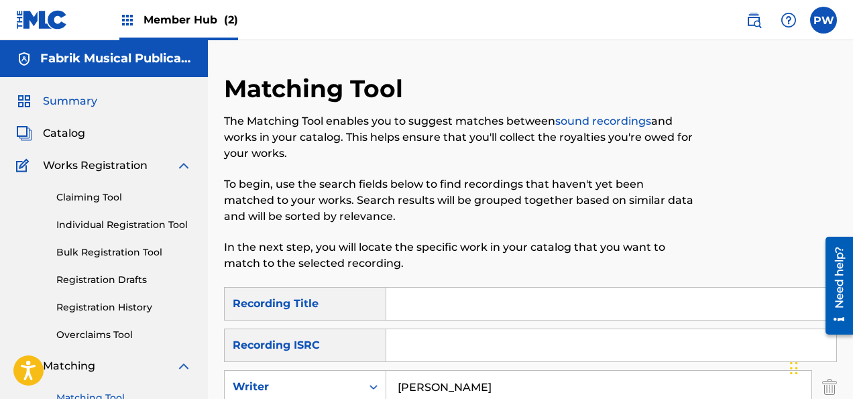
click at [78, 97] on span "Summary" at bounding box center [70, 101] width 54 height 16
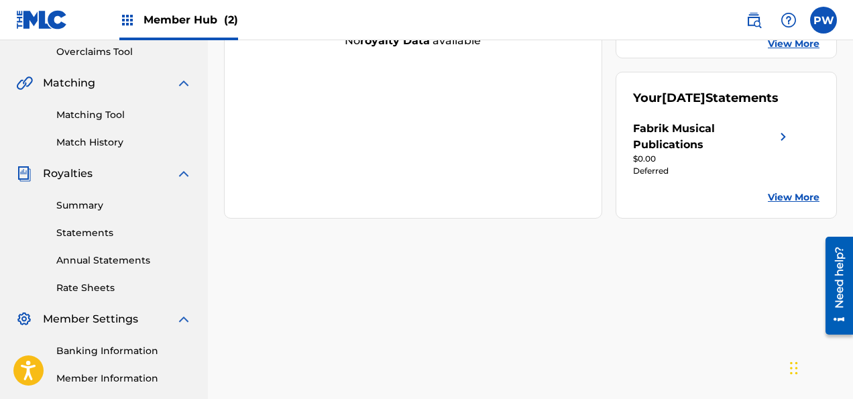
scroll to position [212, 0]
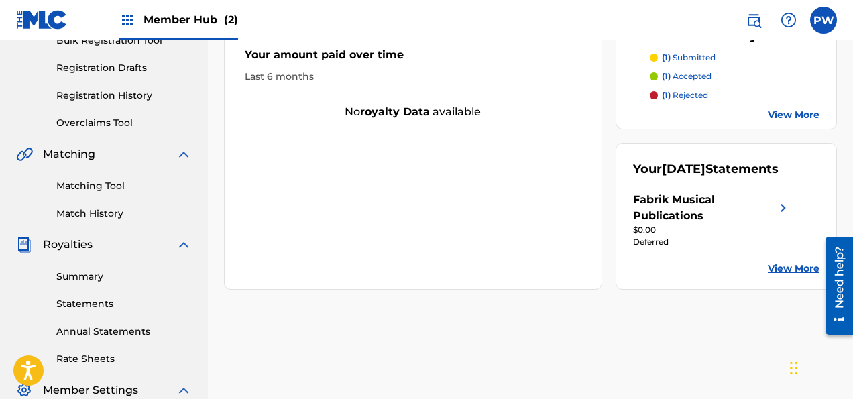
click at [788, 114] on link "View More" at bounding box center [794, 115] width 52 height 14
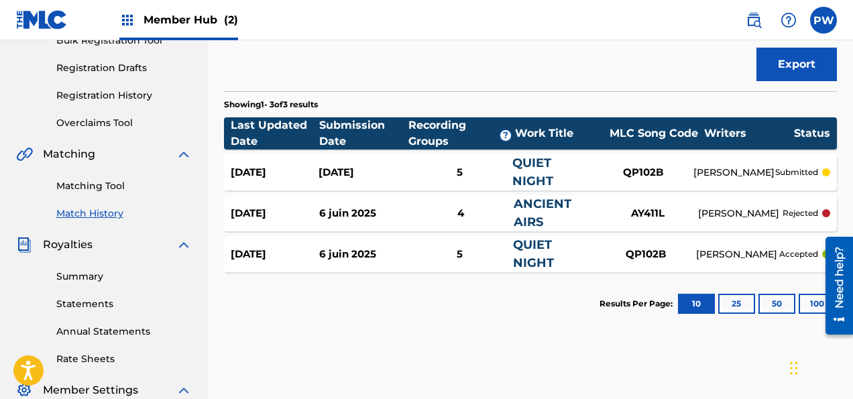
scroll to position [283, 0]
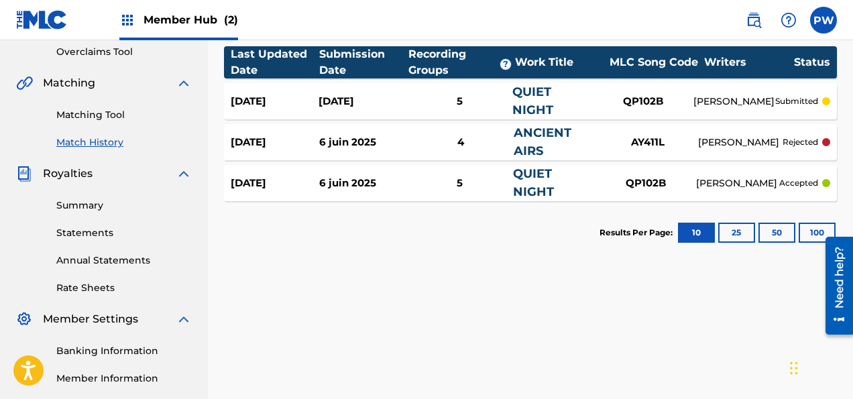
click at [805, 138] on p "rejected" at bounding box center [800, 142] width 36 height 12
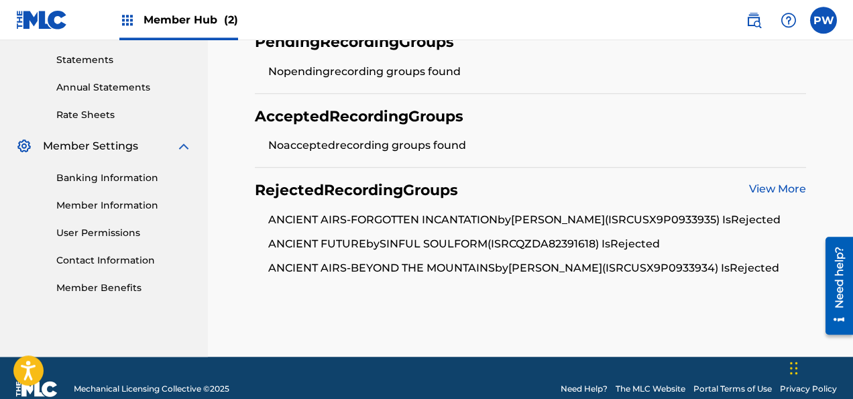
scroll to position [477, 0]
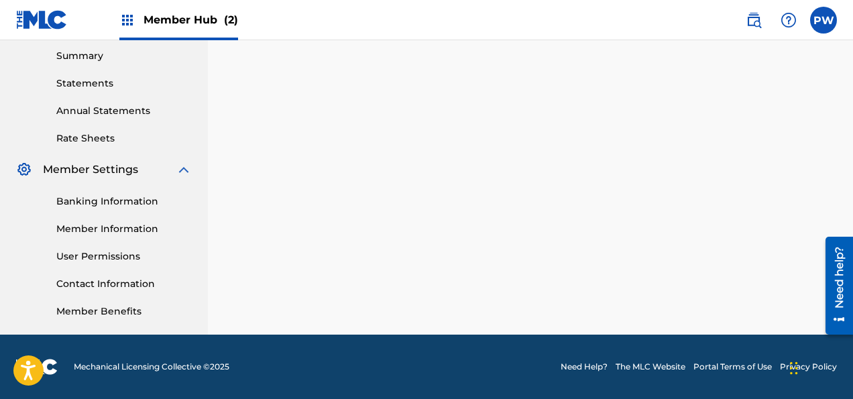
scroll to position [283, 0]
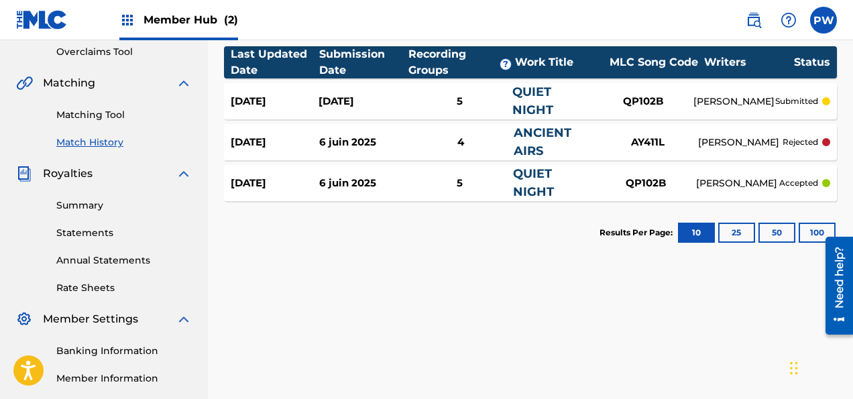
click at [800, 184] on p "accepted" at bounding box center [798, 183] width 39 height 12
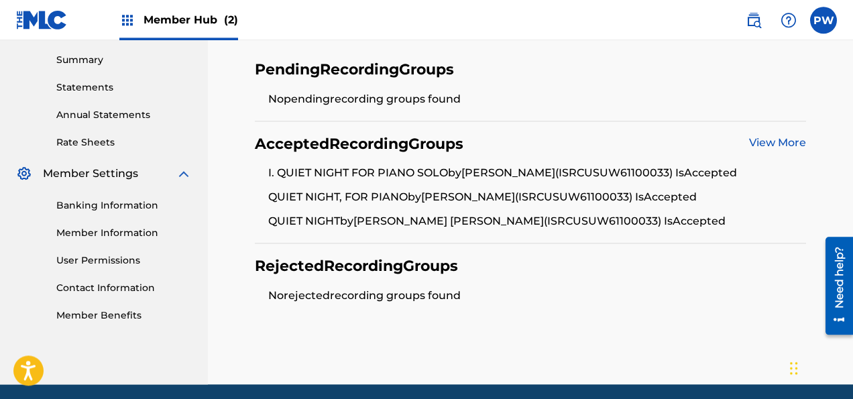
scroll to position [406, 0]
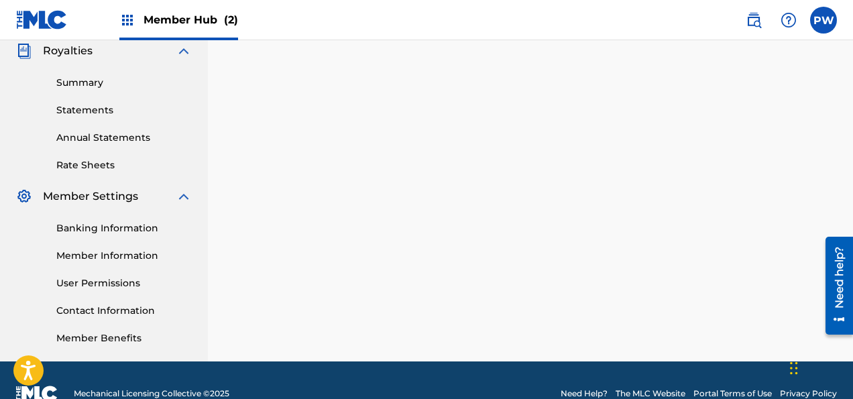
scroll to position [283, 0]
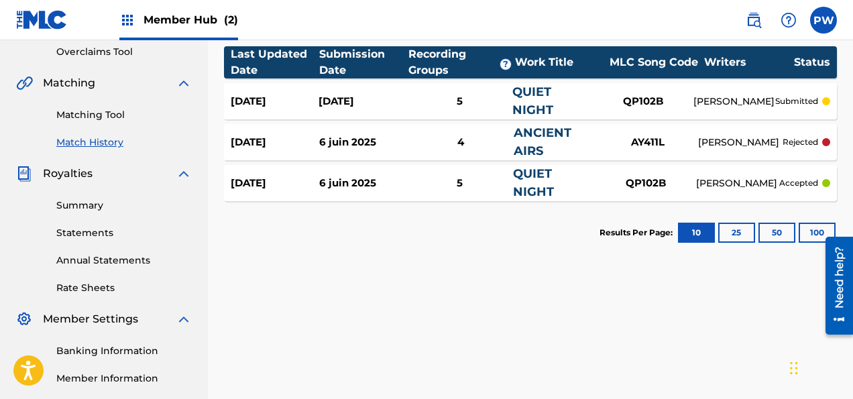
click at [784, 98] on p "submitted" at bounding box center [796, 101] width 43 height 12
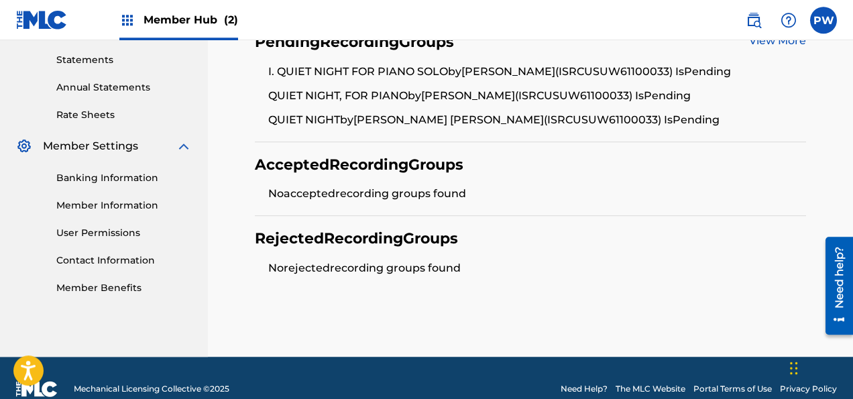
scroll to position [477, 0]
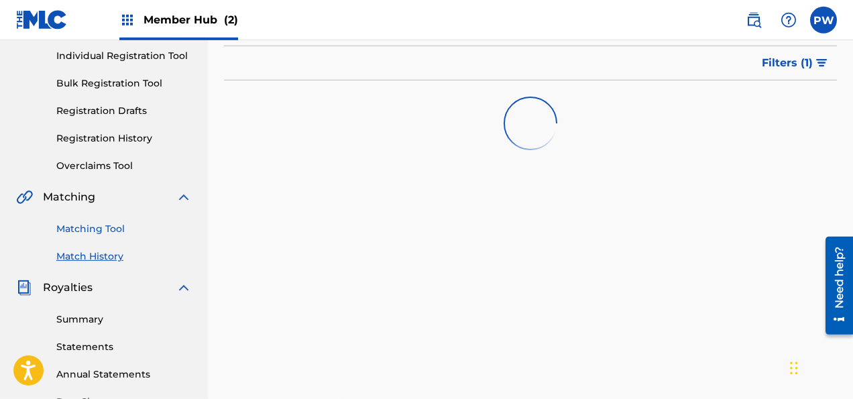
scroll to position [141, 0]
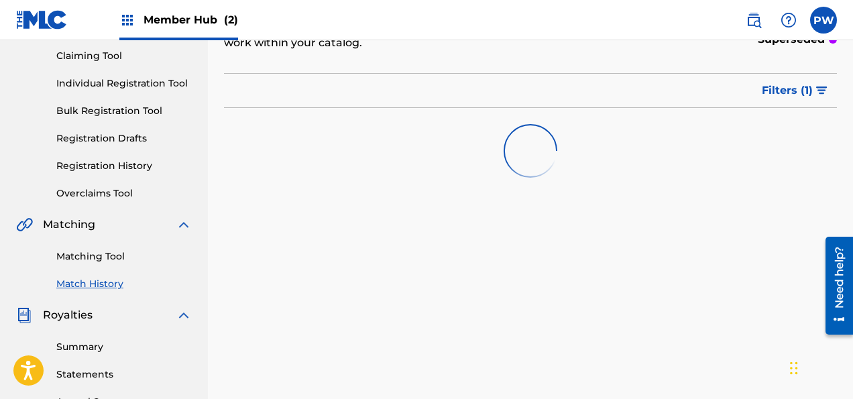
click at [178, 10] on div "Member Hub (2)" at bounding box center [178, 20] width 119 height 40
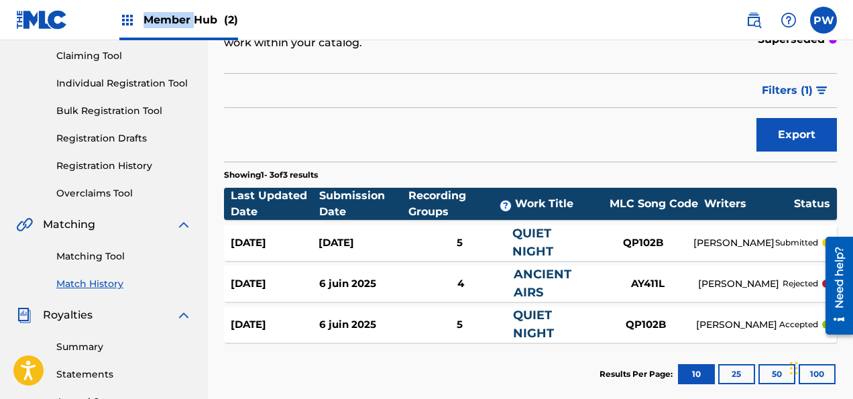
click at [182, 22] on span "Member Hub (2)" at bounding box center [190, 19] width 95 height 15
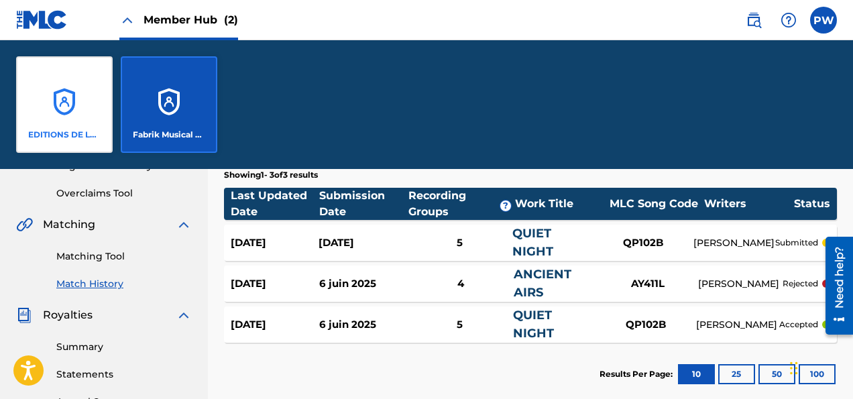
click at [65, 119] on div "EDITIONS DE LA FABRIQUE MUSIQUE" at bounding box center [64, 104] width 97 height 97
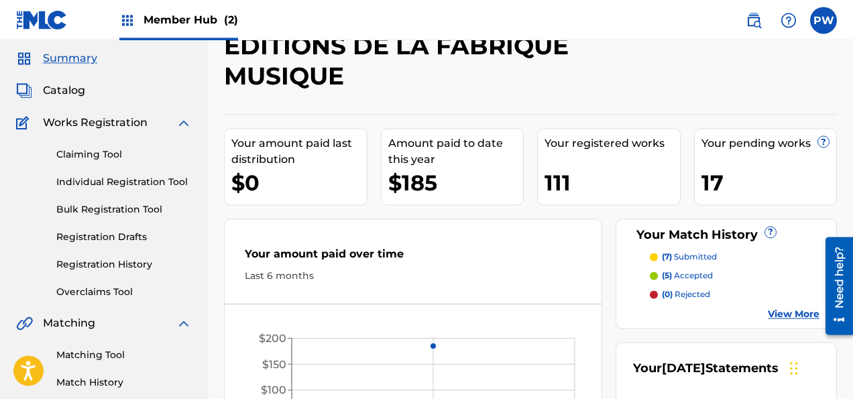
scroll to position [70, 0]
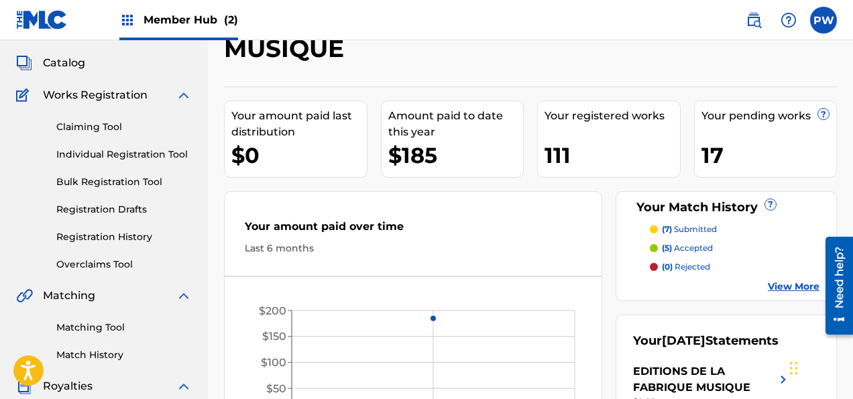
click at [780, 289] on link "View More" at bounding box center [794, 287] width 52 height 14
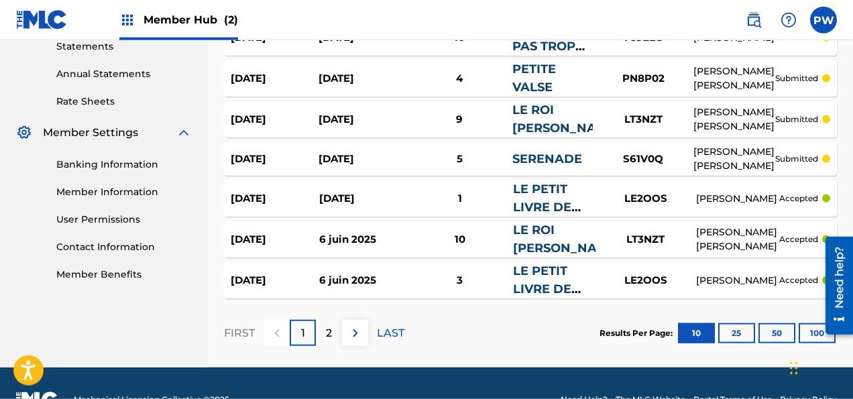
scroll to position [495, 0]
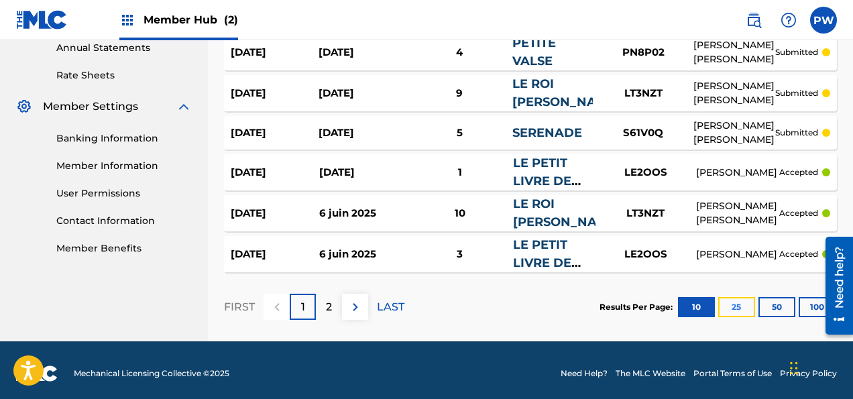
click at [739, 297] on button "25" at bounding box center [736, 307] width 37 height 20
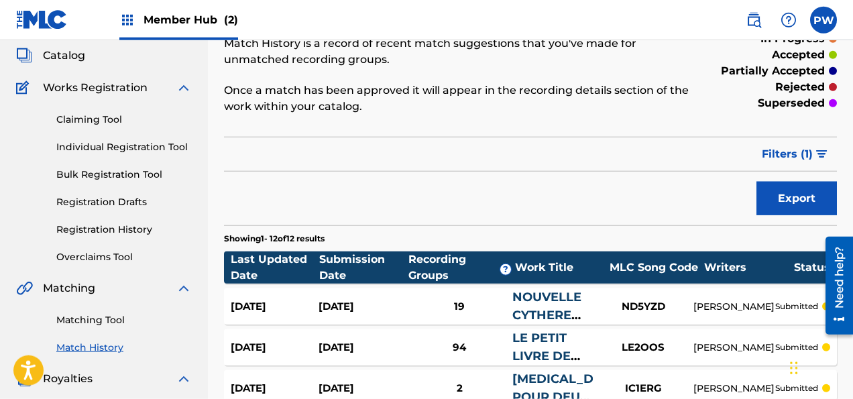
scroll to position [76, 0]
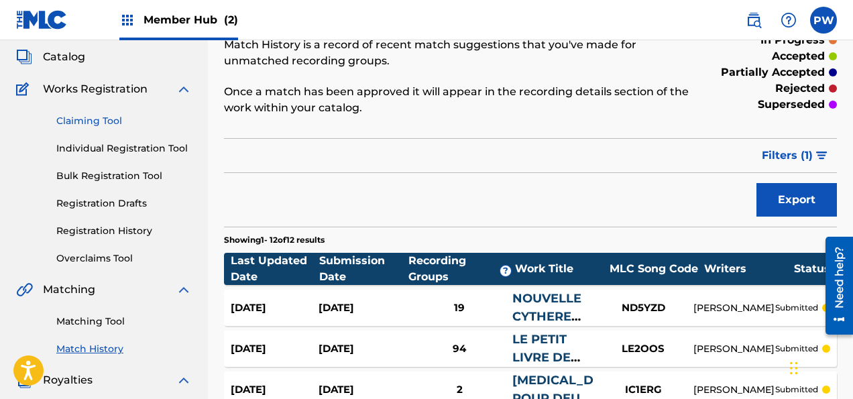
click at [85, 122] on link "Claiming Tool" at bounding box center [123, 121] width 135 height 14
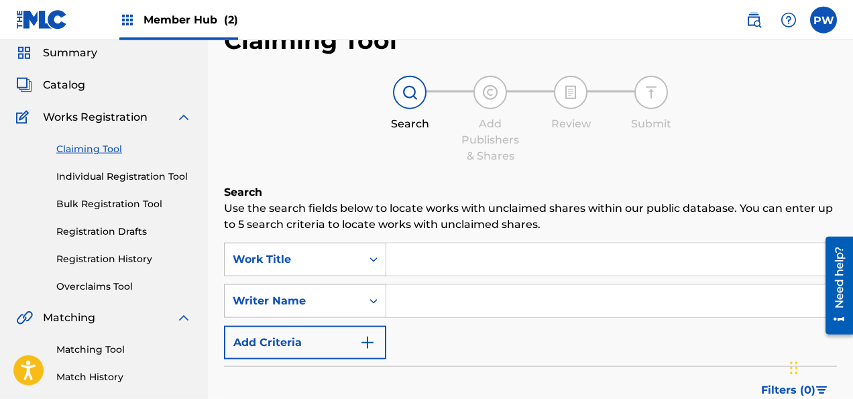
scroll to position [70, 0]
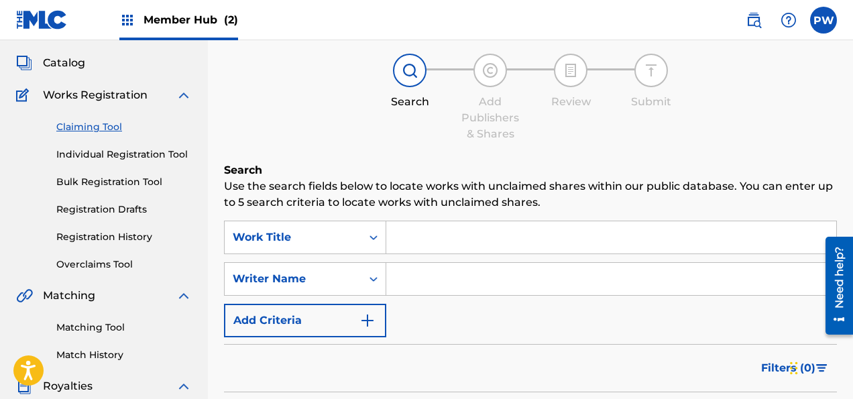
click at [428, 235] on input "Search Form" at bounding box center [611, 237] width 450 height 32
click at [438, 283] on input "Search Form" at bounding box center [611, 279] width 450 height 32
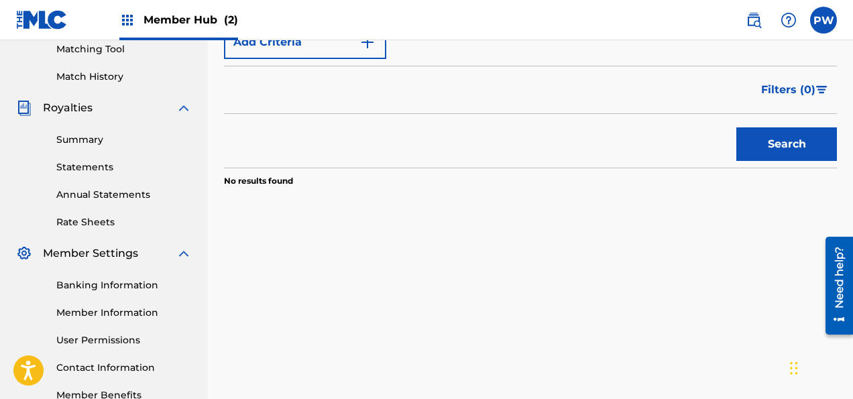
scroll to position [354, 0]
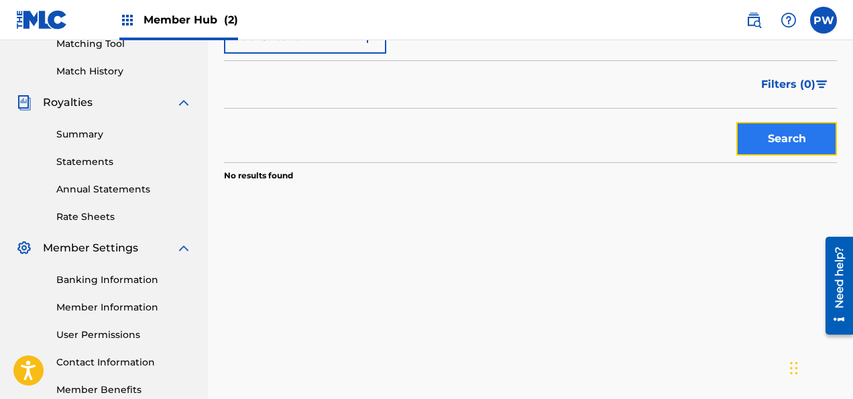
click at [773, 143] on button "Search" at bounding box center [786, 139] width 101 height 34
click at [773, 143] on div "Search" at bounding box center [782, 136] width 107 height 54
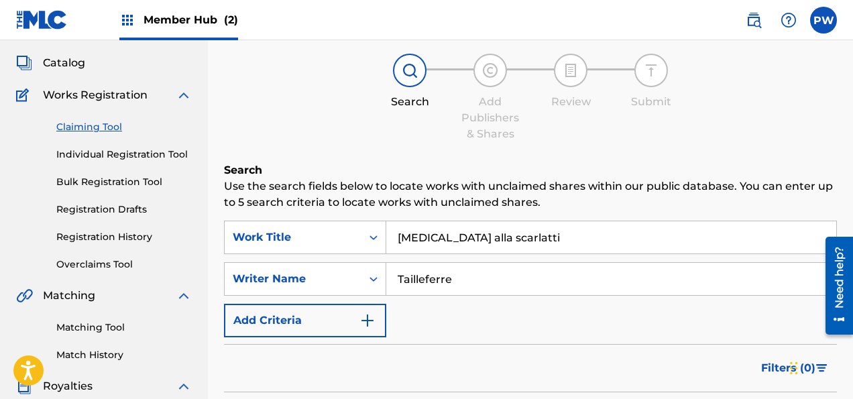
scroll to position [141, 0]
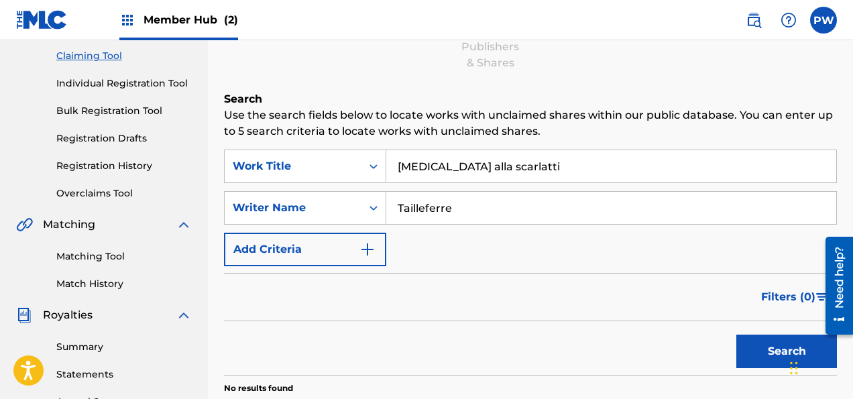
drag, startPoint x: 531, startPoint y: 166, endPoint x: 438, endPoint y: 164, distance: 93.2
click at [438, 164] on input "[MEDICAL_DATA] alla scarlatti" at bounding box center [611, 166] width 450 height 32
click at [654, 84] on div "Claiming Tool Search Add Publishers & Shares Review Submit Search Use the searc…" at bounding box center [530, 196] width 613 height 529
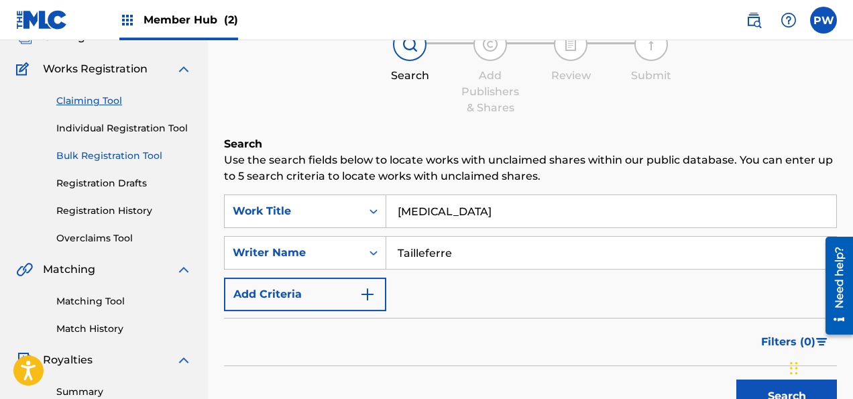
scroll to position [70, 0]
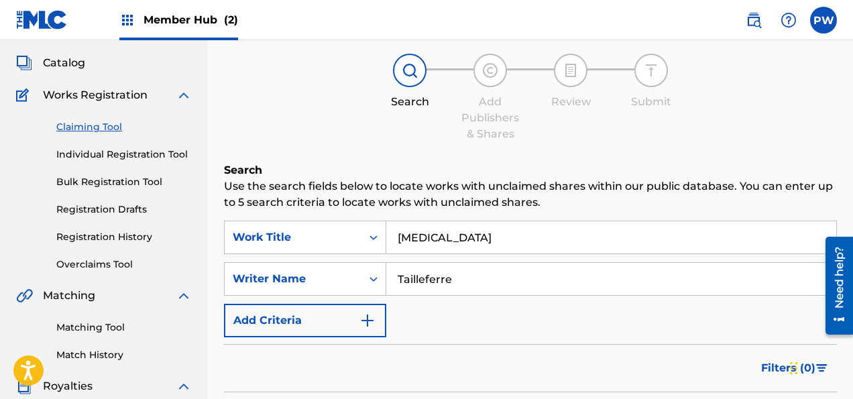
click at [103, 127] on link "Claiming Tool" at bounding box center [123, 127] width 135 height 14
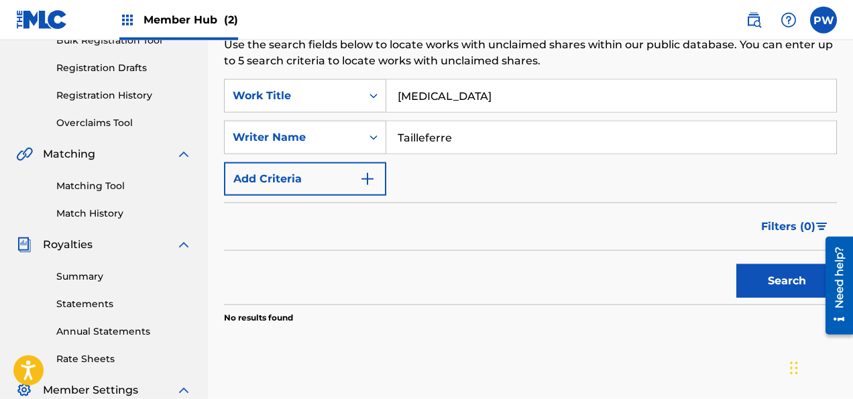
scroll to position [212, 0]
click at [762, 278] on button "Search" at bounding box center [786, 281] width 101 height 34
click at [98, 182] on link "Matching Tool" at bounding box center [123, 186] width 135 height 14
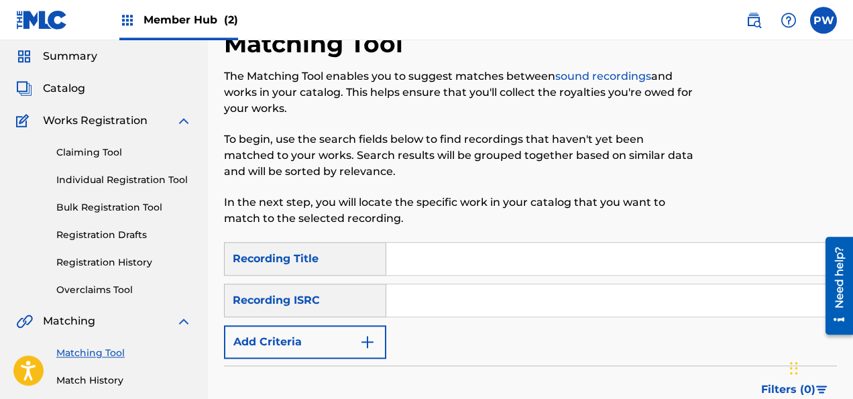
scroll to position [70, 0]
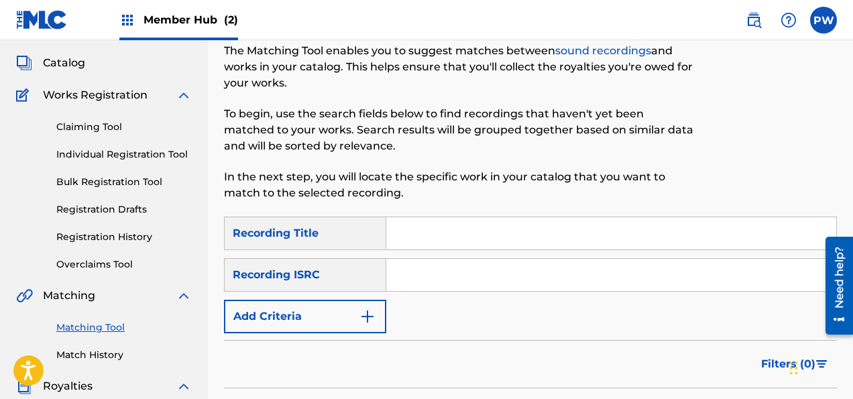
click at [463, 225] on input "Search Form" at bounding box center [611, 233] width 450 height 32
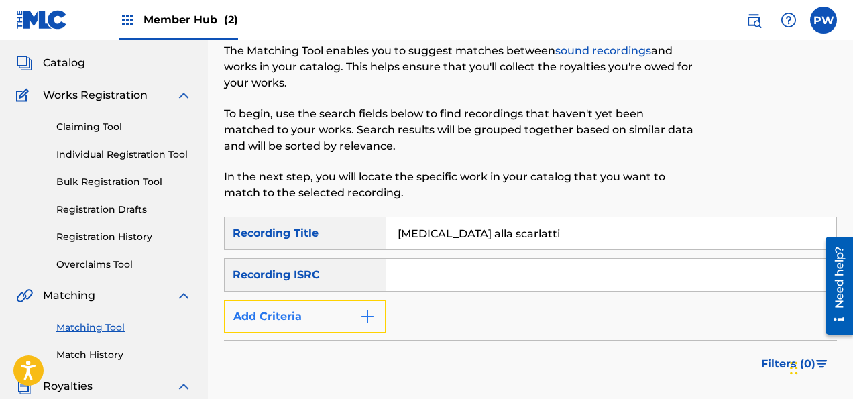
click at [320, 312] on button "Add Criteria" at bounding box center [305, 317] width 162 height 34
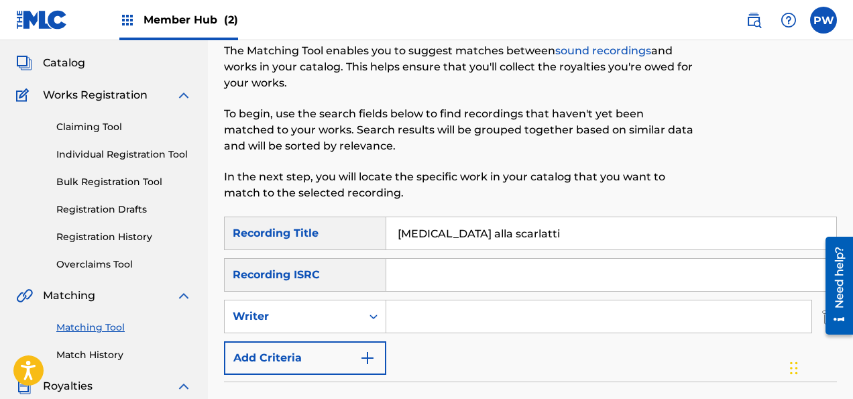
click at [441, 307] on input "Search Form" at bounding box center [598, 316] width 425 height 32
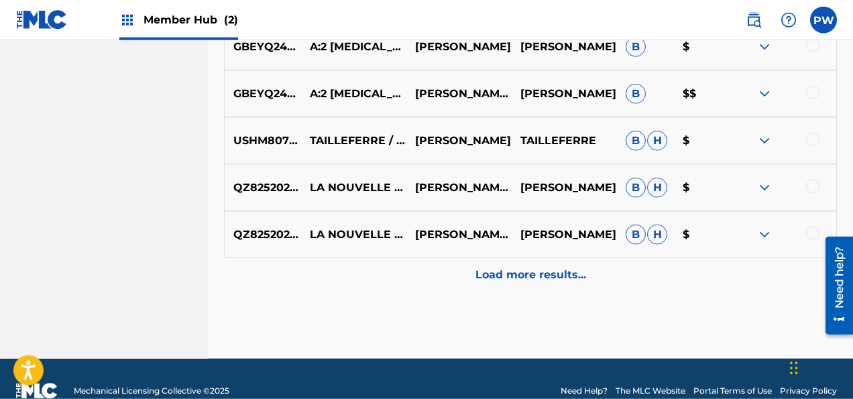
scroll to position [841, 0]
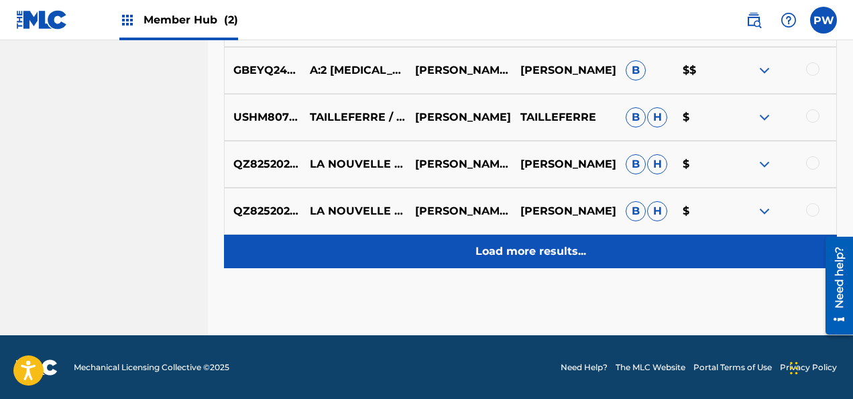
click at [560, 252] on p "Load more results..." at bounding box center [530, 251] width 111 height 16
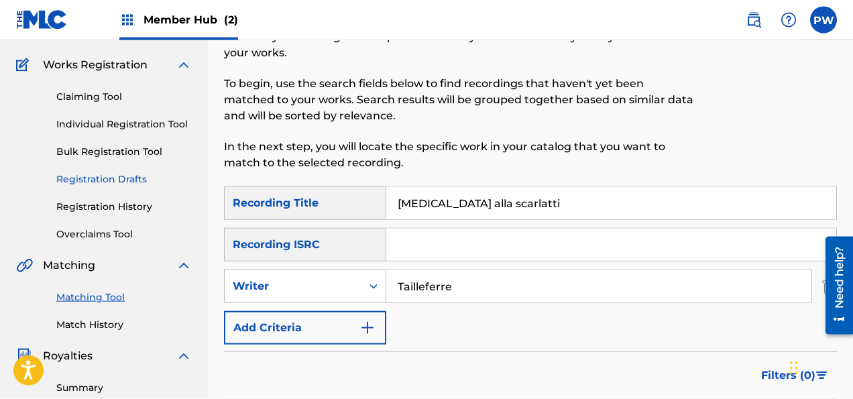
scroll to position [78, 0]
